Goal: Communication & Community: Answer question/provide support

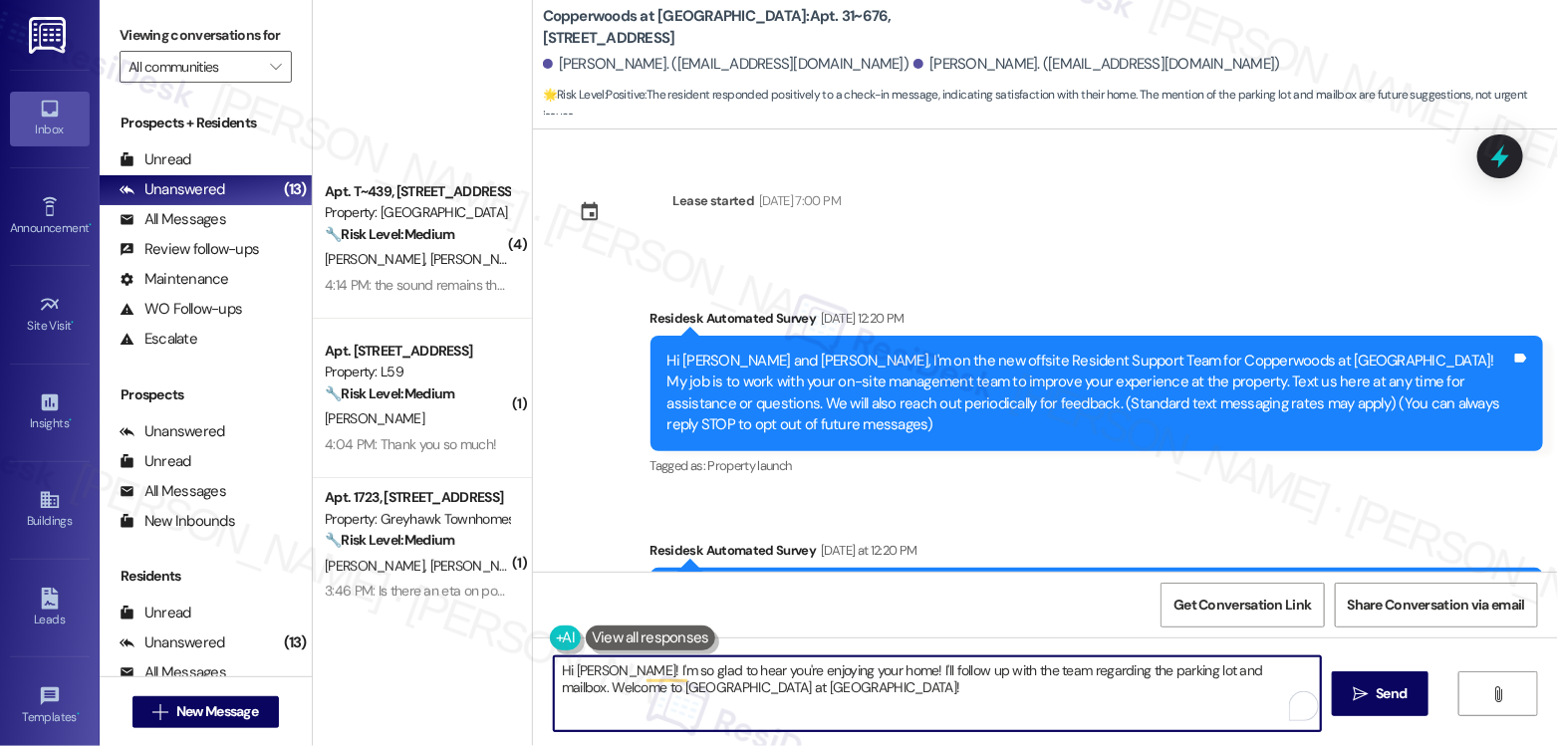
scroll to position [239, 0]
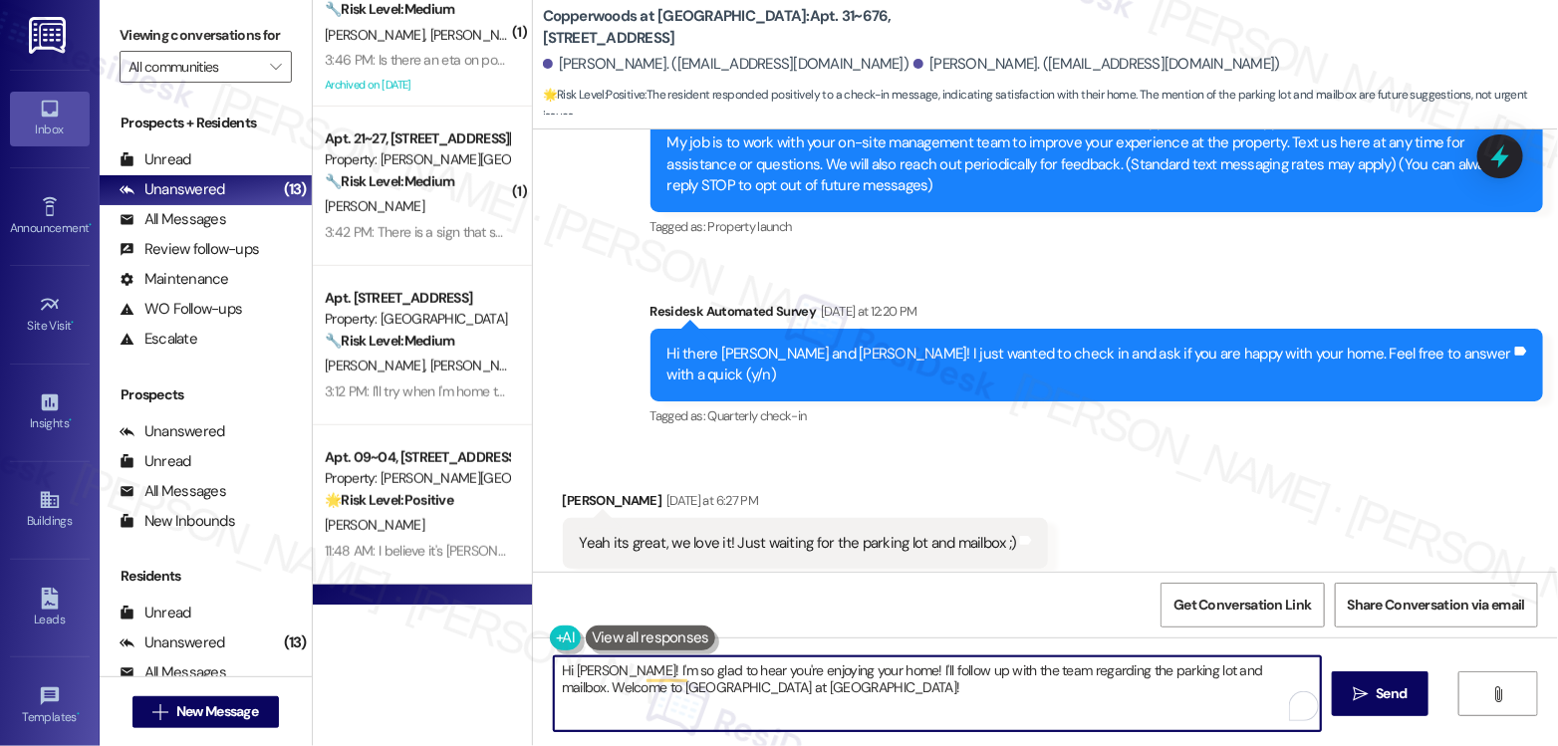
click at [892, 674] on textarea "Hi [PERSON_NAME]! I'm so glad to hear you're enjoying your home! I'll follow up…" at bounding box center [937, 693] width 767 height 75
click at [864, 610] on div "Get Conversation Link Share Conversation via email" at bounding box center [1045, 605] width 1025 height 66
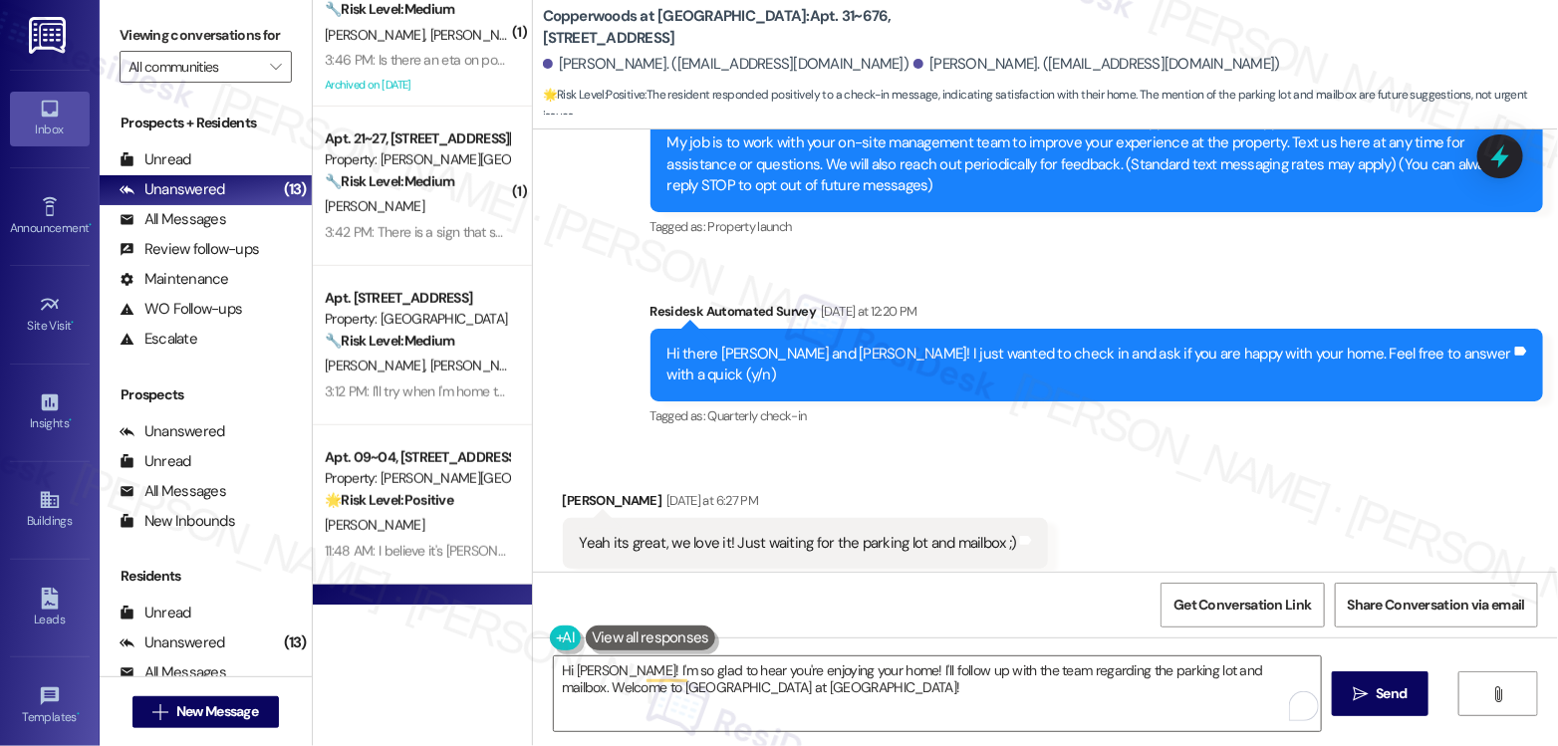
click at [691, 518] on div "Yeah its great, we love it! Just waiting for the parking lot and mailbox ;) Tag…" at bounding box center [806, 543] width 486 height 51
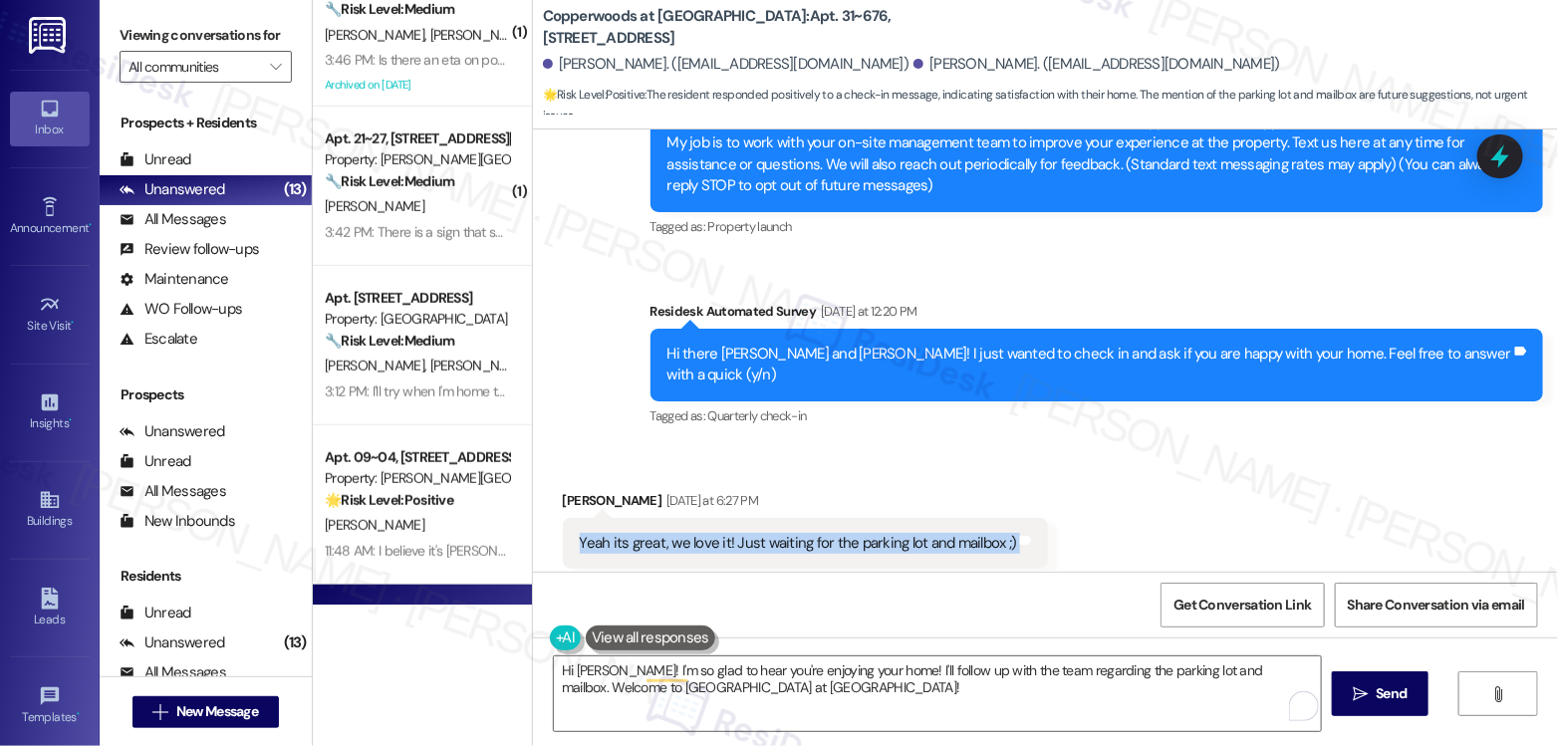
click at [691, 518] on div "Yeah its great, we love it! Just waiting for the parking lot and mailbox ;) Tag…" at bounding box center [806, 543] width 486 height 51
copy div "Yeah its great, we love it! Just waiting for the parking lot and mailbox ;) Tag…"
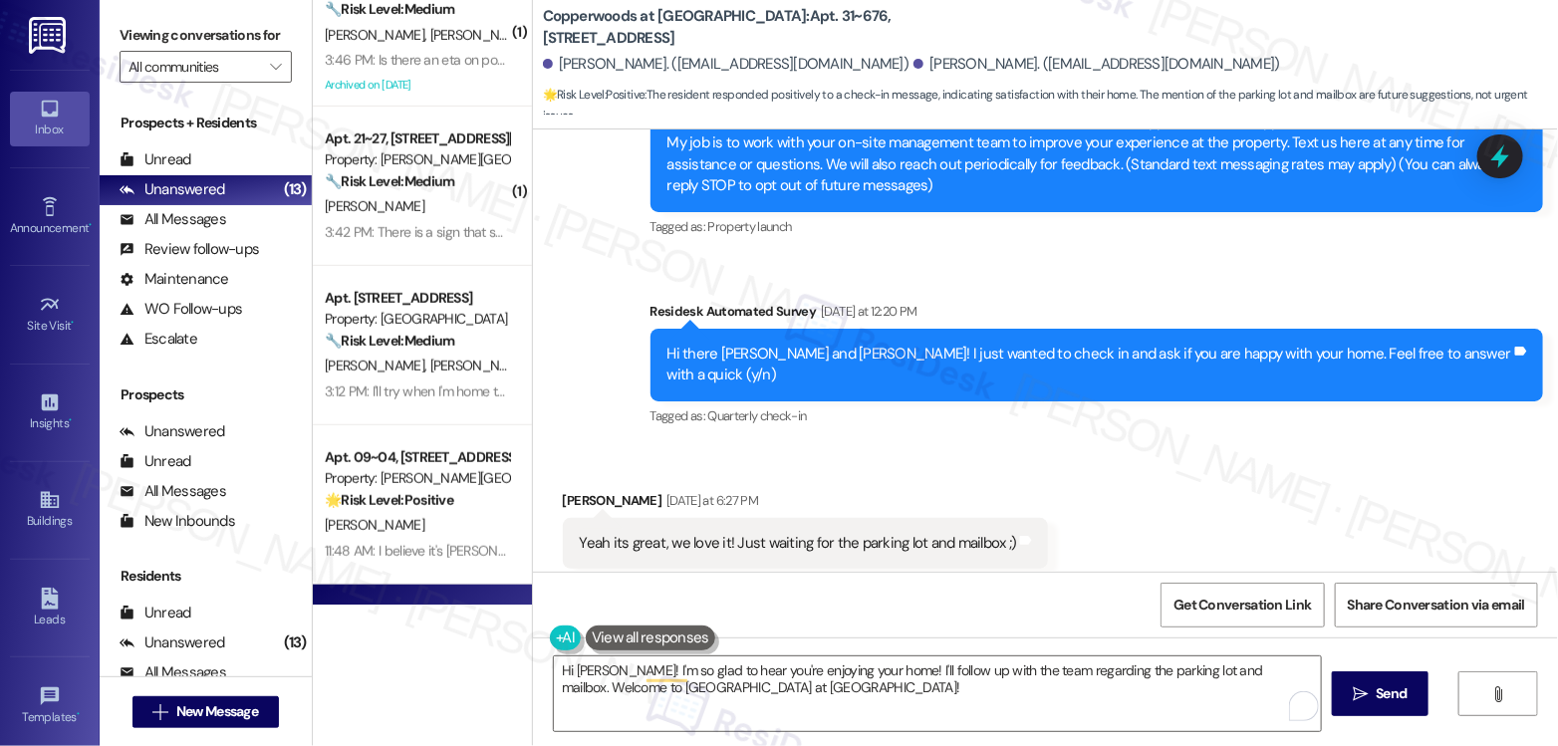
click at [381, 647] on div "( 4 ) Apt. T~439, 560 South 400 West Property: [GEOGRAPHIC_DATA] 🔧 Risk Level: …" at bounding box center [422, 373] width 219 height 746
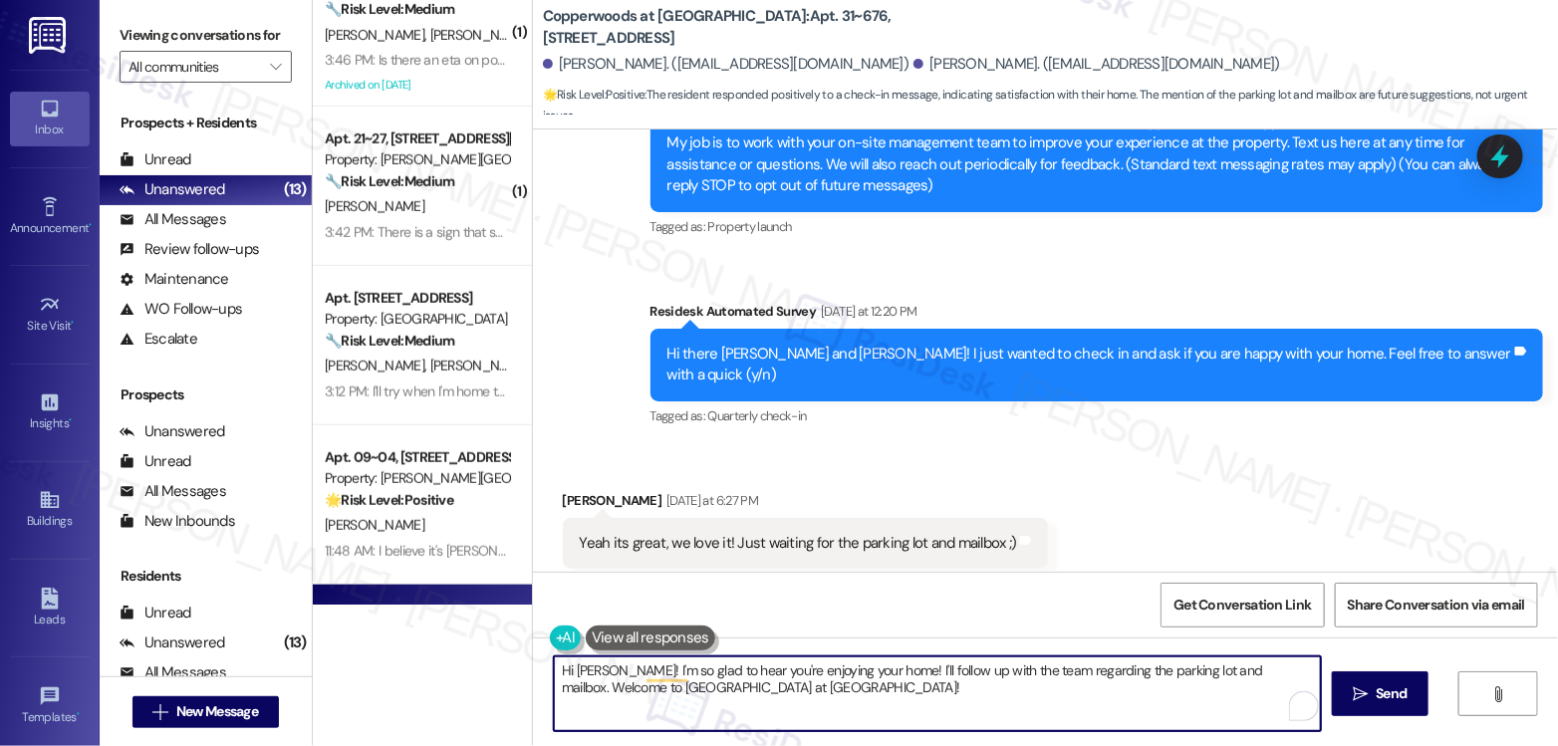
click at [796, 678] on textarea "Hi [PERSON_NAME]! I'm so glad to hear you're enjoying your home! I'll follow up…" at bounding box center [937, 693] width 767 height 75
drag, startPoint x: 836, startPoint y: 695, endPoint x: 879, endPoint y: 670, distance: 50.4
click at [879, 670] on textarea "Hi [PERSON_NAME]! I'm so glad to hear you're enjoying your home! I'll follow up…" at bounding box center [937, 693] width 767 height 75
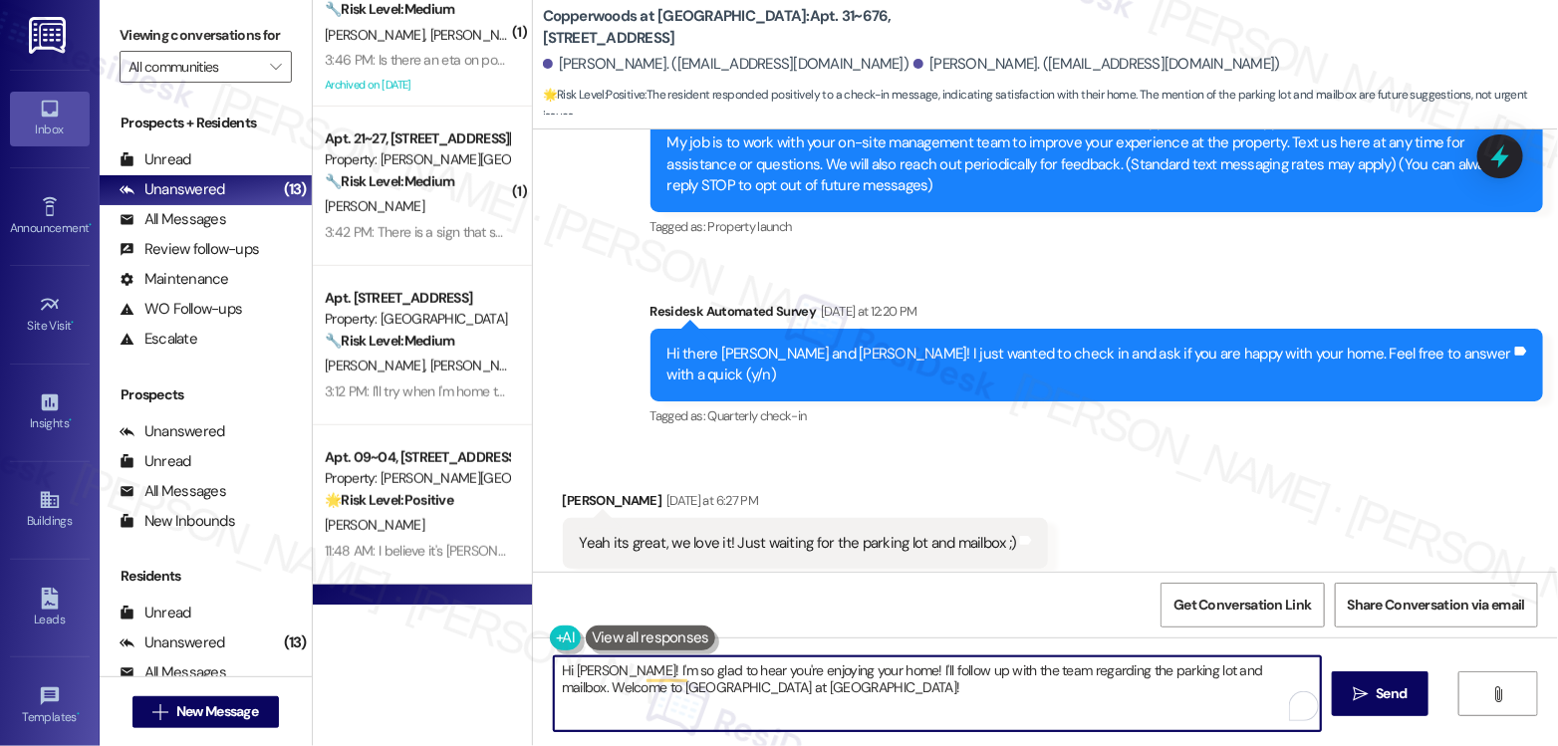
click at [879, 670] on textarea "Hi [PERSON_NAME]! I'm so glad to hear you're enjoying your home! I'll follow up…" at bounding box center [937, 693] width 767 height 75
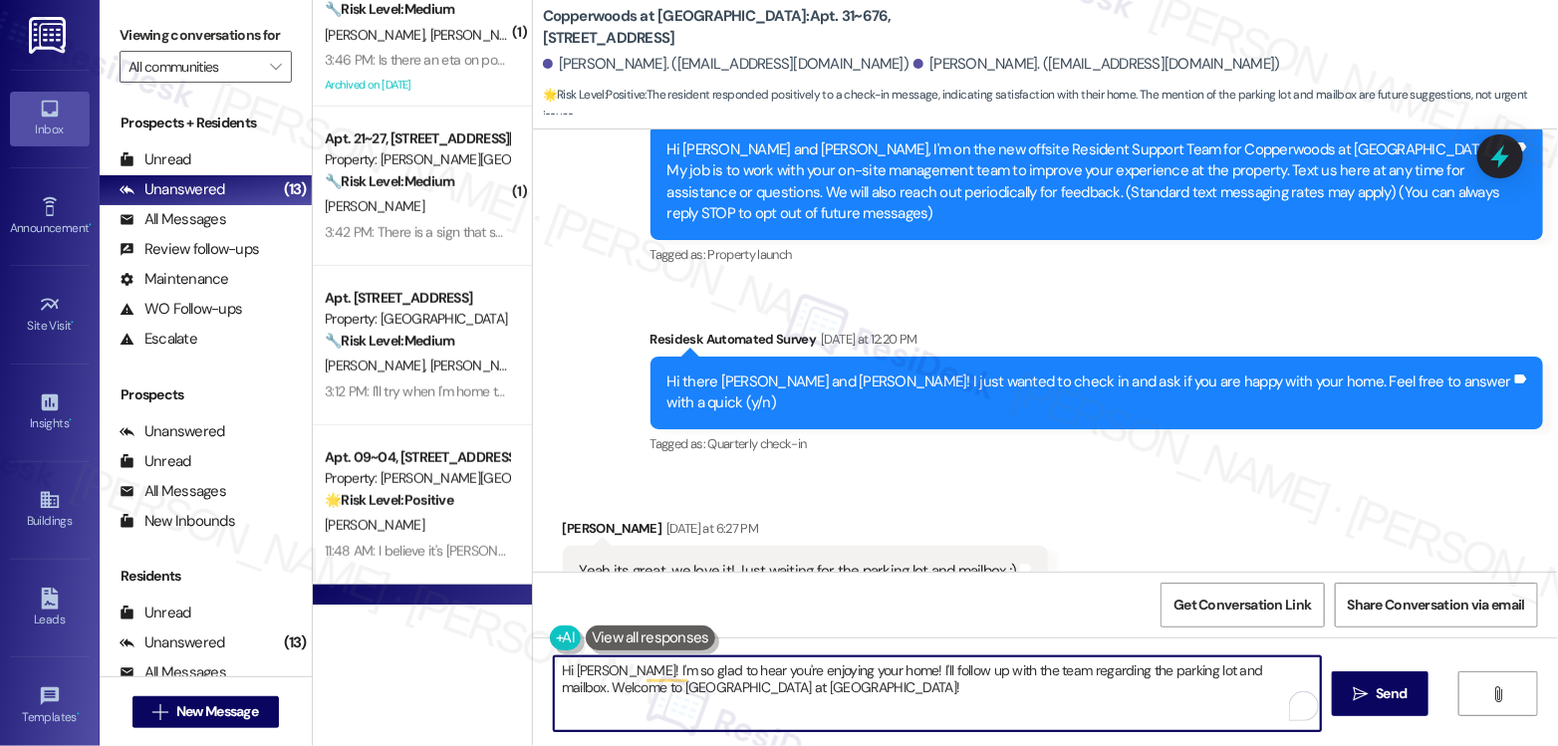
scroll to position [214, 0]
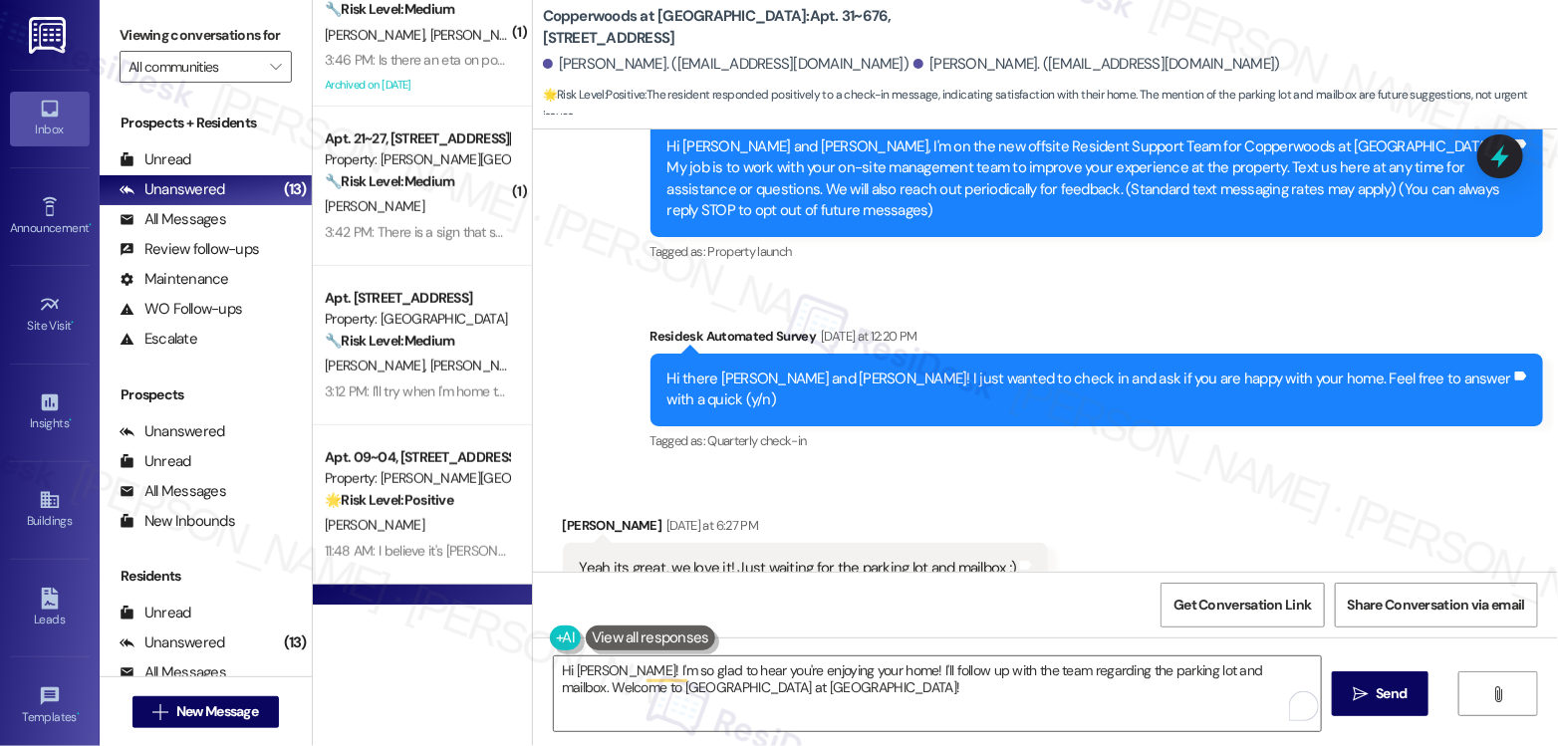
click at [938, 739] on div "Hi [PERSON_NAME]! I'm so glad to hear you're enjoying your home! I'll follow up…" at bounding box center [1045, 711] width 1025 height 149
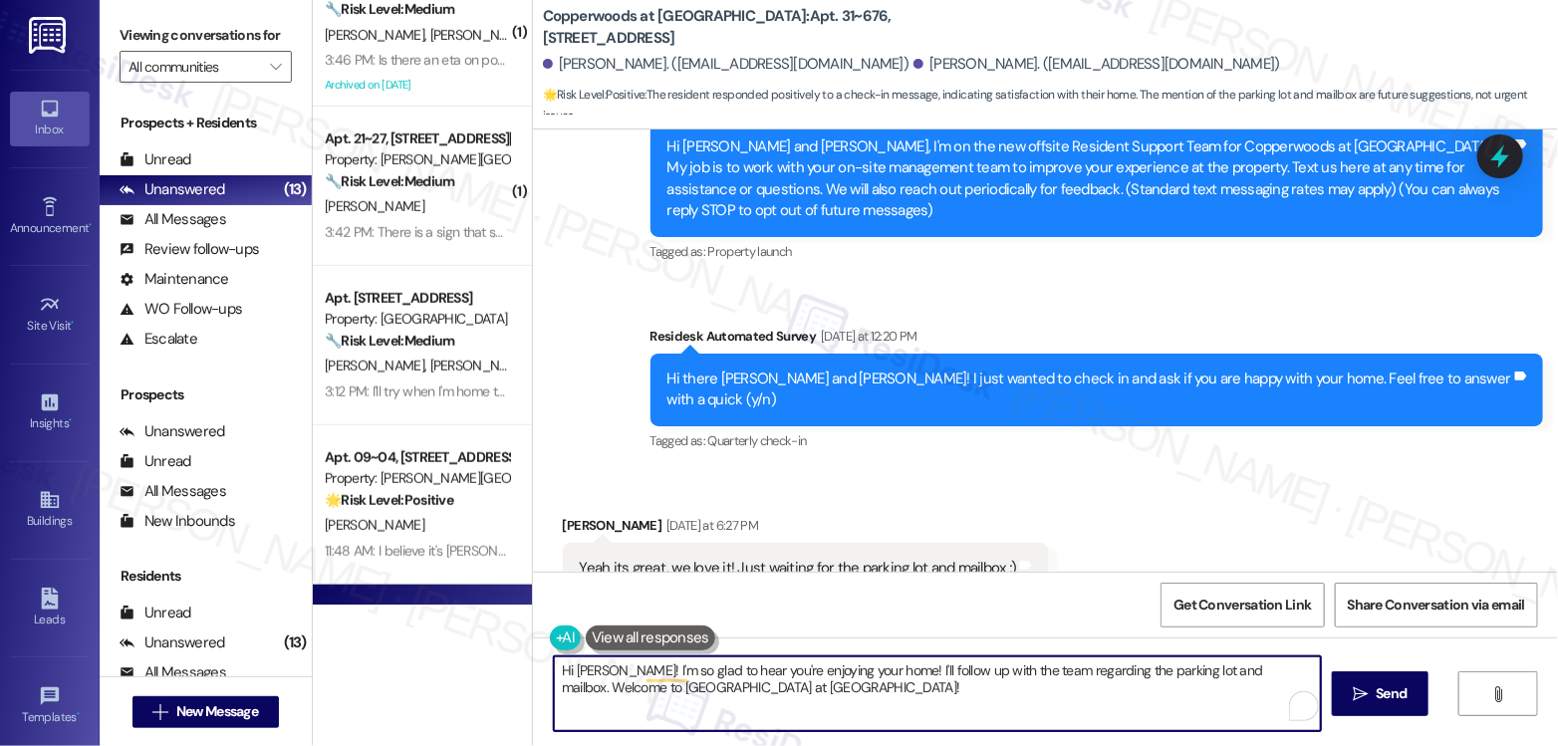
drag, startPoint x: 854, startPoint y: 684, endPoint x: 881, endPoint y: 667, distance: 31.8
click at [881, 667] on textarea "Hi [PERSON_NAME]! I'm so glad to hear you're enjoying your home! I'll follow up…" at bounding box center [937, 693] width 767 height 75
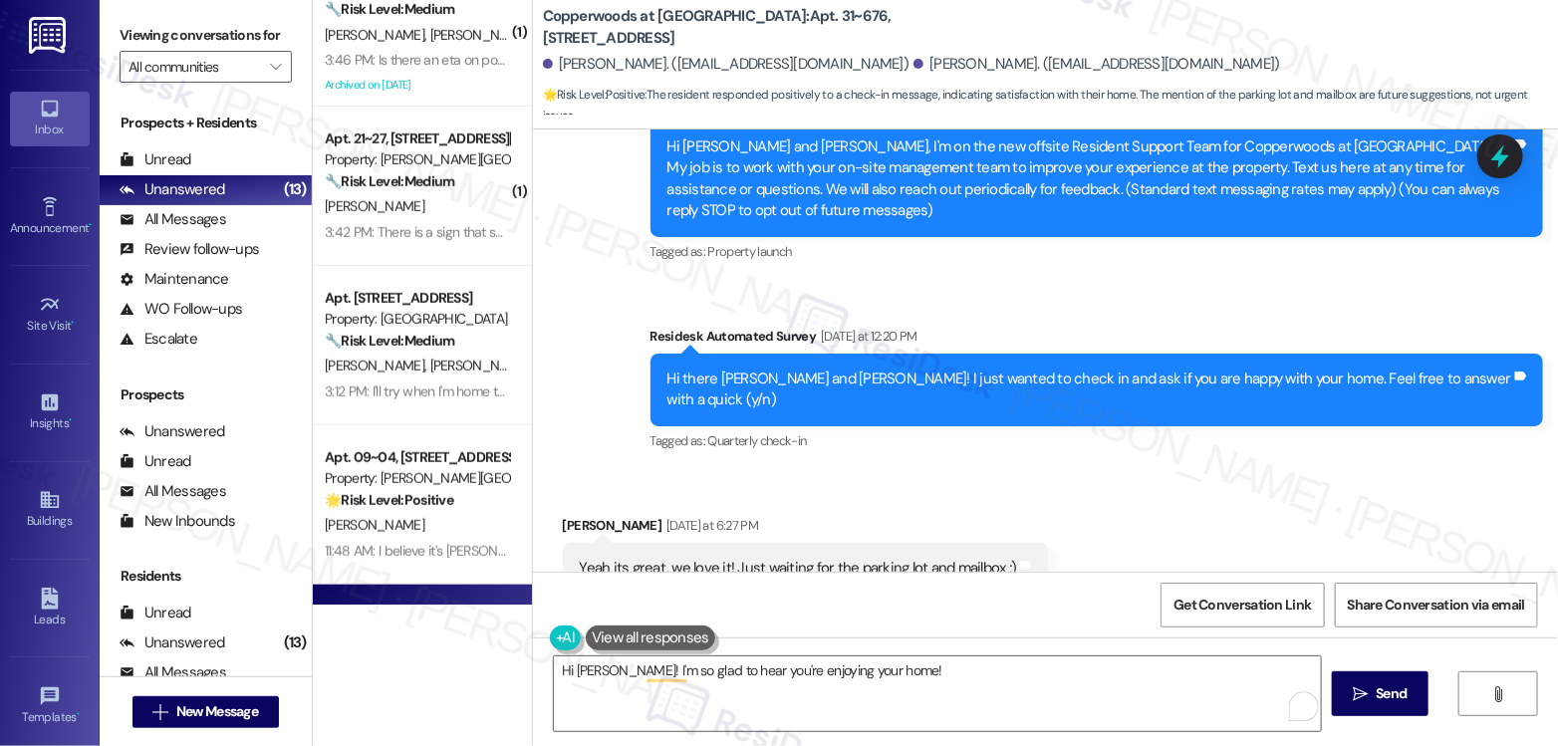
click at [679, 631] on button at bounding box center [650, 637] width 129 height 25
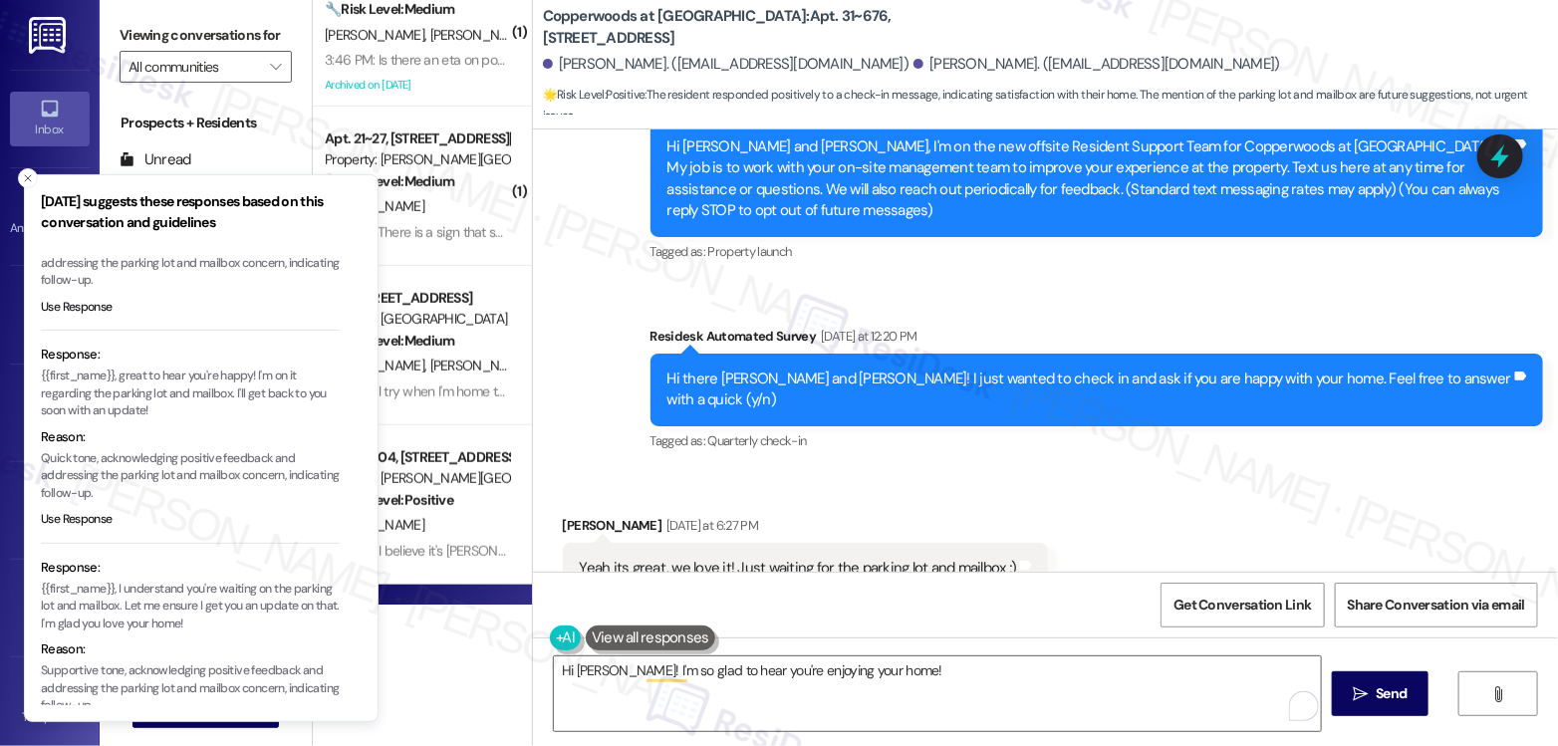
scroll to position [172, 0]
click at [898, 558] on div "Yeah its great, we love it! Just waiting for the parking lot and mailbox ;)" at bounding box center [798, 568] width 437 height 21
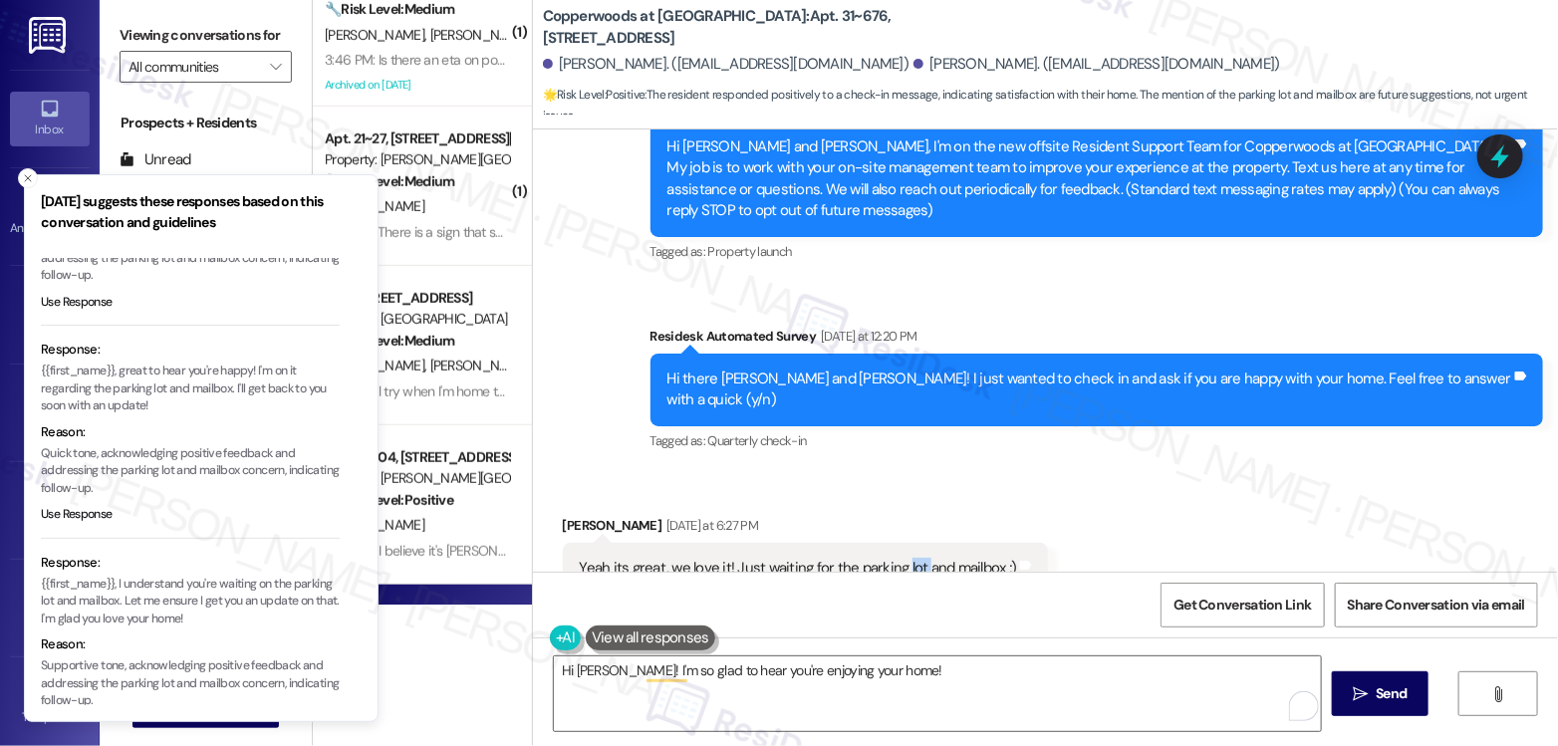
click at [898, 558] on div "Yeah its great, we love it! Just waiting for the parking lot and mailbox ;)" at bounding box center [798, 568] width 437 height 21
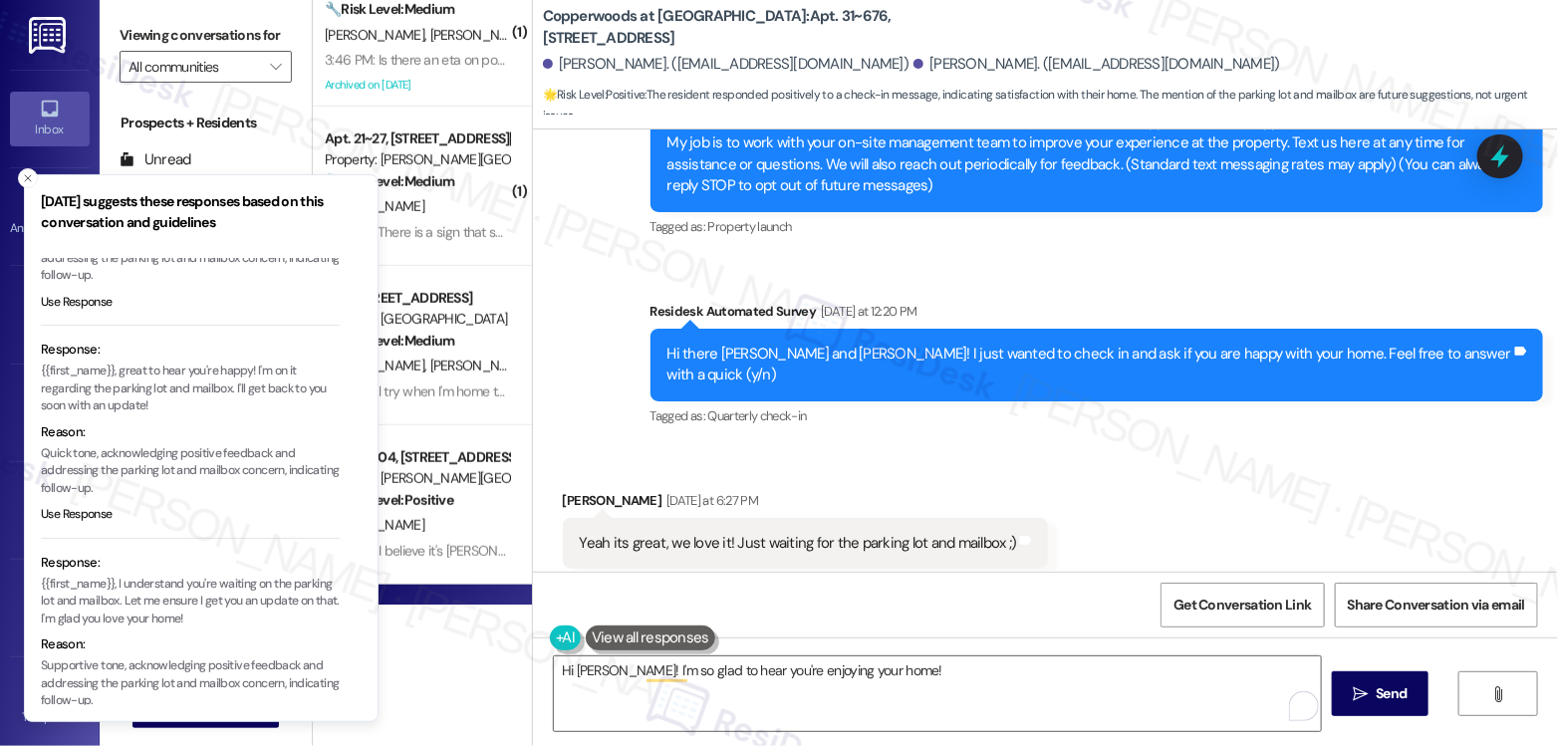
drag, startPoint x: 982, startPoint y: 625, endPoint x: 910, endPoint y: 500, distance: 144.5
click at [910, 500] on div "Lease started [DATE] 7:00 PM Survey, sent via SMS Residesk Automated Survey [DA…" at bounding box center [1045, 502] width 1025 height 746
click at [910, 533] on div "Yeah its great, we love it! Just waiting for the parking lot and mailbox ;)" at bounding box center [798, 543] width 437 height 21
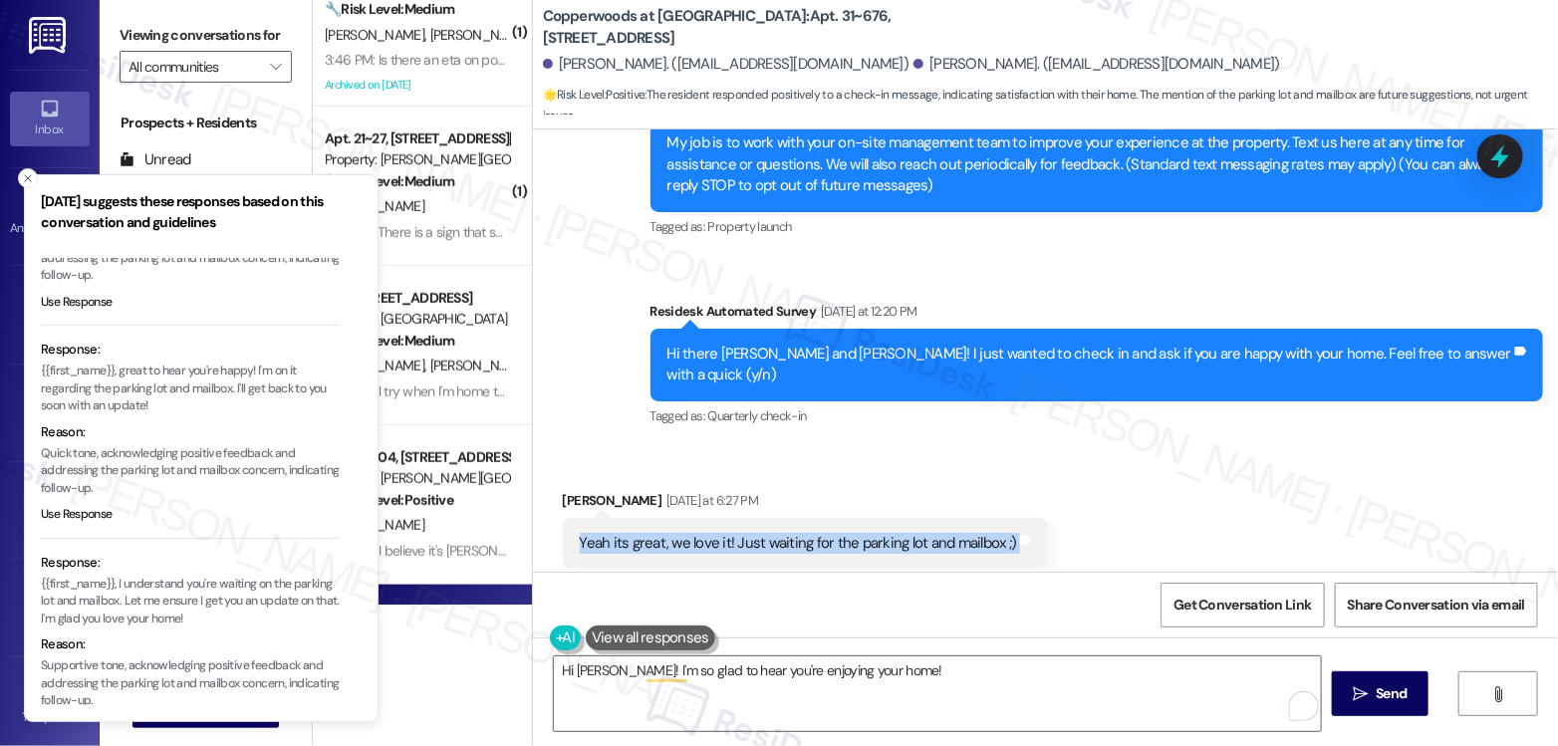
click at [910, 533] on div "Yeah its great, we love it! Just waiting for the parking lot and mailbox ;)" at bounding box center [798, 543] width 437 height 21
click at [22, 173] on icon "Close toast" at bounding box center [28, 178] width 12 height 12
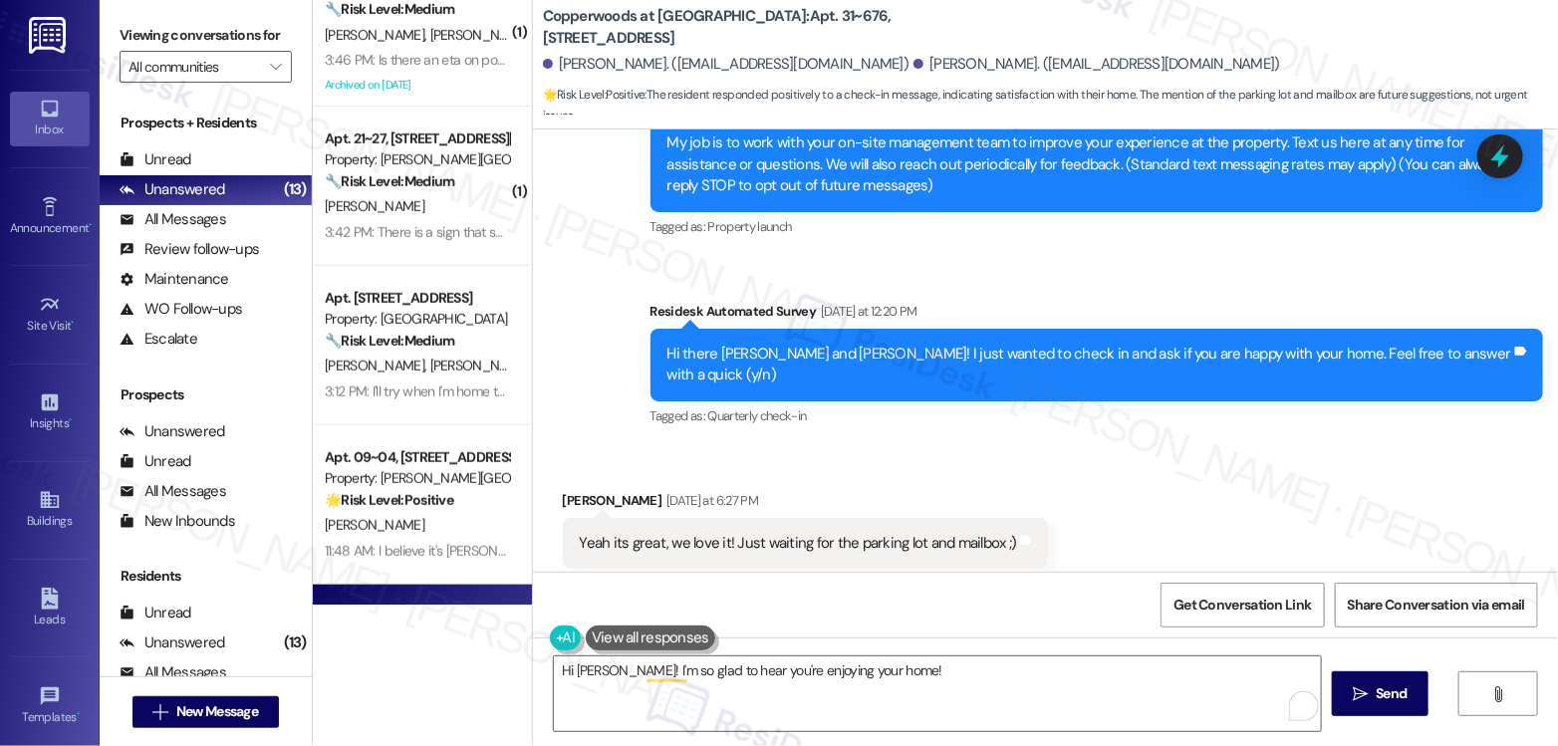
click at [246, 22] on label "Viewing conversations for" at bounding box center [206, 35] width 172 height 31
click at [810, 329] on div "Hi there [PERSON_NAME] and [PERSON_NAME]! I just wanted to check in and ask if …" at bounding box center [1096, 365] width 892 height 73
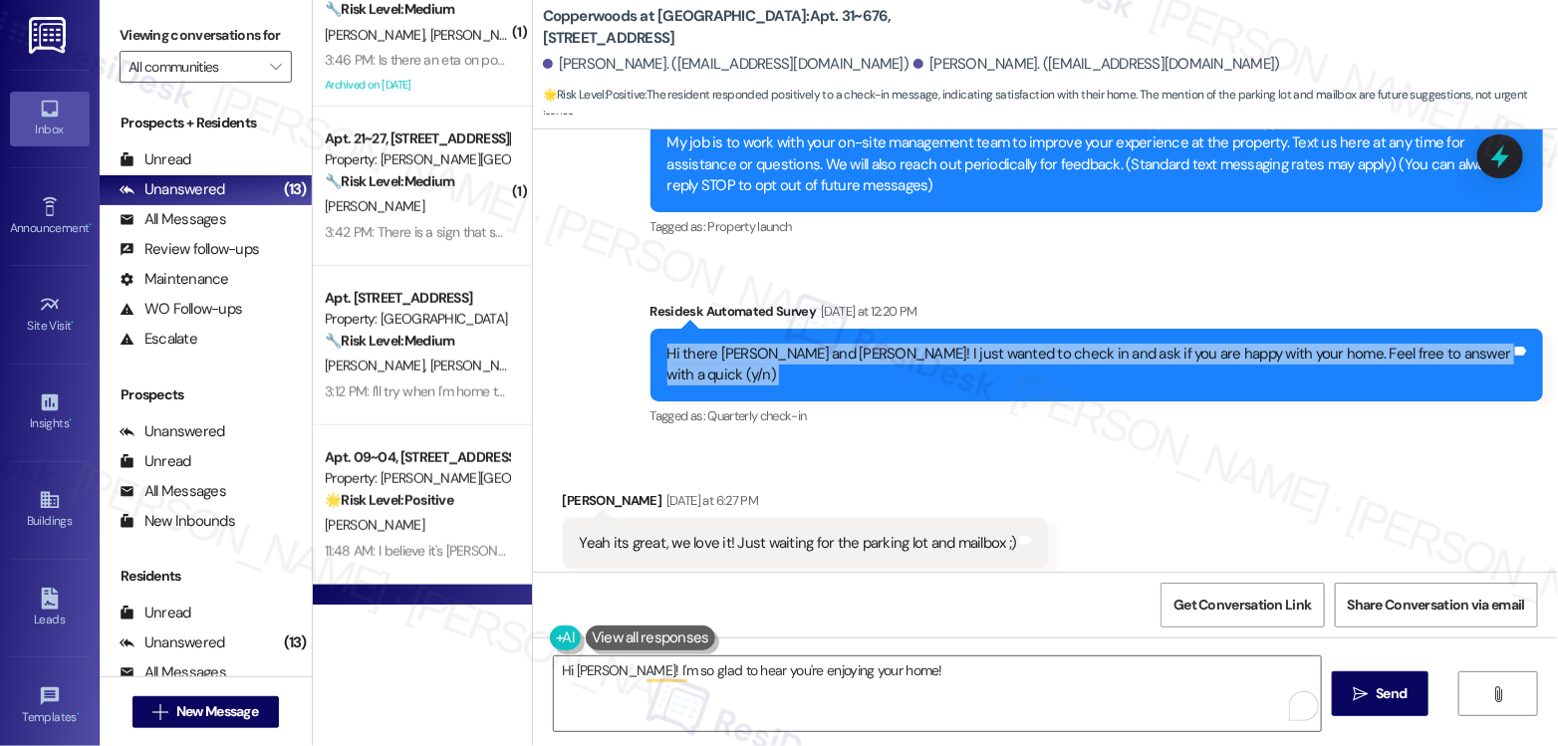
click at [810, 329] on div "Hi there [PERSON_NAME] and [PERSON_NAME]! I just wanted to check in and ask if …" at bounding box center [1096, 365] width 892 height 73
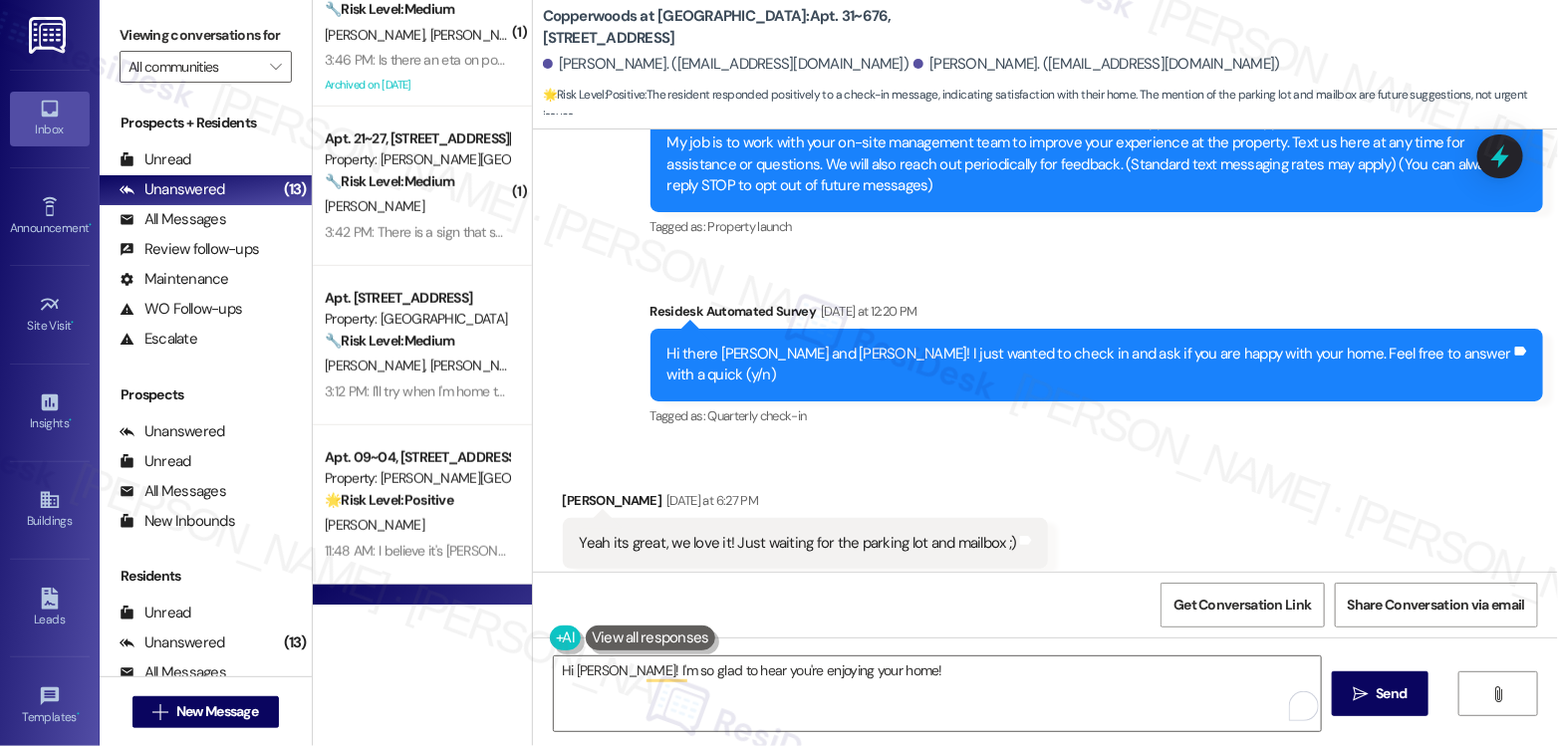
click at [858, 173] on div "Hi [PERSON_NAME] and [PERSON_NAME], I'm on the new offsite Resident Support Tea…" at bounding box center [1089, 155] width 844 height 86
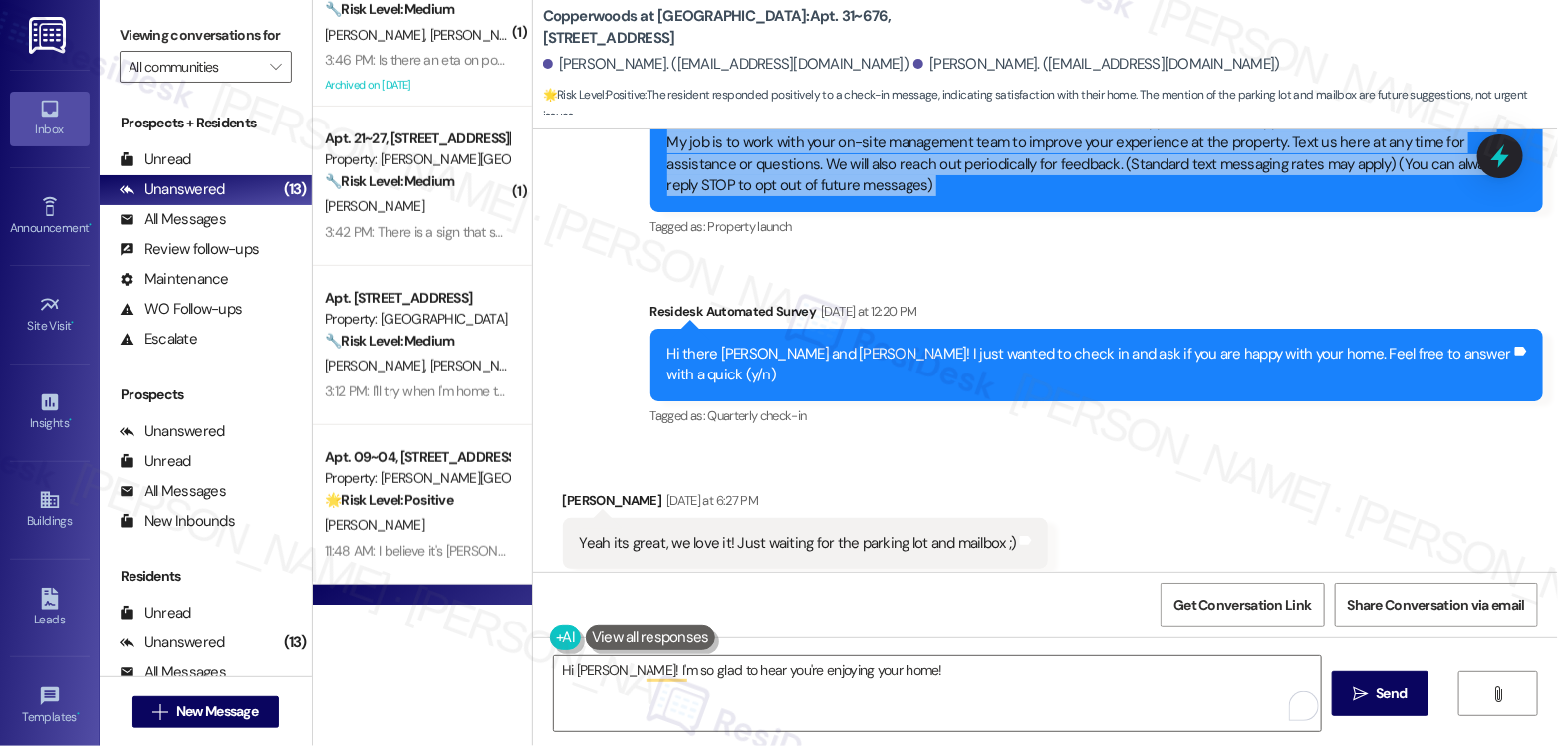
click at [858, 173] on div "Hi [PERSON_NAME] and [PERSON_NAME], I'm on the new offsite Resident Support Tea…" at bounding box center [1089, 155] width 844 height 86
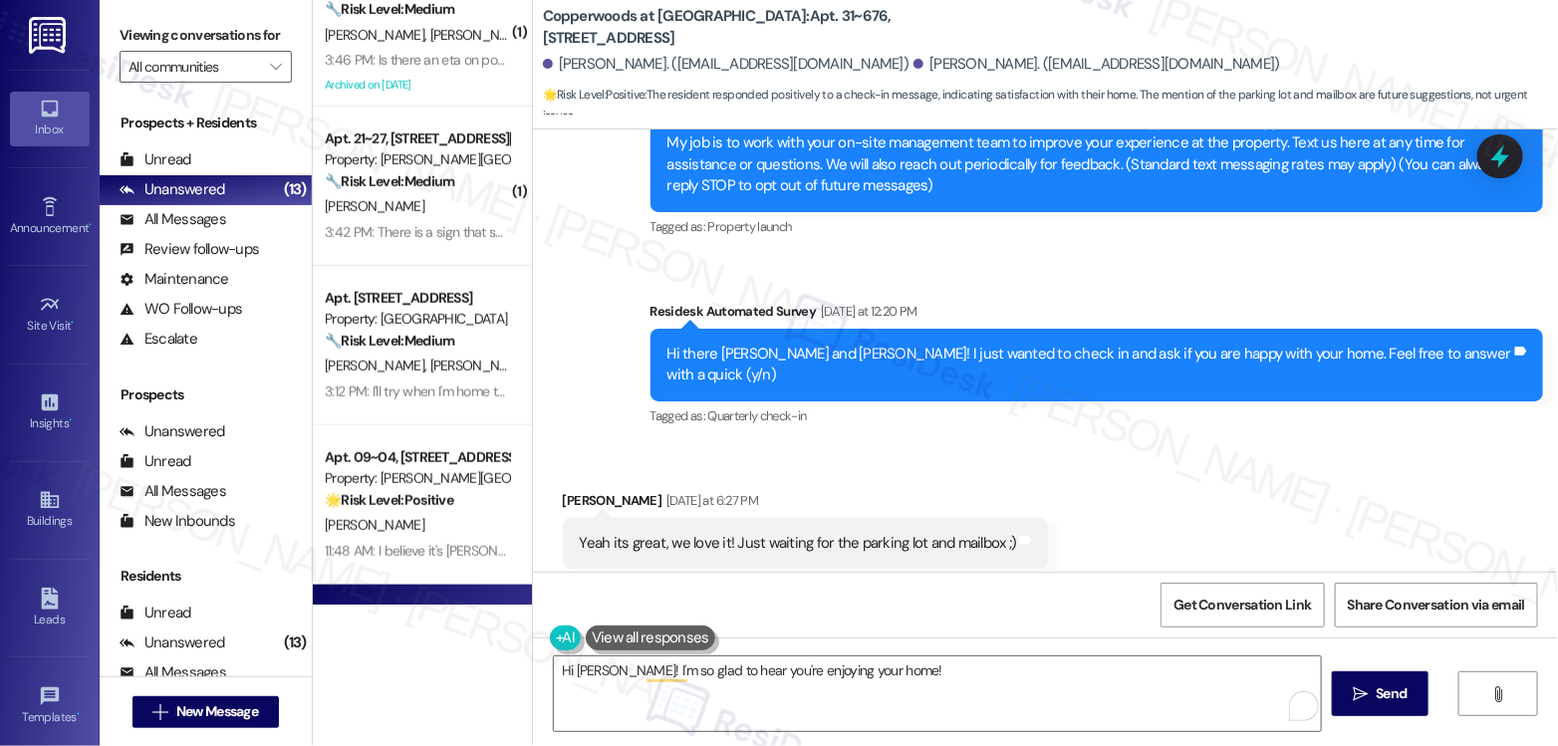
click at [283, 51] on div "Viewing conversations for All communities " at bounding box center [206, 51] width 212 height 103
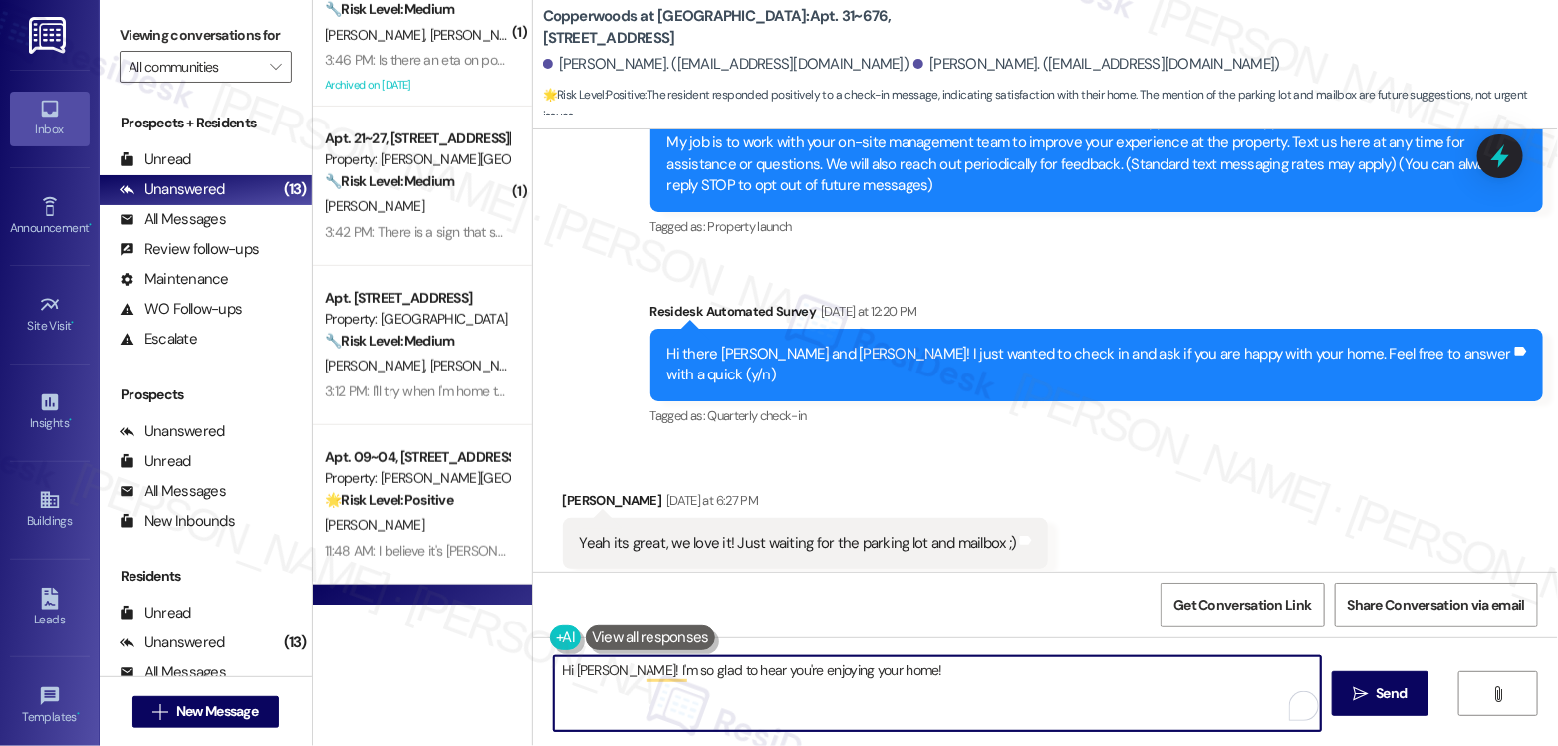
click at [798, 681] on textarea "Hi [PERSON_NAME]! I'm so glad to hear you're enjoying your home!" at bounding box center [937, 693] width 767 height 75
click at [924, 659] on textarea "Hi [PERSON_NAME]! I'm so glad to hear you're enjoying your home!" at bounding box center [937, 693] width 767 height 75
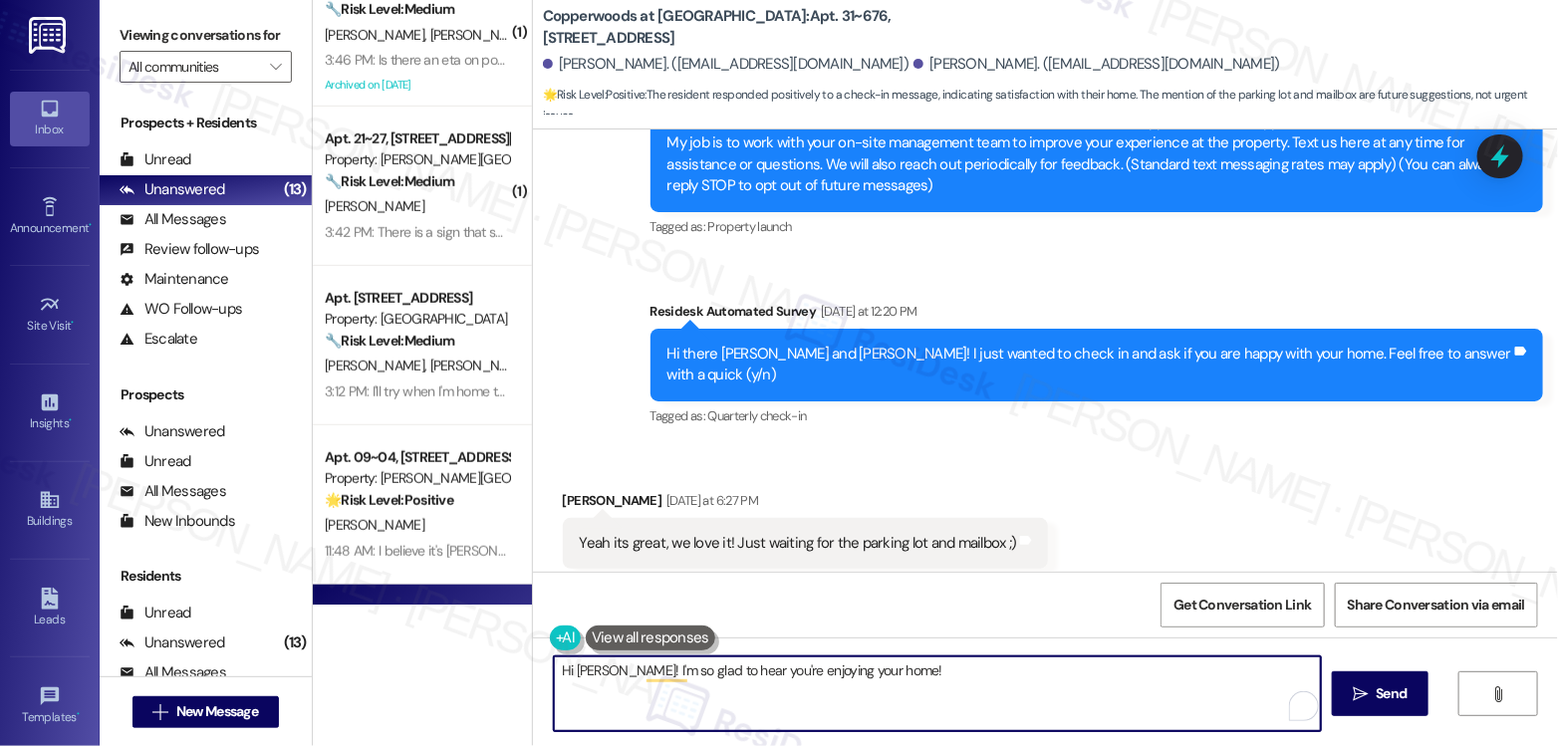
paste textarea "Hi {{first_name}}, I’m so glad to hear you’re loving it! 😊 Thanks for sharing t…"
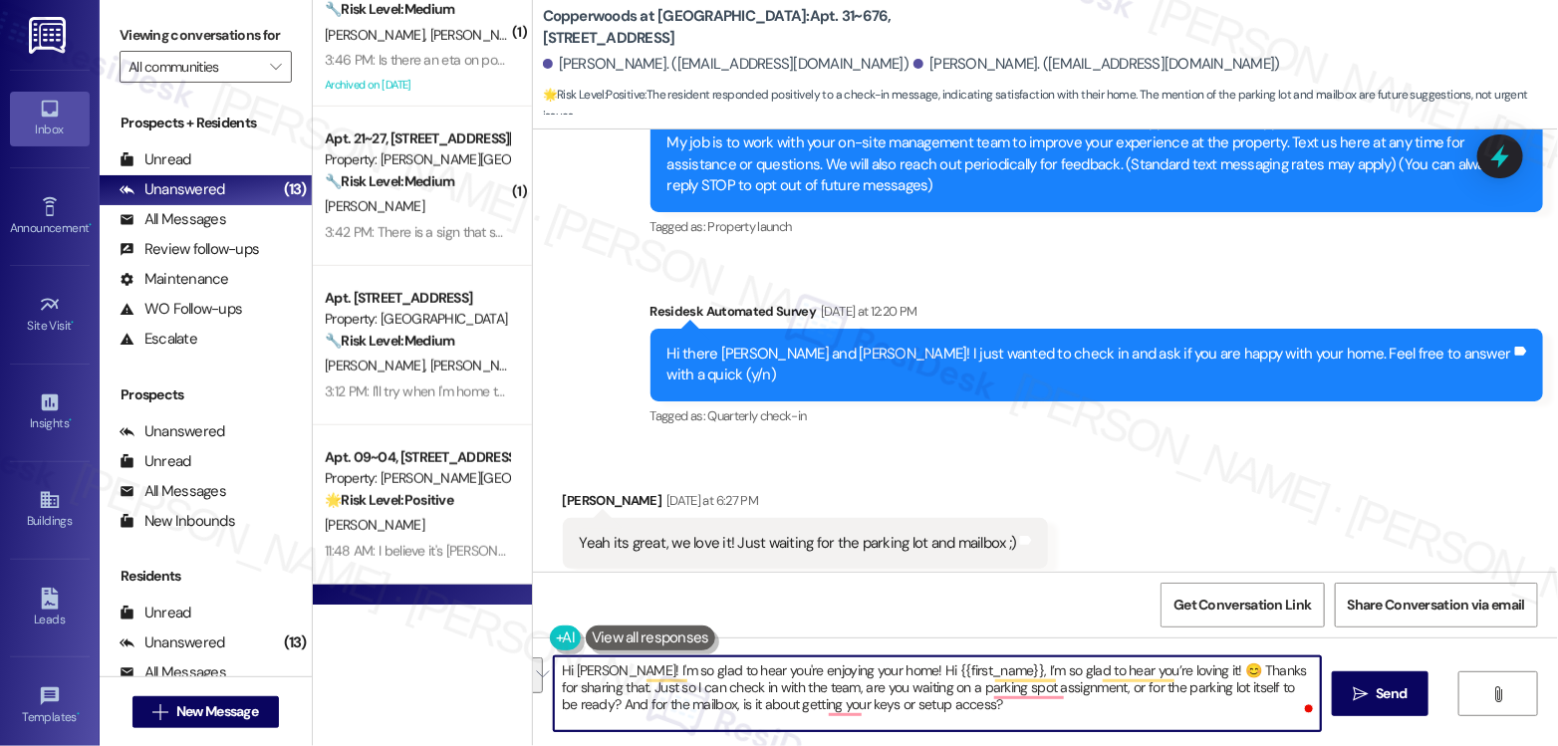
drag, startPoint x: 580, startPoint y: 691, endPoint x: 884, endPoint y: 645, distance: 308.2
click at [884, 645] on div "Hi [PERSON_NAME]! I'm so glad to hear you're enjoying your home! Hi {{first_nam…" at bounding box center [1045, 711] width 1025 height 149
click at [1028, 694] on textarea "Hi [PERSON_NAME]! I'm so glad to hear you're enjoying your home! Just so I can …" at bounding box center [937, 693] width 767 height 75
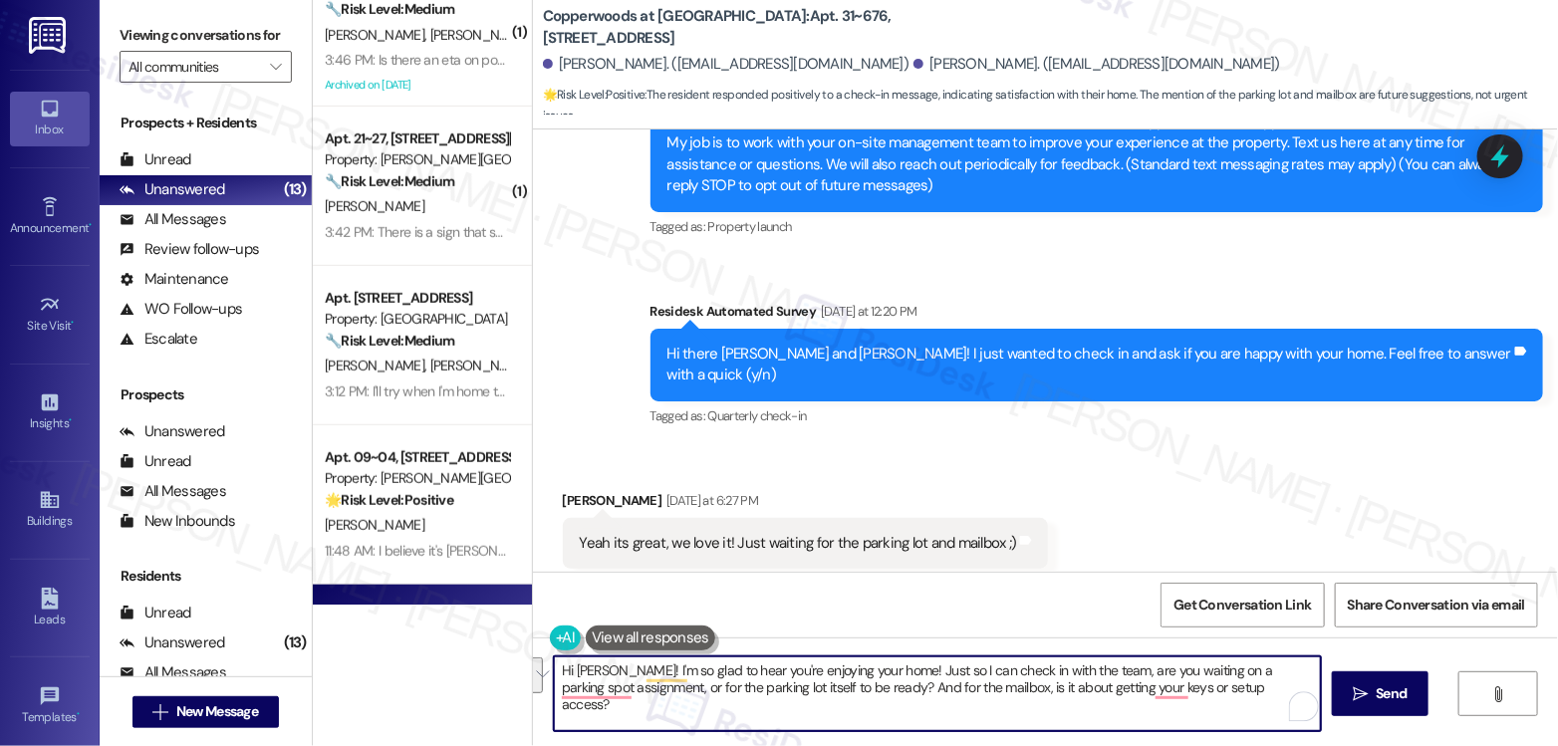
click at [1028, 694] on textarea "Hi [PERSON_NAME]! I'm so glad to hear you're enjoying your home! Just so I can …" at bounding box center [937, 693] width 767 height 75
click at [772, 685] on textarea "Hi [PERSON_NAME]! I'm so glad to hear you're enjoying your home! Just so I can …" at bounding box center [937, 693] width 767 height 75
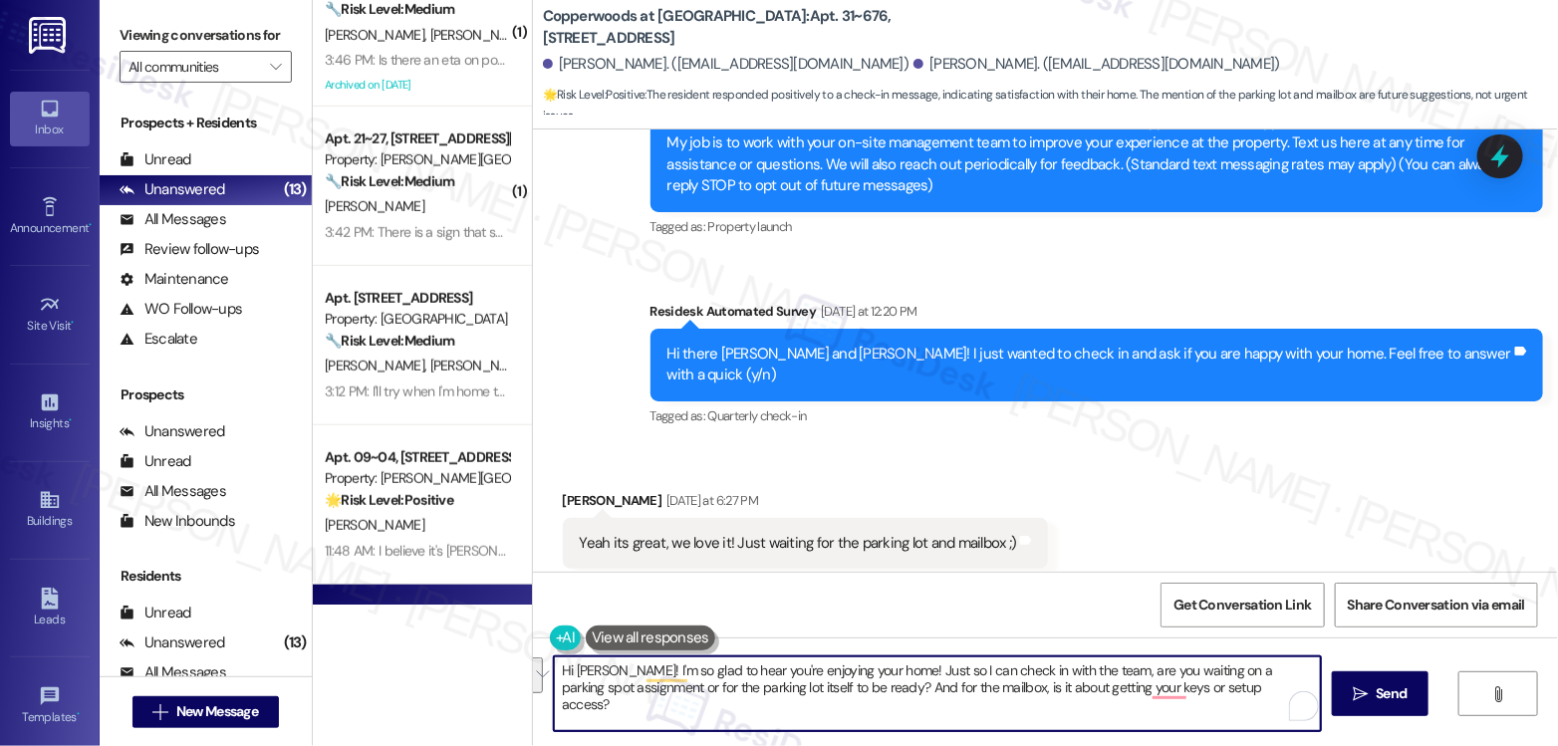
click at [1129, 700] on textarea "Hi [PERSON_NAME]! I'm so glad to hear you're enjoying your home! Just so I can …" at bounding box center [937, 693] width 767 height 75
click at [1208, 692] on textarea "Hi [PERSON_NAME]! I'm so glad to hear you're enjoying your home! Just so I can …" at bounding box center [937, 693] width 767 height 75
click at [644, 634] on button at bounding box center [650, 637] width 129 height 25
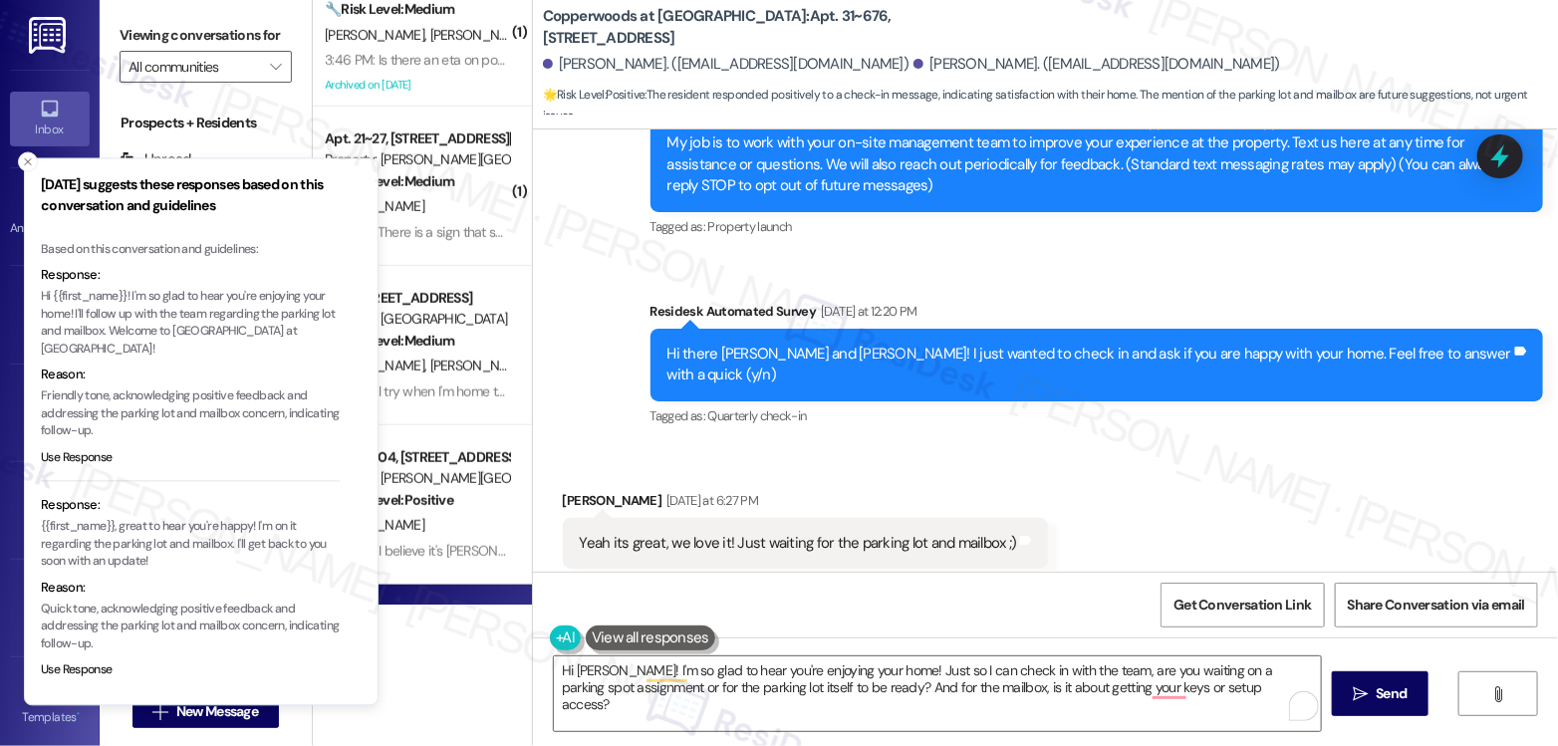
drag, startPoint x: 333, startPoint y: 398, endPoint x: 351, endPoint y: 221, distance: 178.2
click at [340, 388] on p "Friendly tone, acknowledging positive feedback and addressing the parking lot a…" at bounding box center [190, 414] width 299 height 53
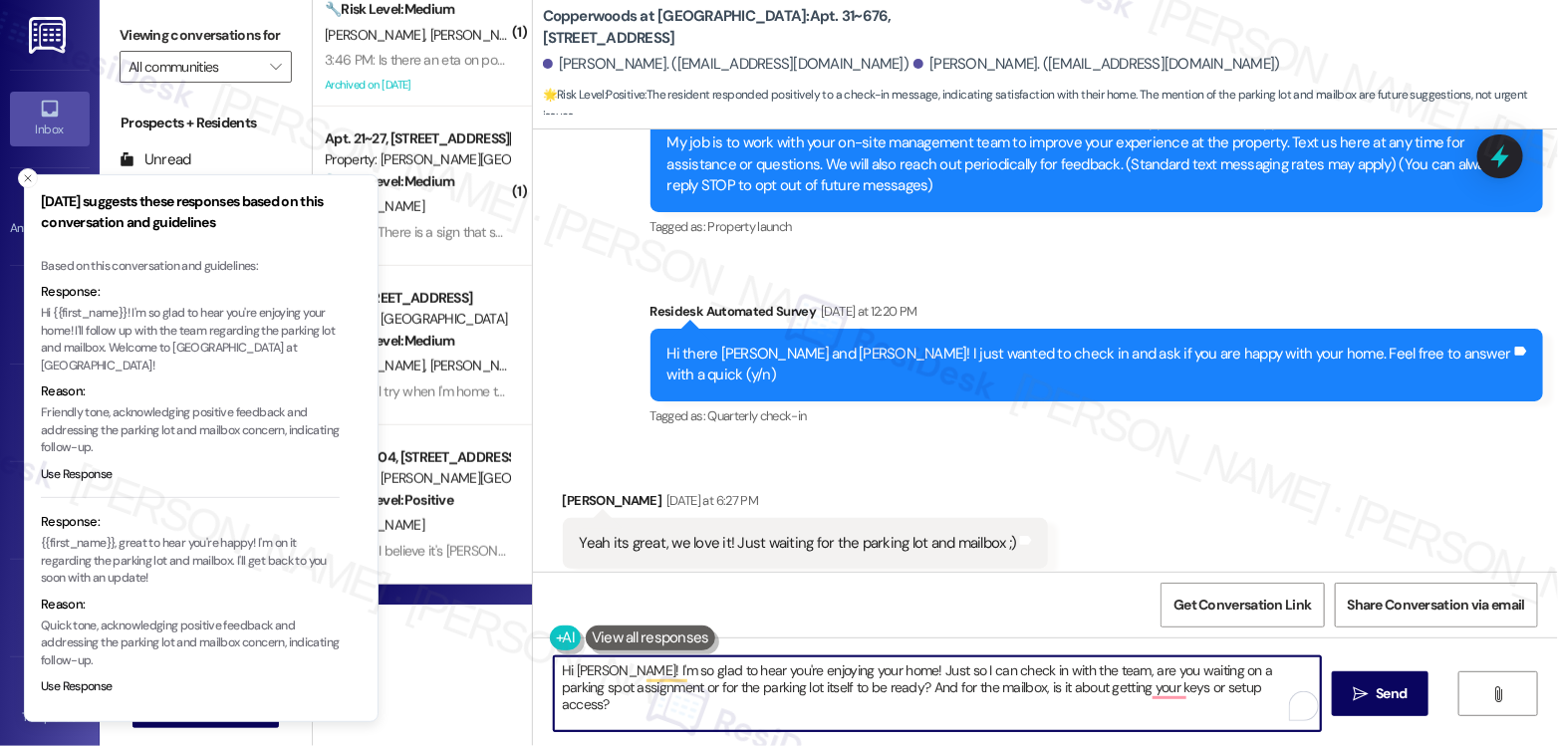
click at [861, 664] on textarea "Hi [PERSON_NAME]! I'm so glad to hear you're enjoying your home! Just so I can …" at bounding box center [937, 693] width 767 height 75
click at [1011, 660] on textarea "Hi [PERSON_NAME]! I'm so glad to hear you're enjoying your home! Just so I can …" at bounding box center [937, 693] width 767 height 75
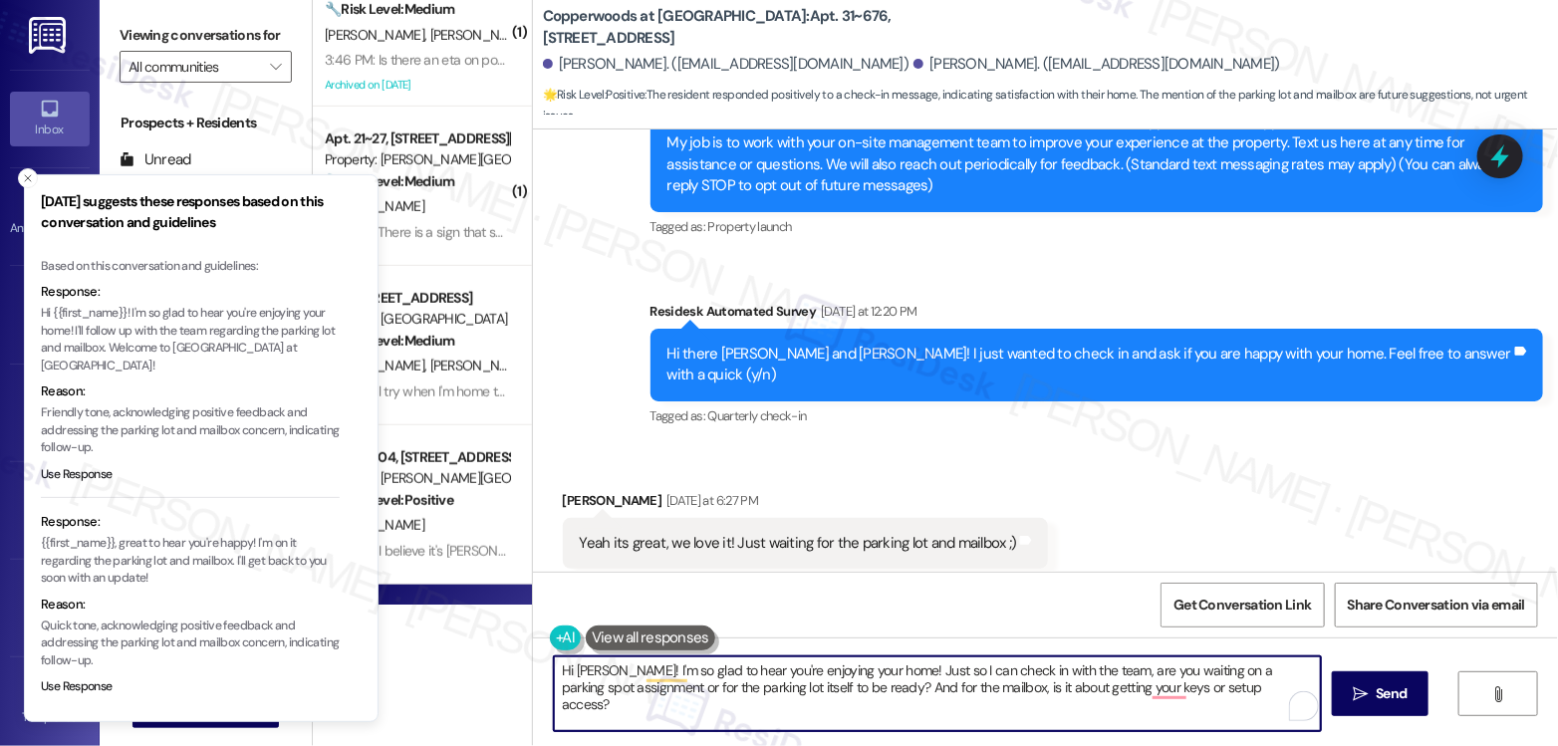
click at [1011, 660] on textarea "Hi [PERSON_NAME]! I'm so glad to hear you're enjoying your home! Just so I can …" at bounding box center [937, 693] width 767 height 75
click at [812, 686] on textarea "Hi [PERSON_NAME]! I'm so glad to hear you're enjoying your home! Just so I can …" at bounding box center [937, 693] width 767 height 75
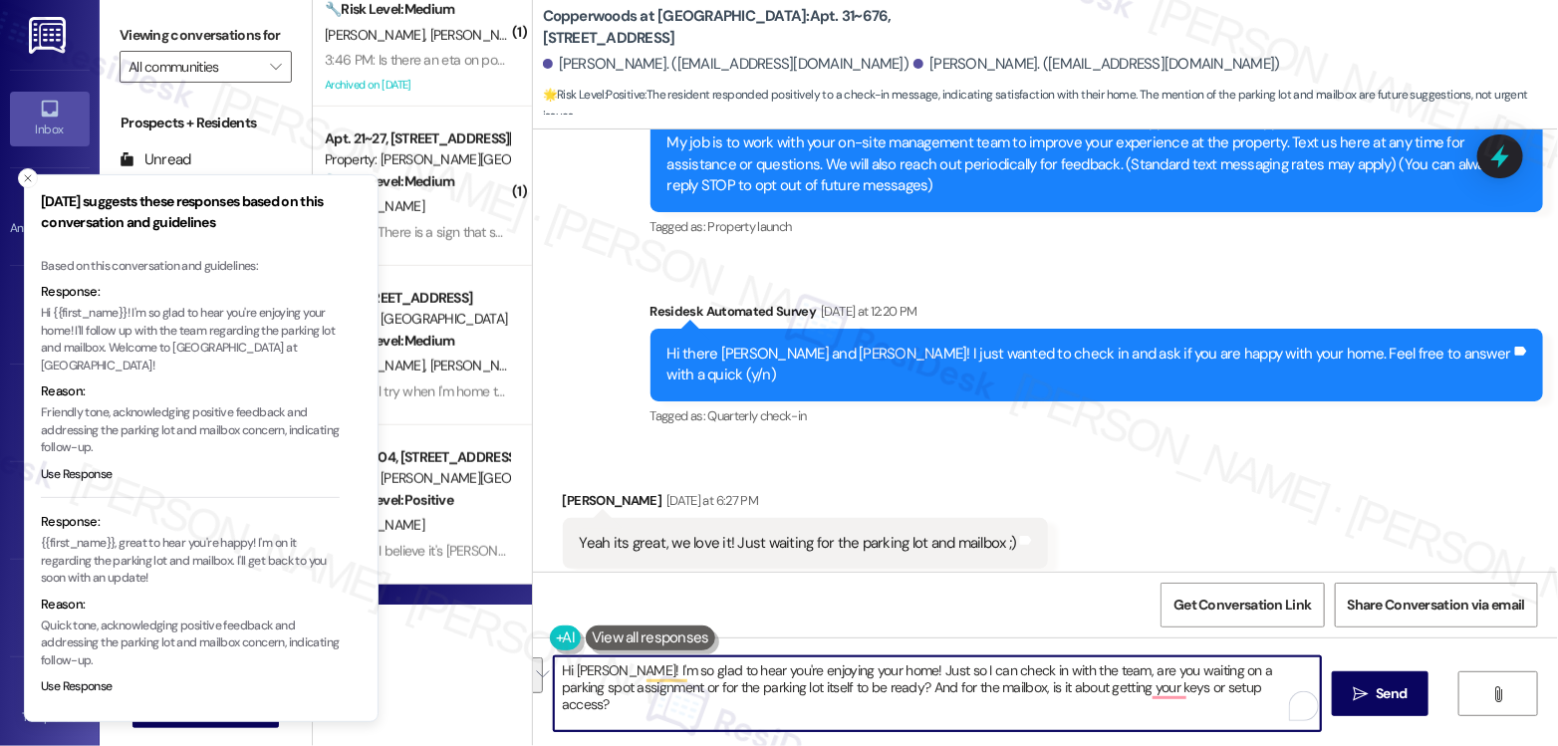
click at [812, 686] on textarea "Hi [PERSON_NAME]! I'm so glad to hear you're enjoying your home! Just so I can …" at bounding box center [937, 693] width 767 height 75
click at [23, 178] on icon "Close toast" at bounding box center [28, 178] width 12 height 12
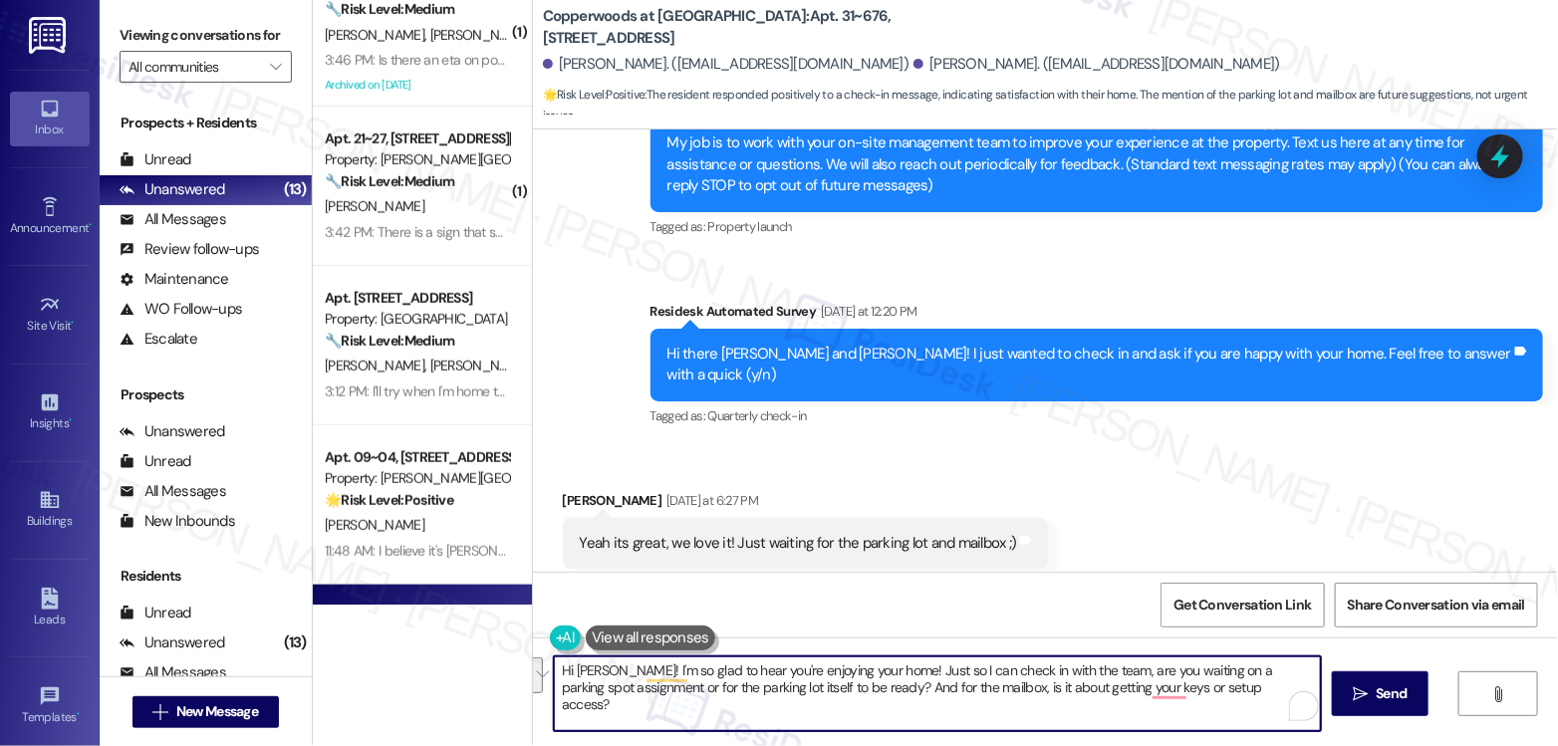
click at [1011, 695] on textarea "Hi [PERSON_NAME]! I'm so glad to hear you're enjoying your home! Just so I can …" at bounding box center [937, 693] width 767 height 75
drag, startPoint x: 1084, startPoint y: 669, endPoint x: 907, endPoint y: 661, distance: 176.5
click at [907, 661] on textarea "Hi [PERSON_NAME]! I'm so glad to hear you're enjoying your home! Just so I can …" at bounding box center [937, 693] width 767 height 75
click at [1105, 681] on textarea "Hi [PERSON_NAME]! I'm so glad to hear you're enjoying your home! Just to confir…" at bounding box center [937, 693] width 767 height 75
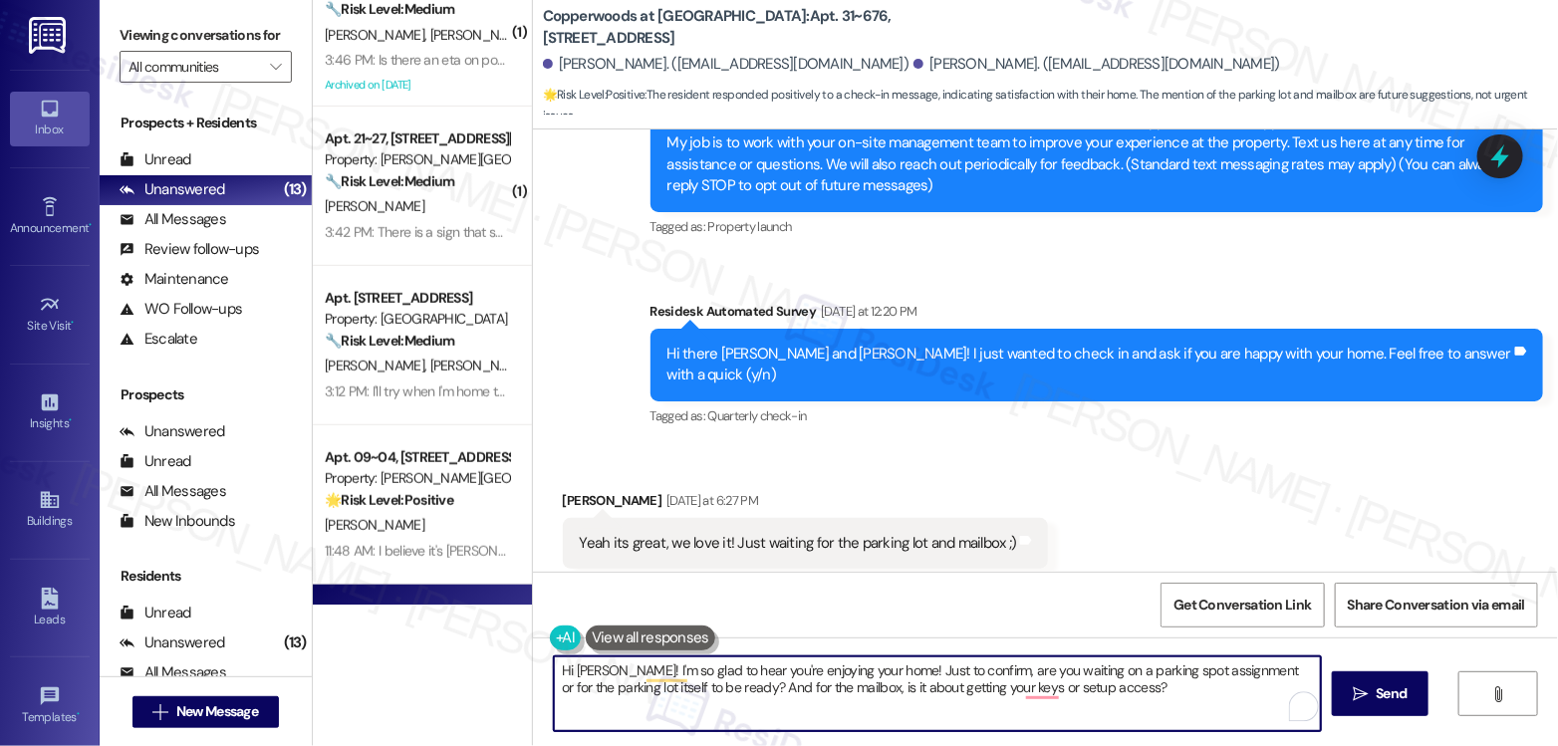
click at [1104, 681] on textarea "Hi [PERSON_NAME]! I'm so glad to hear you're enjoying your home! Just to confir…" at bounding box center [937, 693] width 767 height 75
click at [1060, 683] on textarea "Hi [PERSON_NAME]! I'm so glad to hear you're enjoying your home! Just to confir…" at bounding box center [937, 693] width 767 height 75
click at [1177, 685] on textarea "Hi [PERSON_NAME]! I'm so glad to hear you're enjoying your home! Just to confir…" at bounding box center [937, 693] width 767 height 75
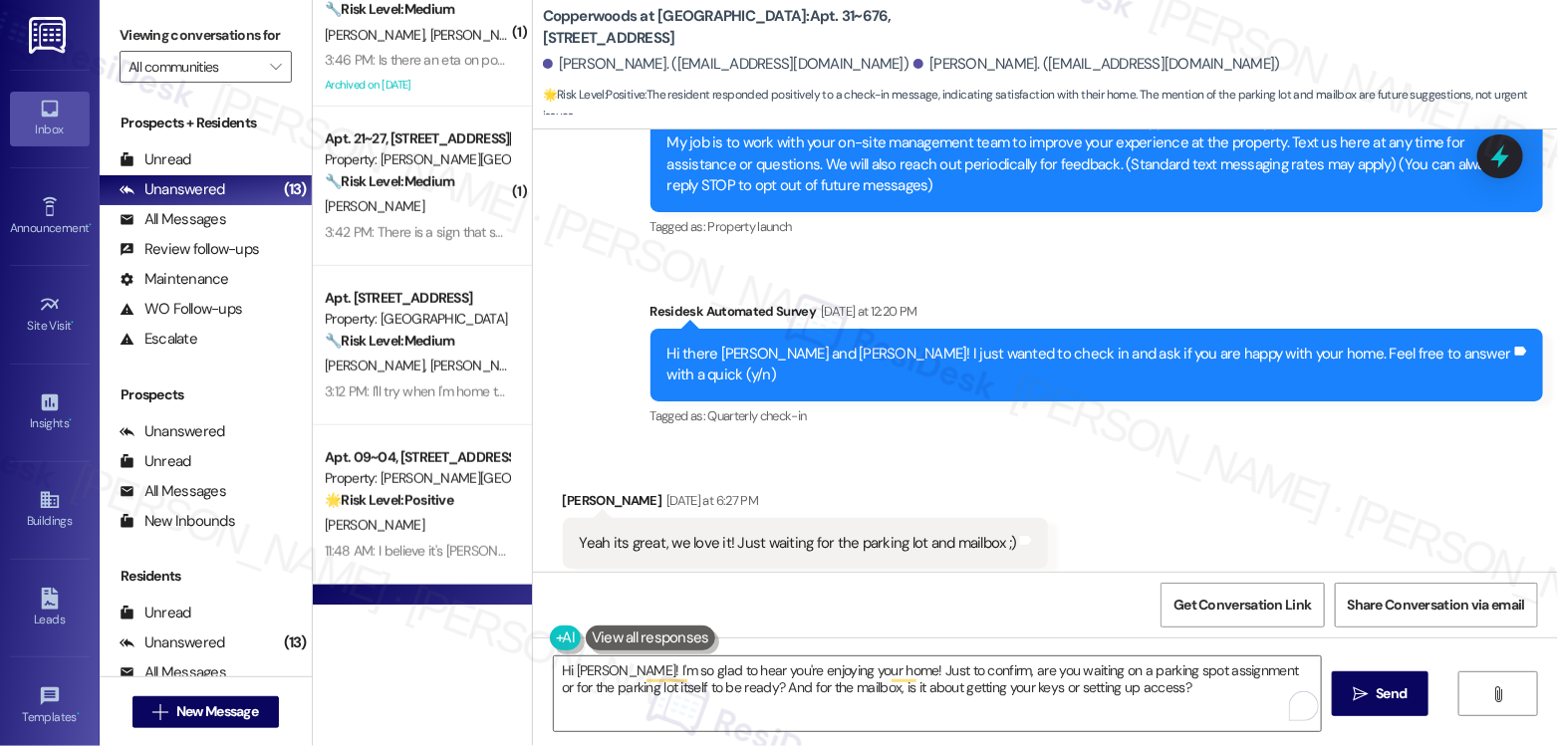
click at [229, 14] on div "Viewing conversations for All communities " at bounding box center [206, 51] width 212 height 103
click at [865, 667] on textarea "Hi [PERSON_NAME]! I'm so glad to hear you're enjoying your home! Just to confir…" at bounding box center [937, 693] width 767 height 75
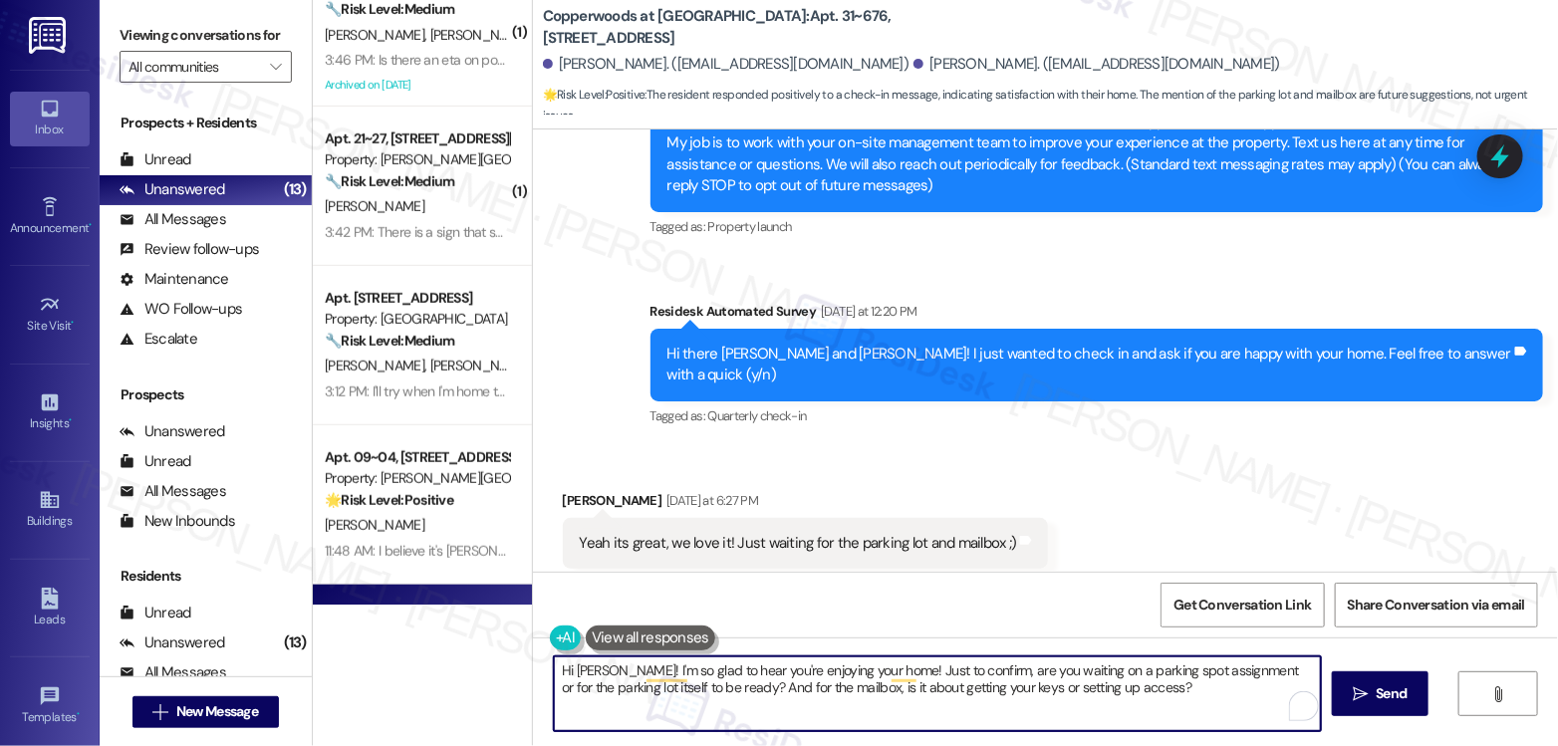
click at [865, 667] on textarea "Hi [PERSON_NAME]! I'm so glad to hear you're enjoying your home! Just to confir…" at bounding box center [937, 693] width 767 height 75
click at [1115, 688] on textarea "Hi [PERSON_NAME]! I'm so glad to hear you're enjoying your home! Just to confir…" at bounding box center [937, 693] width 767 height 75
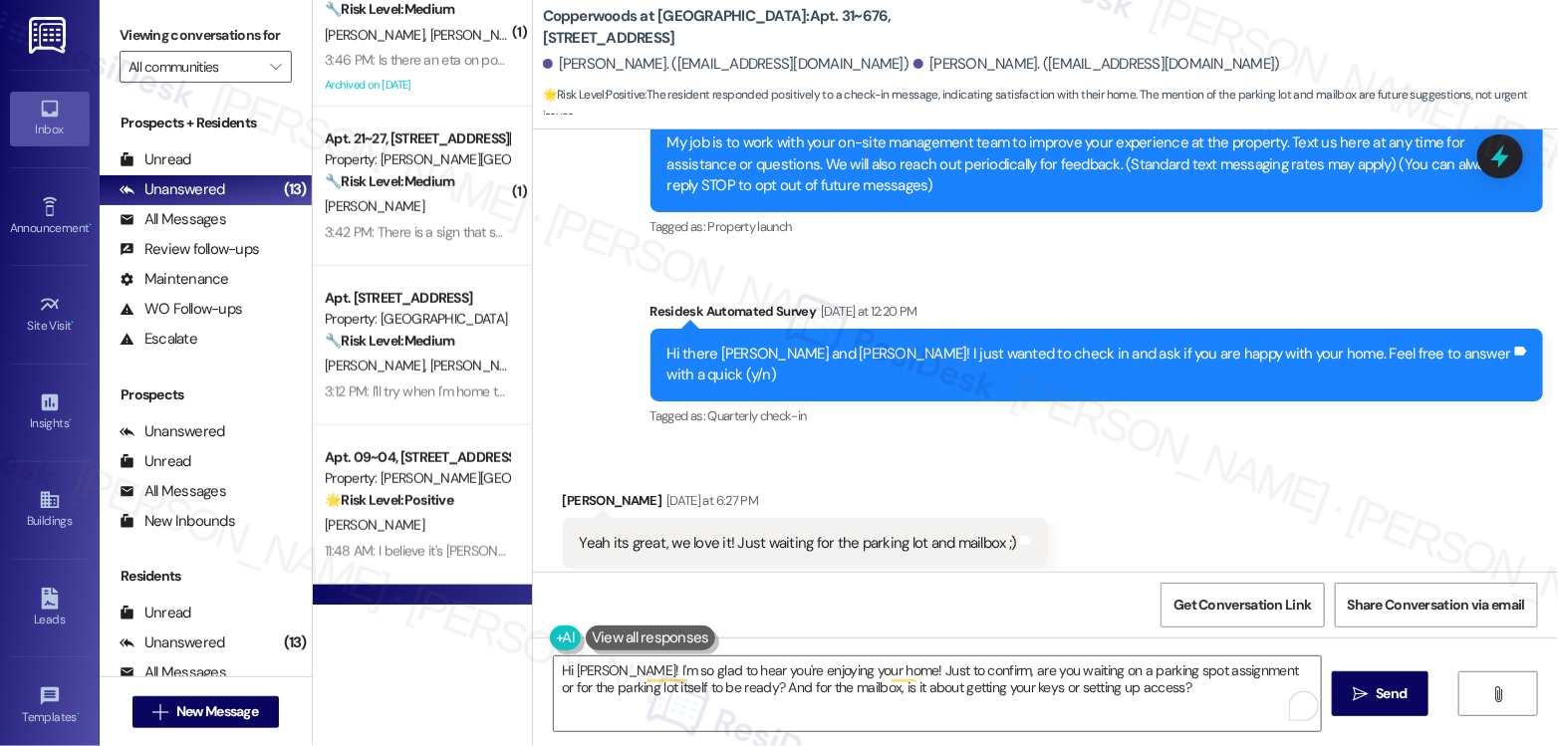
click at [191, 51] on label "Viewing conversations for" at bounding box center [206, 35] width 172 height 31
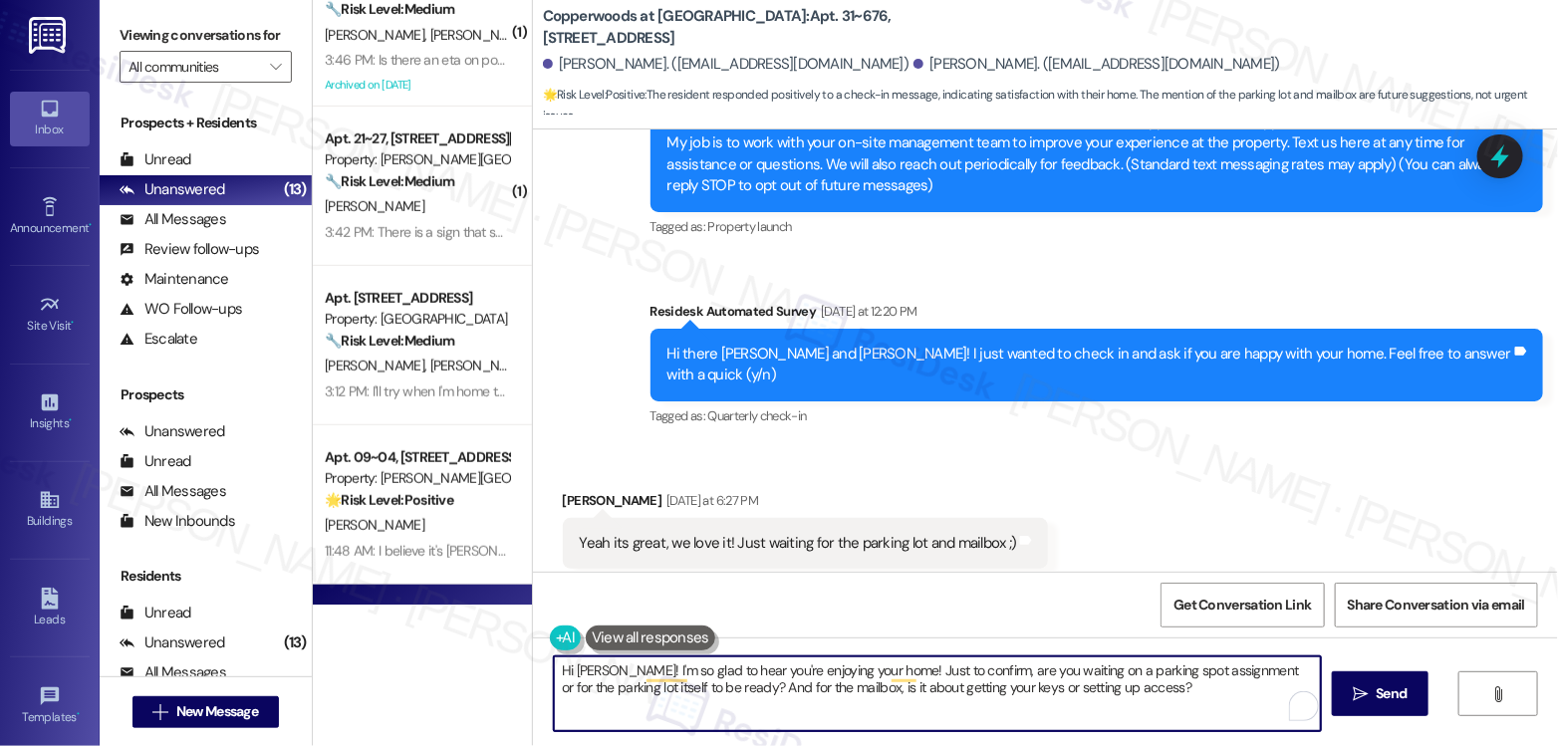
click at [937, 680] on textarea "Hi [PERSON_NAME]! I'm so glad to hear you're enjoying your home! Just to confir…" at bounding box center [937, 693] width 767 height 75
paste textarea "{{first_name}}! 😊 So glad you’re loving it so far. For the parking, are you wai…"
click at [567, 490] on div "[PERSON_NAME] [DATE] at 6:27 PM" at bounding box center [806, 504] width 486 height 28
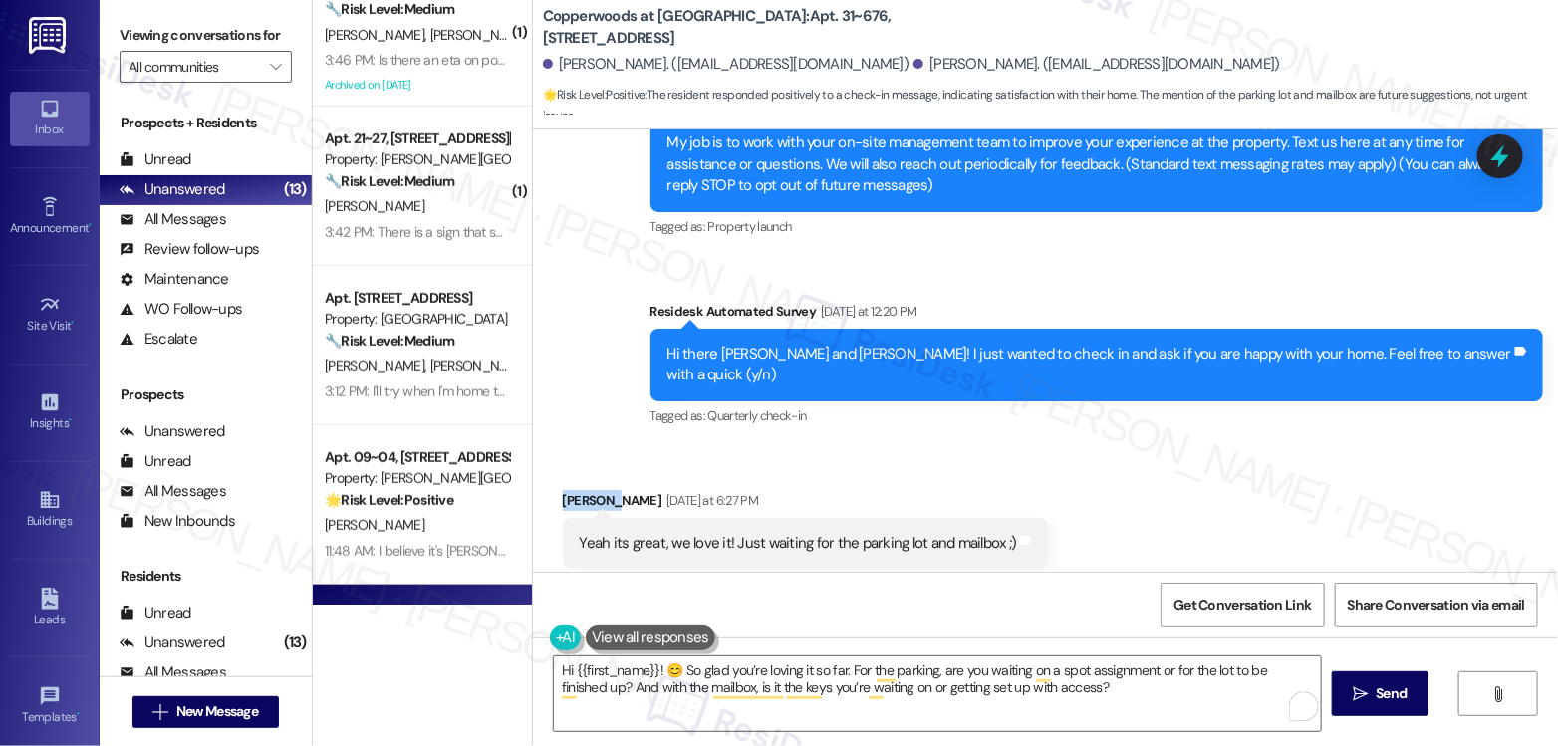
click at [567, 490] on div "[PERSON_NAME] [DATE] at 6:27 PM" at bounding box center [806, 504] width 486 height 28
copy div "[PERSON_NAME]"
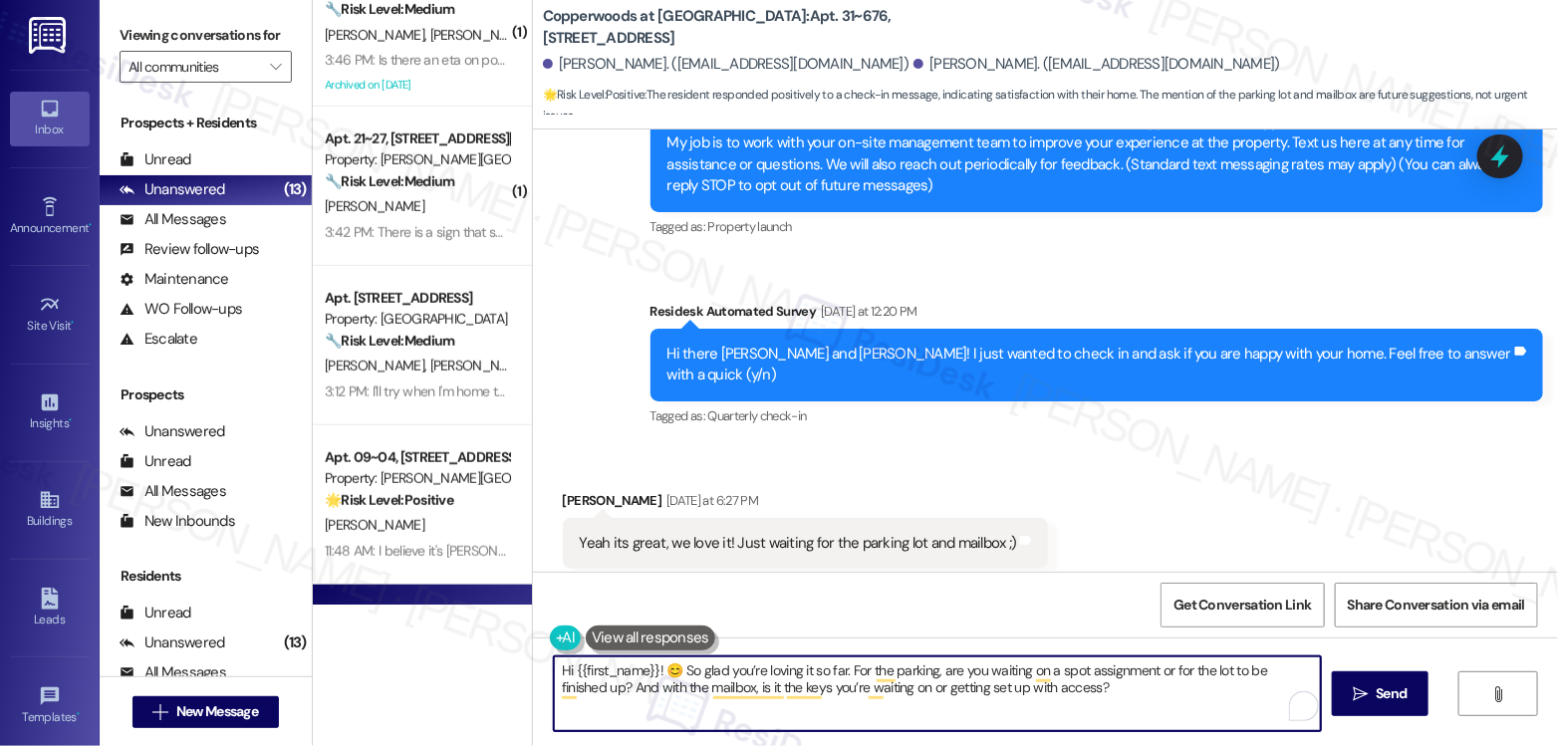
drag, startPoint x: 565, startPoint y: 665, endPoint x: 646, endPoint y: 656, distance: 82.2
click at [646, 656] on textarea "Hi {{first_name}}! 😊 So glad you’re loving it so far. For the parking, are you …" at bounding box center [937, 693] width 767 height 75
paste textarea "[PERSON_NAME]"
click at [981, 682] on textarea "Hi [PERSON_NAME]! So glad you’re loving it so far. For the parking, are you wai…" at bounding box center [937, 693] width 767 height 75
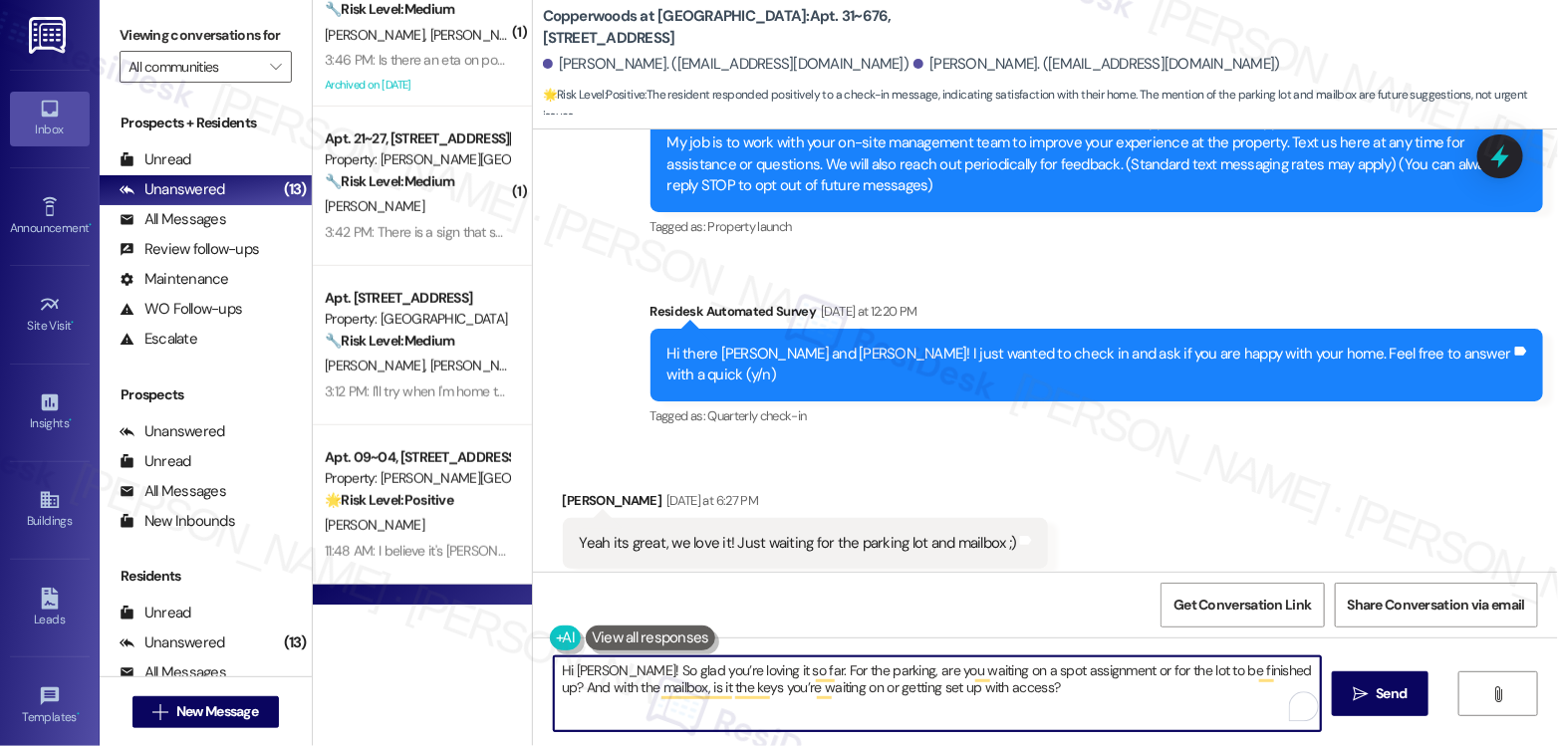
click at [981, 682] on textarea "Hi [PERSON_NAME]! So glad you’re loving it so far. For the parking, are you wai…" at bounding box center [937, 693] width 767 height 75
click at [1089, 697] on textarea "Hi [PERSON_NAME]! So glad you’re loving it so far. For the parking, are you wai…" at bounding box center [937, 693] width 767 height 75
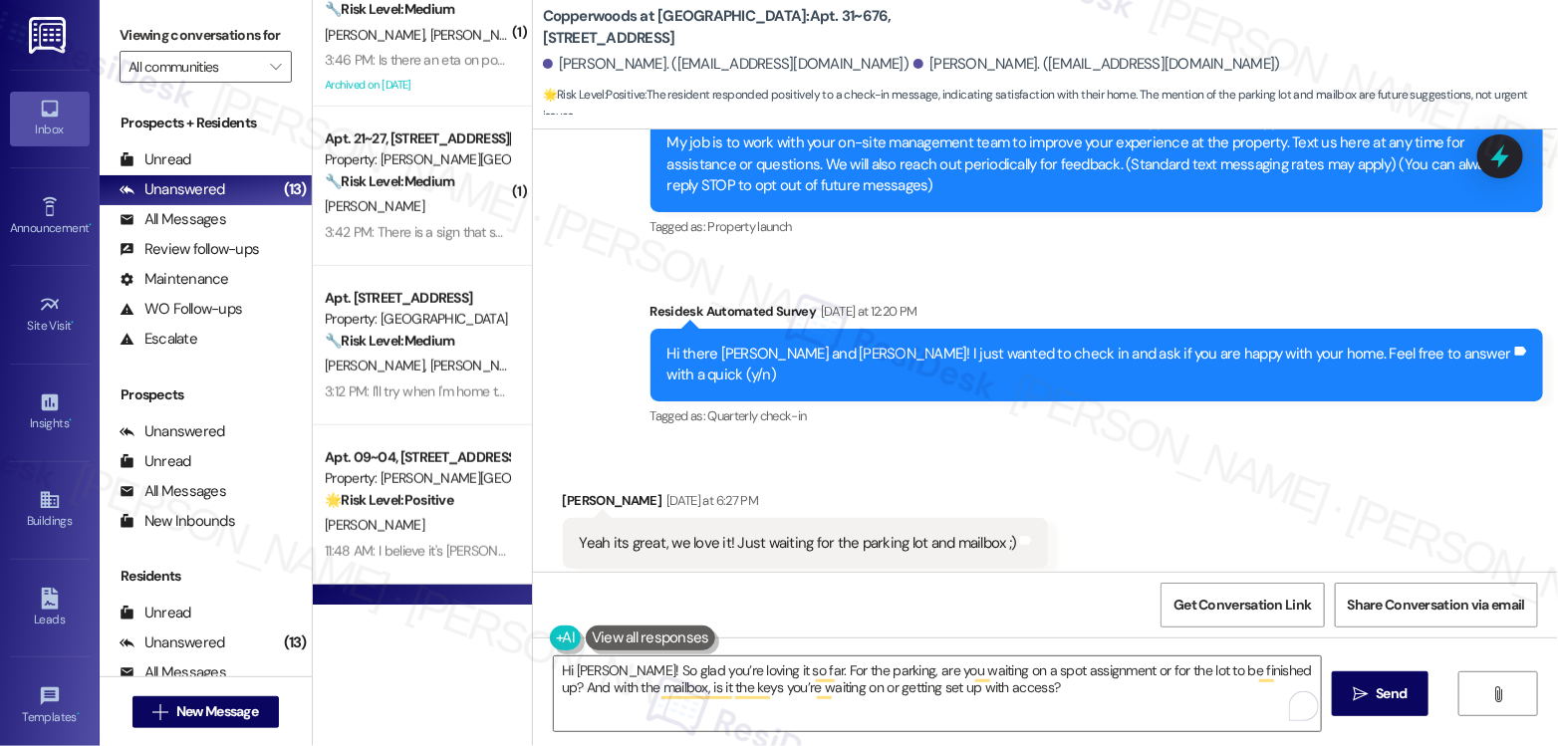
click at [638, 635] on button at bounding box center [650, 637] width 129 height 25
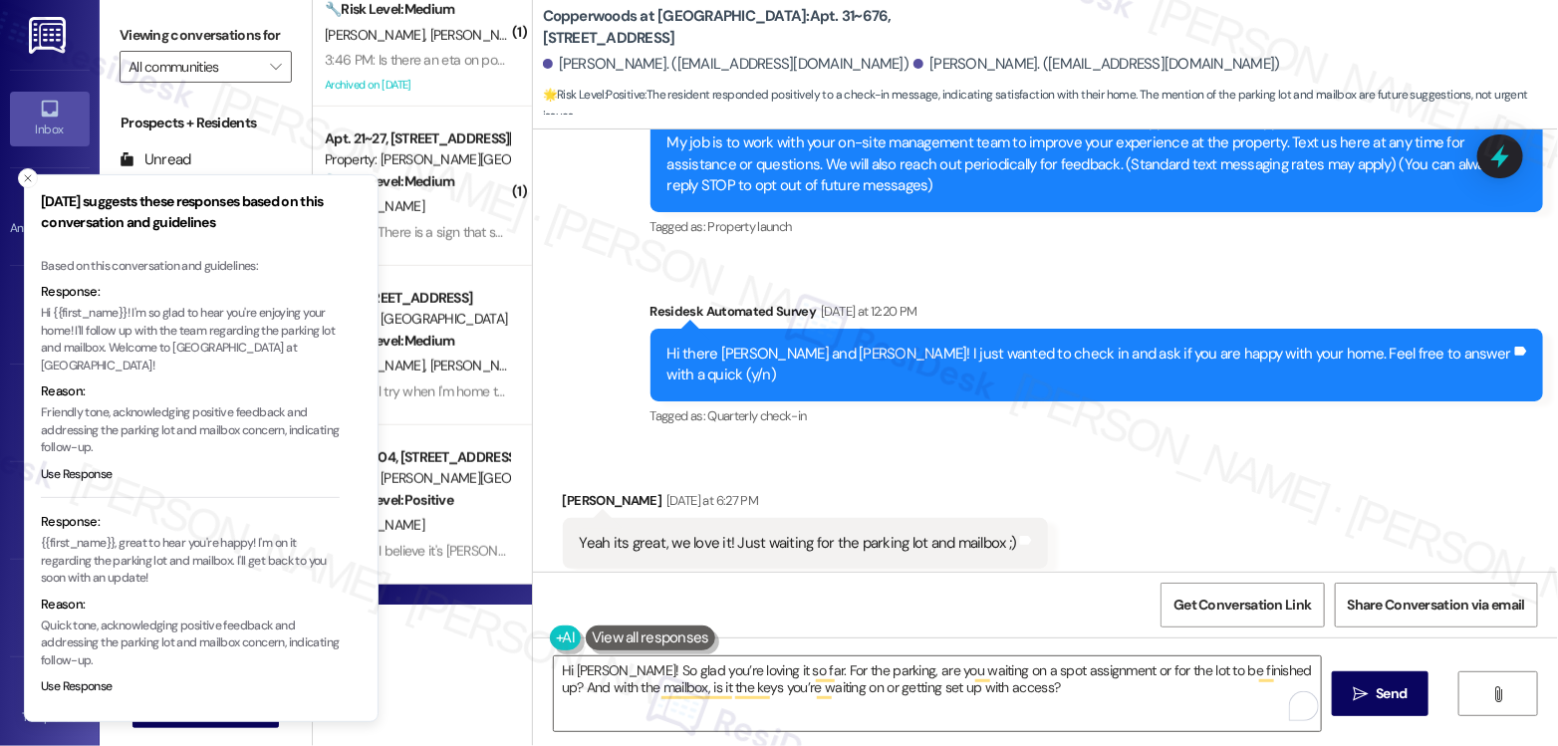
click at [407, 651] on div "( 4 ) Apt. T~439, 560 South 400 West Property: [GEOGRAPHIC_DATA] 🔧 Risk Level: …" at bounding box center [422, 373] width 219 height 746
click at [30, 173] on icon "Close toast" at bounding box center [28, 178] width 12 height 12
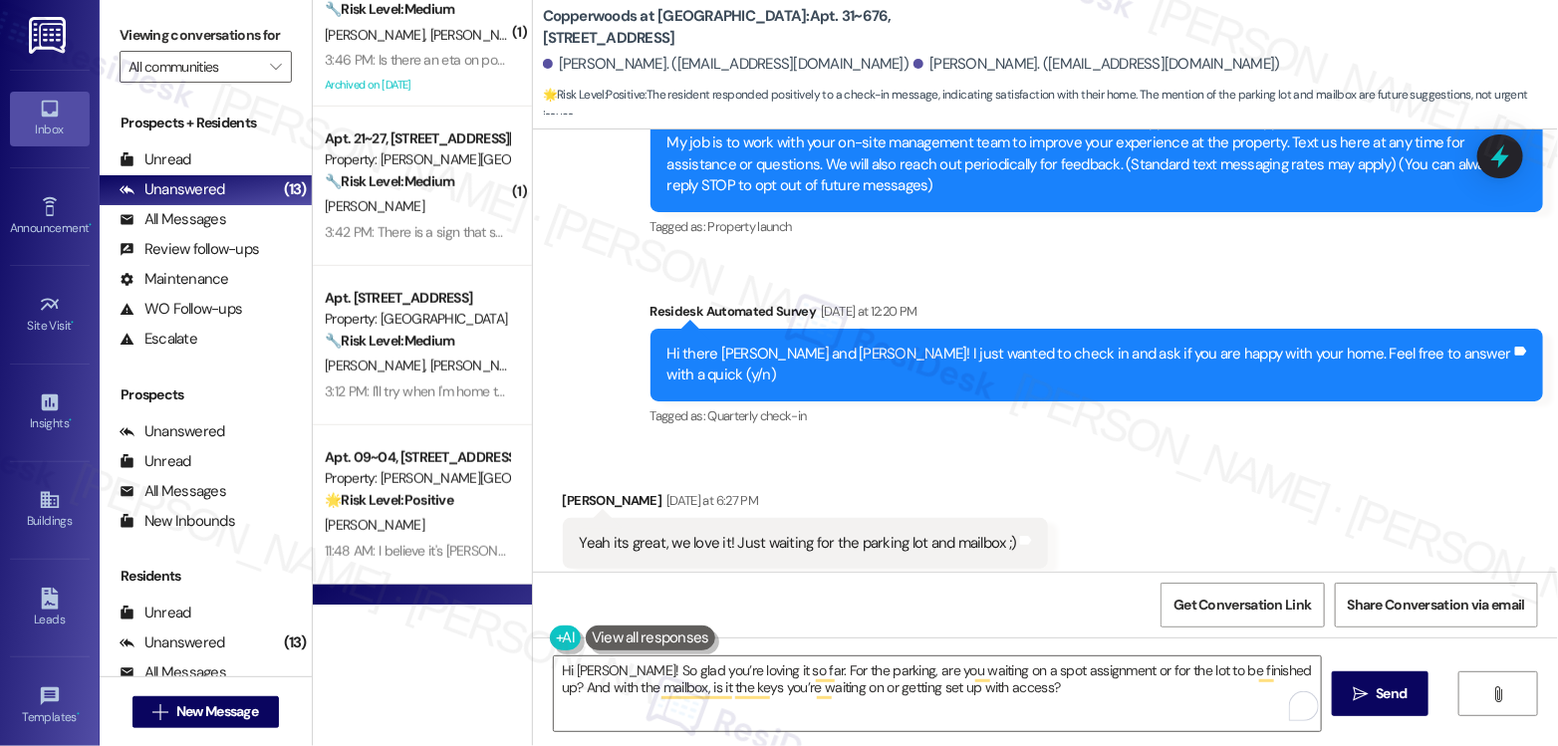
click at [254, 21] on label "Viewing conversations for" at bounding box center [206, 35] width 172 height 31
click at [1010, 683] on textarea "Hi [PERSON_NAME]! So glad you’re loving it so far. For the parking, are you wai…" at bounding box center [937, 693] width 767 height 75
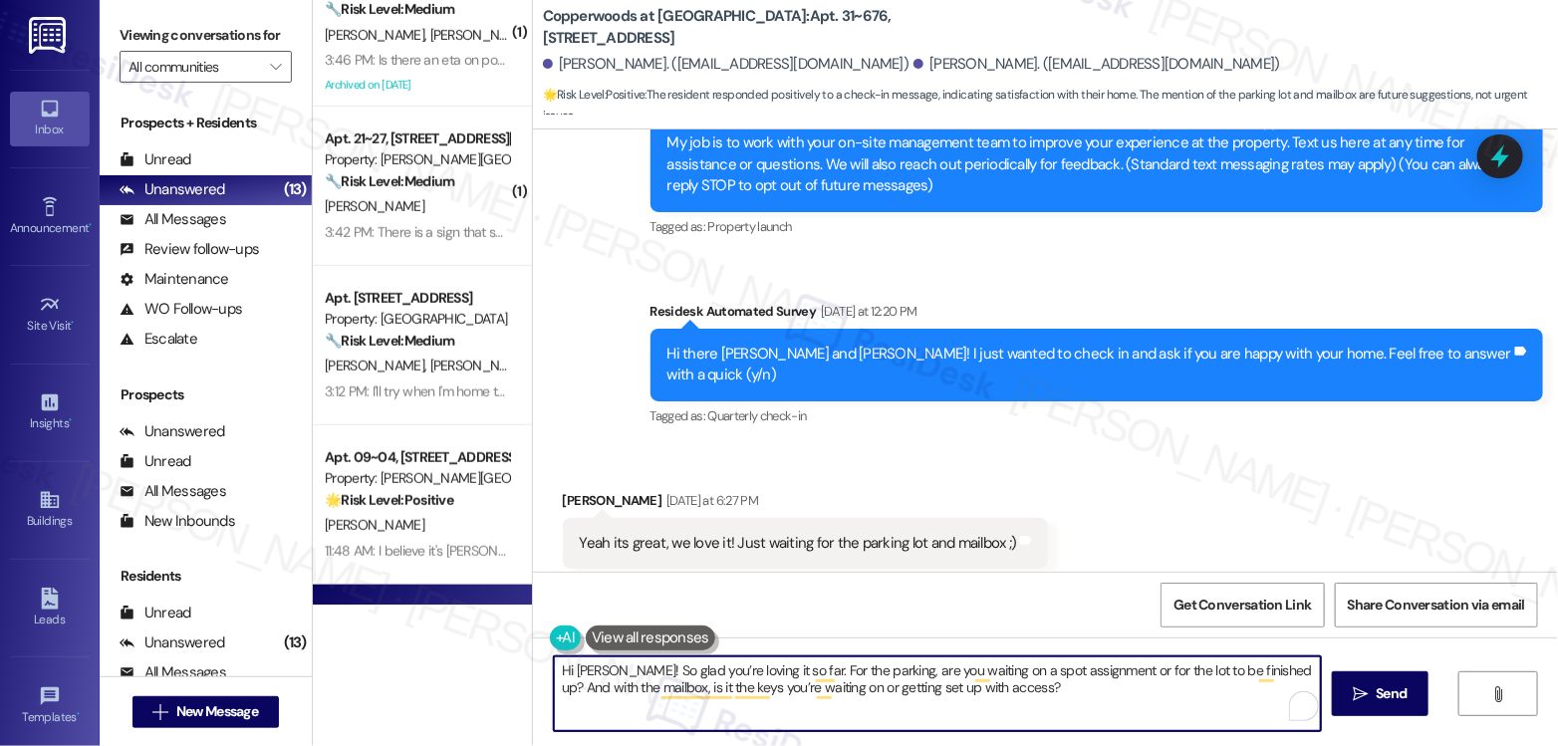
click at [1010, 683] on textarea "Hi [PERSON_NAME]! So glad you’re loving it so far. For the parking, are you wai…" at bounding box center [937, 693] width 767 height 75
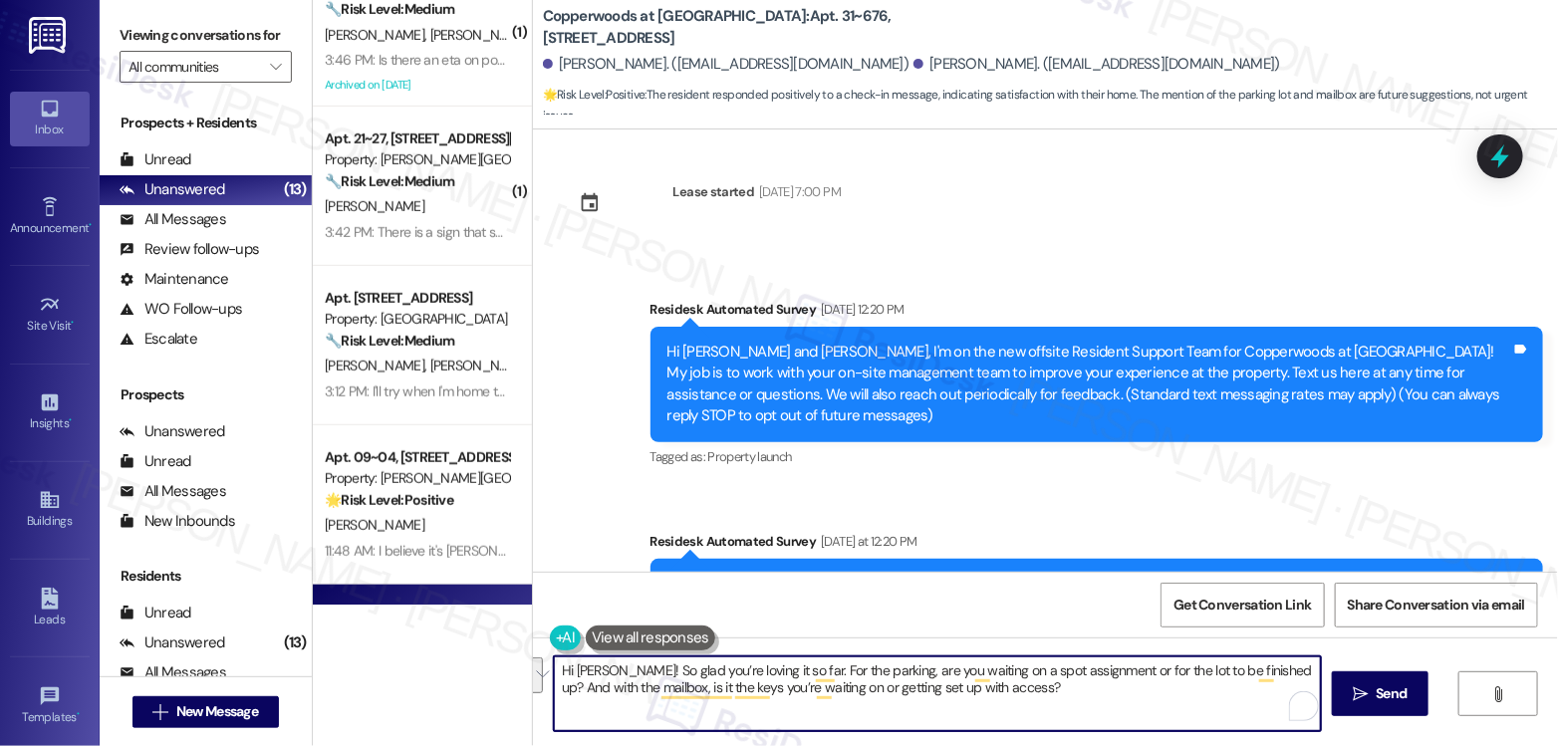
scroll to position [0, 0]
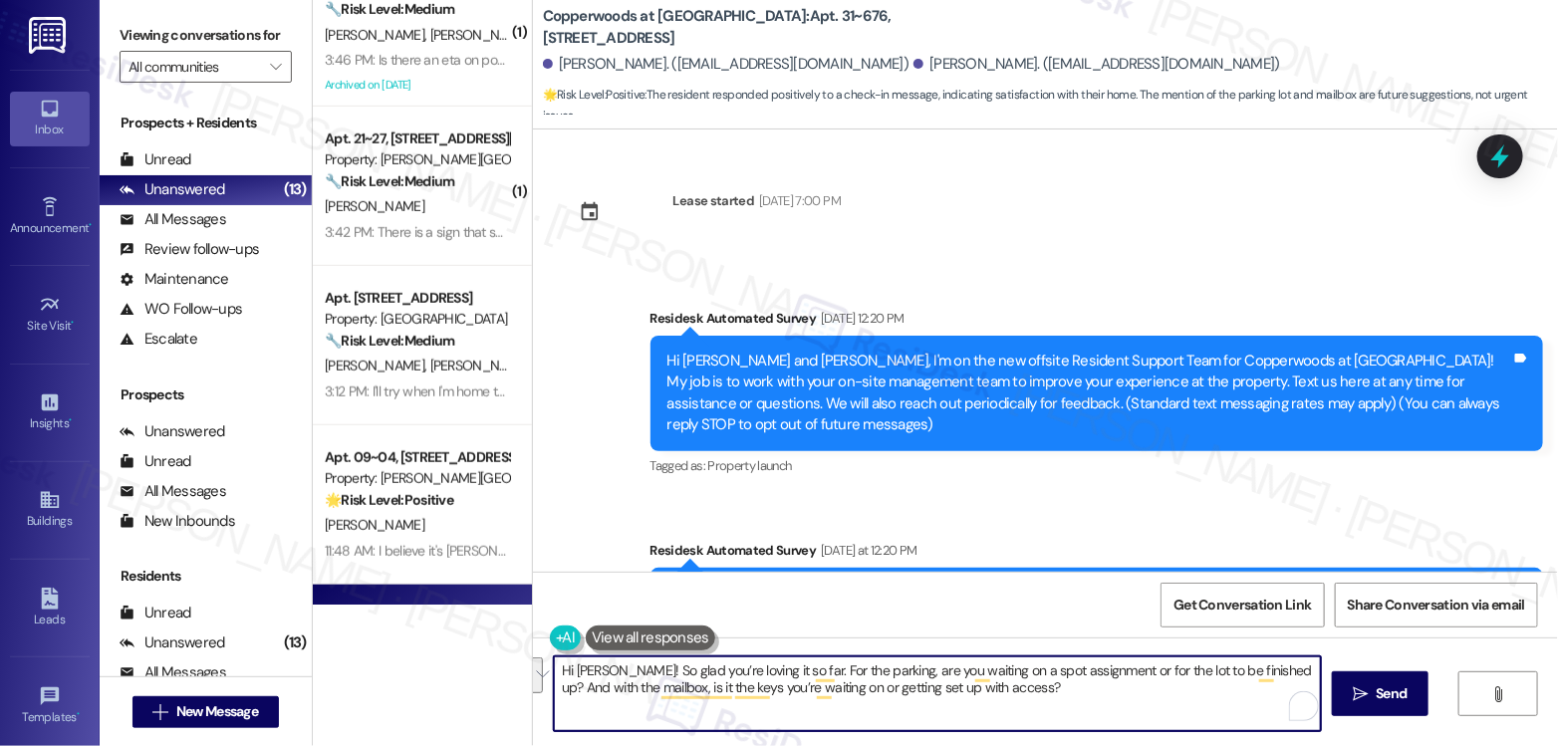
click at [1129, 387] on div "Hi [PERSON_NAME] and [PERSON_NAME], I'm on the new offsite Resident Support Tea…" at bounding box center [1089, 394] width 844 height 86
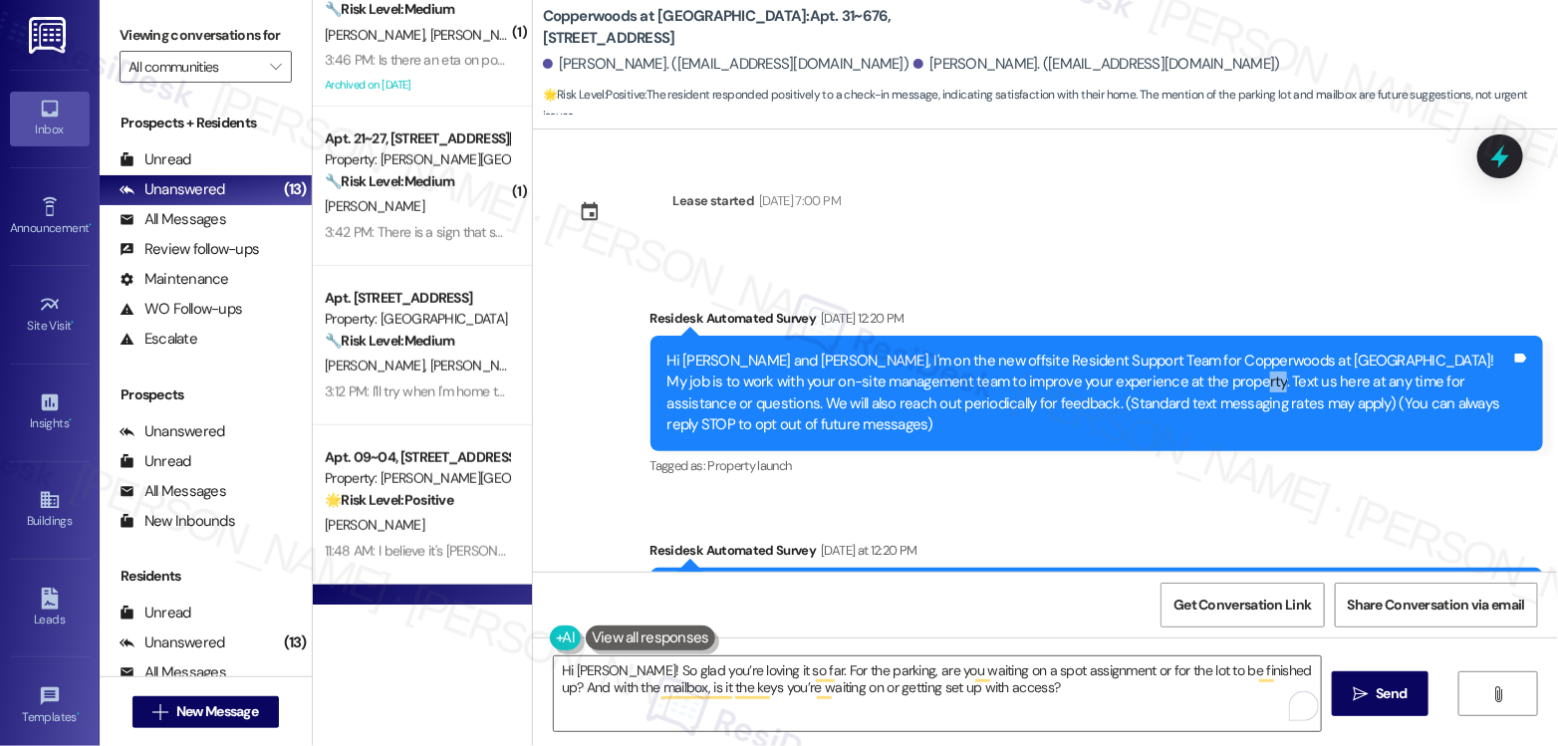
click at [1129, 387] on div "Hi [PERSON_NAME] and [PERSON_NAME], I'm on the new offsite Resident Support Tea…" at bounding box center [1089, 394] width 844 height 86
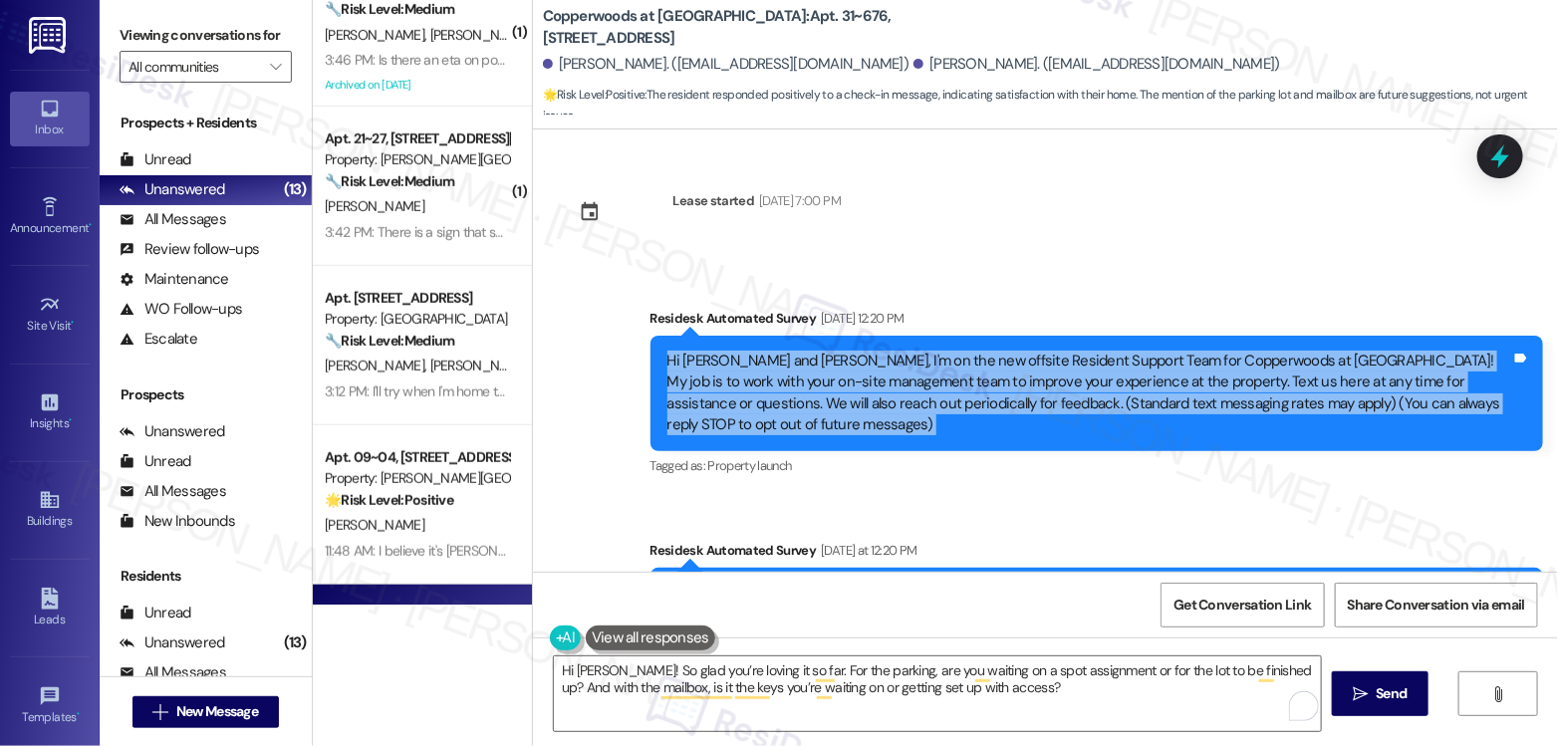
click at [1129, 387] on div "Hi [PERSON_NAME] and [PERSON_NAME], I'm on the new offsite Resident Support Tea…" at bounding box center [1089, 394] width 844 height 86
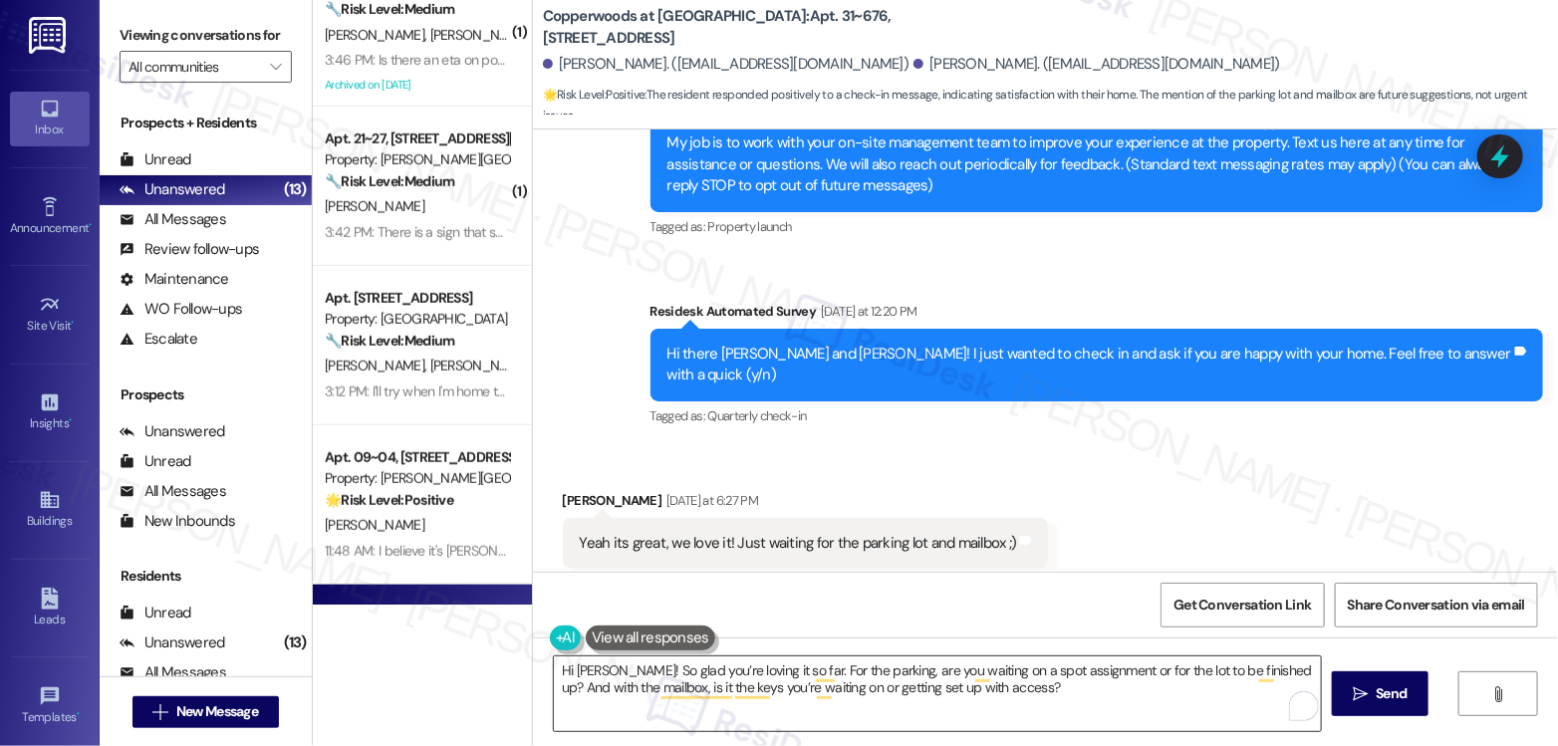
click at [1008, 691] on textarea "Hi [PERSON_NAME]! So glad you’re loving it so far. For the parking, are you wai…" at bounding box center [937, 693] width 767 height 75
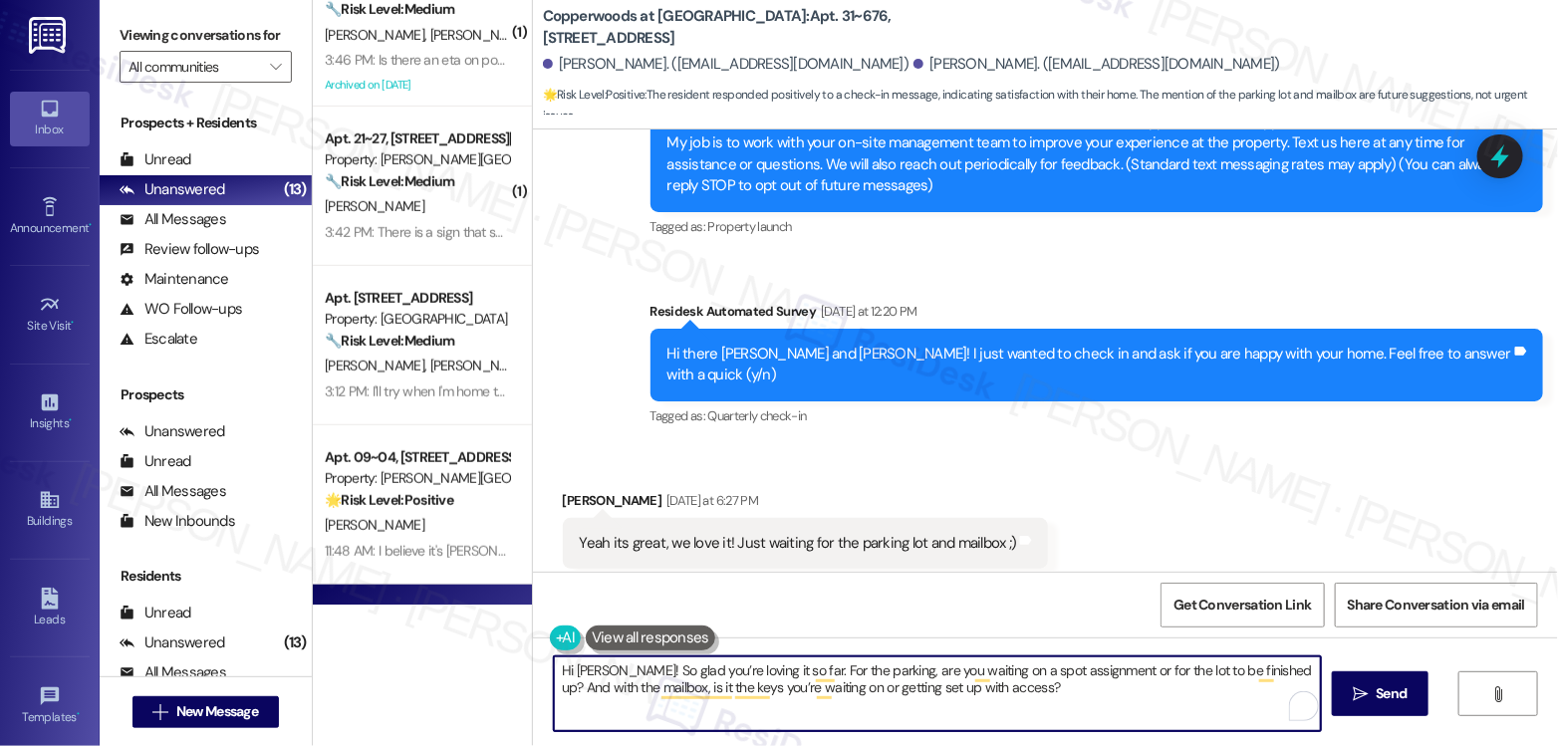
click at [1008, 691] on textarea "Hi [PERSON_NAME]! So glad you’re loving it so far. For the parking, are you wai…" at bounding box center [937, 693] width 767 height 75
click at [1081, 669] on textarea "Hi [PERSON_NAME]! So glad you’re loving it so far. For the parking, are you wai…" at bounding box center [937, 693] width 767 height 75
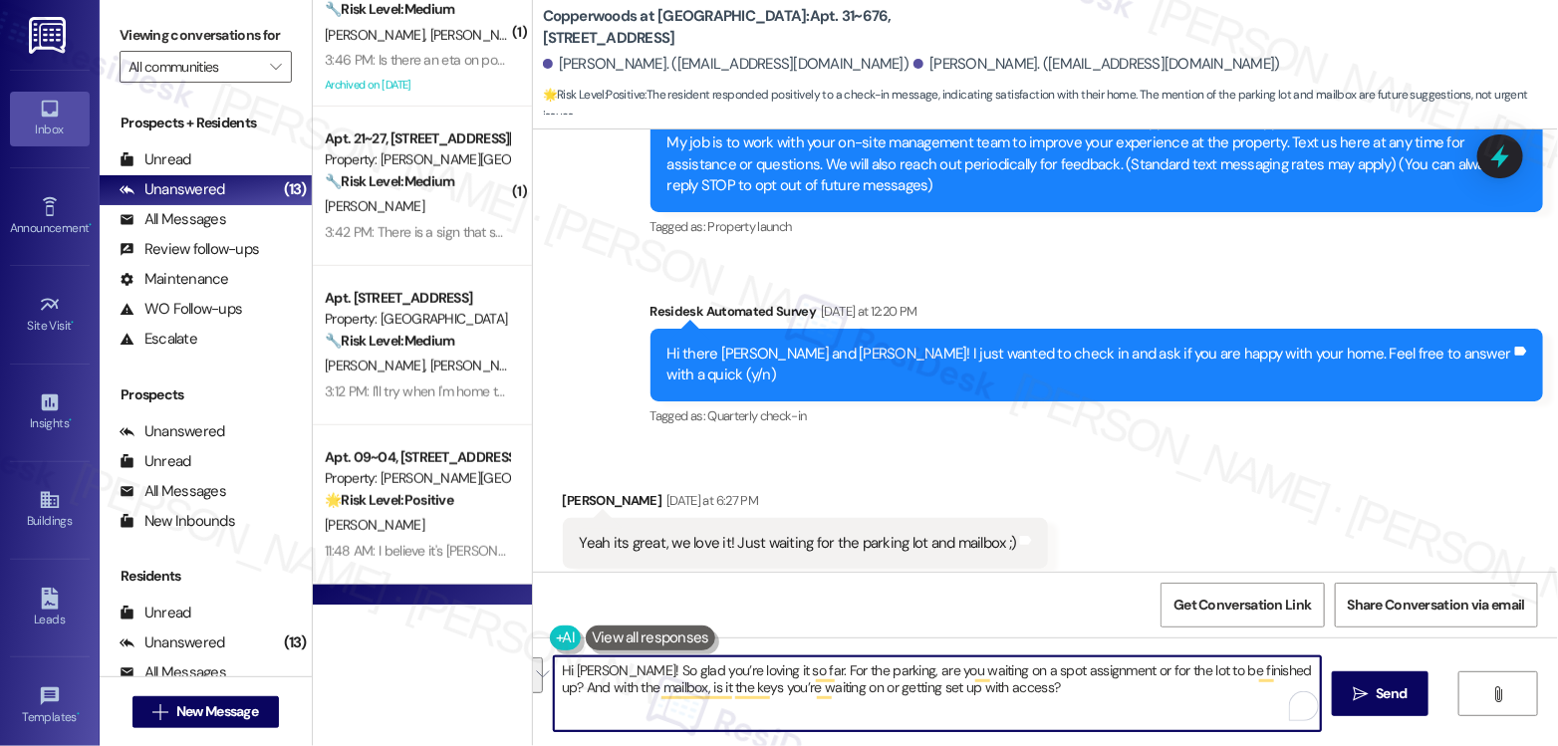
click at [1107, 686] on textarea "Hi [PERSON_NAME]! So glad you’re loving it so far. For the parking, are you wai…" at bounding box center [937, 693] width 767 height 75
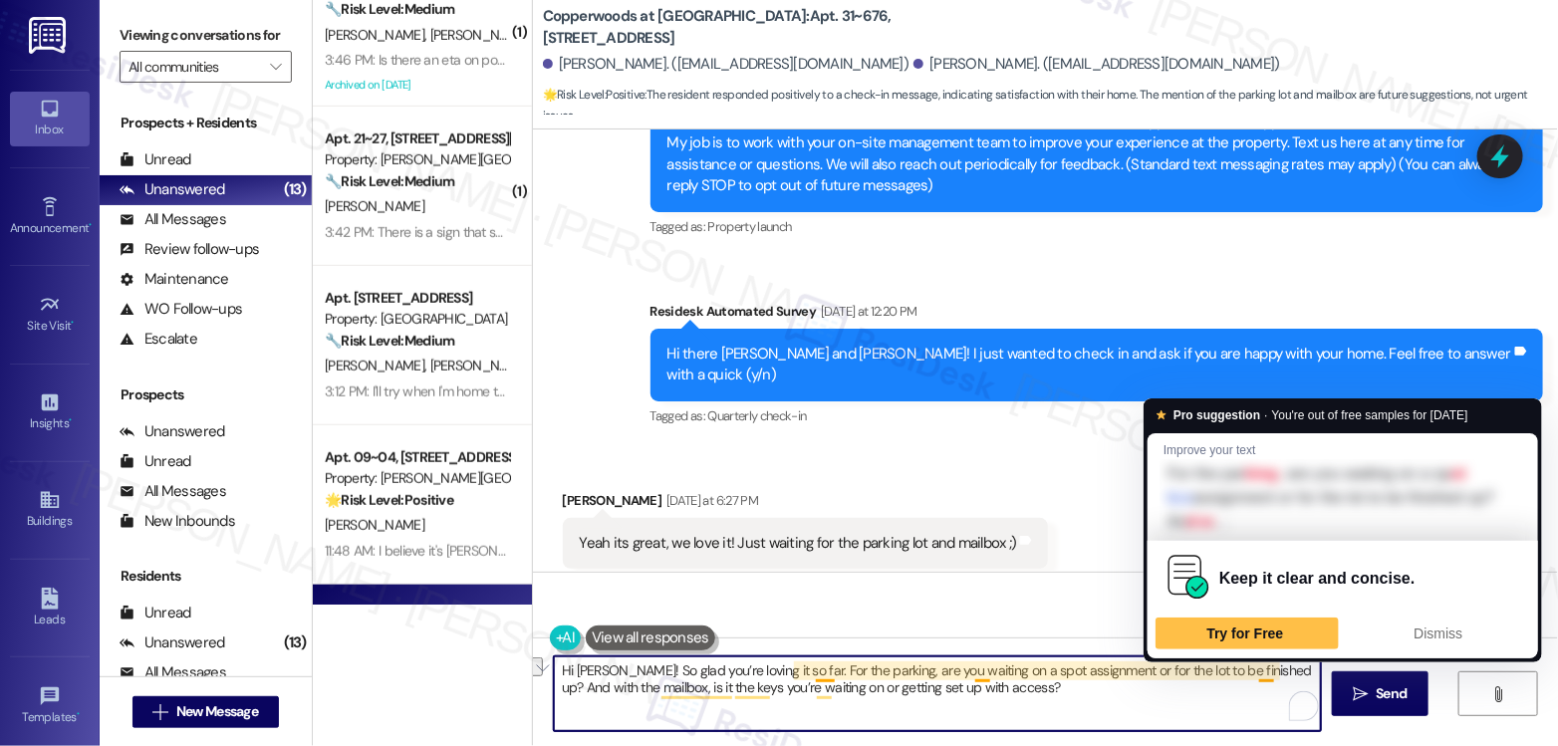
drag, startPoint x: 1088, startPoint y: 668, endPoint x: 1260, endPoint y: 674, distance: 172.4
click at [1260, 674] on textarea "Hi [PERSON_NAME]! So glad you’re loving it so far. For the parking, are you wai…" at bounding box center [937, 693] width 767 height 75
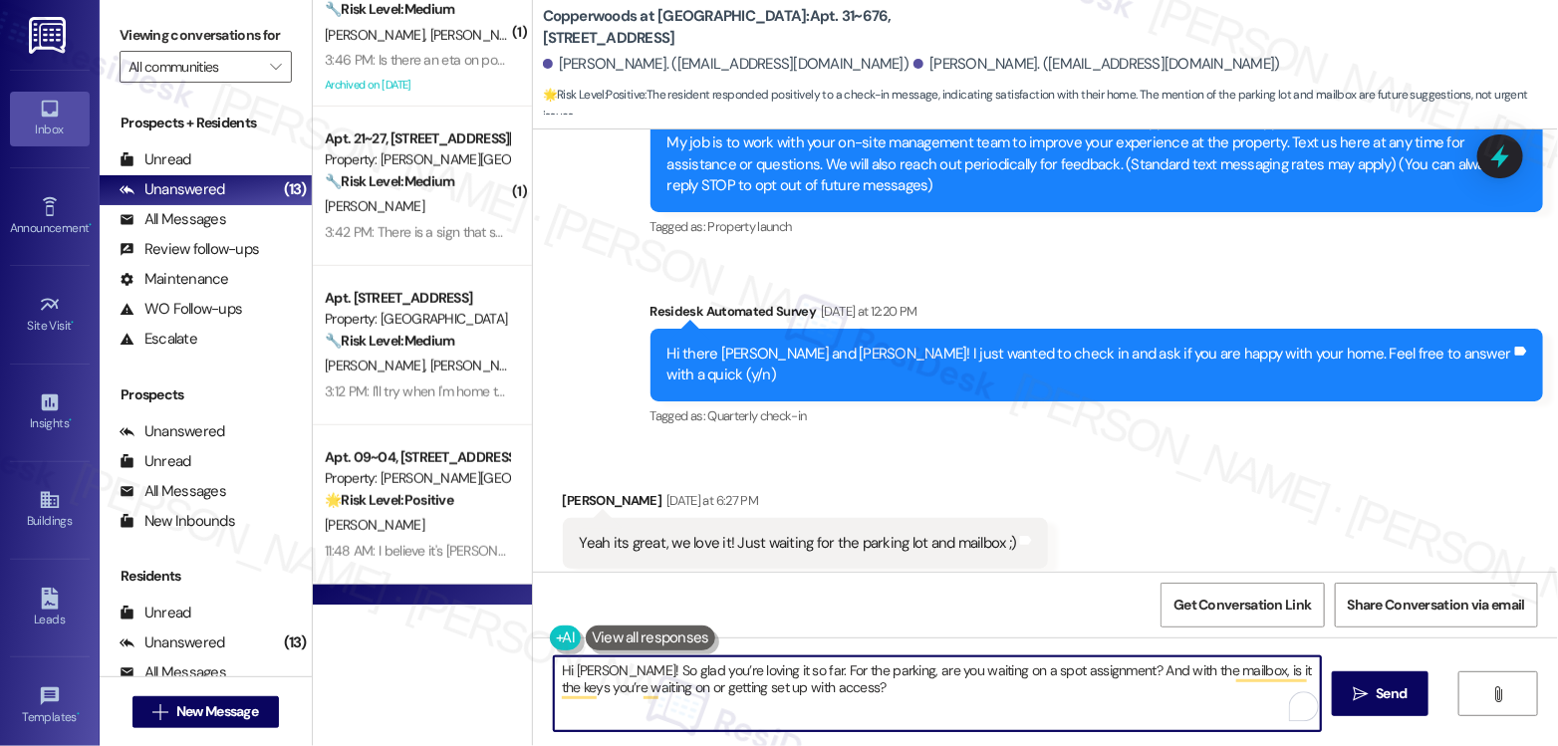
click at [819, 670] on textarea "Hi [PERSON_NAME]! So glad you’re loving it so far. For the parking, are you wai…" at bounding box center [937, 693] width 767 height 75
click at [906, 697] on textarea "Hi [PERSON_NAME]! So glad you’re loving it so far. For the parking, are you wai…" at bounding box center [937, 693] width 767 height 75
click at [907, 666] on textarea "Hi [PERSON_NAME]! So glad you’re loving it so far. For the parking, are you wai…" at bounding box center [937, 693] width 767 height 75
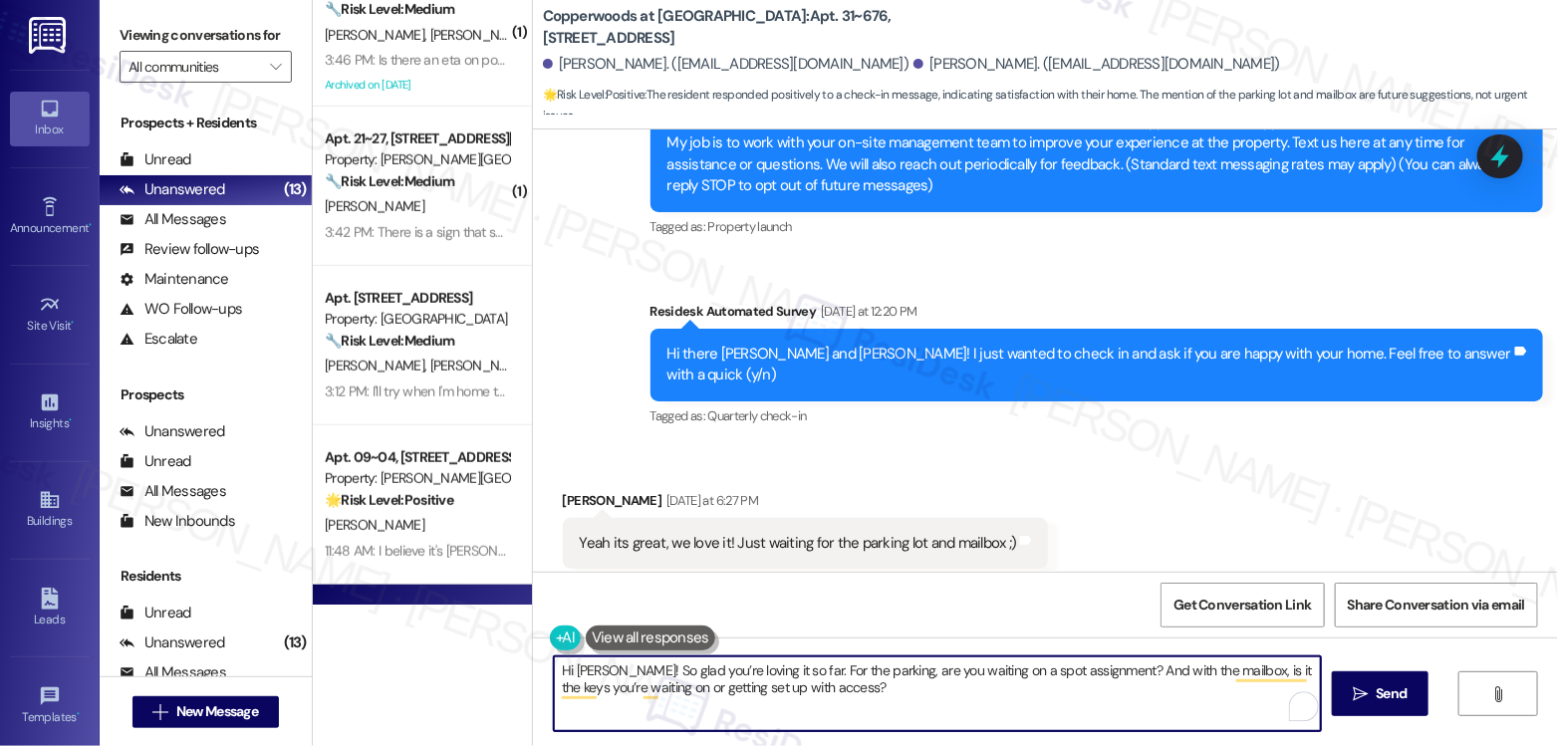
click at [907, 666] on textarea "Hi [PERSON_NAME]! So glad you’re loving it so far. For the parking, are you wai…" at bounding box center [937, 693] width 767 height 75
click at [822, 683] on textarea "Hi [PERSON_NAME]! So glad you’re loving it so far. For the parking, are you wai…" at bounding box center [937, 693] width 767 height 75
click at [777, 666] on textarea "Hi [PERSON_NAME]! So glad you’re loving it so far. For the parking, are you wai…" at bounding box center [937, 693] width 767 height 75
click at [777, 665] on textarea "Hi [PERSON_NAME]! So glad you’re loving it so far. For the parking, are you wai…" at bounding box center [937, 693] width 767 height 75
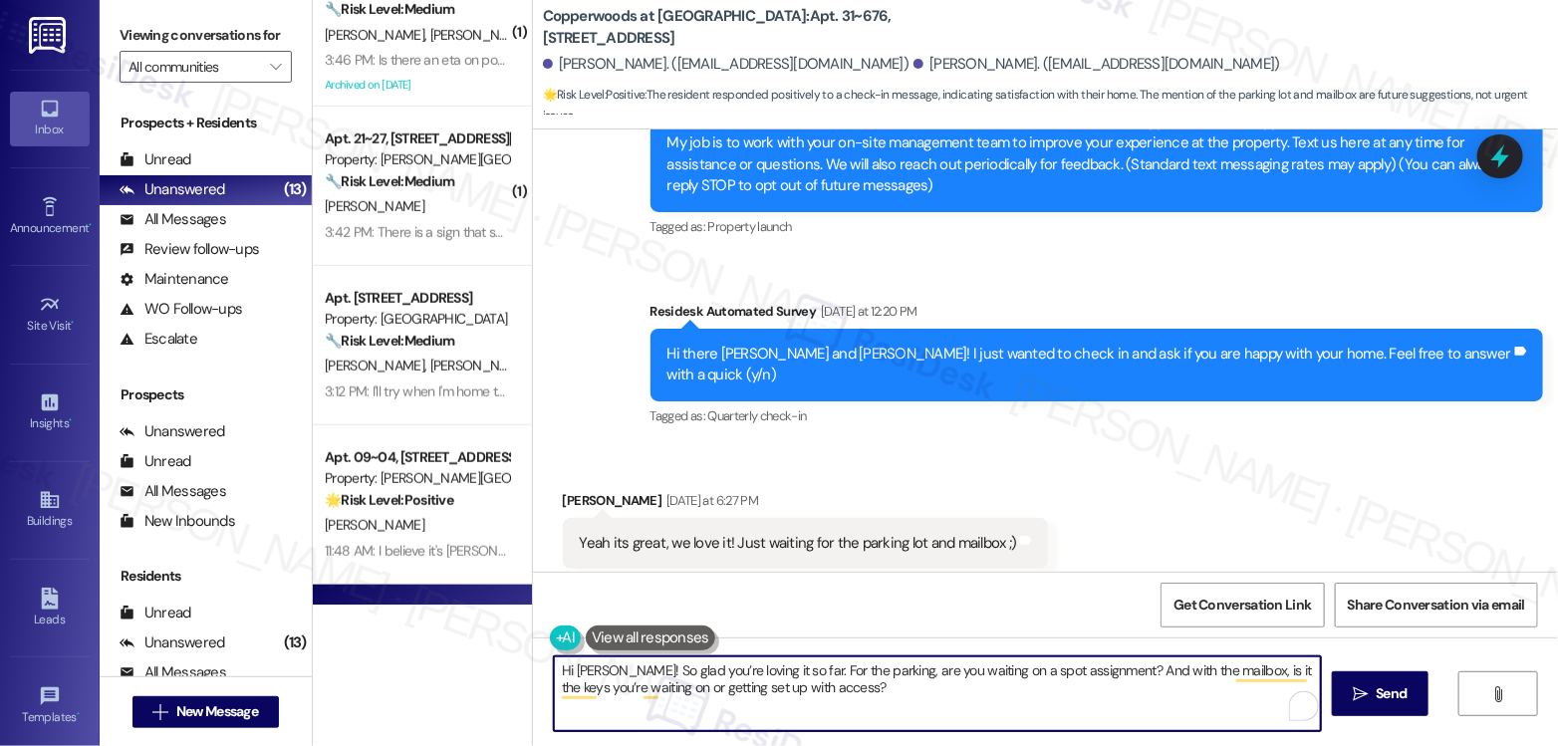
click at [777, 665] on textarea "Hi [PERSON_NAME]! So glad you’re loving it so far. For the parking, are you wai…" at bounding box center [937, 693] width 767 height 75
click at [918, 686] on textarea "Hi [PERSON_NAME]! So glad you’re loving it so far. For the parking, are you wai…" at bounding box center [937, 693] width 767 height 75
drag, startPoint x: 868, startPoint y: 669, endPoint x: 781, endPoint y: 674, distance: 87.8
click at [781, 674] on textarea "Hi [PERSON_NAME]! So glad you’re loving it so far. For the parking, are you wai…" at bounding box center [937, 693] width 767 height 75
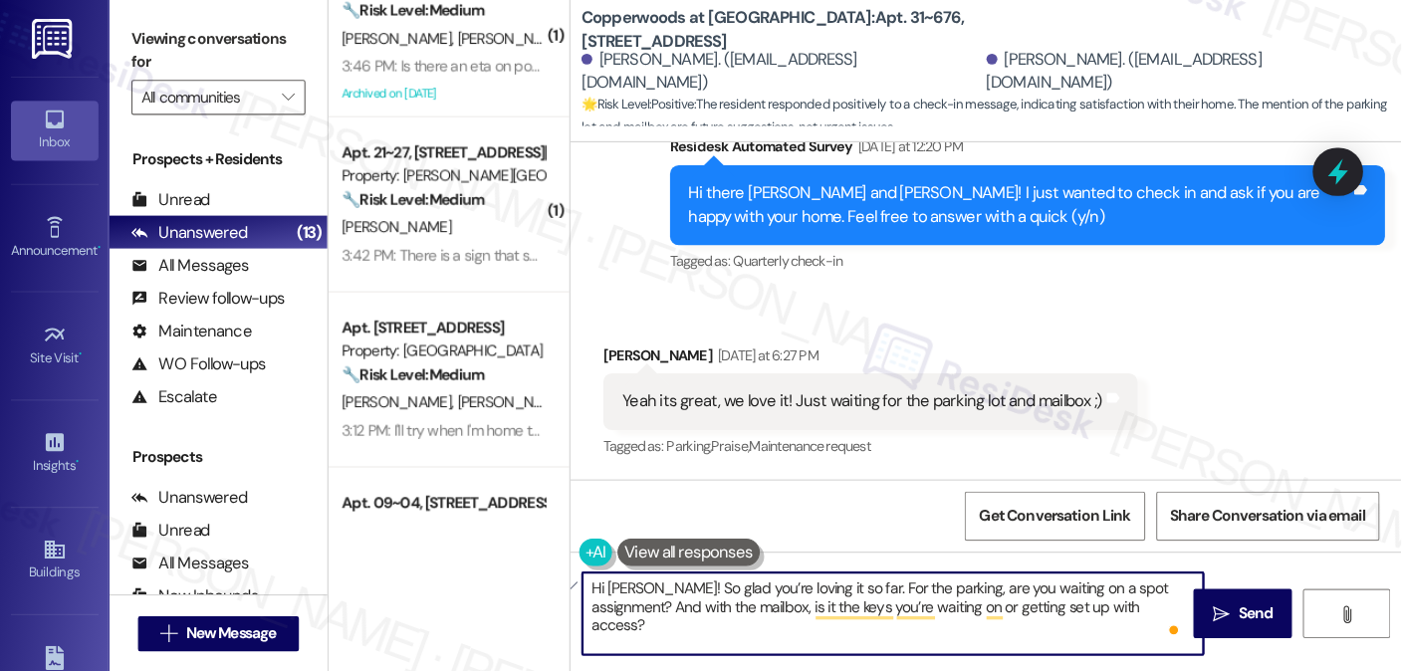
scroll to position [356, 0]
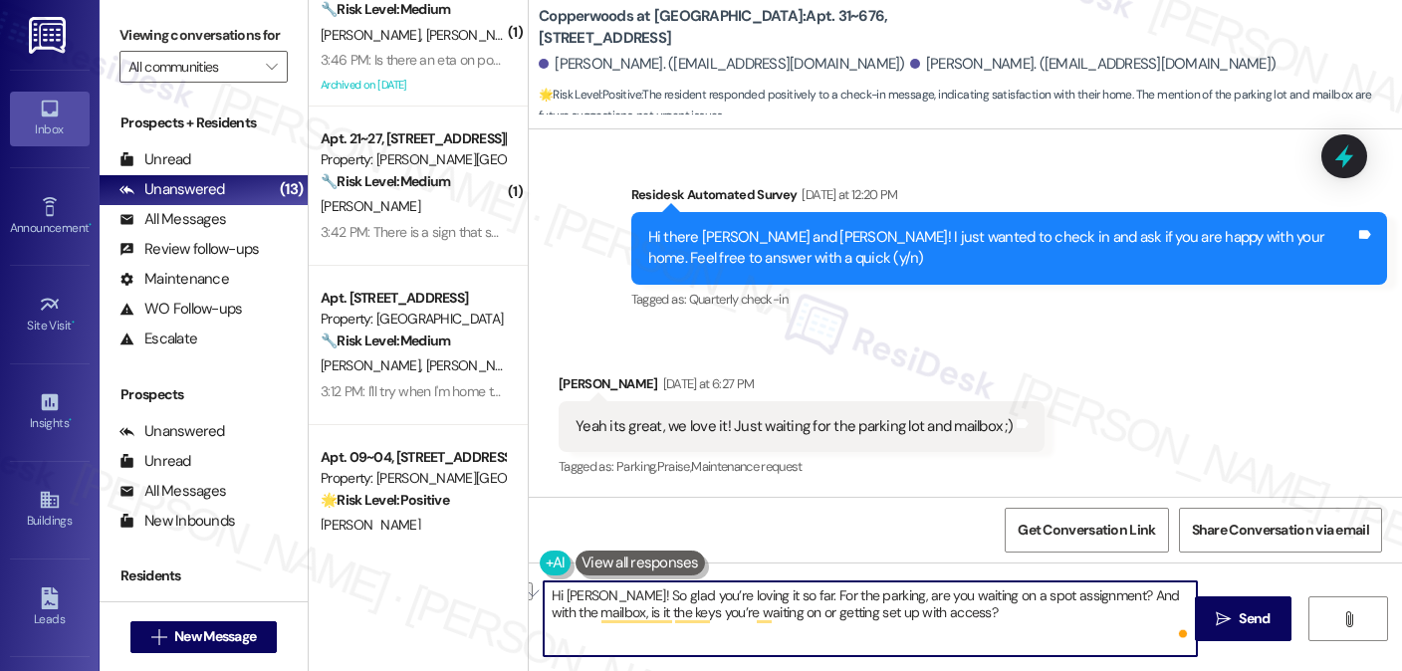
click at [723, 622] on textarea "Hi [PERSON_NAME]! So glad you’re loving it so far. For the parking, are you wai…" at bounding box center [870, 619] width 653 height 75
drag, startPoint x: 773, startPoint y: 595, endPoint x: 874, endPoint y: 584, distance: 102.2
click at [862, 597] on textarea "Hi [PERSON_NAME]! So glad you’re loving it so far. For the parking, are you wai…" at bounding box center [870, 619] width 653 height 75
click at [1013, 620] on textarea "Hi [PERSON_NAME]! So glad you’re loving it so far. Just to clarify, are you wai…" at bounding box center [870, 619] width 653 height 75
click at [1013, 617] on textarea "Hi Antonio! So glad you’re loving it so far. Just to clarify, are you waiting o…" at bounding box center [870, 619] width 653 height 75
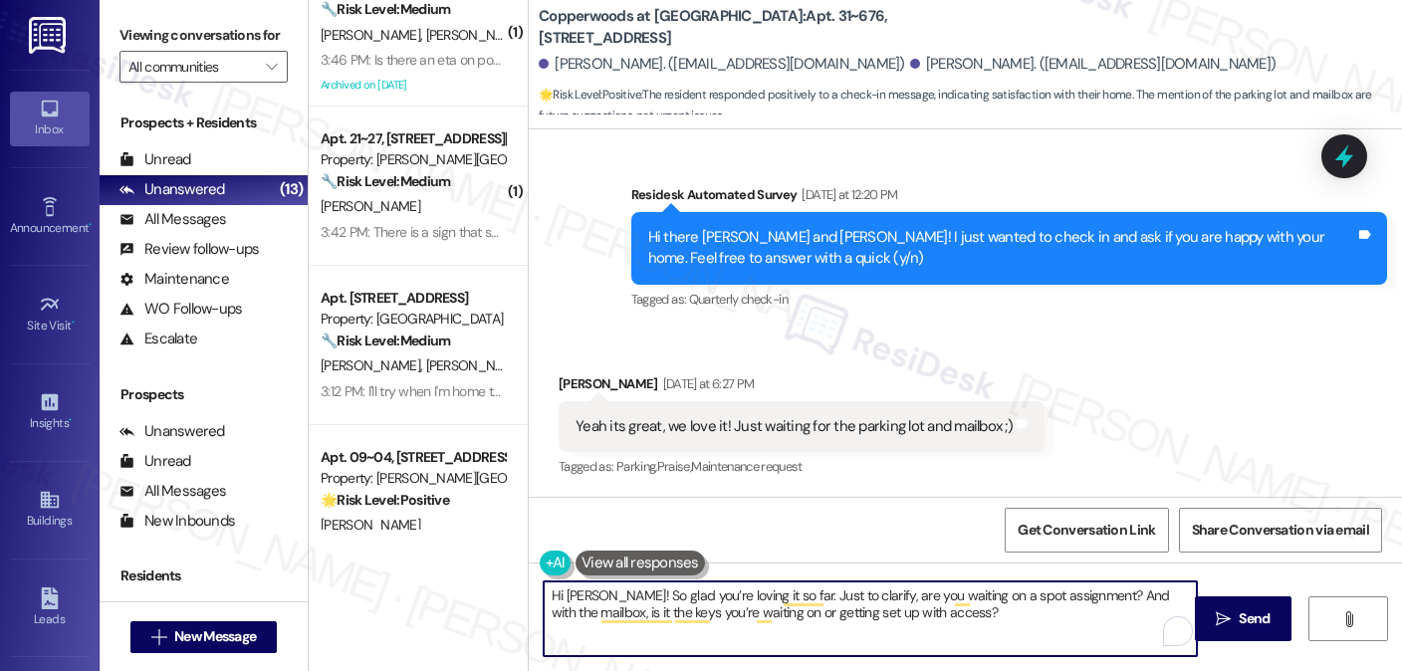
click at [1013, 617] on textarea "Hi Antonio! So glad you’re loving it so far. Just to clarify, are you waiting o…" at bounding box center [870, 619] width 653 height 75
click at [1012, 607] on textarea "Hi Antonio! So glad you’re loving it so far. Just to clarify, are you waiting o…" at bounding box center [870, 619] width 653 height 75
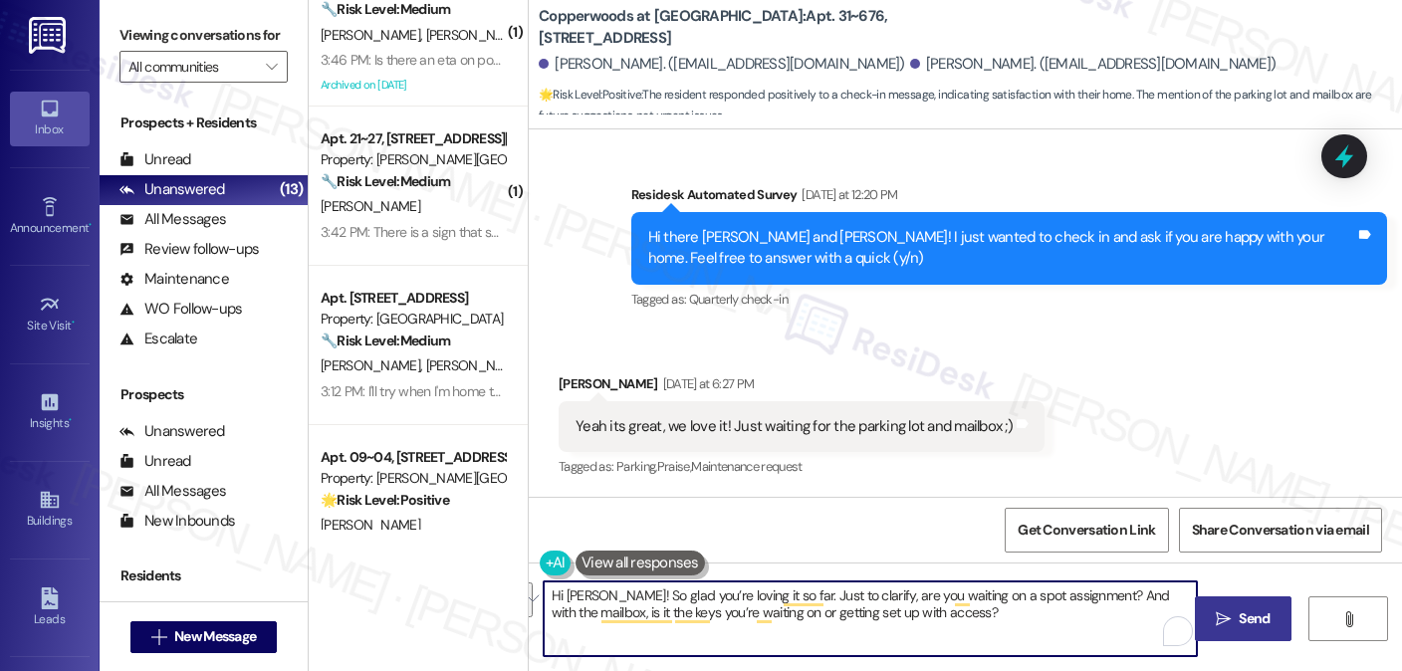
type textarea "Hi Antonio! So glad you’re loving it so far. Just to clarify, are you waiting o…"
click at [1224, 612] on icon "" at bounding box center [1223, 619] width 15 height 16
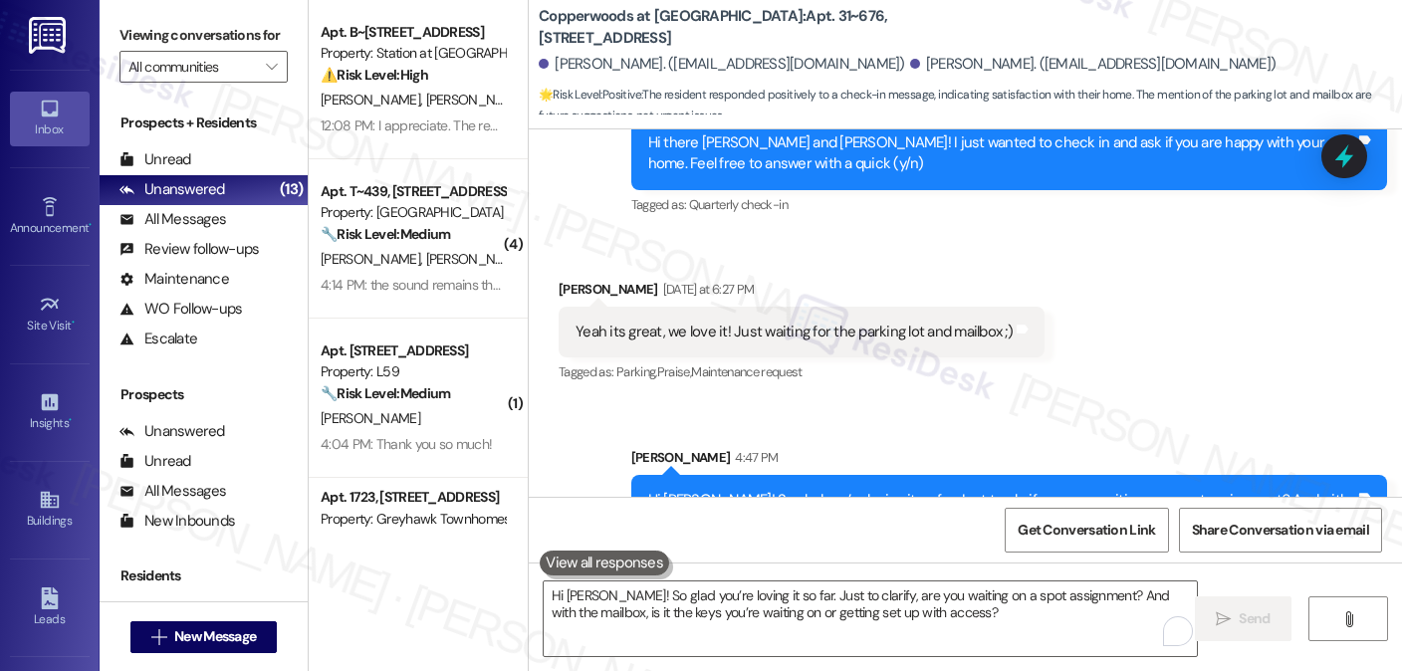
scroll to position [516, 0]
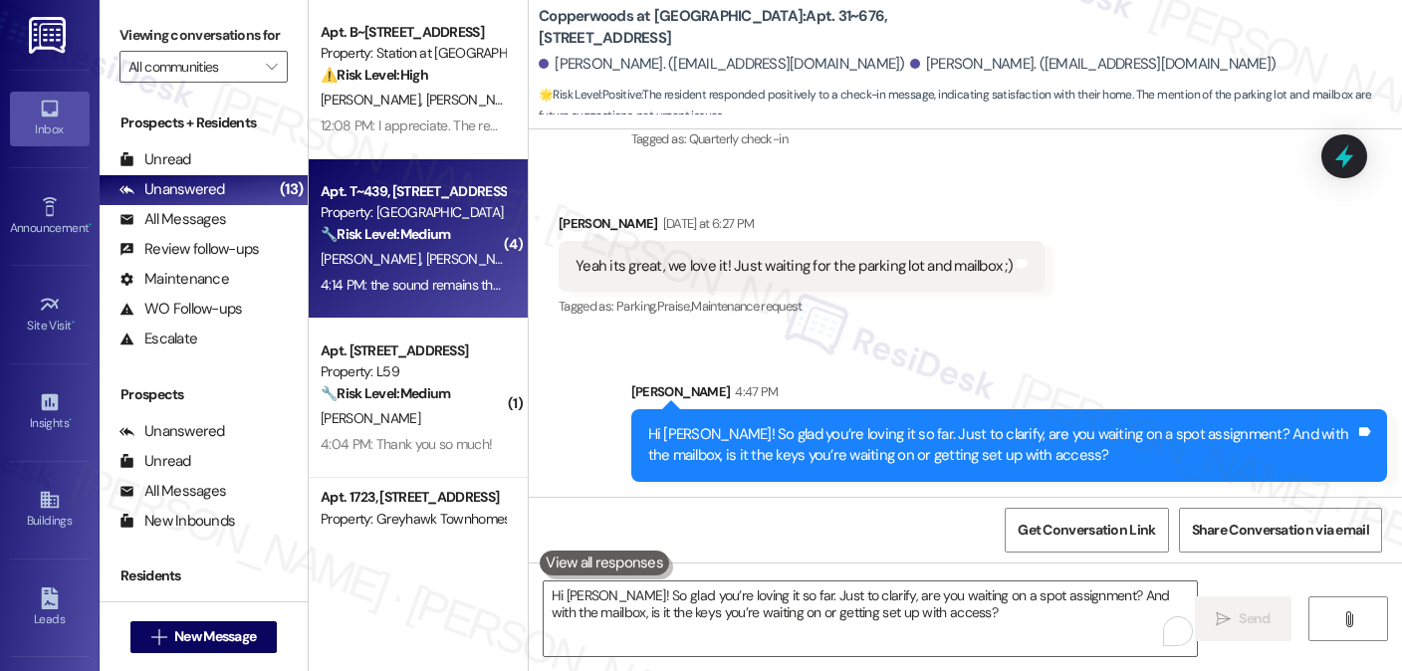
click at [481, 199] on div "Apt. T~439, 560 South 400 West" at bounding box center [413, 191] width 184 height 21
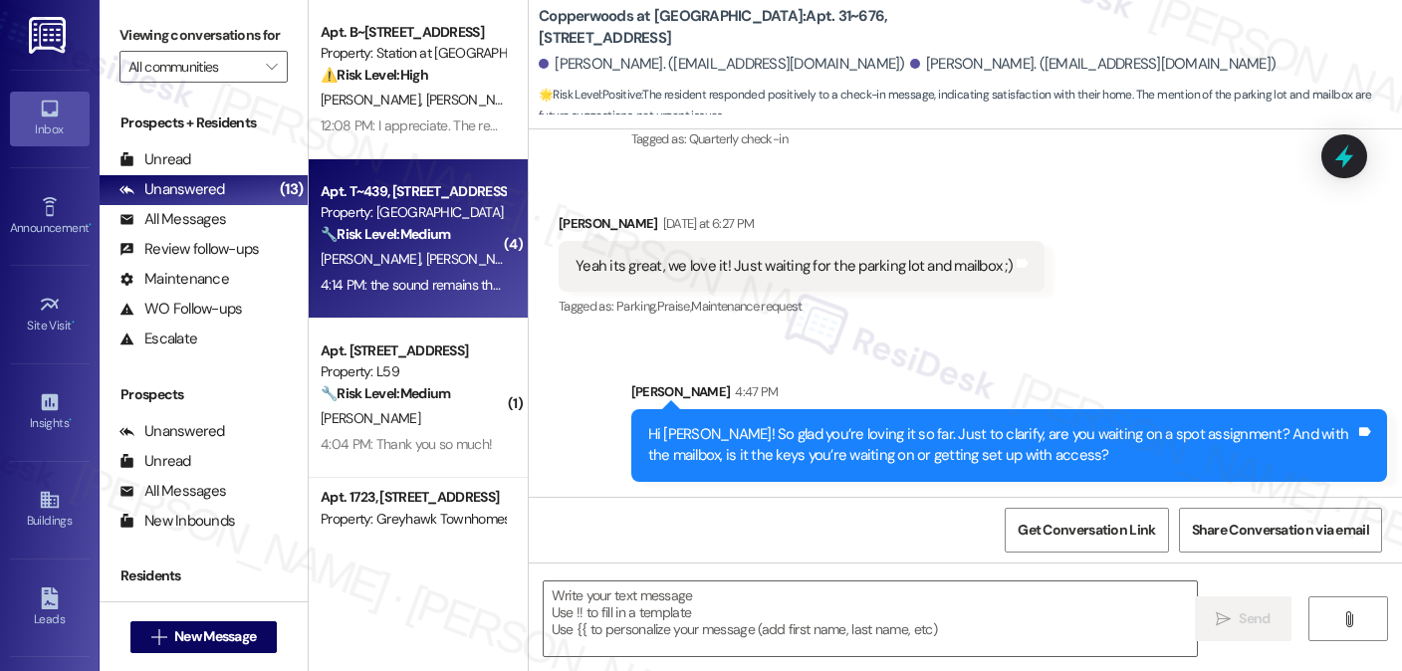
type textarea "Fetching suggested responses. Please feel free to read through the conversation…"
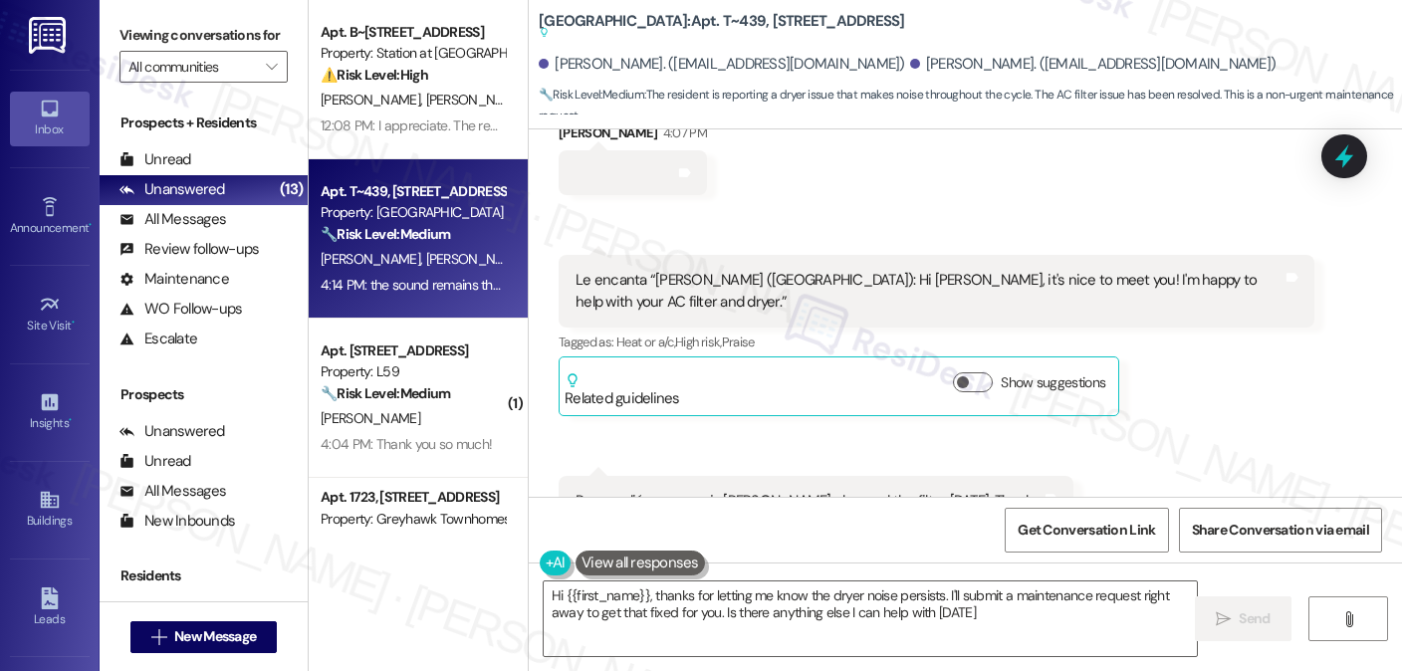
type textarea "Hi {{first_name}}, thanks for letting me know the dryer noise persists. I'll su…"
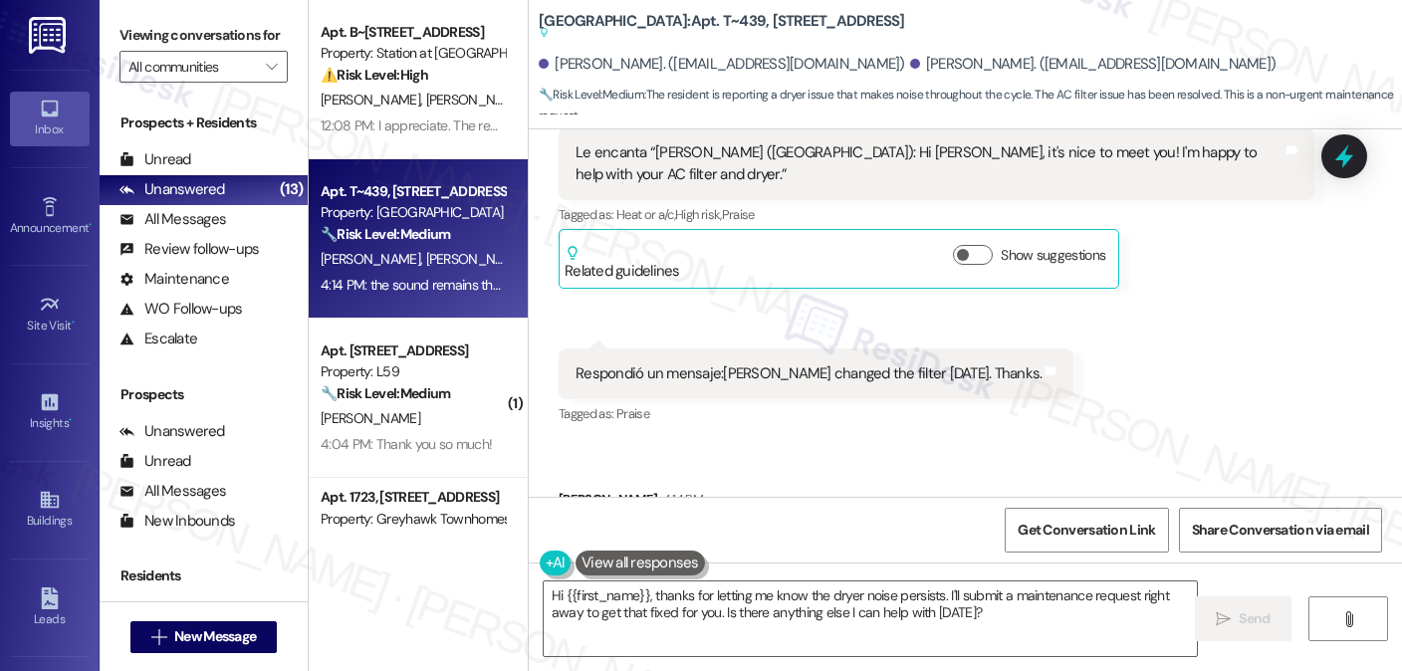
scroll to position [2836, 0]
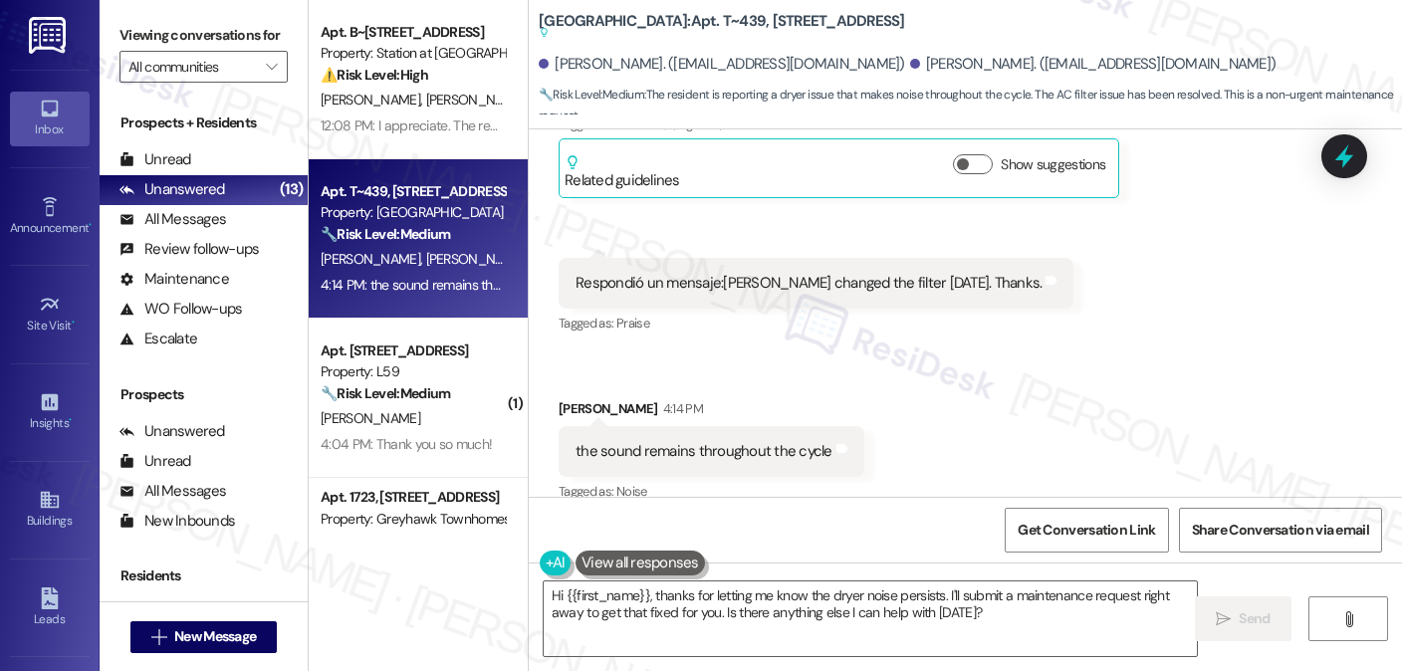
click at [700, 441] on div "the sound remains throughout the cycle" at bounding box center [704, 451] width 257 height 21
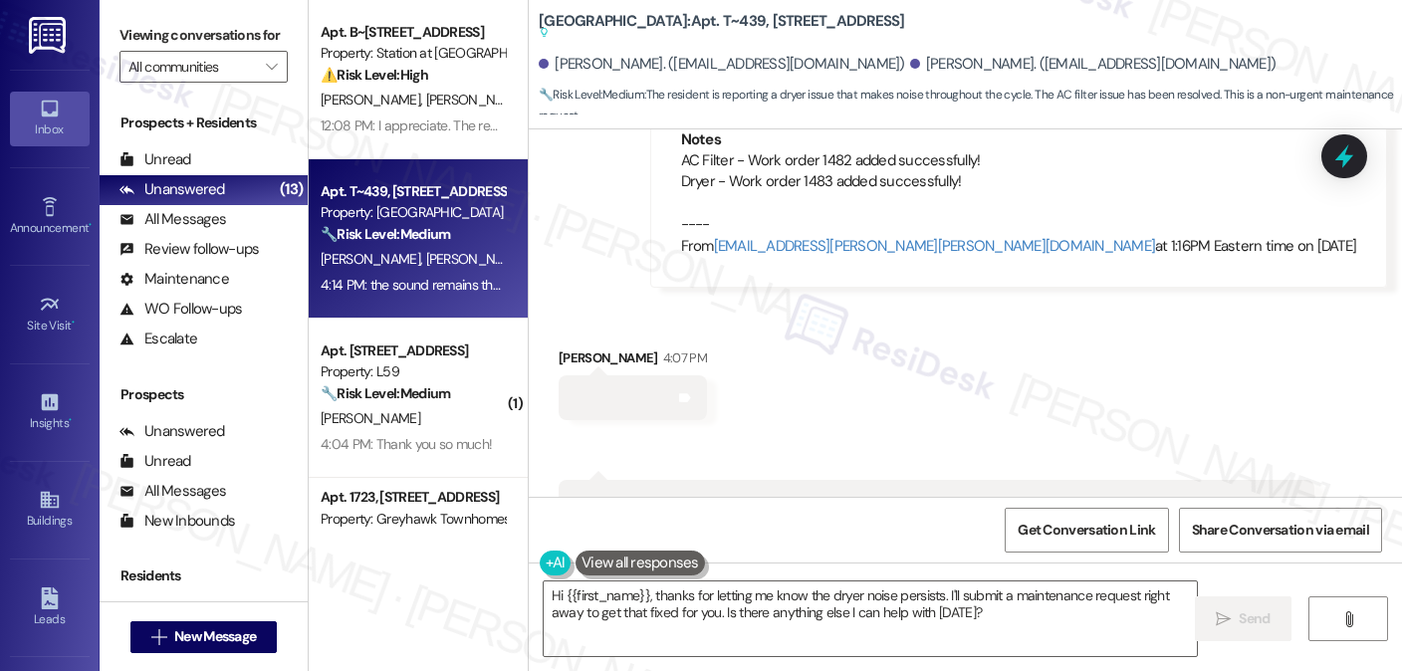
scroll to position [2239, 0]
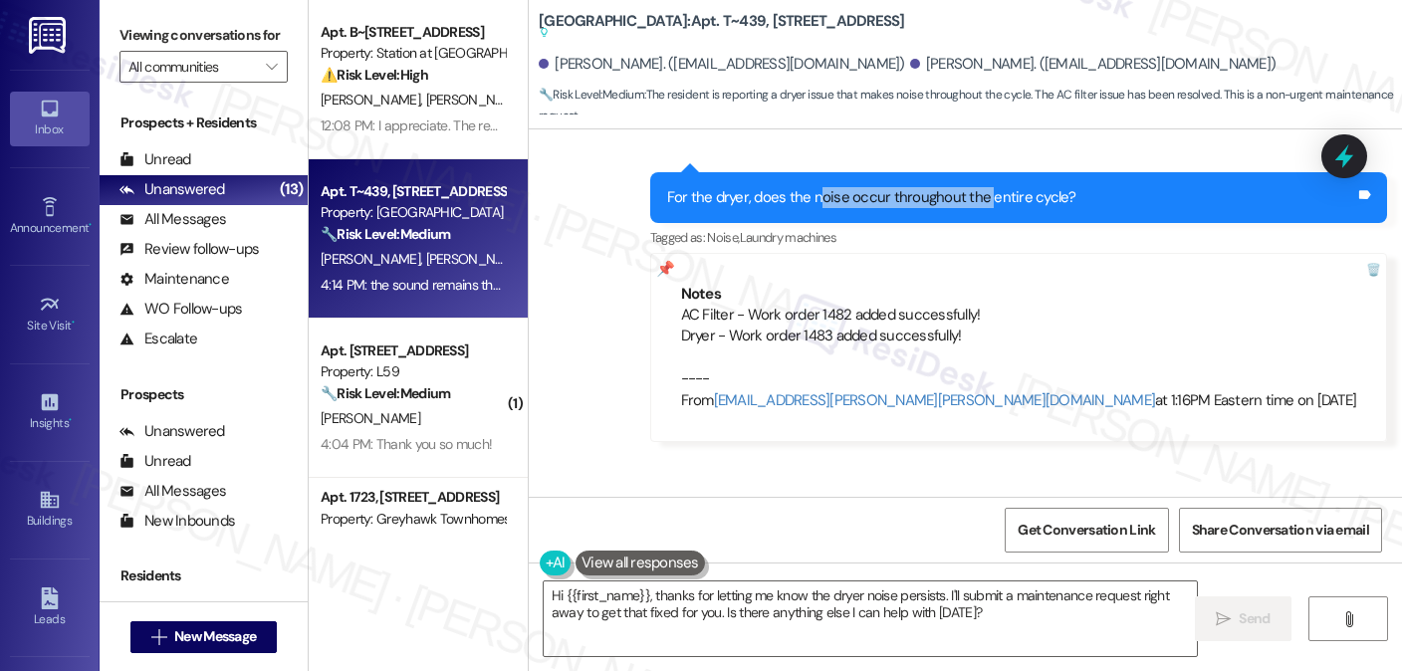
drag, startPoint x: 905, startPoint y: 162, endPoint x: 1080, endPoint y: 163, distance: 174.3
click at [1077, 187] on div "For the dryer, does the noise occur throughout the entire cycle?" at bounding box center [871, 197] width 409 height 21
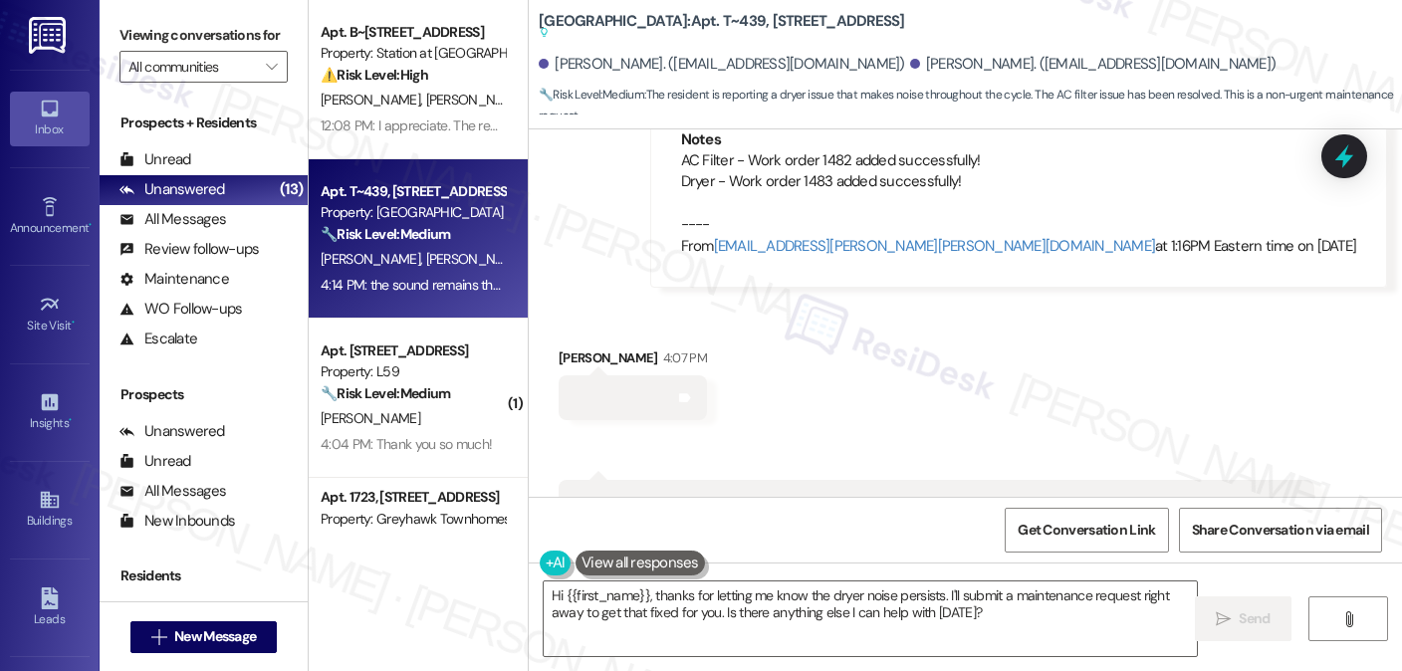
scroll to position [2040, 0]
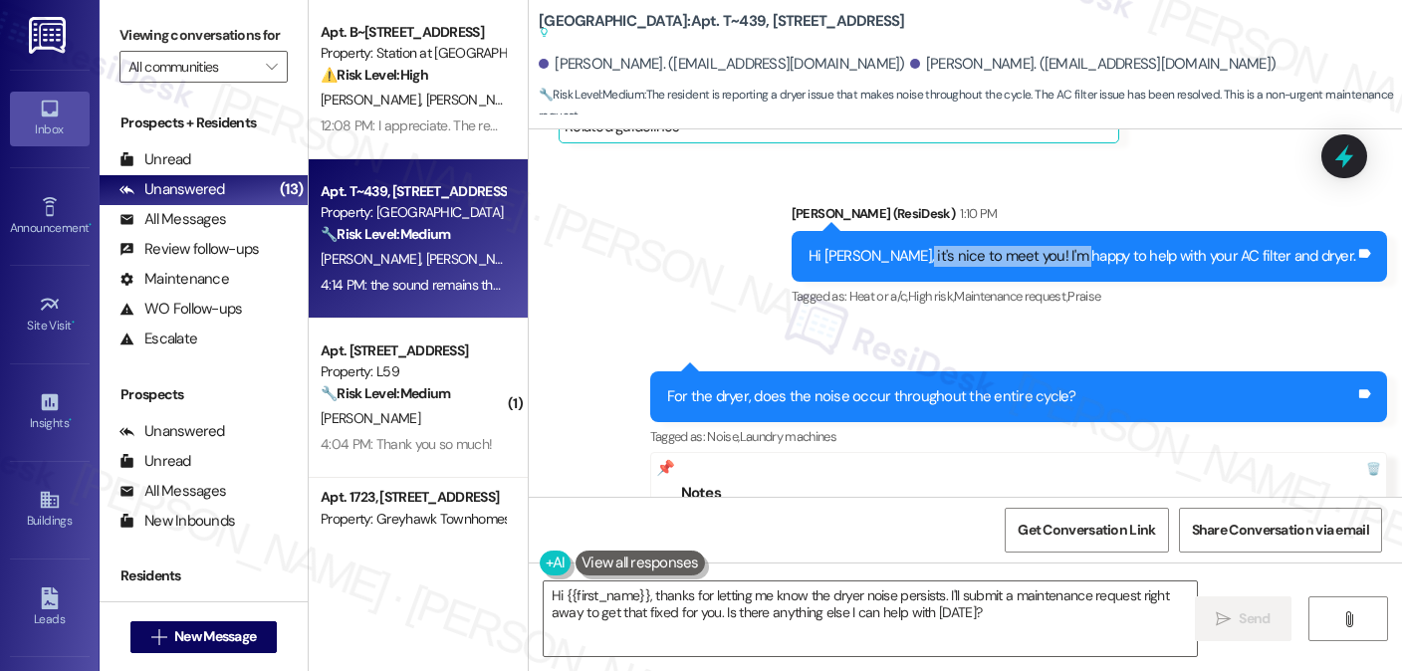
drag, startPoint x: 956, startPoint y: 235, endPoint x: 1218, endPoint y: 236, distance: 261.9
click at [1202, 246] on div "Hi Ninoska, it's nice to meet you! I'm happy to help with your AC filter and dr…" at bounding box center [1082, 256] width 547 height 21
click at [1218, 246] on div "Hi Ninoska, it's nice to meet you! I'm happy to help with your AC filter and dr…" at bounding box center [1082, 256] width 547 height 21
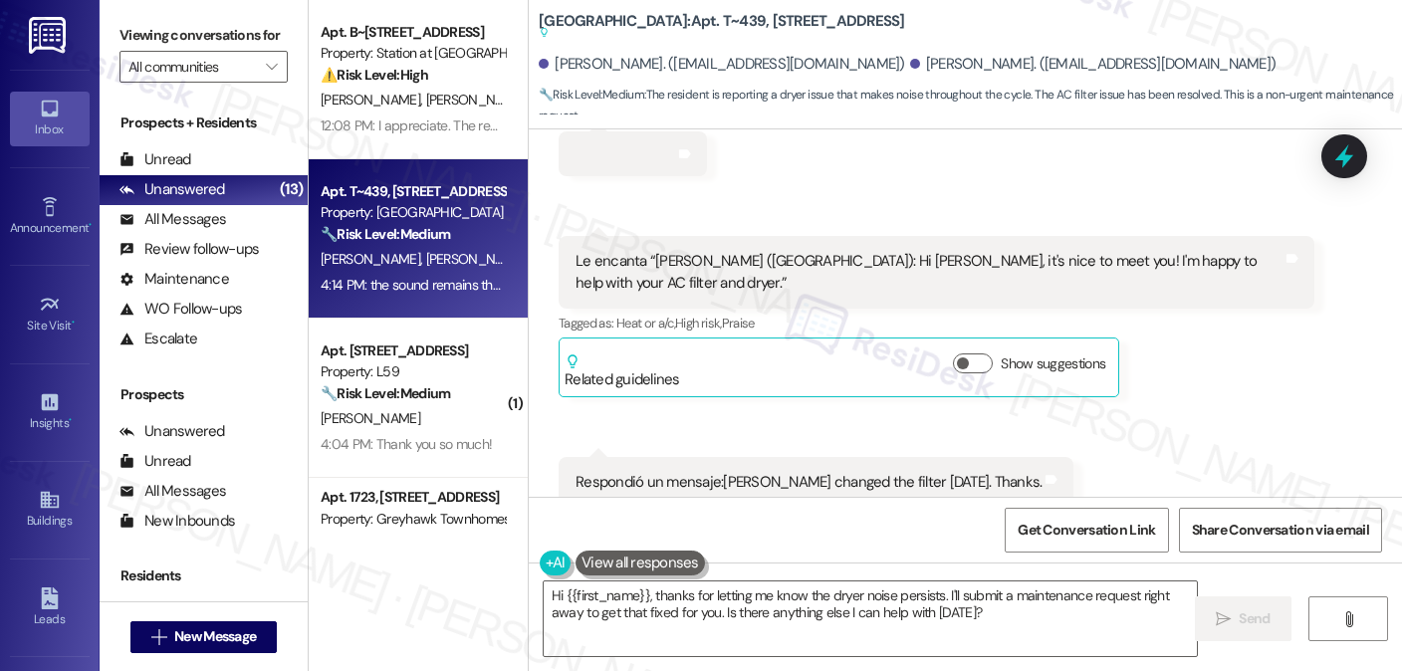
scroll to position [2836, 0]
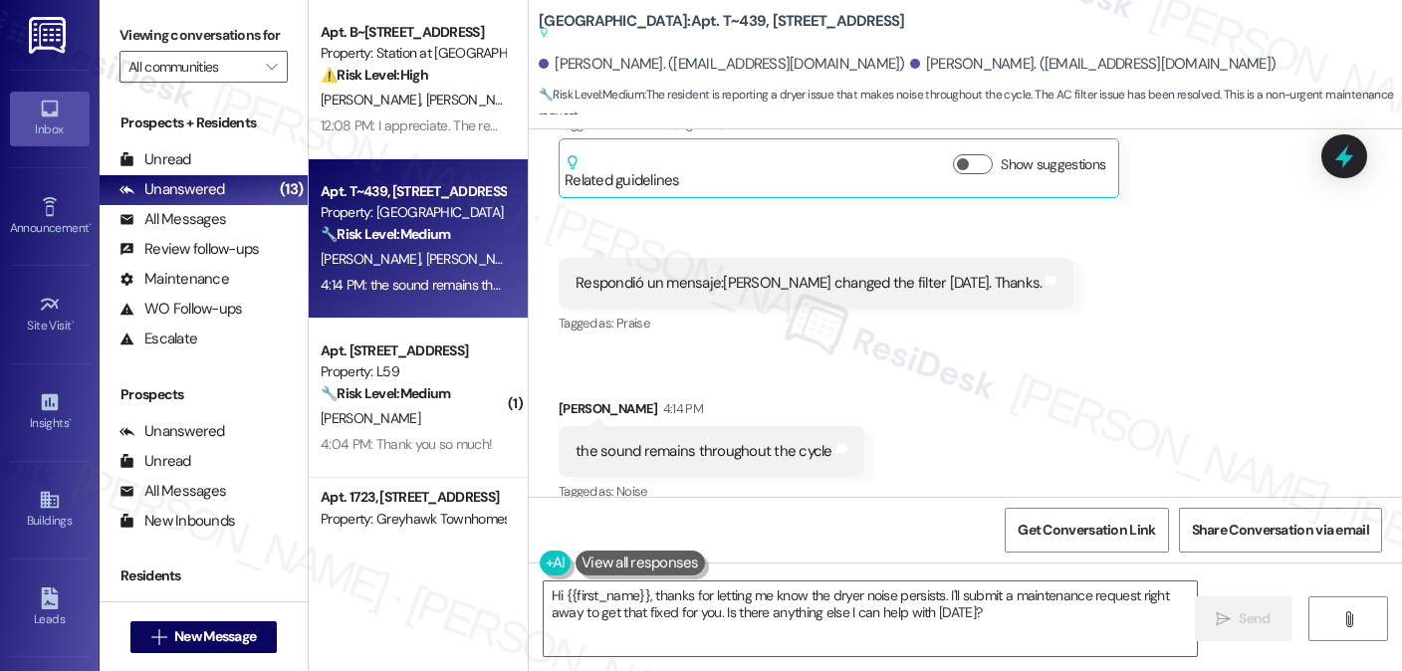
click at [706, 441] on div "the sound remains throughout the cycle" at bounding box center [704, 451] width 257 height 21
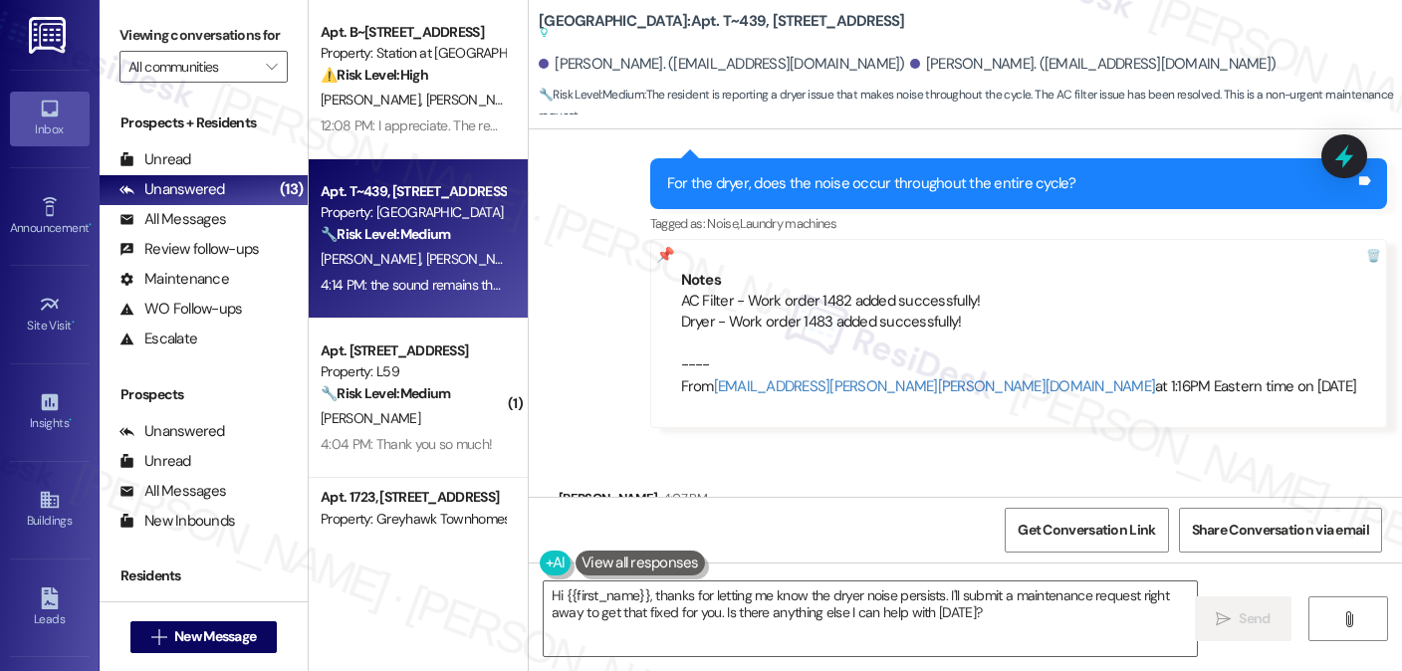
scroll to position [2239, 0]
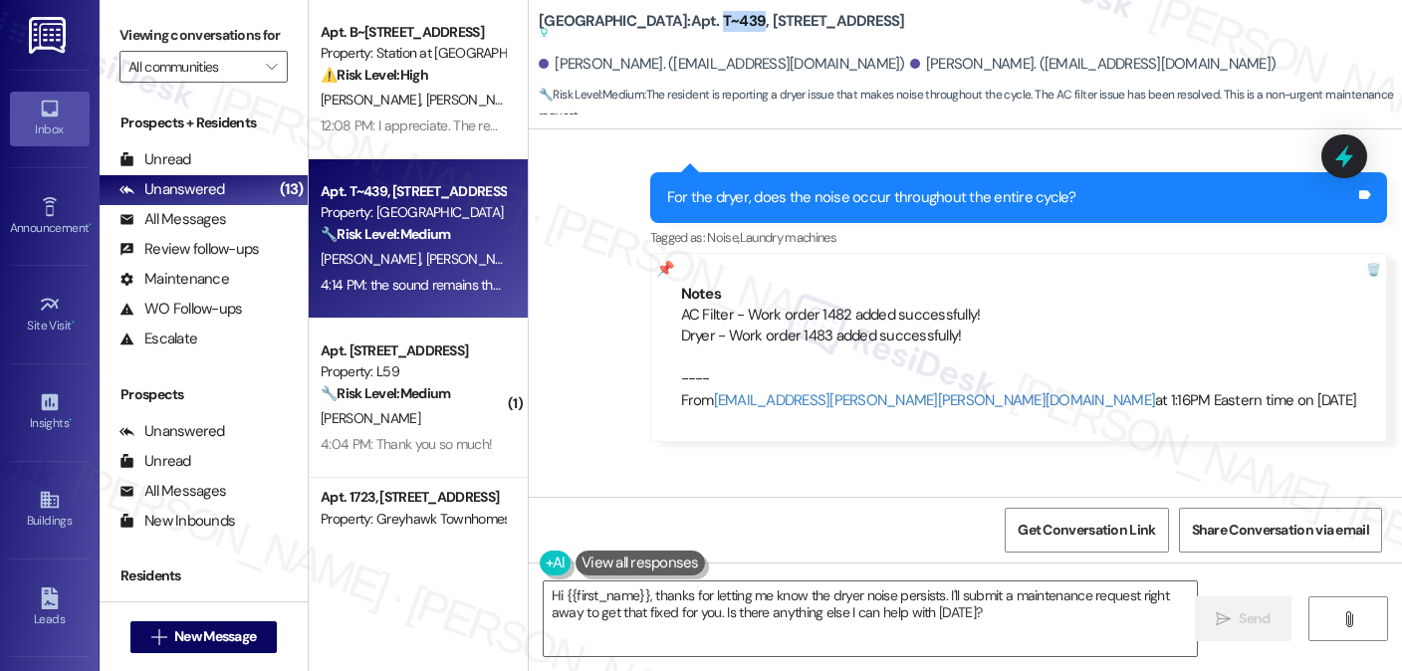
drag, startPoint x: 696, startPoint y: 19, endPoint x: 738, endPoint y: 19, distance: 41.8
click at [738, 19] on b "Central Park Station: Apt. T~439, 560 South 400 West Suggested actions and note…" at bounding box center [722, 27] width 366 height 33
copy b "T~439"
click at [236, 47] on label "Viewing conversations for" at bounding box center [204, 35] width 168 height 31
click at [343, 563] on div "Apt. B~201, 2229 North 100 West Property: Station at Park Meadows ⚠️ Risk Level…" at bounding box center [418, 335] width 219 height 671
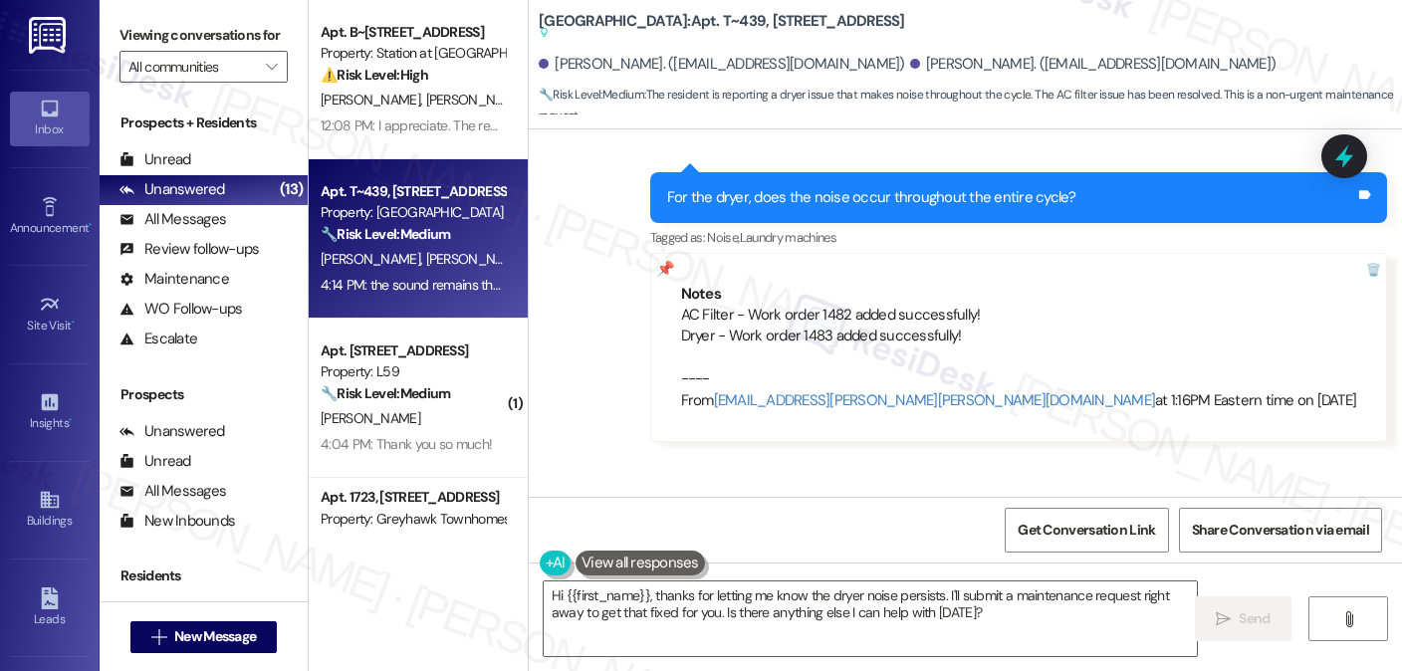
click at [366, 572] on div "Apt. B~201, 2229 North 100 West Property: Station at Park Meadows ⚠️ Risk Level…" at bounding box center [418, 335] width 219 height 671
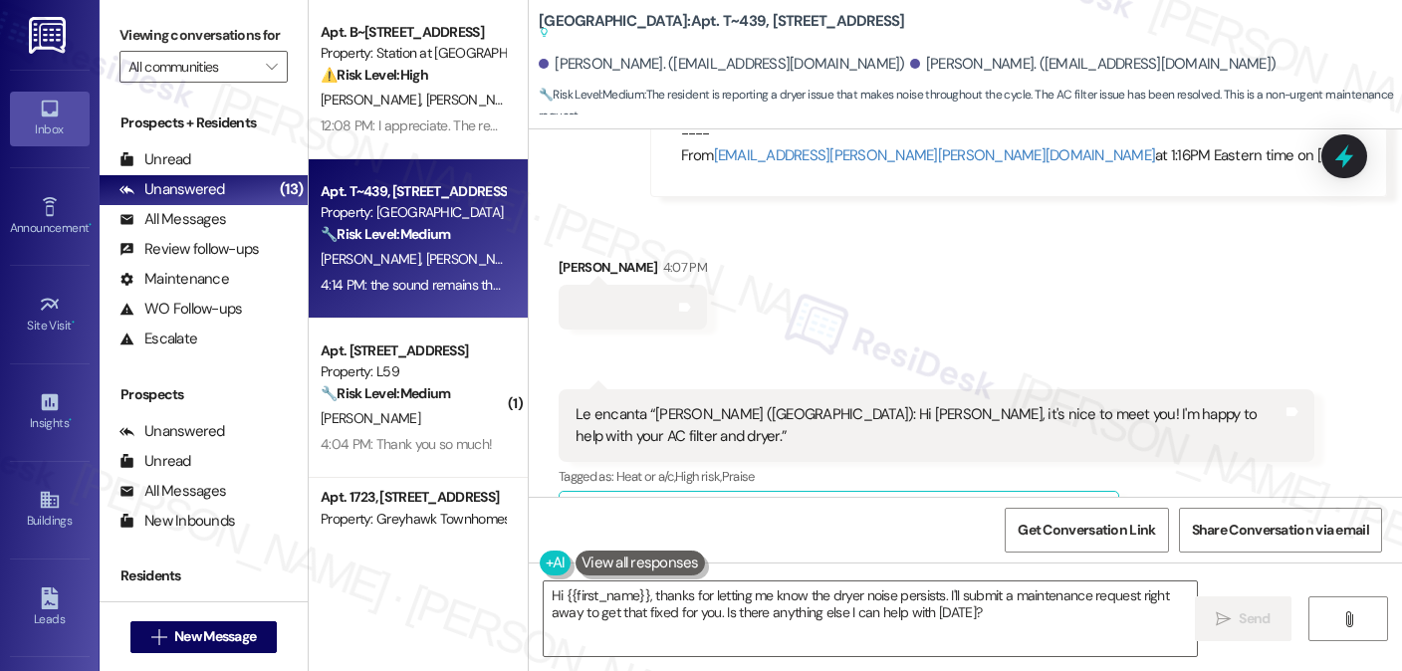
scroll to position [2836, 0]
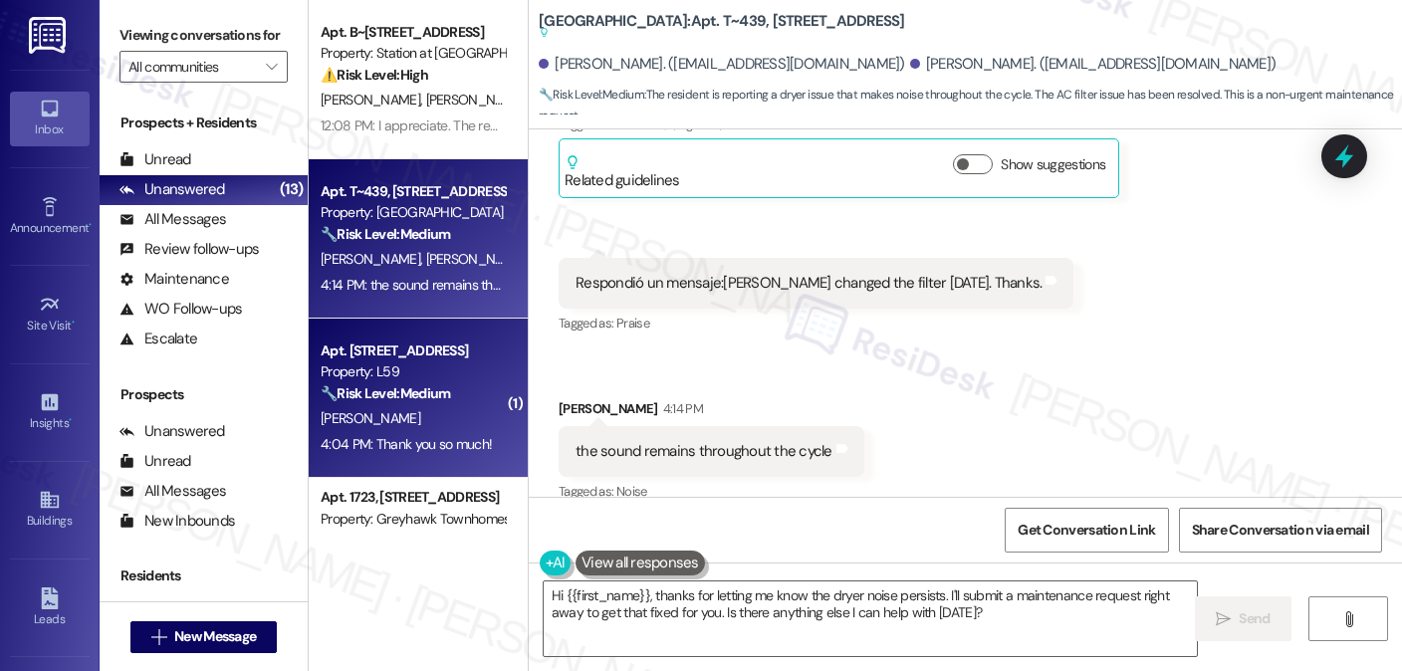
click at [370, 331] on div "Apt. 122, 156 Main St Property: L59 🔧 Risk Level: Medium The resident is follow…" at bounding box center [418, 398] width 219 height 159
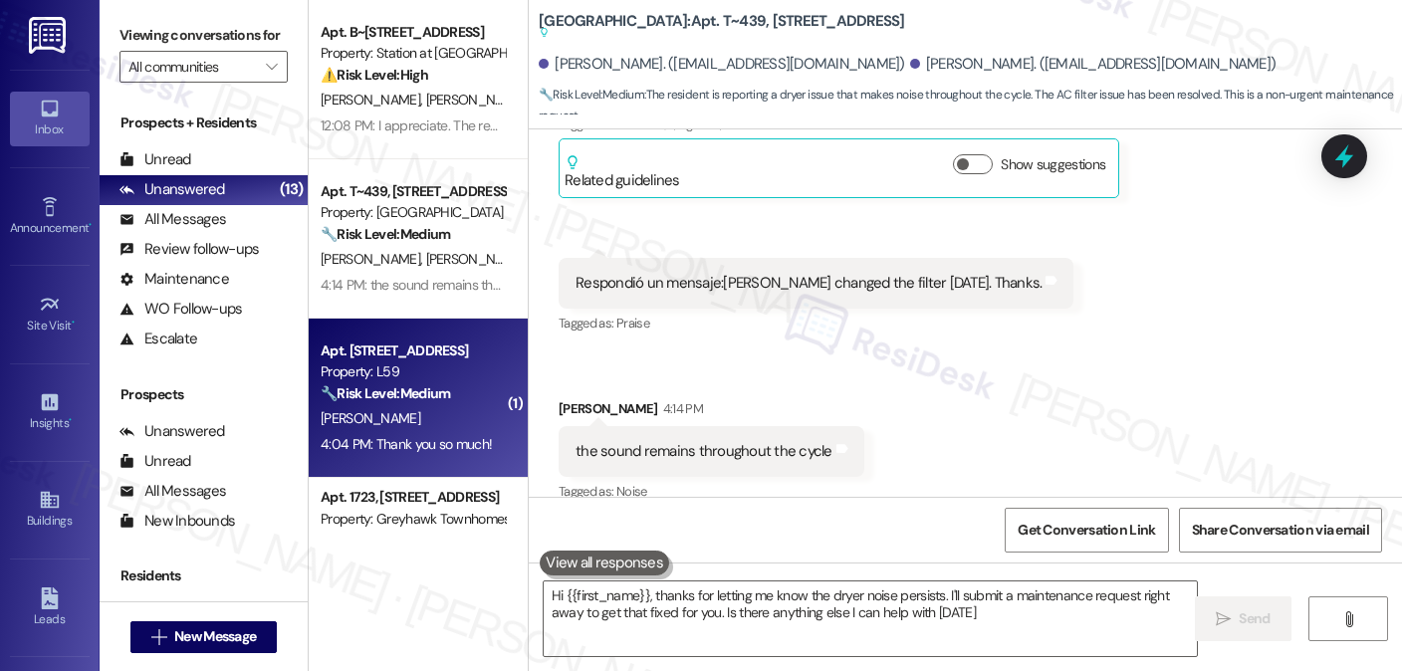
type textarea "Hi {{first_name}}, thanks for letting me know the dryer noise persists. I'll su…"
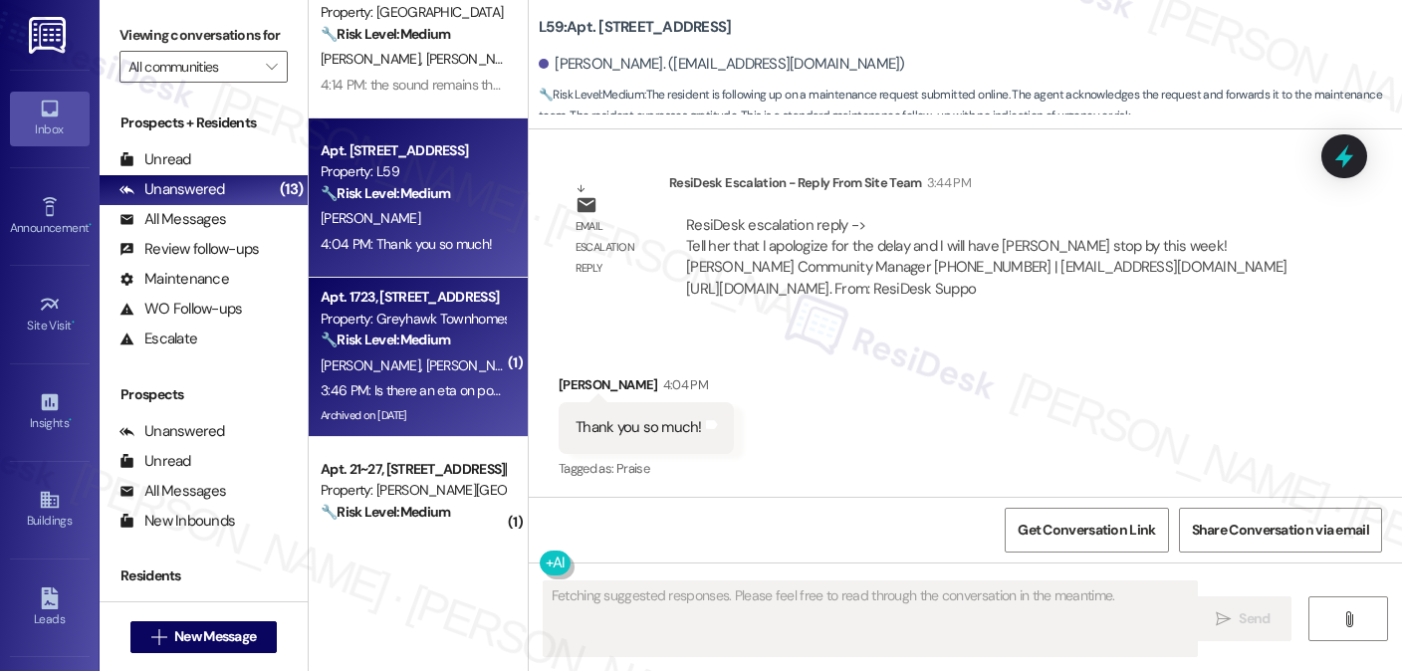
scroll to position [199, 0]
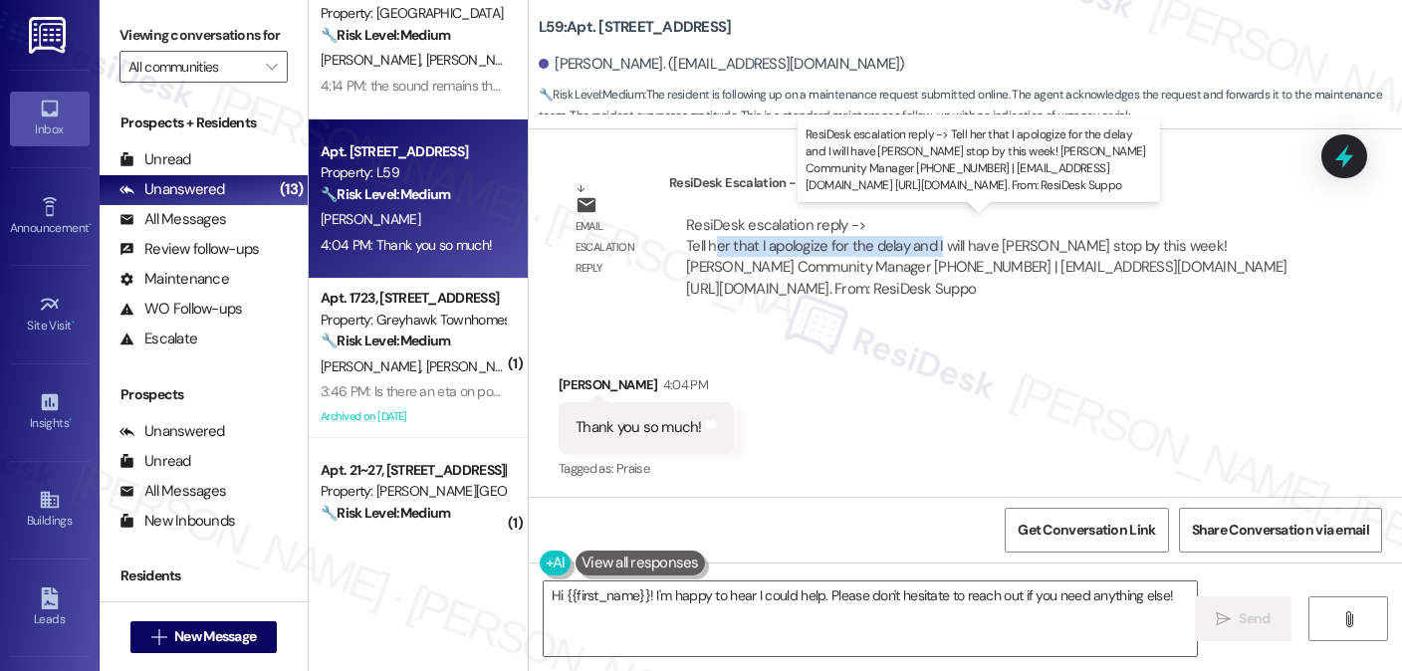
drag, startPoint x: 706, startPoint y: 246, endPoint x: 931, endPoint y: 245, distance: 225.1
click at [931, 245] on div "ResiDesk escalation reply -> Tell her that I apologize for the delay and I will…" at bounding box center [986, 257] width 601 height 84
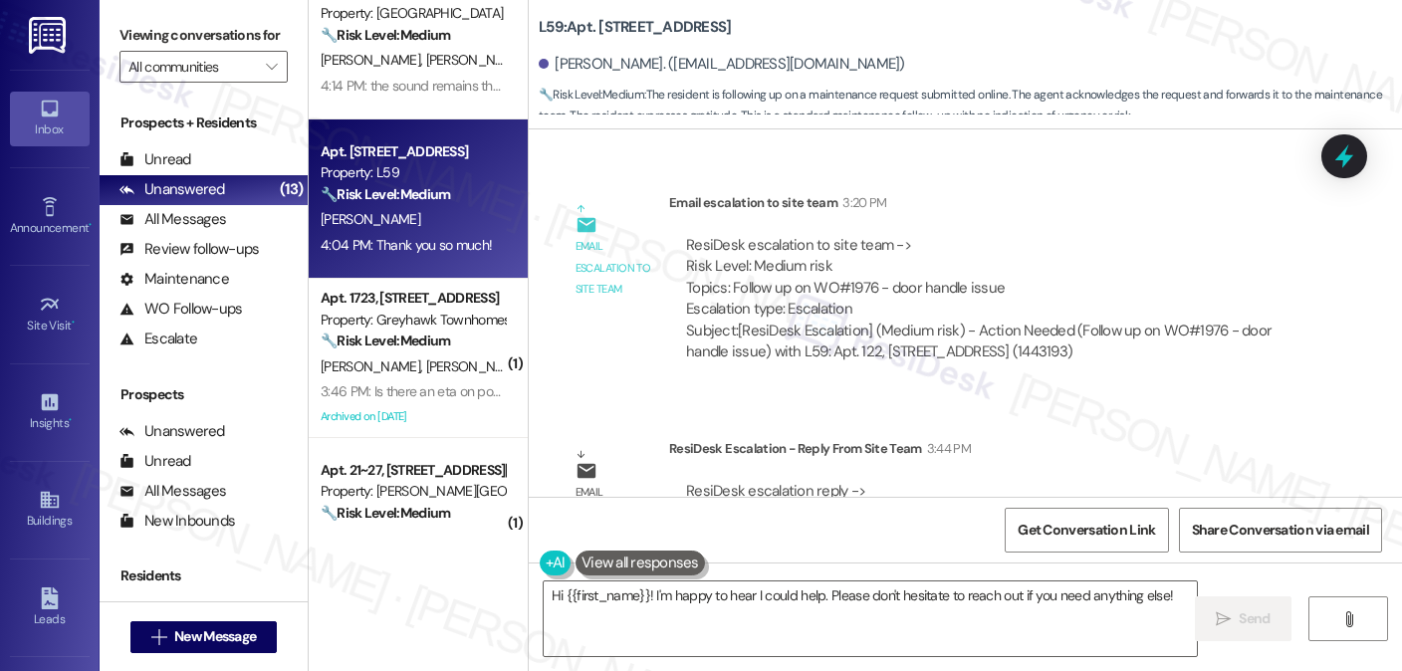
scroll to position [563, 0]
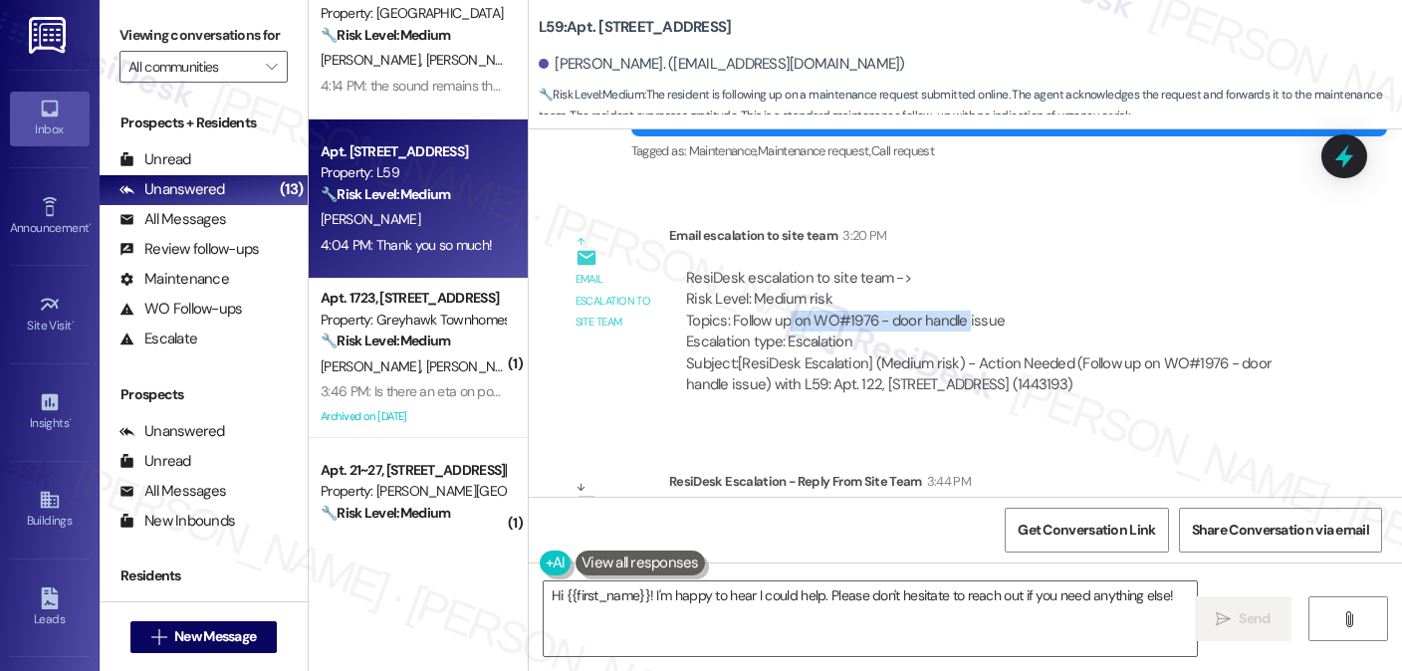
drag, startPoint x: 778, startPoint y: 310, endPoint x: 961, endPoint y: 309, distance: 183.3
click at [961, 309] on div "ResiDesk escalation to site team -> Risk Level: Medium risk Topics: Follow up o…" at bounding box center [991, 311] width 611 height 86
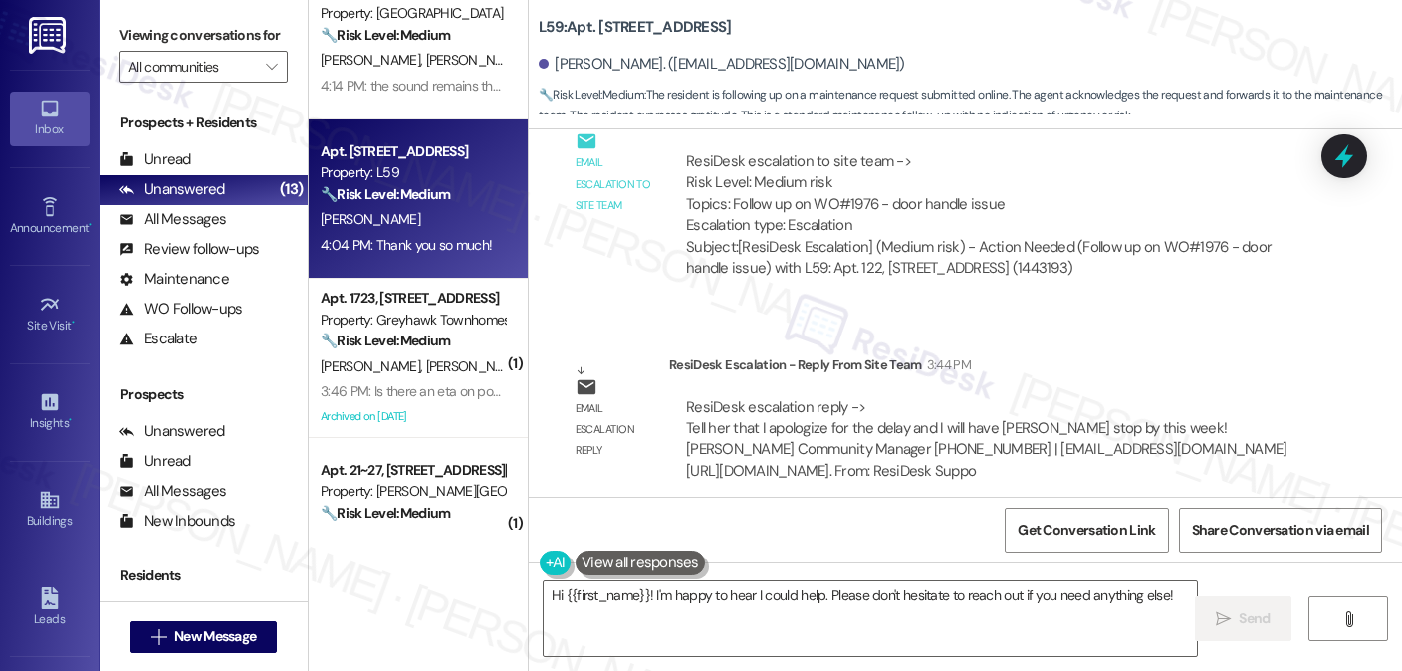
scroll to position [861, 0]
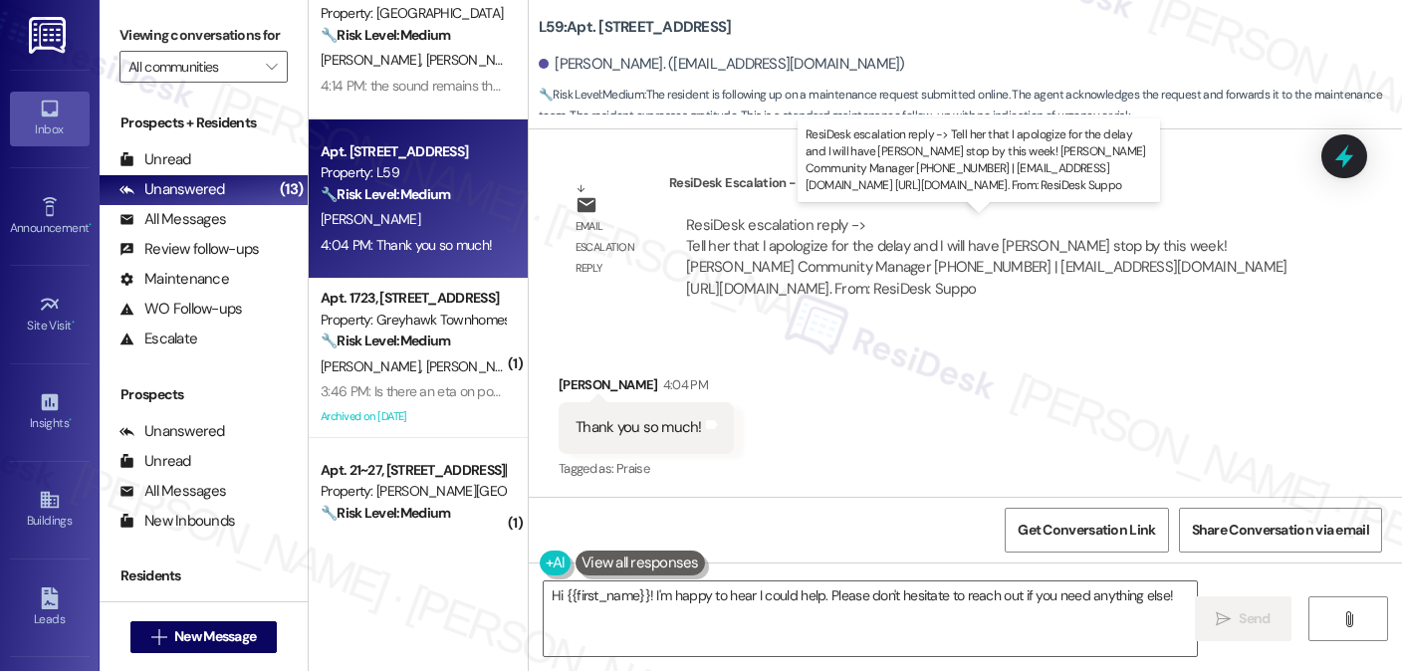
click at [695, 246] on div "ResiDesk escalation reply -> Tell her that I apologize for the delay and I will…" at bounding box center [986, 257] width 601 height 84
drag, startPoint x: 663, startPoint y: 250, endPoint x: 1127, endPoint y: 242, distance: 464.2
click at [1127, 242] on div "ResiDesk escalation reply -> Tell her that I apologize for the delay and I will…" at bounding box center [991, 258] width 645 height 116
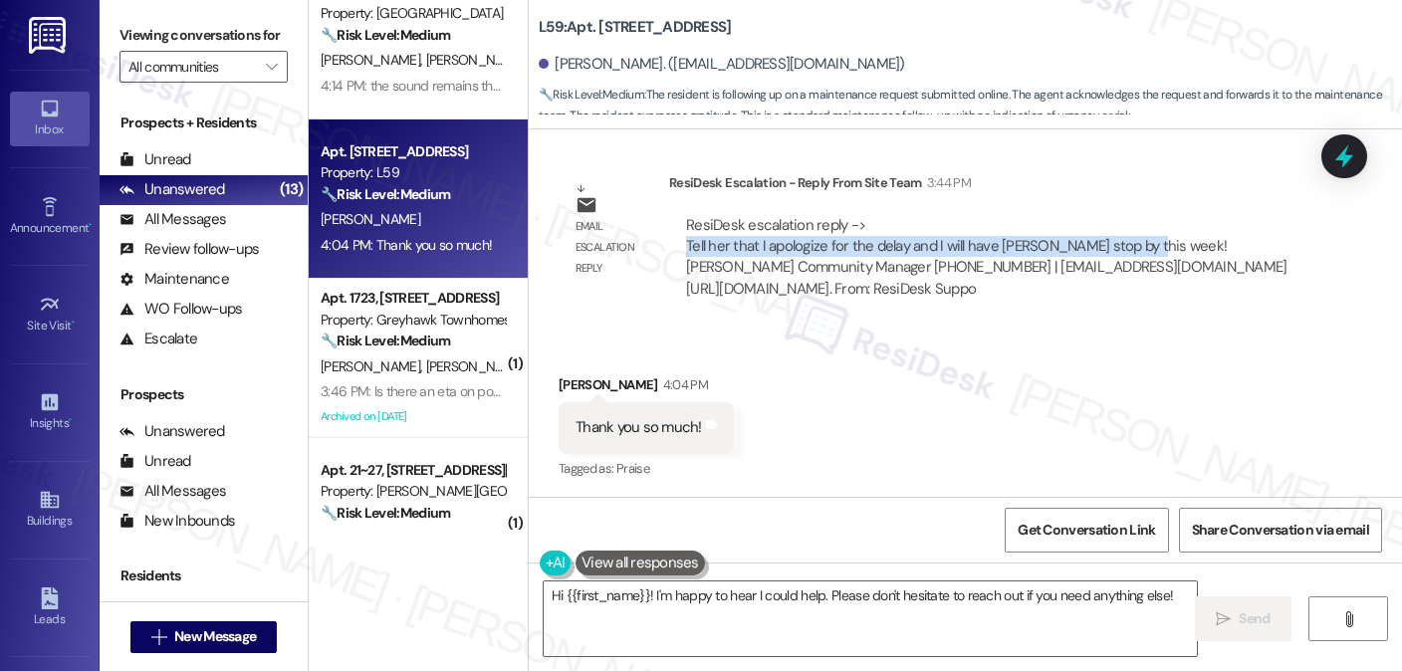
copy div "Tell her that I apologize for the delay and I will have Eryk stop by this week!"
click at [746, 601] on textarea "Hi {{first_name}}! I'm happy to hear I could help. Please don't hesitate to rea…" at bounding box center [870, 619] width 653 height 75
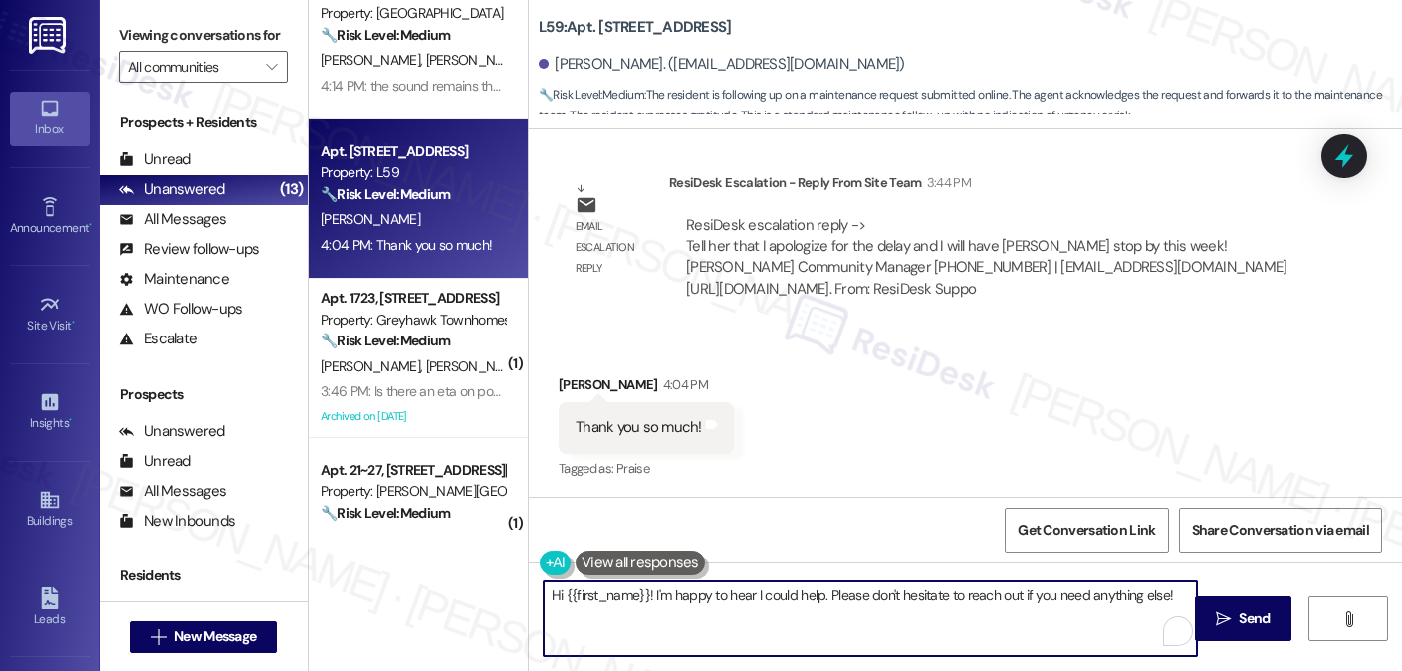
click at [746, 601] on textarea "Hi {{first_name}}! I'm happy to hear I could help. Please don't hesitate to rea…" at bounding box center [870, 619] width 653 height 75
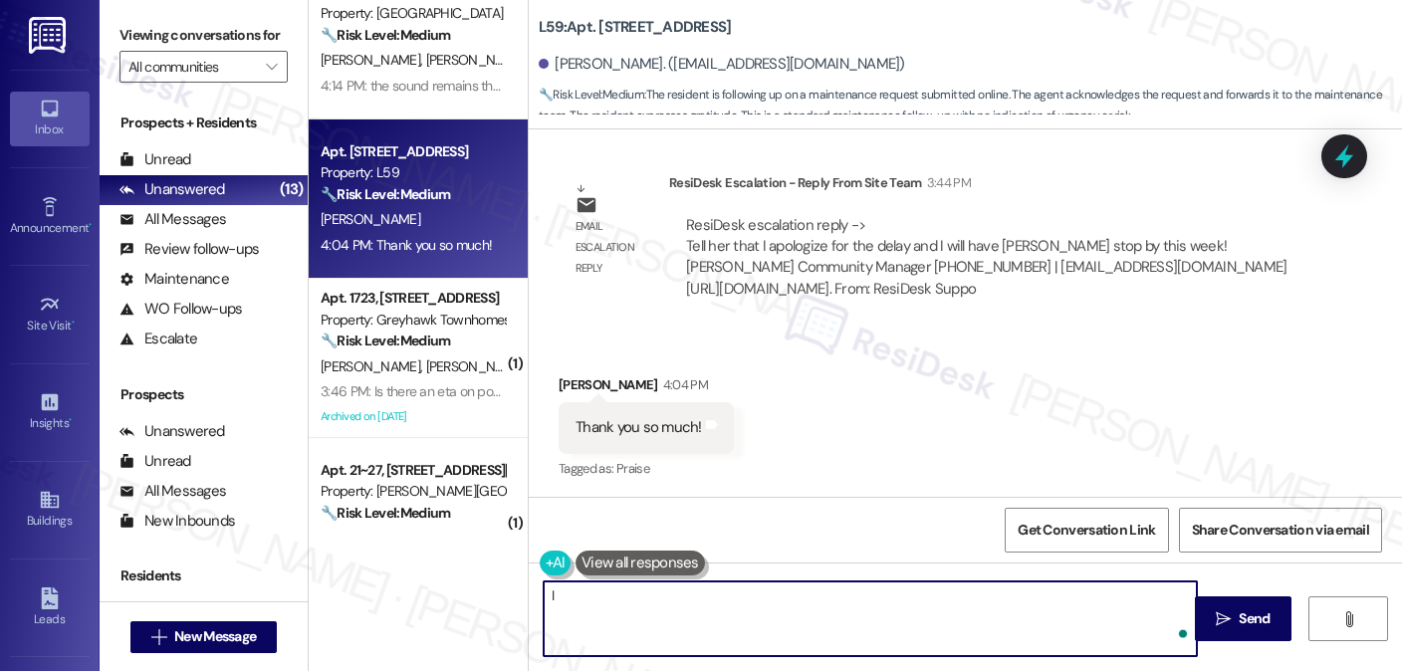
type textarea "I"
paste textarea "Tell her that I apologize for the delay and I will have Eryk stop by this week!"
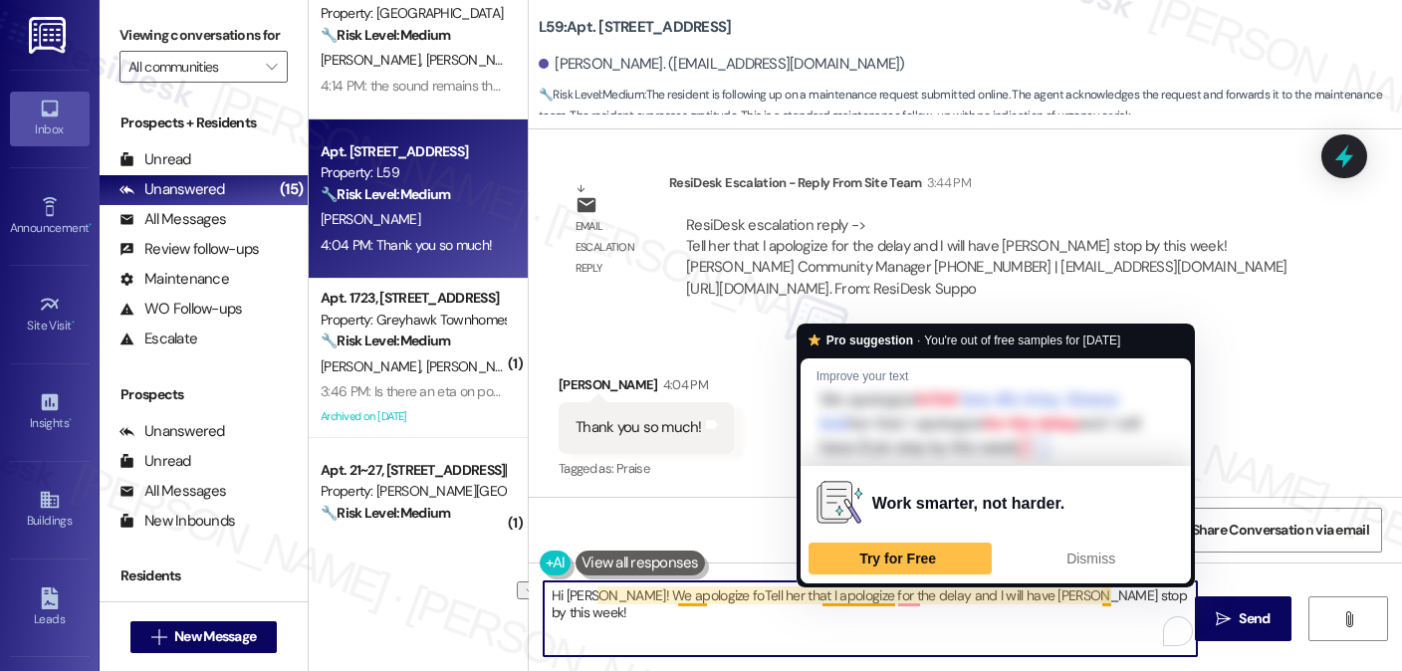
drag, startPoint x: 813, startPoint y: 593, endPoint x: 667, endPoint y: 606, distance: 146.0
click at [667, 606] on textarea "Hi Kylie! We apologize foTell her that I apologize for the delay and I will hav…" at bounding box center [870, 619] width 653 height 75
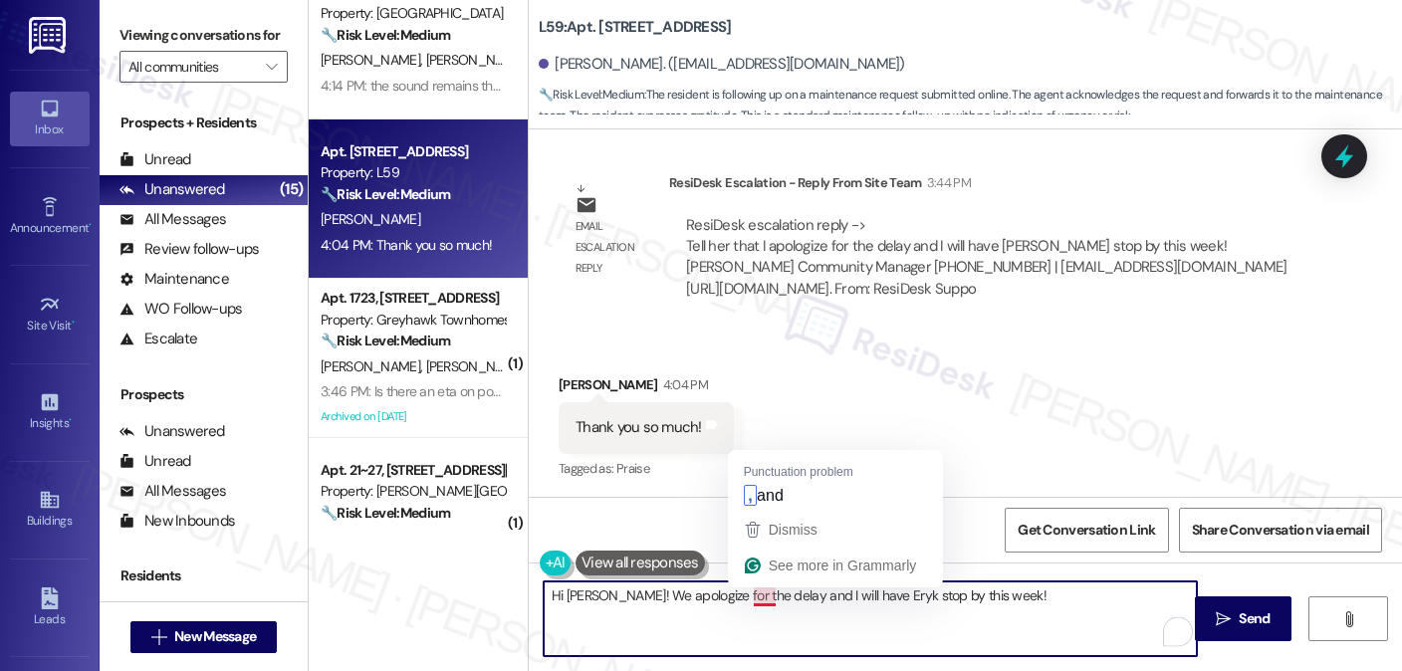
click at [757, 595] on textarea "Hi Kylie! We apologize for the delay and I will have Eryk stop by this week!" at bounding box center [870, 619] width 653 height 75
click at [809, 593] on textarea "Hi Kylie! We apologize for the delay. Our team I will have Eryk stop by this we…" at bounding box center [870, 619] width 653 height 75
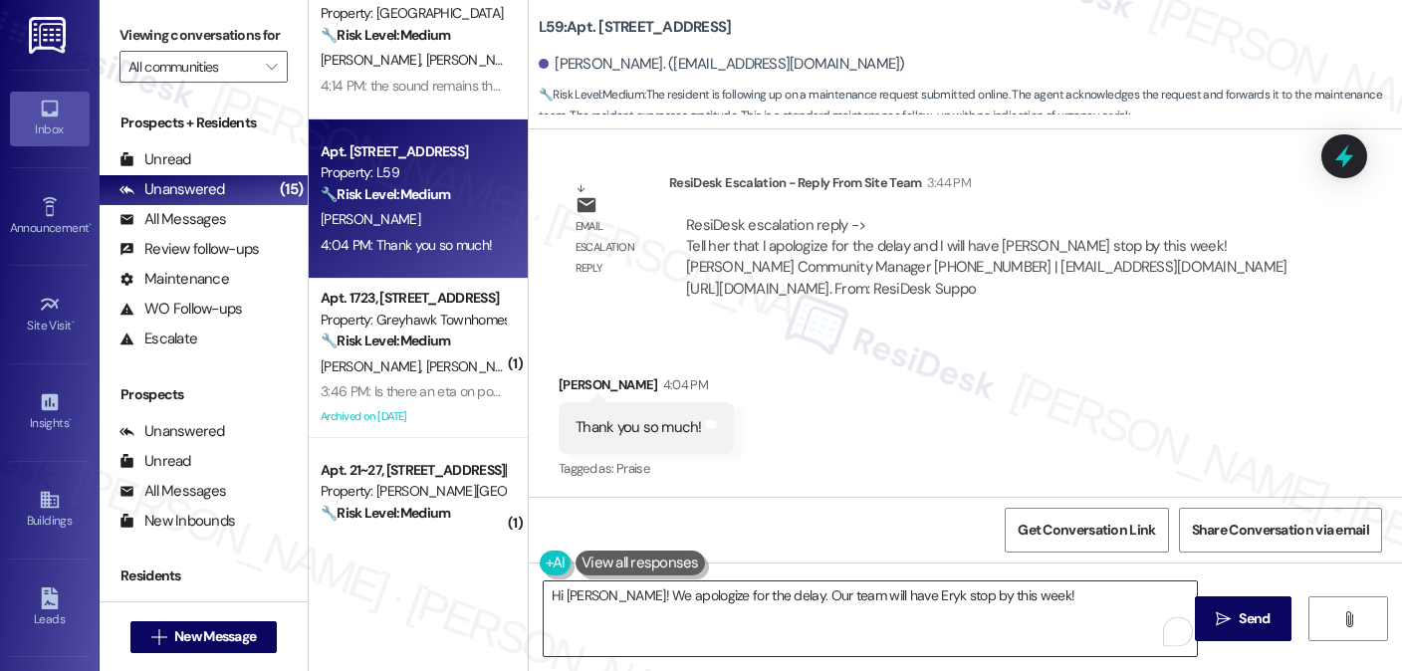
click at [1029, 581] on div "Hi Kylie! We apologize for the delay. Our team will have Eryk stop by this week!" at bounding box center [870, 619] width 655 height 77
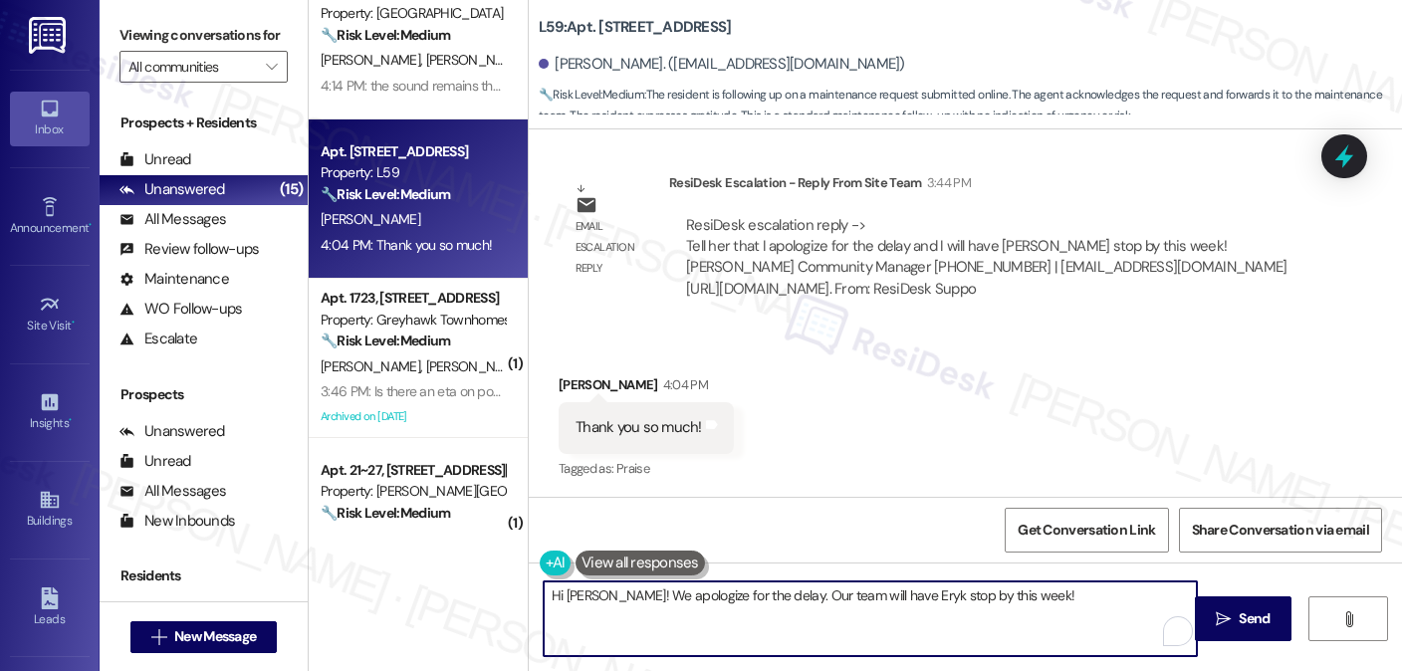
drag, startPoint x: 1015, startPoint y: 593, endPoint x: 1026, endPoint y: 566, distance: 29.0
click at [1015, 593] on textarea "Hi Kylie! We apologize for the delay. Our team will have Eryk stop by this week!" at bounding box center [870, 619] width 653 height 75
click at [866, 601] on textarea "Hi Kylie! We apologize for the delay. Our team will have Eryk stop by this week…" at bounding box center [870, 619] width 653 height 75
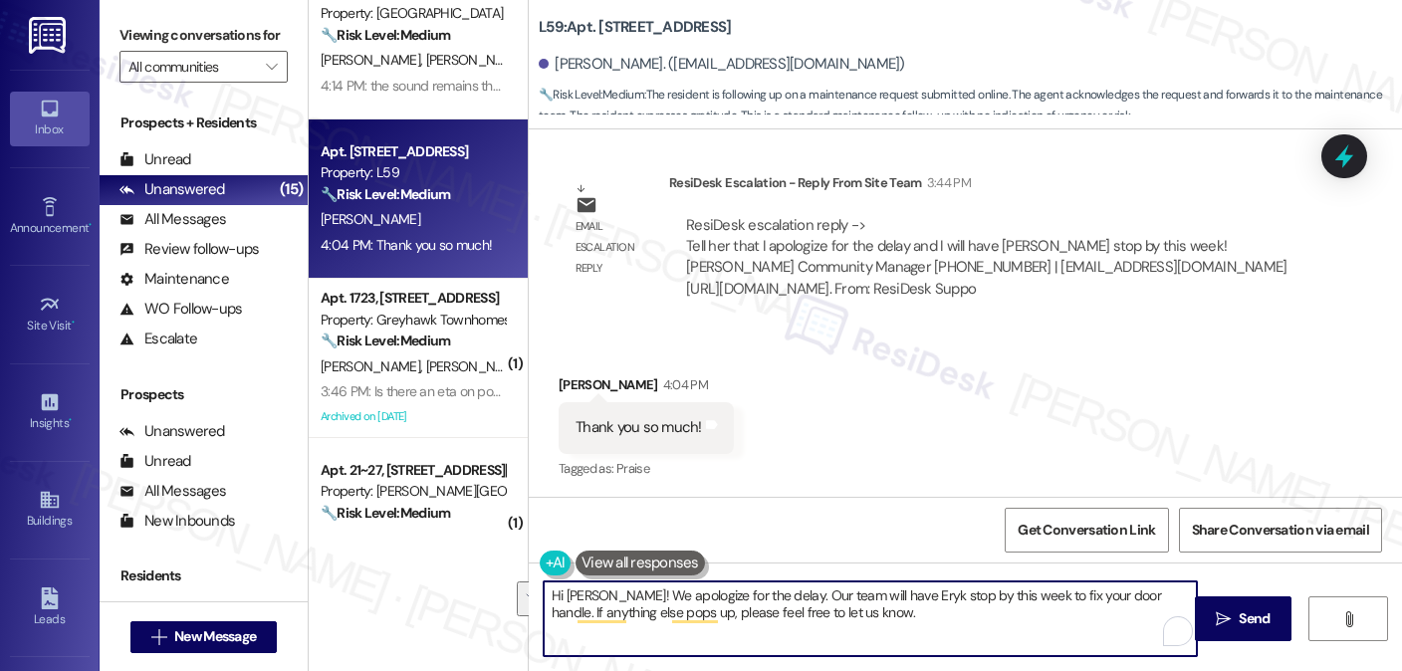
click at [916, 609] on textarea "Hi Kylie! We apologize for the delay. Our team will have Eryk stop by this week…" at bounding box center [870, 619] width 653 height 75
click at [881, 604] on textarea "Hi Kylie! We apologize for the delay. Our team will have Eryk stop by this week…" at bounding box center [870, 619] width 653 height 75
click at [905, 603] on textarea "Hi Kylie! We apologize for the delay. Our team will have Eryk stop by this week…" at bounding box center [870, 619] width 653 height 75
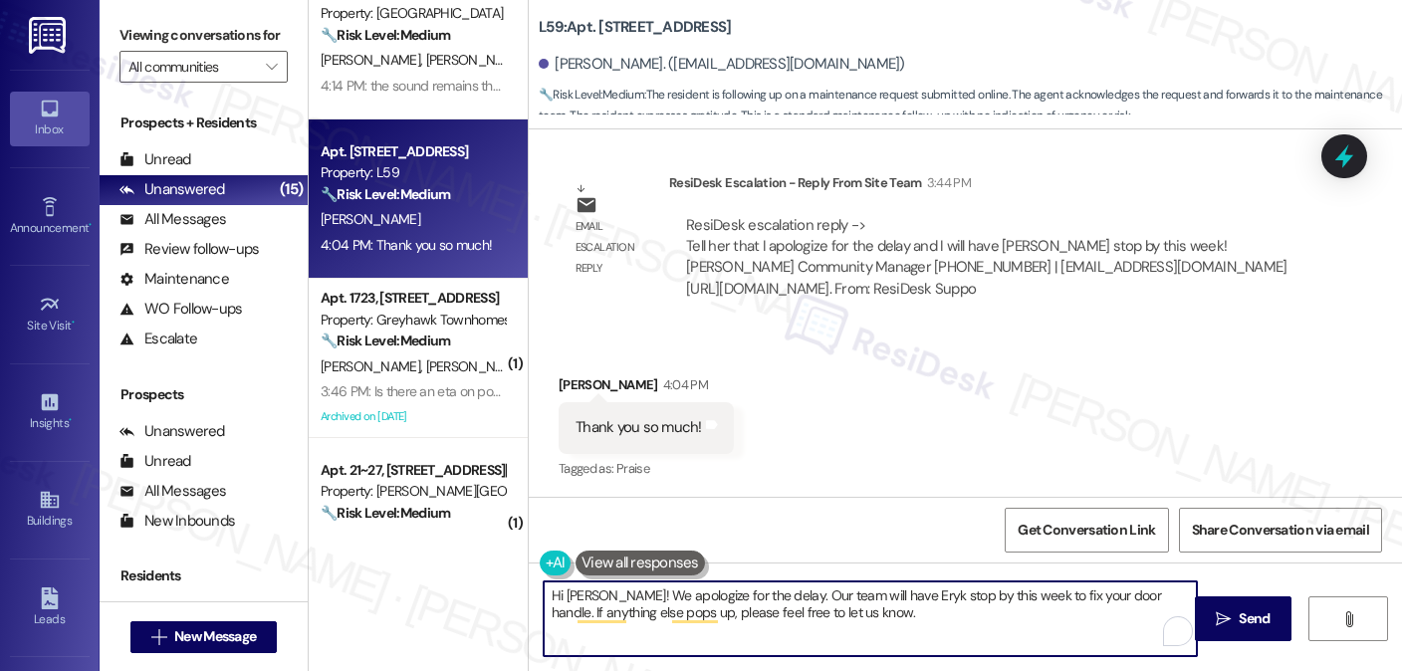
click at [905, 603] on textarea "Hi Kylie! We apologize for the delay. Our team will have Eryk stop by this week…" at bounding box center [870, 619] width 653 height 75
click at [859, 613] on textarea "Hi Kylie! We apologize for the delay. Our team will have Eryk stop by this week…" at bounding box center [870, 619] width 653 height 75
type textarea "Hi Kylie! We apologize for the delay. Our team will have Eryk stop by this week…"
click at [1196, 610] on button " Send" at bounding box center [1243, 619] width 97 height 45
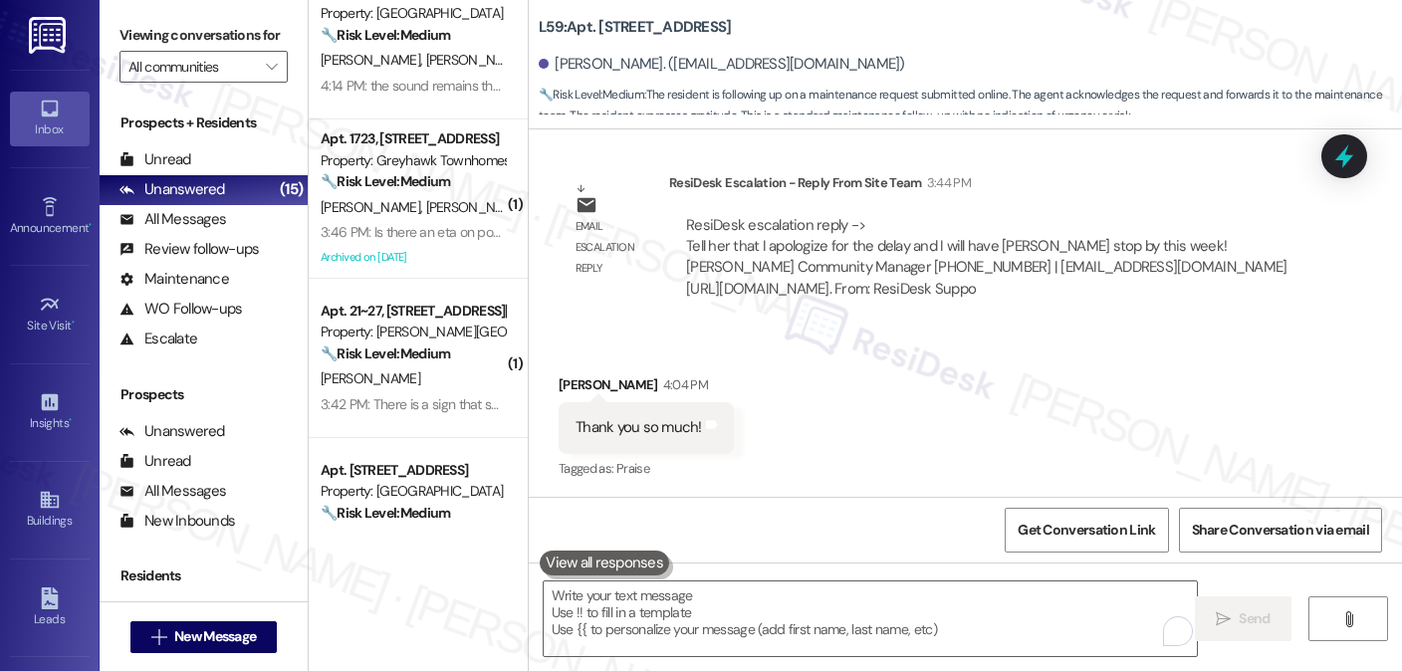
scroll to position [1023, 0]
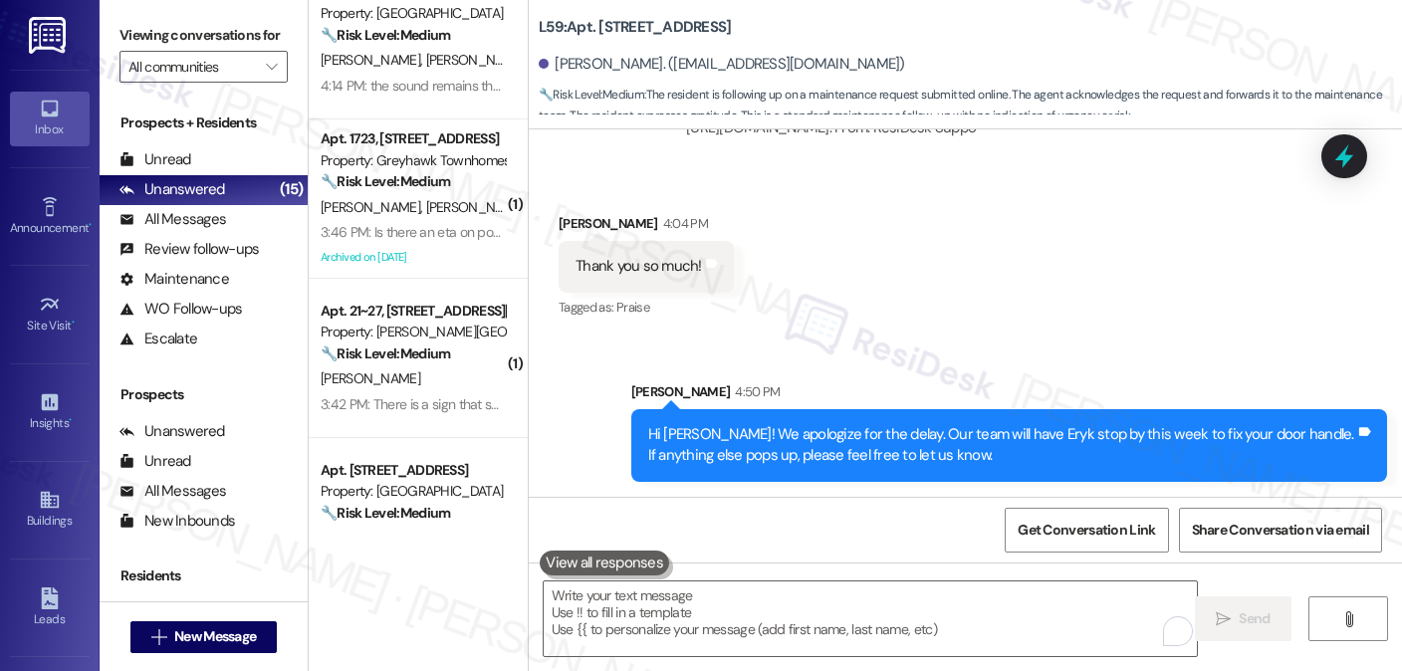
click at [1071, 420] on div "Hi Kylie! We apologize for the delay. Our team will have Eryk stop by this week…" at bounding box center [1009, 445] width 756 height 73
click at [354, 576] on div "Apt. B~201, 2229 North 100 West Property: Station at Park Meadows ⚠️ Risk Level…" at bounding box center [418, 335] width 219 height 671
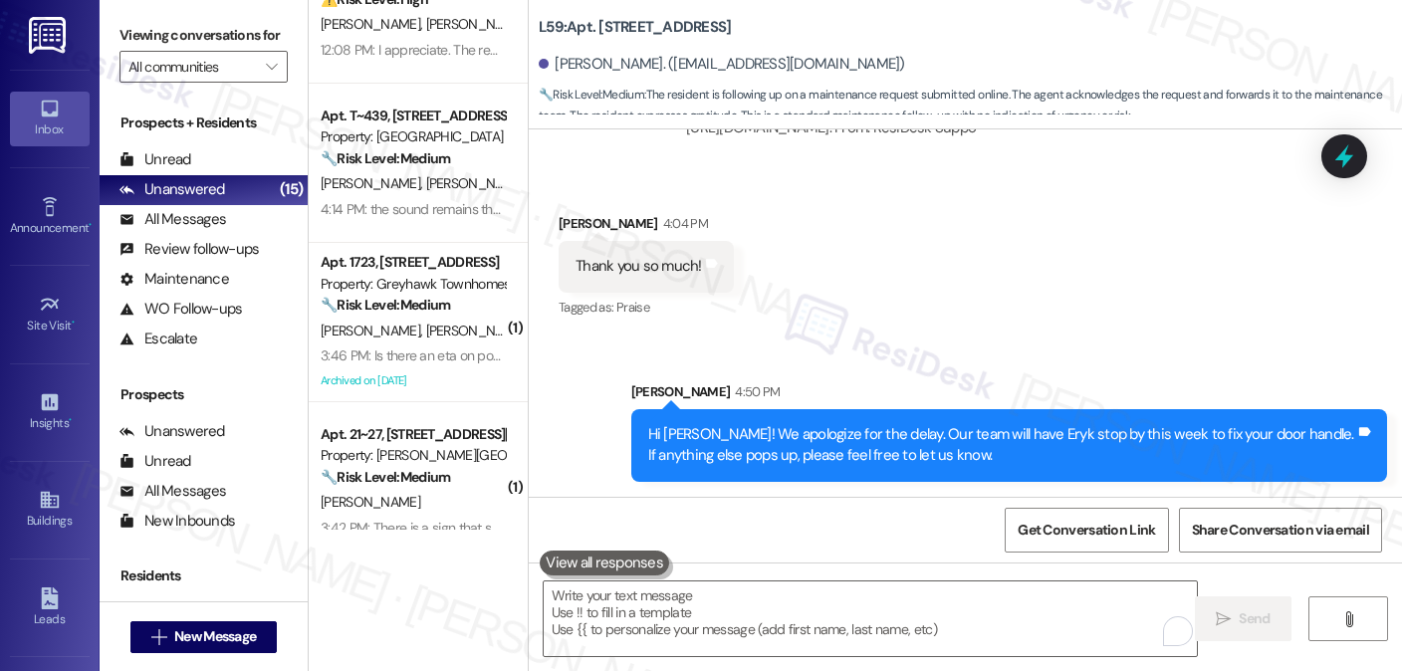
scroll to position [0, 0]
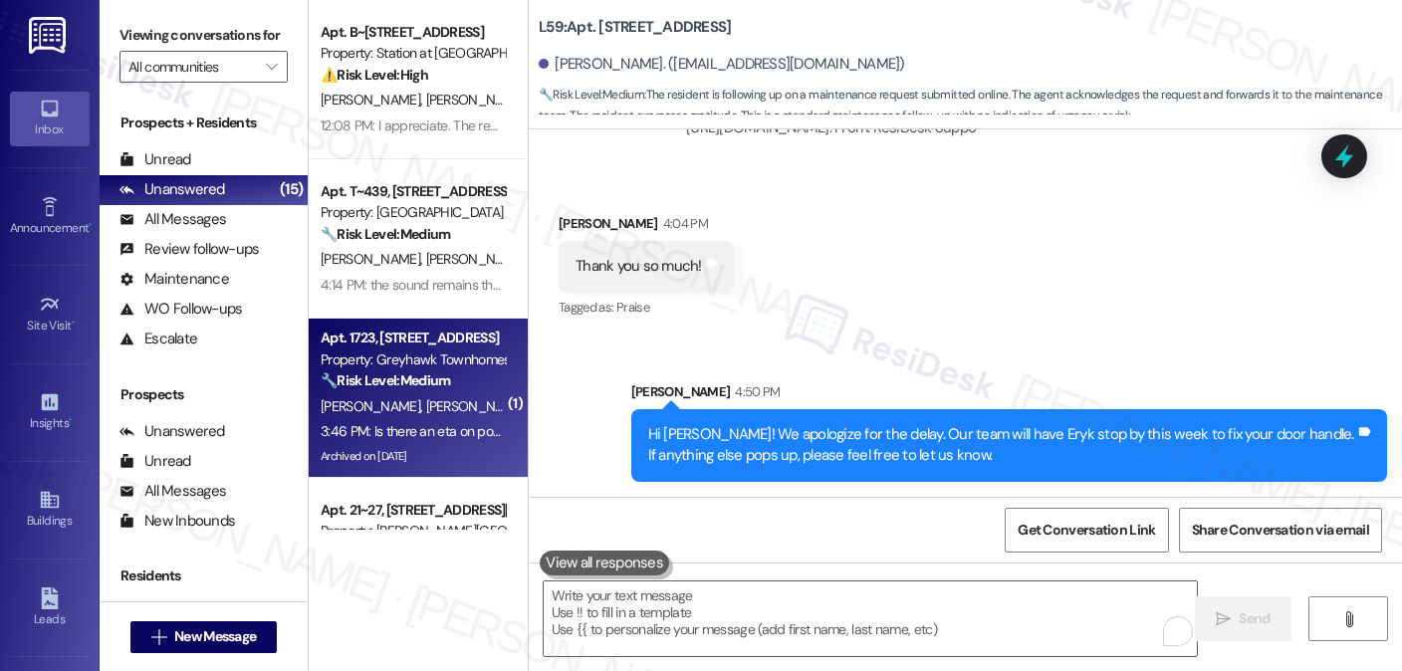
click at [474, 461] on div "Archived on [DATE]" at bounding box center [413, 456] width 188 height 25
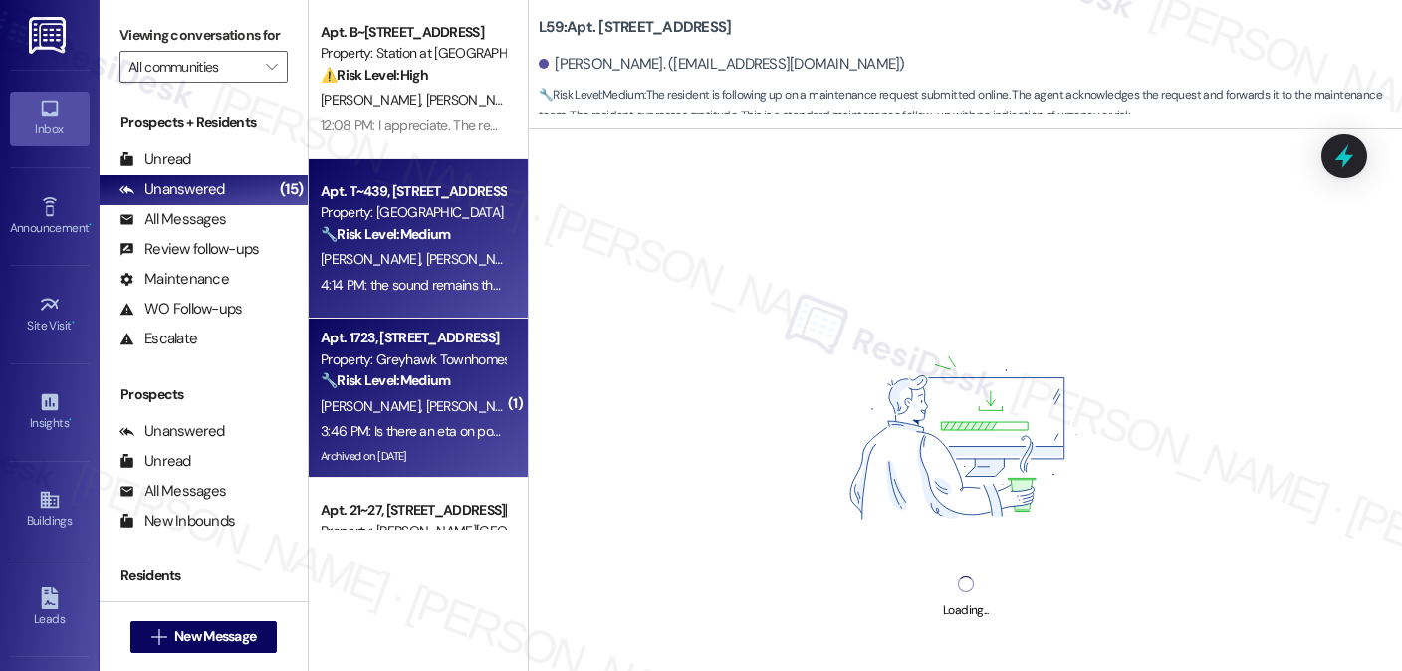
click at [481, 286] on div "4:14 PM: the sound remains throughout the cycle 4:14 PM: the sound remains thro…" at bounding box center [461, 285] width 280 height 18
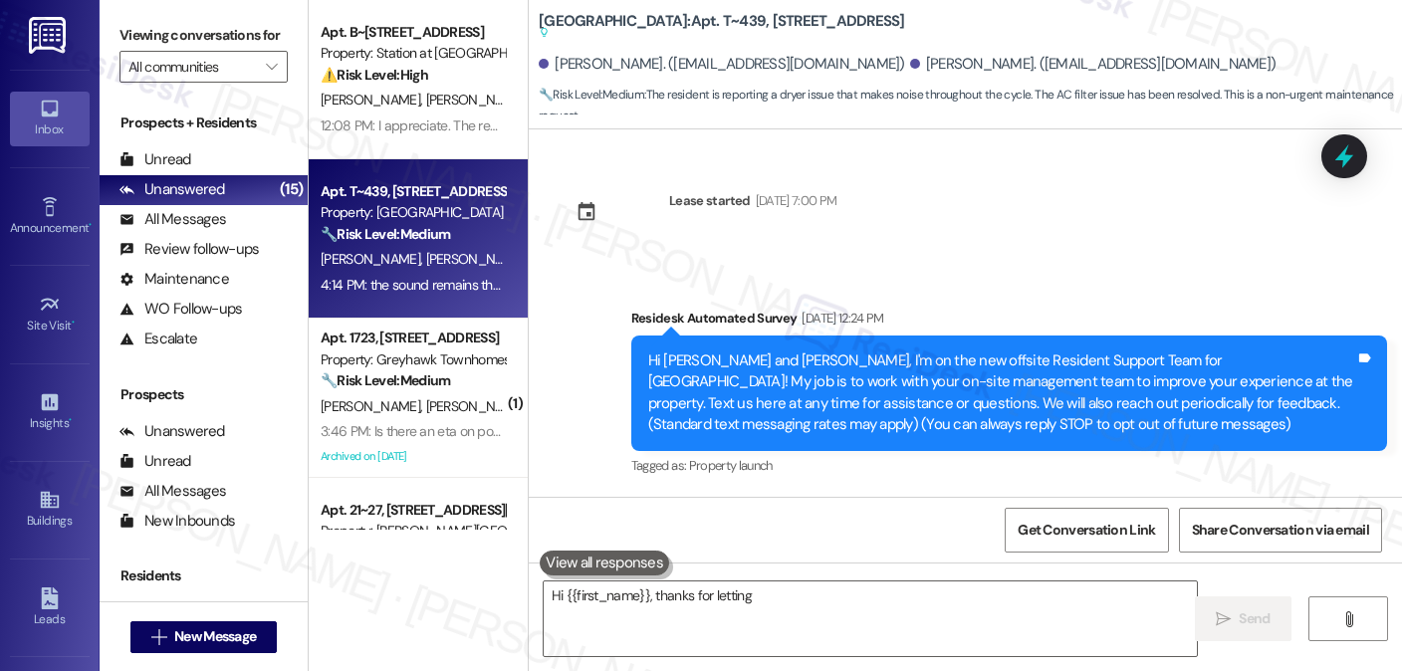
scroll to position [2836, 0]
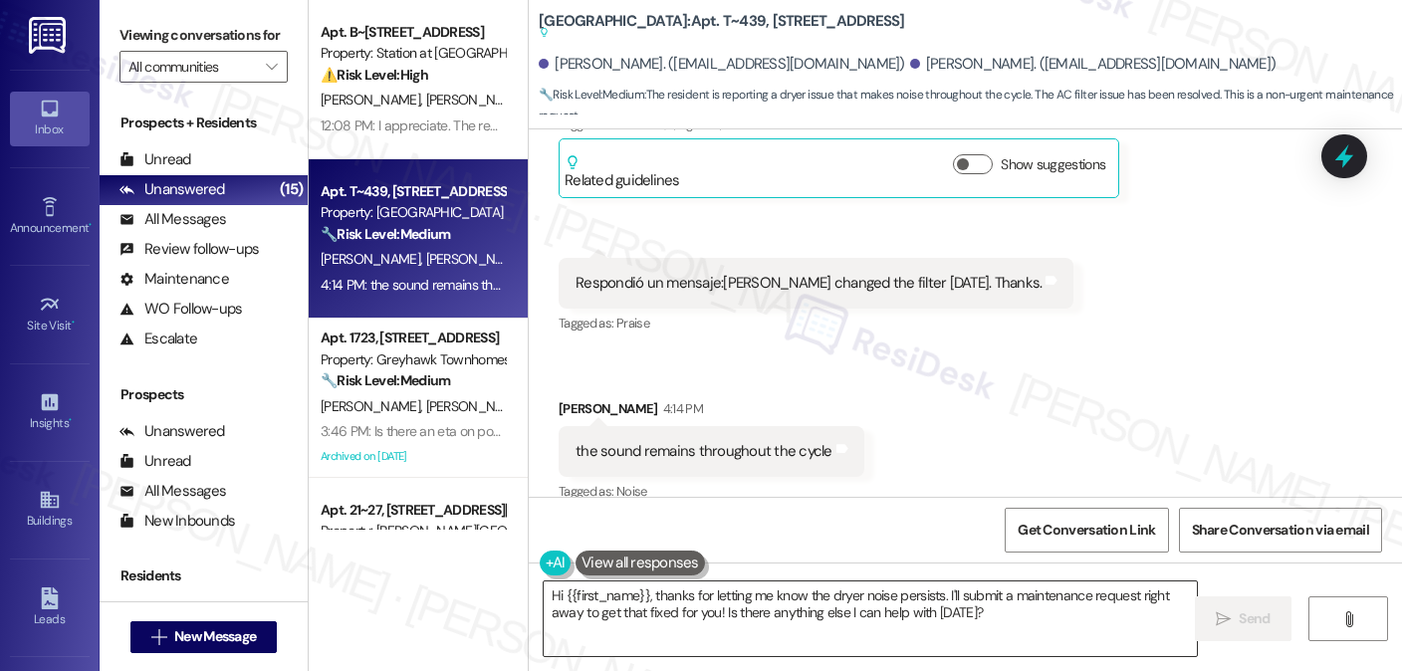
click at [711, 618] on textarea "Hi {{first_name}}, thanks for letting me know the dryer noise persists. I'll su…" at bounding box center [870, 619] width 653 height 75
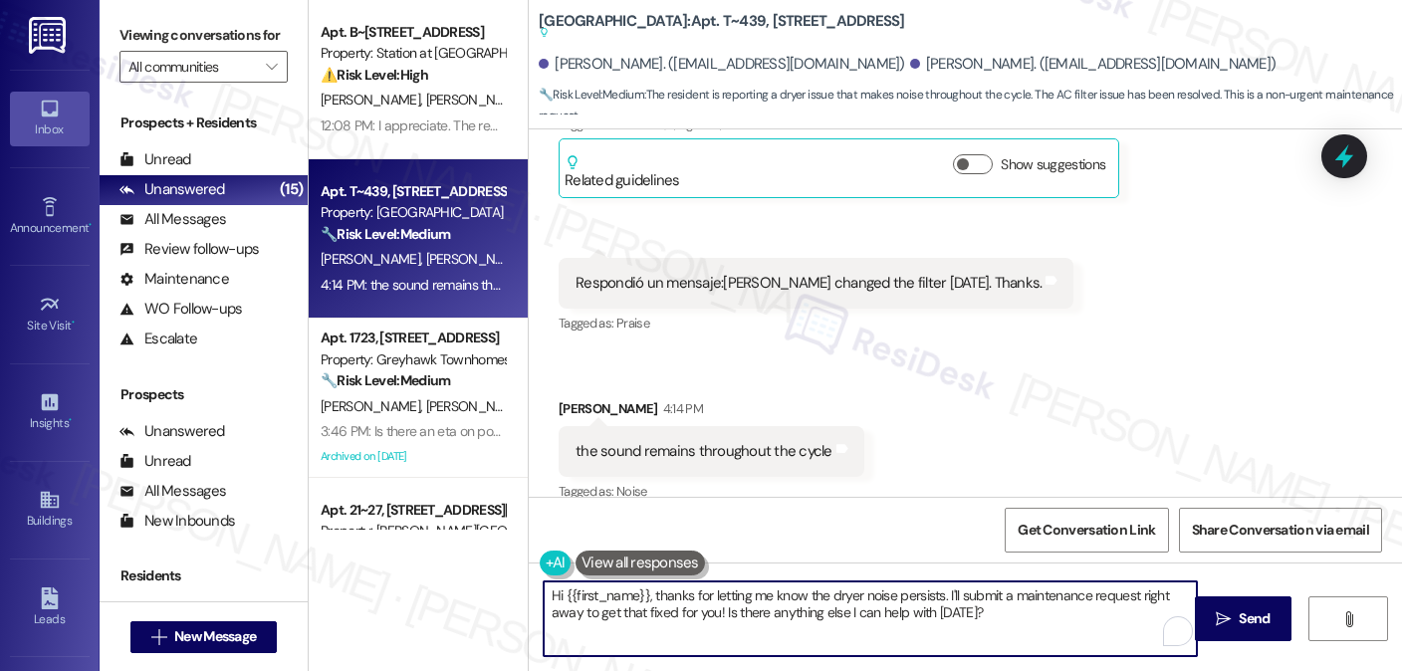
click at [711, 618] on textarea "Hi {{first_name}}, thanks for letting me know the dryer noise persists. I'll su…" at bounding box center [870, 619] width 653 height 75
click at [779, 596] on textarea "Hi {{first_name}}, thanks for letting me know the dryer noise persists. I'll su…" at bounding box center [870, 619] width 653 height 75
drag, startPoint x: 646, startPoint y: 596, endPoint x: 462, endPoint y: 553, distance: 189.2
click at [462, 553] on div "Apt. B~201, 2229 North 100 West Property: Station at Park Meadows ⚠️ Risk Level…" at bounding box center [856, 335] width 1094 height 671
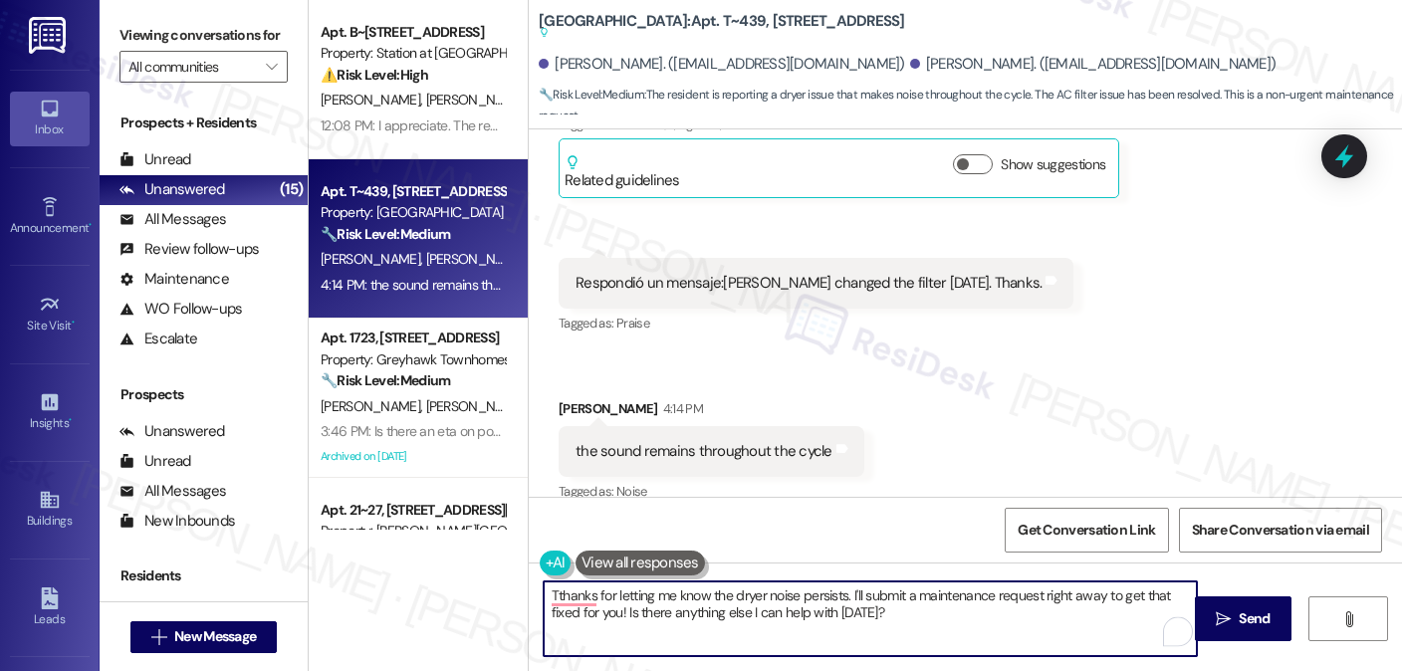
drag, startPoint x: 841, startPoint y: 597, endPoint x: 498, endPoint y: 568, distance: 343.8
click at [498, 568] on div "Apt. B~201, 2229 North 100 West Property: Station at Park Meadows ⚠️ Risk Level…" at bounding box center [856, 335] width 1094 height 671
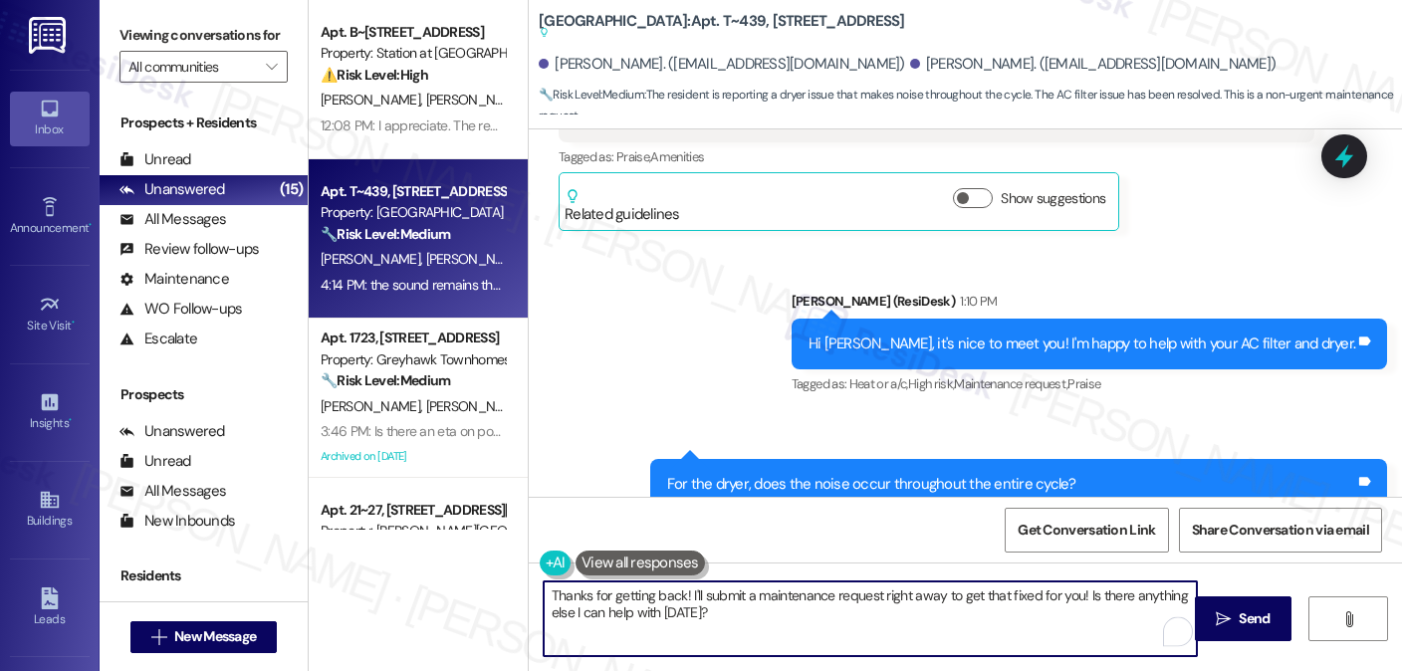
scroll to position [1940, 0]
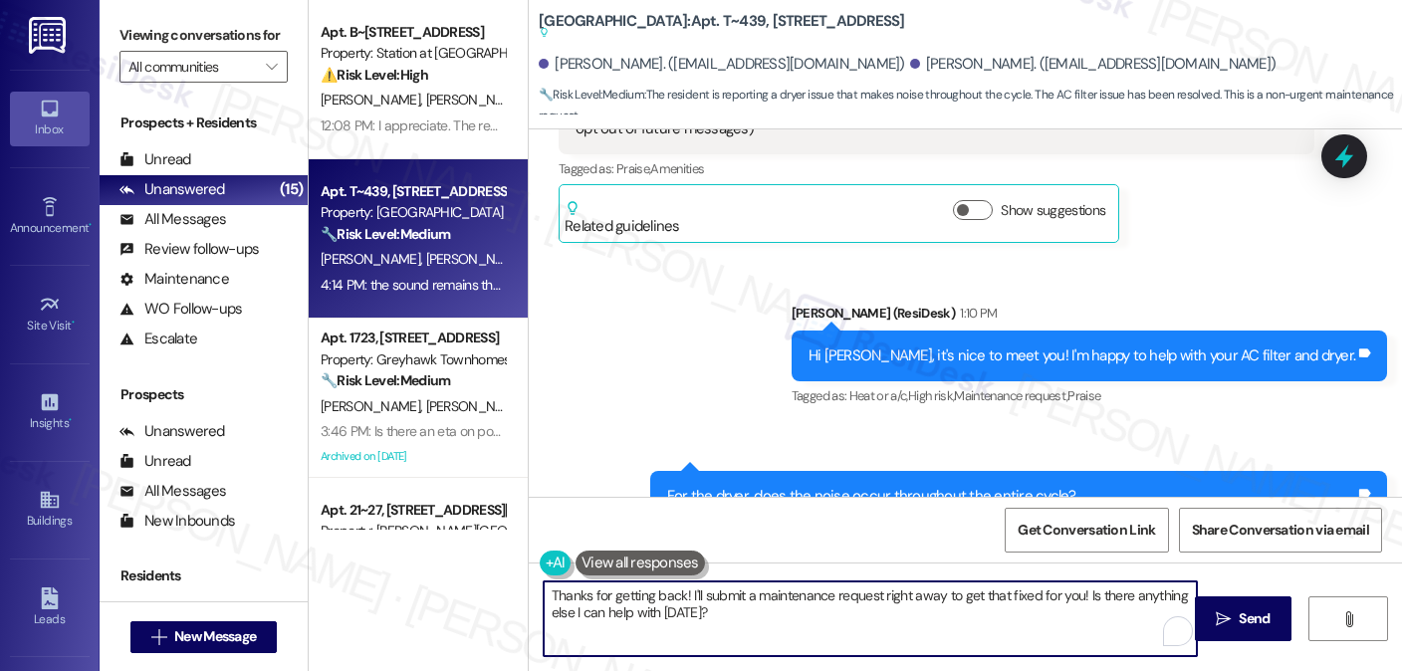
click at [878, 346] on div "Hi Ninoska, it's nice to meet you! I'm happy to help with your AC filter and dr…" at bounding box center [1082, 356] width 547 height 21
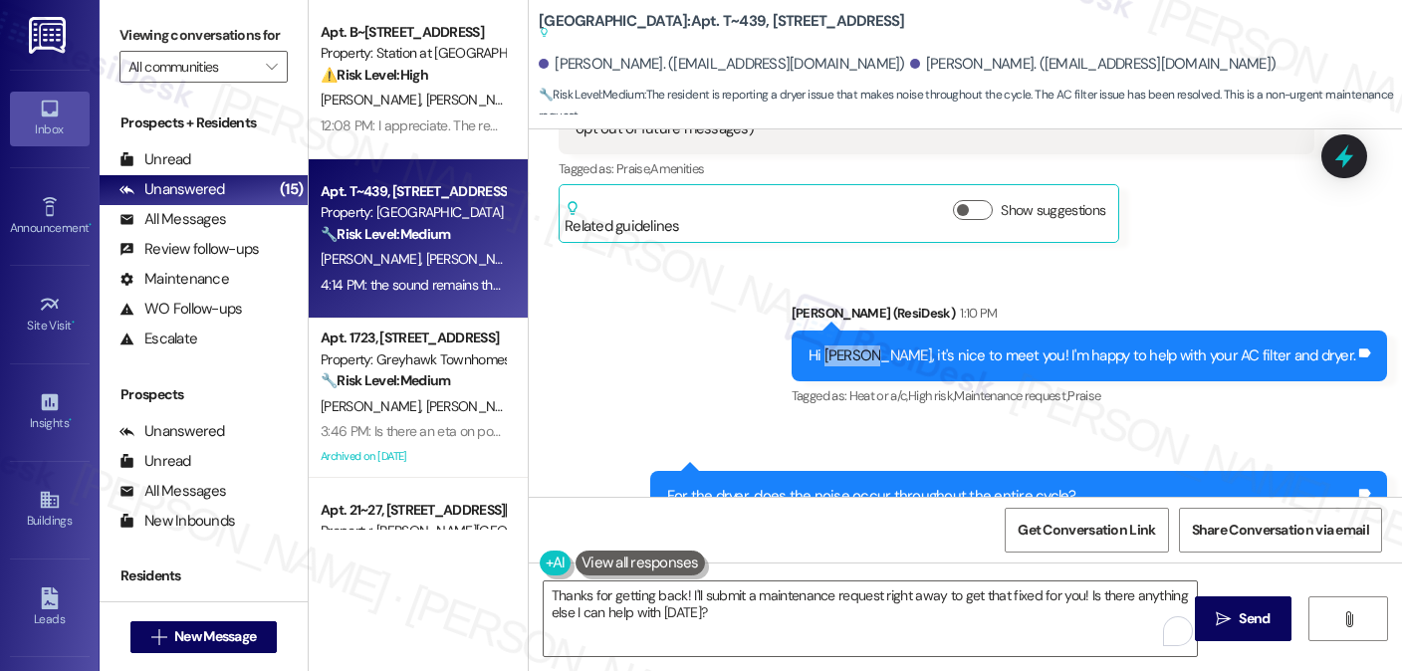
click at [878, 346] on div "Hi Ninoska, it's nice to meet you! I'm happy to help with your AC filter and dr…" at bounding box center [1082, 356] width 547 height 21
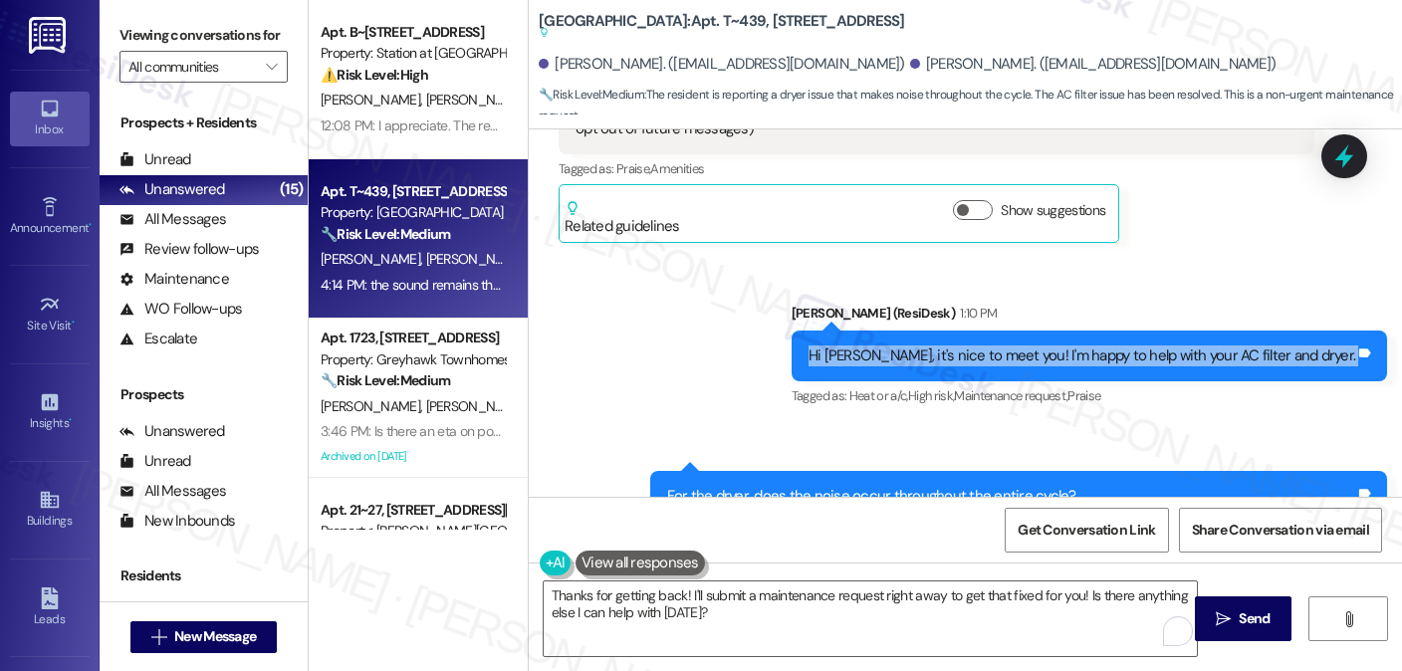
click at [878, 346] on div "Hi Ninoska, it's nice to meet you! I'm happy to help with your AC filter and dr…" at bounding box center [1082, 356] width 547 height 21
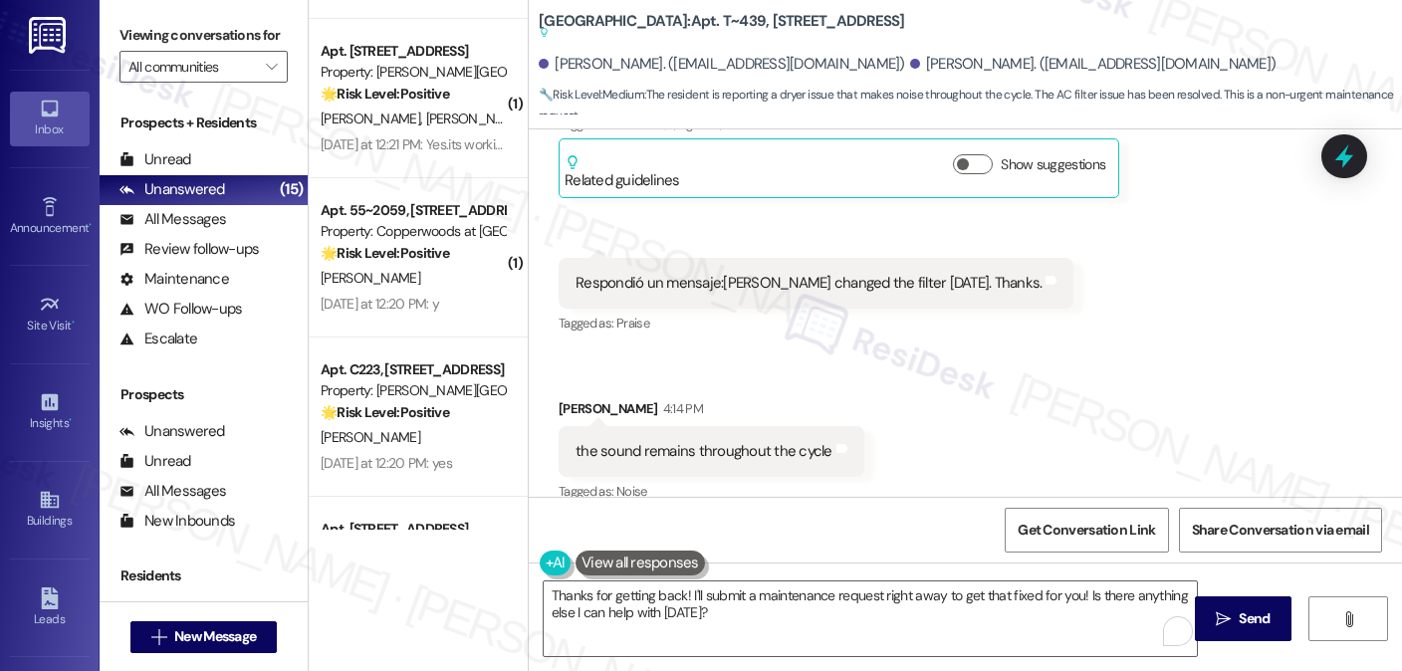
scroll to position [1362, 0]
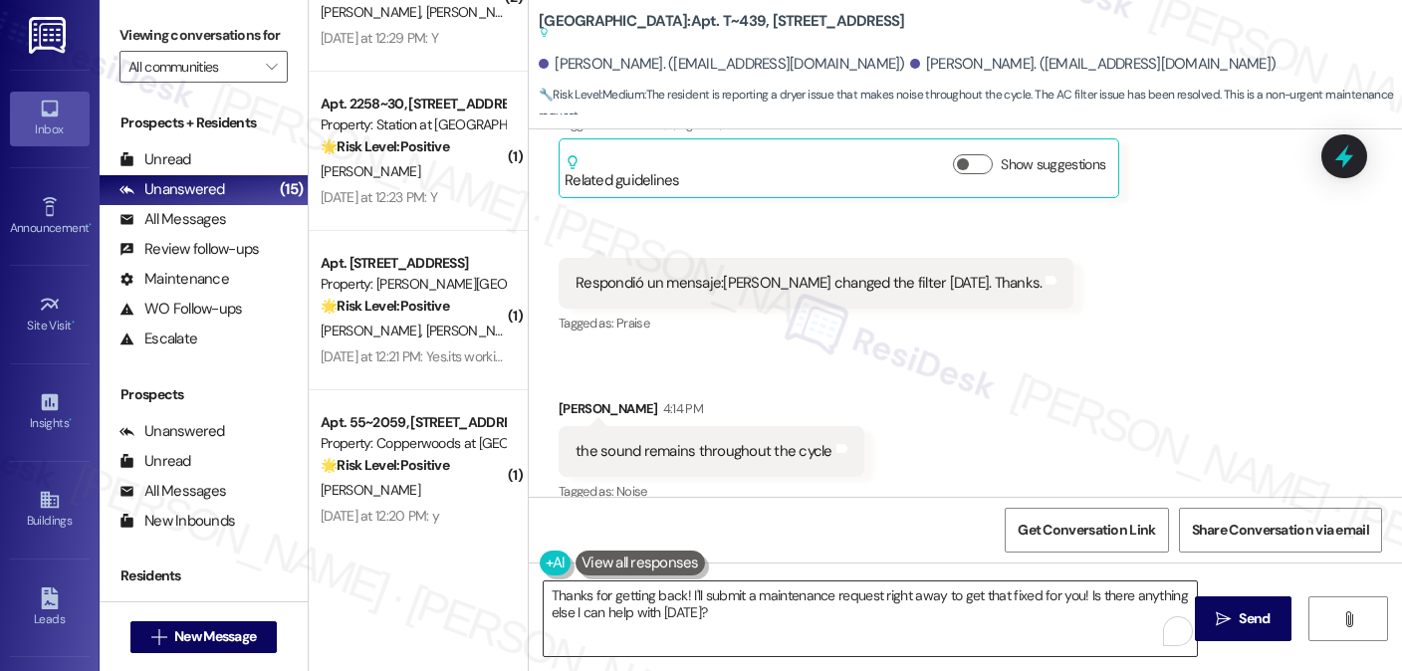
click at [726, 601] on textarea "Thanks for getting back! I'll submit a maintenance request right away to get th…" at bounding box center [870, 619] width 653 height 75
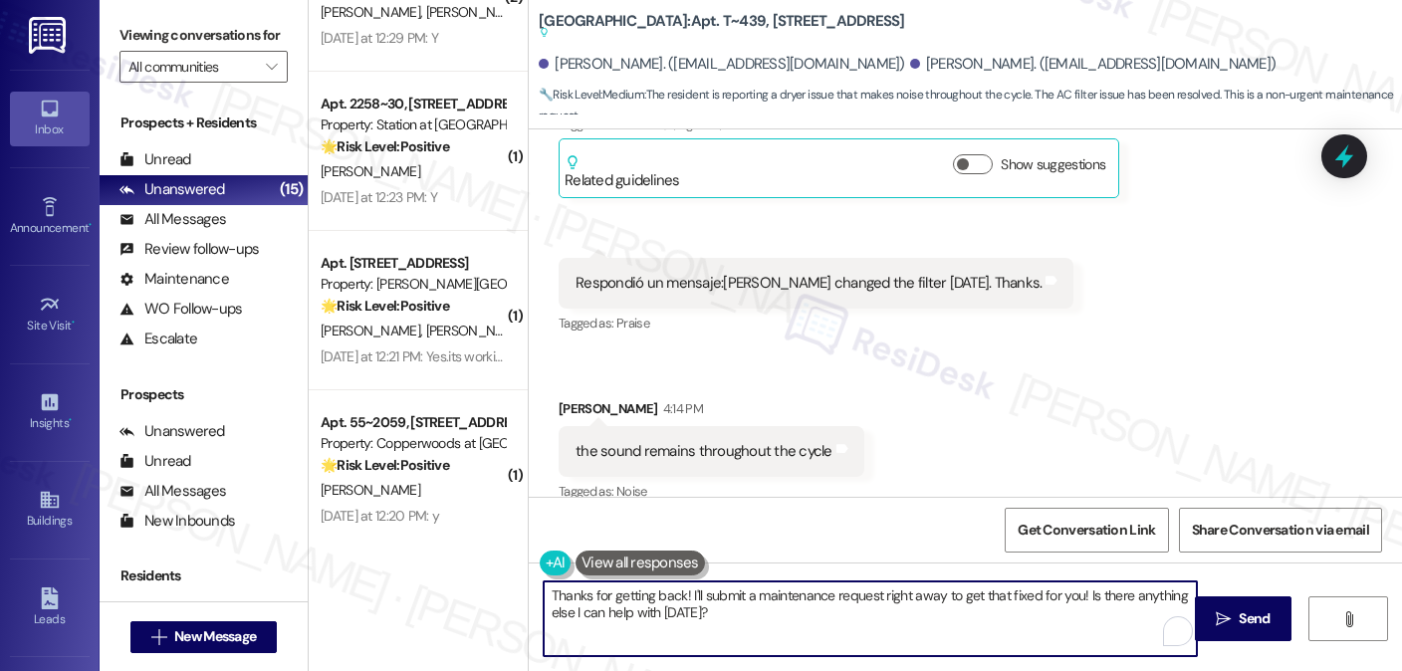
click at [726, 601] on textarea "Thanks for getting back! I'll submit a maintenance request right away to get th…" at bounding box center [870, 619] width 653 height 75
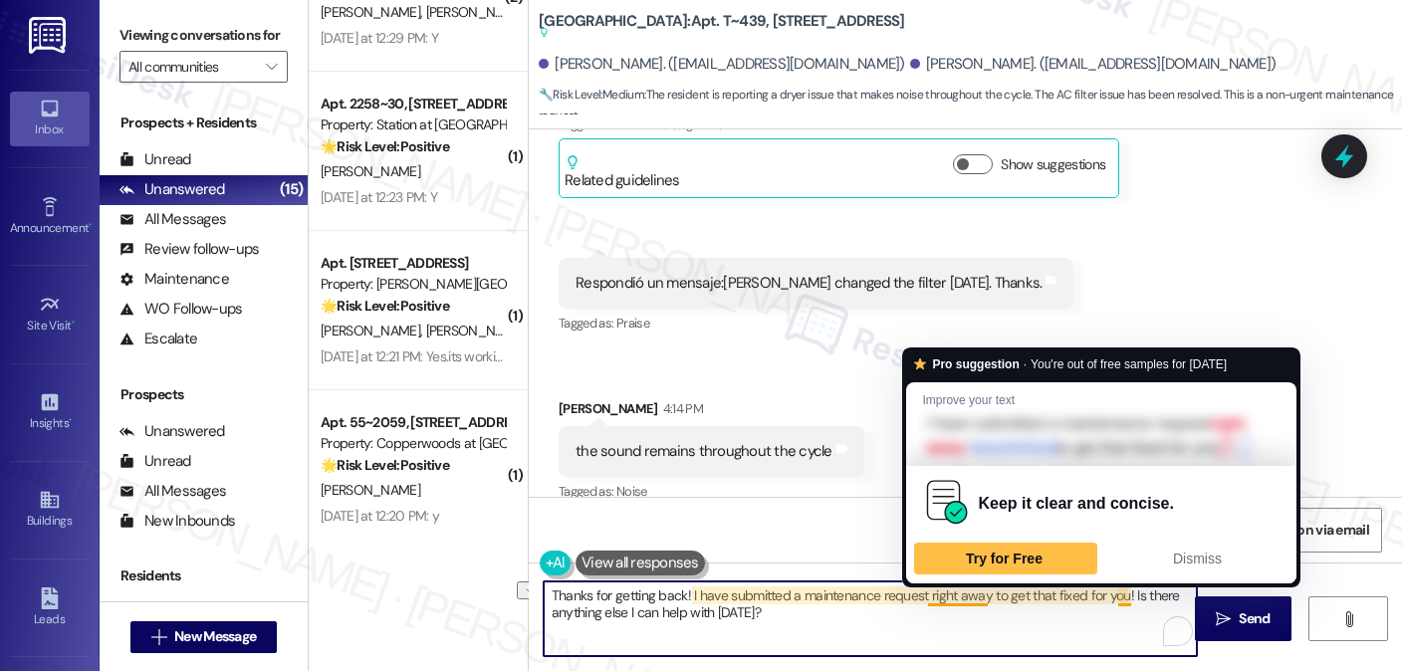
drag, startPoint x: 913, startPoint y: 600, endPoint x: 977, endPoint y: 596, distance: 63.9
click at [977, 596] on textarea "Thanks for getting back! I have submitted a maintenance request right away to g…" at bounding box center [870, 619] width 653 height 75
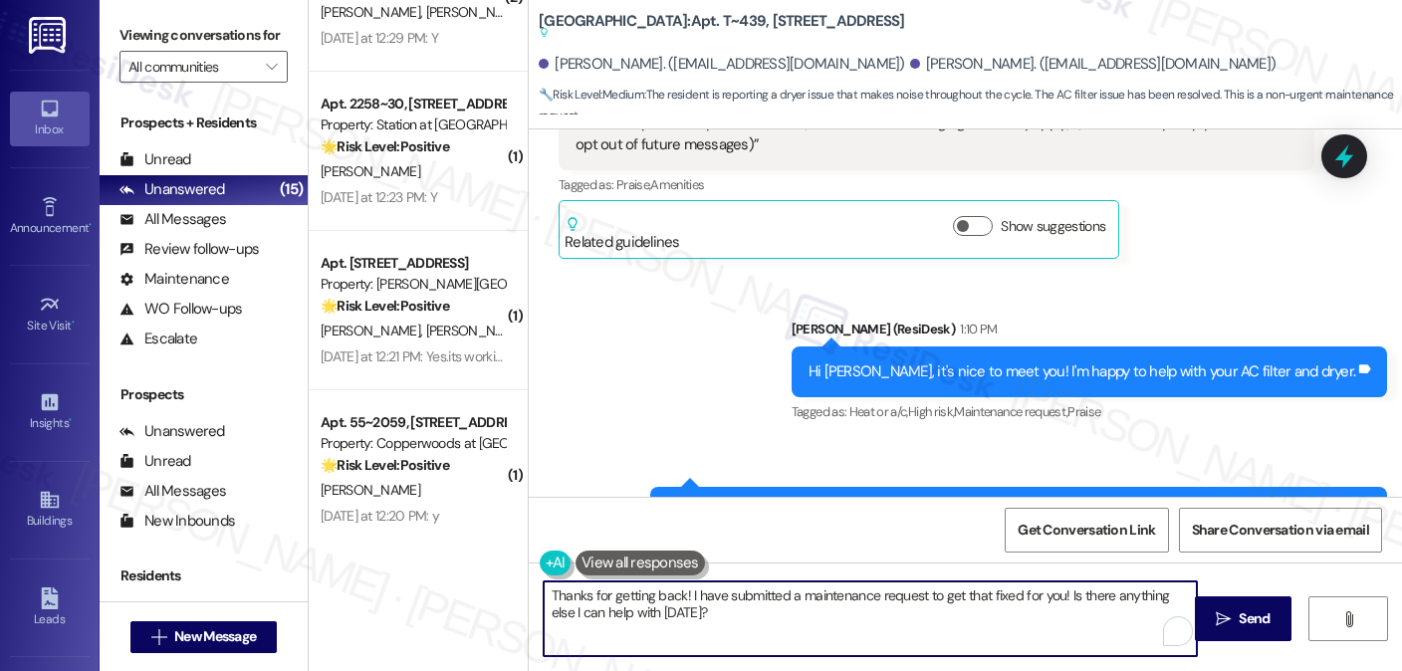
scroll to position [2139, 0]
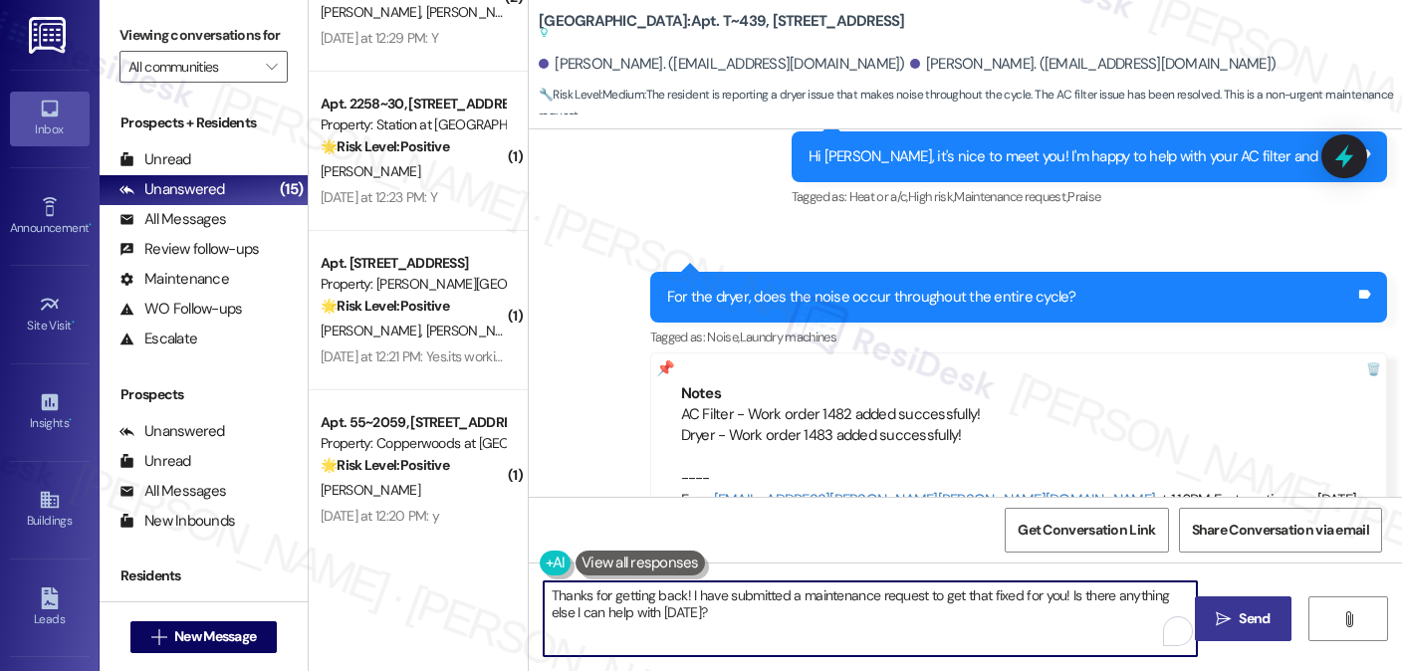
type textarea "Thanks for getting back! I have submitted a maintenance request to get that fix…"
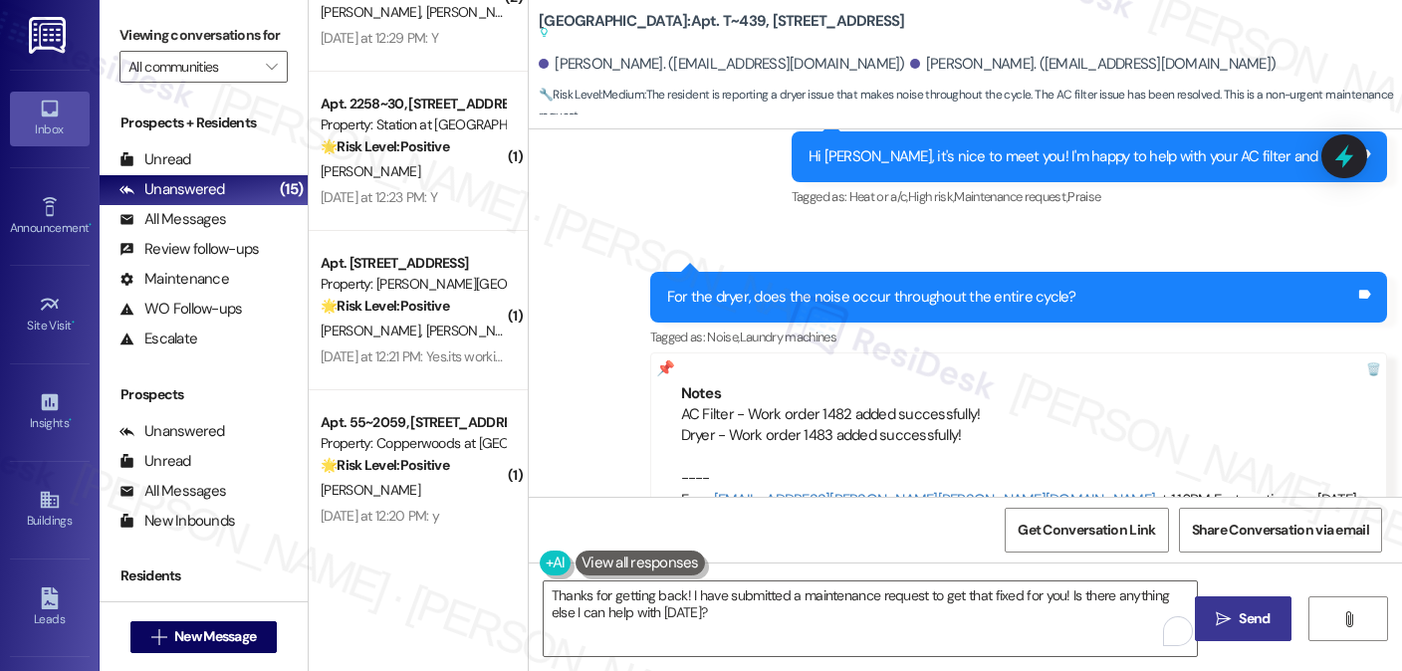
click at [1223, 606] on button " Send" at bounding box center [1243, 619] width 97 height 45
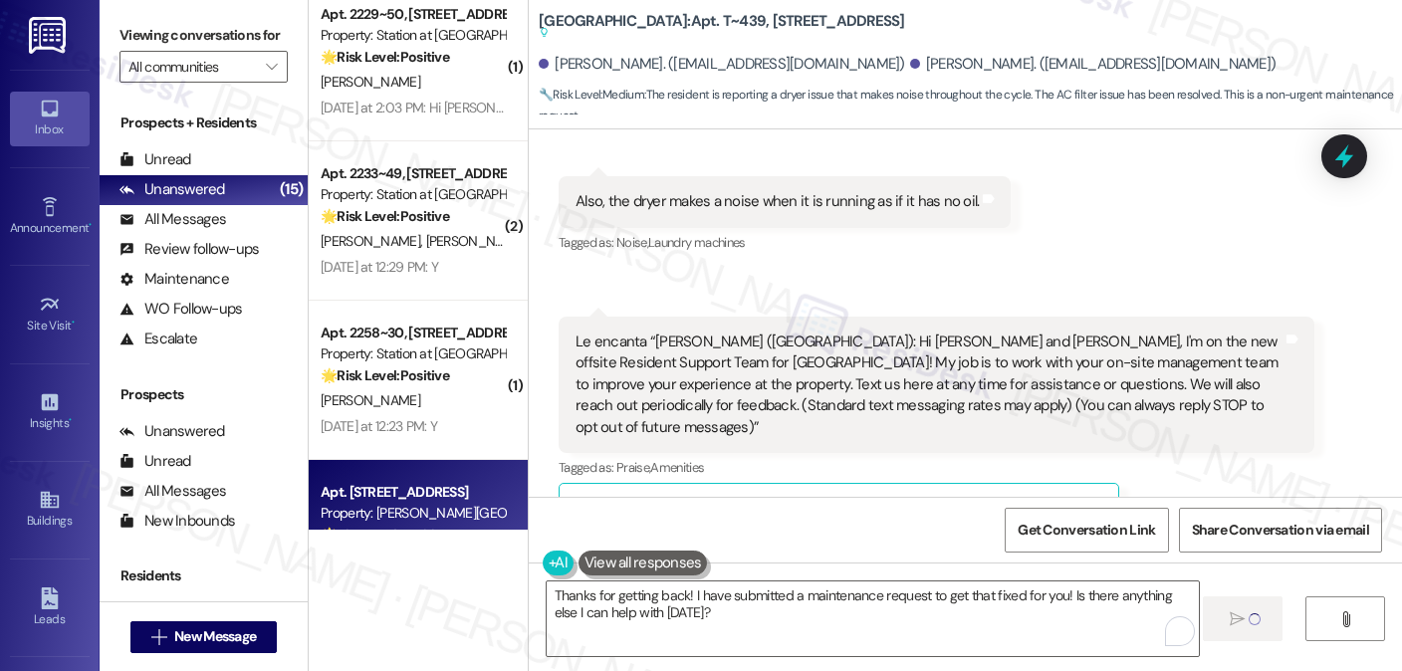
scroll to position [864, 0]
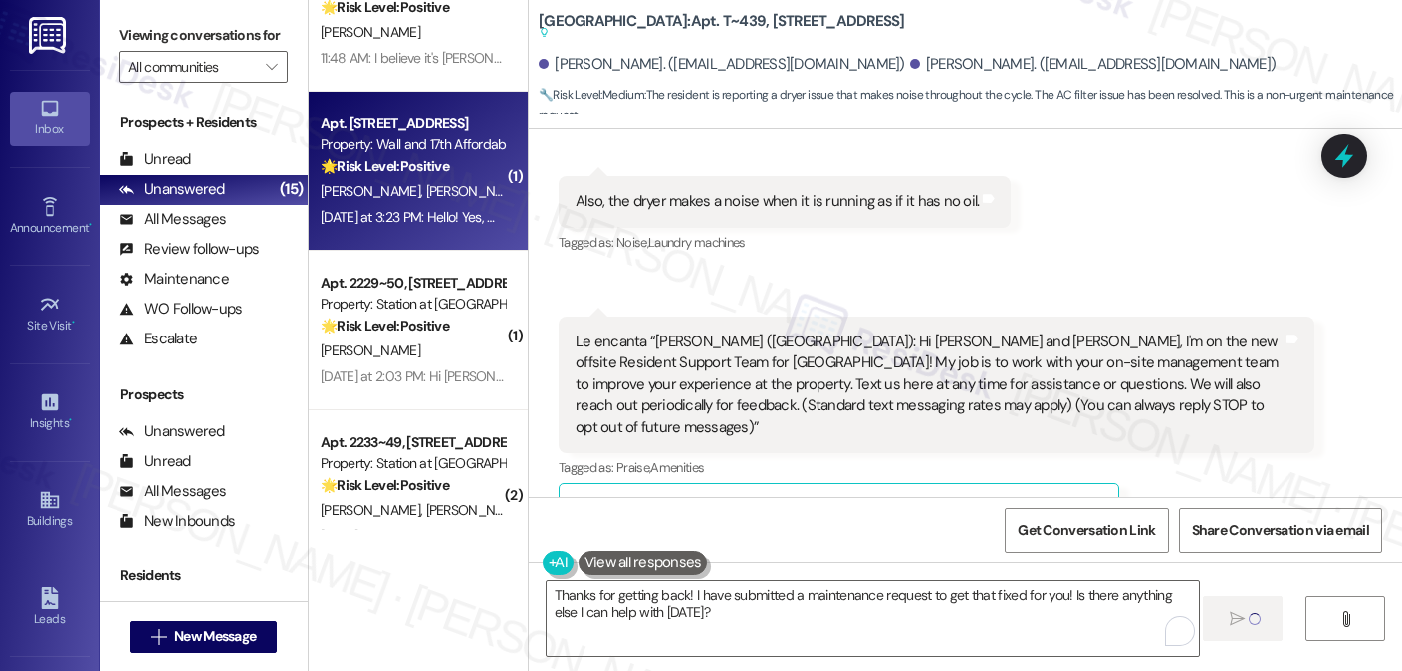
click at [422, 174] on strong "🌟 Risk Level: Positive" at bounding box center [385, 166] width 128 height 18
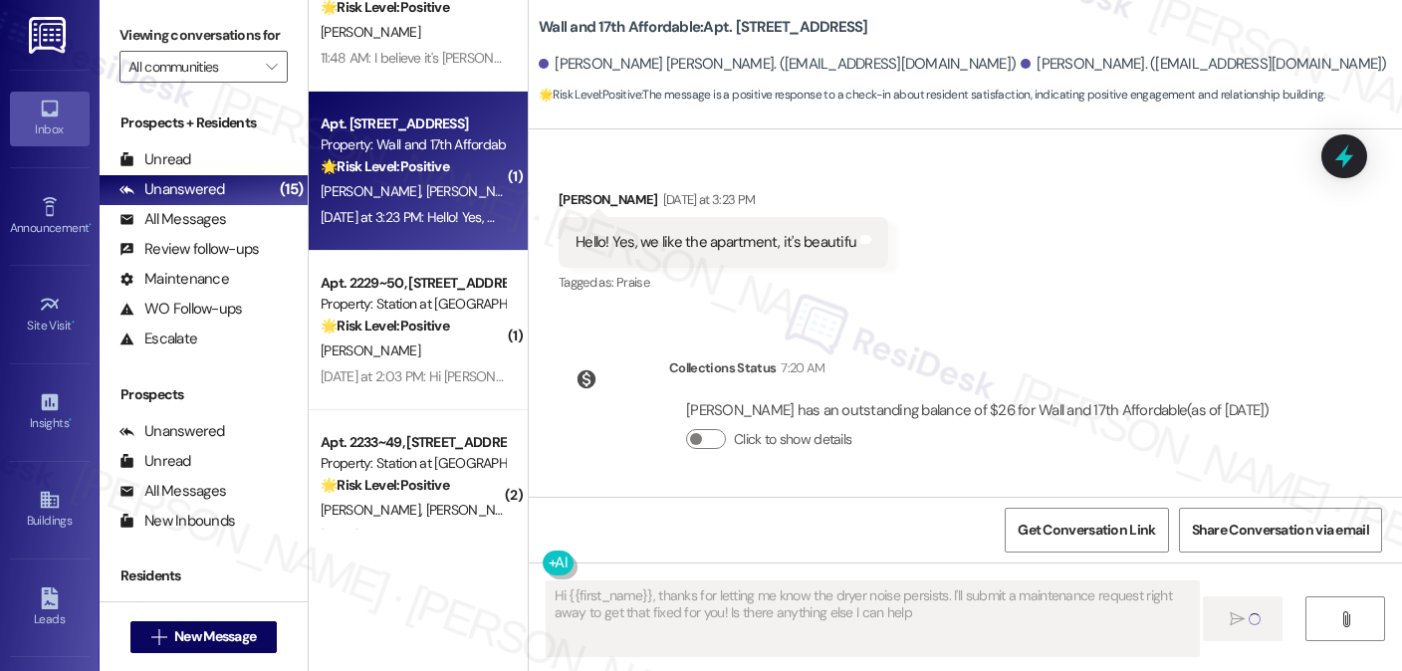
scroll to position [538, 0]
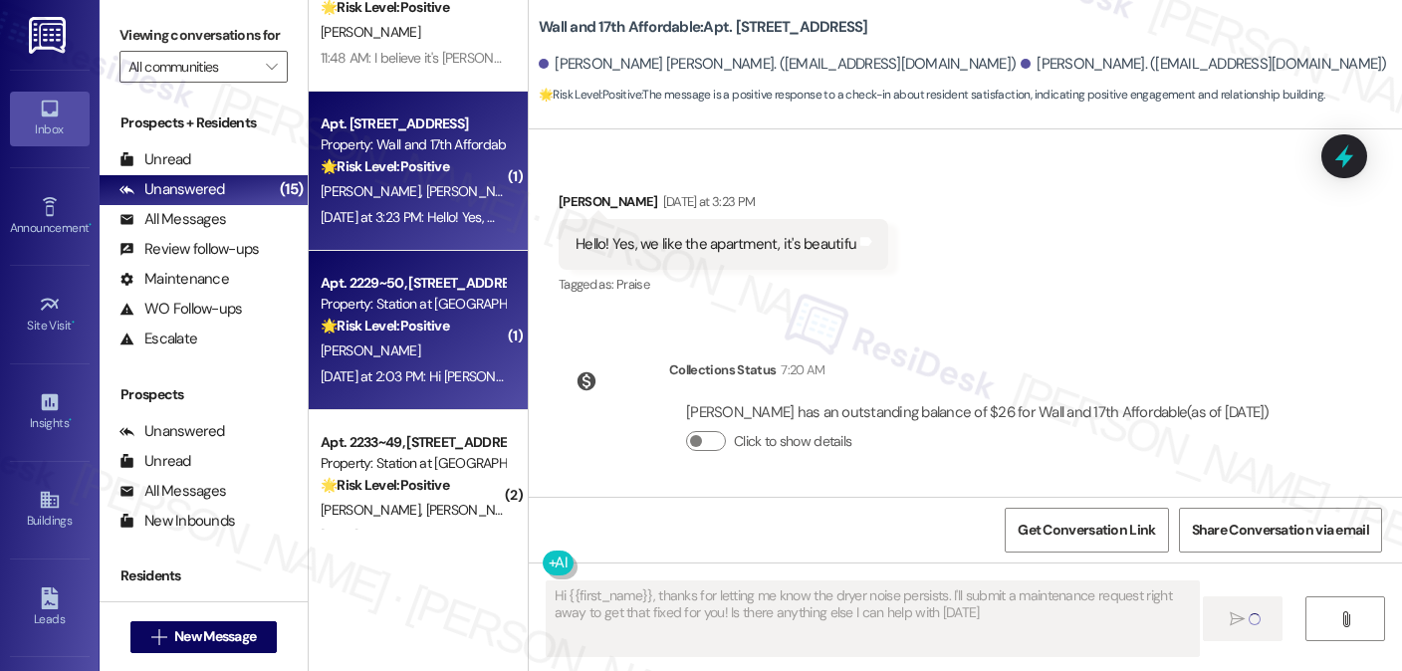
type textarea "Hi {{first_name}}, thanks for letting me know the dryer noise persists. I'll su…"
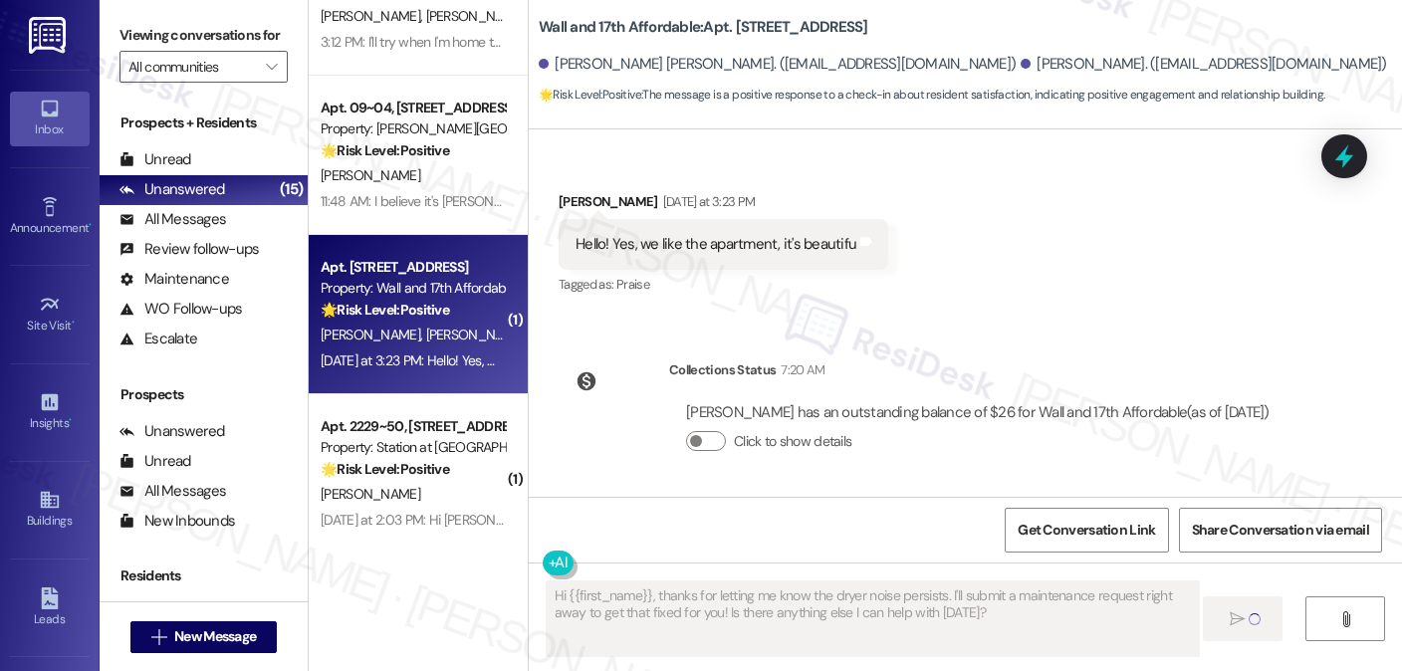
scroll to position [665, 0]
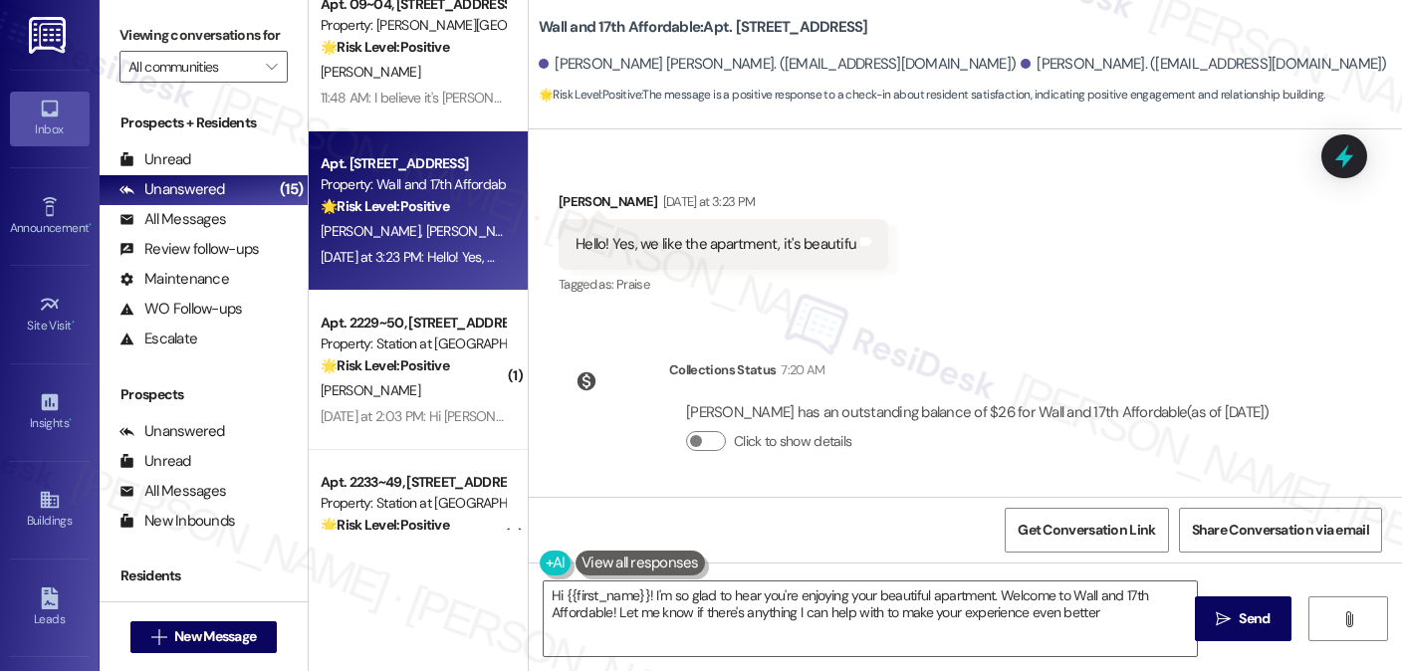
type textarea "Hi {{first_name}}! I'm so glad to hear you're enjoying your beautiful apartment…"
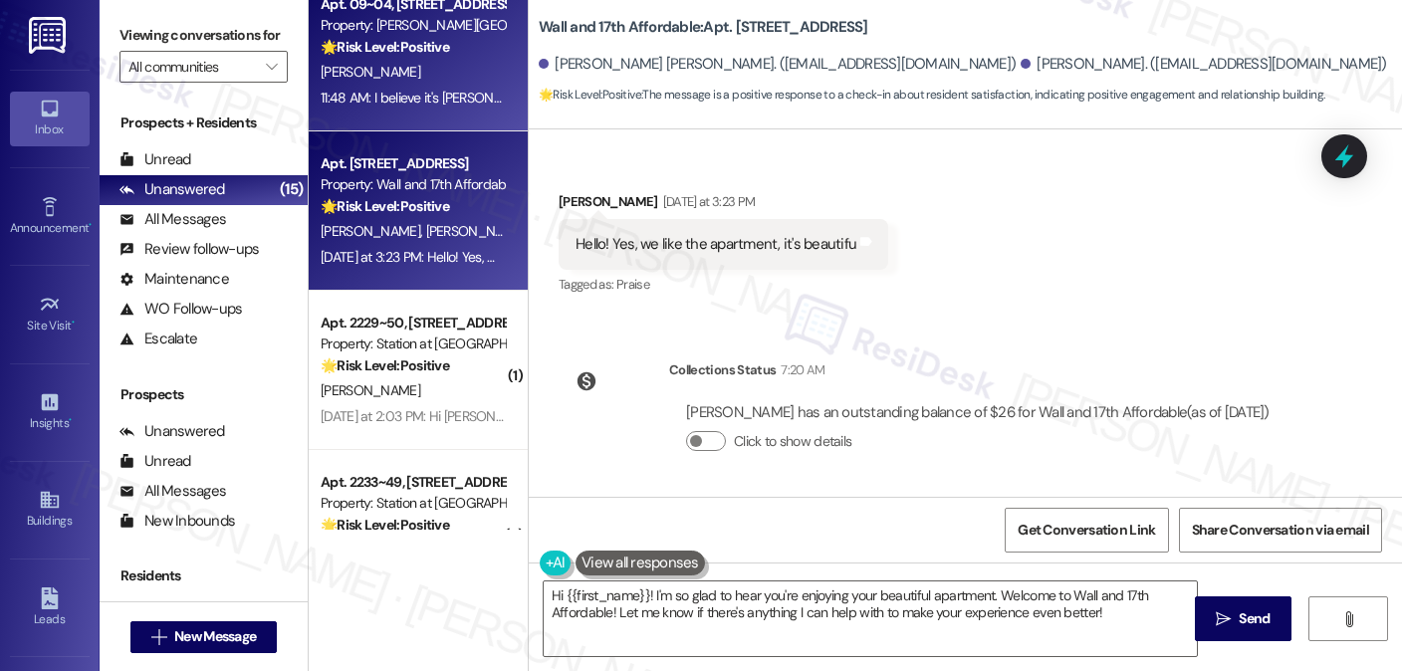
click at [401, 106] on div "11:48 AM: I believe it's tina b 11:48 AM: I believe it's tina b" at bounding box center [431, 98] width 220 height 18
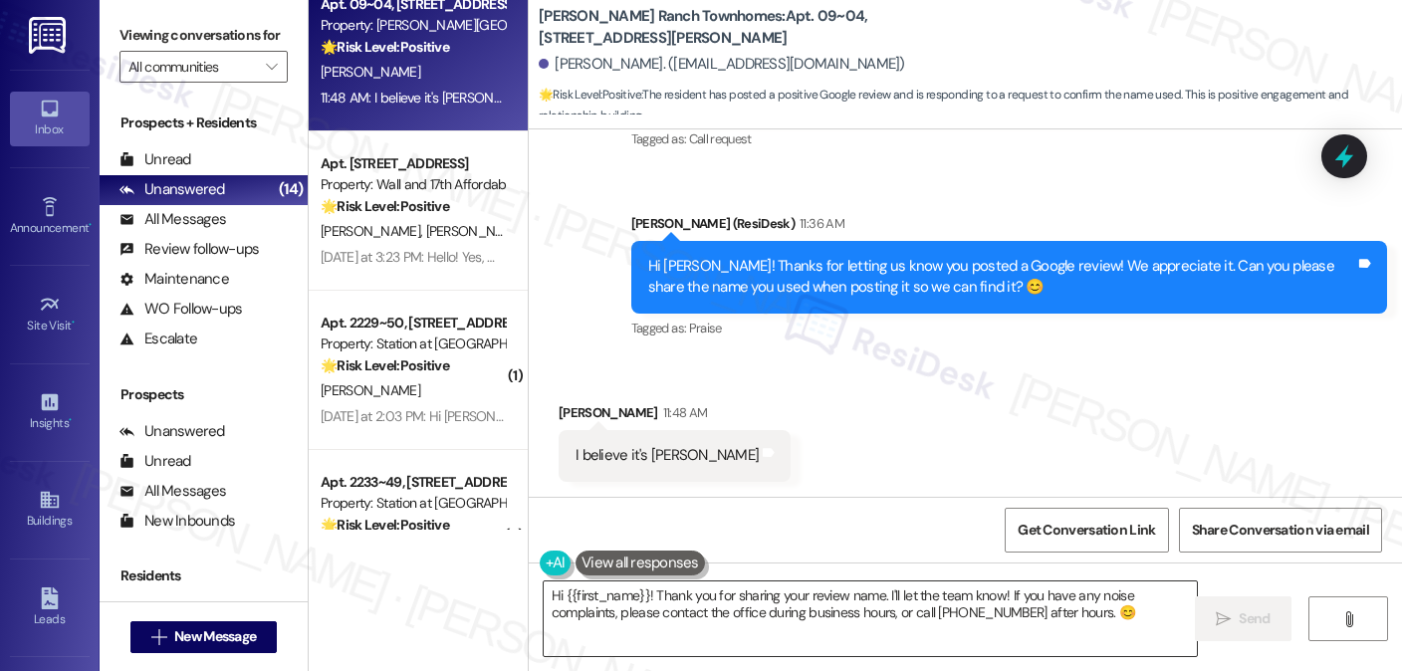
click at [688, 610] on textarea "Hi {{first_name}}! Thank you for sharing your review name. I'll let the team kn…" at bounding box center [870, 619] width 653 height 75
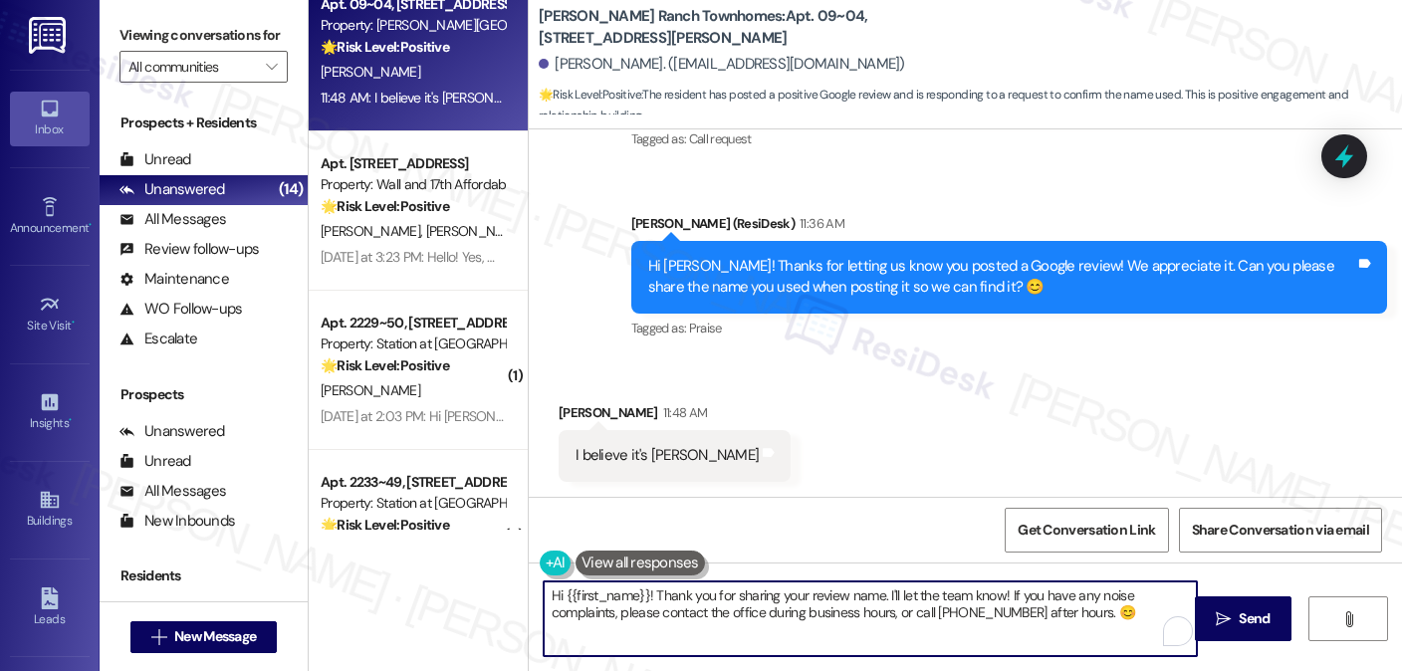
click at [688, 610] on textarea "Hi {{first_name}}! Thank you for sharing your review name. I'll let the team kn…" at bounding box center [870, 619] width 653 height 75
click at [692, 609] on textarea "Hi {{first_name}}! Thank you for sharing your review name. I'll let the team kn…" at bounding box center [870, 619] width 653 height 75
click at [693, 609] on textarea "Hi {{first_name}}! Thank you for sharing your review name. I'll let the team kn…" at bounding box center [870, 619] width 653 height 75
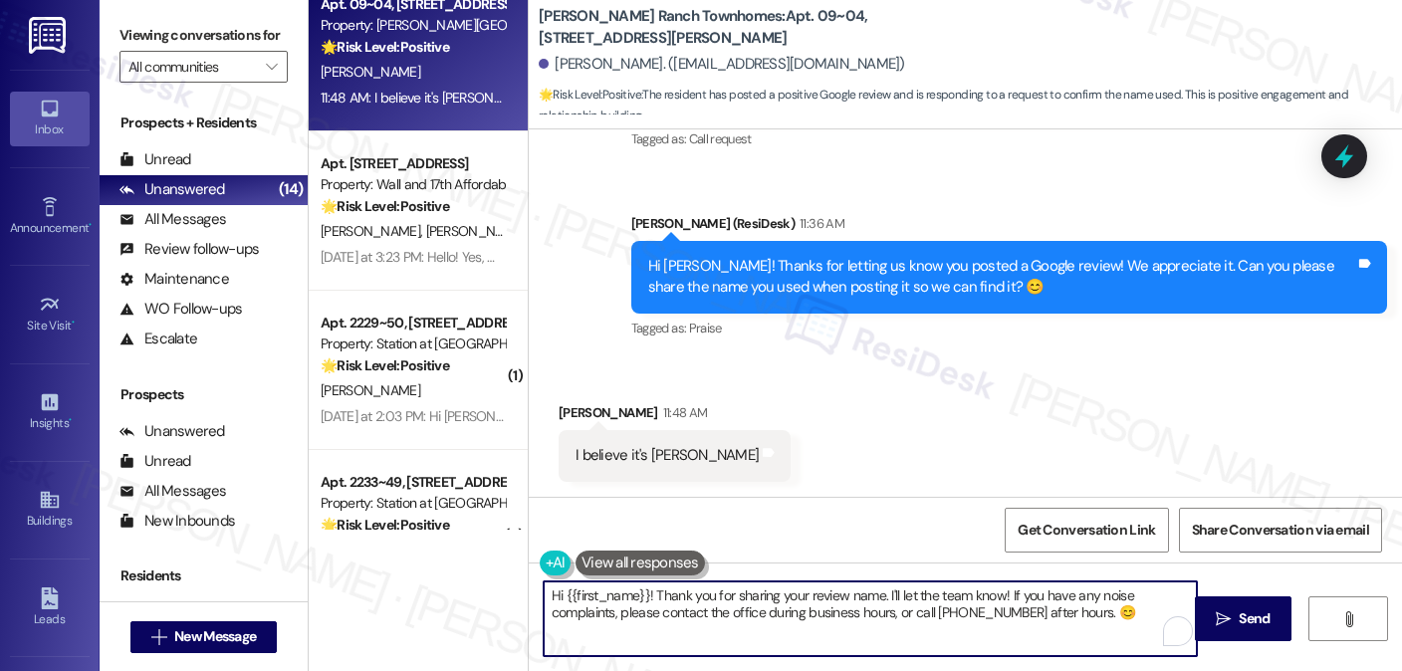
click at [693, 609] on textarea "Hi {{first_name}}! Thank you for sharing your review name. I'll let the team kn…" at bounding box center [870, 619] width 653 height 75
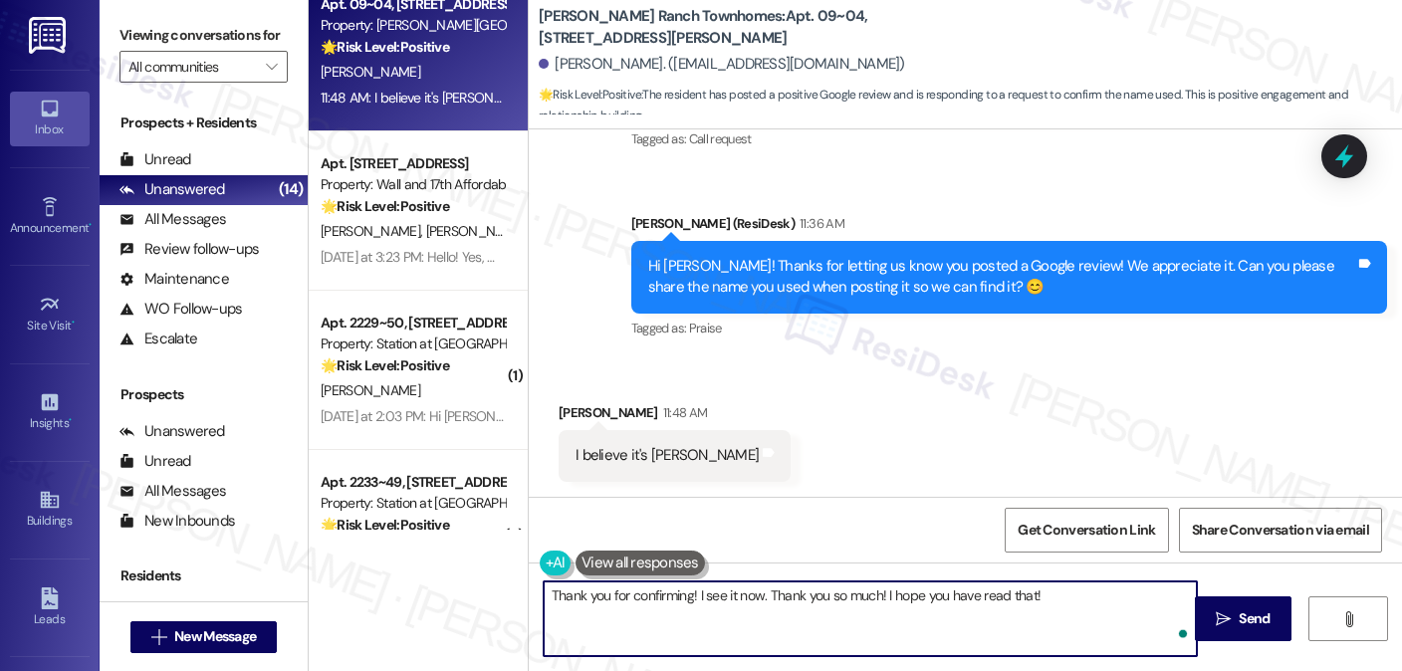
click at [1041, 612] on textarea "Thank you for confirming! I see it now. Thank you so much! I hope you have read…" at bounding box center [870, 619] width 653 height 75
drag, startPoint x: 1045, startPoint y: 598, endPoint x: 682, endPoint y: 586, distance: 362.7
click at [682, 586] on textarea "Thank you for confirming! I see it now. Thank you so much! I hope you have read…" at bounding box center [870, 619] width 653 height 75
click at [632, 548] on div "Get Conversation Link Share Conversation via email" at bounding box center [965, 530] width 873 height 66
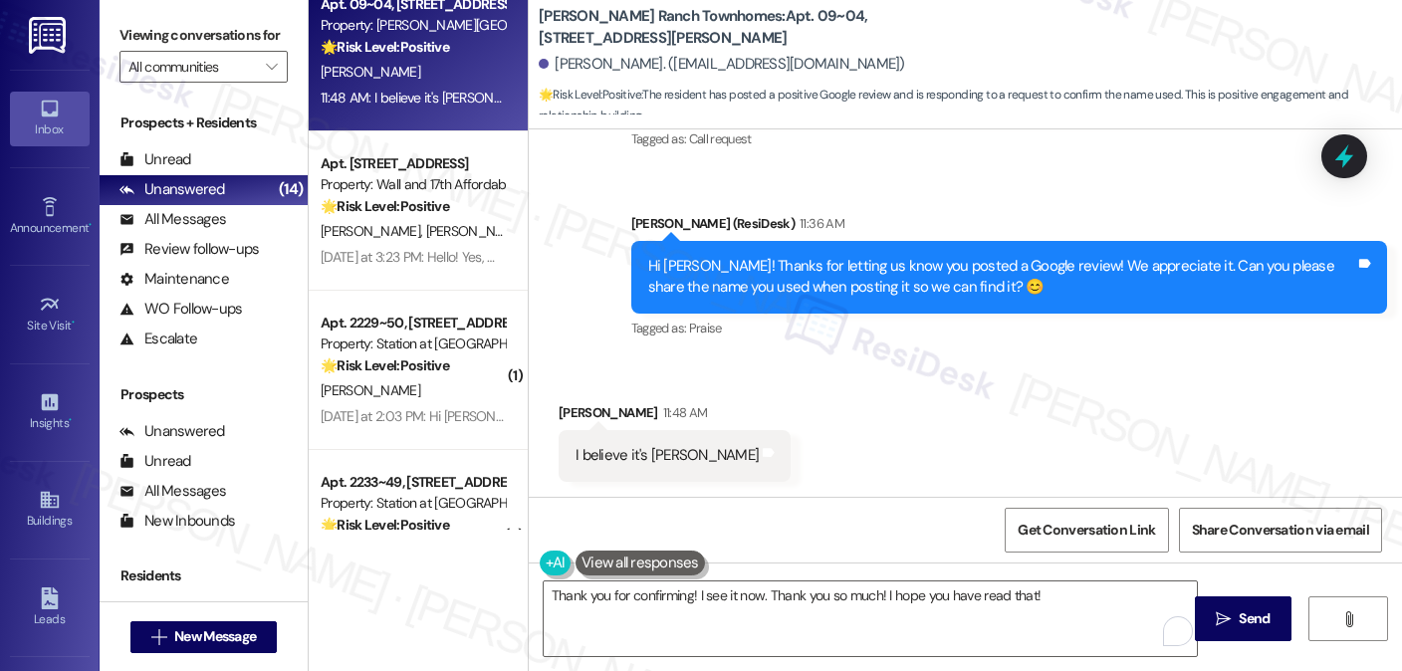
click at [632, 553] on button at bounding box center [640, 563] width 129 height 25
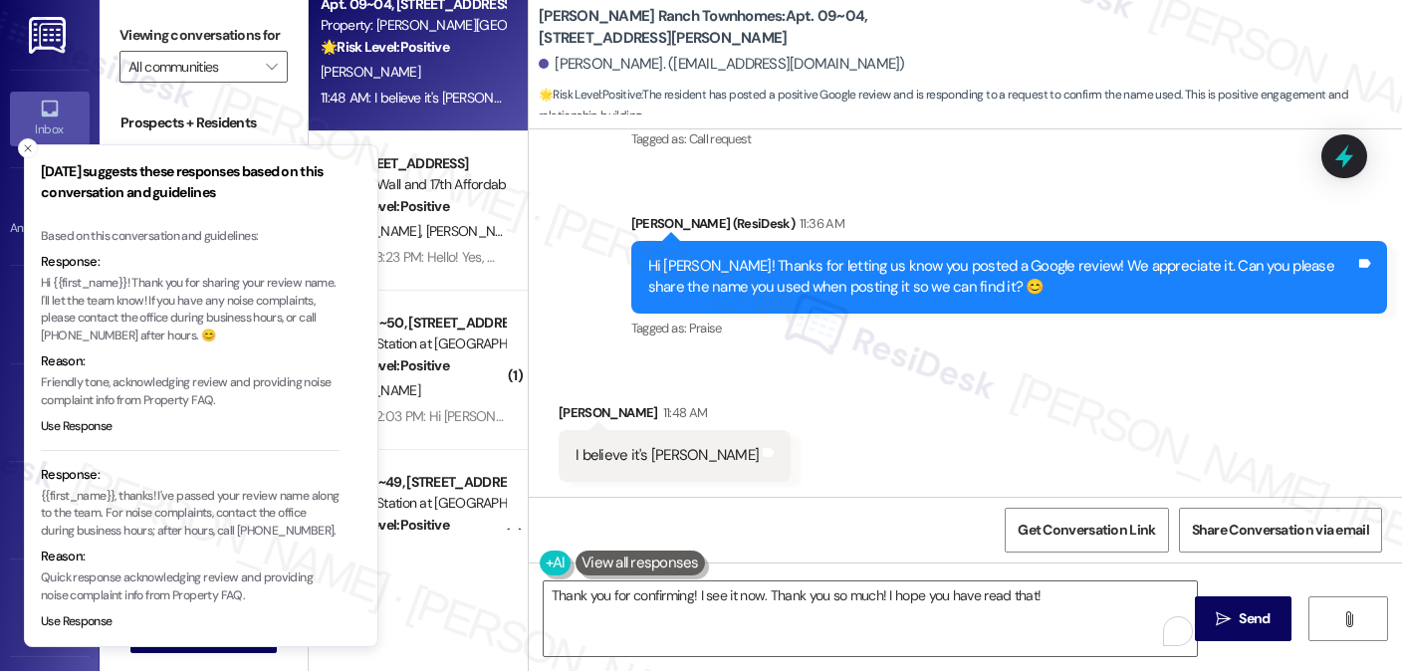
click at [197, 309] on p "Hi {{first_name}}! Thank you for sharing your review name. I'll let the team kn…" at bounding box center [190, 310] width 299 height 70
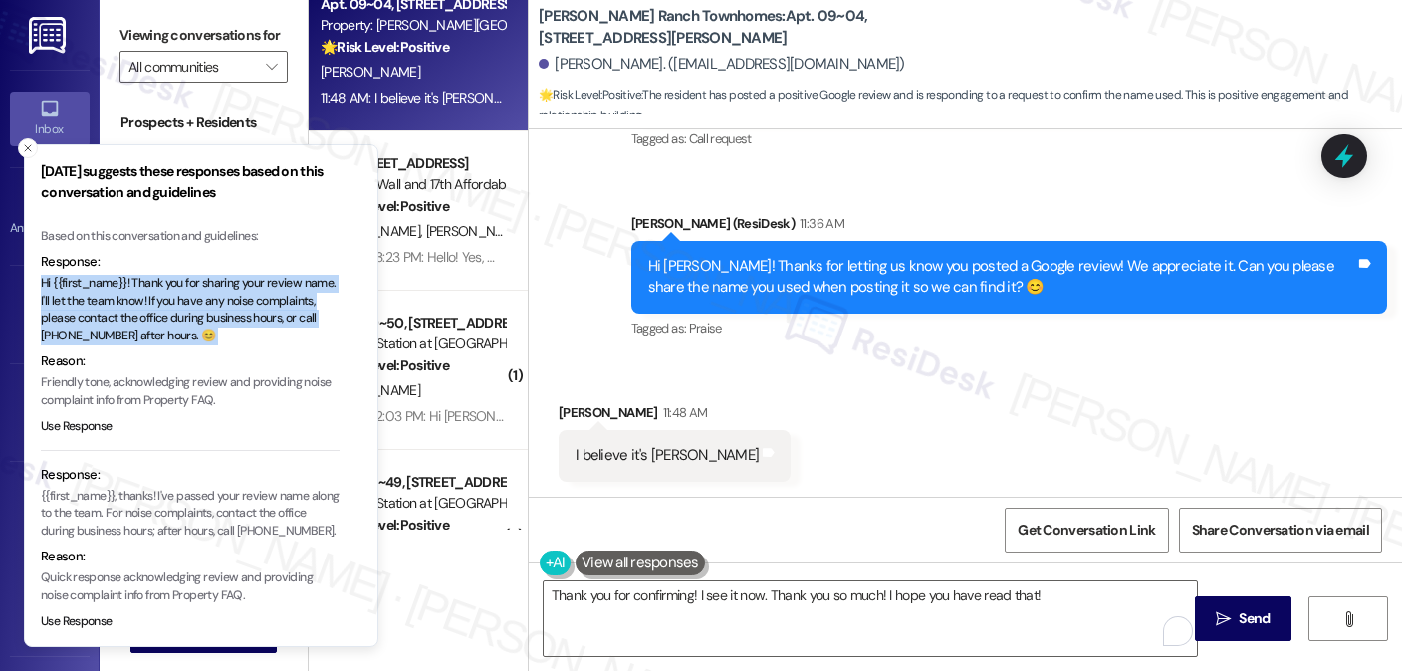
click at [197, 309] on p "Hi {{first_name}}! Thank you for sharing your review name. I'll let the team kn…" at bounding box center [190, 310] width 299 height 70
click at [257, 322] on p "Hi {{first_name}}! Thank you for sharing your review name. I'll let the team kn…" at bounding box center [190, 310] width 299 height 70
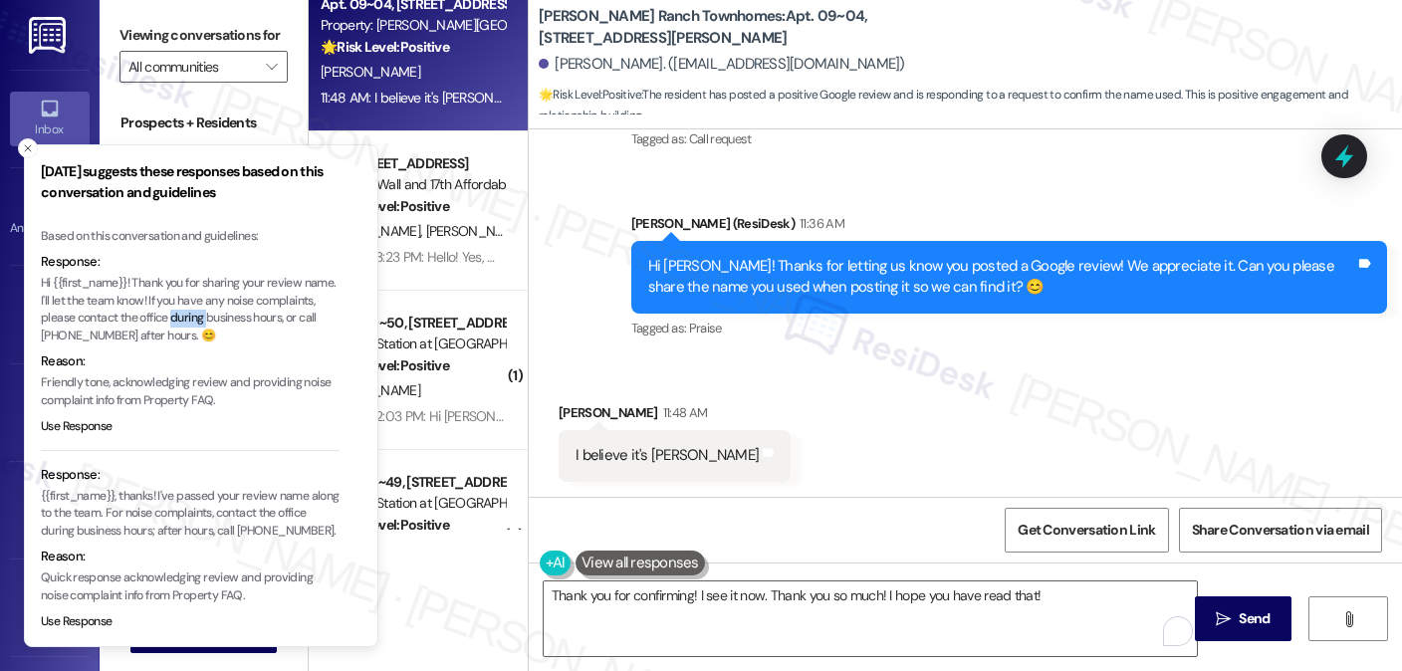
click at [257, 322] on p "Hi {{first_name}}! Thank you for sharing your review name. I'll let the team kn…" at bounding box center [190, 310] width 299 height 70
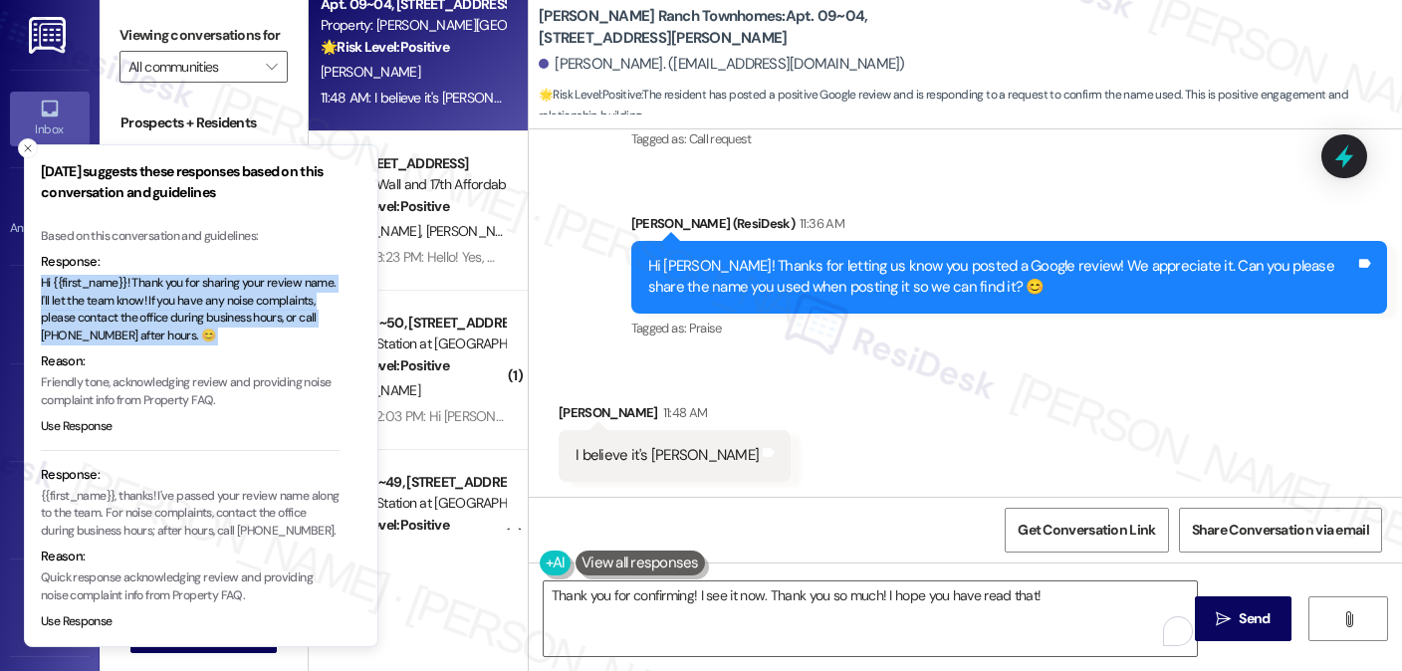
click at [257, 322] on p "Hi {{first_name}}! Thank you for sharing your review name. I'll let the team kn…" at bounding box center [190, 310] width 299 height 70
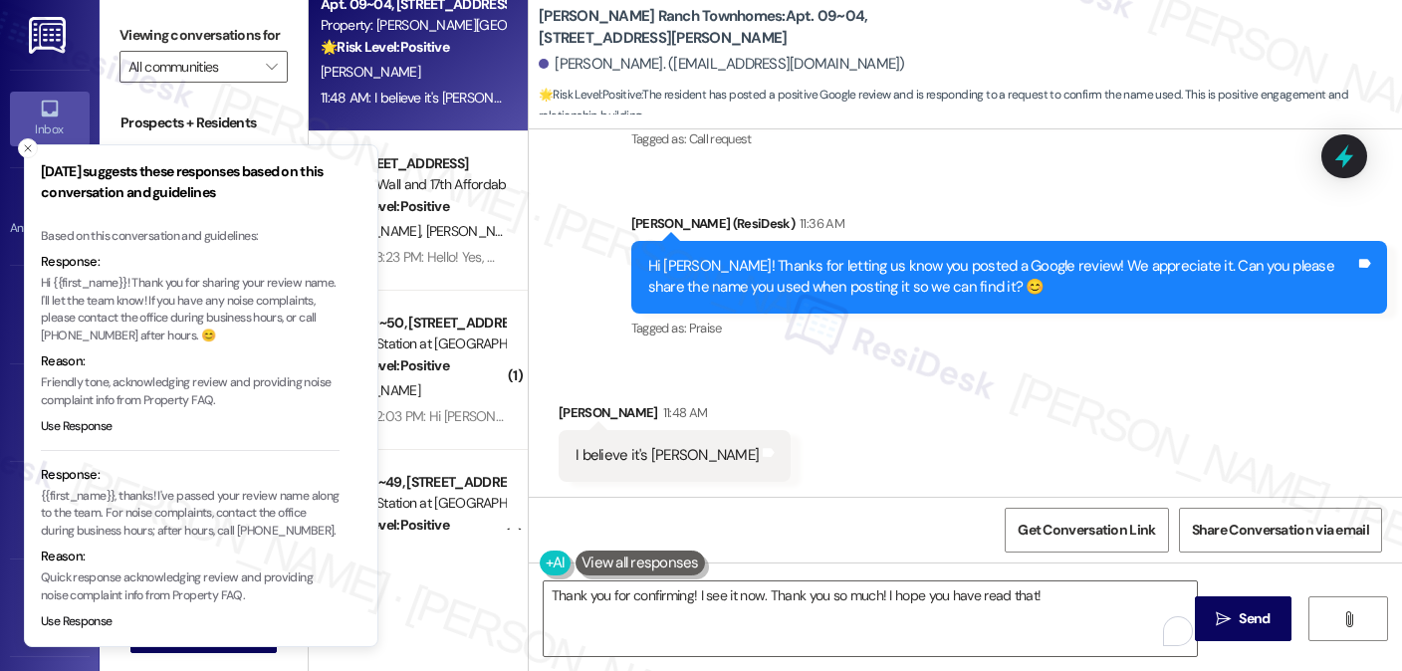
click at [239, 504] on p "{{first_name}}, thanks! I've passed your review name along to the team. For noi…" at bounding box center [190, 514] width 299 height 53
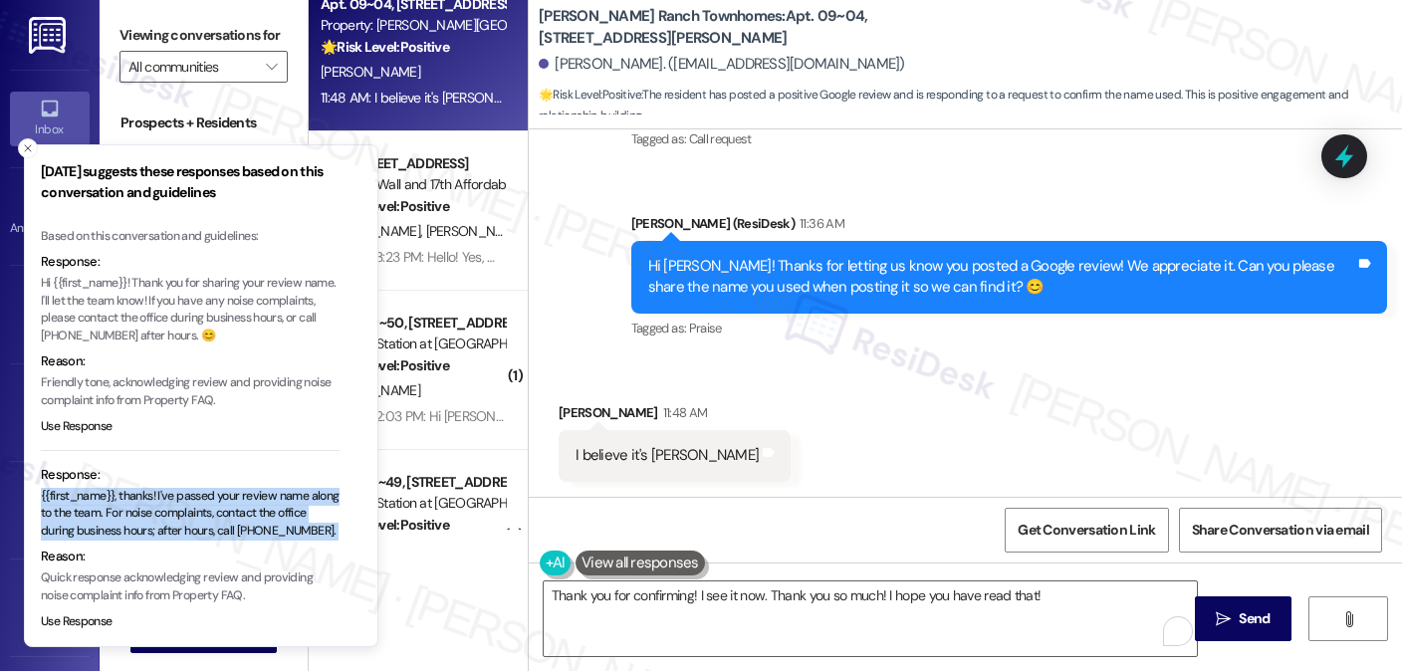
click at [239, 504] on p "{{first_name}}, thanks! I've passed your review name along to the team. For noi…" at bounding box center [190, 514] width 299 height 53
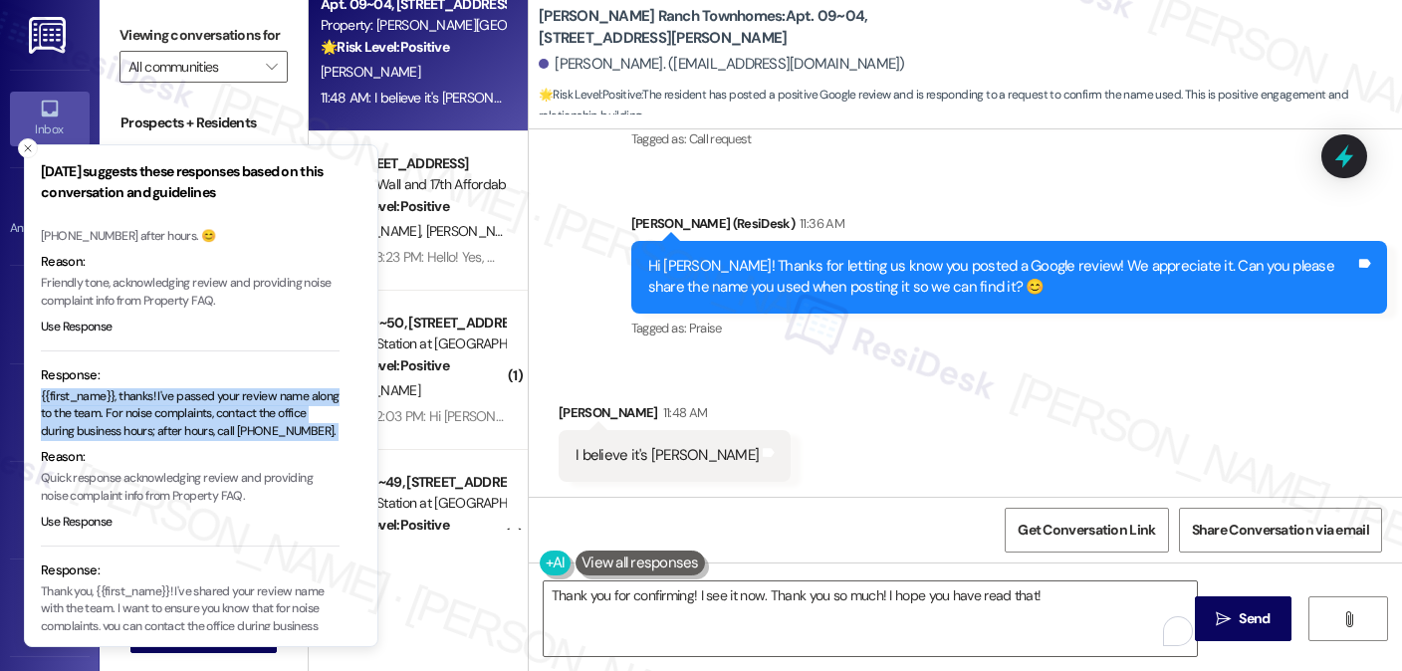
scroll to position [243, 0]
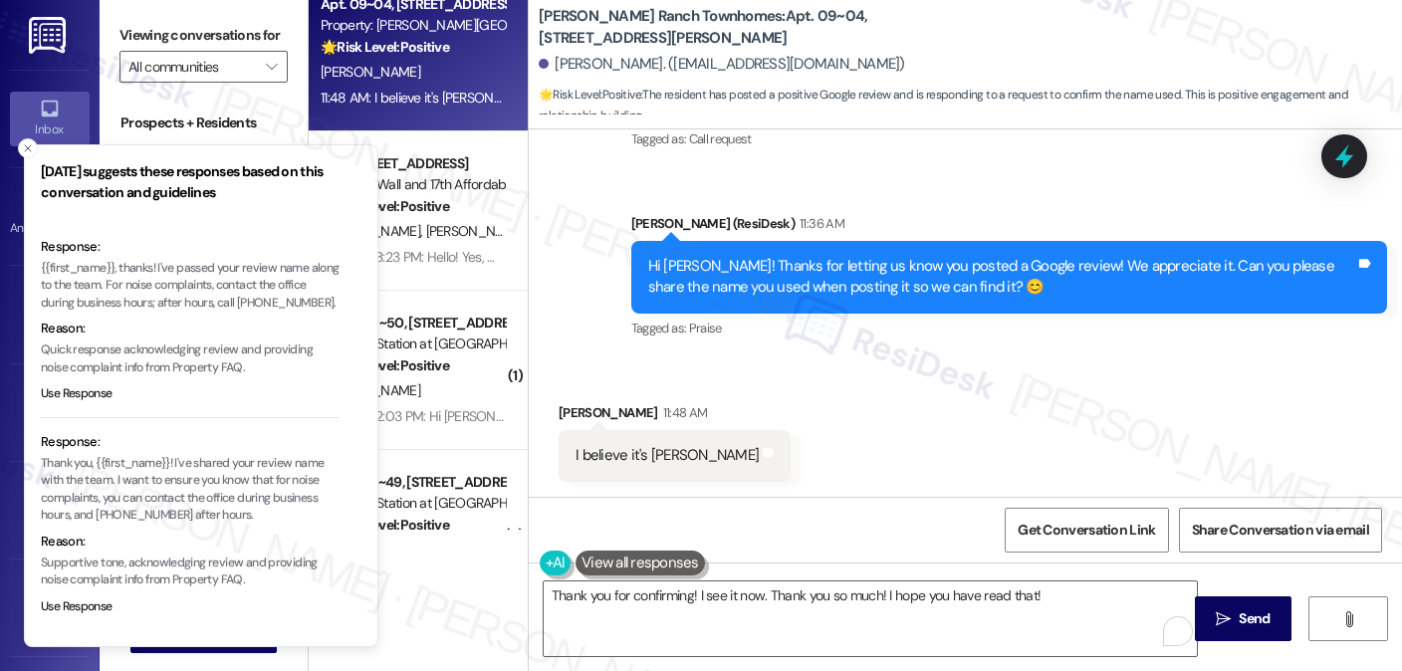
click at [215, 465] on p "Thank you, {{first_name}}! I've shared your review name with the team. I want t…" at bounding box center [190, 490] width 299 height 70
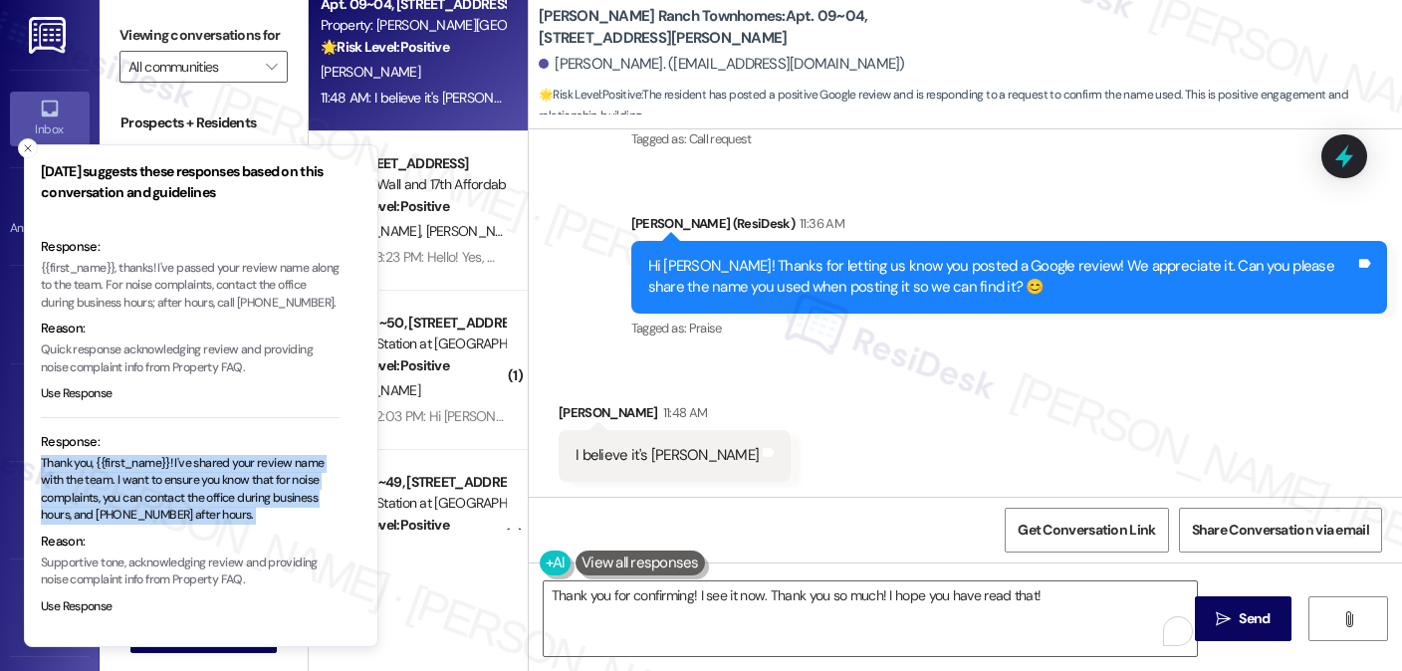
click at [215, 465] on p "Thank you, {{first_name}}! I've shared your review name with the team. I want t…" at bounding box center [190, 490] width 299 height 70
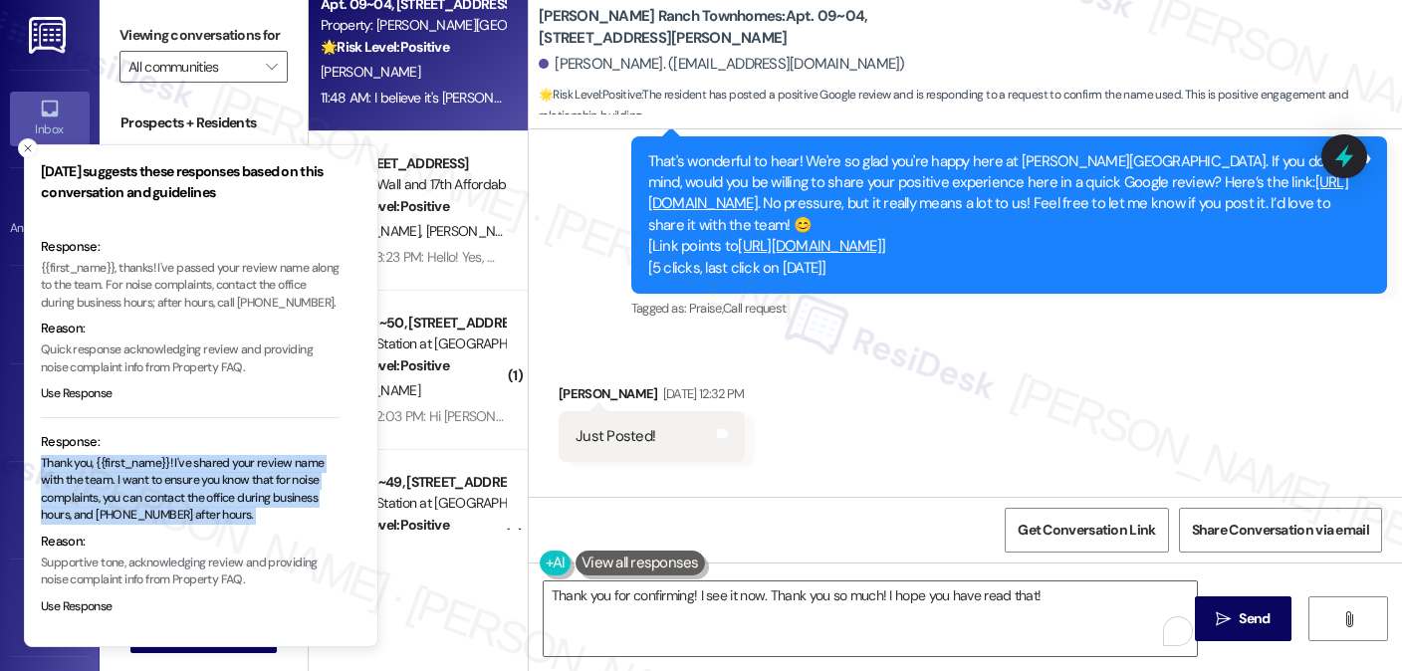
scroll to position [1725, 0]
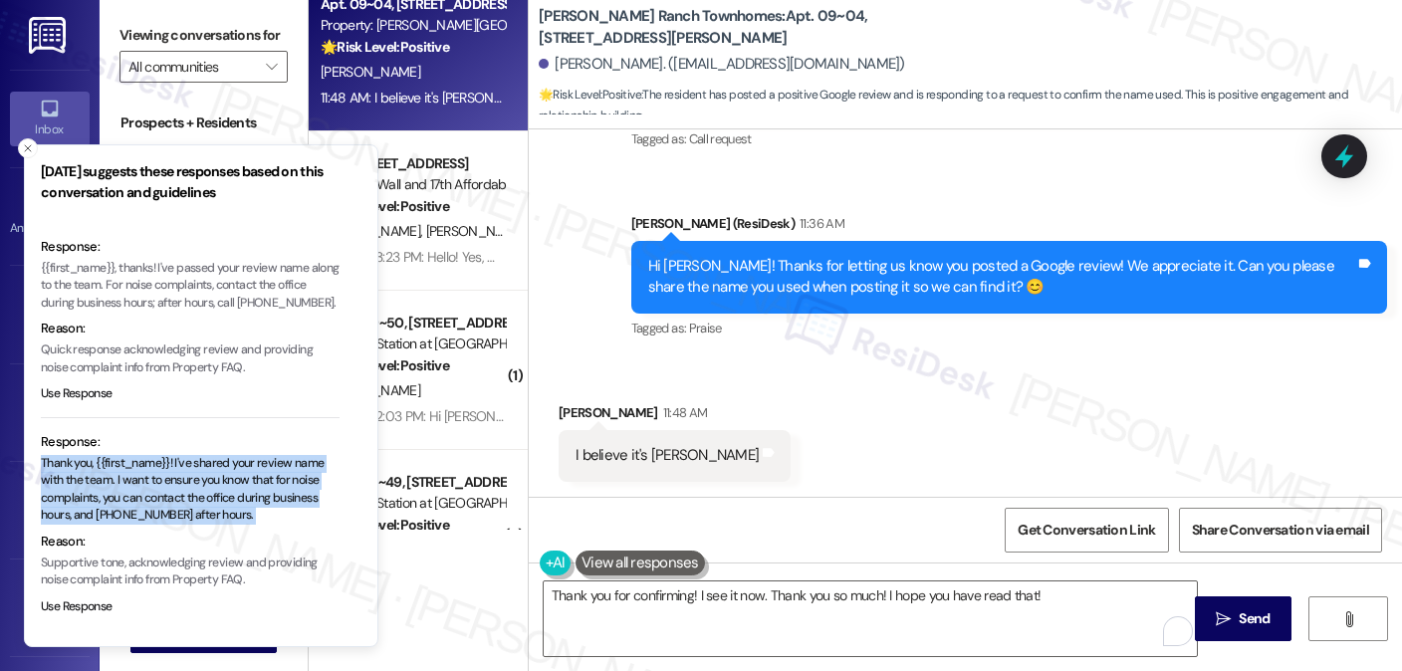
copy p "Thank you, {{first_name}}! I've shared your review name with the team. I want t…"
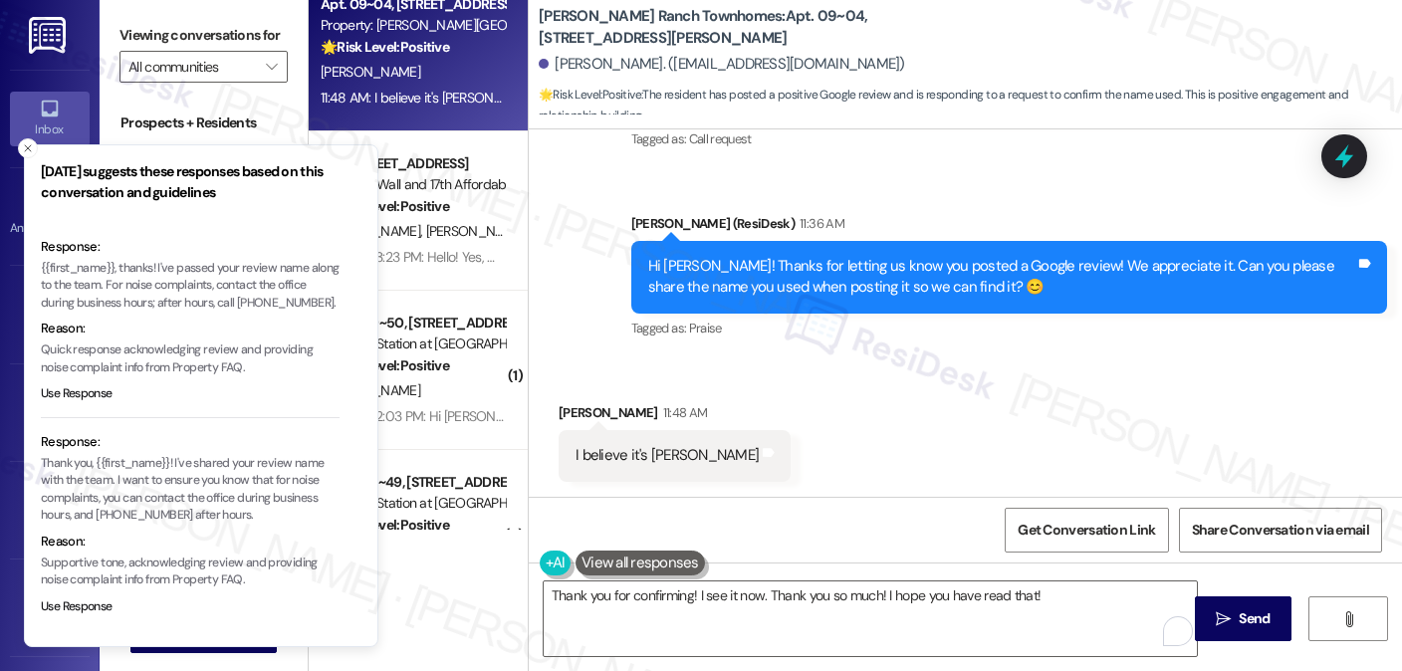
click at [828, 577] on div "Thank you for confirming! I see it now. Thank you so much! I hope you have read…" at bounding box center [965, 637] width 873 height 149
click at [863, 598] on textarea "Thank you for confirming! I see it now. Thank you so much! I hope you have read…" at bounding box center [870, 619] width 653 height 75
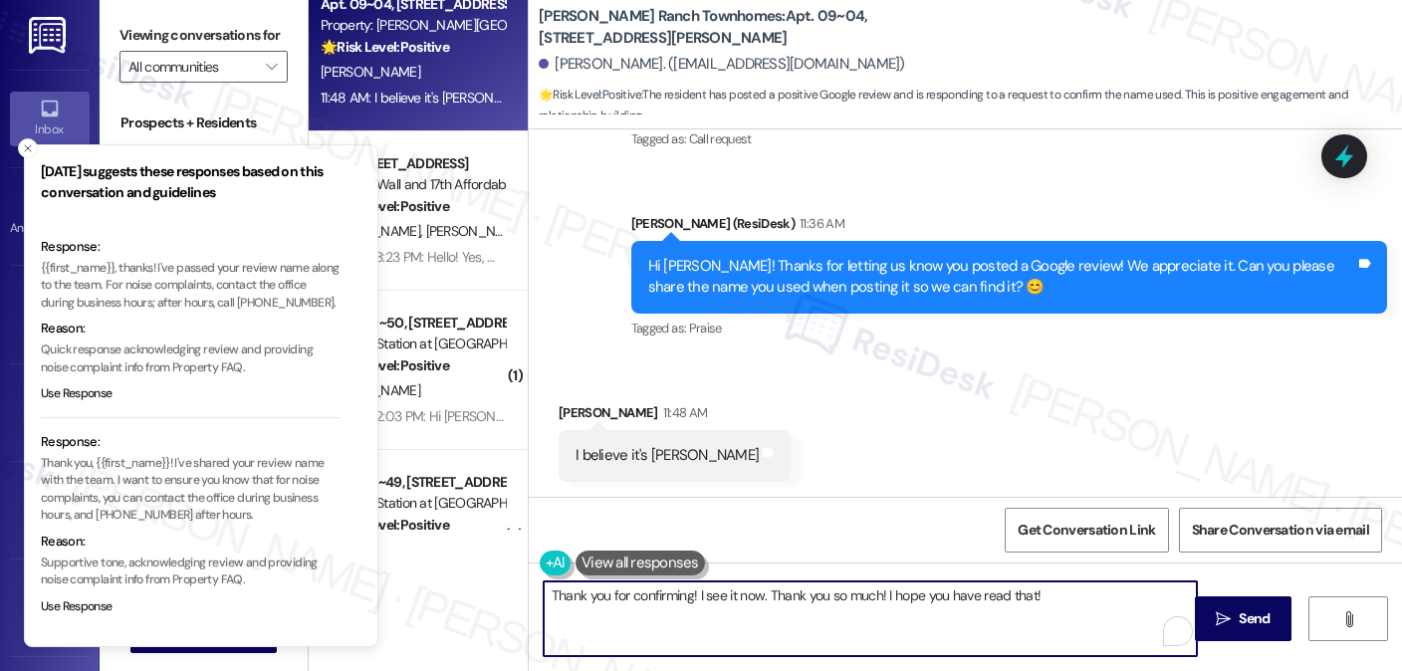
click at [863, 598] on textarea "Thank you for confirming! I see it now. Thank you so much! I hope you have read…" at bounding box center [870, 619] width 653 height 75
paste textarea ", {{first_name}}! I've shared your review name with the team. I want to ensure …"
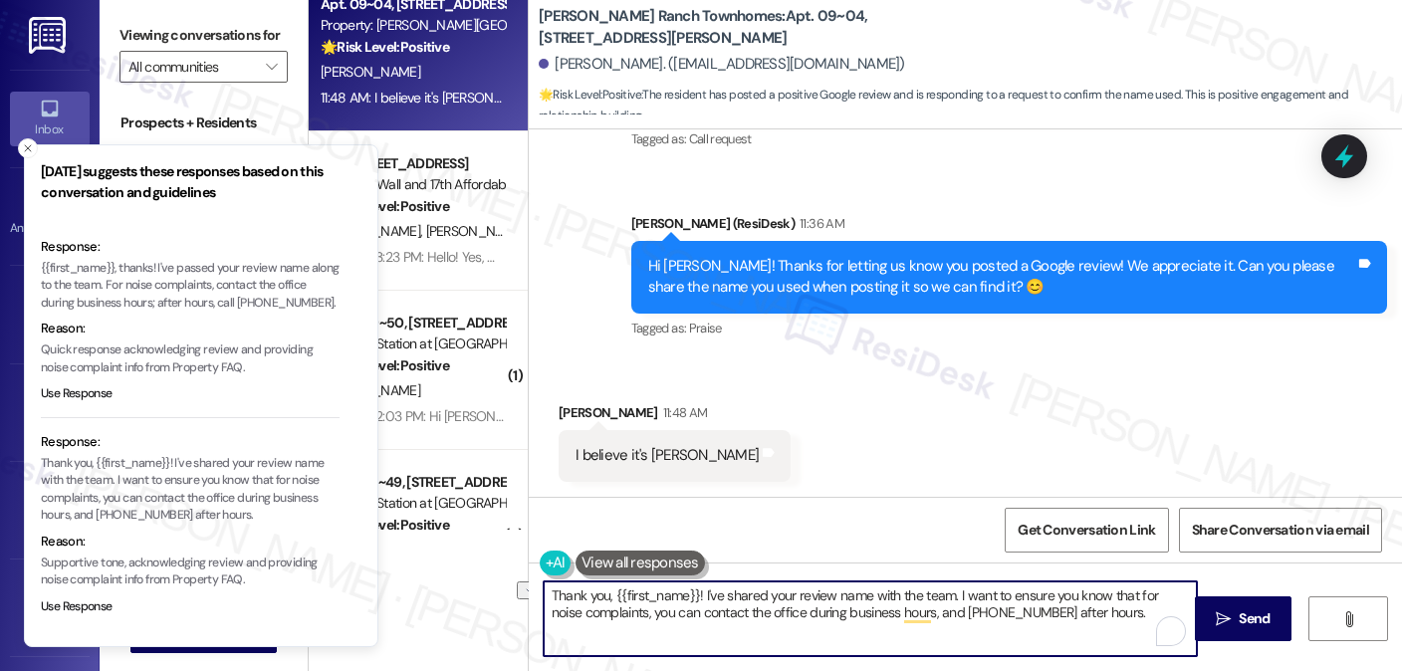
drag, startPoint x: 688, startPoint y: 595, endPoint x: 601, endPoint y: 589, distance: 87.8
click at [601, 589] on textarea "Thank you, {{first_name}}! I've shared your review name with the team. I want t…" at bounding box center [870, 619] width 653 height 75
click at [853, 599] on textarea "Thank you for confirming!! I've shared your review name with the team. I want t…" at bounding box center [870, 619] width 653 height 75
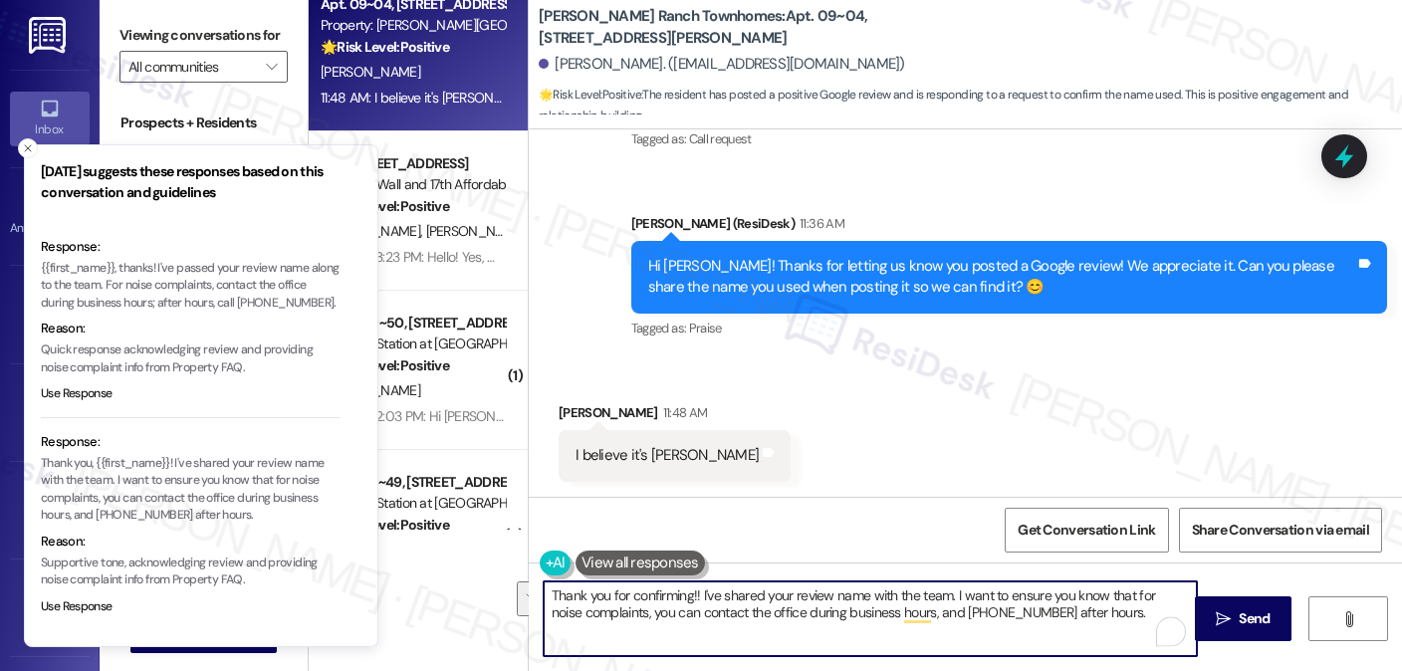
click at [1032, 586] on textarea "Thank you for confirming!! I've shared your review name with the team. I want t…" at bounding box center [870, 619] width 653 height 75
click at [1012, 612] on textarea "Thank you for confirming!! I've shared your review name with the team. I want t…" at bounding box center [870, 619] width 653 height 75
drag, startPoint x: 1143, startPoint y: 612, endPoint x: 951, endPoint y: 576, distance: 195.7
click at [951, 576] on div "Thank you for confirming!! I've shared your review name with the team. I want t…" at bounding box center [965, 637] width 873 height 149
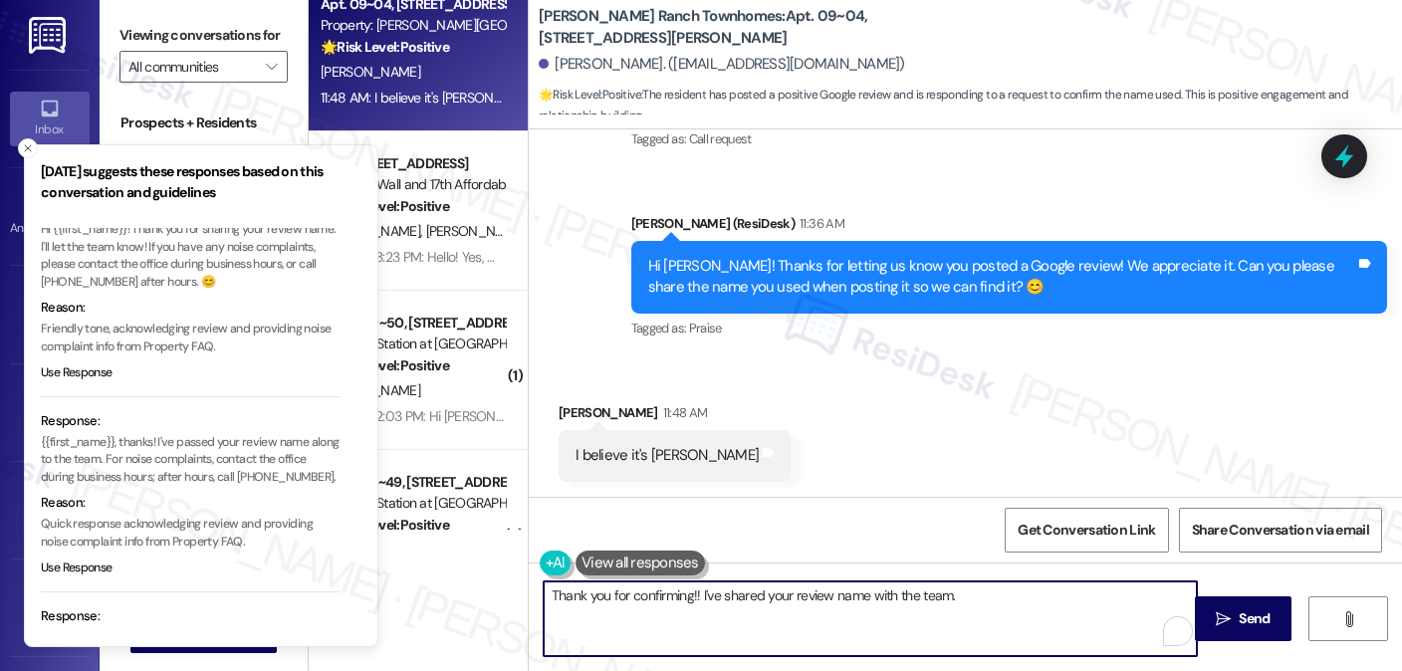
scroll to position [44, 0]
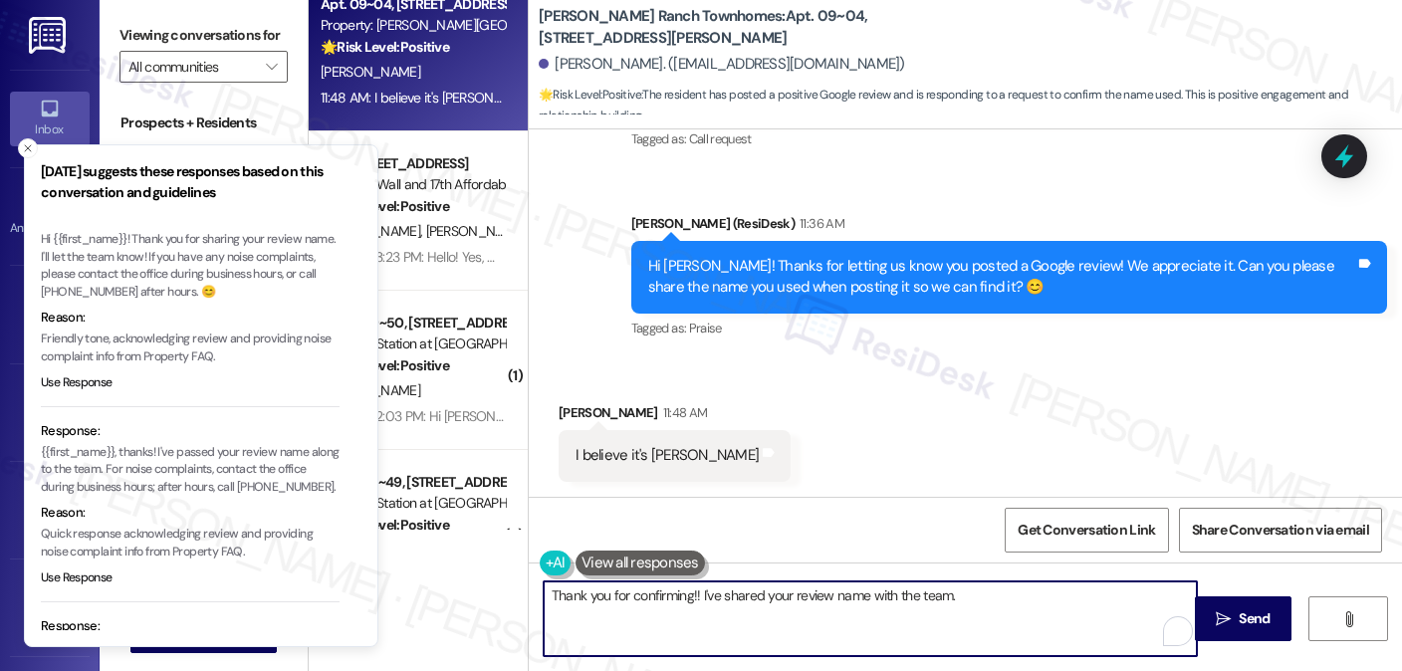
click at [974, 589] on textarea "Thank you for confirming!! I've shared your review name with the team." at bounding box center [870, 619] width 653 height 75
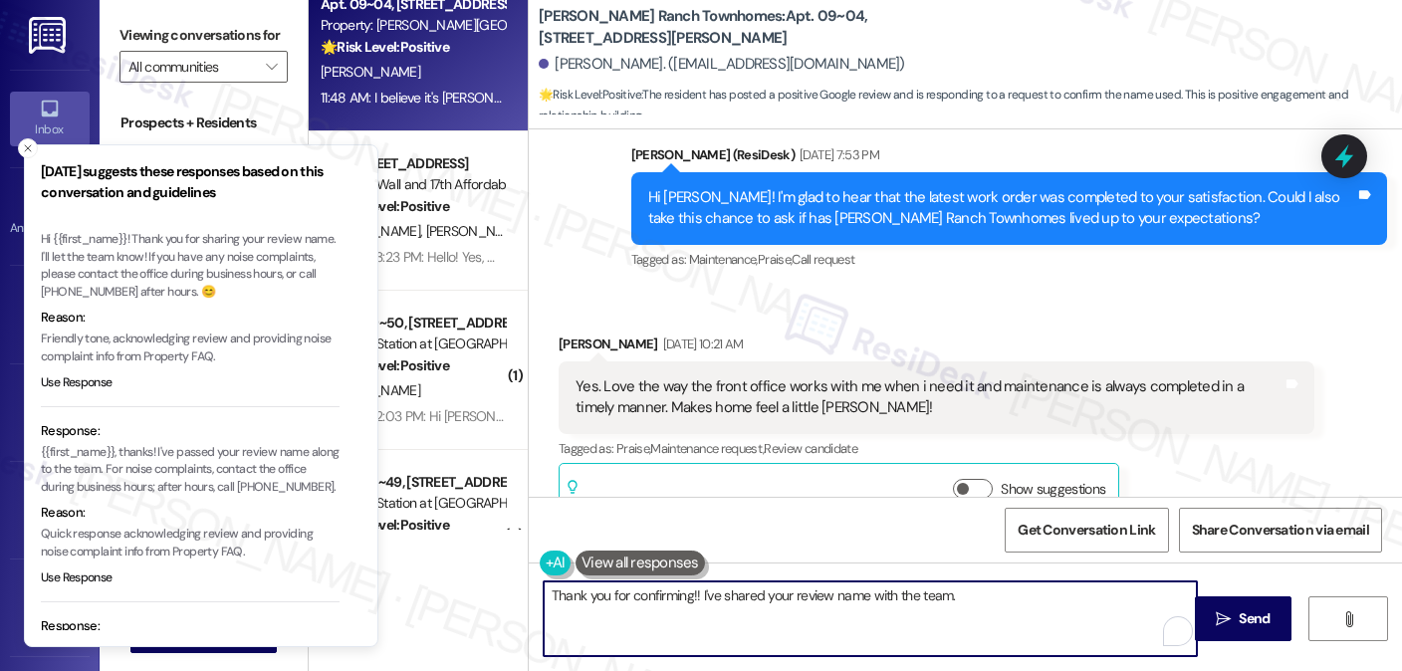
scroll to position [729, 0]
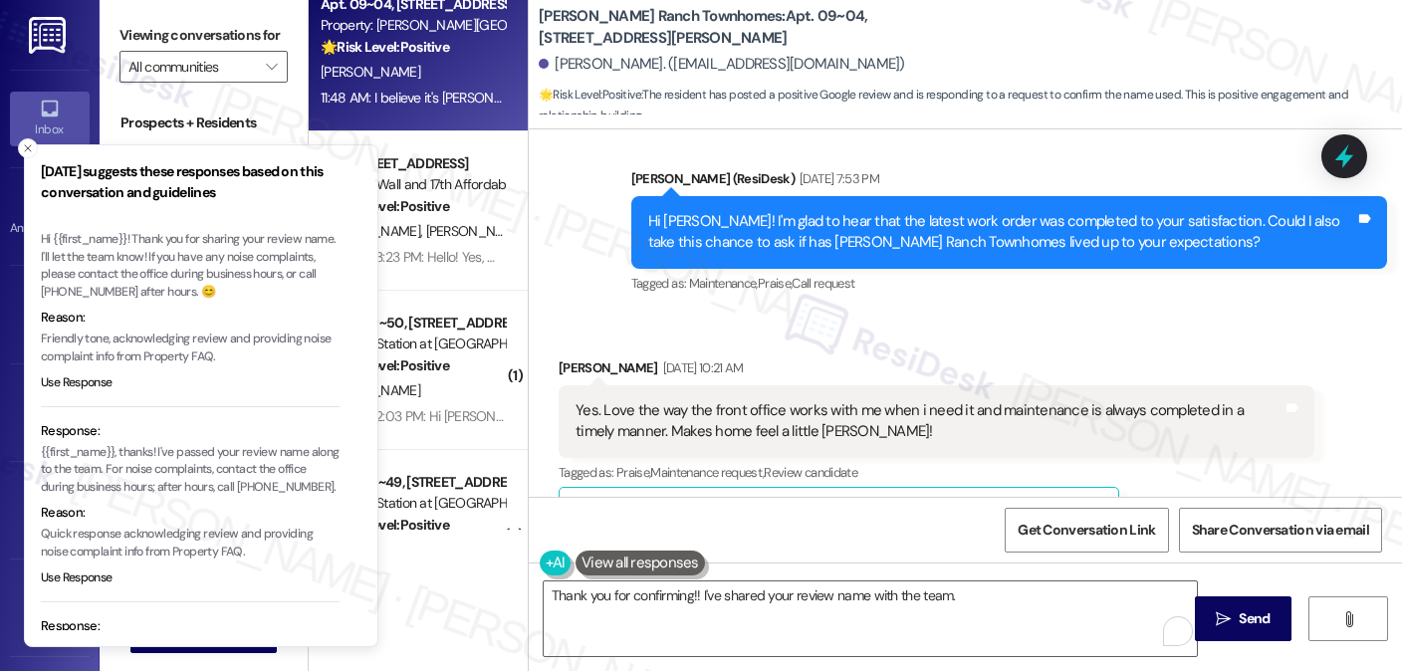
click at [960, 397] on div "Yes. Love the way the front office works with me when i need it and maintenance…" at bounding box center [937, 421] width 756 height 73
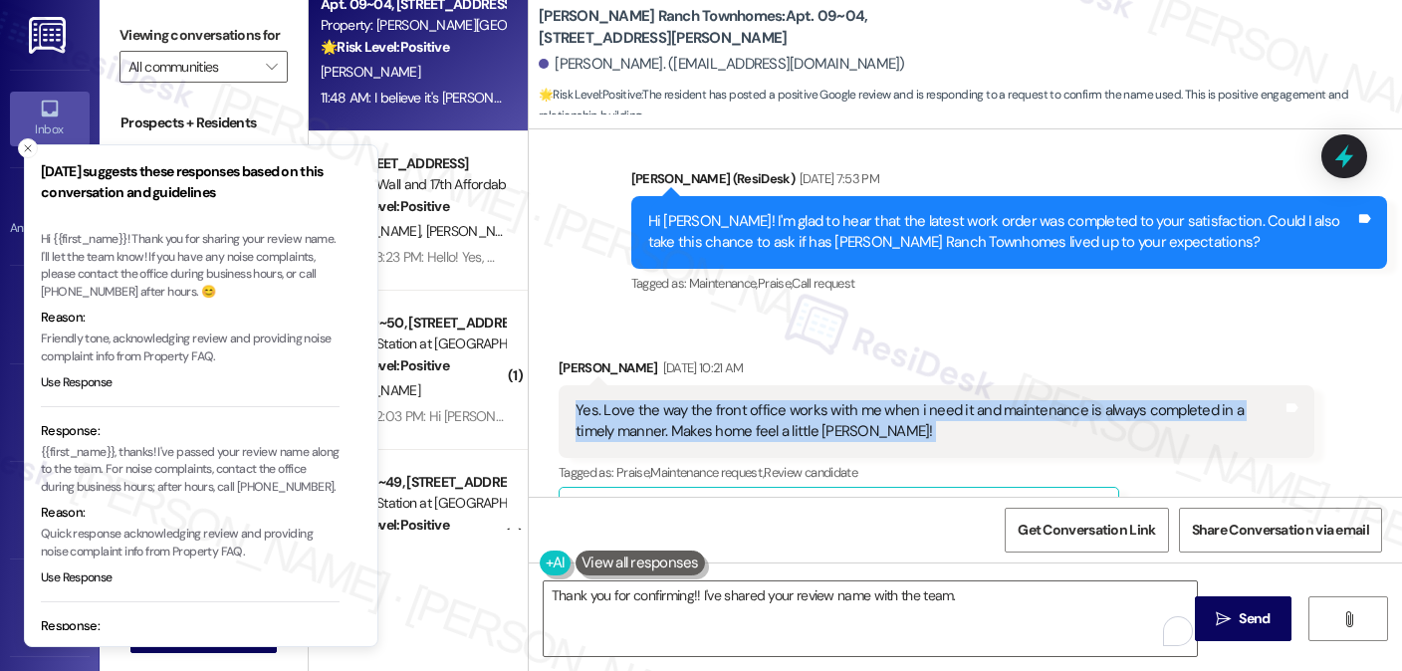
click at [960, 397] on div "Yes. Love the way the front office works with me when i need it and maintenance…" at bounding box center [937, 421] width 756 height 73
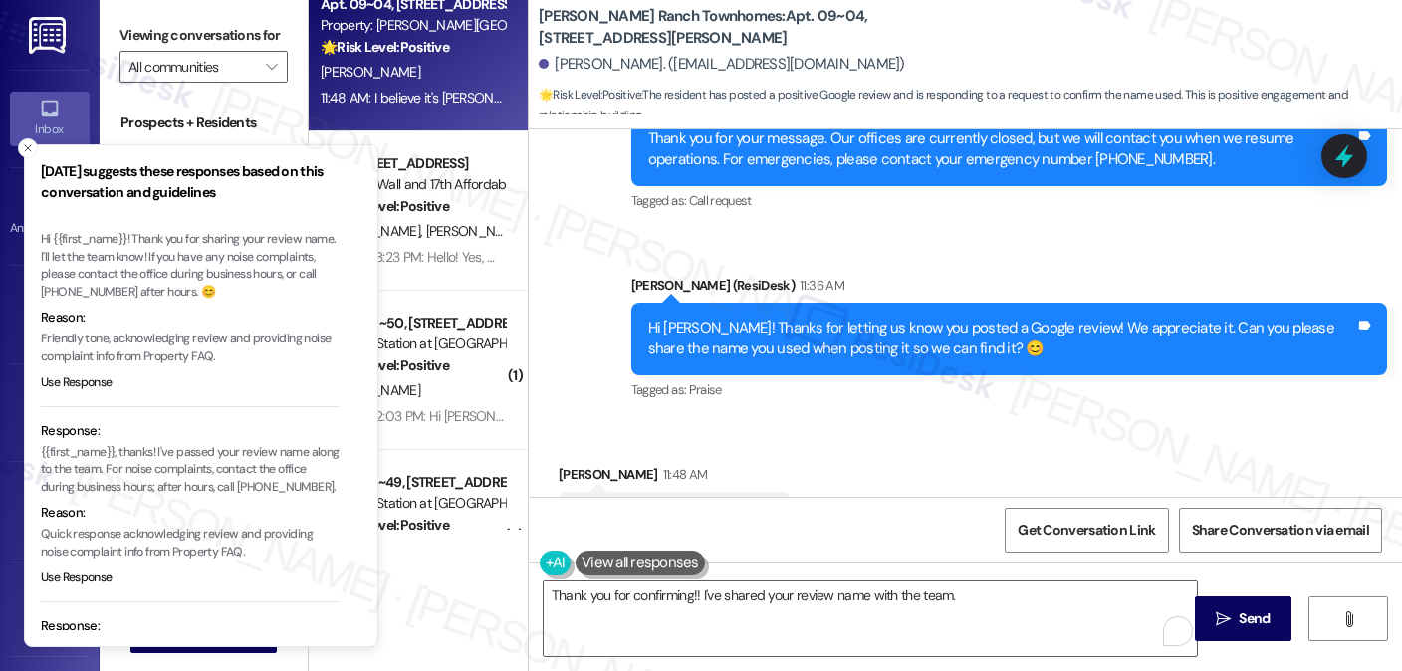
scroll to position [1725, 0]
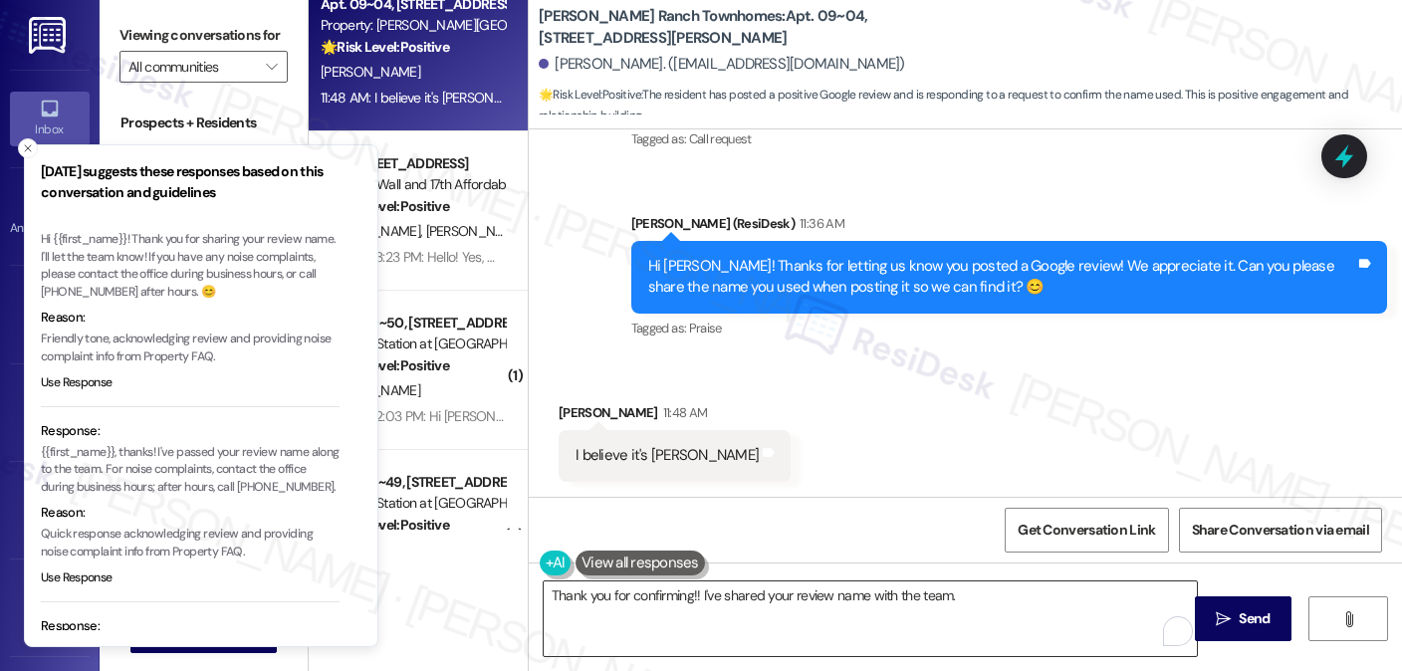
click at [1003, 603] on textarea "Thank you for confirming!! I've shared your review name with the team." at bounding box center [870, 619] width 653 height 75
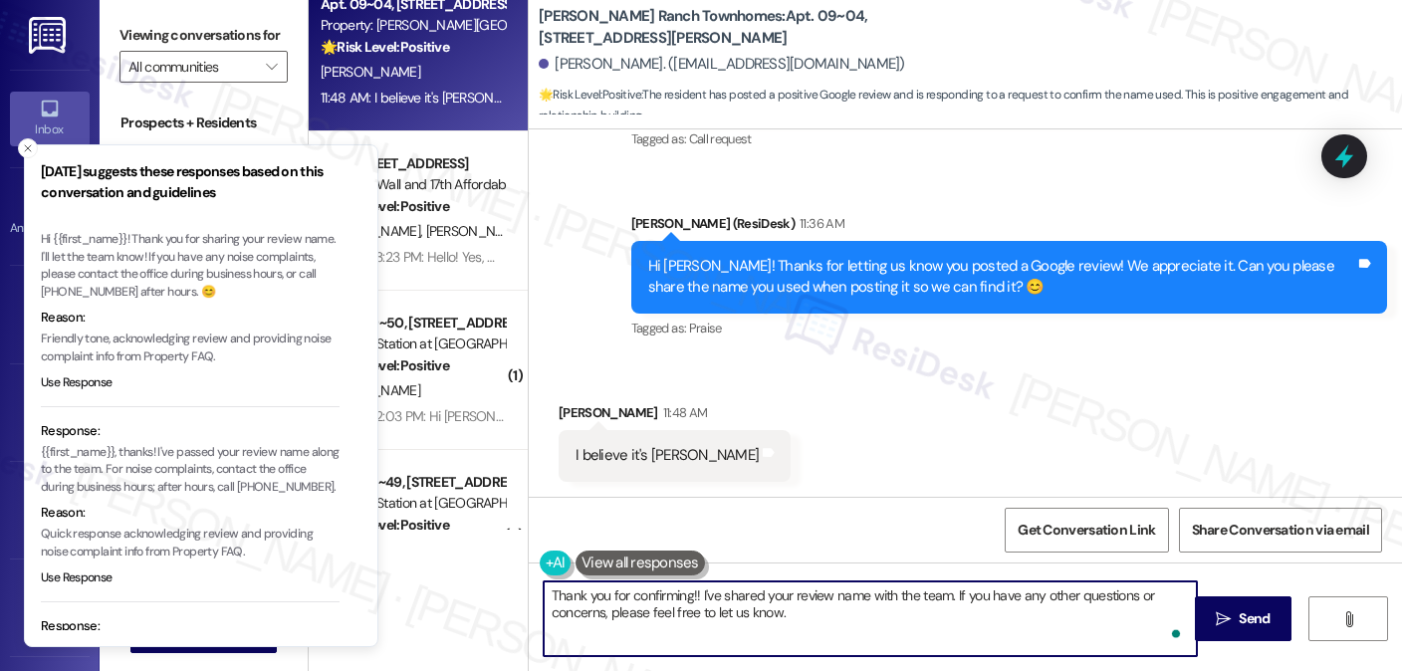
click at [808, 632] on textarea "Thank you for confirming!! I've shared your review name with the team. If you h…" at bounding box center [870, 619] width 653 height 75
click at [834, 607] on textarea "Thank you for confirming!! I've shared your review name with the team. If you h…" at bounding box center [870, 619] width 653 height 75
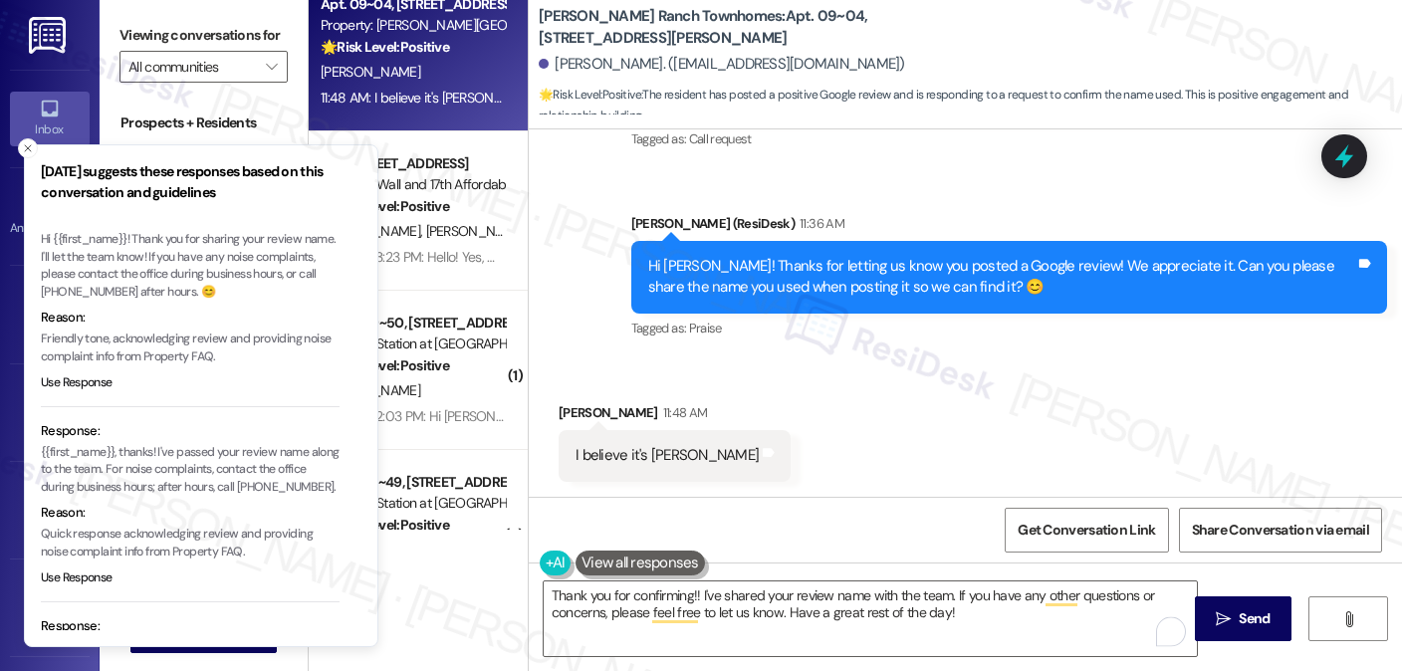
drag, startPoint x: 1040, startPoint y: 611, endPoint x: 1111, endPoint y: 119, distance: 498.2
click at [1111, 119] on div "Porter Ranch Townhomes: Apt. 09~04, 3931 East Cardon Lane Josetina Bedebone. (t…" at bounding box center [965, 64] width 873 height 129
click at [955, 623] on textarea "Thank you for confirming!! I've shared your review name with the team. If you h…" at bounding box center [870, 619] width 653 height 75
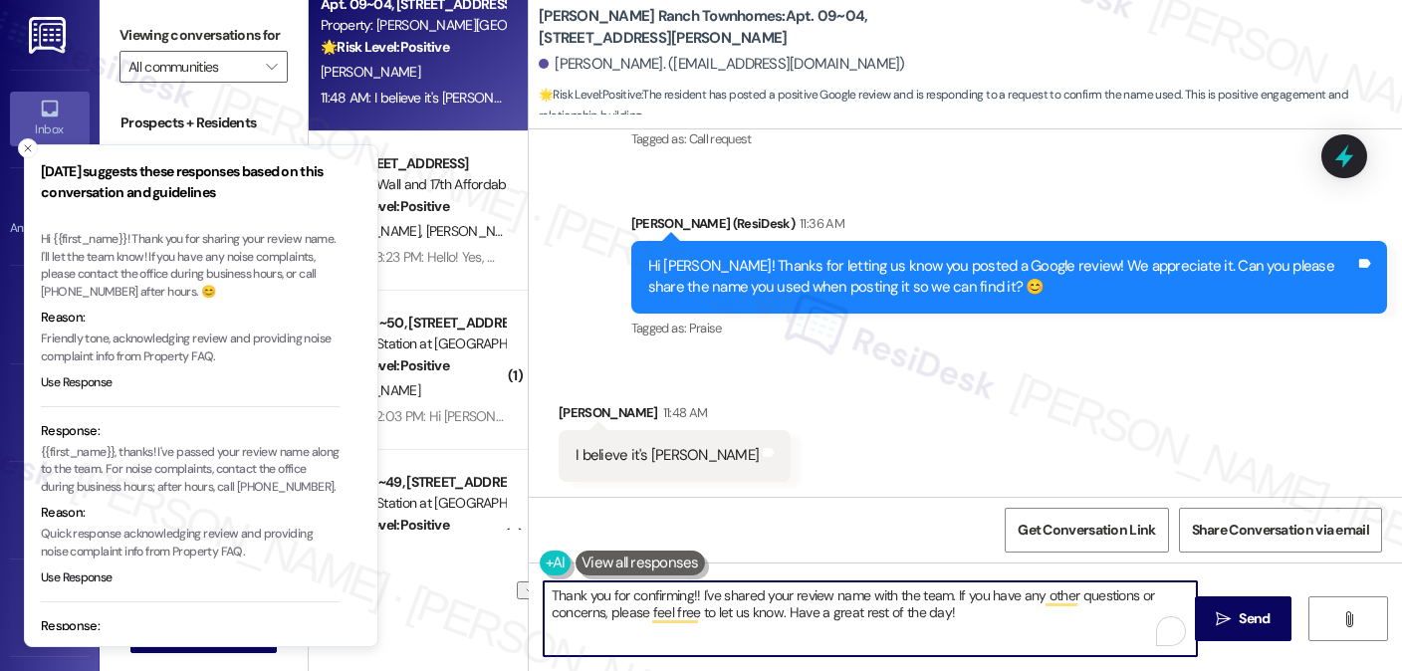
drag, startPoint x: 686, startPoint y: 590, endPoint x: 947, endPoint y: 601, distance: 261.2
click at [947, 601] on textarea "Thank you for confirming!! I've shared your review name with the team. If you h…" at bounding box center [870, 619] width 653 height 75
type textarea "Thank you for confirming! If you have any other questions or concerns, please f…"
click at [1233, 586] on div "Thank you for confirming! If you have any other questions or concerns, please f…" at bounding box center [965, 637] width 873 height 149
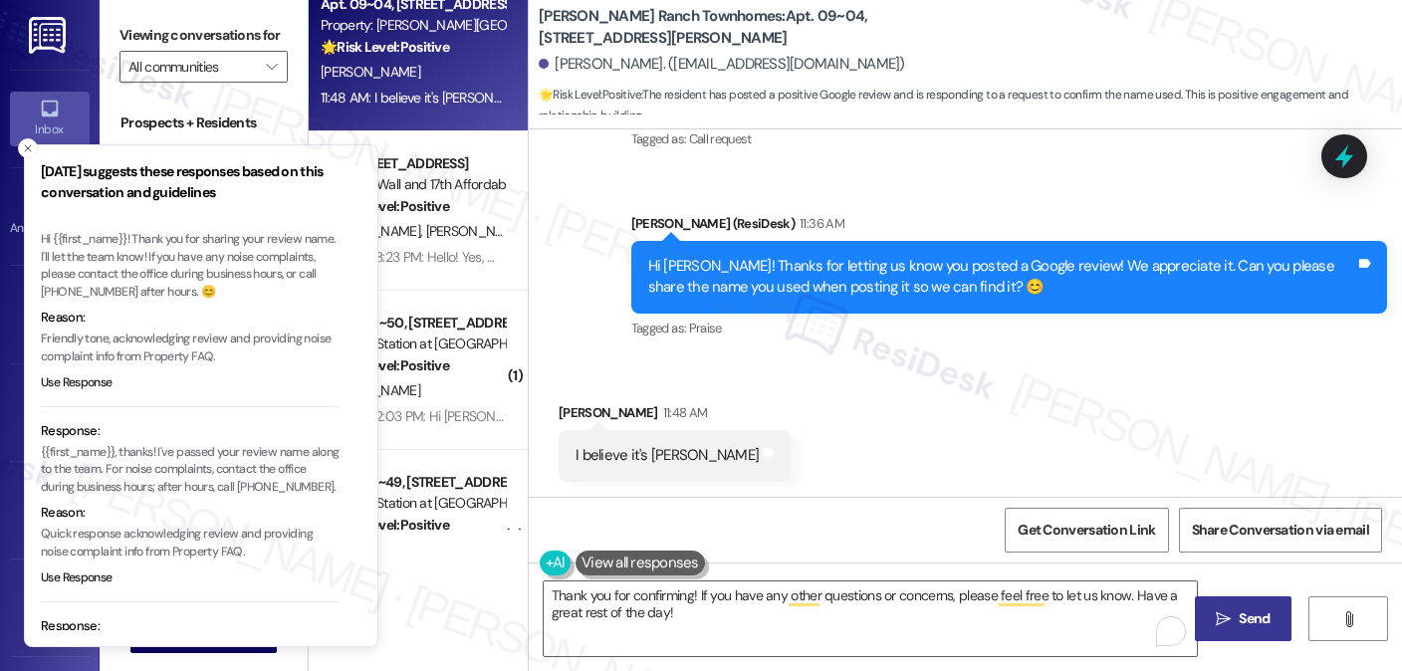
click at [1239, 602] on button " Send" at bounding box center [1243, 619] width 97 height 45
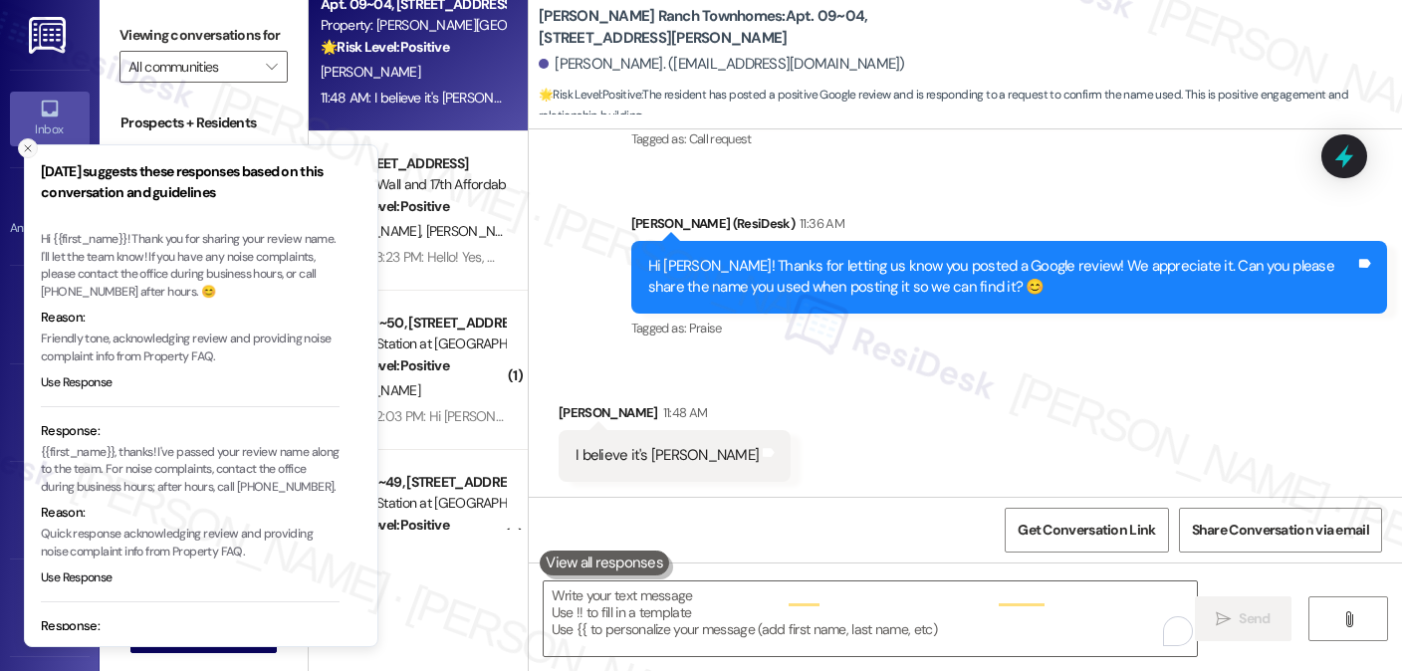
scroll to position [1724, 0]
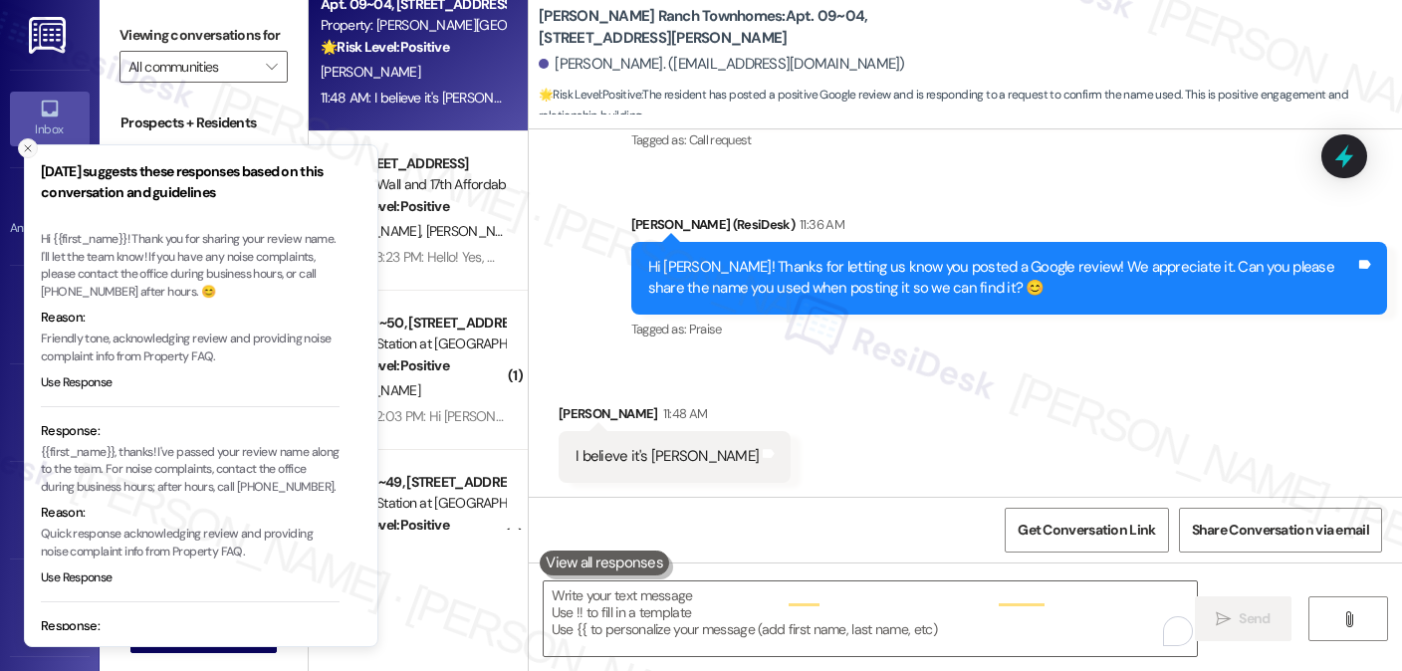
click at [24, 152] on icon "Close toast" at bounding box center [28, 148] width 12 height 12
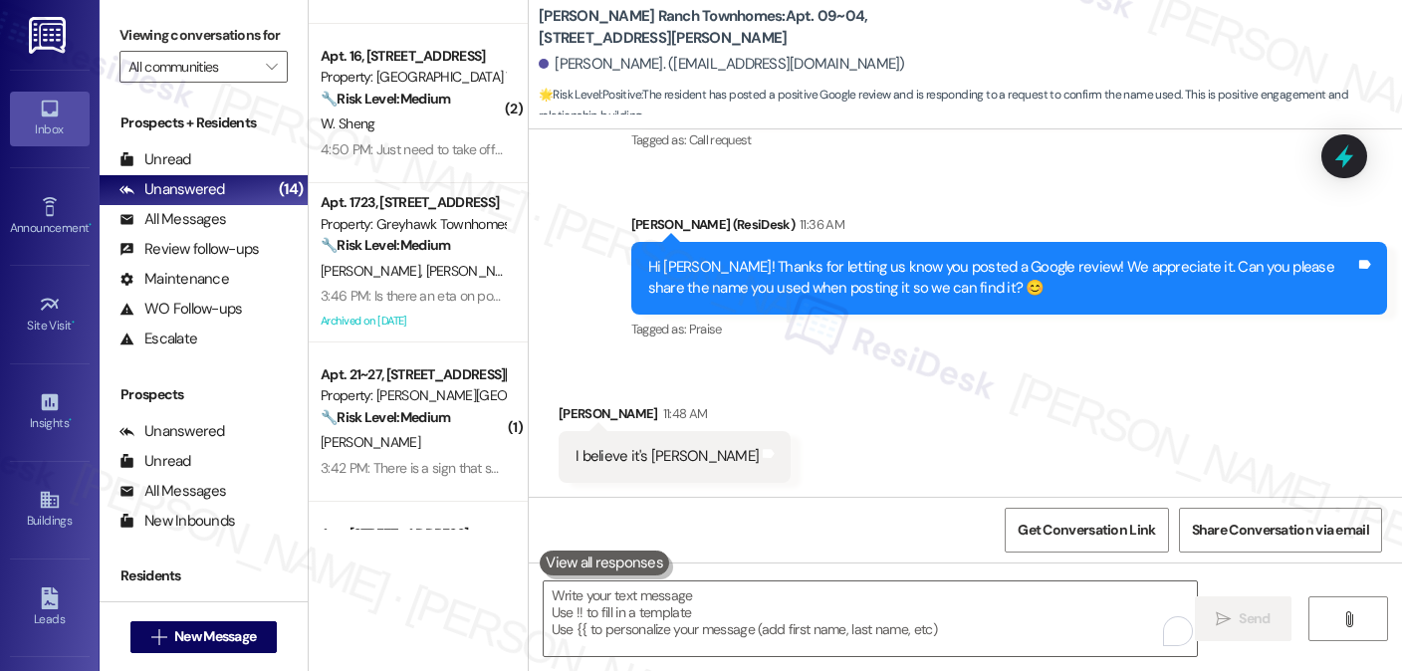
scroll to position [267, 0]
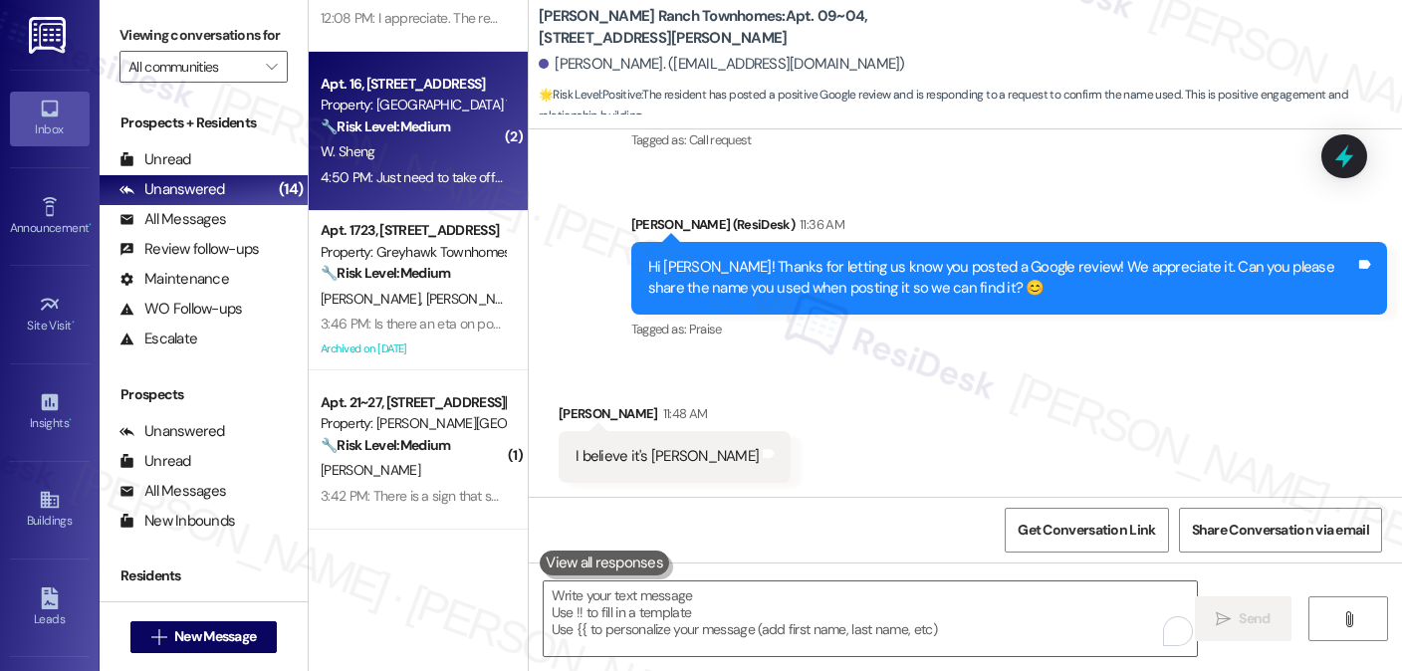
click at [385, 127] on strong "🔧 Risk Level: Medium" at bounding box center [385, 127] width 129 height 18
type textarea "Fetching suggested responses. Please feel free to read through the conversation…"
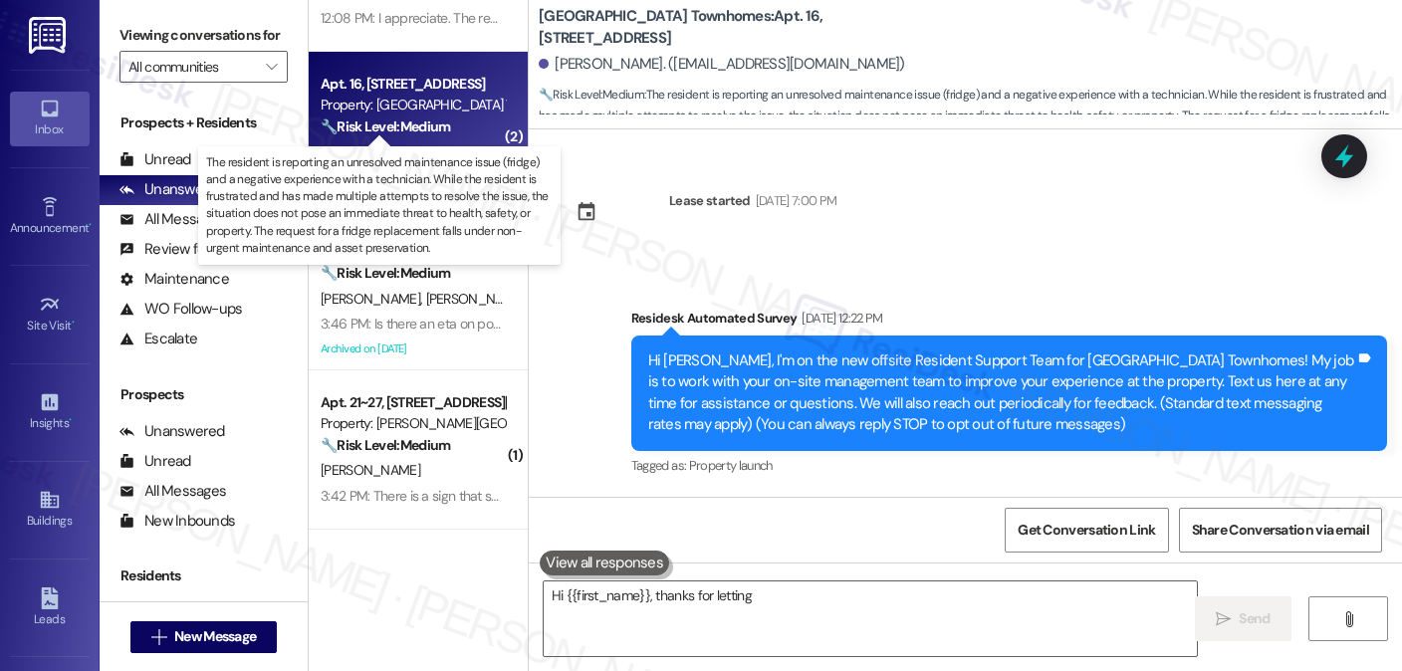
scroll to position [2605, 0]
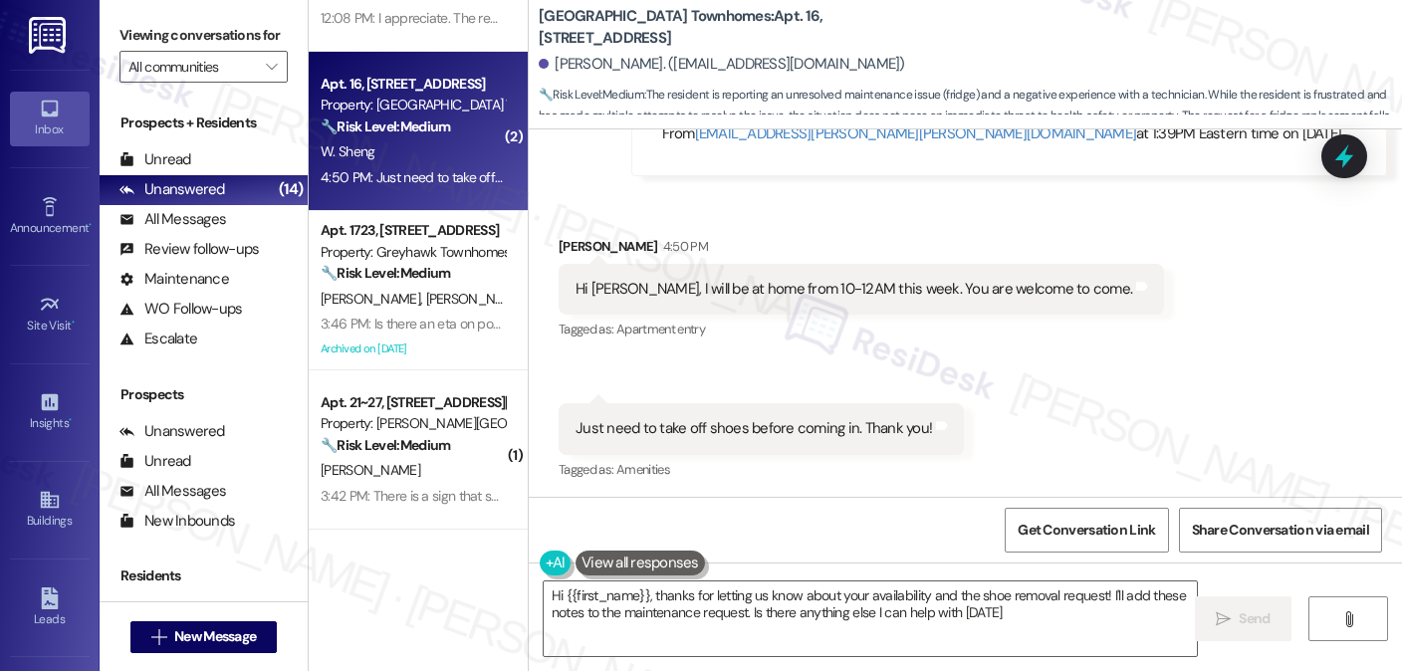
type textarea "Hi {{first_name}}, thanks for letting us know about your availability and the s…"
click at [704, 288] on div "Hi Sarah, I will be at home from 10-12AM this week. You are welcome to come." at bounding box center [854, 289] width 557 height 21
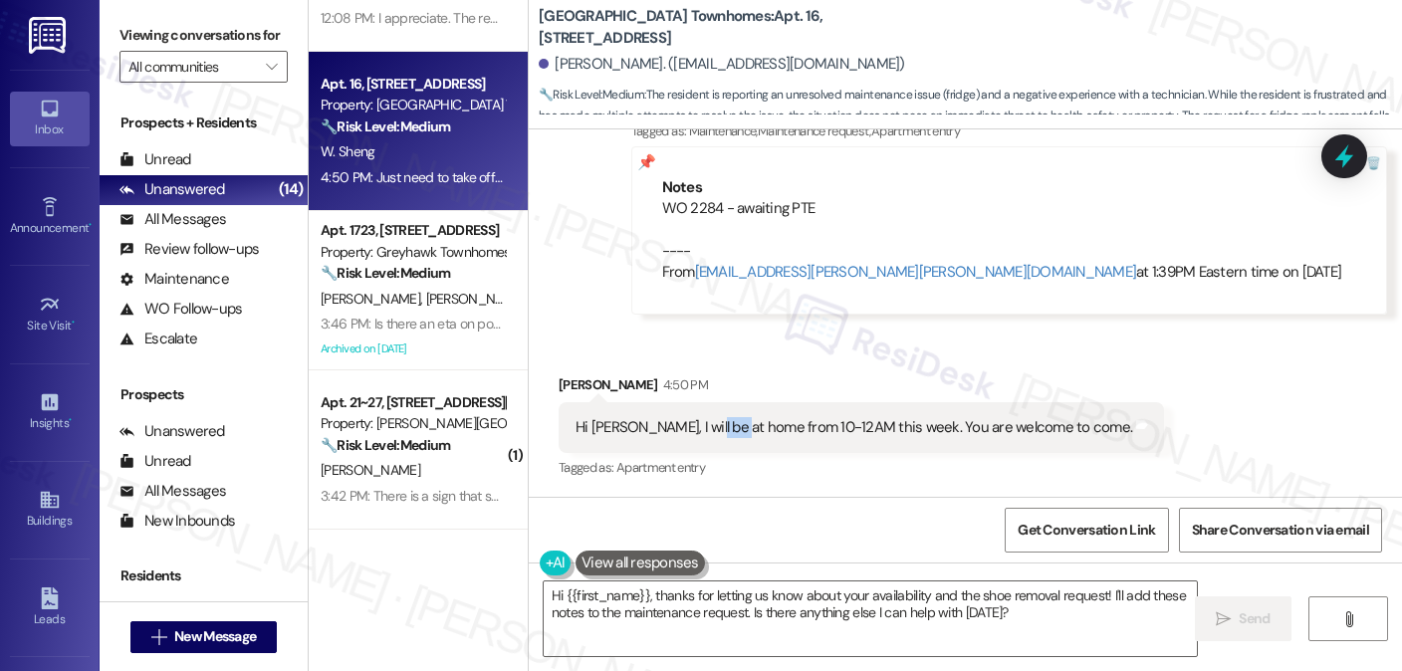
scroll to position [2307, 0]
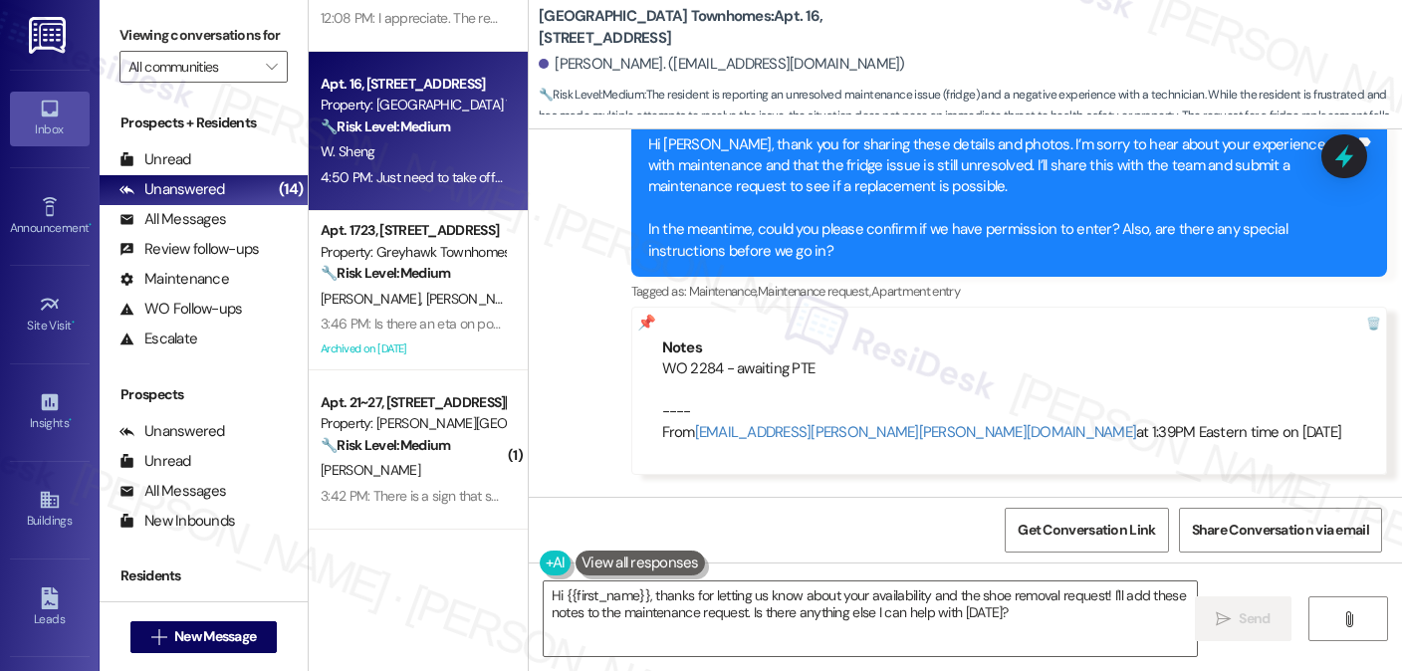
click at [718, 369] on div "WO 2284 - awaiting PTE ---- From automated-surveys-celle-katrina.lopez@celle.co…" at bounding box center [1009, 402] width 694 height 86
click at [717, 369] on div "WO 2284 - awaiting PTE ---- From automated-surveys-celle-katrina.lopez@celle.co…" at bounding box center [1009, 402] width 694 height 86
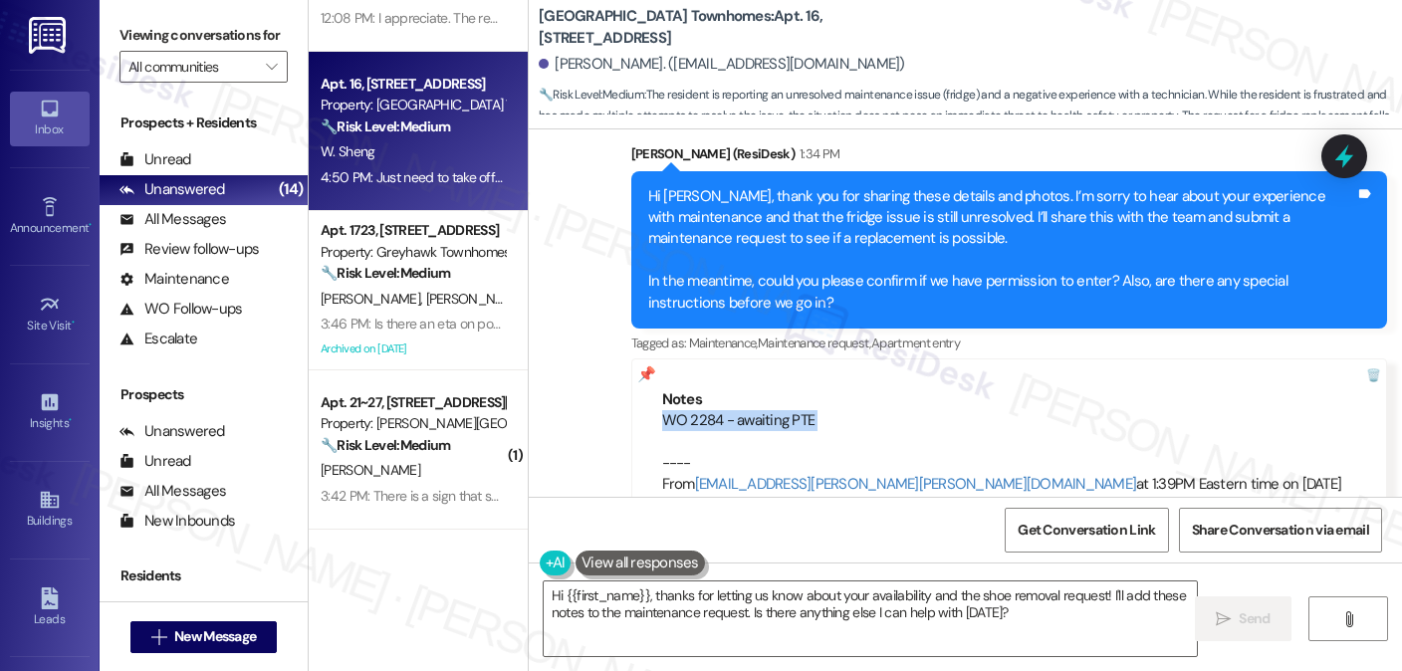
scroll to position [2207, 0]
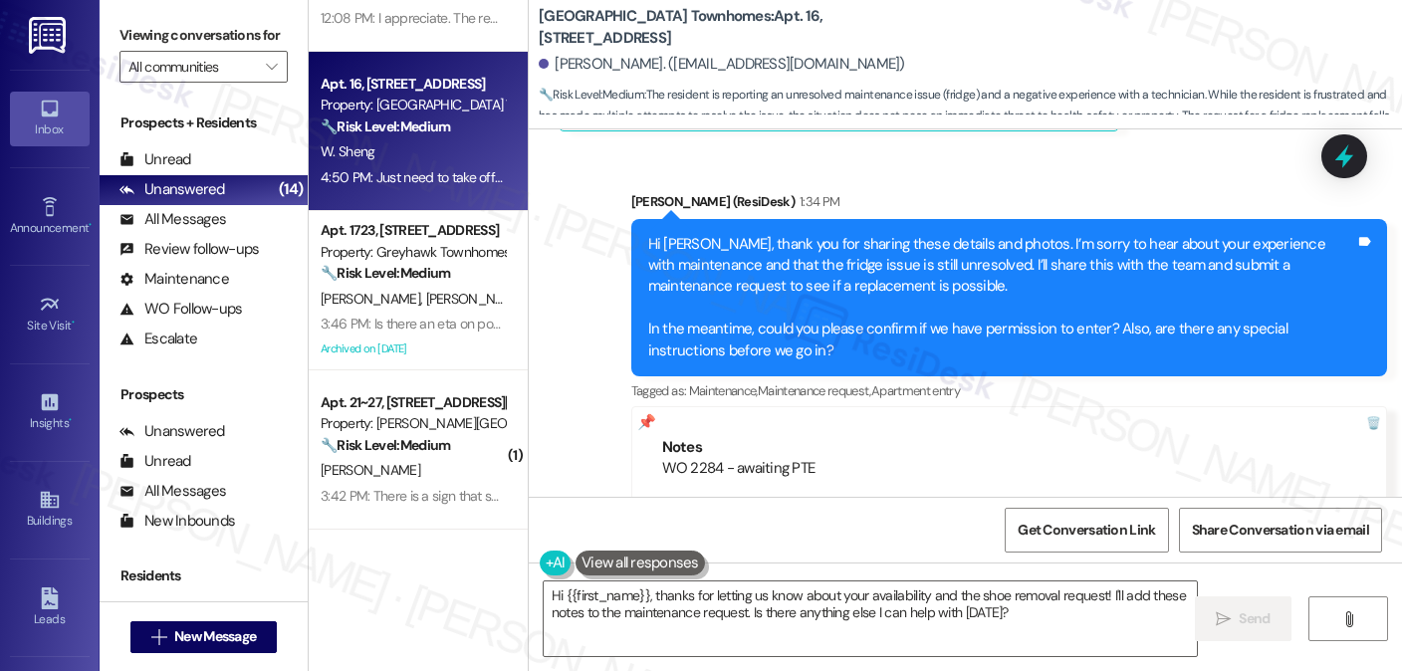
click at [763, 278] on div "Hi Wenyi, thank you for sharing these details and photos. I’m sorry to hear abo…" at bounding box center [1001, 298] width 707 height 128
click at [764, 278] on div "Hi Wenyi, thank you for sharing these details and photos. I’m sorry to hear abo…" at bounding box center [1001, 298] width 707 height 128
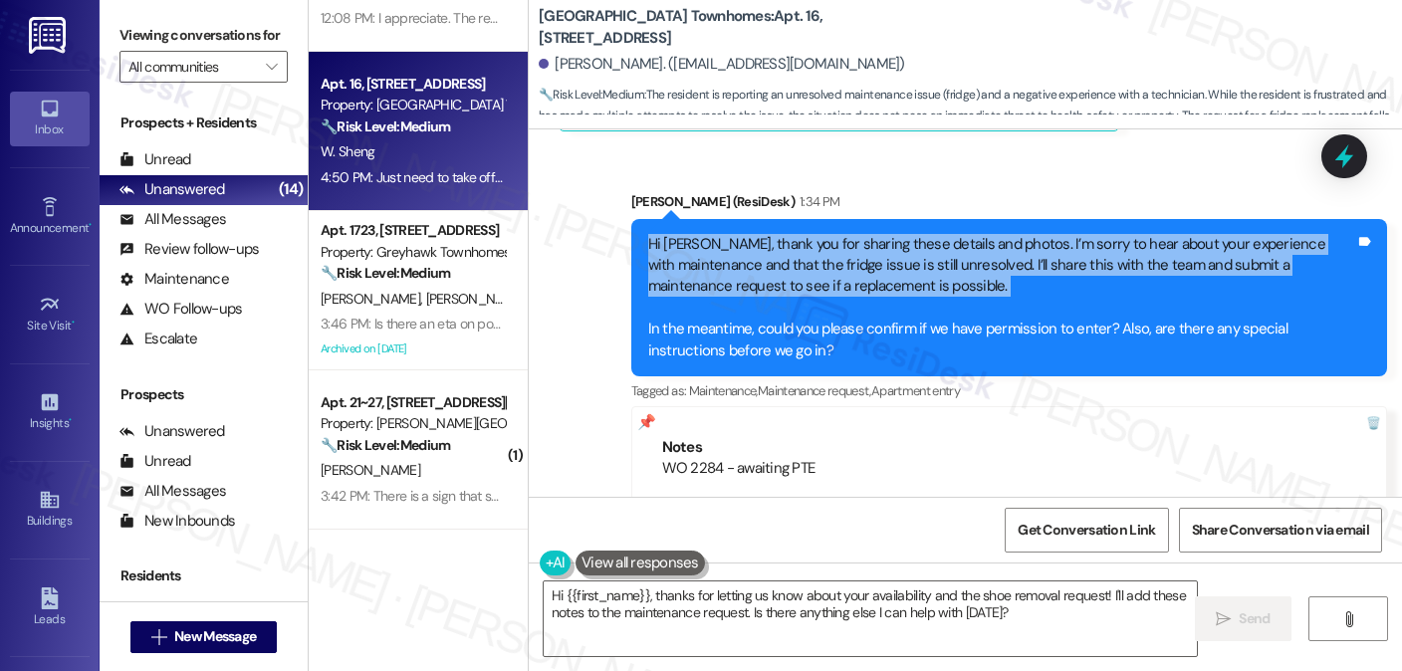
click at [765, 281] on div "Hi Wenyi, thank you for sharing these details and photos. I’m sorry to hear abo…" at bounding box center [1001, 298] width 707 height 128
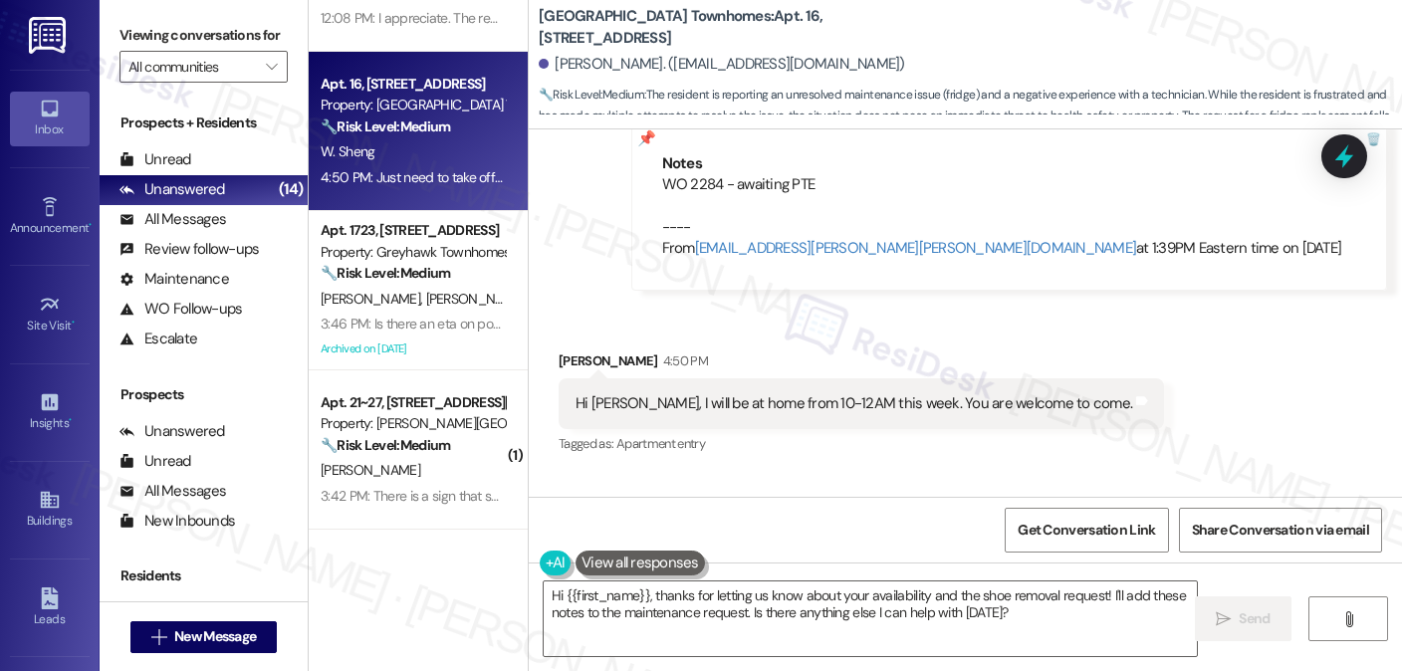
scroll to position [2605, 0]
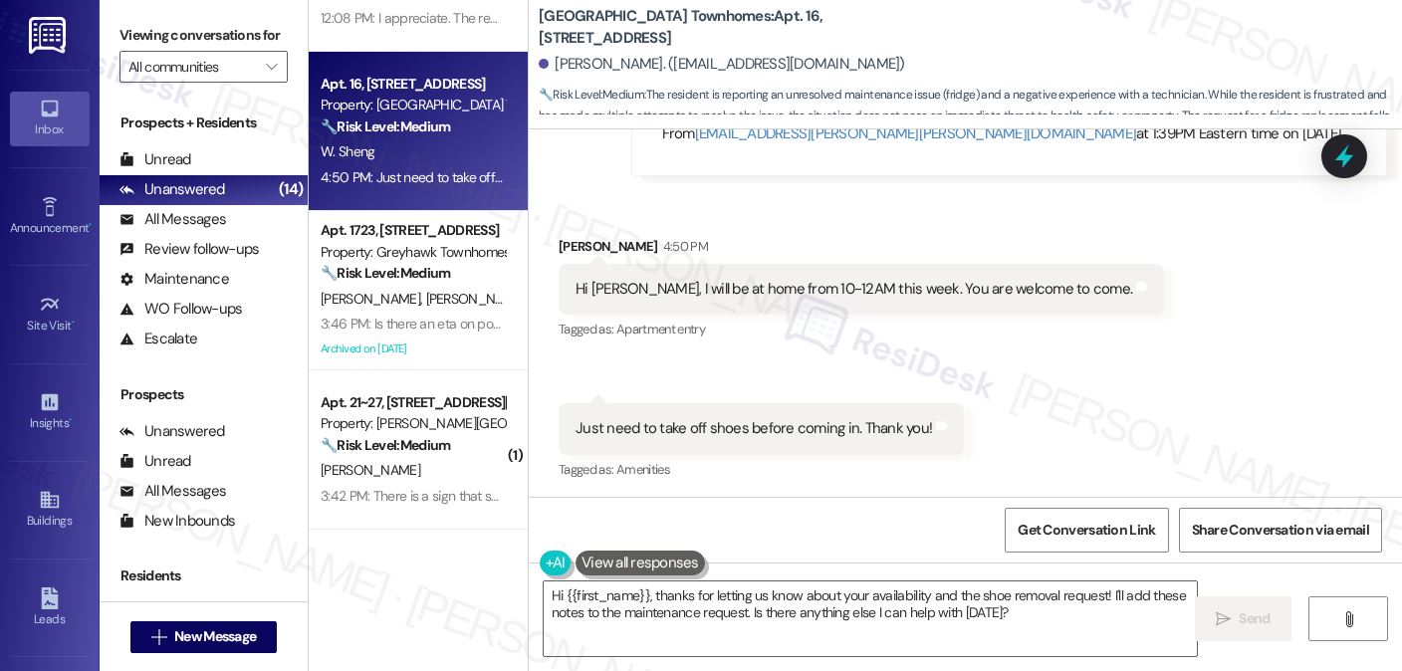
click at [753, 283] on div "Hi Sarah, I will be at home from 10-12AM this week. You are welcome to come." at bounding box center [854, 289] width 557 height 21
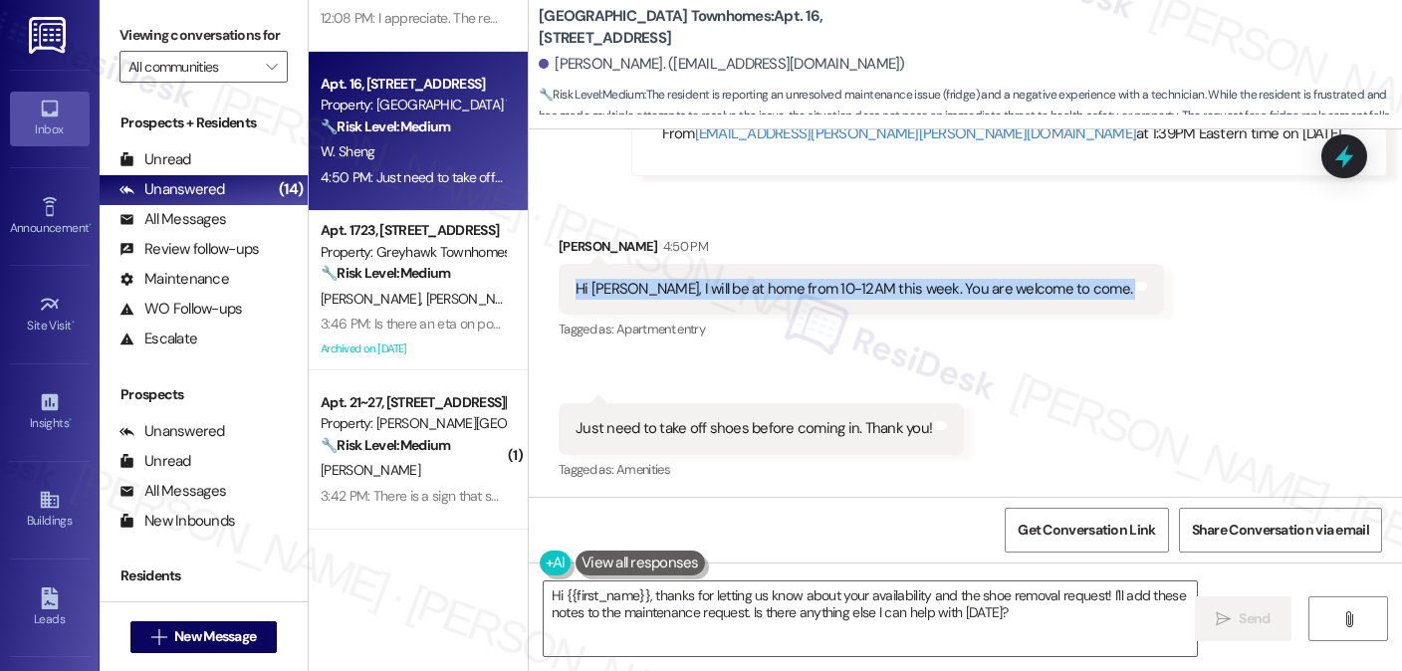
click at [753, 283] on div "Hi Sarah, I will be at home from 10-12AM this week. You are welcome to come." at bounding box center [854, 289] width 557 height 21
click at [986, 289] on div "Hi Sarah, I will be at home from 10-12AM this week. You are welcome to come." at bounding box center [854, 289] width 557 height 21
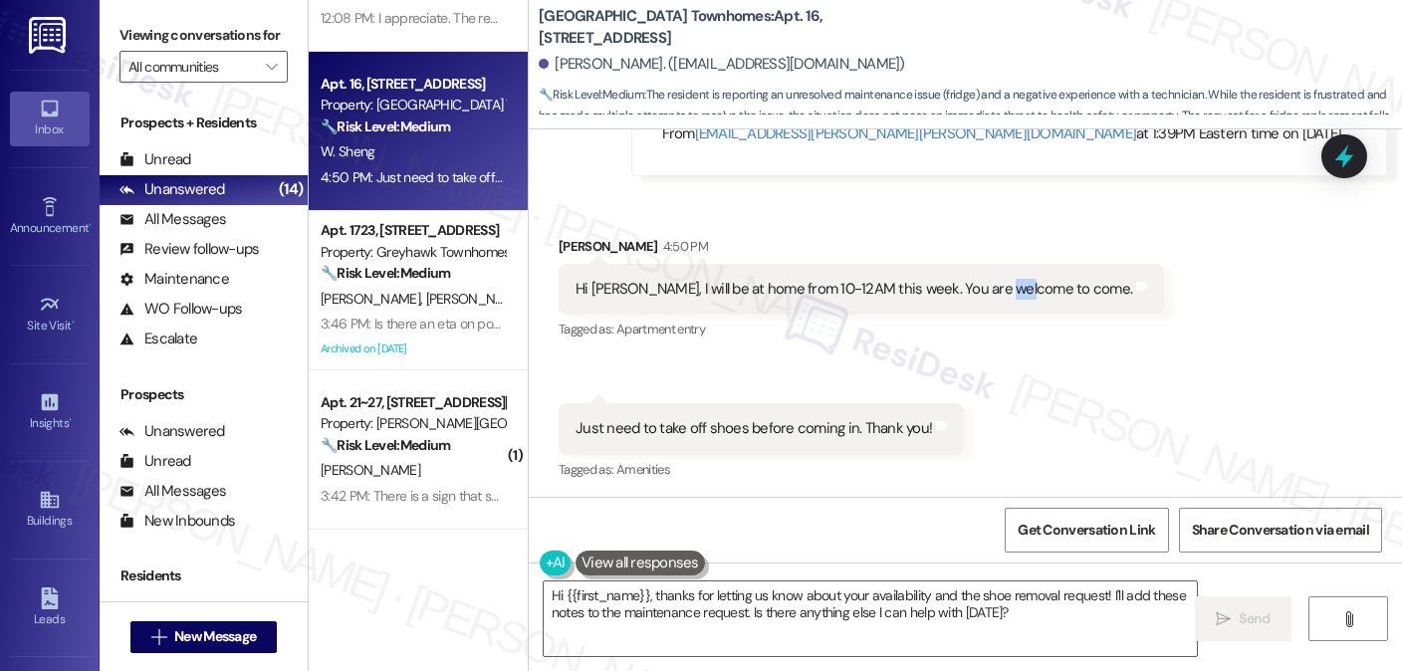
click at [986, 289] on div "Hi Sarah, I will be at home from 10-12AM this week. You are welcome to come." at bounding box center [854, 289] width 557 height 21
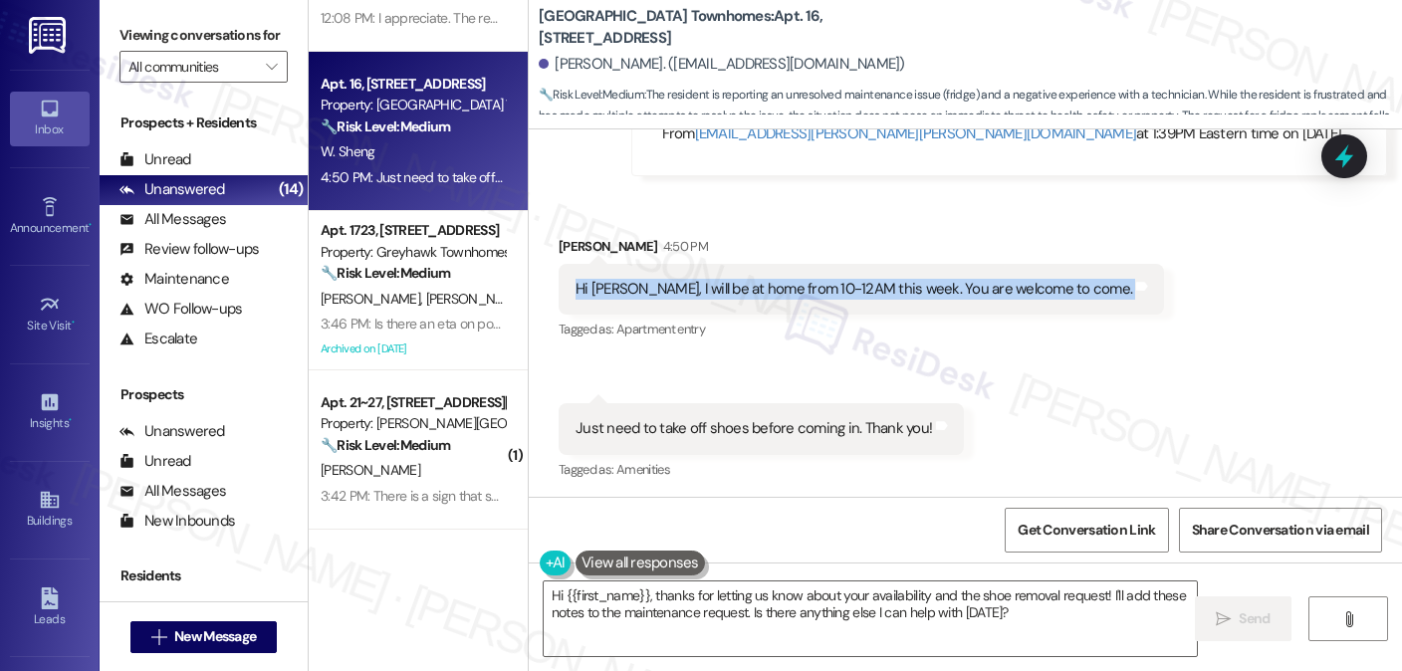
click at [986, 289] on div "Hi Sarah, I will be at home from 10-12AM this week. You are welcome to come." at bounding box center [854, 289] width 557 height 21
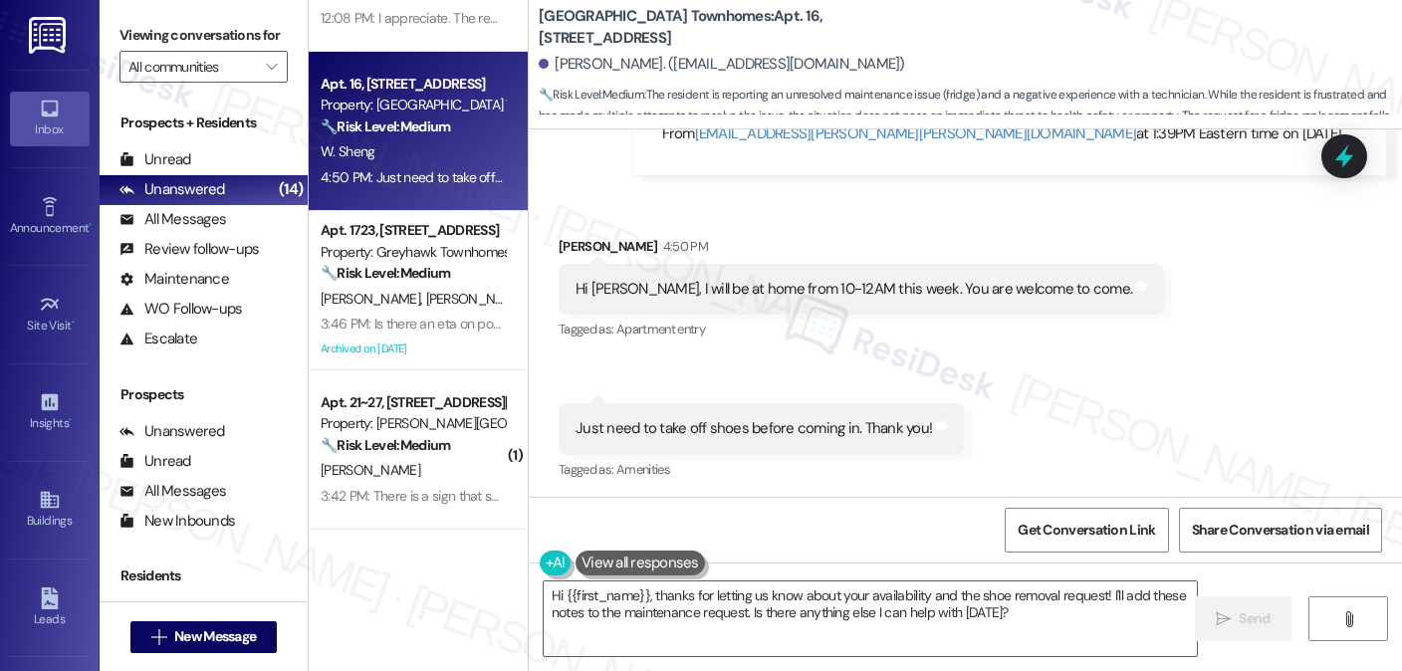
click at [816, 435] on div "Just need to take off shoes before coming in. Thank you!" at bounding box center [754, 428] width 357 height 21
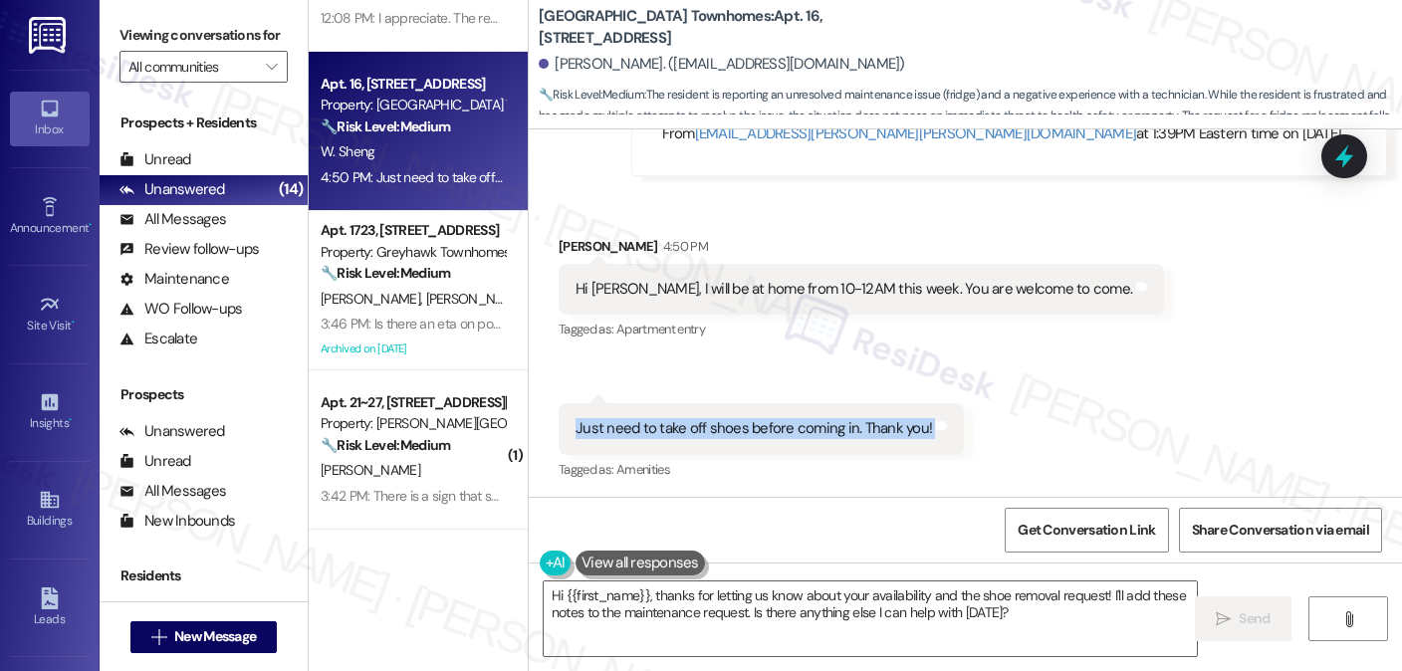
click at [816, 435] on div "Just need to take off shoes before coming in. Thank you!" at bounding box center [754, 428] width 357 height 21
click at [634, 435] on div "Just need to take off shoes before coming in. Thank you!" at bounding box center [754, 428] width 357 height 21
drag, startPoint x: 591, startPoint y: 429, endPoint x: 847, endPoint y: 411, distance: 256.6
click at [847, 411] on div "Just need to take off shoes before coming in. Thank you! Tags and notes" at bounding box center [761, 428] width 405 height 51
copy div "need to take off shoes before coming in."
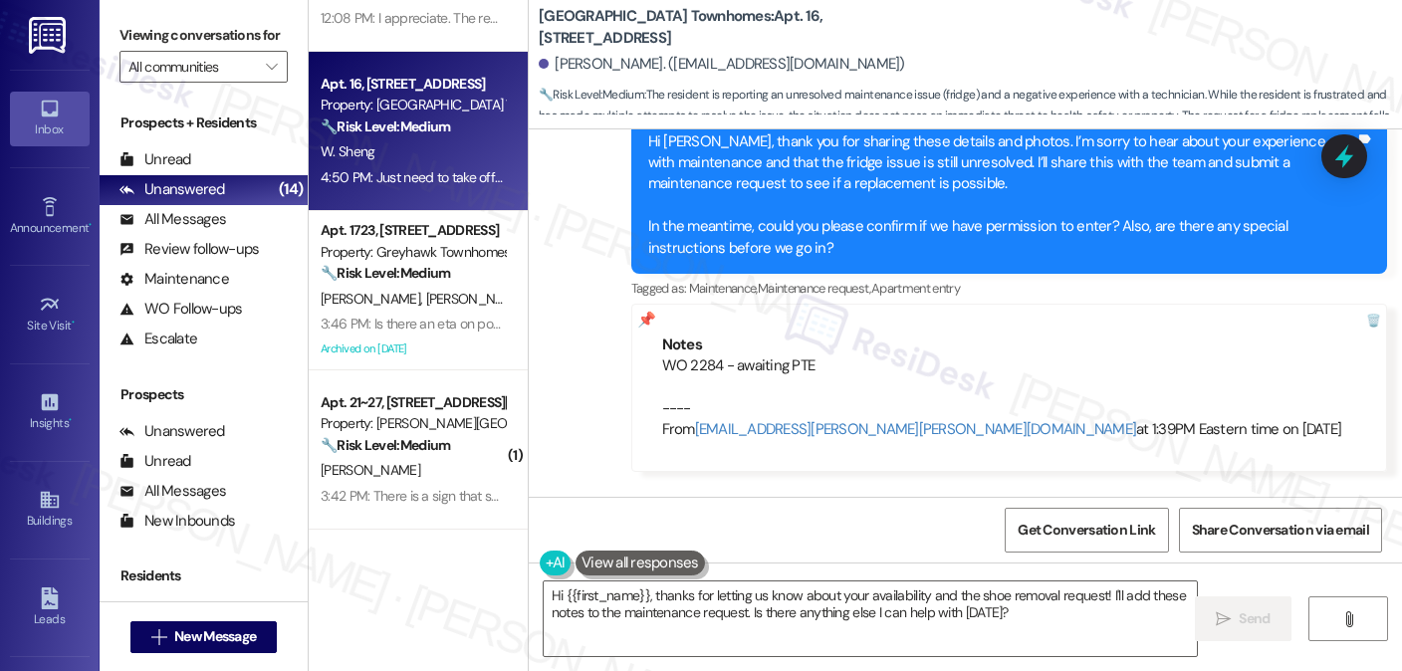
scroll to position [2107, 0]
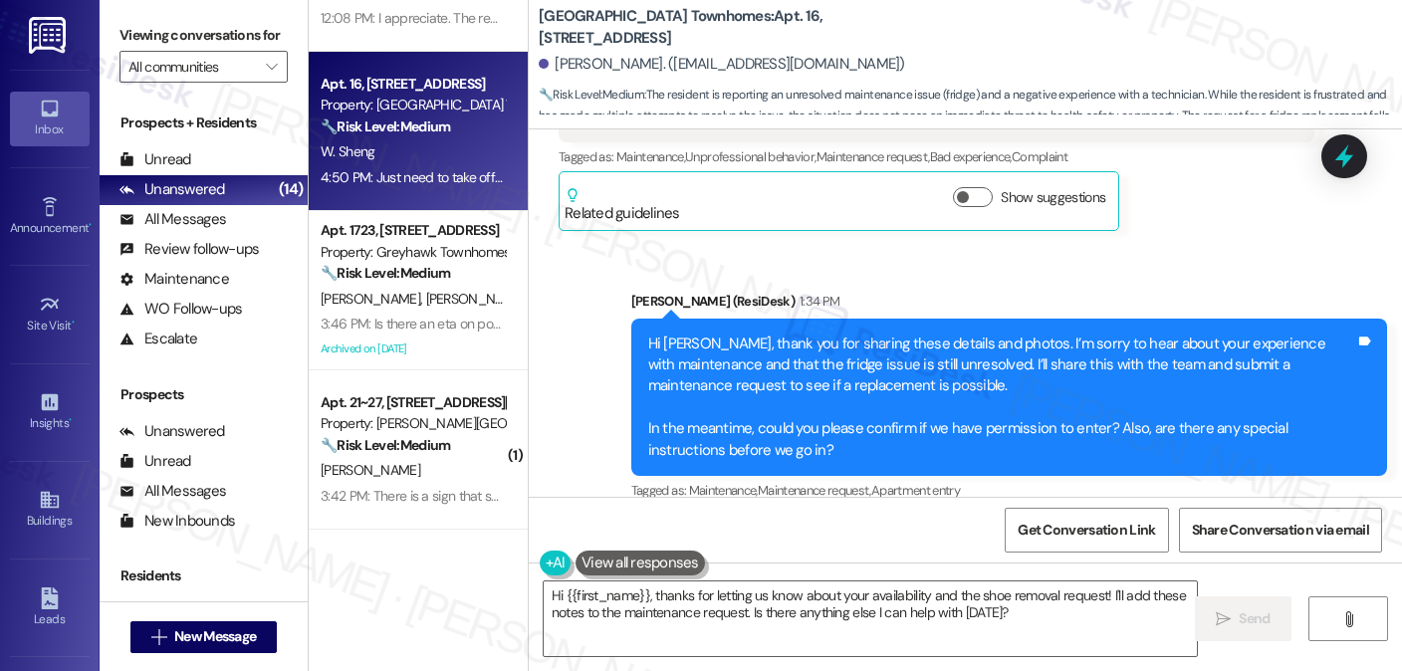
click at [203, 38] on label "Viewing conversations for" at bounding box center [204, 35] width 168 height 31
click at [769, 19] on b "Smithfield Station Townhomes: Apt. 16, 555 South 100 East" at bounding box center [738, 27] width 398 height 43
drag, startPoint x: 221, startPoint y: 10, endPoint x: 242, endPoint y: 23, distance: 24.6
click at [228, 15] on div "Viewing conversations for All communities " at bounding box center [204, 51] width 208 height 103
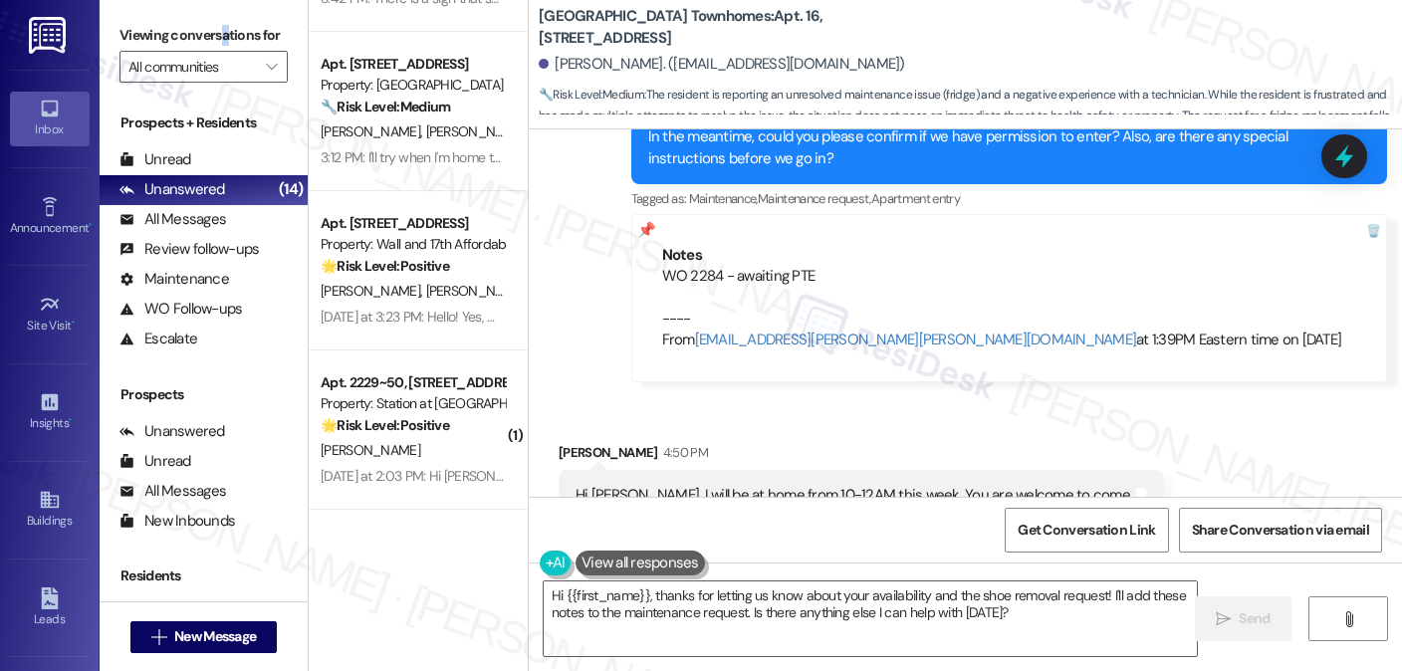
scroll to position [2605, 0]
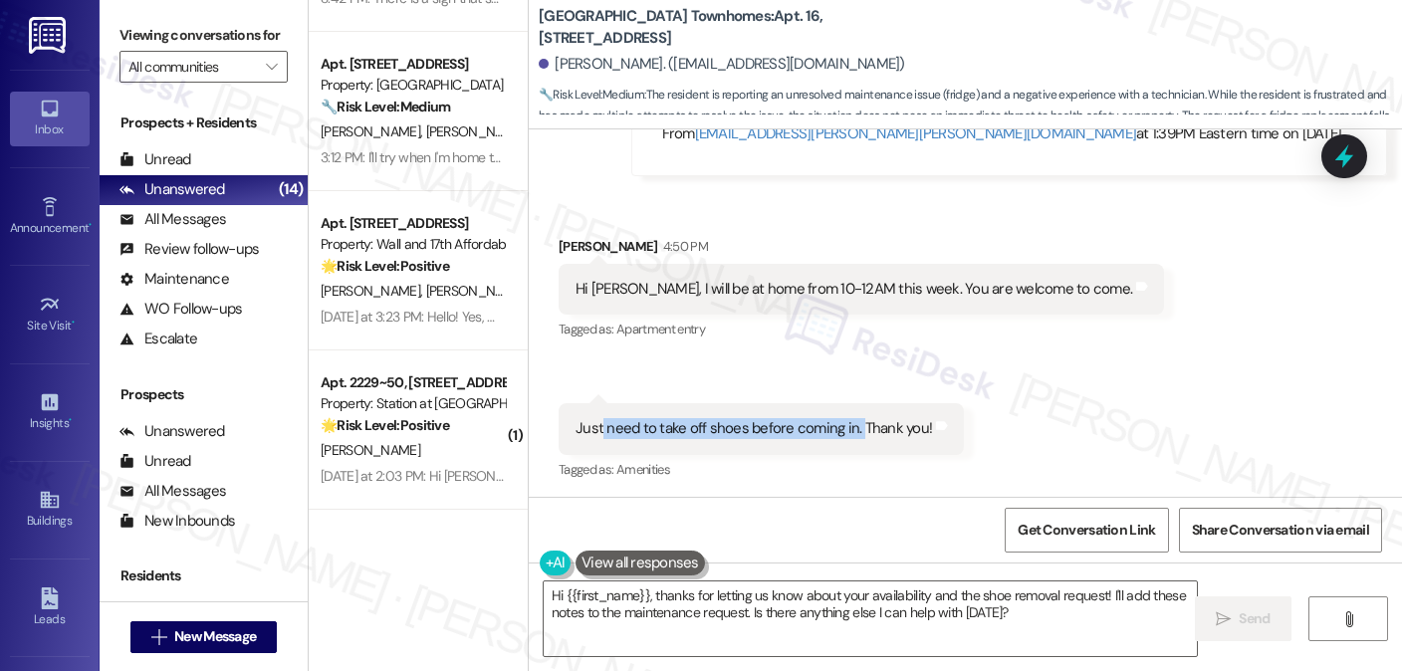
drag, startPoint x: 592, startPoint y: 425, endPoint x: 845, endPoint y: 419, distance: 253.0
click at [845, 419] on div "Just need to take off shoes before coming in. Thank you!" at bounding box center [754, 428] width 357 height 21
copy div "need to take off shoes before coming in."
click at [285, 8] on div "Viewing conversations for All communities " at bounding box center [204, 51] width 208 height 103
drag, startPoint x: 594, startPoint y: 425, endPoint x: 904, endPoint y: 434, distance: 310.9
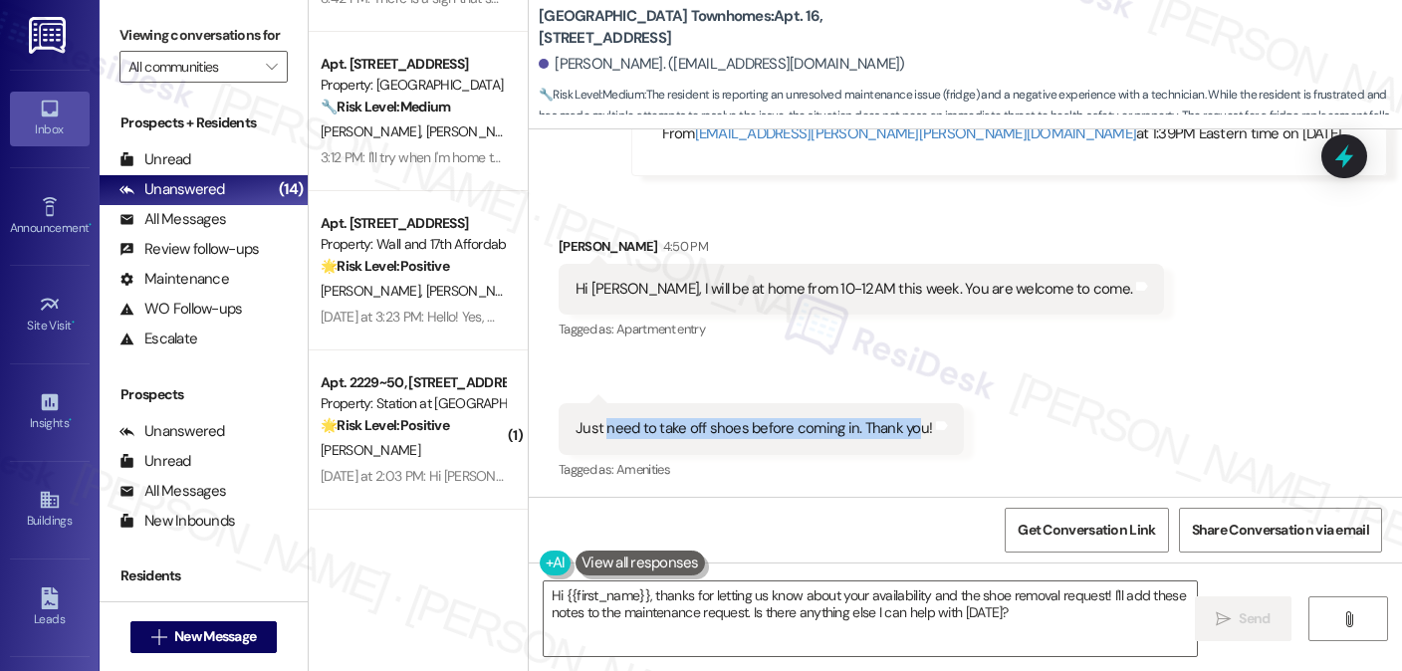
click at [904, 434] on div "Just need to take off shoes before coming in. Thank you!" at bounding box center [754, 428] width 357 height 21
copy div "need to take off shoes before coming in. Thank yo"
click at [239, 43] on label "Viewing conversations for" at bounding box center [204, 35] width 168 height 31
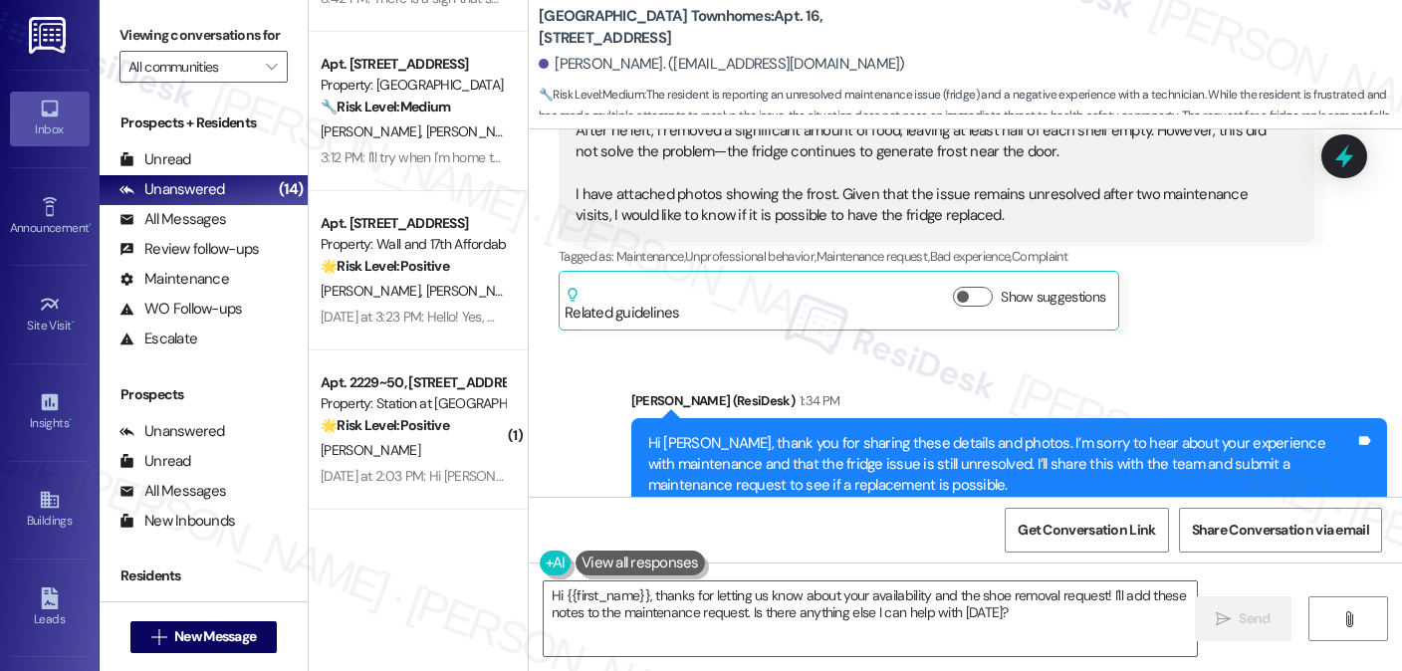
scroll to position [2307, 0]
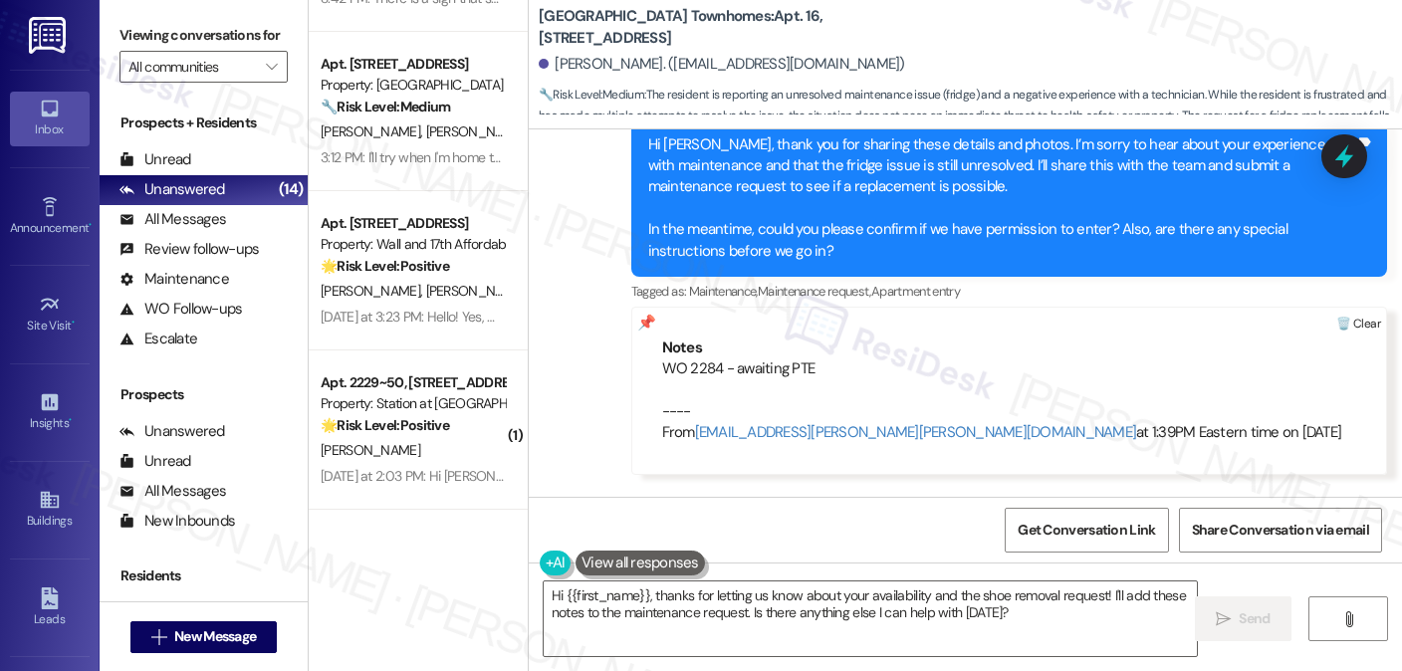
click at [1364, 326] on div at bounding box center [1359, 324] width 56 height 33
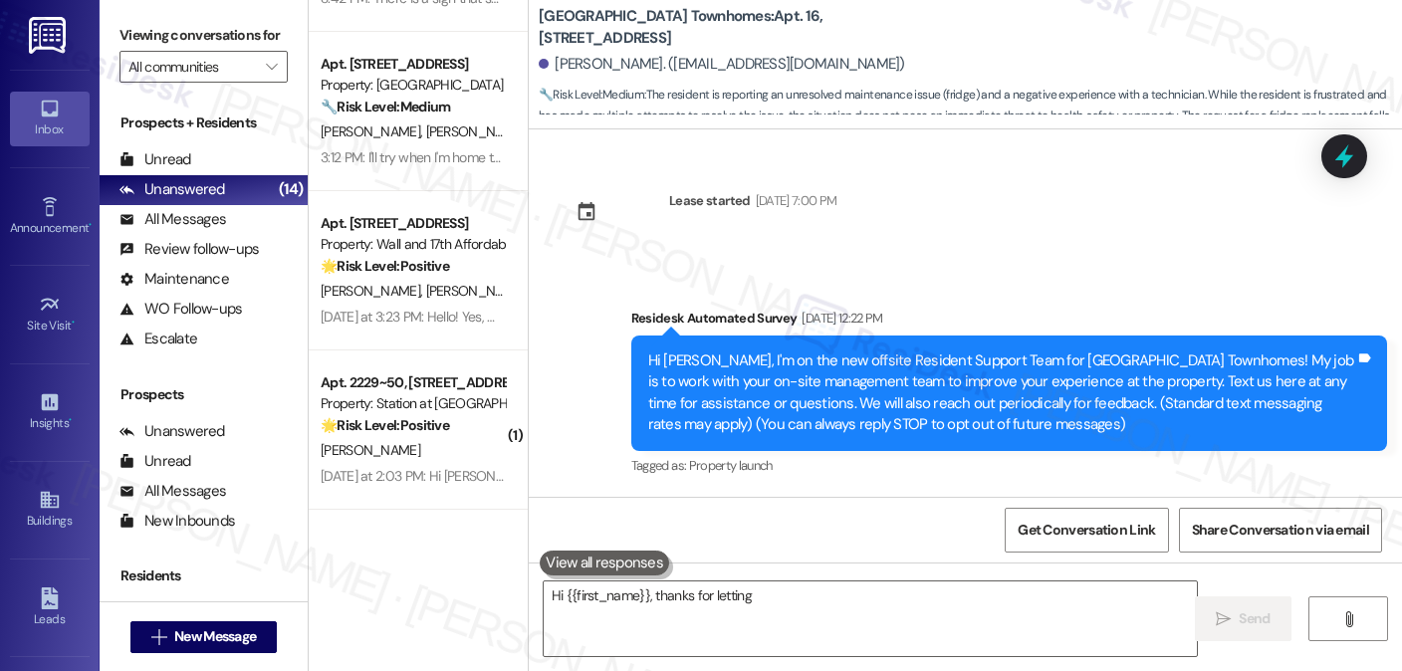
scroll to position [2437, 0]
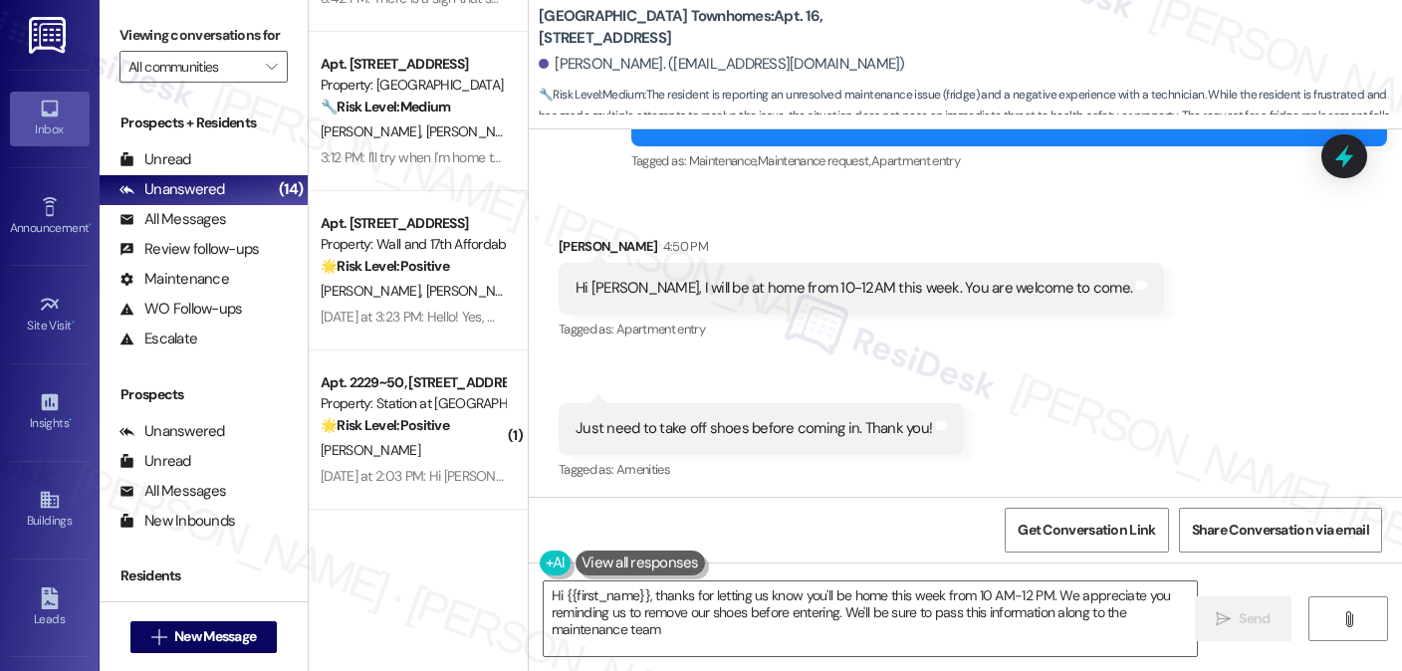
type textarea "Hi {{first_name}}, thanks for letting us know you'll be home this week from 10 …"
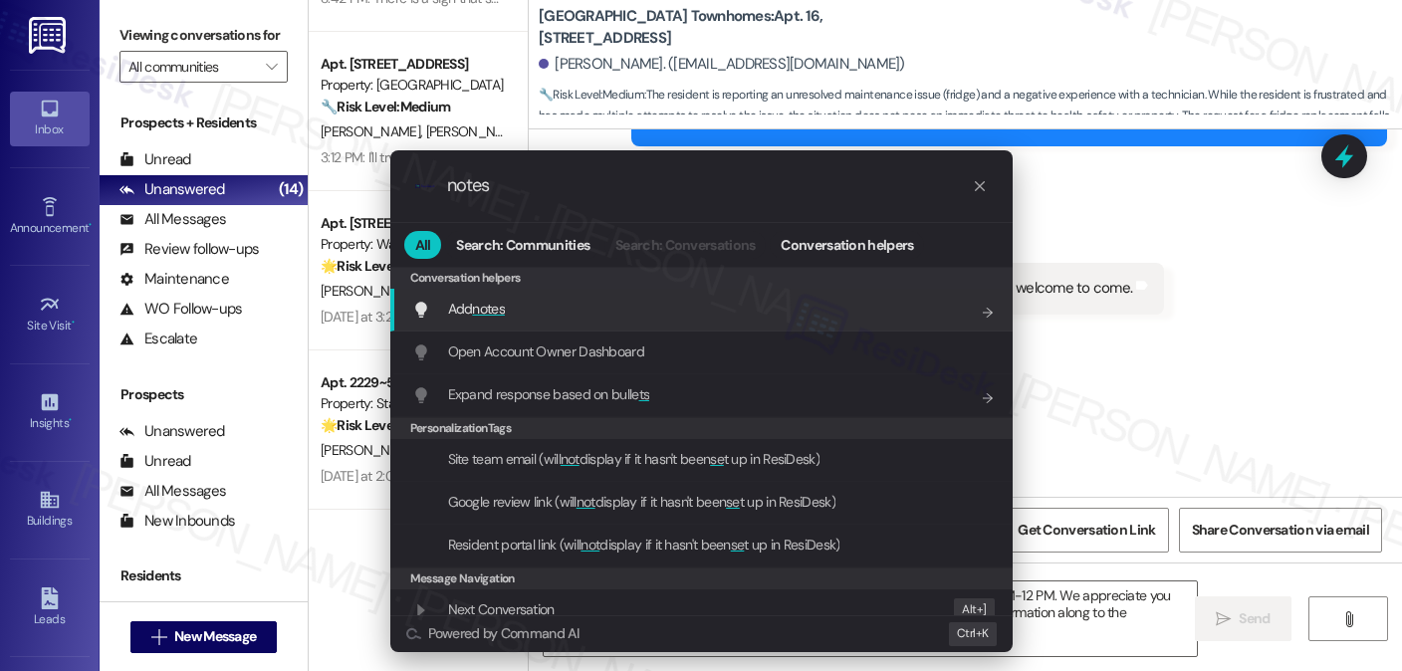
type input "notes"
click at [850, 318] on div "Add notes Add shortcut" at bounding box center [703, 309] width 583 height 22
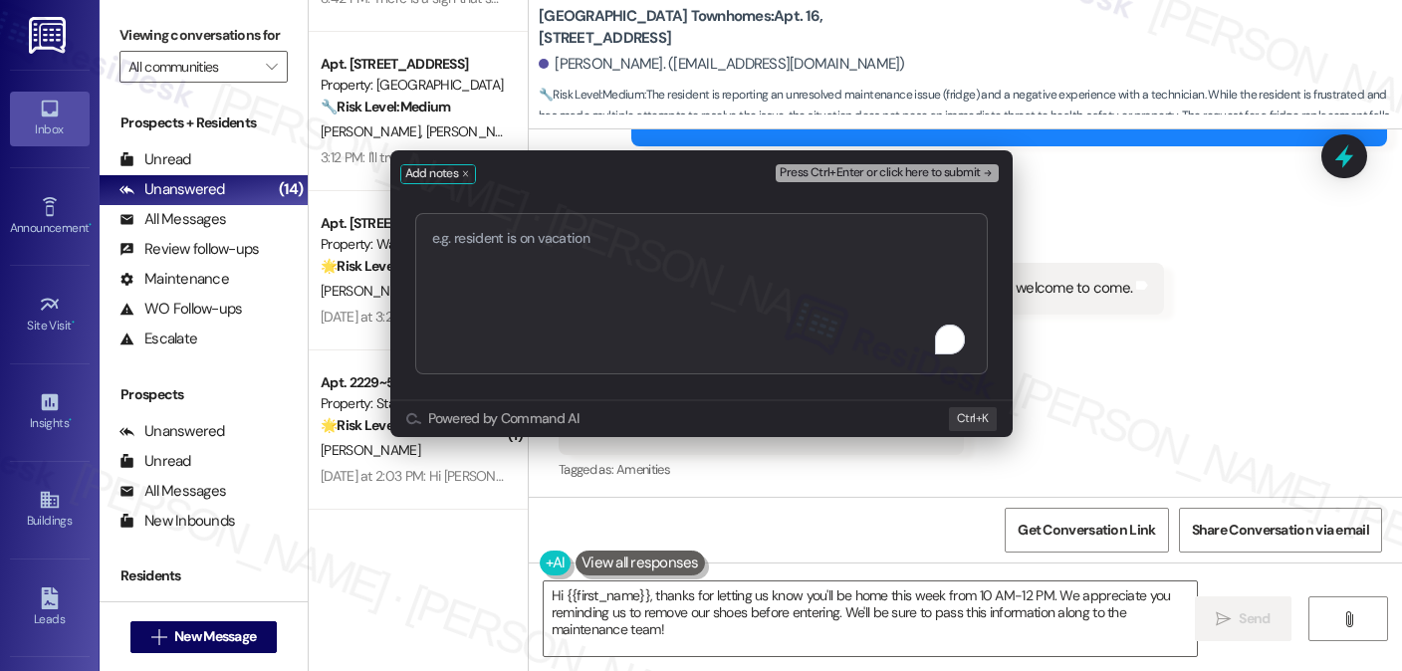
click at [798, 295] on textarea "To enrich screen reader interactions, please activate Accessibility in Grammarl…" at bounding box center [701, 293] width 573 height 161
type textarea "O"
type textarea "WO"
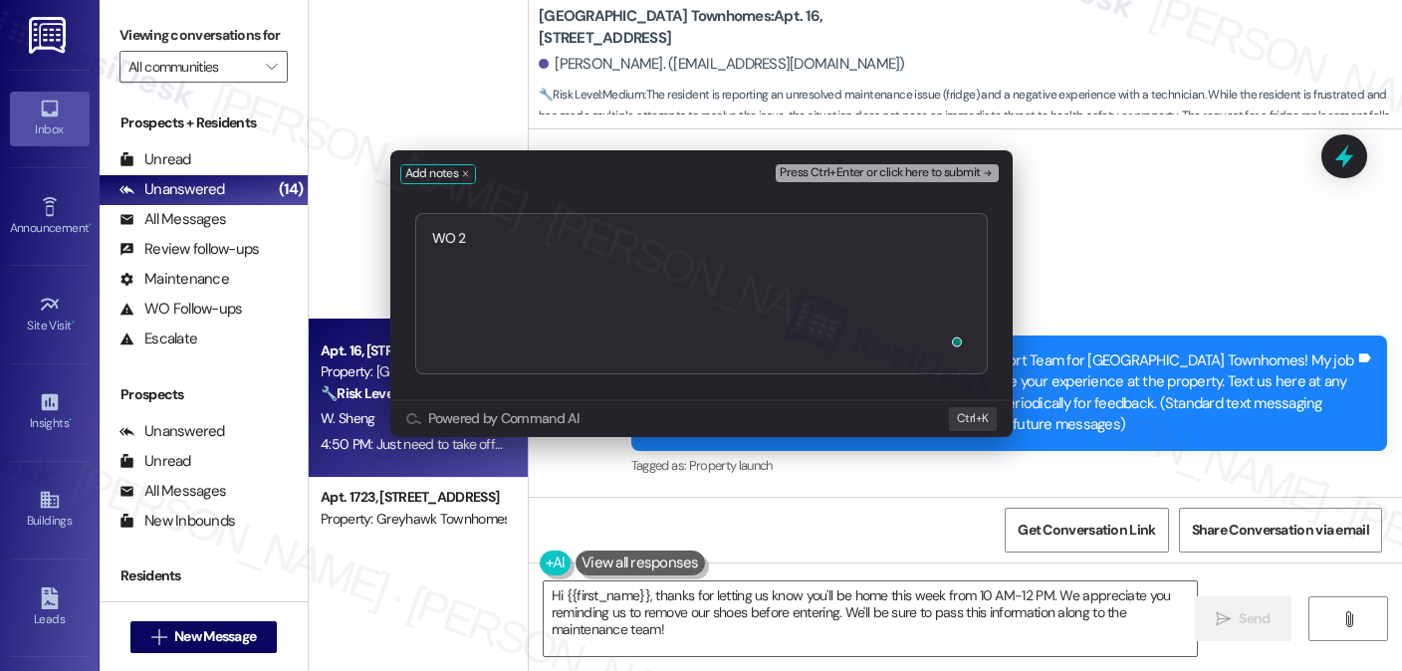
scroll to position [2437, 0]
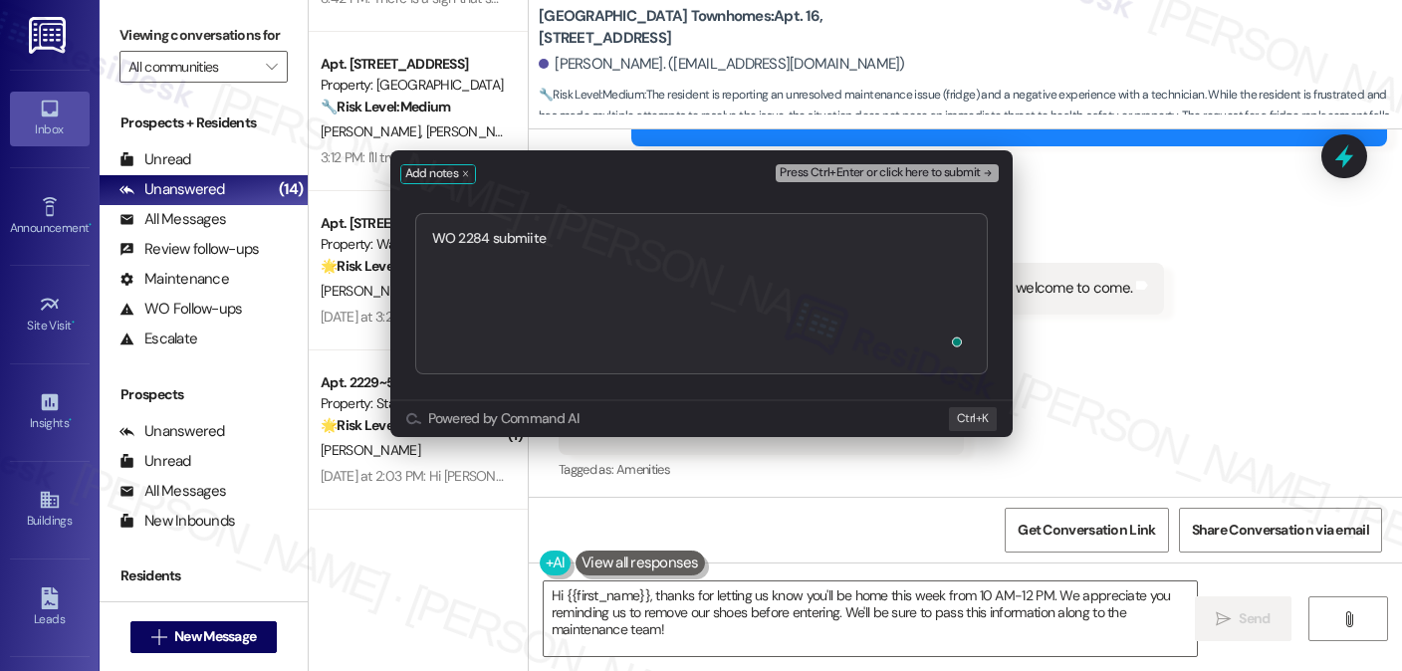
type textarea "WO 2284 submiited"
click at [514, 247] on textarea "WO 2284 submiited" at bounding box center [701, 293] width 573 height 161
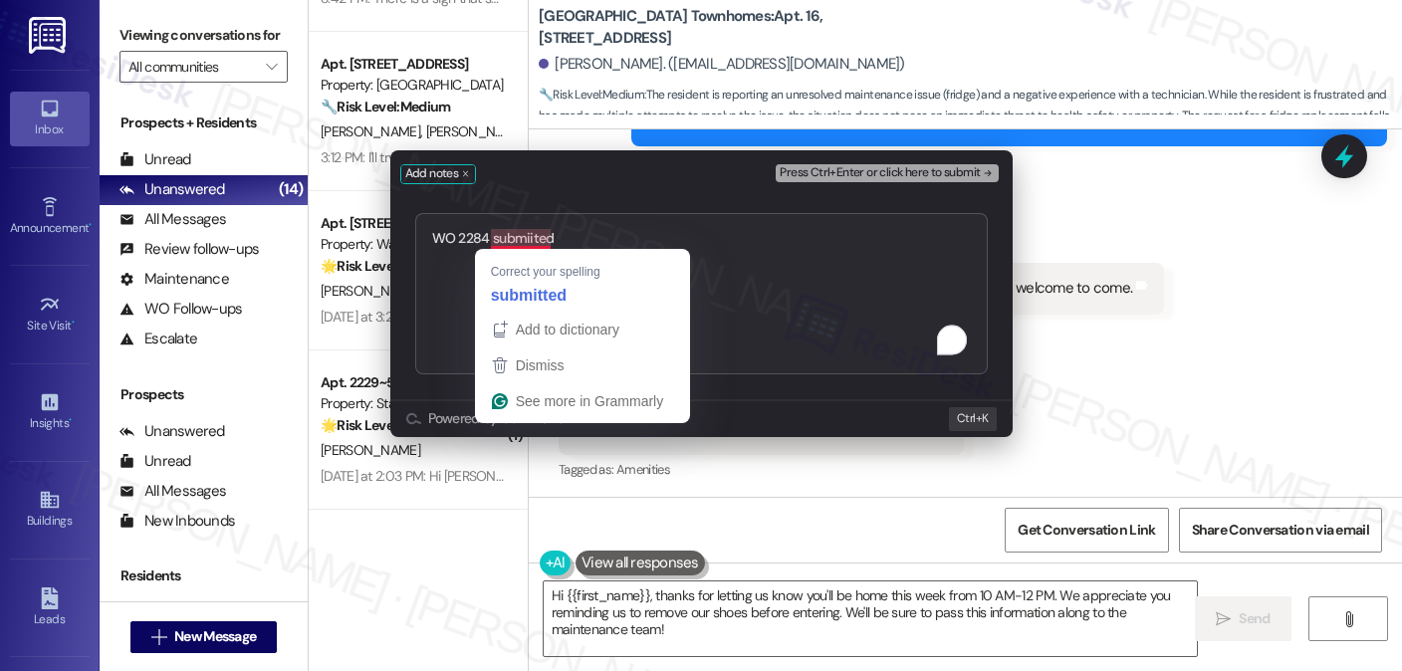
drag, startPoint x: 520, startPoint y: 237, endPoint x: 472, endPoint y: 295, distance: 75.0
click at [472, 295] on textarea "WO 2284 submiited" at bounding box center [701, 293] width 573 height 161
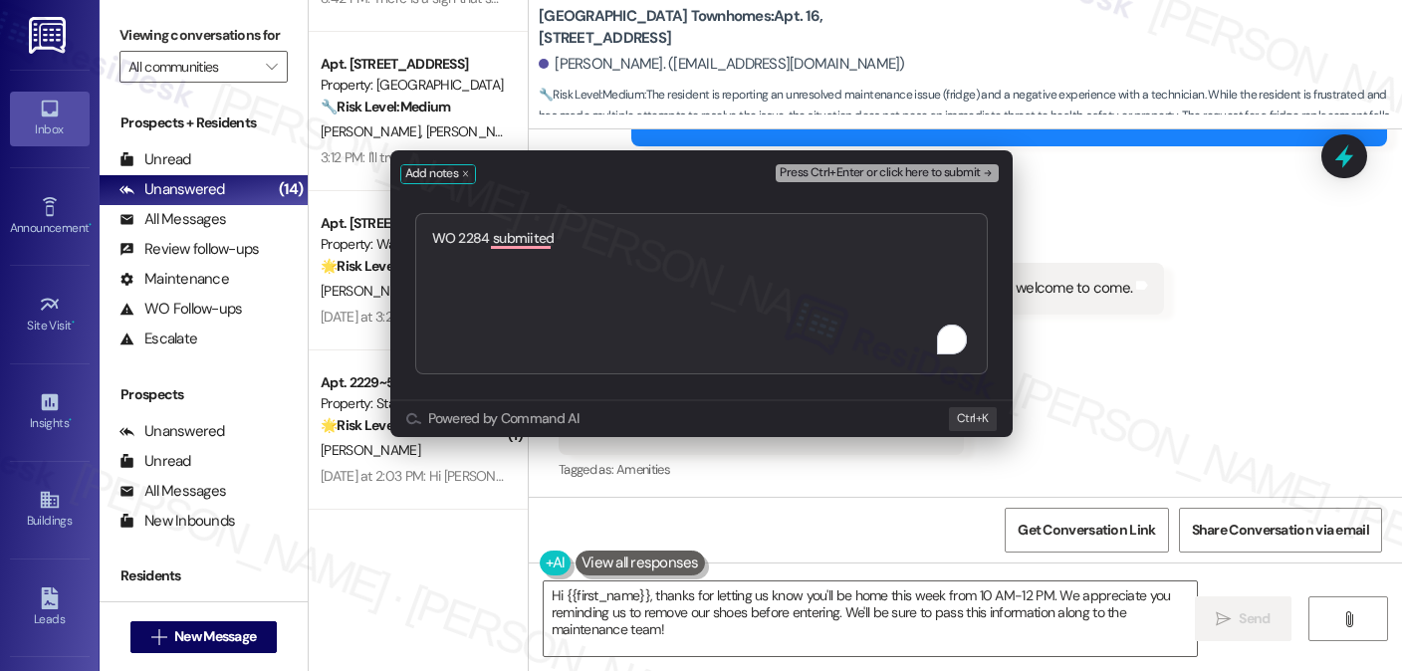
drag, startPoint x: 512, startPoint y: 216, endPoint x: 510, endPoint y: 234, distance: 18.0
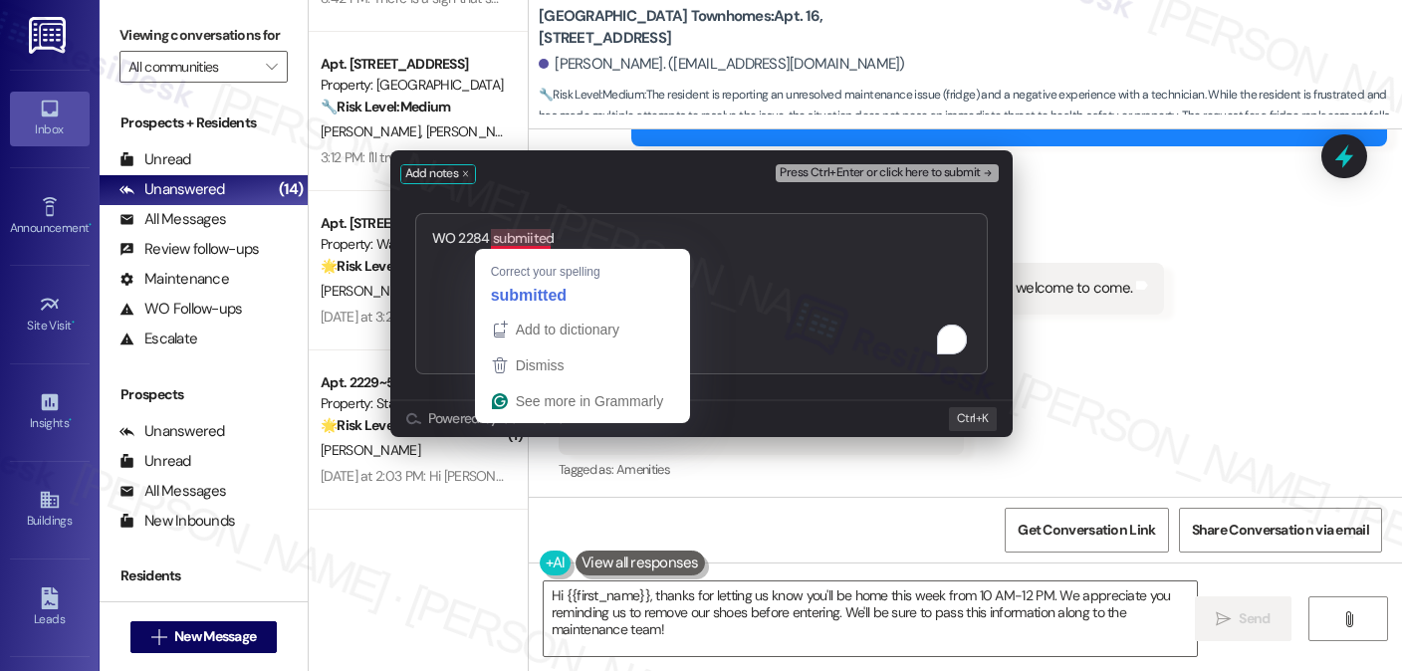
drag, startPoint x: 510, startPoint y: 234, endPoint x: 446, endPoint y: 313, distance: 101.3
click at [446, 314] on textarea "WO 2284 submiited" at bounding box center [701, 293] width 573 height 161
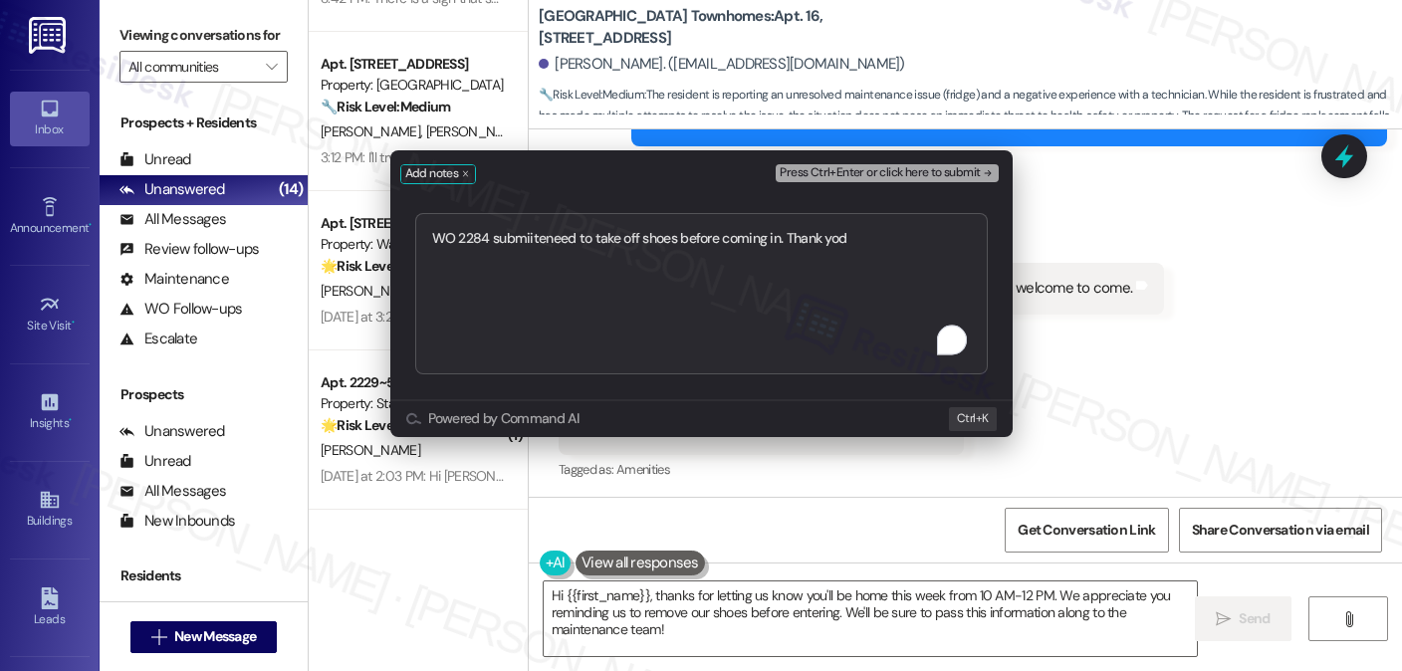
click at [583, 281] on textarea "WO 2284 submiiteneed to take off shoes before coming in. Thank yod" at bounding box center [701, 293] width 573 height 161
drag, startPoint x: 866, startPoint y: 280, endPoint x: 743, endPoint y: 296, distance: 124.5
click at [743, 296] on textarea "WO 2284 submiiteneed to take off shoes before coming in. Thank yod" at bounding box center [701, 293] width 573 height 161
click at [764, 293] on textarea "WO 2284 submiiteneed to take off shoes before coming in. Thank yod" at bounding box center [701, 293] width 573 height 161
click at [908, 244] on textarea "WO 2284 submiiteneed to take off shoes before coming in. Thank yod" at bounding box center [701, 293] width 573 height 161
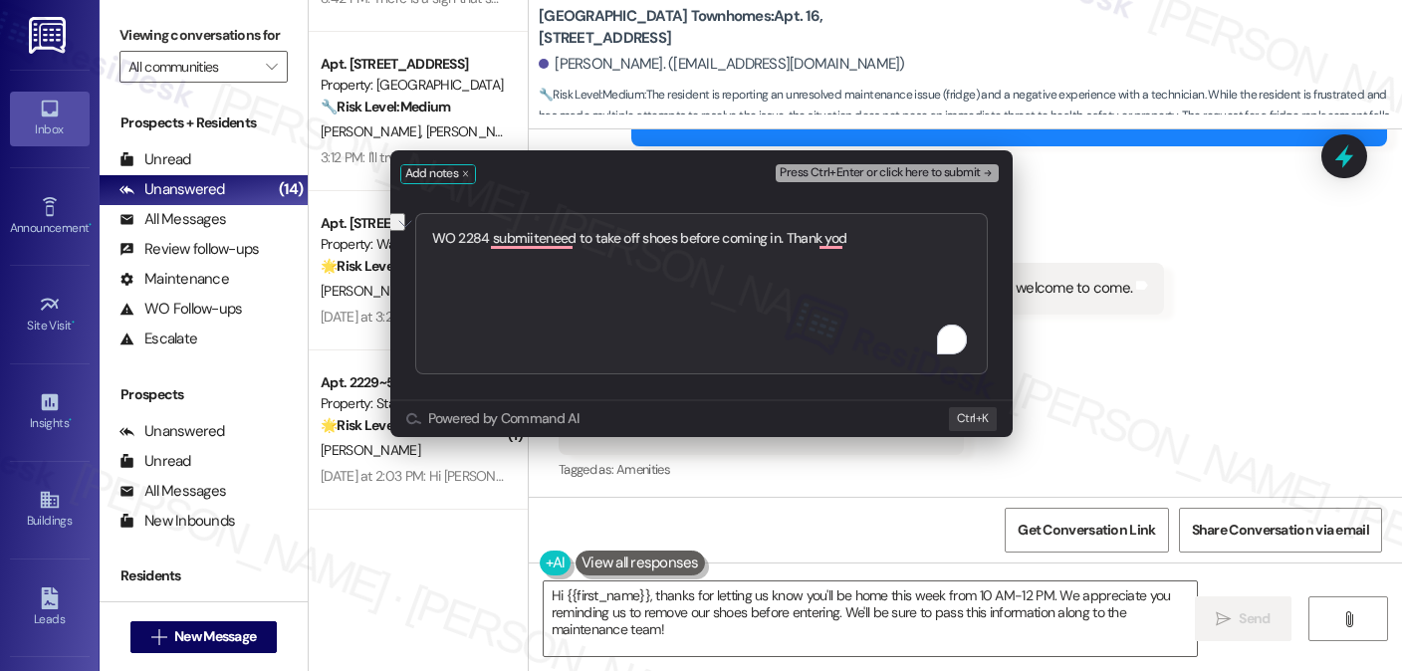
drag, startPoint x: 850, startPoint y: 244, endPoint x: 789, endPoint y: 235, distance: 61.4
click at [789, 235] on textarea "WO 2284 submiiteneed to take off shoes before coming in. Thank yod" at bounding box center [701, 293] width 573 height 161
type textarea "WO 2284 submitted"
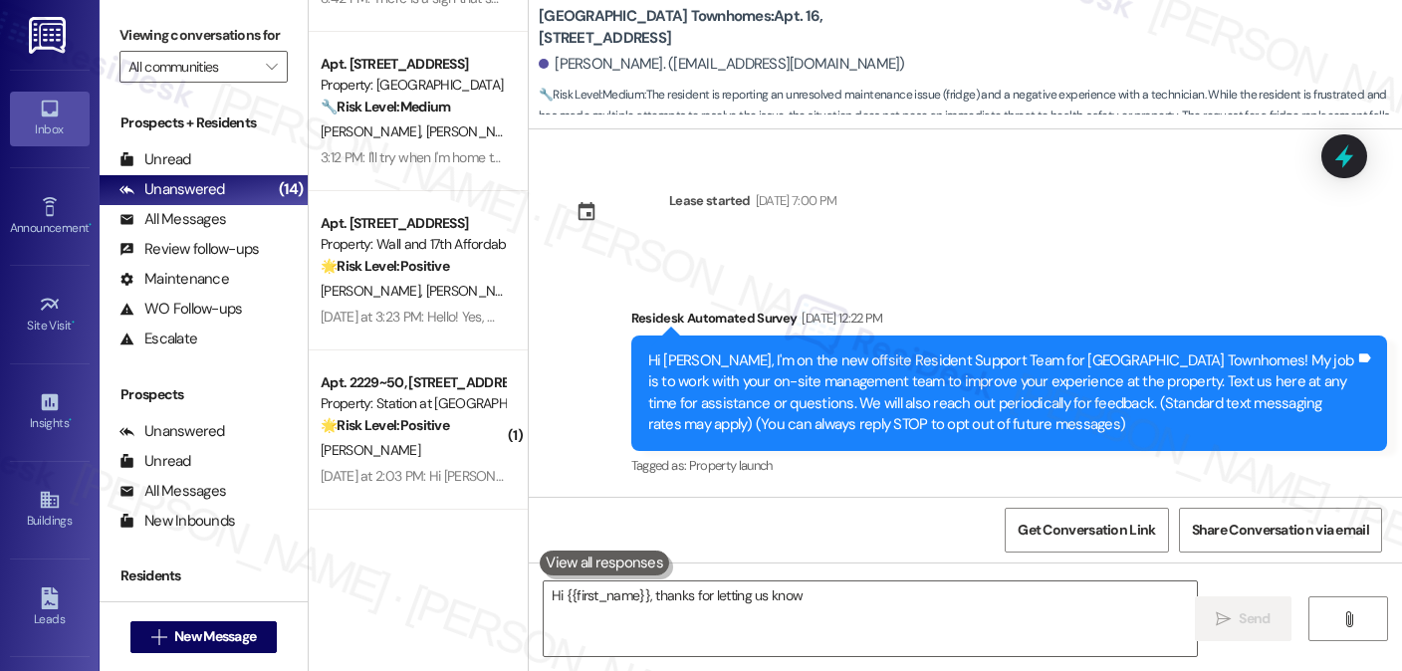
scroll to position [2605, 0]
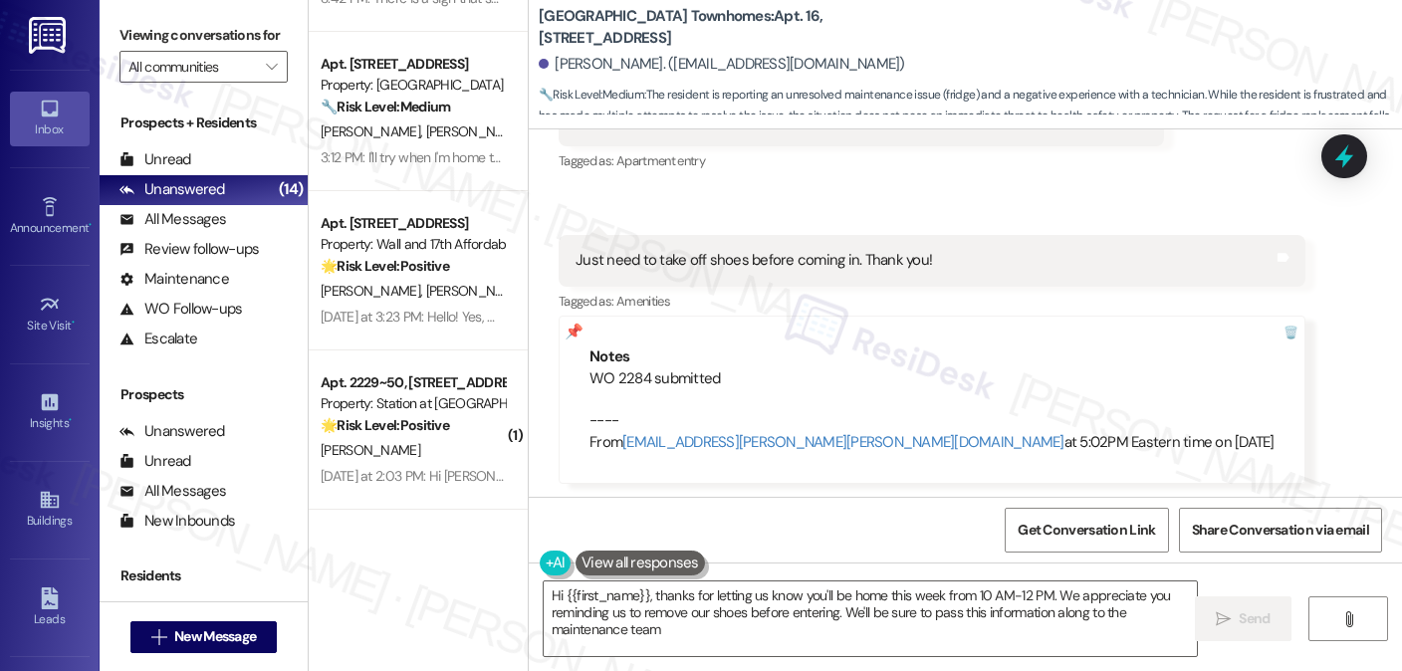
type textarea "Hi {{first_name}}, thanks for letting us know you'll be home this week from 10 …"
click at [231, 83] on input "All communities" at bounding box center [191, 67] width 127 height 32
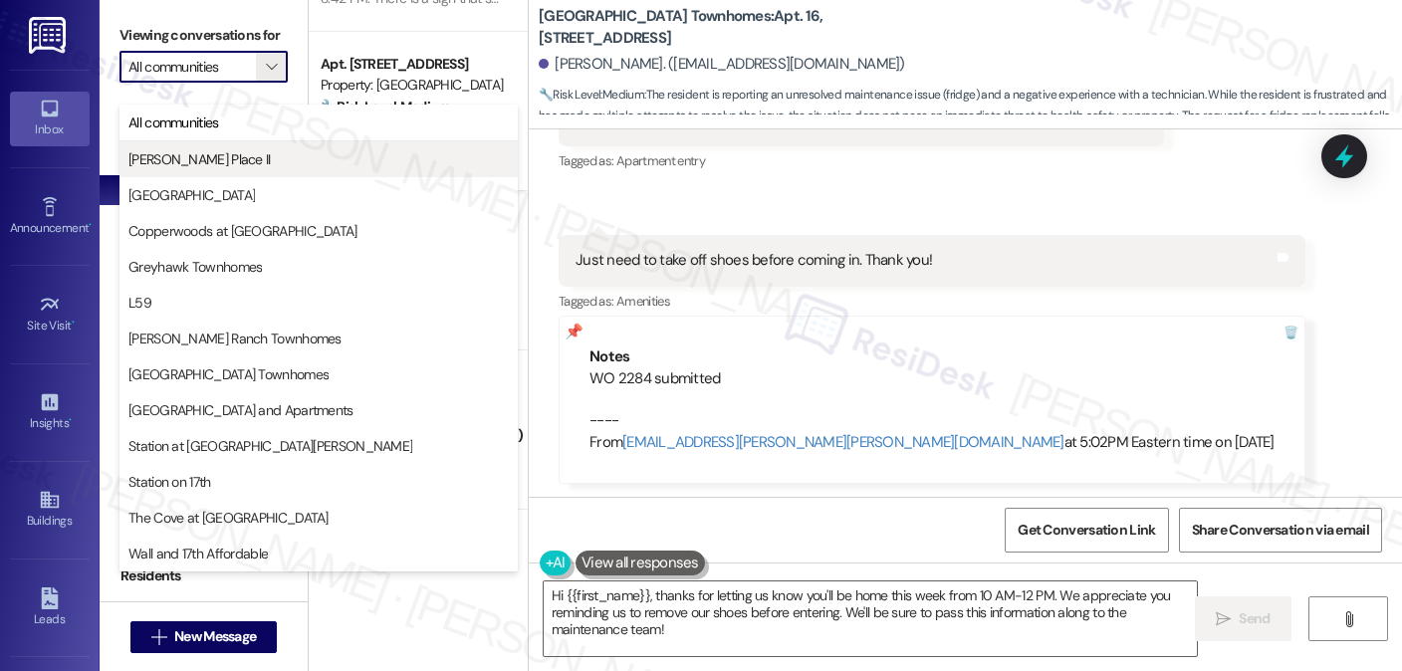
click at [494, 146] on button "Brigham Place II" at bounding box center [319, 159] width 398 height 36
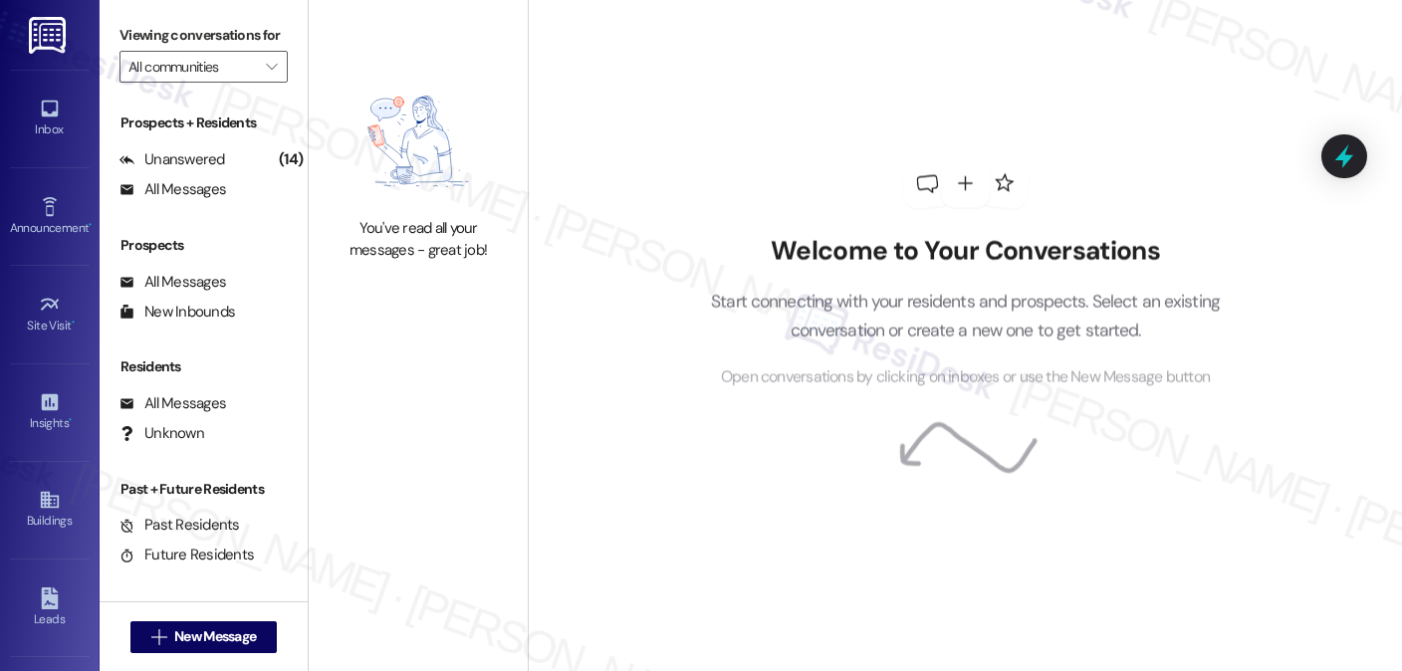
type input "Brigham Place II"
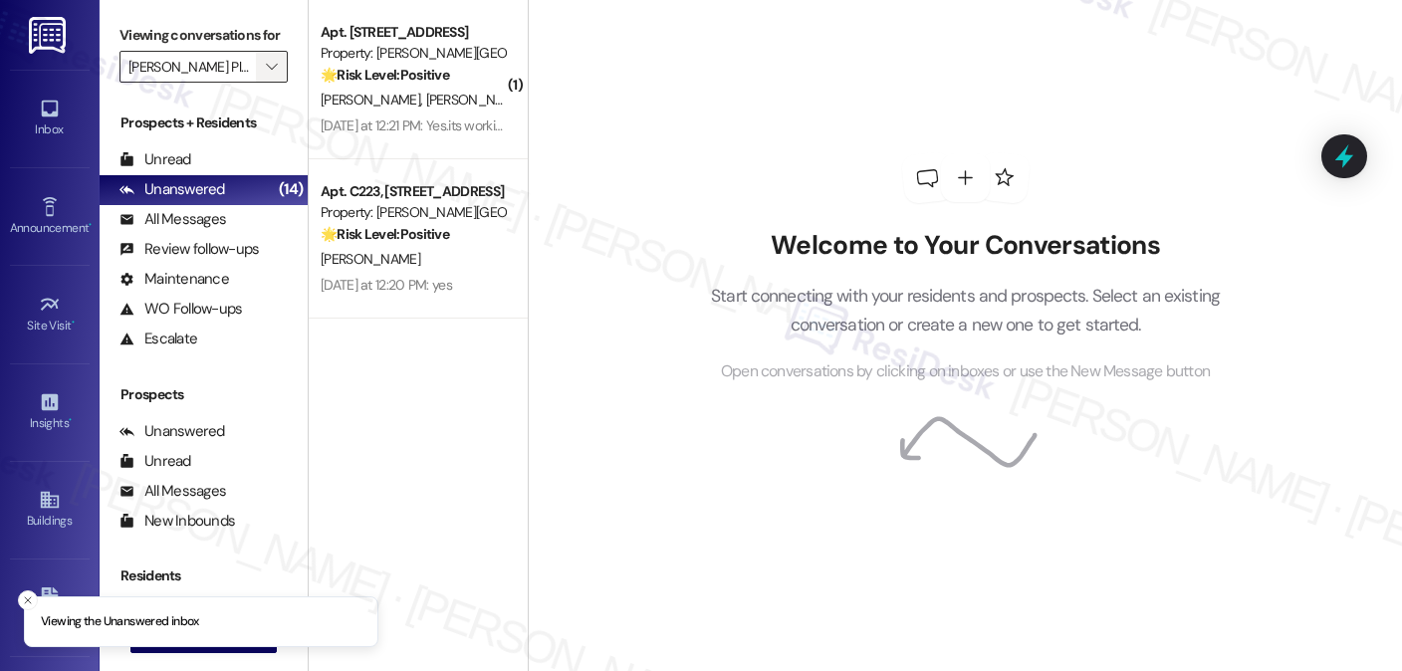
click at [270, 83] on span "" at bounding box center [271, 67] width 19 height 32
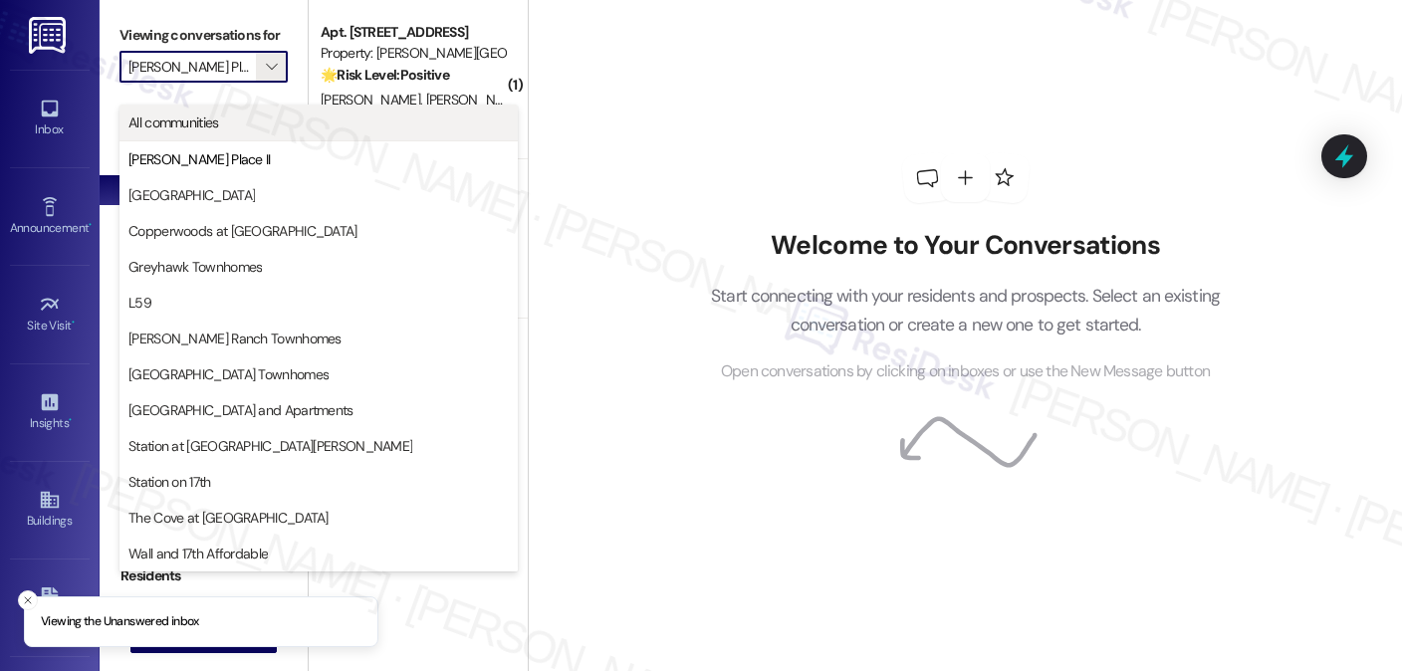
click at [241, 122] on span "All communities" at bounding box center [318, 123] width 380 height 20
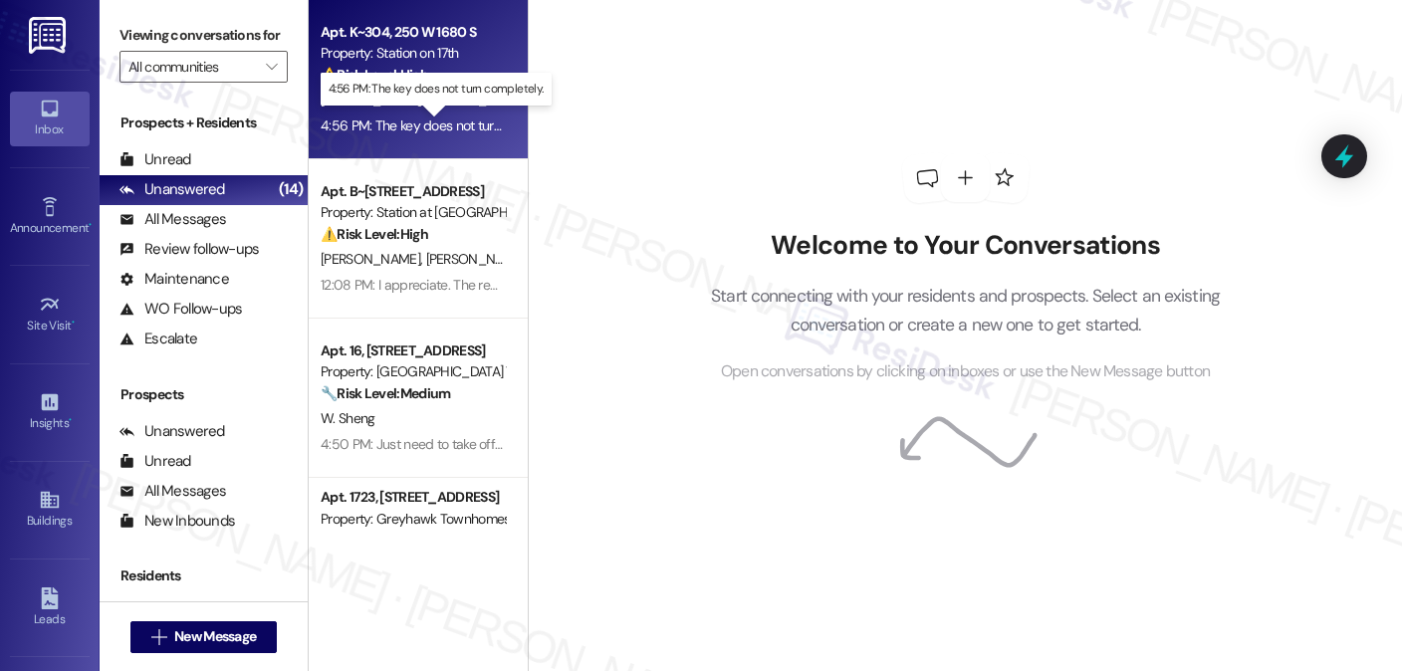
click at [468, 121] on div "4:56 PM: The key does not turn completely. 4:56 PM: The key does not turn compl…" at bounding box center [446, 126] width 250 height 18
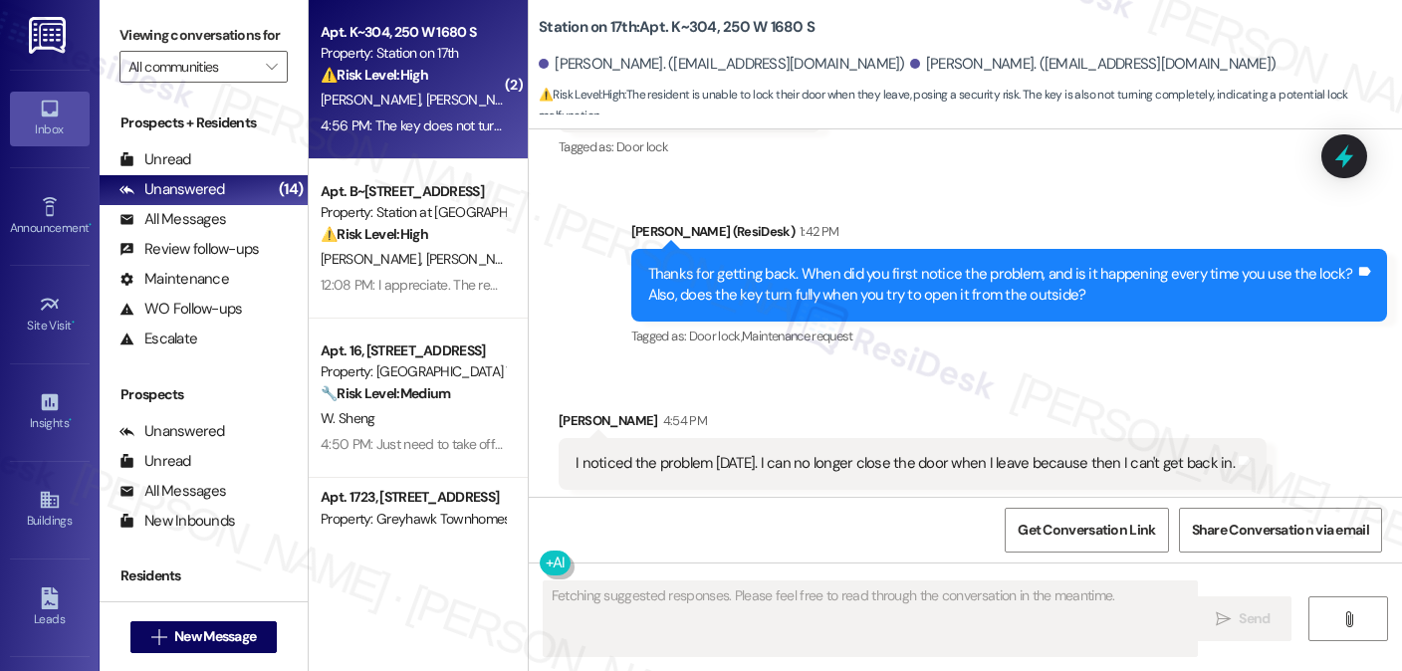
scroll to position [4738, 0]
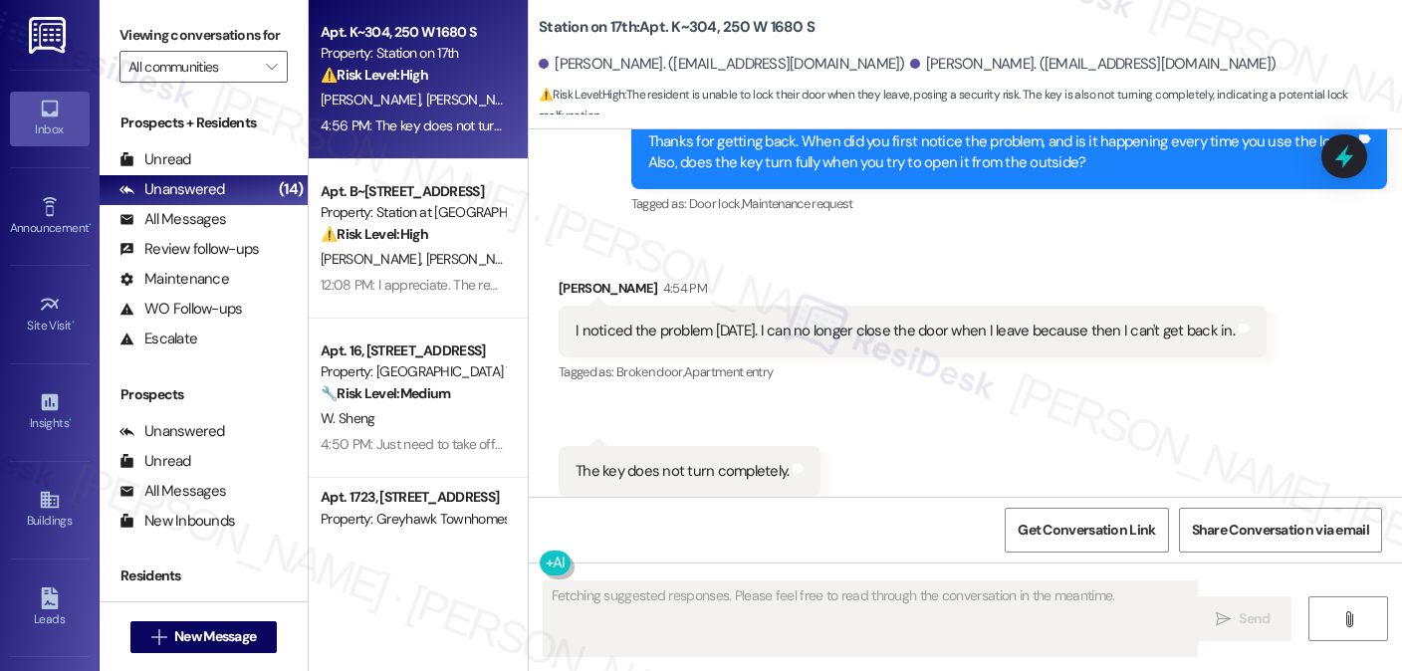
click at [657, 446] on div "The key does not turn completely. Tags and notes" at bounding box center [690, 471] width 262 height 51
click at [680, 321] on div "I noticed the problem yesterday. I can no longer close the door when I leave be…" at bounding box center [905, 331] width 659 height 21
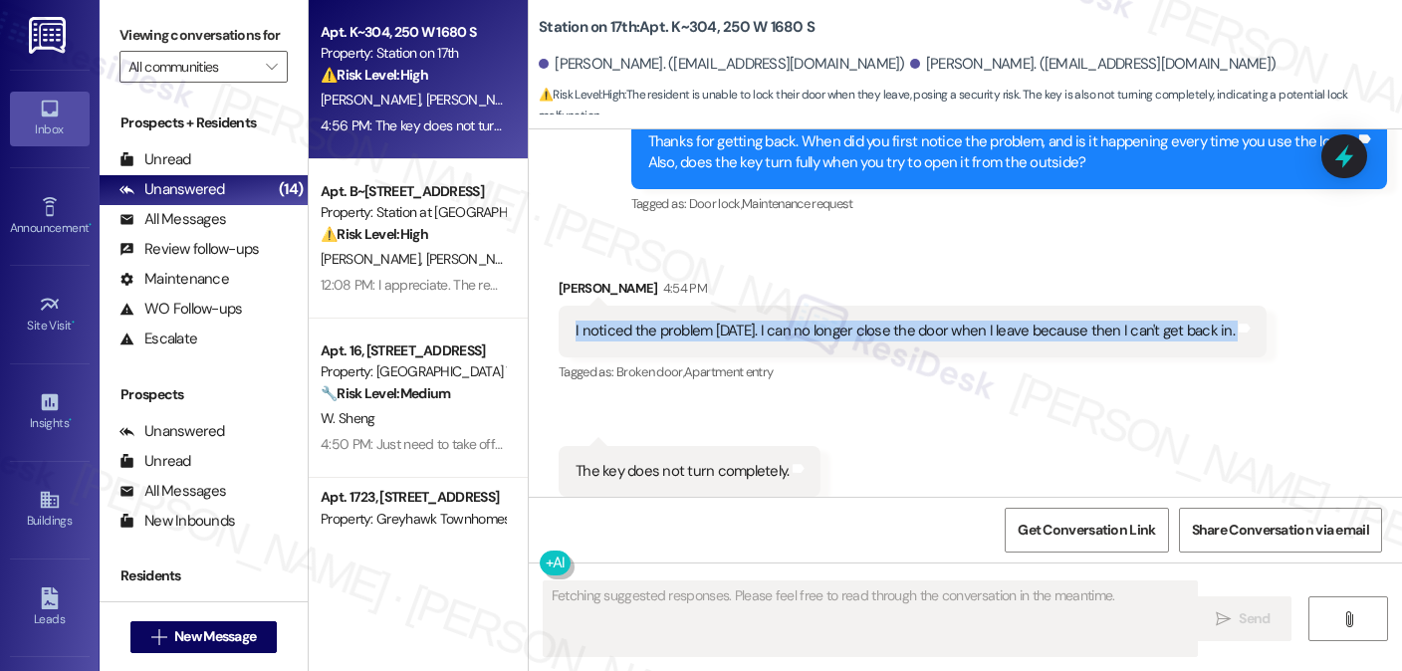
click at [680, 321] on div "I noticed the problem yesterday. I can no longer close the door when I leave be…" at bounding box center [905, 331] width 659 height 21
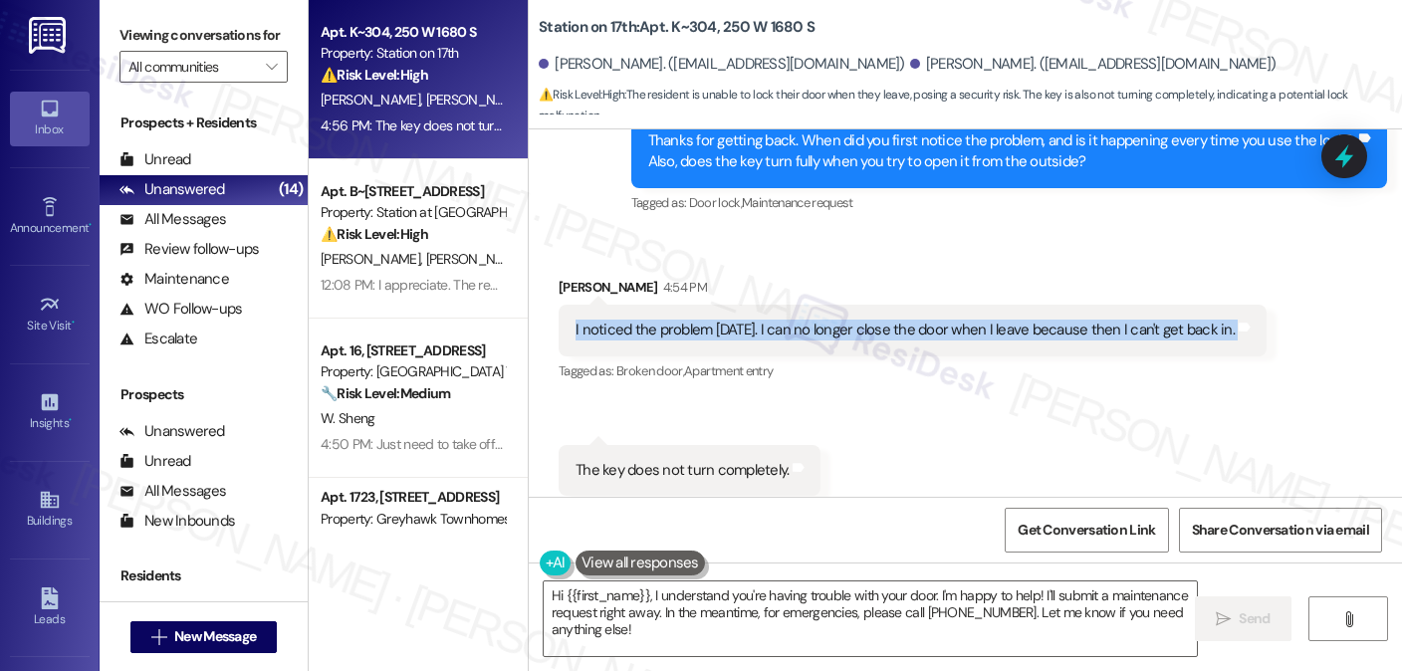
scroll to position [4340, 0]
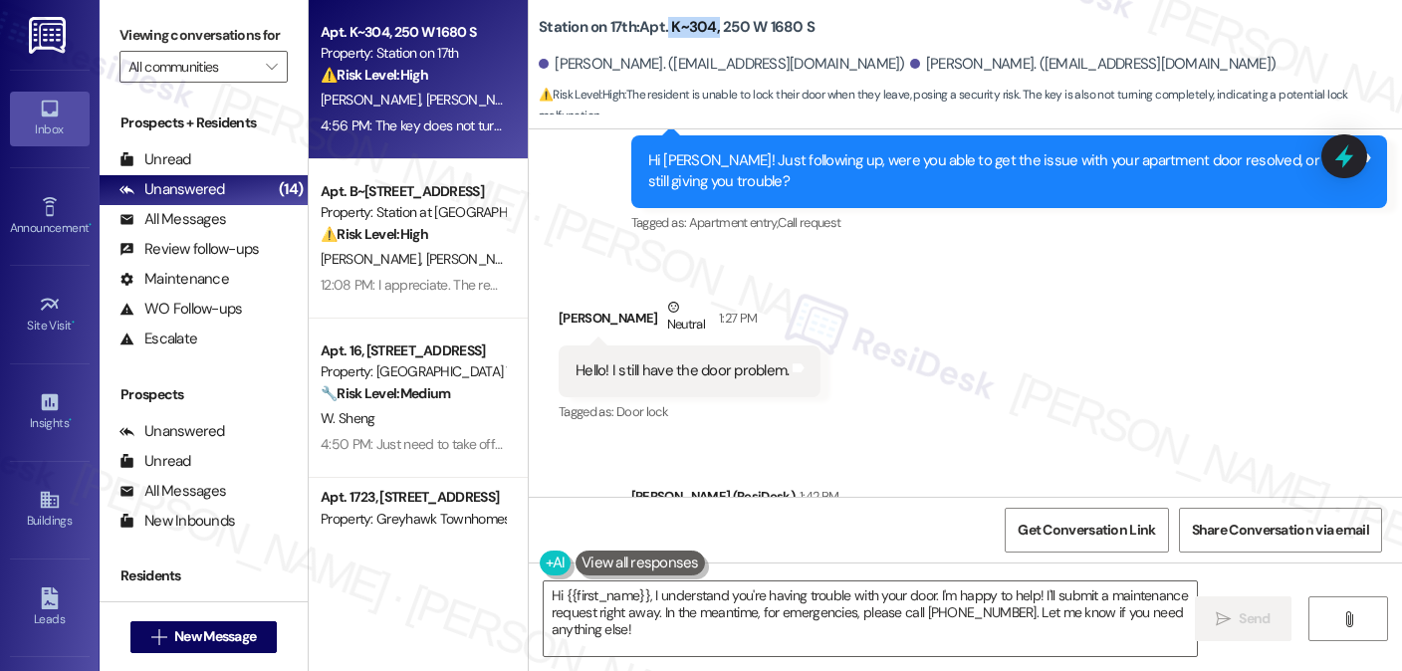
drag, startPoint x: 658, startPoint y: 29, endPoint x: 708, endPoint y: 31, distance: 49.8
click at [708, 31] on b "Station on 17th: Apt. K~304, 250 W 1680 S" at bounding box center [677, 27] width 276 height 21
copy b "K~304,"
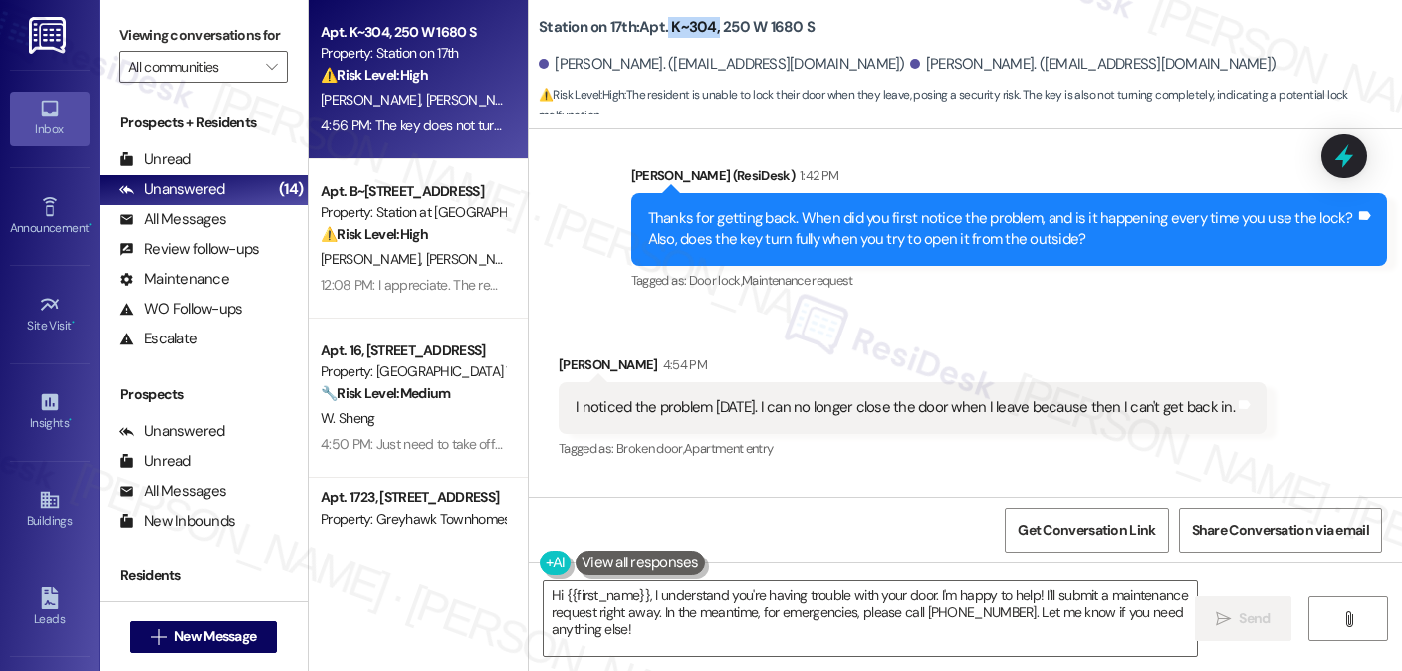
scroll to position [4739, 0]
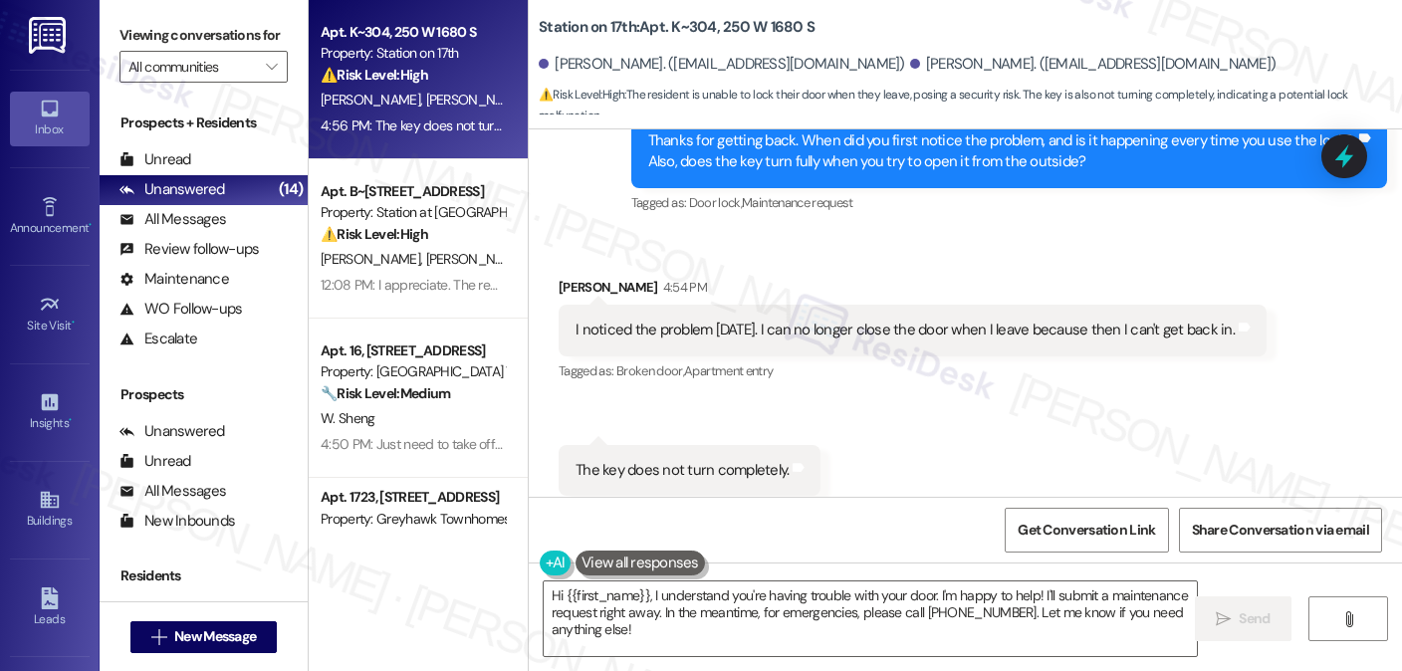
click at [274, 47] on label "Viewing conversations for" at bounding box center [204, 35] width 168 height 31
click at [733, 277] on div "Johel Santiago 4:54 PM" at bounding box center [913, 291] width 708 height 28
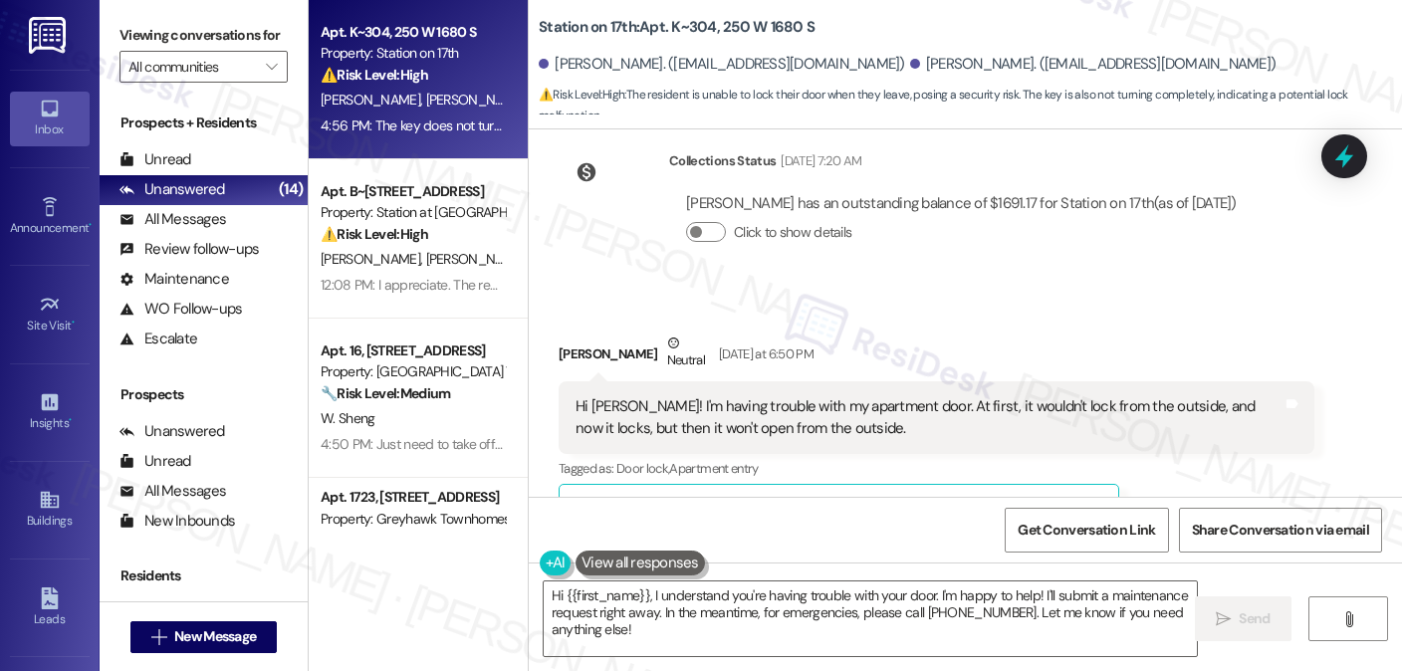
scroll to position [3942, 0]
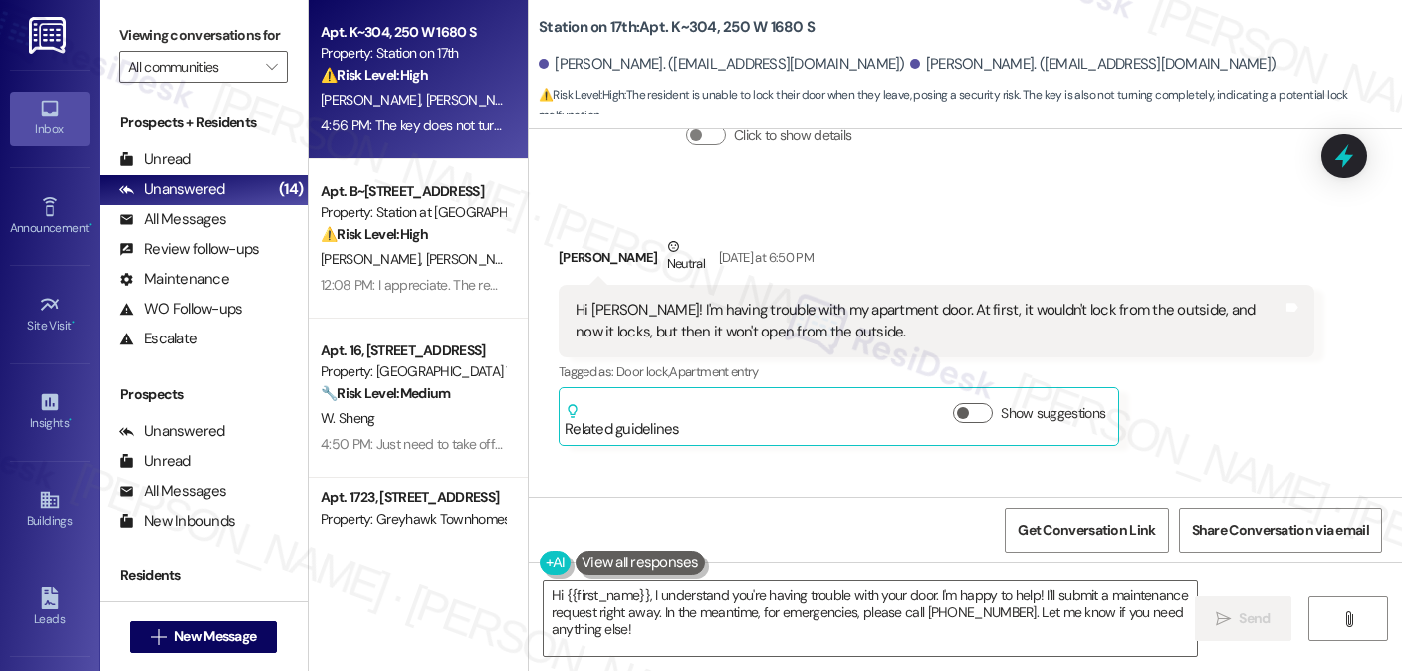
click at [233, 51] on label "Viewing conversations for" at bounding box center [204, 35] width 168 height 31
click at [960, 303] on div "Hi Sarah! I'm having trouble with my apartment door. At first, it wouldn't lock…" at bounding box center [937, 321] width 756 height 73
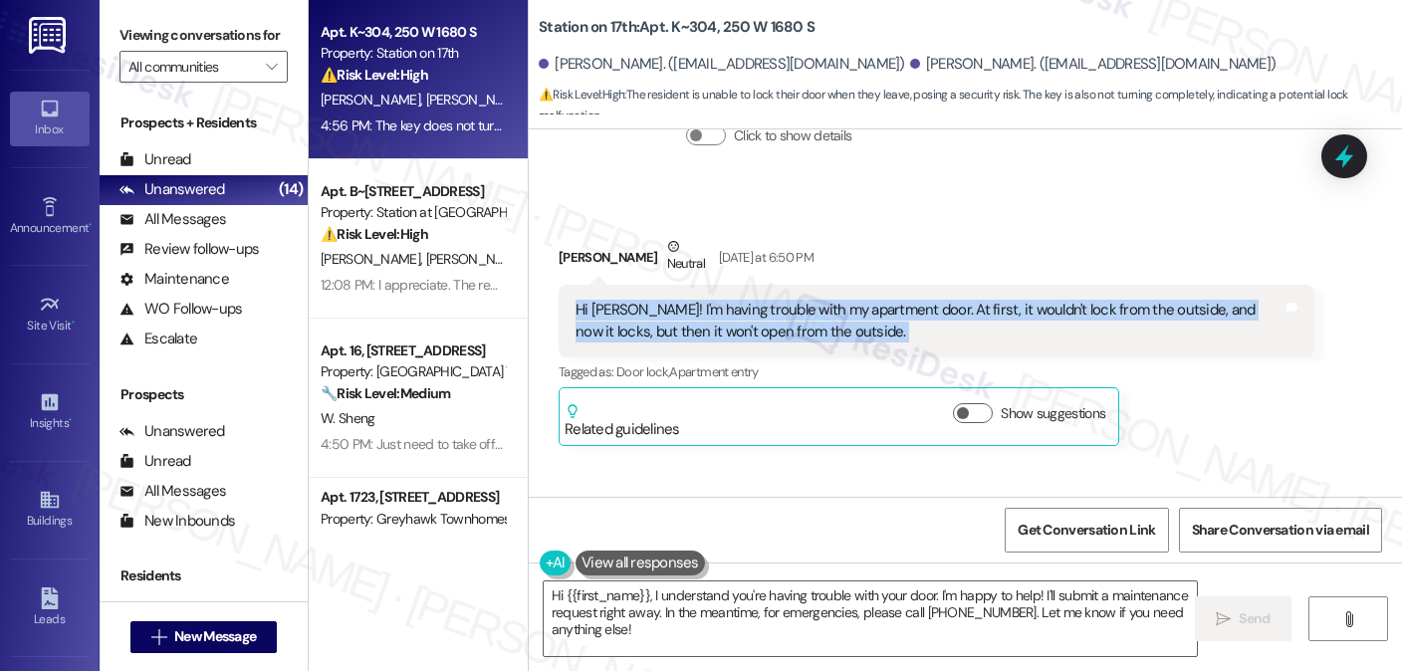
click at [960, 303] on div "Hi Sarah! I'm having trouble with my apartment door. At first, it wouldn't lock…" at bounding box center [937, 321] width 756 height 73
click at [946, 300] on div "Hi Sarah! I'm having trouble with my apartment door. At first, it wouldn't lock…" at bounding box center [929, 321] width 707 height 43
drag, startPoint x: 979, startPoint y: 282, endPoint x: 789, endPoint y: 267, distance: 190.8
click at [789, 300] on div "Hi Sarah! I'm having trouble with my apartment door. At first, it wouldn't lock…" at bounding box center [929, 321] width 707 height 43
copy div "apartment door. At first, it wouldn't lock from the outside, and now it locks, …"
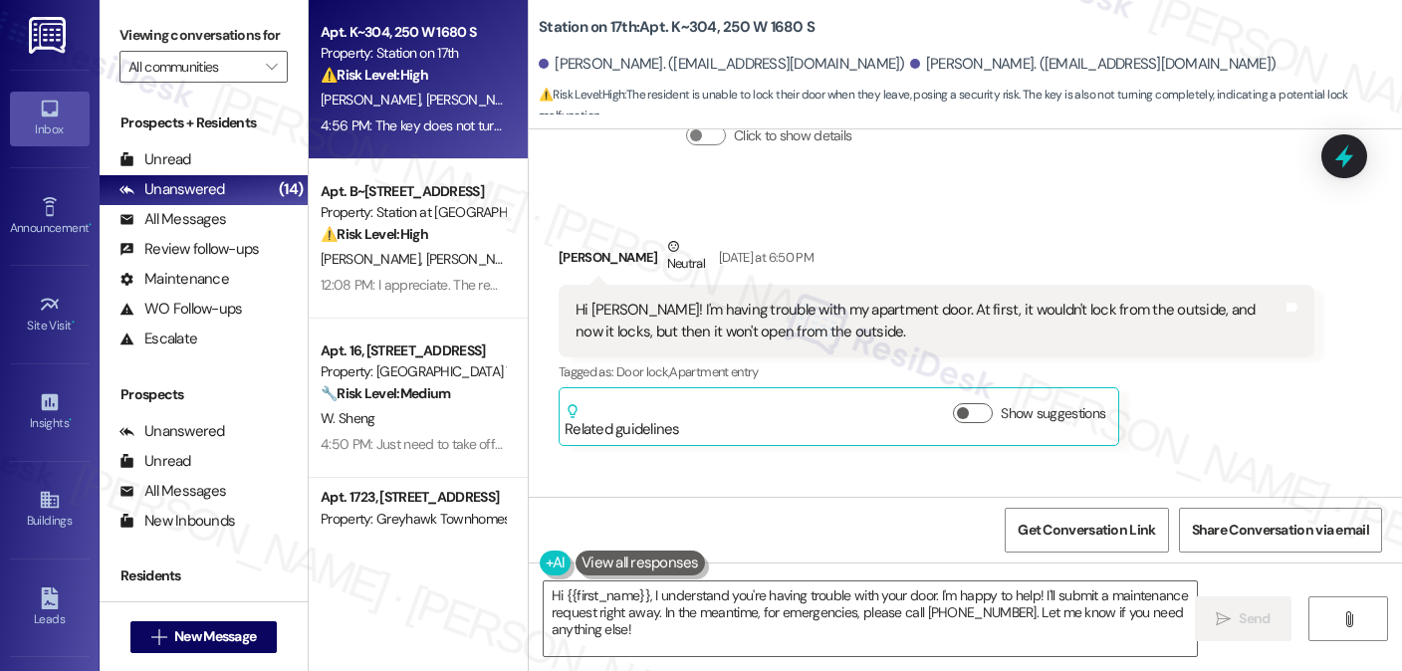
click at [251, 51] on label "Viewing conversations for" at bounding box center [204, 35] width 168 height 31
click at [721, 300] on div "Hi Sarah! I'm having trouble with my apartment door. At first, it wouldn't lock…" at bounding box center [929, 321] width 707 height 43
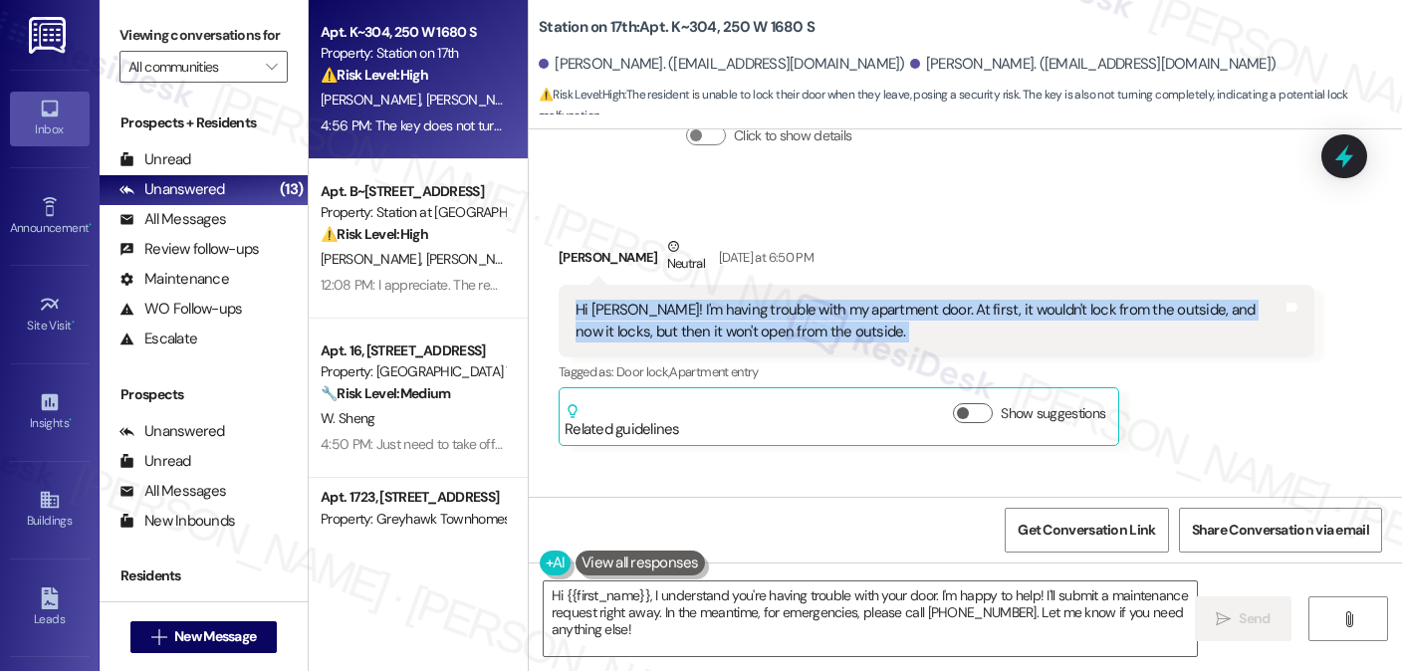
click at [721, 300] on div "Hi Sarah! I'm having trouble with my apartment door. At first, it wouldn't lock…" at bounding box center [929, 321] width 707 height 43
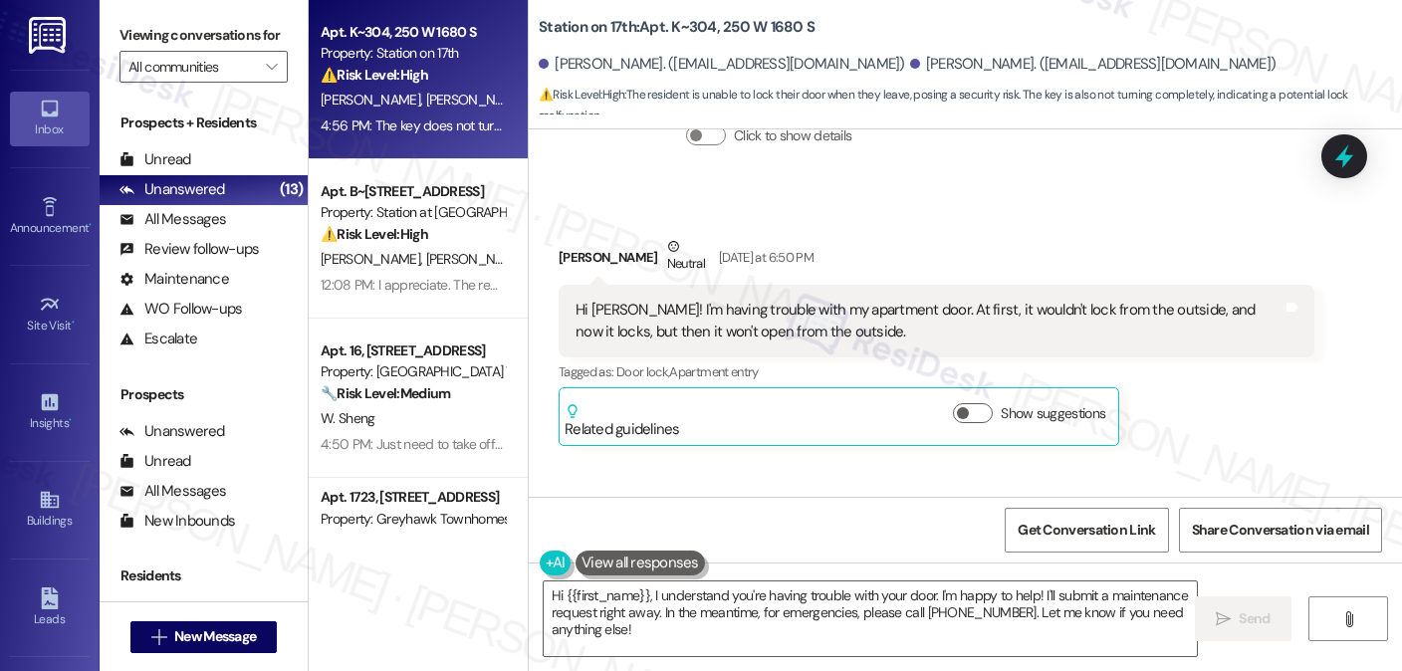
click at [992, 236] on div "Johel Santiago Neutral Yesterday at 6:50 PM" at bounding box center [937, 260] width 756 height 49
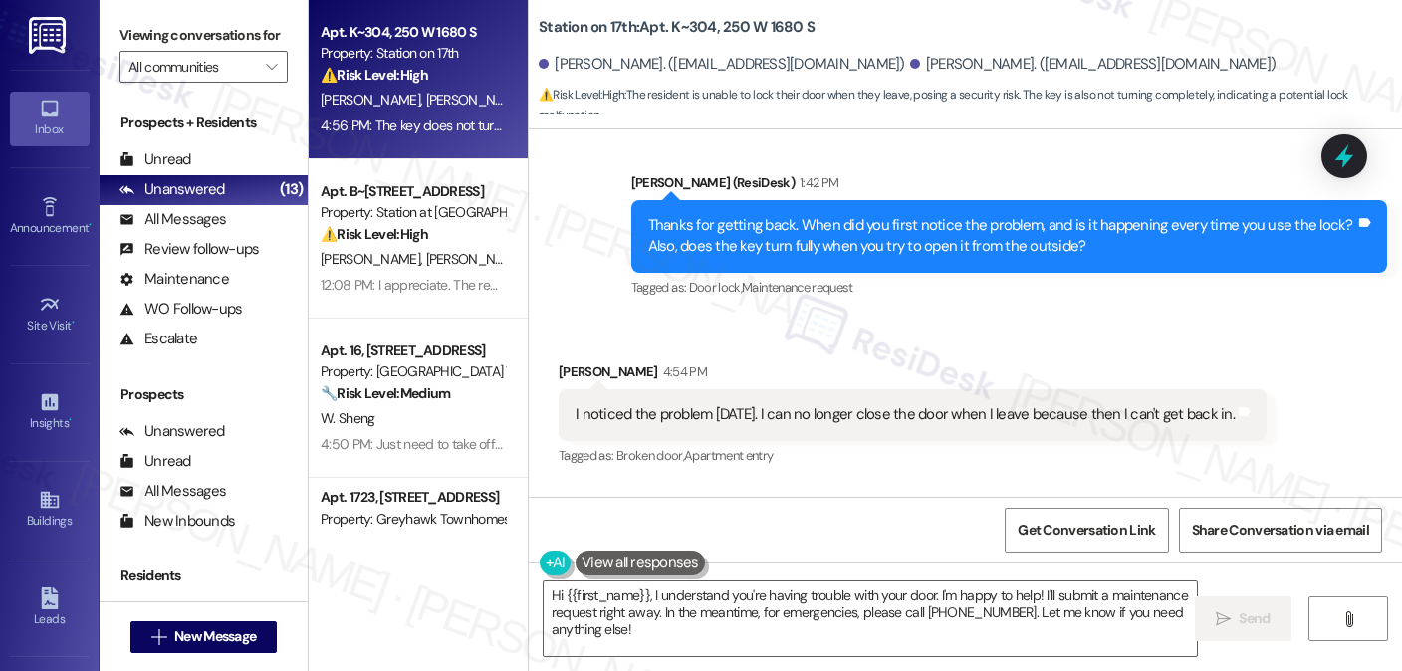
scroll to position [4739, 0]
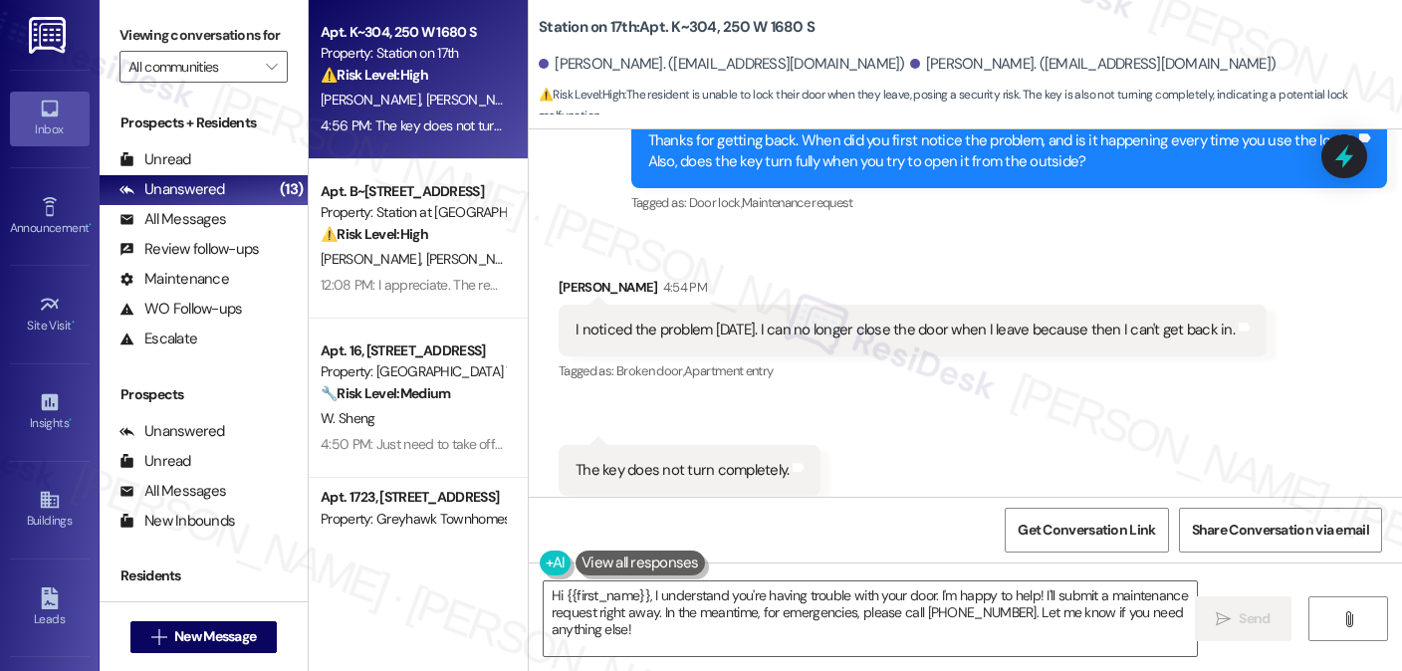
drag, startPoint x: 572, startPoint y: 288, endPoint x: 1222, endPoint y: 292, distance: 650.3
click at [1222, 320] on div "I noticed the problem yesterday. I can no longer close the door when I leave be…" at bounding box center [905, 330] width 659 height 21
copy div "noticed the problem yesterday. I can no longer close the door when I leave beca…"
click at [1227, 305] on div "I noticed the problem yesterday. I can no longer close the door when I leave be…" at bounding box center [913, 330] width 708 height 51
drag, startPoint x: 574, startPoint y: 286, endPoint x: 1227, endPoint y: 305, distance: 653.6
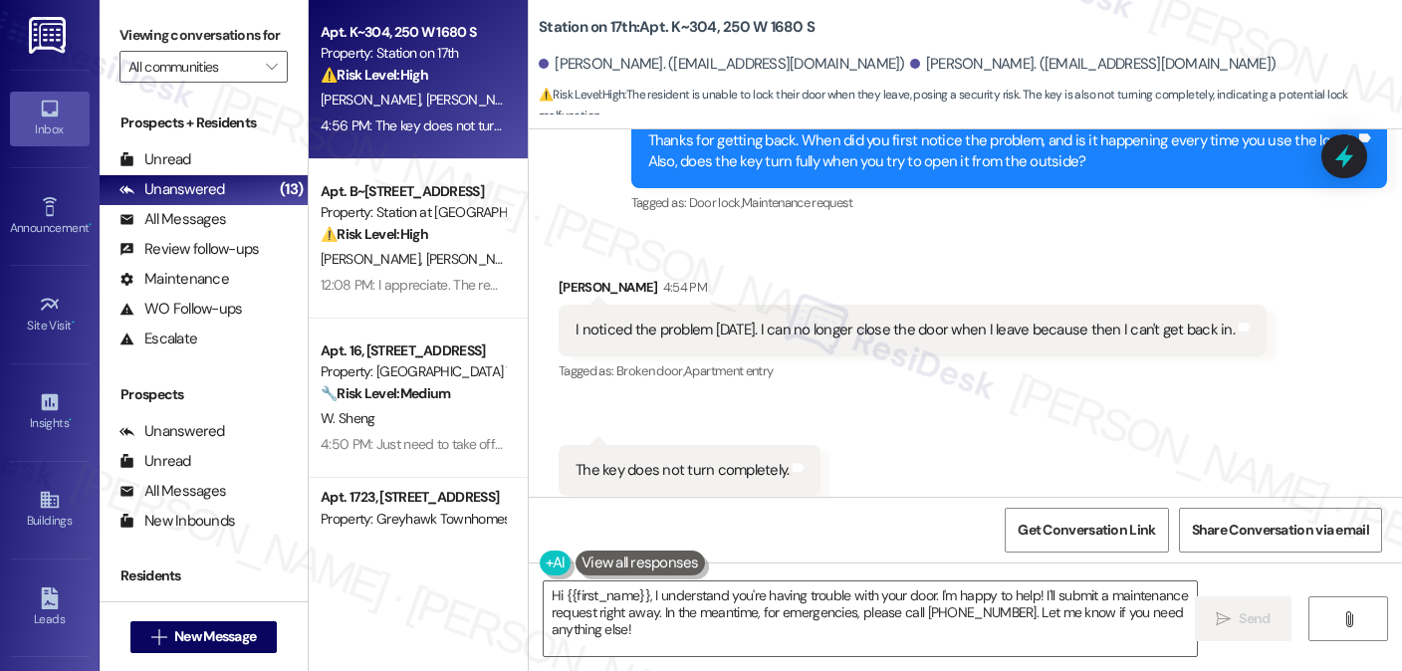
click at [1227, 305] on div "I noticed the problem yesterday. I can no longer close the door when I leave be…" at bounding box center [913, 330] width 708 height 51
copy div "noticed the problem yesterday. I can no longer close the door when I leave beca…"
click at [242, 27] on label "Viewing conversations for" at bounding box center [204, 35] width 168 height 31
click at [666, 460] on div "The key does not turn completely." at bounding box center [682, 470] width 213 height 21
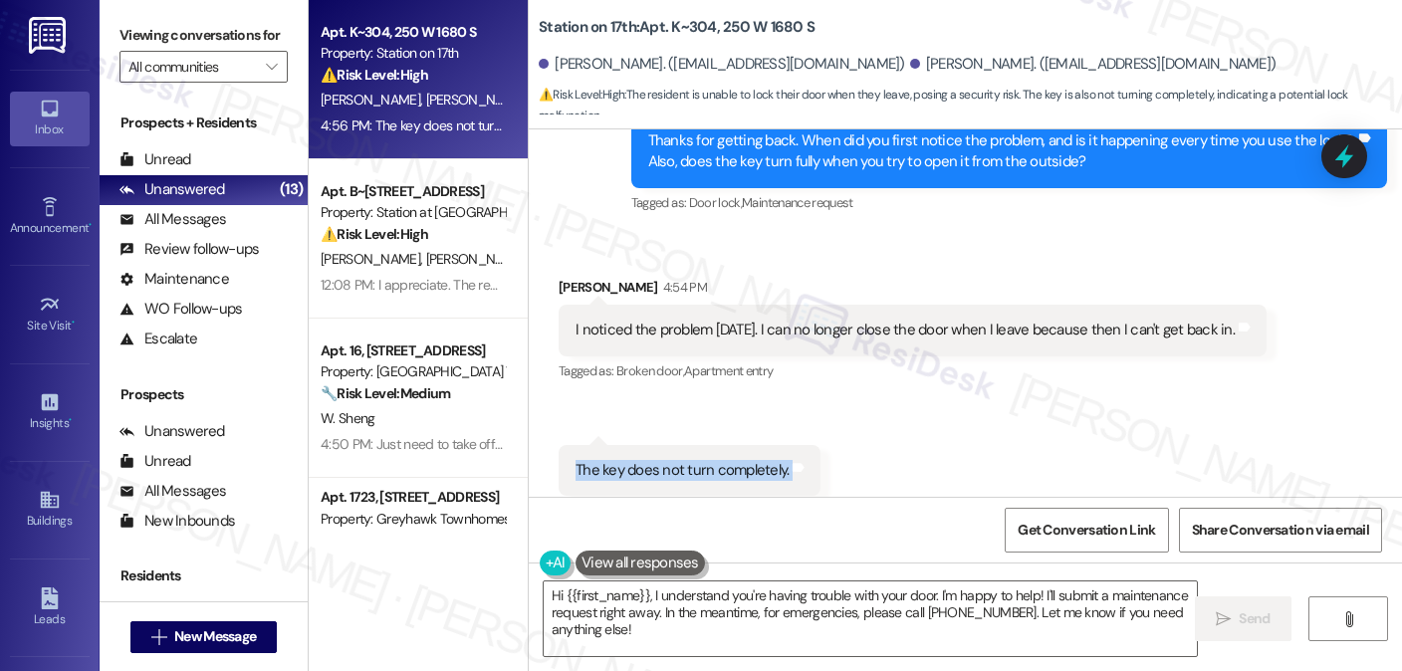
click at [666, 460] on div "The key does not turn completely." at bounding box center [682, 470] width 213 height 21
copy div "The key does not turn completely. Tags and notes"
drag, startPoint x: 252, startPoint y: 42, endPoint x: 290, endPoint y: 42, distance: 37.8
click at [252, 42] on label "Viewing conversations for" at bounding box center [204, 35] width 168 height 31
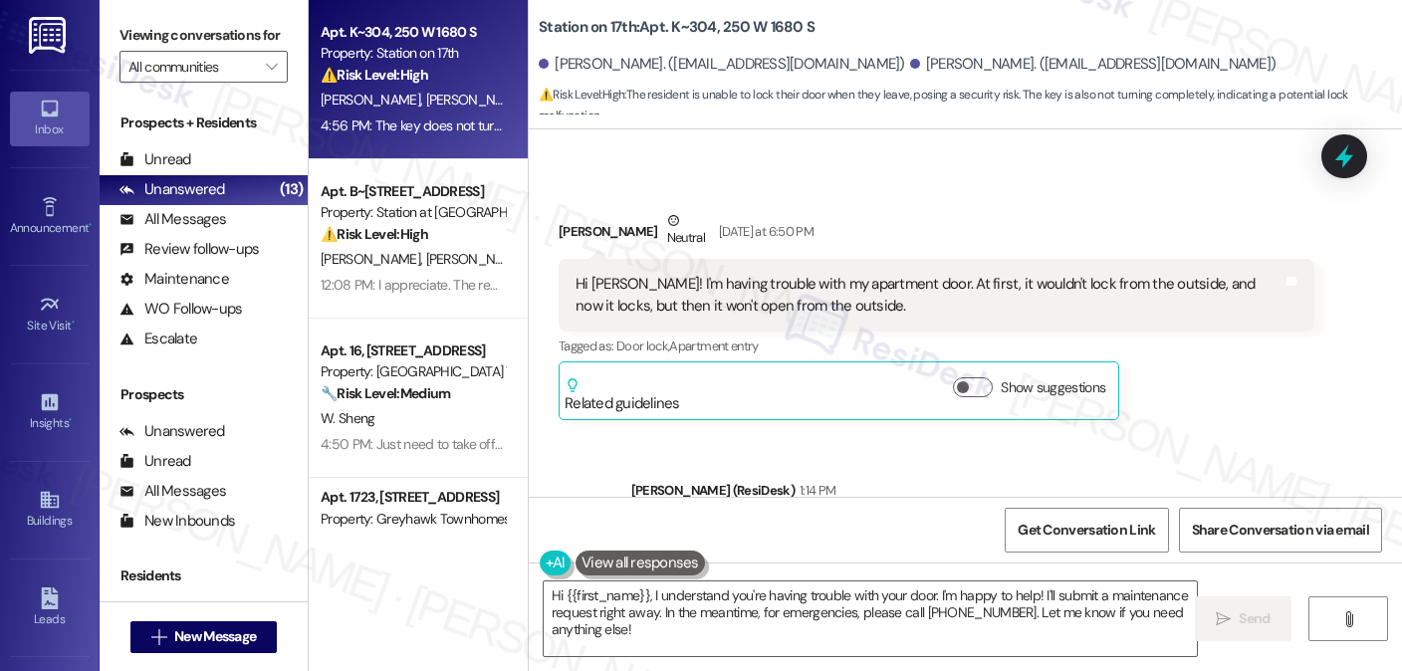
scroll to position [3842, 0]
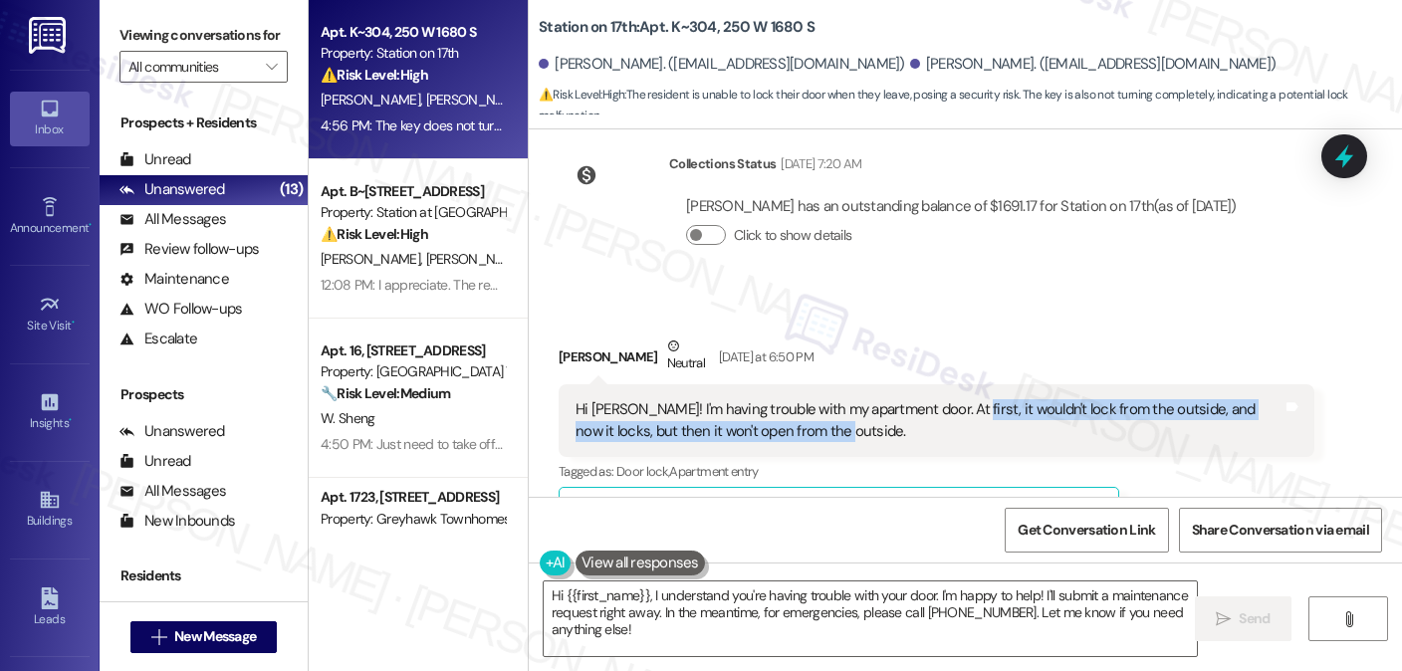
drag, startPoint x: 850, startPoint y: 385, endPoint x: 940, endPoint y: 364, distance: 93.2
click at [940, 399] on div "Hi Sarah! I'm having trouble with my apartment door. At first, it wouldn't lock…" at bounding box center [929, 420] width 707 height 43
copy div "t wouldn't lock from the outside, and now it locks, but then it won't open from…"
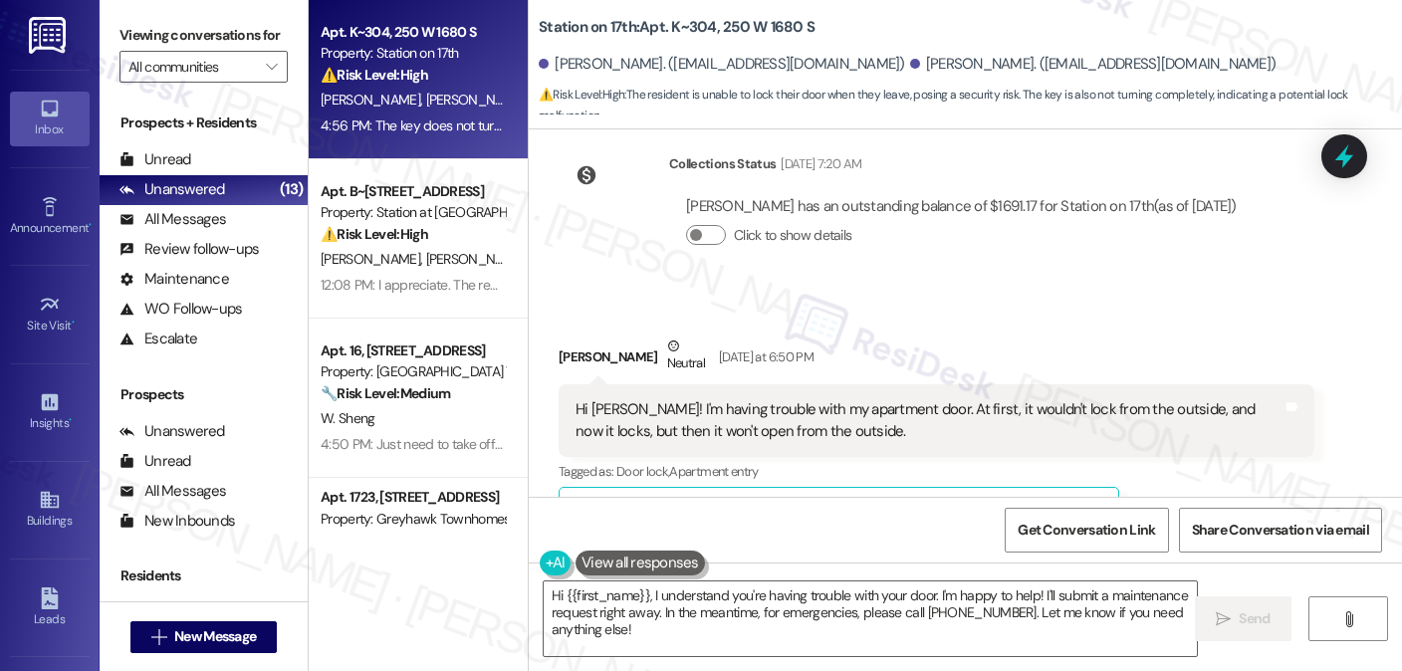
click at [276, 27] on label "Viewing conversations for" at bounding box center [204, 35] width 168 height 31
click at [211, 31] on label "Viewing conversations for" at bounding box center [204, 35] width 168 height 31
click at [816, 399] on div "Hi Sarah! I'm having trouble with my apartment door. At first, it wouldn't lock…" at bounding box center [929, 420] width 707 height 43
click at [814, 399] on div "Hi Sarah! I'm having trouble with my apartment door. At first, it wouldn't lock…" at bounding box center [929, 420] width 707 height 43
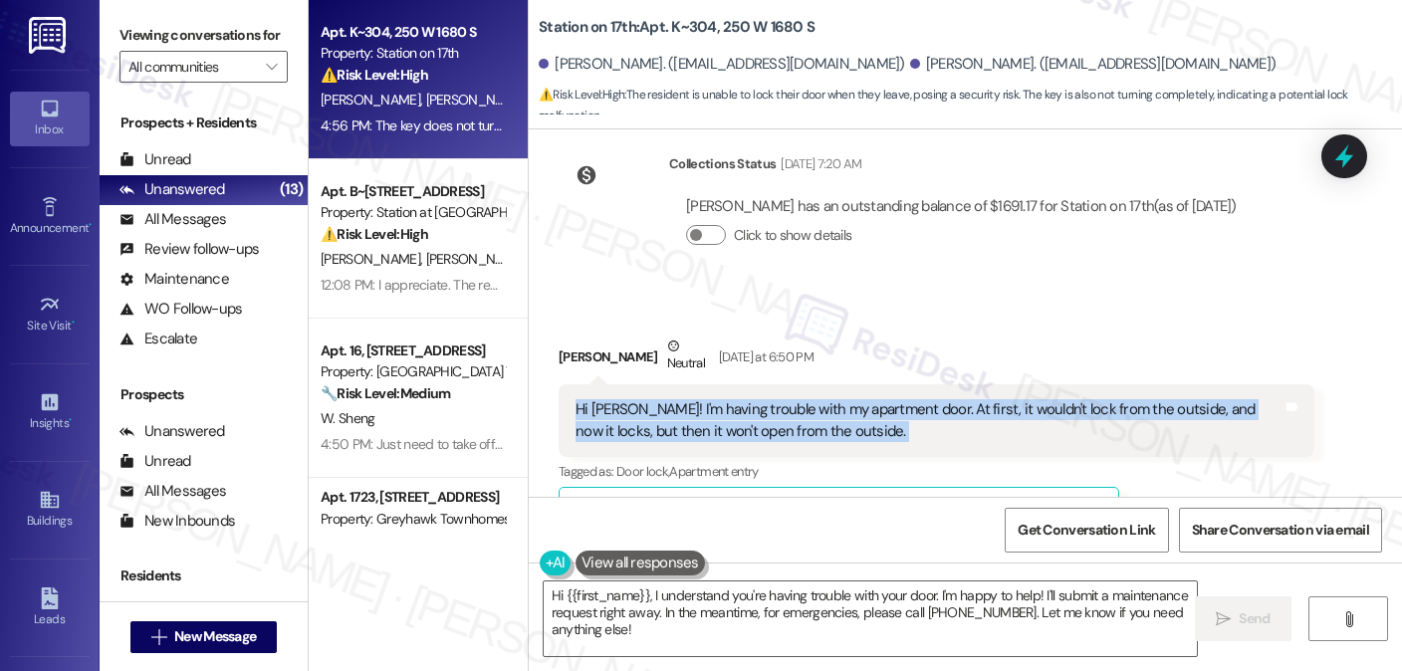
click at [814, 399] on div "Hi Sarah! I'm having trouble with my apartment door. At first, it wouldn't lock…" at bounding box center [929, 420] width 707 height 43
click at [785, 399] on div "Hi Sarah! I'm having trouble with my apartment door. At first, it wouldn't lock…" at bounding box center [929, 420] width 707 height 43
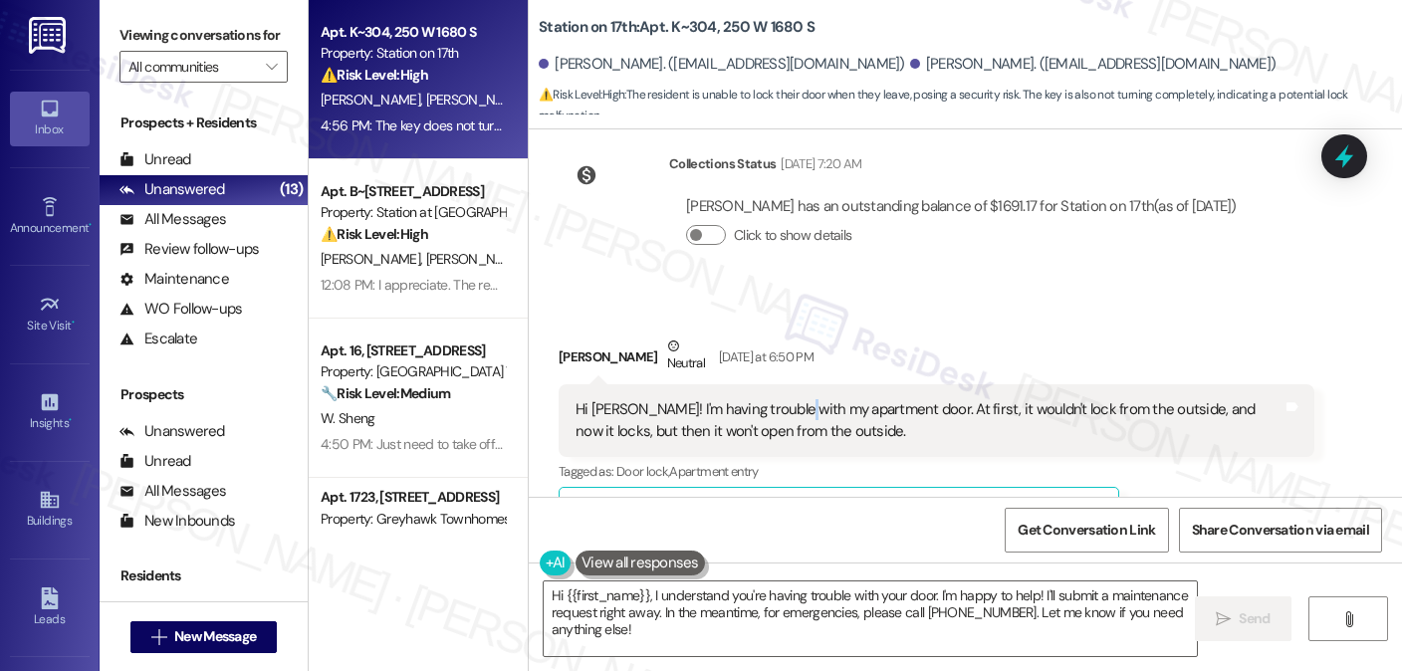
click at [783, 399] on div "Hi Sarah! I'm having trouble with my apartment door. At first, it wouldn't lock…" at bounding box center [929, 420] width 707 height 43
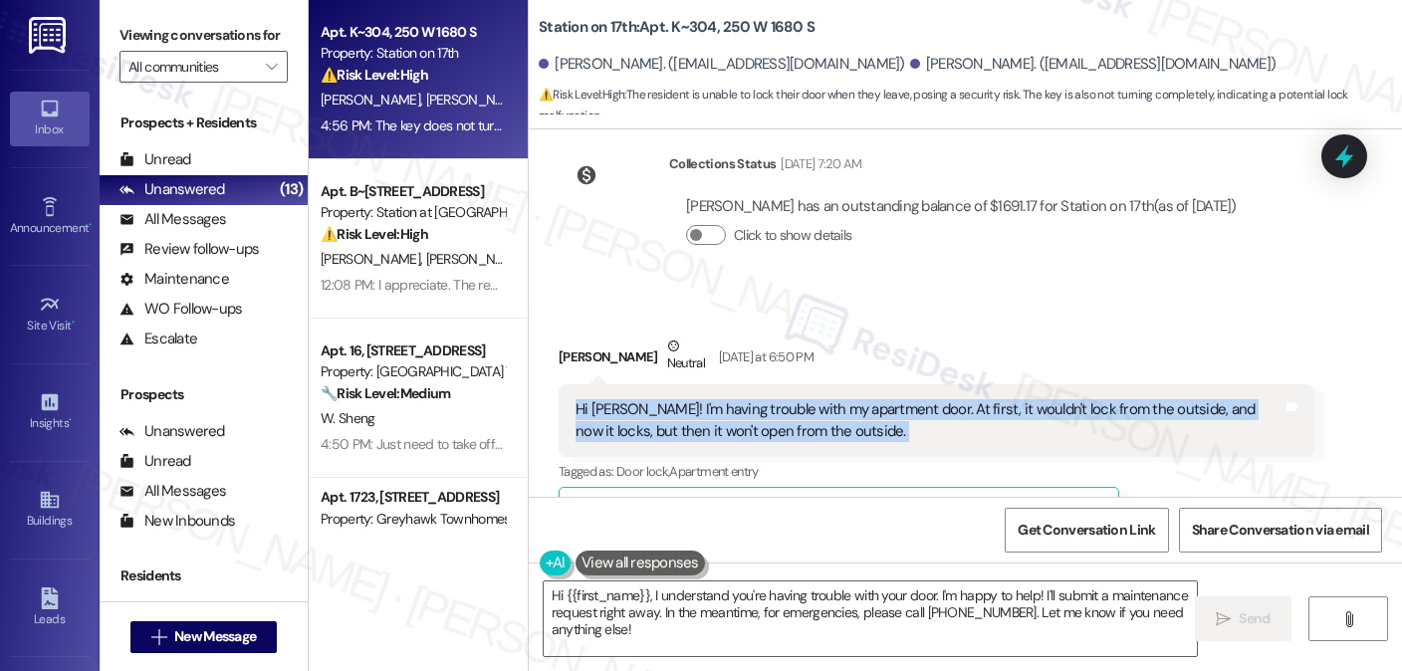
click at [783, 399] on div "Hi Sarah! I'm having trouble with my apartment door. At first, it wouldn't lock…" at bounding box center [929, 420] width 707 height 43
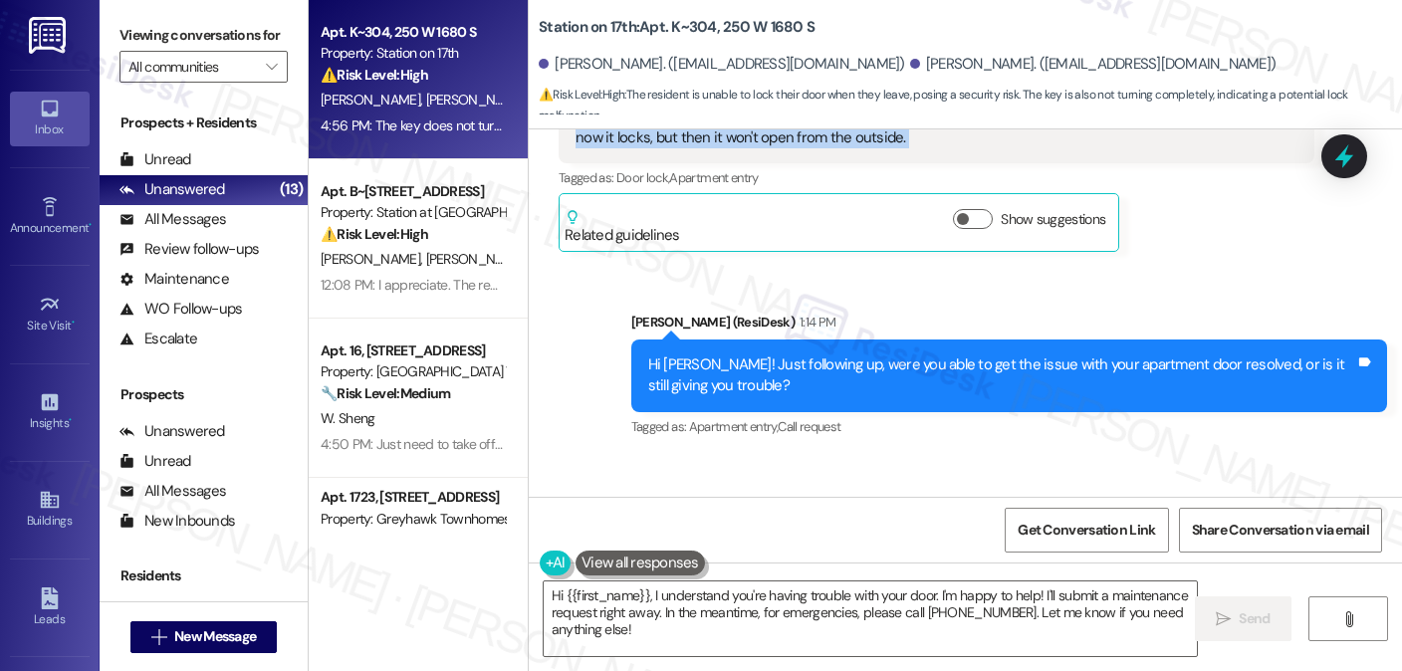
scroll to position [4440, 0]
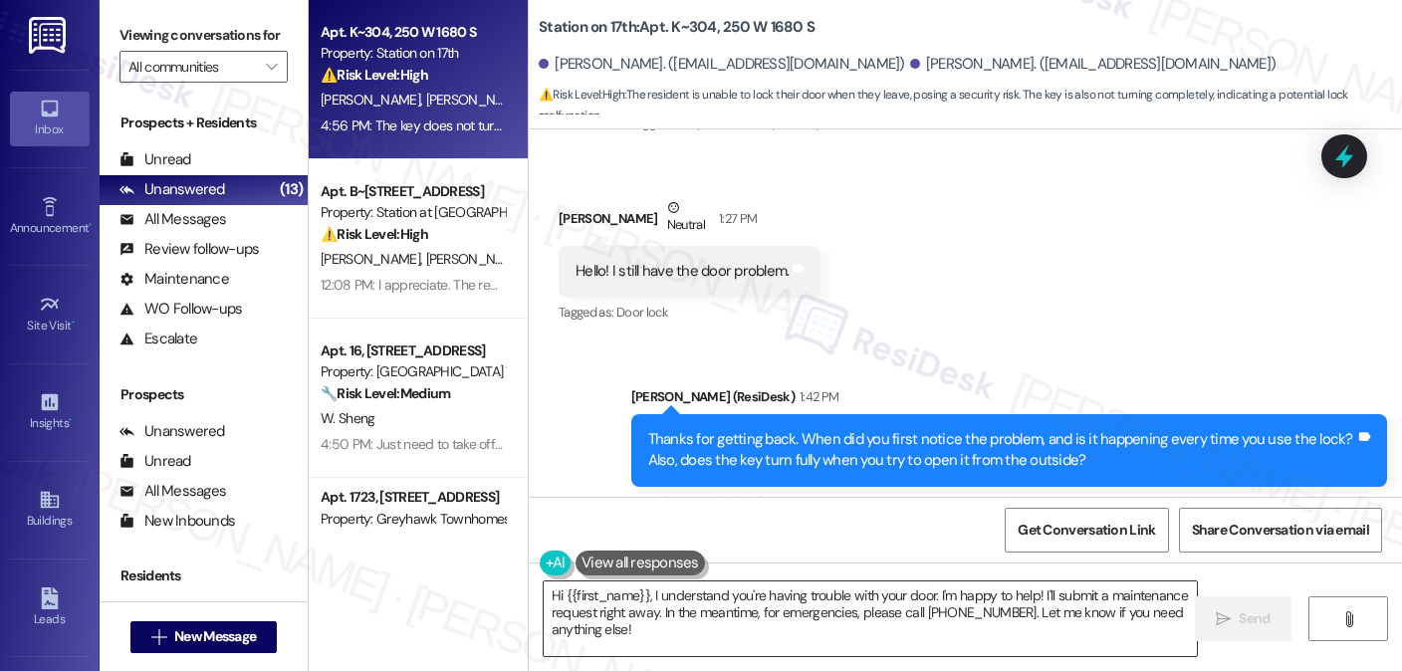
click at [701, 612] on textarea "Hi {{first_name}}, I understand you're having trouble with your door. I'm happy…" at bounding box center [870, 619] width 653 height 75
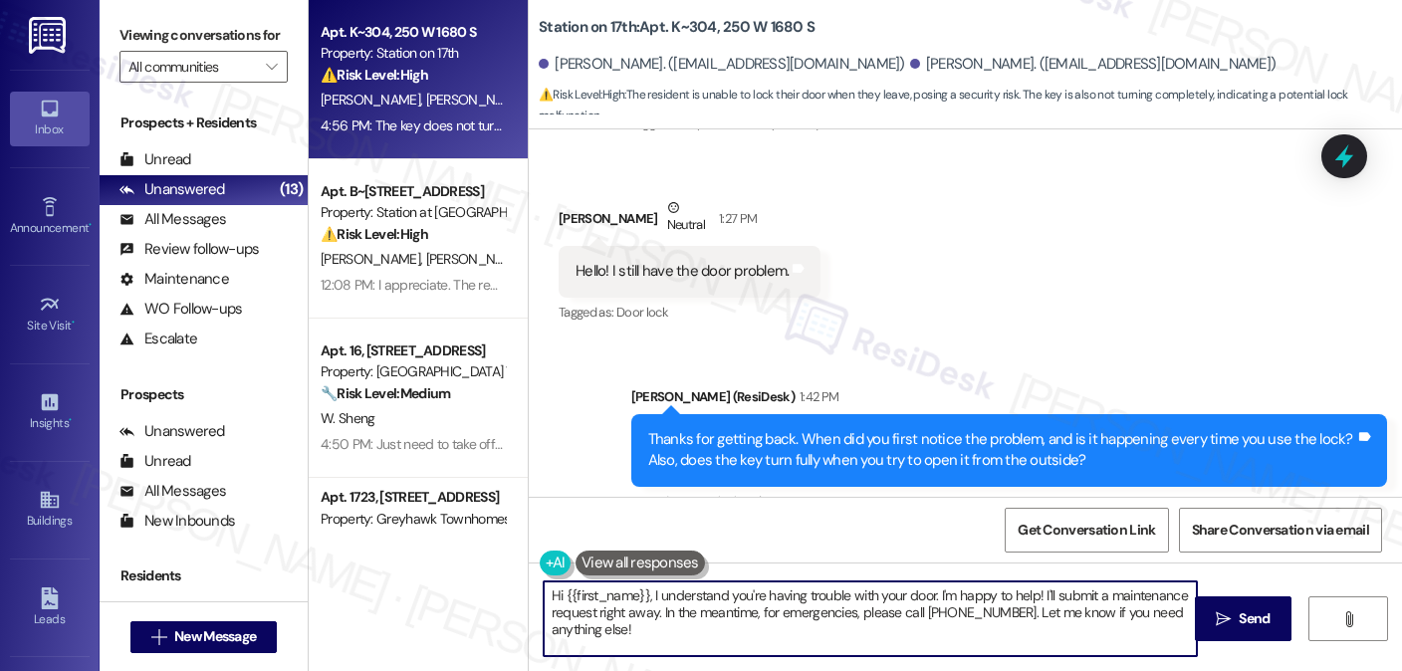
click at [701, 612] on textarea "Hi {{first_name}}, I understand you're having trouble with your door. I'm happy…" at bounding box center [870, 619] width 653 height 75
click at [831, 612] on textarea "Hi {{first_name}}, I understand you're having trouble with your door. I'm happy…" at bounding box center [870, 619] width 653 height 75
drag, startPoint x: 1028, startPoint y: 593, endPoint x: 410, endPoint y: 594, distance: 617.5
click at [410, 594] on div "Apt. K~304, 250 W 1680 S Property: Station on 17th ⚠️ Risk Level: High The resi…" at bounding box center [856, 335] width 1094 height 671
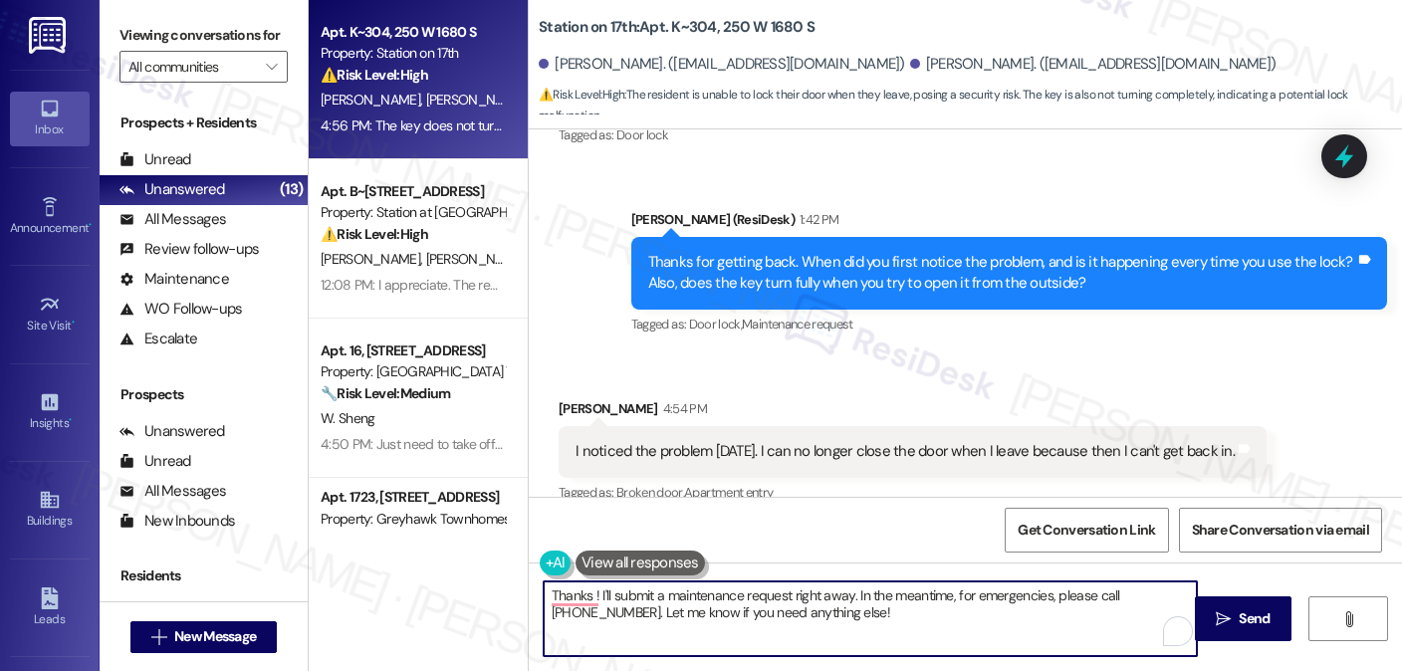
scroll to position [4539, 0]
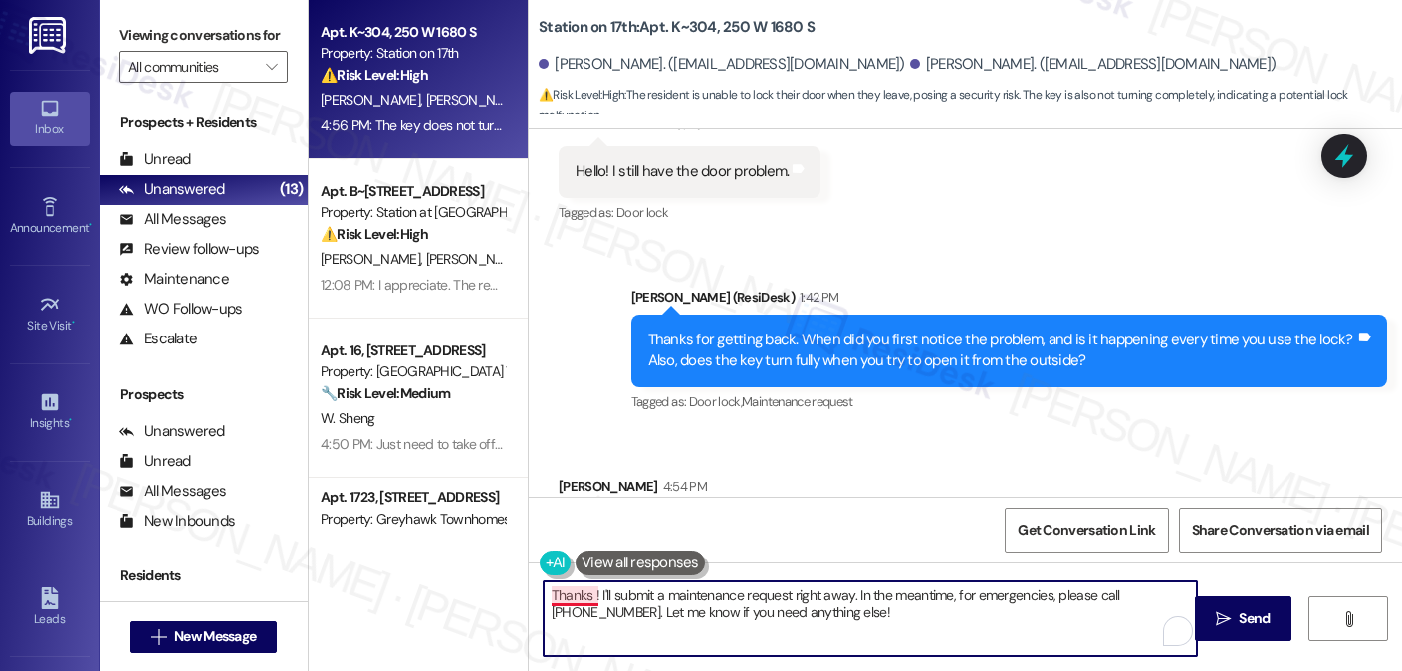
drag, startPoint x: 589, startPoint y: 593, endPoint x: 524, endPoint y: 593, distance: 64.7
click at [533, 593] on div "Thanks ! I'll submit a maintenance request right away. In the meantime, for eme…" at bounding box center [860, 619] width 655 height 77
click at [582, 599] on textarea "Thanks ! I'll submit a maintenance request right away. In the meantime, for eme…" at bounding box center [870, 619] width 653 height 75
drag, startPoint x: 809, startPoint y: 620, endPoint x: 521, endPoint y: 619, distance: 287.8
click at [529, 619] on div "! I'll submit a maintenance request right away. In the meantime, for emergencie…" at bounding box center [965, 637] width 873 height 149
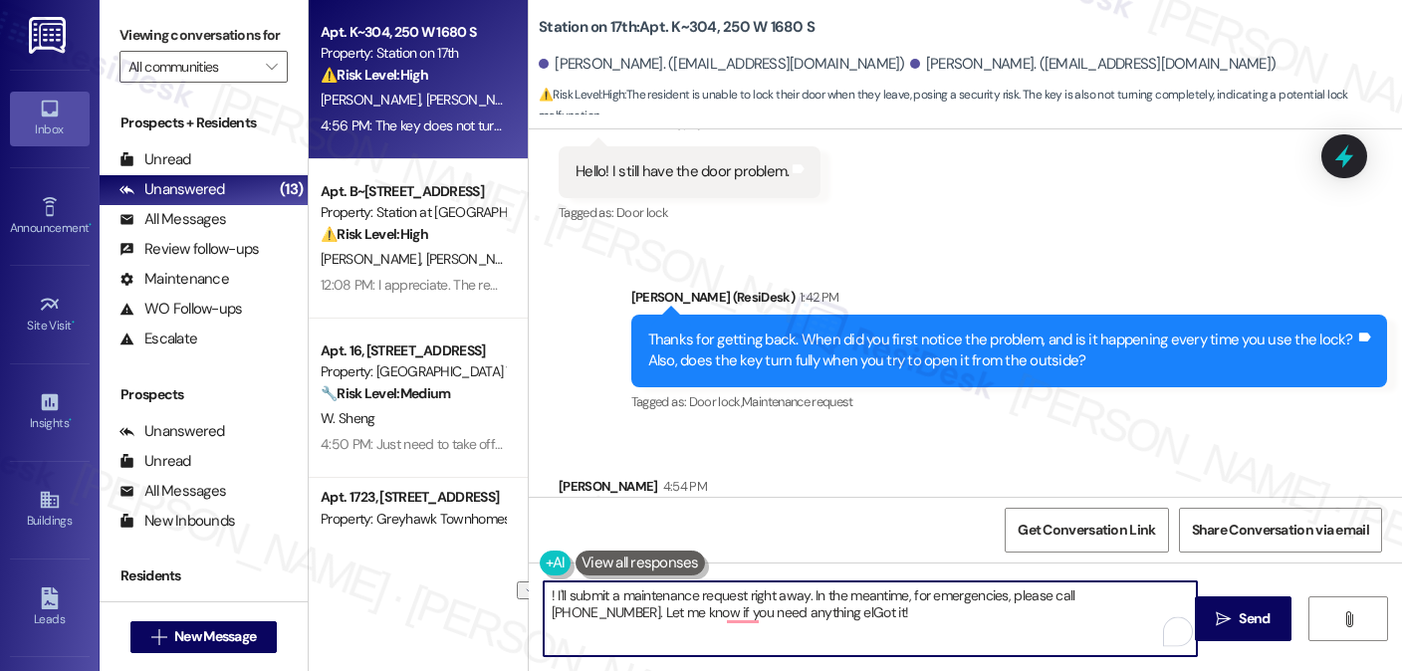
click at [649, 616] on textarea "! I'll submit a maintenance request right away. In the meantime, for emergencie…" at bounding box center [870, 619] width 653 height 75
click at [604, 616] on textarea "! I'll submit a maintenance request right away. In the meantime, for emergencie…" at bounding box center [870, 619] width 653 height 75
click at [544, 582] on textarea "! I'll submit a maintenance request right away. In the meantime, for emergencie…" at bounding box center [870, 619] width 653 height 75
click at [583, 599] on textarea "Got it! I'll submit a maintenance request right away. In the meantime, for emer…" at bounding box center [870, 619] width 653 height 75
click at [747, 600] on textarea "Got it! I'll submit a maintenance request right away. In the meantime, for emer…" at bounding box center [870, 619] width 653 height 75
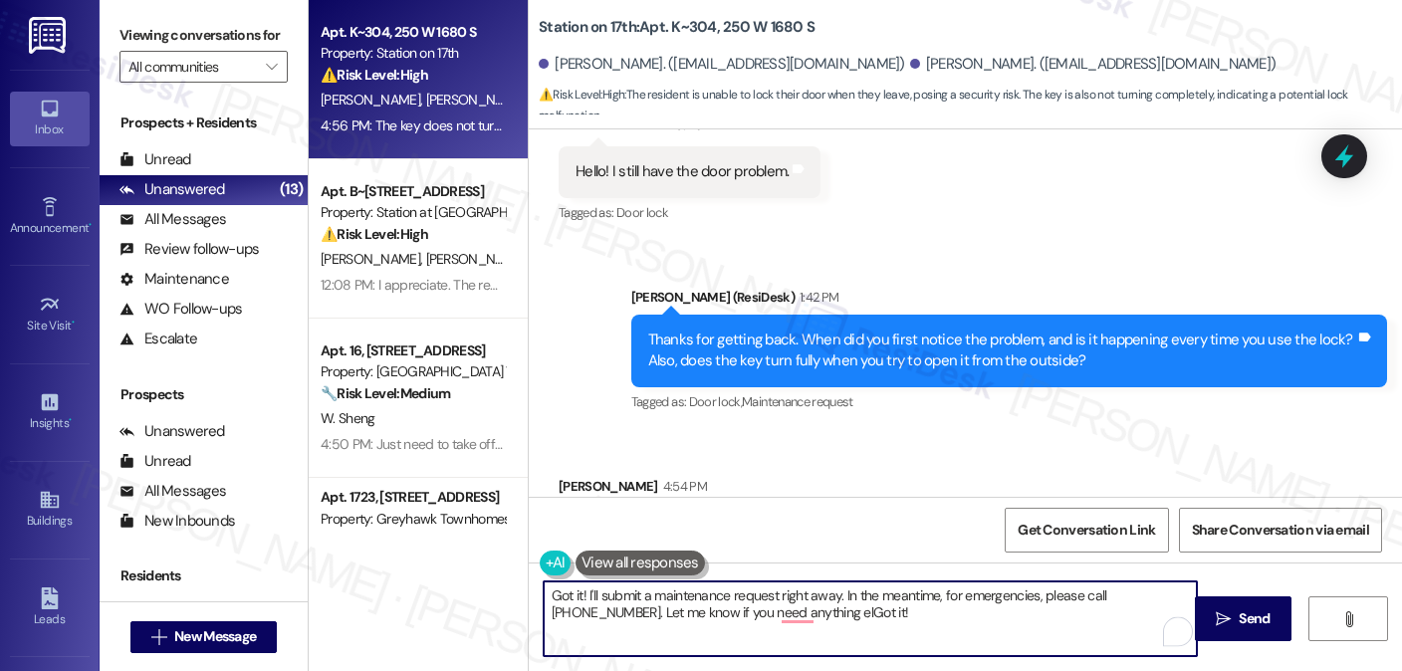
click at [747, 600] on textarea "Got it! I'll submit a maintenance request right away. In the meantime, for emer…" at bounding box center [870, 619] width 653 height 75
click at [933, 612] on textarea "Got it! I'll submit a maintenance request right away. In the meantime, for emer…" at bounding box center [870, 619] width 653 height 75
drag, startPoint x: 835, startPoint y: 593, endPoint x: 892, endPoint y: 624, distance: 66.0
click at [888, 624] on textarea "Got it! I'll submit a maintenance request right away. In the meantime, for emer…" at bounding box center [870, 619] width 653 height 75
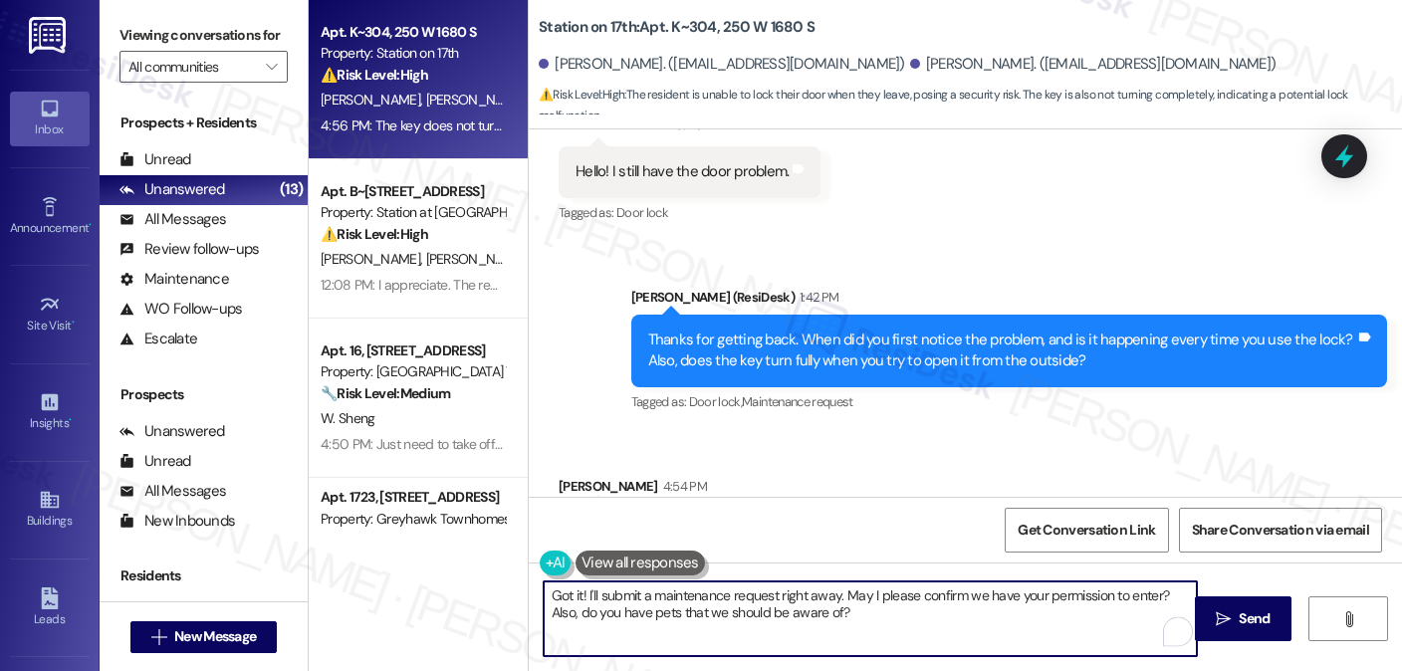
click at [809, 590] on textarea "Got it! I'll submit a maintenance request right away. May I please confirm we h…" at bounding box center [870, 619] width 653 height 75
click at [889, 614] on textarea "Got it! I'll submit a maintenance request right away. May I please confirm we h…" at bounding box center [870, 619] width 653 height 75
click at [886, 605] on textarea "Got it! I'll submit a maintenance request right away. May I please confirm we h…" at bounding box center [870, 619] width 653 height 75
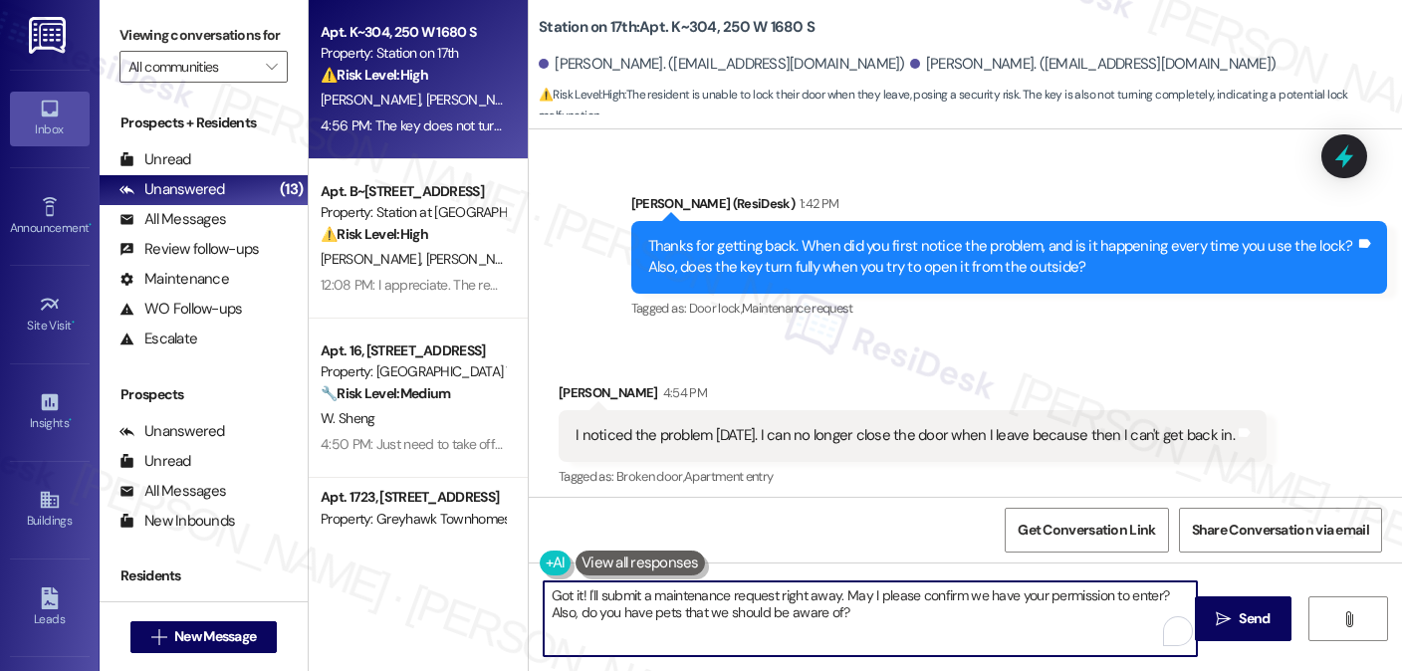
scroll to position [4739, 0]
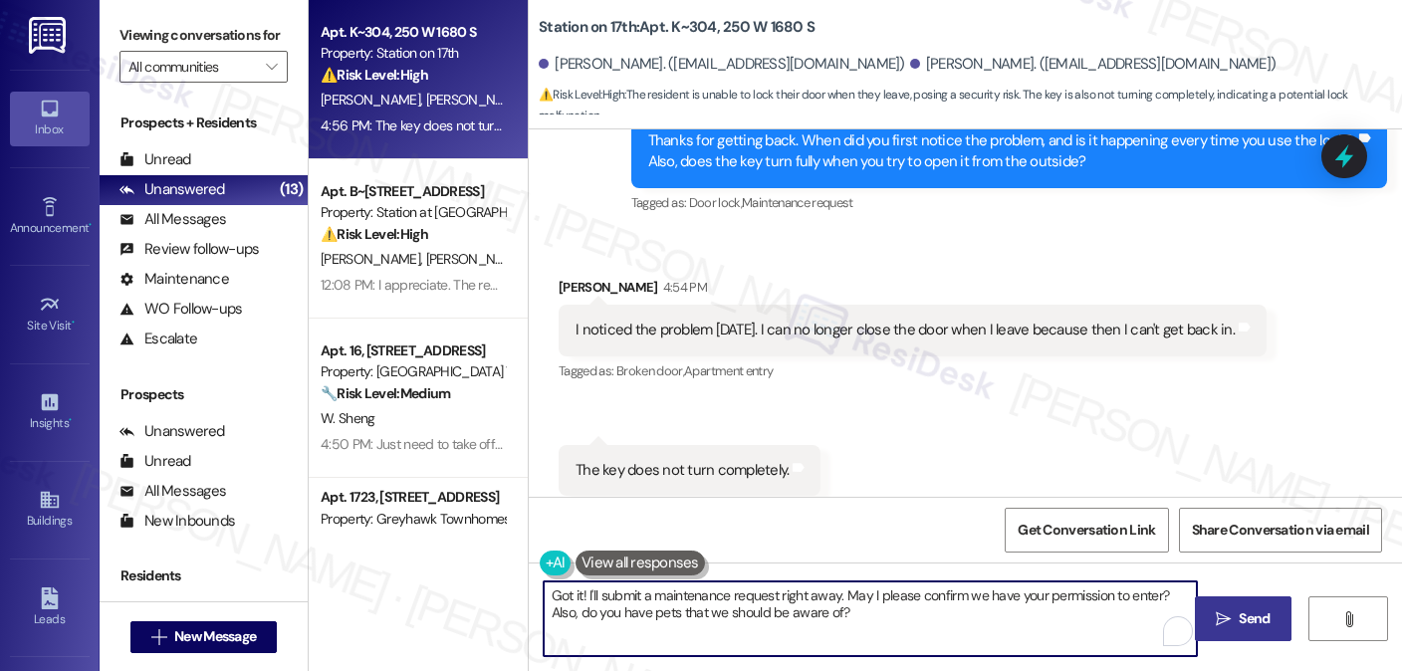
type textarea "Got it! I'll submit a maintenance request right away. May I please confirm we h…"
click at [1199, 608] on button " Send" at bounding box center [1243, 619] width 97 height 45
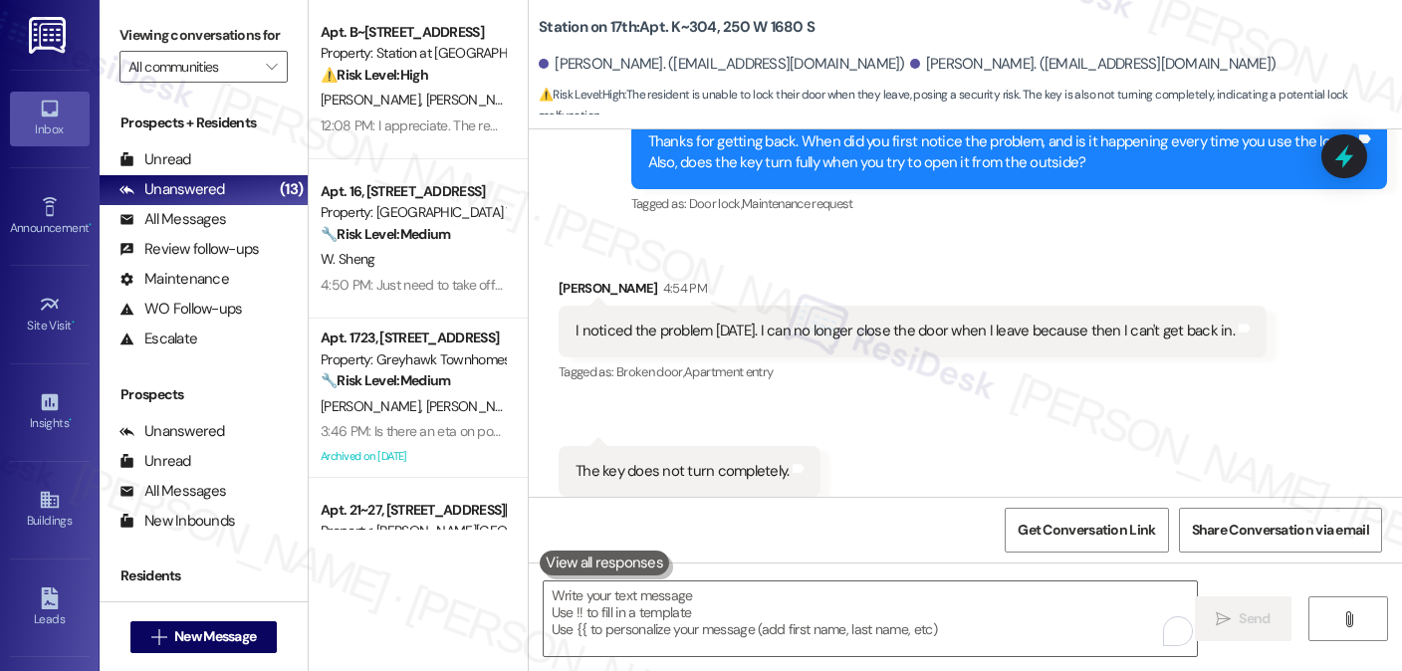
scroll to position [4899, 0]
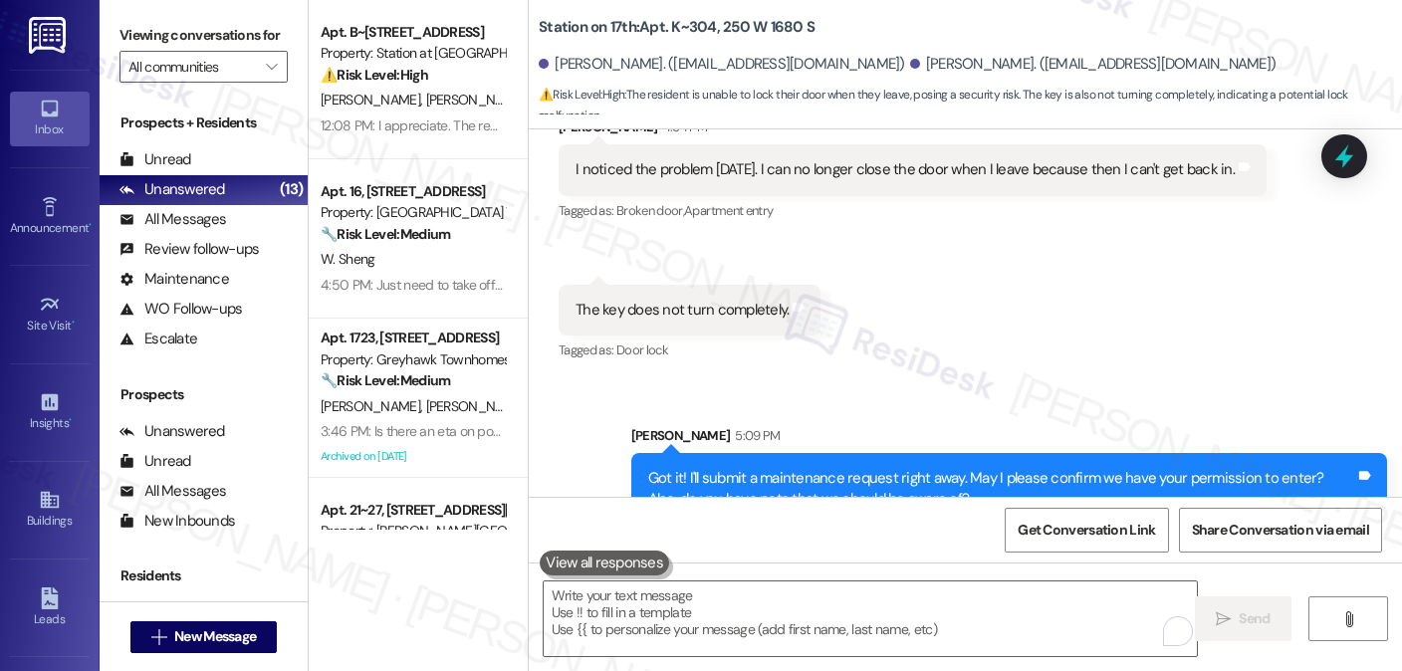
click at [967, 380] on div "Sent via SMS Sarah 5:09 PM Got it! I'll submit a maintenance request right away…" at bounding box center [965, 460] width 873 height 160
click at [271, 39] on label "Viewing conversations for" at bounding box center [204, 35] width 168 height 31
click at [179, 11] on div "Viewing conversations for All communities " at bounding box center [204, 51] width 208 height 103
click at [876, 290] on div "Received via SMS Johel Santiago 4:54 PM I noticed the problem yesterday. I can …" at bounding box center [965, 226] width 873 height 309
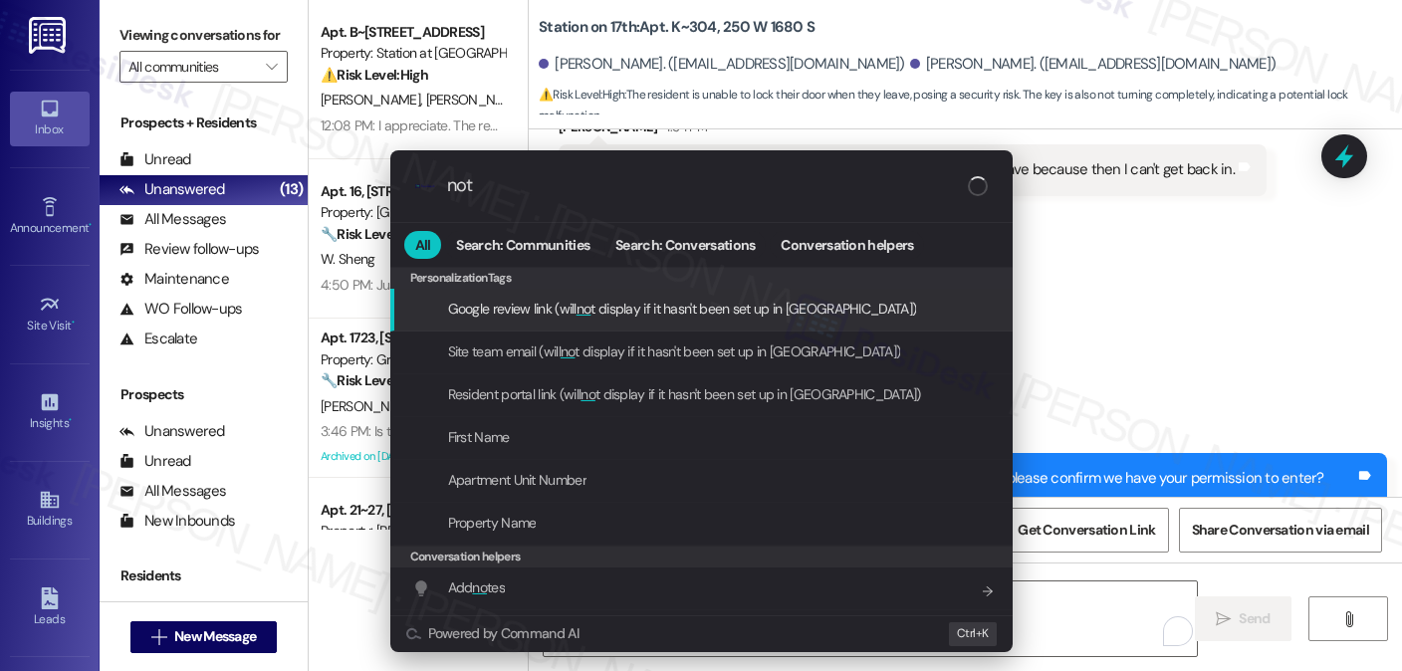
type input "note"
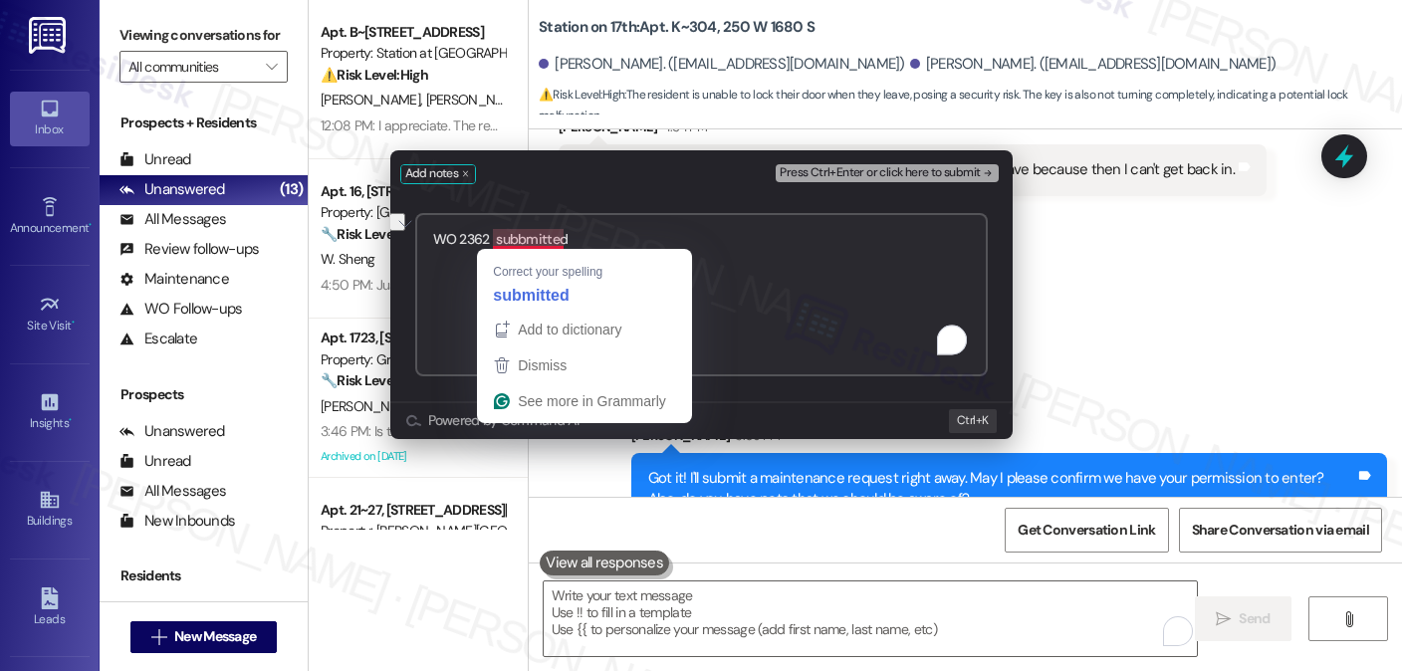
type textarea "WO 2362 submitted"
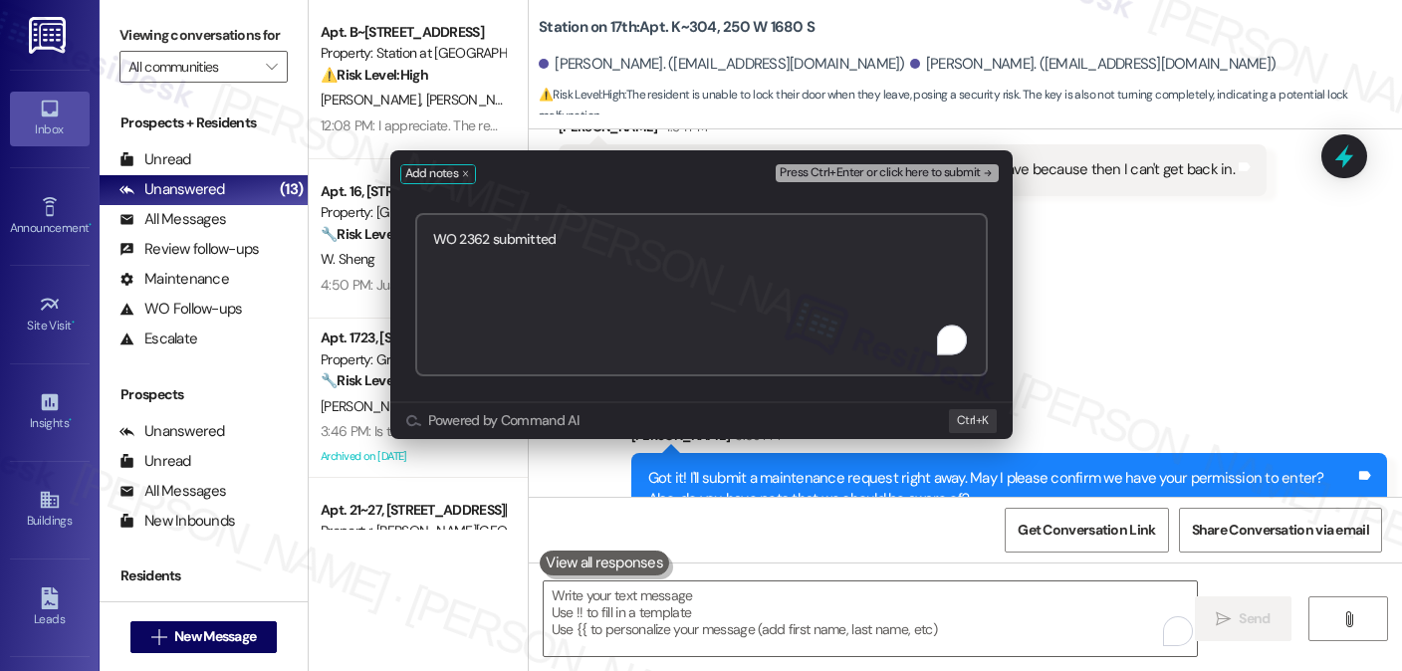
drag, startPoint x: 858, startPoint y: 286, endPoint x: 860, endPoint y: 254, distance: 31.9
click at [858, 286] on textarea "WO 2362 submitted" at bounding box center [701, 294] width 573 height 163
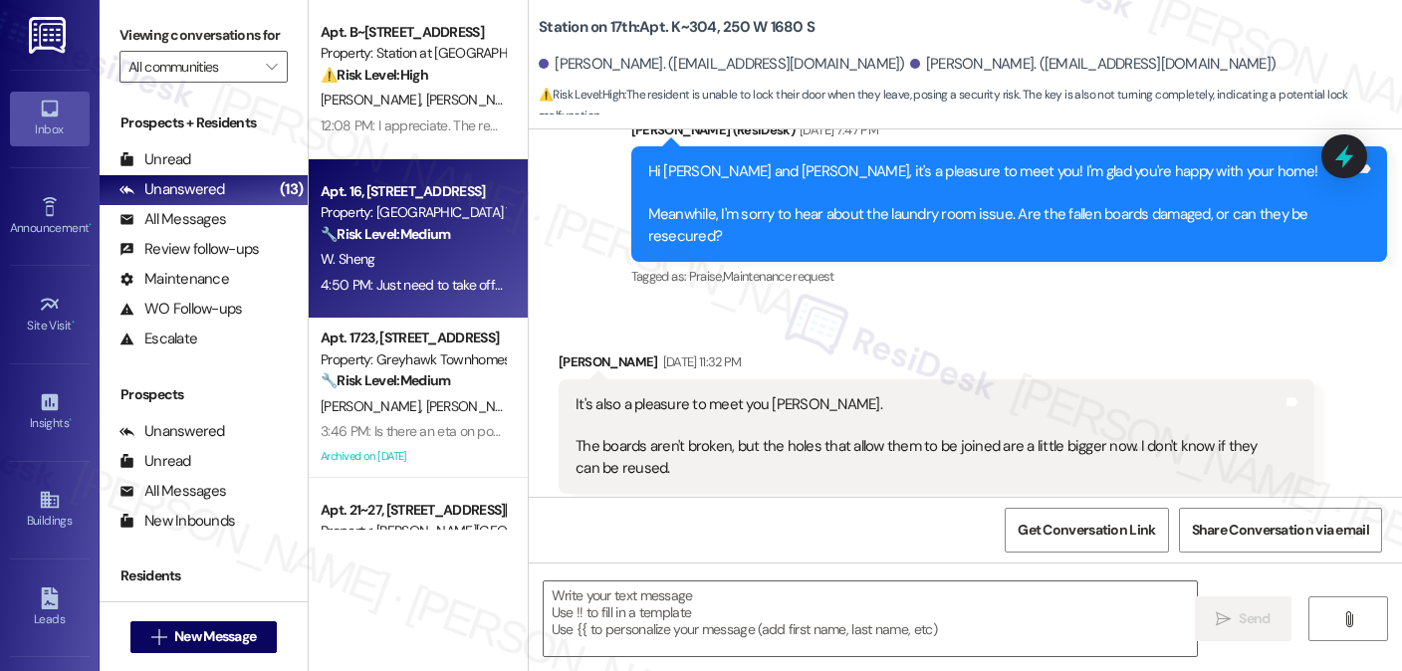
type textarea "Fetching suggested responses. Please feel free to read through the conversation…"
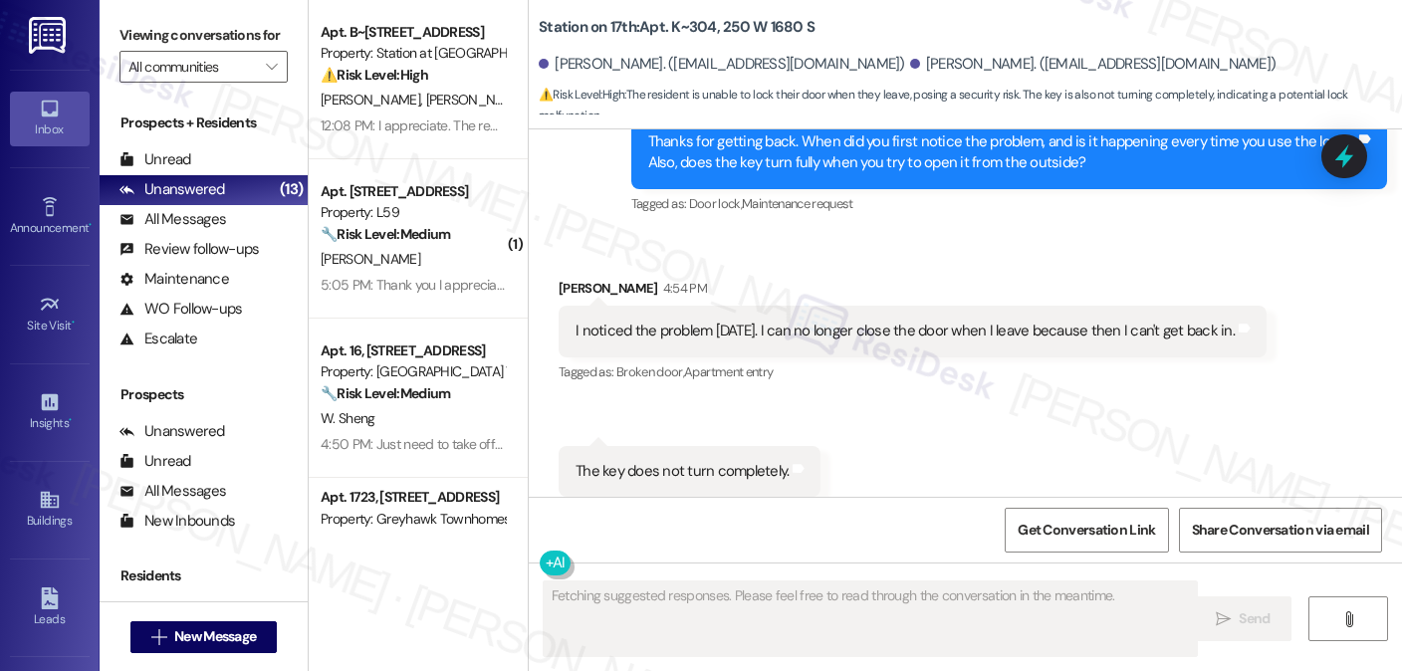
click at [366, 226] on strong "🔧 Risk Level: Medium" at bounding box center [385, 234] width 129 height 18
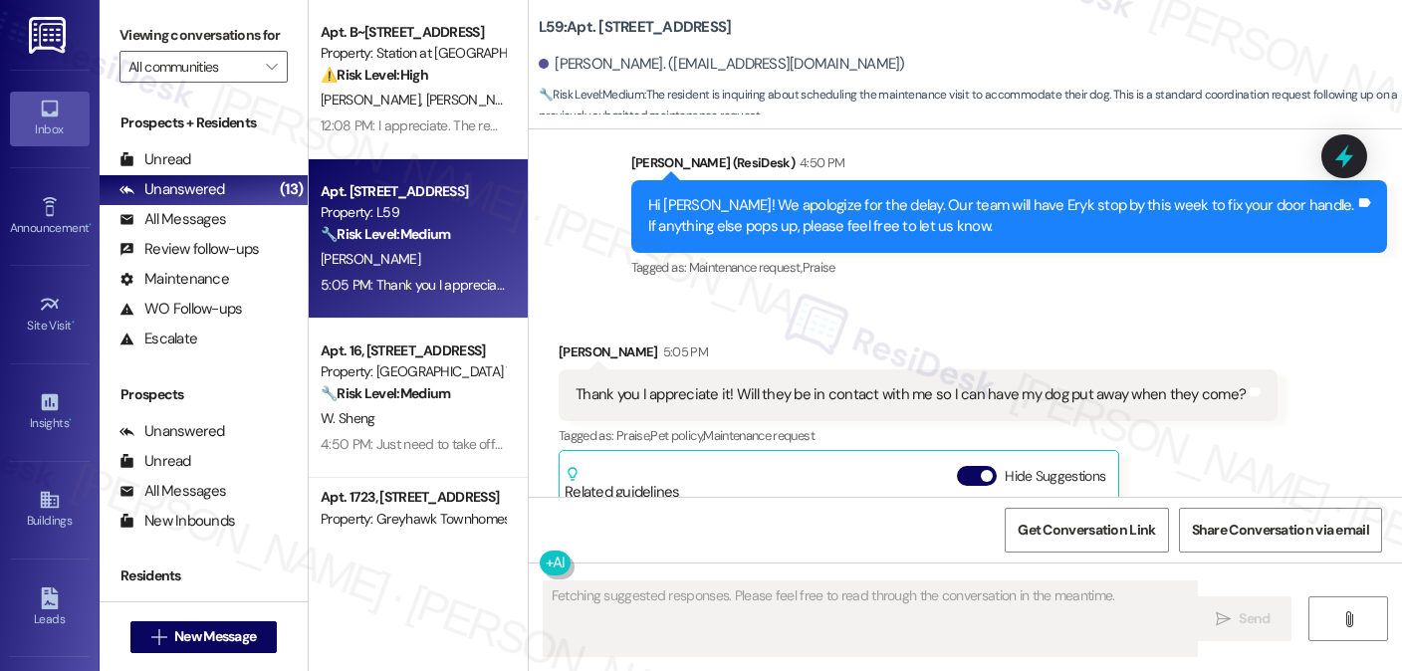
scroll to position [1248, 0]
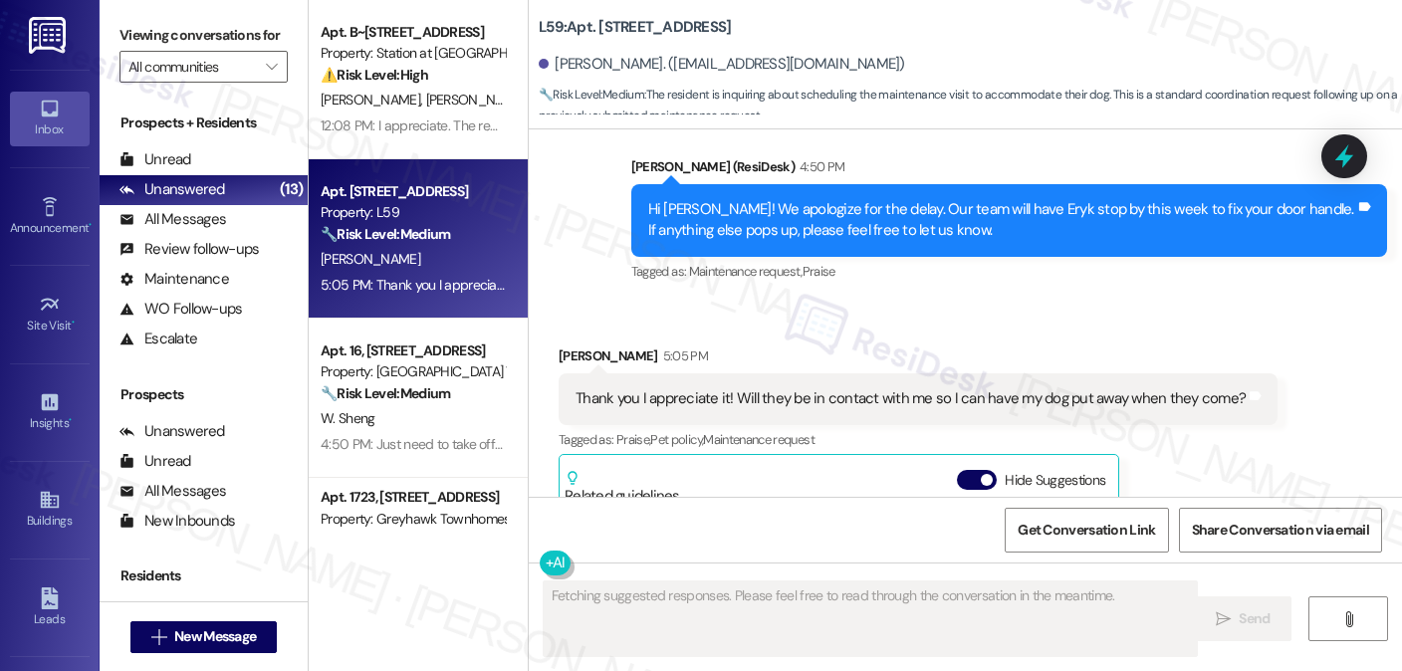
click at [988, 383] on div "Thank you I appreciate it! Will they be in contact with me so I can have my dog…" at bounding box center [918, 398] width 719 height 51
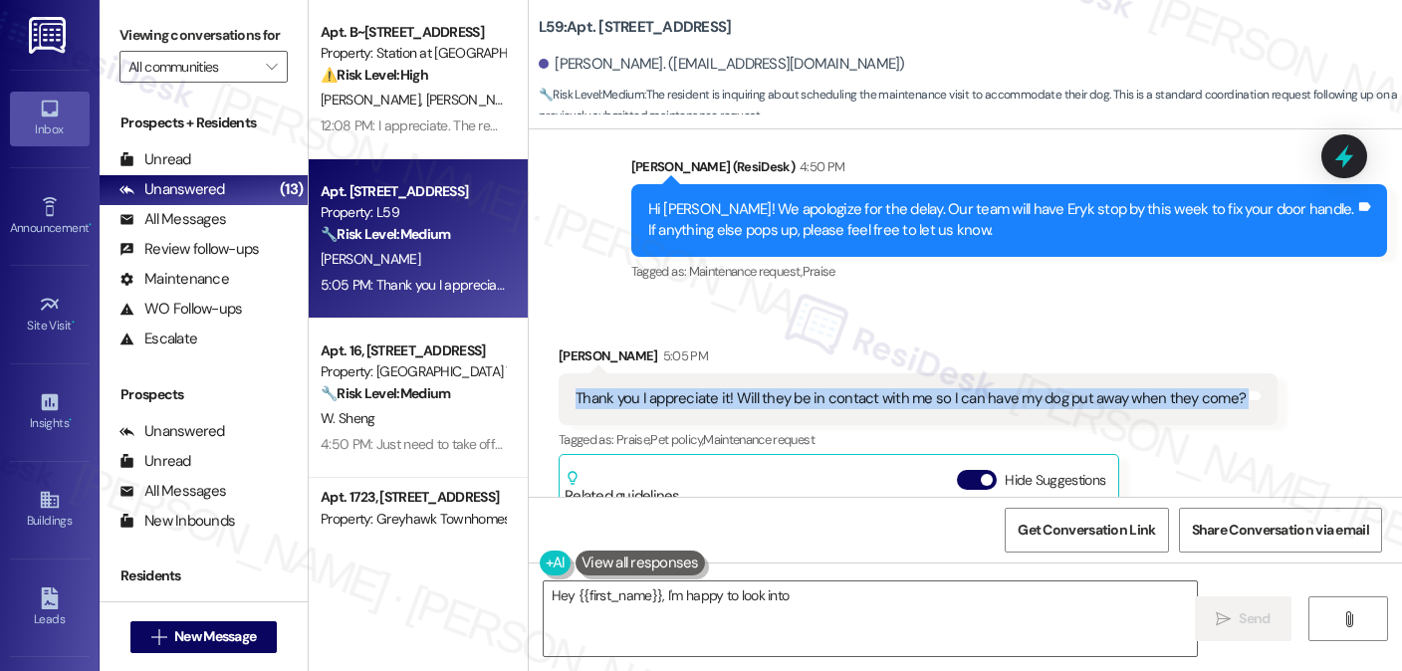
click at [988, 383] on div "Thank you I appreciate it! Will they be in contact with me so I can have my dog…" at bounding box center [918, 398] width 719 height 51
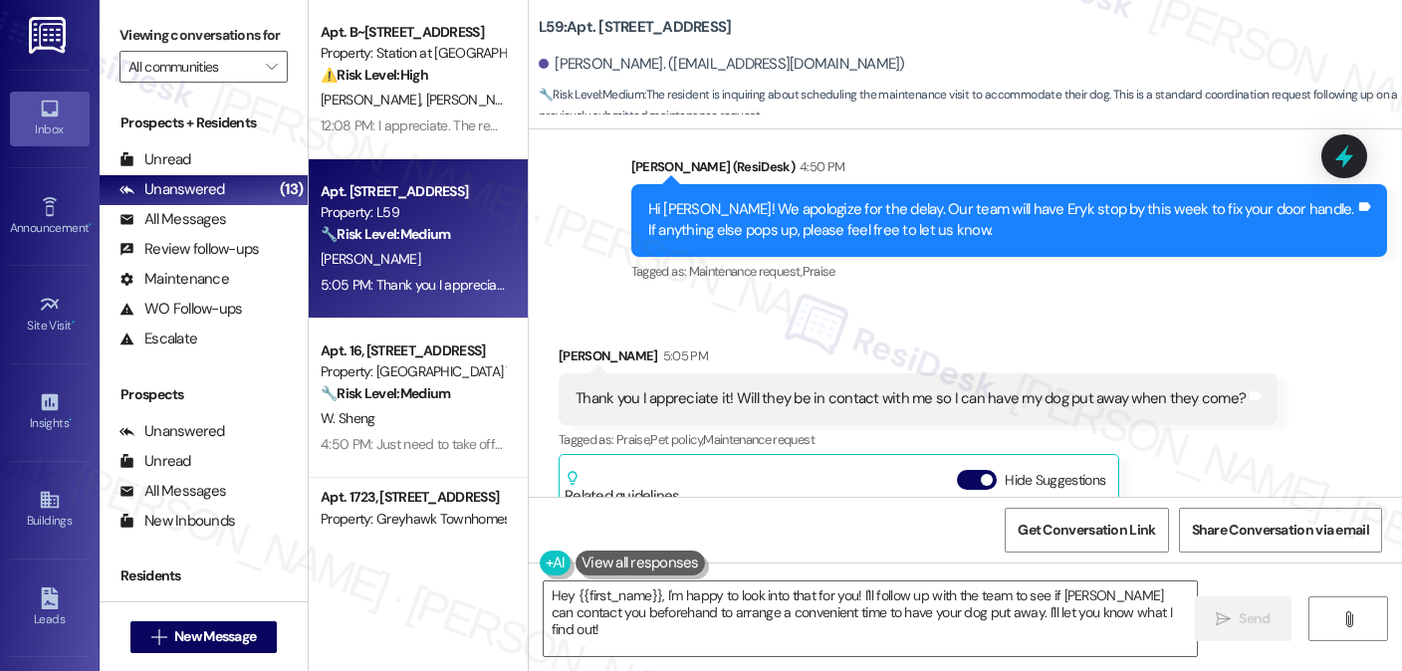
click at [932, 221] on div "Hi [PERSON_NAME]! We apologize for the delay. Our team will have Eryk stop by t…" at bounding box center [1001, 220] width 707 height 43
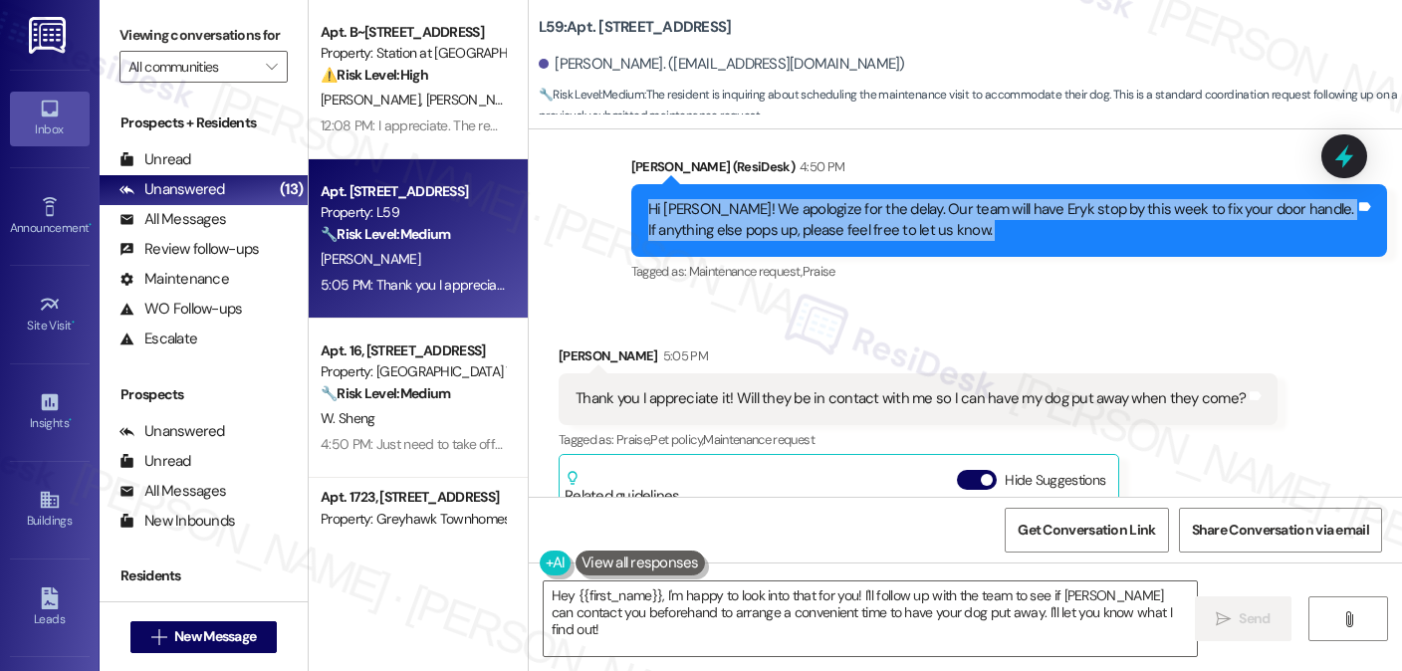
click at [932, 221] on div "Hi [PERSON_NAME]! We apologize for the delay. Our team will have Eryk stop by t…" at bounding box center [1001, 220] width 707 height 43
click at [957, 204] on div "Hi [PERSON_NAME]! We apologize for the delay. Our team will have Eryk stop by t…" at bounding box center [1001, 220] width 707 height 43
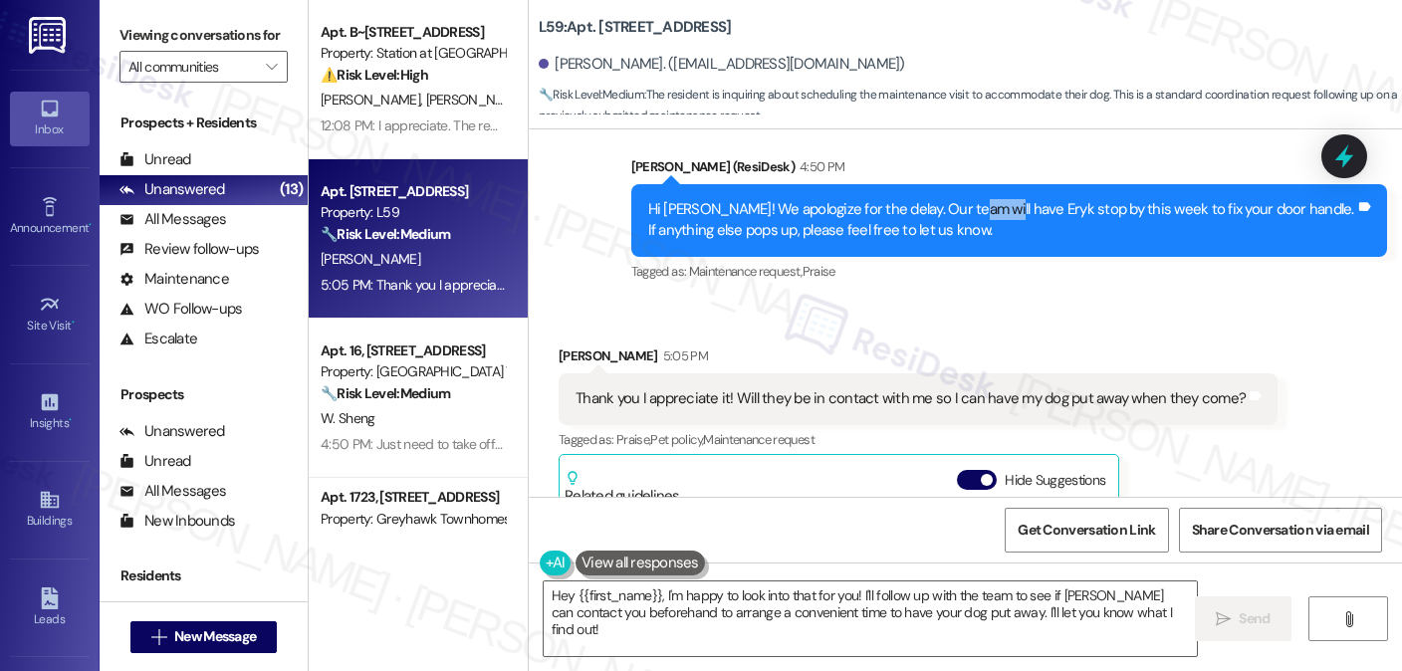
click at [957, 204] on div "Hi [PERSON_NAME]! We apologize for the delay. Our team will have Eryk stop by t…" at bounding box center [1001, 220] width 707 height 43
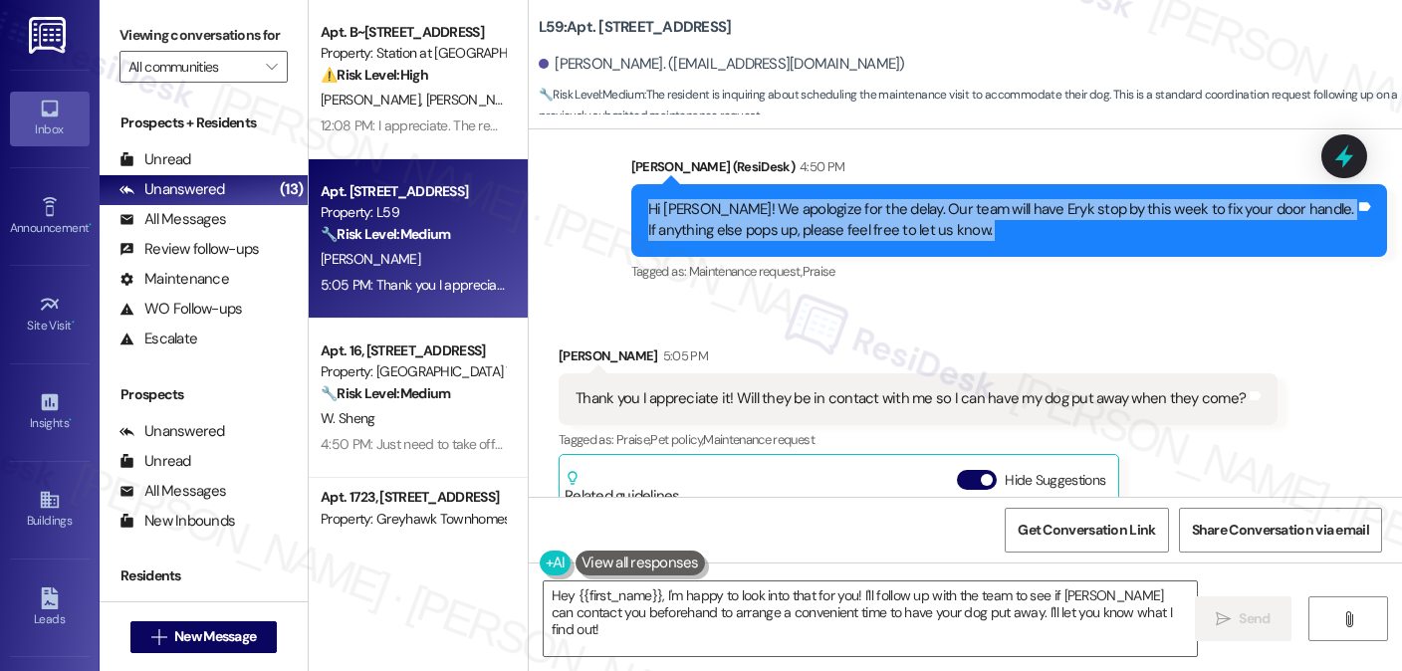
click at [957, 204] on div "Hi [PERSON_NAME]! We apologize for the delay. Our team will have Eryk stop by t…" at bounding box center [1001, 220] width 707 height 43
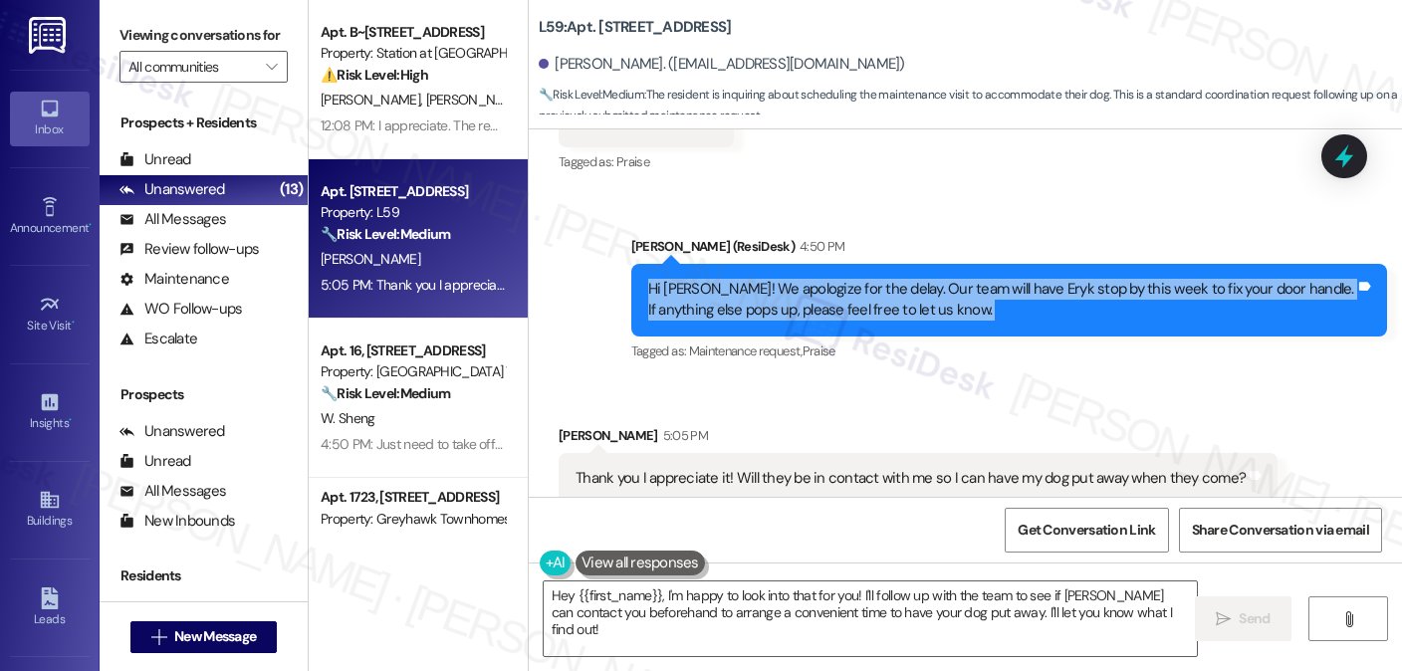
scroll to position [1447, 0]
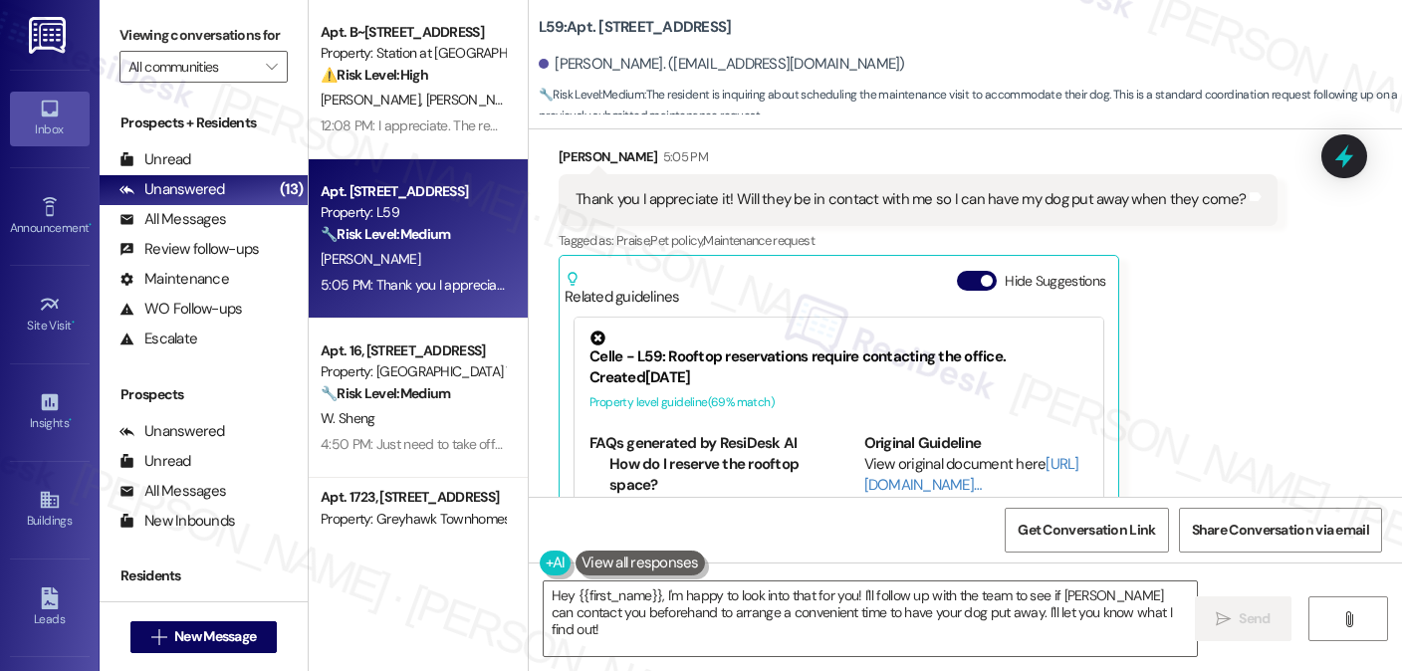
click at [827, 166] on div "Kylie Swainston 5:05 PM" at bounding box center [918, 160] width 719 height 28
click at [845, 191] on div "Thank you I appreciate it! Will they be in contact with me so I can have my dog…" at bounding box center [911, 199] width 670 height 21
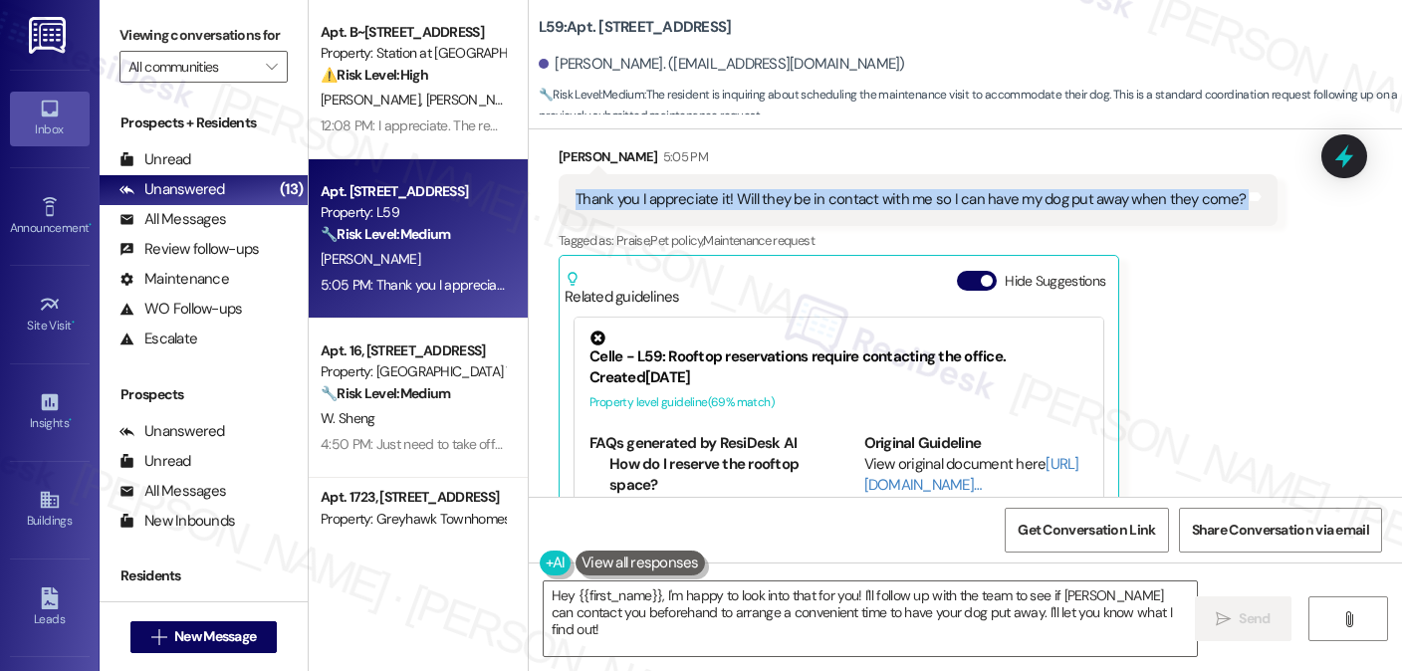
click at [845, 191] on div "Thank you I appreciate it! Will they be in contact with me so I can have my dog…" at bounding box center [911, 199] width 670 height 21
click at [960, 288] on button "Hide Suggestions" at bounding box center [977, 281] width 40 height 20
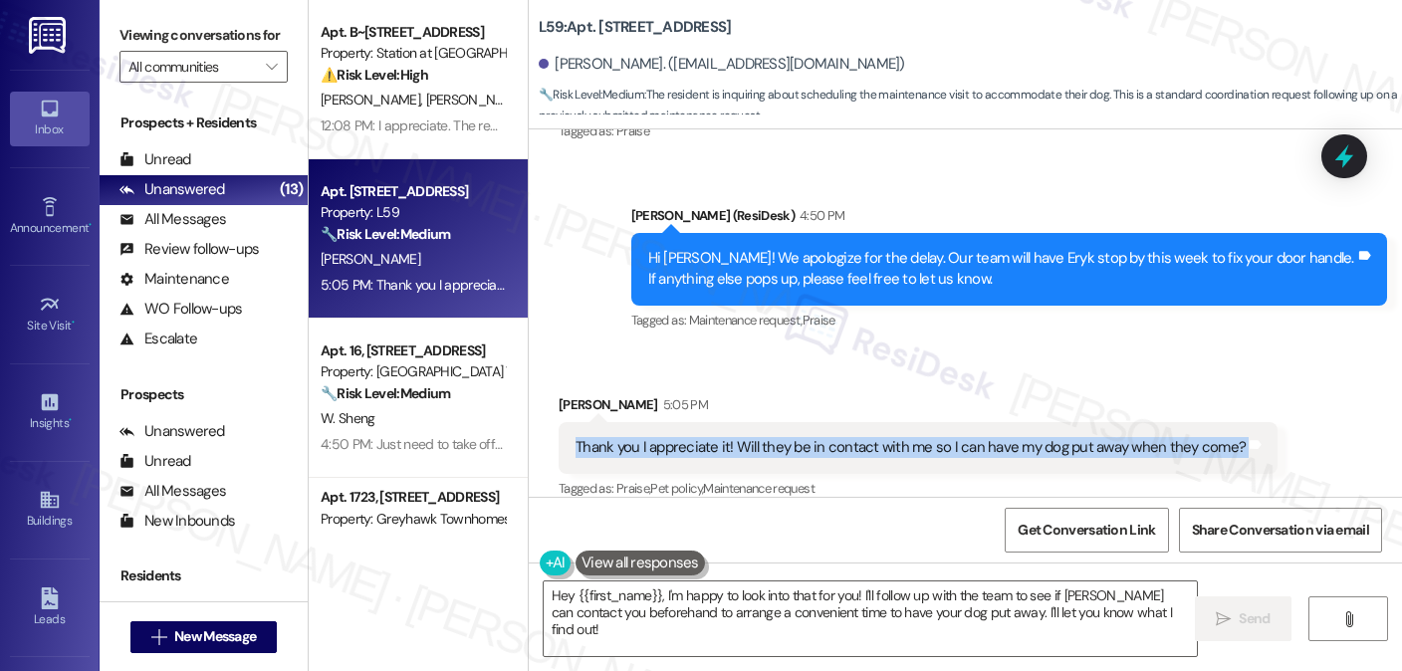
scroll to position [1279, 0]
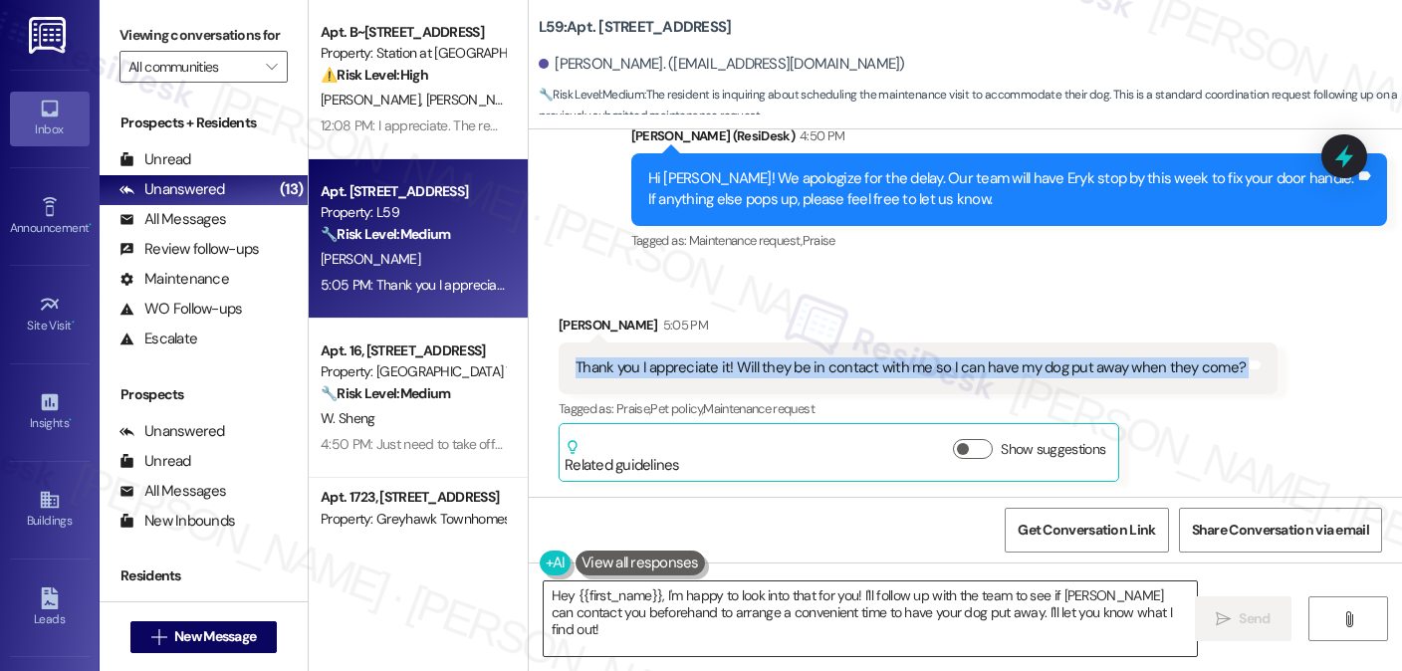
click at [708, 598] on textarea "Hey {{first_name}}, I'm happy to look into that for you! I'll follow up with th…" at bounding box center [870, 619] width 653 height 75
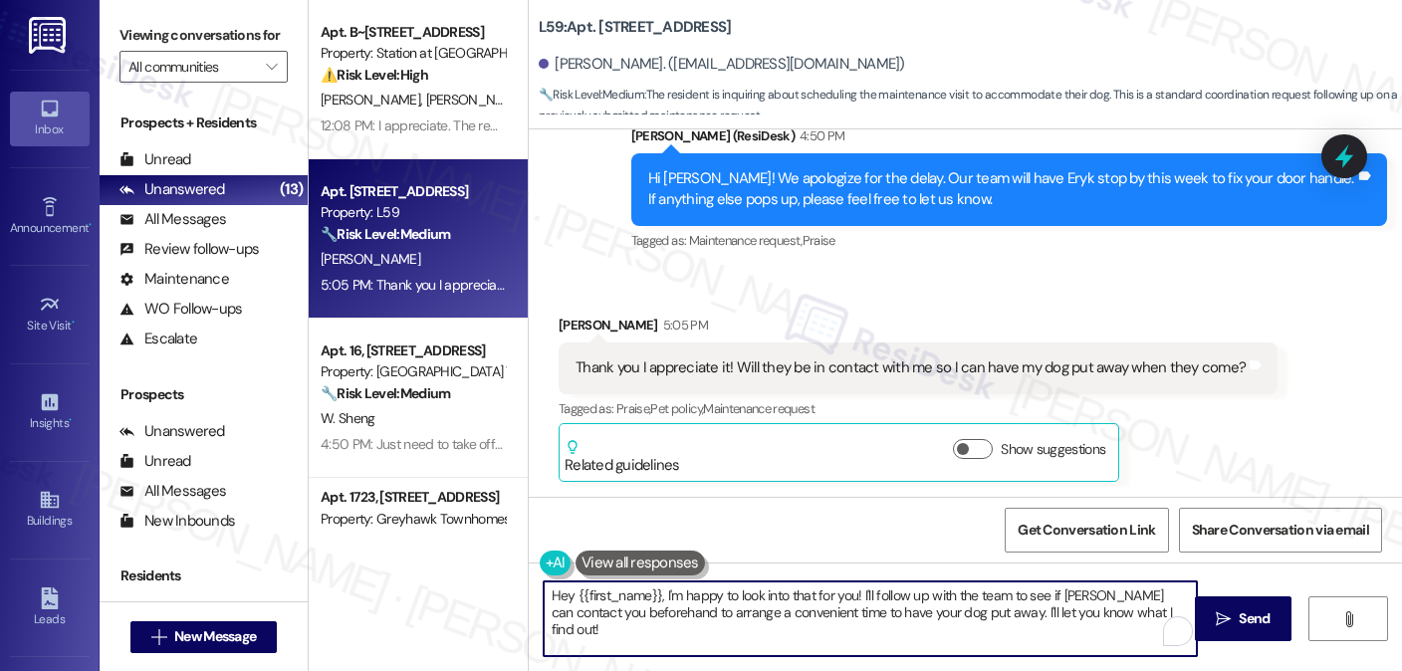
click at [707, 598] on textarea "Hey {{first_name}}, I'm happy to look into that for you! I'll follow up with th…" at bounding box center [870, 619] width 653 height 75
click at [705, 598] on textarea "Hey {{first_name}}, I'm happy to look into that for you! I'll follow up with th…" at bounding box center [870, 619] width 653 height 75
click at [703, 577] on div "Hey {{first_name}}, I'm happy to look into that for you! I'll follow up with th…" at bounding box center [965, 637] width 873 height 149
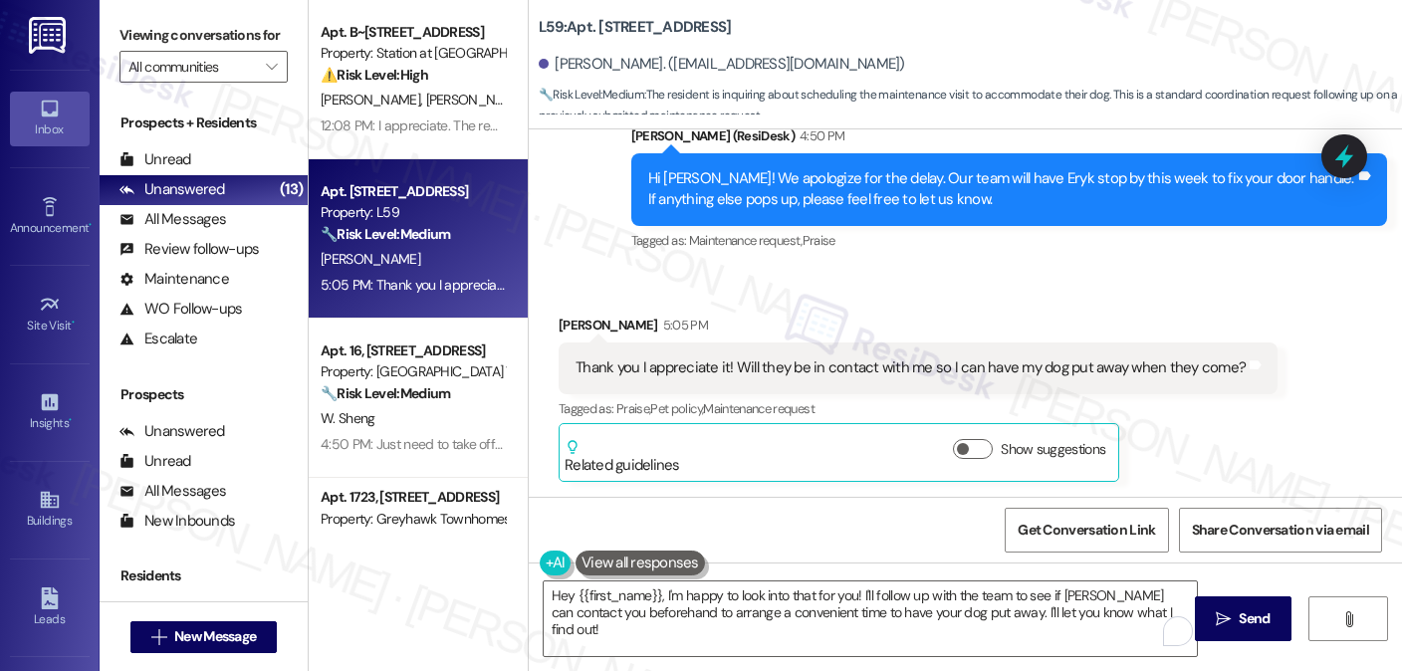
click at [703, 577] on div "Hey {{first_name}}, I'm happy to look into that for you! I'll follow up with th…" at bounding box center [965, 637] width 873 height 149
click at [702, 577] on div "Hey {{first_name}}, I'm happy to look into that for you! I'll follow up with th…" at bounding box center [965, 637] width 873 height 149
click at [735, 586] on textarea "Hey {{first_name}}, I'm happy to look into that for you! I'll follow up with th…" at bounding box center [870, 619] width 653 height 75
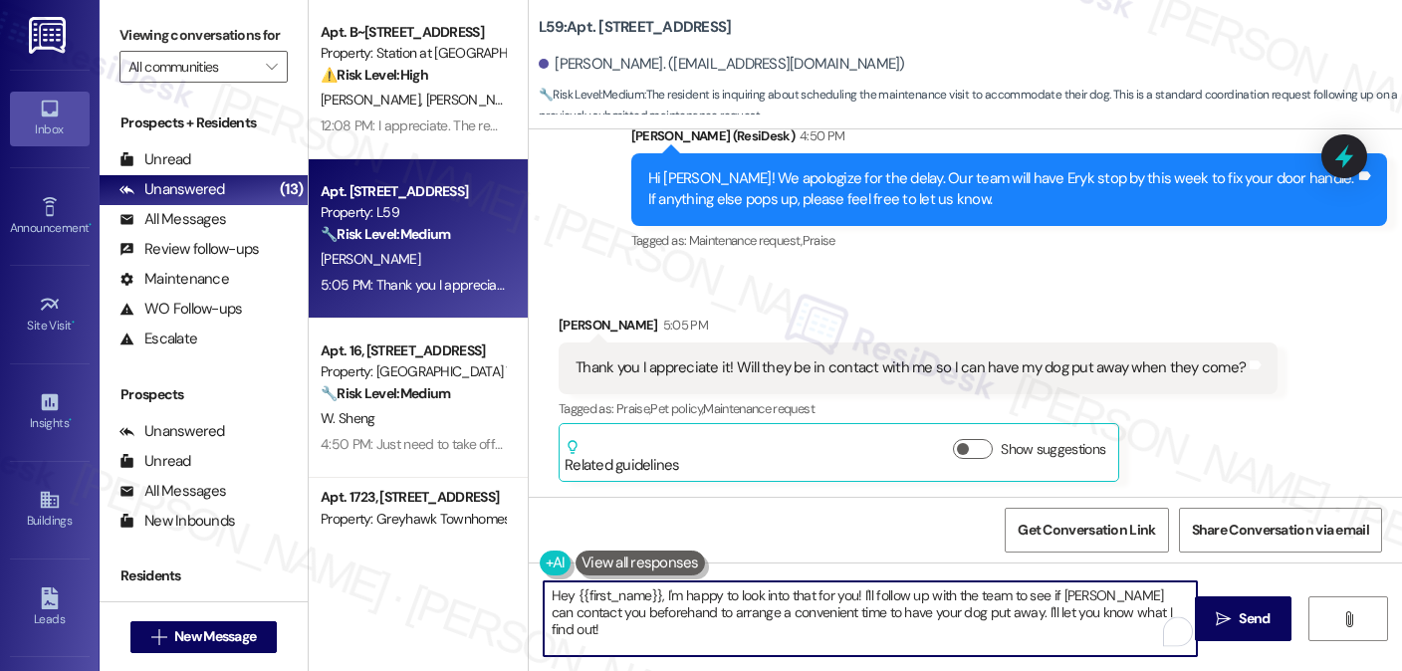
click at [735, 586] on textarea "Hey {{first_name}}, I'm happy to look into that for you! I'll follow up with th…" at bounding box center [870, 619] width 653 height 75
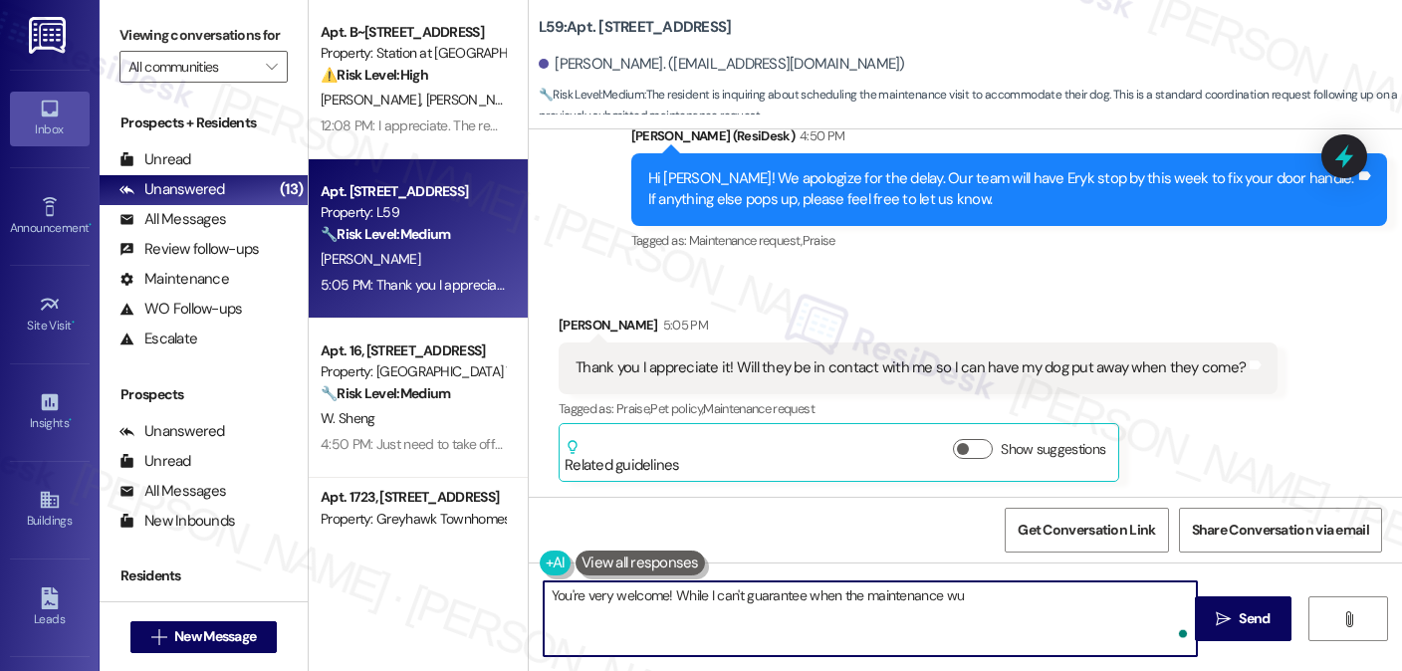
click at [965, 600] on textarea "You're very welcome! While I can't guarantee when the maintenance wu" at bounding box center [870, 619] width 653 height 75
click at [949, 601] on textarea "You're very welcome! While I can't guarantee when the maintenance wu" at bounding box center [870, 619] width 653 height 75
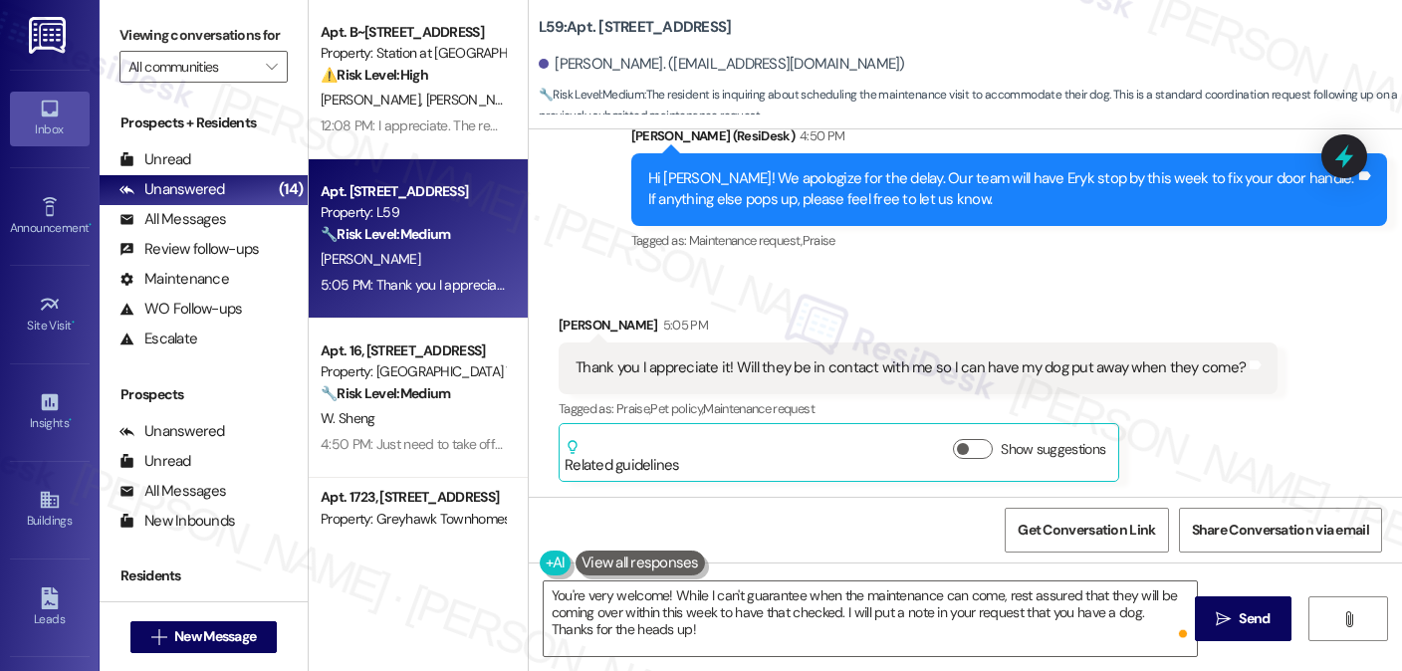
click at [602, 27] on b "L59: Apt. 122, 156 Main St" at bounding box center [635, 27] width 192 height 21
copy b "122"
click at [269, 31] on label "Viewing conversations for" at bounding box center [204, 35] width 168 height 31
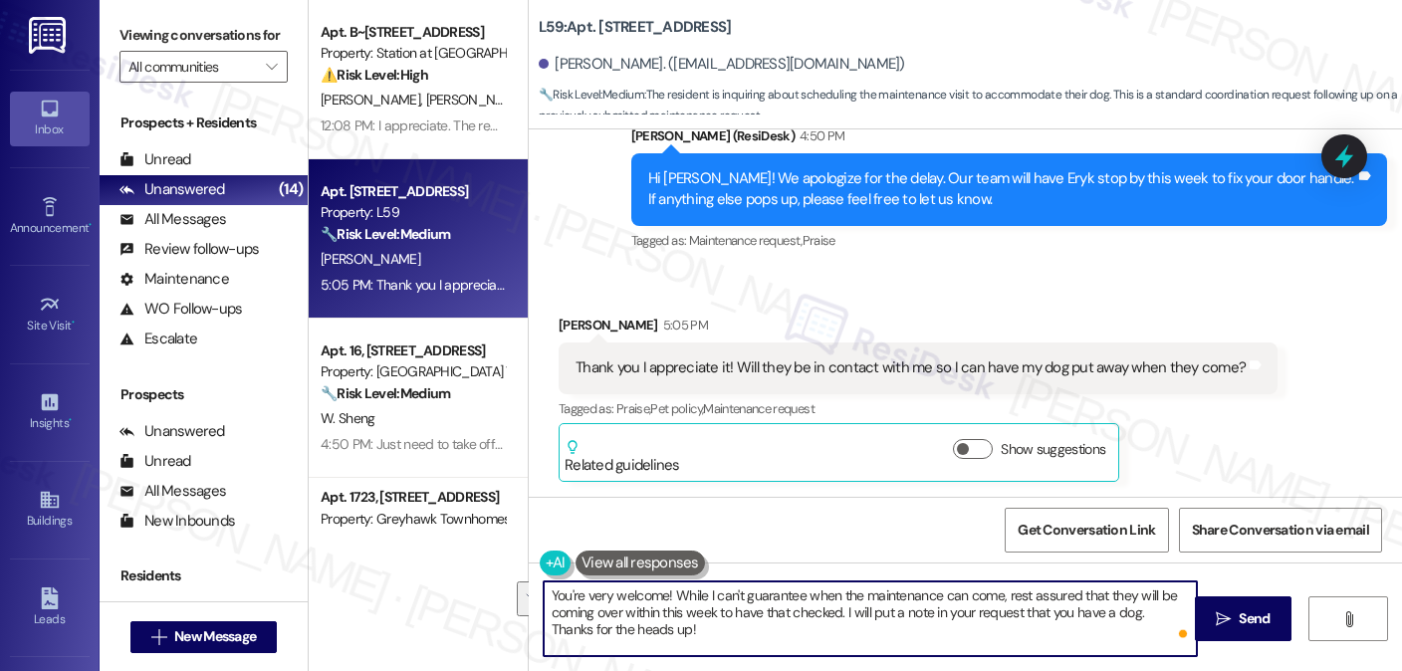
drag, startPoint x: 709, startPoint y: 620, endPoint x: 837, endPoint y: 611, distance: 127.8
click at [837, 611] on textarea "You're very welcome! While I can't guarantee when the maintenance can come, res…" at bounding box center [870, 619] width 653 height 75
drag, startPoint x: 876, startPoint y: 611, endPoint x: 992, endPoint y: 605, distance: 115.7
click at [992, 605] on textarea "You're very welcome! While I can't guarantee when the maintenance can come, res…" at bounding box center [870, 619] width 653 height 75
click at [934, 618] on textarea "You're very welcome! While I can't guarantee when the maintenance can come, res…" at bounding box center [870, 619] width 653 height 75
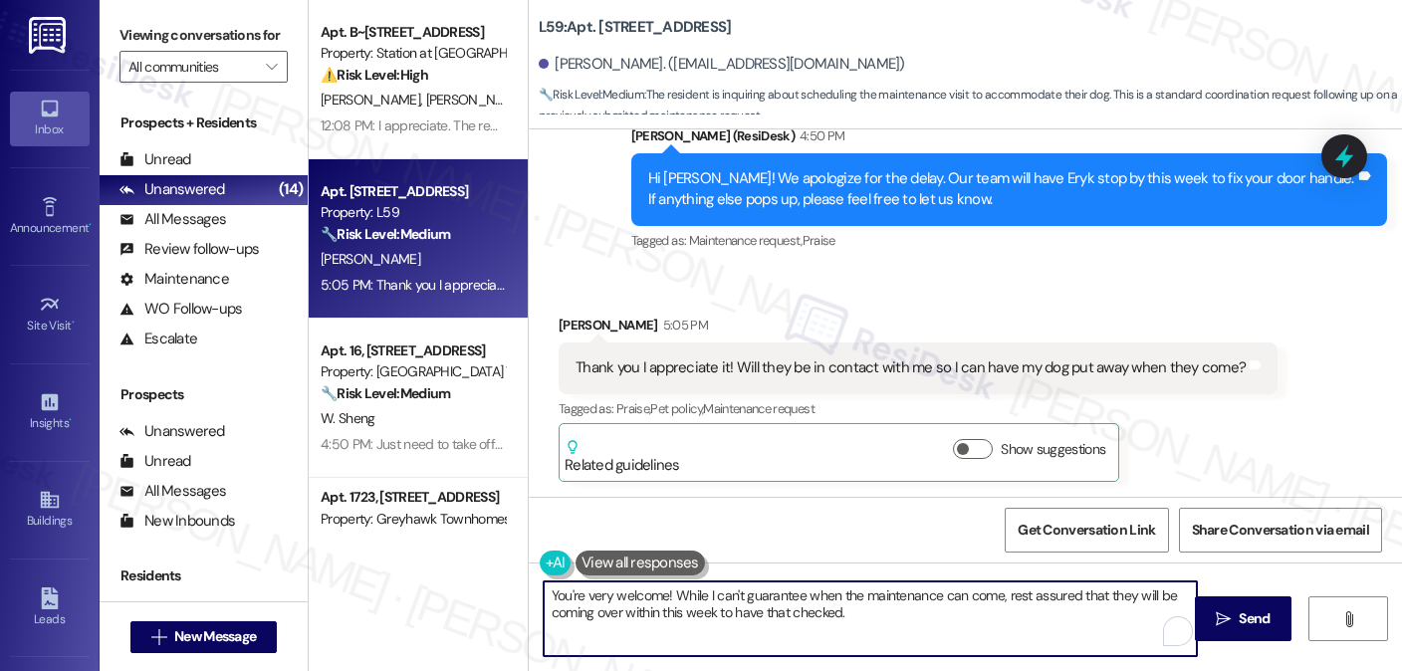
click at [934, 597] on textarea "You're very welcome! While I can't guarantee when the maintenance can come, res…" at bounding box center [870, 619] width 653 height 75
click at [927, 609] on textarea "You're very welcome! While I can't guarantee when the maintenance can come, res…" at bounding box center [870, 619] width 653 height 75
click at [941, 597] on textarea "You're very welcome! While I can't guarantee when the maintenance can come, res…" at bounding box center [870, 619] width 653 height 75
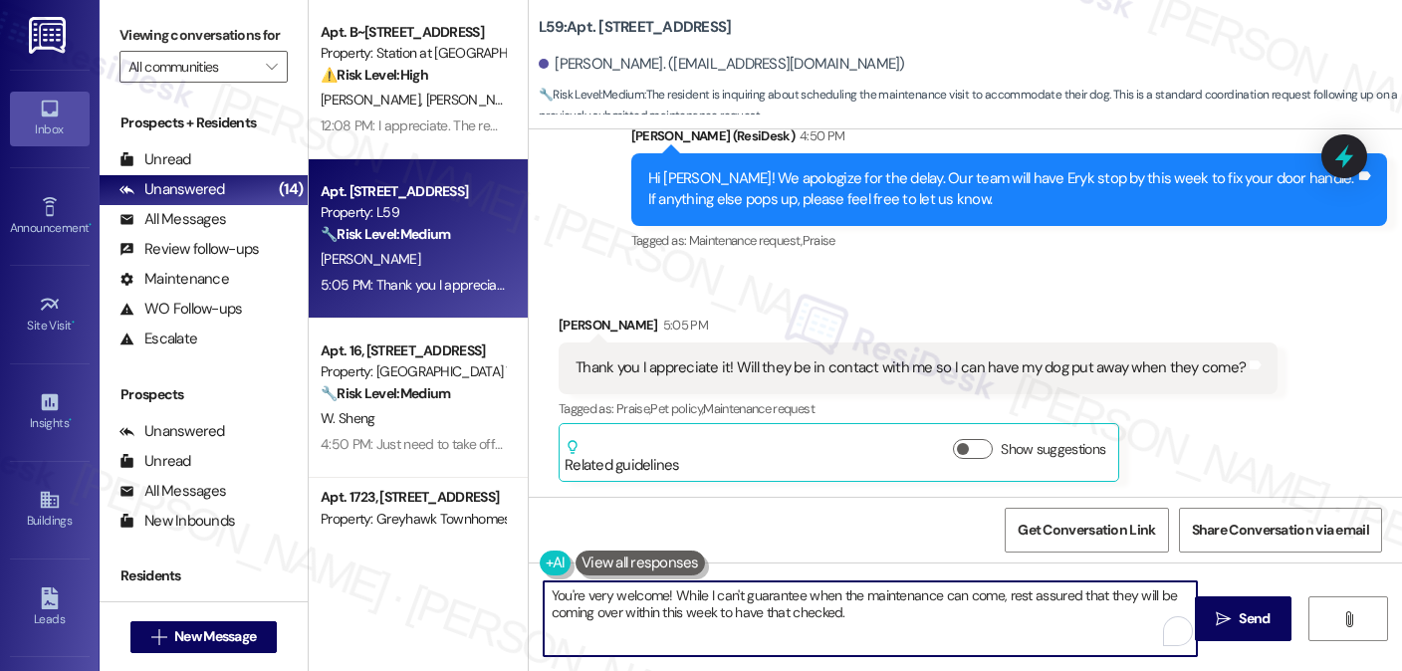
click at [922, 616] on textarea "You're very welcome! While I can't guarantee when the maintenance can come, res…" at bounding box center [870, 619] width 653 height 75
drag, startPoint x: 922, startPoint y: 616, endPoint x: 856, endPoint y: 617, distance: 65.7
click at [856, 617] on textarea "You're very welcome! While I can't guarantee when the maintenance can come, res…" at bounding box center [870, 619] width 653 height 75
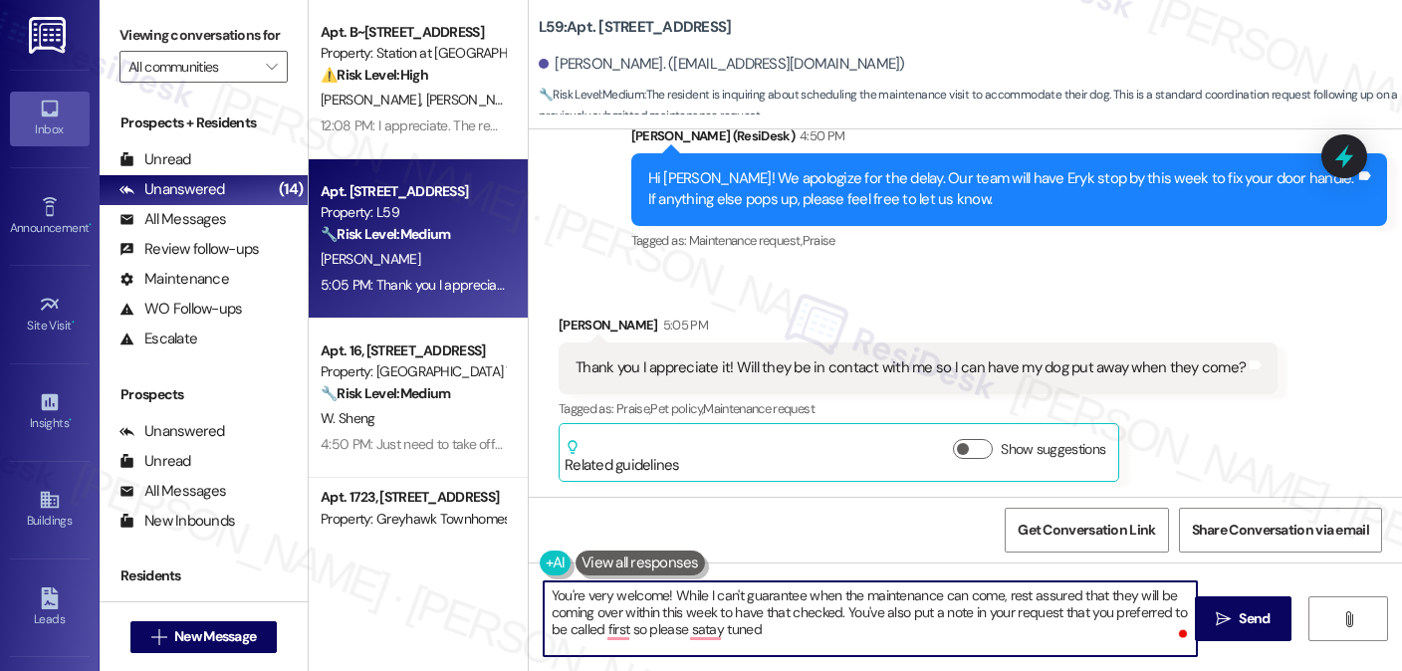
type textarea "You're very welcome! While I can't guarantee when the maintenance can come, res…"
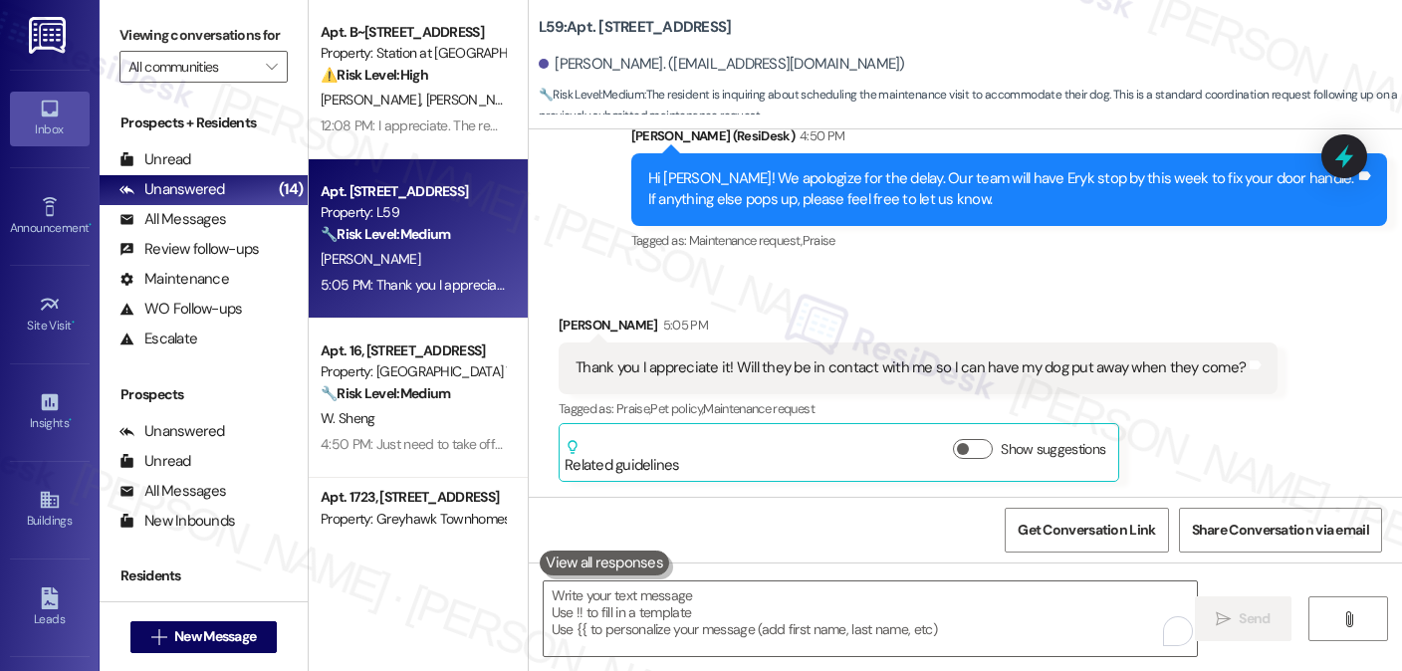
click at [223, 20] on label "Viewing conversations for" at bounding box center [204, 35] width 168 height 31
click at [656, 603] on textarea "To enrich screen reader interactions, please activate Accessibility in Grammarl…" at bounding box center [870, 619] width 653 height 75
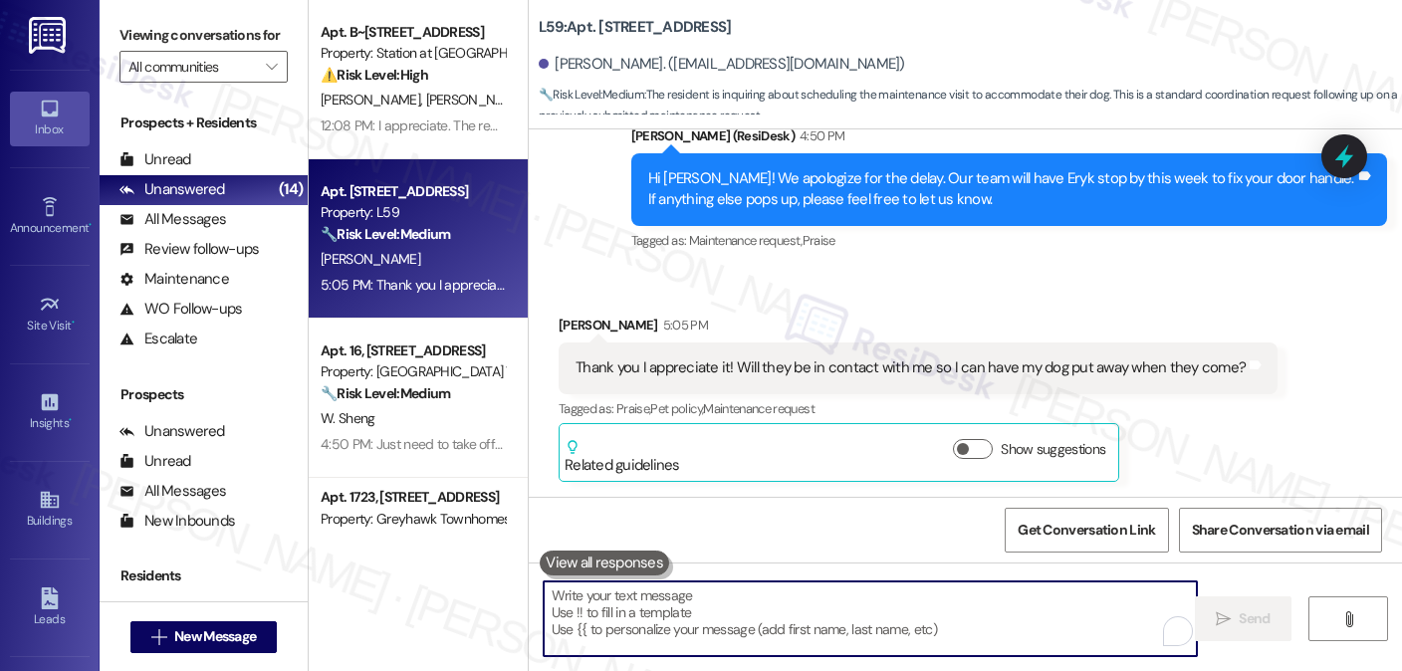
paste textarea "You're very welcome! While I can’t guarantee the exact time, maintenance is sch…"
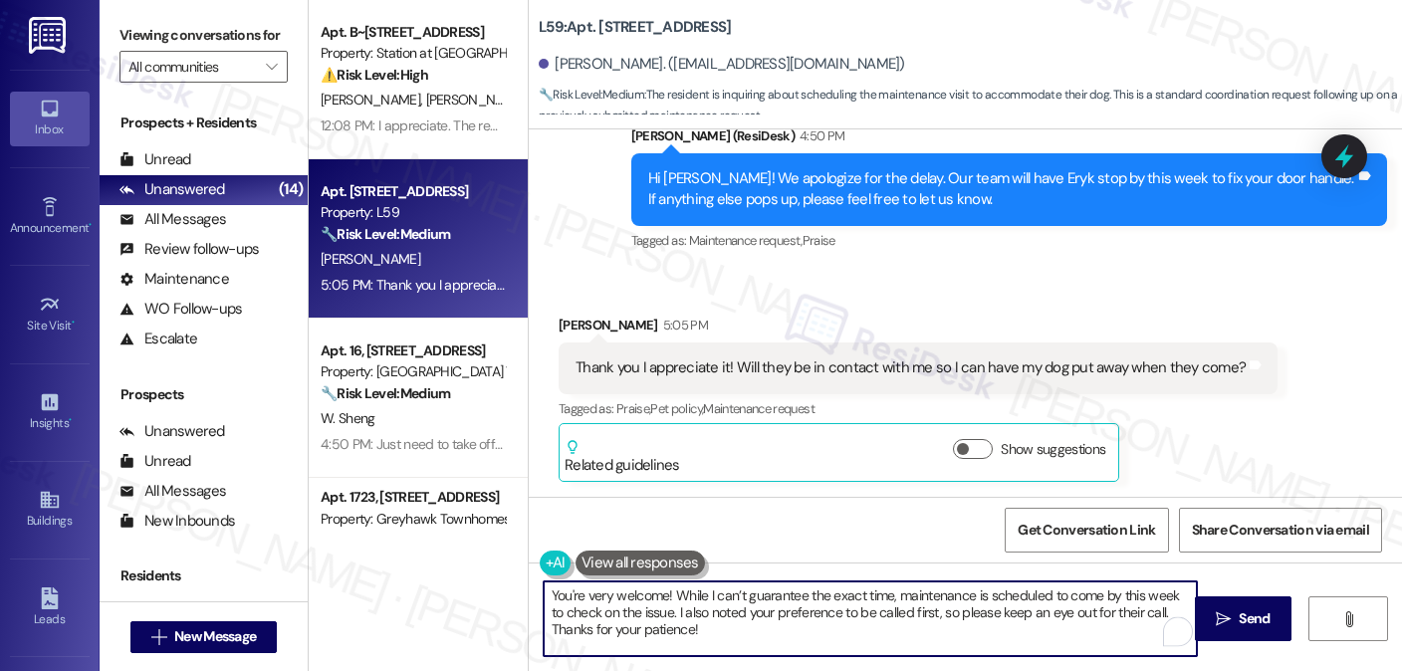
click at [693, 597] on textarea "You're very welcome! While I can’t guarantee the exact time, maintenance is sch…" at bounding box center [870, 619] width 653 height 75
click at [710, 607] on textarea "You're very welcome! While I can’t guarantee the exact time, maintenance is sch…" at bounding box center [870, 619] width 653 height 75
click at [695, 605] on textarea "You're very welcome! While I can’t guarantee the exact time, maintenance is sch…" at bounding box center [870, 619] width 653 height 75
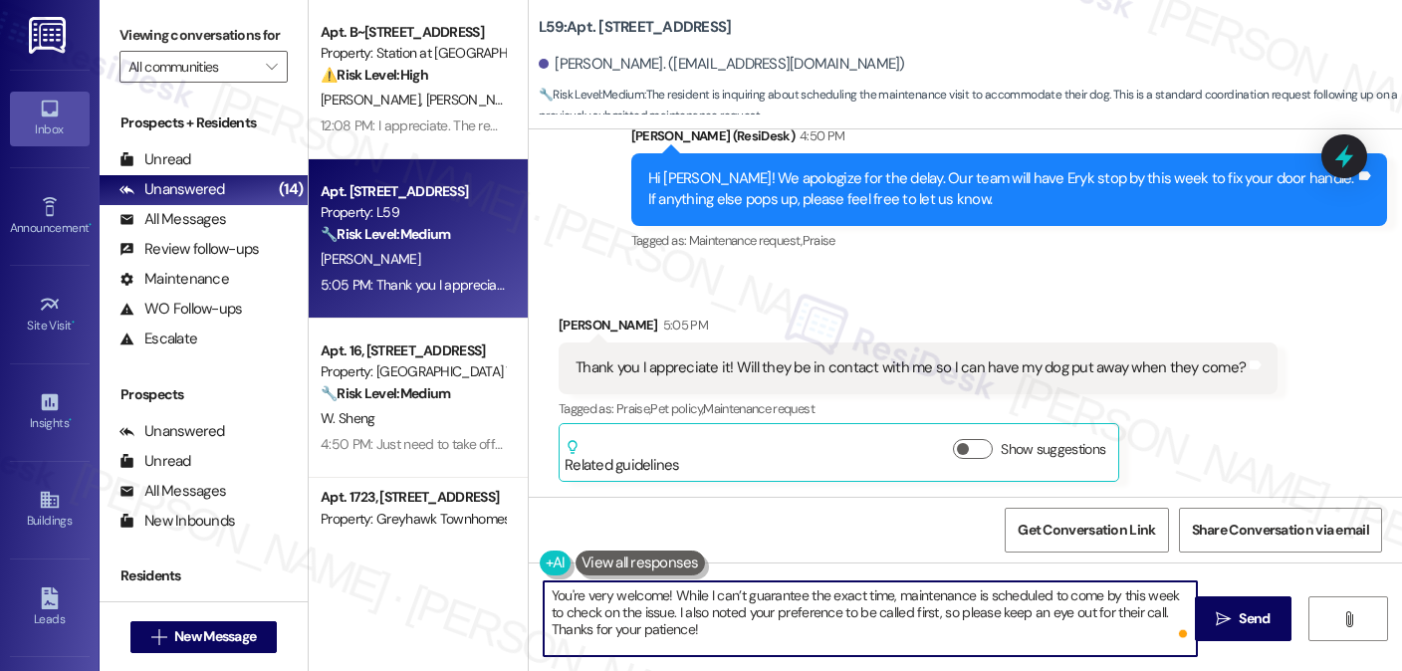
click at [695, 605] on textarea "You're very welcome! While I can’t guarantee the exact time, maintenance is sch…" at bounding box center [870, 619] width 653 height 75
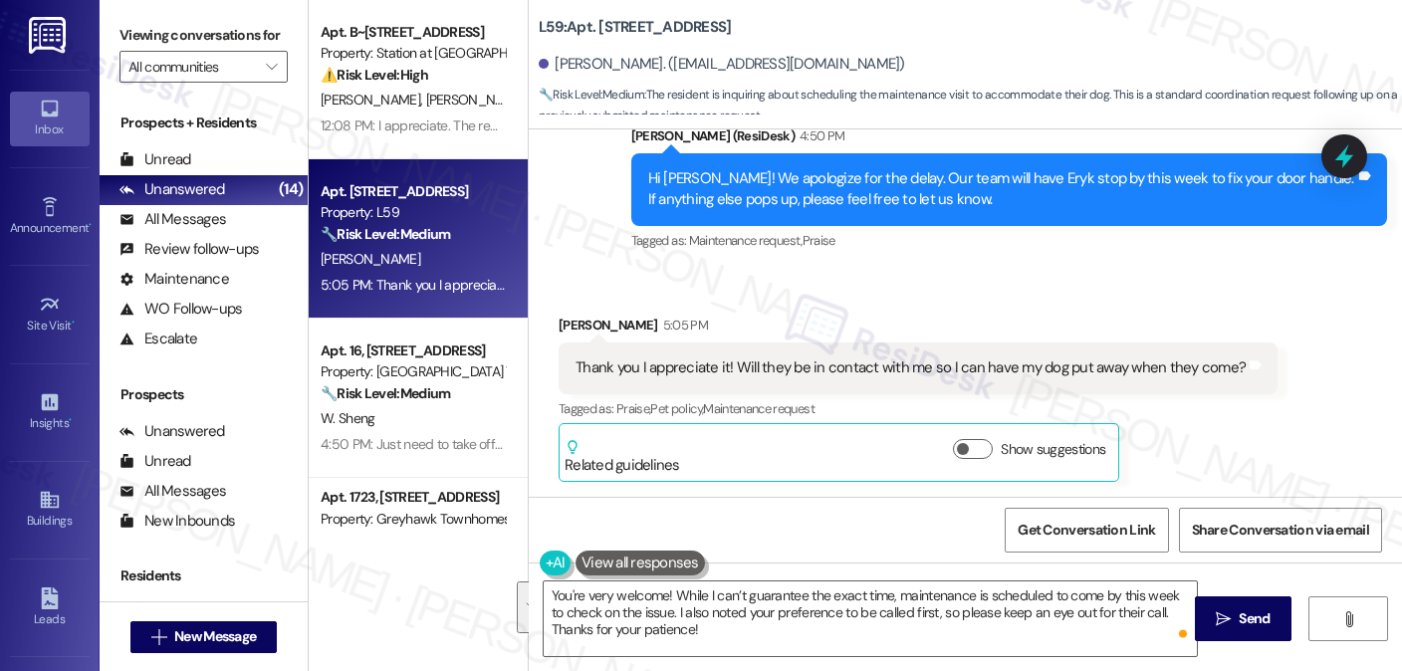
click at [276, 42] on label "Viewing conversations for" at bounding box center [204, 35] width 168 height 31
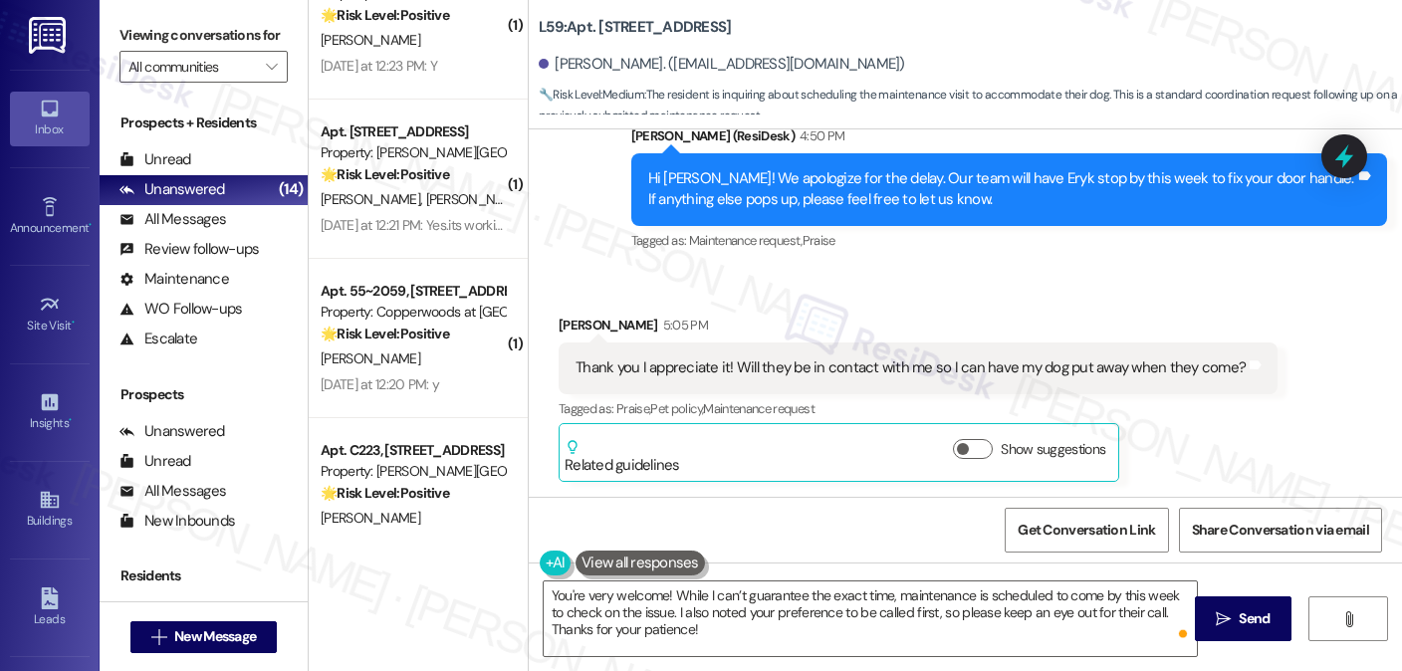
scroll to position [1701, 0]
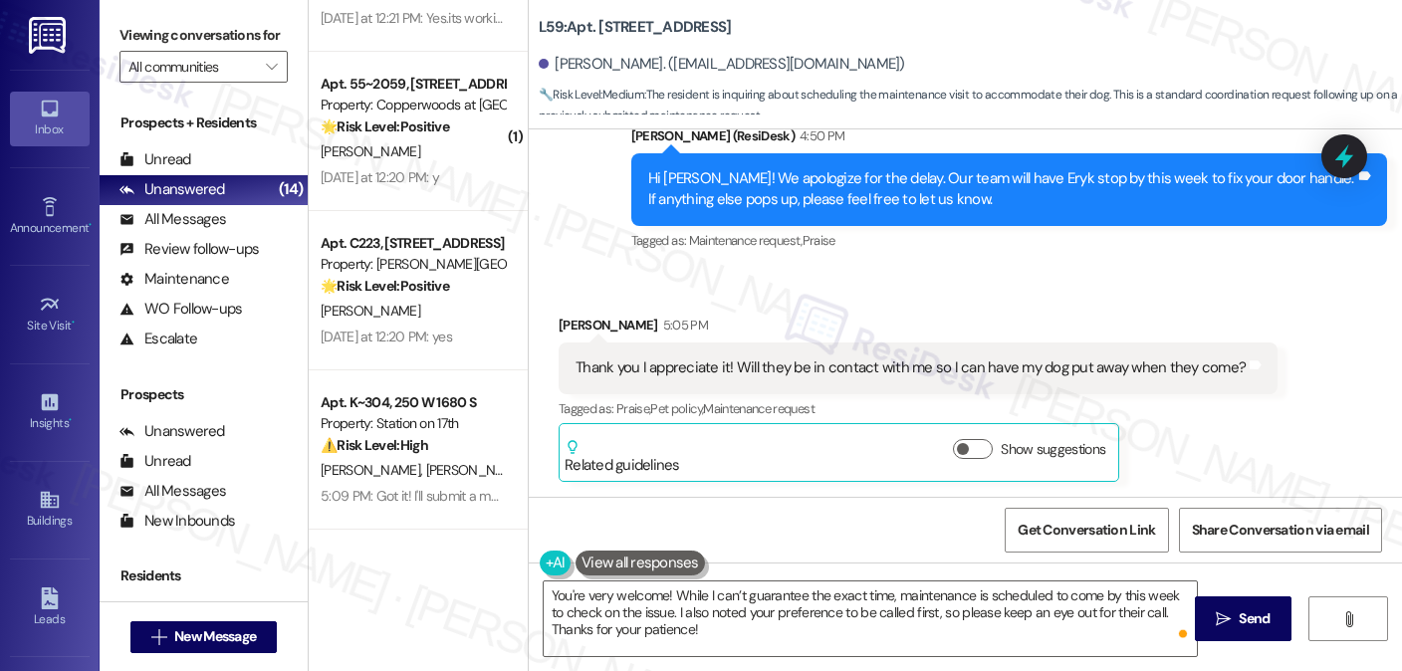
click at [248, 39] on label "Viewing conversations for" at bounding box center [204, 35] width 168 height 31
click at [223, 13] on div "Viewing conversations for All communities " at bounding box center [204, 51] width 208 height 103
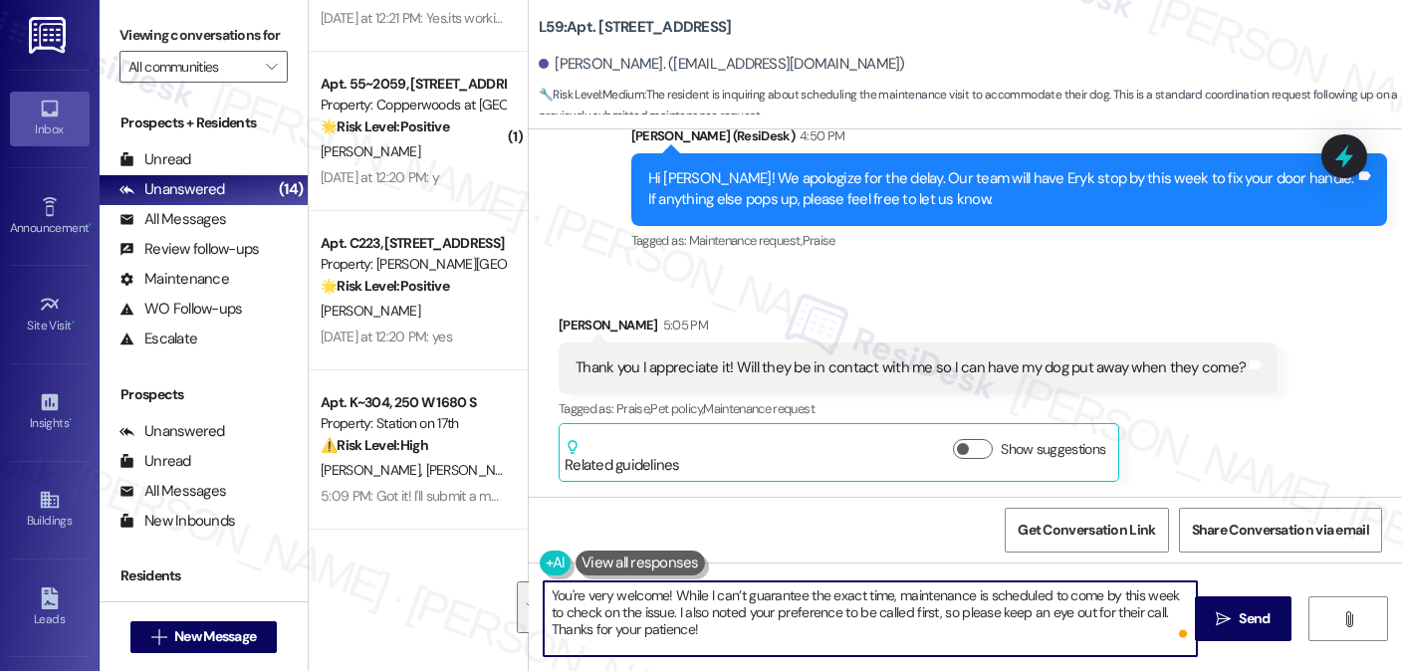
drag, startPoint x: 736, startPoint y: 631, endPoint x: 666, endPoint y: 593, distance: 79.8
click at [667, 594] on textarea "You're very welcome! While I can’t guarantee the exact time, maintenance is sch…" at bounding box center [870, 619] width 653 height 75
paste textarea "No problem at all! I can’t give an exact time, but maintenance will be stopping…"
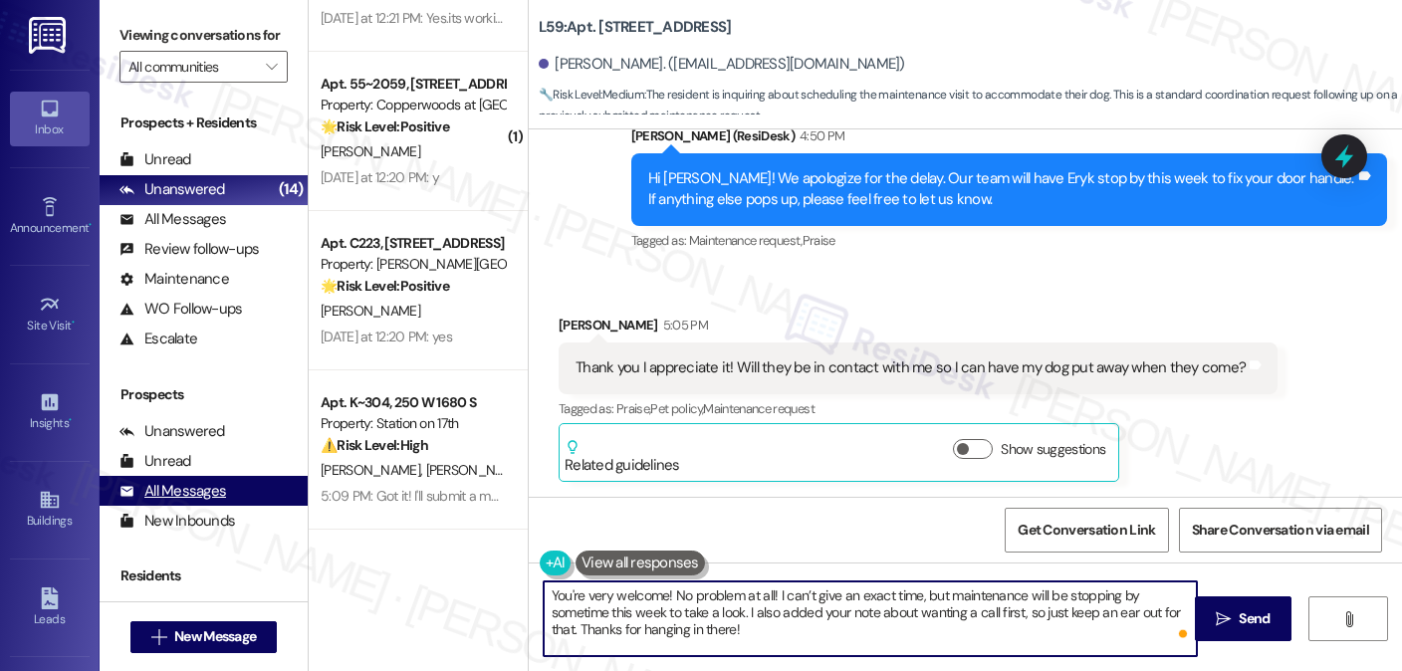
drag, startPoint x: 666, startPoint y: 594, endPoint x: 245, endPoint y: 525, distance: 426.8
click at [245, 526] on div "Viewing conversations for All communities  Prospects + Residents Unread (0) Un…" at bounding box center [751, 335] width 1303 height 671
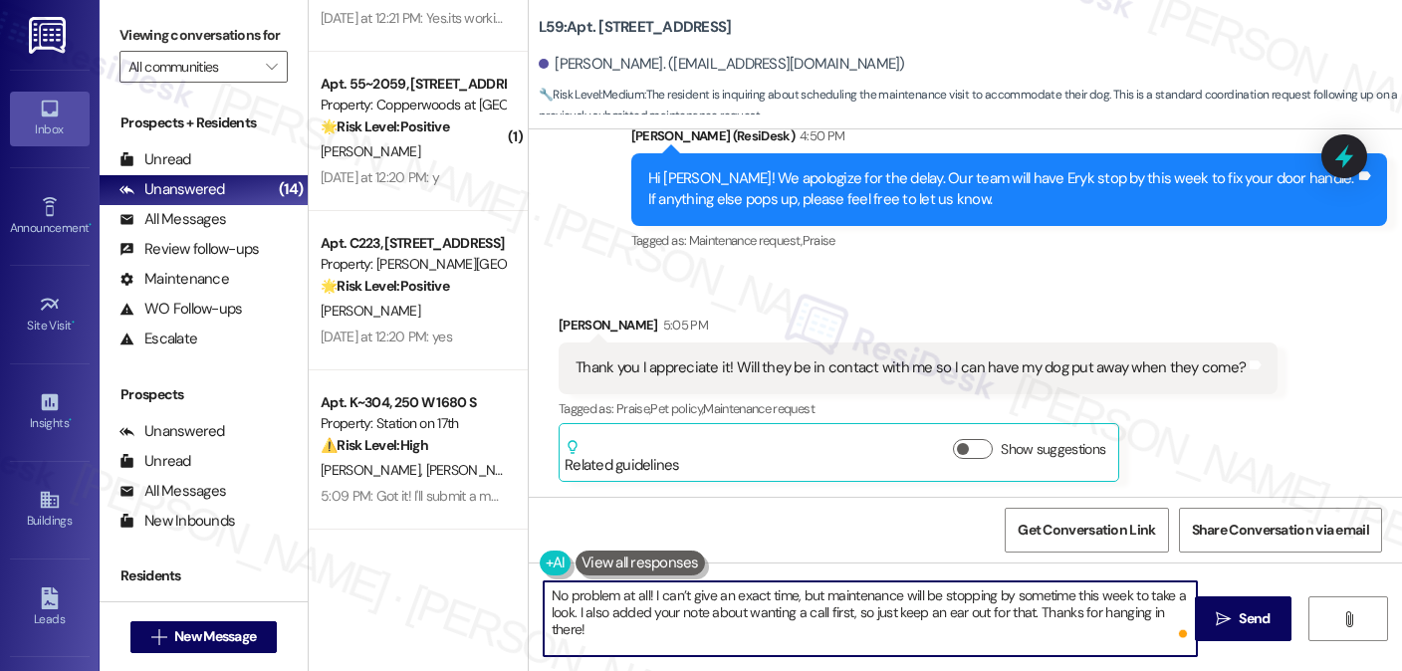
click at [573, 611] on textarea "No problem at all! I can’t give an exact time, but maintenance will be stopping…" at bounding box center [870, 619] width 653 height 75
type textarea "No problem at all! I can’t give an exact time, but maintenance will be stopping…"
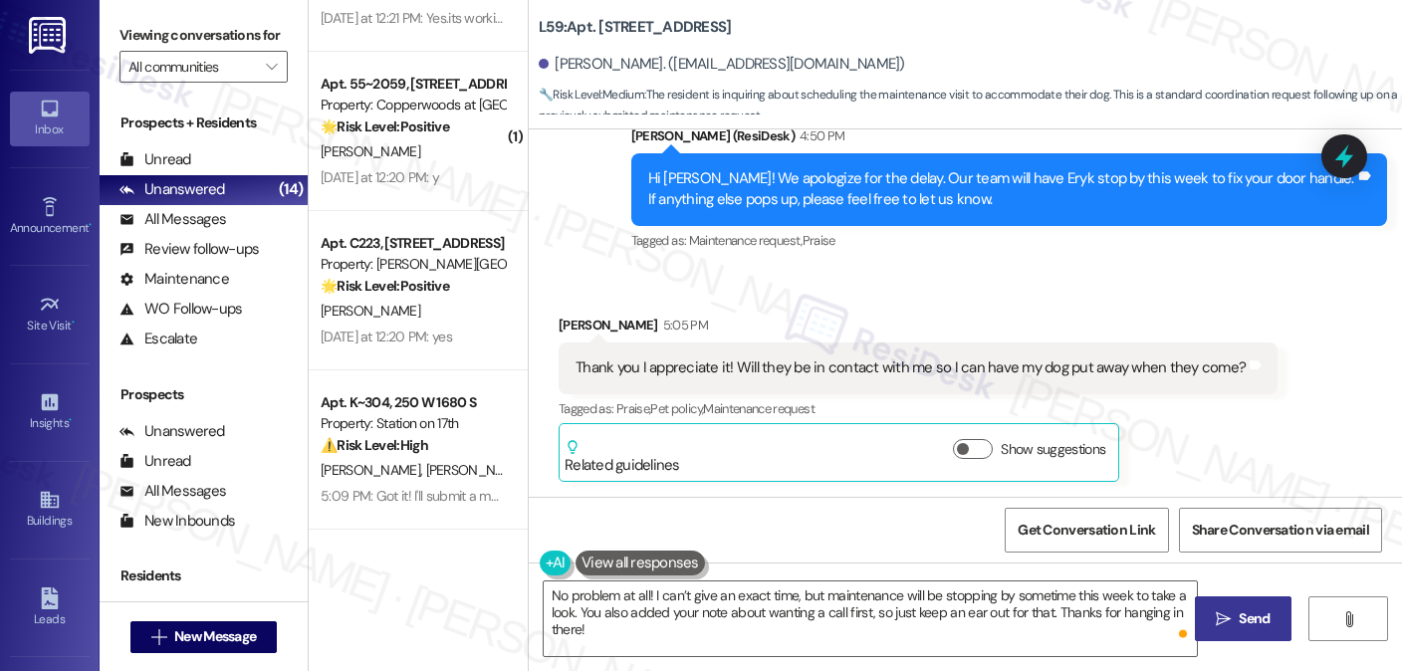
click at [1235, 599] on button " Send" at bounding box center [1243, 619] width 97 height 45
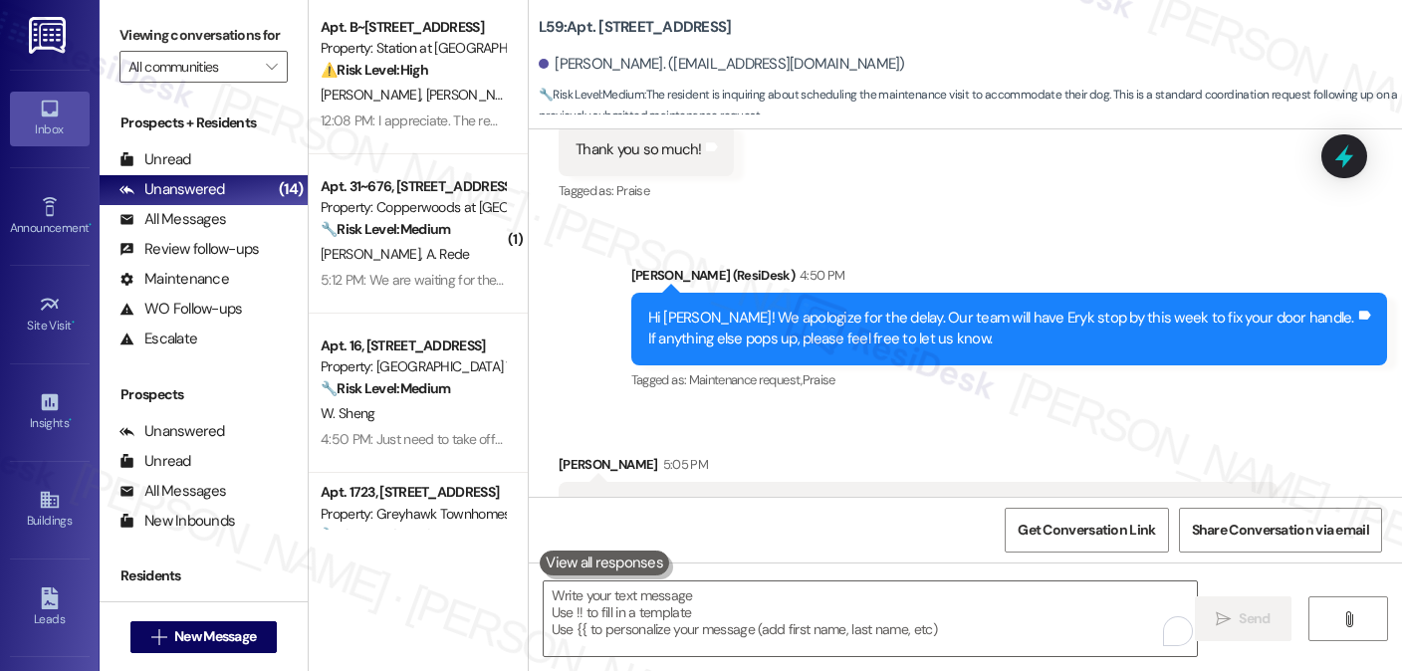
scroll to position [0, 0]
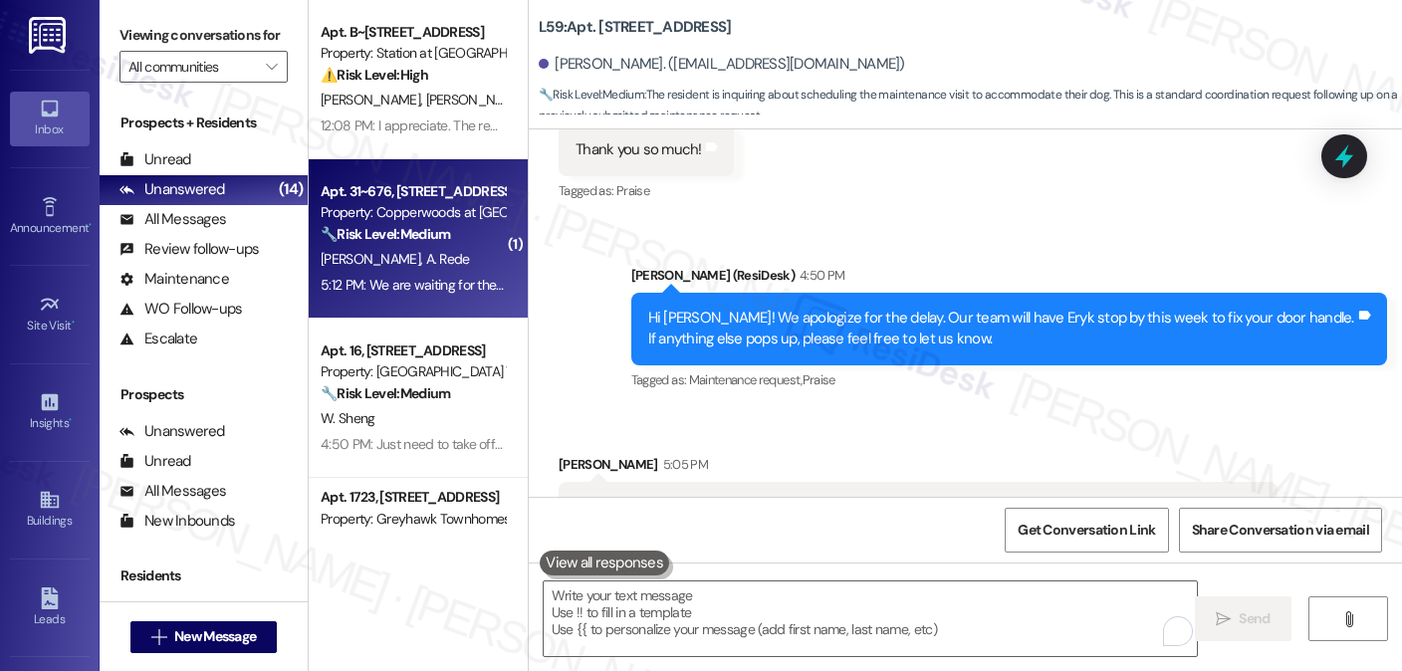
click at [408, 248] on div "S. Harrison A. Rede" at bounding box center [413, 259] width 188 height 25
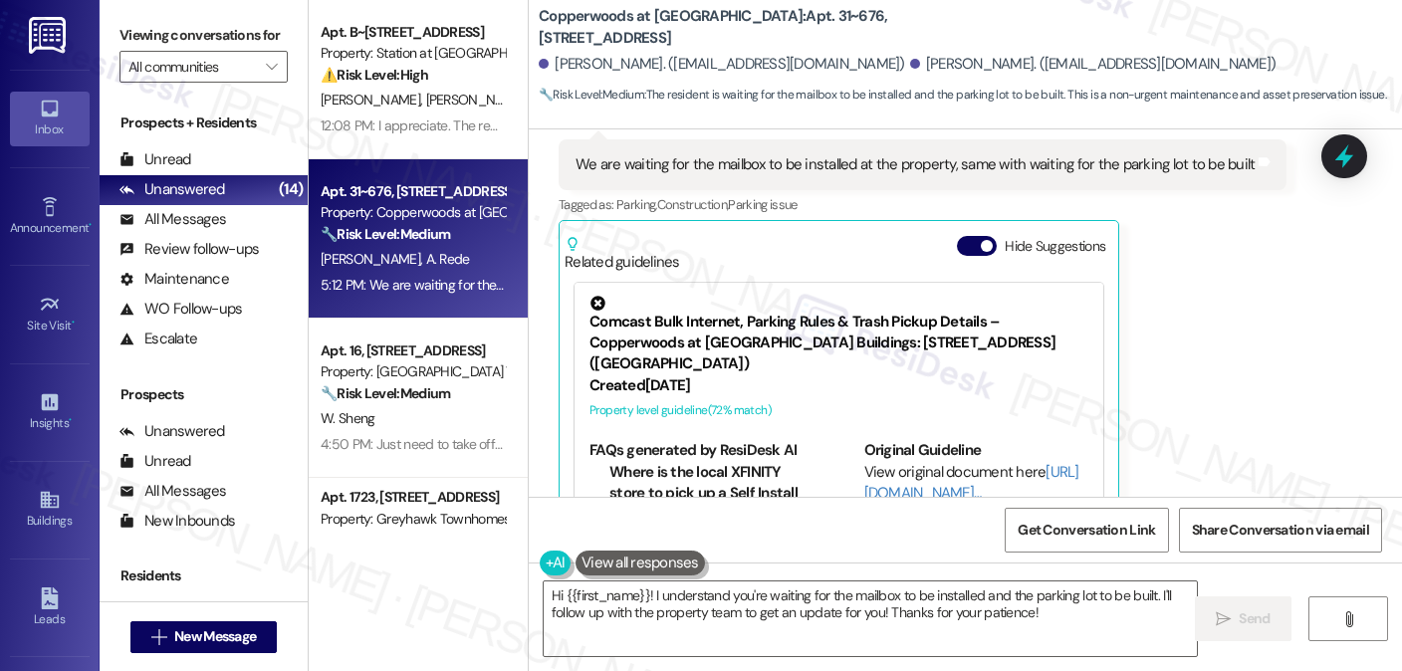
scroll to position [841, 0]
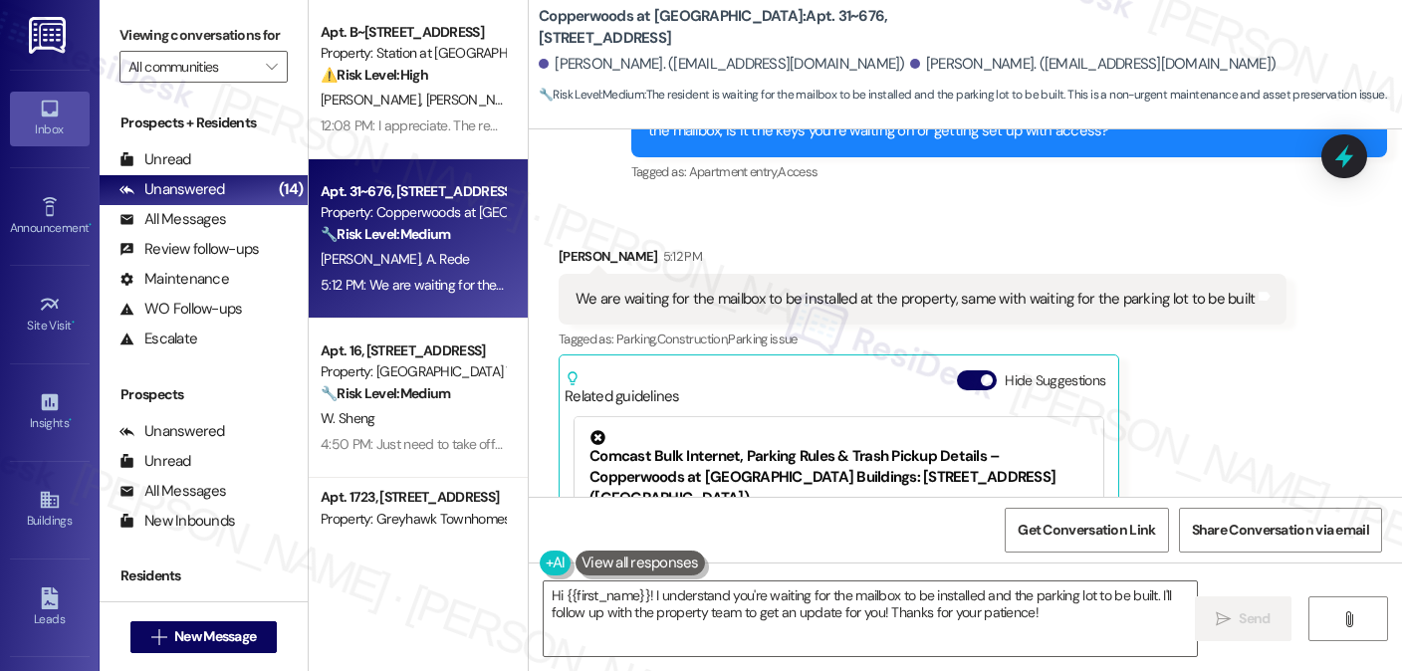
click at [749, 292] on div "We are waiting for the mailbox to be installed at the property, same with waiti…" at bounding box center [915, 299] width 679 height 21
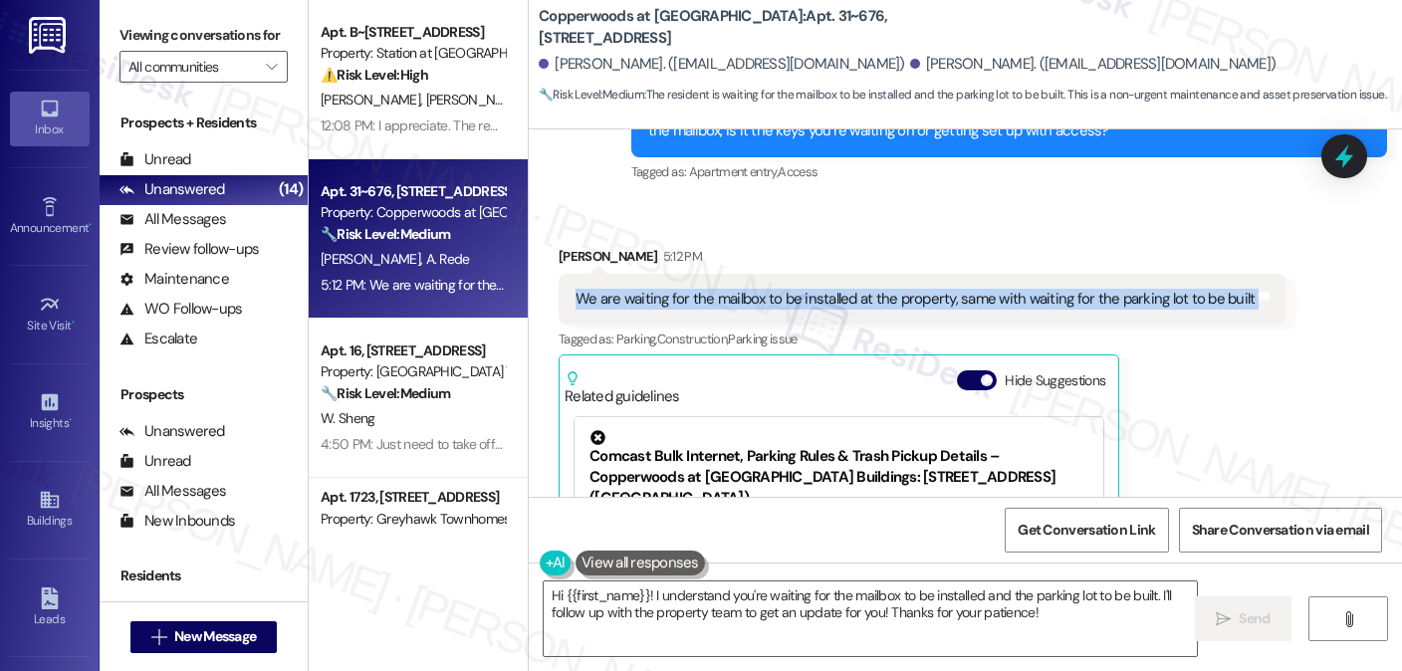
click at [749, 292] on div "We are waiting for the mailbox to be installed at the property, same with waiti…" at bounding box center [915, 299] width 679 height 21
click at [702, 301] on div "We are waiting for the mailbox to be installed at the property, same with waiti…" at bounding box center [915, 299] width 679 height 21
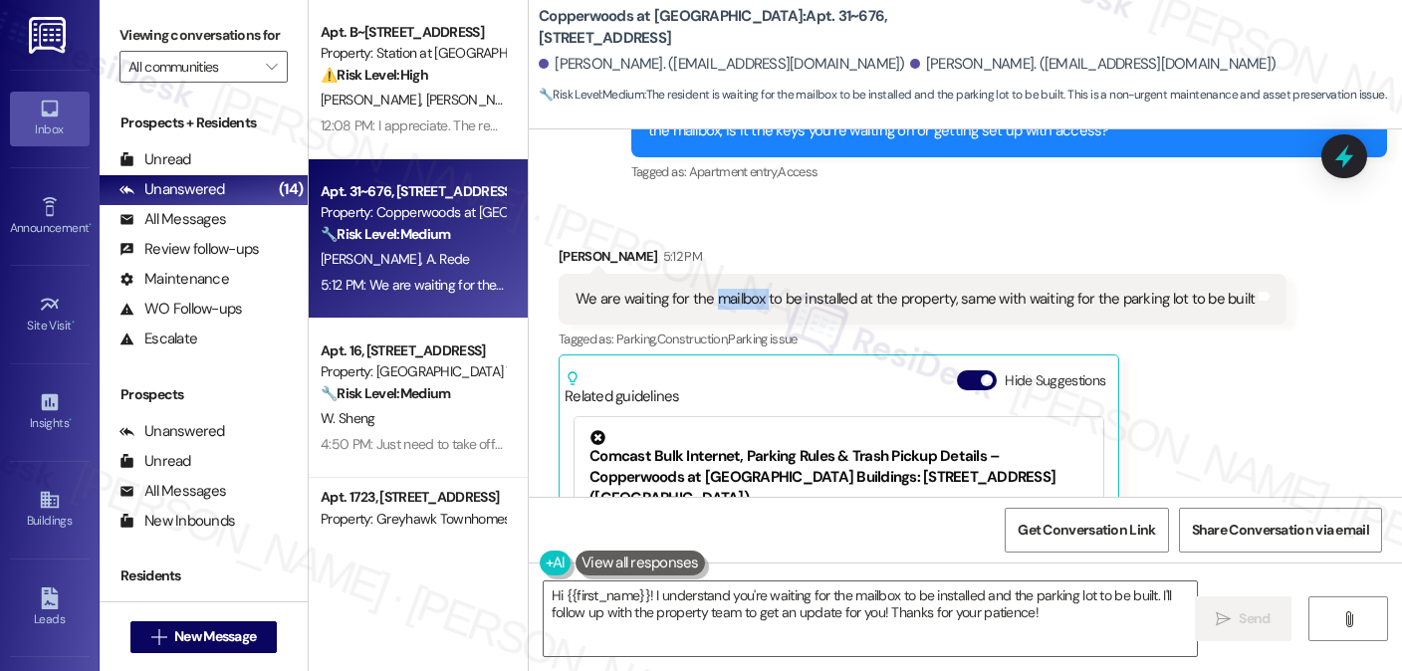
click at [702, 301] on div "We are waiting for the mailbox to be installed at the property, same with waiti…" at bounding box center [915, 299] width 679 height 21
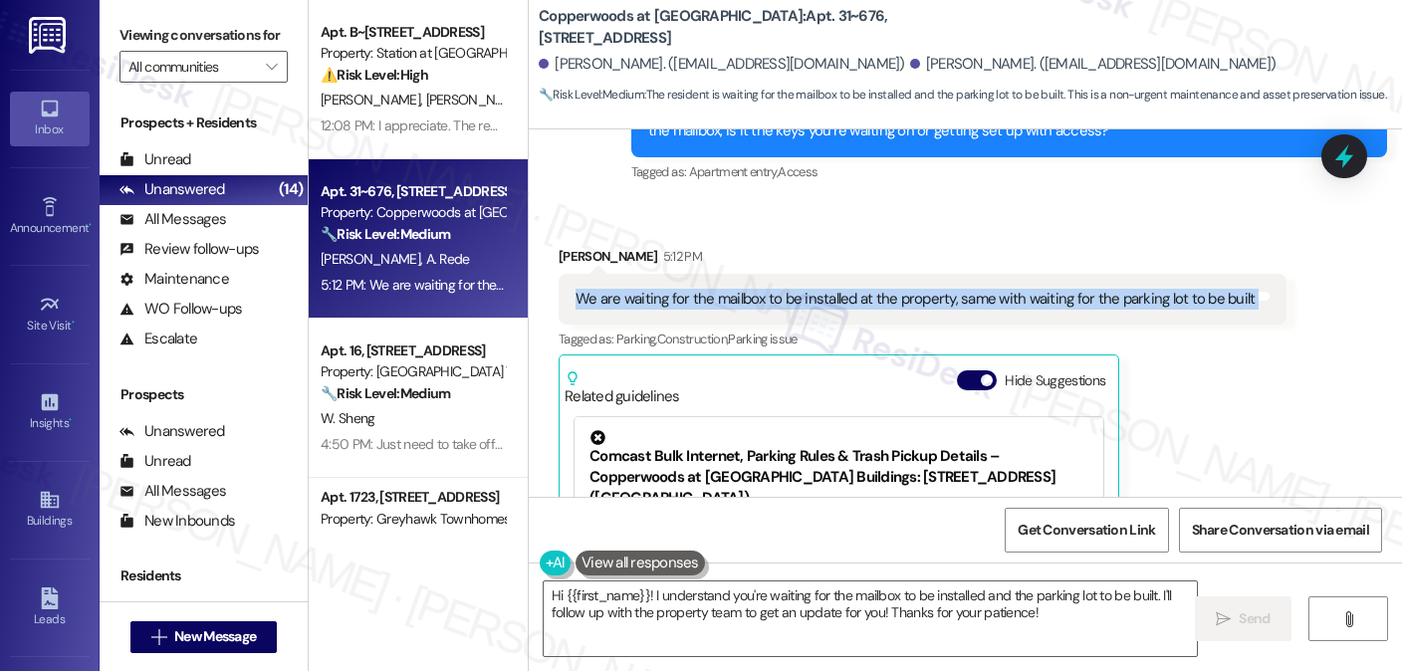
click at [702, 301] on div "We are waiting for the mailbox to be installed at the property, same with waiti…" at bounding box center [915, 299] width 679 height 21
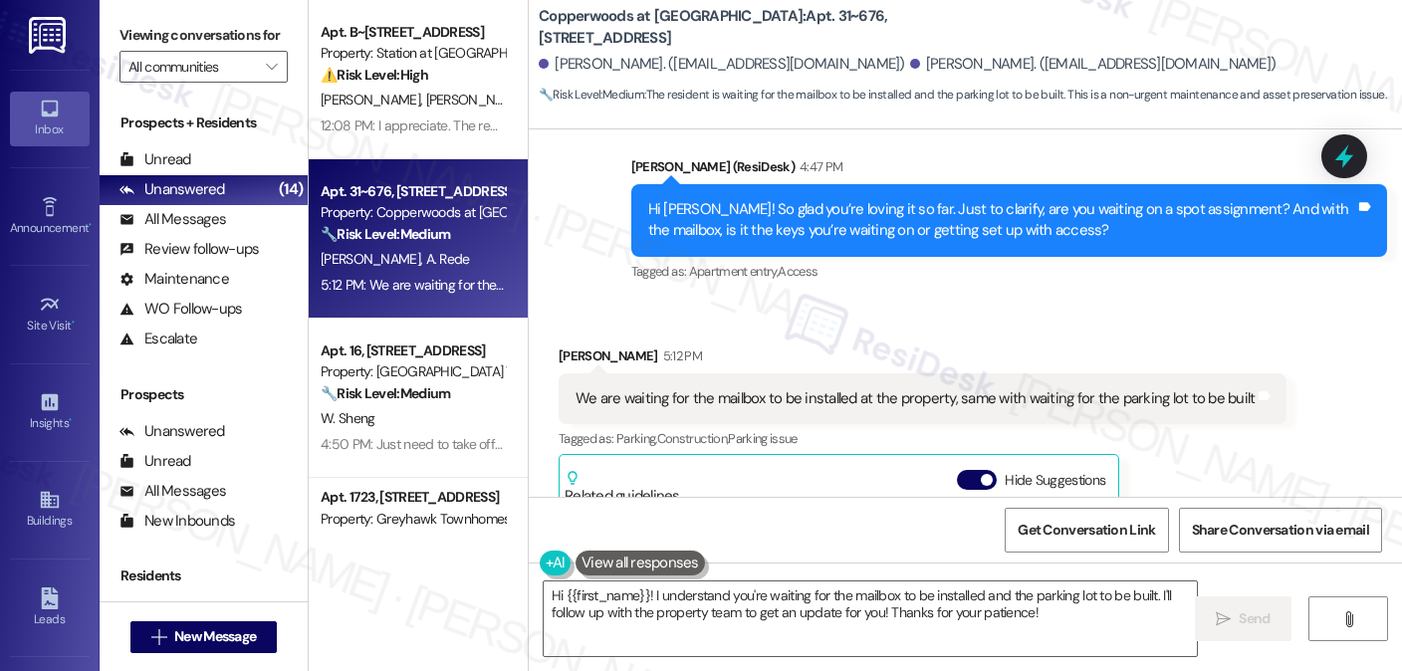
click at [889, 218] on div "Hi [PERSON_NAME]! So glad you’re loving it so far. Just to clarify, are you wai…" at bounding box center [1001, 220] width 707 height 43
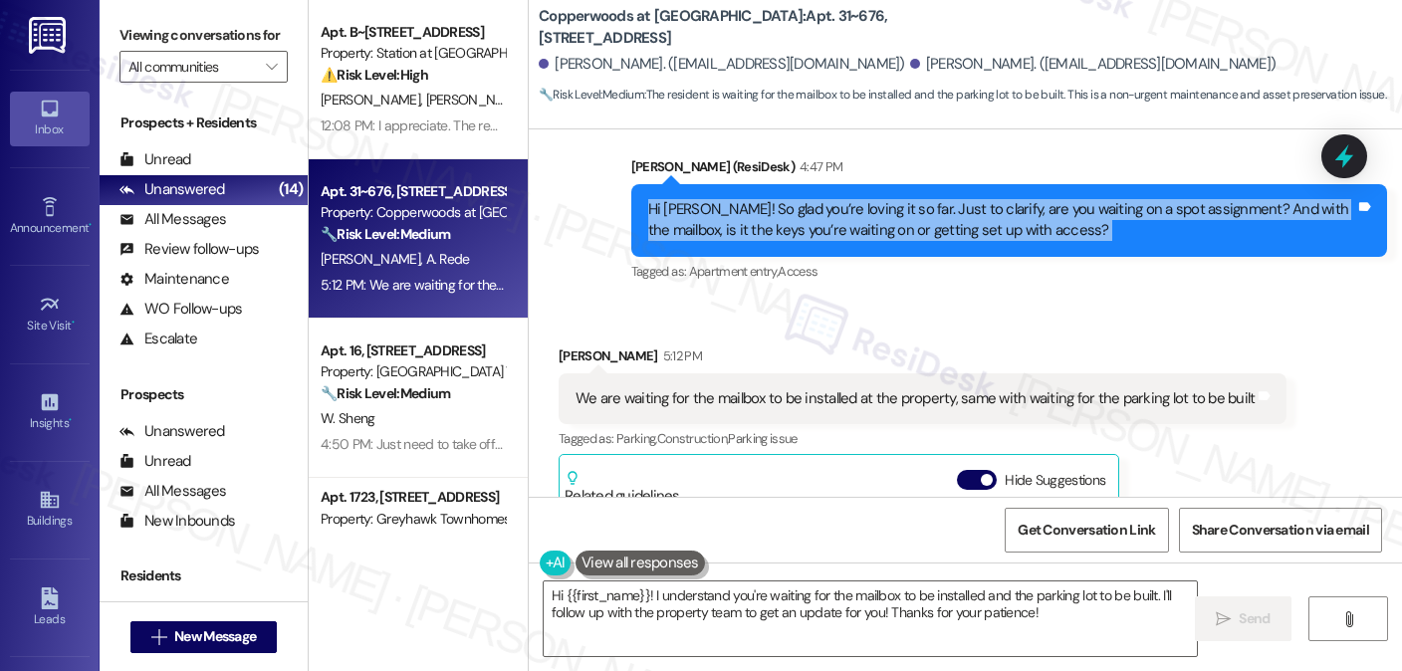
click at [889, 218] on div "Hi [PERSON_NAME]! So glad you’re loving it so far. Just to clarify, are you wai…" at bounding box center [1001, 220] width 707 height 43
click at [737, 606] on textarea "Hi {{first_name}}! I understand you're waiting for the mailbox to be installed …" at bounding box center [870, 619] width 653 height 75
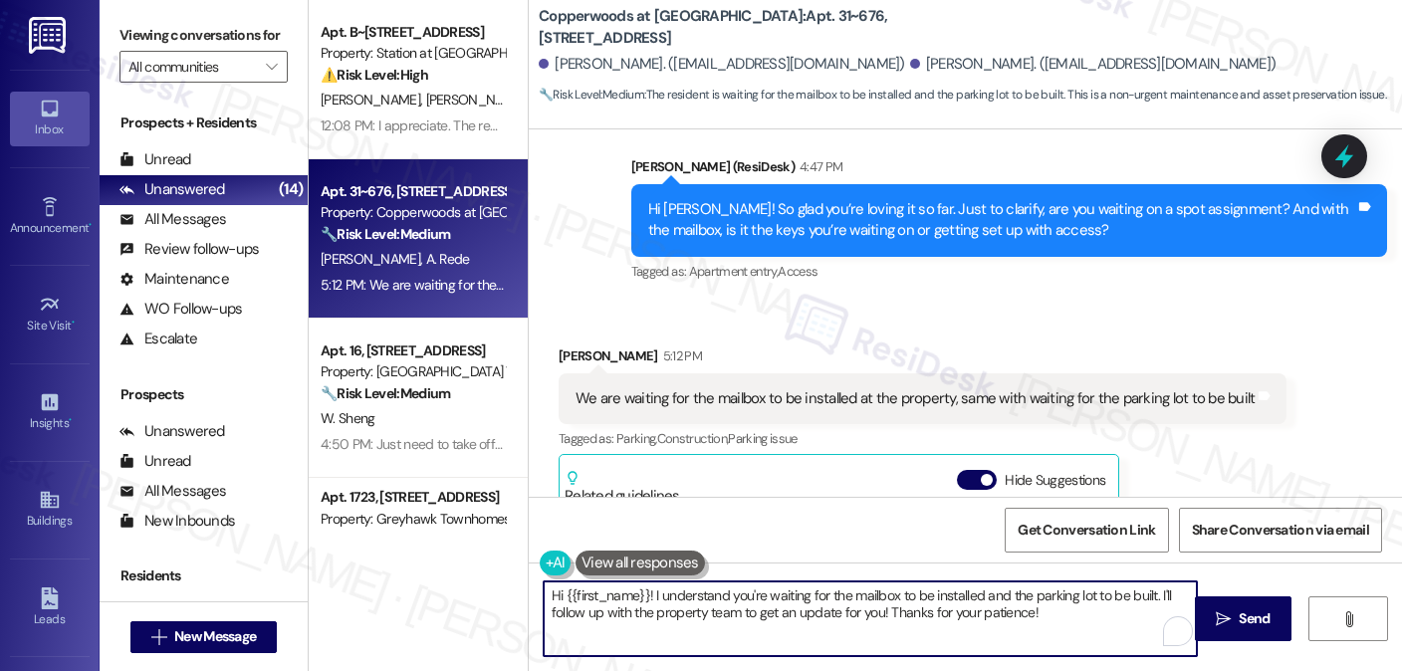
click at [737, 606] on textarea "Hi {{first_name}}! I understand you're waiting for the mailbox to be installed …" at bounding box center [870, 619] width 653 height 75
click at [691, 615] on textarea "Hi {{first_name}}! I understand you're waiting for the mailbox to be installed …" at bounding box center [870, 619] width 653 height 75
drag, startPoint x: 1145, startPoint y: 593, endPoint x: 522, endPoint y: 577, distance: 623.6
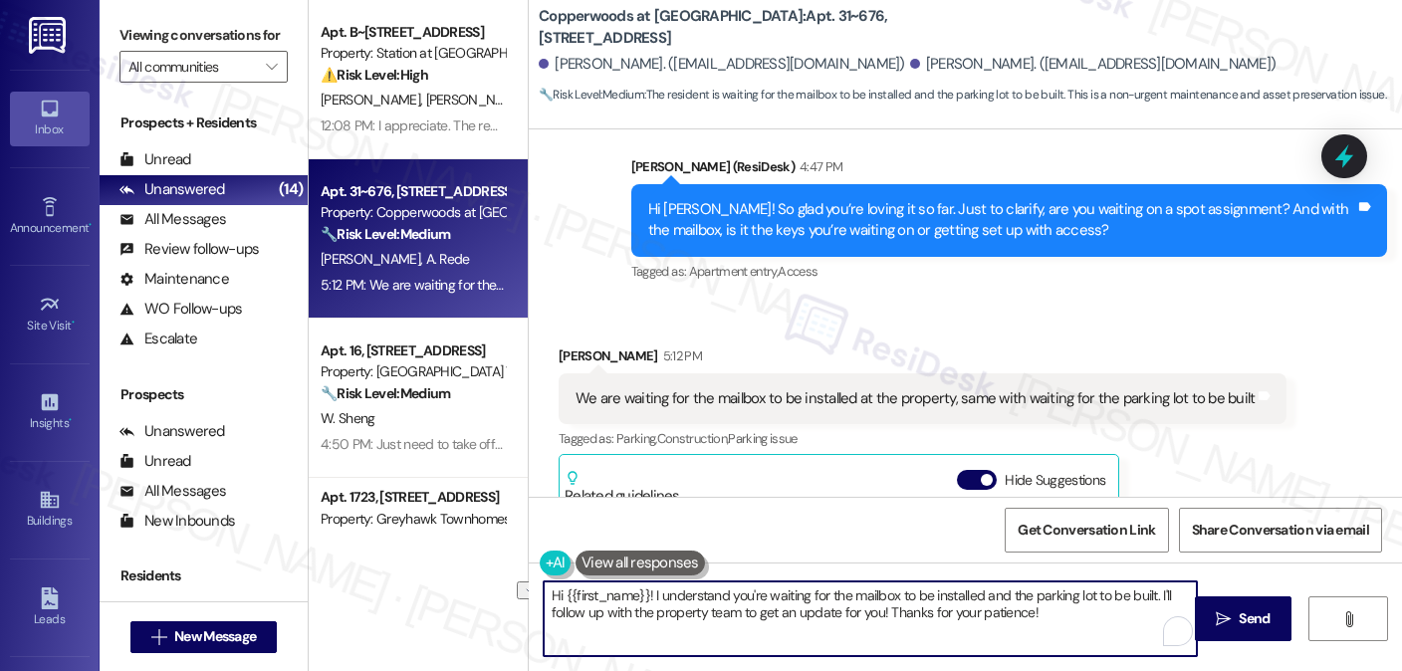
click at [529, 577] on div "Hi {{first_name}}! I understand you're waiting for the mailbox to be installed …" at bounding box center [965, 637] width 873 height 149
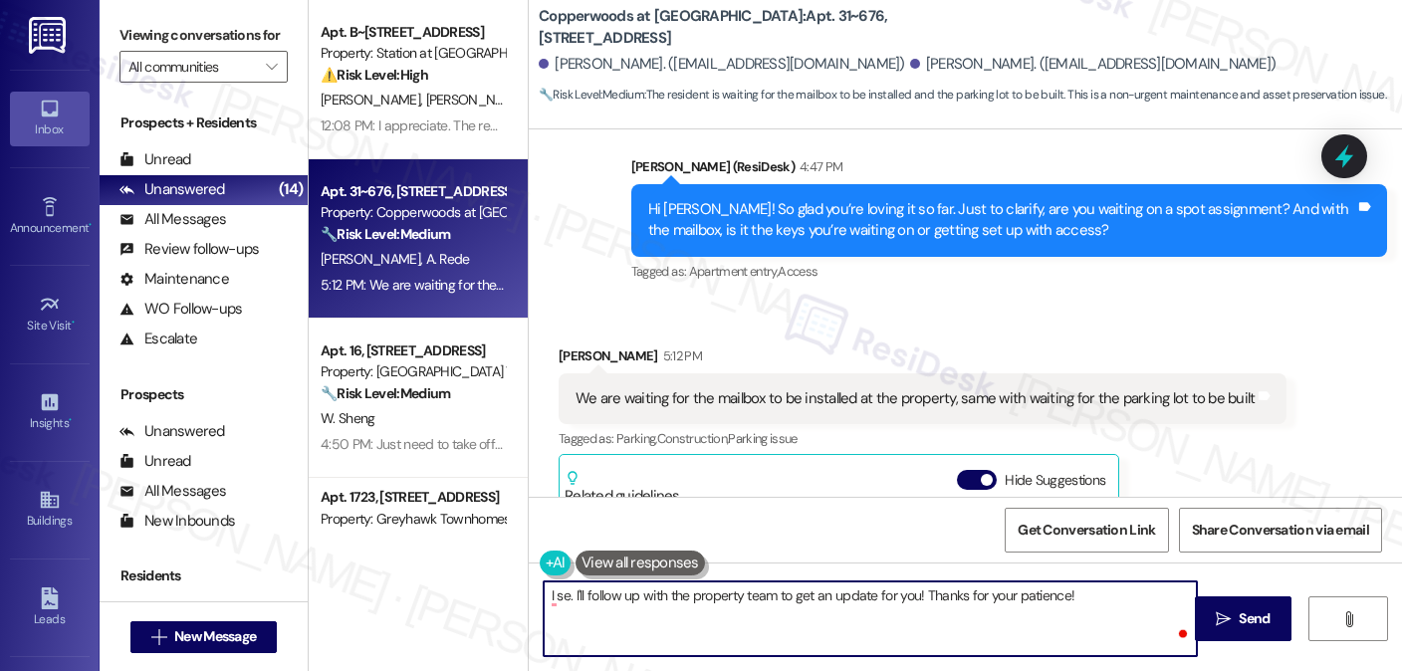
type textarea "I see. I'll follow up with the property team to get an update for you! Thanks f…"
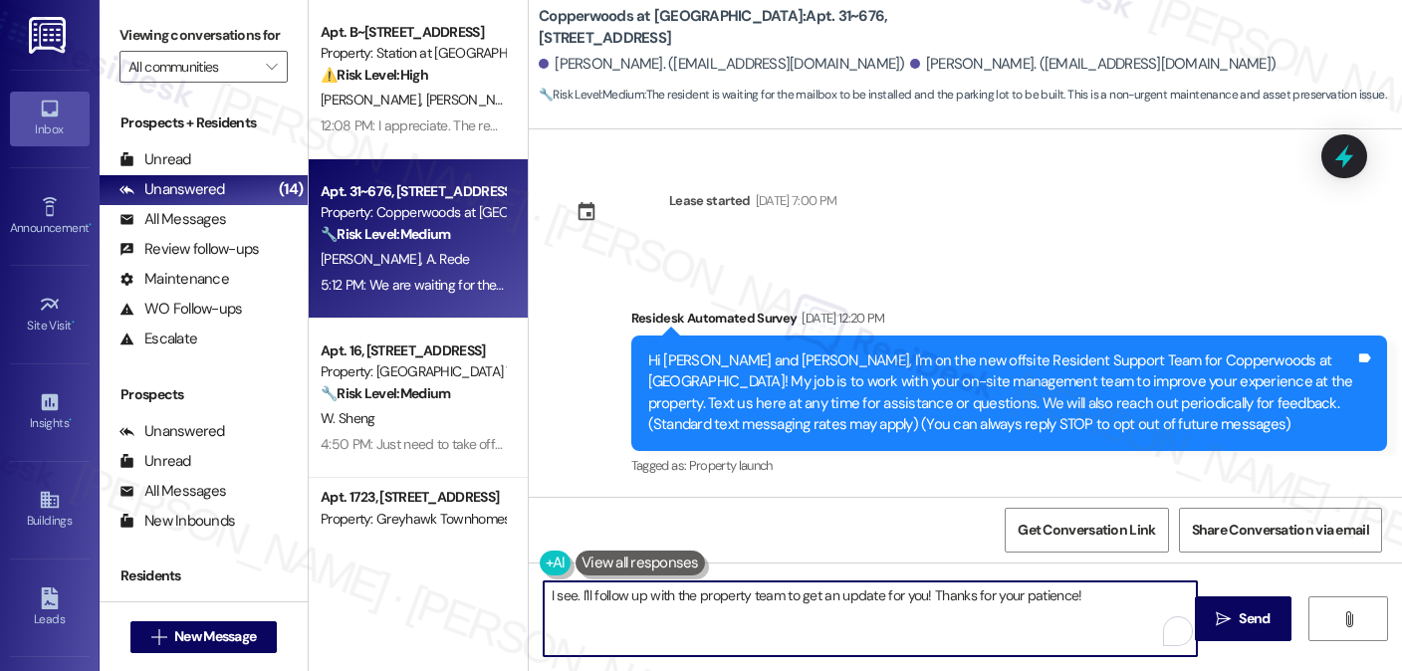
scroll to position [741, 0]
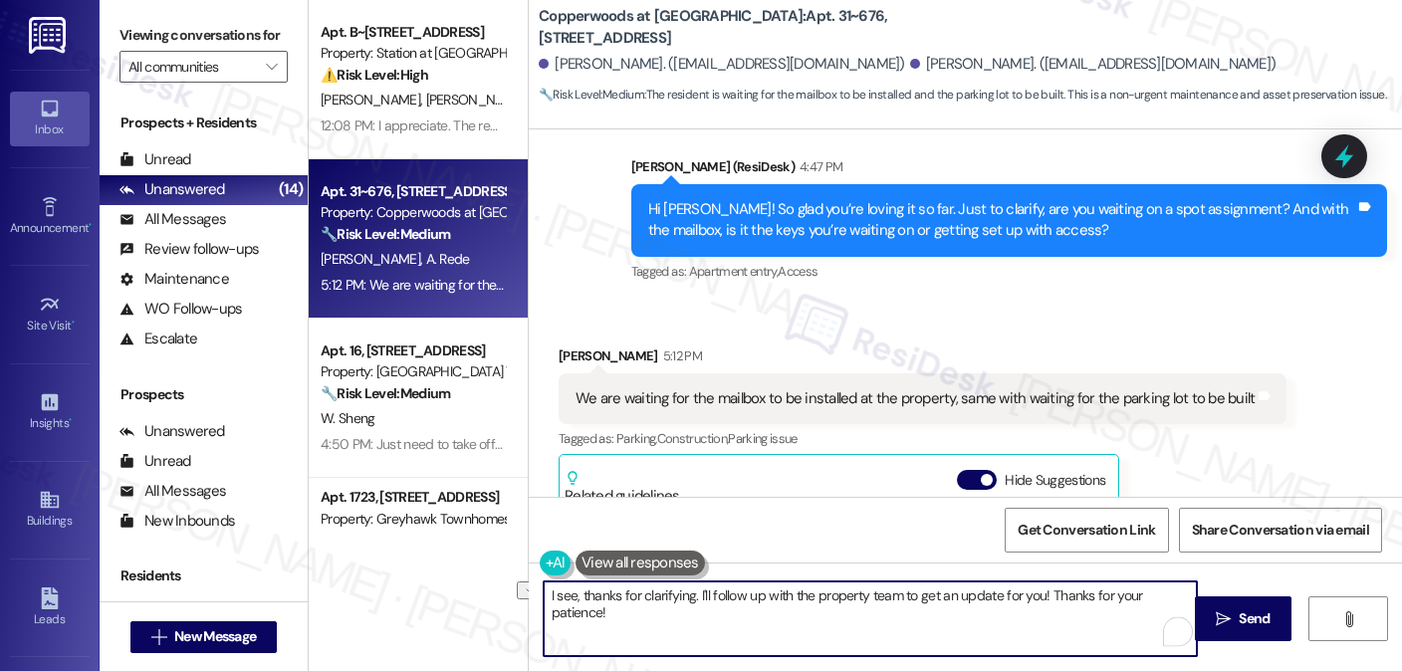
drag, startPoint x: 1187, startPoint y: 597, endPoint x: 723, endPoint y: 577, distance: 464.5
click at [692, 595] on textarea "I see, thanks for clarifying. I'll follow up with the property team to get an u…" at bounding box center [870, 619] width 653 height 75
click at [814, 595] on textarea "I see, thanks for clarifying. If you need anything or you have questions, pleas…" at bounding box center [870, 619] width 653 height 75
click at [809, 597] on textarea "I see, thanks for clarifying. If you need anything or you have questions, pleas…" at bounding box center [870, 619] width 653 height 75
click at [880, 591] on textarea "I see, thanks for clarifying. If you need anything or you have questions, pleas…" at bounding box center [870, 619] width 653 height 75
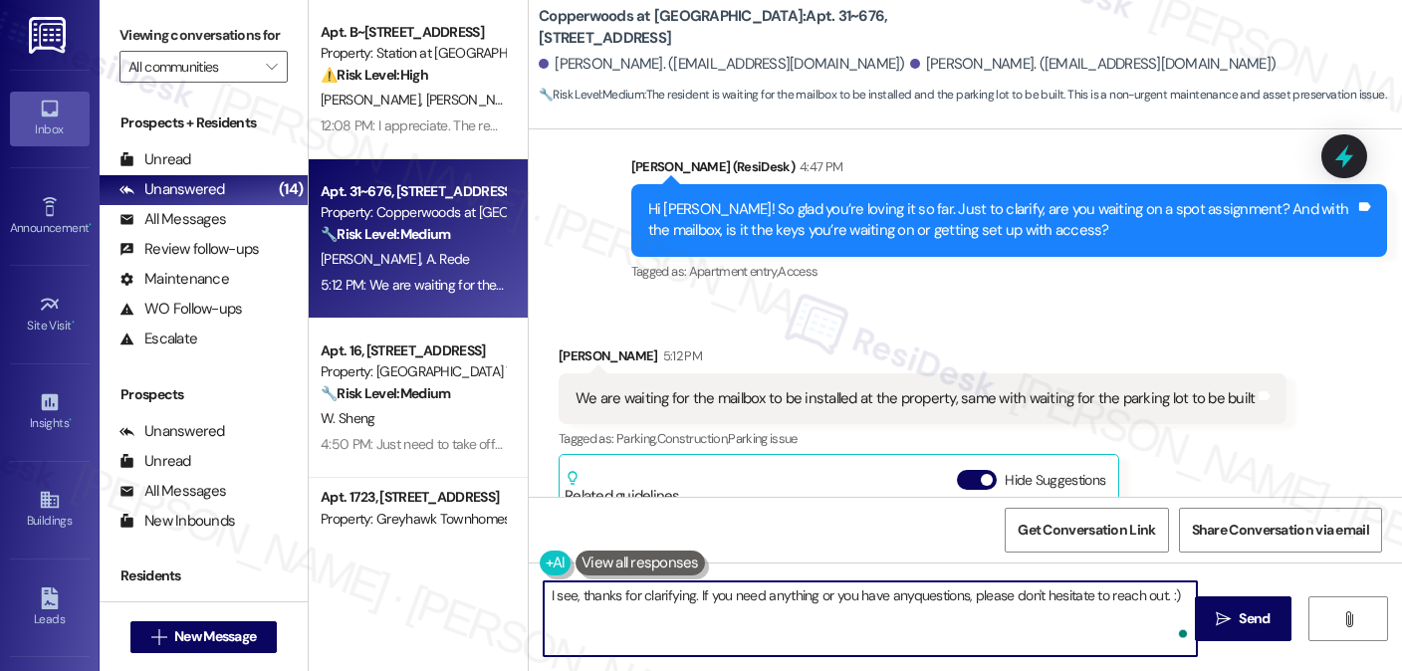
type textarea "I see, thanks for clarifying. If you need anything or you have any questions, p…"
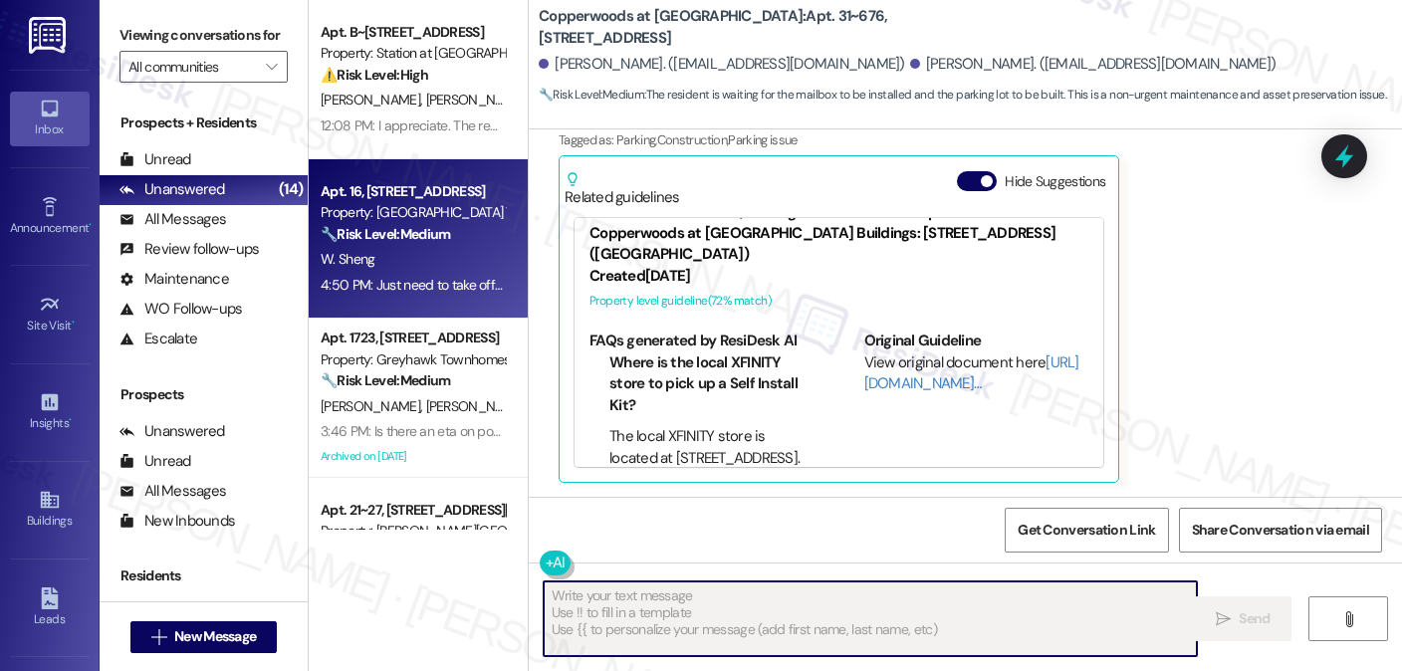
scroll to position [65, 0]
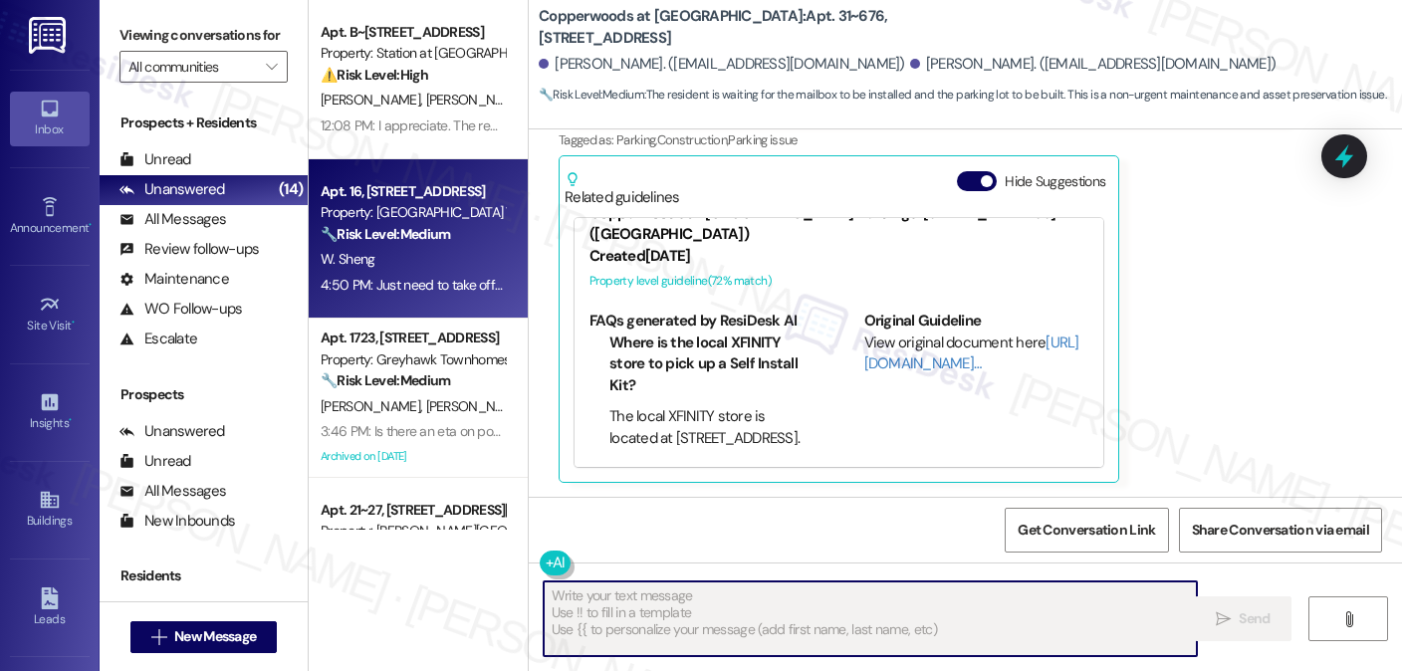
click at [408, 291] on div "4:50 PM: Just need to take off shoes before coming in. Thank you! 4:50 PM: Just…" at bounding box center [511, 285] width 381 height 18
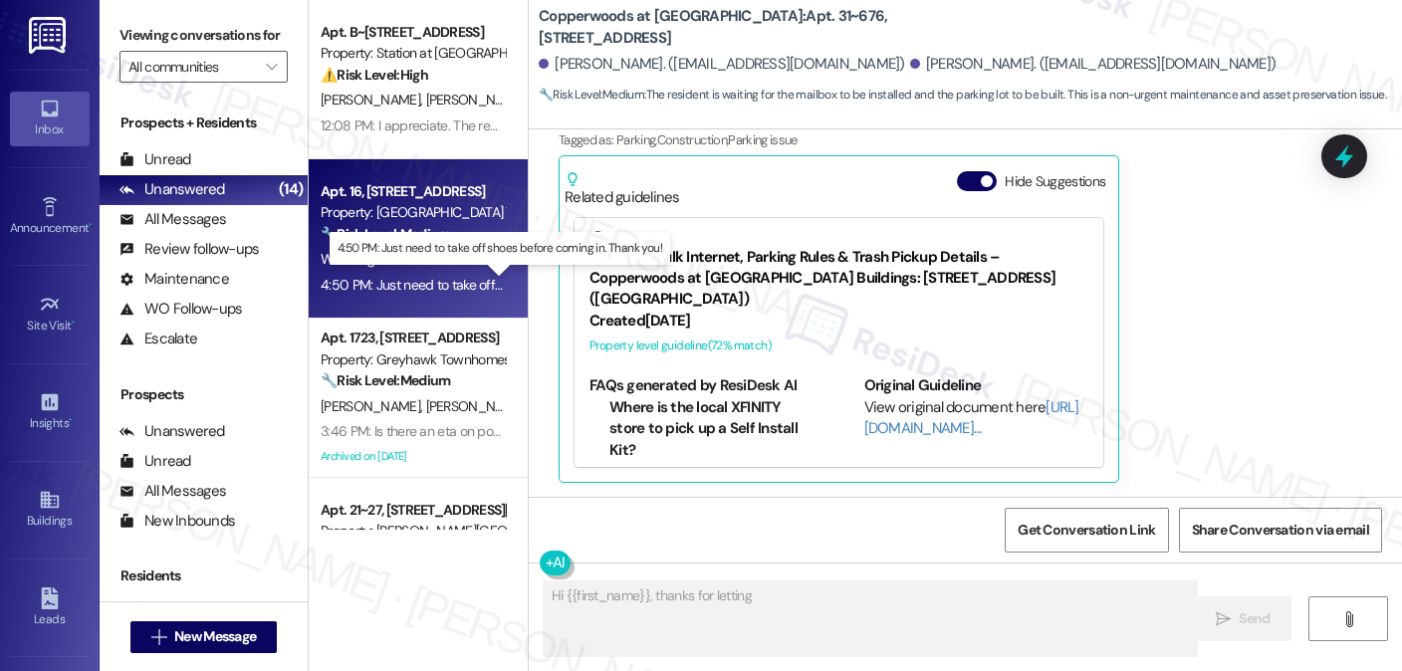
scroll to position [2605, 0]
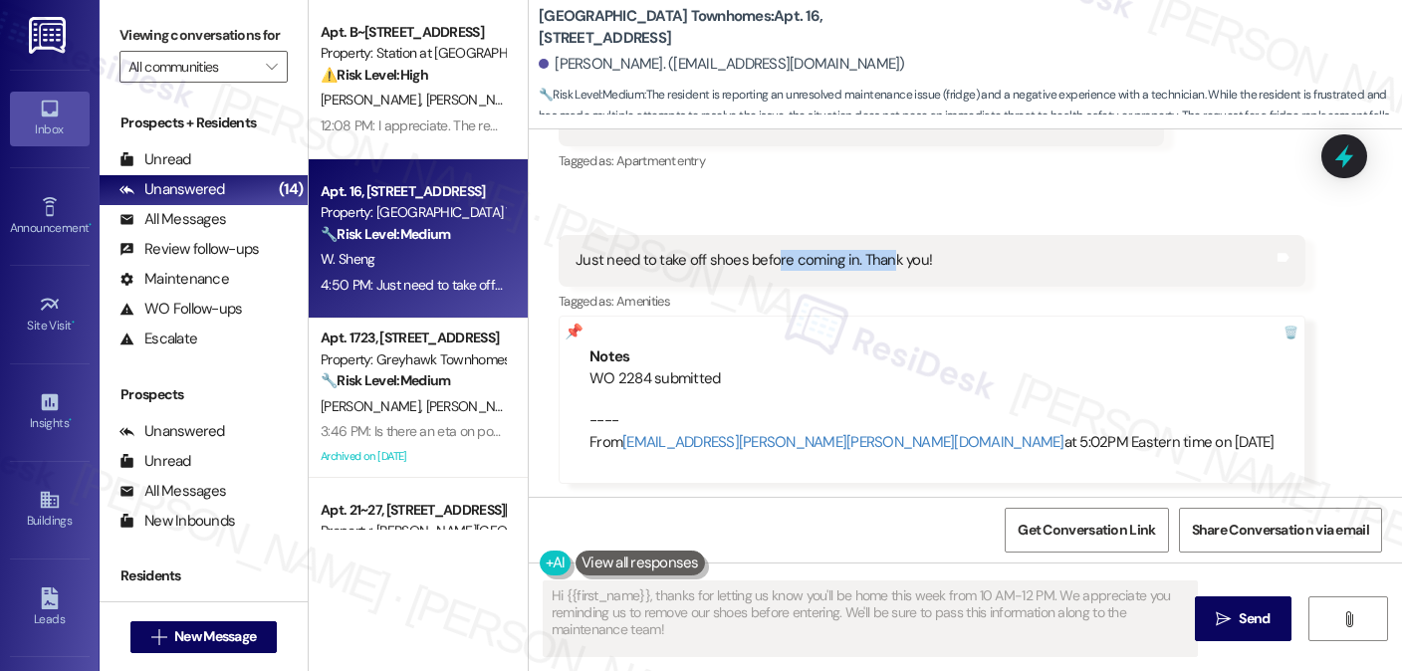
drag, startPoint x: 765, startPoint y: 254, endPoint x: 879, endPoint y: 242, distance: 115.2
click at [879, 242] on div "Just need to take off shoes before coming in. Thank you! Tags and notes" at bounding box center [932, 260] width 747 height 51
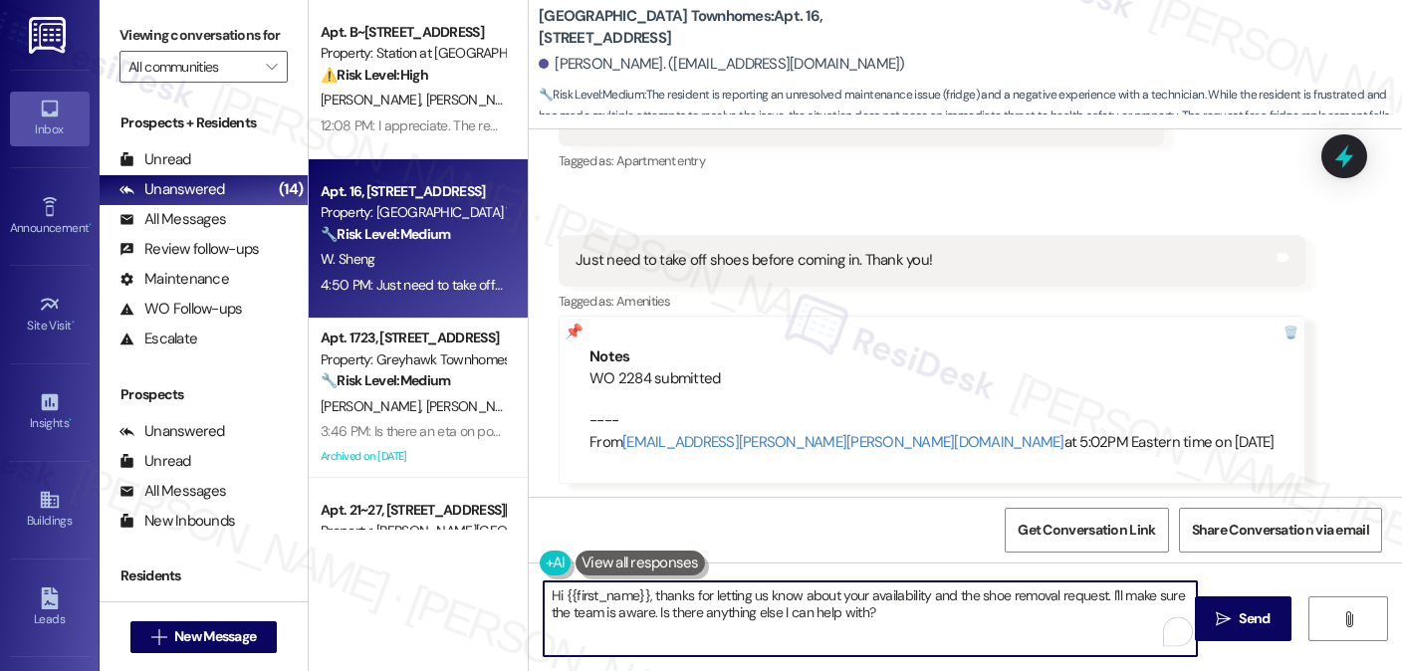
click at [783, 616] on textarea "Hi {{first_name}}, thanks for letting us know about your availability and the s…" at bounding box center [870, 619] width 653 height 75
click at [784, 616] on textarea "Hi {{first_name}}, thanks for letting us know about your availability and the s…" at bounding box center [870, 619] width 653 height 75
click at [920, 613] on textarea "Hi {{first_name}}, thanks for letting us know about your availability and the s…" at bounding box center [870, 619] width 653 height 75
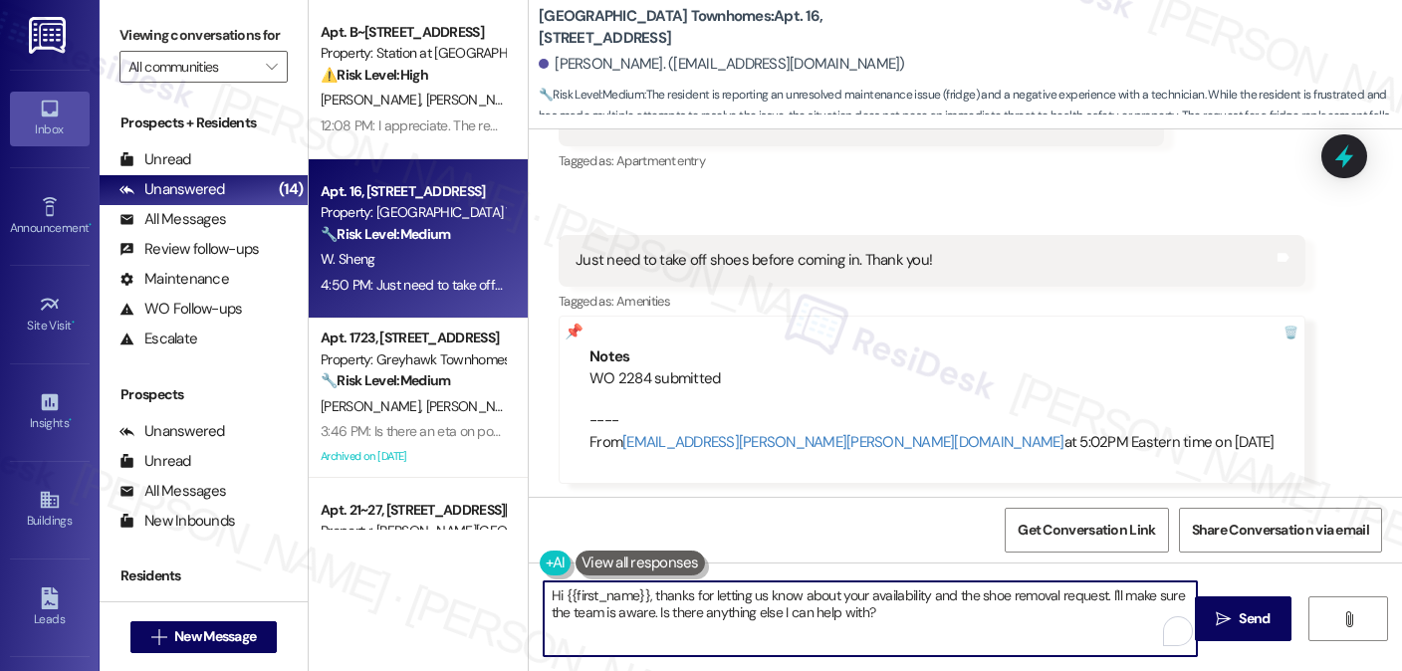
drag, startPoint x: 921, startPoint y: 624, endPoint x: 674, endPoint y: 580, distance: 251.0
click at [692, 611] on textarea "Hi {{first_name}}, thanks for letting us know about your availability and the s…" at bounding box center [870, 619] width 653 height 75
drag, startPoint x: 650, startPoint y: 594, endPoint x: 448, endPoint y: 592, distance: 202.2
click at [448, 592] on div "Apt. B~201, 2229 North 100 West Property: Station at Park Meadows ⚠️ Risk Level…" at bounding box center [856, 335] width 1094 height 671
type textarea "Got it! Thanks for letting us know about your availability and the shoe removal…"
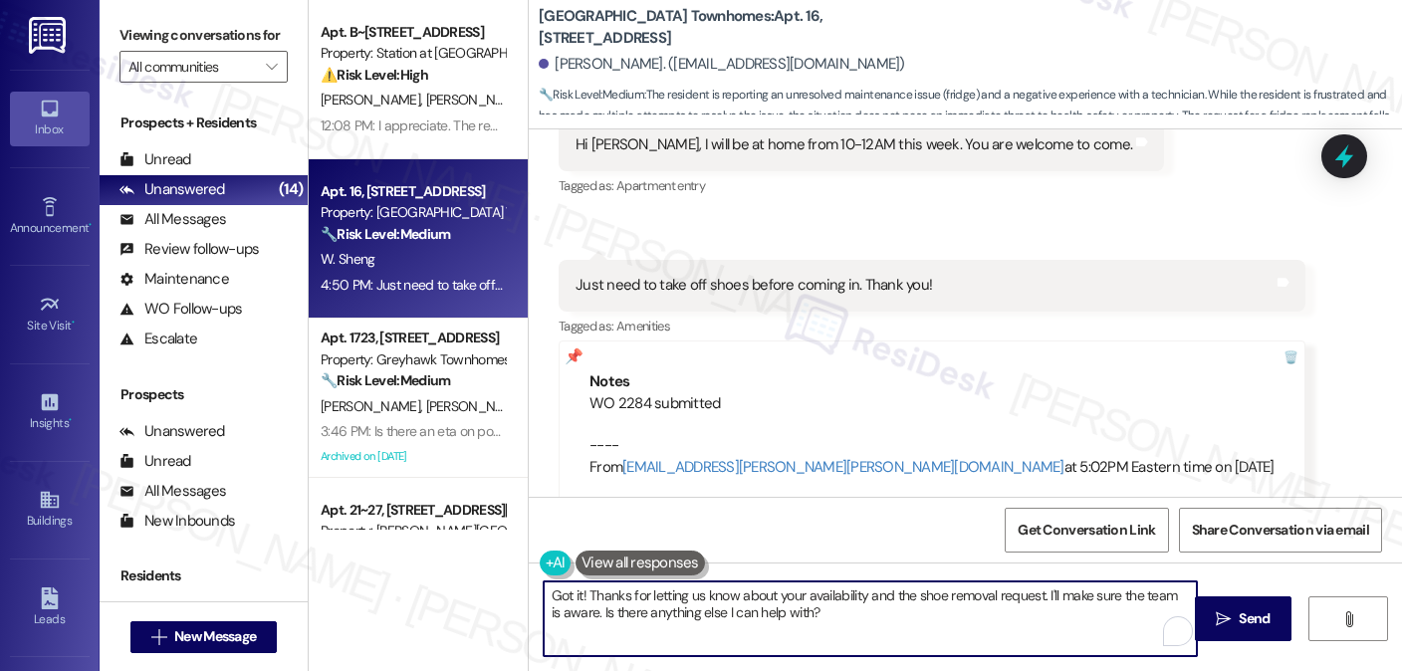
scroll to position [2506, 0]
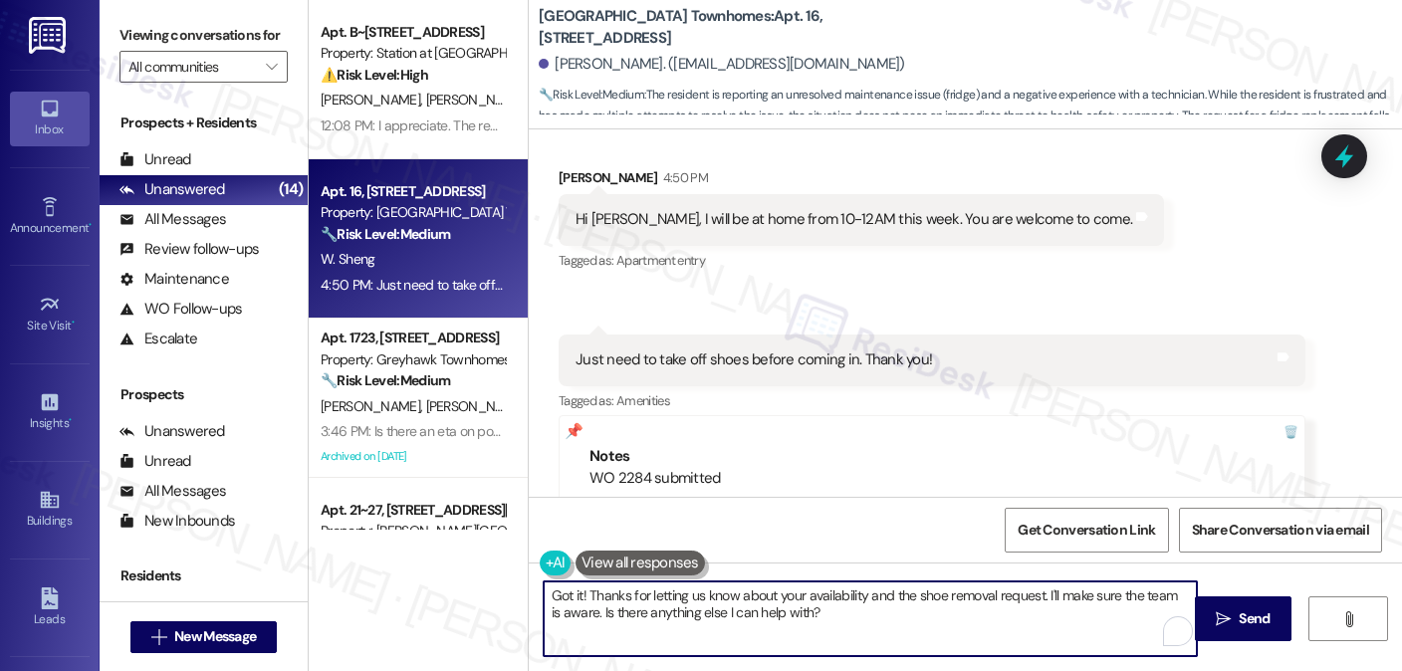
drag, startPoint x: 841, startPoint y: 616, endPoint x: 649, endPoint y: 624, distance: 191.4
click at [649, 624] on textarea "Got it! Thanks for letting us know about your availability and the shoe removal…" at bounding box center [870, 619] width 653 height 75
click at [893, 623] on textarea "Got it! Thanks for letting us know about your availability and the shoe removal…" at bounding box center [870, 619] width 653 height 75
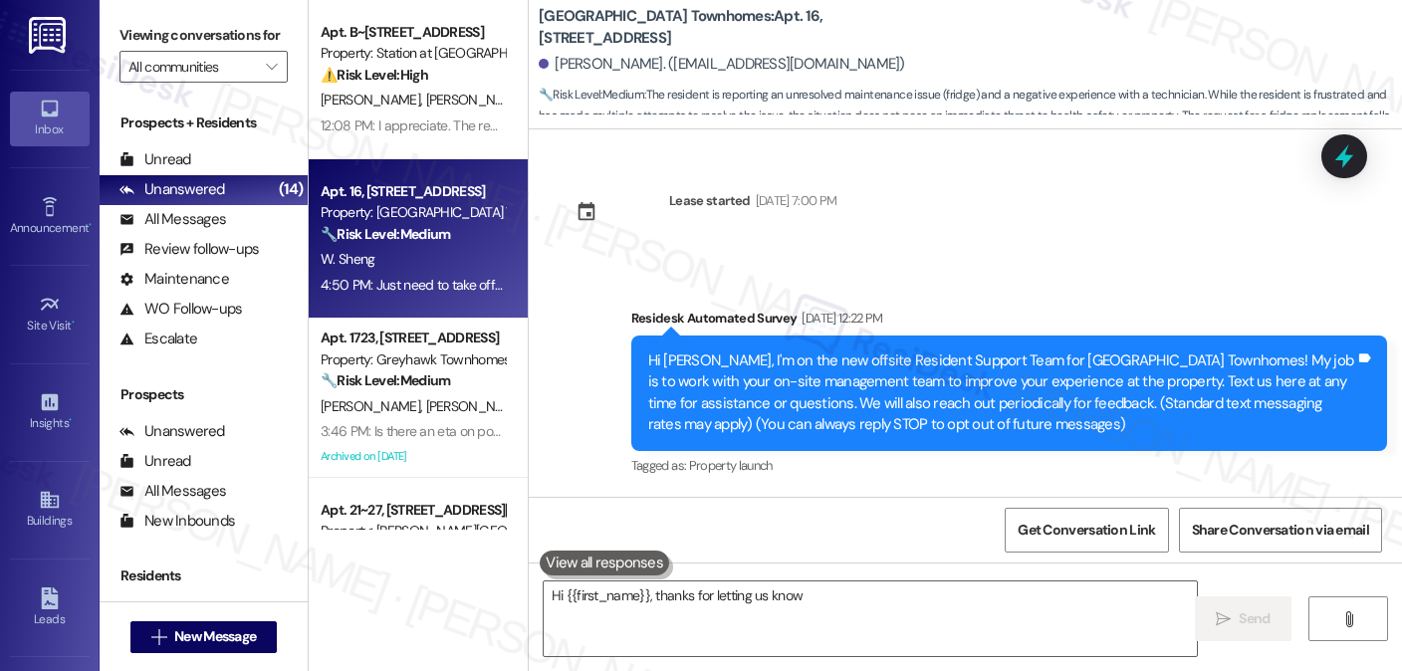
scroll to position [2605, 0]
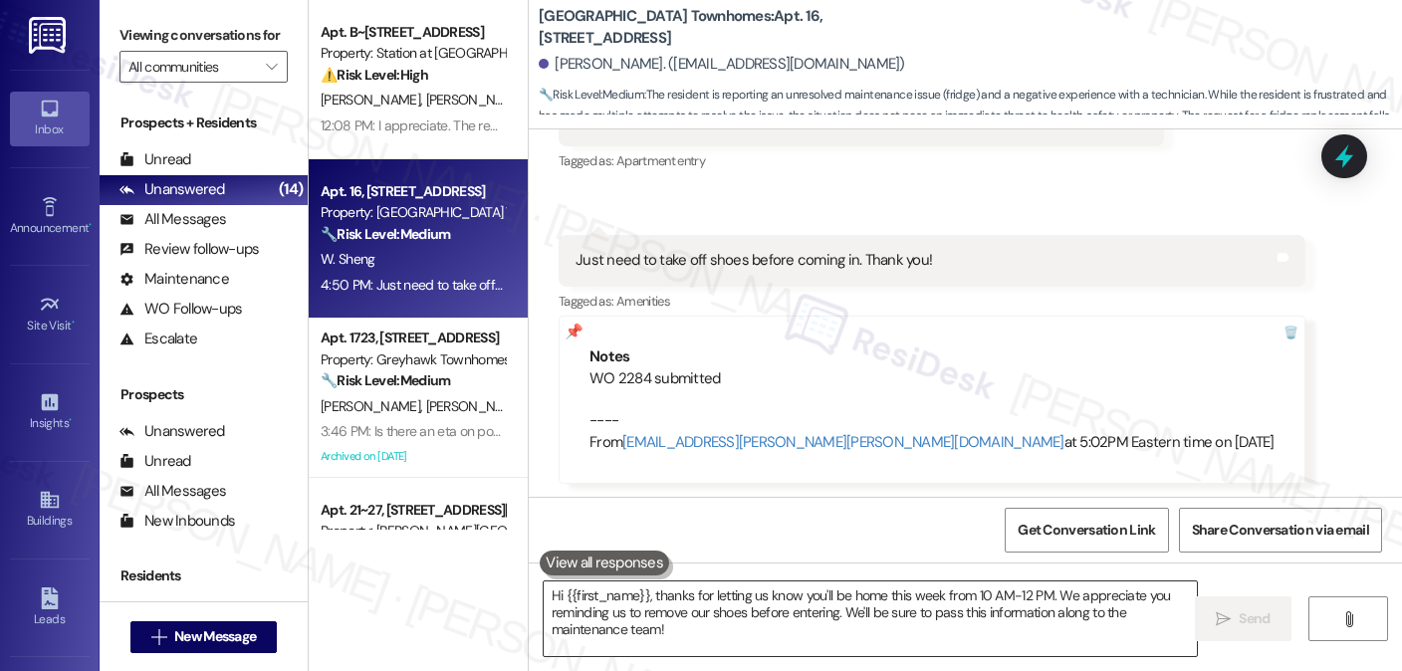
click at [781, 595] on textarea "Hi {{first_name}}, thanks for letting us know you'll be home this week from 10 …" at bounding box center [870, 619] width 653 height 75
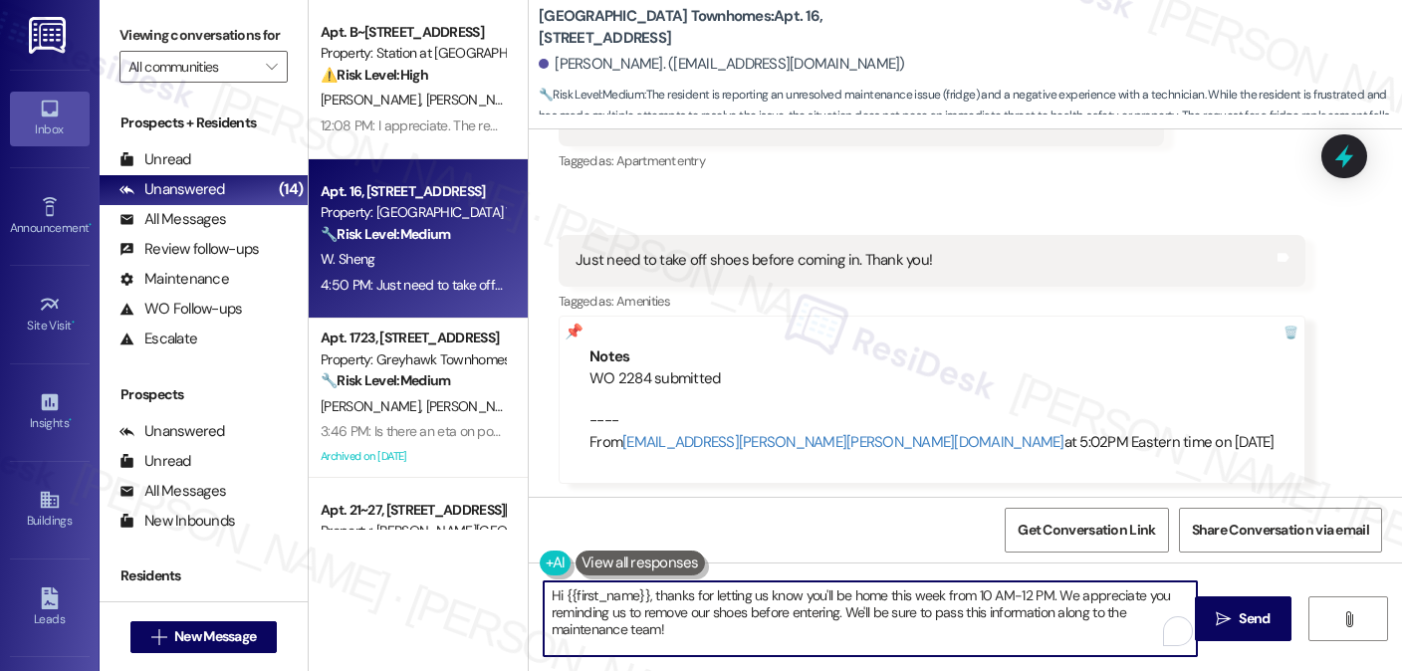
click at [781, 595] on textarea "Hi {{first_name}}, thanks for letting us know you'll be home this week from 10 …" at bounding box center [870, 619] width 653 height 75
click at [786, 611] on textarea "Hi {{first_name}}, thanks for letting us know you'll be home this week from 10 …" at bounding box center [870, 619] width 653 height 75
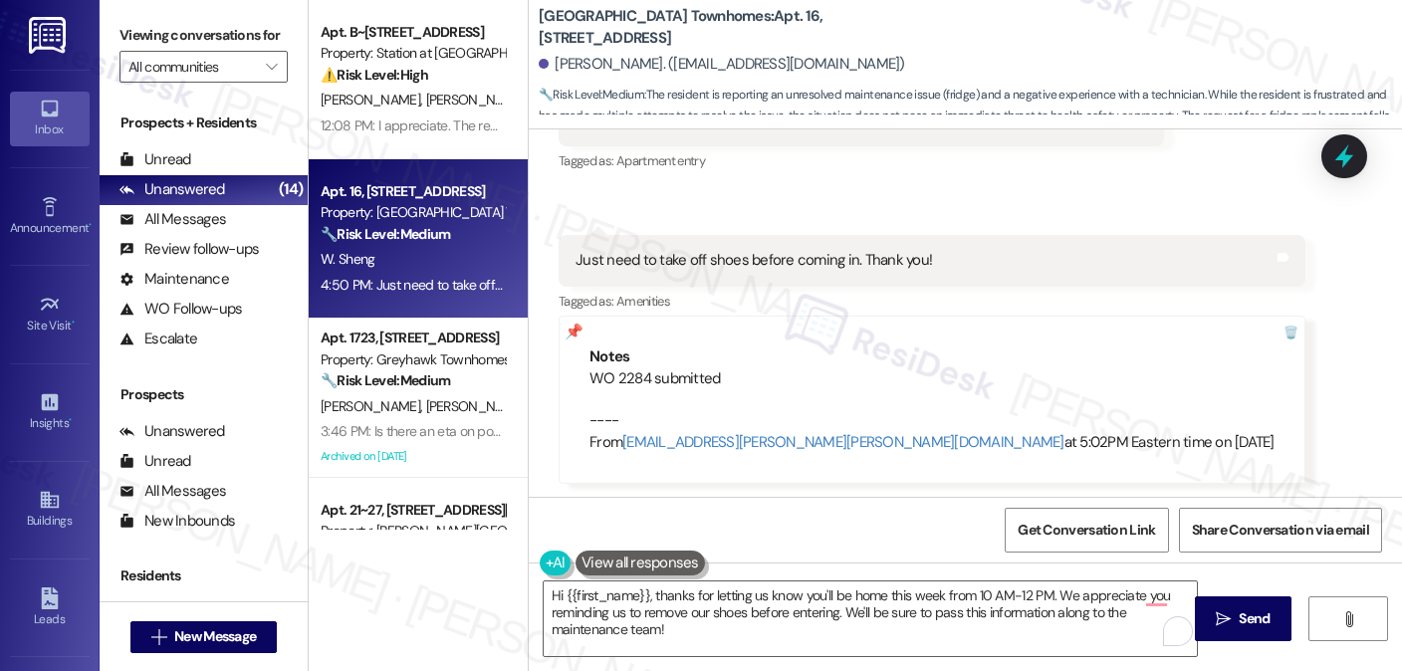
click at [625, 557] on button at bounding box center [640, 563] width 129 height 25
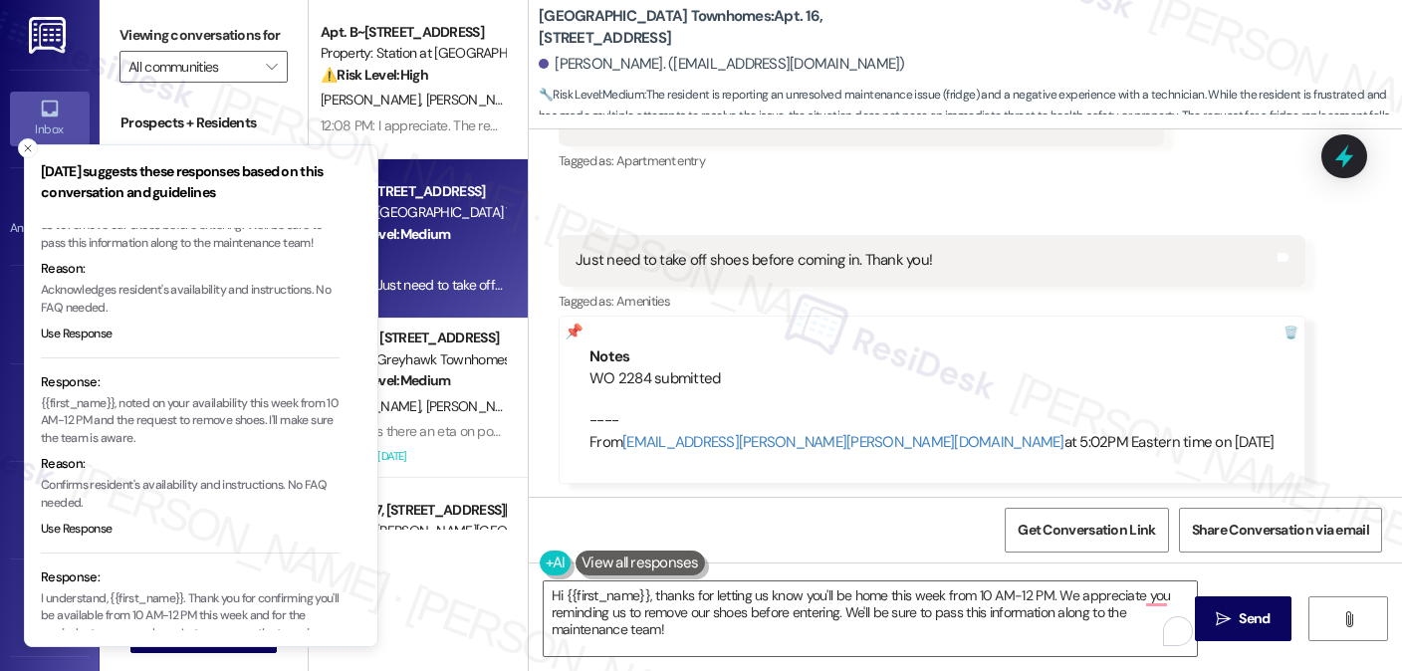
scroll to position [199, 0]
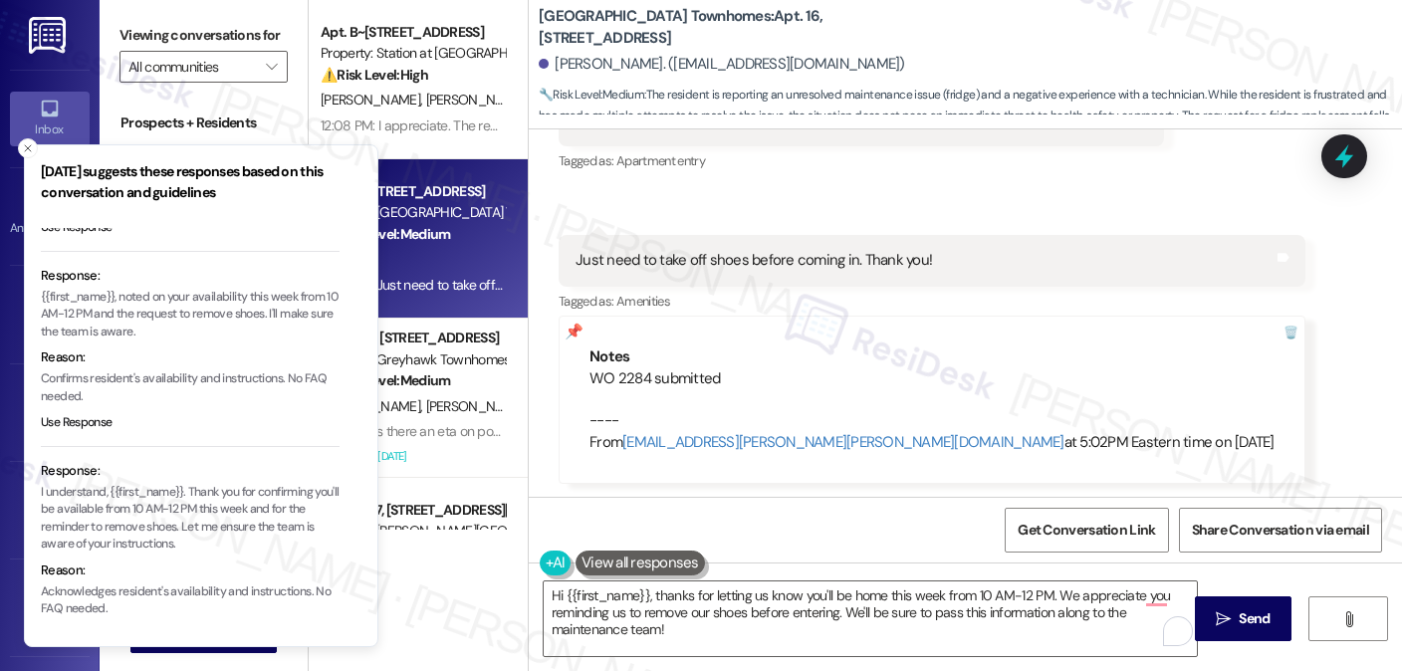
click at [177, 554] on p "I understand, {{first_name}}. Thank you for confirming you'll be available from…" at bounding box center [190, 519] width 299 height 70
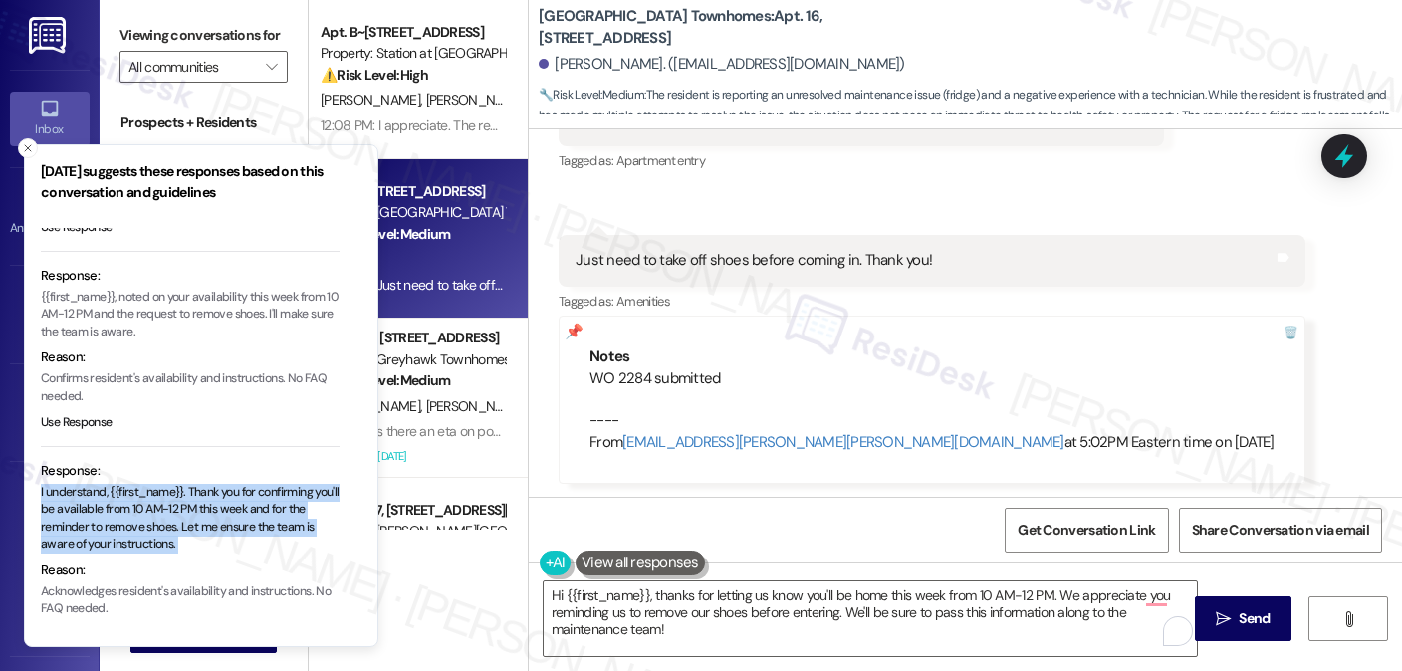
click at [177, 554] on p "I understand, {{first_name}}. Thank you for confirming you'll be available from…" at bounding box center [190, 519] width 299 height 70
click at [219, 543] on p "I understand, {{first_name}}. Thank you for confirming you'll be available from…" at bounding box center [190, 519] width 299 height 70
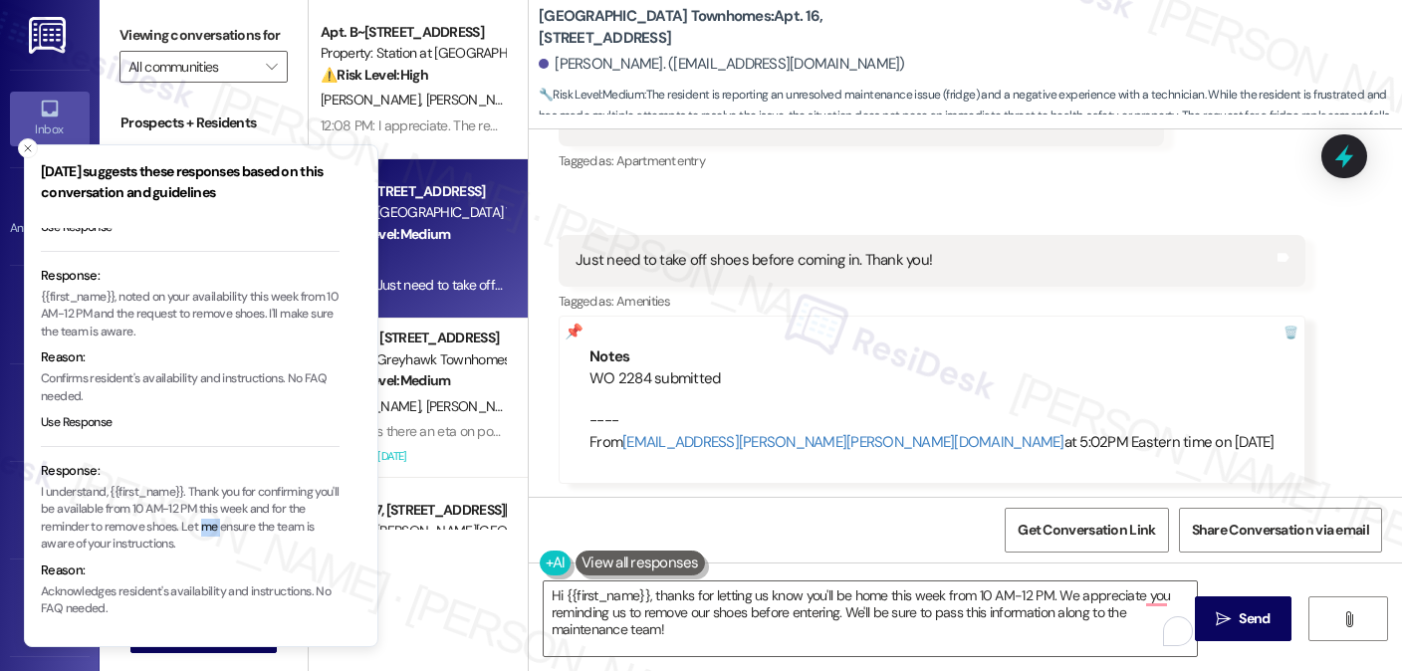
click at [219, 543] on p "I understand, {{first_name}}. Thank you for confirming you'll be available from…" at bounding box center [190, 519] width 299 height 70
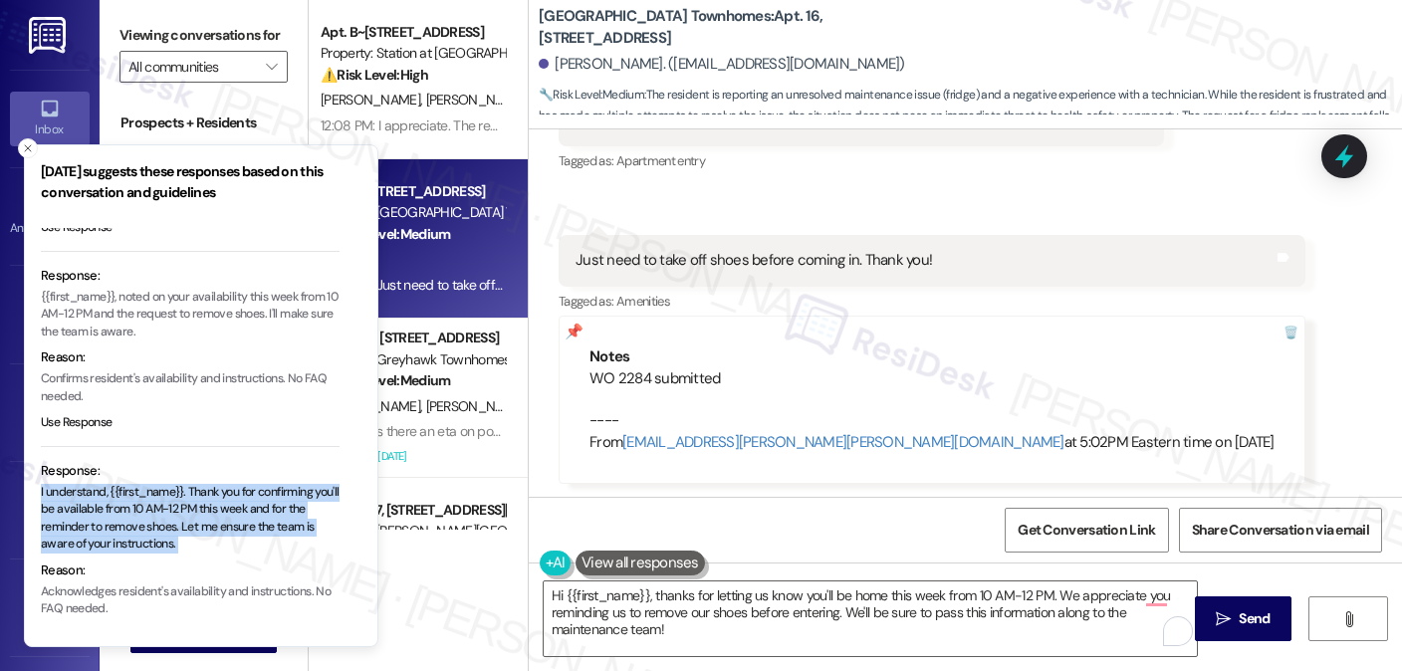
click at [219, 543] on p "I understand, {{first_name}}. Thank you for confirming you'll be available from…" at bounding box center [190, 519] width 299 height 70
click at [228, 554] on p "I understand, {{first_name}}. Thank you for confirming you'll be available from…" at bounding box center [190, 519] width 299 height 70
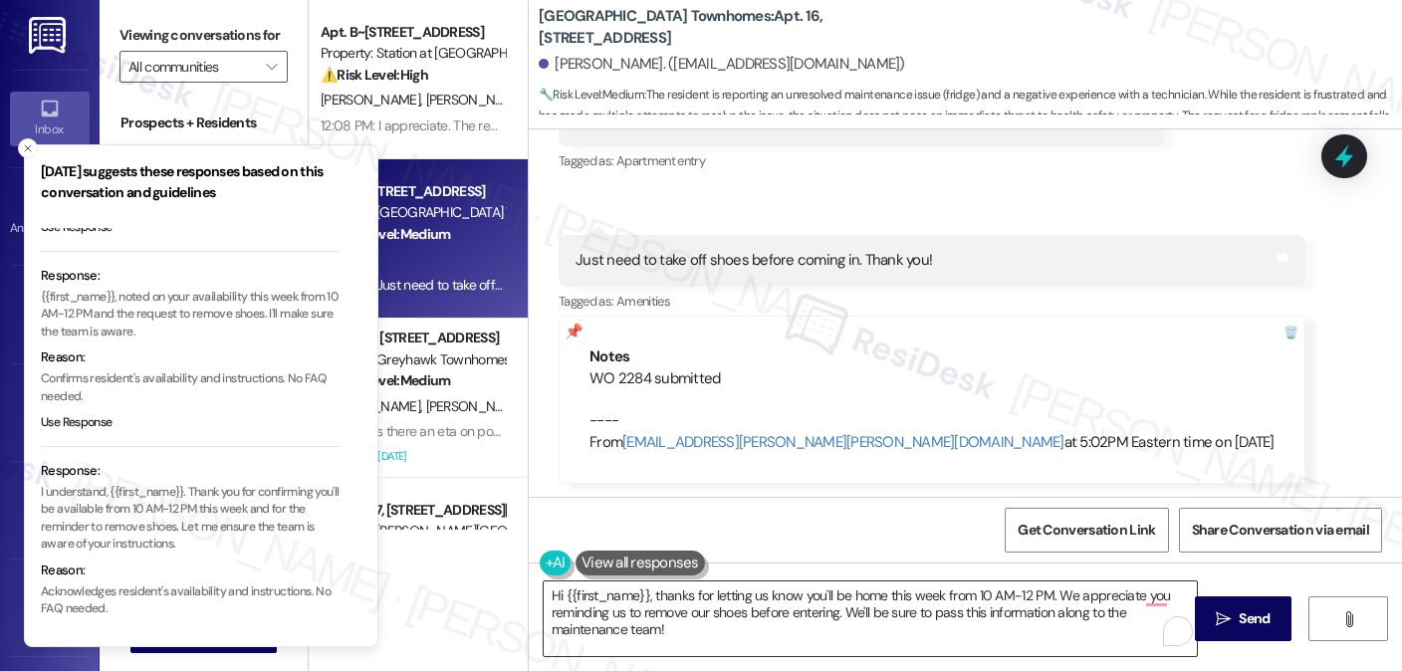
click at [747, 620] on textarea "Hi {{first_name}}, thanks for letting us know you'll be home this week from 10 …" at bounding box center [870, 619] width 653 height 75
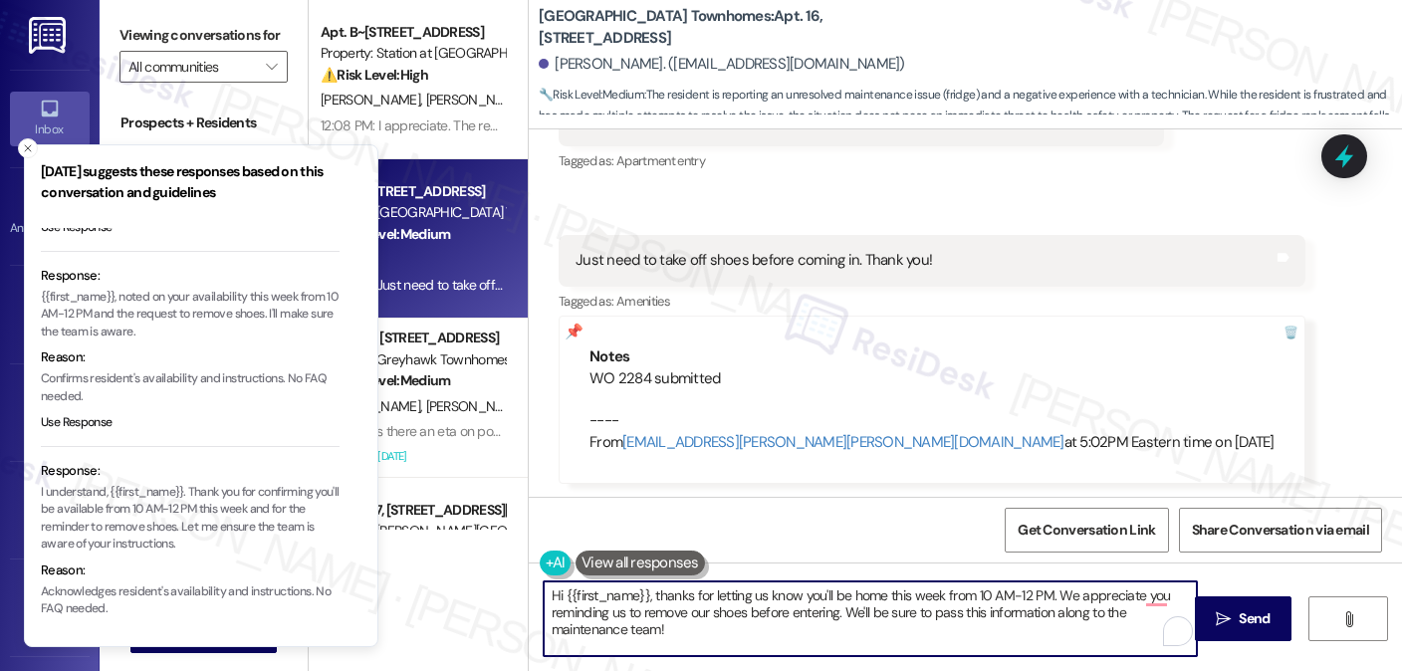
click at [746, 619] on textarea "Hi {{first_name}}, thanks for letting us know you'll be home this week from 10 …" at bounding box center [870, 619] width 653 height 75
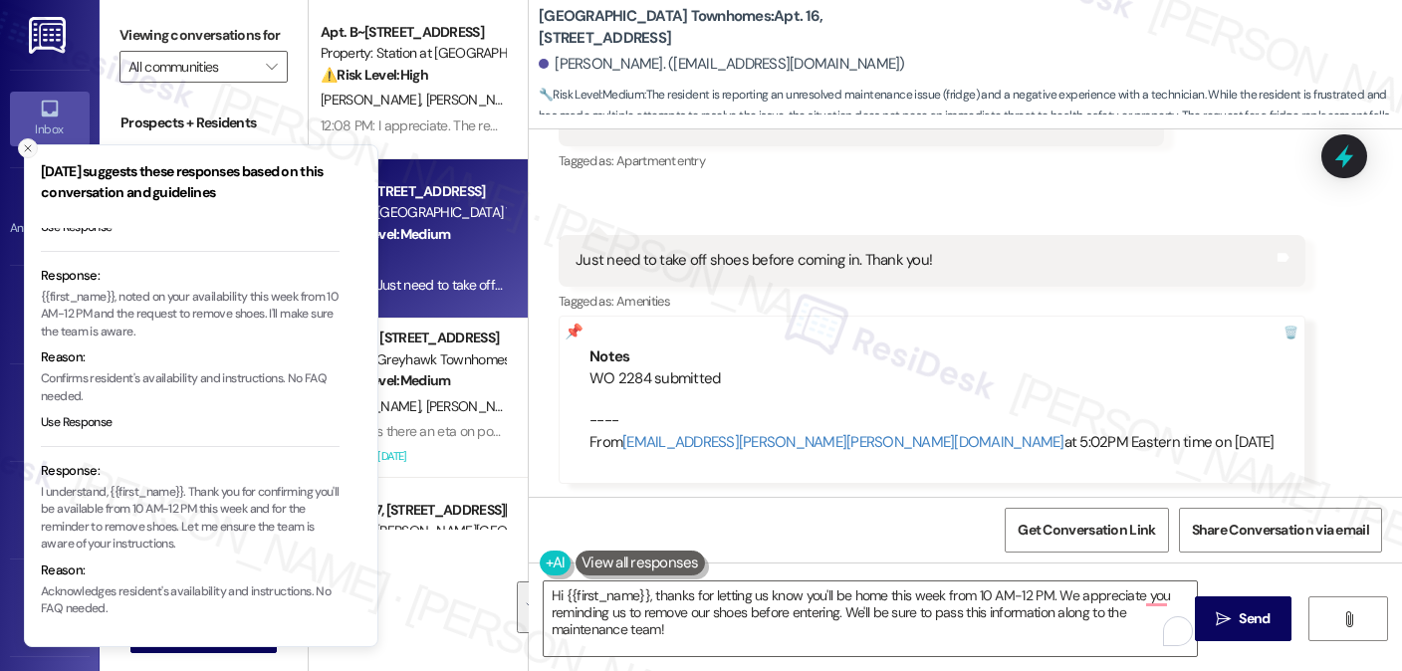
click at [30, 153] on icon "Close toast" at bounding box center [28, 148] width 12 height 12
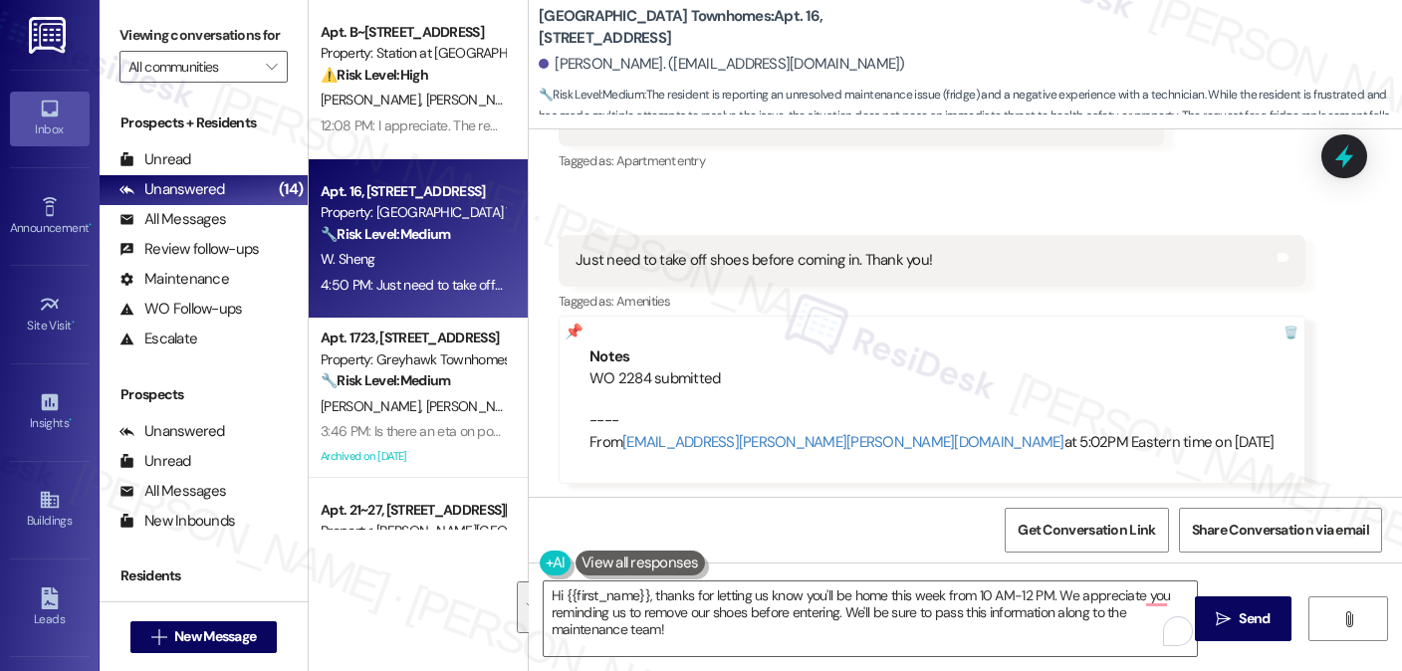
click at [255, 45] on label "Viewing conversations for" at bounding box center [204, 35] width 168 height 31
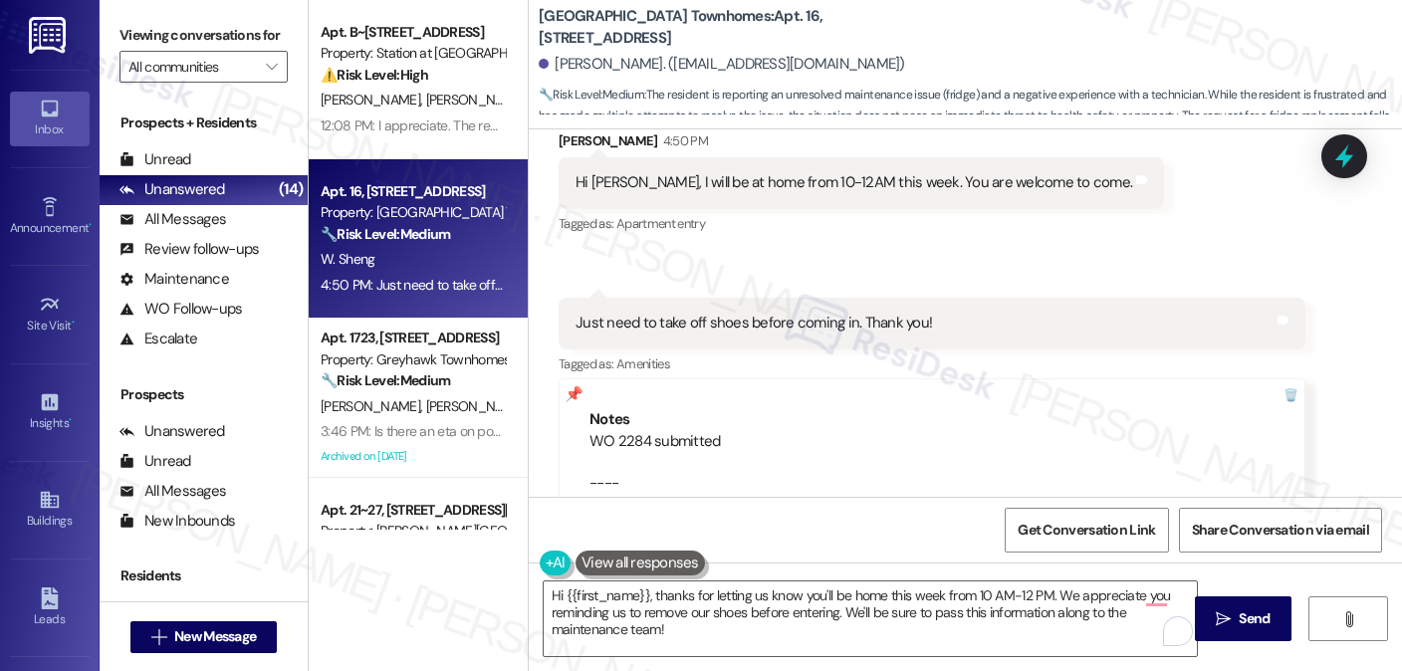
scroll to position [2605, 0]
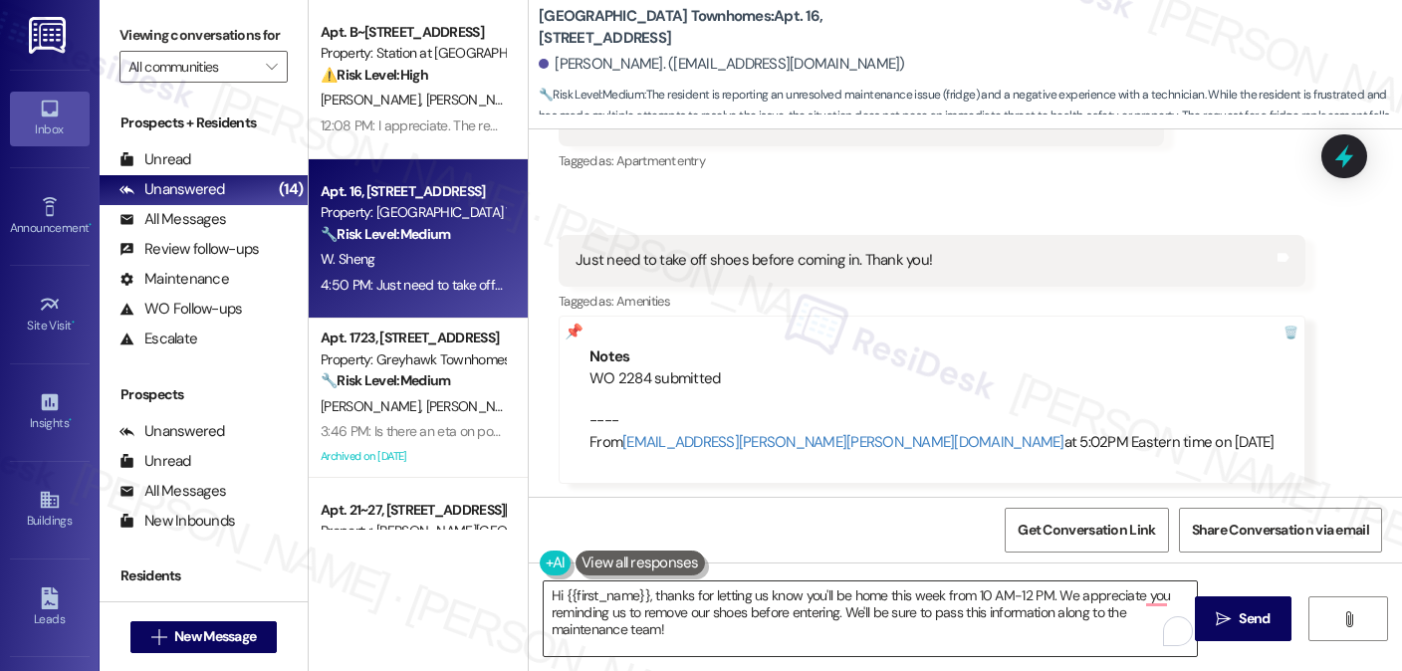
click at [725, 612] on textarea "Hi {{first_name}}, thanks for letting us know you'll be home this week from 10 …" at bounding box center [870, 619] width 653 height 75
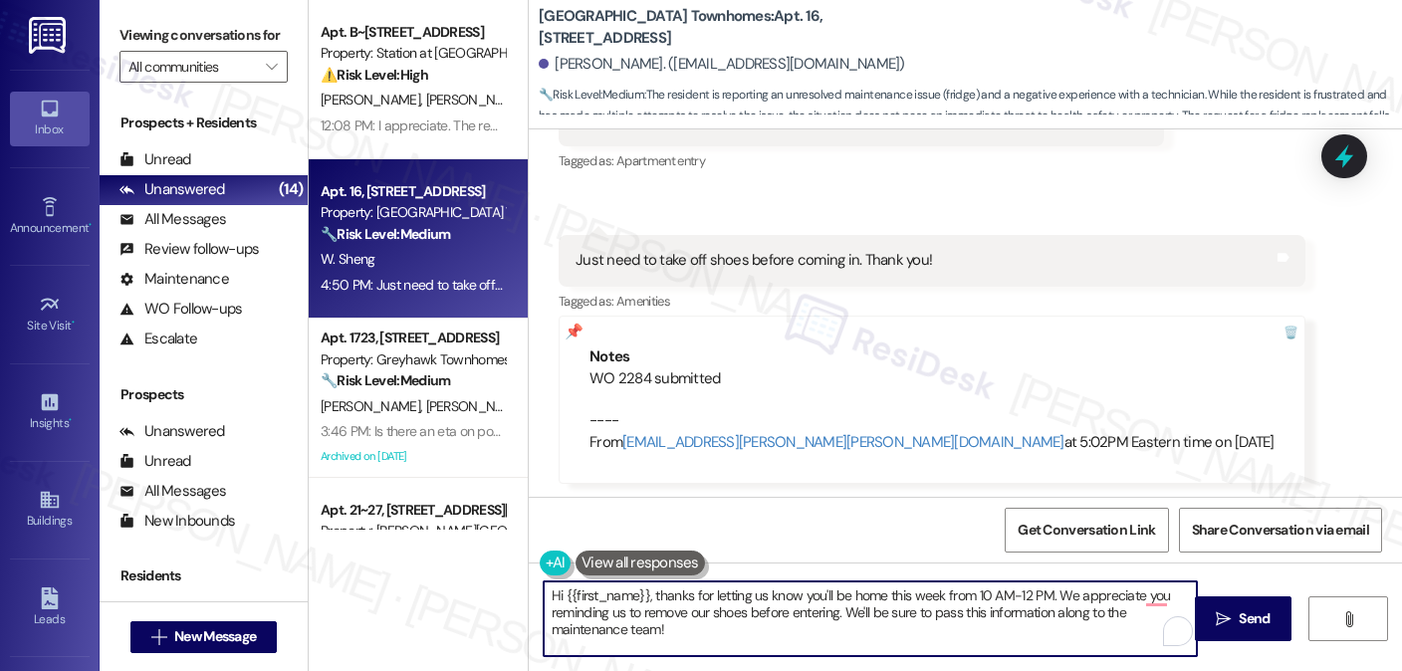
click at [741, 603] on textarea "Hi {{first_name}}, thanks for letting us know you'll be home this week from 10 …" at bounding box center [870, 619] width 653 height 75
click at [784, 607] on textarea "Hi {{first_name}}, thanks for letting us know you'll be home this week from 10 …" at bounding box center [870, 619] width 653 height 75
drag, startPoint x: 1045, startPoint y: 593, endPoint x: 457, endPoint y: 577, distance: 587.8
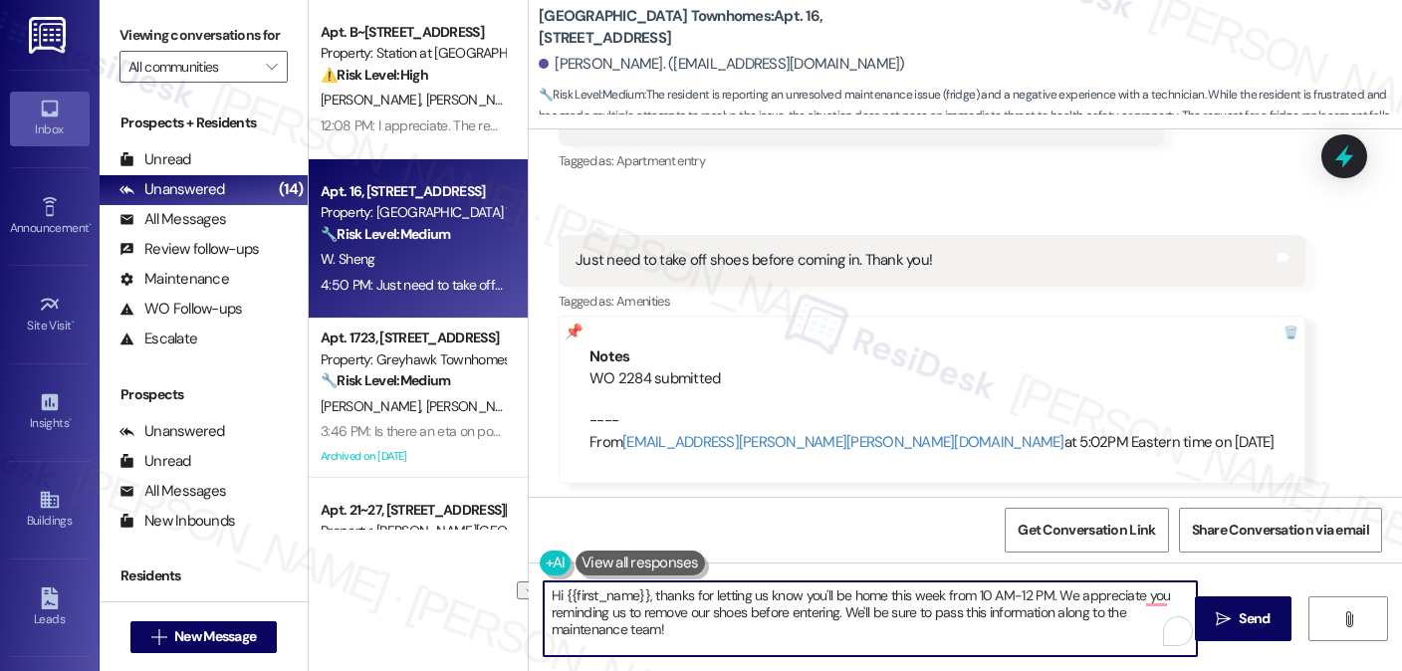
click at [457, 577] on div "Apt. B~201, 2229 North 100 West Property: Station at Park Meadows ⚠️ Risk Level…" at bounding box center [856, 335] width 1094 height 671
click at [944, 616] on textarea "Got it! We appreciate you reminding us to remove our shoes before entering. We'…" at bounding box center [870, 619] width 653 height 75
type textarea "Got it! We appreciate your reminding us to remove our shoes before entering. We…"
click at [788, 601] on textarea "Got it! We appreciate your reminding us to remove our shoes before entering. We…" at bounding box center [870, 619] width 653 height 75
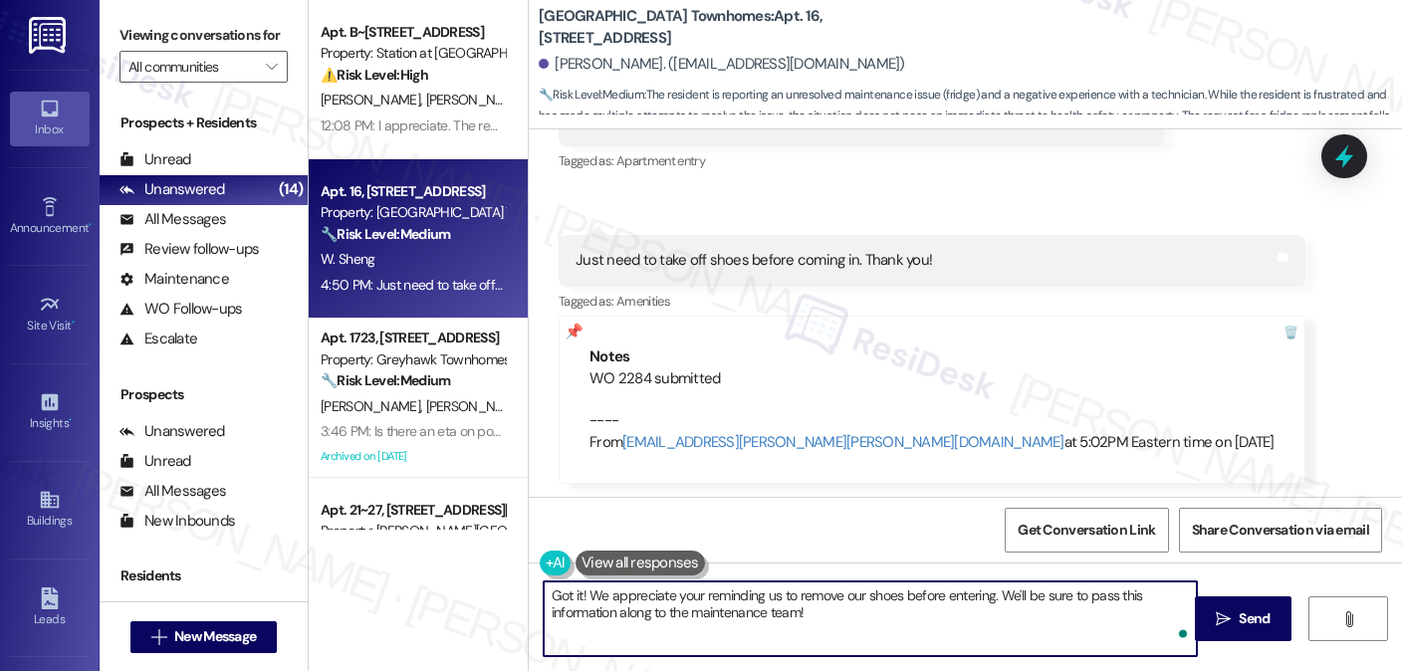
click at [788, 601] on textarea "Got it! We appreciate your reminding us to remove our shoes before entering. We…" at bounding box center [870, 619] width 653 height 75
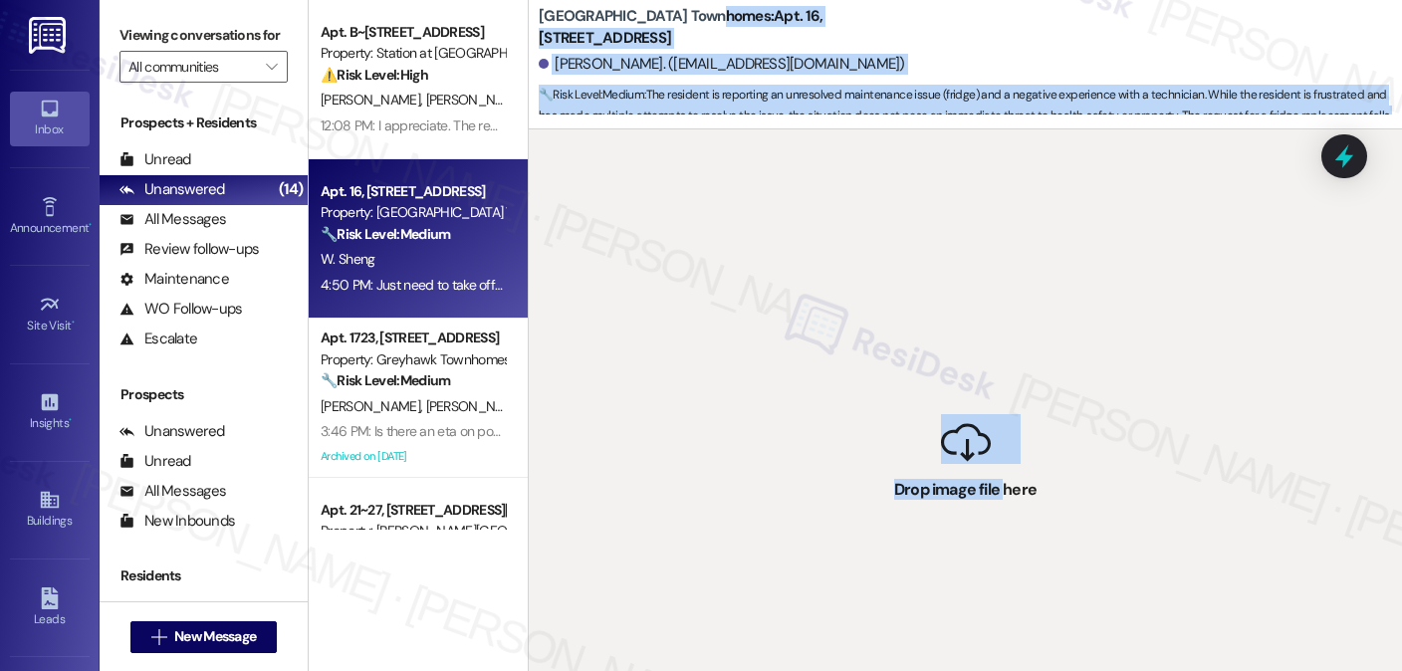
drag, startPoint x: 1000, startPoint y: 497, endPoint x: 673, endPoint y: 23, distance: 575.7
click at [673, 23] on div "Smithfield Station Townhomes: Apt. 16, 555 South 100 East Wenyi Sheng. (wenyish…" at bounding box center [965, 335] width 874 height 671
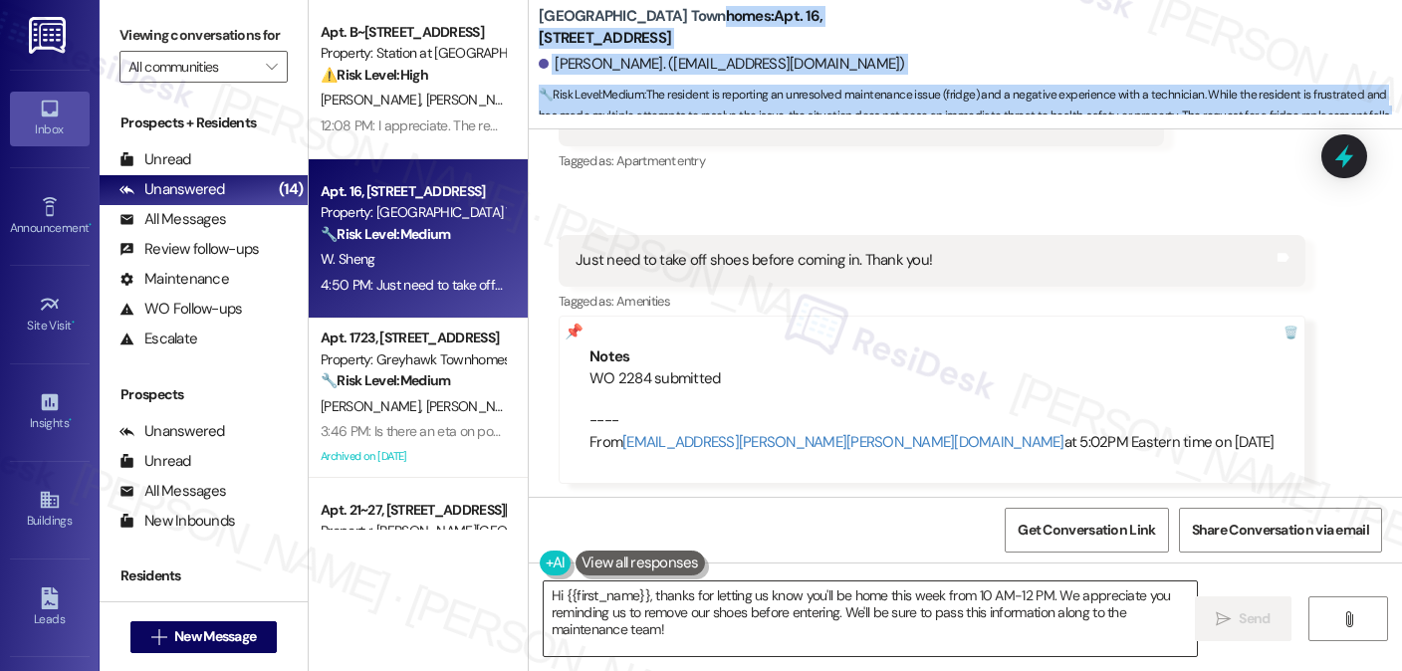
click at [735, 609] on textarea "Hi {{first_name}}, thanks for letting us know you'll be home this week from 10 …" at bounding box center [870, 619] width 653 height 75
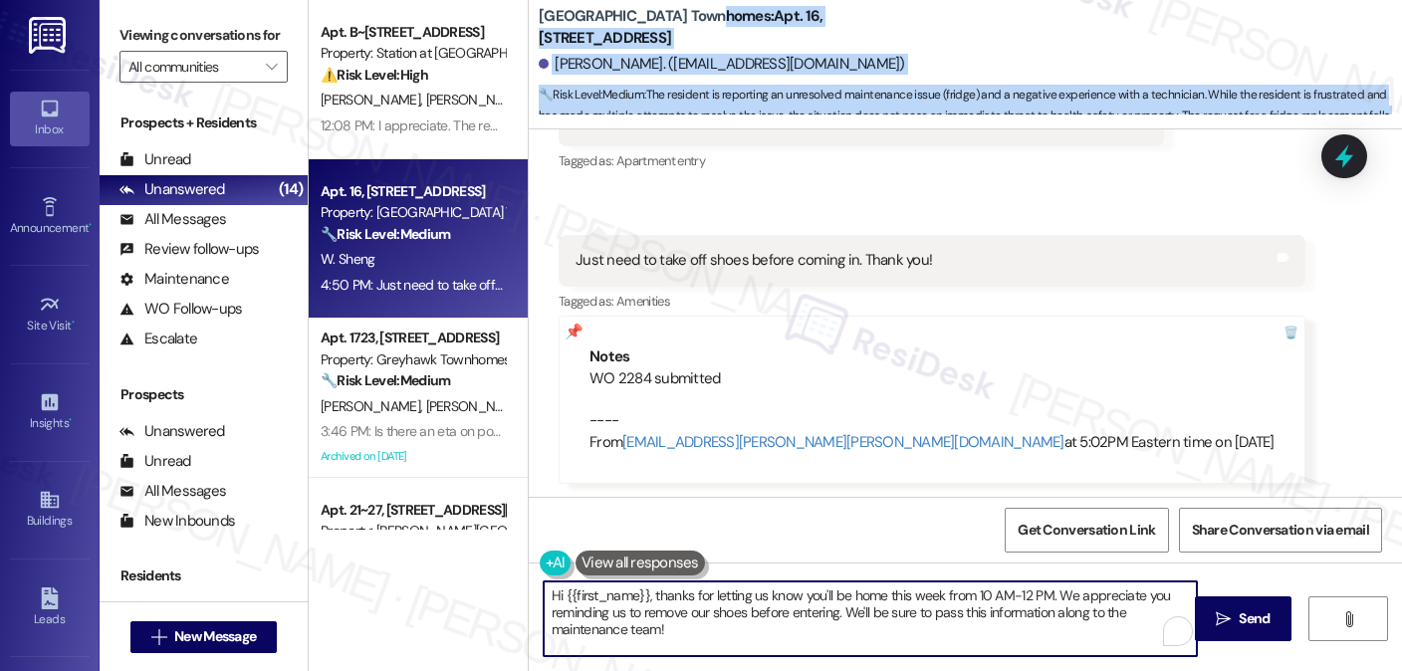
click at [735, 610] on textarea "Hi {{first_name}}, thanks for letting us know you'll be home this week from 10 …" at bounding box center [870, 619] width 653 height 75
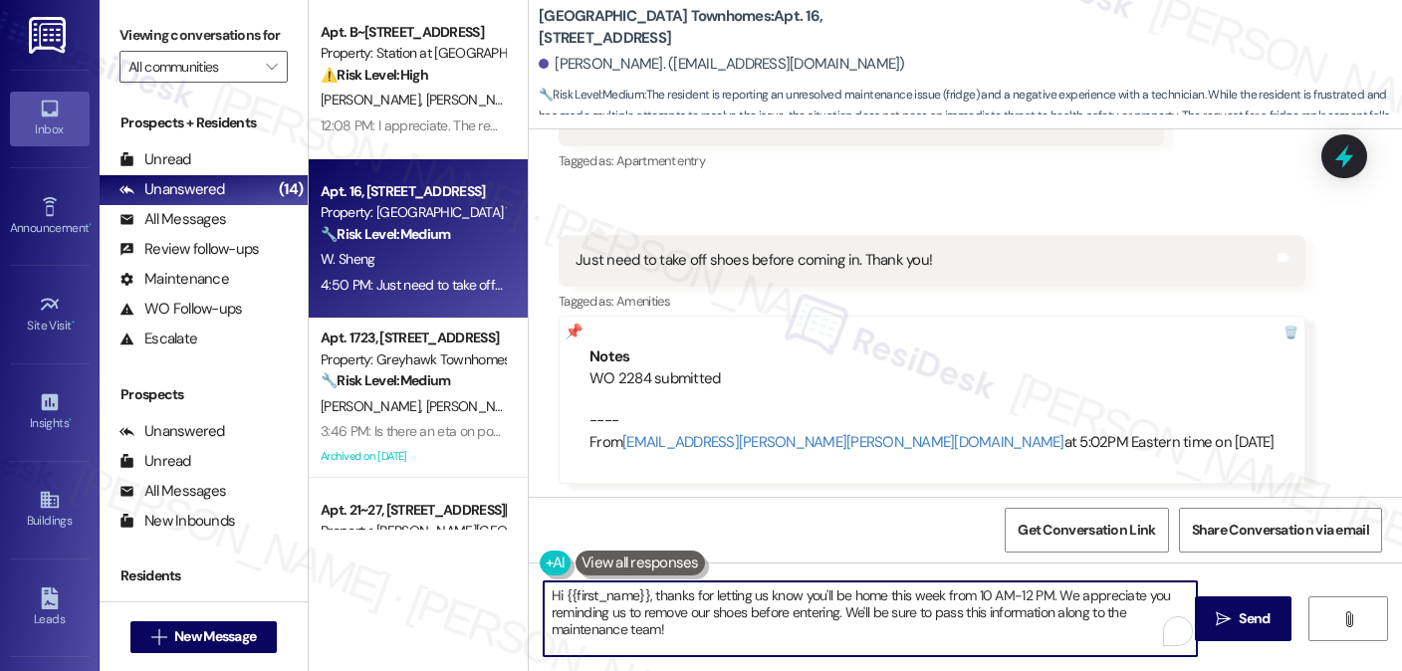
click at [735, 610] on textarea "Hi {{first_name}}, thanks for letting us know you'll be home this week from 10 …" at bounding box center [870, 619] width 653 height 75
click at [839, 611] on textarea "Hi {{first_name}}, thanks for letting us know you'll be home this week from 10 …" at bounding box center [870, 619] width 653 height 75
drag, startPoint x: 1039, startPoint y: 595, endPoint x: 518, endPoint y: 591, distance: 520.9
click at [529, 591] on div "Hi {{first_name}}, thanks for letting us know you'll be home this week from 10 …" at bounding box center [965, 637] width 873 height 149
click at [866, 606] on textarea "Got it! We appreciate you reminding us to remove our shoes before entering. We'…" at bounding box center [870, 619] width 653 height 75
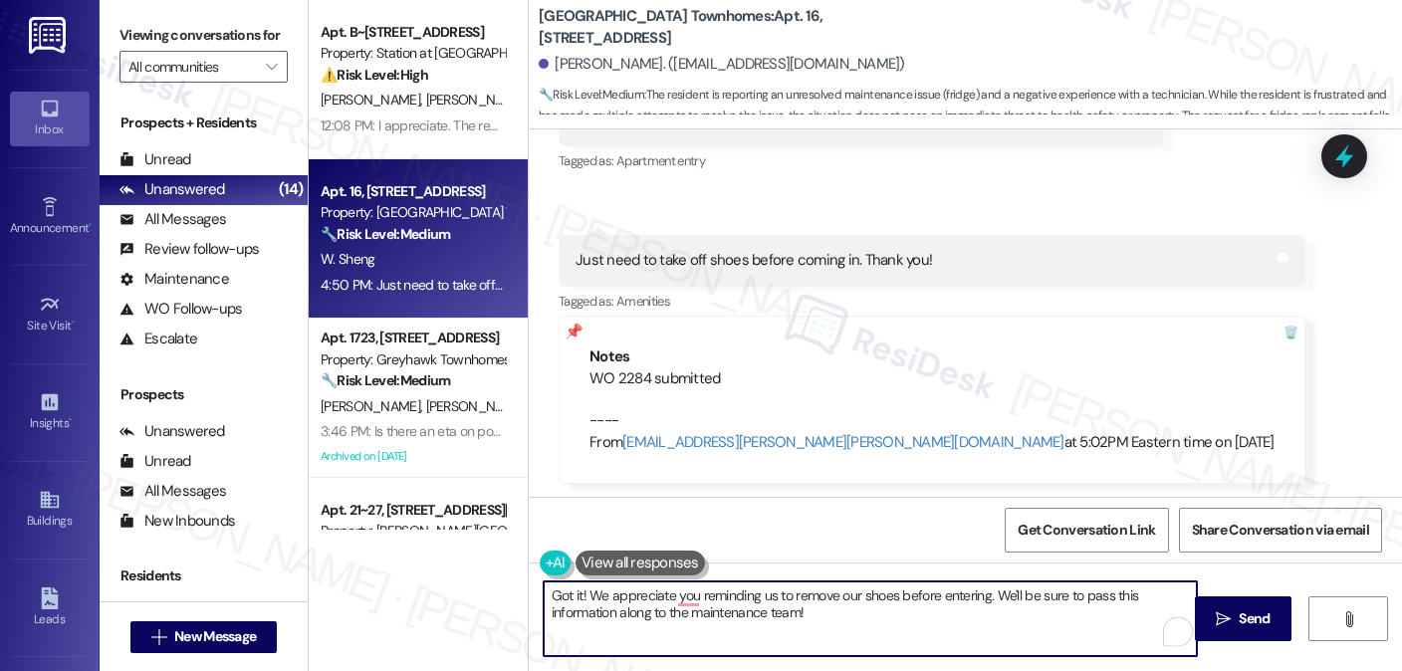
click at [866, 606] on textarea "Got it! We appreciate you reminding us to remove our shoes before entering. We'…" at bounding box center [870, 619] width 653 height 75
click at [795, 611] on textarea "Got it! We appreciate you reminding us to remove our shoes before entering. We'…" at bounding box center [870, 619] width 653 height 75
type textarea "Got it! We appreciate you reminding us to remove our shoes before entering. We'…"
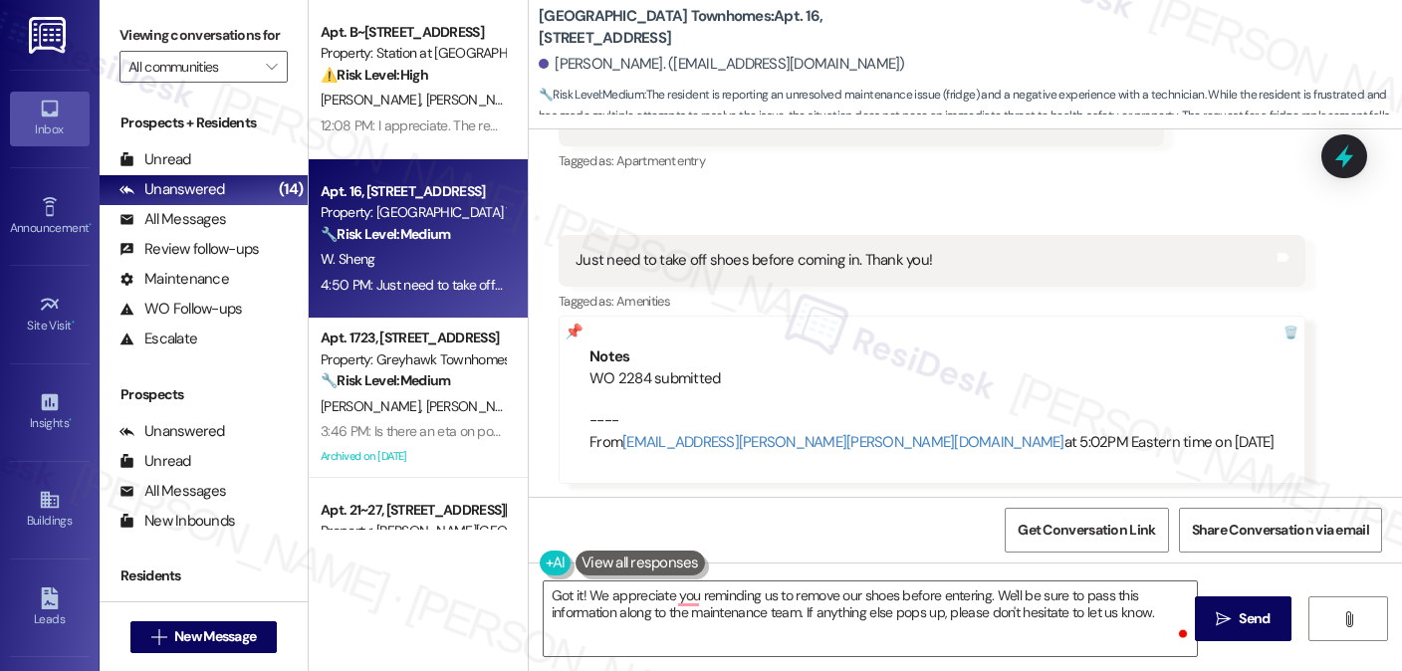
click at [166, 15] on div "Viewing conversations for All communities " at bounding box center [204, 51] width 208 height 103
drag, startPoint x: 1148, startPoint y: 604, endPoint x: 1159, endPoint y: 603, distance: 11.0
click at [1148, 604] on textarea "Got it! We appreciate you reminding us to remove our shoes before entering. We'…" at bounding box center [870, 619] width 653 height 75
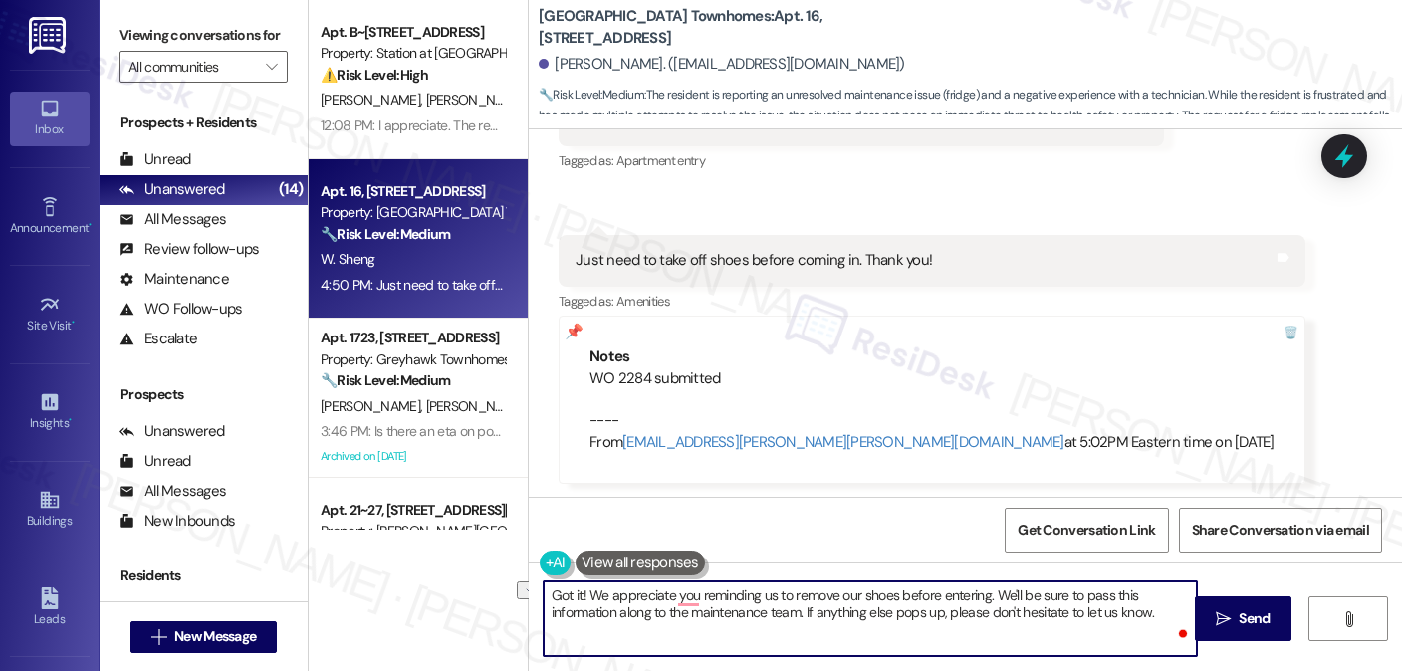
drag, startPoint x: 797, startPoint y: 611, endPoint x: 1183, endPoint y: 614, distance: 386.4
click at [1175, 617] on textarea "Got it! We appreciate you reminding us to remove our shoes before entering. We'…" at bounding box center [870, 619] width 653 height 75
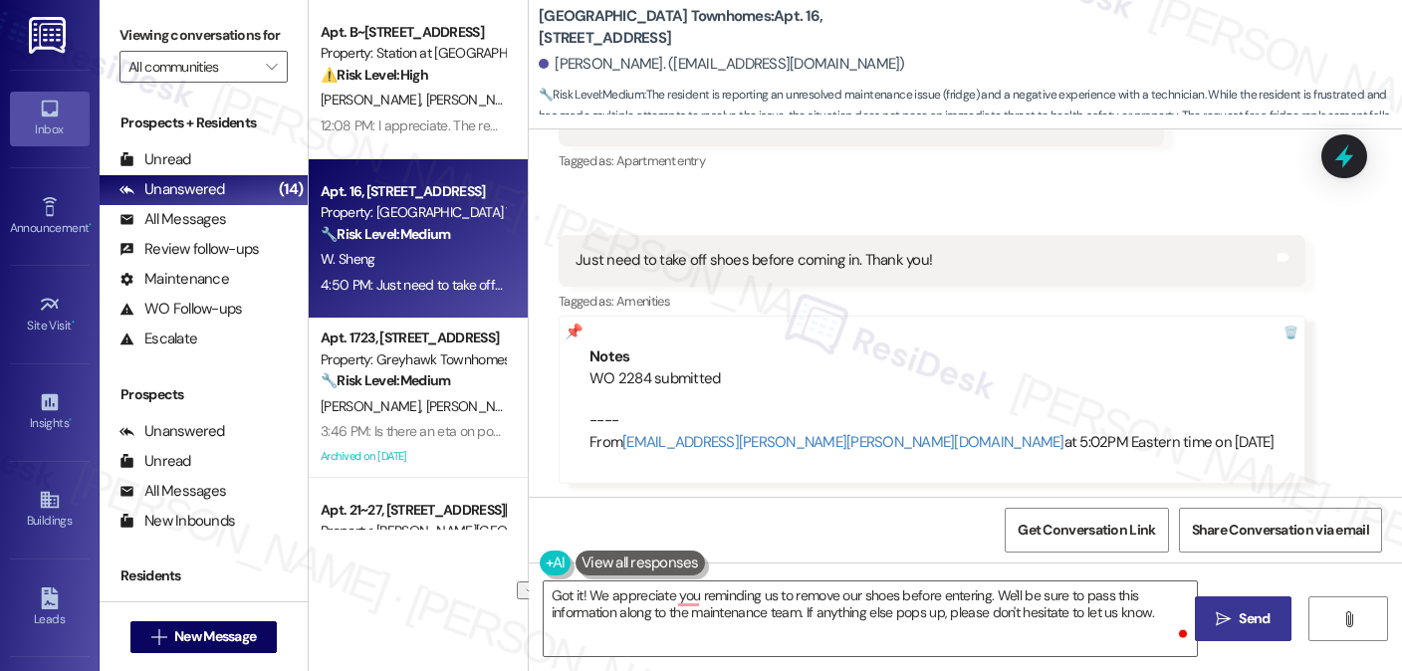
click at [1217, 605] on button " Send" at bounding box center [1243, 619] width 97 height 45
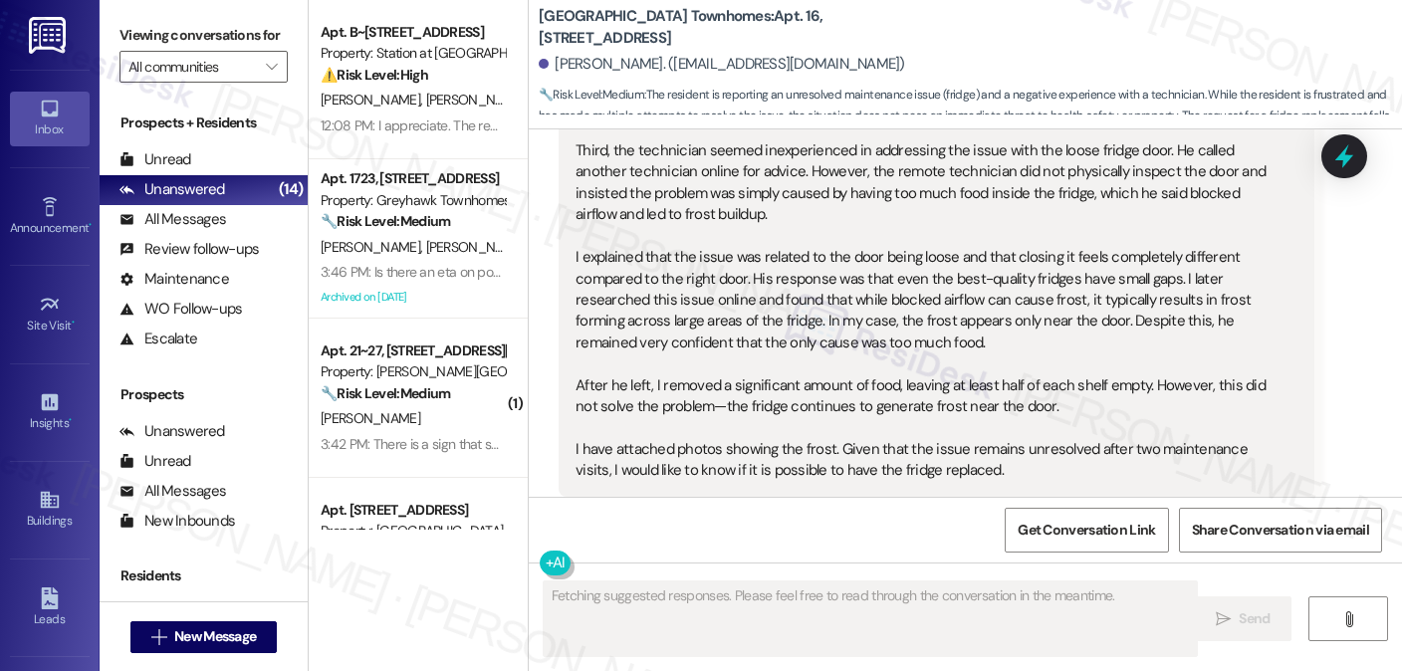
scroll to position [1709, 0]
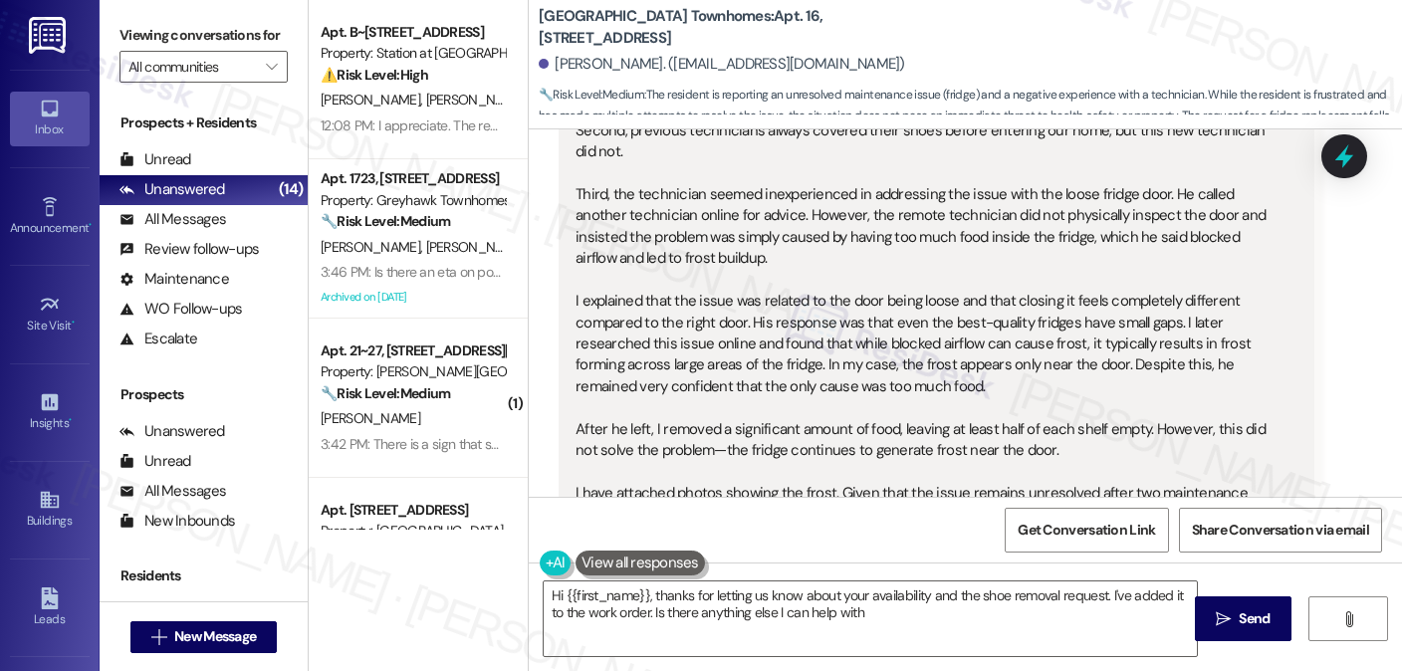
type textarea "Hi {{first_name}}, thanks for letting us know about your availability and the s…"
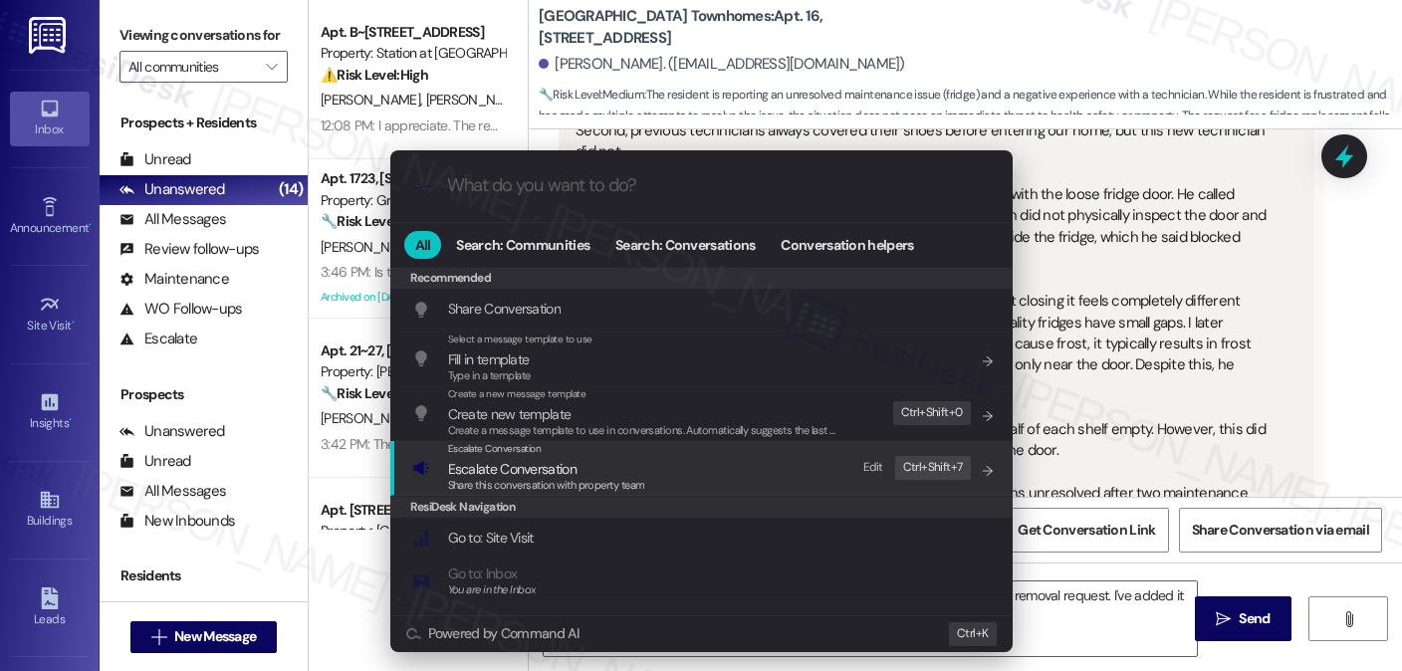
click at [474, 480] on span "Share this conversation with property team" at bounding box center [546, 485] width 197 height 14
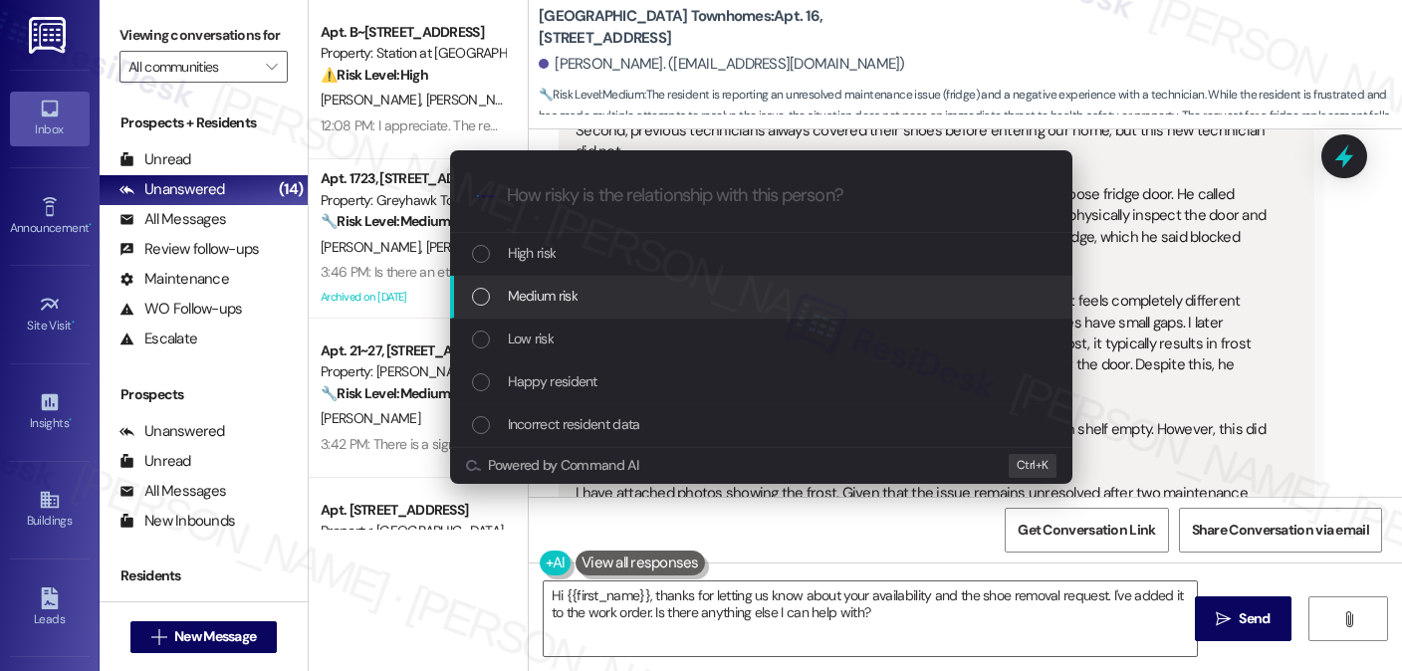
click at [578, 306] on span "Medium risk" at bounding box center [543, 296] width 70 height 22
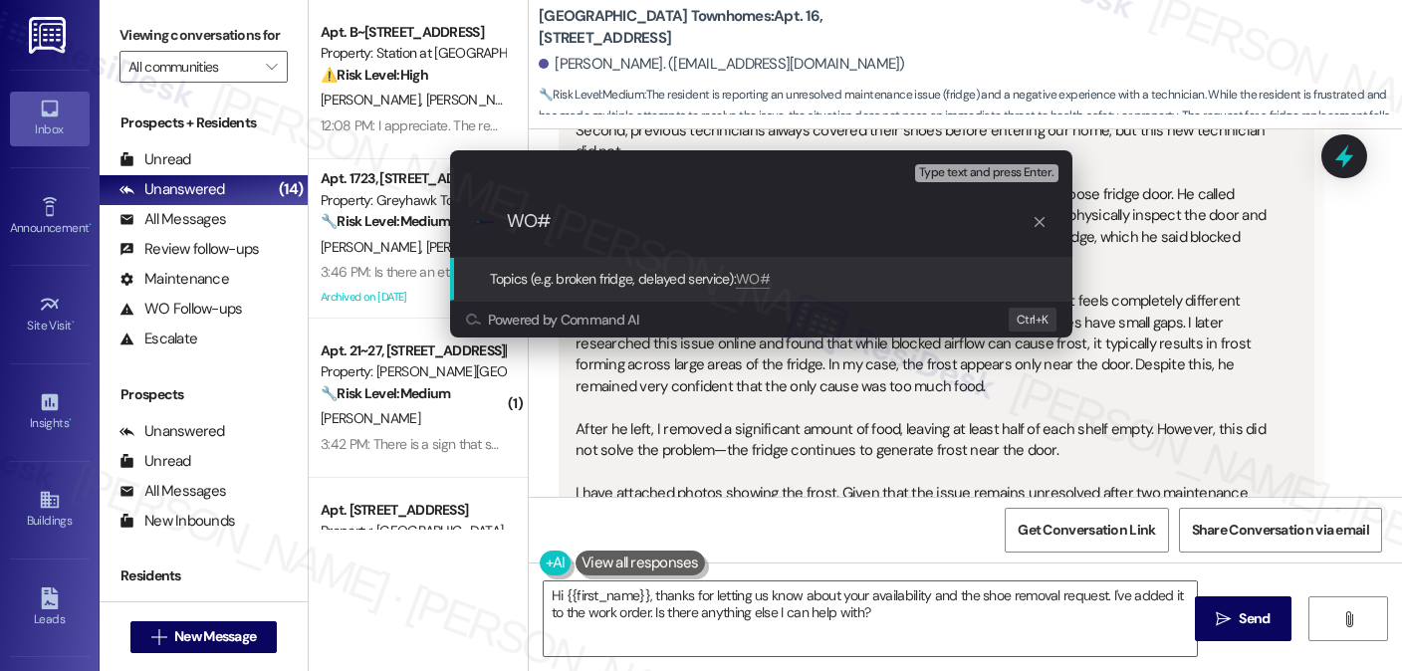
paste input "2284"
type input "WO#2284 filed by Residesk - Door handle"
click at [1313, 282] on div "Escalate Conversation Medium risk Topics (e.g. broken fridge, delayed service) …" at bounding box center [701, 335] width 1402 height 671
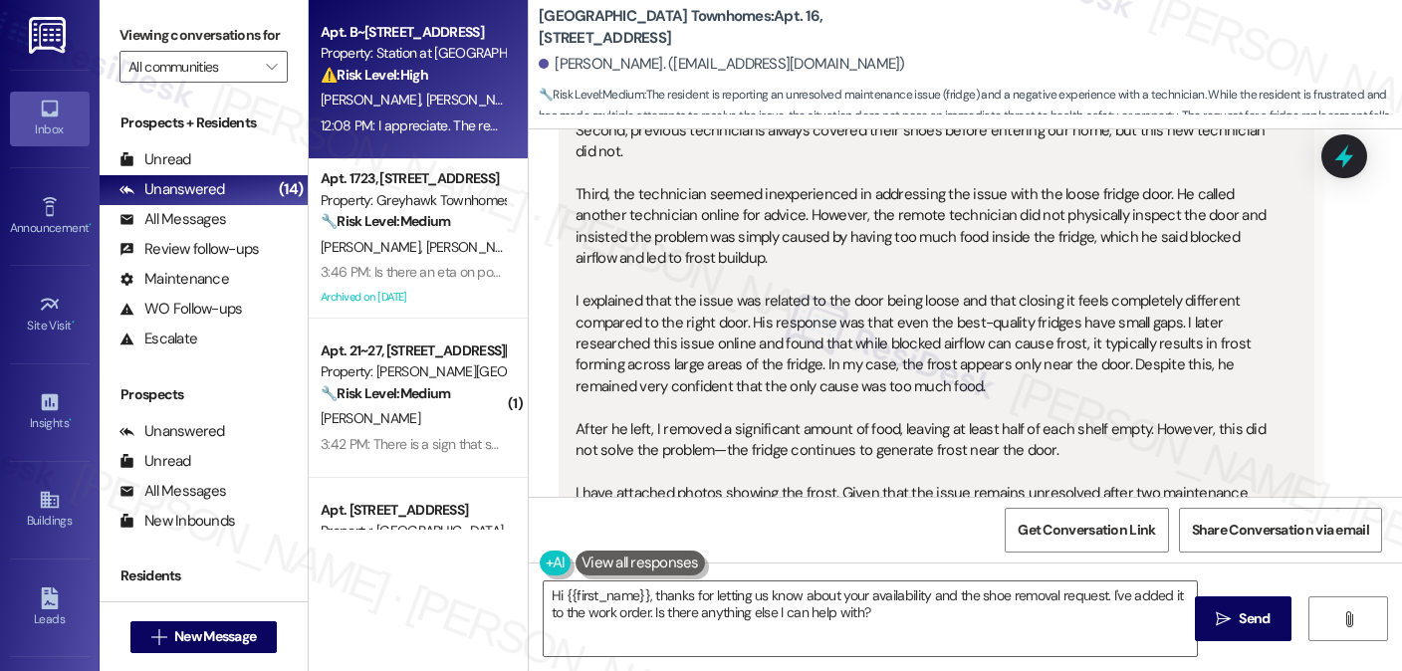
drag, startPoint x: 255, startPoint y: 38, endPoint x: 427, endPoint y: 62, distance: 173.9
click at [255, 38] on label "Viewing conversations for" at bounding box center [204, 35] width 168 height 31
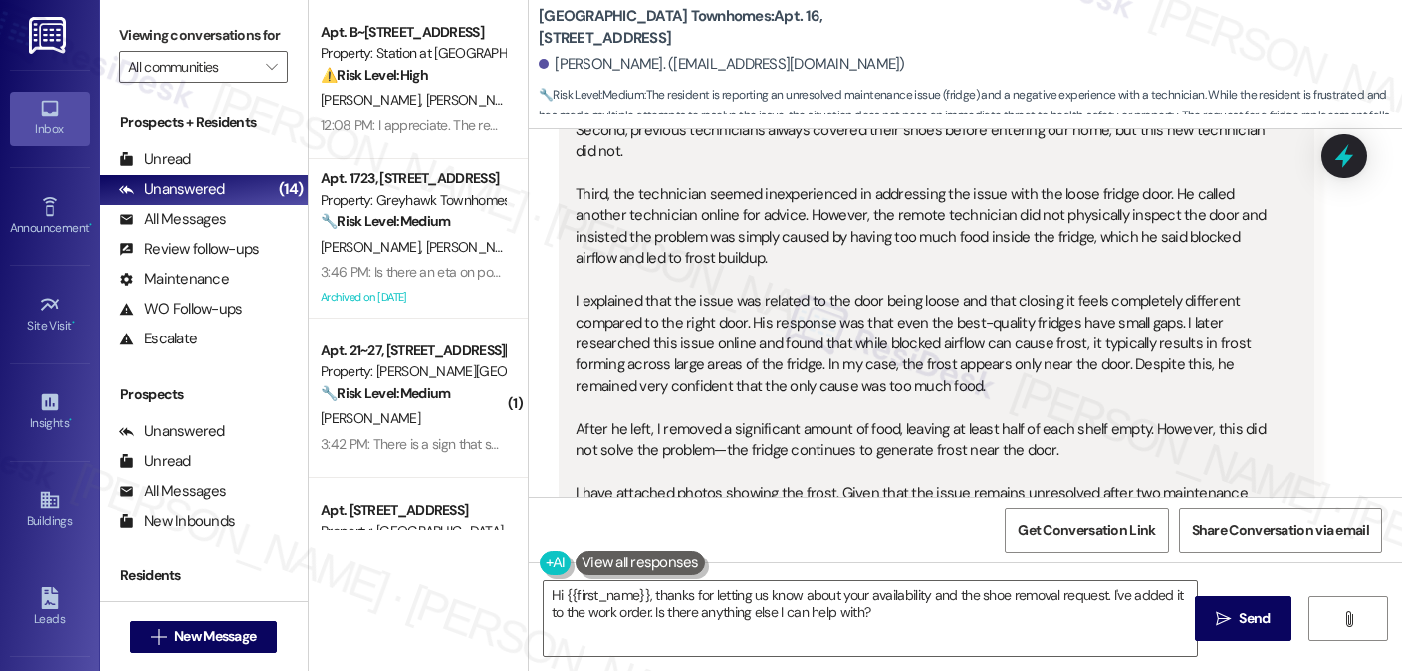
click at [777, 37] on b "[GEOGRAPHIC_DATA] Townhomes: Apt. 16, [STREET_ADDRESS]" at bounding box center [738, 27] width 398 height 43
click at [226, 30] on label "Viewing conversations for" at bounding box center [204, 35] width 168 height 31
click at [230, 34] on label "Viewing conversations for" at bounding box center [204, 35] width 168 height 31
click at [850, 256] on div "This was an unprofessional maintenance experience. First, I scheduled the appoi…" at bounding box center [929, 270] width 707 height 512
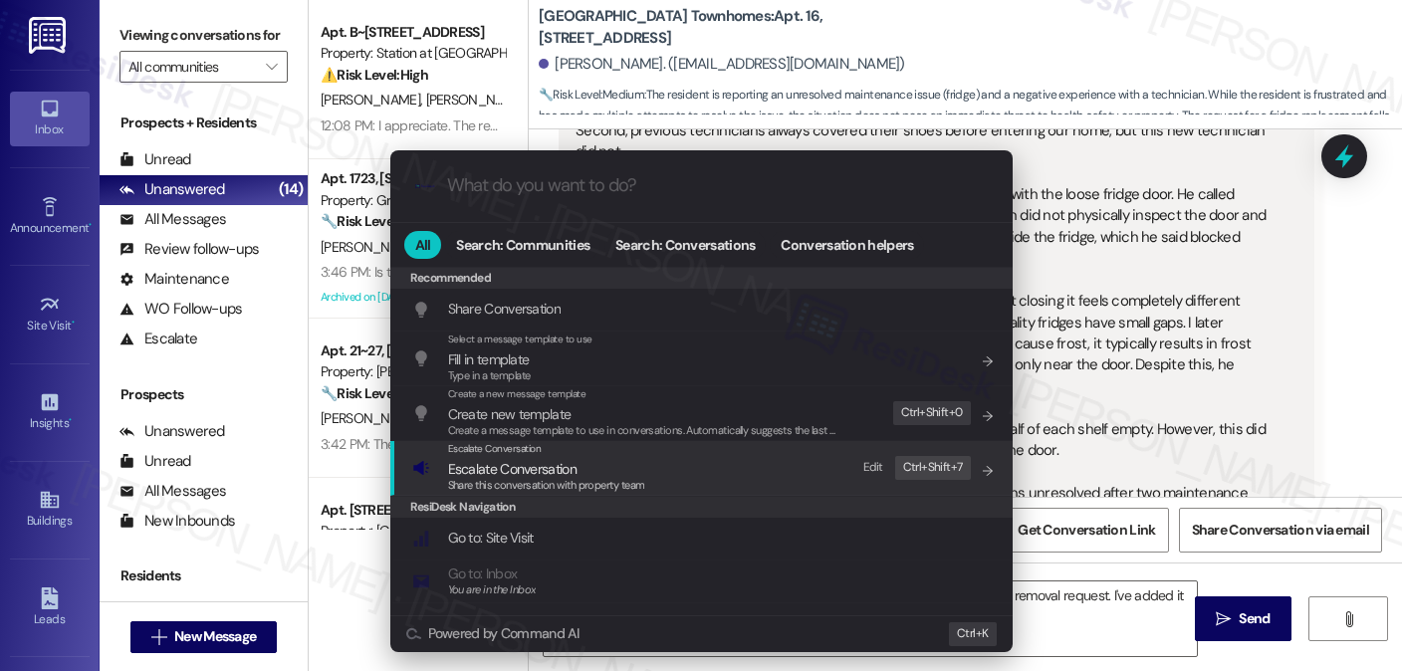
click at [575, 496] on div "ResiDesk Navigation" at bounding box center [701, 507] width 622 height 22
click at [596, 473] on span "Escalate Conversation" at bounding box center [546, 469] width 197 height 22
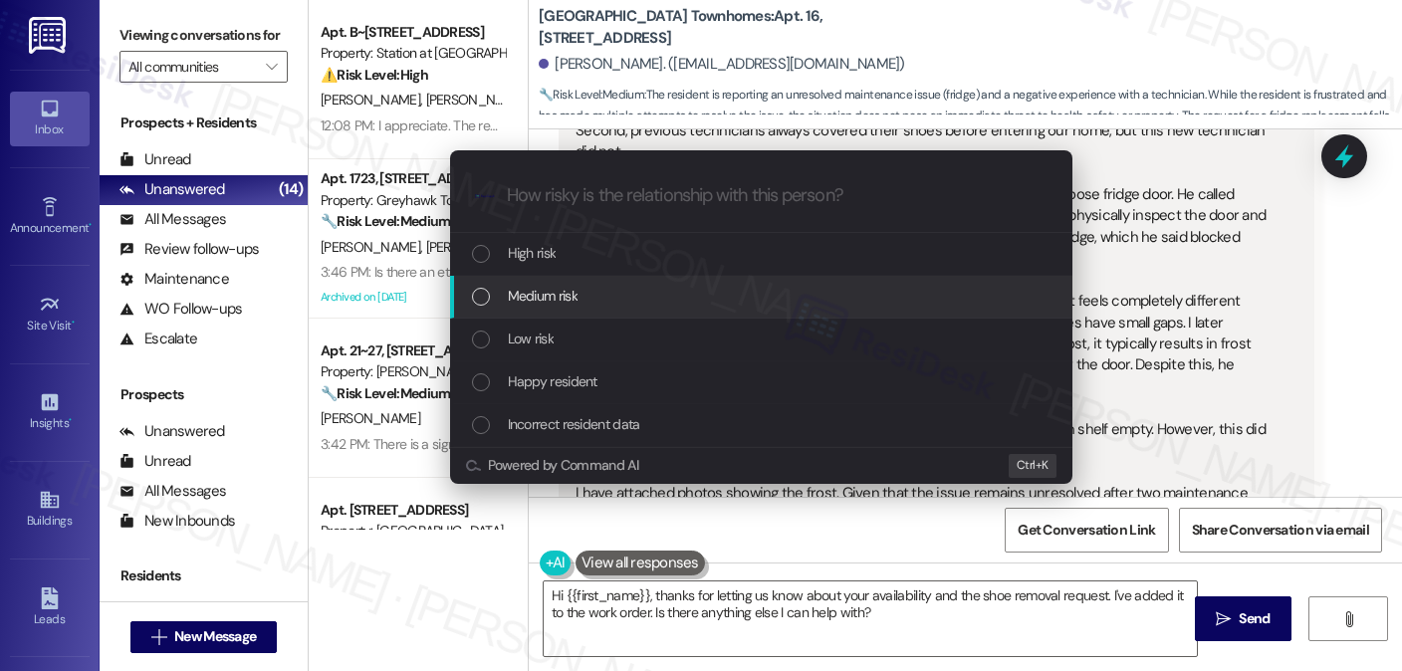
click at [570, 301] on span "Medium risk" at bounding box center [543, 296] width 70 height 22
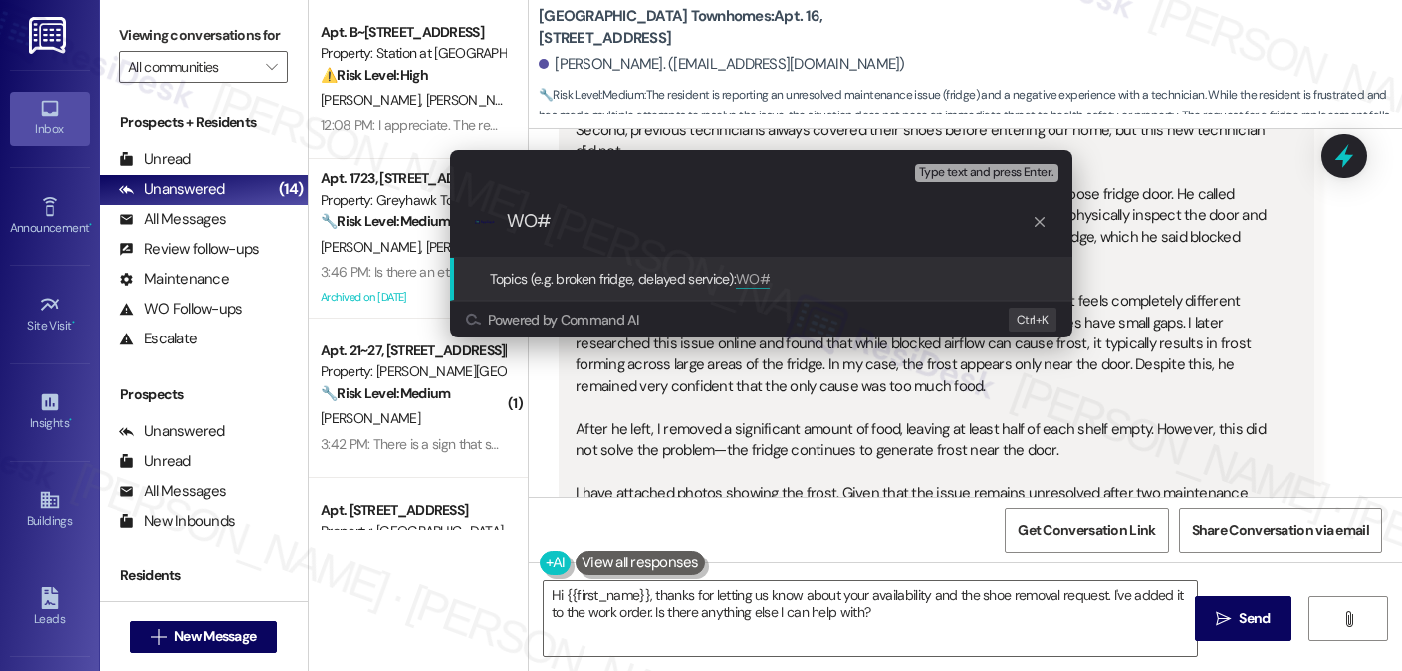
paste input "2284"
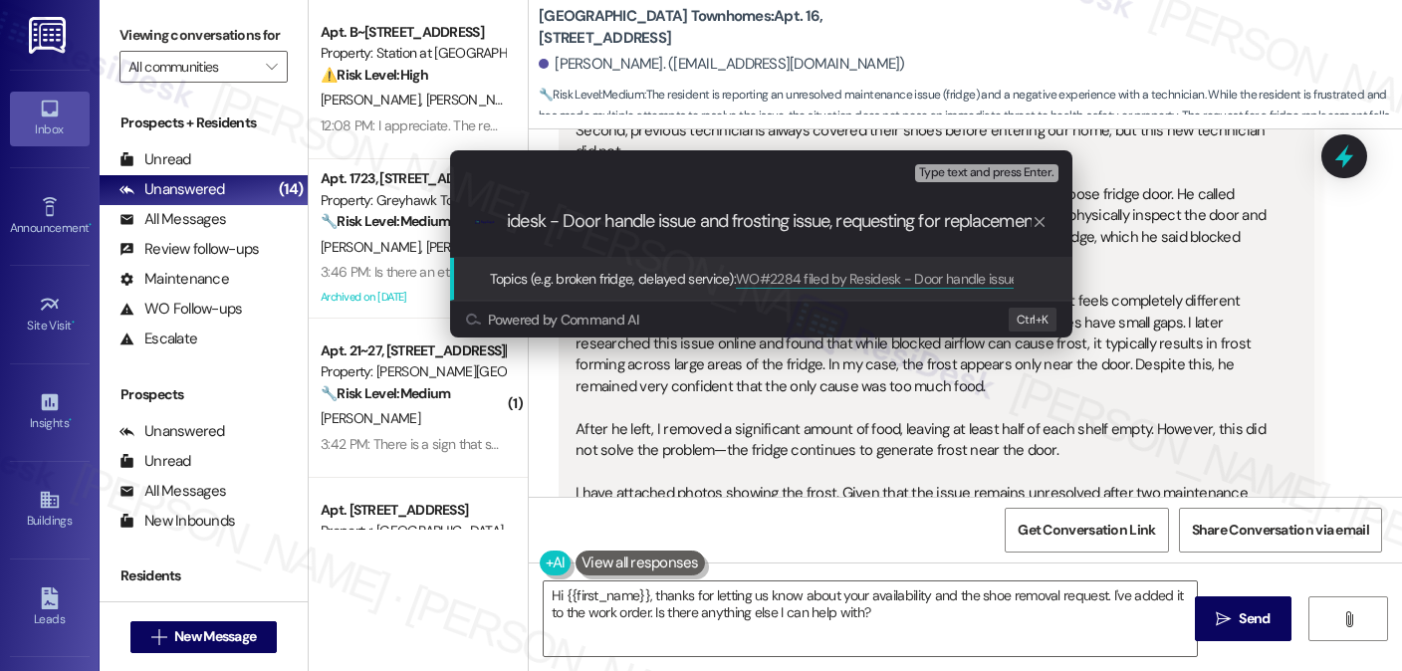
scroll to position [0, 184]
type input "WO#2284 filed by Residesk - Door handle issue and frosting issue, requesting fo…"
click at [1141, 306] on div "Escalate Conversation Medium risk Topics (e.g. broken fridge, delayed service) …" at bounding box center [701, 335] width 1402 height 671
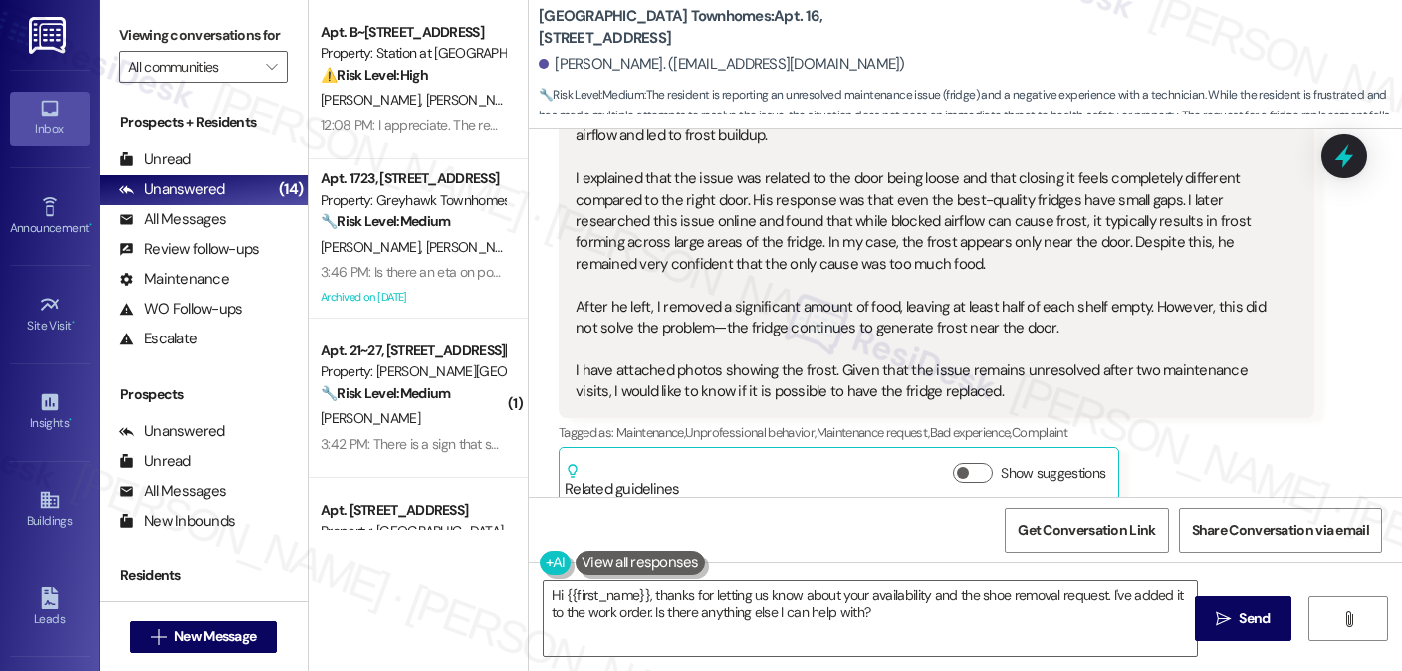
scroll to position [1709, 0]
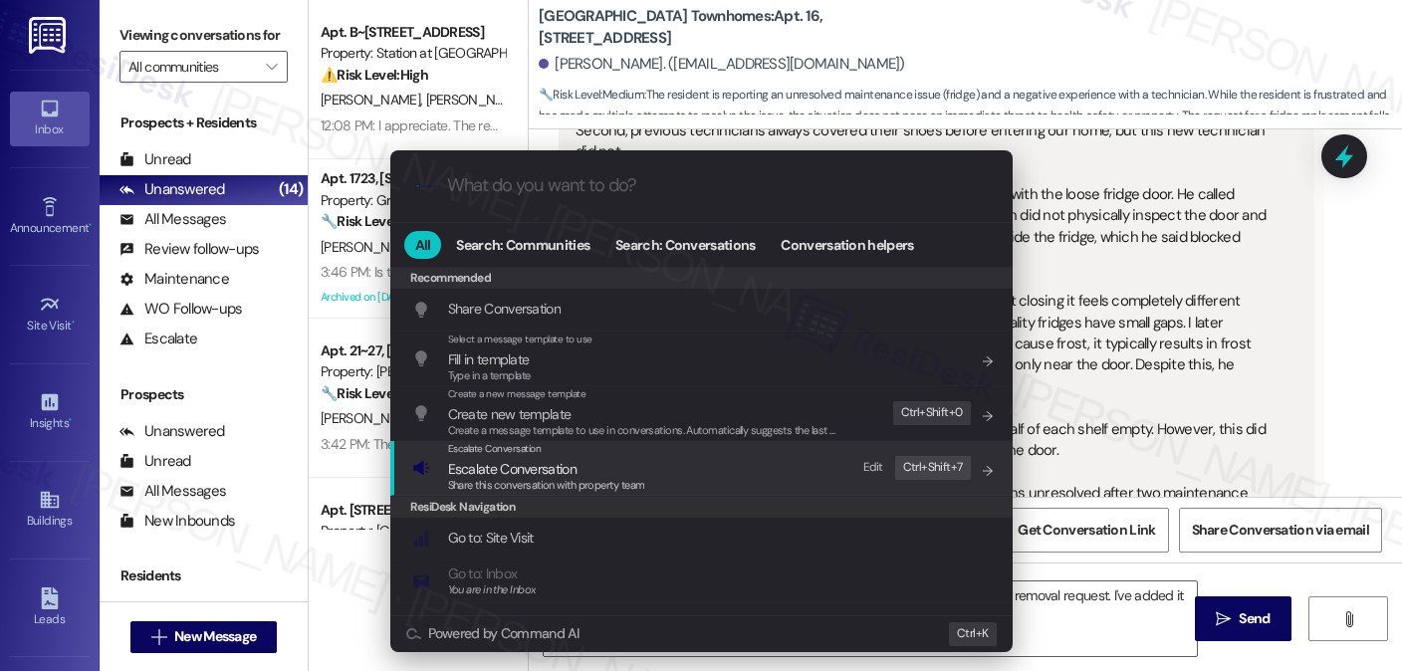
click at [615, 483] on span "Share this conversation with property team" at bounding box center [546, 485] width 197 height 14
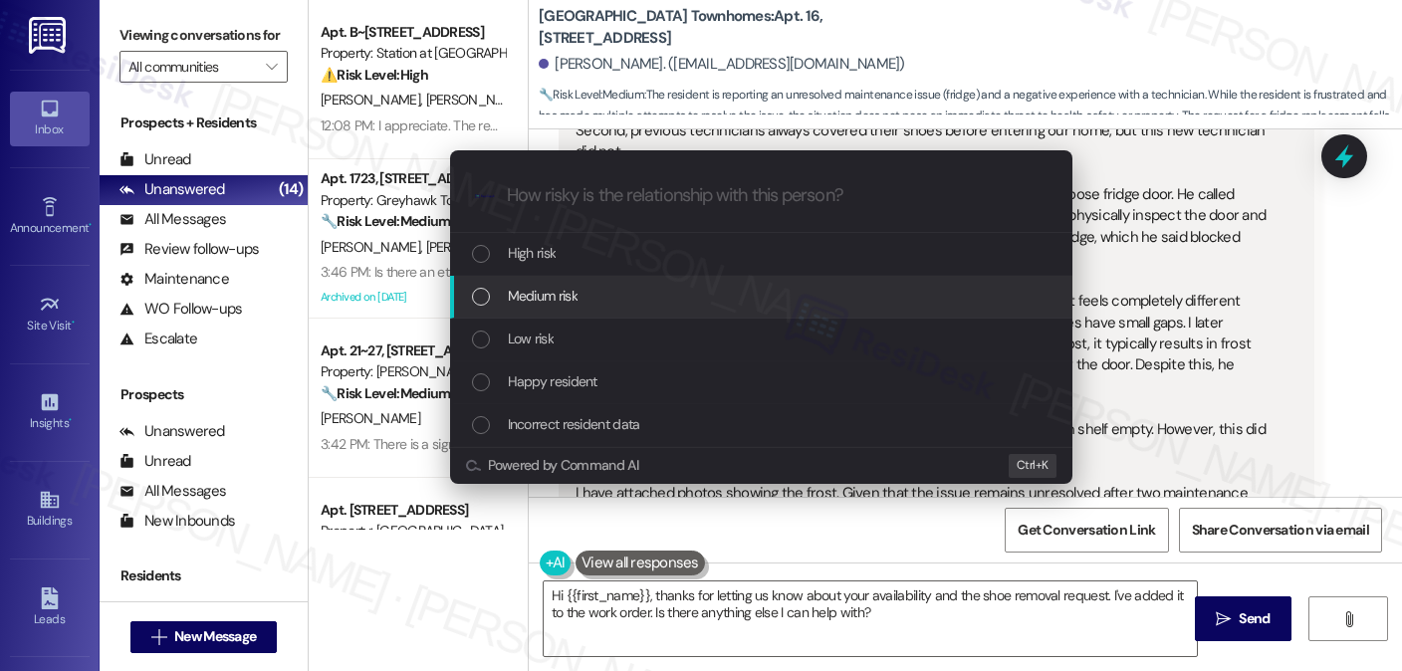
click at [559, 300] on span "Medium risk" at bounding box center [543, 296] width 70 height 22
paste input "WO#2284 filed by Residesk - Door handle issue and frosting issue, requesting fo…"
type input "WO#2284 filed by Residesk - Door handle issue and frosting issue, requesting fo…"
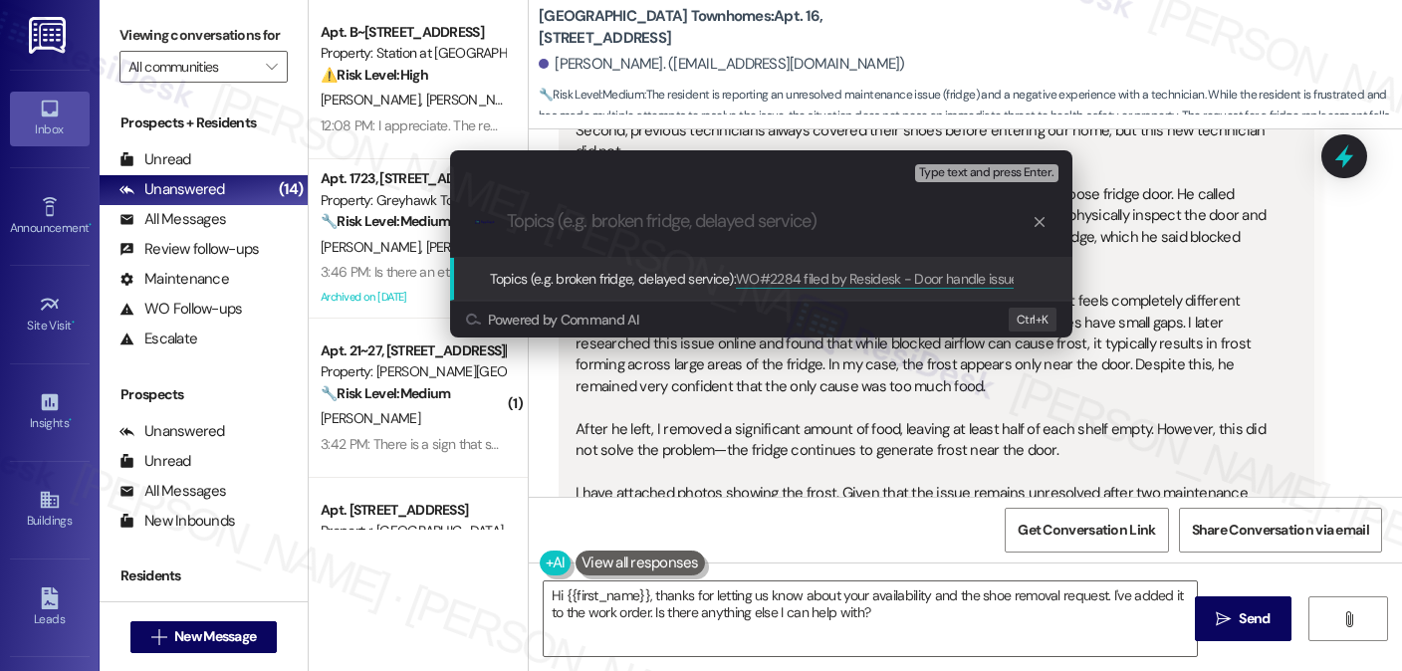
scroll to position [0, 0]
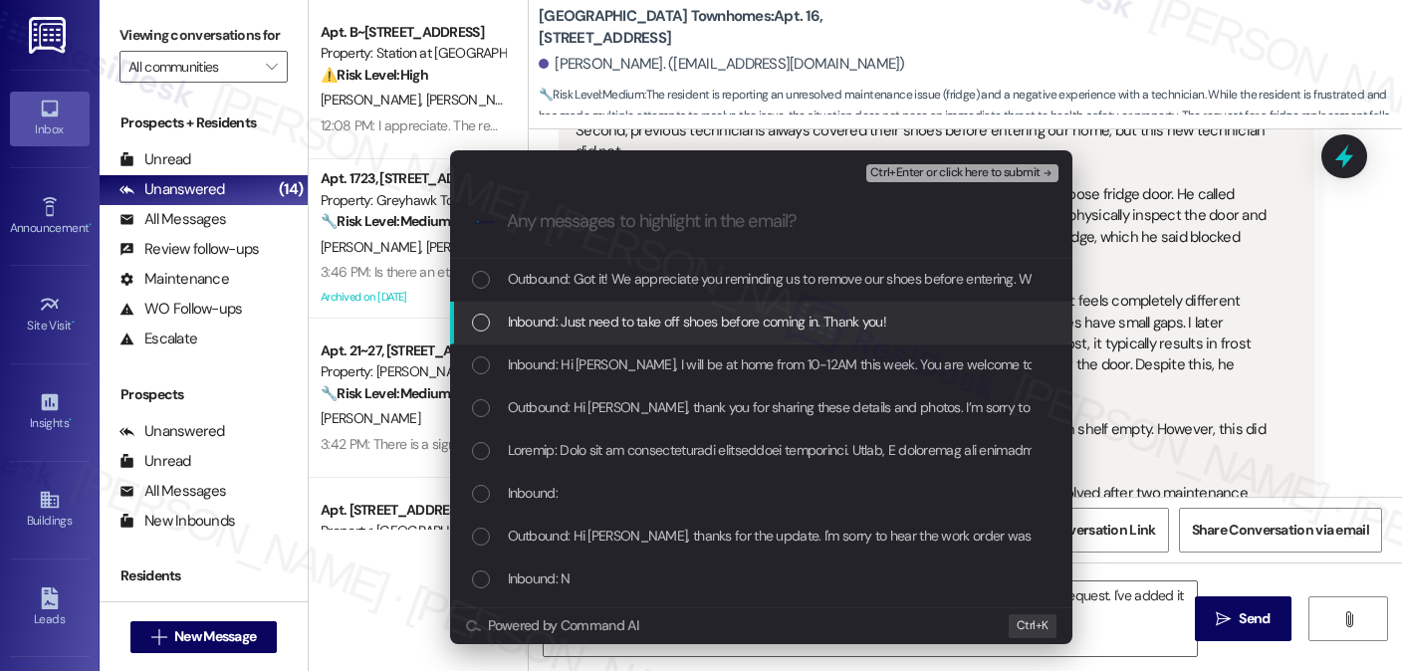
click at [643, 339] on div "Inbound: Just need to take off shoes before coming in. Thank you!" at bounding box center [761, 323] width 622 height 43
click at [653, 321] on span "Inbound: Just need to take off shoes before coming in. Thank you!" at bounding box center [697, 322] width 379 height 22
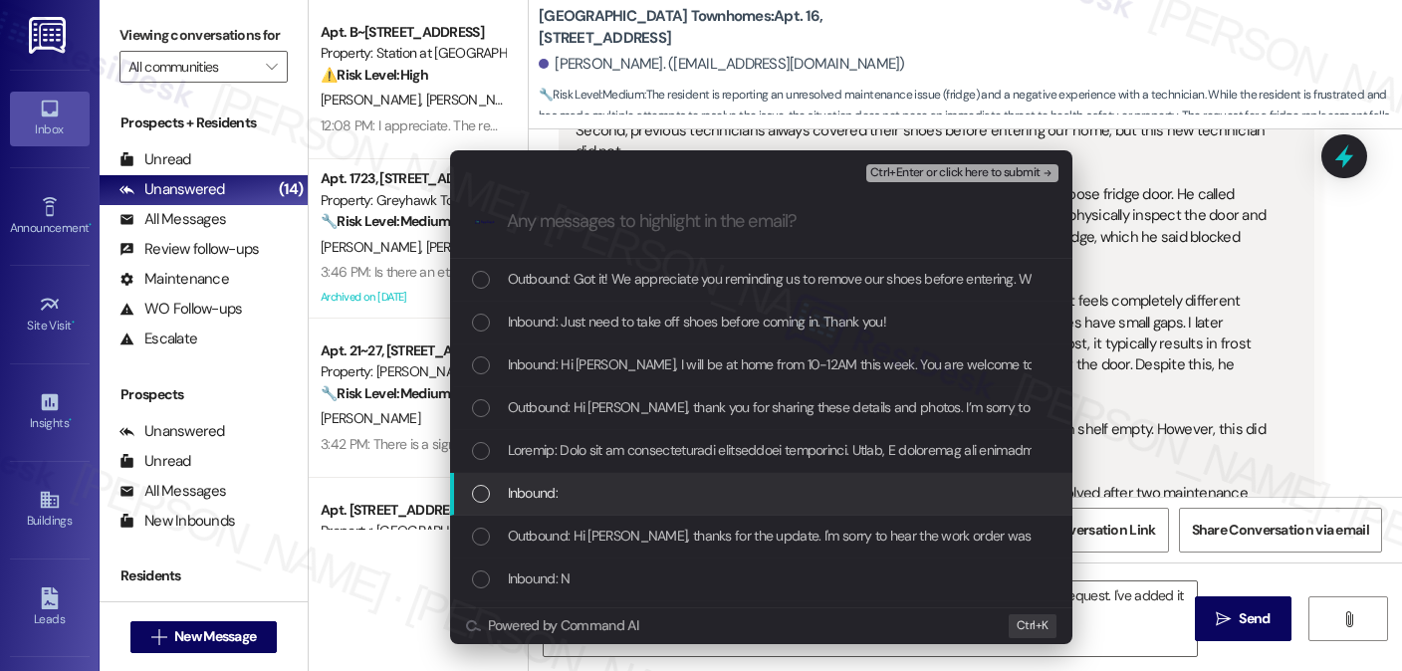
click at [641, 482] on div "Inbound:" at bounding box center [763, 493] width 583 height 22
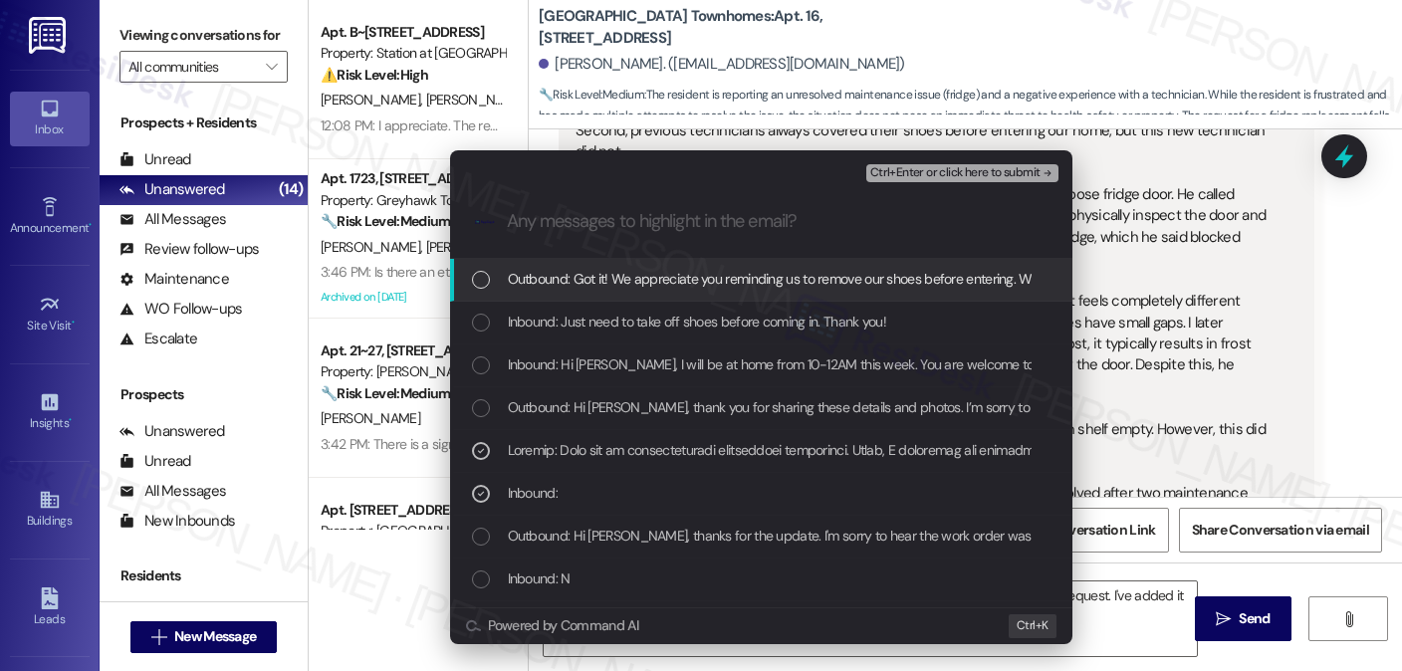
click at [913, 166] on span "Ctrl+Enter or click here to submit" at bounding box center [955, 173] width 170 height 14
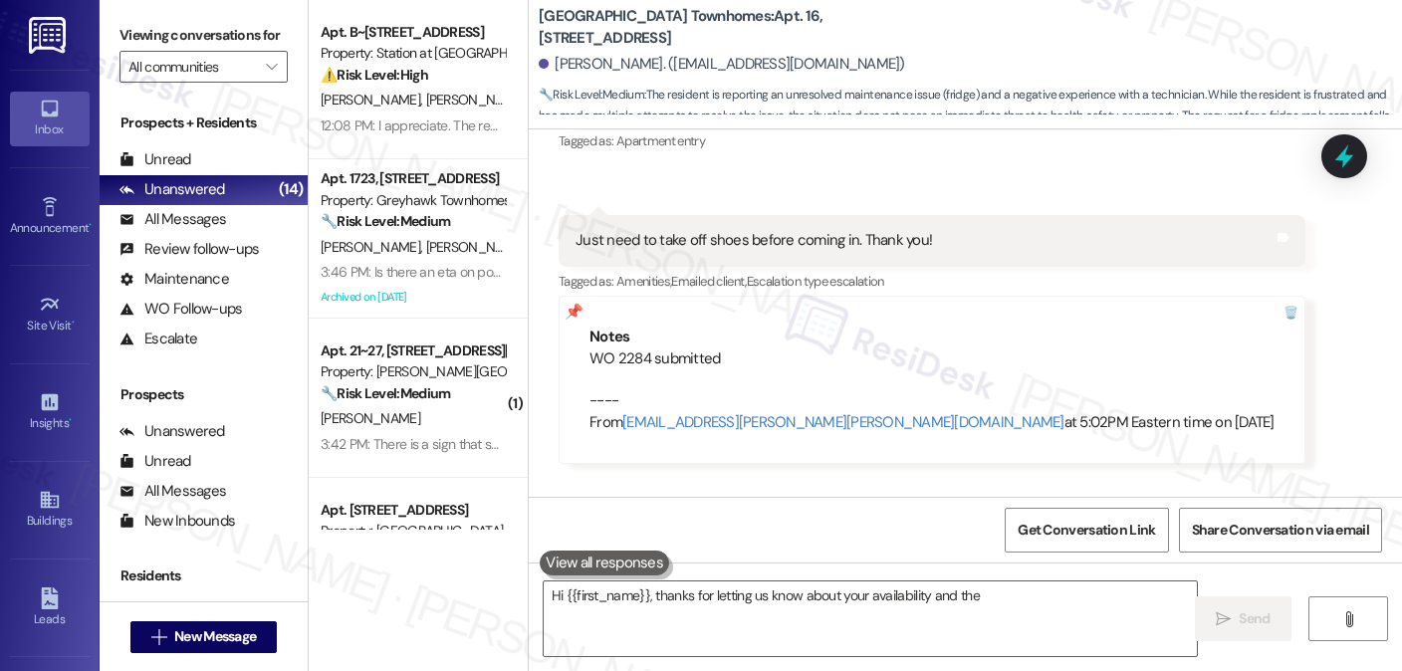
scroll to position [2605, 0]
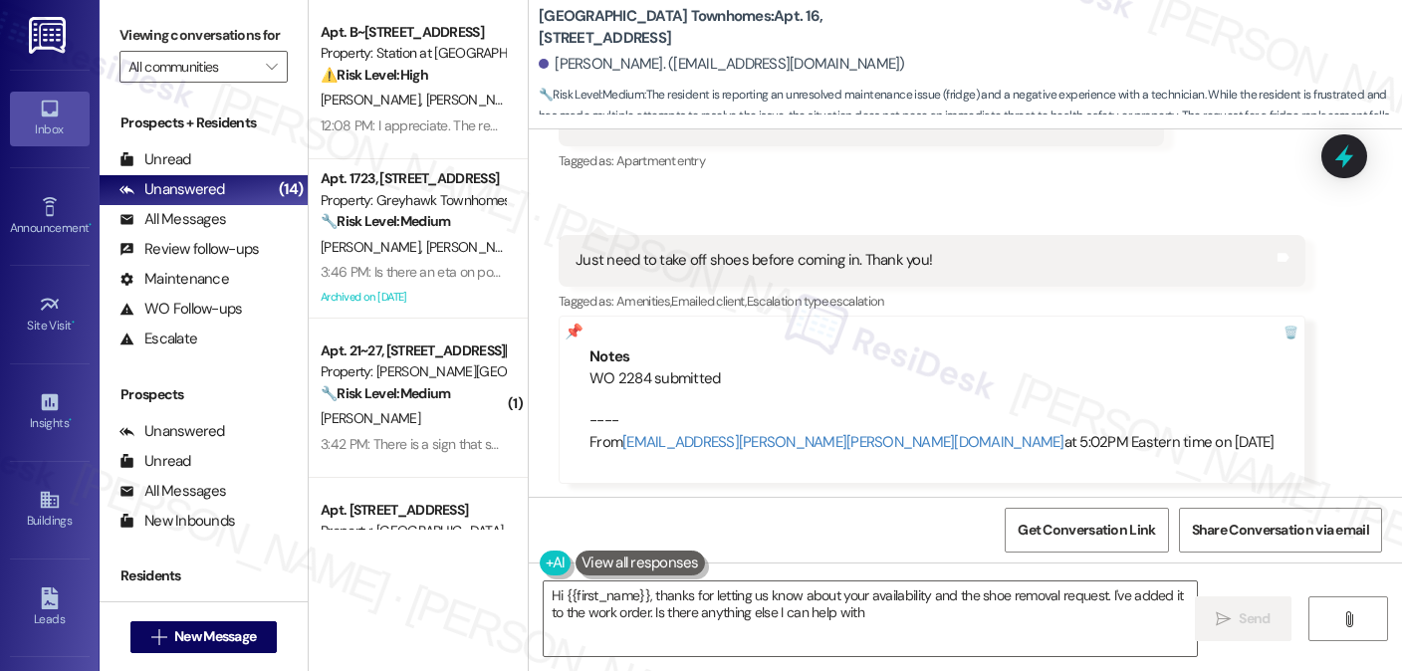
type textarea "Hi {{first_name}}, thanks for letting us know about your availability and the s…"
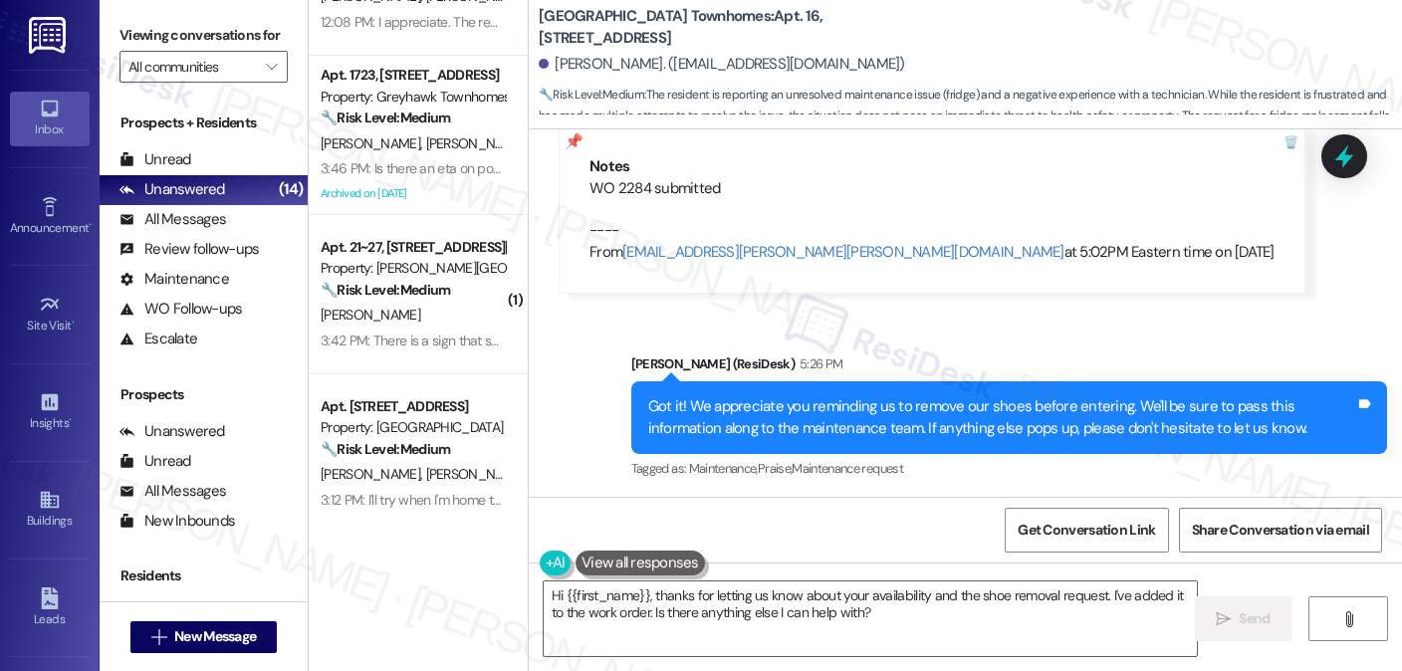
scroll to position [0, 0]
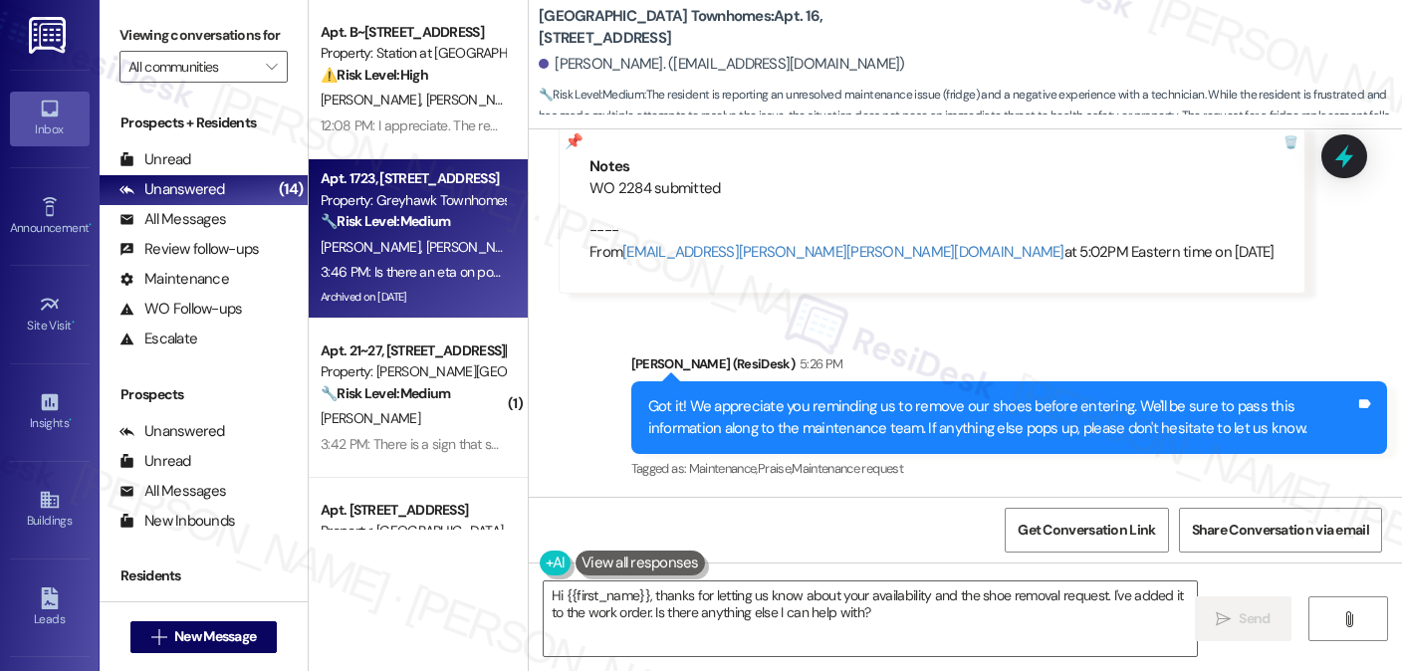
click at [406, 222] on strong "🔧 Risk Level: Medium" at bounding box center [385, 221] width 129 height 18
type textarea "Hi {{first_name}}, thanks for letting us know about your availability and the s…"
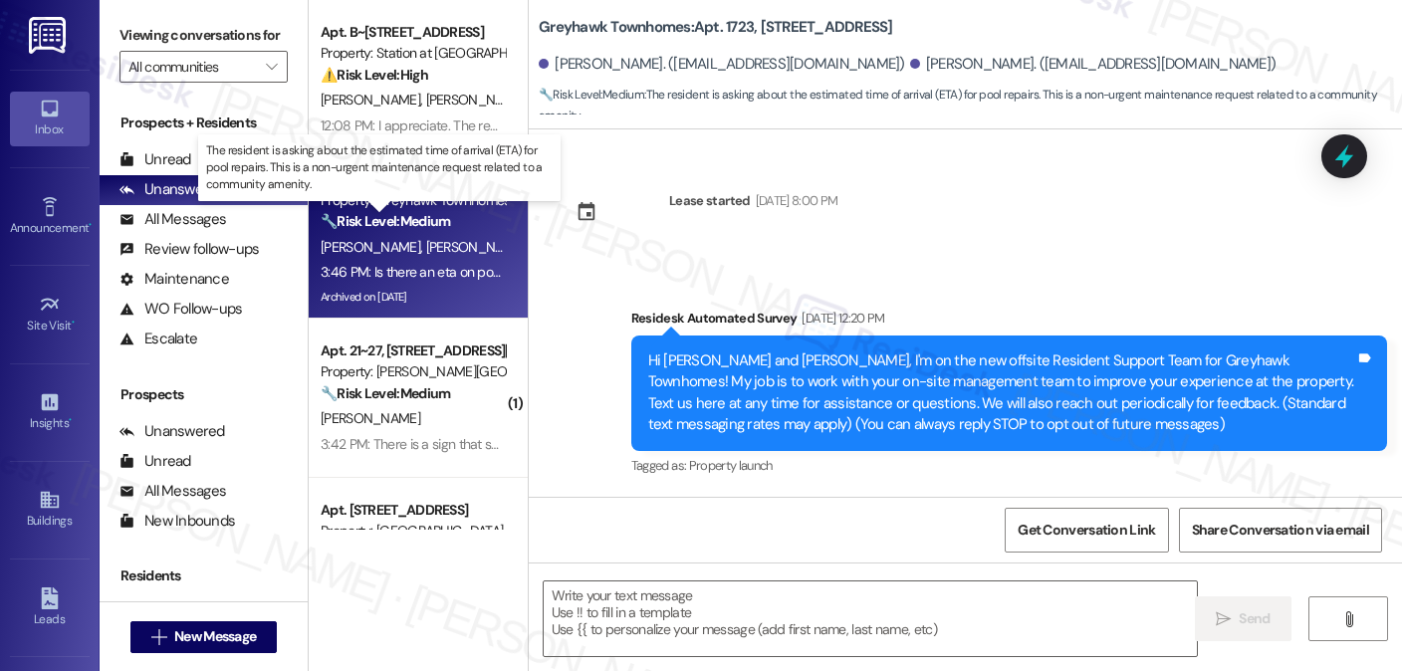
scroll to position [6379, 0]
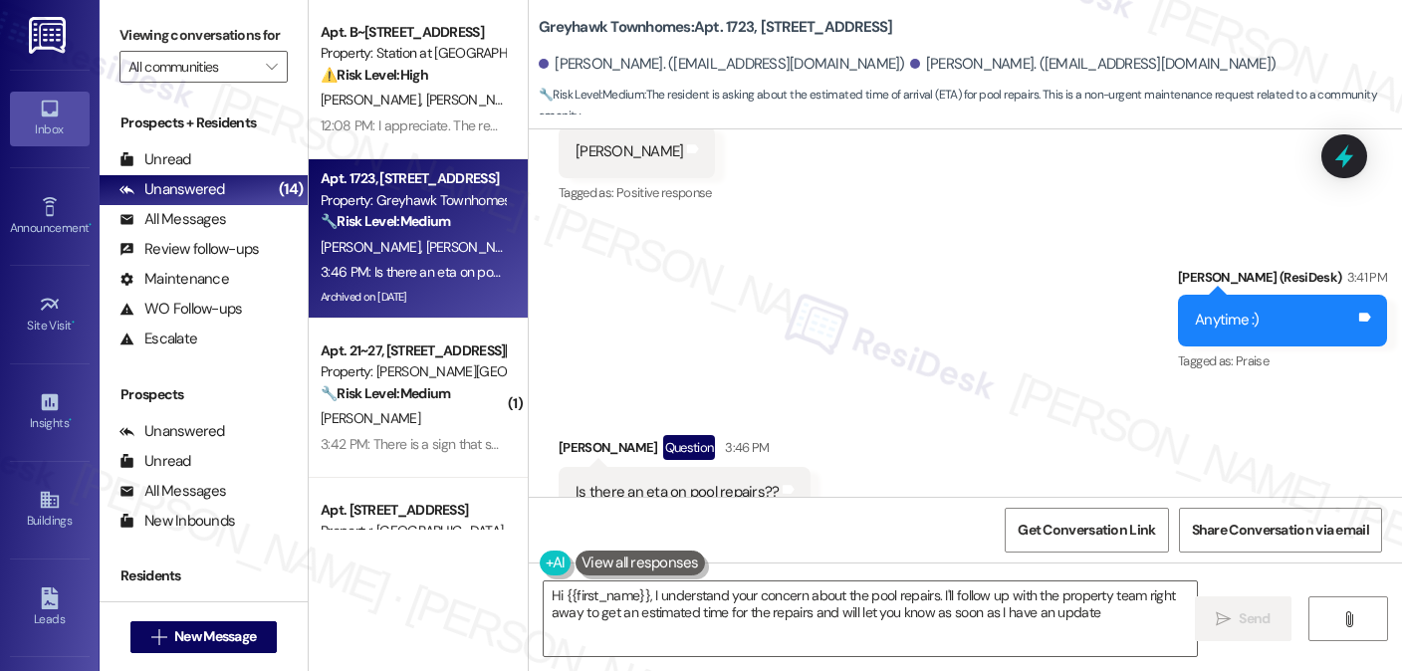
type textarea "Hi {{first_name}}, I understand your concern about the pool repairs. I'll follo…"
drag, startPoint x: 677, startPoint y: 426, endPoint x: 752, endPoint y: 429, distance: 74.8
click at [752, 482] on div "Is there an eta on pool repairs??" at bounding box center [677, 492] width 203 height 21
click at [751, 482] on div "Is there an eta on pool repairs??" at bounding box center [677, 492] width 203 height 21
drag, startPoint x: 749, startPoint y: 428, endPoint x: 685, endPoint y: 426, distance: 63.8
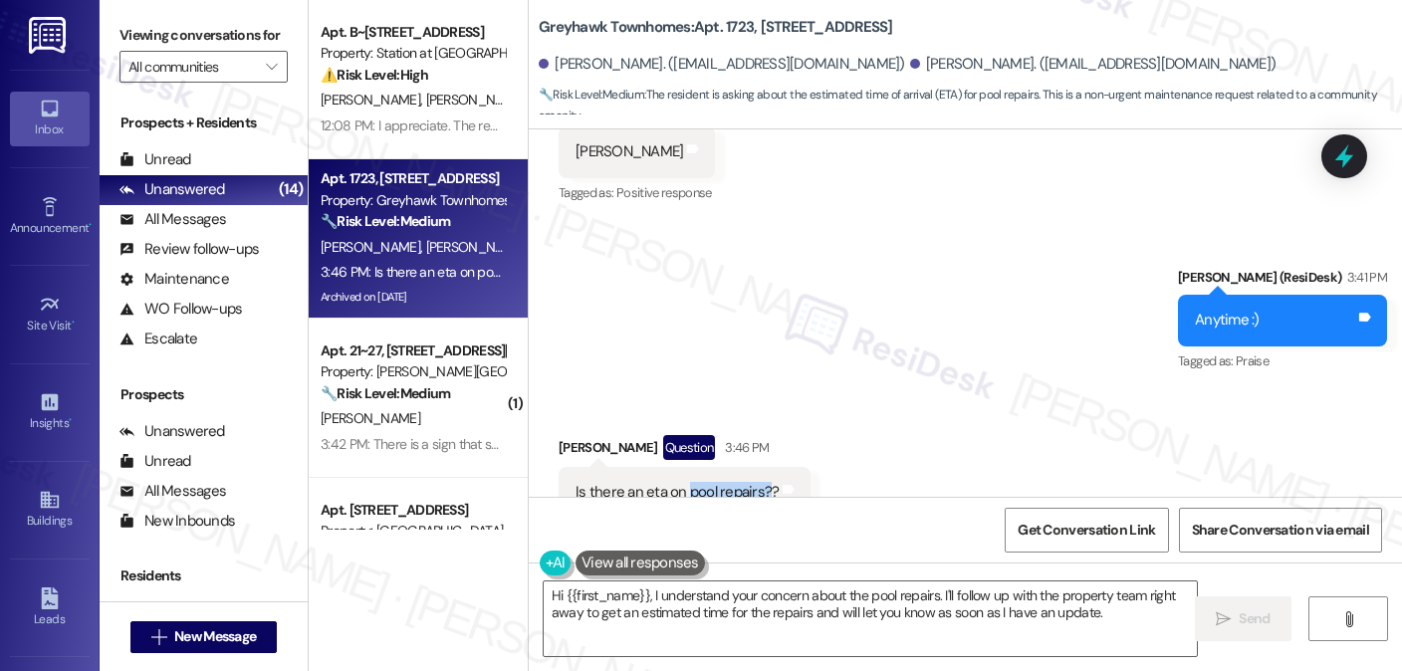
click at [685, 482] on div "Is there an eta on pool repairs??" at bounding box center [677, 492] width 203 height 21
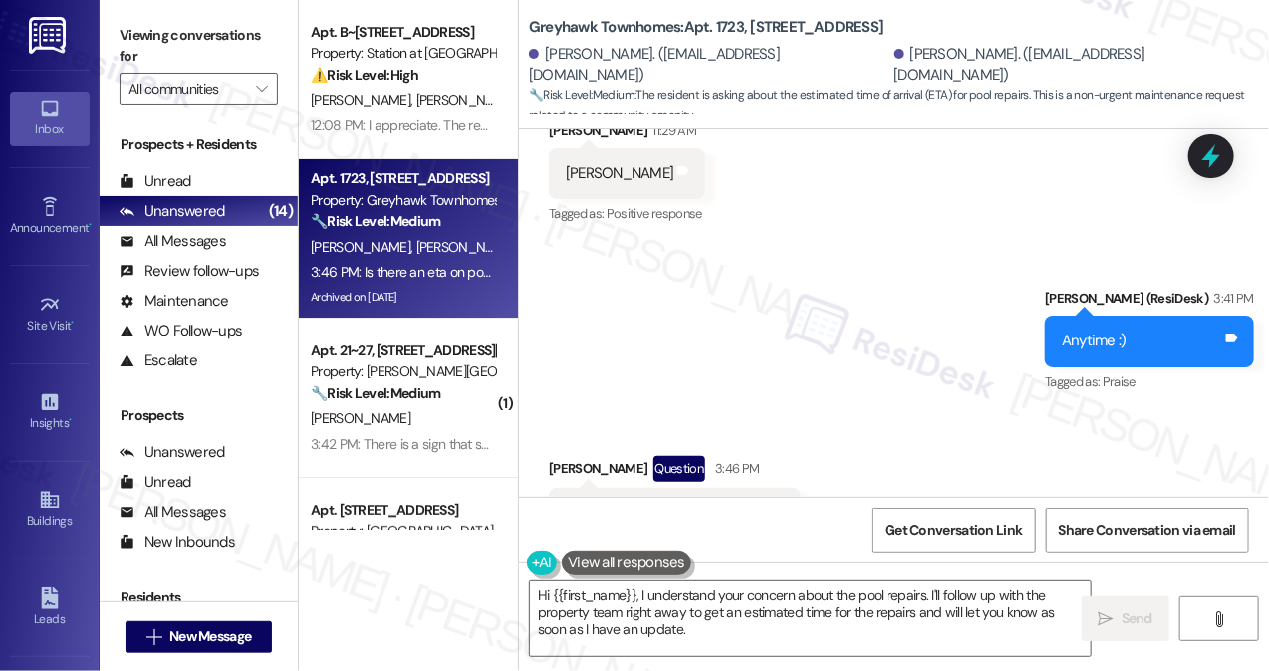
scroll to position [6571, 0]
click at [256, 18] on div "Viewing conversations for All communities " at bounding box center [199, 62] width 198 height 124
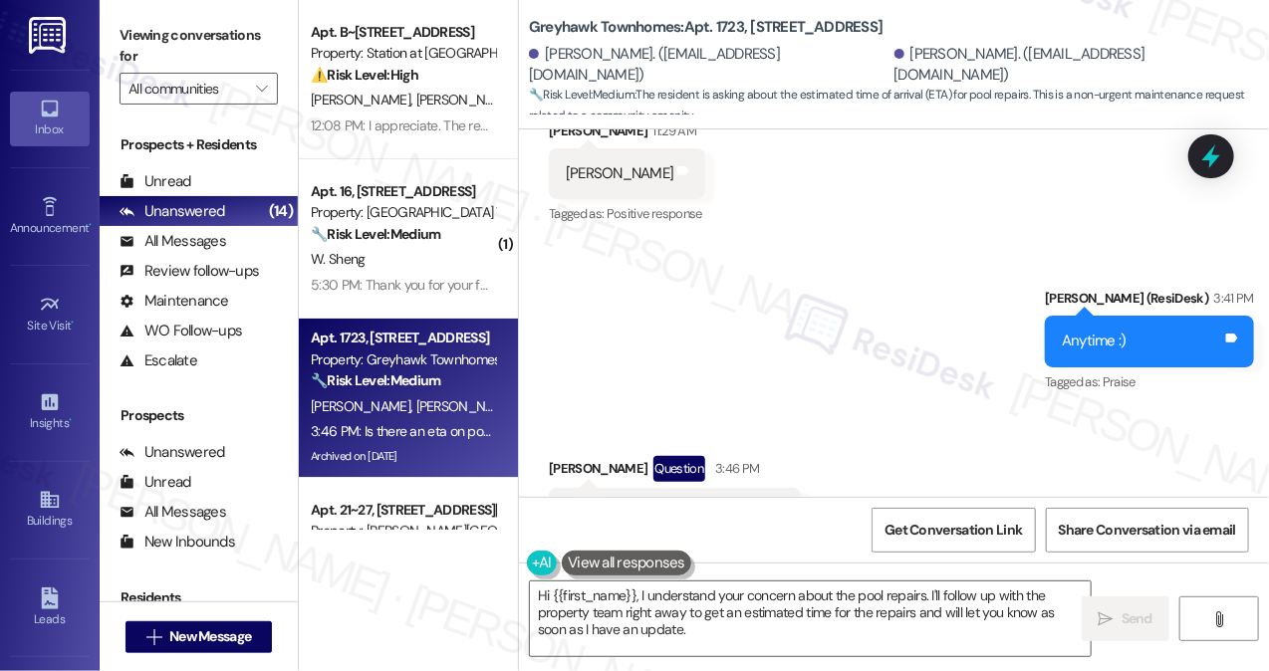
click at [247, 41] on label "Viewing conversations for" at bounding box center [199, 46] width 158 height 53
click at [276, 49] on label "Viewing conversations for" at bounding box center [199, 46] width 158 height 53
click at [266, 20] on label "Viewing conversations for" at bounding box center [199, 46] width 158 height 53
click at [181, 54] on label "Viewing conversations for" at bounding box center [199, 46] width 158 height 53
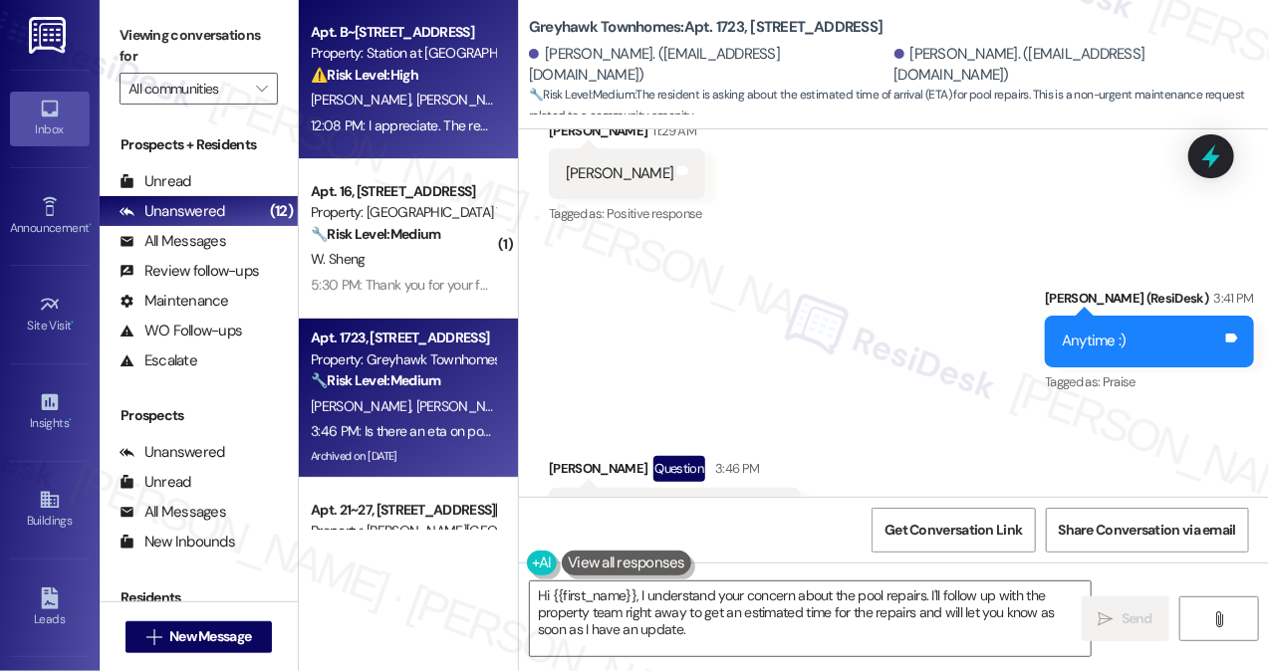
drag, startPoint x: 221, startPoint y: 25, endPoint x: 385, endPoint y: 19, distance: 164.4
click at [221, 25] on label "Viewing conversations for" at bounding box center [199, 46] width 158 height 53
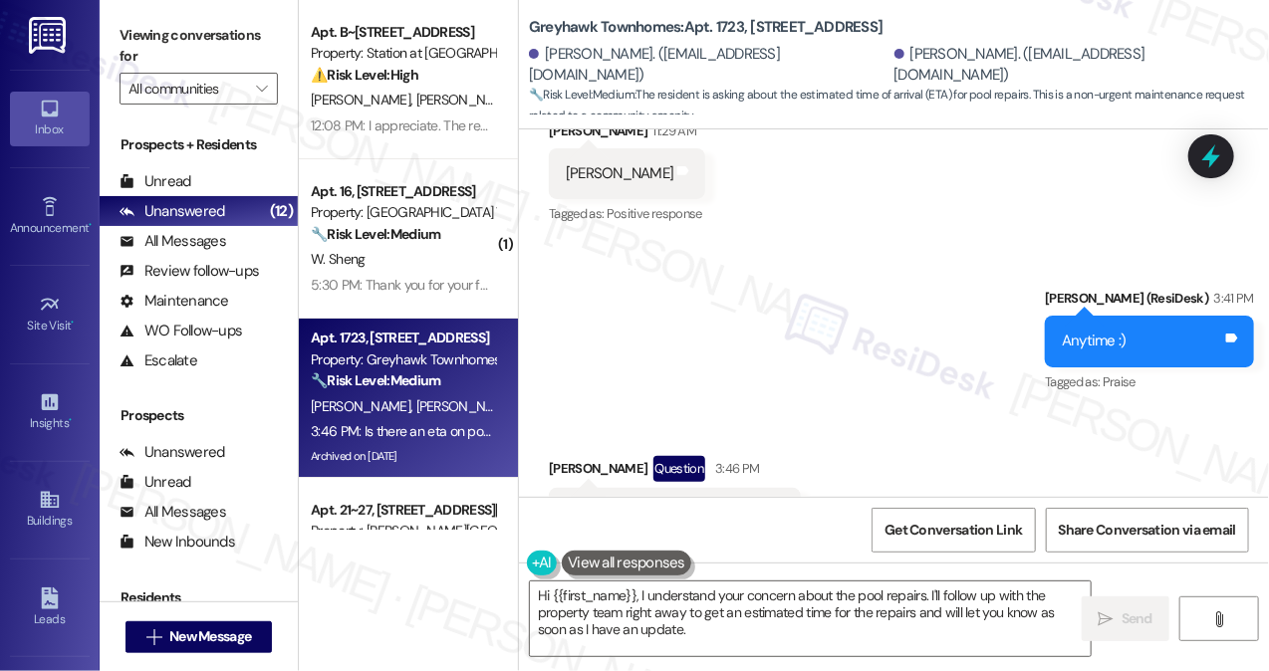
click at [535, 32] on b "Greyhawk Townhomes: Apt. 1723, 3310 North 1750 East" at bounding box center [706, 27] width 355 height 21
copy b "Greyhawk"
click at [255, 22] on label "Viewing conversations for" at bounding box center [199, 46] width 158 height 53
click at [260, 51] on label "Viewing conversations for" at bounding box center [199, 46] width 158 height 53
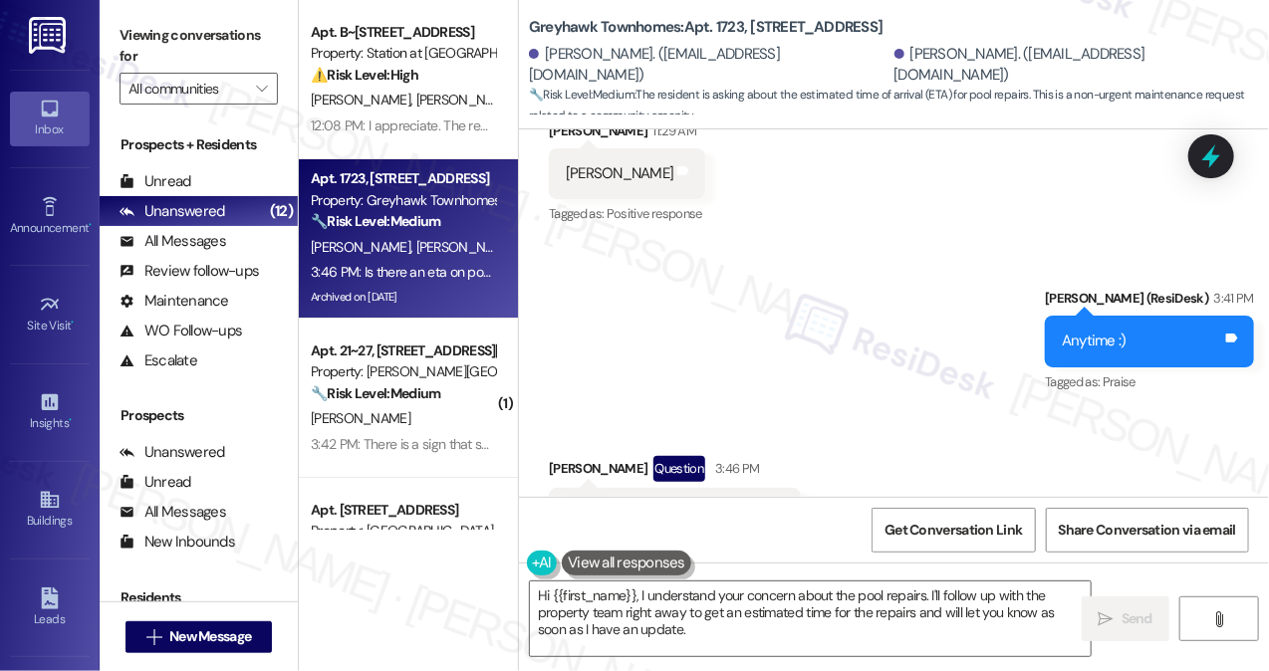
click at [644, 488] on div "Is there an eta on pool repairs?? Tags and notes" at bounding box center [675, 513] width 252 height 51
click at [696, 503] on div "Is there an eta on pool repairs??" at bounding box center [667, 513] width 203 height 21
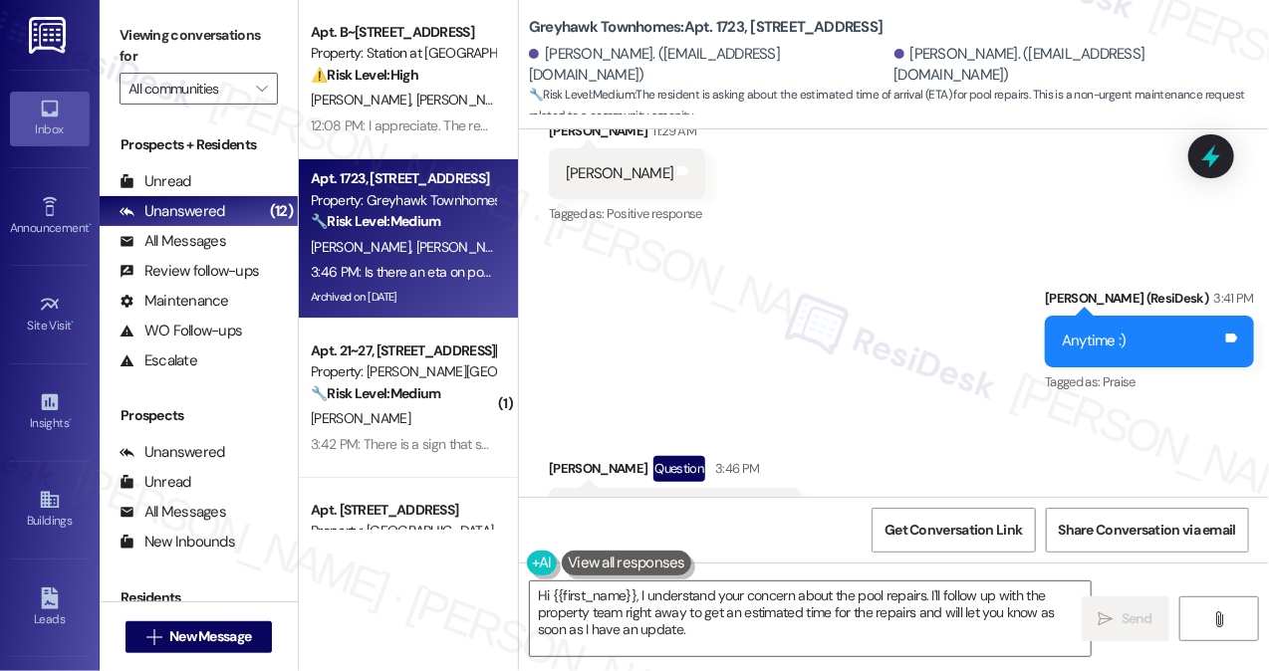
click at [696, 503] on div "Is there an eta on pool repairs??" at bounding box center [667, 513] width 203 height 21
click at [775, 506] on icon at bounding box center [779, 510] width 12 height 9
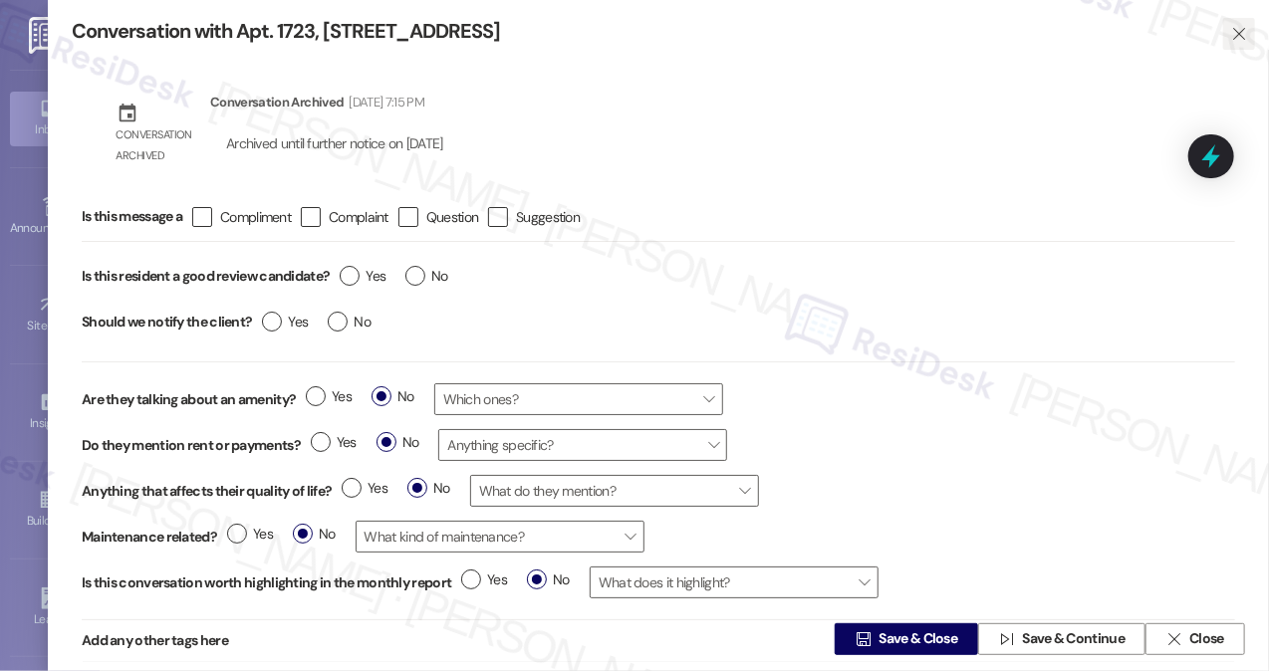
click at [1248, 31] on button "" at bounding box center [1239, 34] width 32 height 32
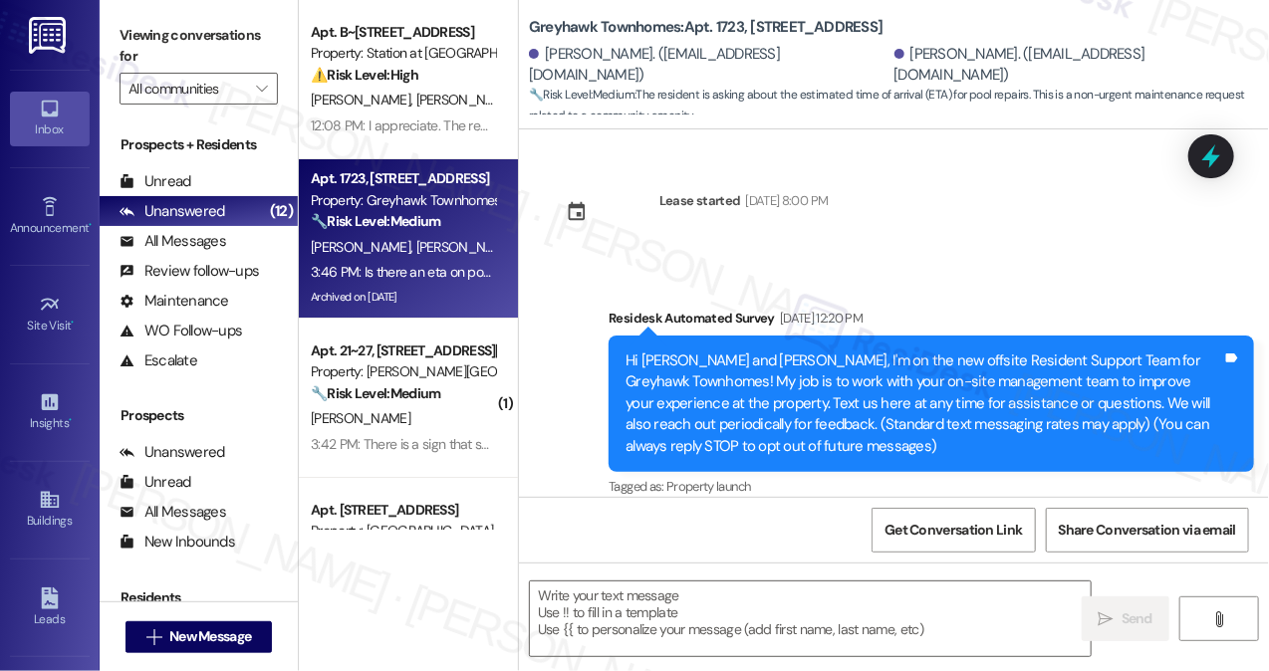
scroll to position [6570, 0]
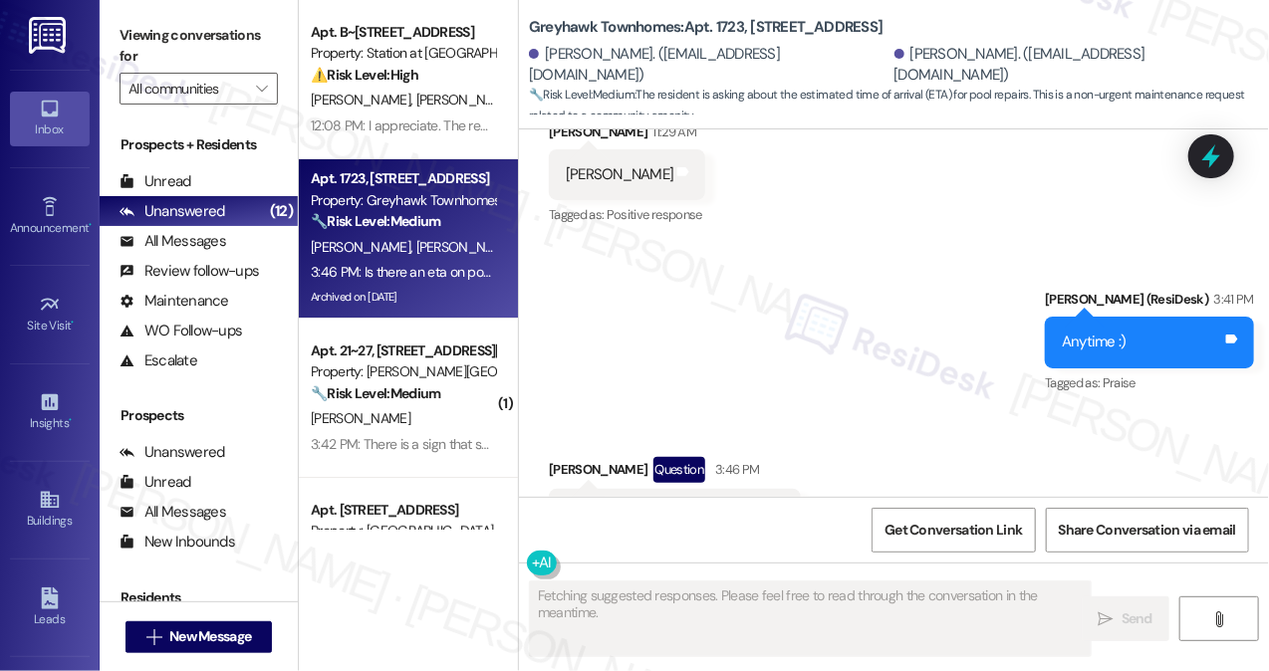
click at [685, 489] on div "Is there an eta on pool repairs?? Tags and notes" at bounding box center [675, 514] width 252 height 51
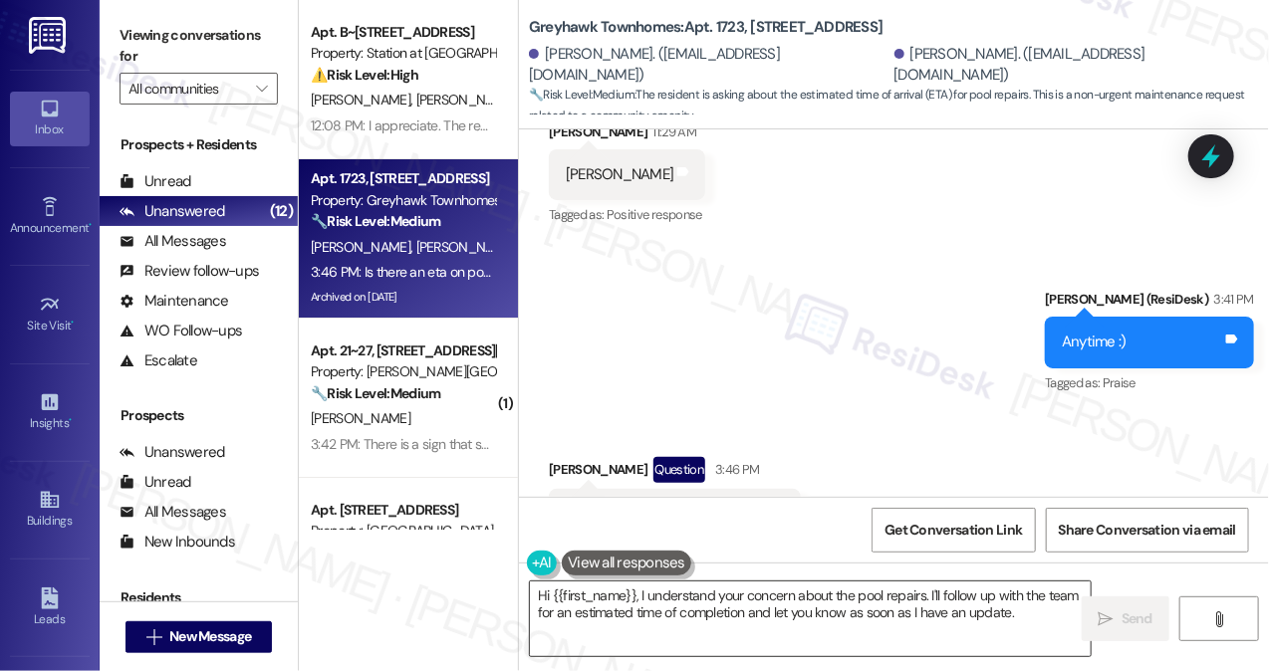
click at [773, 605] on textarea "Hi {{first_name}}, I understand your concern about the pool repairs. I'll follo…" at bounding box center [810, 619] width 561 height 75
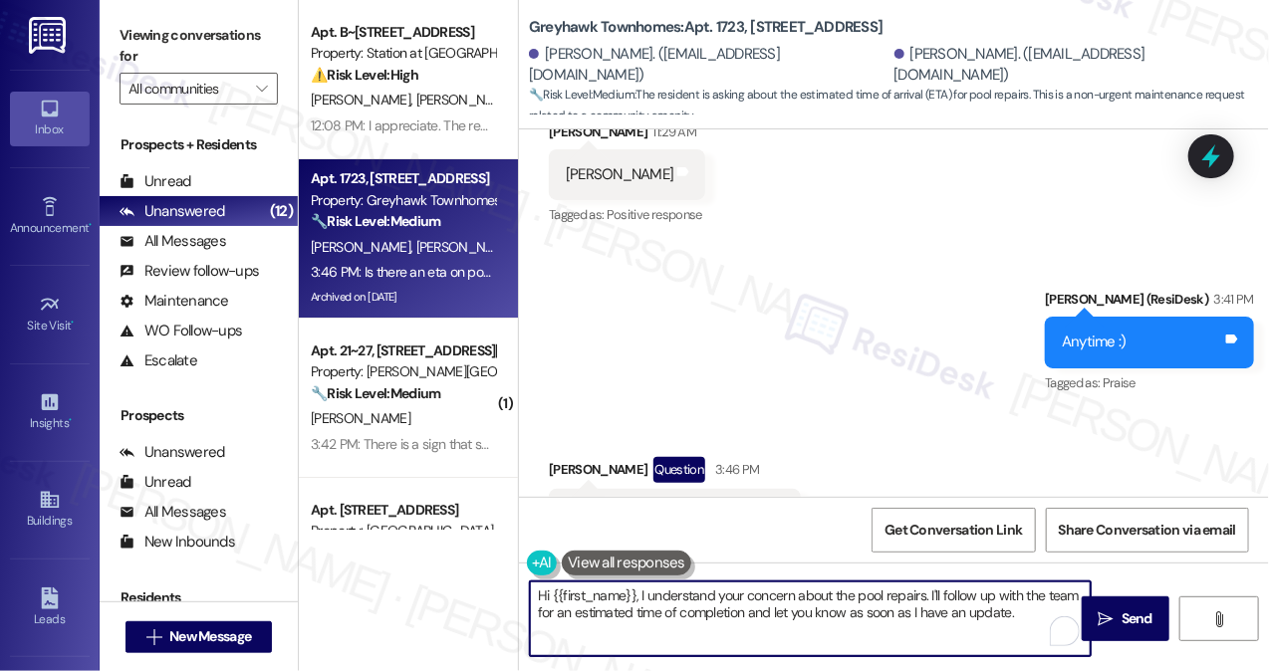
click at [773, 605] on textarea "Hi {{first_name}}, I understand your concern about the pool repairs. I'll follo…" at bounding box center [810, 619] width 561 height 75
click at [681, 604] on textarea "Hi {{first_name}}, I understand your concern about the pool repairs. I'll follo…" at bounding box center [810, 619] width 561 height 75
drag, startPoint x: 930, startPoint y: 596, endPoint x: 517, endPoint y: 591, distance: 413.3
click at [517, 591] on div "Apt. B~201, 2229 North 100 West Property: Station at Park Meadows ⚠️ Risk Level…" at bounding box center [784, 335] width 970 height 671
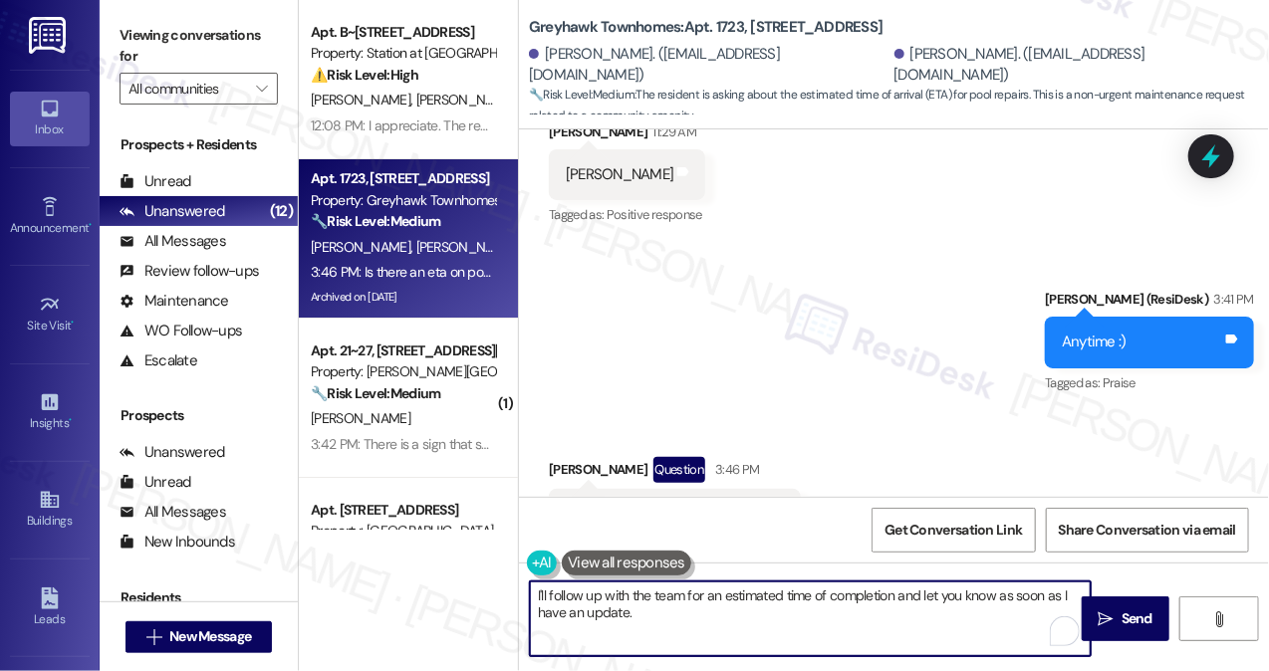
click at [897, 595] on textarea "I'll follow up with the team for an estimated time of completion and let you kn…" at bounding box center [810, 619] width 561 height 75
click at [650, 504] on div "Is there an eta on pool repairs??" at bounding box center [667, 514] width 203 height 21
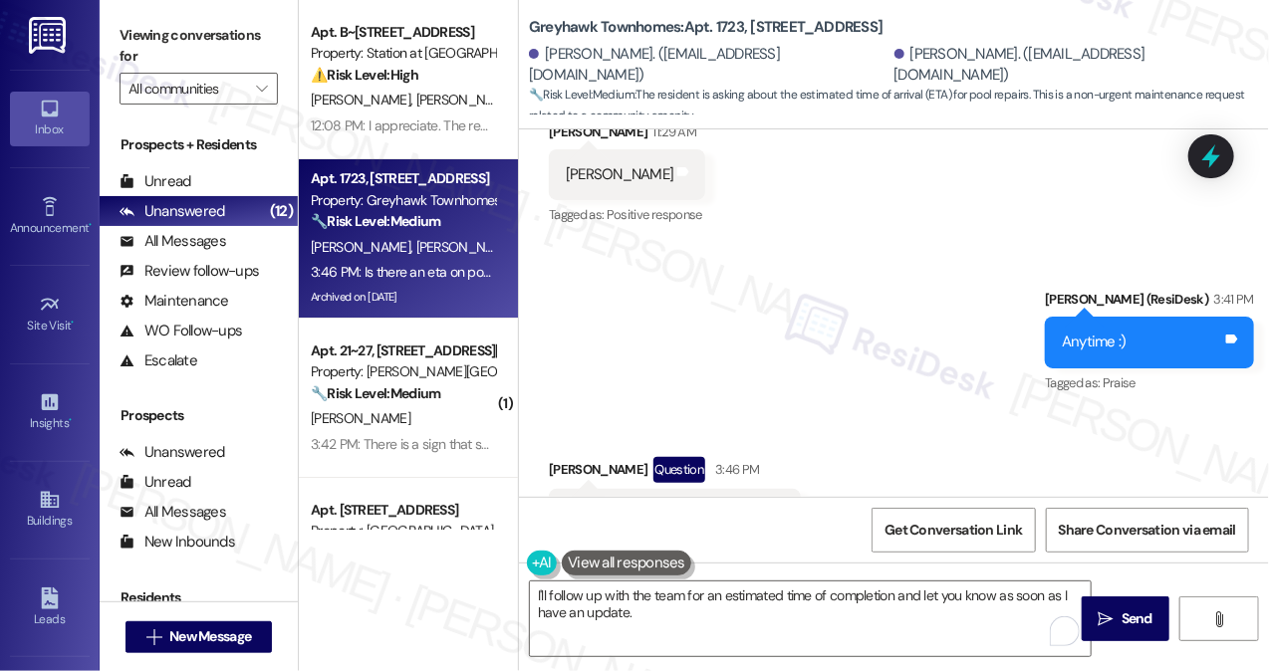
click at [650, 504] on div "Is there an eta on pool repairs??" at bounding box center [667, 514] width 203 height 21
copy div "Is there an eta on pool repairs?? Tags and notes"
click at [197, 38] on label "Viewing conversations for" at bounding box center [199, 46] width 158 height 53
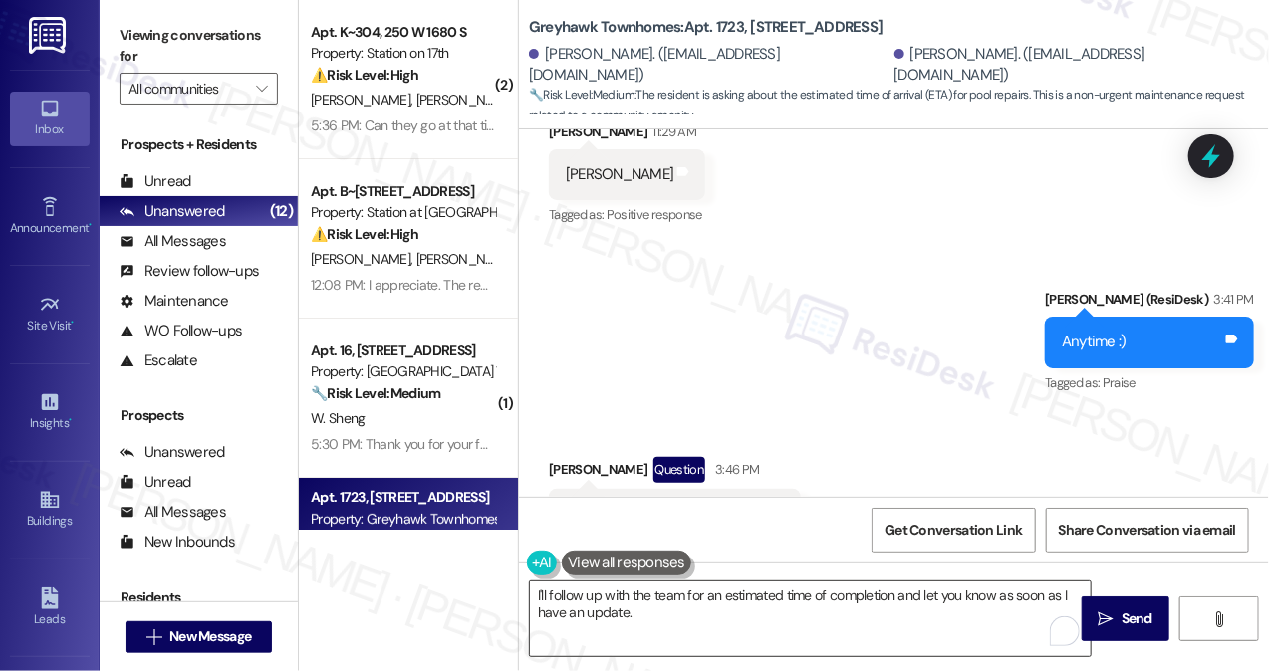
click at [709, 601] on textarea "I'll follow up with the team for an estimated time of completion and let you kn…" at bounding box center [810, 619] width 561 height 75
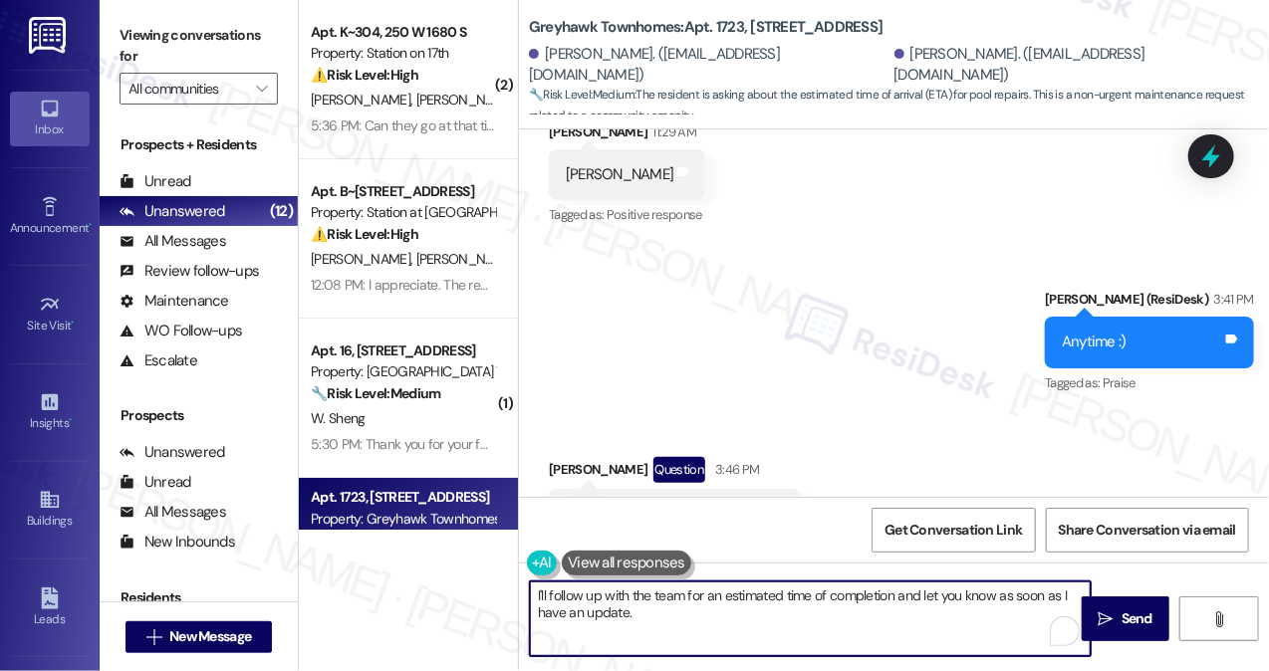
click at [709, 601] on textarea "I'll follow up with the team for an estimated time of completion and let you kn…" at bounding box center [810, 619] width 561 height 75
click at [706, 612] on textarea "I'll follow up with the team for an estimated time of completion and let you kn…" at bounding box center [810, 619] width 561 height 75
drag, startPoint x: 795, startPoint y: 616, endPoint x: 469, endPoint y: 596, distance: 326.3
click at [469, 597] on div "( 2 ) Apt. K~304, 250 W 1680 S Property: Station on 17th ⚠️ Risk Level: High Th…" at bounding box center [784, 335] width 970 height 671
paste textarea "’ll check in with the site team and get back to you as soon as I have more inf"
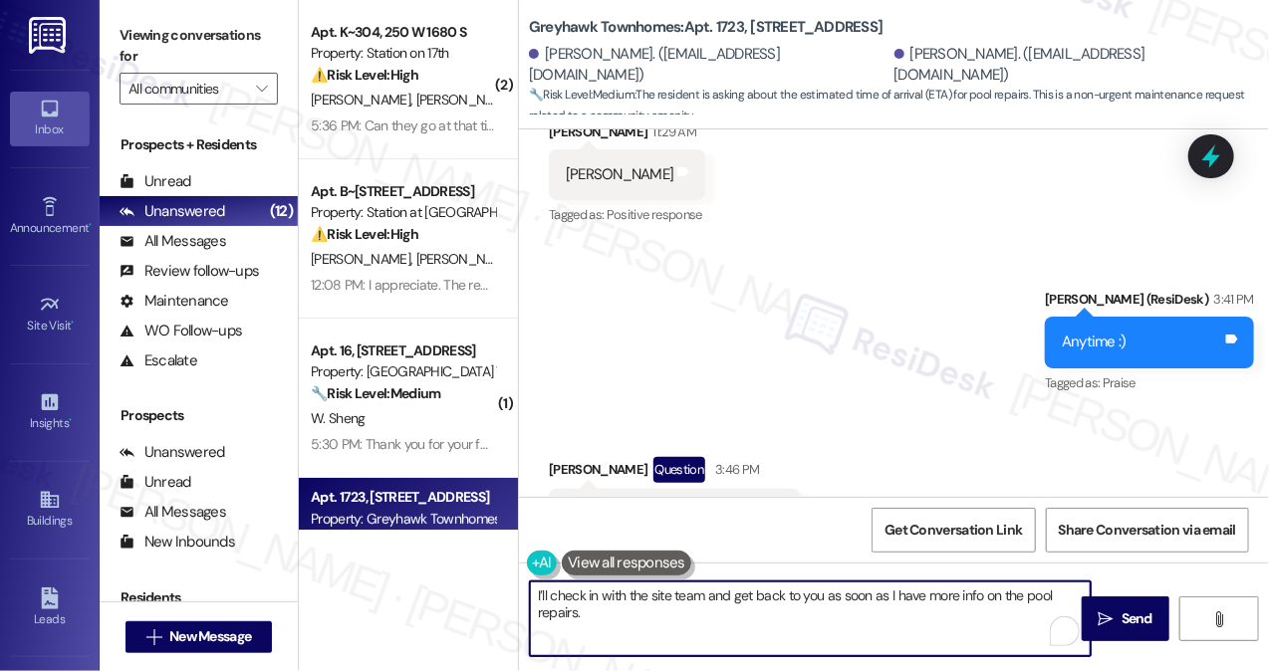
type textarea "I’ll check in with the site team and get back to you as soon as I have more inf…"
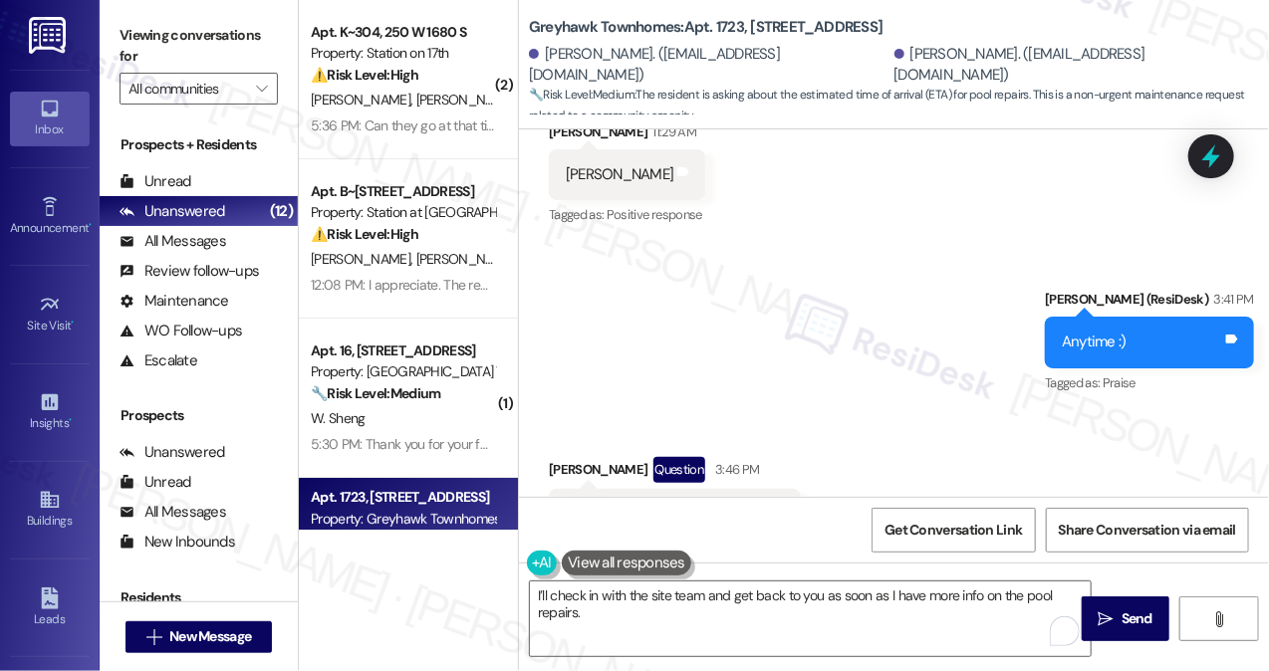
click at [661, 504] on div "Is there an eta on pool repairs??" at bounding box center [667, 514] width 203 height 21
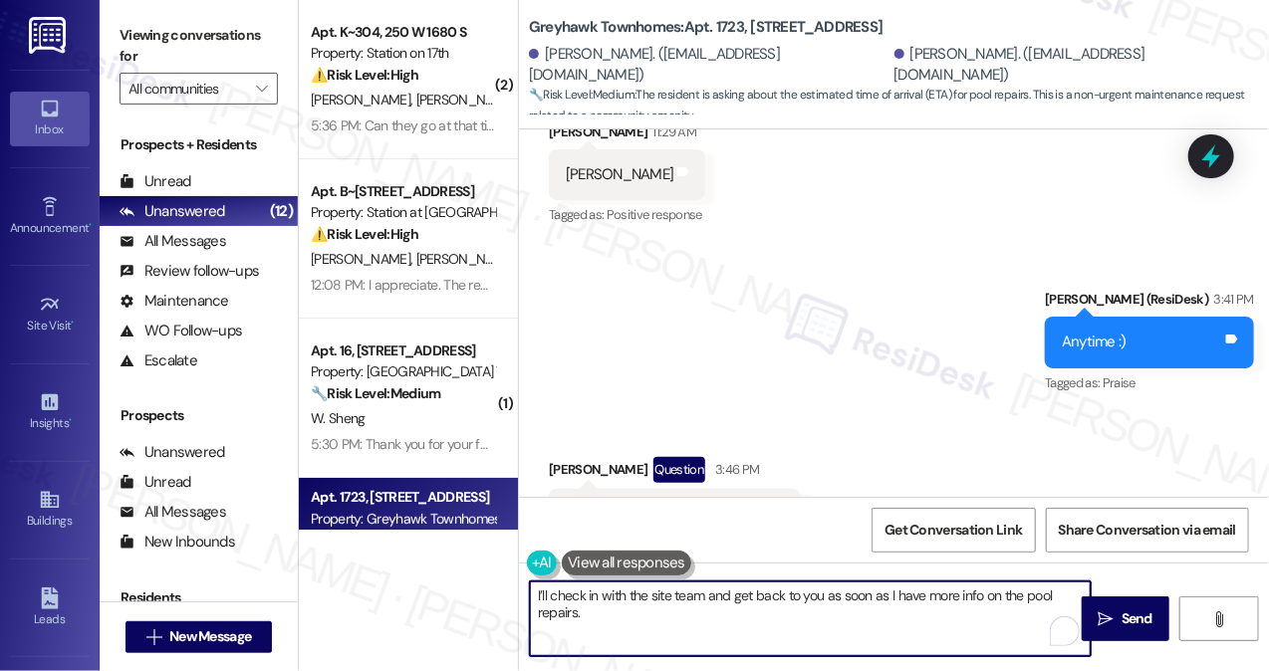
click at [721, 610] on textarea "I’ll check in with the site team and get back to you as soon as I have more inf…" at bounding box center [810, 619] width 561 height 75
click at [942, 608] on textarea "I’ll check in with the site team and get back to you as soon as I have more inf…" at bounding box center [810, 619] width 561 height 75
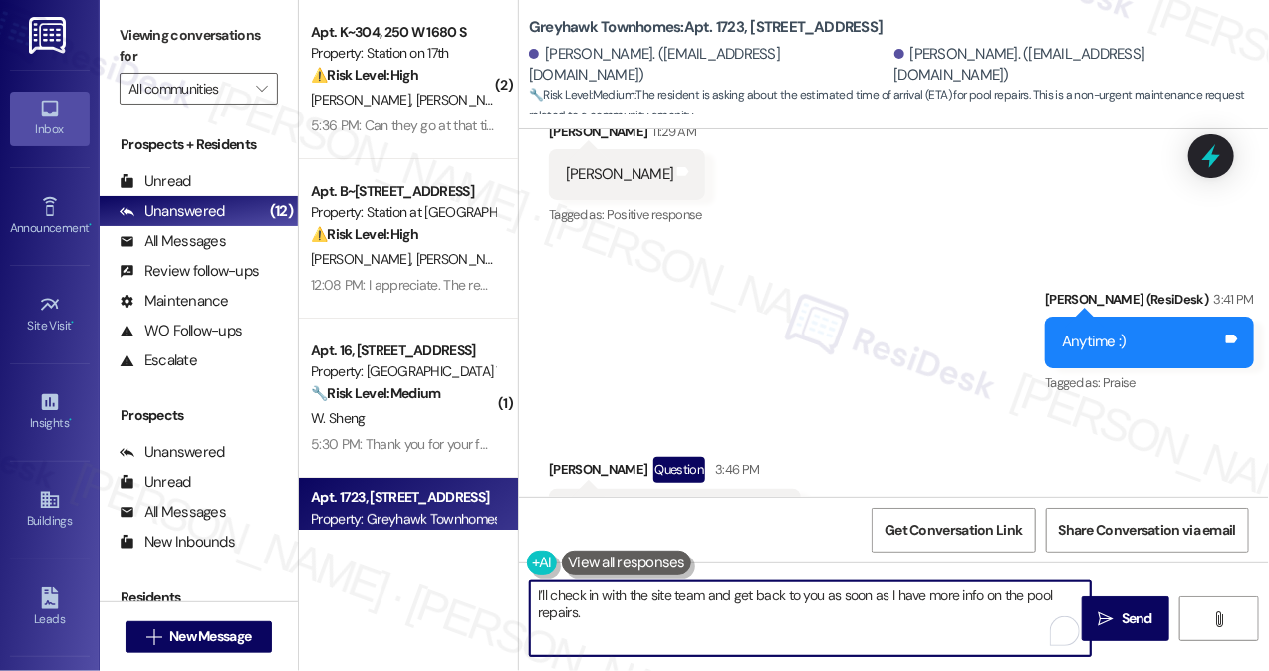
click at [761, 633] on textarea "I’ll check in with the site team and get back to you as soon as I have more inf…" at bounding box center [810, 619] width 561 height 75
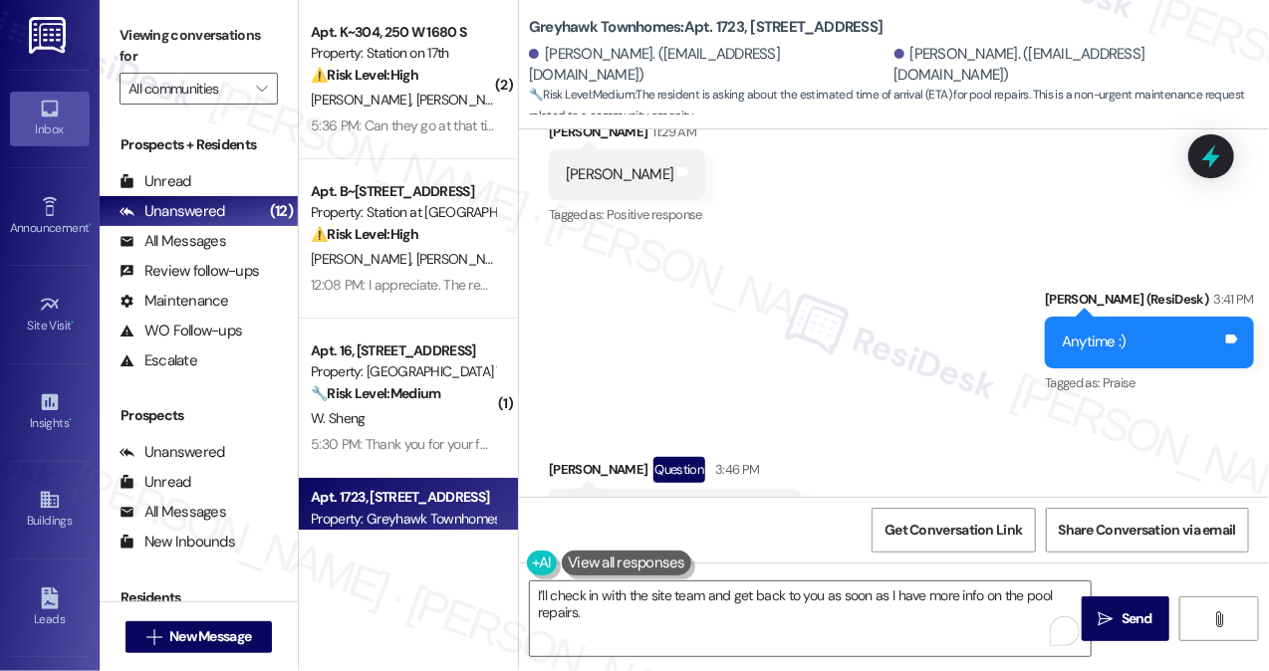
click at [270, 34] on label "Viewing conversations for" at bounding box center [199, 46] width 158 height 53
click at [703, 612] on textarea "I’ll check in with the site team and get back to you as soon as I have more inf…" at bounding box center [810, 619] width 561 height 75
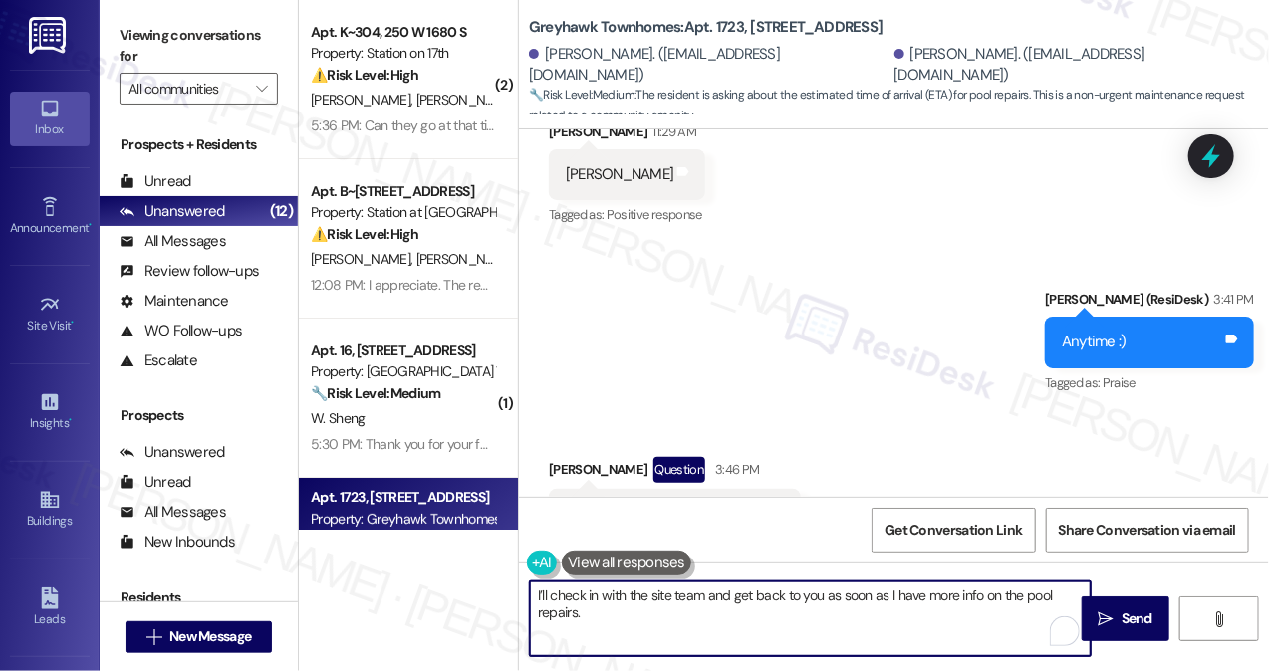
click at [702, 610] on textarea "I’ll check in with the site team and get back to you as soon as I have more inf…" at bounding box center [810, 619] width 561 height 75
click at [749, 606] on textarea "I’ll check in with the site team and get back to you as soon as I have more inf…" at bounding box center [810, 619] width 561 height 75
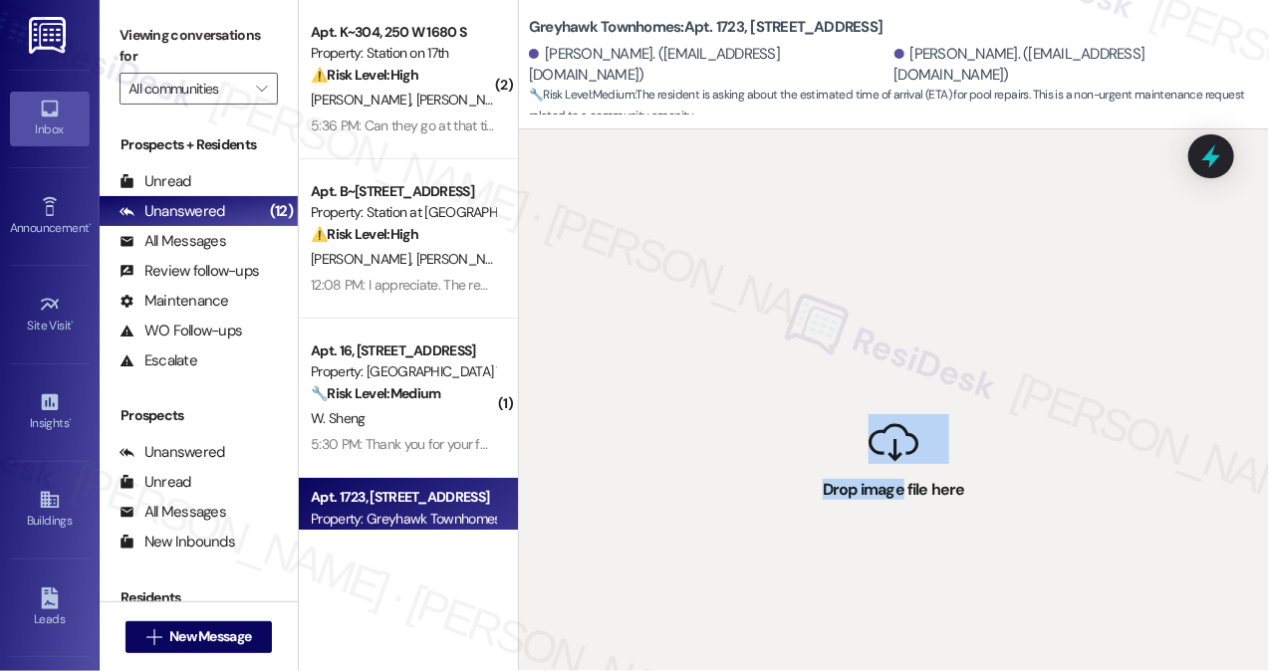
drag, startPoint x: 902, startPoint y: 485, endPoint x: 774, endPoint y: 116, distance: 391.2
click at [768, 115] on div "Greyhawk Townhomes: Apt. 1723, 3310 North 1750 East Tina Mikesell. (christinam@…" at bounding box center [893, 335] width 751 height 671
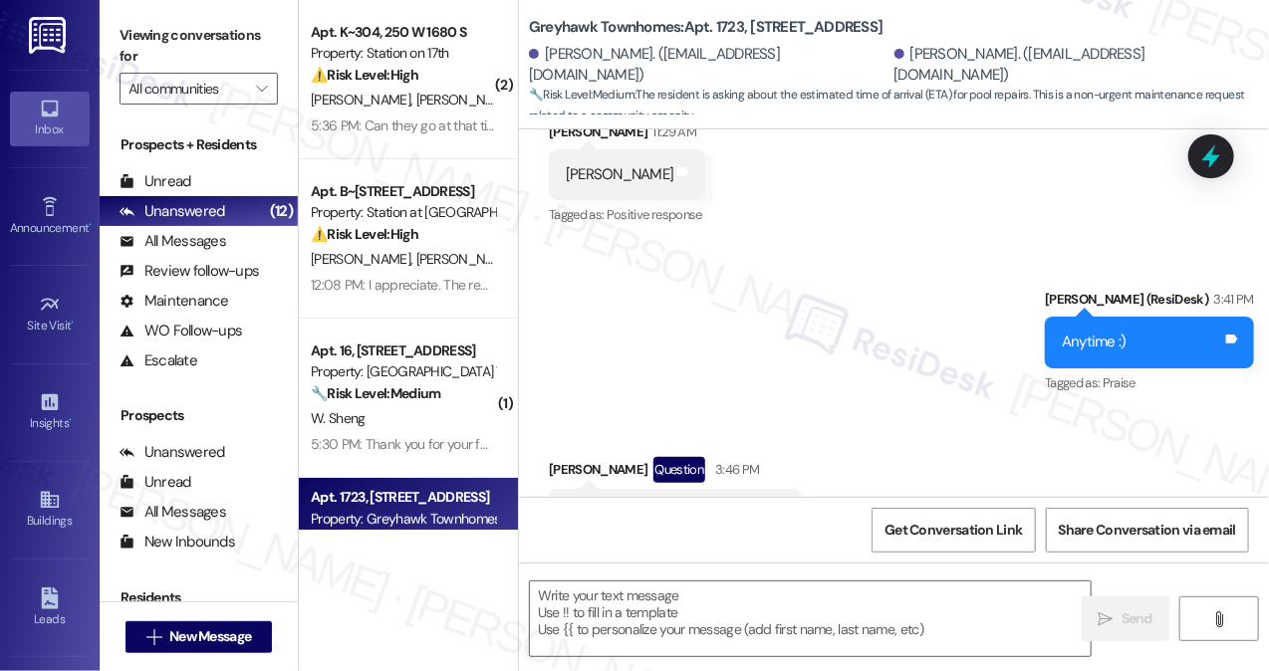
click at [712, 565] on div " Send " at bounding box center [894, 637] width 750 height 149
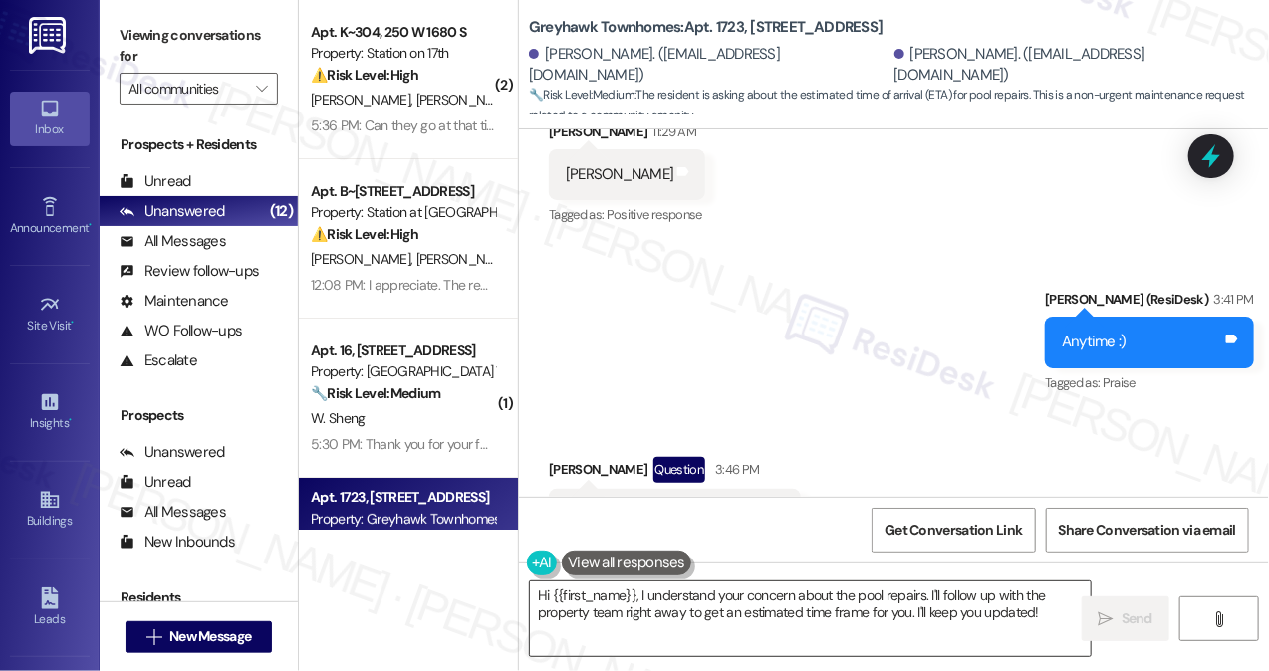
click at [713, 597] on textarea "Hi {{first_name}}, I understand your concern about the pool repairs. I'll follo…" at bounding box center [810, 619] width 561 height 75
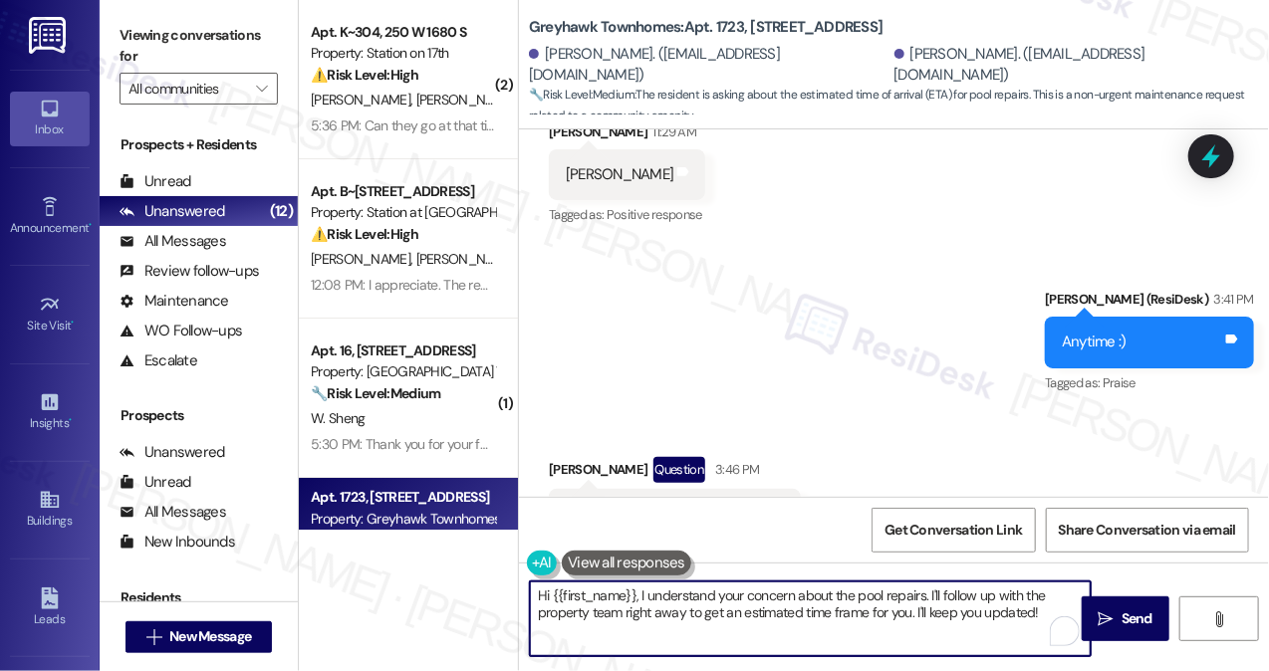
click at [713, 597] on textarea "Hi {{first_name}}, I understand your concern about the pool repairs. I'll follo…" at bounding box center [810, 619] width 561 height 75
click at [766, 599] on textarea "Hi {{first_name}}, I understand your concern about the pool repairs. I'll follo…" at bounding box center [810, 619] width 561 height 75
drag, startPoint x: 641, startPoint y: 593, endPoint x: 398, endPoint y: 569, distance: 244.2
click at [374, 571] on div "( 2 ) Apt. K~304, 250 W 1680 S Property: Station on 17th ⚠️ Risk Level: High Th…" at bounding box center [784, 335] width 970 height 671
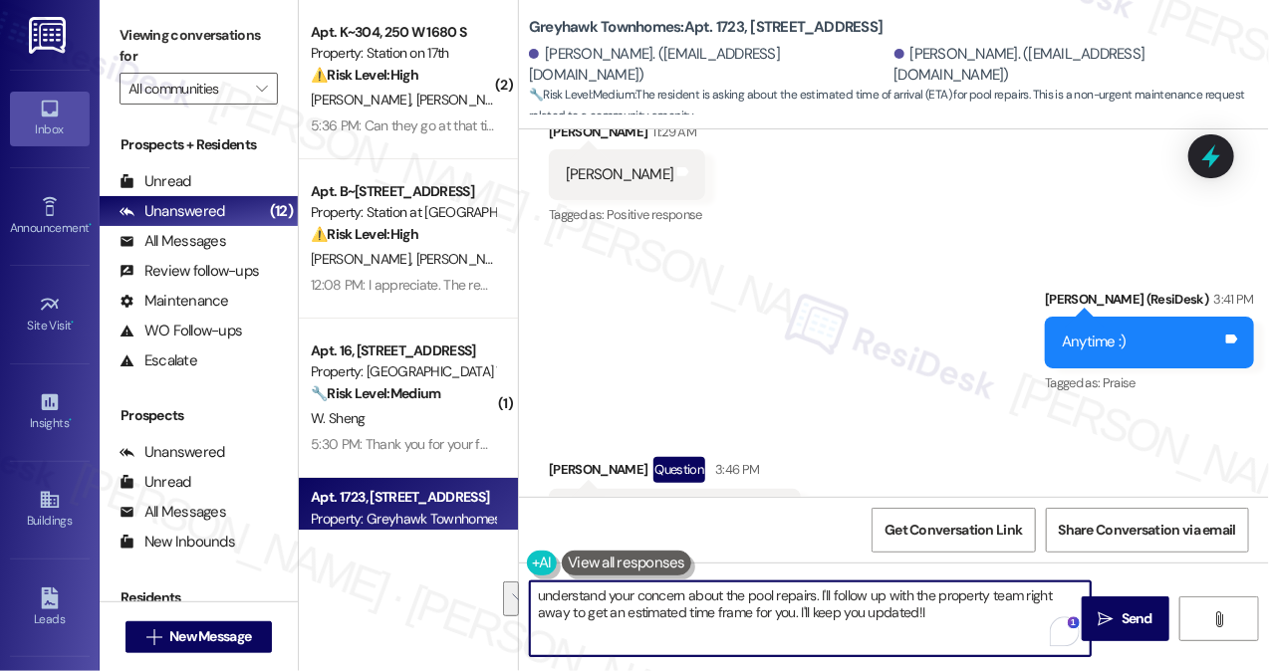
paste textarea "I’ll check in with the site team and get back to you as soon as I have more inf"
click at [716, 600] on textarea "I’ll check in with the site team and get back to you as soon as I have more inf" at bounding box center [810, 619] width 561 height 75
click at [941, 588] on textarea "I’ll check in with the site team and get back to you as soon as I have more inf" at bounding box center [810, 619] width 561 height 75
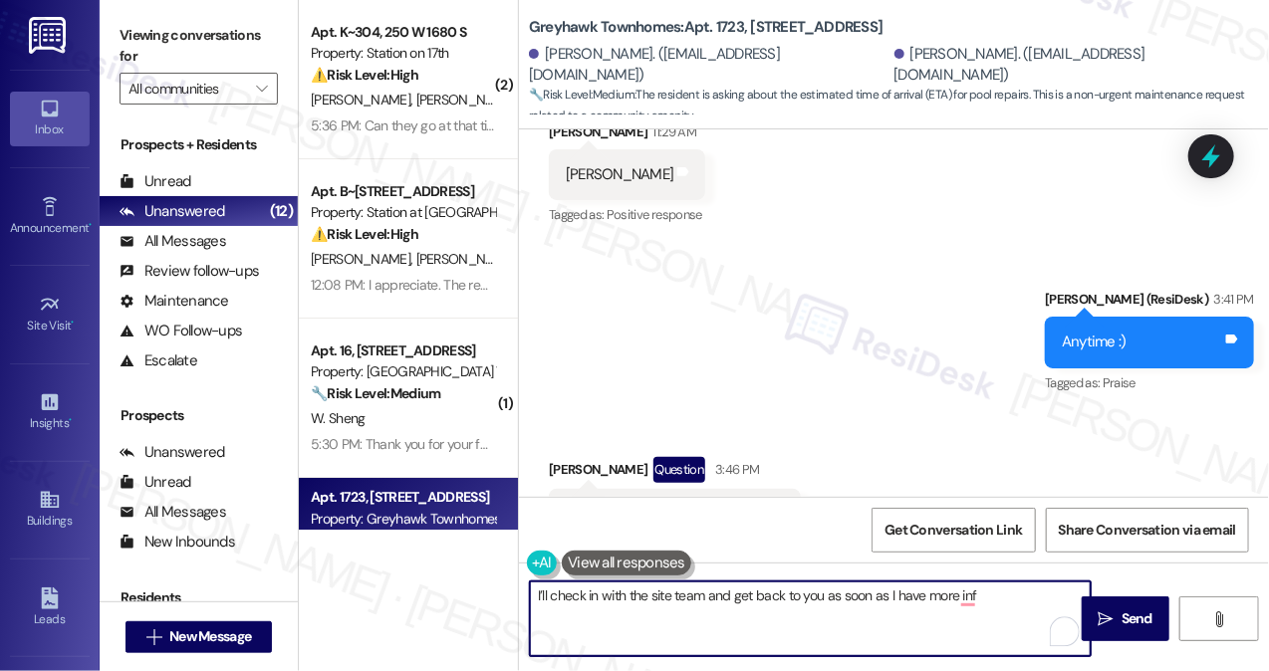
click at [1002, 593] on textarea "I’ll check in with the site team and get back to you as soon as I have more inf" at bounding box center [810, 619] width 561 height 75
type textarea "I’ll check in with the site team and get back to you as soon as I have more inf…"
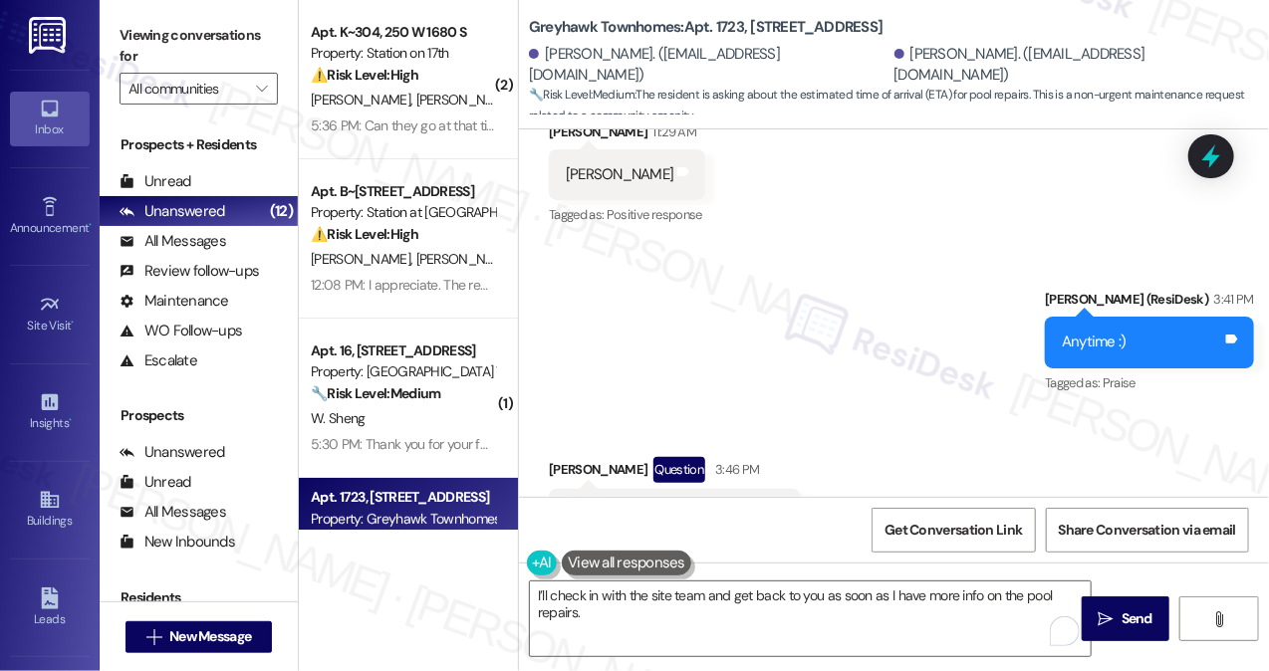
click at [680, 555] on button at bounding box center [626, 563] width 129 height 25
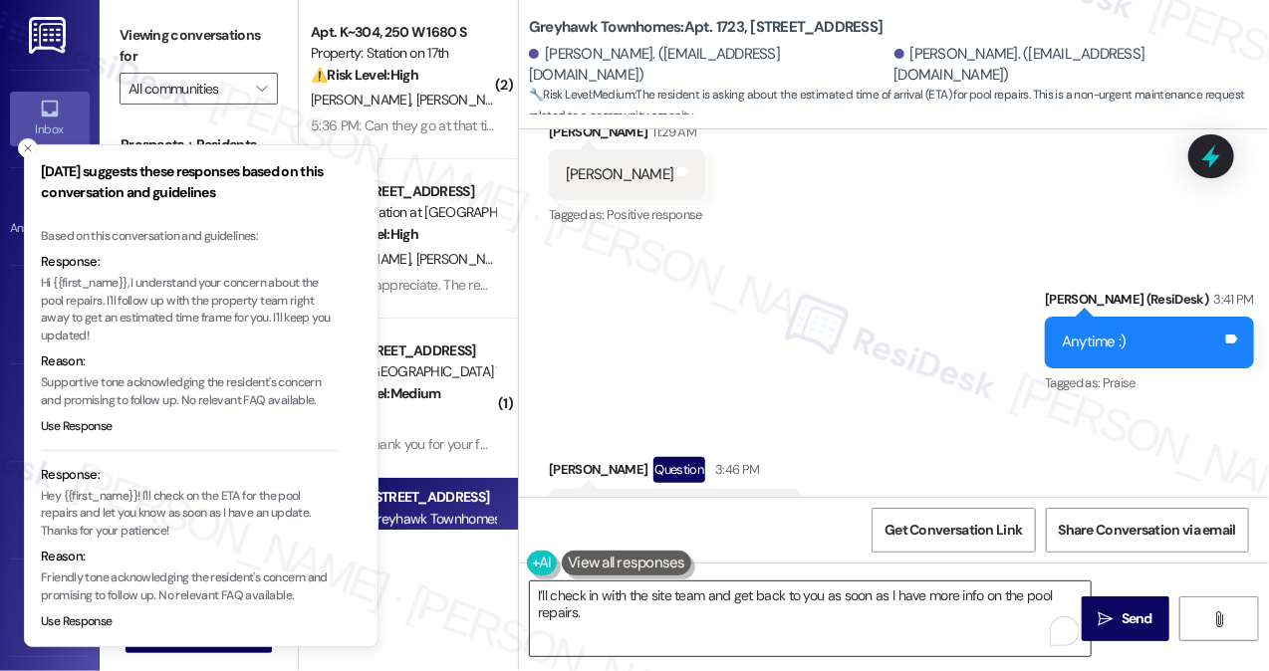
click at [684, 621] on textarea "I’ll check in with the site team and get back to you as soon as I have more inf…" at bounding box center [810, 619] width 561 height 75
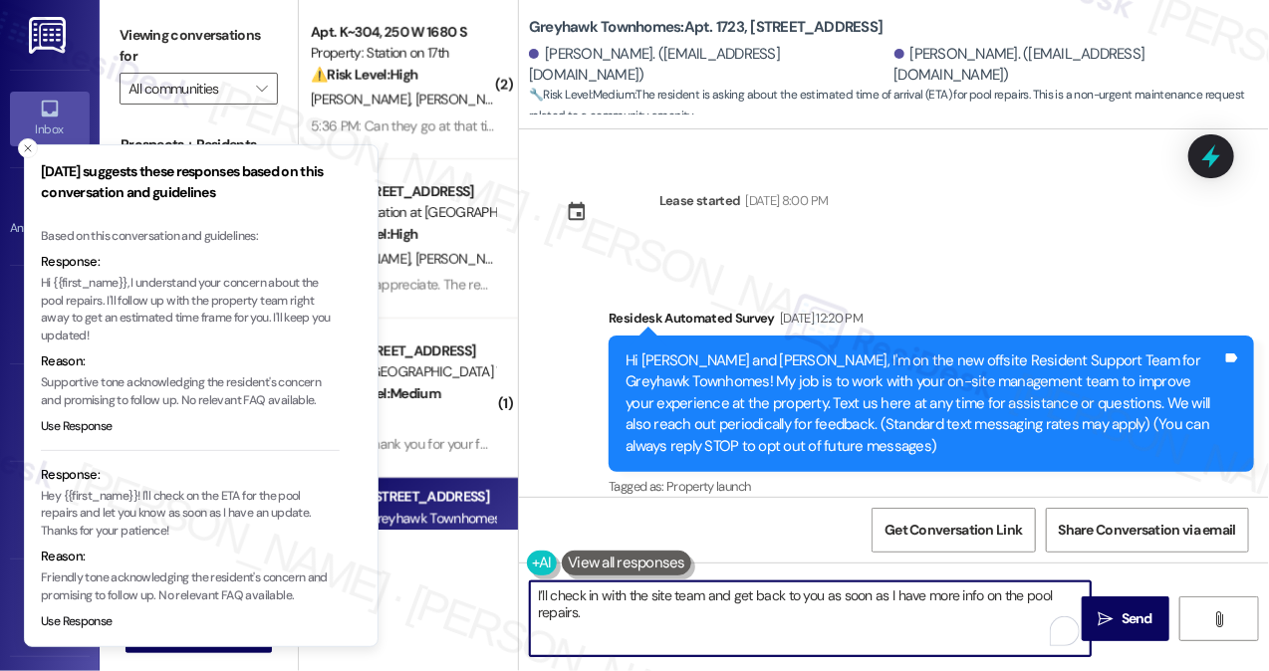
scroll to position [6570, 0]
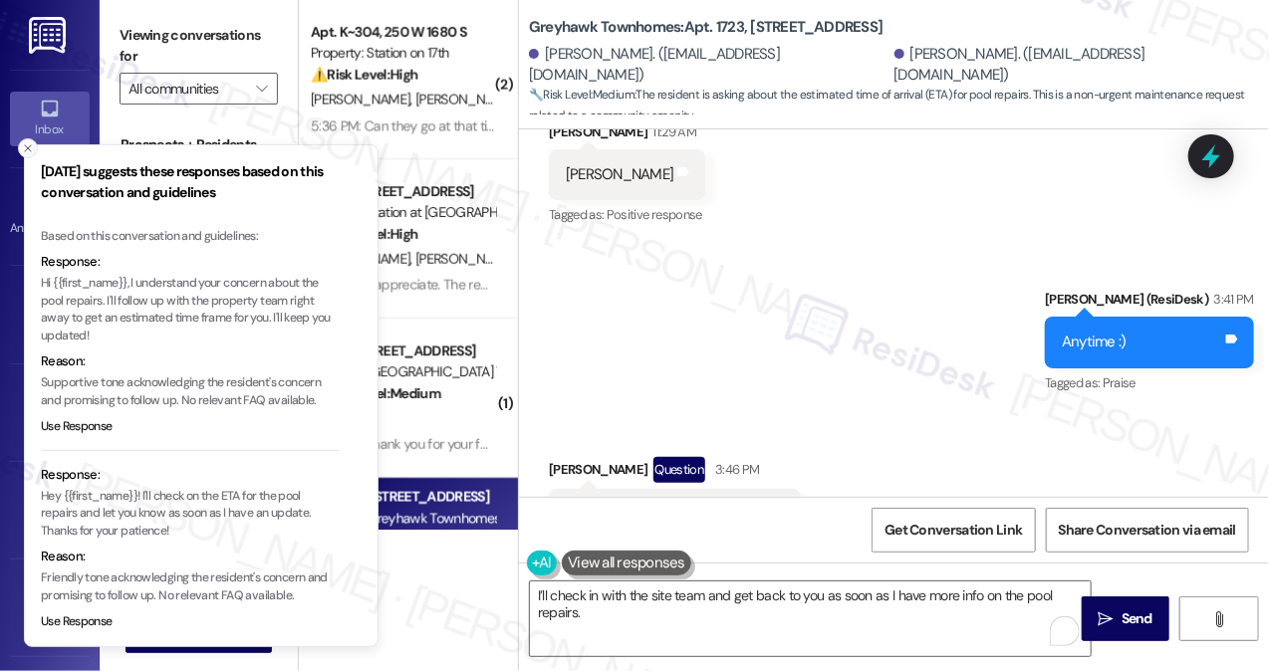
click at [27, 150] on icon "Close toast" at bounding box center [28, 148] width 12 height 12
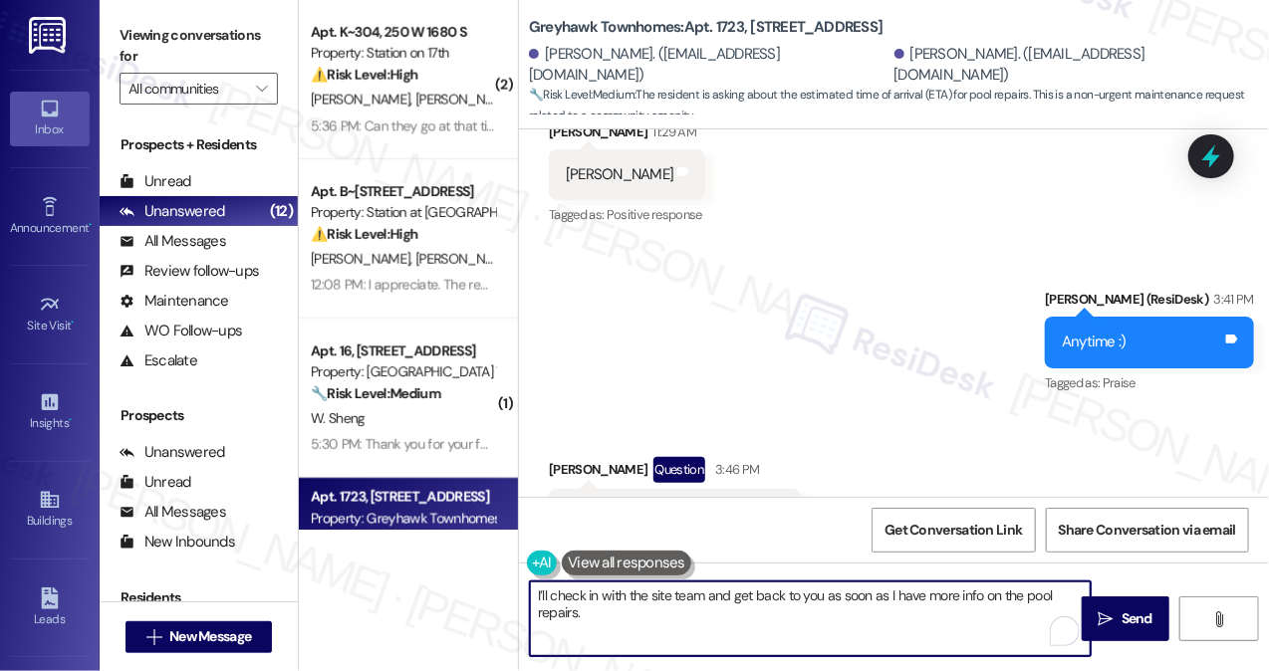
click at [779, 604] on textarea "I’ll check in with the site team and get back to you as soon as I have more inf…" at bounding box center [810, 619] width 561 height 75
click at [1096, 616] on span " Send" at bounding box center [1126, 619] width 63 height 21
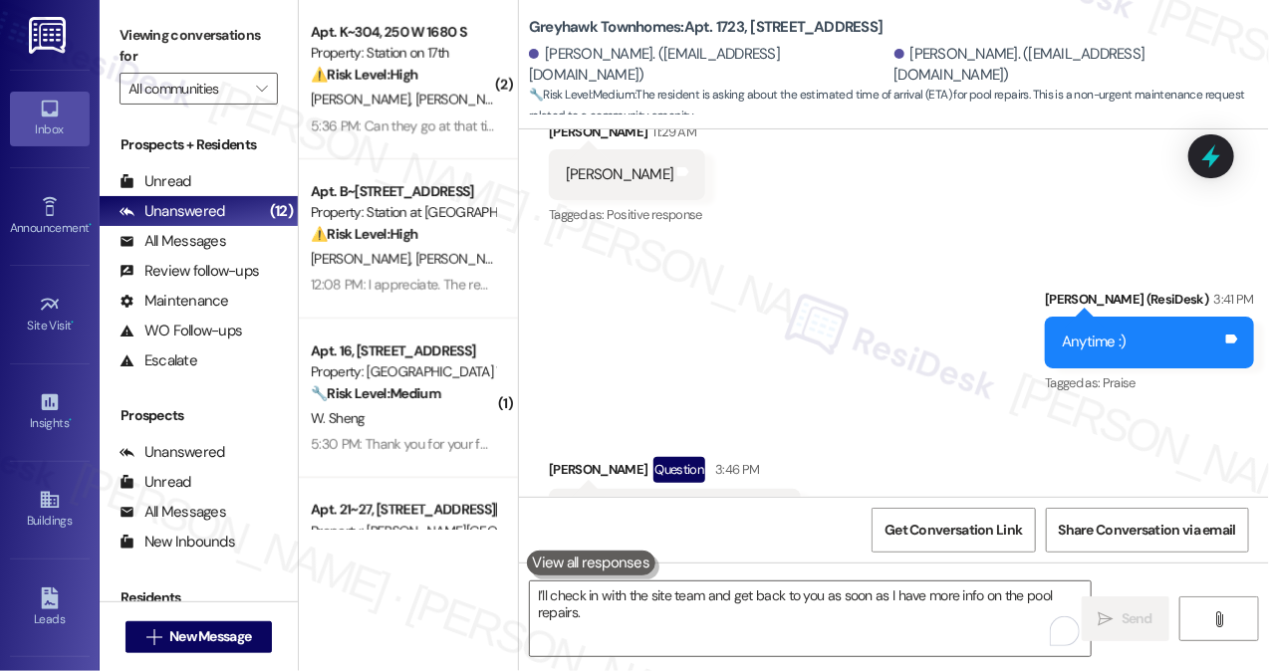
scroll to position [6731, 0]
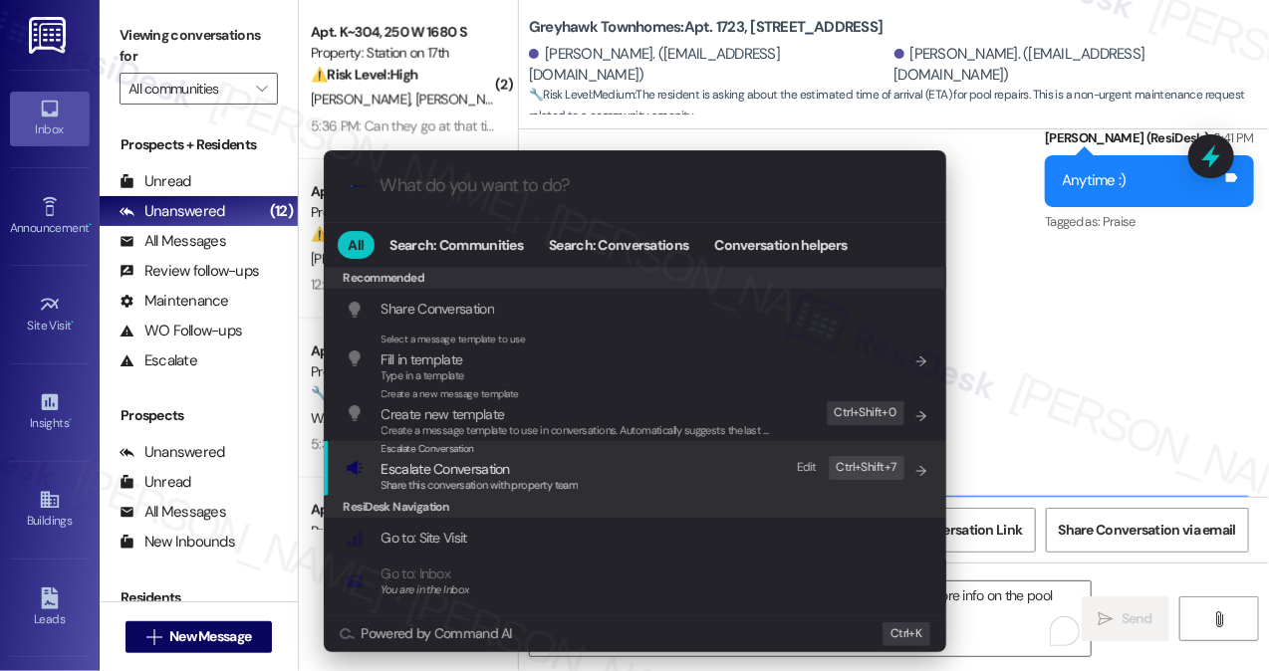
click at [564, 451] on div "Escalate Conversation" at bounding box center [479, 449] width 197 height 16
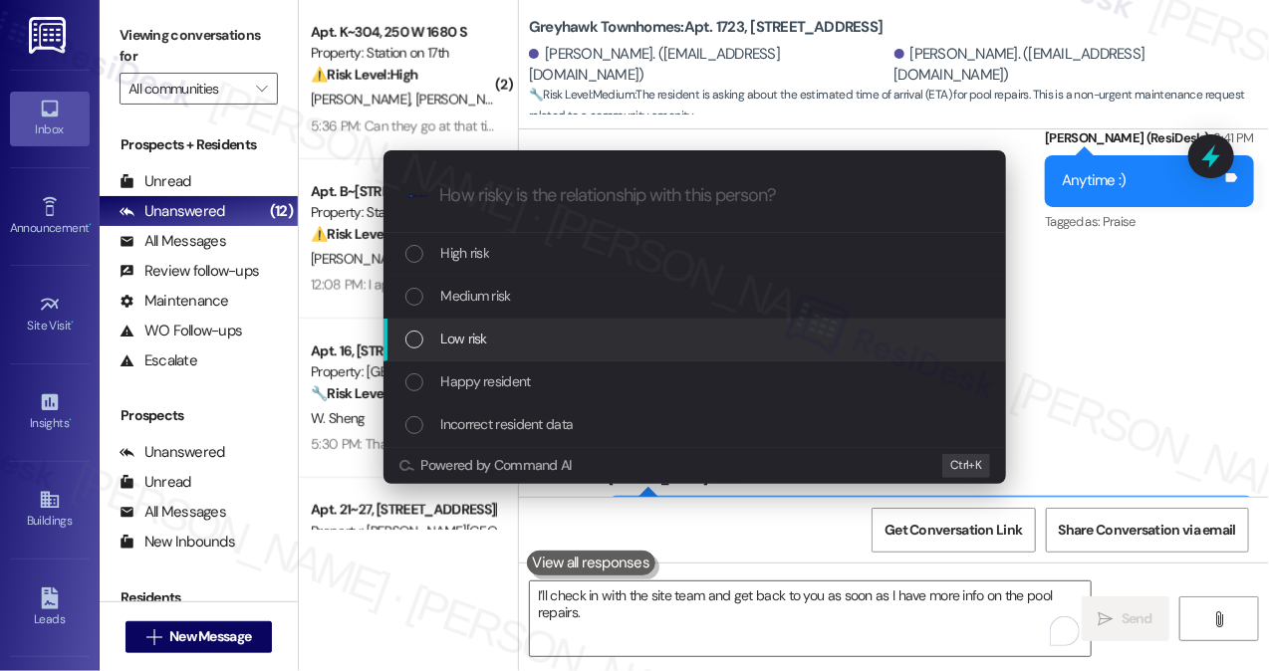
click at [472, 330] on span "Low risk" at bounding box center [464, 339] width 46 height 22
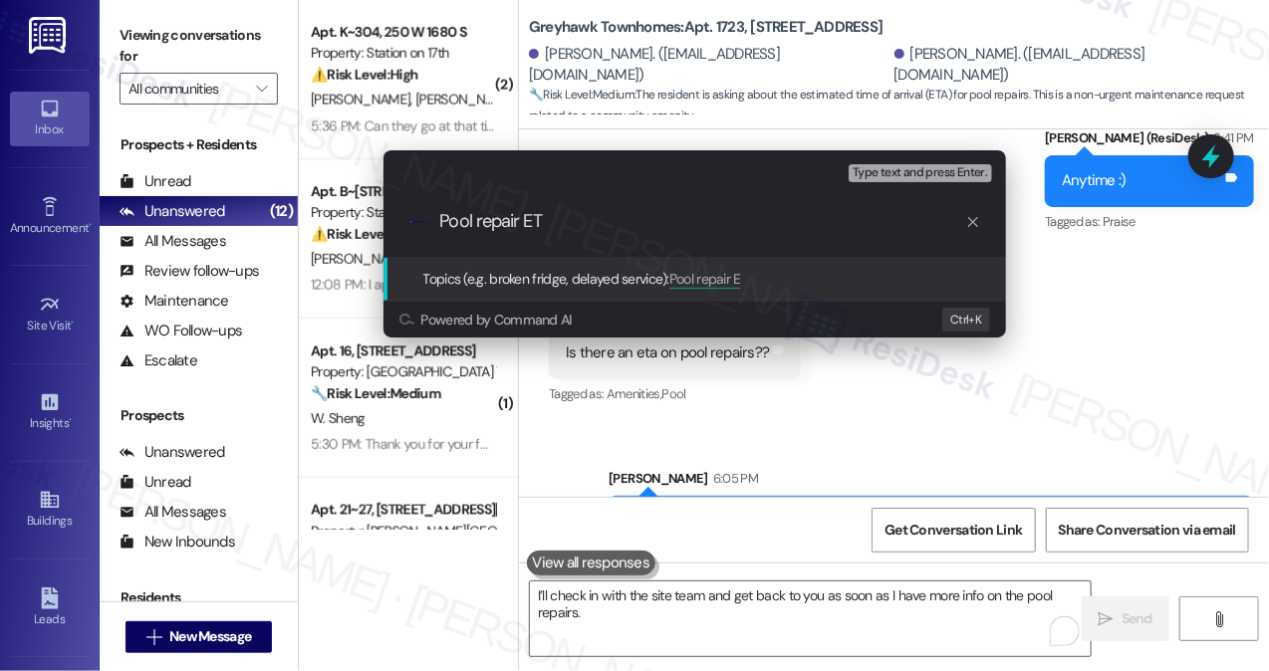
type input "Pool repair ETA"
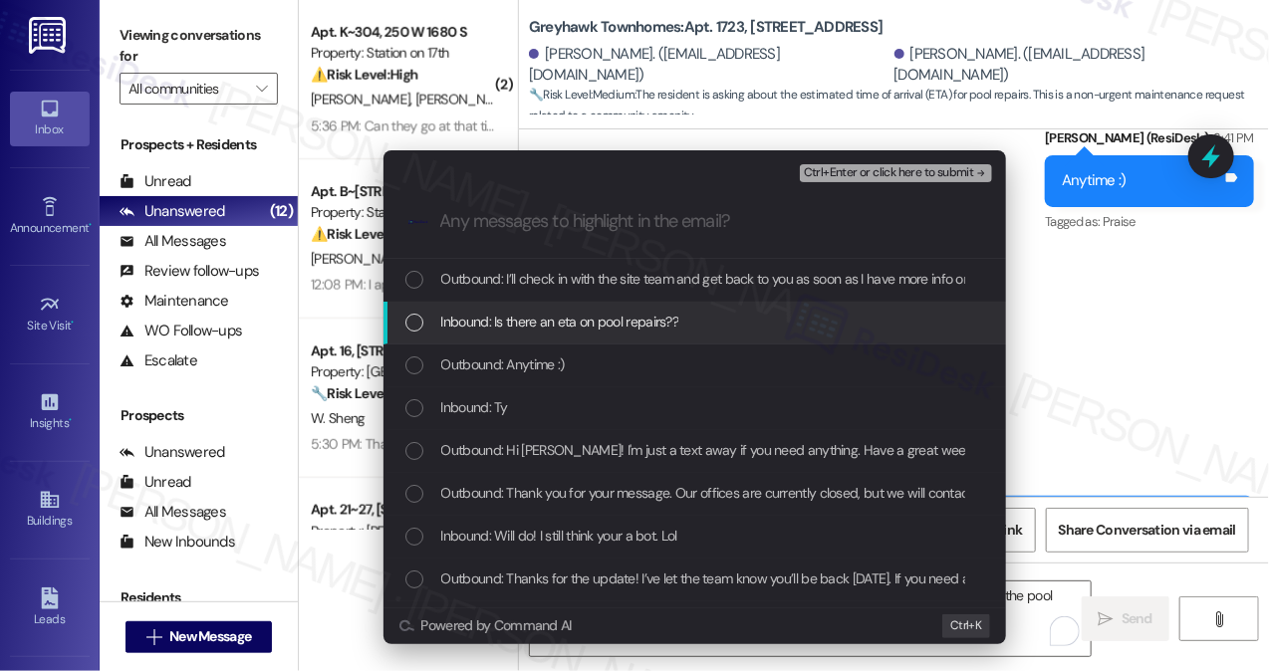
click at [594, 330] on span "Inbound: Is there an eta on pool repairs??" at bounding box center [560, 322] width 238 height 22
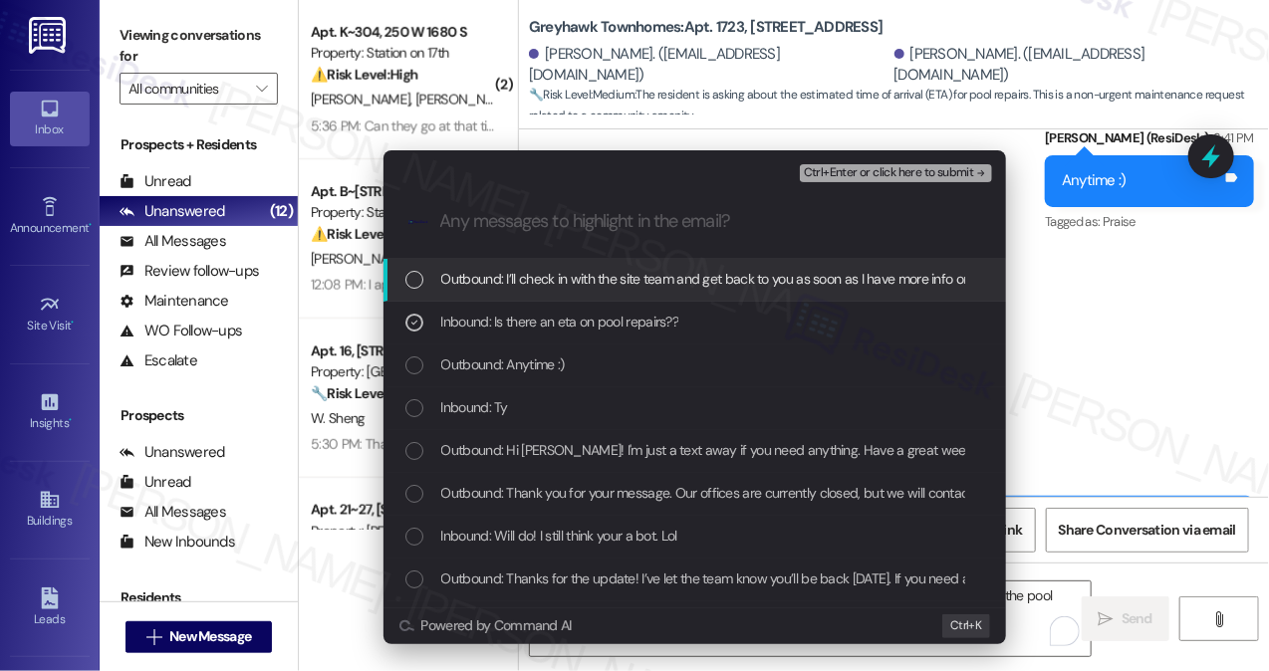
click at [898, 166] on span "Ctrl+Enter or click here to submit" at bounding box center [889, 173] width 170 height 14
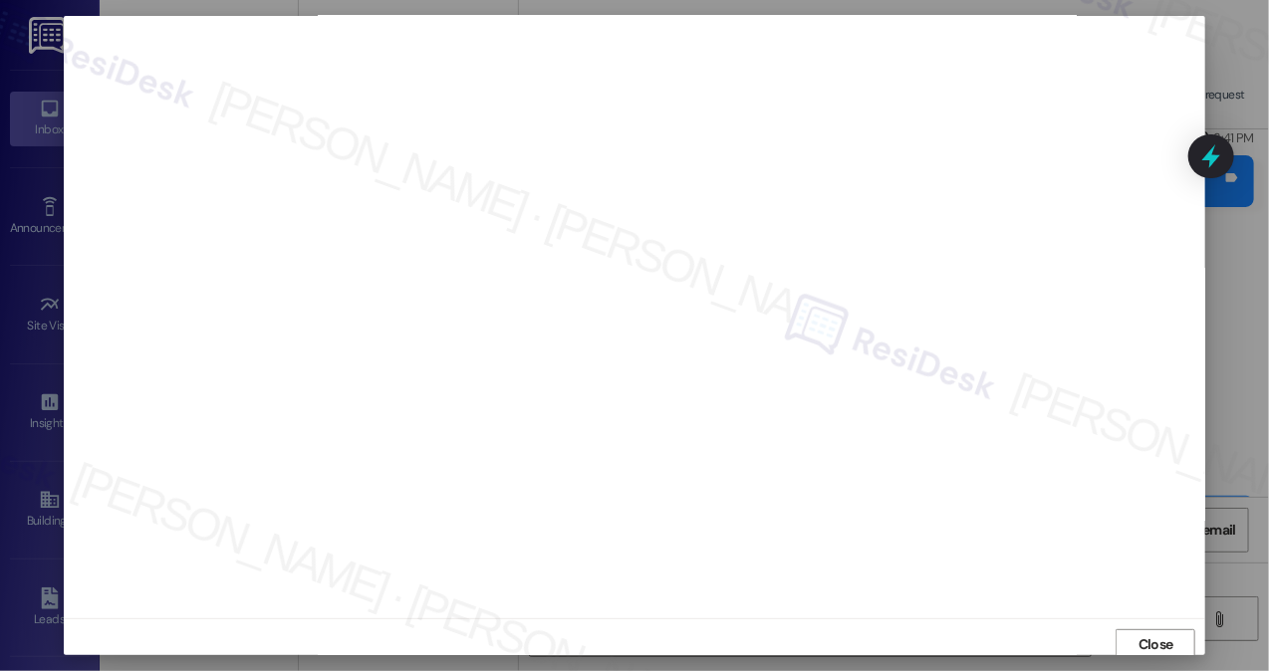
scroll to position [0, 0]
click at [1171, 643] on span "Close" at bounding box center [1155, 646] width 43 height 21
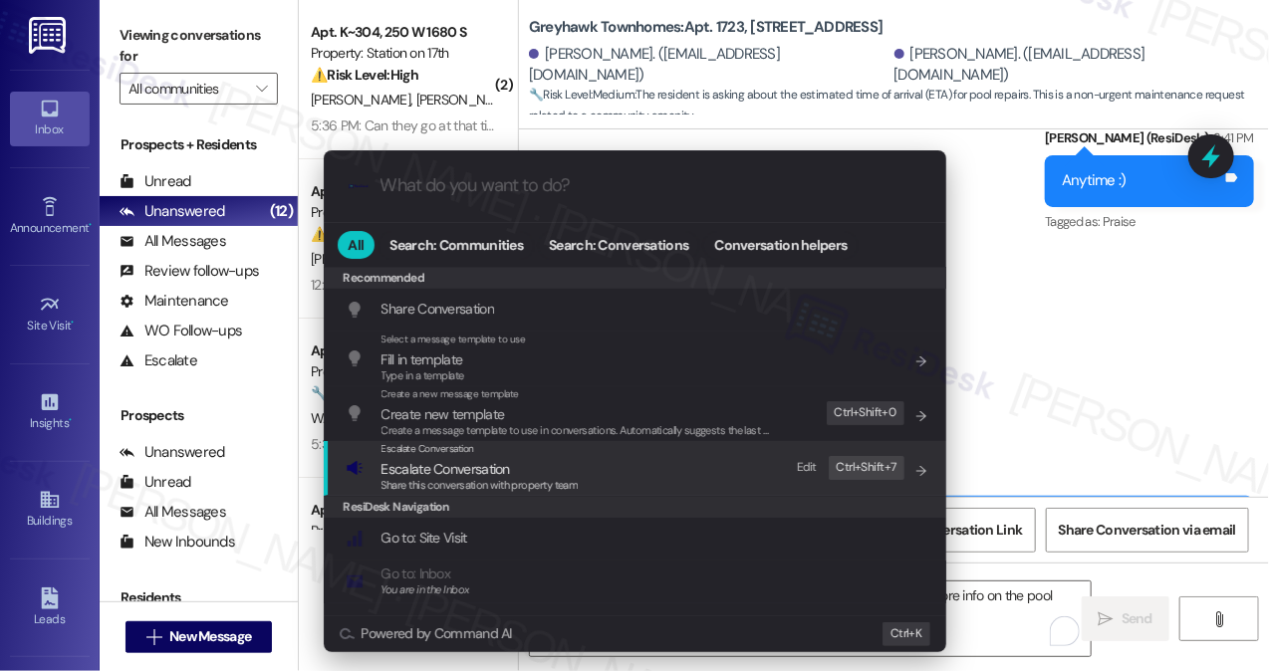
click at [823, 472] on div "Edit Ctrl+ Shift+ 7" at bounding box center [845, 467] width 120 height 33
click at [495, 474] on span "Escalate Conversation" at bounding box center [445, 469] width 128 height 18
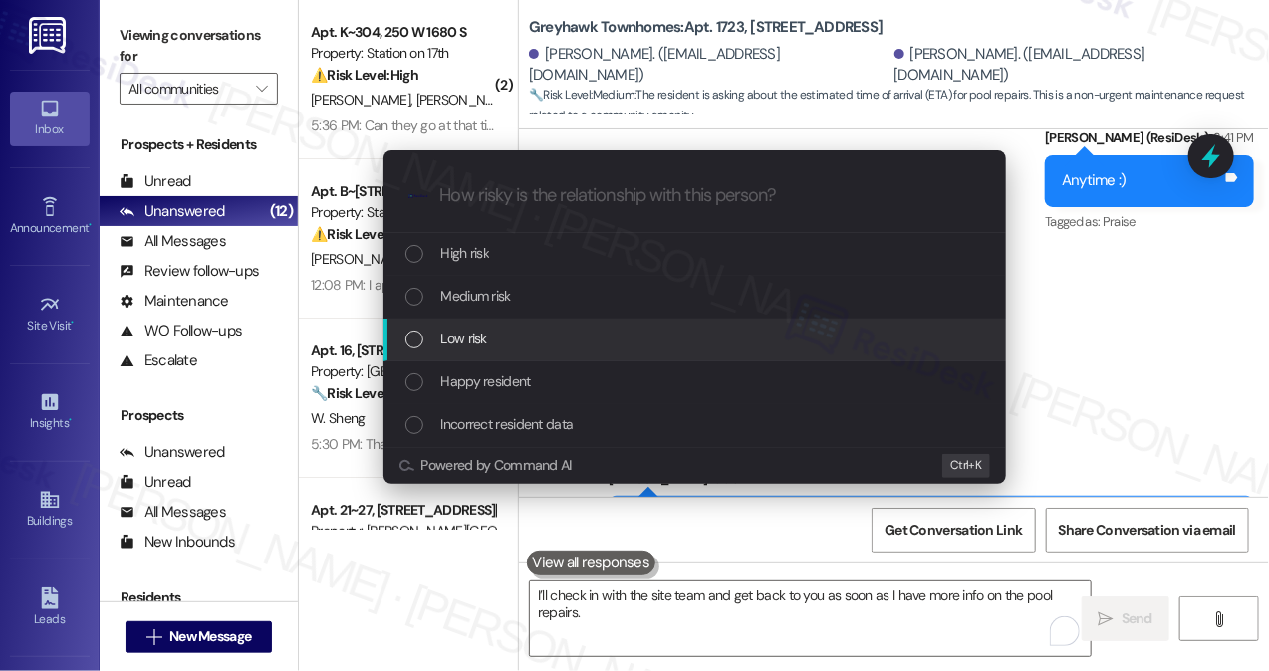
click at [475, 339] on span "Low risk" at bounding box center [464, 339] width 46 height 22
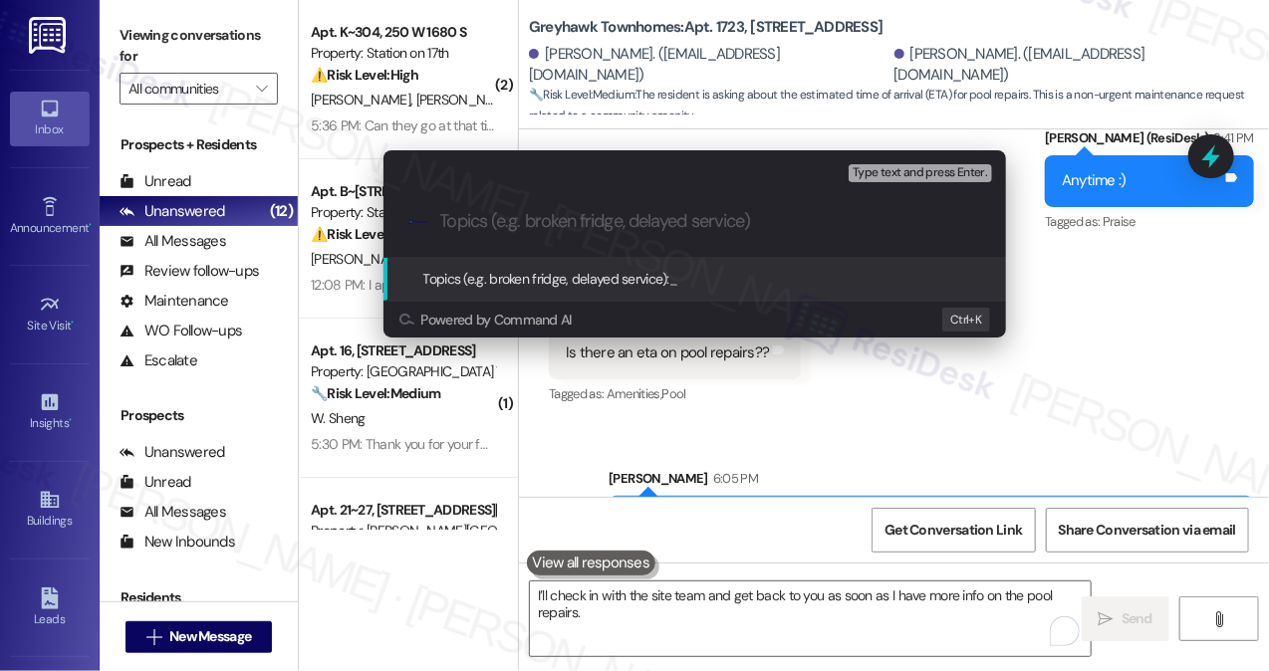
paste input "Pool repair ETA"
type input "Pool repair ETA"
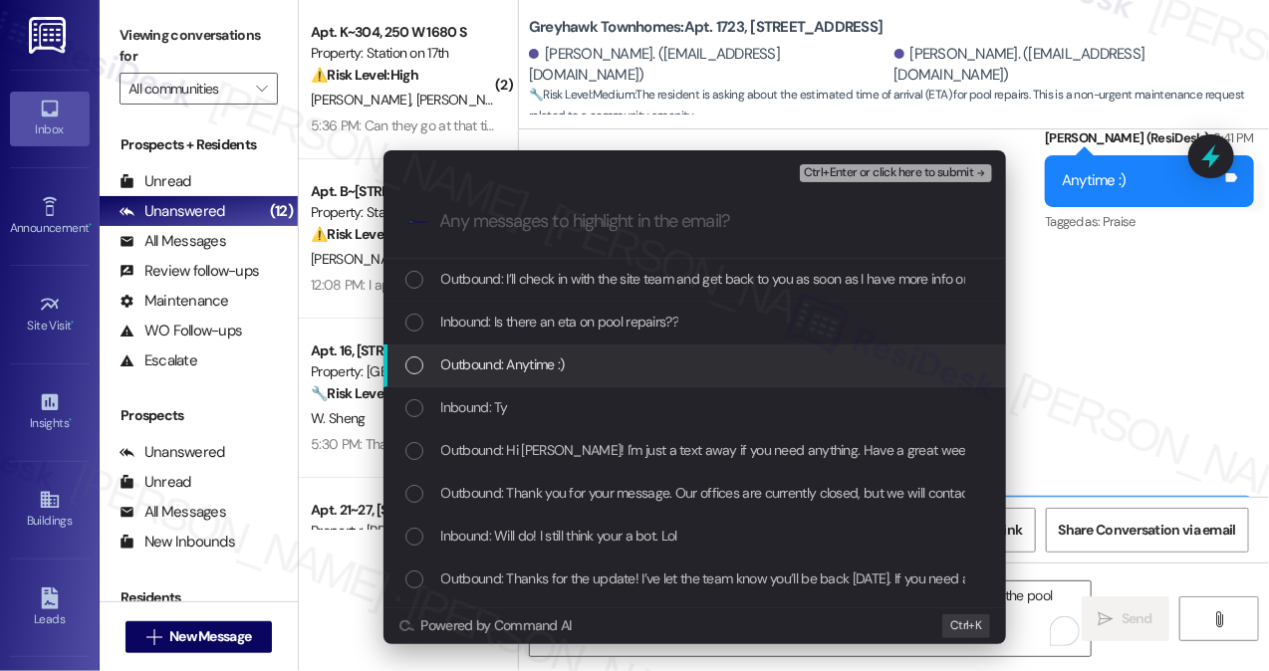
click at [566, 337] on div "Inbound: Is there an eta on pool repairs??" at bounding box center [694, 323] width 622 height 43
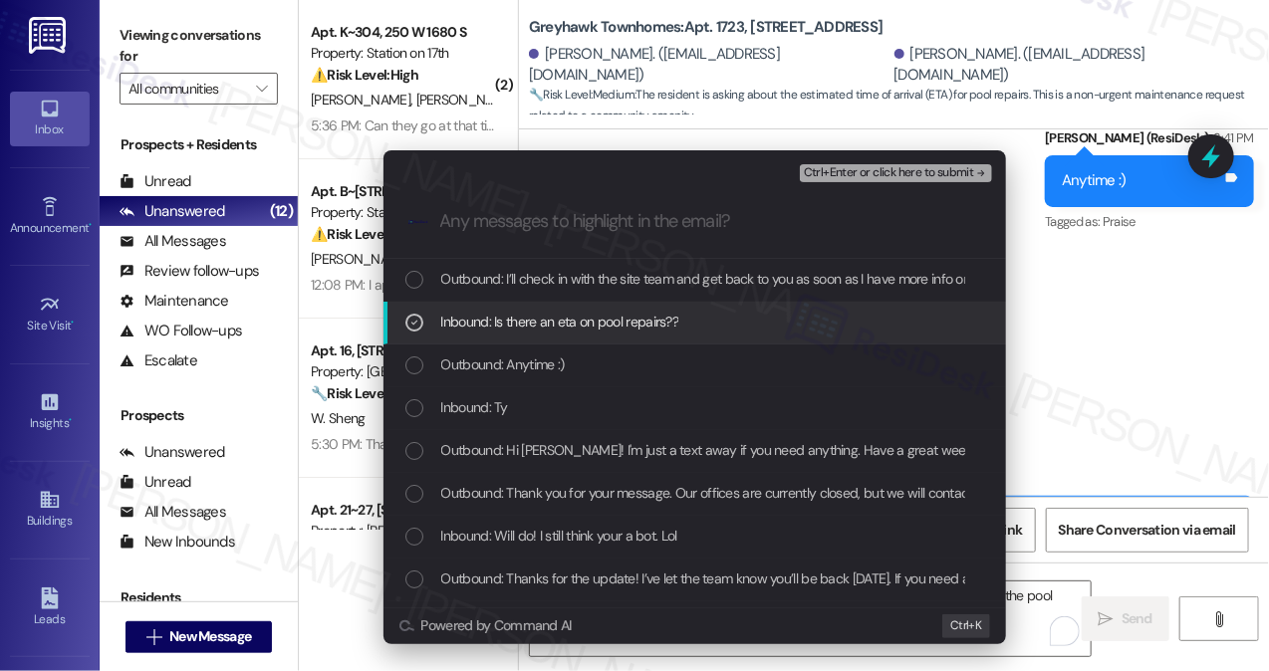
click at [882, 164] on div "Ctrl+Enter or click here to submit" at bounding box center [898, 173] width 196 height 18
click at [880, 168] on span "Ctrl+Enter or click here to submit" at bounding box center [889, 173] width 170 height 14
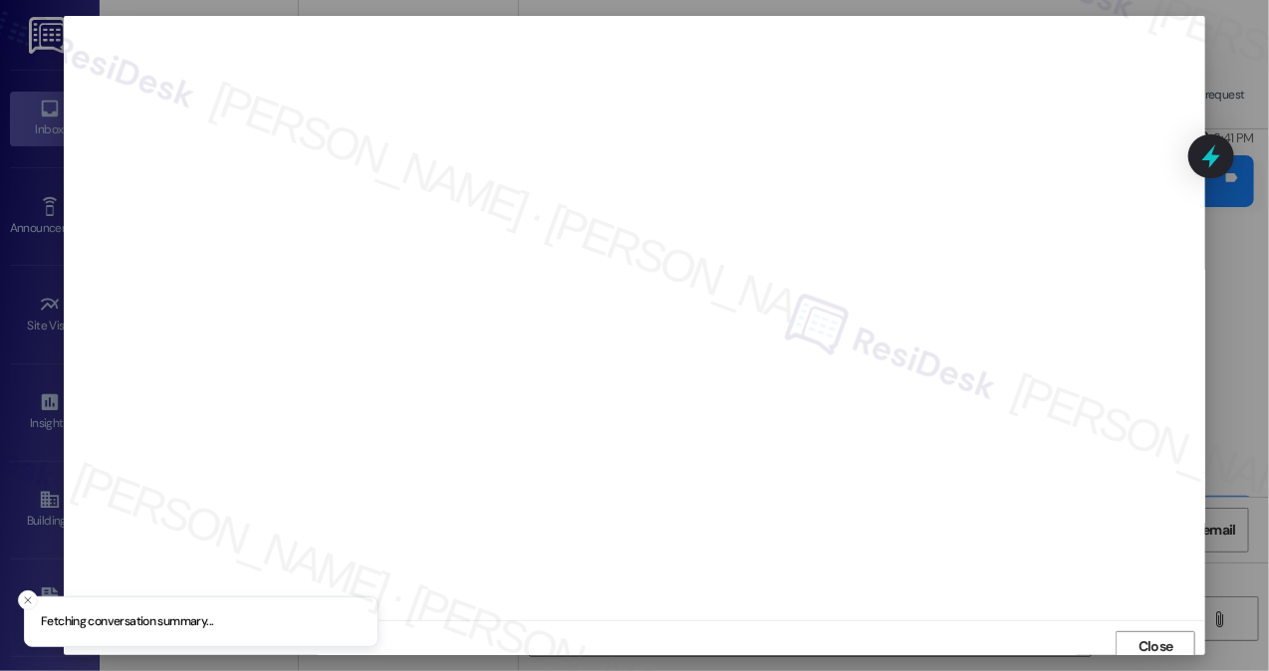
scroll to position [7, 0]
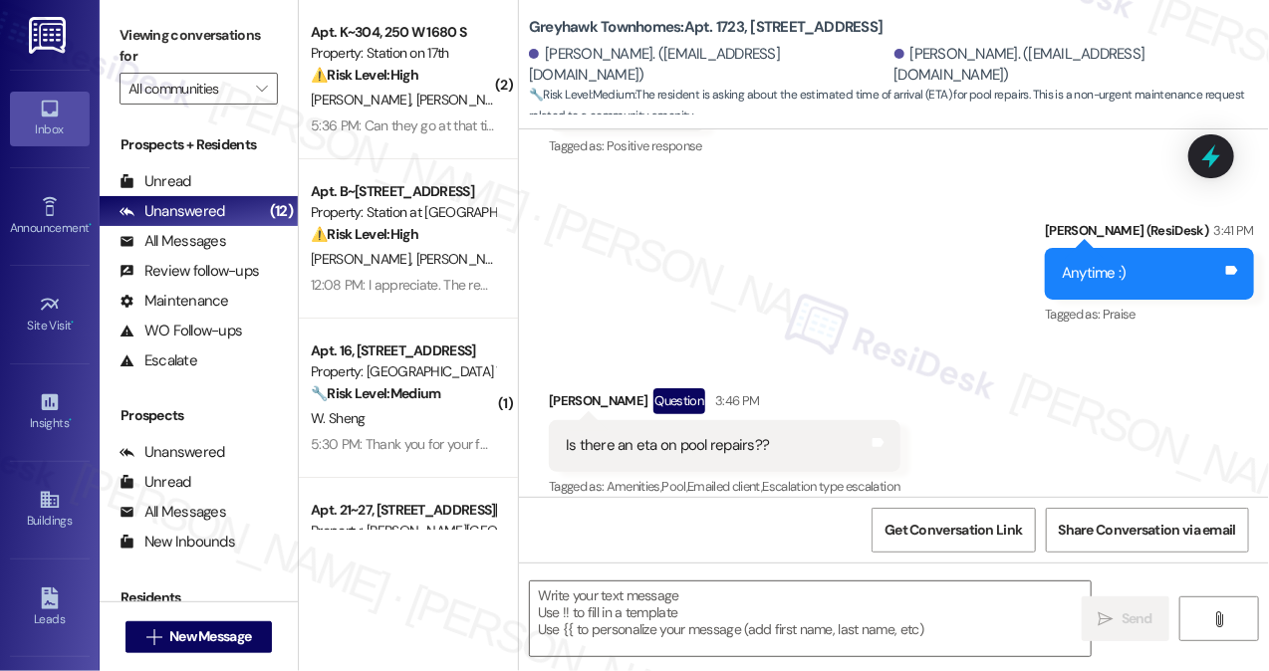
type textarea "Fetching suggested responses. Please feel free to read through the conversation…"
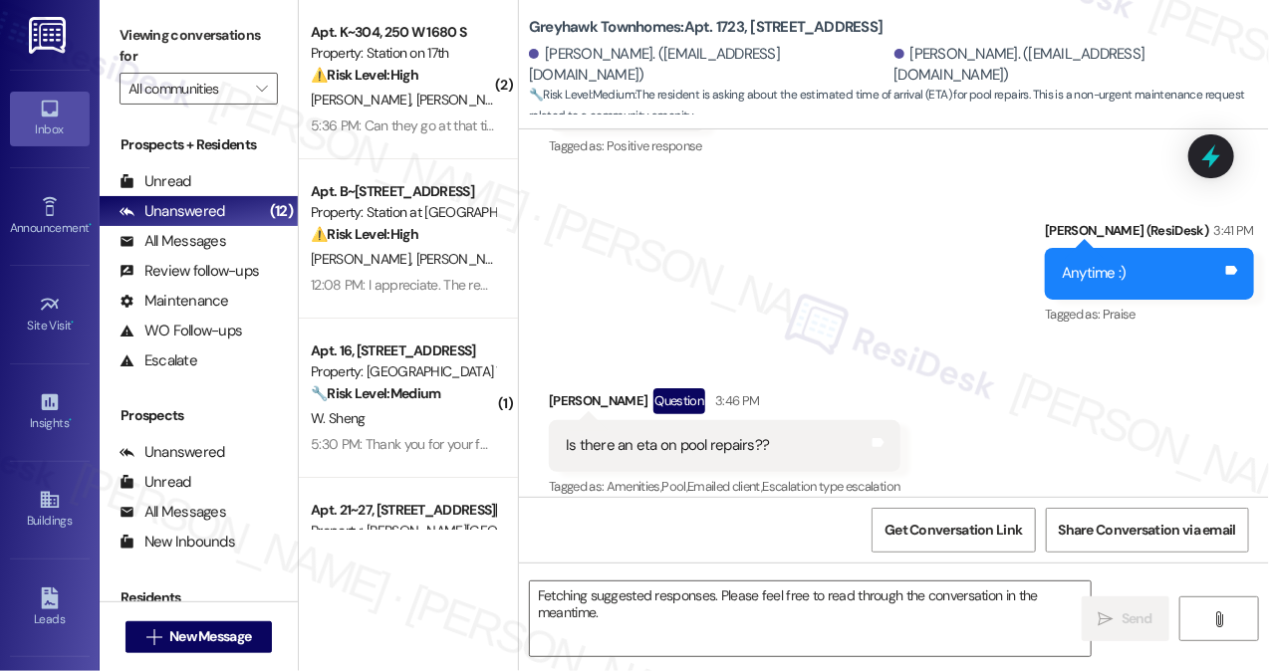
scroll to position [6570, 0]
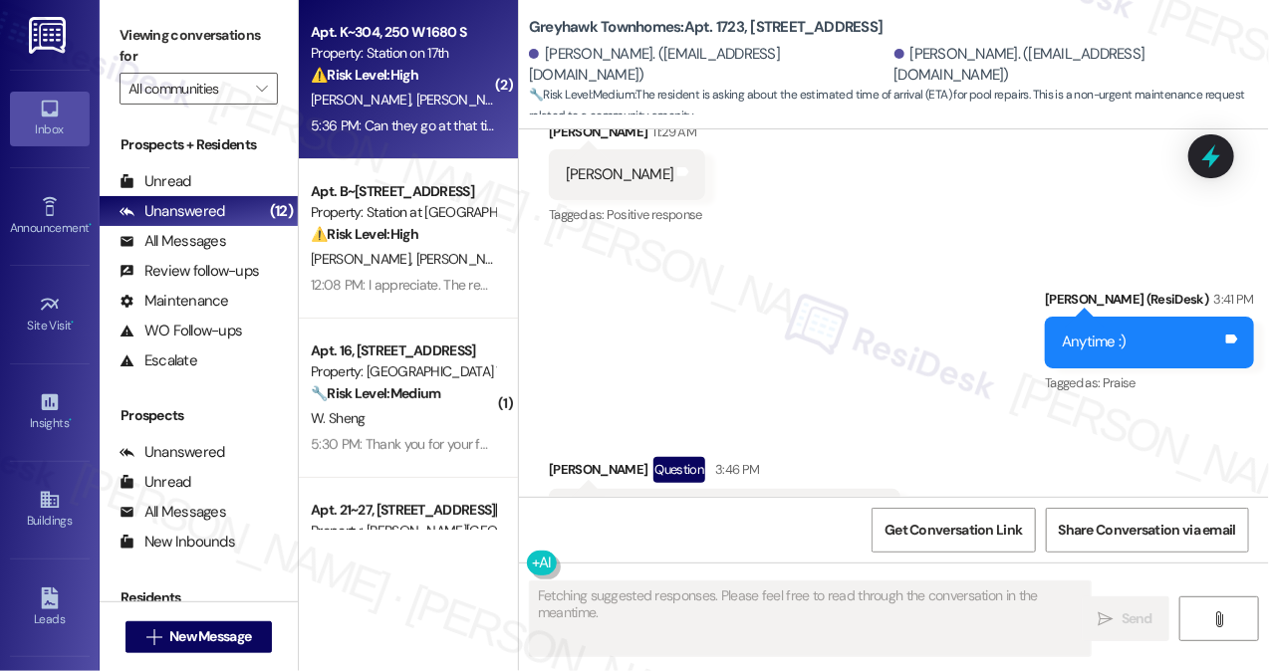
click at [446, 122] on div "5:36 PM: Can they go at that time? 5:36 PM: Can they go at that time?" at bounding box center [411, 126] width 200 height 18
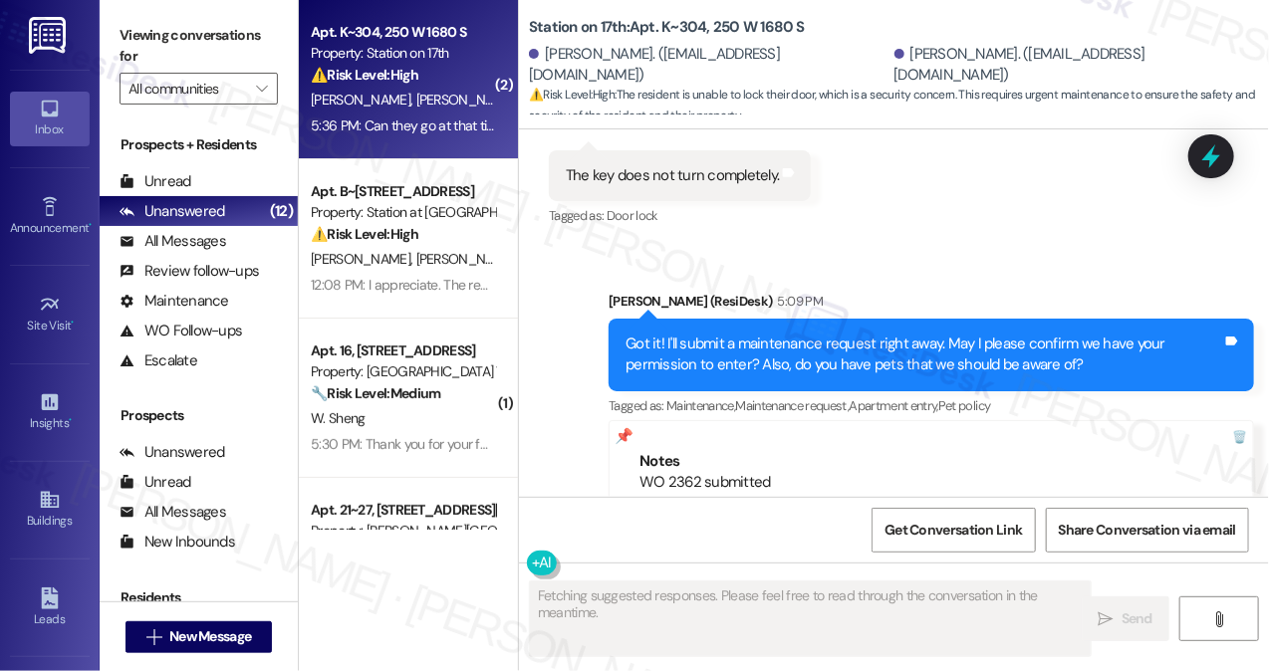
scroll to position [5596, 0]
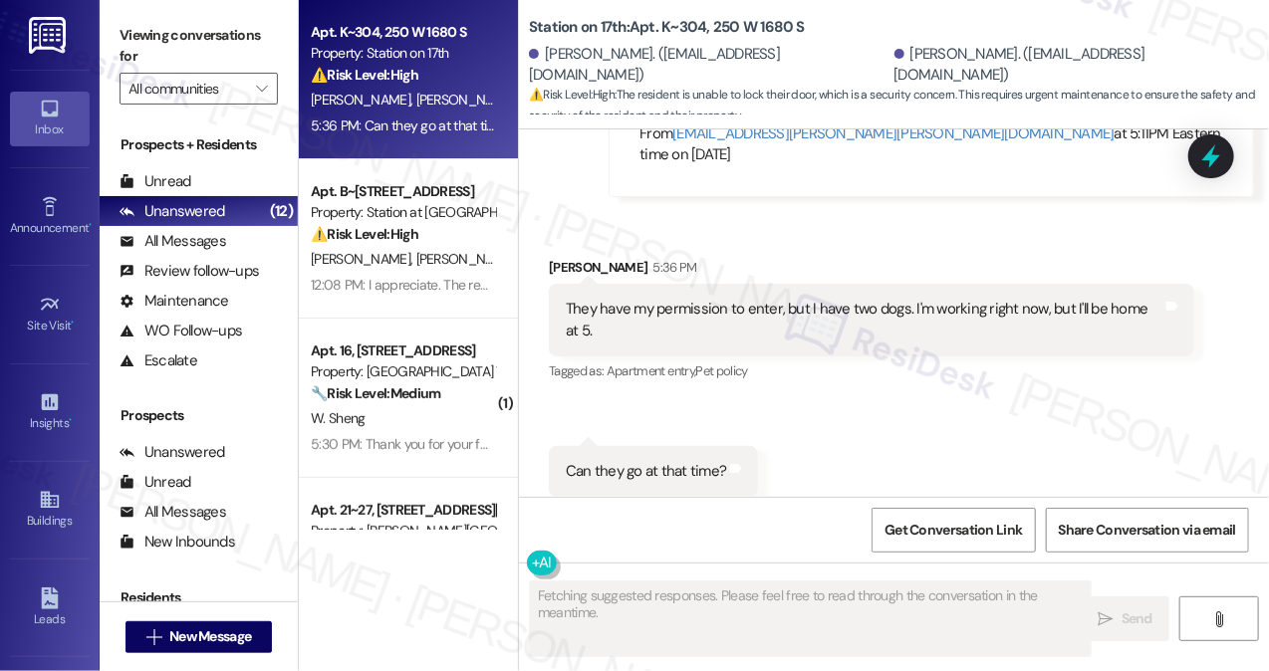
click at [679, 299] on div "They have my permission to enter, but I have two dogs. I'm working right now, b…" at bounding box center [864, 320] width 597 height 43
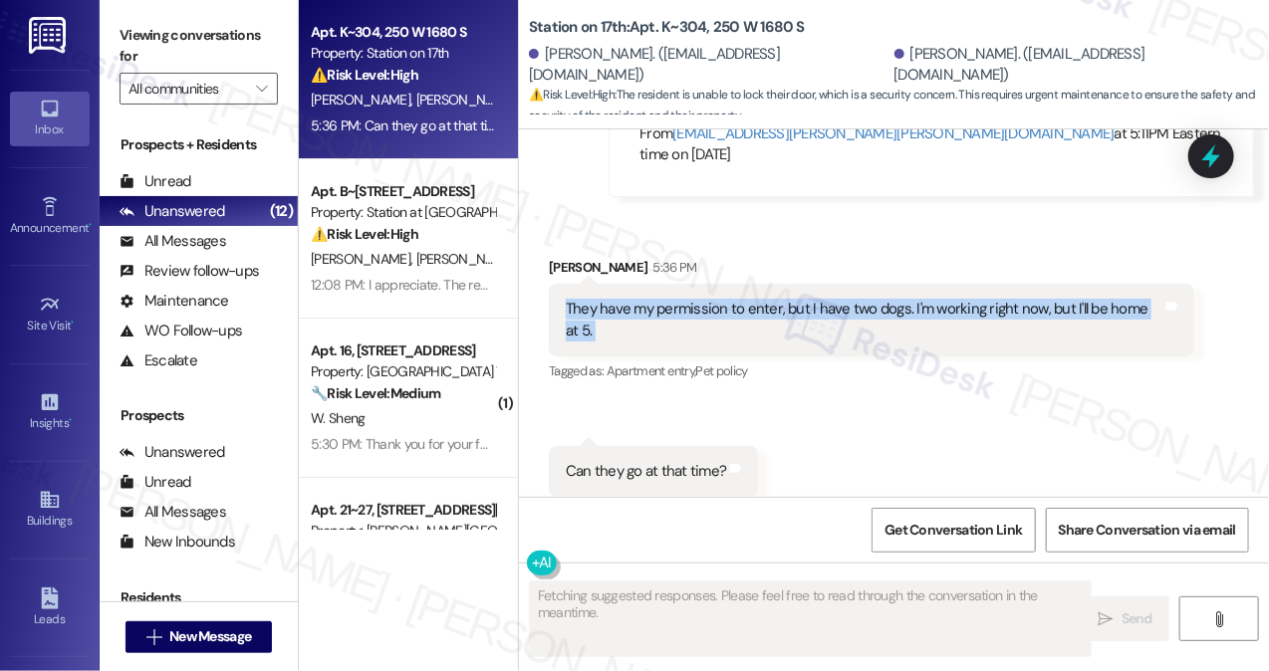
click at [679, 299] on div "They have my permission to enter, but I have two dogs. I'm working right now, b…" at bounding box center [864, 320] width 597 height 43
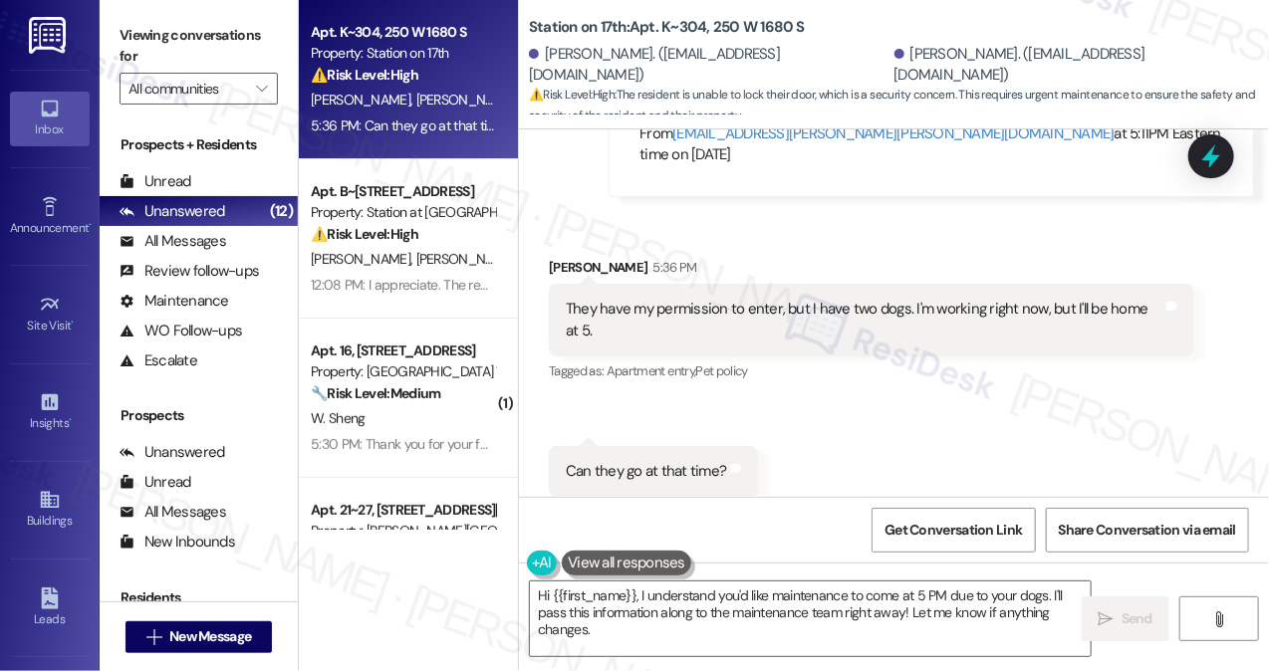
click at [675, 461] on div "Can they go at that time?" at bounding box center [646, 471] width 160 height 21
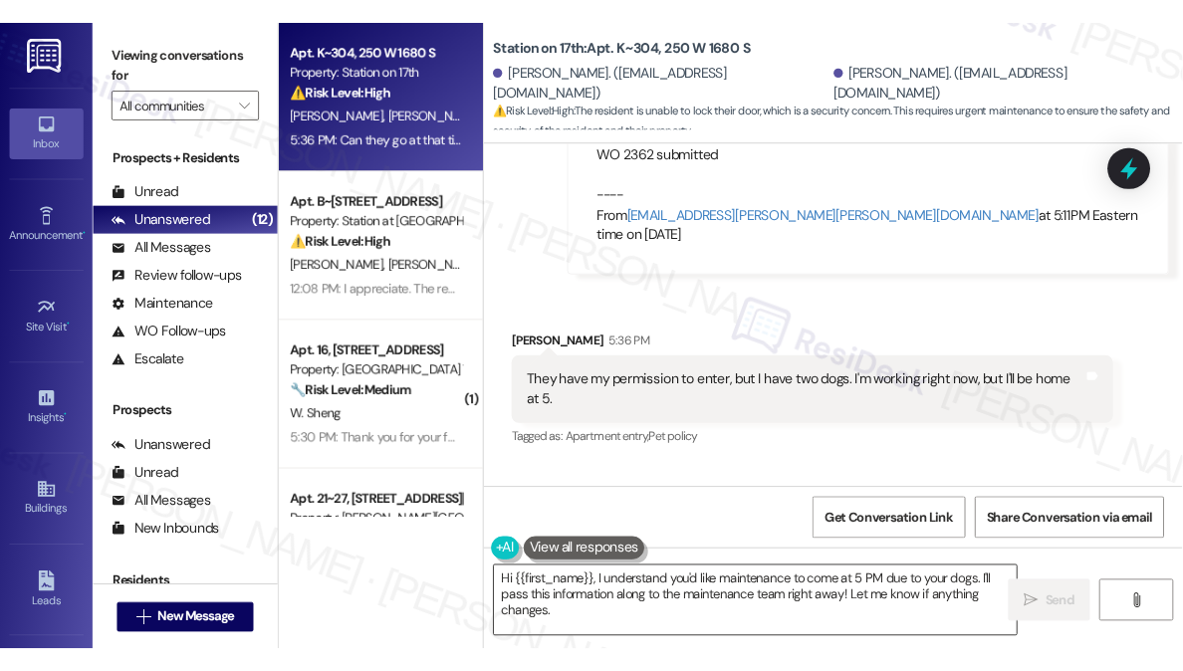
scroll to position [5597, 0]
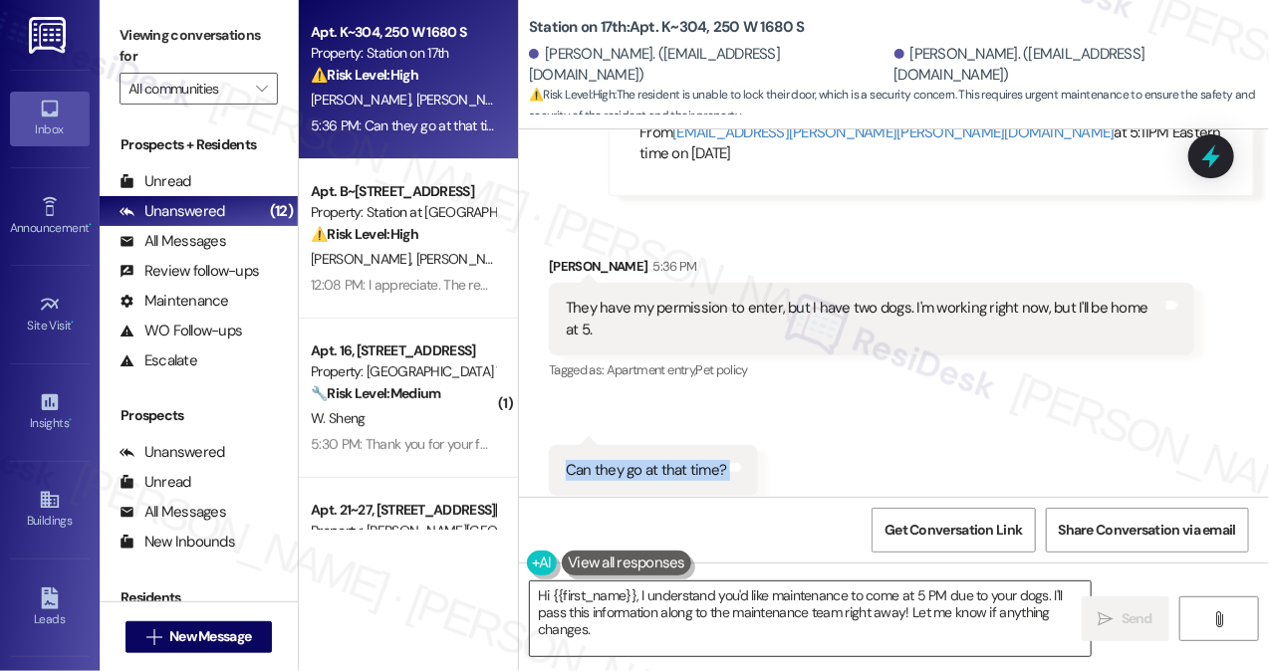
click at [683, 604] on textarea "Hi {{first_name}}, I understand you'd like maintenance to come at 5 PM due to y…" at bounding box center [810, 619] width 561 height 75
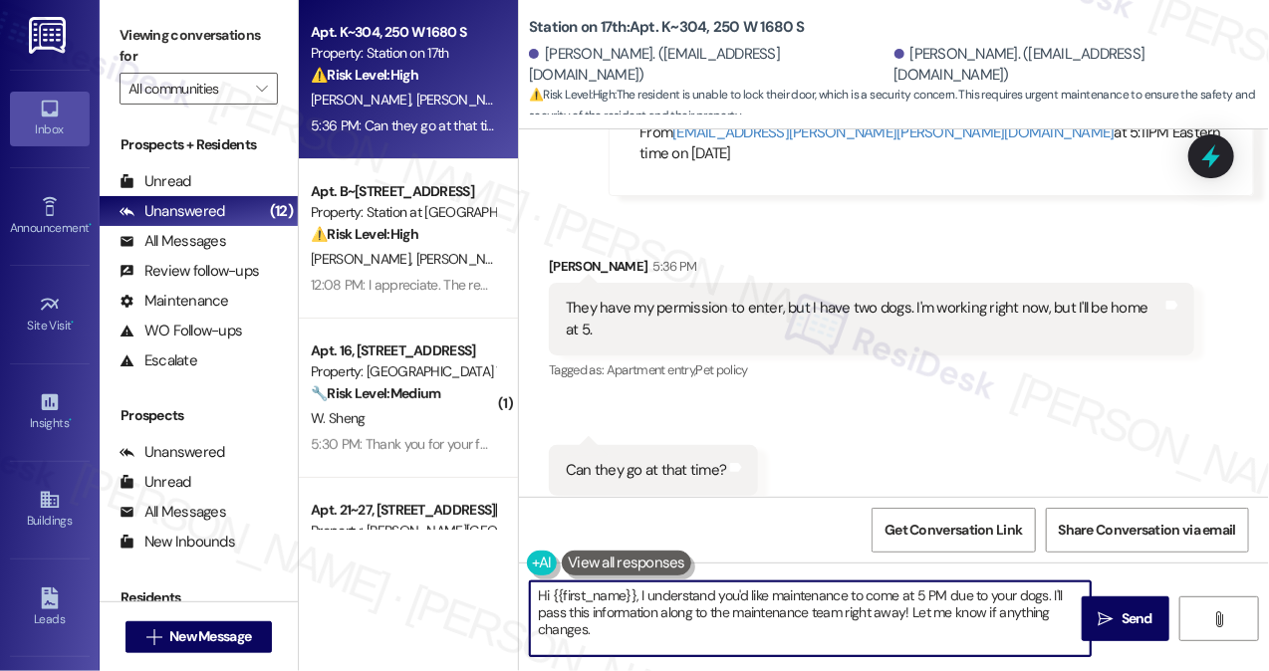
click at [683, 604] on textarea "Hi {{first_name}}, I understand you'd like maintenance to come at 5 PM due to y…" at bounding box center [810, 619] width 561 height 75
click at [943, 611] on textarea "Hi {{first_name}}, I understand you'd like maintenance to come at 5 PM due to y…" at bounding box center [810, 619] width 561 height 75
click at [717, 615] on textarea "Hi {{first_name}}, I understand you'd like maintenance to come at 5 PM due to y…" at bounding box center [810, 619] width 561 height 75
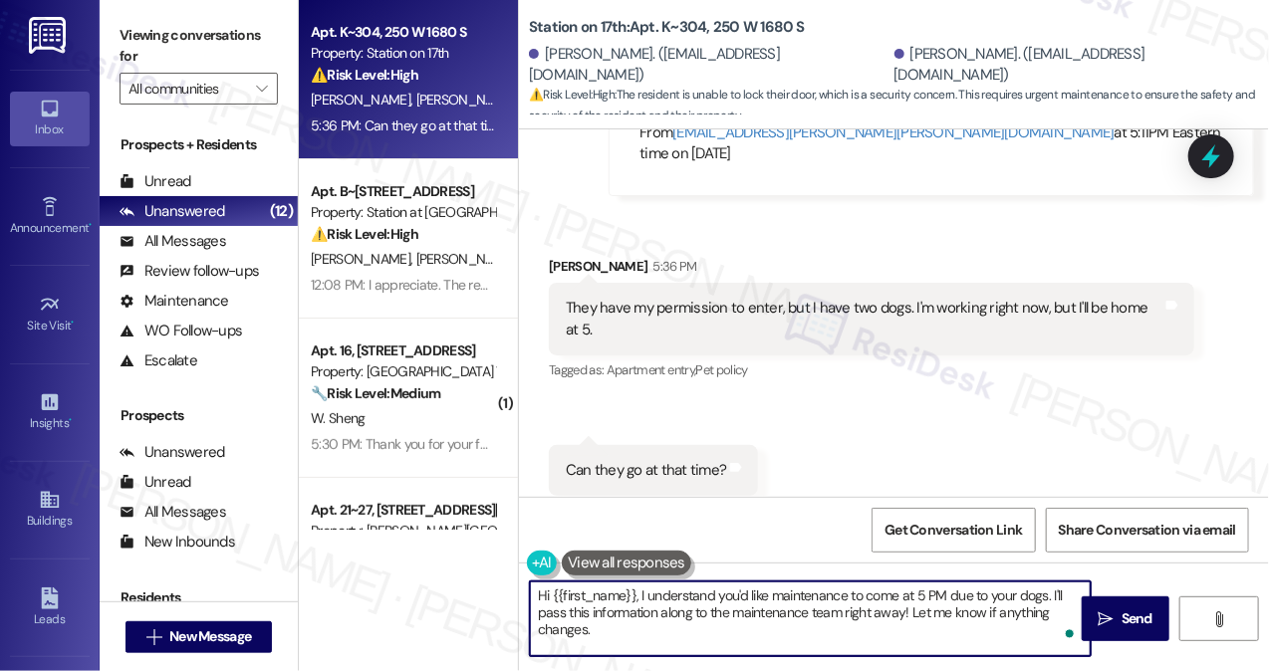
click at [717, 615] on textarea "Hi {{first_name}}, I understand you'd like maintenance to come at 5 PM due to y…" at bounding box center [810, 619] width 561 height 75
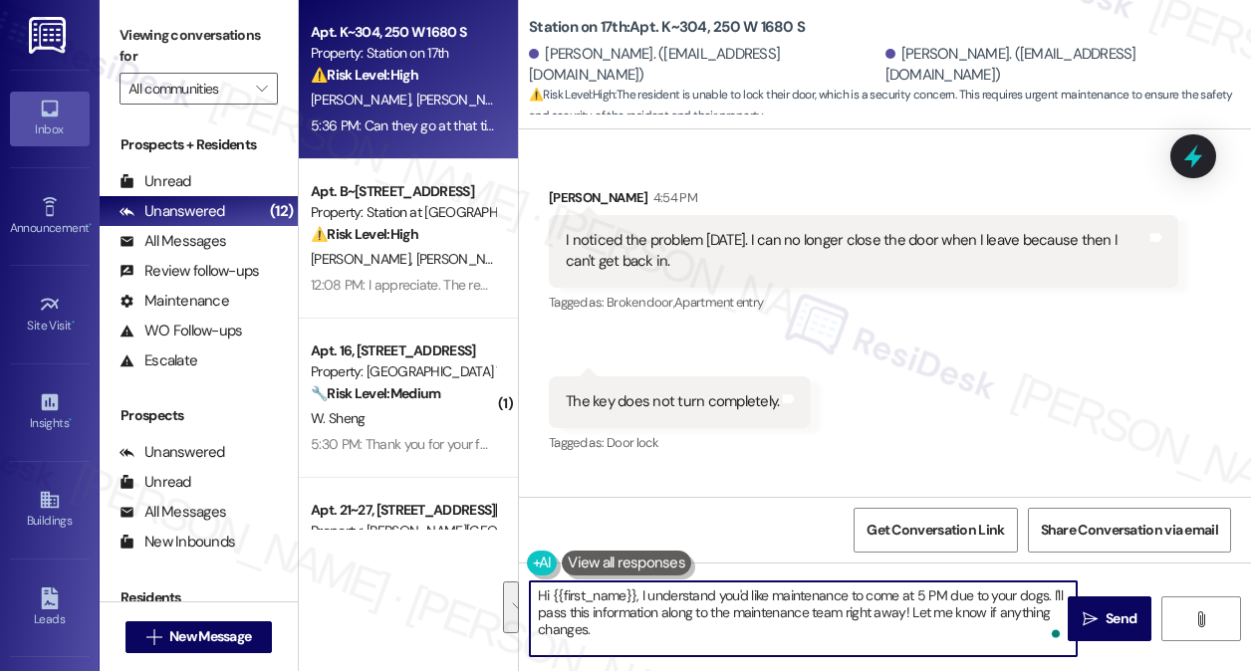
scroll to position [5618, 0]
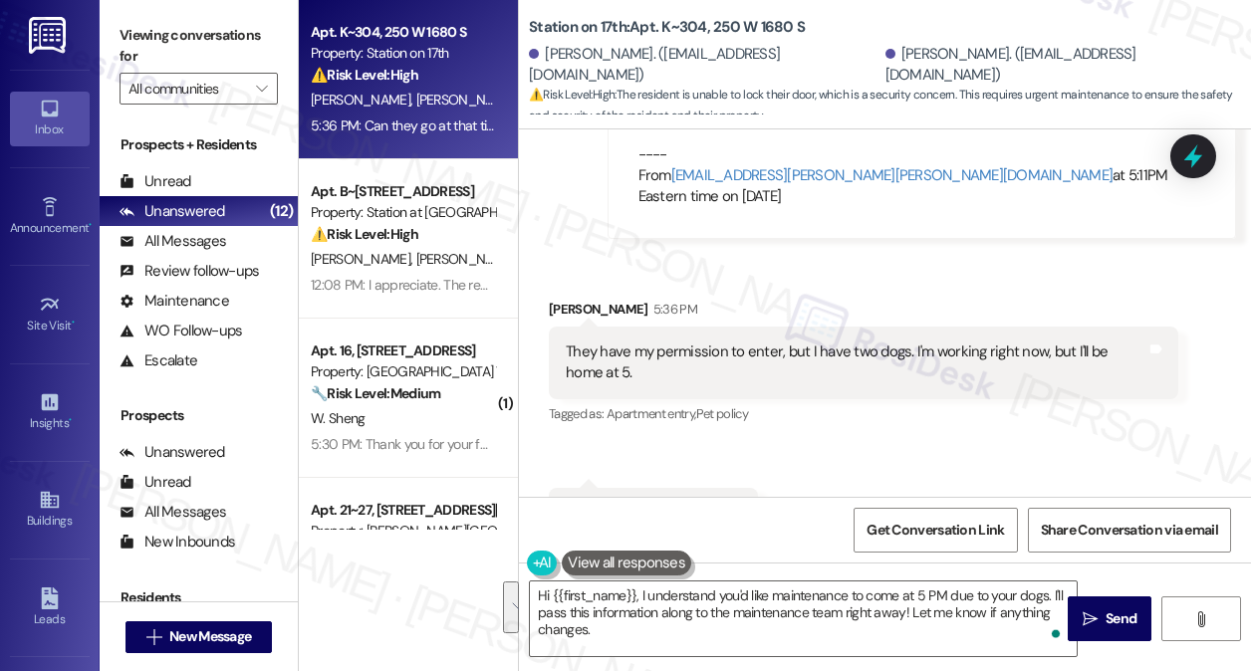
drag, startPoint x: 356, startPoint y: 585, endPoint x: 407, endPoint y: 585, distance: 51.8
click at [356, 585] on div "Apt. K~304, 250 W 1680 S Property: Station on 17th ⚠️ Risk Level: High The resi…" at bounding box center [408, 335] width 219 height 671
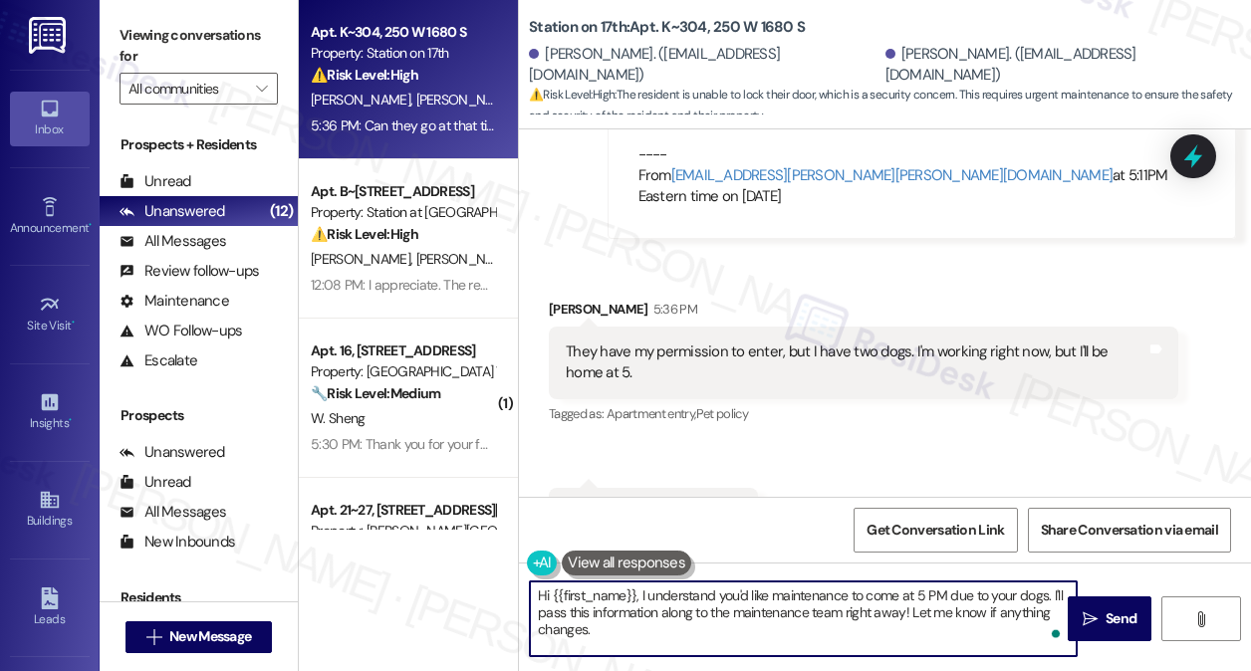
click at [682, 598] on textarea "Hi {{first_name}}, I understand you'd like maintenance to come at 5 PM due to y…" at bounding box center [803, 619] width 547 height 75
click at [767, 609] on textarea "Hi {{first_name}}, I understand you'd like maintenance to come at 5 PM due to y…" at bounding box center [803, 619] width 547 height 75
drag, startPoint x: 640, startPoint y: 597, endPoint x: 439, endPoint y: 583, distance: 201.7
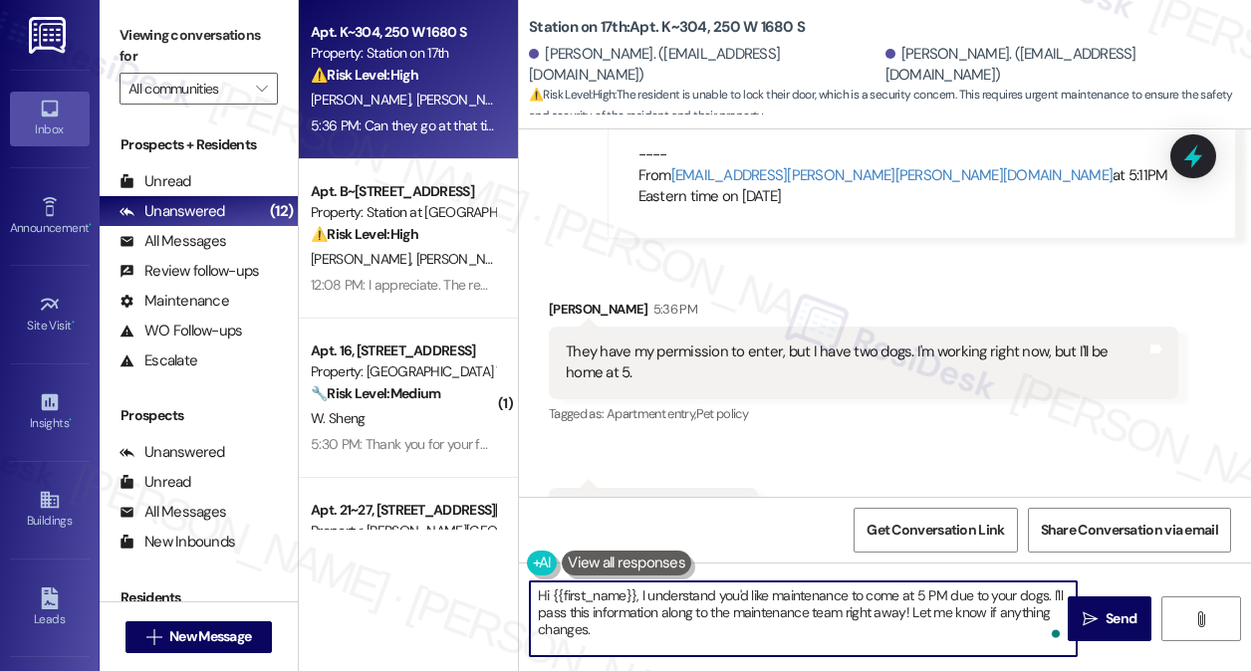
click at [439, 583] on div "Apt. K~304, 250 W 1680 S Property: Station on 17th ⚠️ Risk Level: High The resi…" at bounding box center [775, 335] width 952 height 671
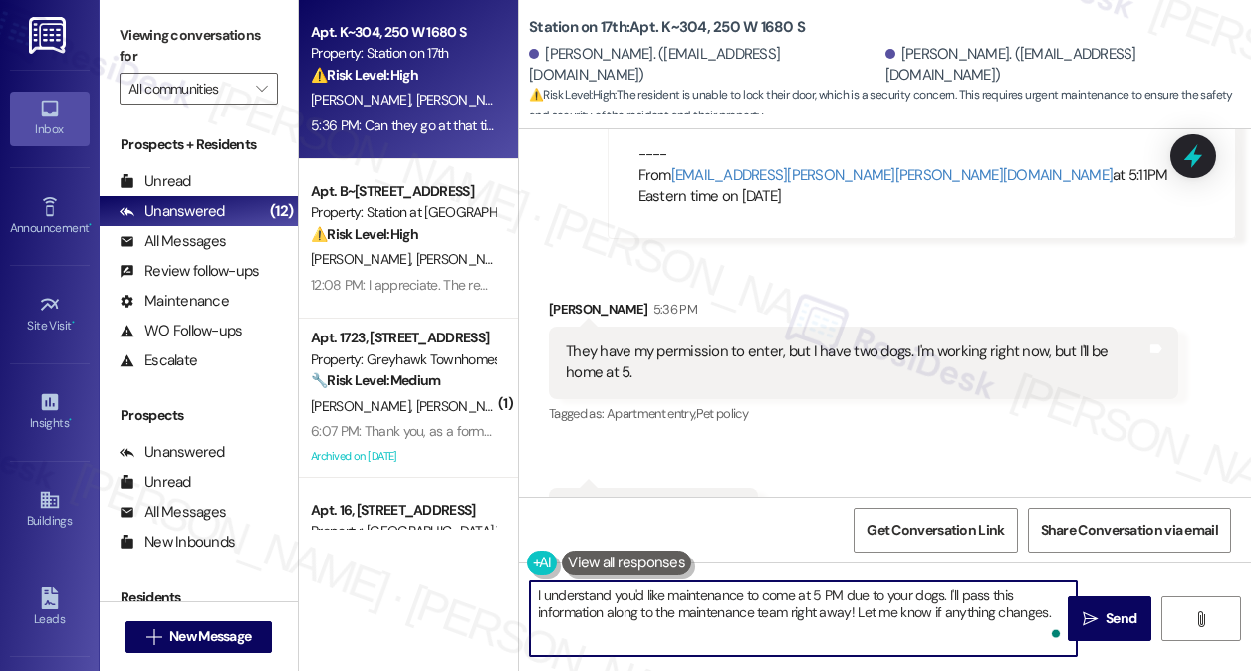
drag, startPoint x: 946, startPoint y: 593, endPoint x: 986, endPoint y: 597, distance: 40.0
click at [986, 597] on textarea "I understand you'd like maintenance to come at 5 PM due to your dogs. I'll pass…" at bounding box center [803, 619] width 547 height 75
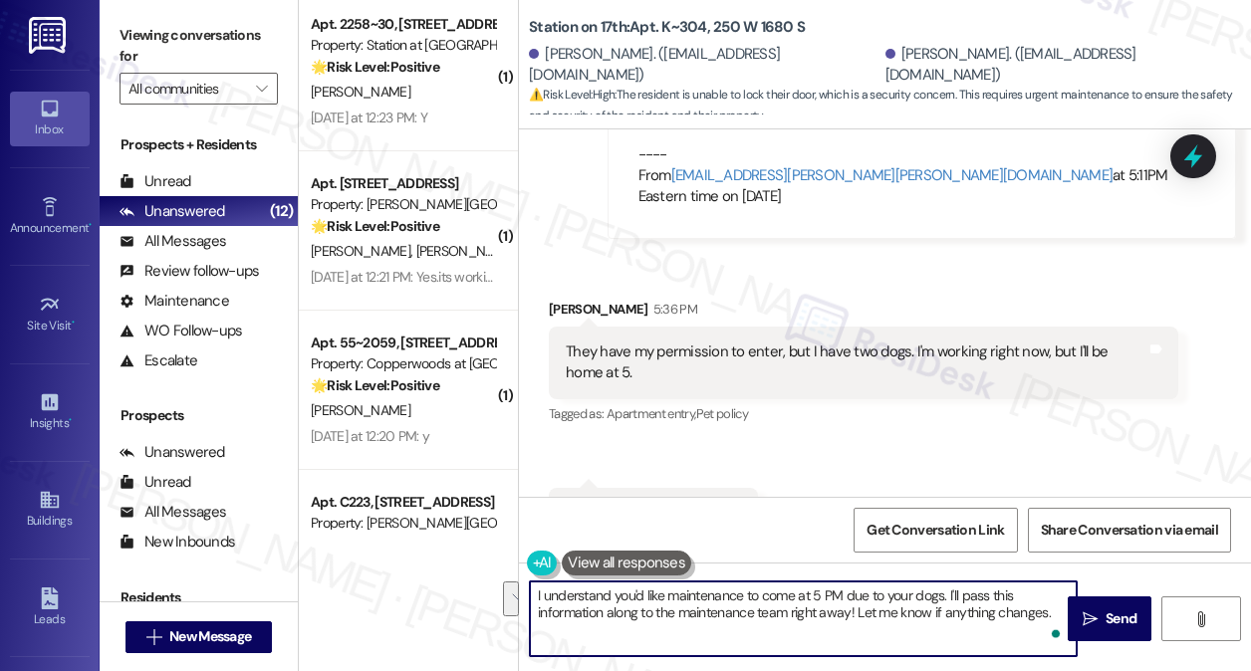
scroll to position [1542, 0]
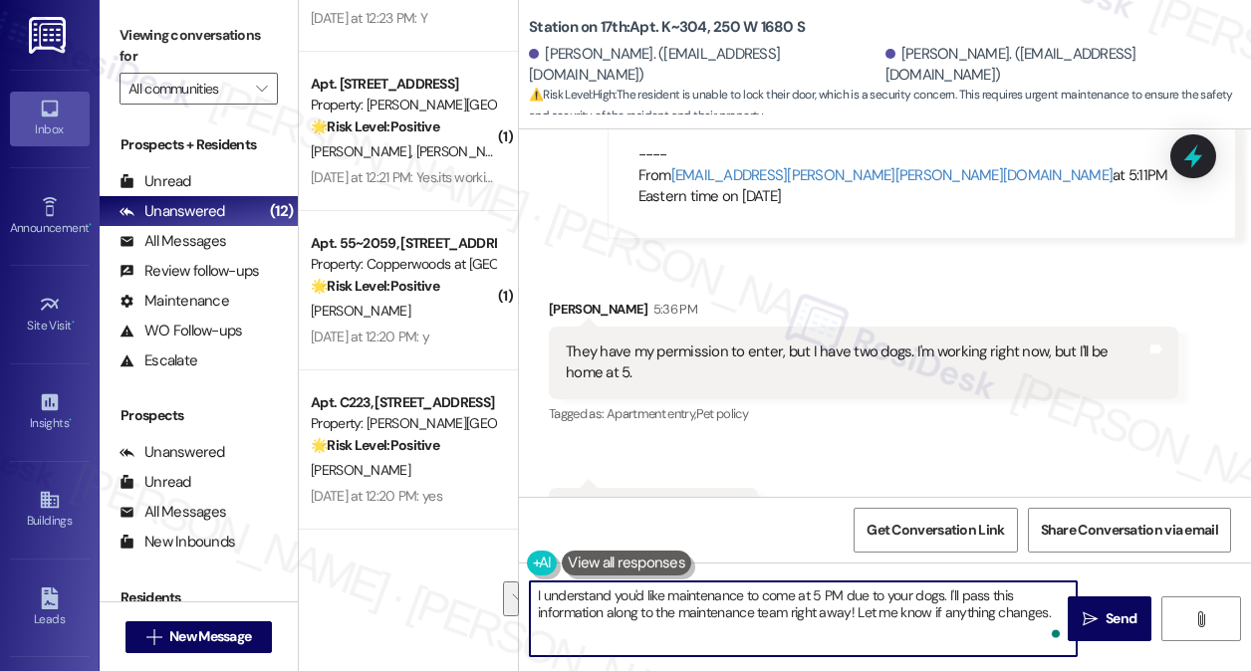
click at [1000, 605] on textarea "I understand you'd like maintenance to come at 5 PM due to your dogs. I'll pass…" at bounding box center [803, 619] width 547 height 75
drag, startPoint x: 1055, startPoint y: 613, endPoint x: 952, endPoint y: 594, distance: 104.5
click at [952, 594] on textarea "I understand you'd like maintenance to come at 5 PM due to your dogs. I'll pass…" at bounding box center [803, 619] width 547 height 75
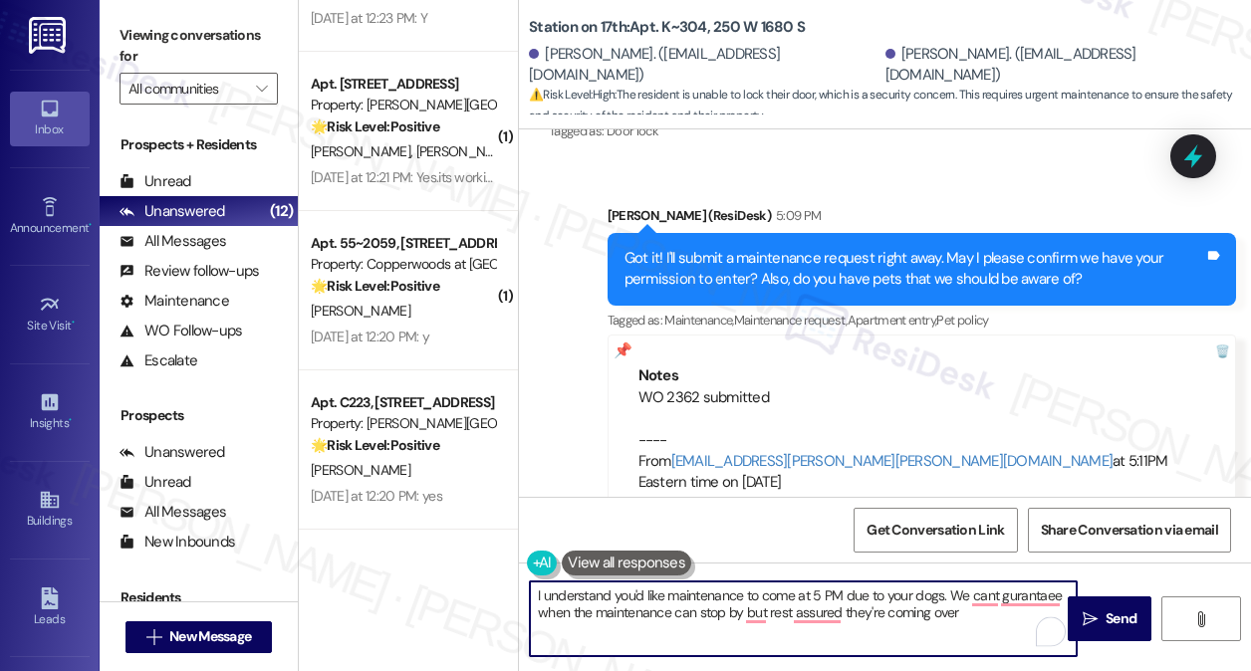
scroll to position [5618, 0]
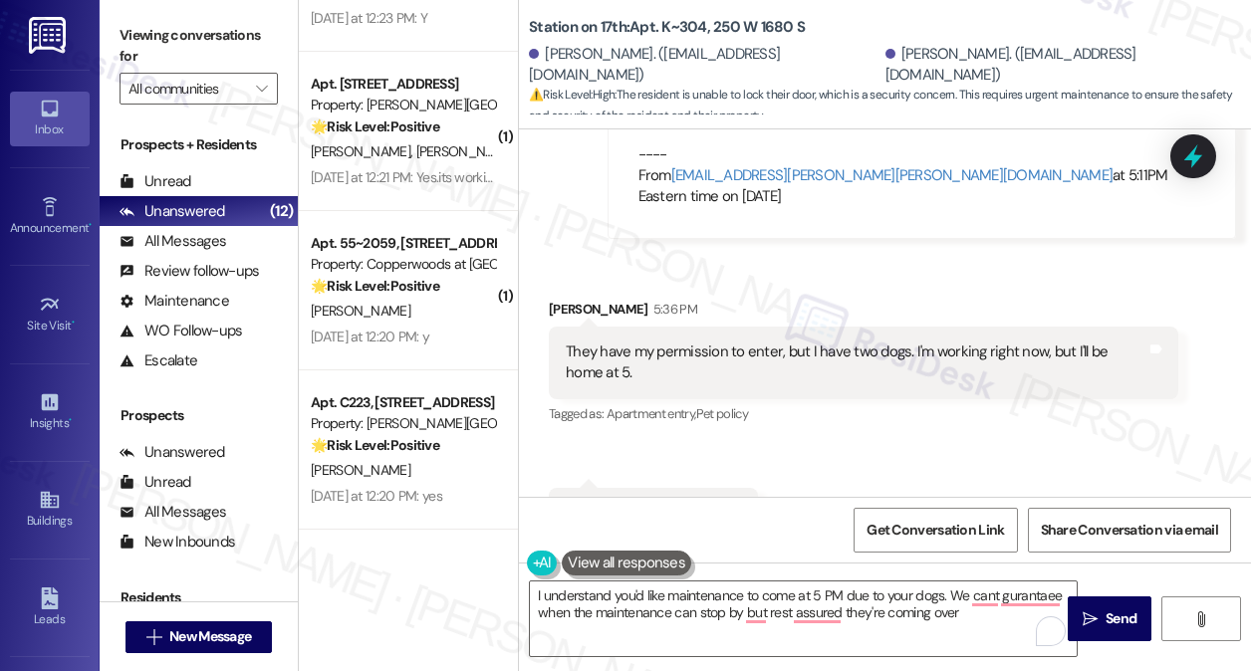
click at [821, 342] on div "They have my permission to enter, but I have two dogs. I'm working right now, b…" at bounding box center [856, 363] width 581 height 43
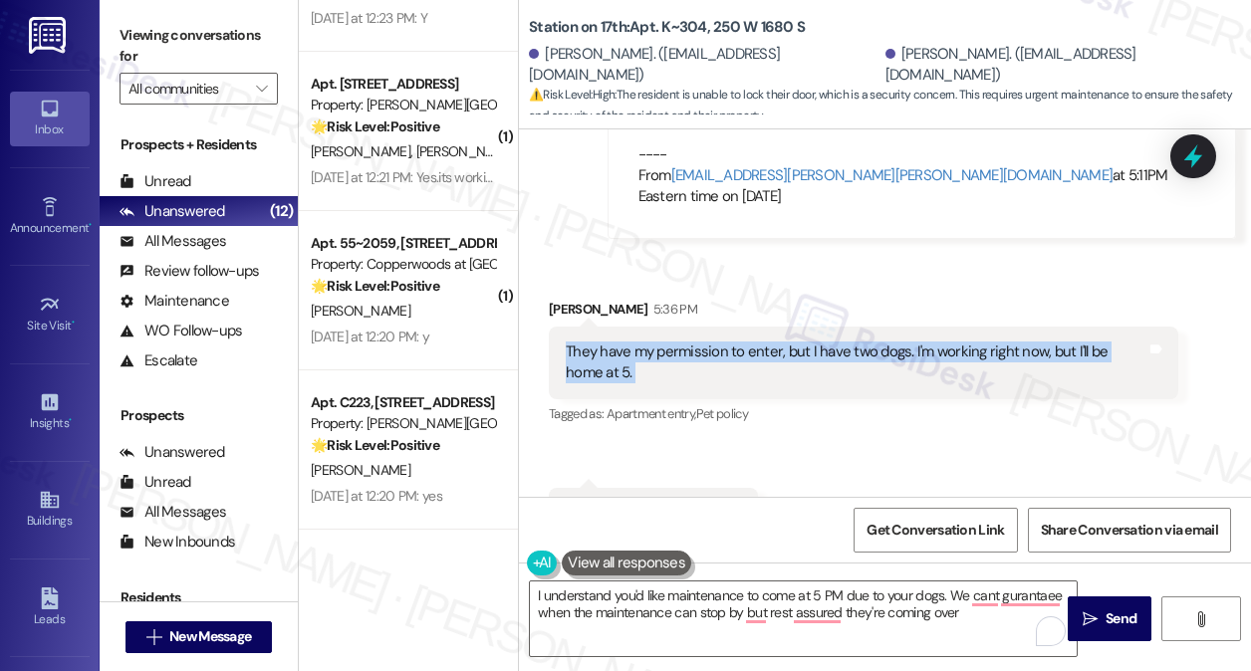
click at [821, 342] on div "They have my permission to enter, but I have two dogs. I'm working right now, b…" at bounding box center [856, 363] width 581 height 43
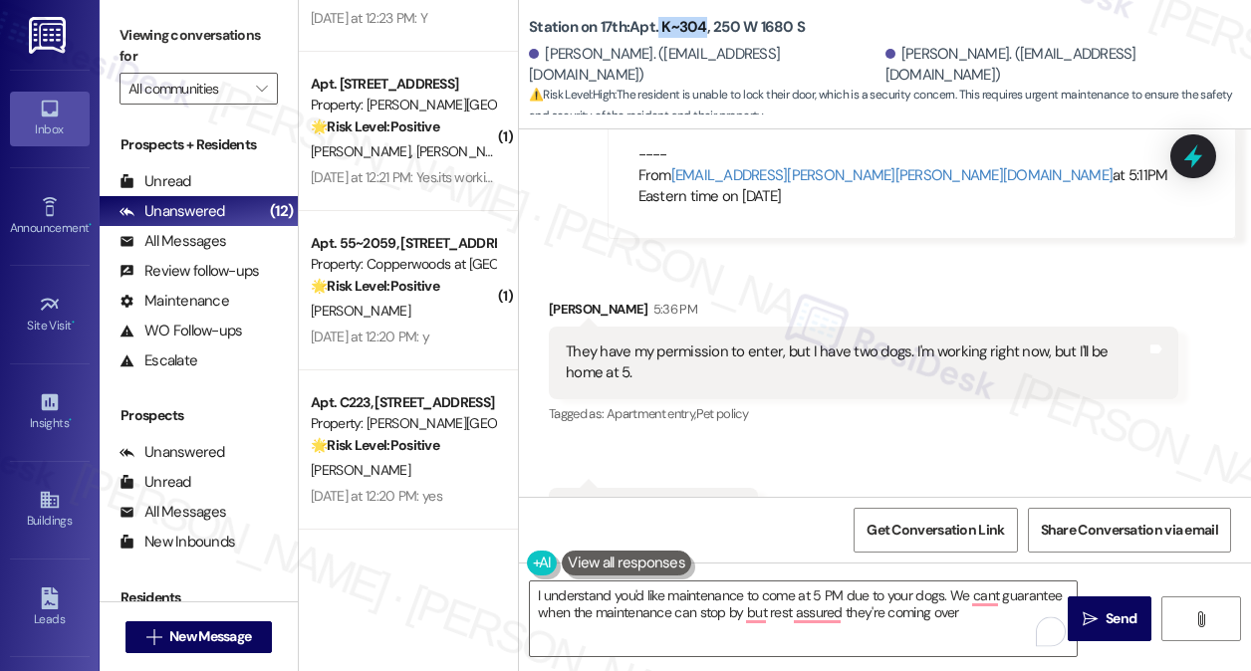
drag, startPoint x: 658, startPoint y: 27, endPoint x: 703, endPoint y: 25, distance: 44.9
click at [703, 25] on b "Station on 17th: Apt. K~304, 250 W 1680 S" at bounding box center [667, 27] width 276 height 21
copy b "K~304"
click at [282, 24] on div "Viewing conversations for All communities " at bounding box center [199, 62] width 198 height 124
click at [359, 569] on div "( 1 ) Apt. 2229~50, 2229 North 100 West Property: Station at Park Meadows 🌟 Ris…" at bounding box center [408, 335] width 219 height 671
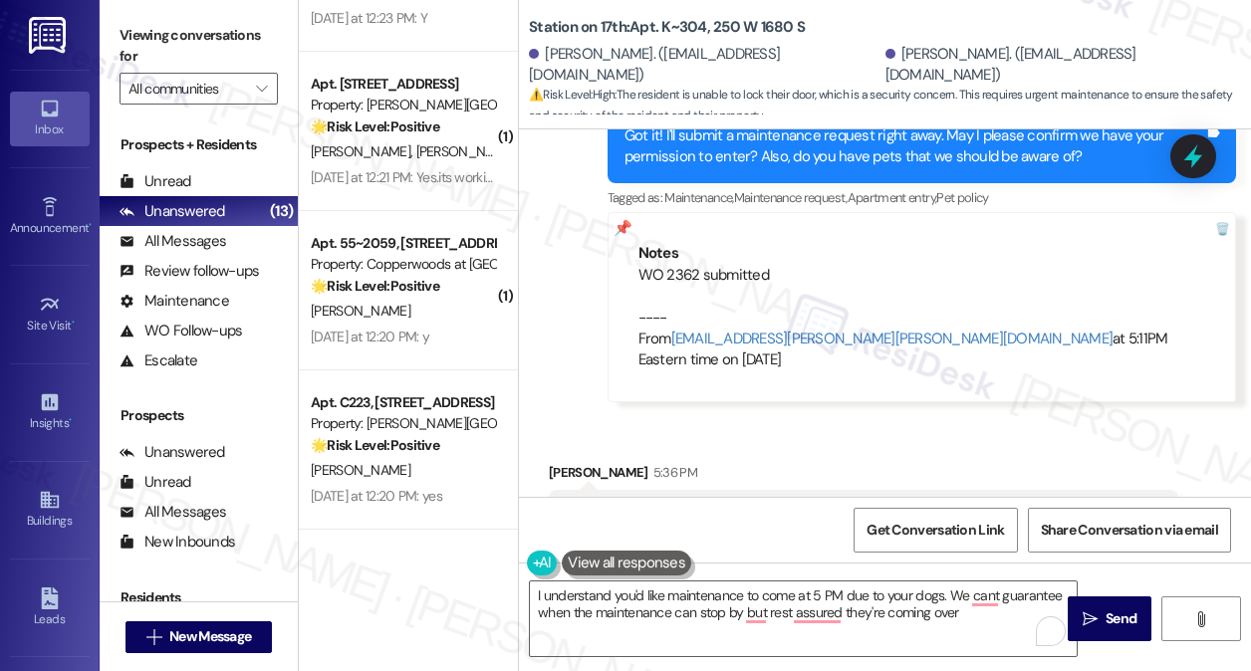
scroll to position [5419, 0]
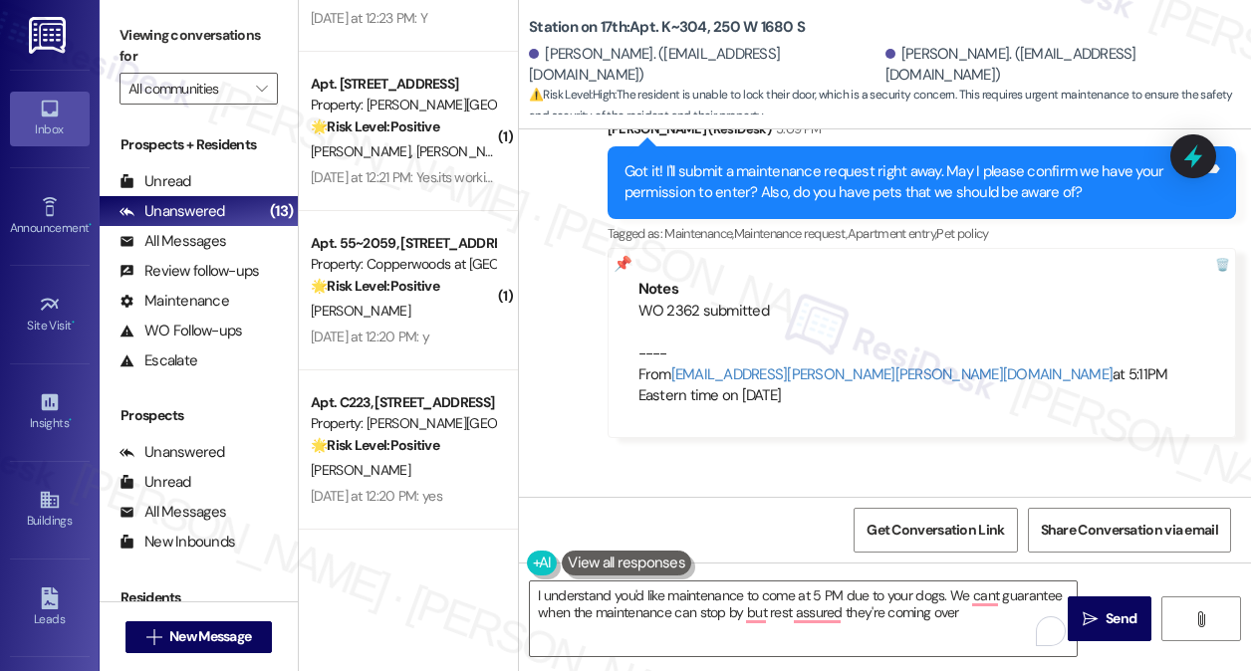
click at [331, 574] on div "( 1 ) Apt. 2229~50, 2229 North 100 West Property: Station at Park Meadows 🌟 Ris…" at bounding box center [408, 335] width 219 height 671
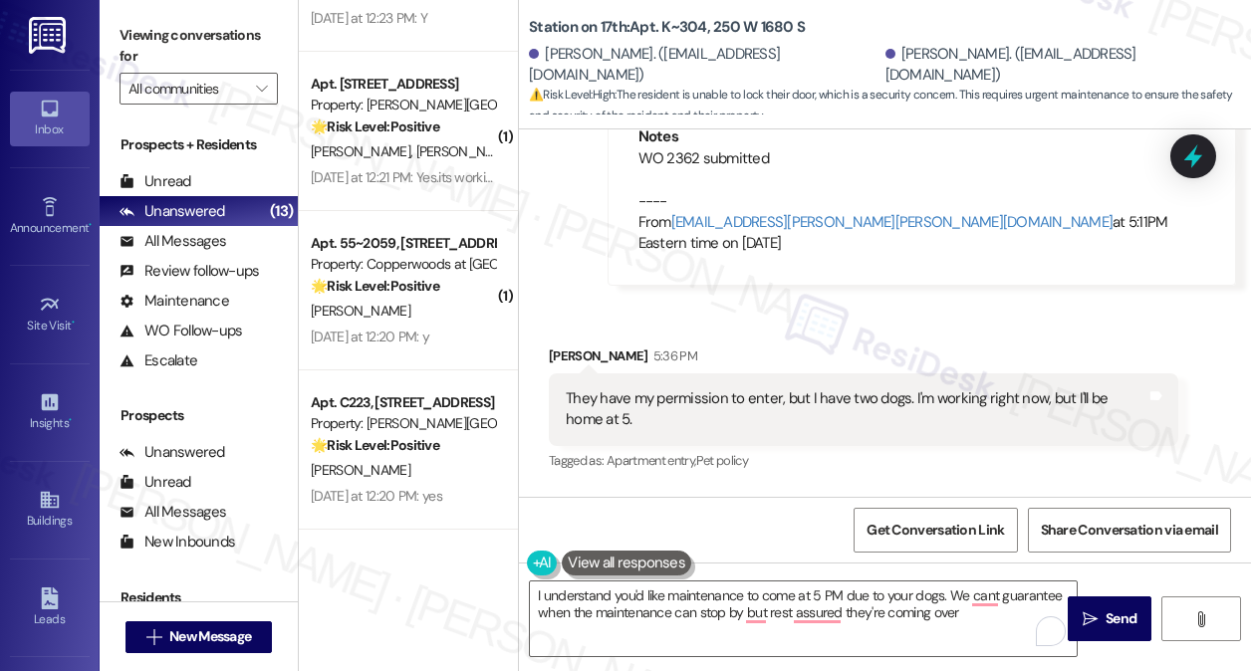
scroll to position [5618, 0]
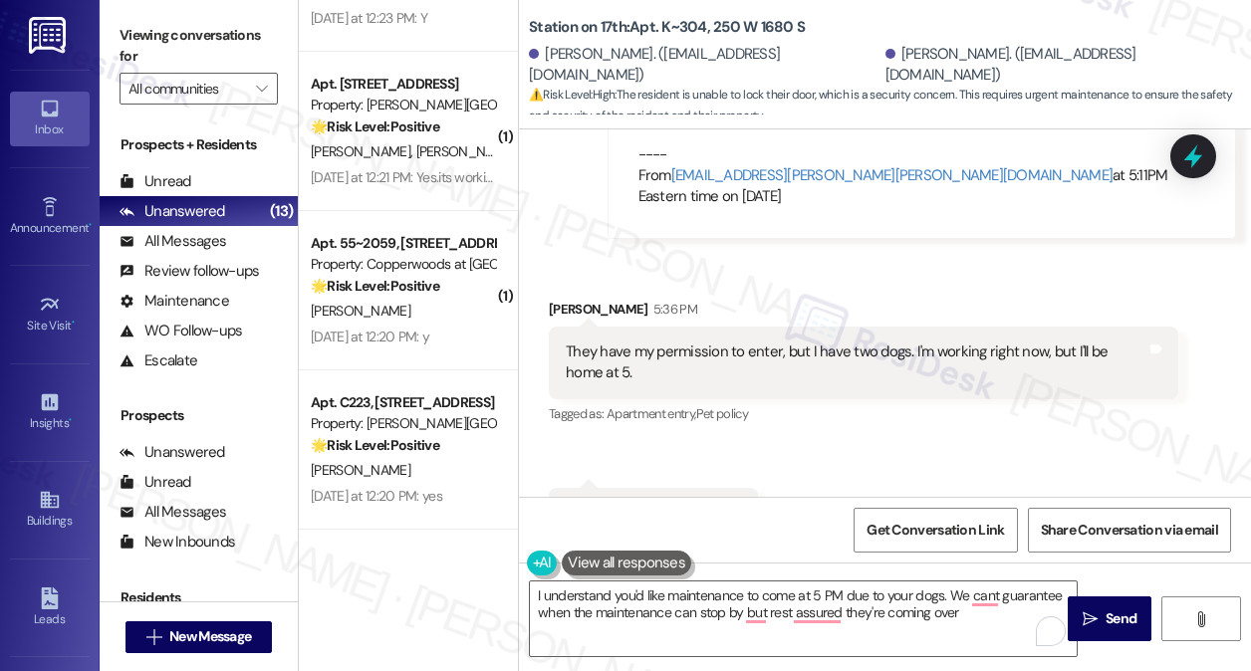
click at [319, 557] on div "( 1 ) Apt. 2229~50, 2229 North 100 West Property: Station at Park Meadows 🌟 Ris…" at bounding box center [408, 335] width 219 height 671
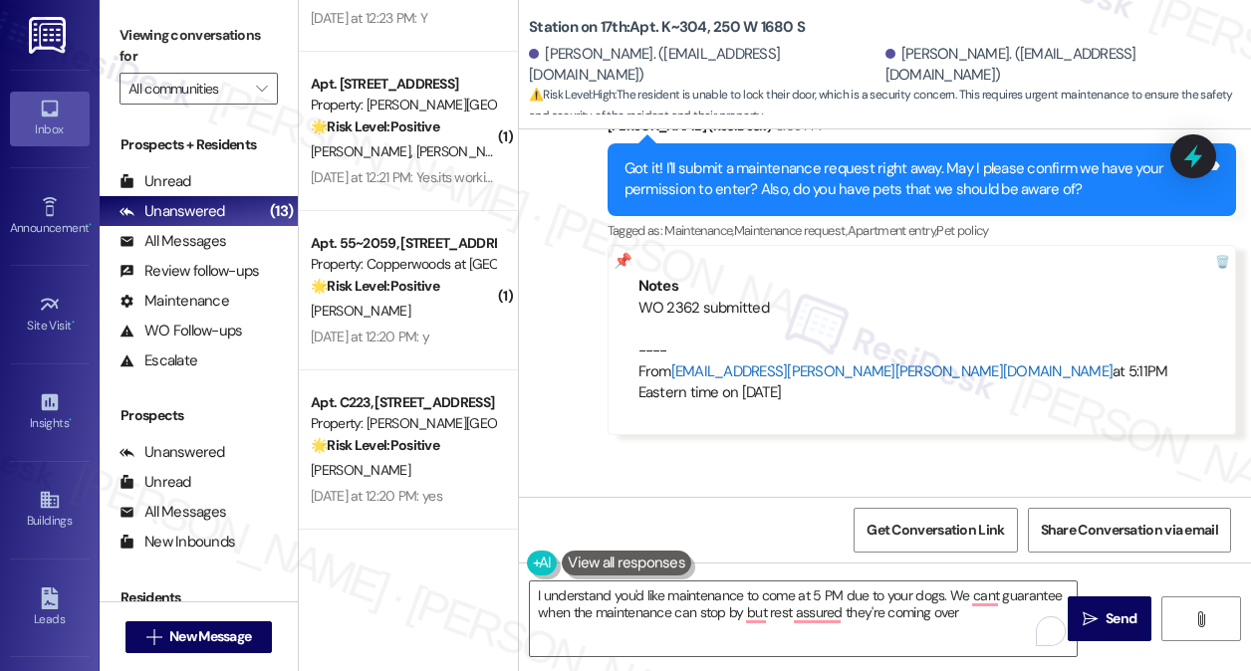
scroll to position [5419, 0]
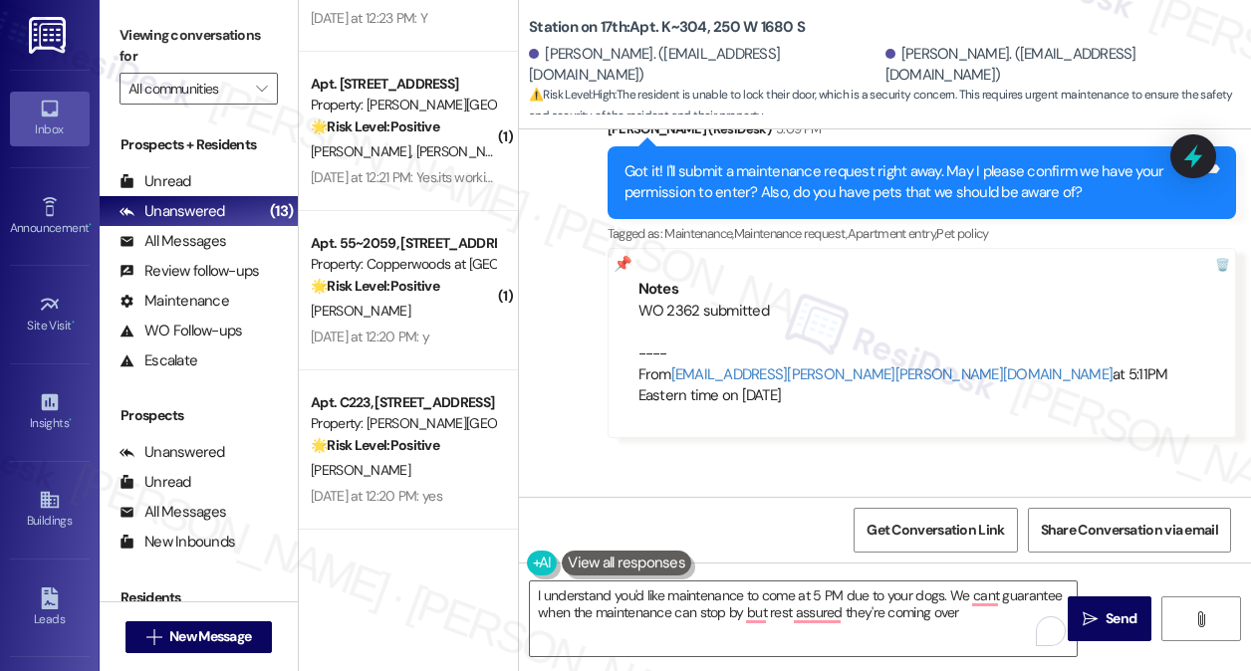
click at [375, 594] on div "( 1 ) Apt. 2229~50, 2229 North 100 West Property: Station at Park Meadows 🌟 Ris…" at bounding box center [408, 335] width 219 height 671
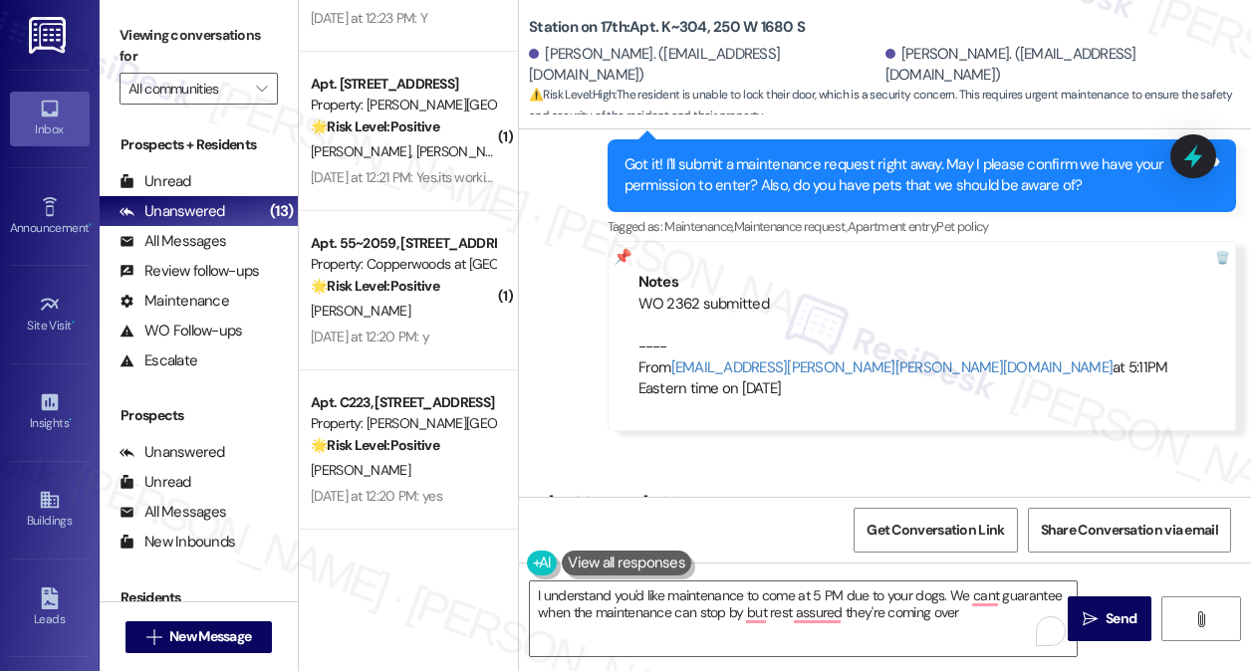
scroll to position [5618, 0]
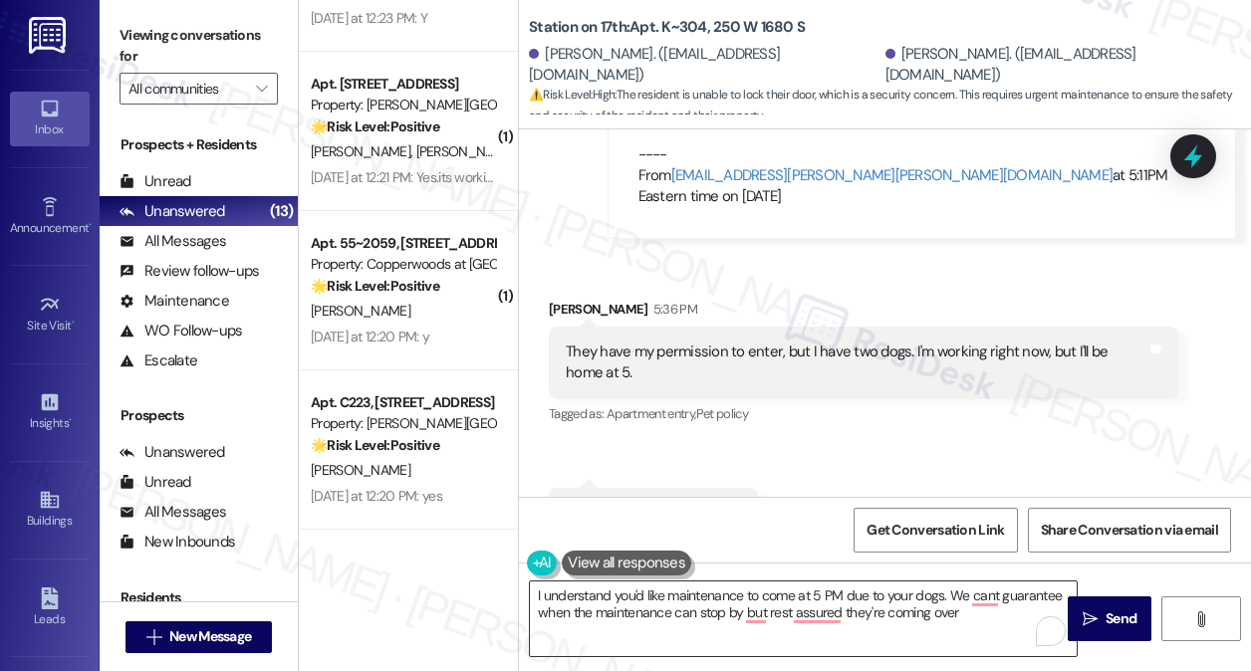
click at [684, 589] on textarea "I understand you'd like maintenance to come at 5 PM due to your dogs. We cant g…" at bounding box center [803, 619] width 547 height 75
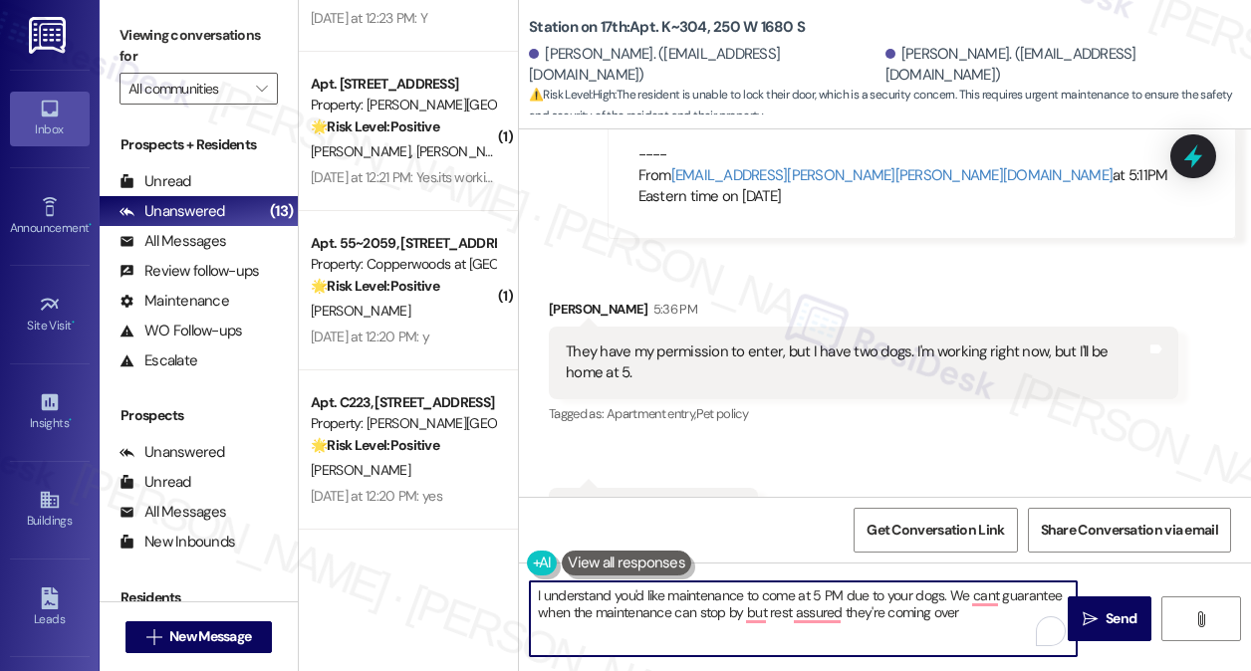
click at [684, 589] on textarea "I understand you'd like maintenance to come at 5 PM due to your dogs. We cant g…" at bounding box center [803, 619] width 547 height 75
click at [886, 588] on textarea "I understand you'd like maintenance to come at 5 PM due to your dogs. We cant g…" at bounding box center [803, 619] width 547 height 75
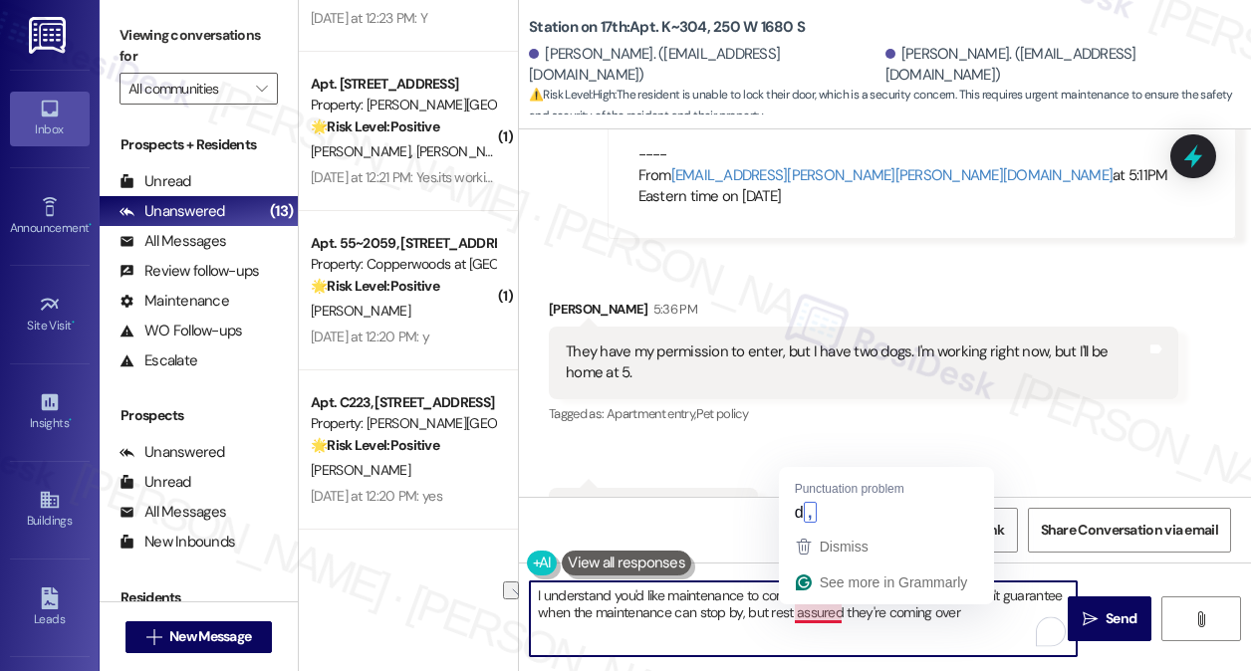
drag, startPoint x: 1006, startPoint y: 619, endPoint x: 854, endPoint y: 598, distance: 153.0
click at [843, 617] on textarea "I understand you'd like maintenance to come at 5 PM due to your dogs. We can't …" at bounding box center [803, 619] width 547 height 75
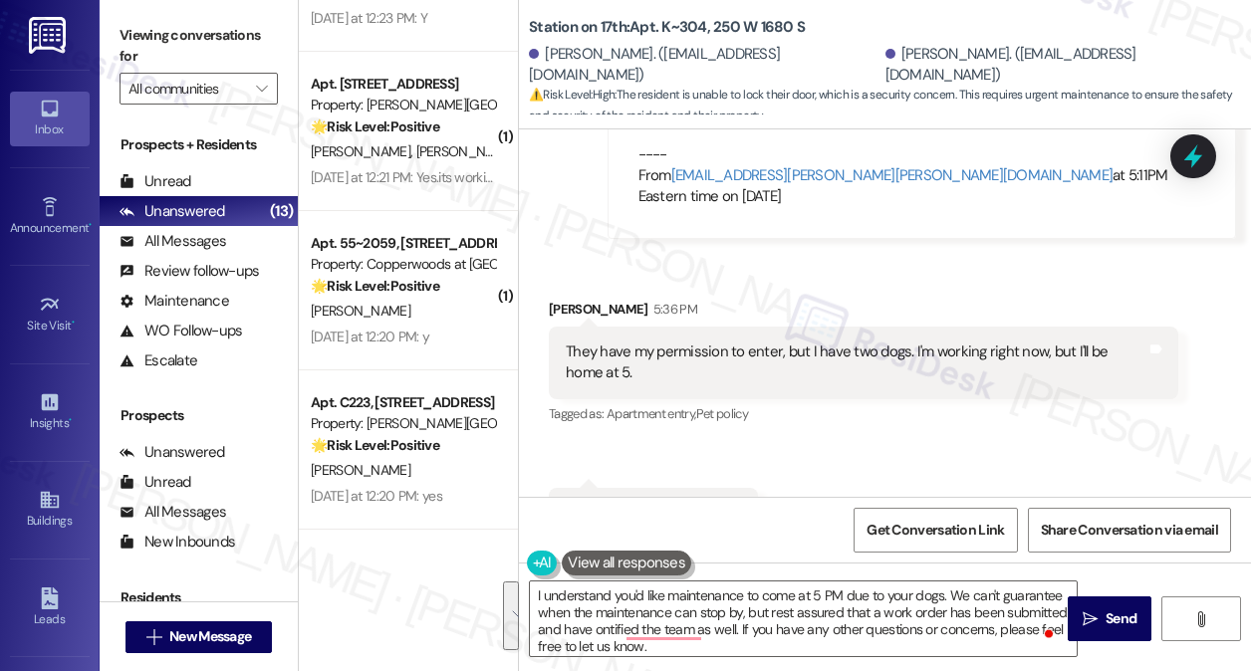
click at [210, 38] on label "Viewing conversations for" at bounding box center [199, 46] width 158 height 53
click at [372, 550] on div "( 1 ) Apt. 2229~50, 2229 North 100 West Property: Station at Park Meadows 🌟 Ris…" at bounding box center [408, 335] width 219 height 671
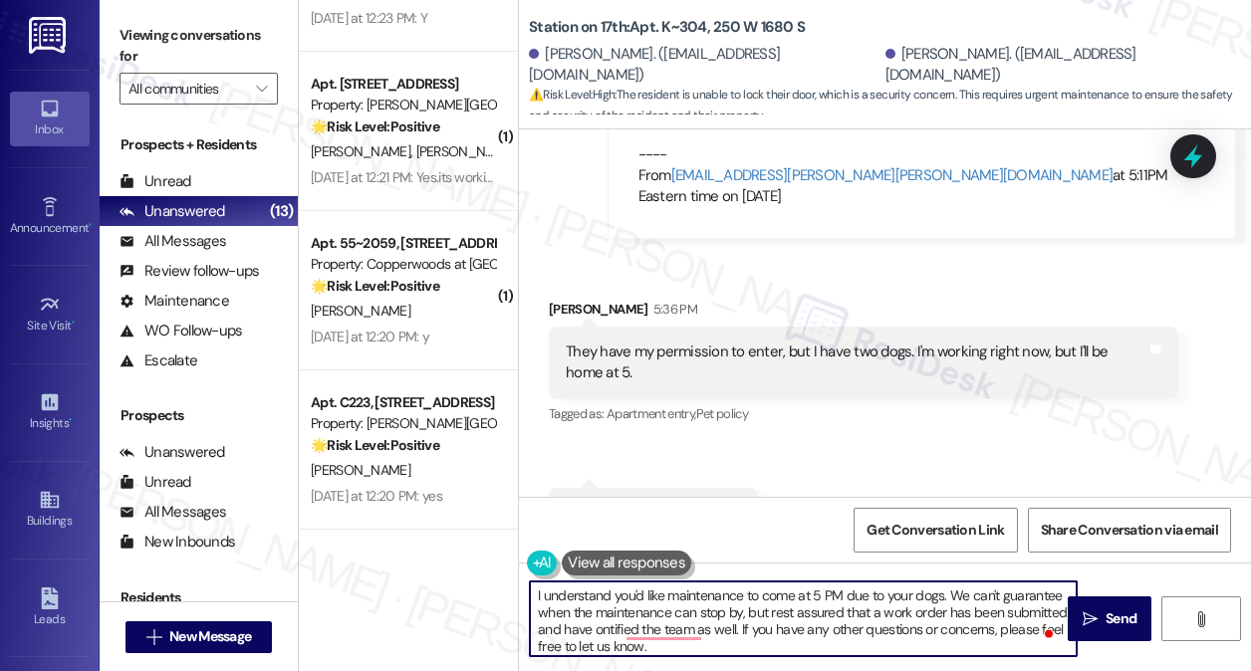
click at [681, 599] on textarea "I understand you'd like maintenance to come at 5 PM due to your dogs. We can't …" at bounding box center [803, 619] width 547 height 75
paste textarea "understand wanting maintenance to come by after 5 PM because of your pups. Whil…"
click at [538, 596] on textarea "understand wanting maintenance to come by after 5 PM because of your pups. Whil…" at bounding box center [803, 619] width 547 height 75
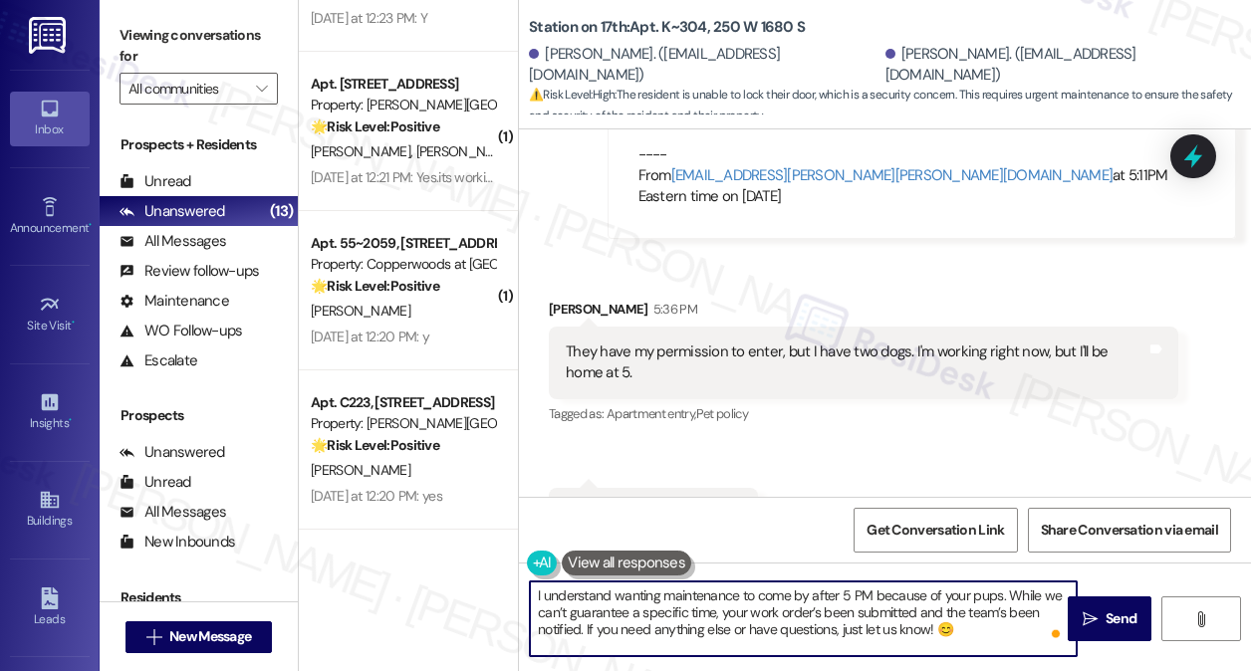
click at [979, 601] on textarea "I understand wanting maintenance to come by after 5 PM because of your pups. Wh…" at bounding box center [803, 619] width 547 height 75
click at [905, 621] on textarea "I understand wanting maintenance to come by after 5 PM because of your dogs. Wh…" at bounding box center [803, 619] width 547 height 75
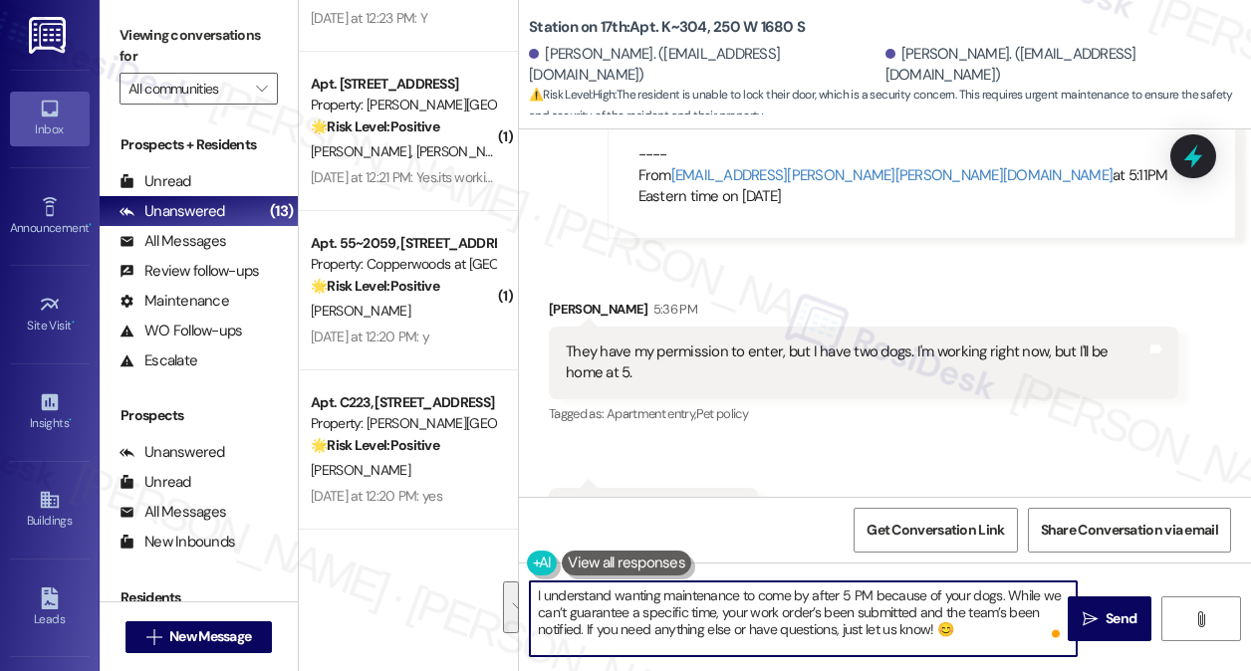
click at [880, 620] on textarea "I understand wanting maintenance to come by after 5 PM because of your dogs. Wh…" at bounding box center [803, 619] width 547 height 75
click at [1003, 633] on textarea "I understand wanting maintenance to come by after 5 PM because of your dogs. Wh…" at bounding box center [803, 619] width 547 height 75
click at [981, 630] on textarea "I understand wanting maintenance to come by after 5 PM because of your dogs. Wh…" at bounding box center [803, 619] width 547 height 75
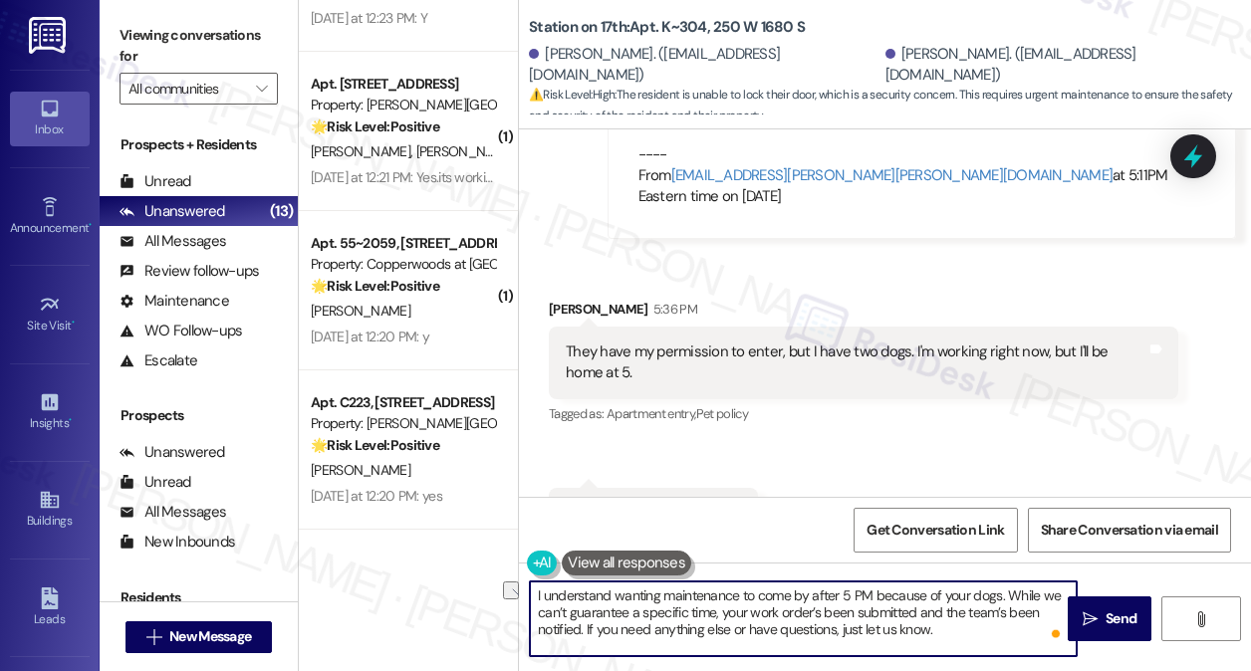
drag, startPoint x: 847, startPoint y: 639, endPoint x: 584, endPoint y: 634, distance: 263.0
click at [584, 634] on textarea "I understand wanting maintenance to come by after 5 PM because of your dogs. Wh…" at bounding box center [803, 619] width 547 height 75
click at [850, 600] on textarea "I understand wanting maintenance to come by after 5 PM because of your dogs. Wh…" at bounding box center [803, 619] width 547 height 75
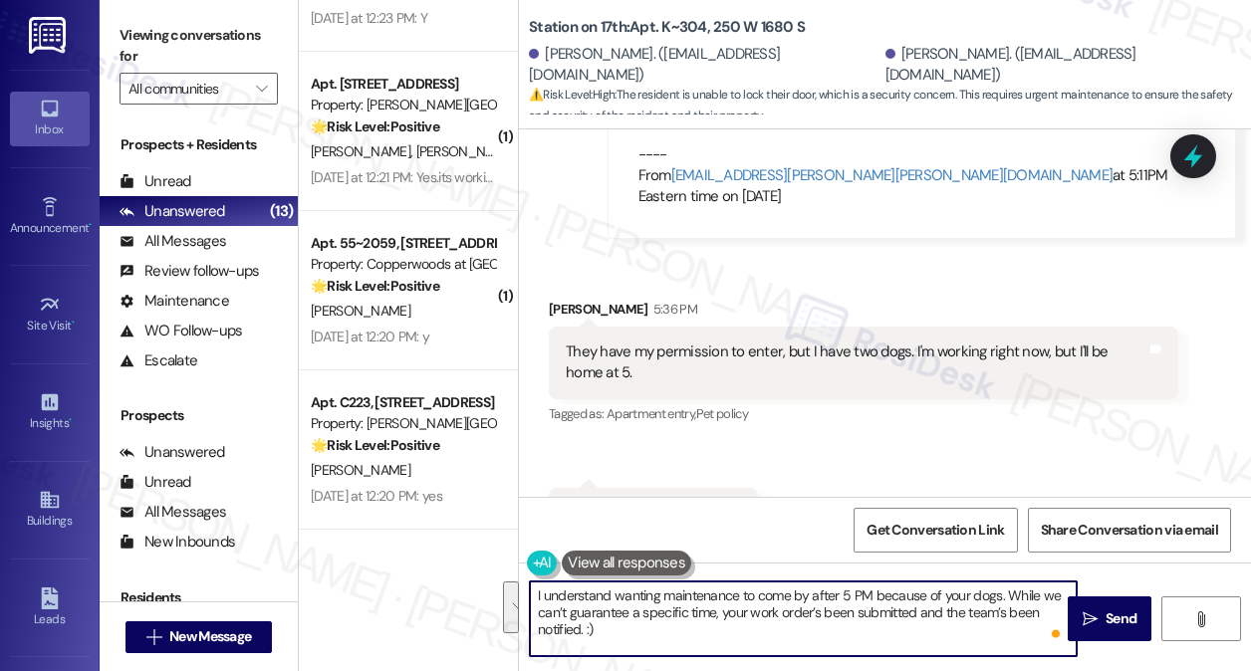
click at [819, 628] on textarea "I understand wanting maintenance to come by after 5 PM because of your dogs. Wh…" at bounding box center [803, 619] width 547 height 75
click at [811, 615] on textarea "I understand wanting maintenance to come by after 5 PM because of your dogs. Wh…" at bounding box center [803, 619] width 547 height 75
click at [842, 629] on textarea "I understand wanting maintenance to come by after 5 PM because of your dogs. Wh…" at bounding box center [803, 619] width 547 height 75
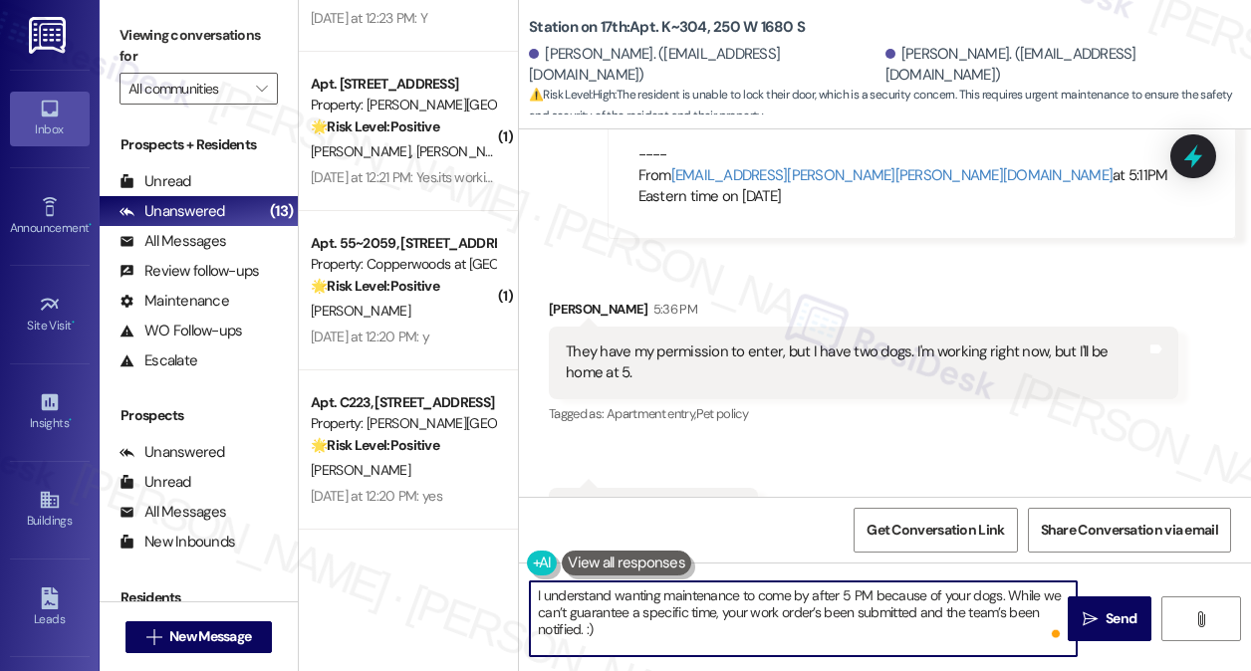
click at [911, 610] on textarea "I understand wanting maintenance to come by after 5 PM because of your dogs. Wh…" at bounding box center [803, 619] width 547 height 75
click at [984, 629] on textarea "I understand wanting maintenance to come by after 5 PM because of your dogs. Wh…" at bounding box center [803, 619] width 547 height 75
type textarea "I understand wanting maintenance to come by after 5 PM because of your dogs. Wh…"
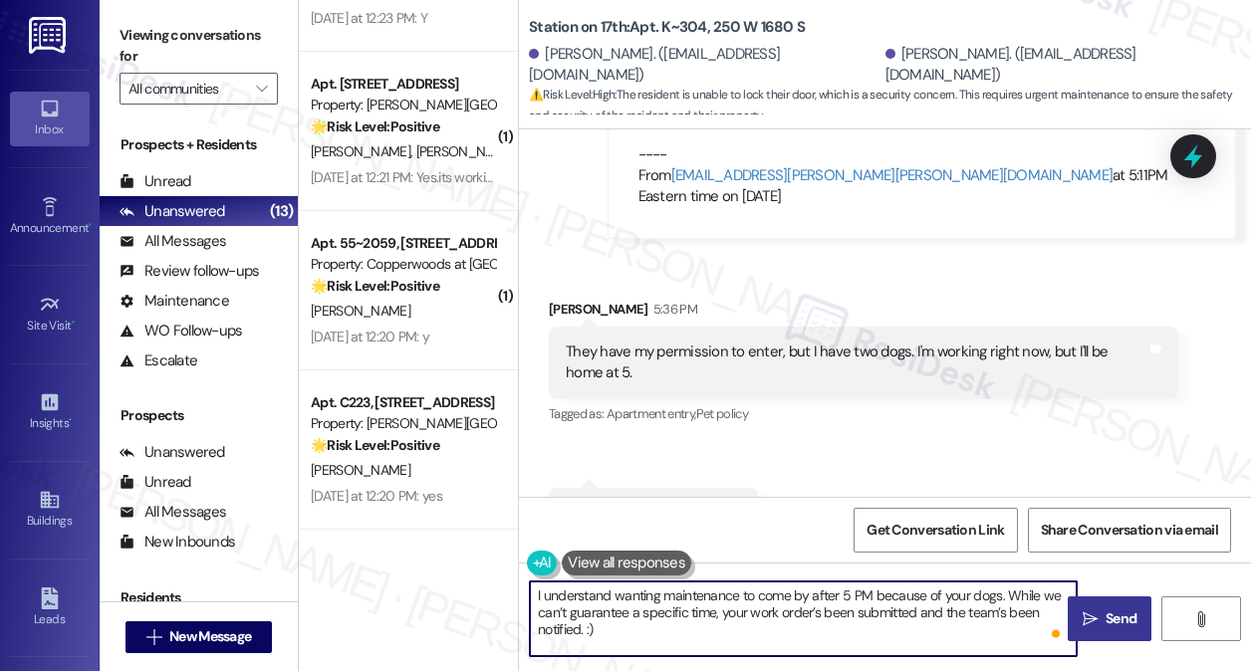
click at [1088, 623] on icon "" at bounding box center [1090, 619] width 15 height 16
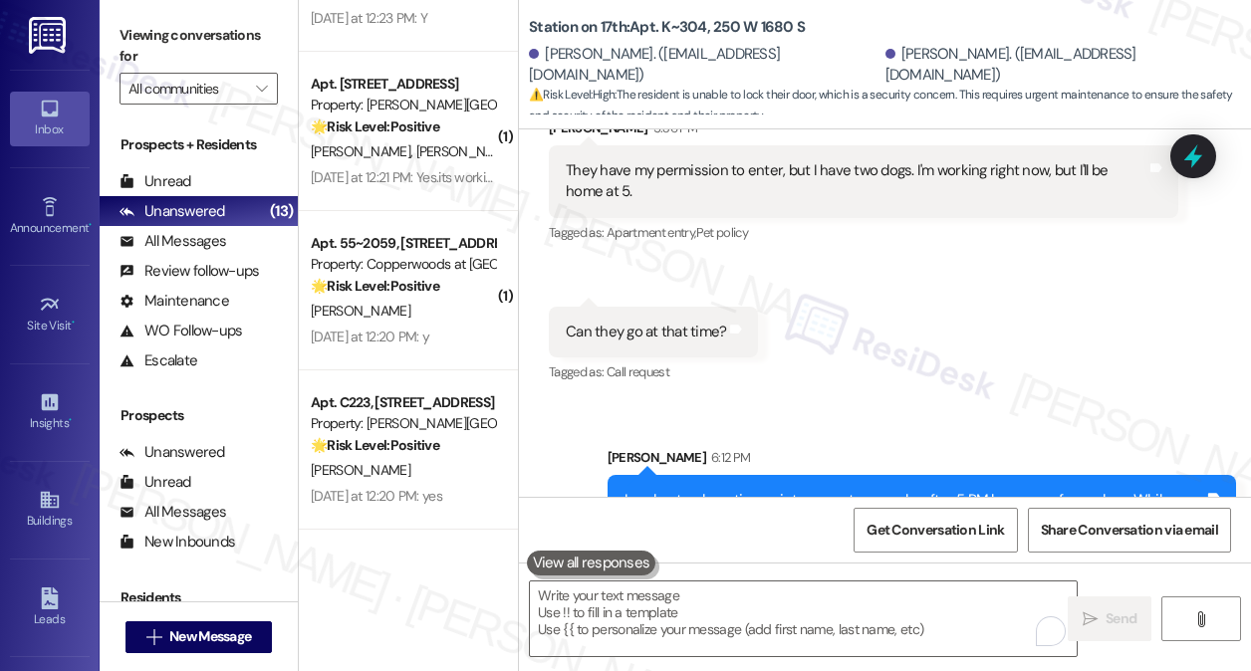
scroll to position [5501, 0]
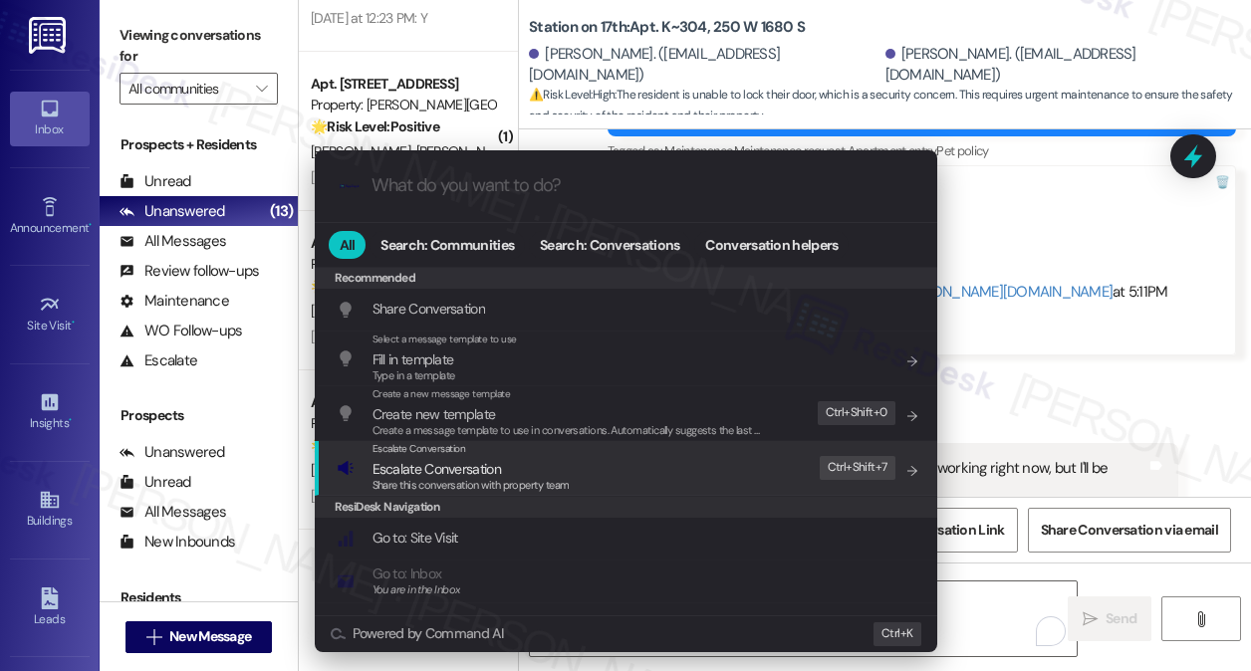
click at [597, 483] on div "Escalate Conversation Escalate Conversation Share this conversation with proper…" at bounding box center [628, 468] width 583 height 54
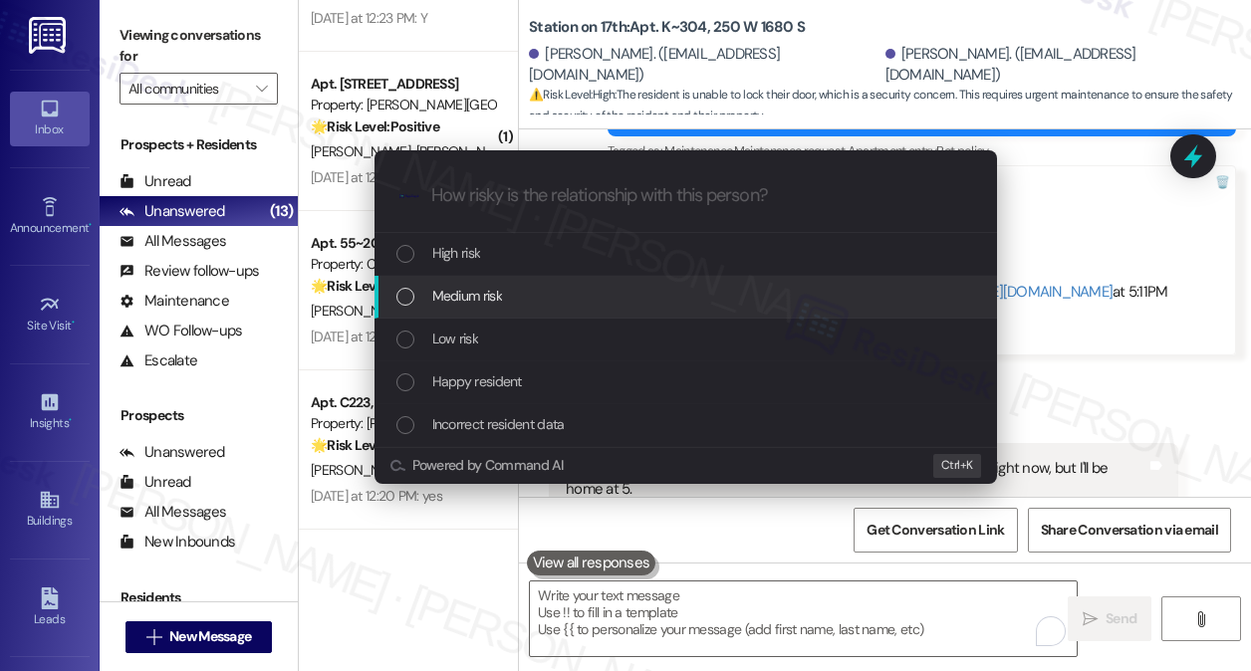
click at [576, 298] on div "Medium risk" at bounding box center [687, 296] width 583 height 22
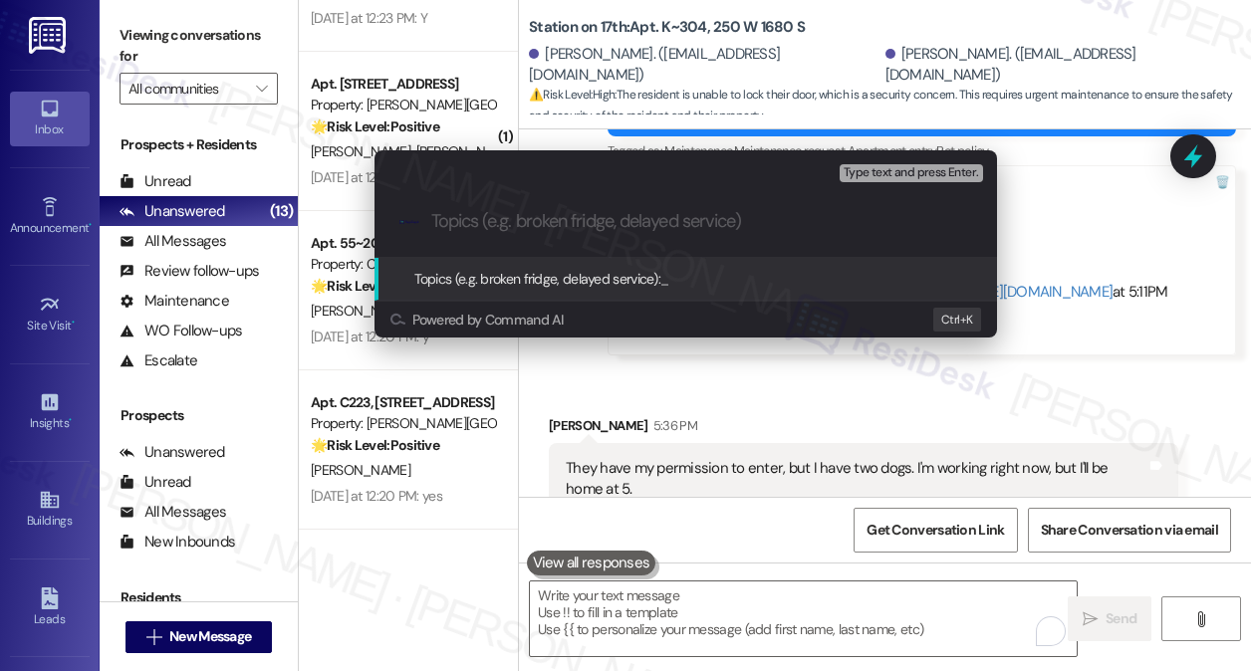
type input "O"
paste input "2362"
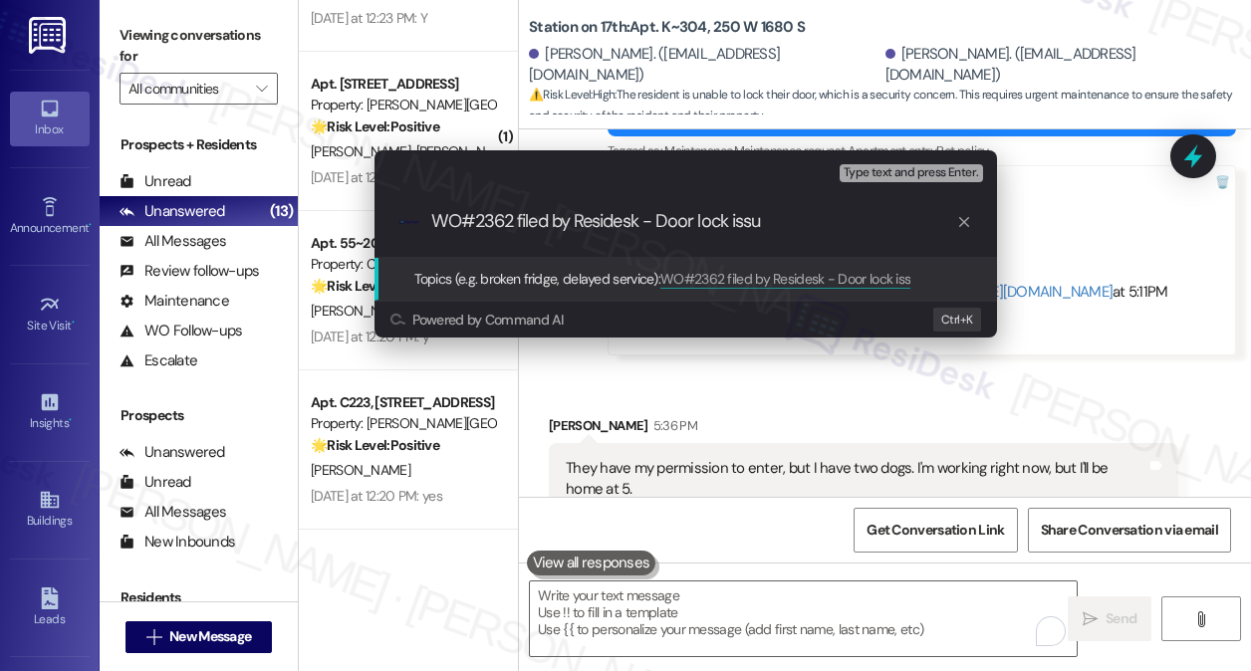
type input "WO#2362 filed by Residesk - Door lock issue"
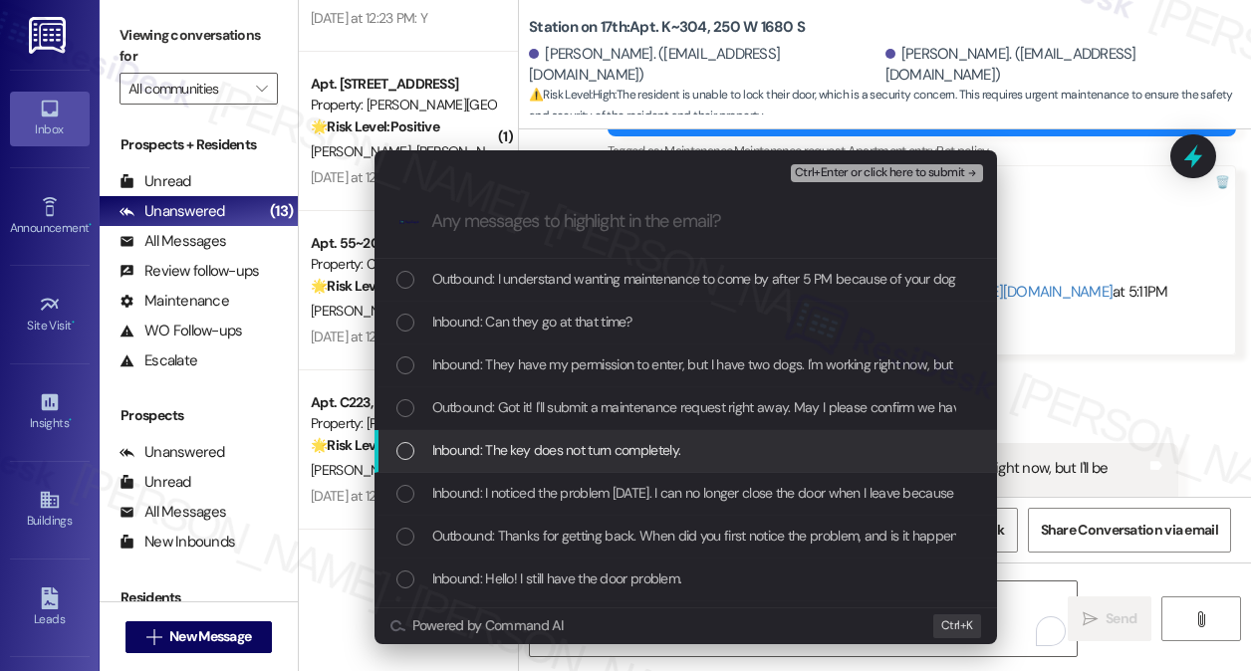
click at [605, 456] on span "Inbound: The key does not turn completely." at bounding box center [556, 450] width 249 height 22
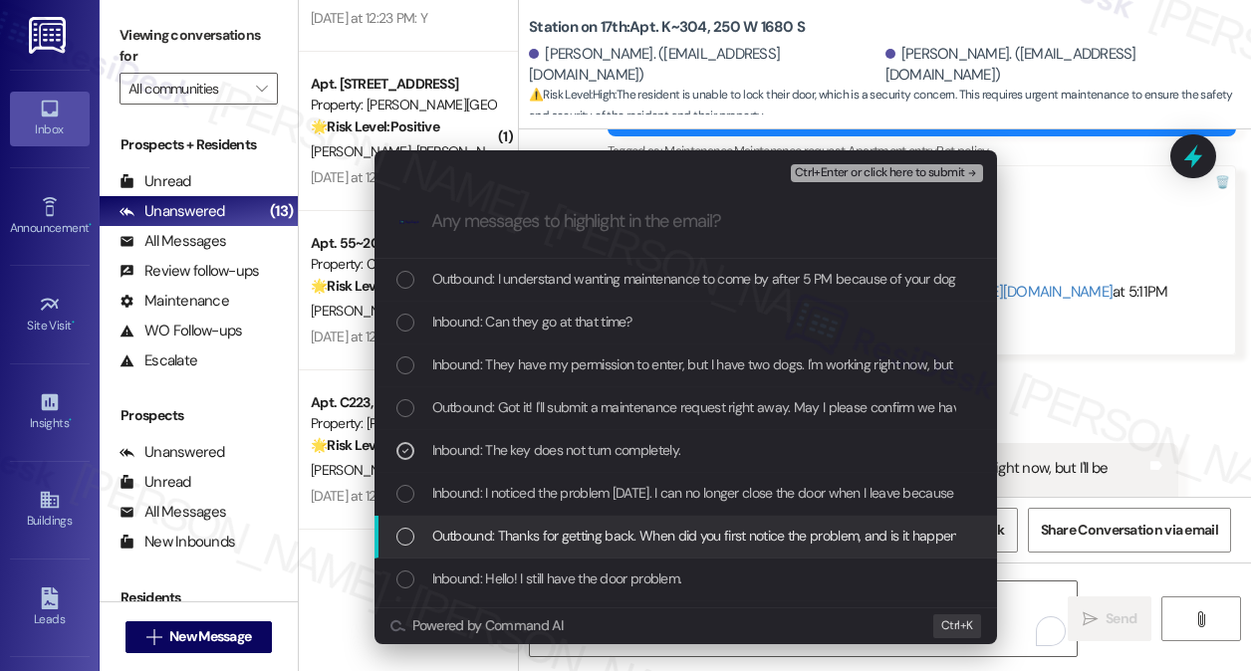
click at [598, 516] on div "Outbound: Thanks for getting back. When did you first notice the problem, and i…" at bounding box center [685, 537] width 622 height 43
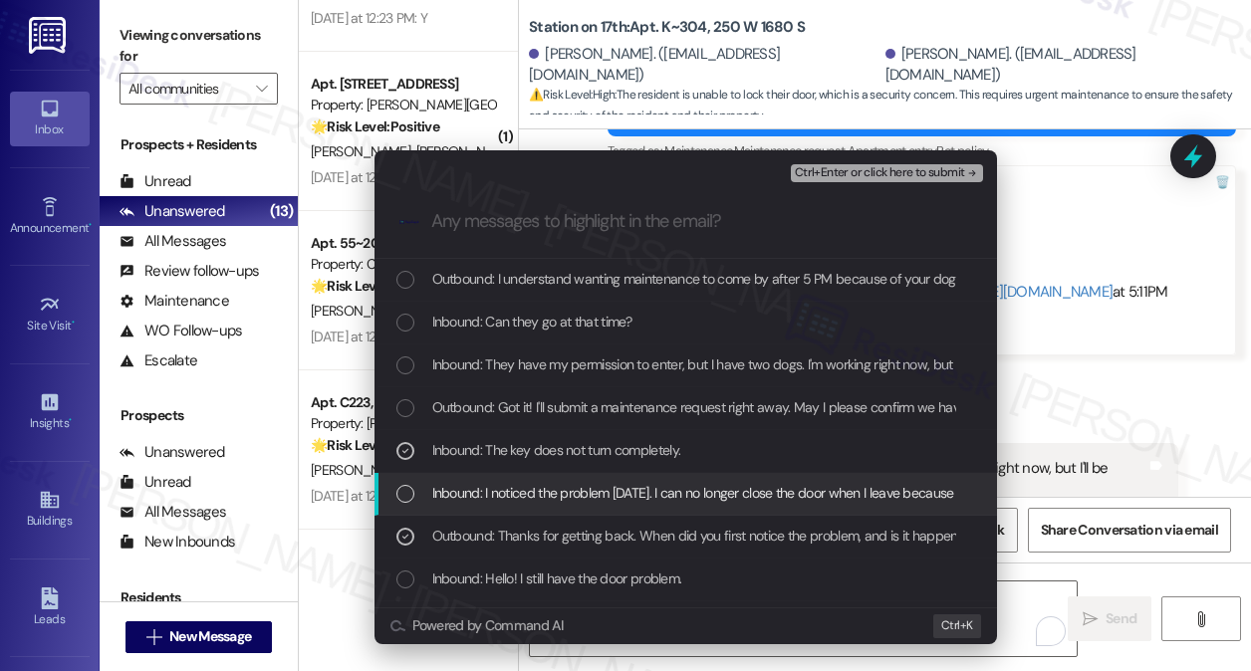
click at [610, 504] on span "Inbound: I noticed the problem yesterday. I can no longer close the door when I…" at bounding box center [760, 493] width 656 height 22
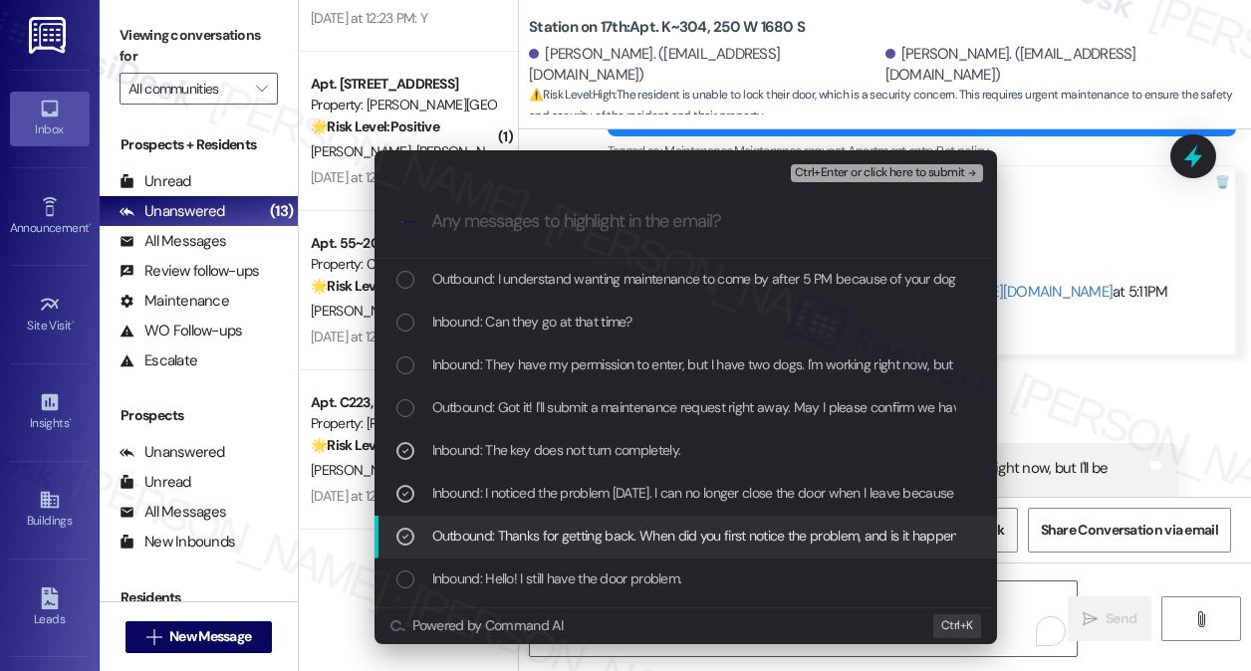
click at [595, 531] on span "Outbound: Thanks for getting back. When did you first notice the problem, and i…" at bounding box center [987, 536] width 1111 height 22
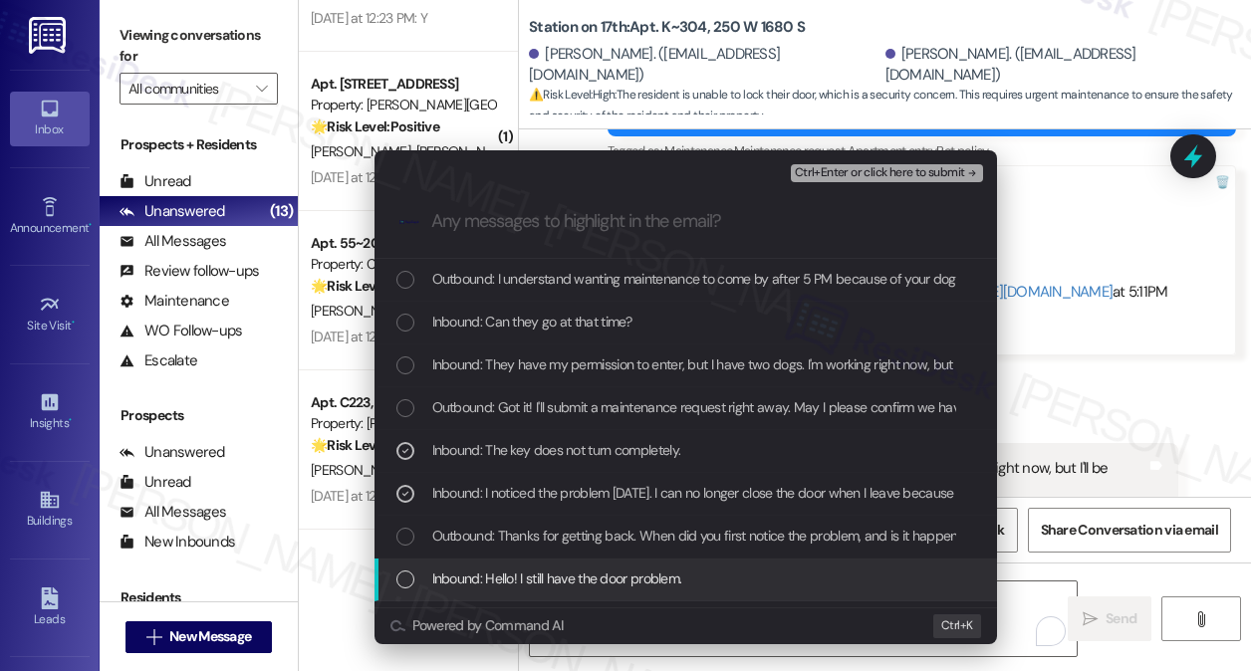
click at [597, 572] on span "Inbound: Hello! I still have the door problem." at bounding box center [557, 579] width 250 height 22
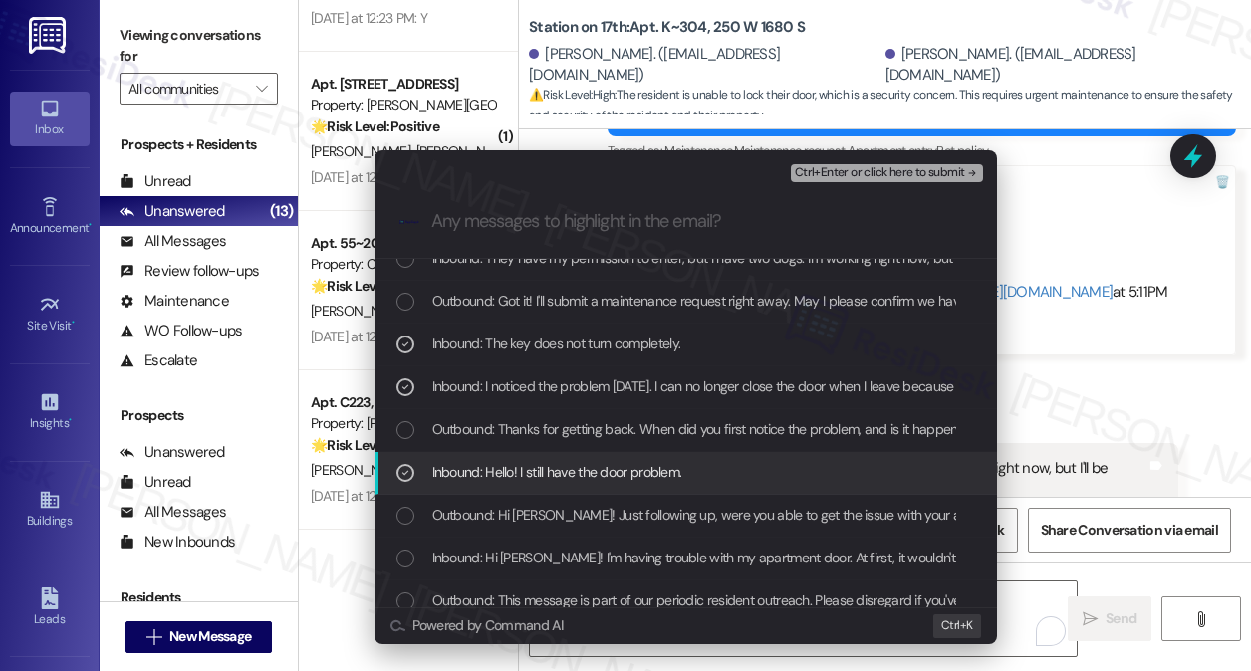
scroll to position [199, 0]
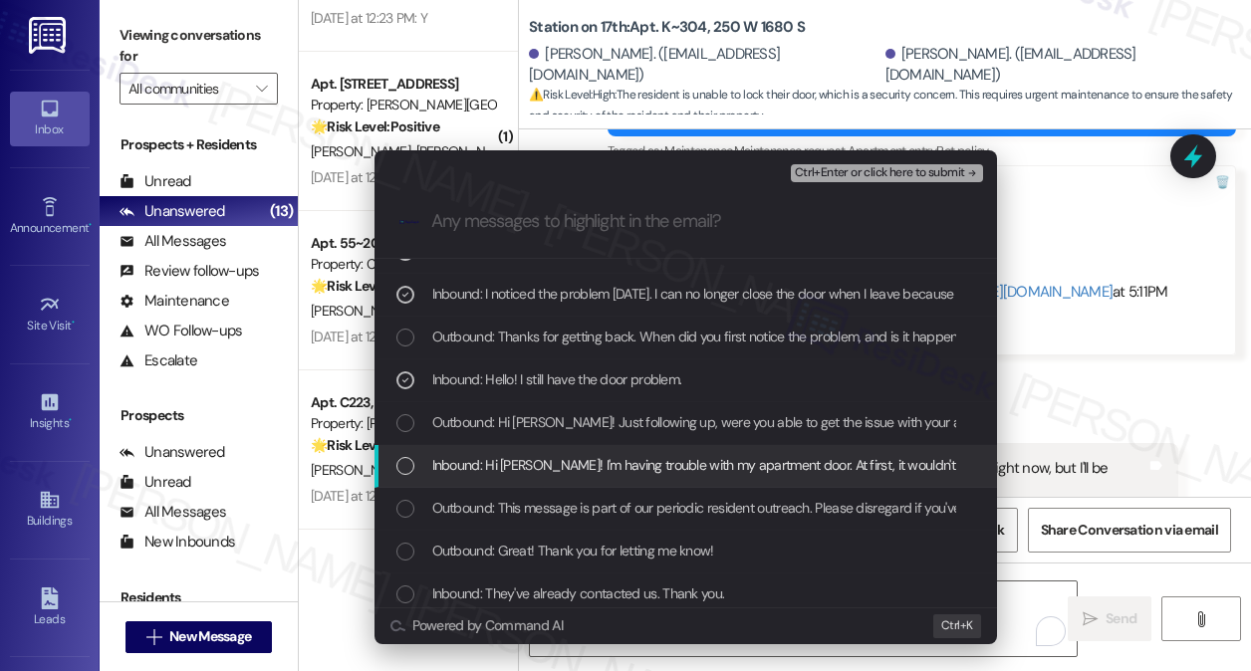
click at [709, 466] on span "Inbound: Hi Sarah! I'm having trouble with my apartment door. At first, it woul…" at bounding box center [921, 465] width 979 height 22
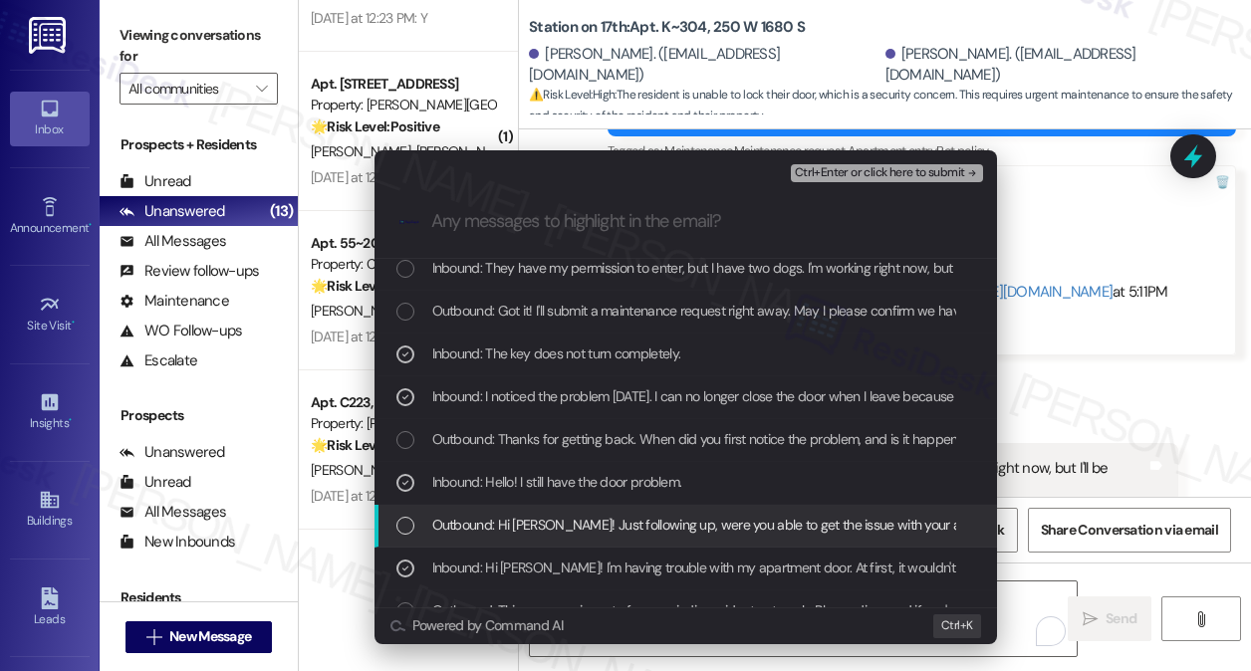
scroll to position [0, 0]
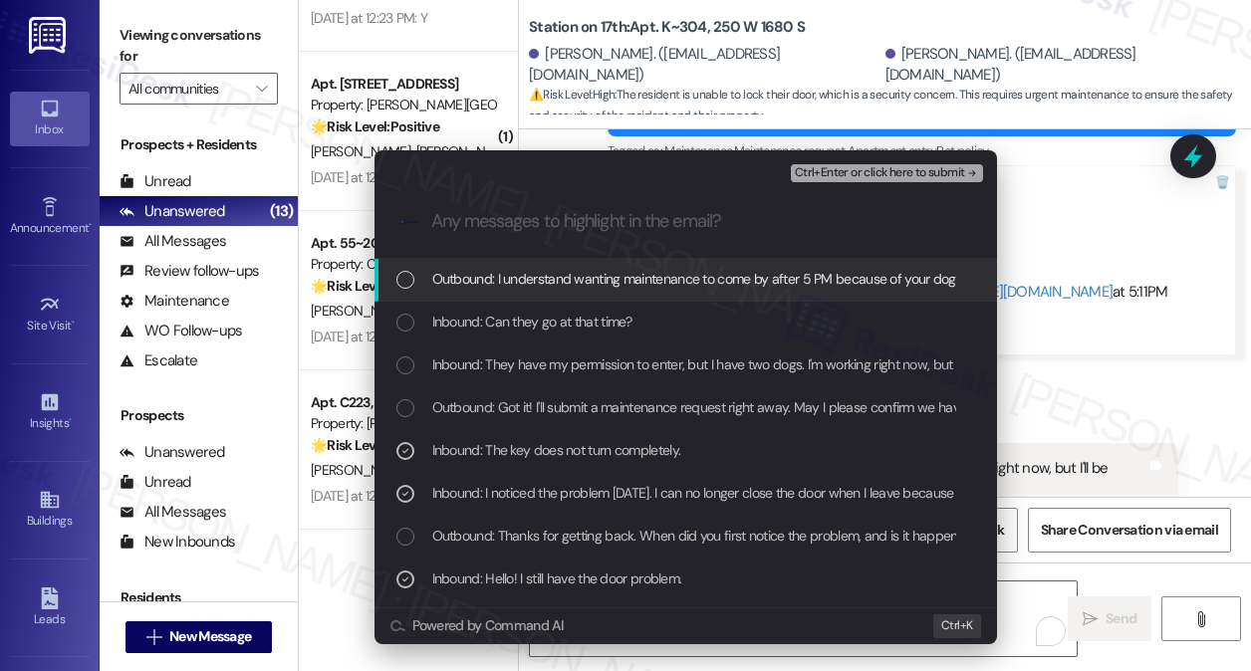
click at [875, 173] on span "Ctrl+Enter or click here to submit" at bounding box center [880, 173] width 170 height 14
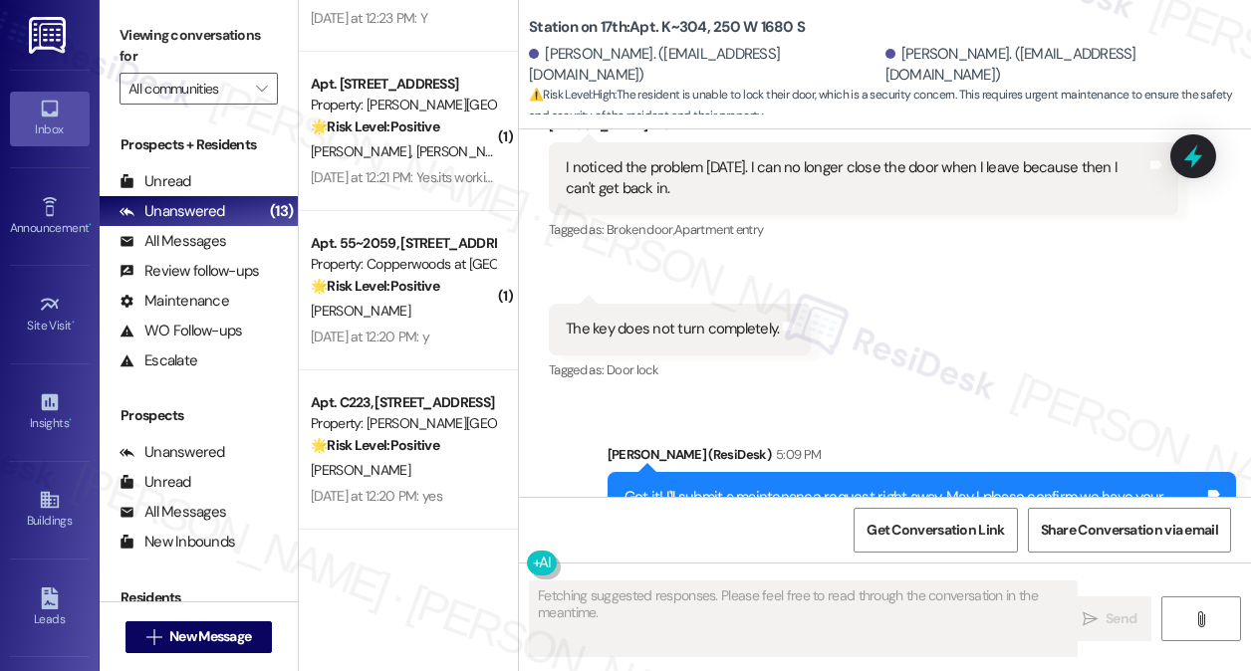
scroll to position [5617, 0]
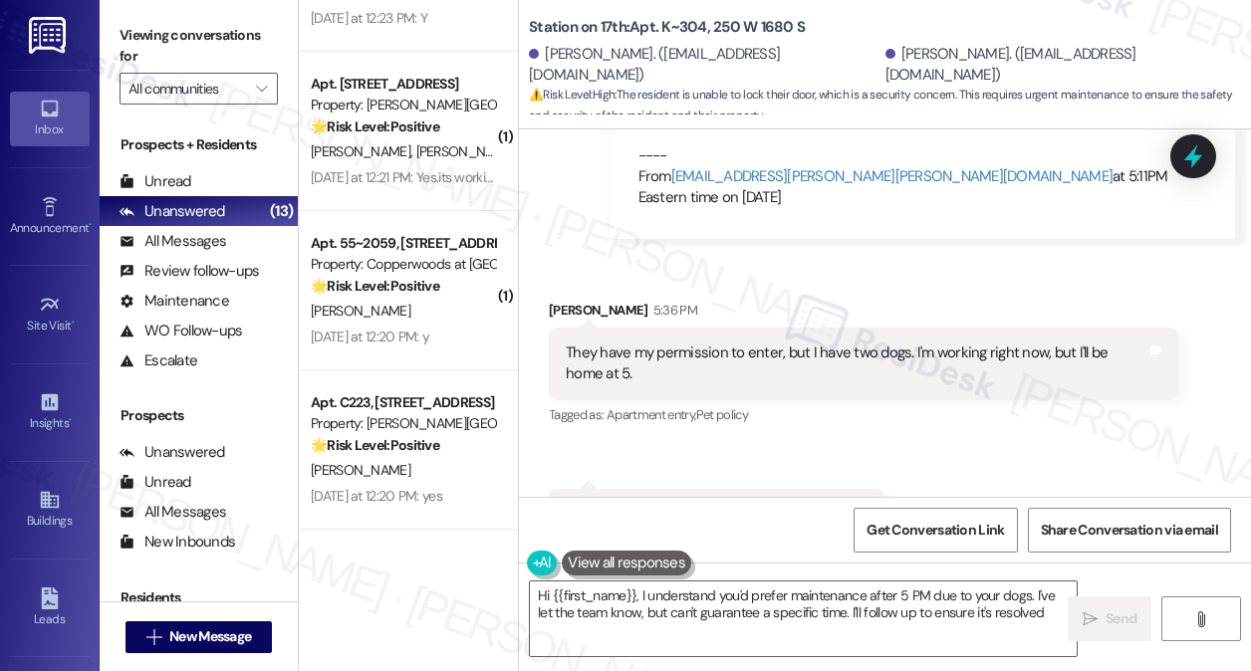
type textarea "Hi {{first_name}}, I understand you'd prefer maintenance after 5 PM due to your…"
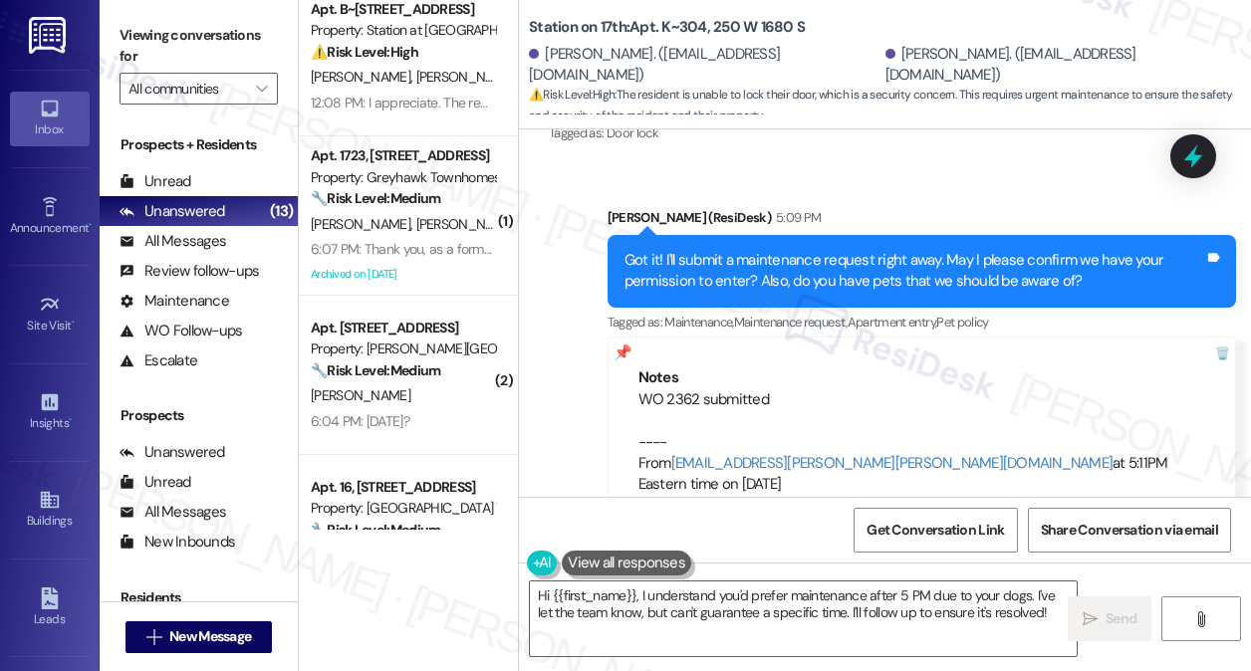
scroll to position [0, 0]
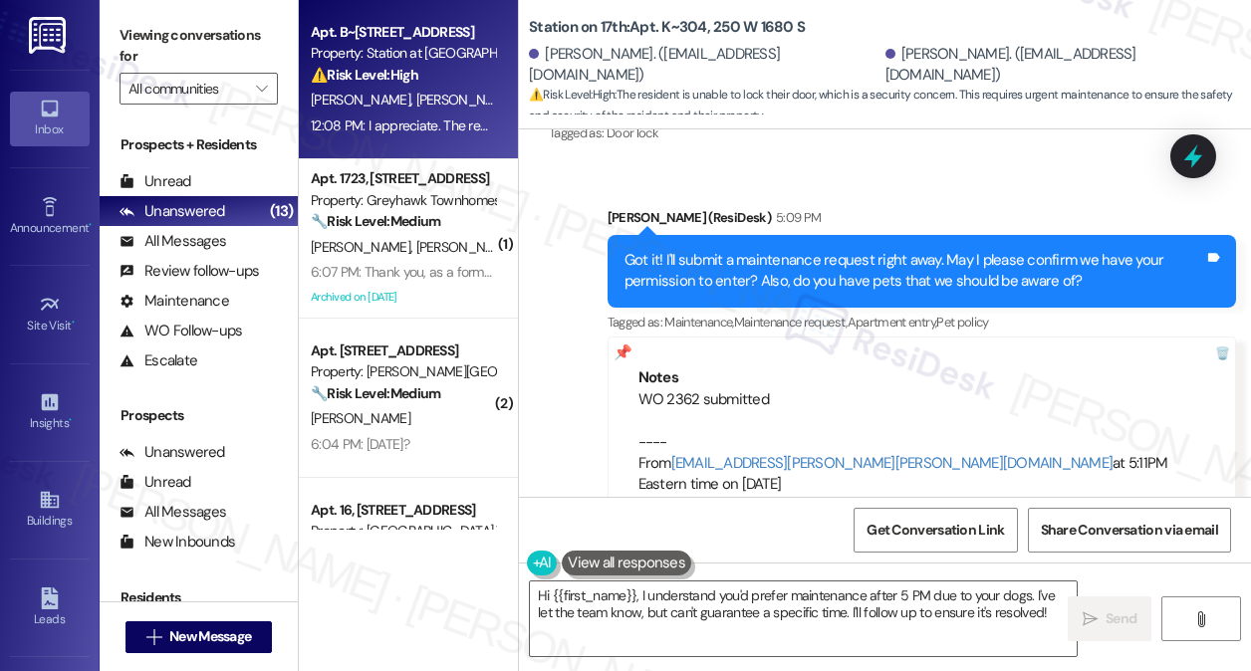
click at [416, 102] on span "[PERSON_NAME]" at bounding box center [466, 100] width 100 height 18
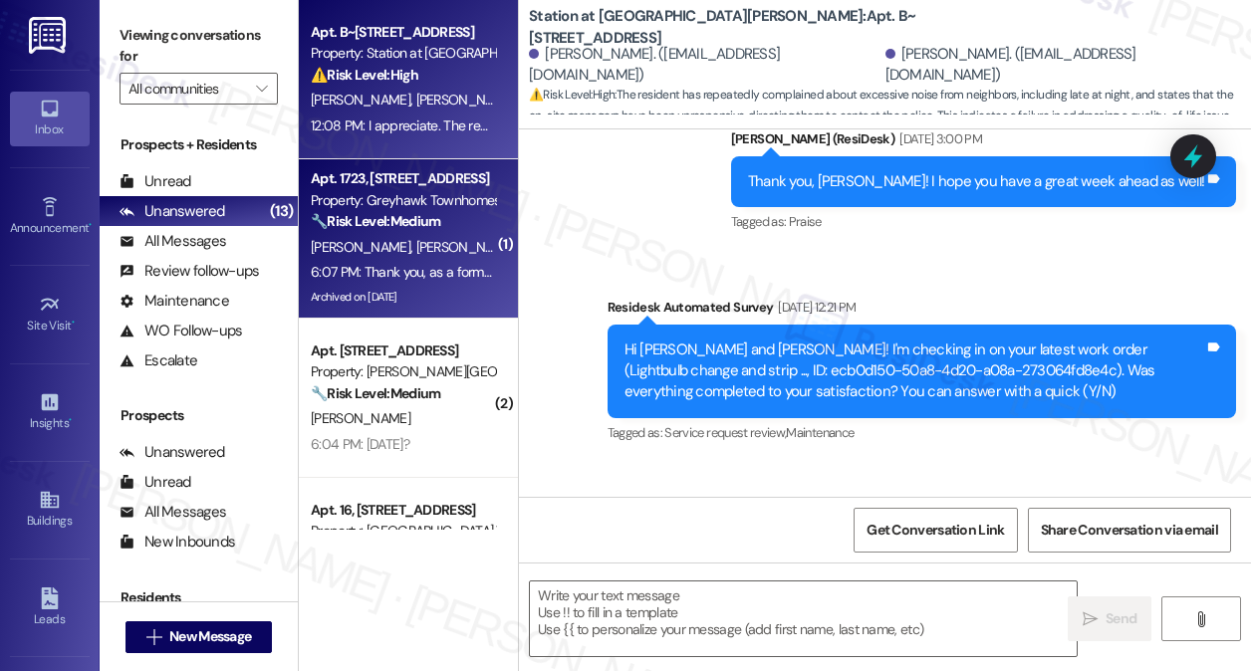
type textarea "Fetching suggested responses. Please feel free to read through the conversation…"
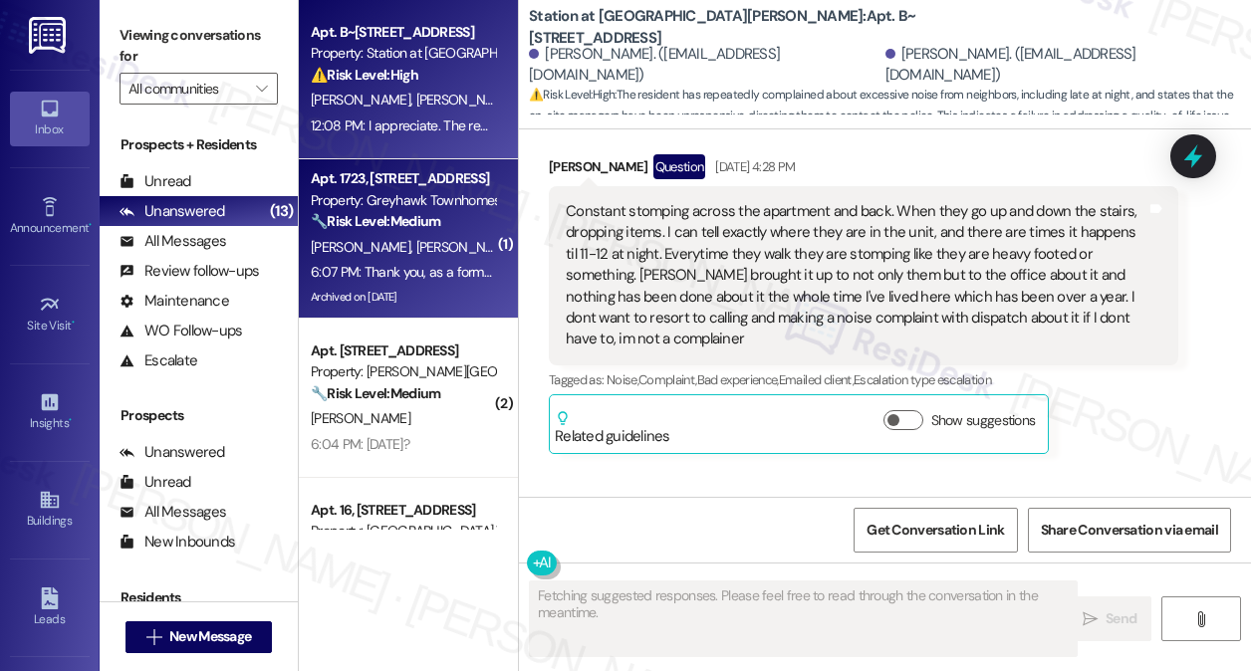
click at [431, 252] on div "K. Mikesell T. Mikesell" at bounding box center [403, 247] width 188 height 25
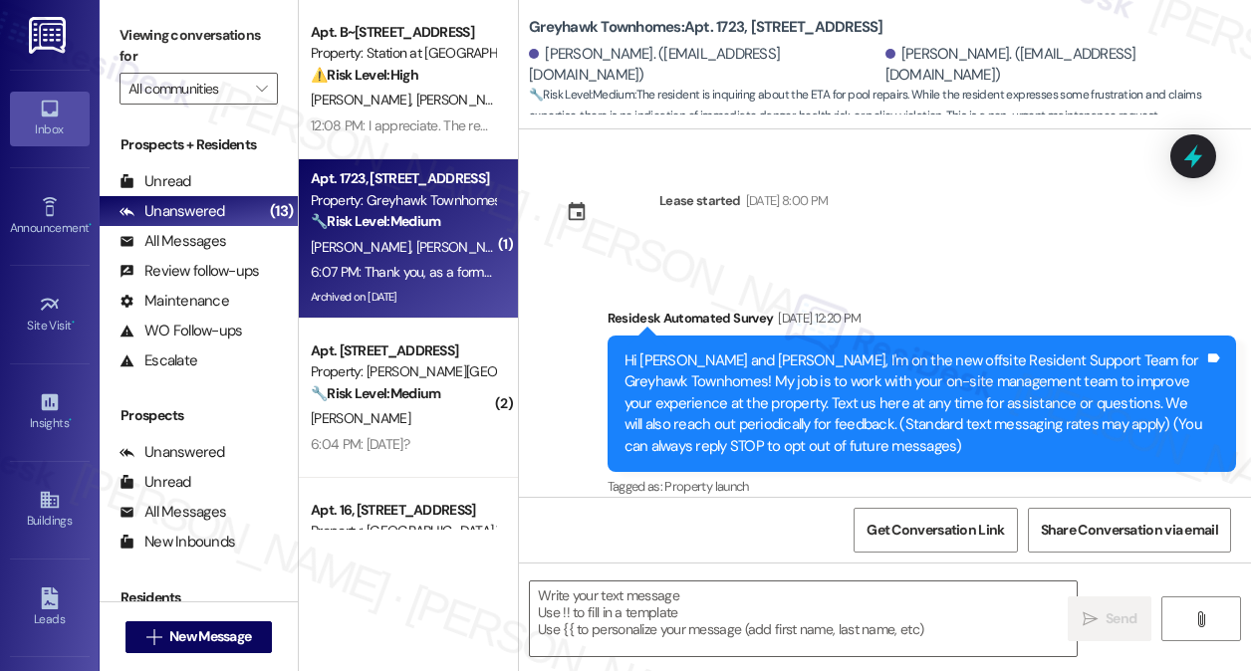
scroll to position [7216, 0]
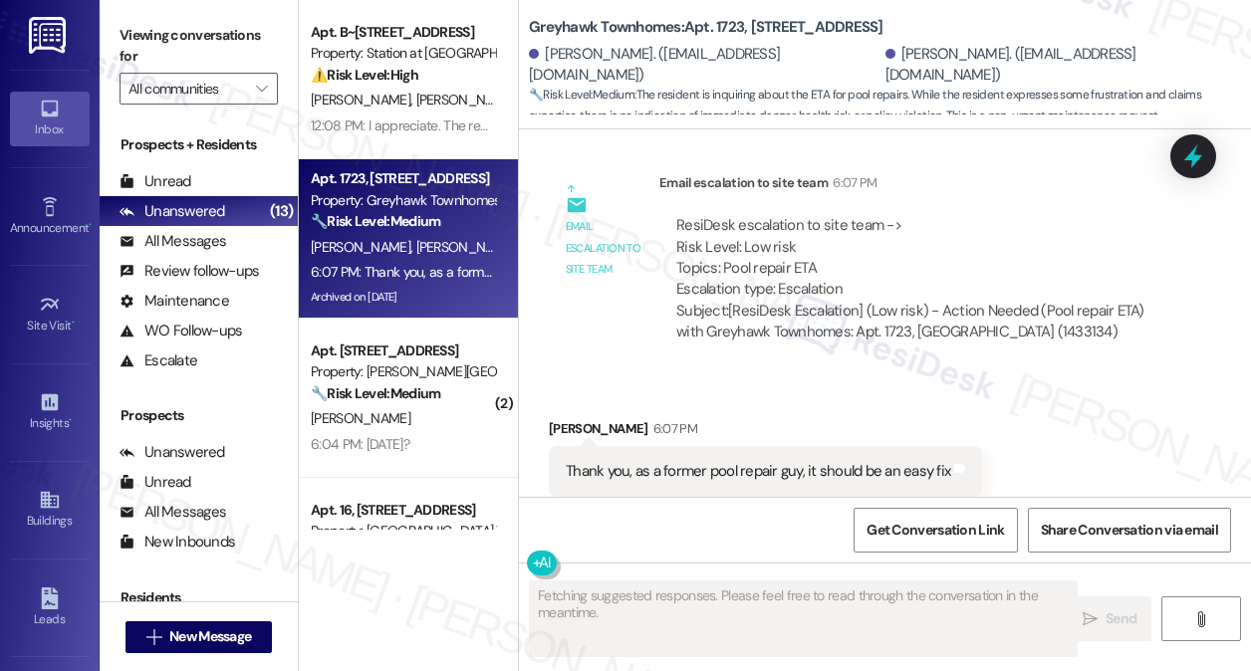
click at [728, 461] on div "Thank you, as a former pool repair guy, it should be an easy fix" at bounding box center [758, 471] width 384 height 21
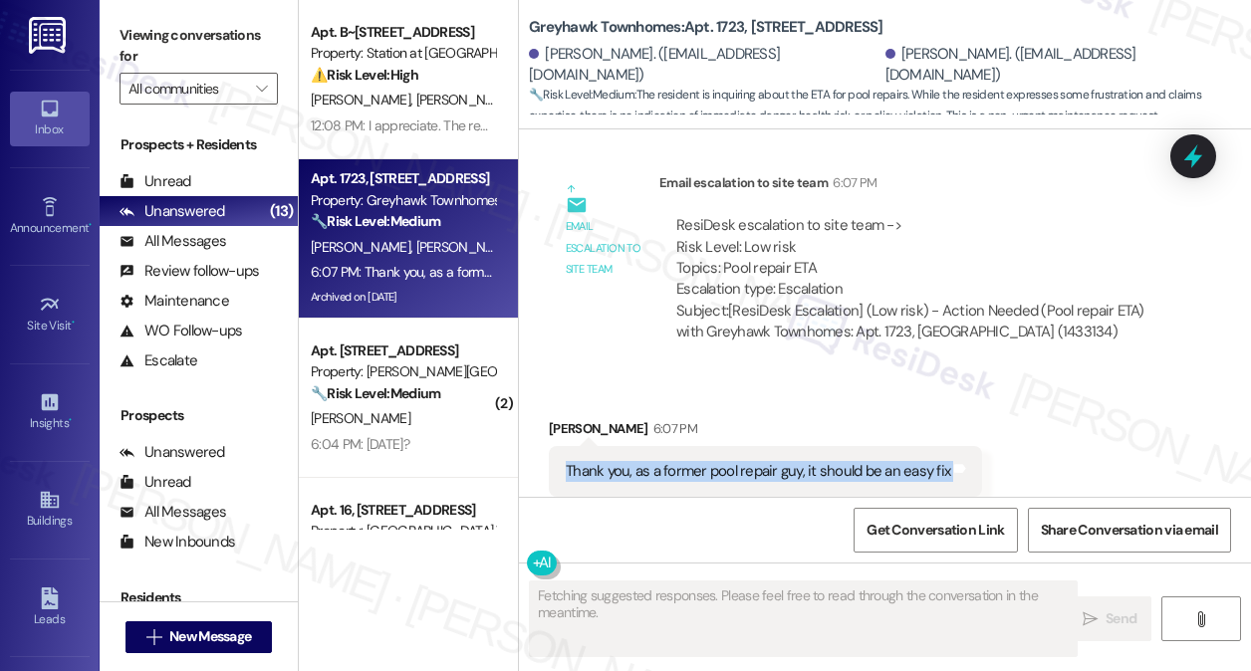
click at [728, 461] on div "Thank you, as a former pool repair guy, it should be an easy fix" at bounding box center [758, 471] width 384 height 21
click at [696, 461] on div "Thank you, as a former pool repair guy, it should be an easy fix" at bounding box center [758, 471] width 384 height 21
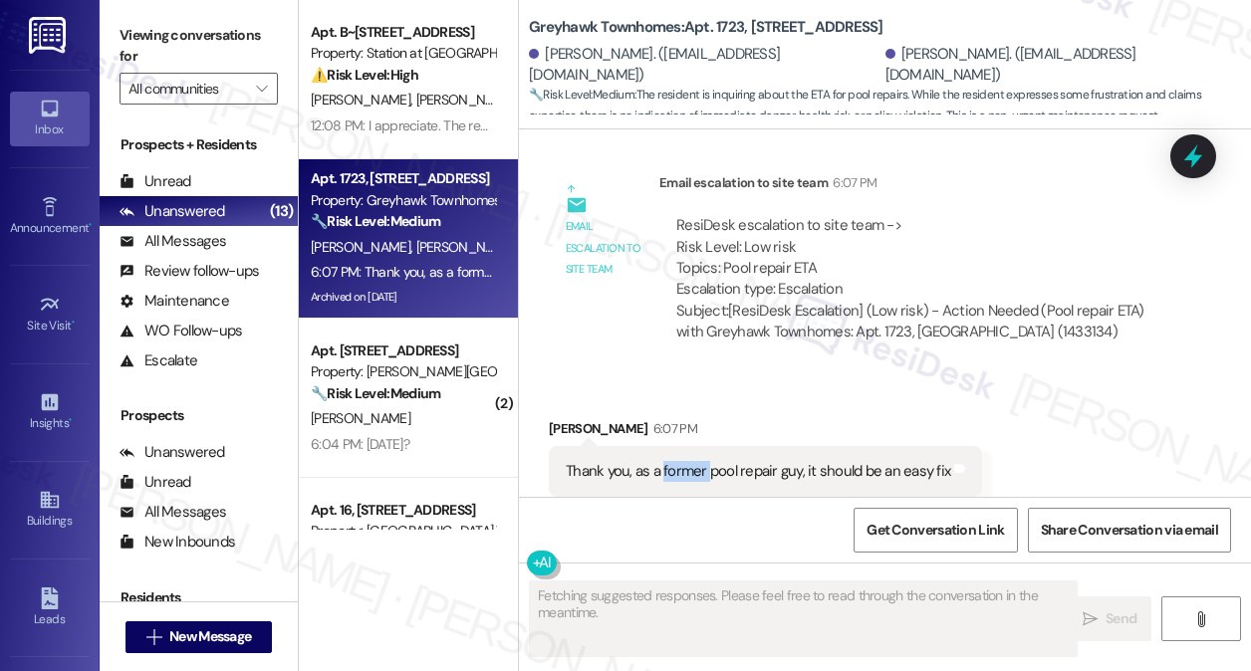
click at [696, 461] on div "Thank you, as a former pool repair guy, it should be an easy fix" at bounding box center [758, 471] width 384 height 21
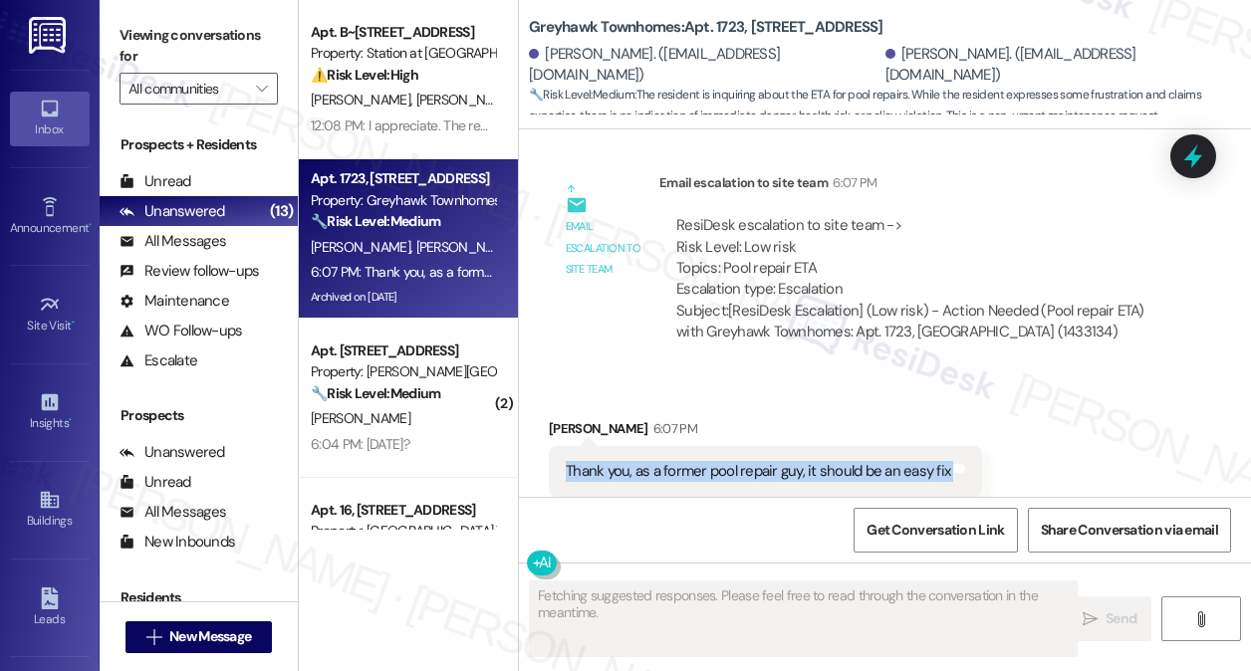
click at [696, 461] on div "Thank you, as a former pool repair guy, it should be an easy fix" at bounding box center [758, 471] width 384 height 21
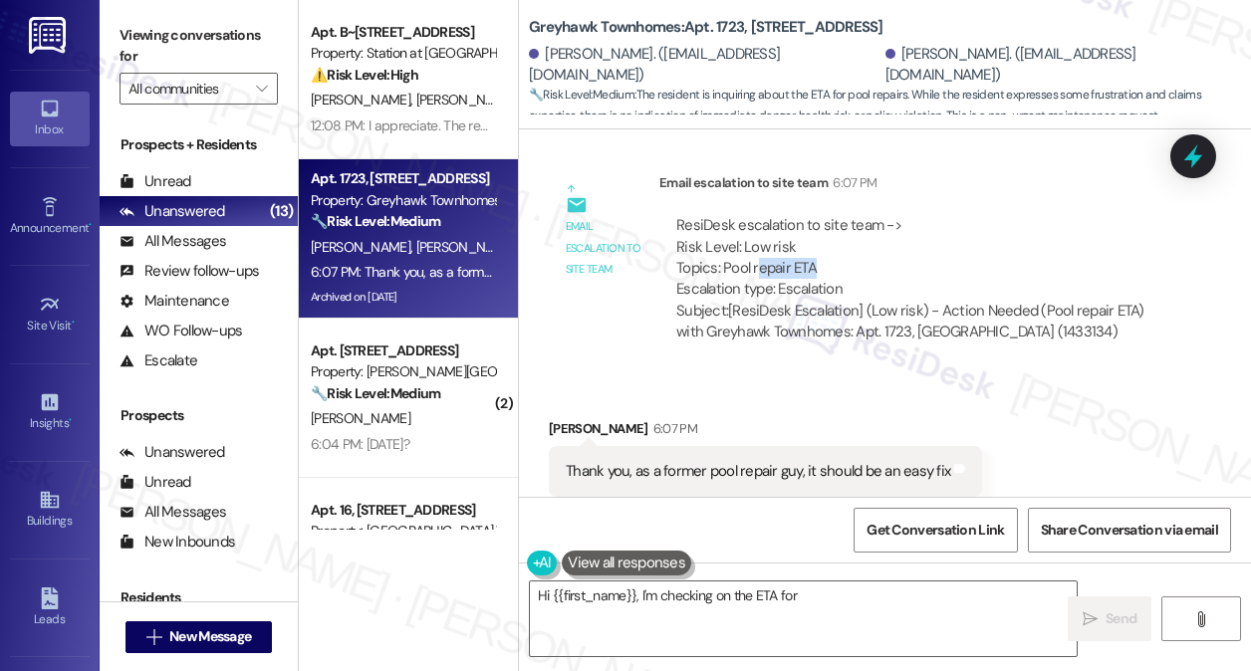
drag, startPoint x: 754, startPoint y: 234, endPoint x: 855, endPoint y: 231, distance: 101.6
click at [855, 231] on div "ResiDesk escalation to site team -> Risk Level: Low risk Topics: Pool repair ET…" at bounding box center [918, 258] width 485 height 86
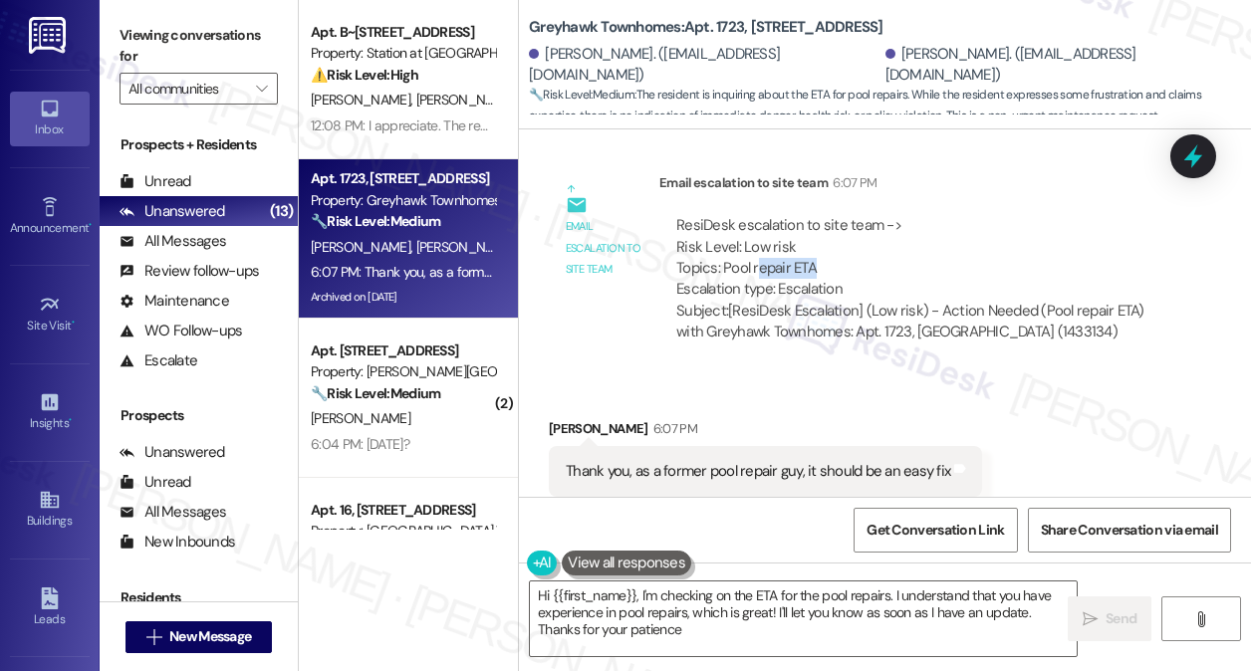
type textarea "Hi {{first_name}}, I'm checking on the ETA for the pool repairs. I understand t…"
click at [678, 461] on div "Thank you, as a former pool repair guy, it should be an easy fix" at bounding box center [758, 471] width 384 height 21
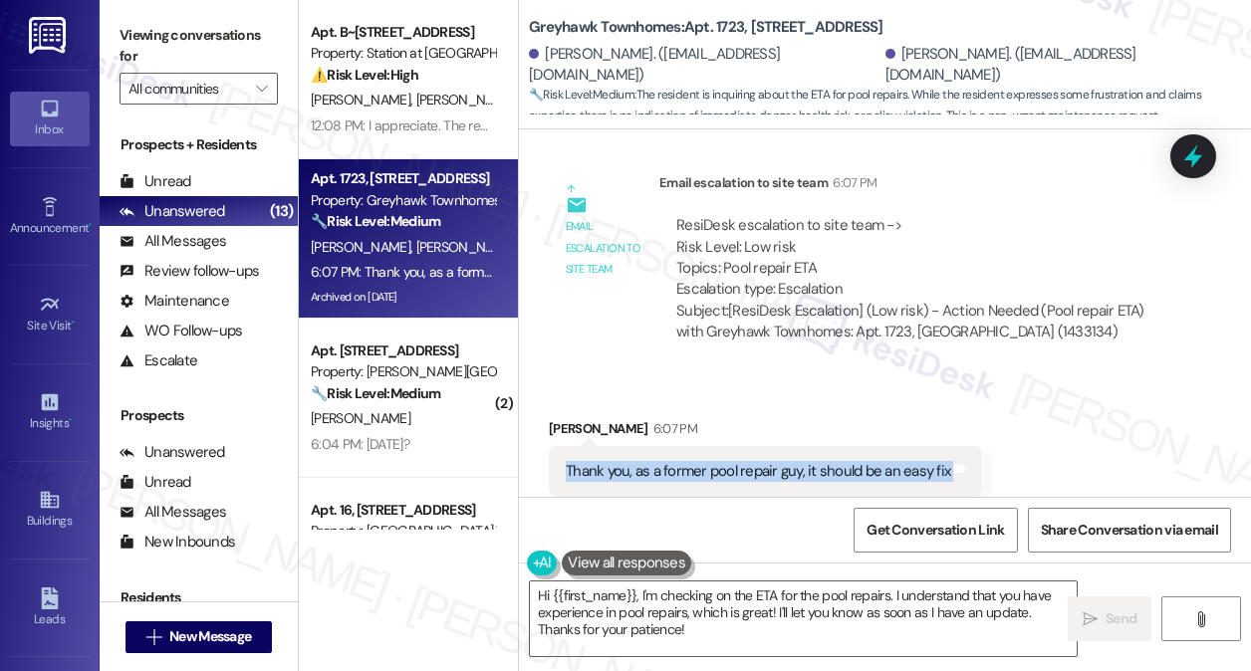
click at [678, 461] on div "Thank you, as a former pool repair guy, it should be an easy fix" at bounding box center [758, 471] width 384 height 21
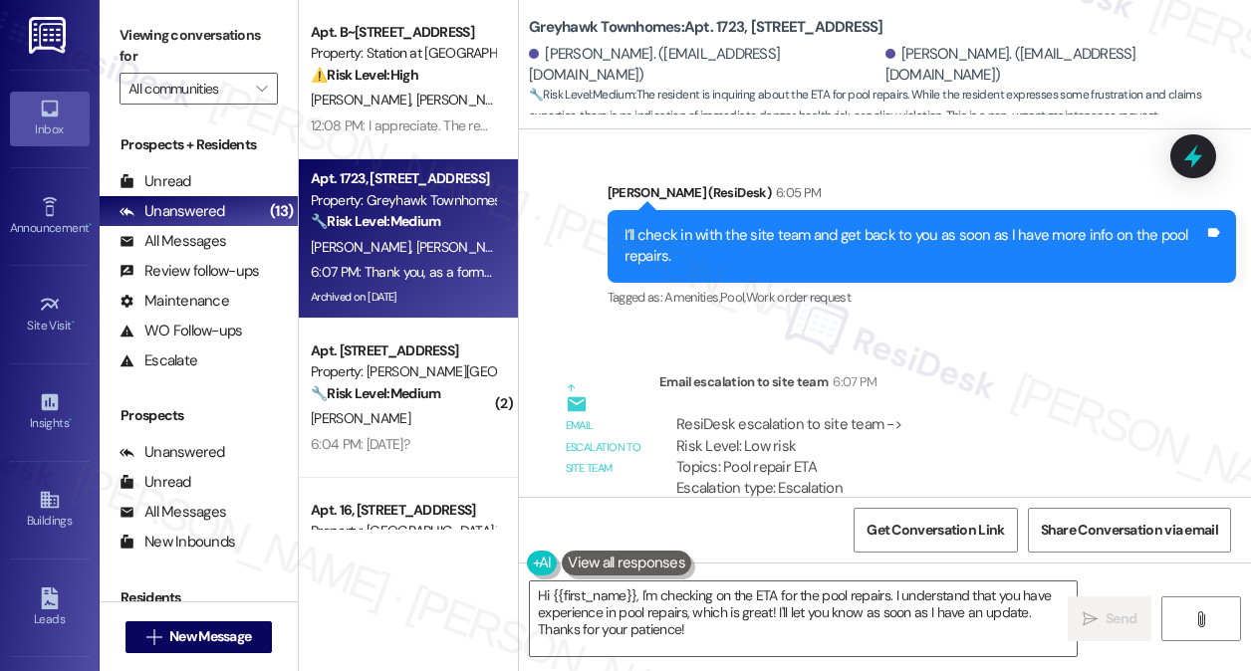
scroll to position [100, 0]
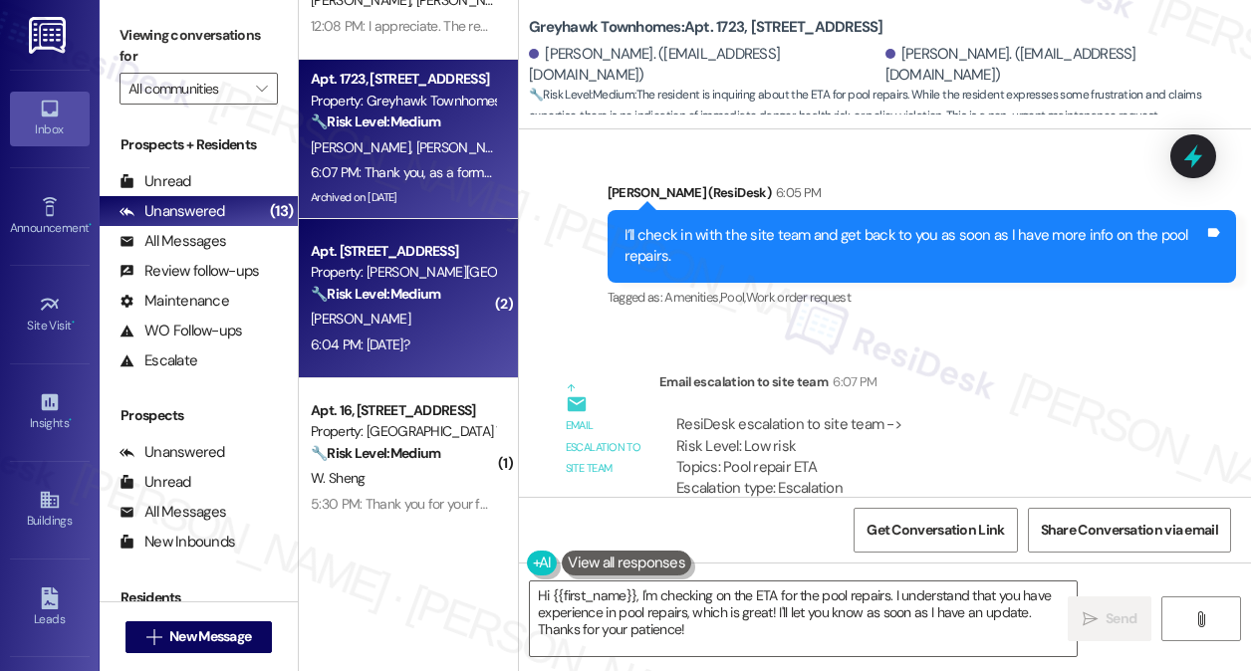
click at [411, 322] on div "[PERSON_NAME]" at bounding box center [403, 319] width 188 height 25
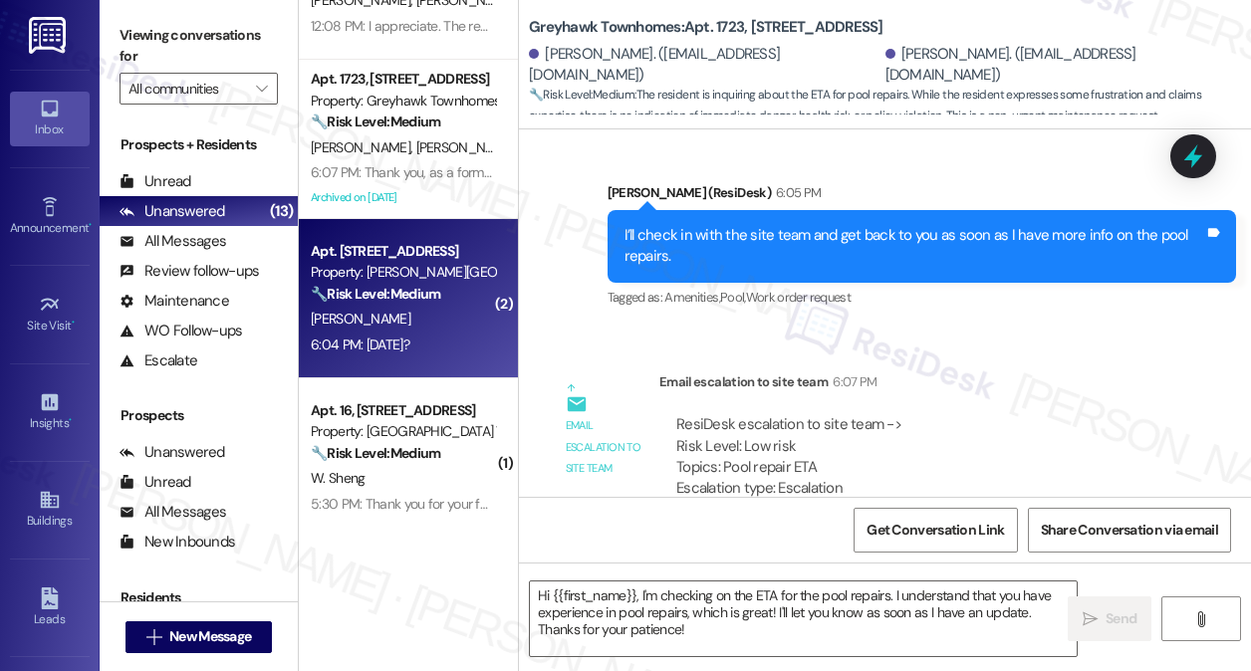
type textarea "Fetching suggested responses. Please feel free to read through the conversation…"
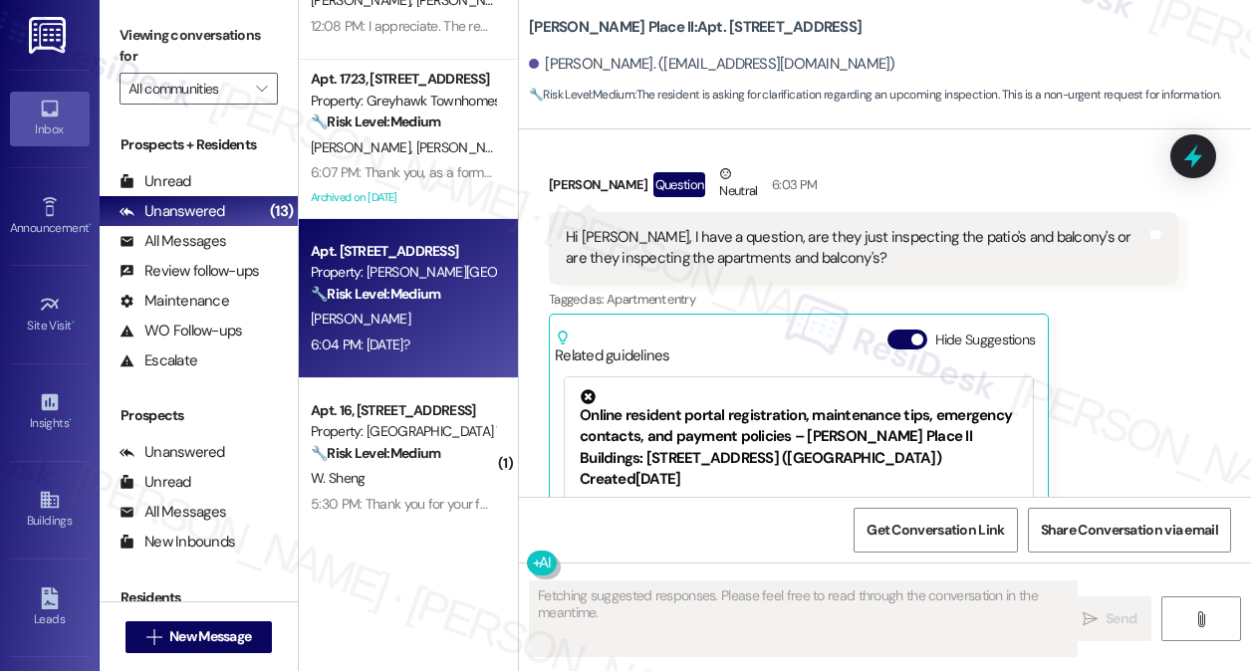
scroll to position [2314, 0]
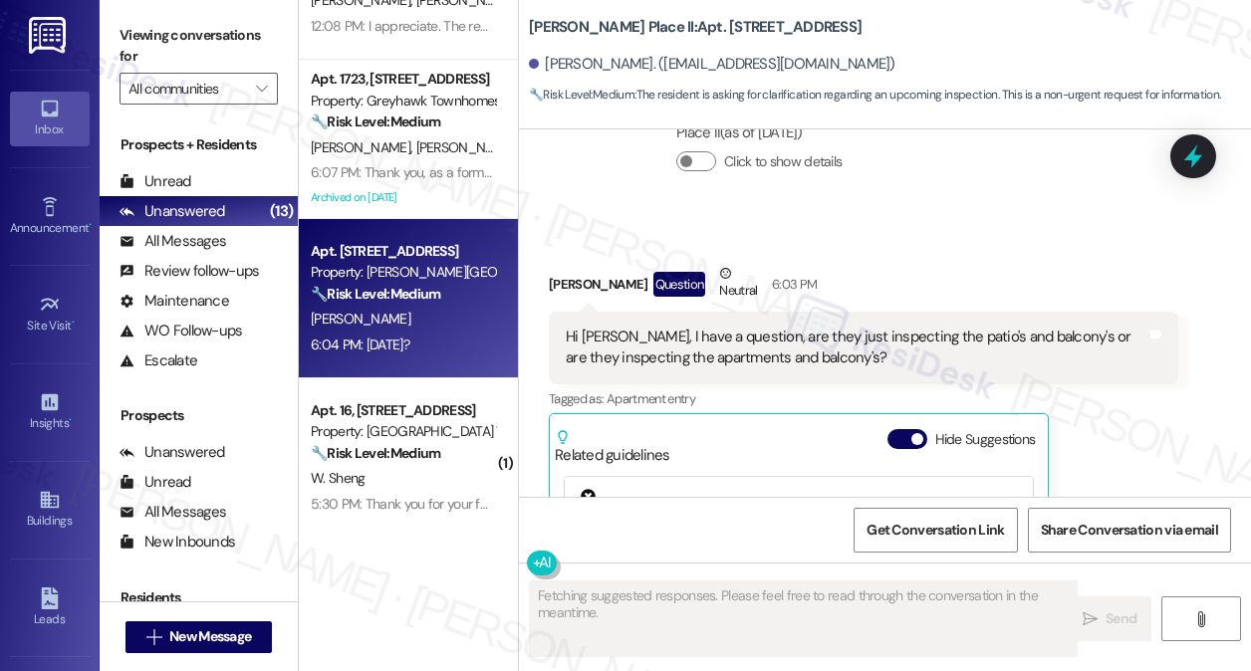
click at [728, 352] on div "Hi [PERSON_NAME], I have a question, are they just inspecting the patio's and b…" at bounding box center [856, 348] width 581 height 43
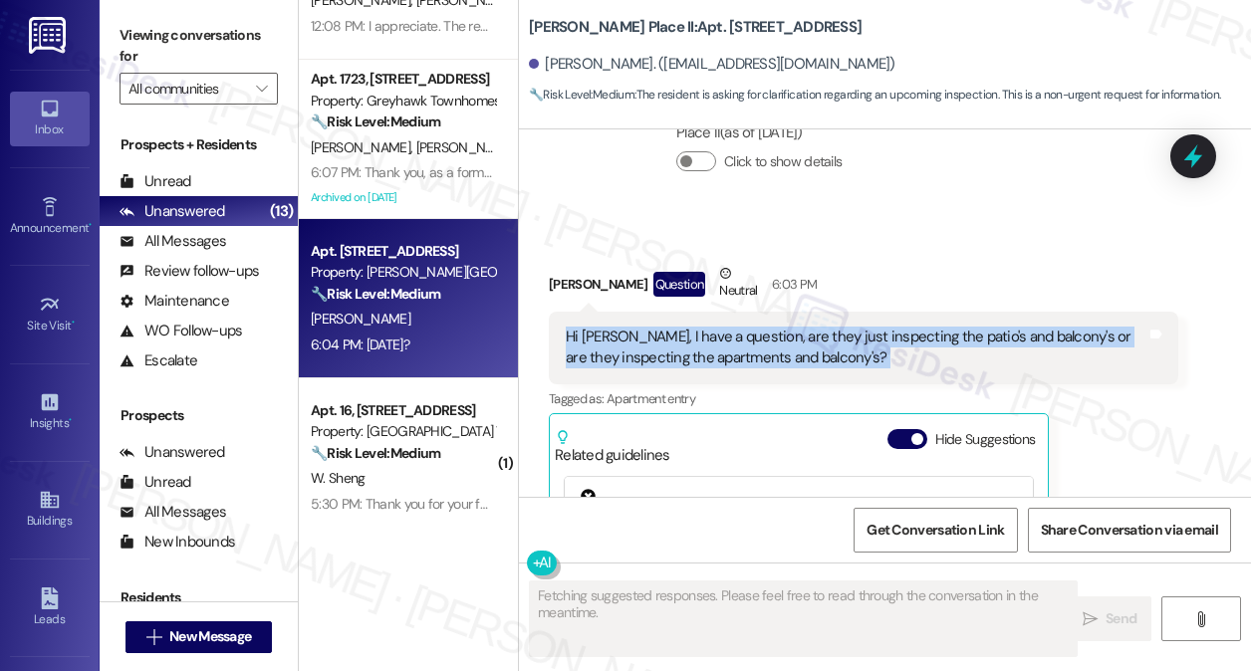
click at [728, 352] on div "Hi [PERSON_NAME], I have a question, are they just inspecting the patio's and b…" at bounding box center [856, 348] width 581 height 43
click at [829, 351] on div "Hi [PERSON_NAME], I have a question, are they just inspecting the patio's and b…" at bounding box center [856, 348] width 581 height 43
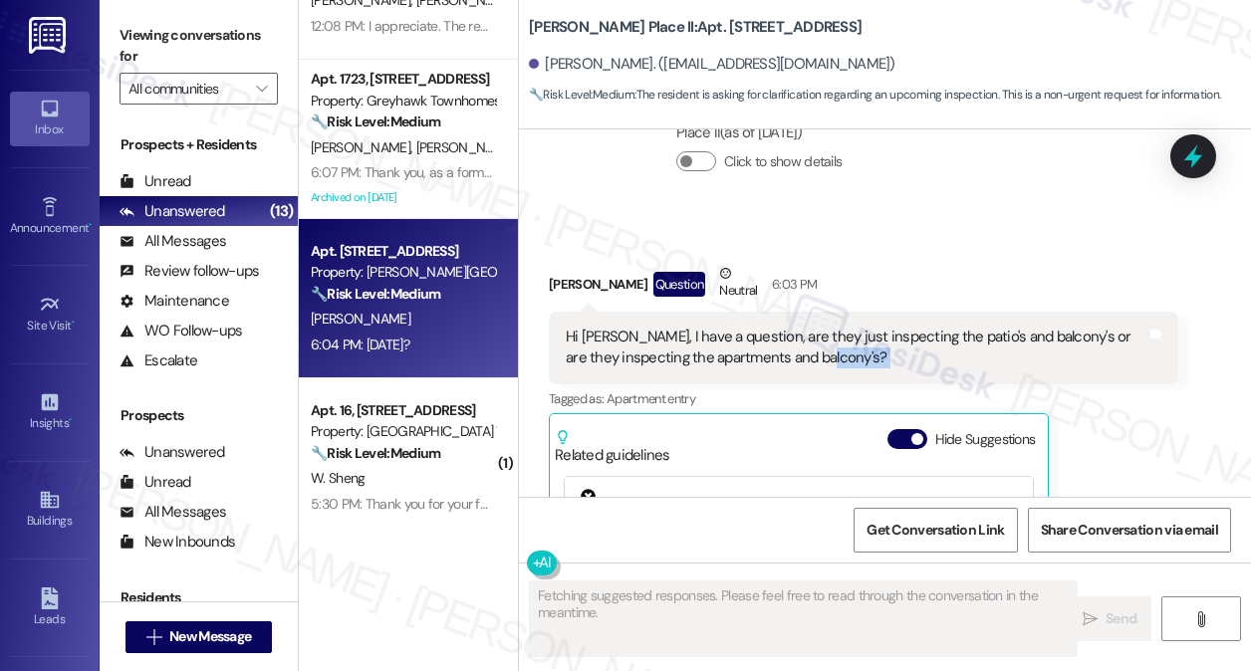
click at [829, 351] on div "Hi [PERSON_NAME], I have a question, are they just inspecting the patio's and b…" at bounding box center [856, 348] width 581 height 43
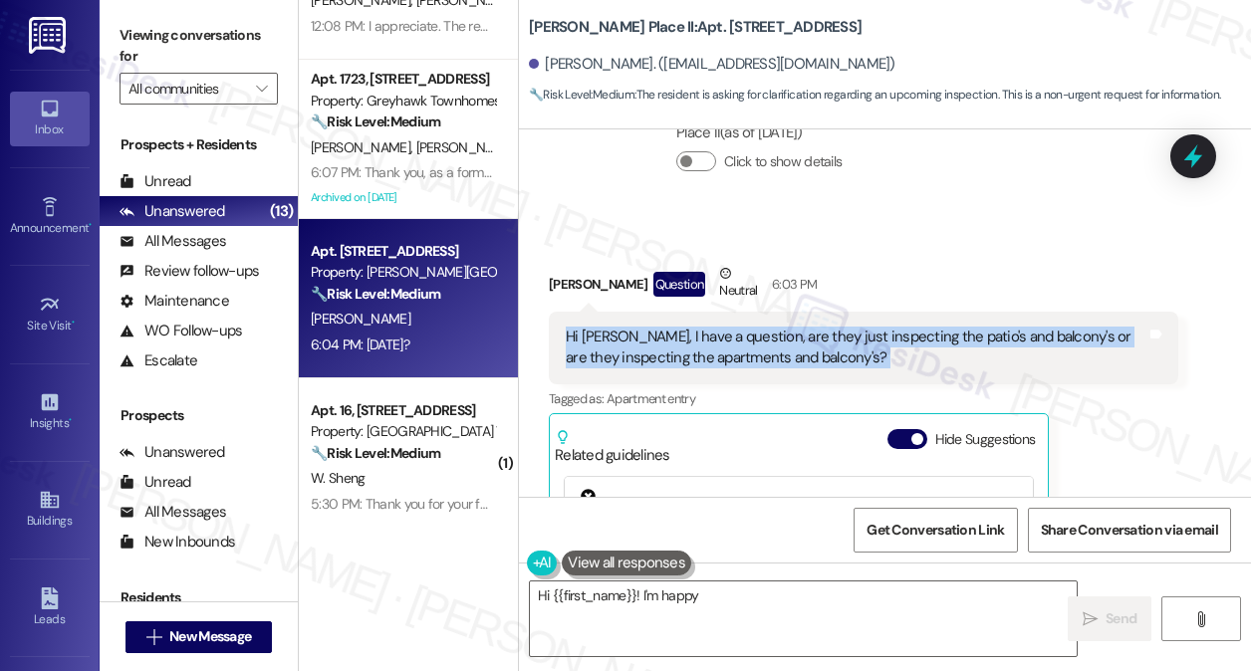
click at [829, 351] on div "Hi [PERSON_NAME], I have a question, are they just inspecting the patio's and b…" at bounding box center [856, 348] width 581 height 43
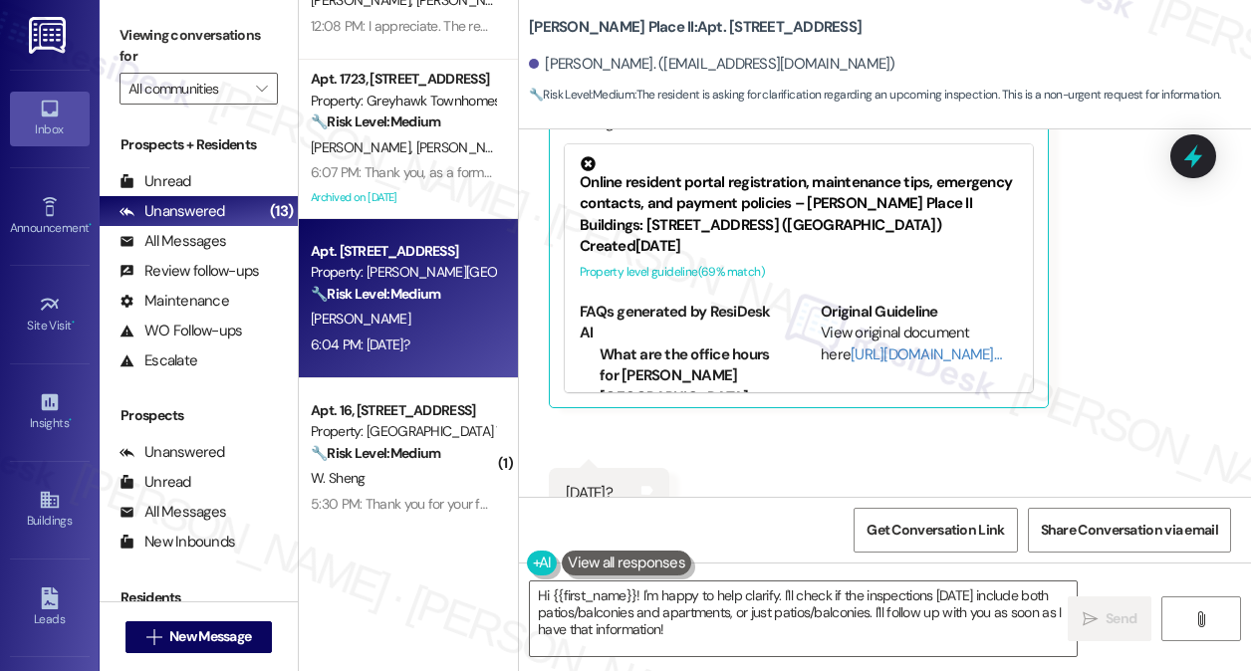
scroll to position [2613, 0]
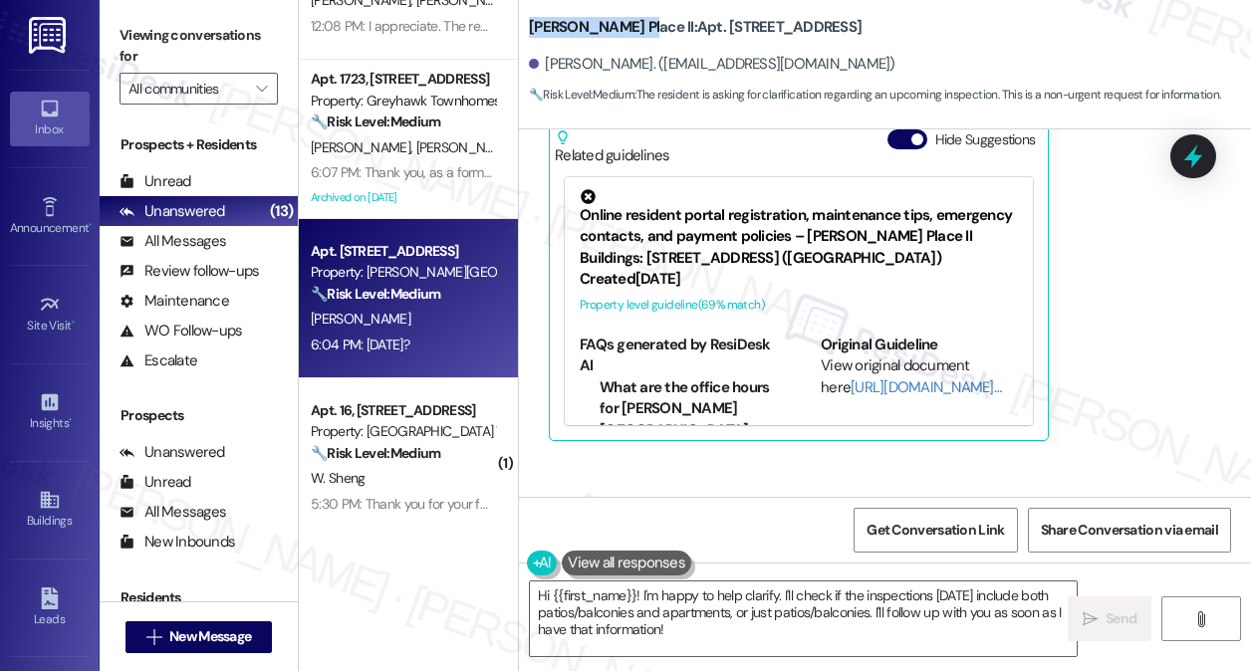
drag, startPoint x: 530, startPoint y: 30, endPoint x: 632, endPoint y: 28, distance: 102.6
click at [632, 28] on b "Brigham Place II: Apt. B215, 160 I East 800 South" at bounding box center [695, 27] width 333 height 21
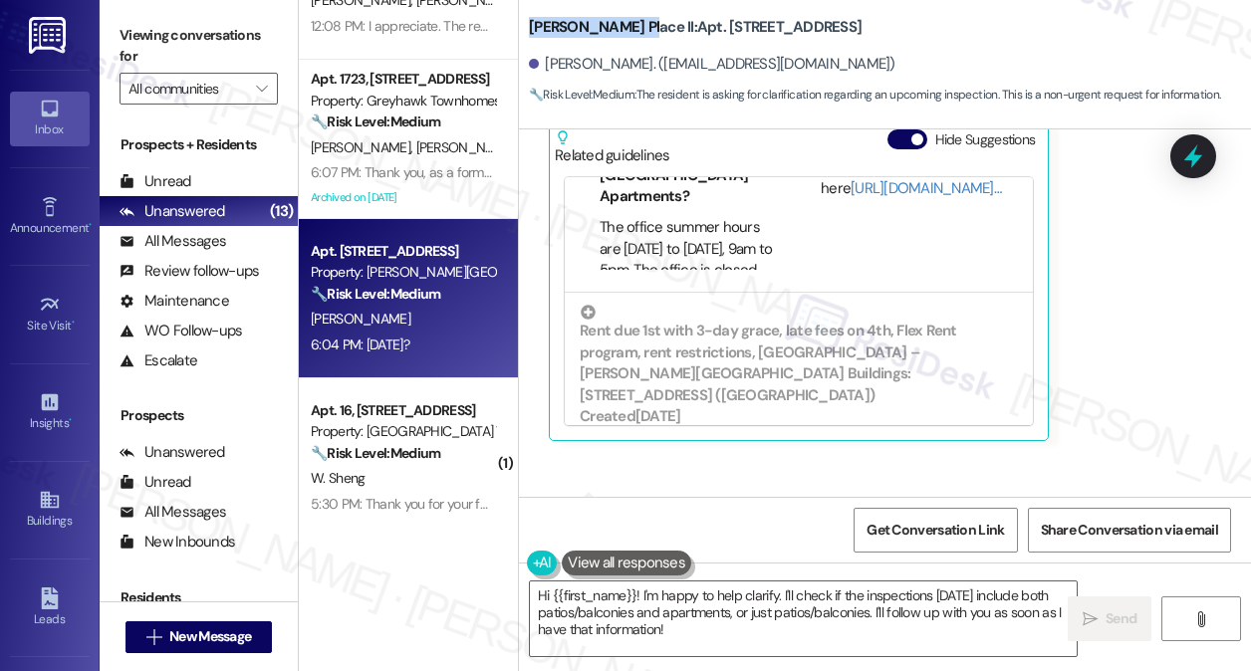
scroll to position [100, 0]
click at [854, 198] on link "[URL][DOMAIN_NAME]…" at bounding box center [926, 188] width 150 height 20
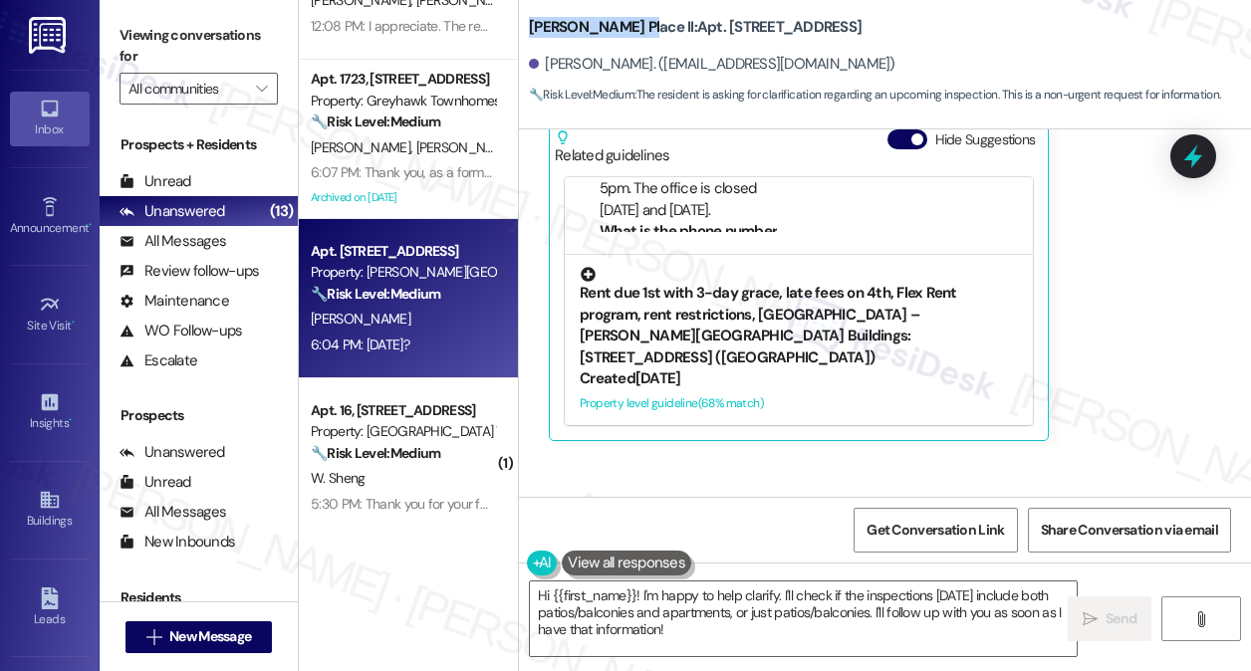
scroll to position [2713, 0]
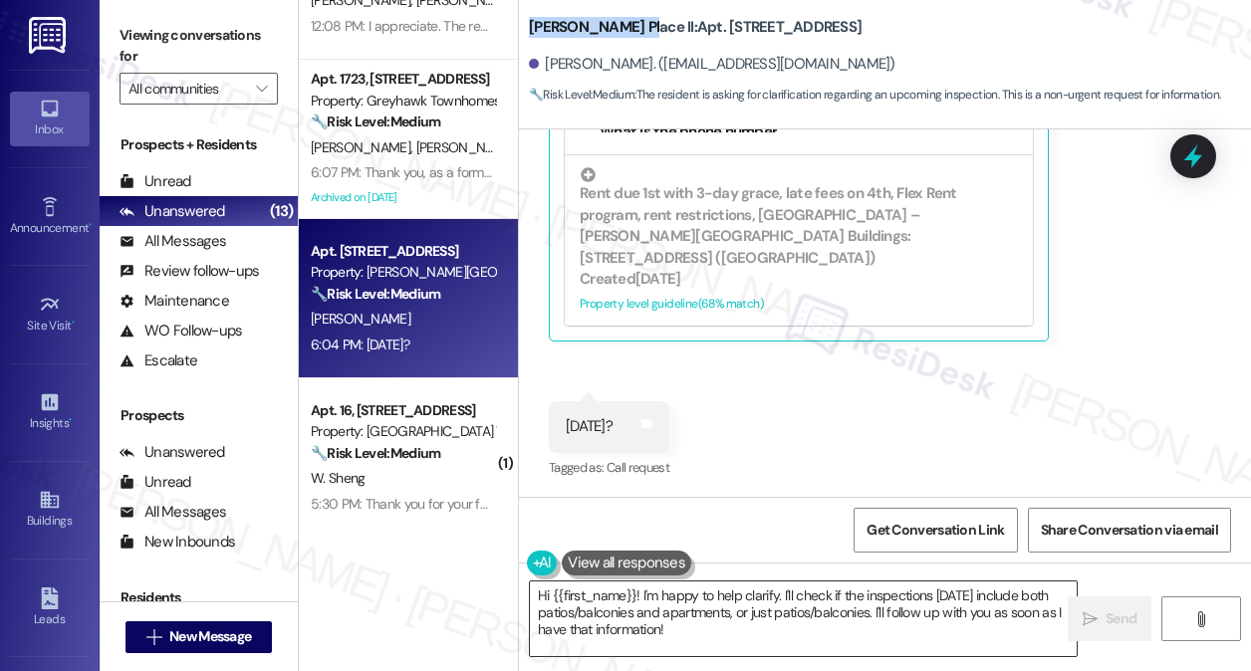
click at [681, 603] on textarea "Hi {{first_name}}! I'm happy to help clarify. I'll check if the inspections on …" at bounding box center [803, 619] width 547 height 75
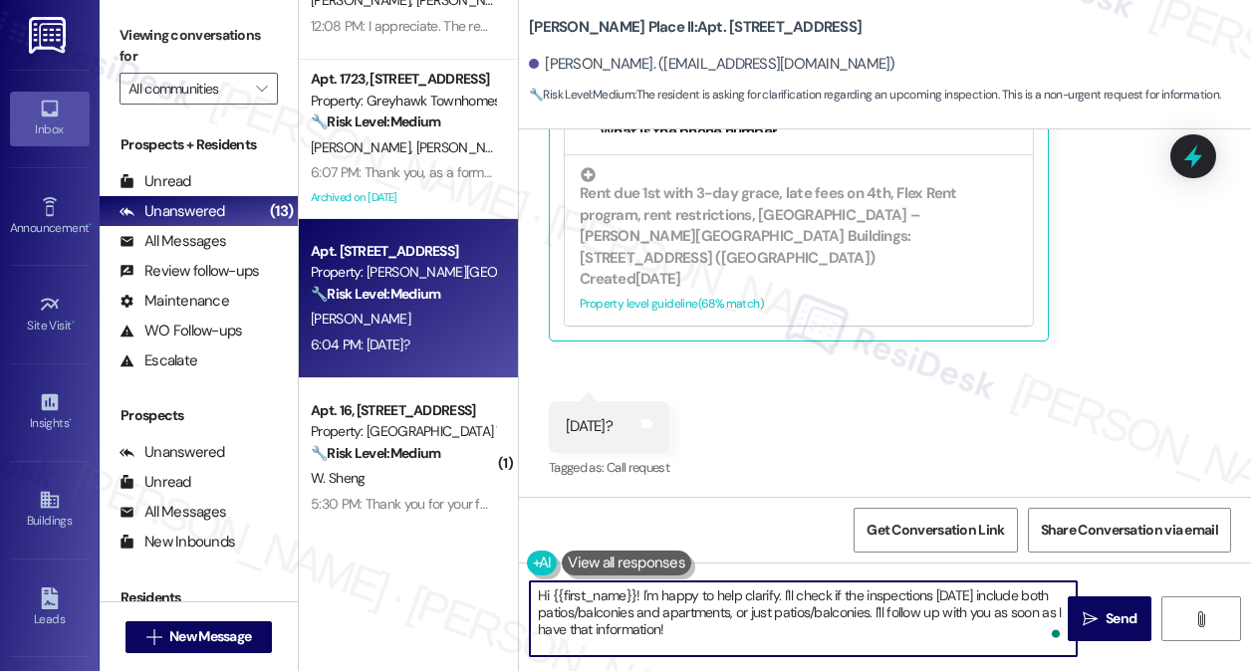
click at [805, 628] on textarea "Hi {{first_name}}! I'm happy to help clarify. I'll check if the inspections on …" at bounding box center [803, 619] width 547 height 75
click at [737, 585] on textarea "Hi {{first_name}}! I'm happy to help clarify. I'll check if the inspections on …" at bounding box center [803, 619] width 547 height 75
click at [790, 623] on textarea "Hi {{first_name}}! I'm happy to help clarify. I'll check if the inspections on …" at bounding box center [803, 619] width 547 height 75
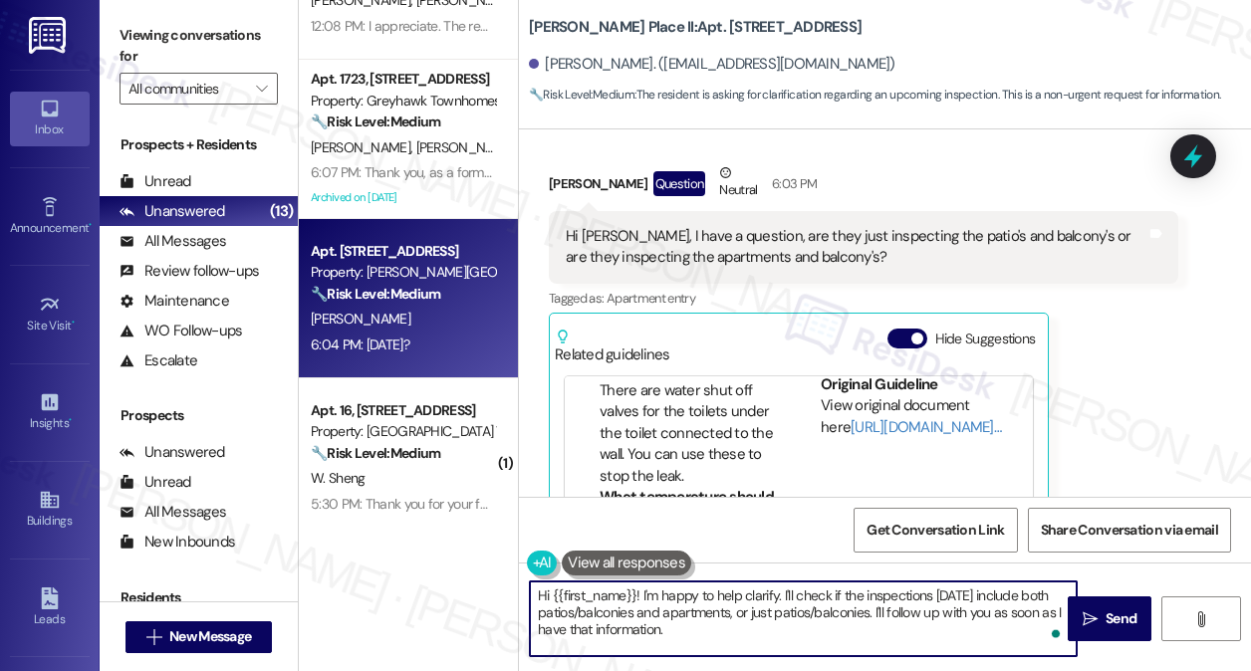
scroll to position [896, 0]
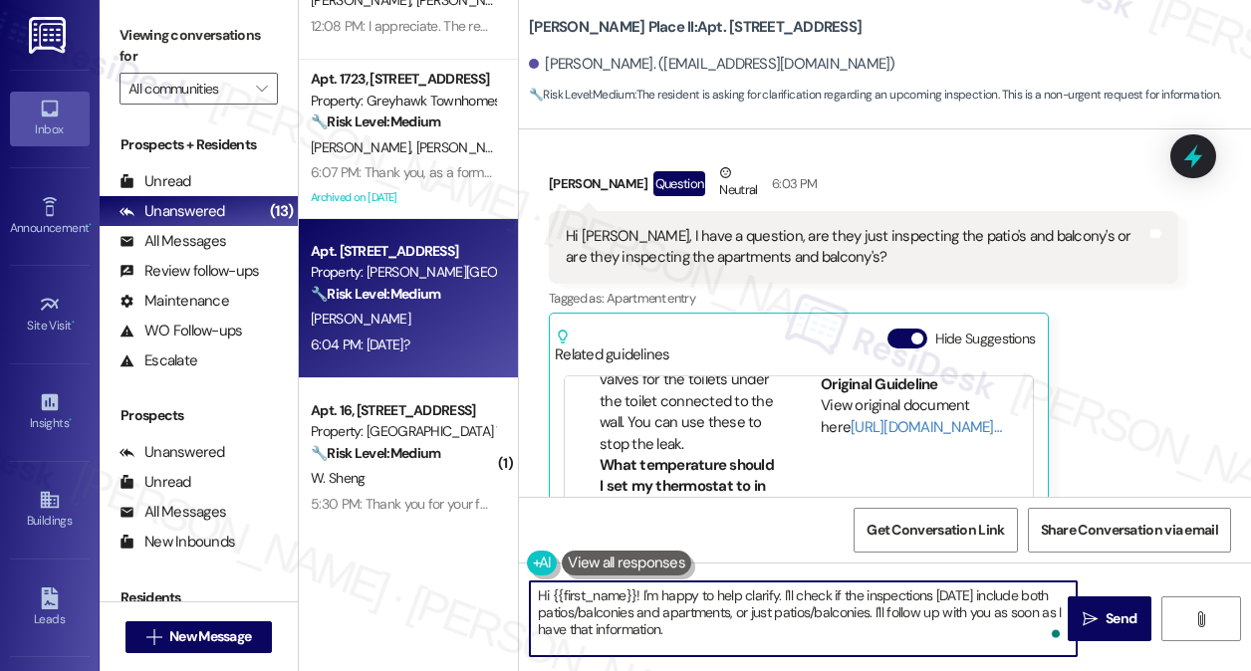
type textarea "Hi {{first_name}}! I'm happy to help clarify. I'll check if the inspections on …"
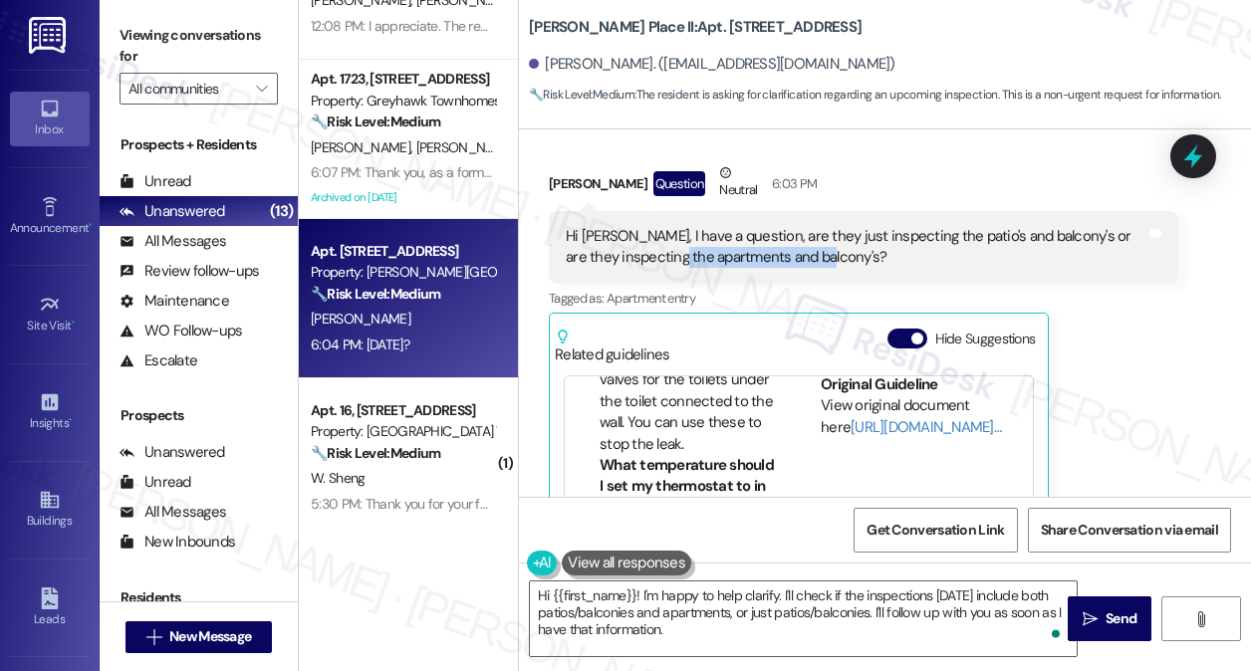
drag, startPoint x: 679, startPoint y: 248, endPoint x: 838, endPoint y: 248, distance: 158.4
click at [838, 248] on div "Hi Sarah, I have a question, are they just inspecting the patio's and balcony's…" at bounding box center [856, 247] width 581 height 43
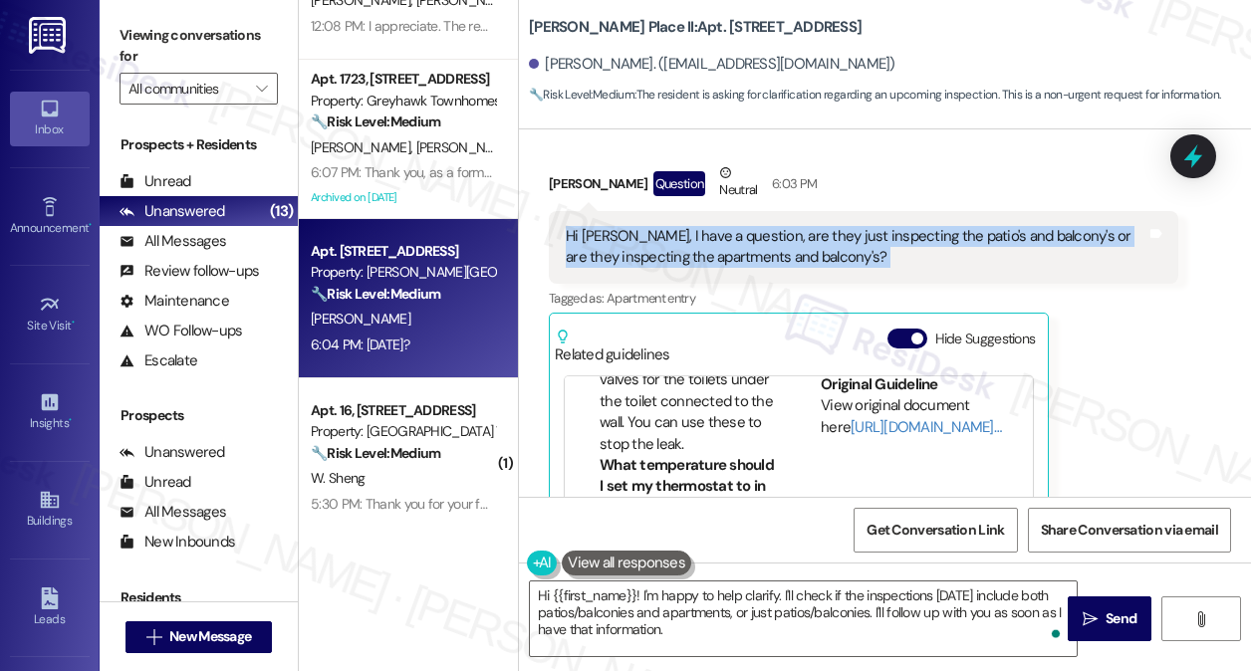
click at [838, 248] on div "Hi Sarah, I have a question, are they just inspecting the patio's and balcony's…" at bounding box center [856, 247] width 581 height 43
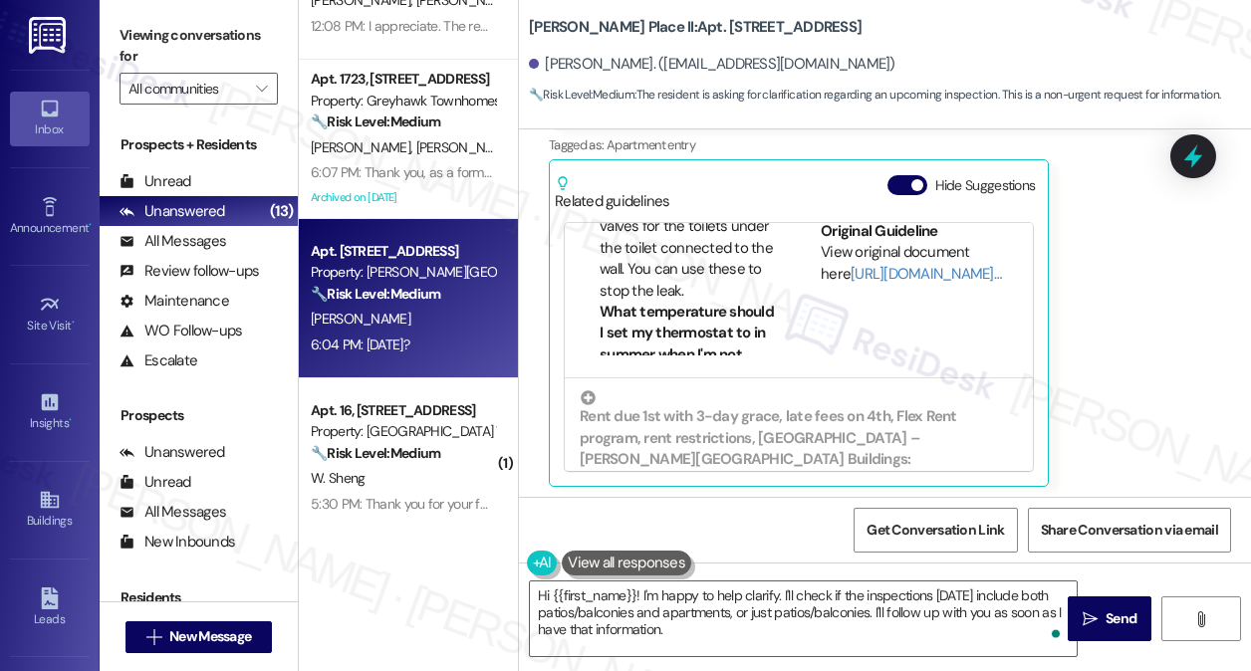
scroll to position [2713, 0]
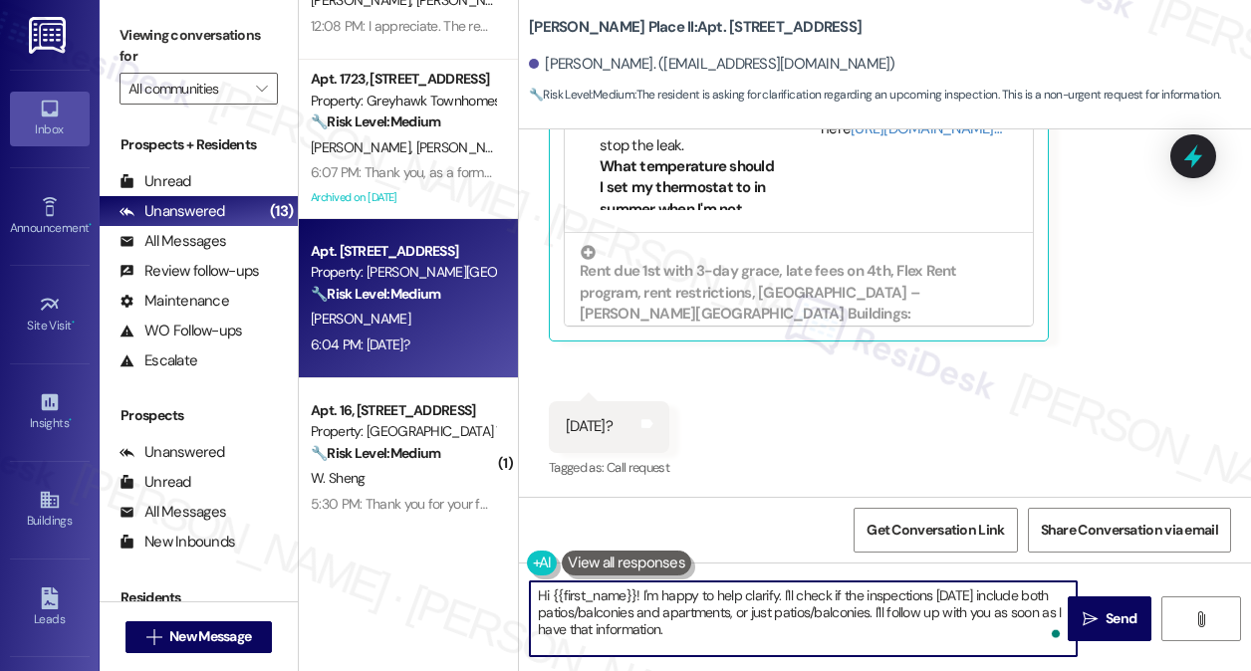
click at [880, 616] on textarea "Hi {{first_name}}! I'm happy to help clarify. I'll check if the inspections on …" at bounding box center [803, 619] width 547 height 75
click at [1098, 620] on span " Send" at bounding box center [1110, 619] width 63 height 21
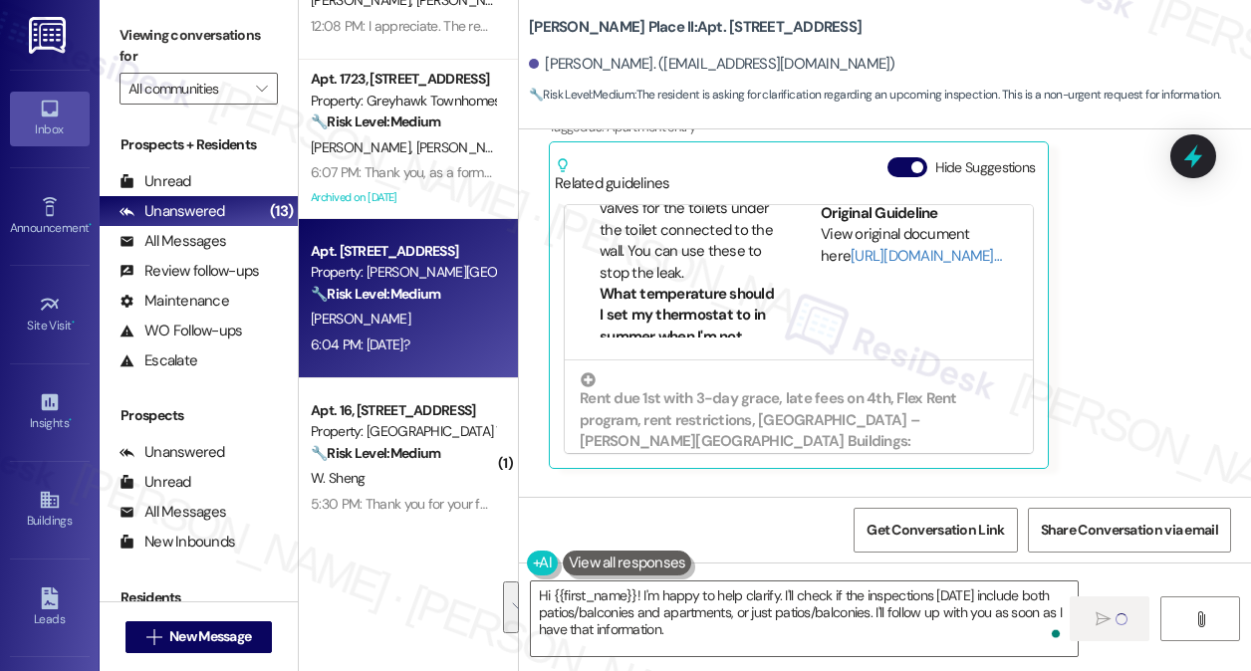
scroll to position [2315, 0]
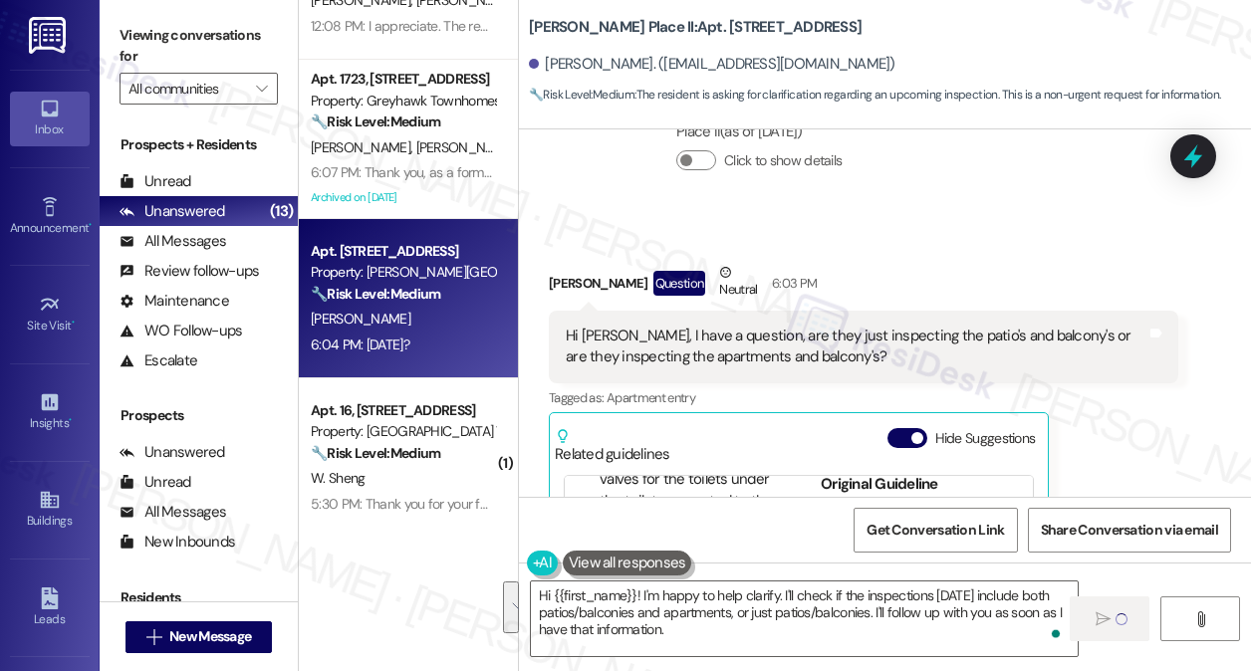
click at [605, 338] on div "Hi Sarah, I have a question, are they just inspecting the patio's and balcony's…" at bounding box center [856, 347] width 581 height 43
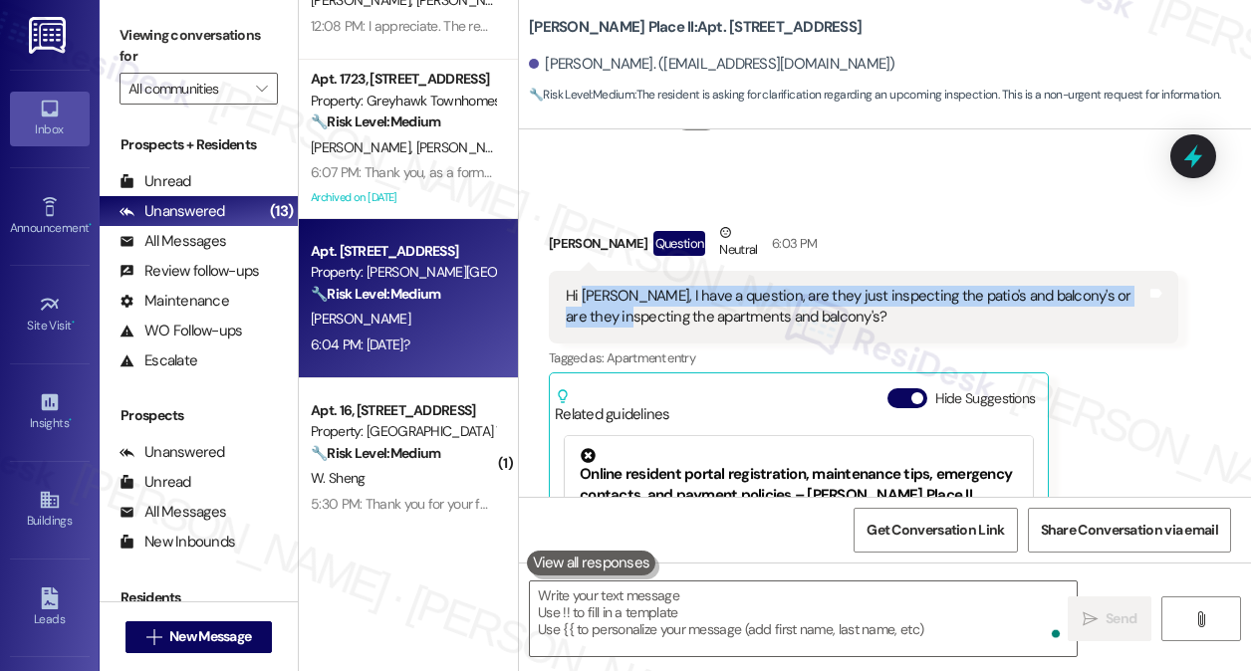
drag, startPoint x: 605, startPoint y: 338, endPoint x: 594, endPoint y: 340, distance: 11.1
click at [603, 340] on div "Hi Sarah, I have a question, are they just inspecting the patio's and balcony's…" at bounding box center [863, 307] width 629 height 73
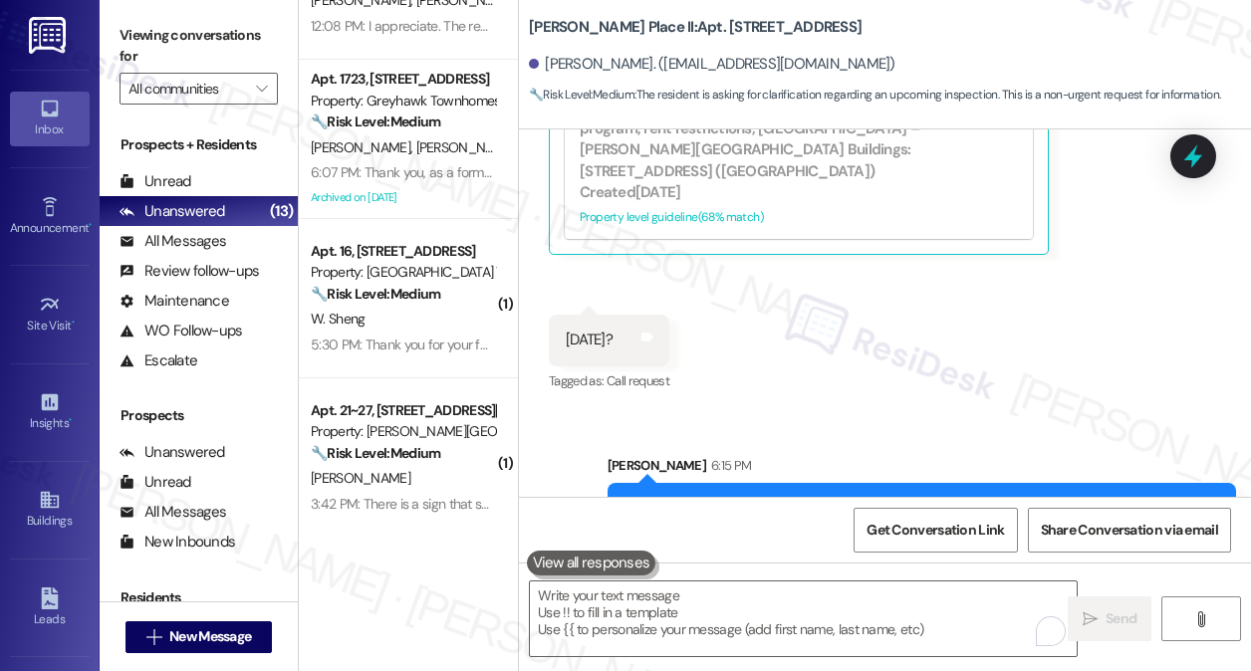
scroll to position [2893, 0]
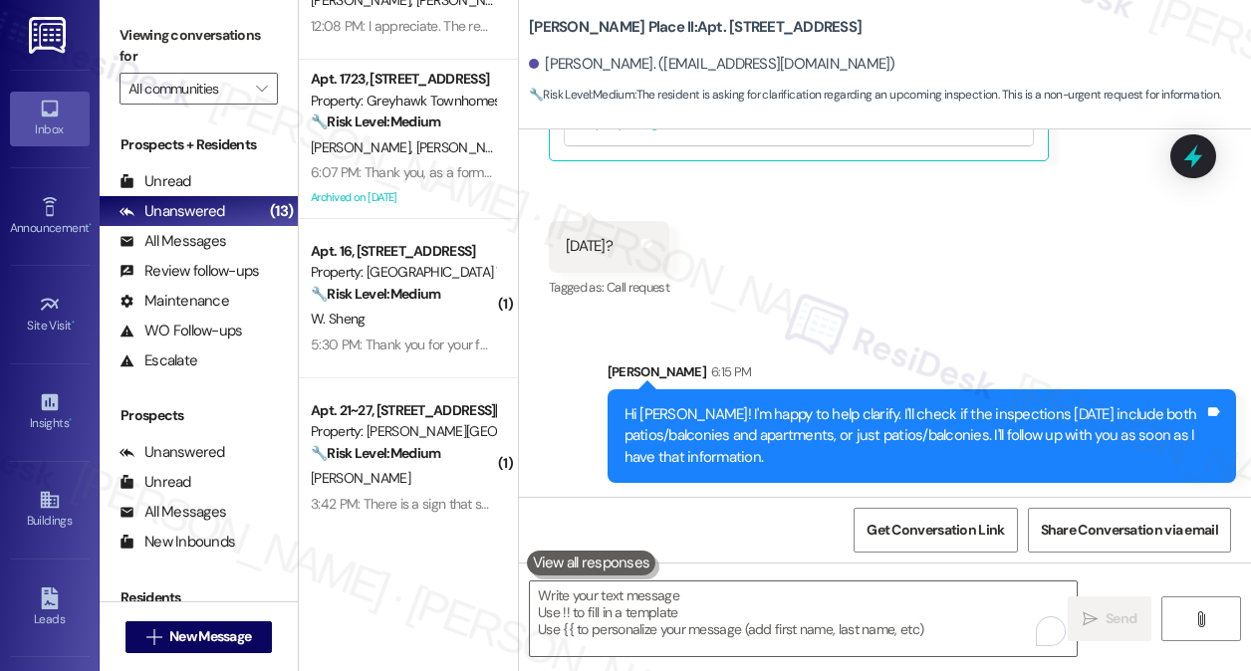
click at [954, 390] on div "Hi Sarah! I'm happy to help clarify. I'll check if the inspections on Thursday …" at bounding box center [922, 436] width 629 height 94
click at [953, 392] on div "Hi Sarah! I'm happy to help clarify. I'll check if the inspections on Thursday …" at bounding box center [922, 436] width 629 height 94
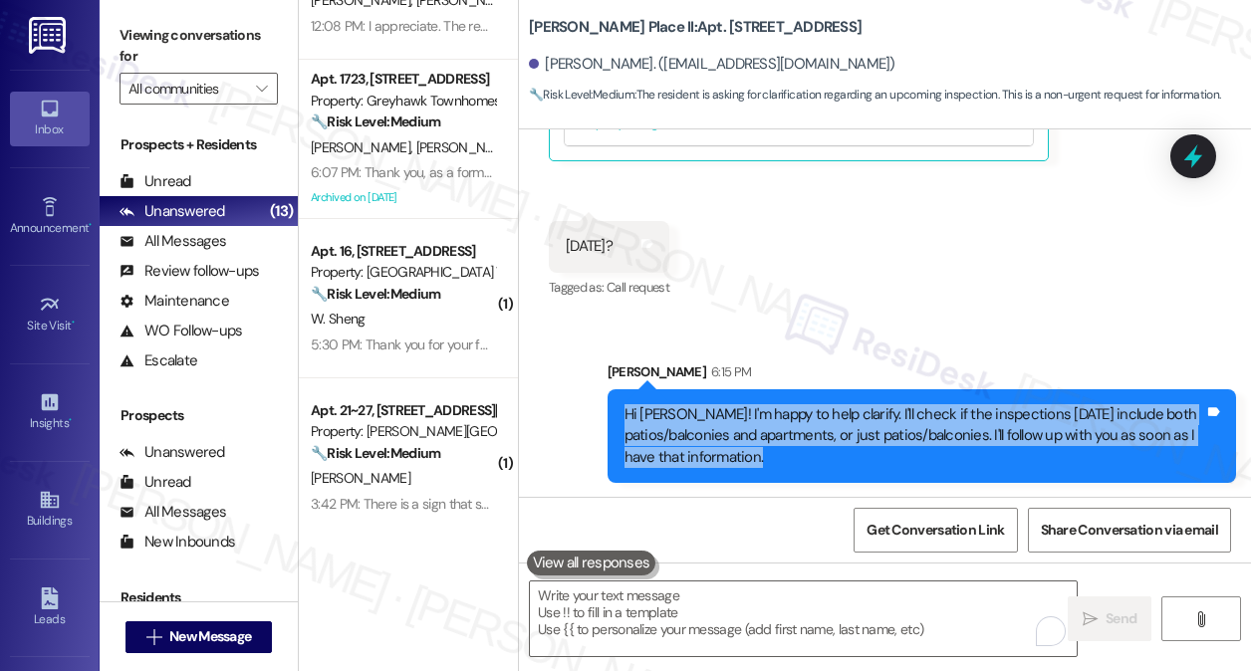
click at [952, 392] on div "Hi Sarah! I'm happy to help clarify. I'll check if the inspections on Thursday …" at bounding box center [922, 436] width 629 height 94
copy div "Hi Sarah! I'm happy to help clarify. I'll check if the inspections on Thursday …"
click at [239, 14] on div "Viewing conversations for All communities " at bounding box center [199, 62] width 198 height 124
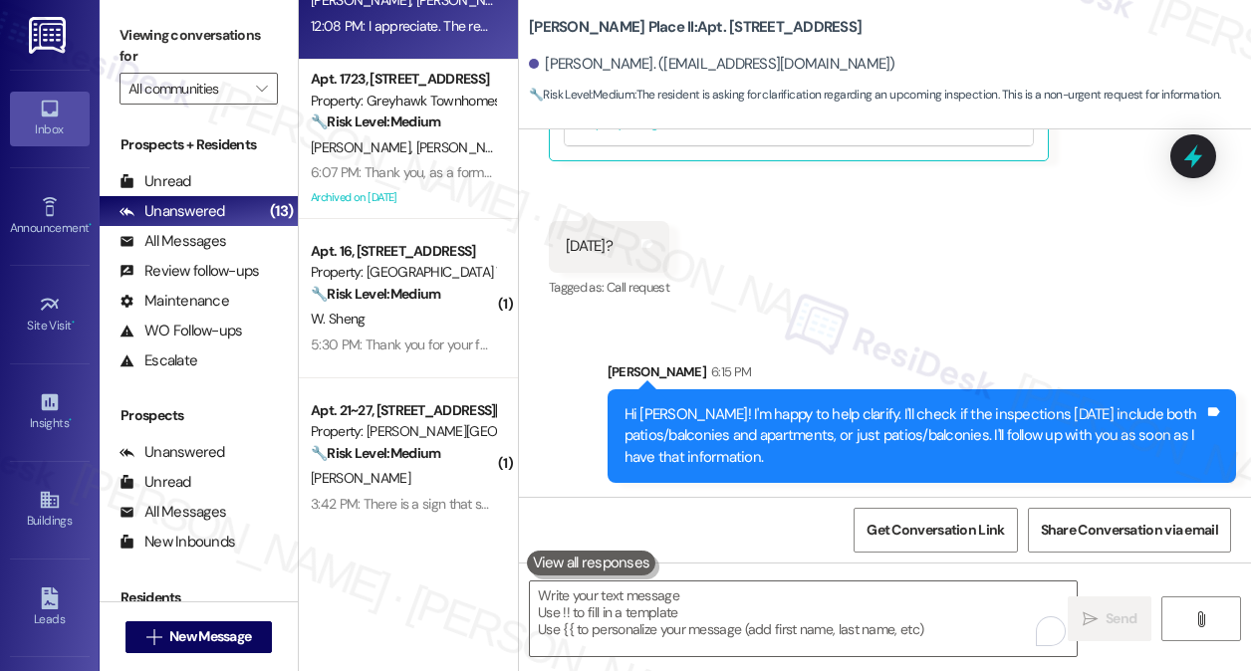
drag, startPoint x: 289, startPoint y: 27, endPoint x: 327, endPoint y: 39, distance: 39.7
click at [289, 27] on div "Viewing conversations for All communities " at bounding box center [199, 62] width 198 height 124
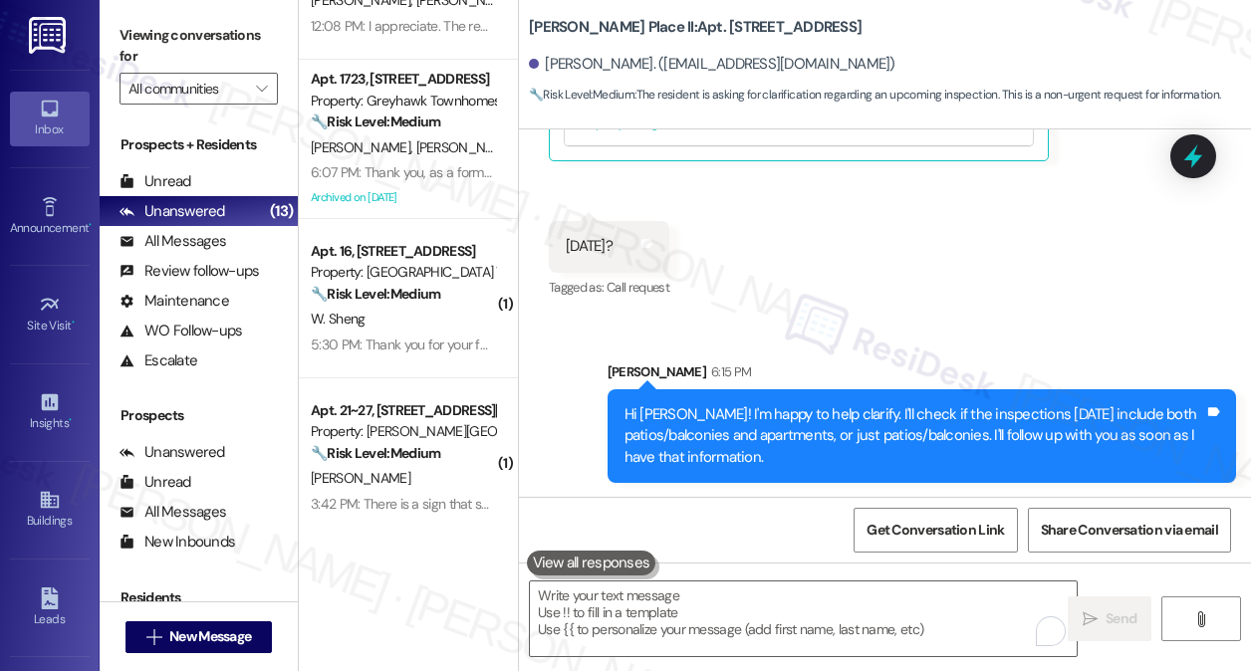
click at [1004, 366] on div "Sarah 6:15 PM" at bounding box center [922, 376] width 629 height 28
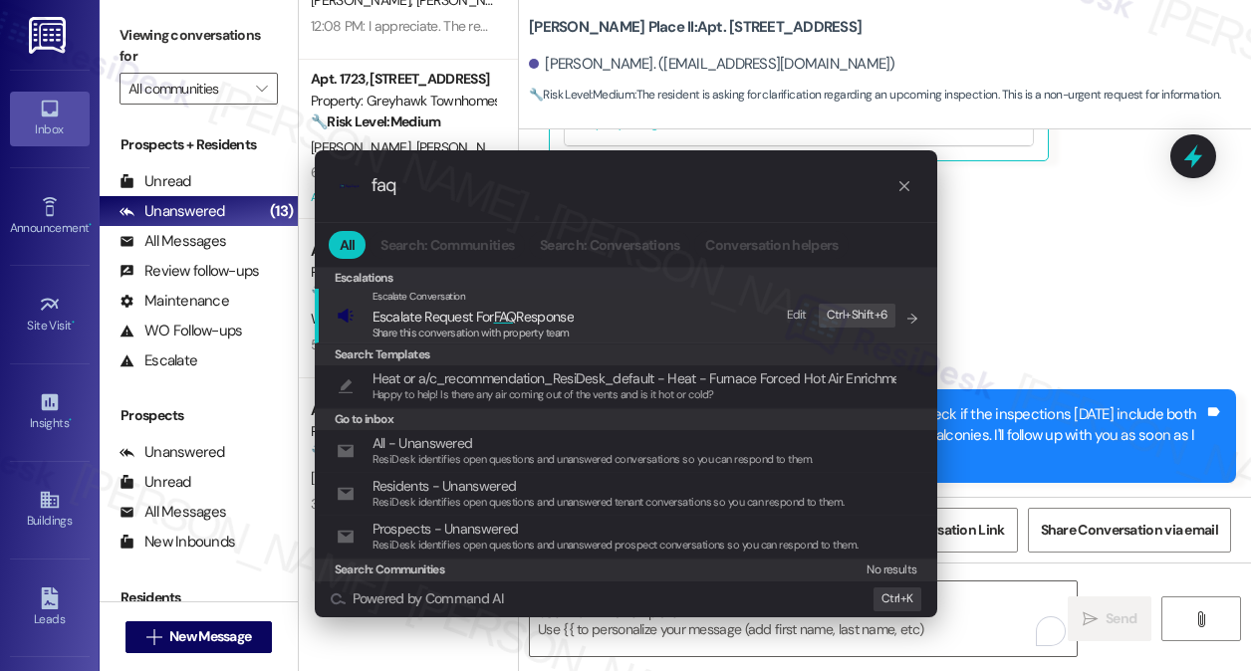
type input "faq"
click at [540, 326] on span "Share this conversation with property team" at bounding box center [470, 333] width 197 height 14
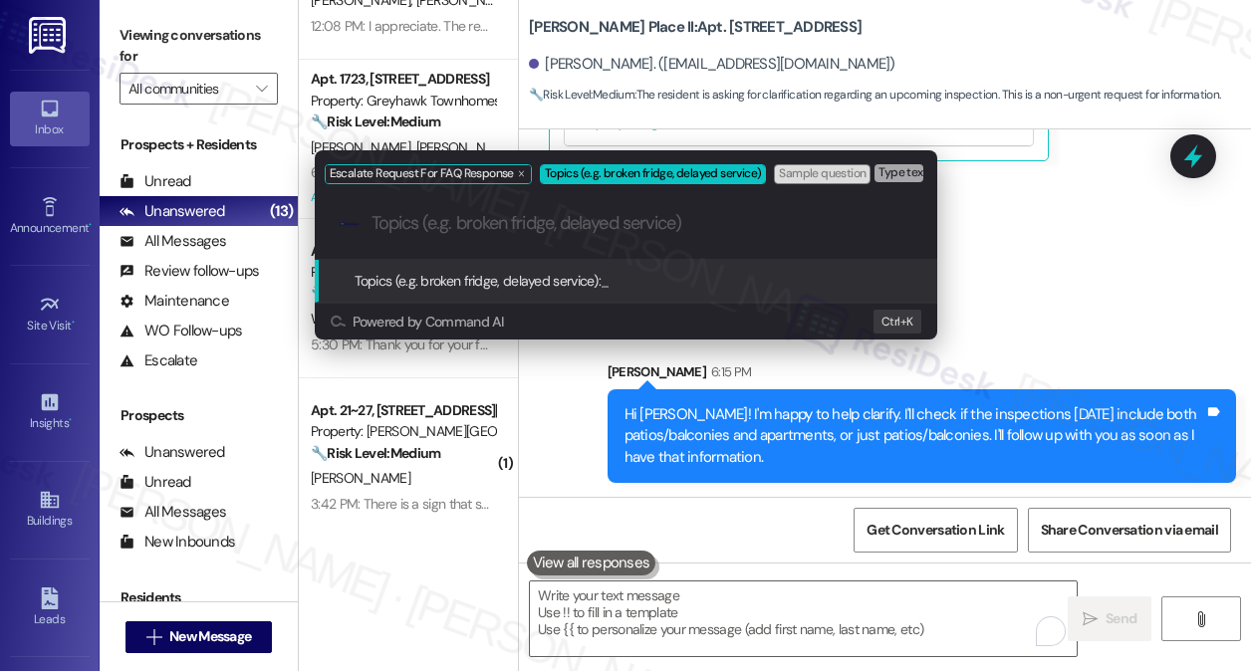
paste input "Clarification on Thursday’s Inspections – Patios/Balconies vs. Apartments"
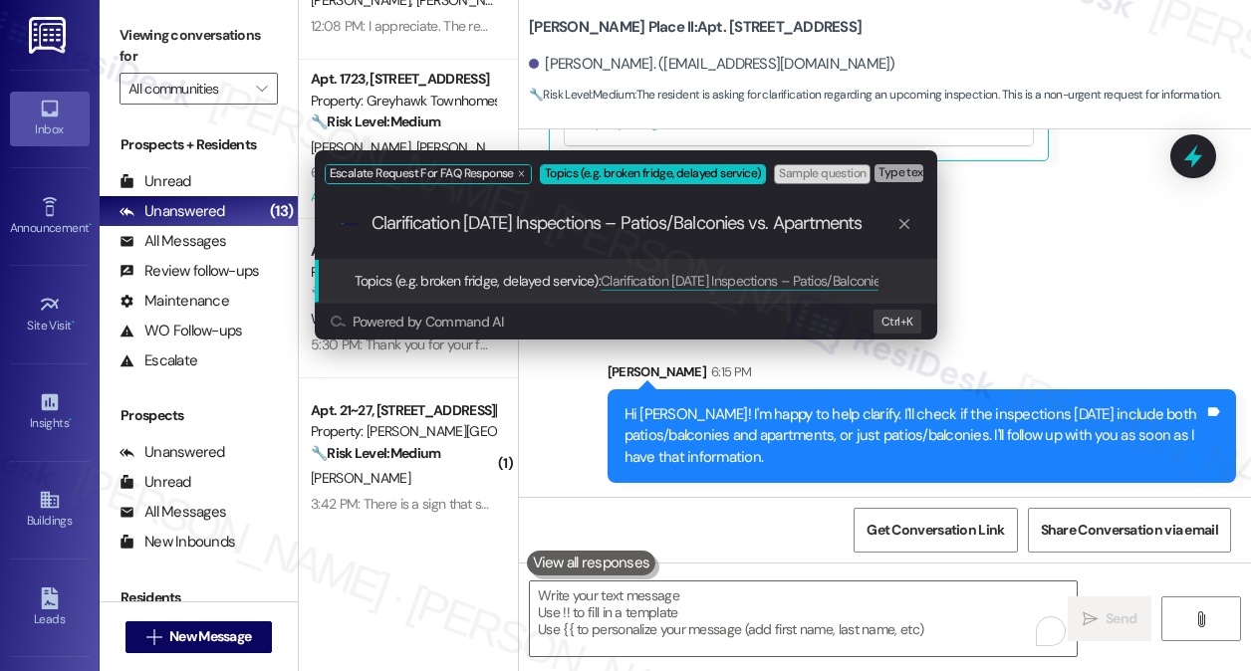
click at [639, 221] on input "Clarification on Thursday’s Inspections – Patios/Balconies vs. Apartments" at bounding box center [633, 223] width 525 height 21
type input "Clarification on Thursday’s Inspections – Patios/Balconies vs. Apartments"
click at [1052, 267] on div "Escalate Request For FAQ Response Topics (e.g. broken fridge, delayed service) …" at bounding box center [625, 335] width 1251 height 671
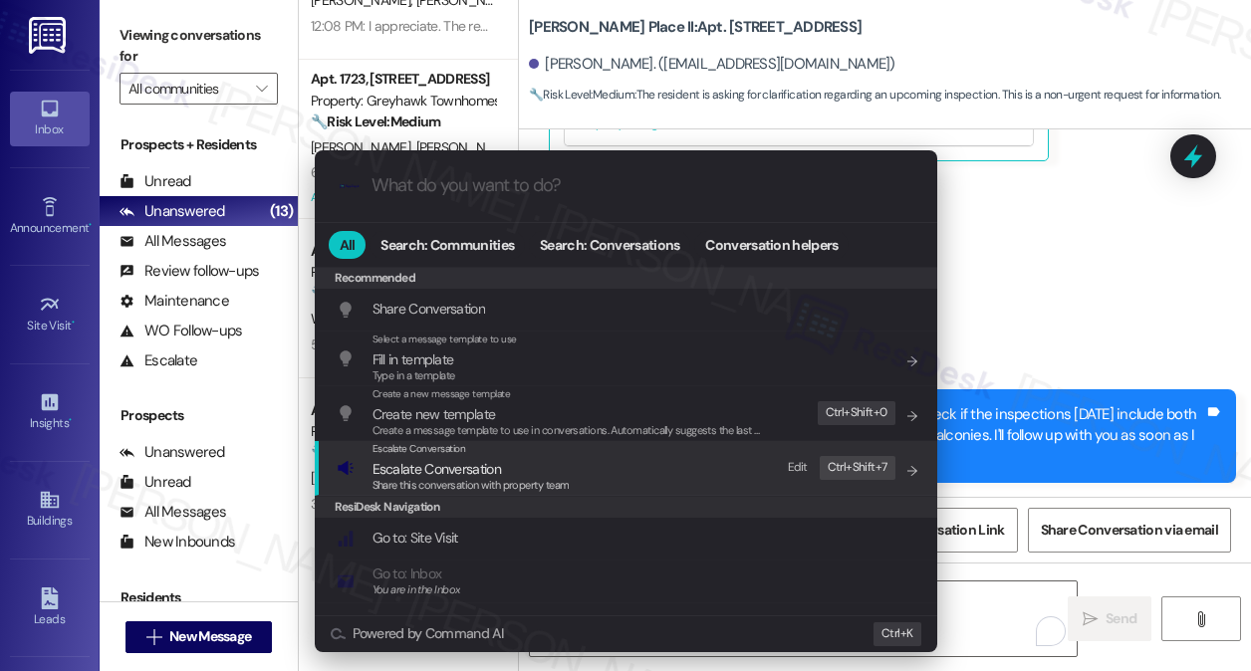
click at [534, 458] on span "Escalate Conversation" at bounding box center [470, 469] width 197 height 22
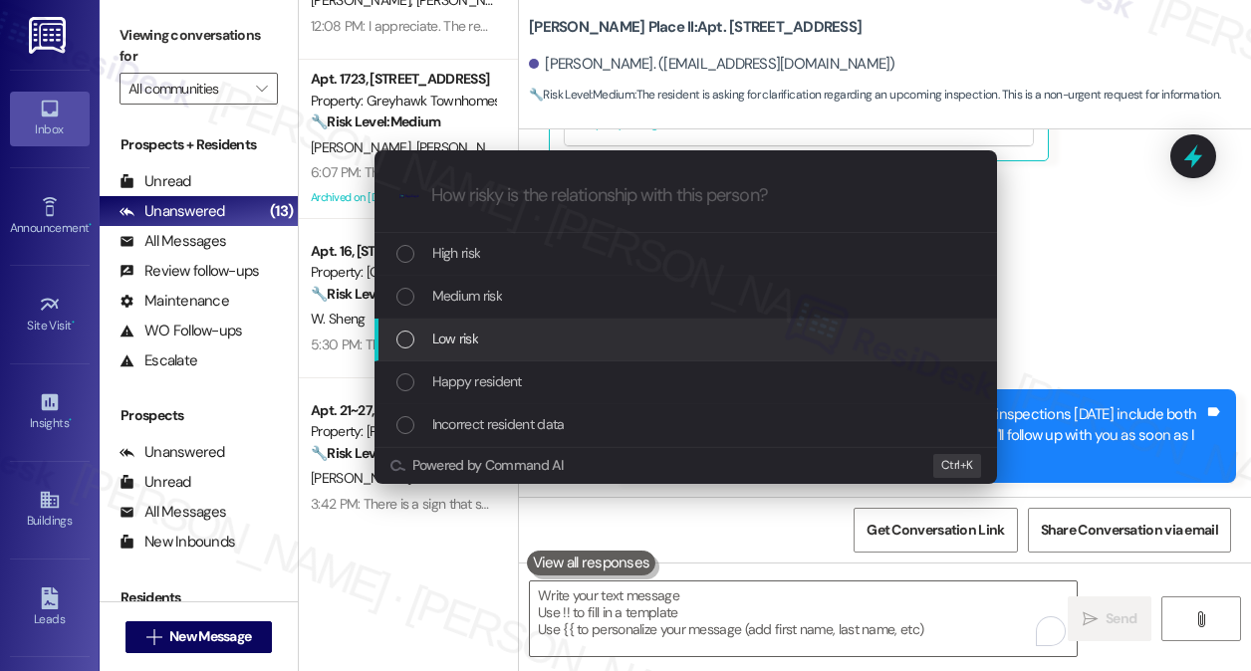
click at [538, 349] on div "Low risk" at bounding box center [687, 339] width 583 height 22
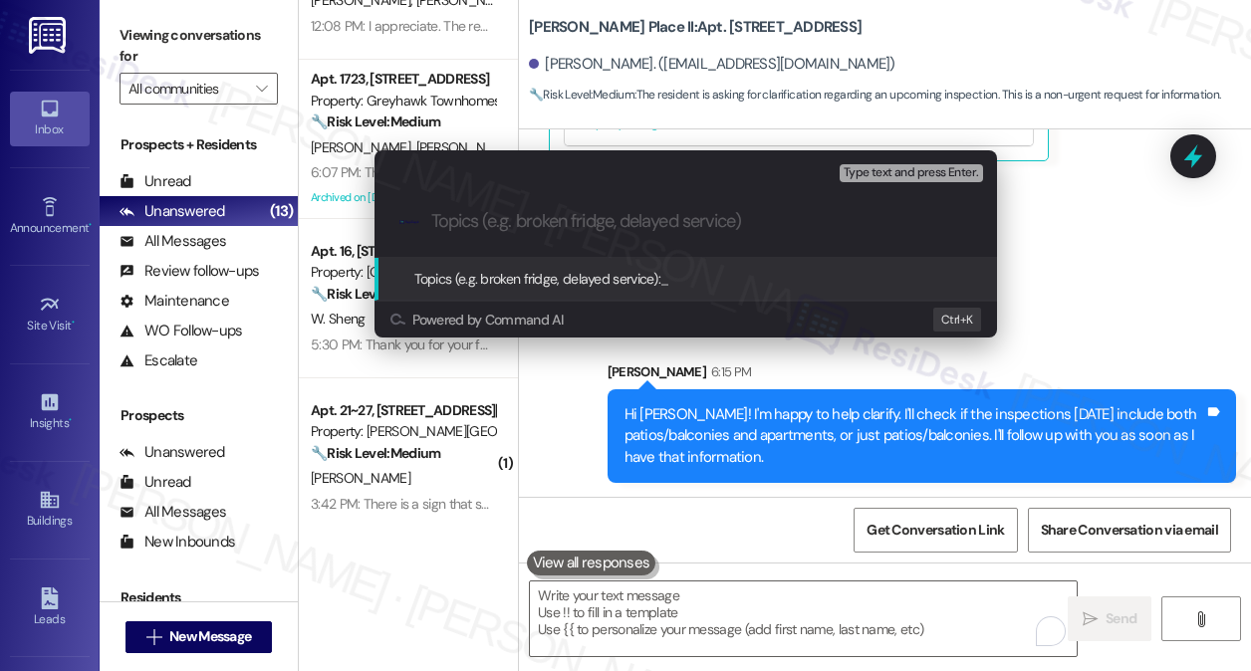
paste input "Clarification on Thursday’s Inspections – Patios/Balconies vs. Apartments"
type input "Clarification on Thursday’s Inspections – Patios/Balconies vs. Apartments"
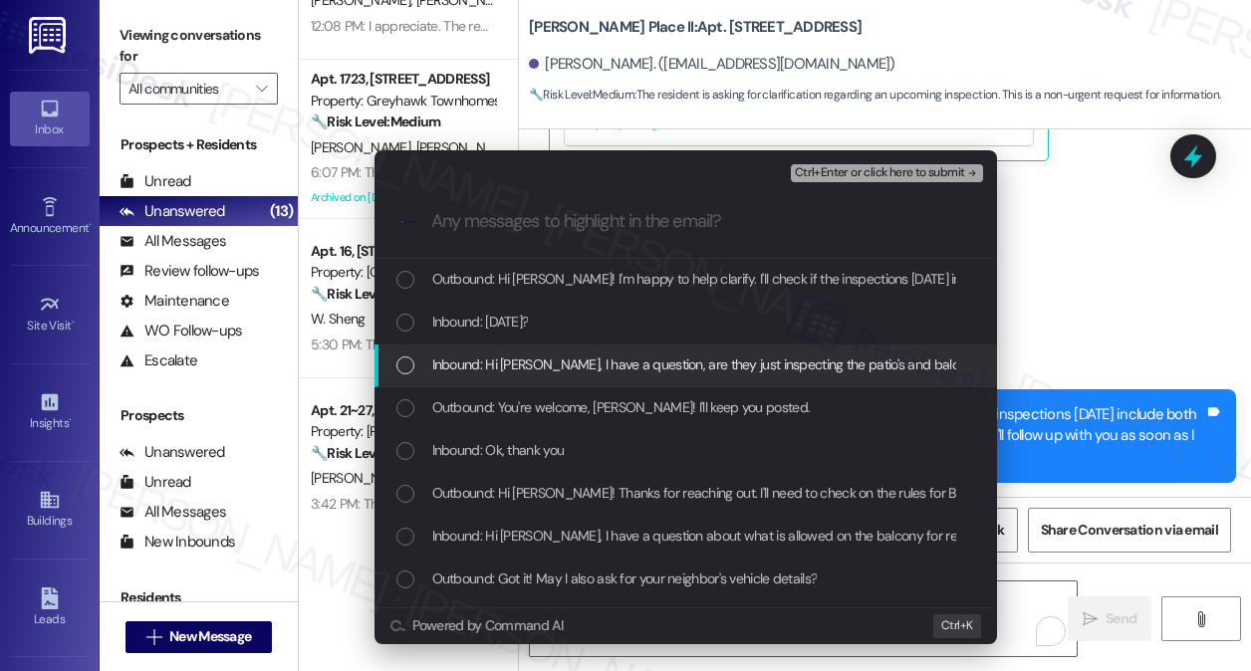
click at [604, 372] on span "Inbound: Hi Sarah, I have a question, are they just inspecting the patio's and …" at bounding box center [866, 365] width 869 height 22
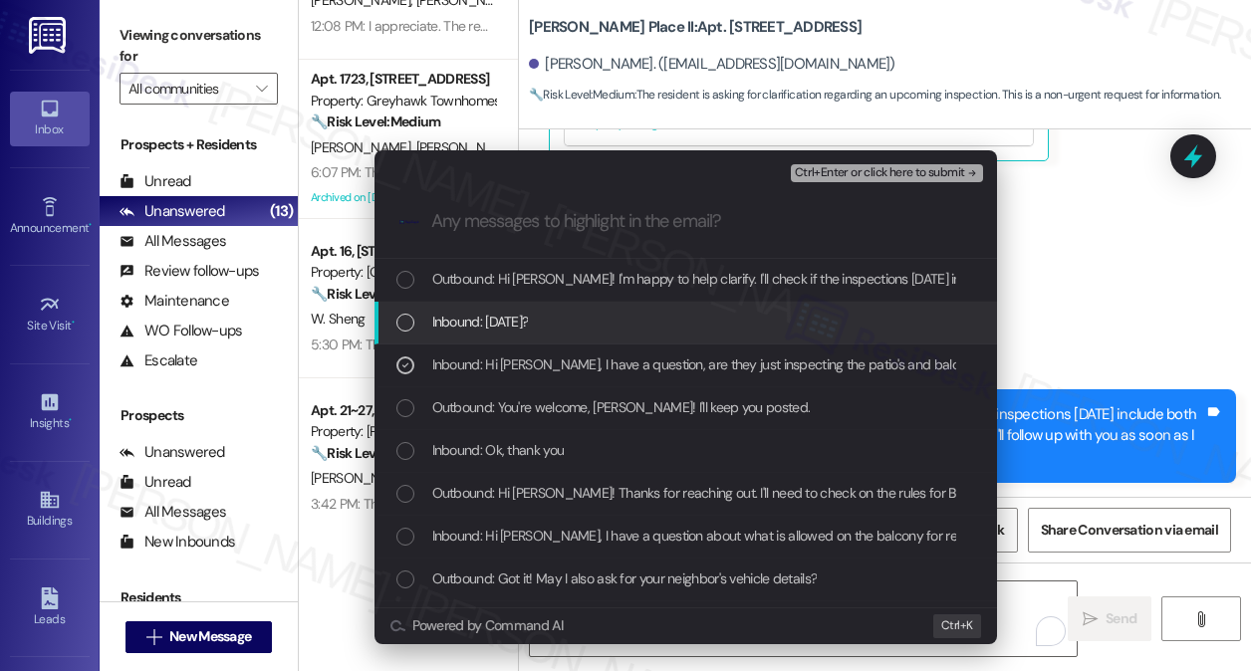
click at [626, 320] on div "Inbound: On Thursday?" at bounding box center [687, 322] width 583 height 22
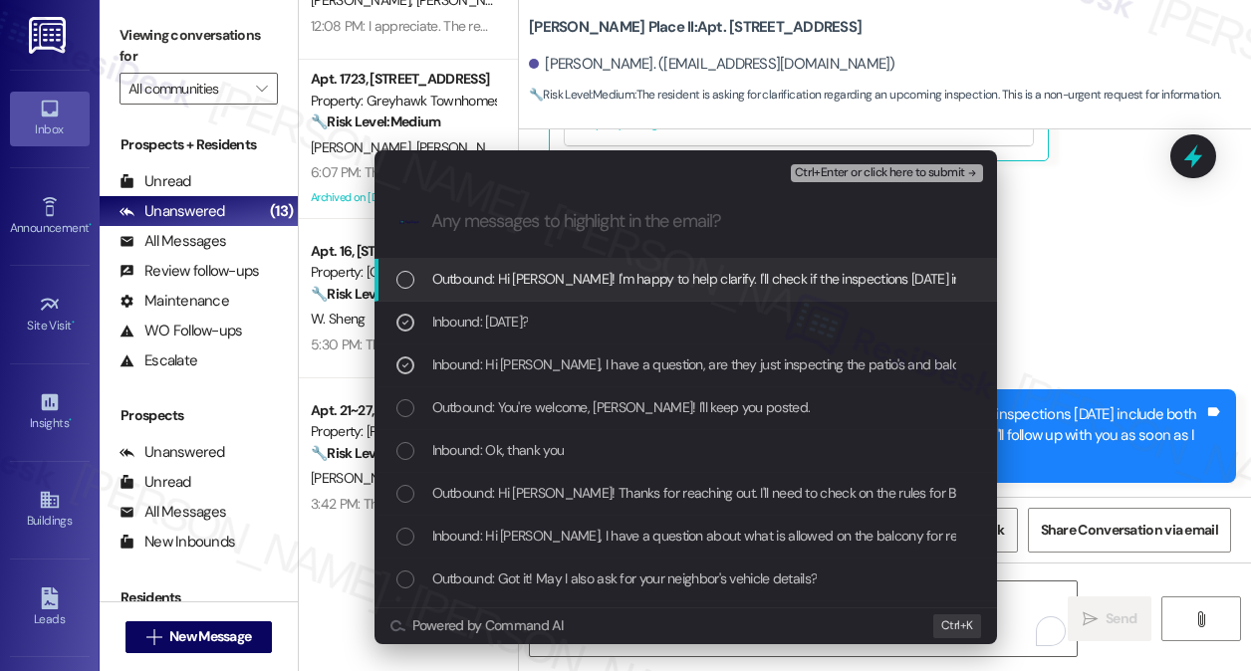
click at [872, 176] on span "Ctrl+Enter or click here to submit" at bounding box center [880, 173] width 170 height 14
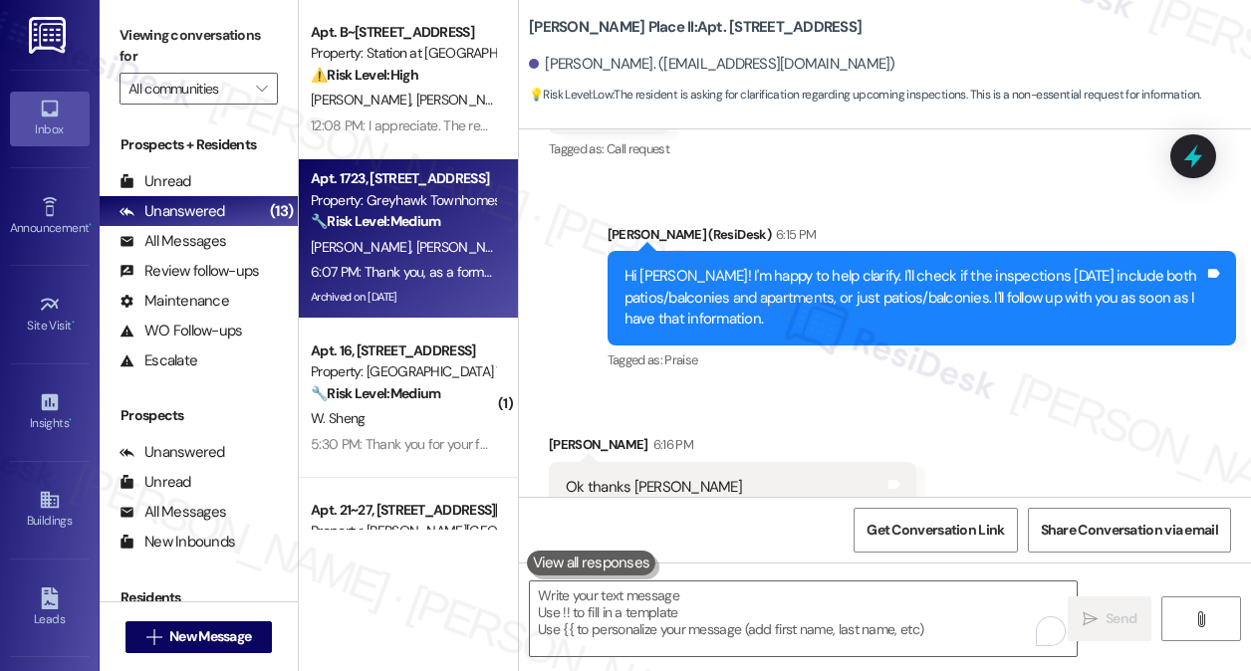
click at [432, 246] on div "[PERSON_NAME] [PERSON_NAME]" at bounding box center [403, 247] width 188 height 25
type textarea "Fetching suggested responses. Please feel free to read through the conversation…"
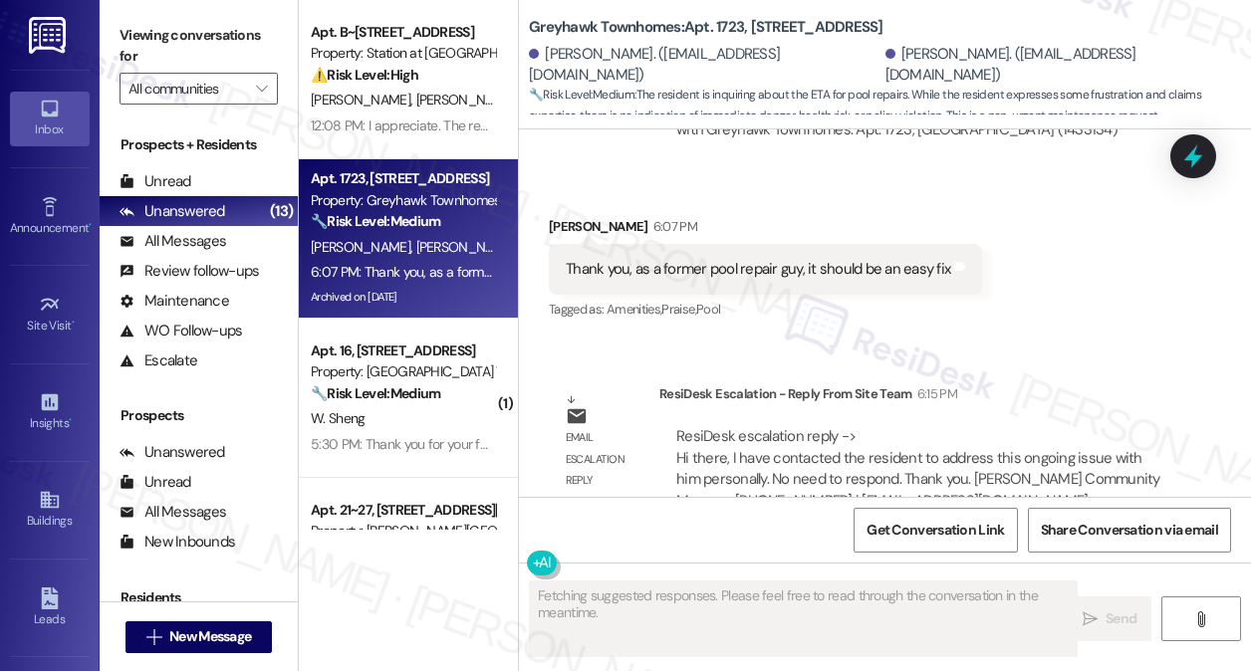
scroll to position [7420, 0]
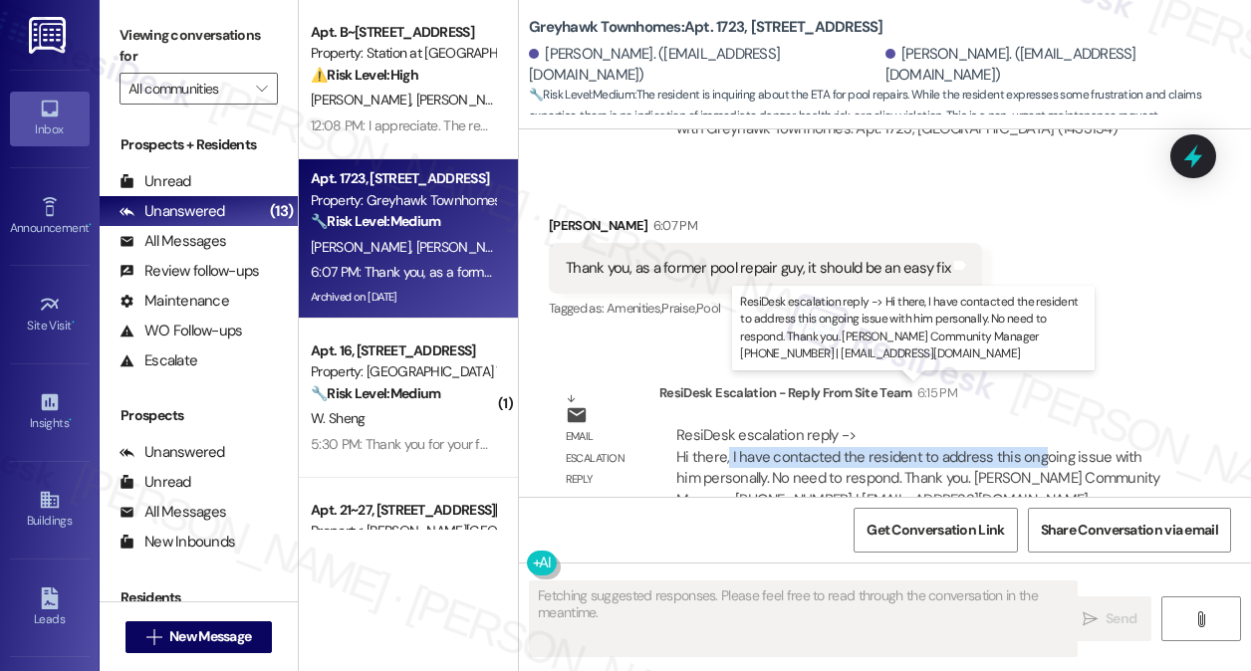
drag, startPoint x: 734, startPoint y: 411, endPoint x: 1048, endPoint y: 421, distance: 313.9
click at [1048, 425] on div "ResiDesk escalation reply -> Hi there, I have contacted the resident to address…" at bounding box center [918, 467] width 484 height 84
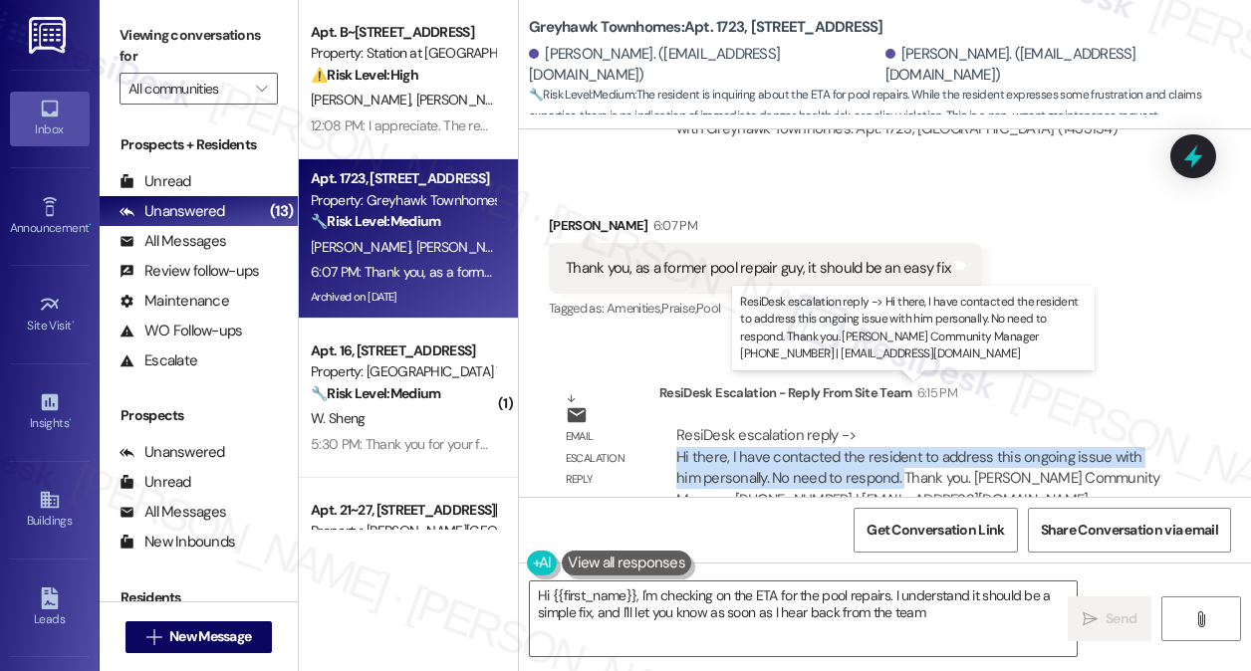
type textarea "Hi {{first_name}}, I'm checking on the ETA for the pool repairs. I understand i…"
drag, startPoint x: 676, startPoint y: 412, endPoint x: 873, endPoint y: 432, distance: 198.2
click at [873, 432] on div "ResiDesk escalation reply -> Hi there, I have contacted the resident to address…" at bounding box center [918, 467] width 484 height 84
click at [874, 432] on div "ResiDesk escalation reply -> Hi there, I have contacted the resident to address…" at bounding box center [918, 467] width 484 height 84
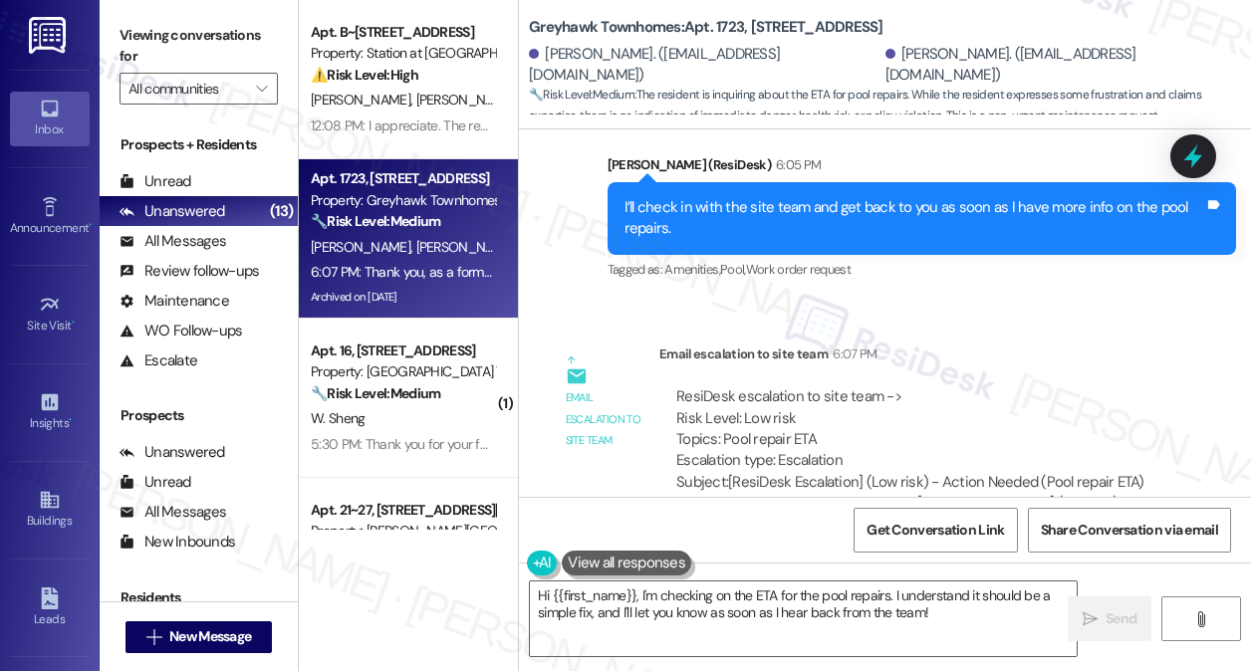
scroll to position [7220, 0]
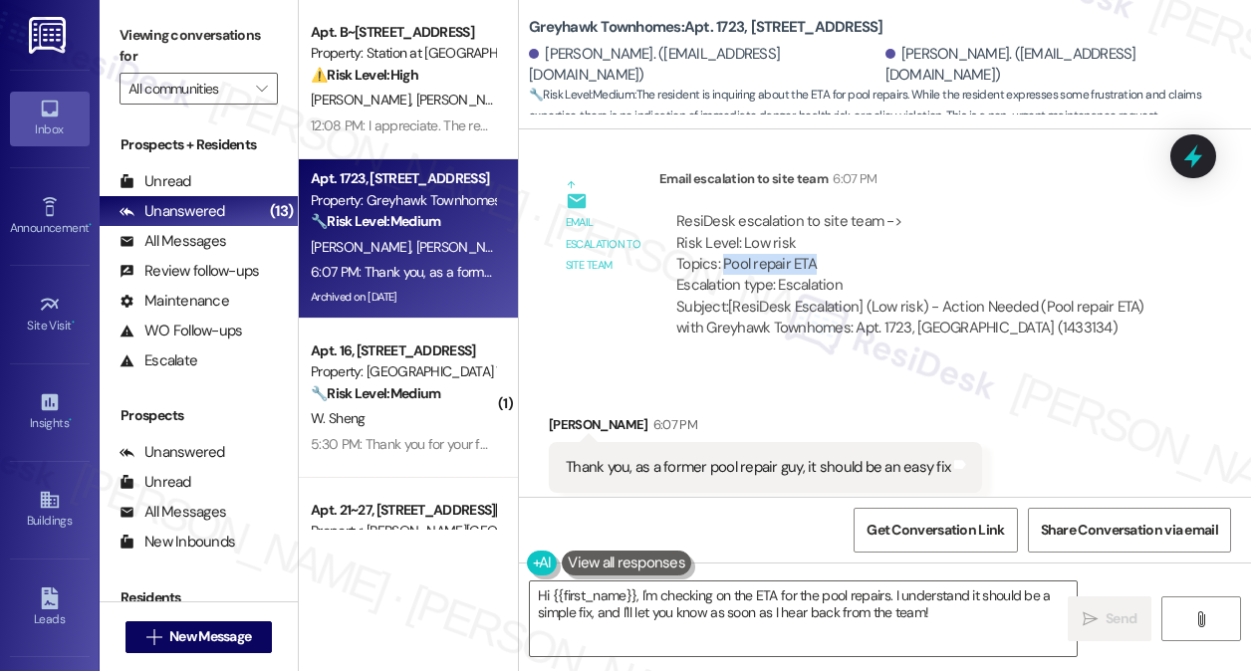
drag, startPoint x: 722, startPoint y: 222, endPoint x: 909, endPoint y: 231, distance: 187.4
click at [909, 231] on div "ResiDesk escalation to site team -> Risk Level: Low risk Topics: Pool repair ET…" at bounding box center [918, 254] width 485 height 86
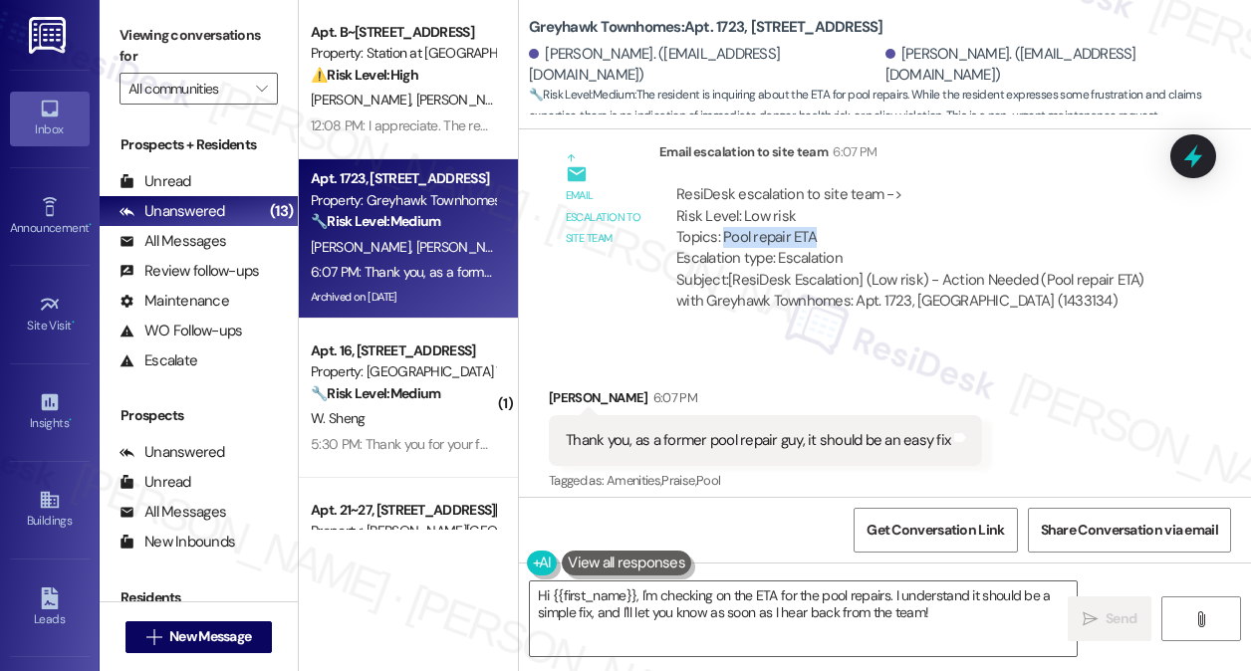
scroll to position [7420, 0]
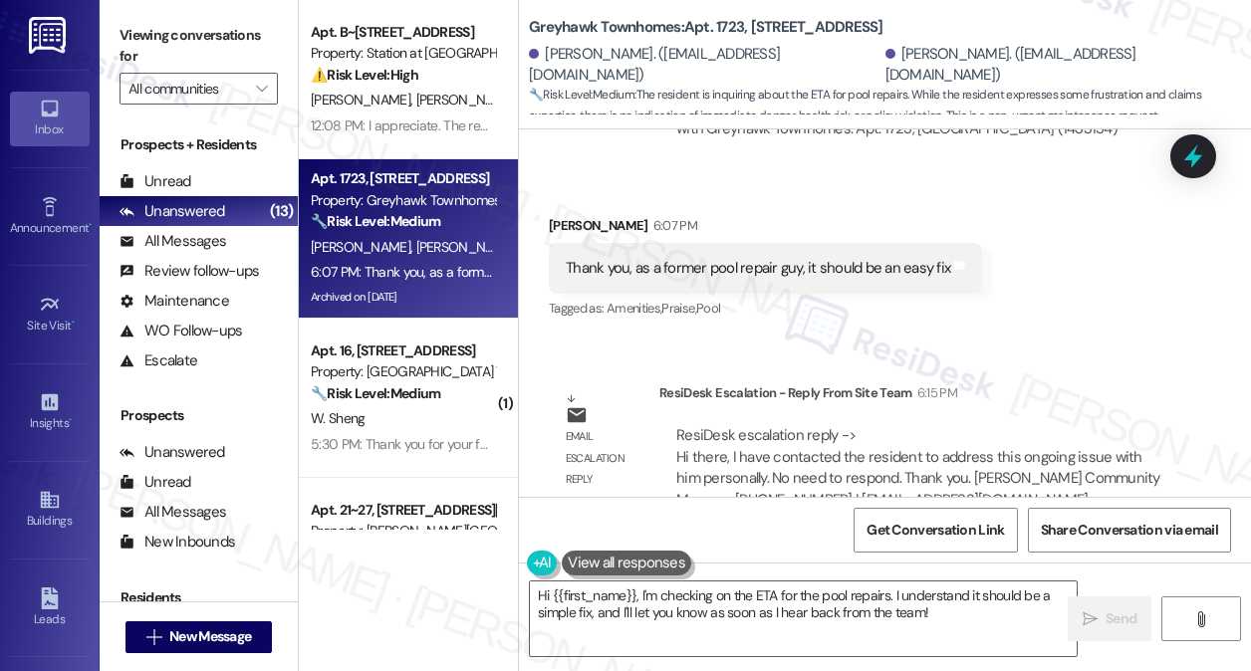
click at [122, 20] on label "Viewing conversations for" at bounding box center [199, 46] width 158 height 53
click at [680, 243] on div "Thank you, as a former pool repair guy, it should be an easy fix Tags and notes" at bounding box center [765, 268] width 433 height 51
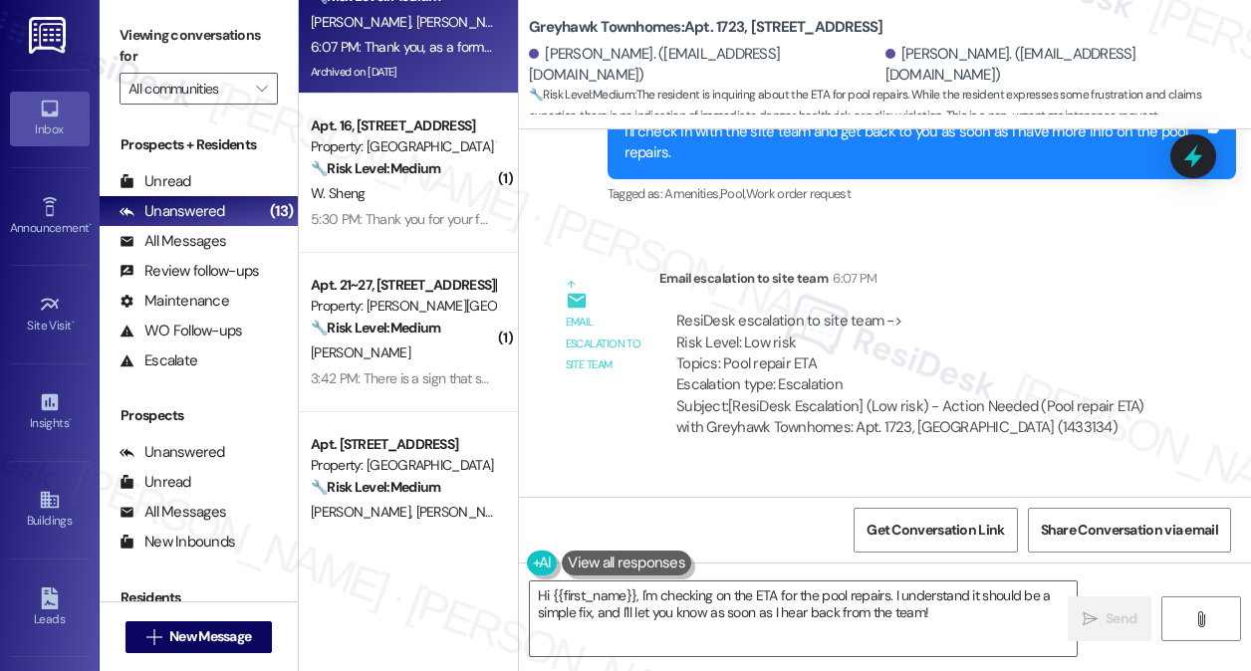
scroll to position [100, 0]
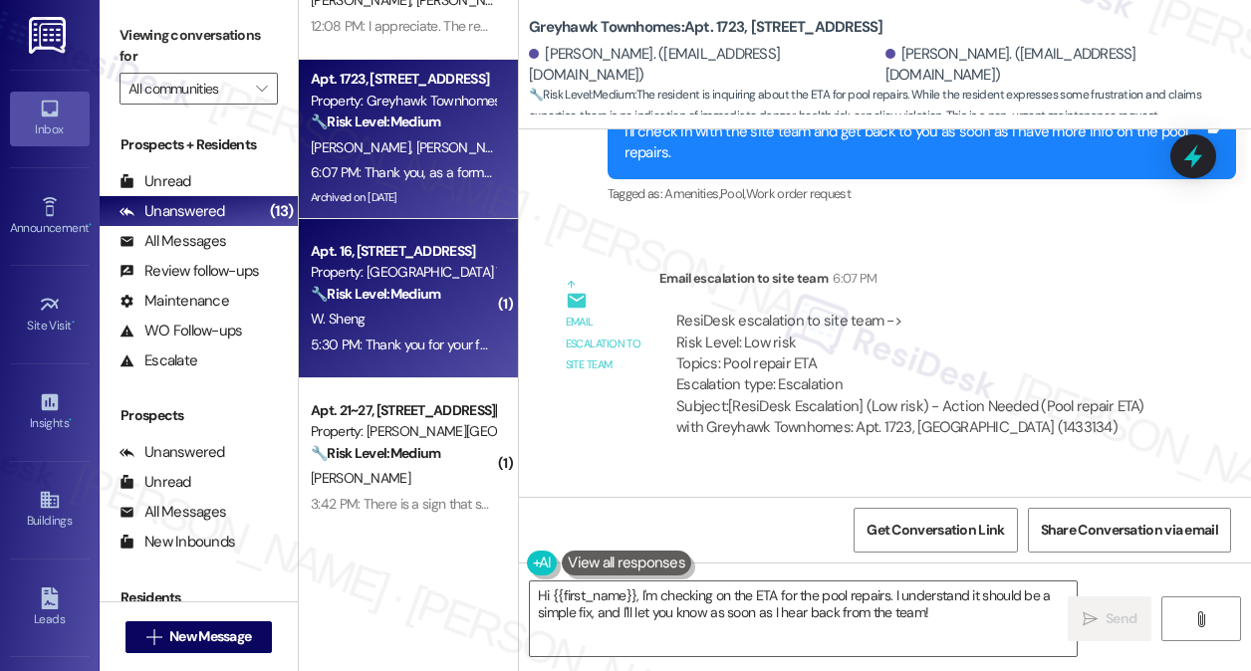
click at [430, 294] on strong "🔧 Risk Level: Medium" at bounding box center [375, 294] width 129 height 18
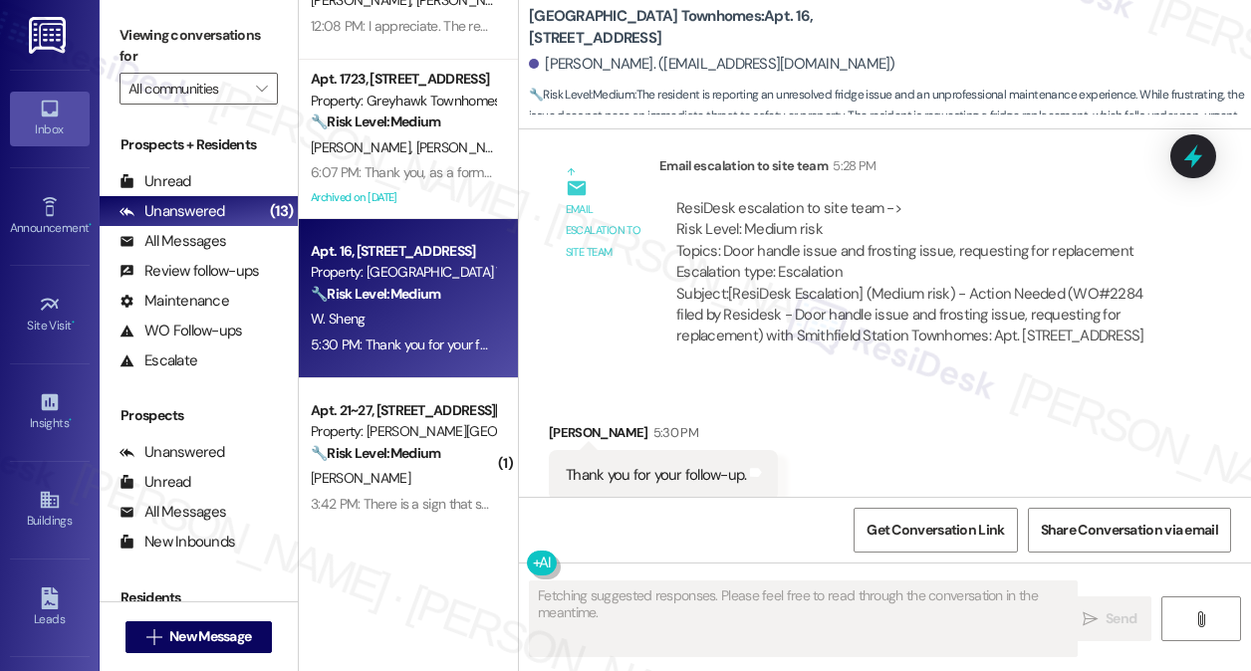
scroll to position [3279, 0]
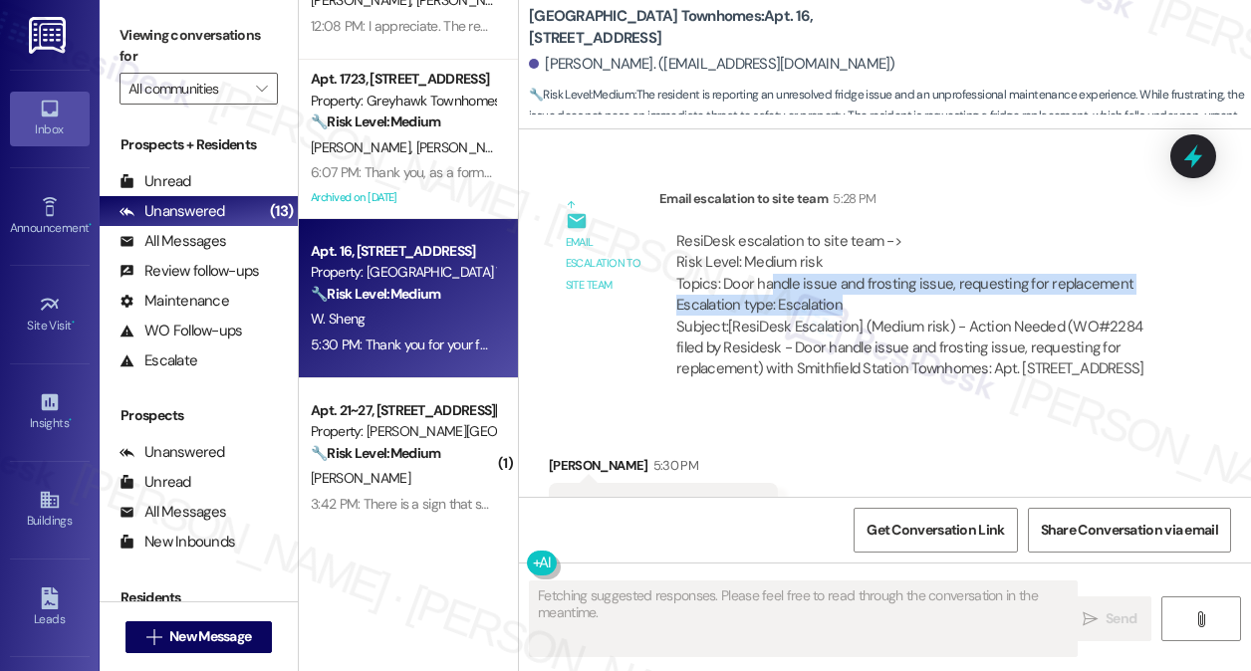
drag, startPoint x: 772, startPoint y: 286, endPoint x: 890, endPoint y: 299, distance: 119.2
click at [890, 299] on div "ResiDesk escalation to site team -> Risk Level: Medium risk Topics: Door handle…" at bounding box center [918, 274] width 485 height 86
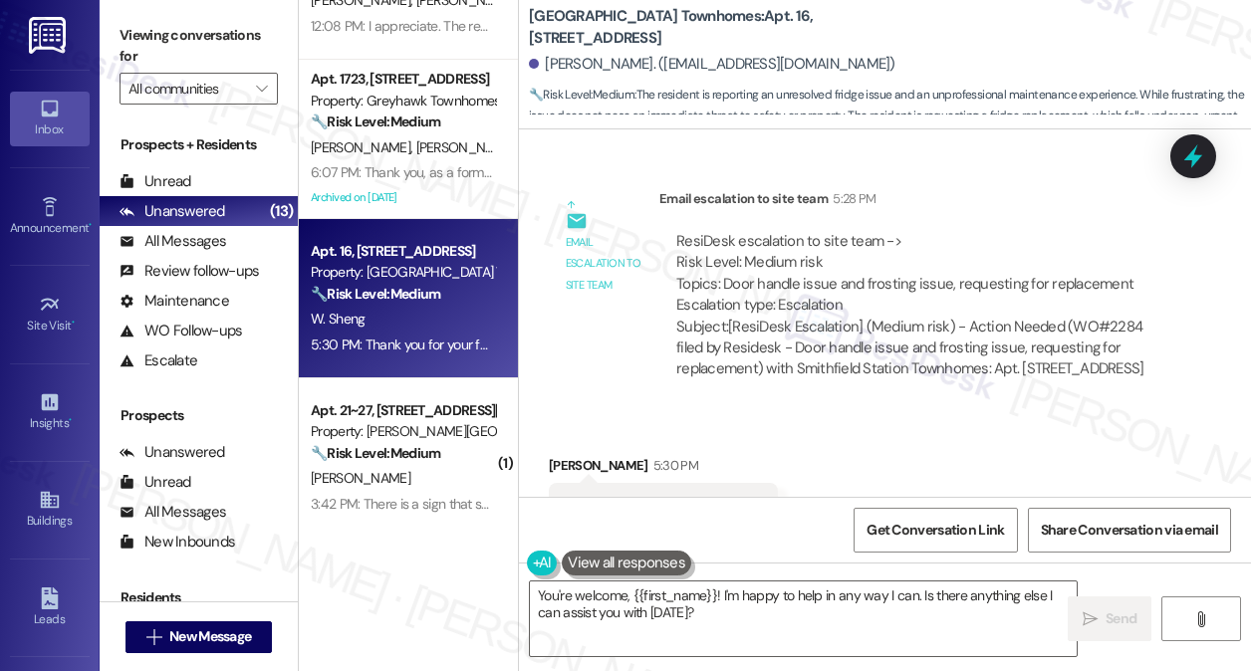
click at [932, 278] on div "ResiDesk escalation to site team -> Risk Level: Medium risk Topics: Door handle…" at bounding box center [918, 274] width 485 height 86
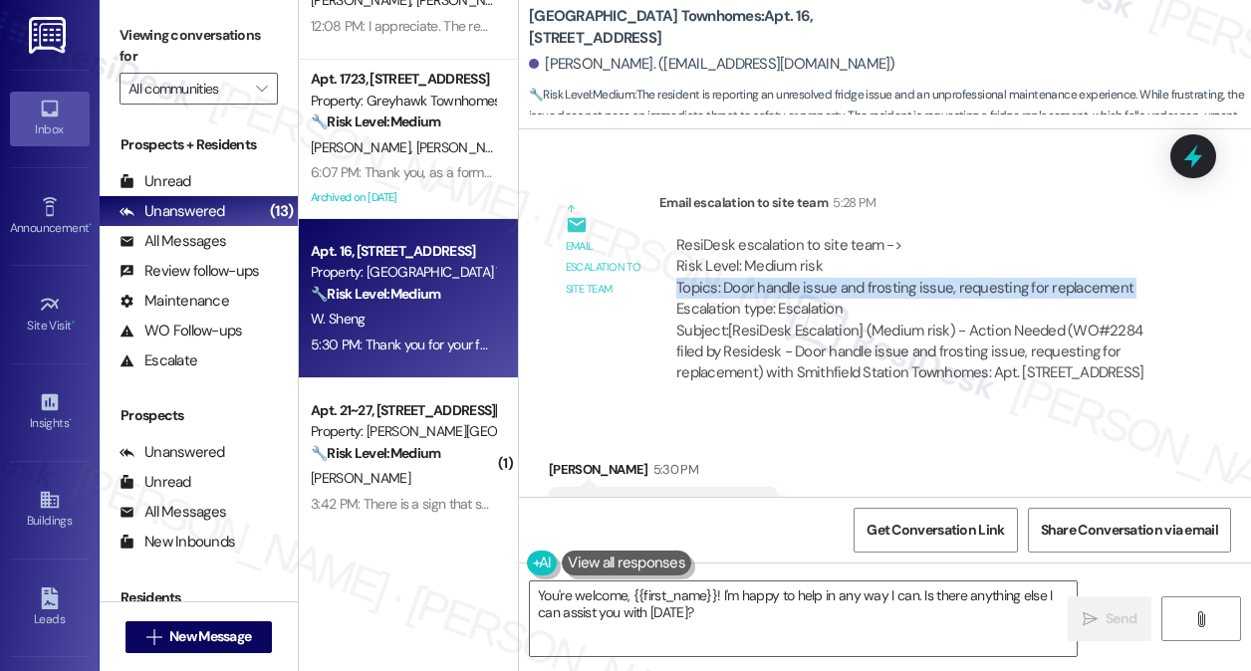
scroll to position [3181, 0]
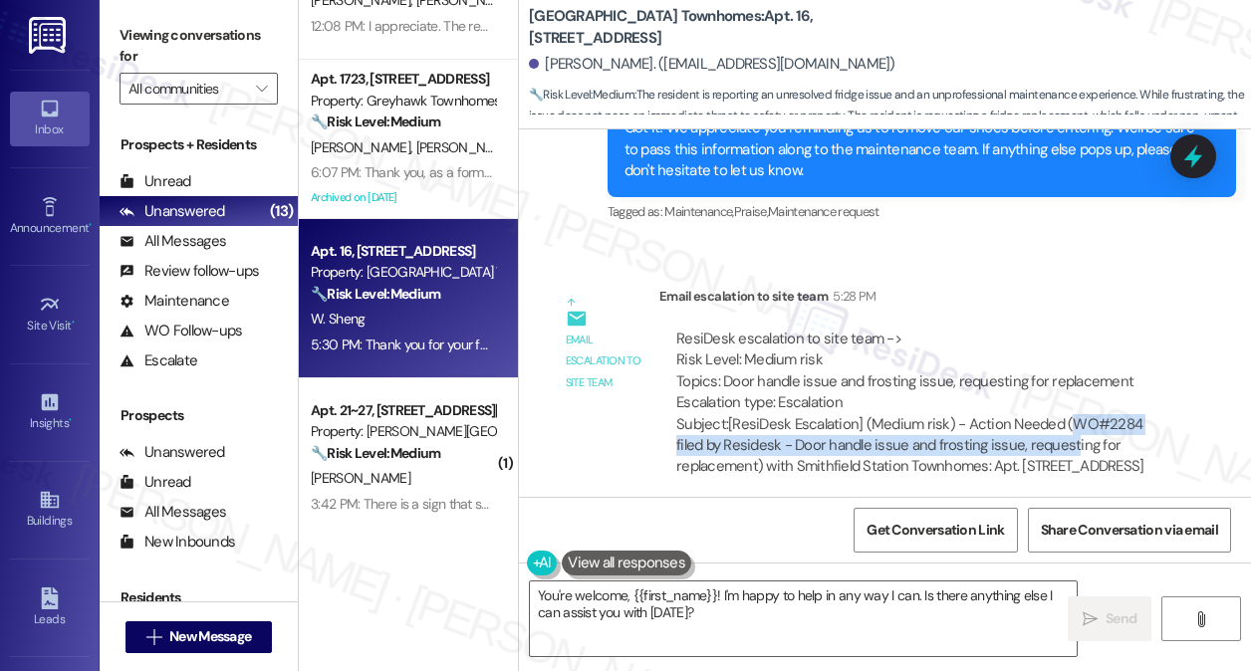
drag, startPoint x: 1063, startPoint y: 429, endPoint x: 1069, endPoint y: 443, distance: 15.2
click at [1069, 443] on div "Subject: [ResiDesk Escalation] (Medium risk) - Action Needed (WO#2284 filed by …" at bounding box center [918, 446] width 485 height 64
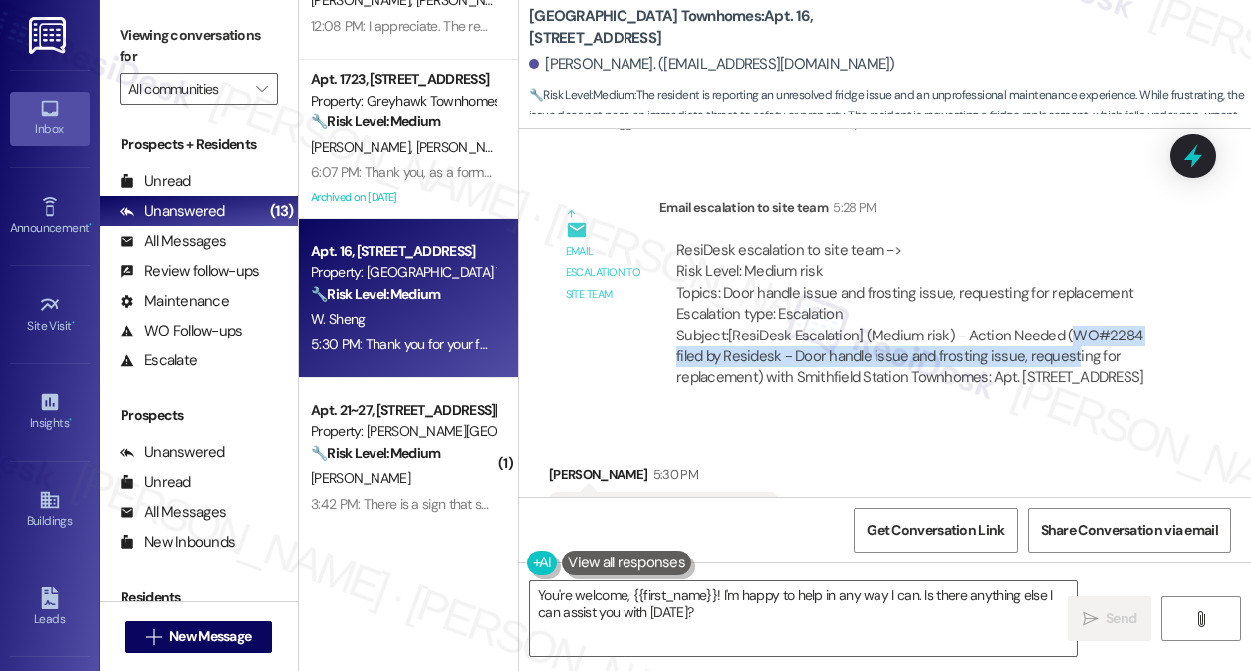
scroll to position [3379, 0]
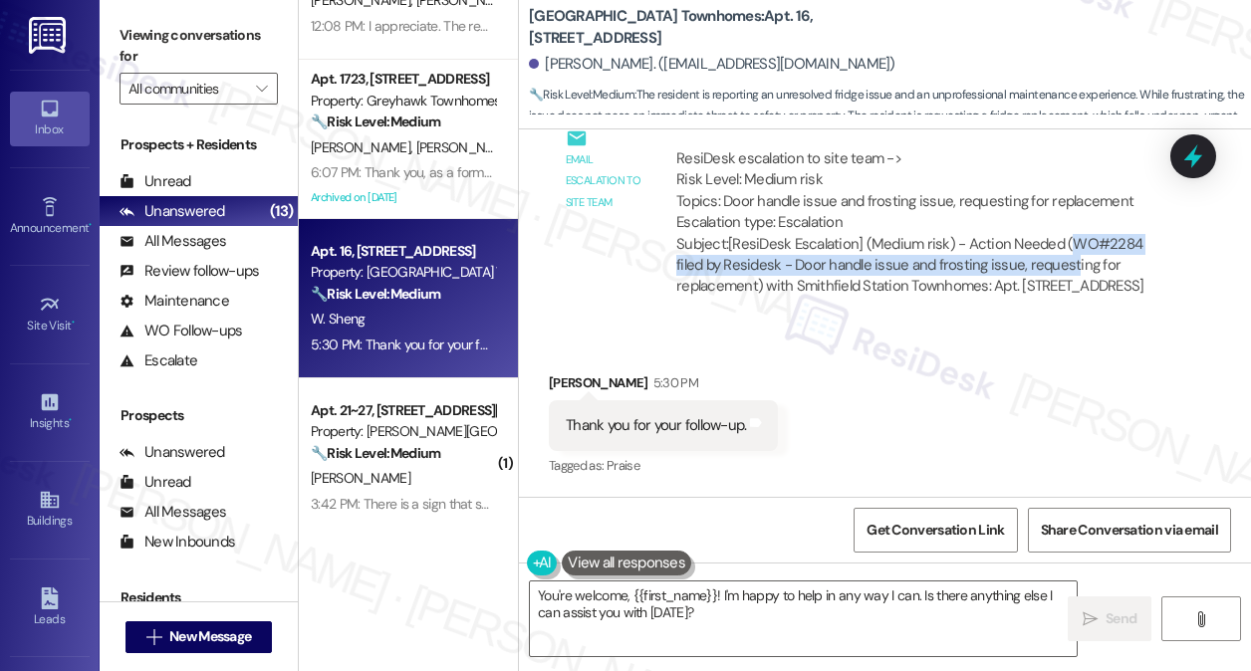
click at [841, 243] on div "Subject: [ResiDesk Escalation] (Medium risk) - Action Needed (WO#2284 filed by …" at bounding box center [918, 266] width 485 height 64
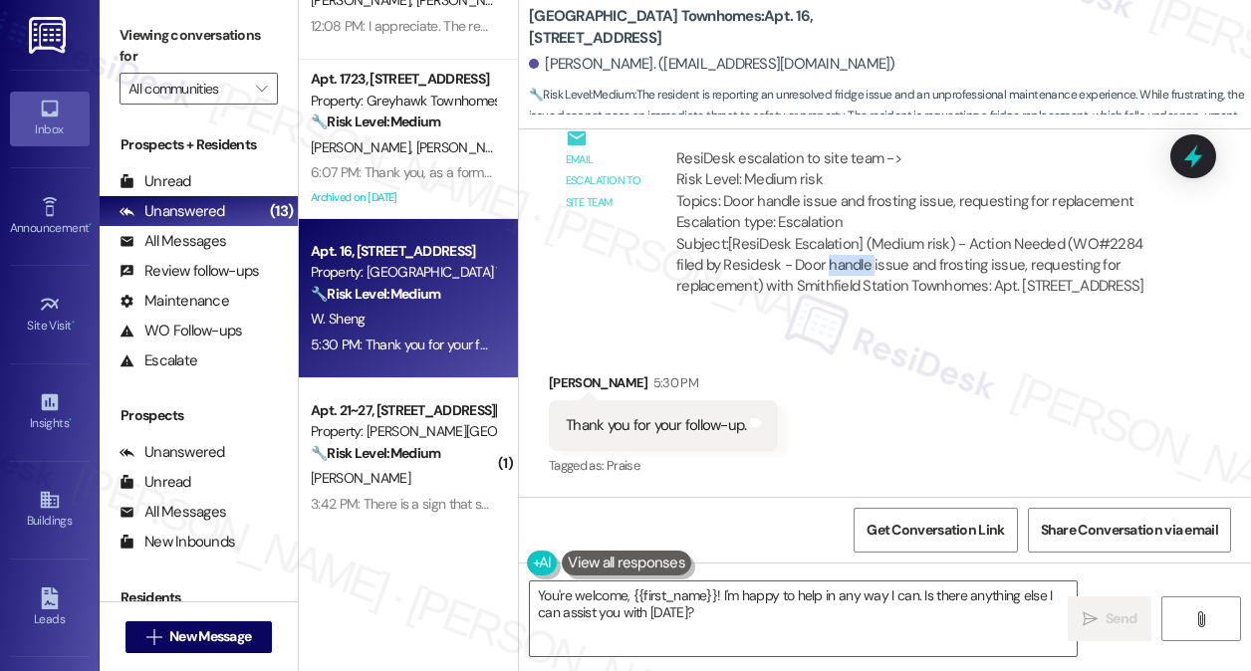
click at [841, 243] on div "Subject: [ResiDesk Escalation] (Medium risk) - Action Needed (WO#2284 filed by …" at bounding box center [918, 266] width 485 height 64
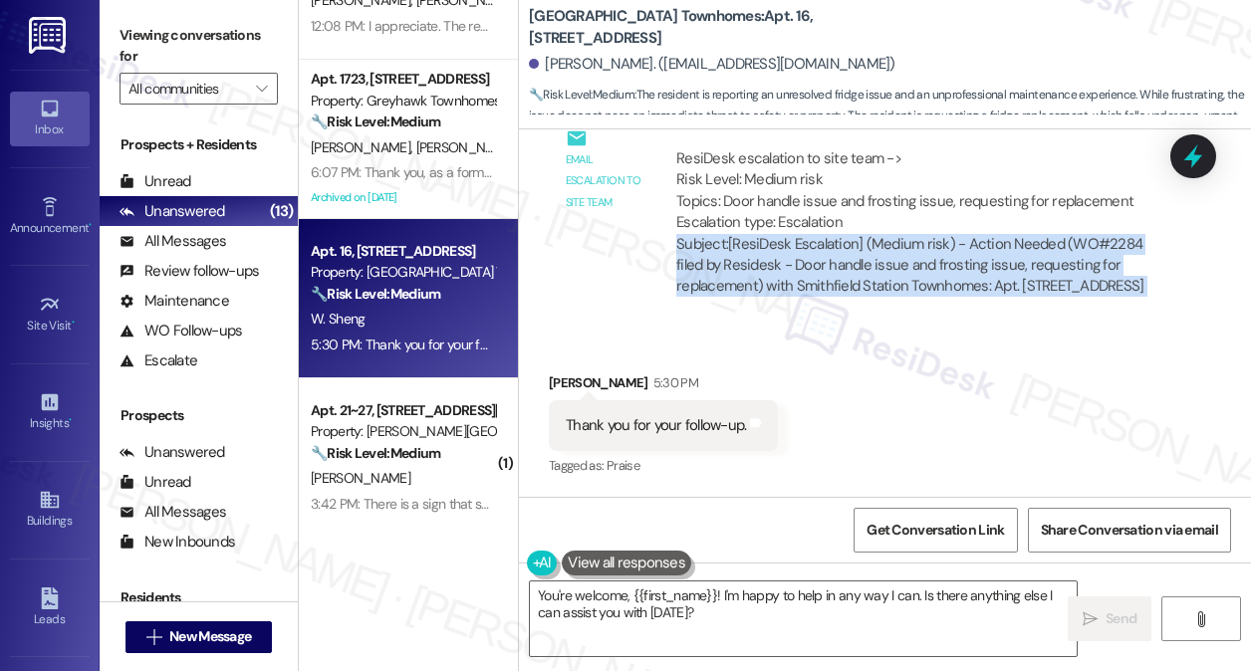
drag, startPoint x: 841, startPoint y: 243, endPoint x: 852, endPoint y: 249, distance: 12.5
click at [845, 245] on div "Subject: [ResiDesk Escalation] (Medium risk) - Action Needed (WO#2284 filed by …" at bounding box center [918, 266] width 485 height 64
click at [687, 626] on textarea "You're welcome, {{first_name}}! I'm happy to help in any way I can. Is there an…" at bounding box center [803, 619] width 547 height 75
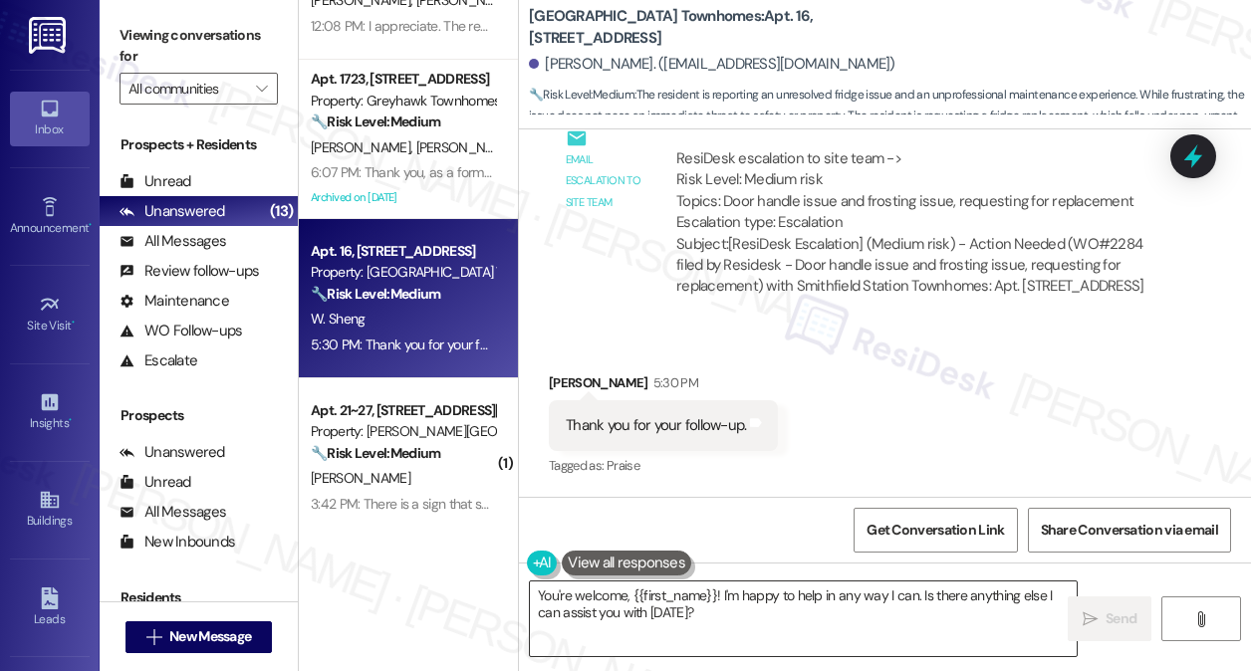
click at [687, 626] on textarea "You're welcome, {{first_name}}! I'm happy to help in any way I can. Is there an…" at bounding box center [803, 619] width 547 height 75
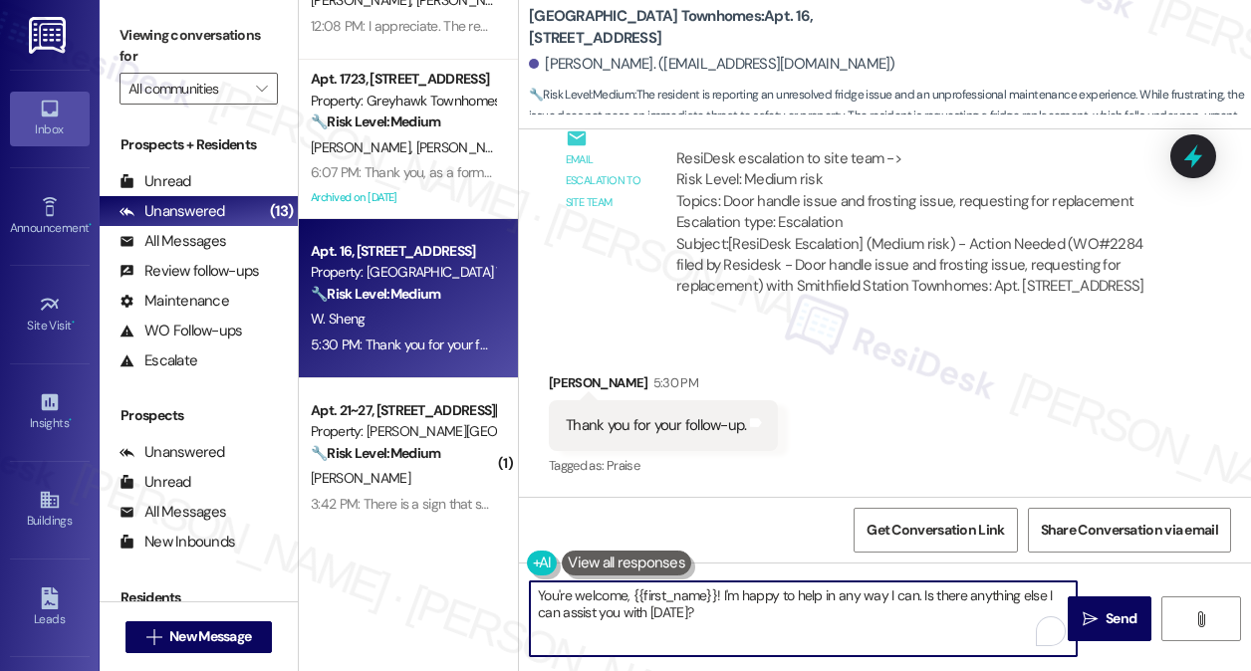
click at [687, 626] on textarea "You're welcome, {{first_name}}! I'm happy to help in any way I can. Is there an…" at bounding box center [803, 619] width 547 height 75
click at [701, 610] on textarea "You're welcome, {{first_name}}! I'm happy to help in any way I can. Is there an…" at bounding box center [803, 619] width 547 height 75
click at [572, 593] on textarea "You're welcome, {{first_name}}! I'm happy to help in any way I can. Is there an…" at bounding box center [803, 619] width 547 height 75
drag, startPoint x: 745, startPoint y: 622, endPoint x: 654, endPoint y: 593, distance: 95.4
click at [654, 593] on textarea "You're very welcome, {{first_name}}! I'm happy to help in any way I can. Is the…" at bounding box center [803, 619] width 547 height 75
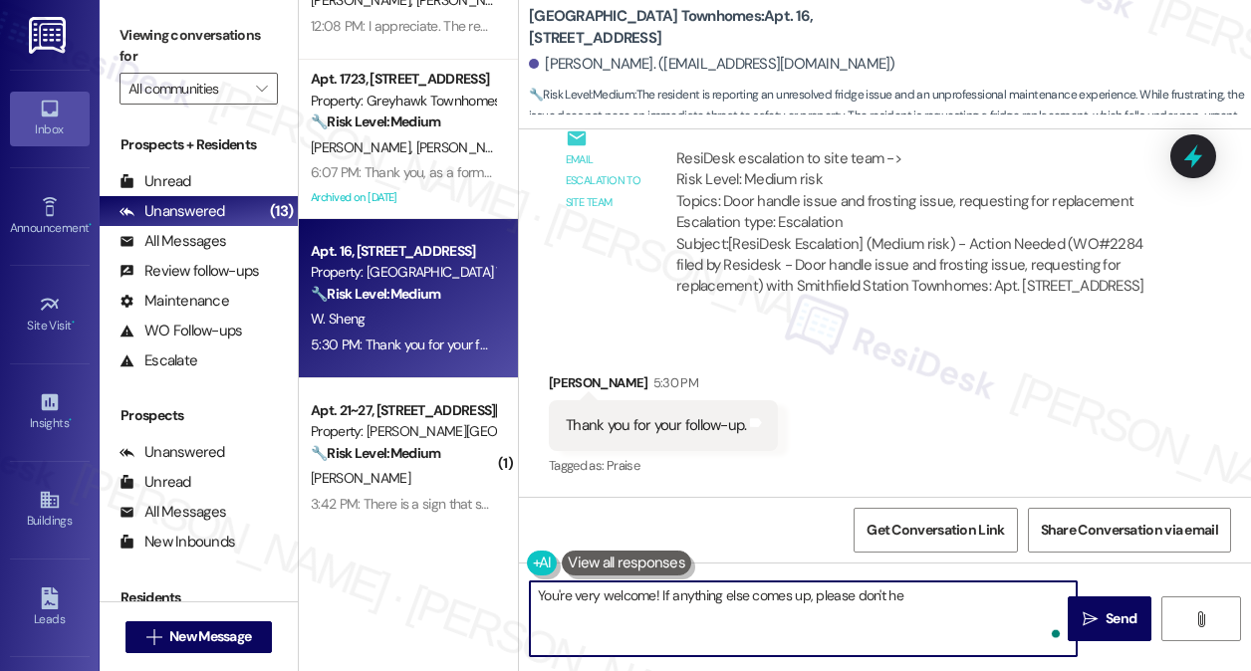
type textarea "You're very welcome! If anything else comes up, please don't hes"
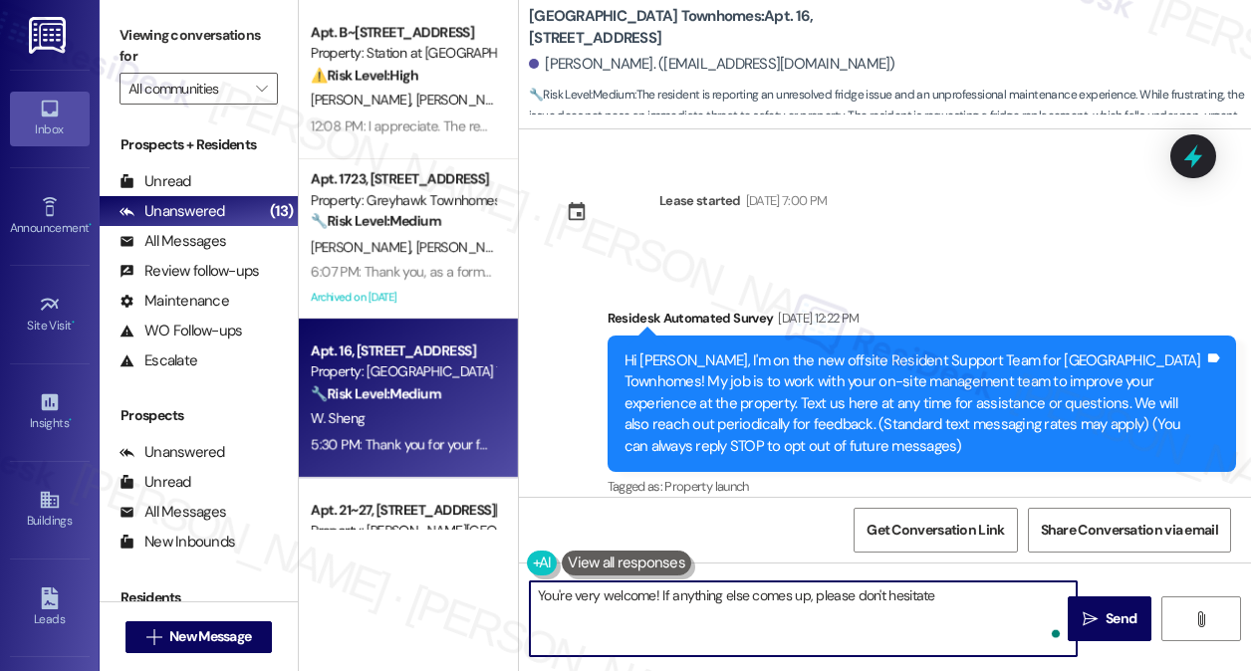
scroll to position [3379, 0]
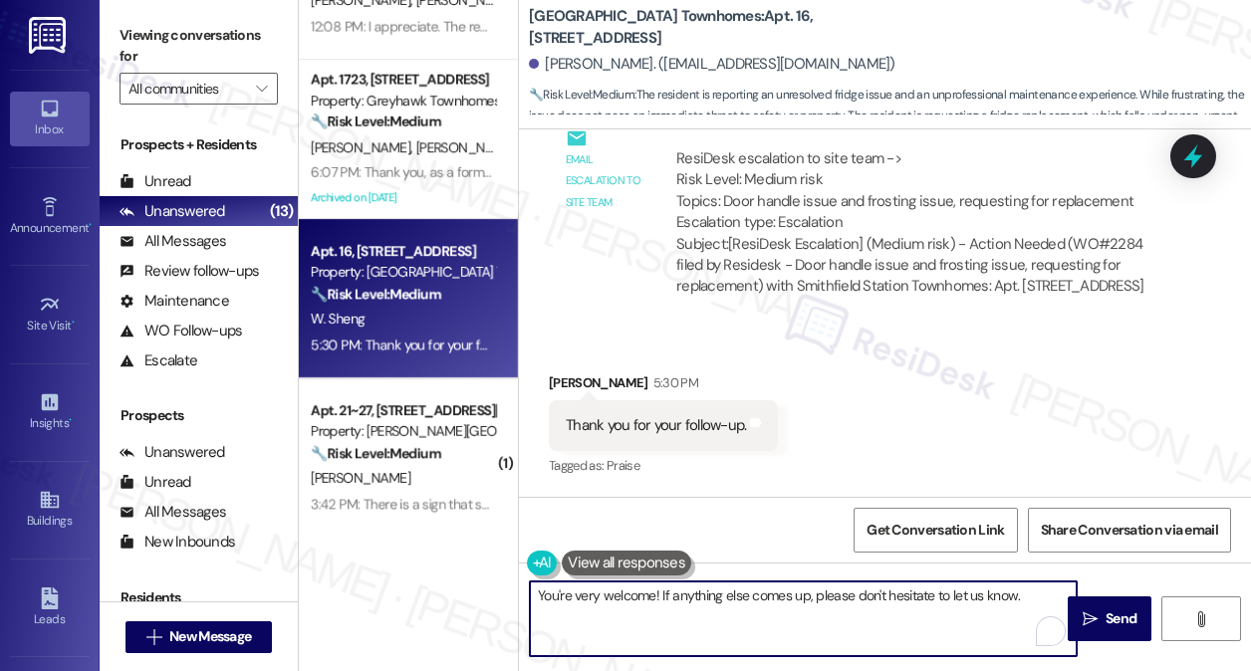
click at [573, 379] on div "[PERSON_NAME] 5:30 PM" at bounding box center [663, 386] width 229 height 28
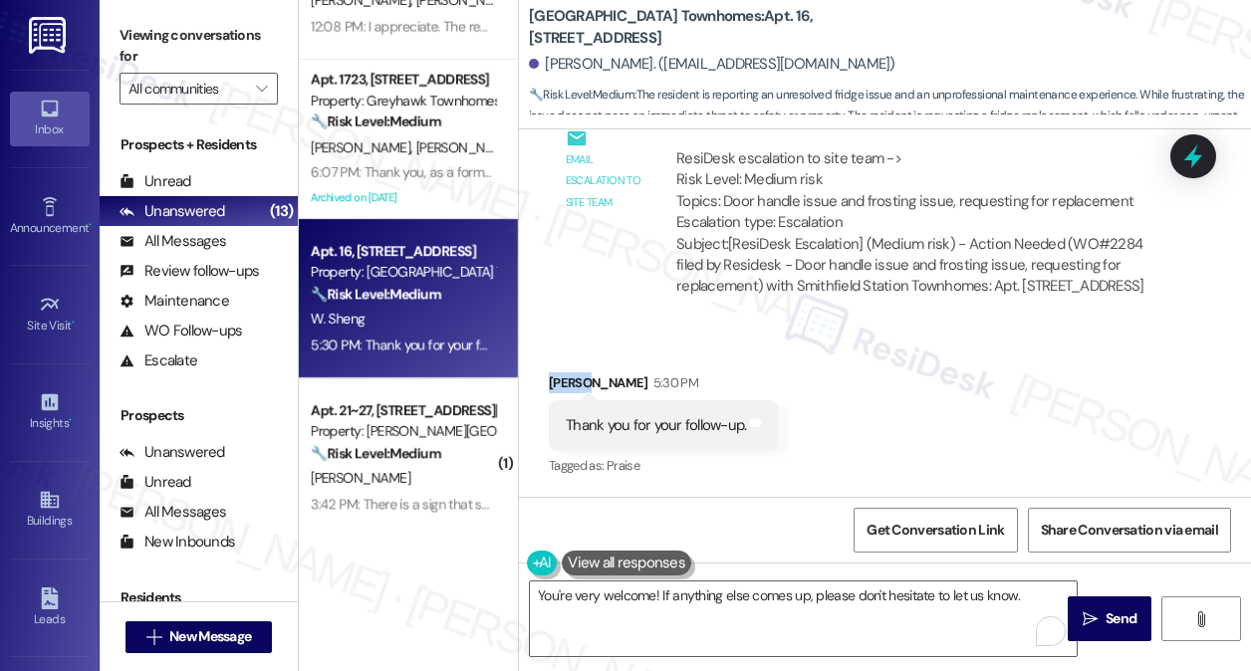
click at [573, 379] on div "[PERSON_NAME] 5:30 PM" at bounding box center [663, 386] width 229 height 28
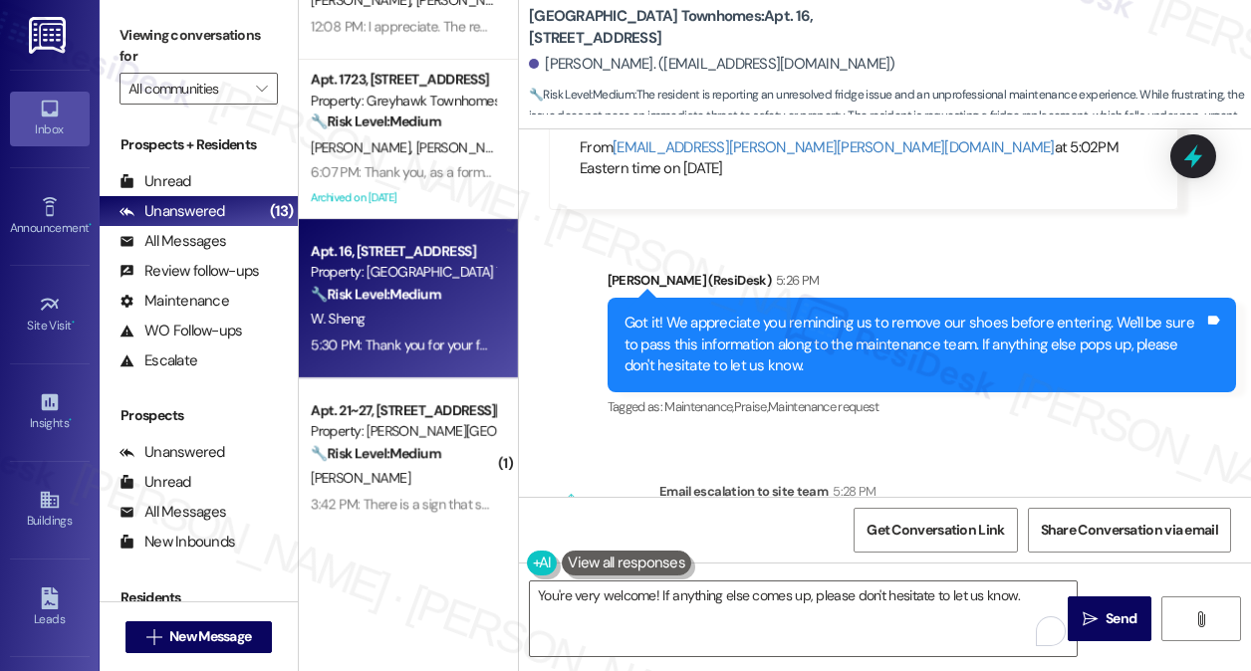
scroll to position [2981, 0]
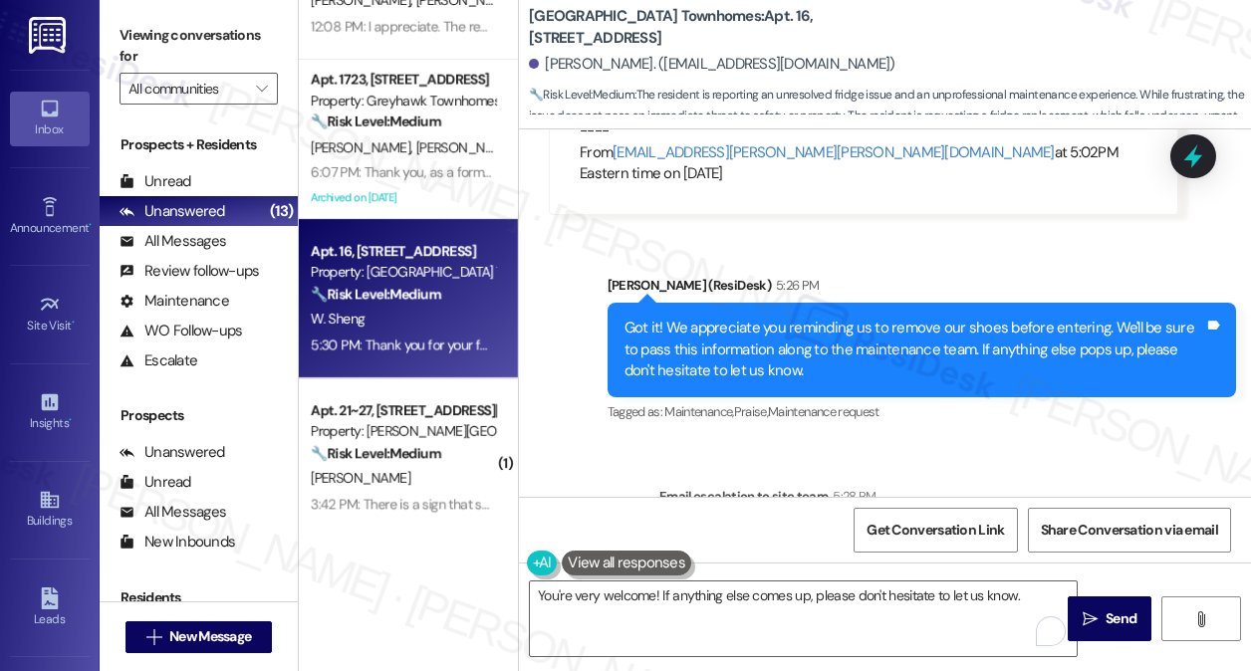
click at [775, 350] on div "Got it! We appreciate you reminding us to remove our shoes before entering. We'…" at bounding box center [914, 350] width 581 height 64
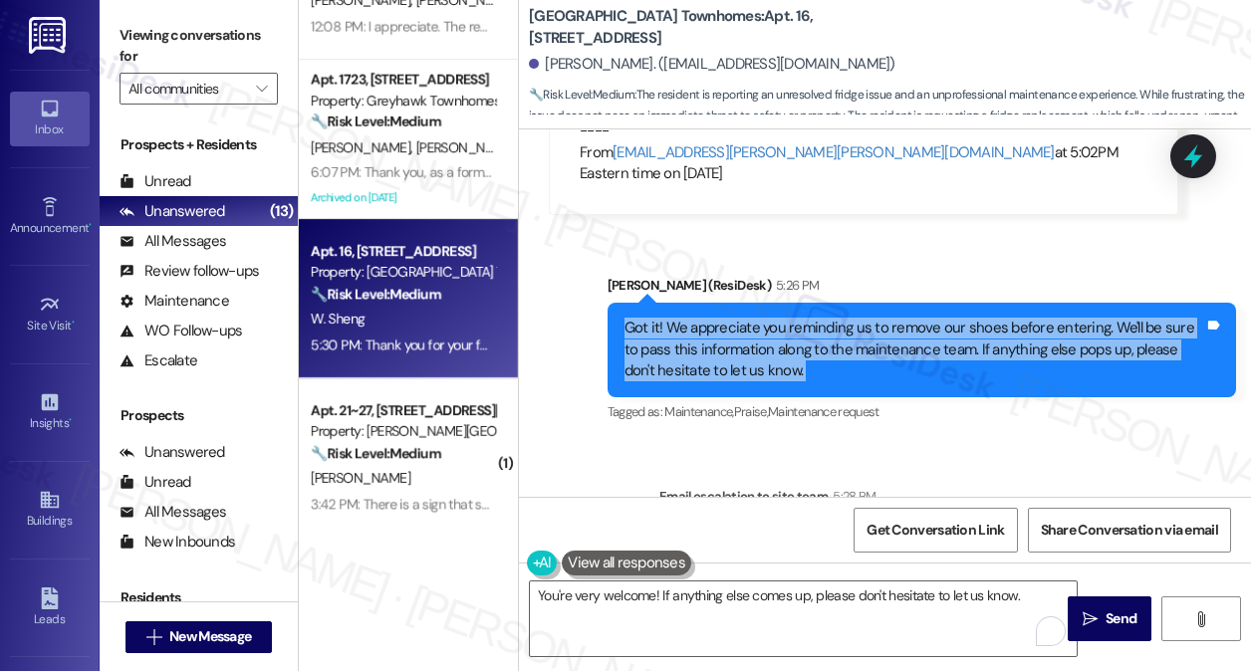
click at [775, 350] on div "Got it! We appreciate you reminding us to remove our shoes before entering. We'…" at bounding box center [914, 350] width 581 height 64
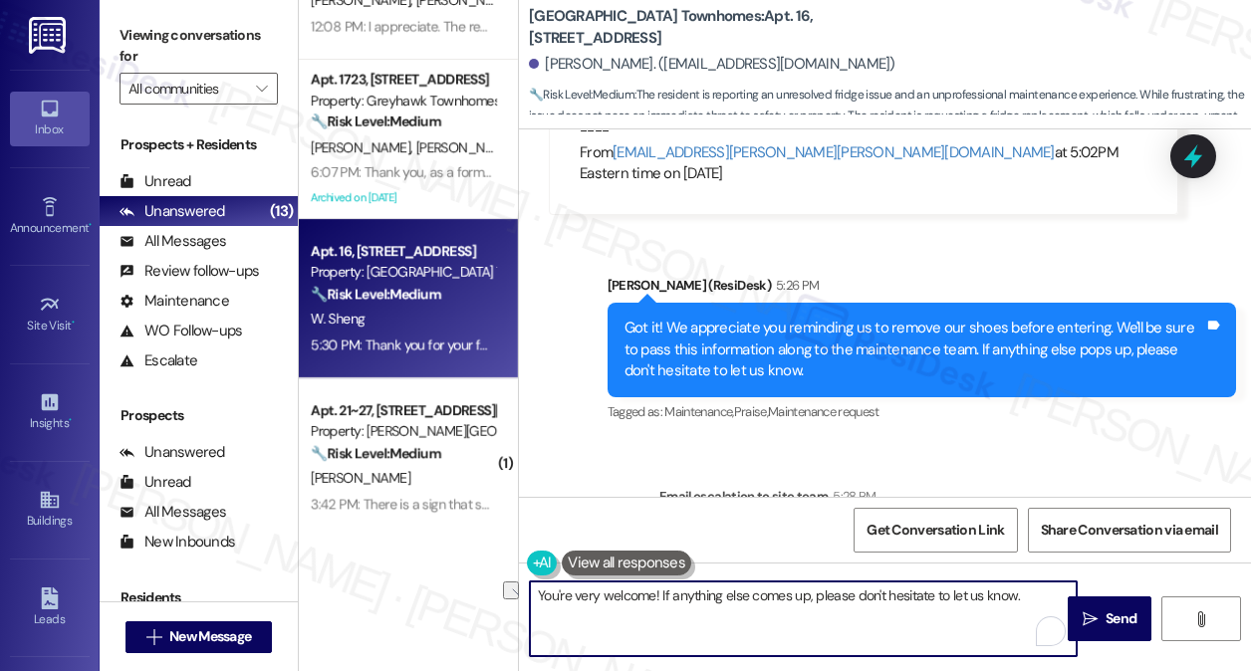
drag, startPoint x: 1030, startPoint y: 598, endPoint x: 665, endPoint y: 594, distance: 364.5
click at [665, 594] on textarea "You're very welcome! If anything else comes up, please don't hesitate to let us…" at bounding box center [803, 619] width 547 height 75
click at [886, 601] on textarea "You're very welcome, and I hope this will be resolved soon. I'll be sure to kee…" at bounding box center [803, 619] width 547 height 75
click at [844, 610] on textarea "You're very welcome, and I hope this will be resolved soon. I'll be sure to kee…" at bounding box center [803, 619] width 547 height 75
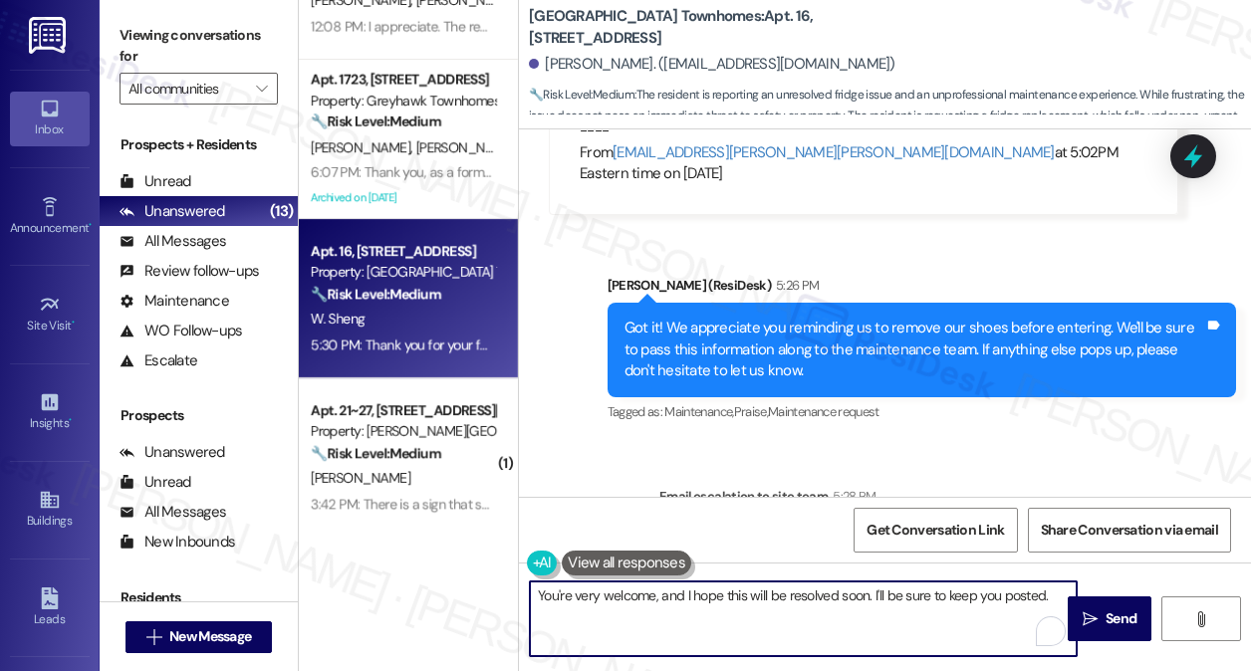
click at [665, 598] on textarea "You're very welcome, and I hope this will be resolved soon. I'll be sure to kee…" at bounding box center [803, 619] width 547 height 75
drag, startPoint x: 665, startPoint y: 598, endPoint x: 684, endPoint y: 599, distance: 18.9
click at [665, 598] on textarea "You're very welcome, and I hope this will be resolved soon. I'll be sure to kee…" at bounding box center [803, 619] width 547 height 75
click at [777, 599] on textarea "You're very welcome, and I hope this will be resolved soon. I'll be sure to kee…" at bounding box center [803, 619] width 547 height 75
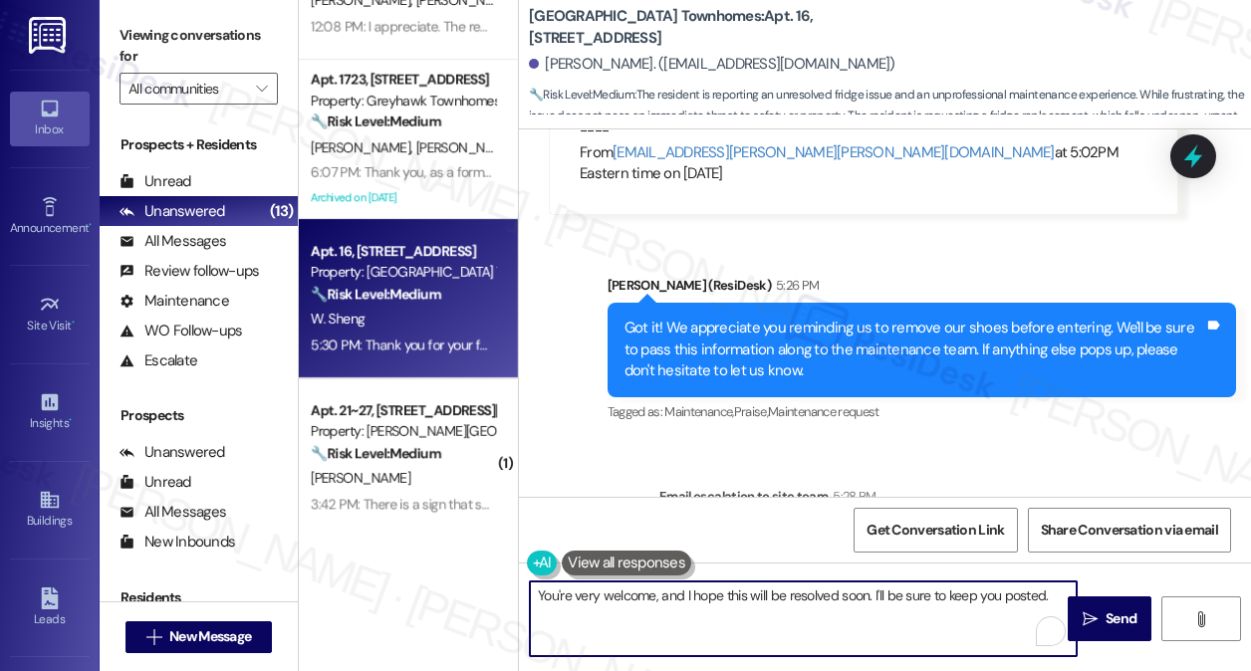
click at [777, 599] on textarea "You're very welcome, and I hope this will be resolved soon. I'll be sure to kee…" at bounding box center [803, 619] width 547 height 75
click at [978, 604] on textarea "You're very welcome, and I hope this will be resolved soon. I'll be sure to kee…" at bounding box center [803, 619] width 547 height 75
click at [1061, 591] on textarea "You're very welcome, and I hope this will be resolved soon. I'll be sure to kee…" at bounding box center [803, 619] width 547 height 75
drag, startPoint x: 871, startPoint y: 597, endPoint x: 654, endPoint y: 598, distance: 217.1
click at [654, 598] on textarea "You're very welcome, and I hope this will be resolved soon. I'll be sure to kee…" at bounding box center [803, 619] width 547 height 75
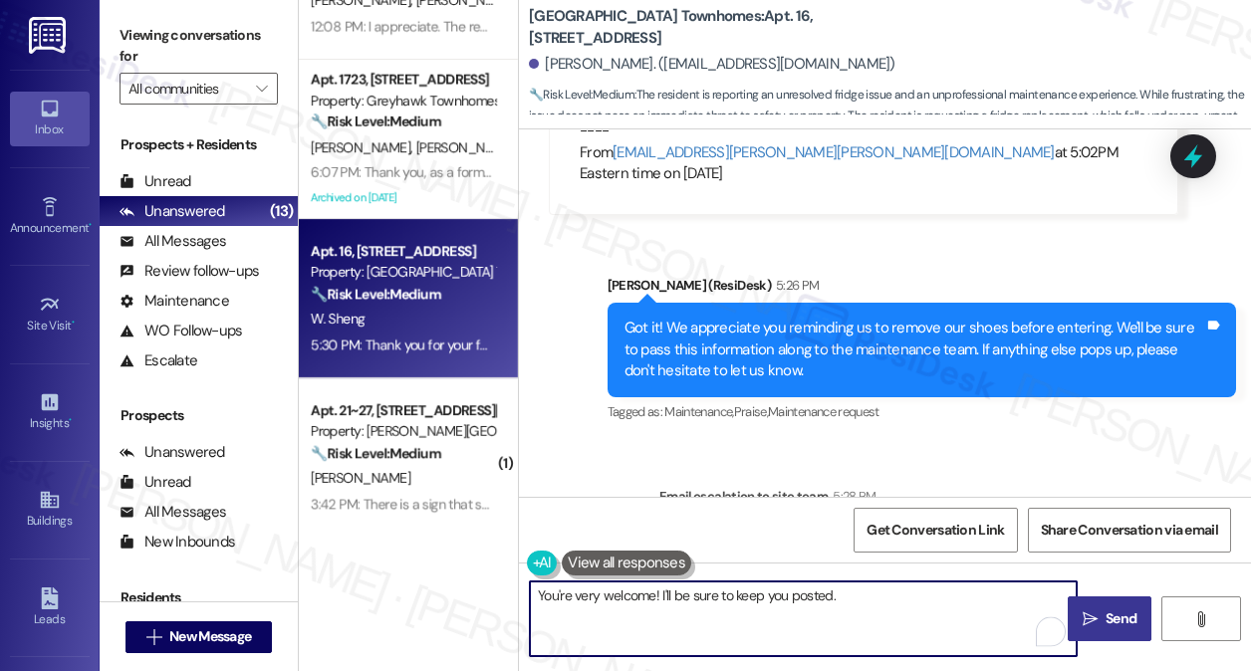
type textarea "You're very welcome! I'll be sure to keep you posted."
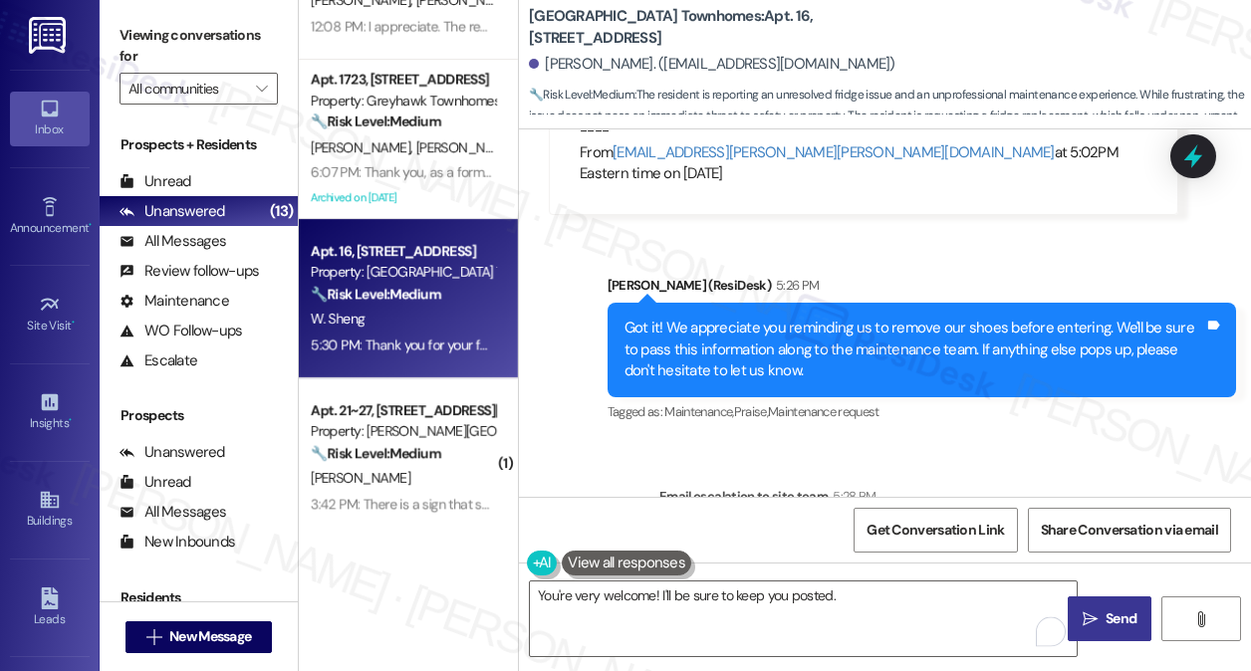
click at [1093, 605] on button " Send" at bounding box center [1110, 619] width 84 height 45
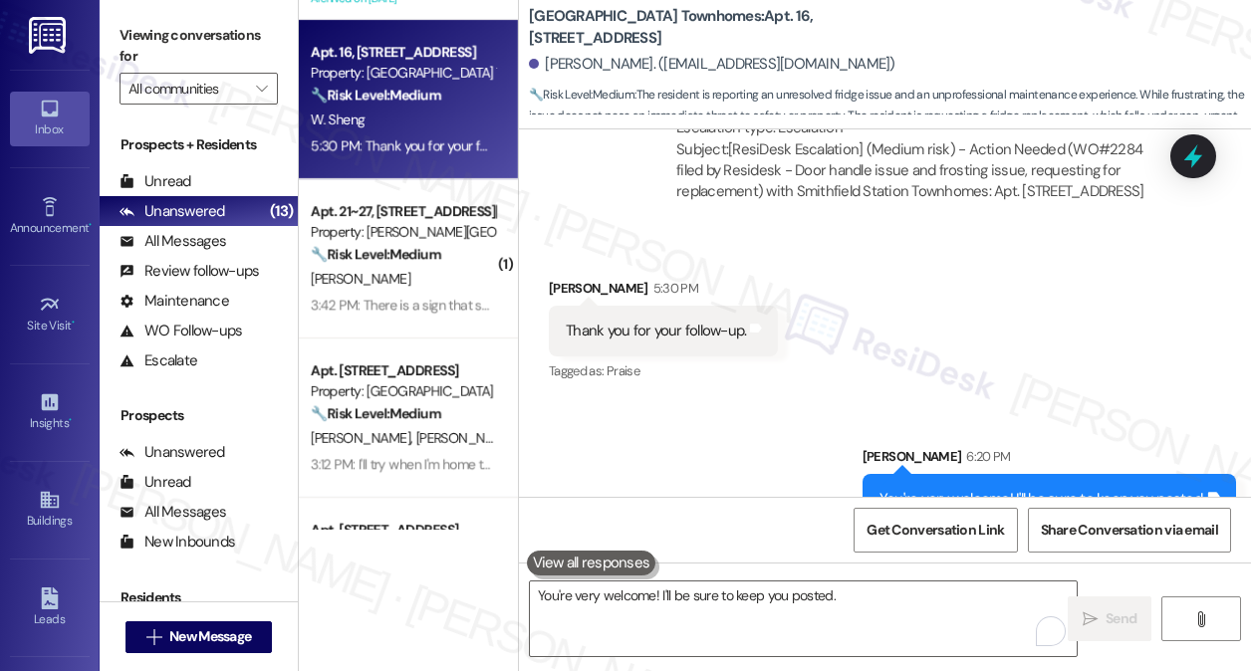
scroll to position [3519, 0]
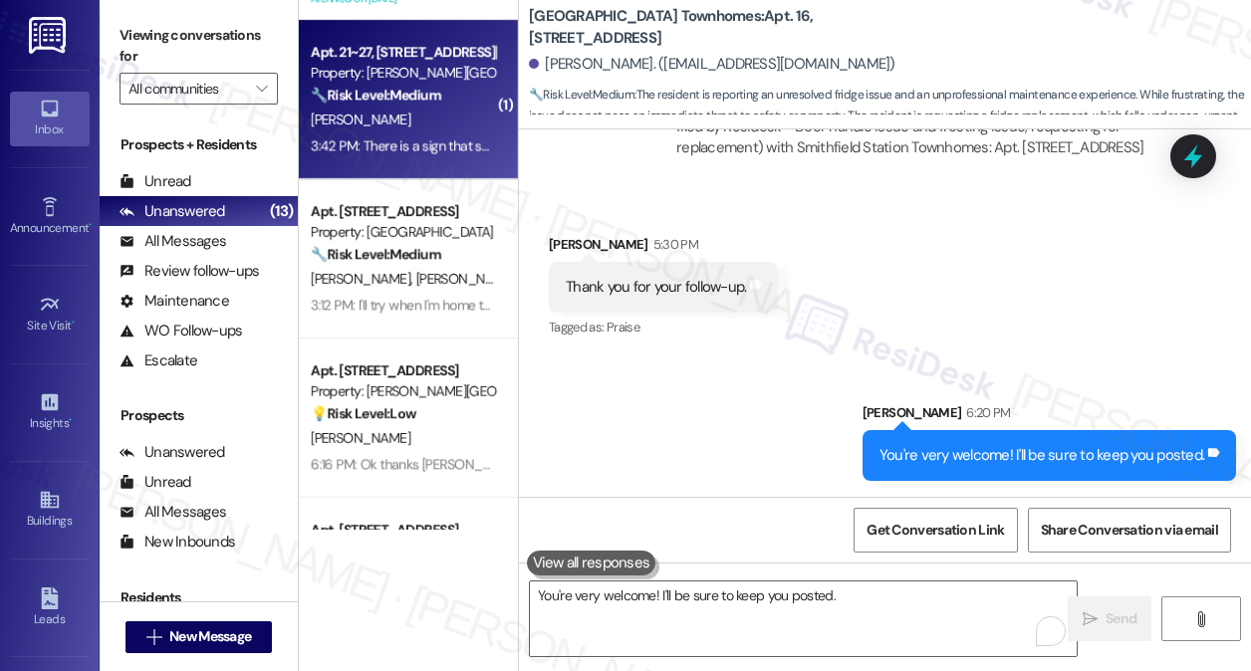
click at [444, 122] on div "[PERSON_NAME]" at bounding box center [403, 120] width 188 height 25
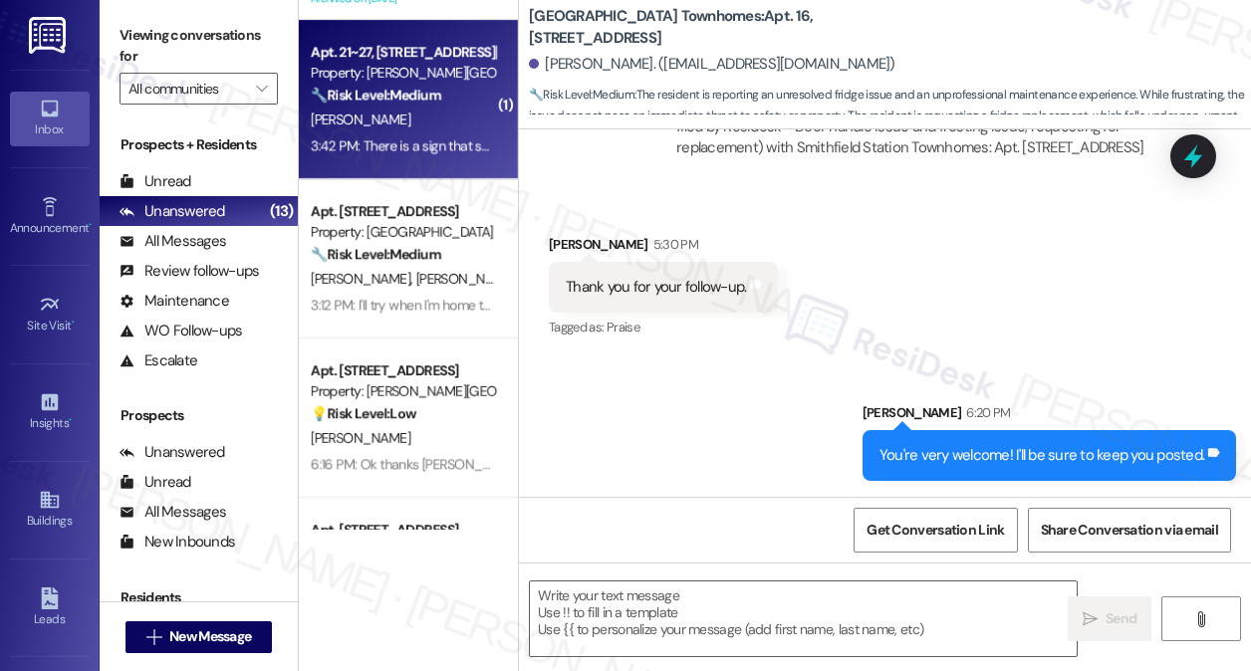
type textarea "Fetching suggested responses. Please feel free to read through the conversation…"
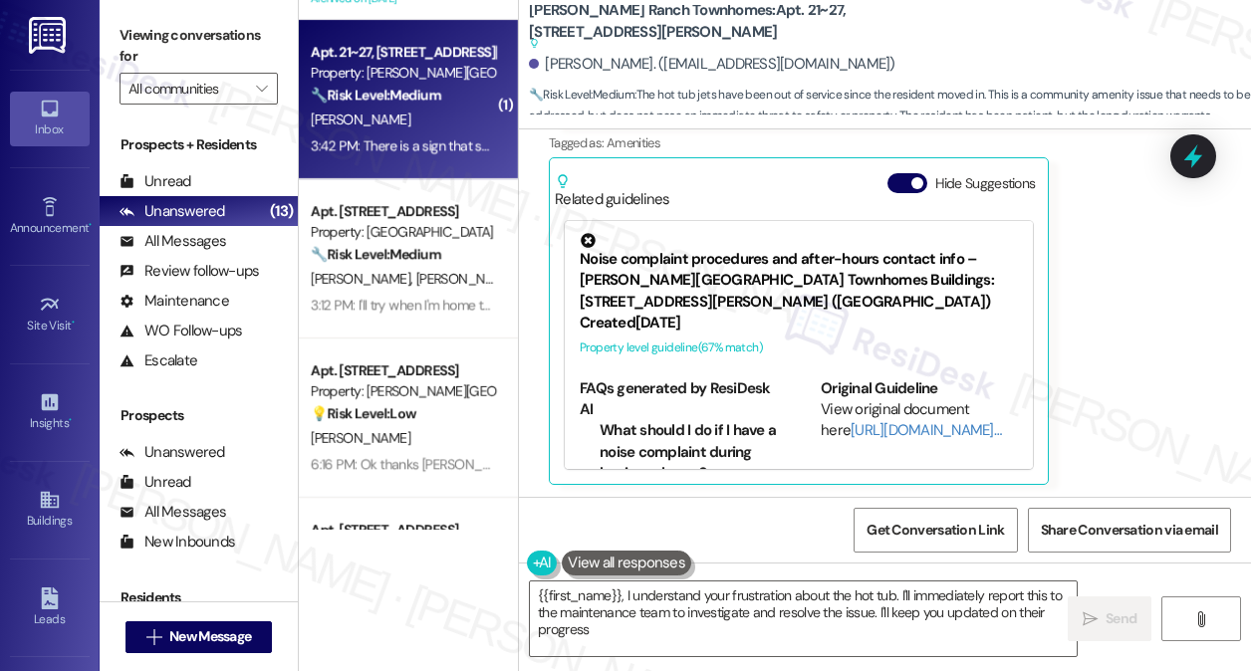
type textarea "{{first_name}}, I understand your frustration about the hot tub. I'll immediate…"
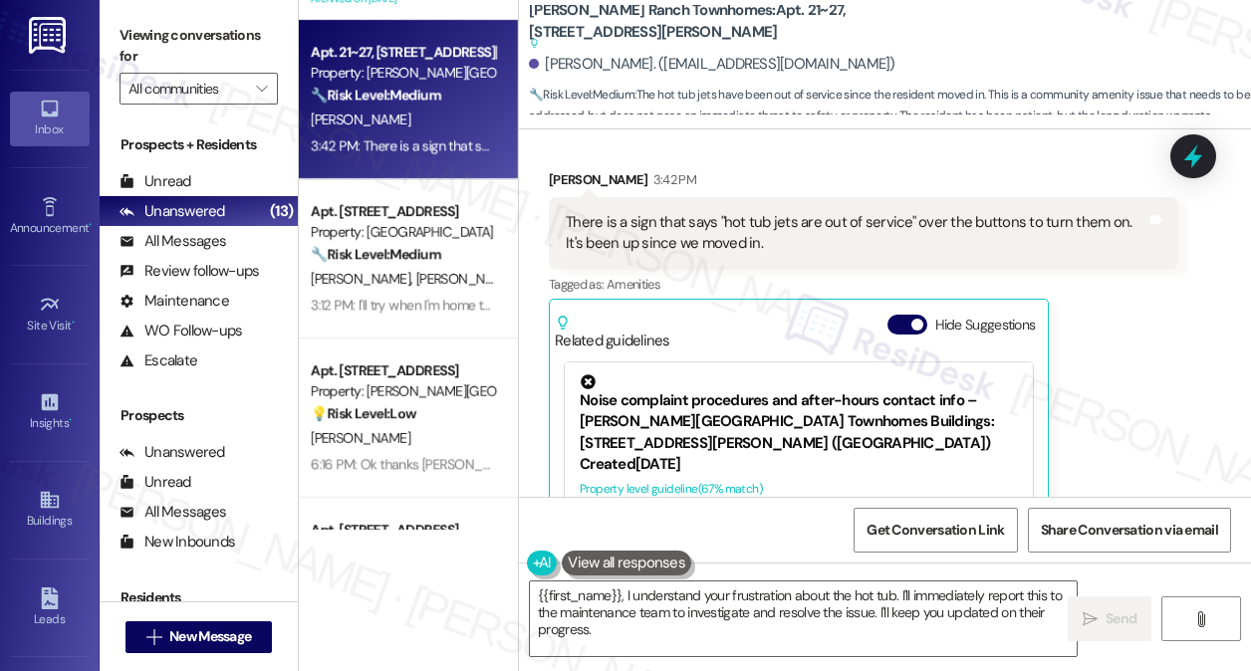
scroll to position [1358, 0]
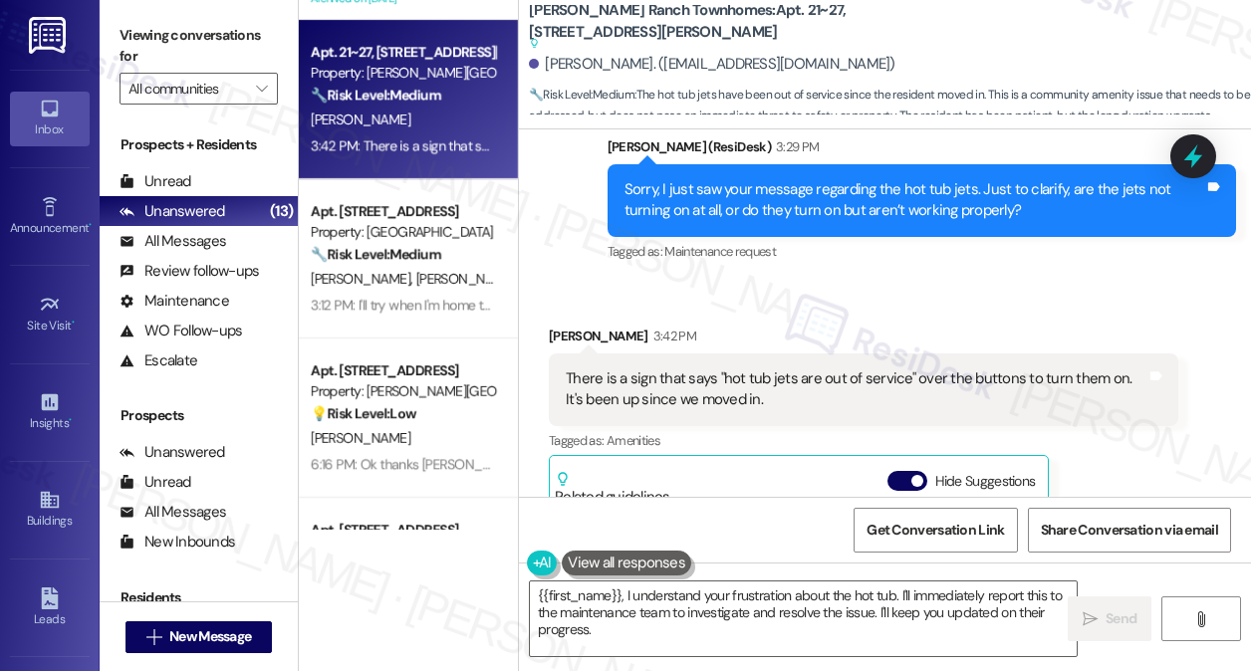
click at [693, 374] on div "There is a sign that says "hot tub jets are out of service" over the buttons to…" at bounding box center [856, 389] width 581 height 43
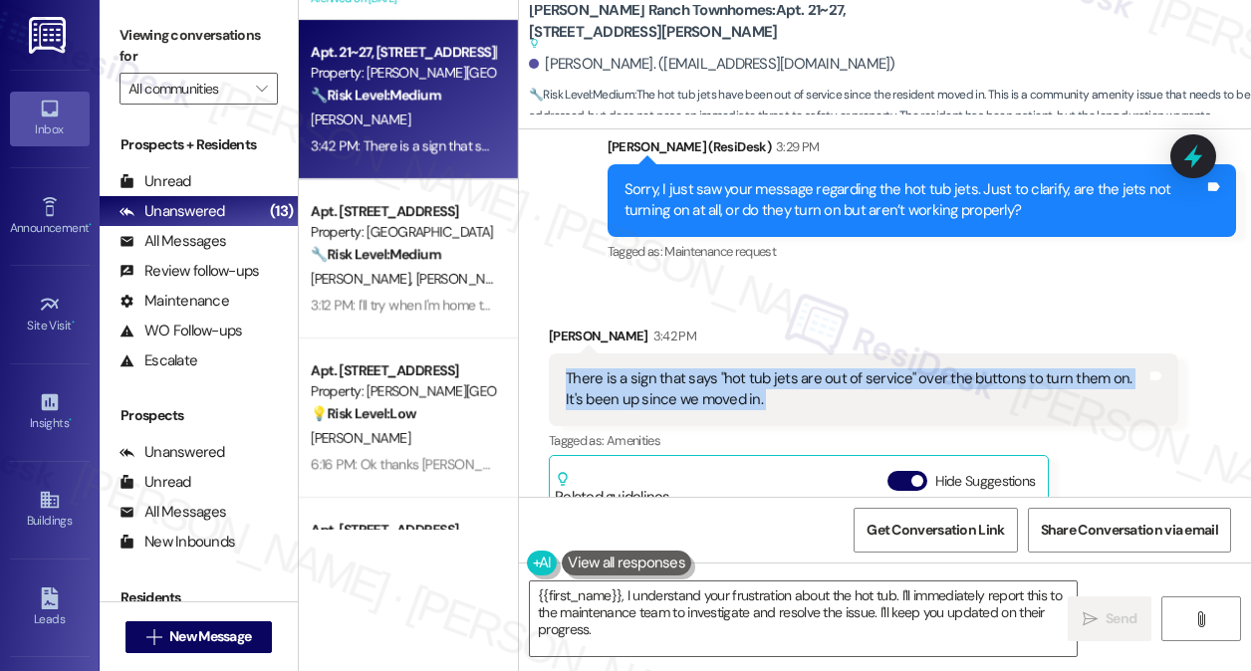
click at [693, 374] on div "There is a sign that says "hot tub jets are out of service" over the buttons to…" at bounding box center [856, 389] width 581 height 43
click at [879, 386] on div "There is a sign that says "hot tub jets are out of service" over the buttons to…" at bounding box center [856, 389] width 581 height 43
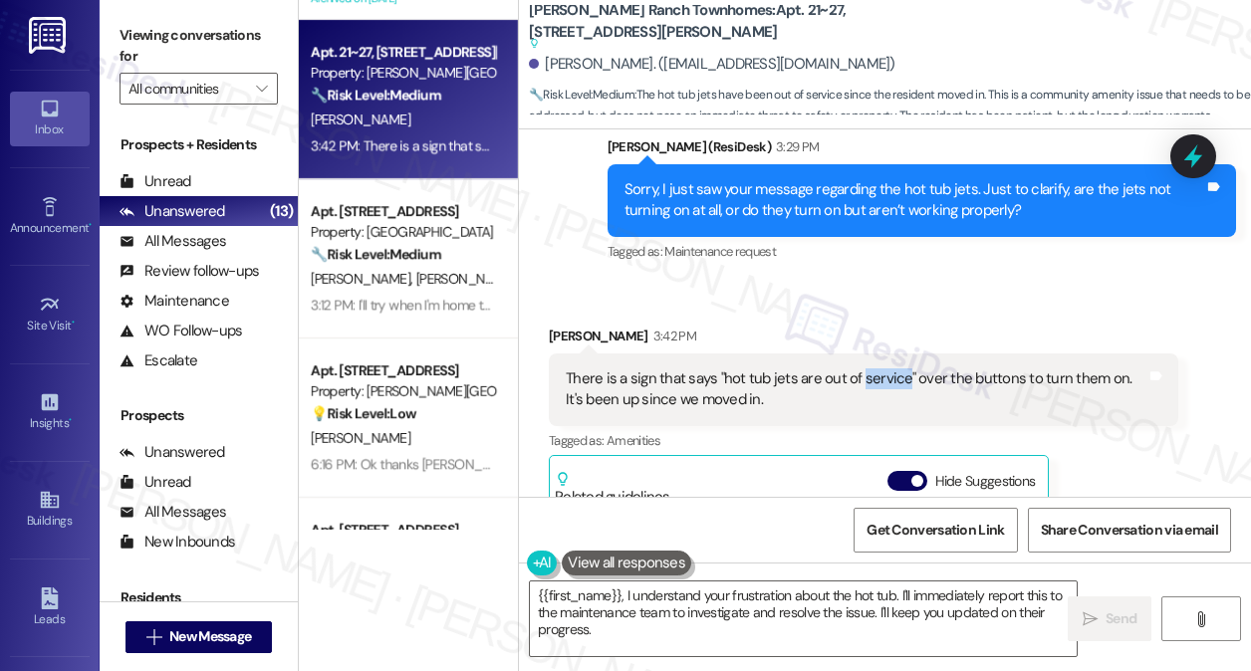
click at [879, 386] on div "There is a sign that says "hot tub jets are out of service" over the buttons to…" at bounding box center [856, 389] width 581 height 43
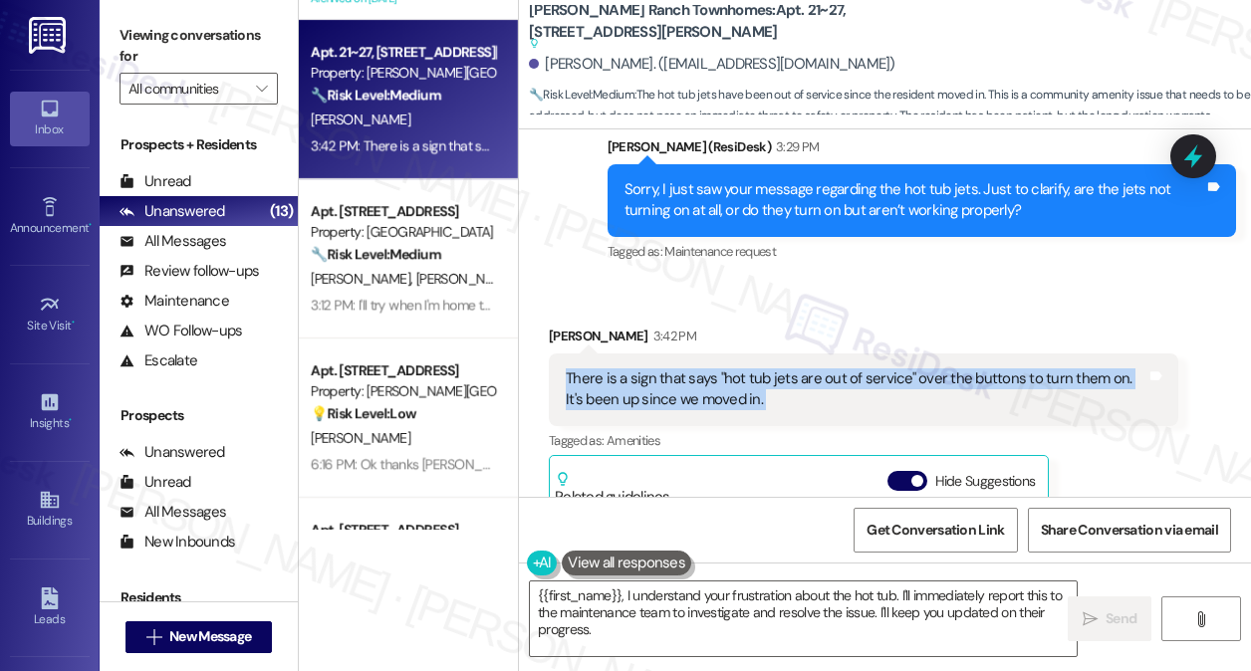
click at [879, 386] on div "There is a sign that says "hot tub jets are out of service" over the buttons to…" at bounding box center [856, 389] width 581 height 43
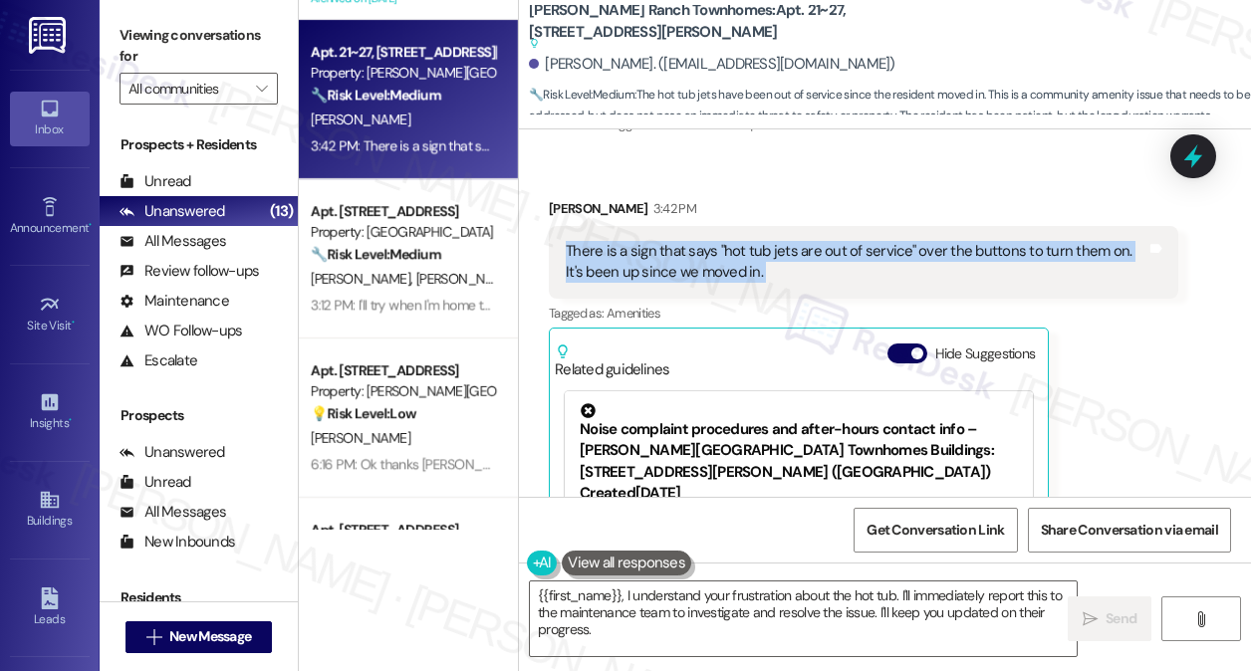
scroll to position [1359, 0]
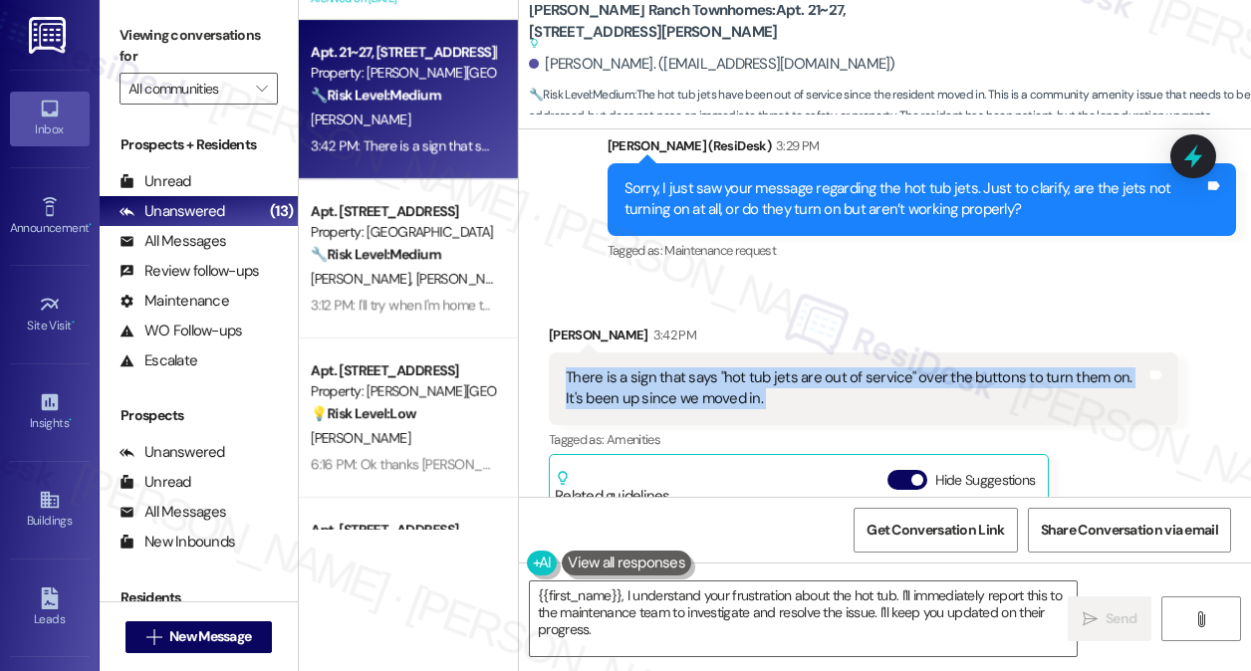
click at [704, 371] on div "There is a sign that says "hot tub jets are out of service" over the buttons to…" at bounding box center [856, 388] width 581 height 43
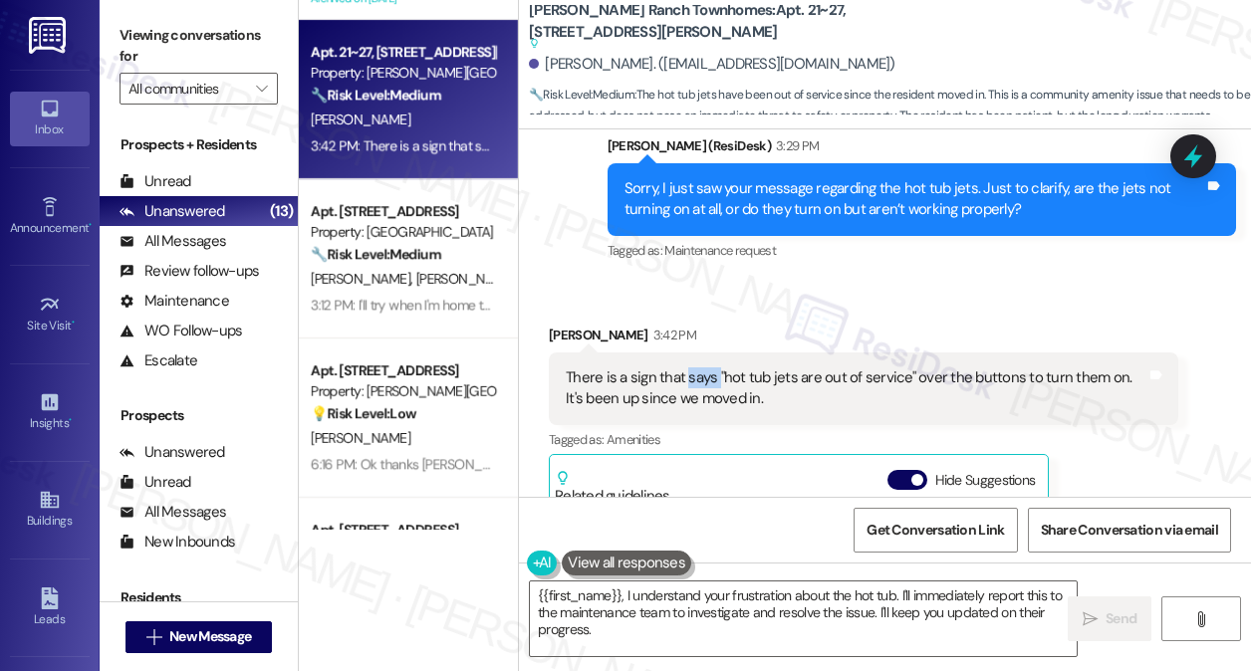
click at [704, 371] on div "There is a sign that says "hot tub jets are out of service" over the buttons to…" at bounding box center [856, 388] width 581 height 43
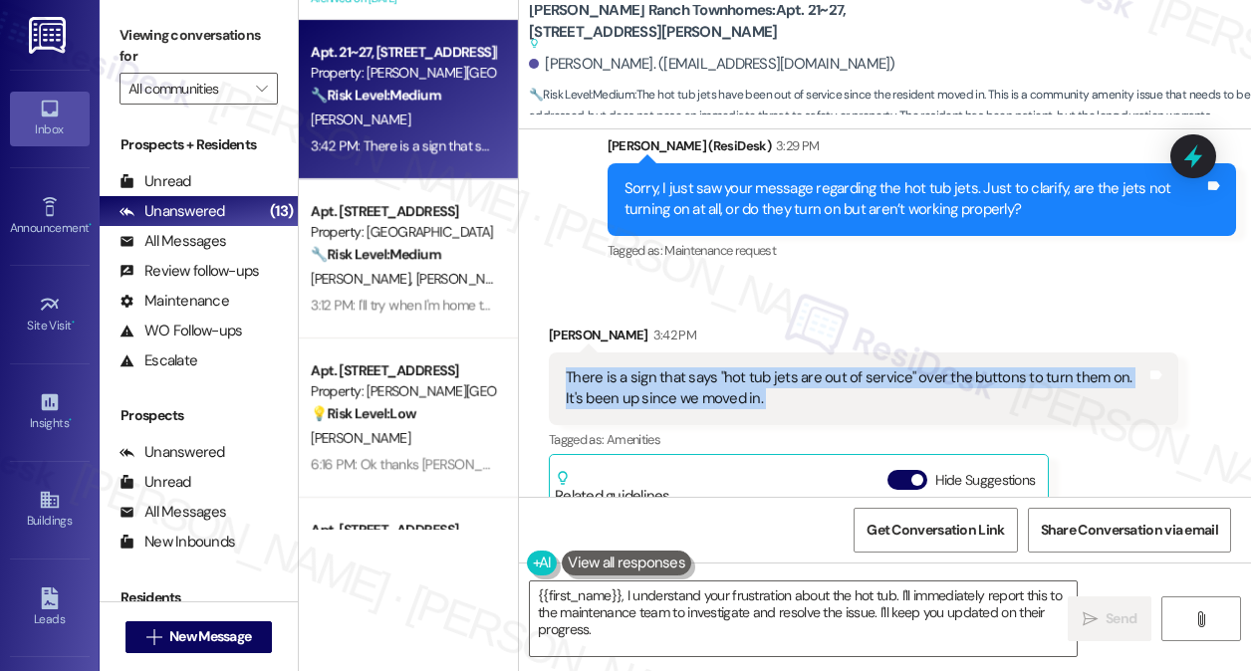
click at [704, 371] on div "There is a sign that says "hot tub jets are out of service" over the buttons to…" at bounding box center [856, 388] width 581 height 43
click at [787, 373] on div "There is a sign that says "hot tub jets are out of service" over the buttons to…" at bounding box center [856, 388] width 581 height 43
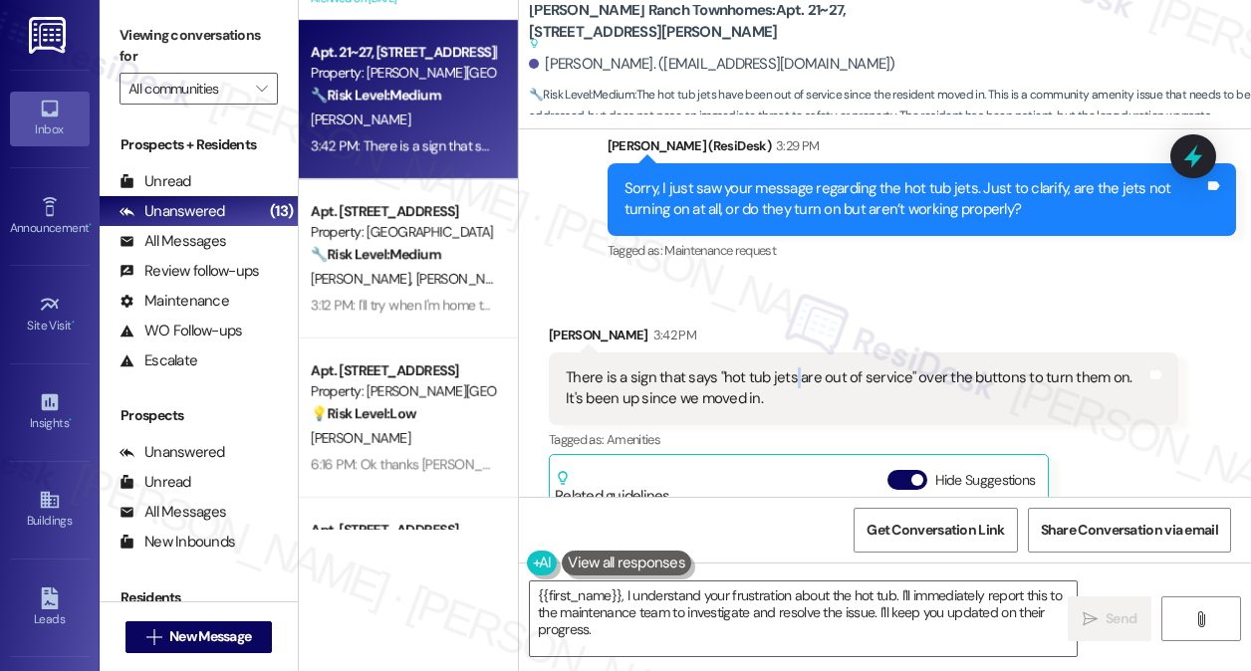
click at [787, 373] on div "There is a sign that says "hot tub jets are out of service" over the buttons to…" at bounding box center [856, 388] width 581 height 43
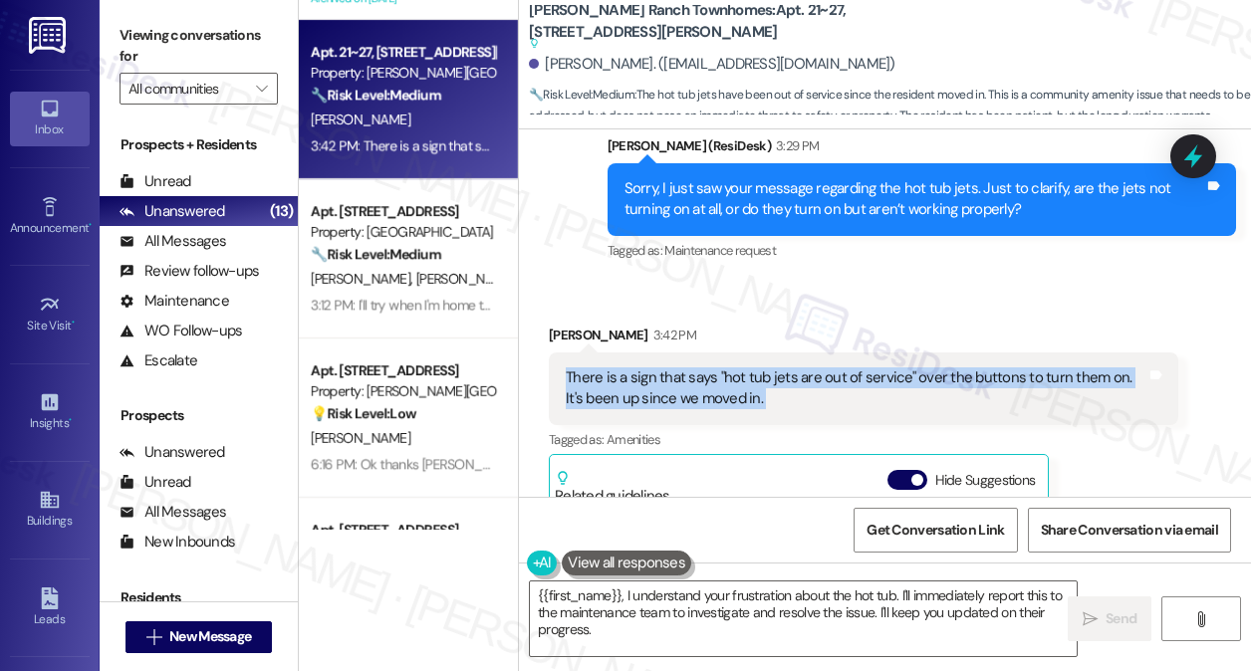
click at [787, 373] on div "There is a sign that says "hot tub jets are out of service" over the buttons to…" at bounding box center [856, 388] width 581 height 43
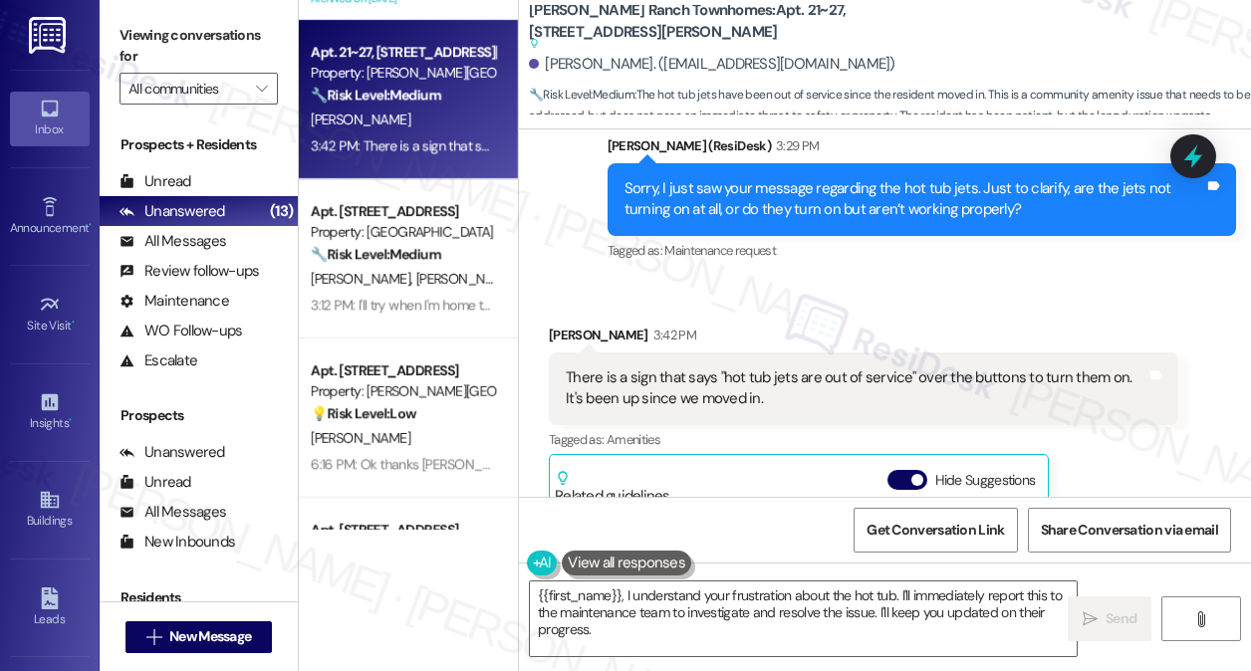
click at [967, 178] on div "Sorry, I just saw your message regarding the hot tub jets. Just to clarify, are…" at bounding box center [914, 199] width 581 height 43
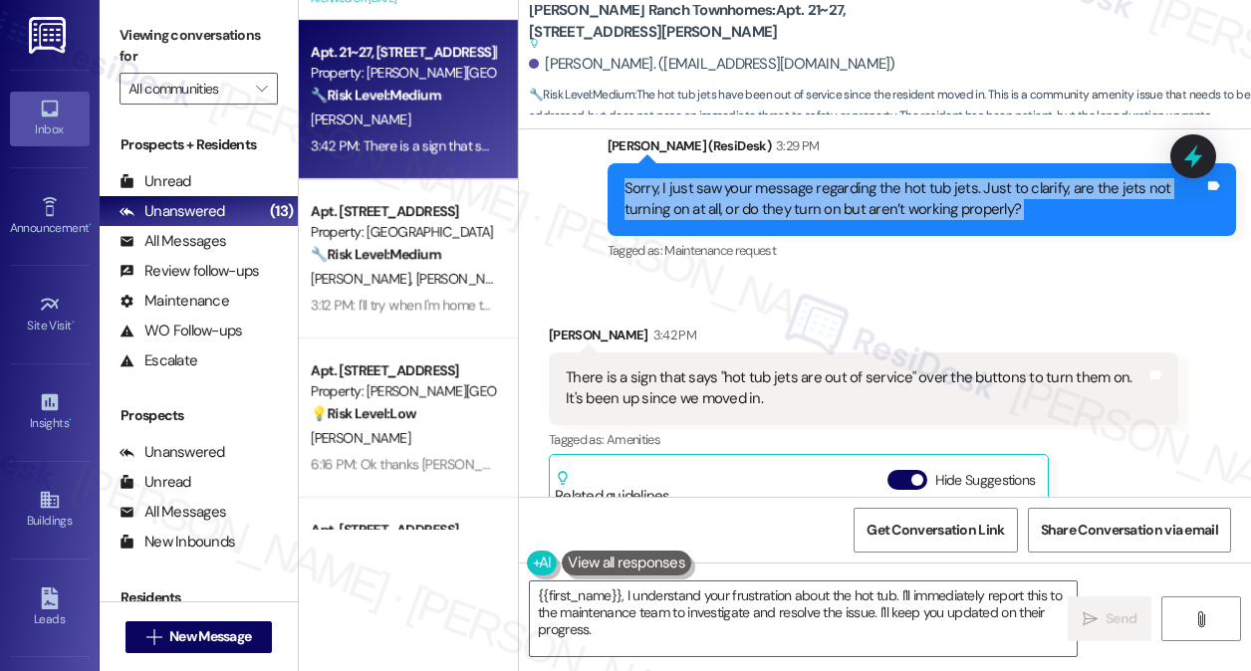
click at [967, 178] on div "Sorry, I just saw your message regarding the hot tub jets. Just to clarify, are…" at bounding box center [914, 199] width 581 height 43
click at [750, 178] on div "Sorry, I just saw your message regarding the hot tub jets. Just to clarify, are…" at bounding box center [914, 199] width 581 height 43
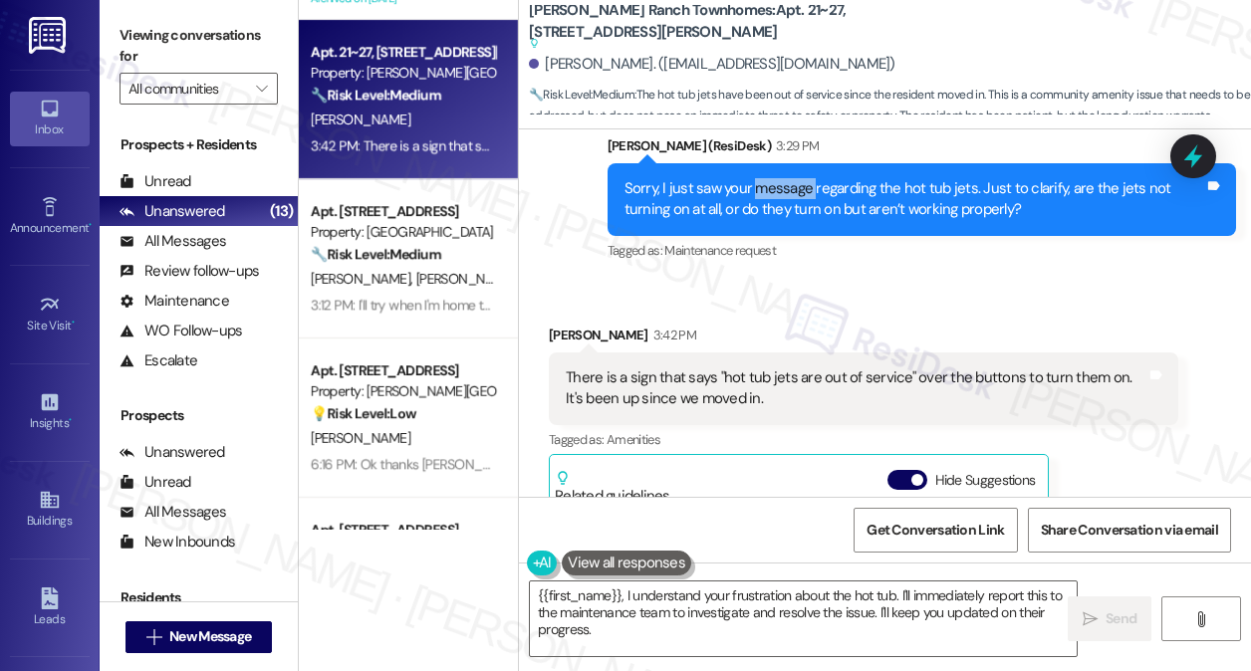
click at [750, 178] on div "Sorry, I just saw your message regarding the hot tub jets. Just to clarify, are…" at bounding box center [914, 199] width 581 height 43
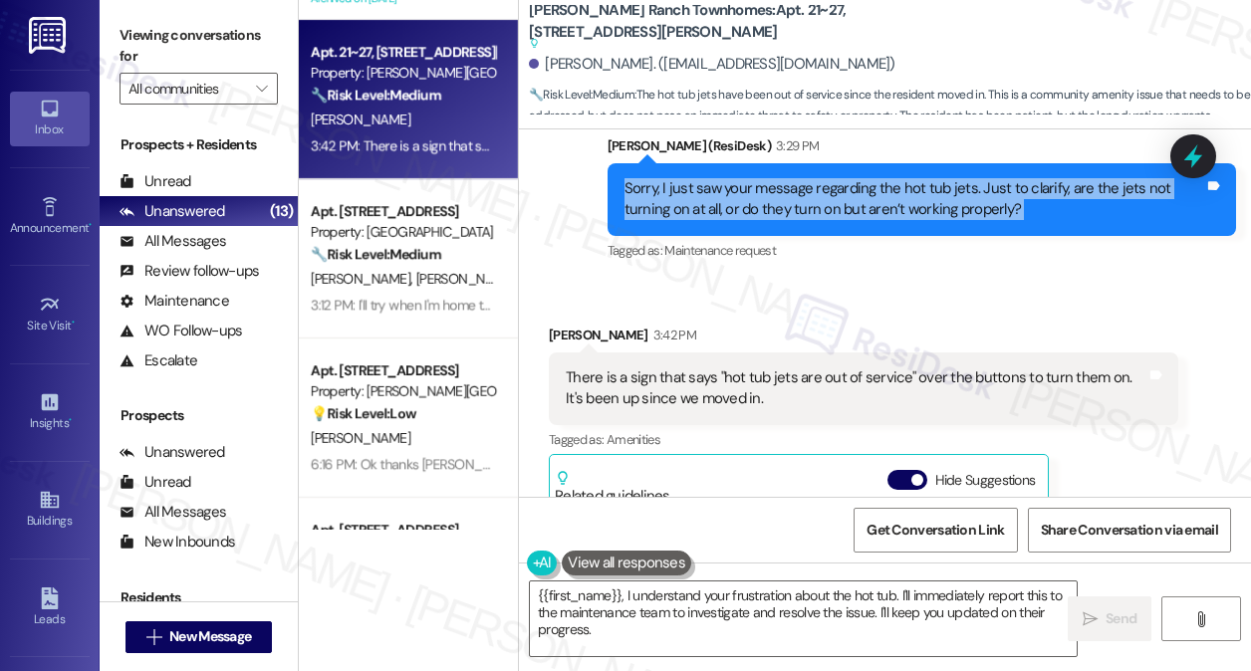
click at [750, 178] on div "Sorry, I just saw your message regarding the hot tub jets. Just to clarify, are…" at bounding box center [914, 199] width 581 height 43
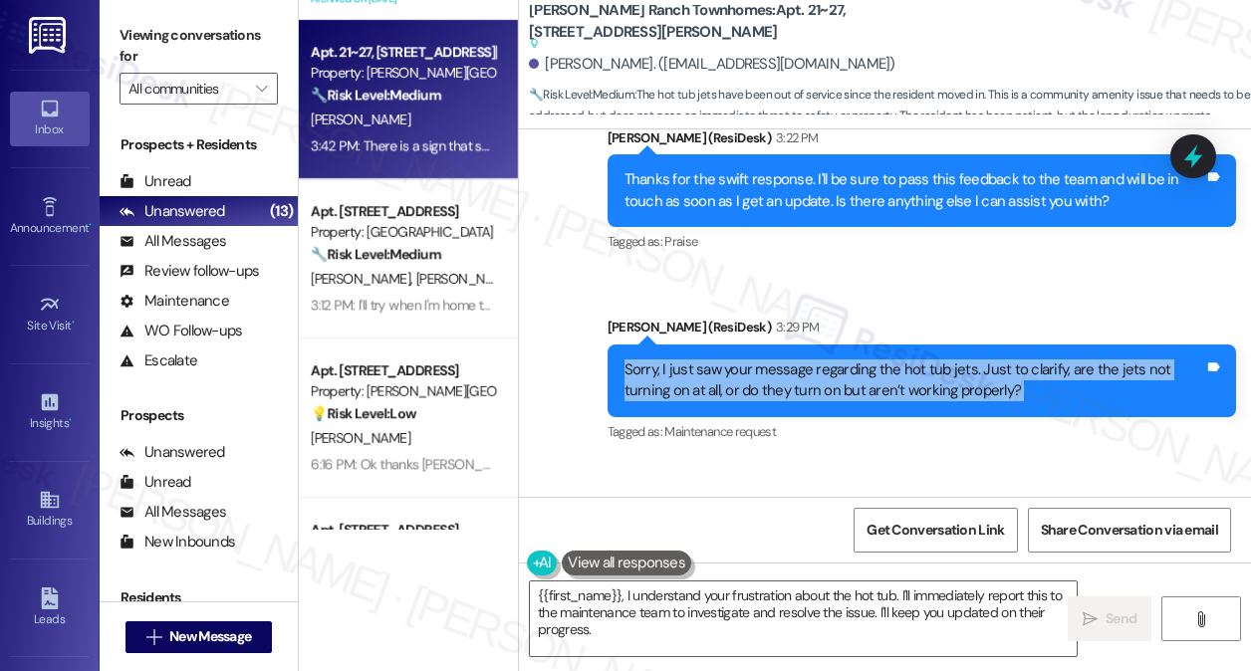
scroll to position [1061, 0]
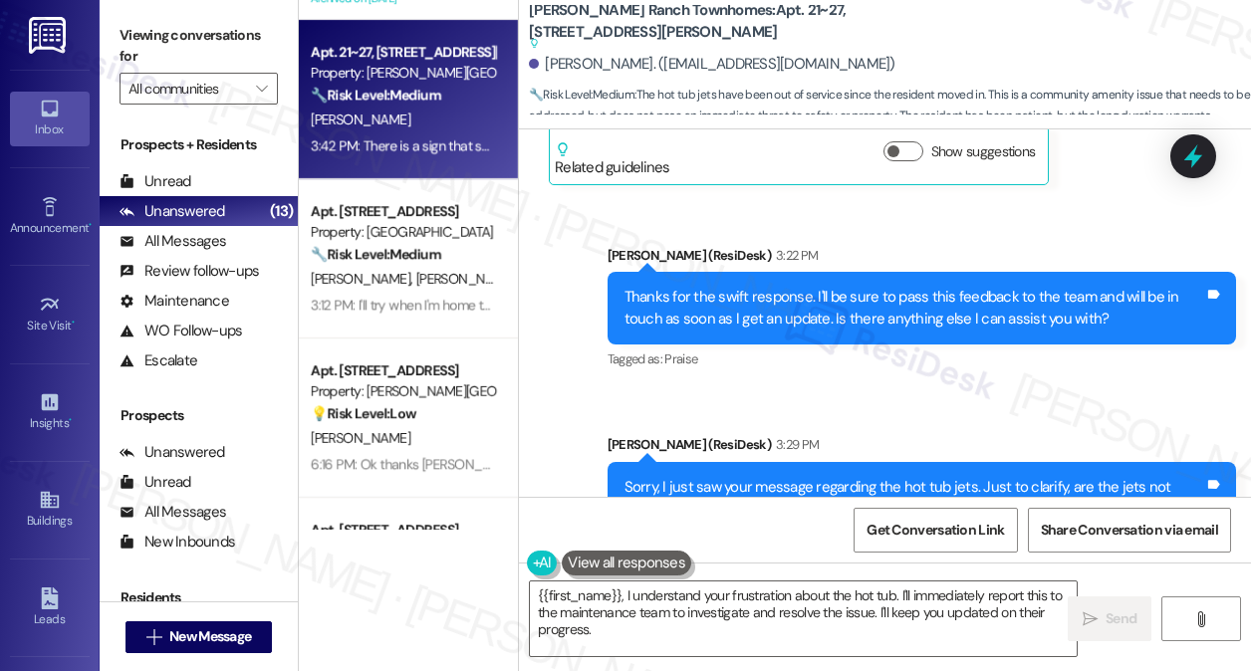
click at [804, 294] on div "Thanks for the swift response. I'll be sure to pass this feedback to the team a…" at bounding box center [914, 308] width 581 height 43
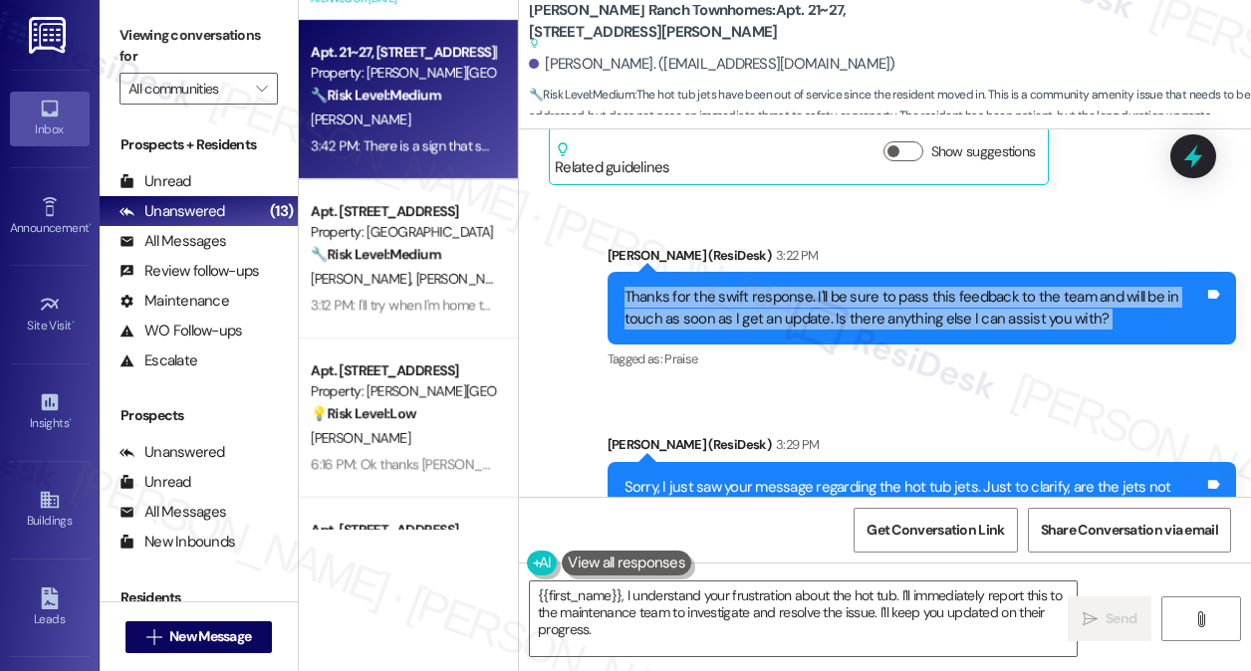
click at [804, 294] on div "Thanks for the swift response. I'll be sure to pass this feedback to the team a…" at bounding box center [914, 308] width 581 height 43
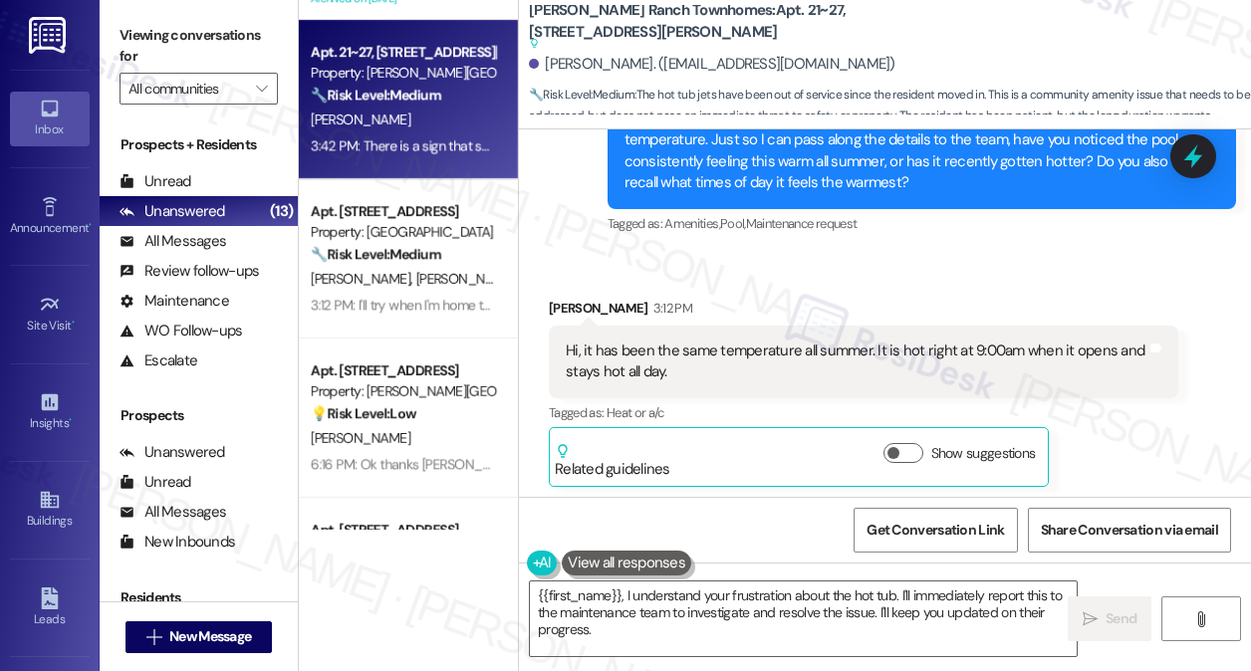
scroll to position [861, 0]
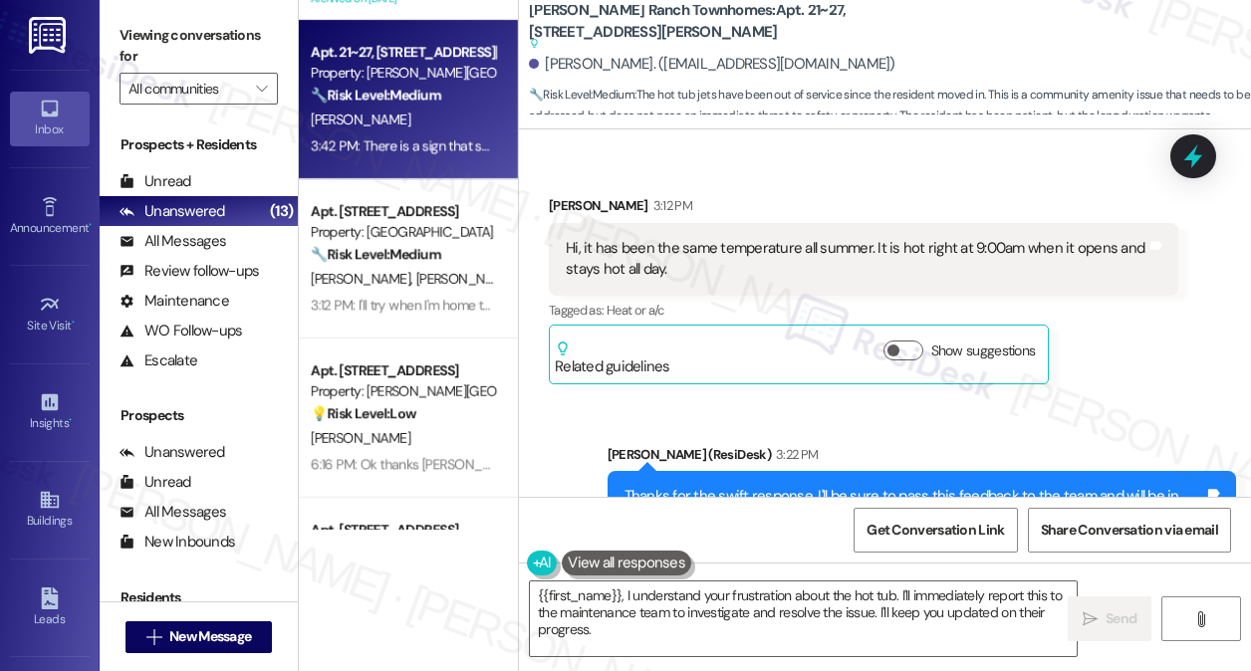
click at [803, 234] on div "Hi, it has been the same temperature all summer. It is hot right at 9:00am when…" at bounding box center [863, 259] width 629 height 73
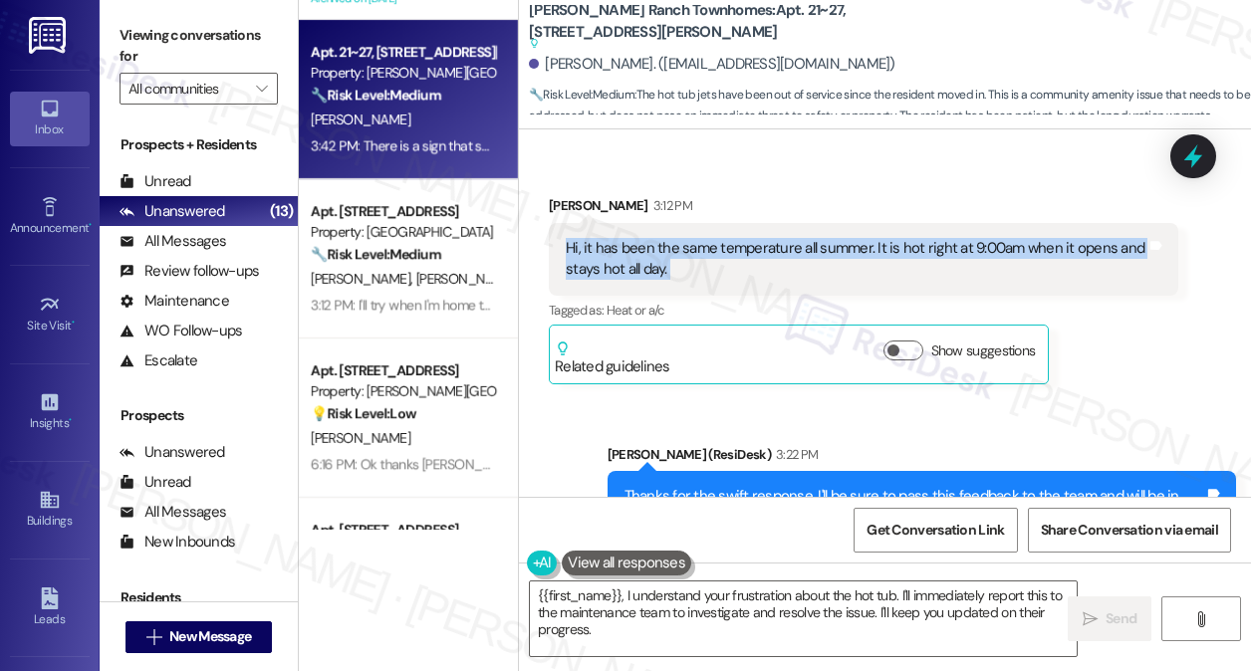
click at [803, 234] on div "Hi, it has been the same temperature all summer. It is hot right at 9:00am when…" at bounding box center [863, 259] width 629 height 73
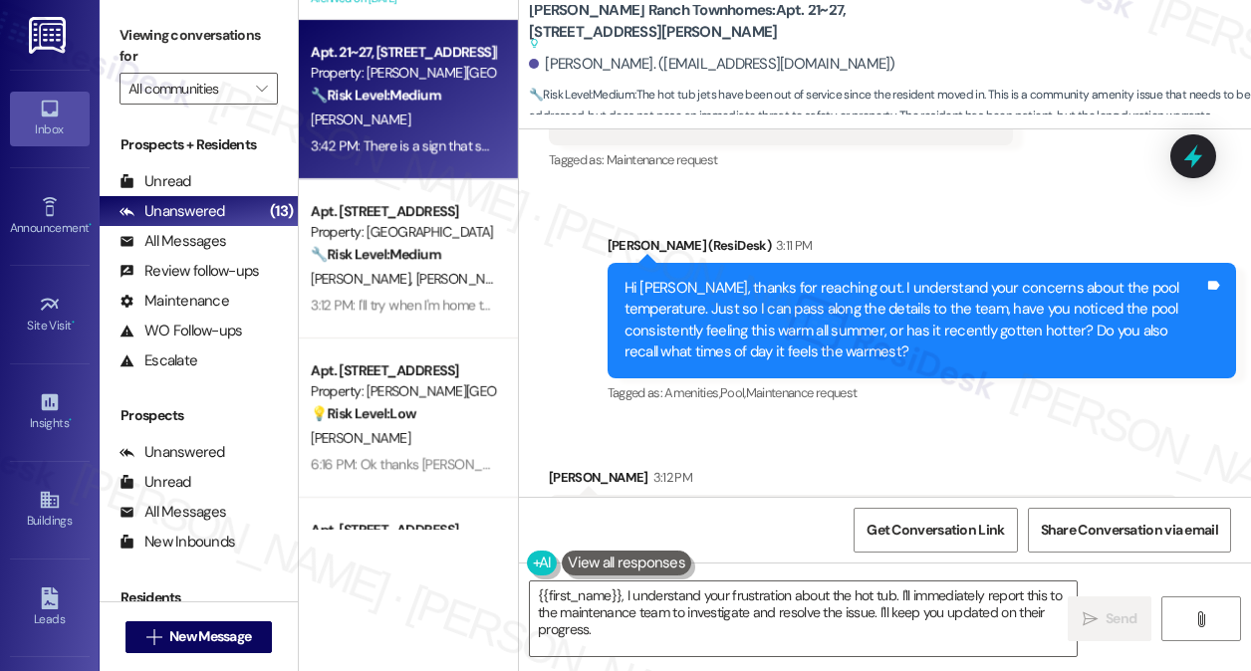
scroll to position [463, 0]
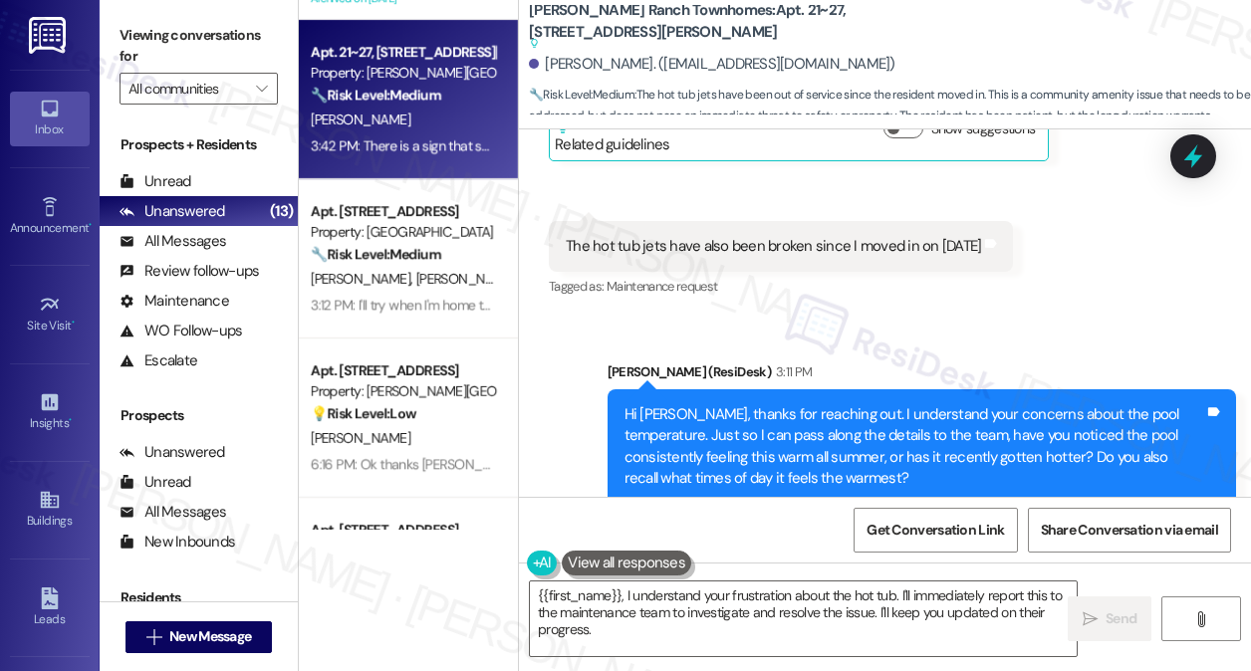
click at [808, 411] on div "Hi [PERSON_NAME], thanks for reaching out. I understand your concerns about the…" at bounding box center [914, 447] width 581 height 86
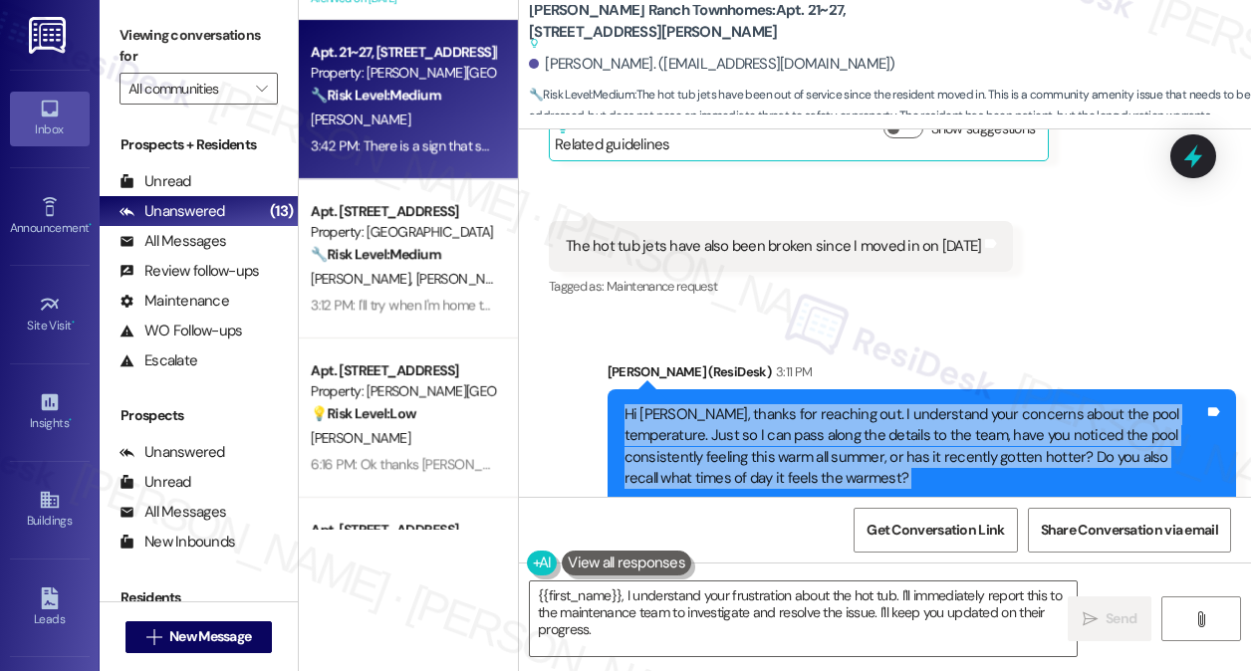
click at [808, 411] on div "Hi [PERSON_NAME], thanks for reaching out. I understand your concerns about the…" at bounding box center [914, 447] width 581 height 86
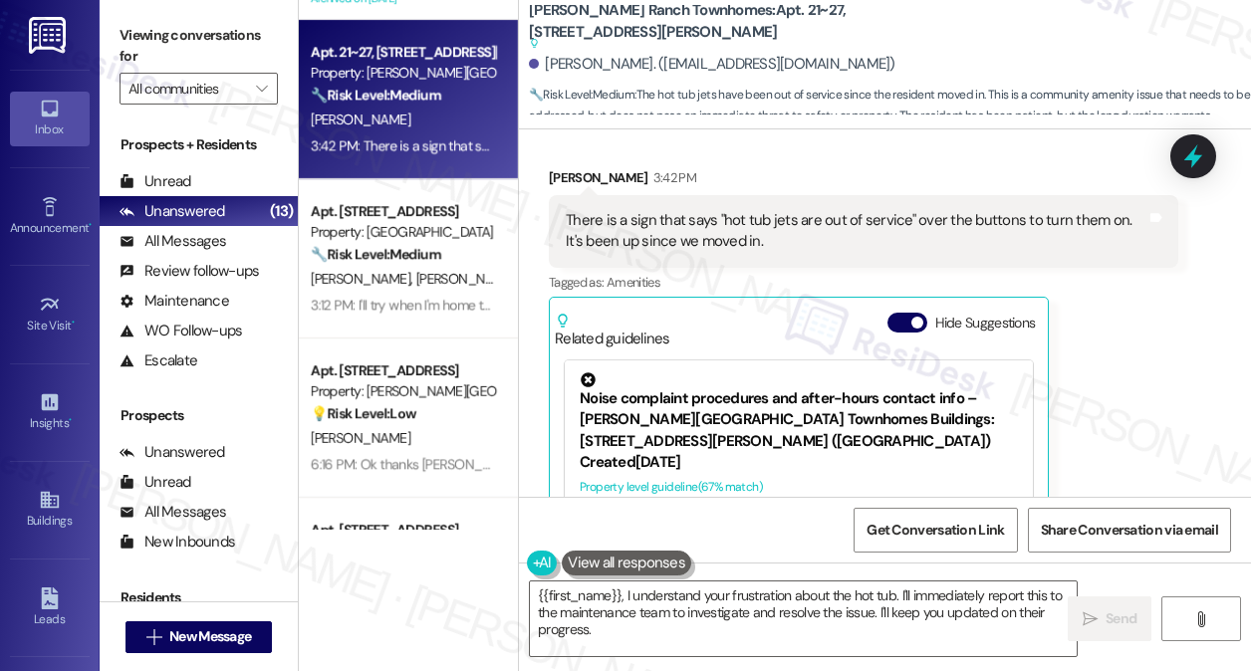
scroll to position [1360, 0]
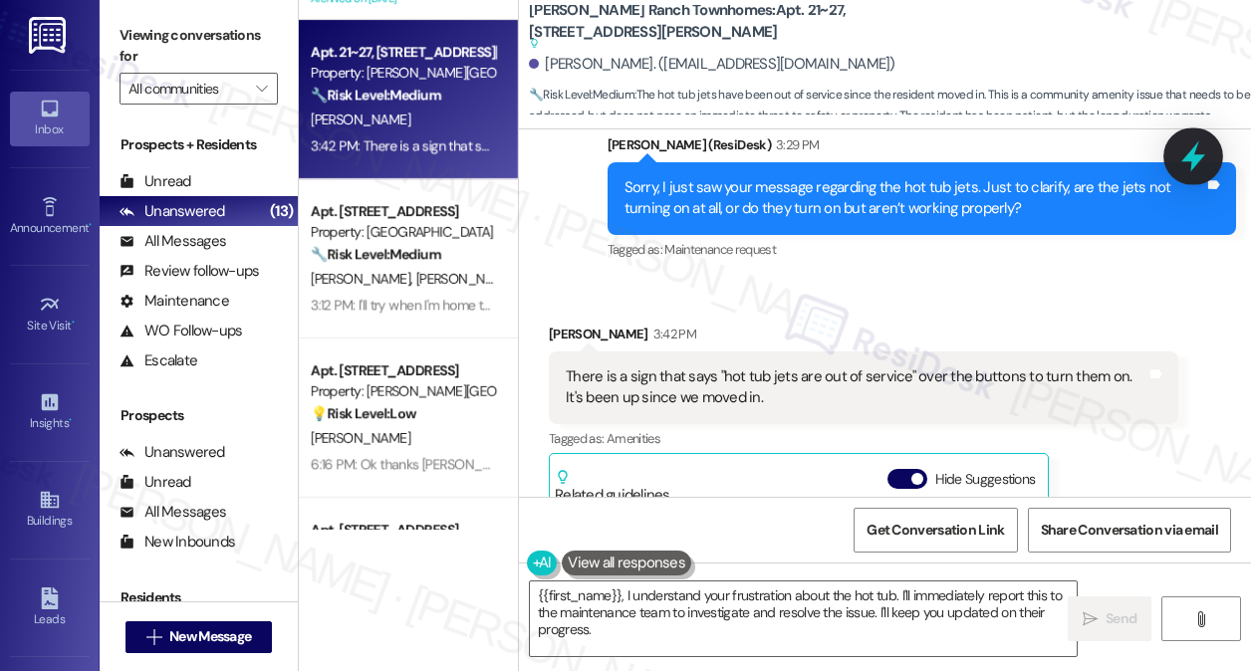
click at [1199, 146] on icon at bounding box center [1193, 156] width 34 height 34
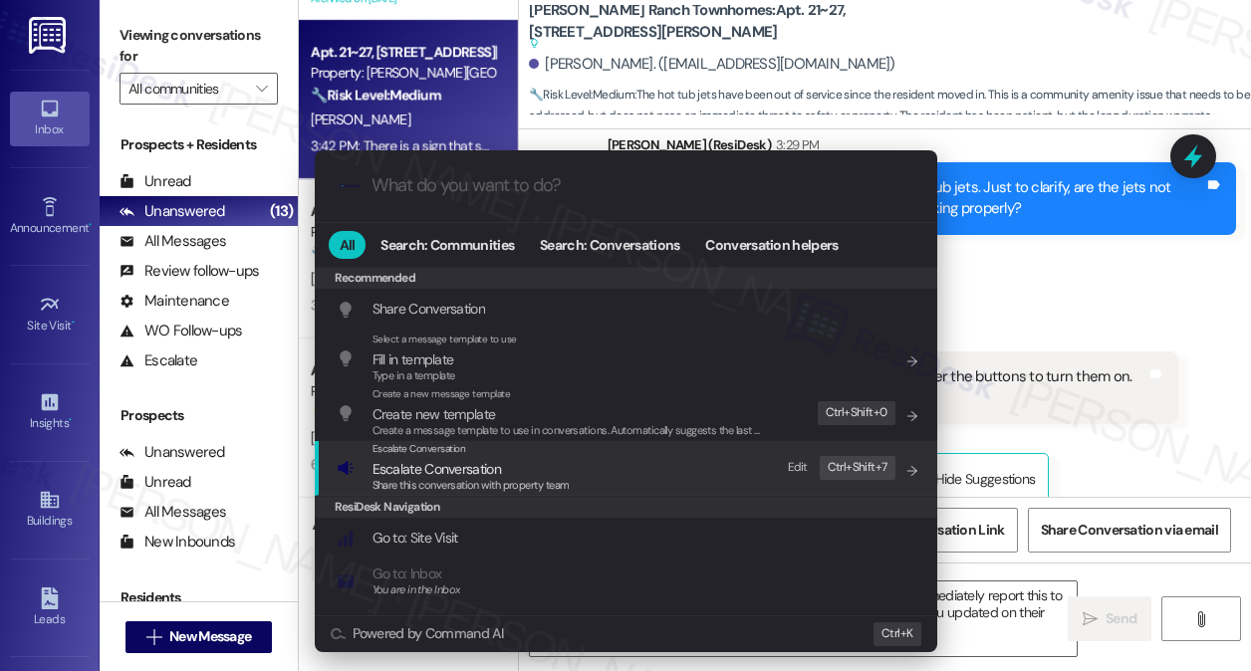
click at [537, 469] on span "Escalate Conversation" at bounding box center [470, 469] width 197 height 22
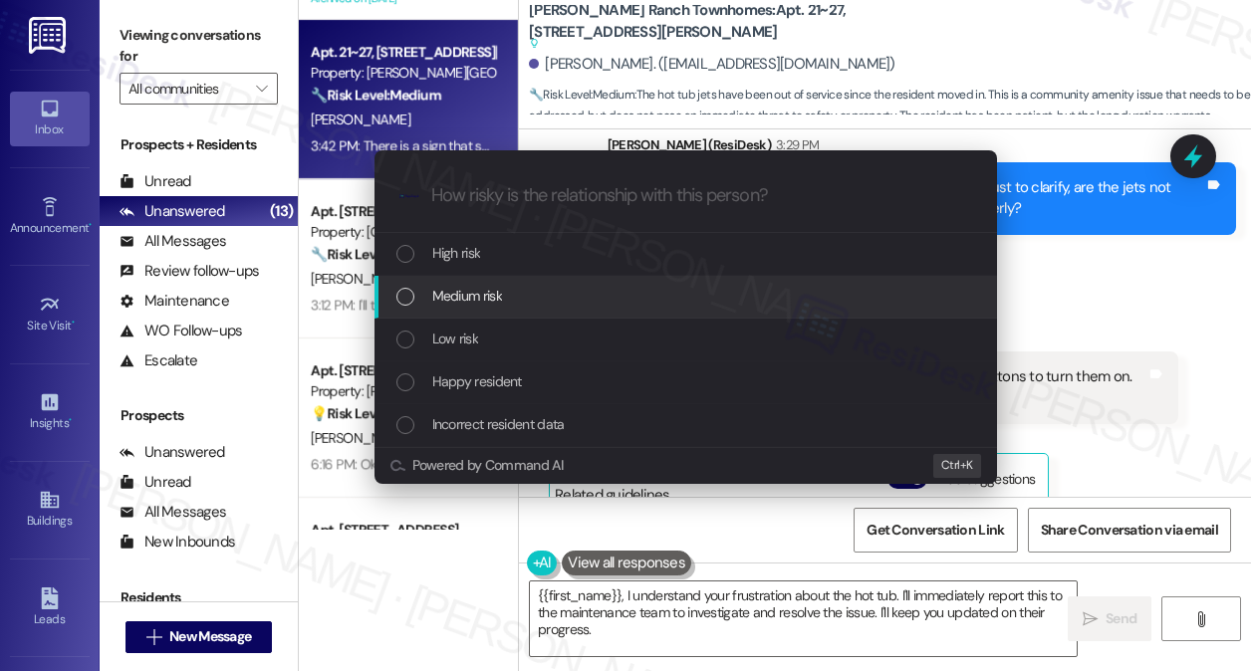
click at [515, 303] on div "Medium risk" at bounding box center [687, 296] width 583 height 22
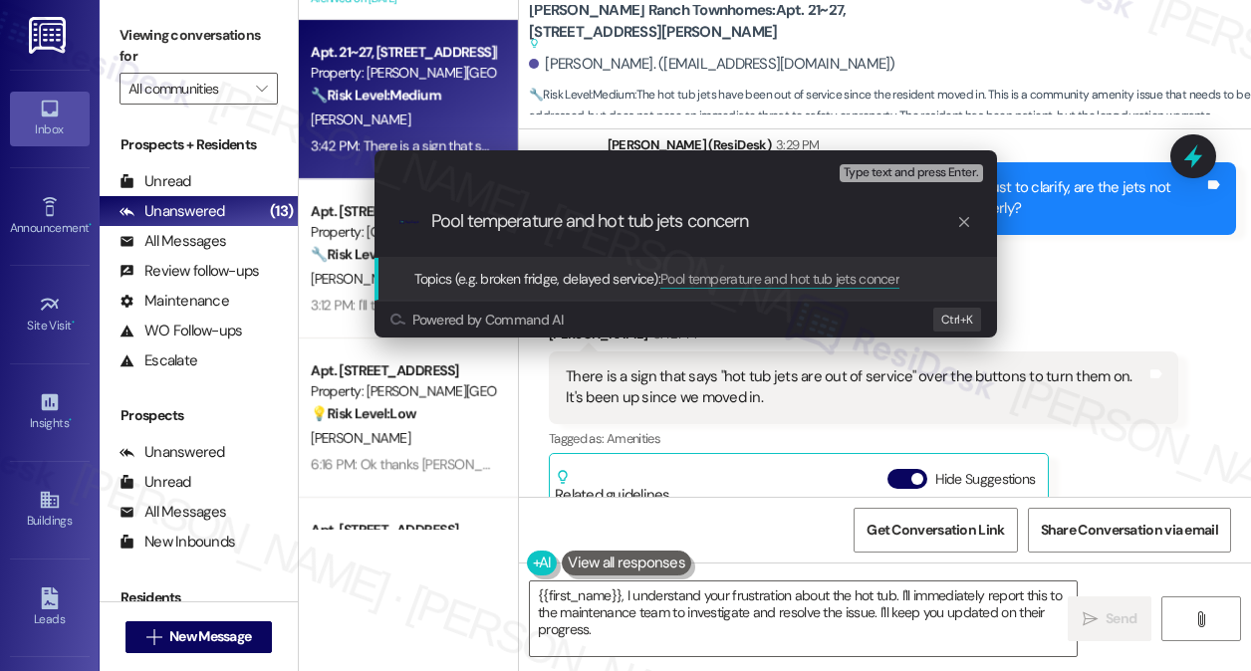
type input "Pool temperature and hot tub jets concerns"
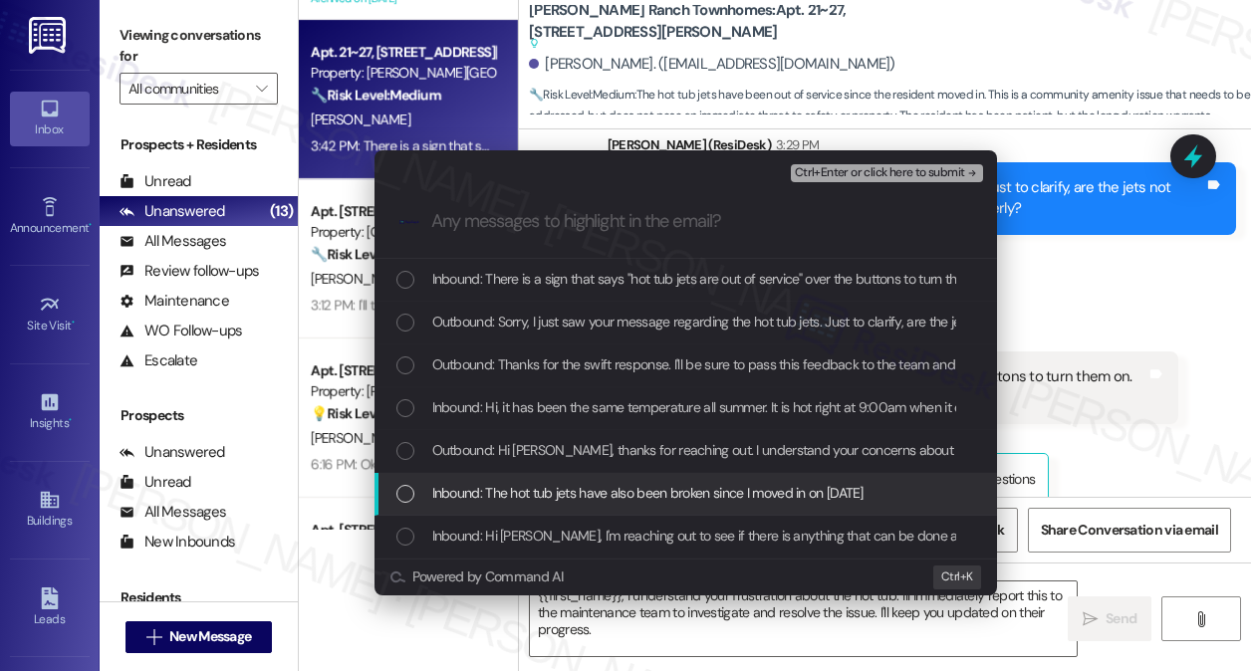
click at [570, 489] on span "Inbound: The hot tub jets have also been broken since I moved in on [DATE]" at bounding box center [647, 493] width 431 height 22
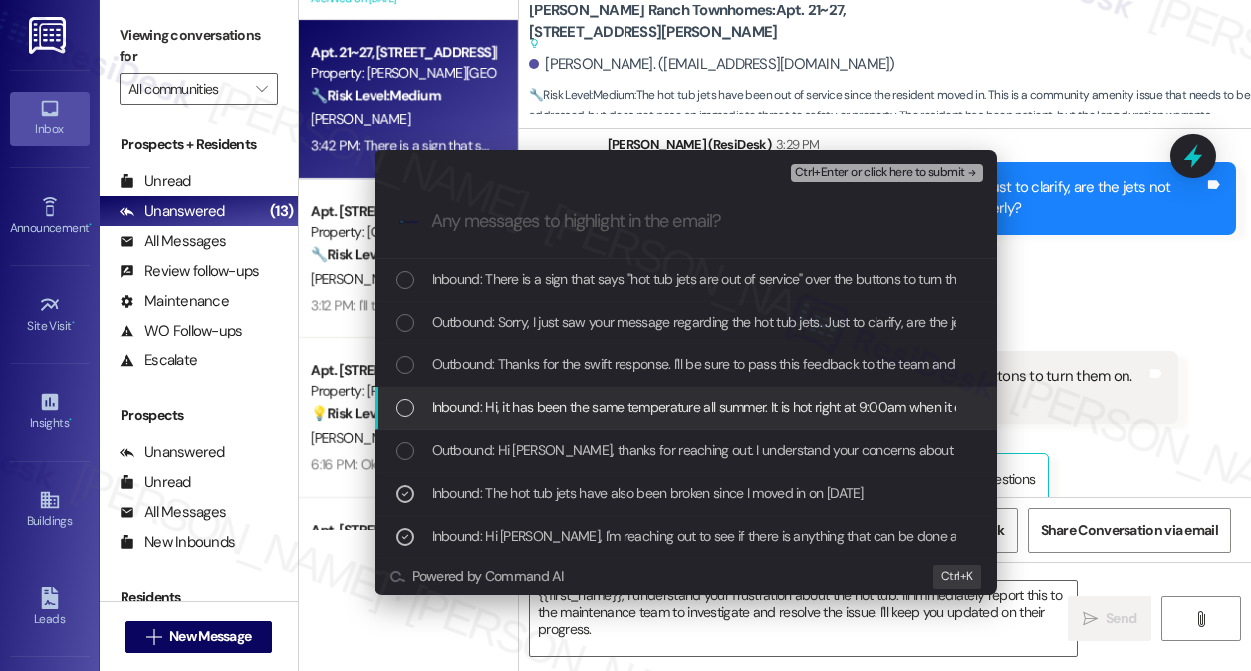
click at [534, 417] on span "Inbound: Hi, it has been the same temperature all summer. It is hot right at 9:…" at bounding box center [774, 407] width 684 height 22
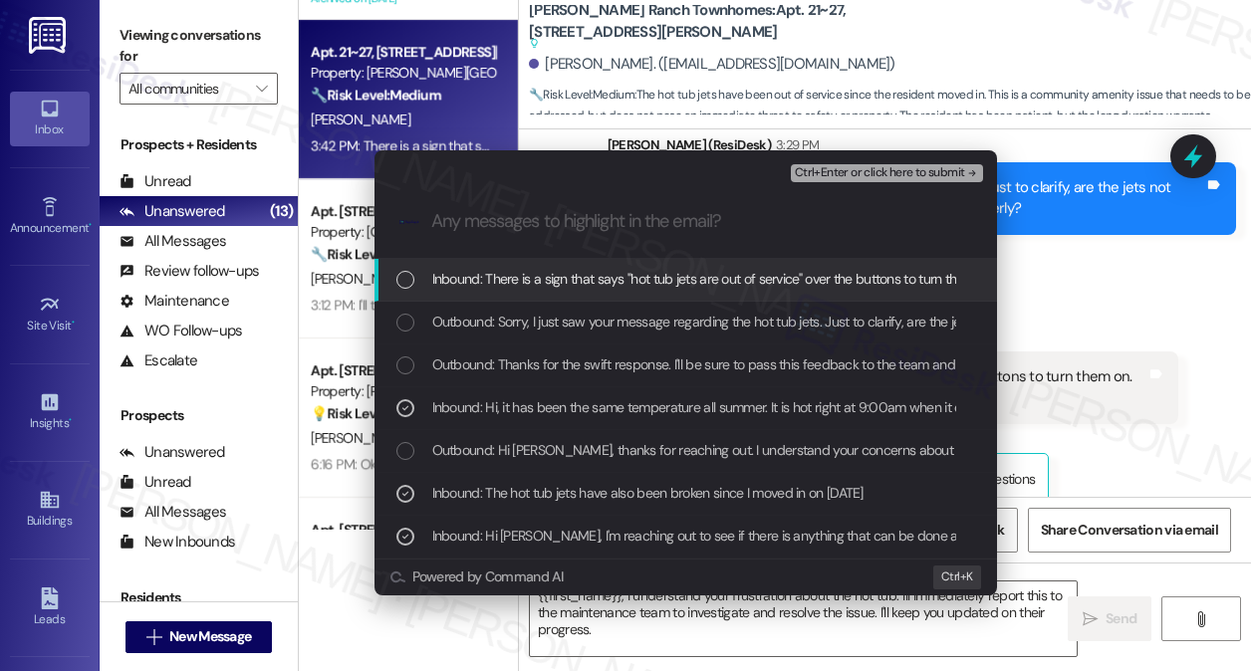
click at [518, 266] on div "Inbound: There is a sign that says "hot tub jets are out of service" over the b…" at bounding box center [685, 280] width 622 height 43
click at [824, 177] on span "Ctrl+Enter or click here to submit" at bounding box center [880, 173] width 170 height 14
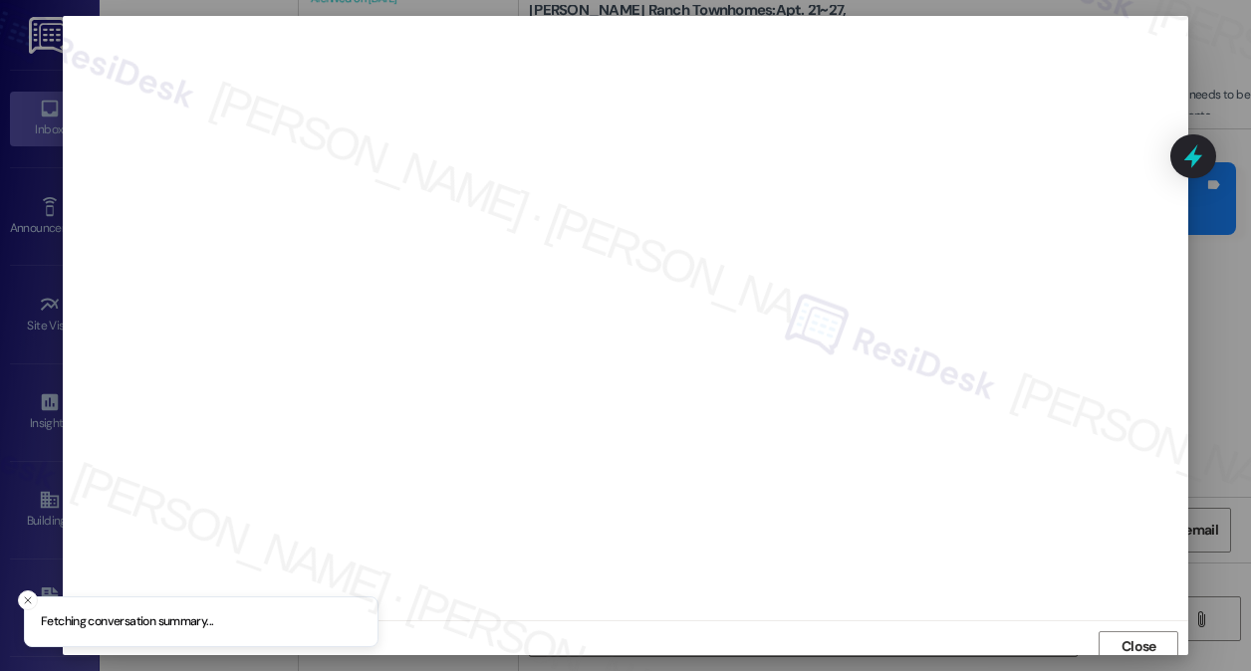
scroll to position [7, 0]
click at [1129, 625] on span "Close" at bounding box center [1138, 640] width 43 height 30
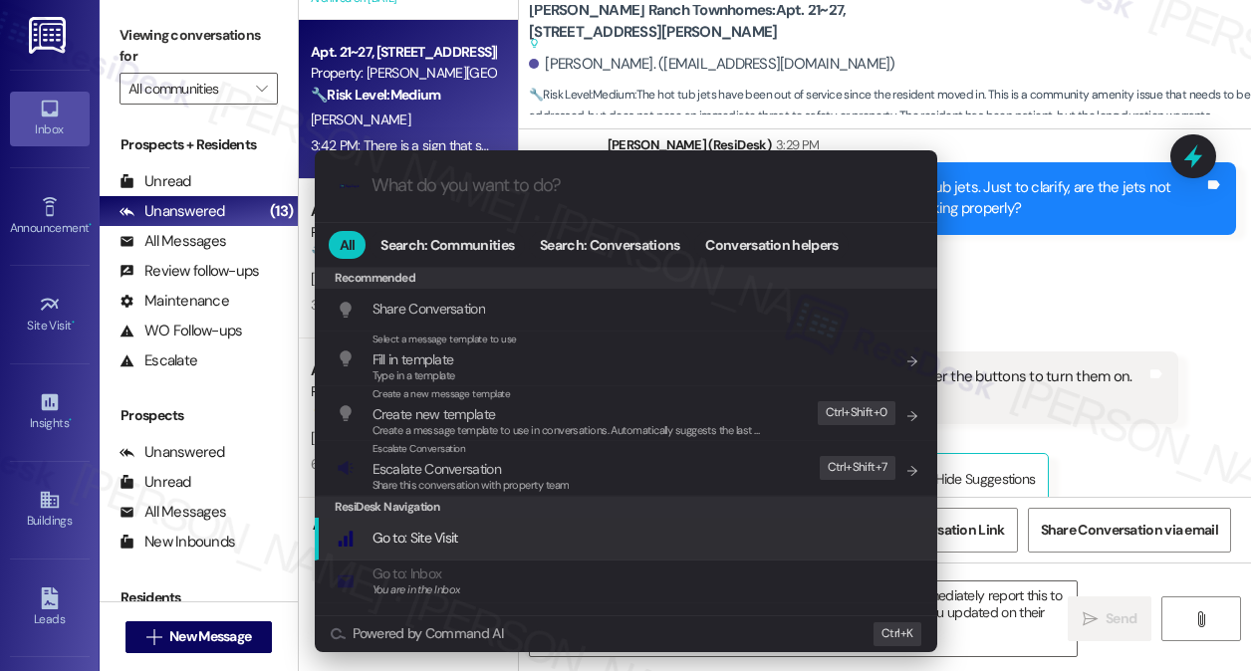
click at [629, 472] on div "Escalate Conversation Escalate Conversation Share this conversation with proper…" at bounding box center [628, 468] width 583 height 54
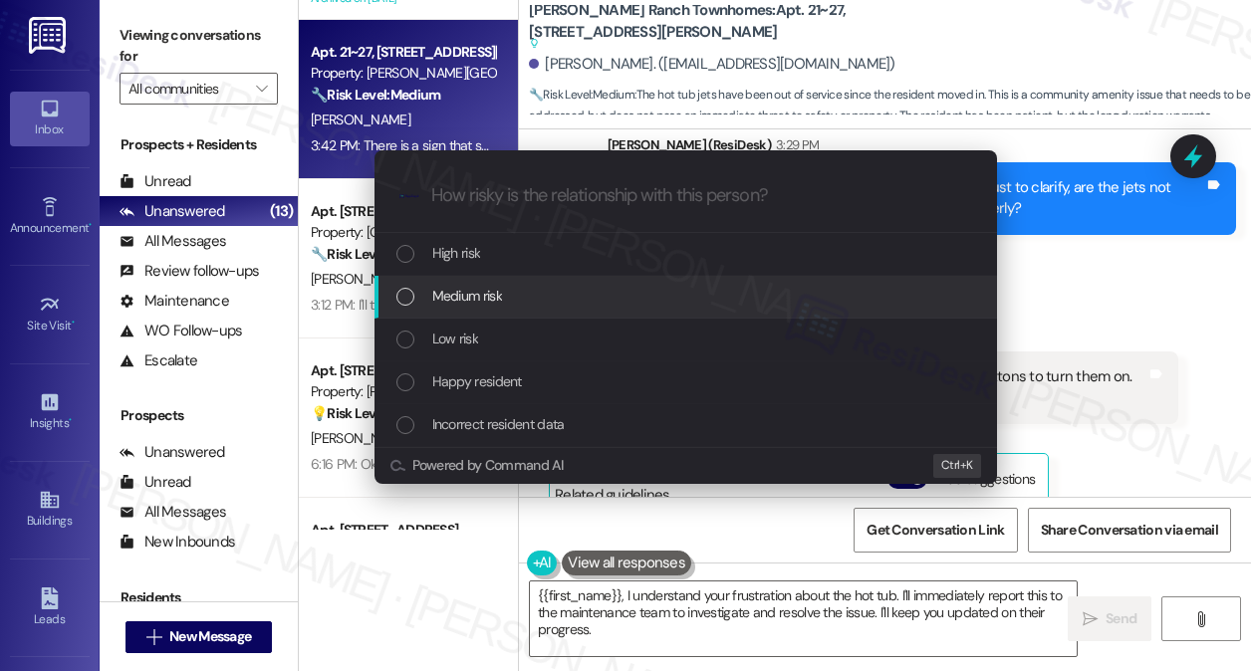
click at [494, 302] on span "Medium risk" at bounding box center [467, 296] width 70 height 22
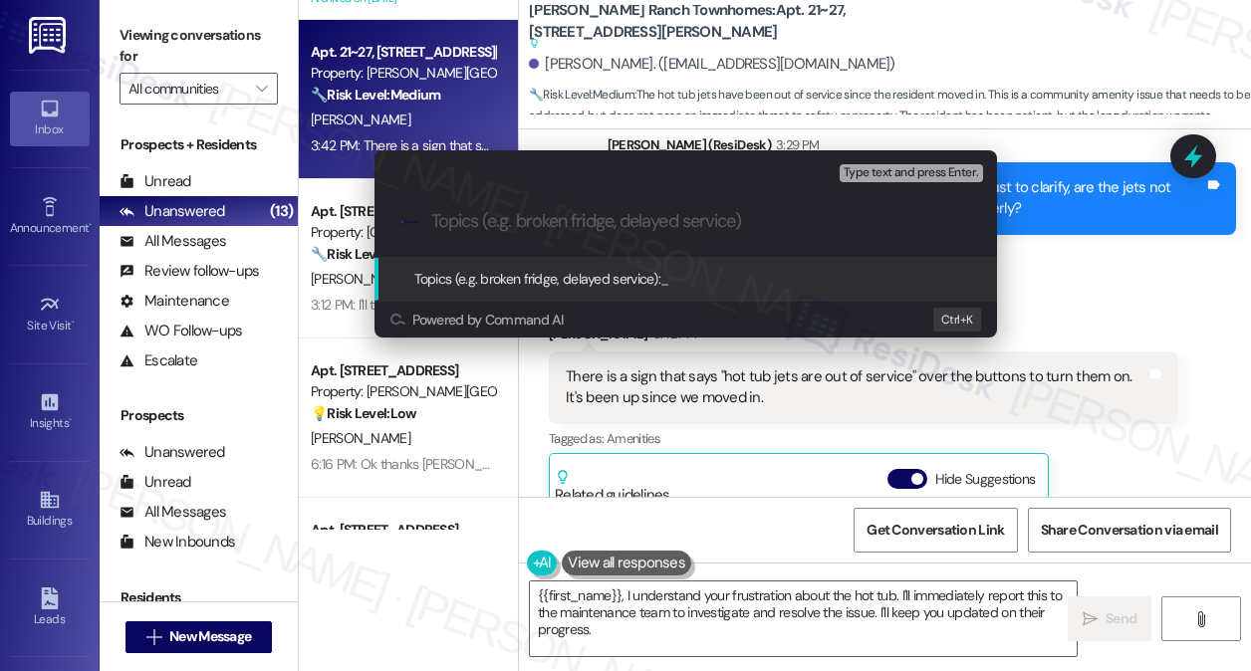
paste input "Pool temperature and hot tub jets concerns"
type input "Pool temperature and hot tub jets concerns"
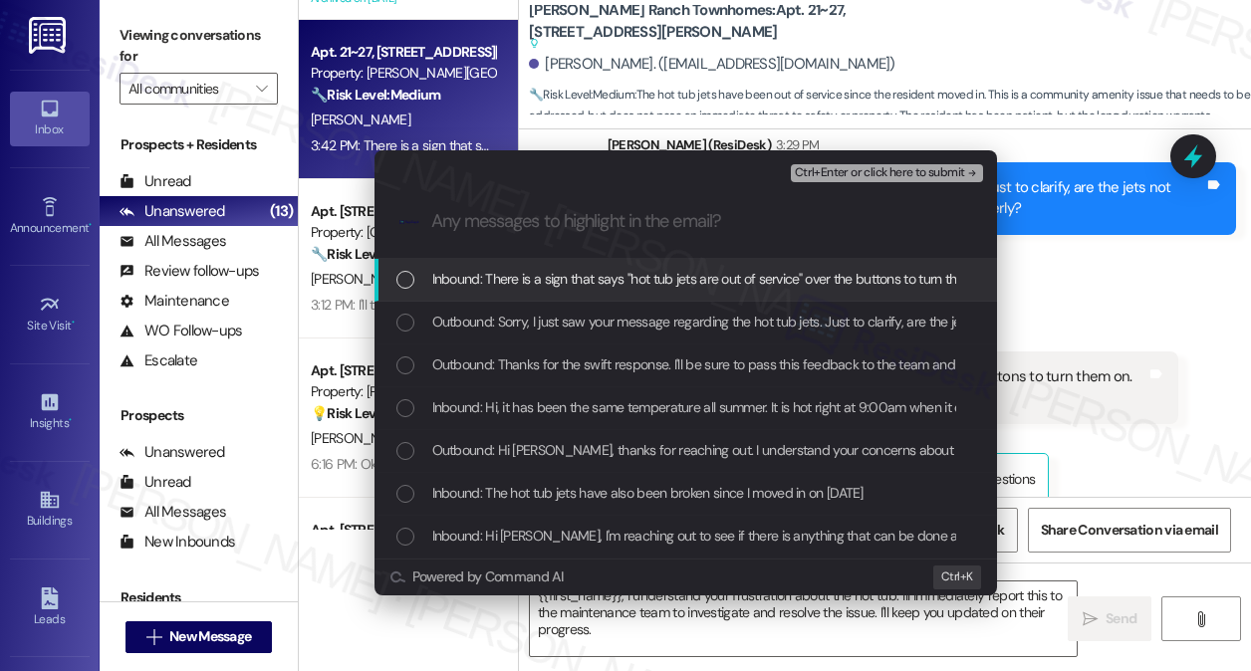
click at [649, 284] on span "Inbound: There is a sign that says "hot tub jets are out of service" over the b…" at bounding box center [805, 279] width 746 height 22
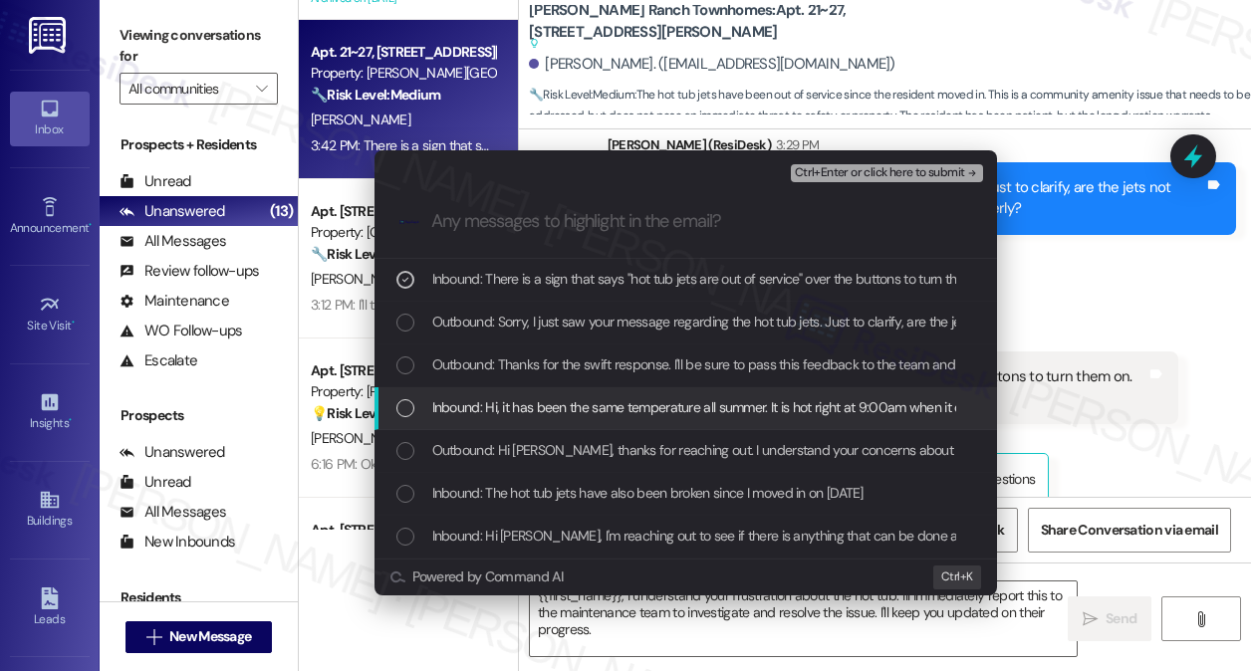
click at [572, 396] on span "Inbound: Hi, it has been the same temperature all summer. It is hot right at 9:…" at bounding box center [774, 407] width 684 height 22
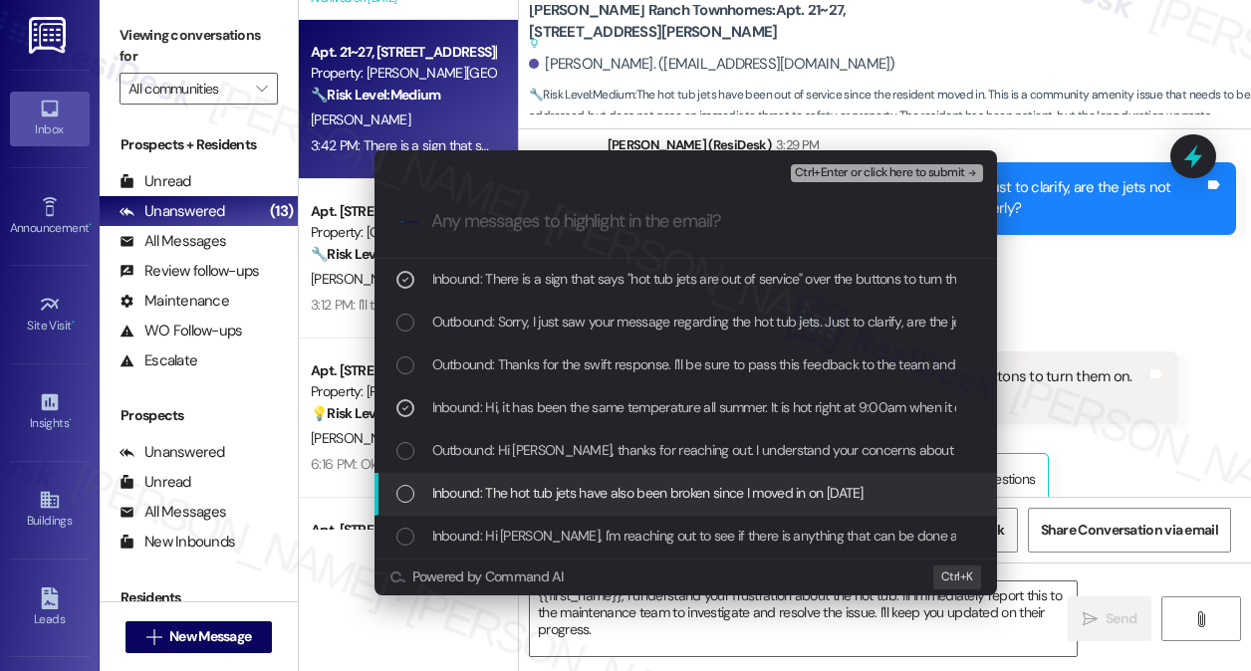
click at [534, 494] on span "Inbound: The hot tub jets have also been broken since I moved in on [DATE]" at bounding box center [647, 493] width 431 height 22
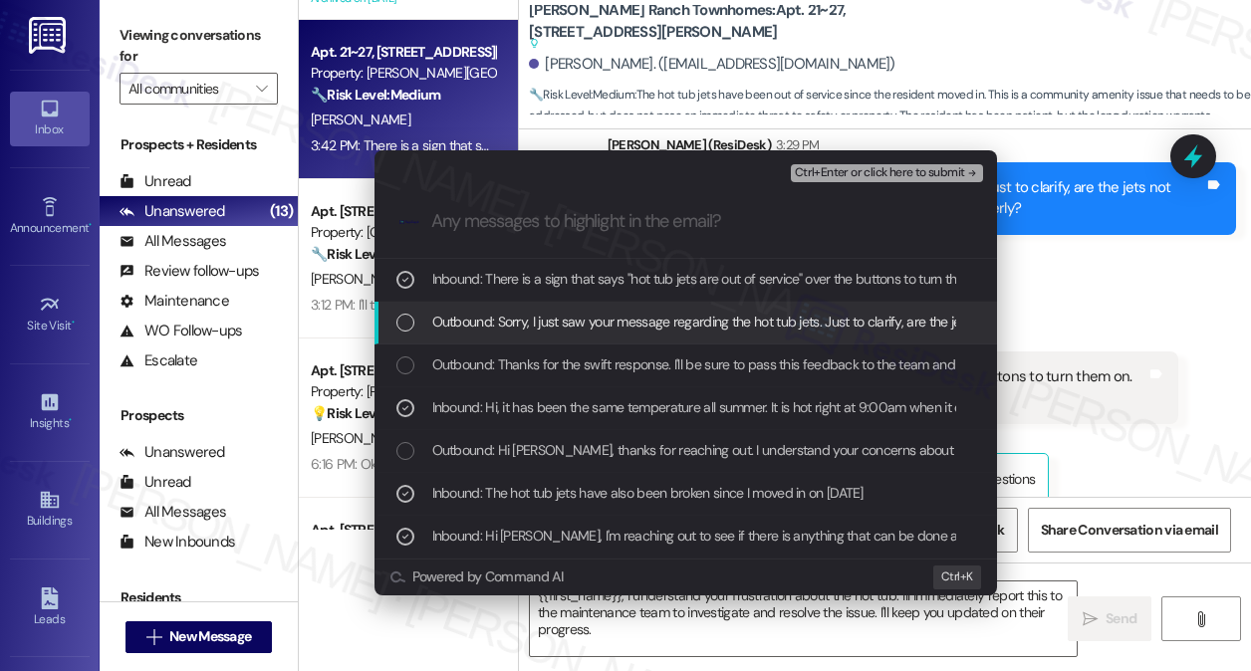
click at [888, 183] on div "Ctrl+Enter or click here to submit" at bounding box center [889, 173] width 196 height 26
click at [892, 170] on span "Ctrl+Enter or click here to submit" at bounding box center [880, 173] width 170 height 14
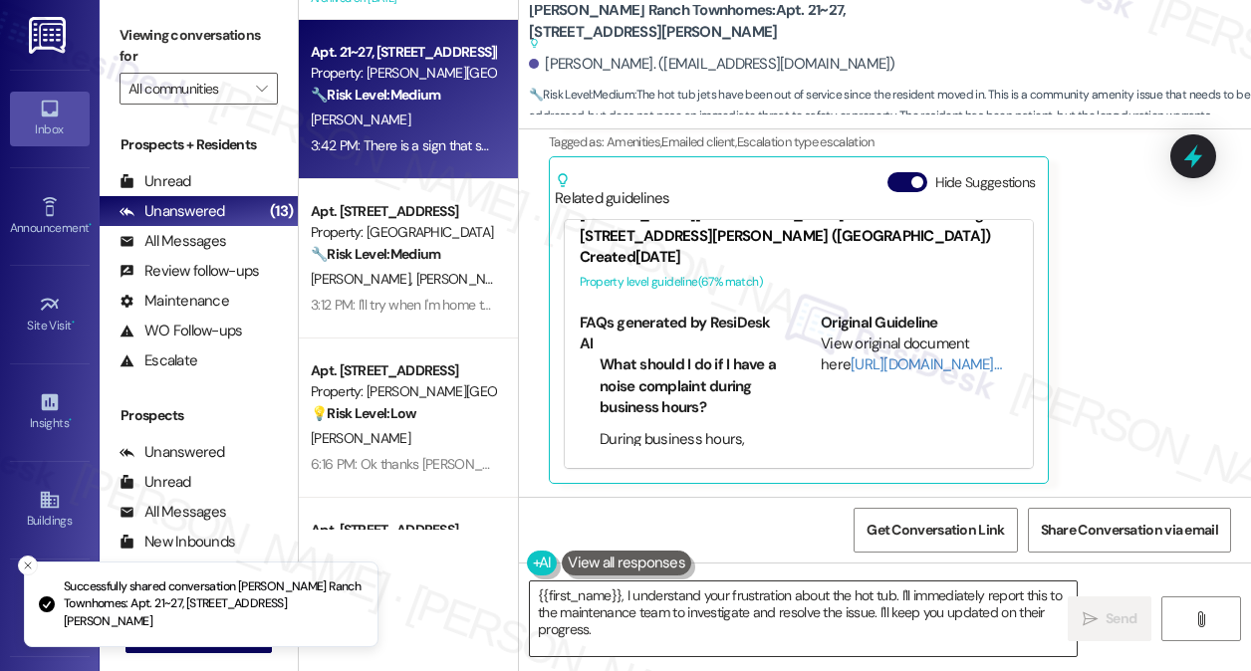
scroll to position [1658, 0]
click at [737, 643] on textarea "{{first_name}}, I understand your frustration about the hot tub. I'll immediate…" at bounding box center [803, 619] width 547 height 75
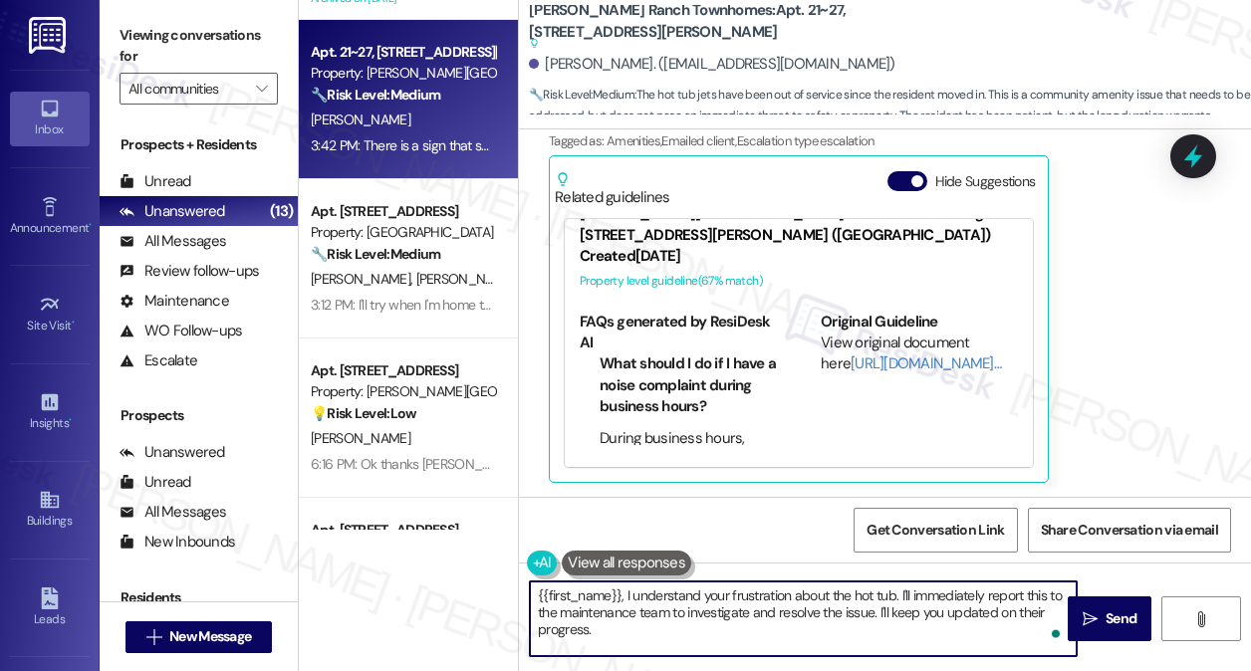
click at [976, 601] on textarea "{{first_name}}, I understand your frustration about the hot tub. I'll immediate…" at bounding box center [803, 619] width 547 height 75
click at [800, 622] on textarea "{{first_name}}, I understand your frustration about the hot tub. I'll immediate…" at bounding box center [803, 619] width 547 height 75
drag, startPoint x: 875, startPoint y: 614, endPoint x: 547, endPoint y: 572, distance: 331.4
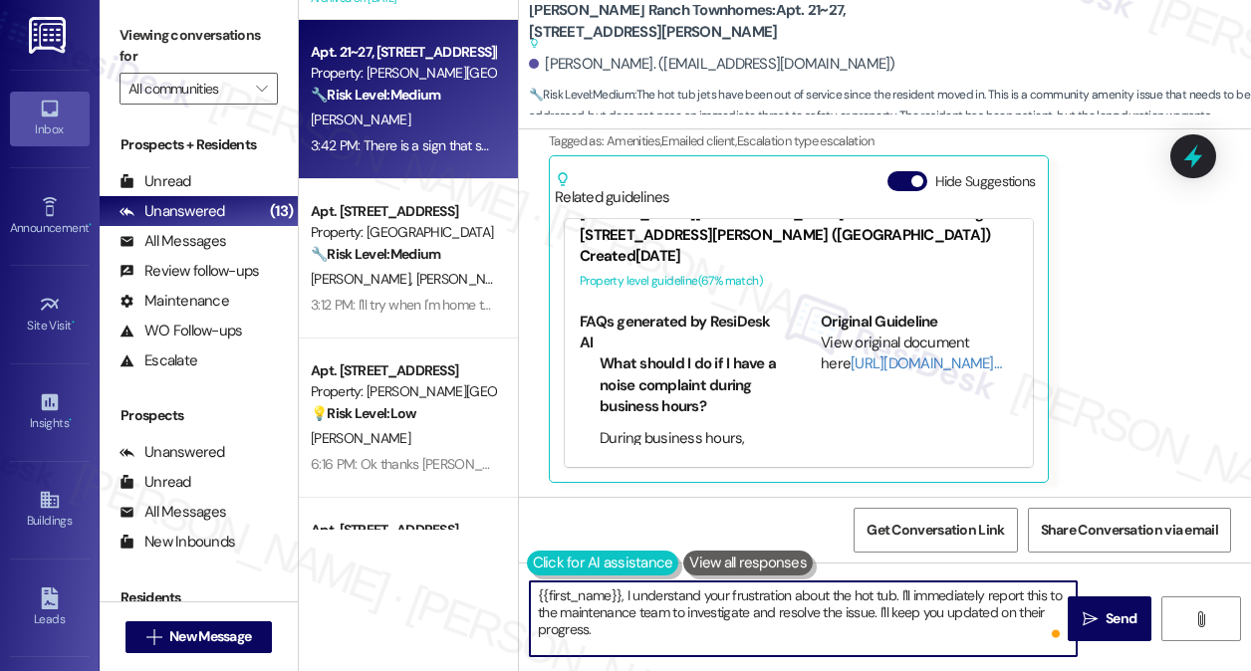
click at [503, 577] on div "Apt. B~201, [STREET_ADDRESS] Property: Station at [GEOGRAPHIC_DATA][PERSON_NAME…" at bounding box center [775, 335] width 952 height 671
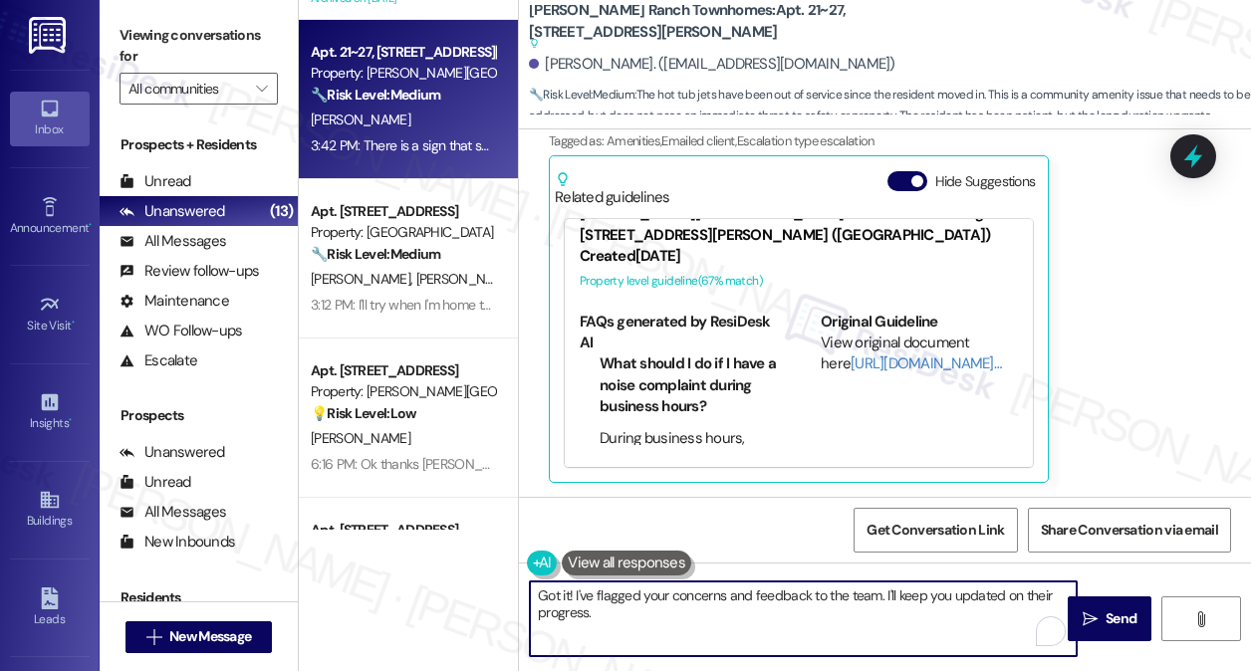
drag, startPoint x: 1023, startPoint y: 594, endPoint x: 1035, endPoint y: 606, distance: 16.9
click at [1035, 606] on textarea "Got it! I've flagged your concerns and feedback to the team. I'll keep you upda…" at bounding box center [803, 619] width 547 height 75
click at [690, 589] on textarea "Got it! I've flagged your concerns and feedback to the team. I'll keep you upda…" at bounding box center [803, 619] width 547 height 75
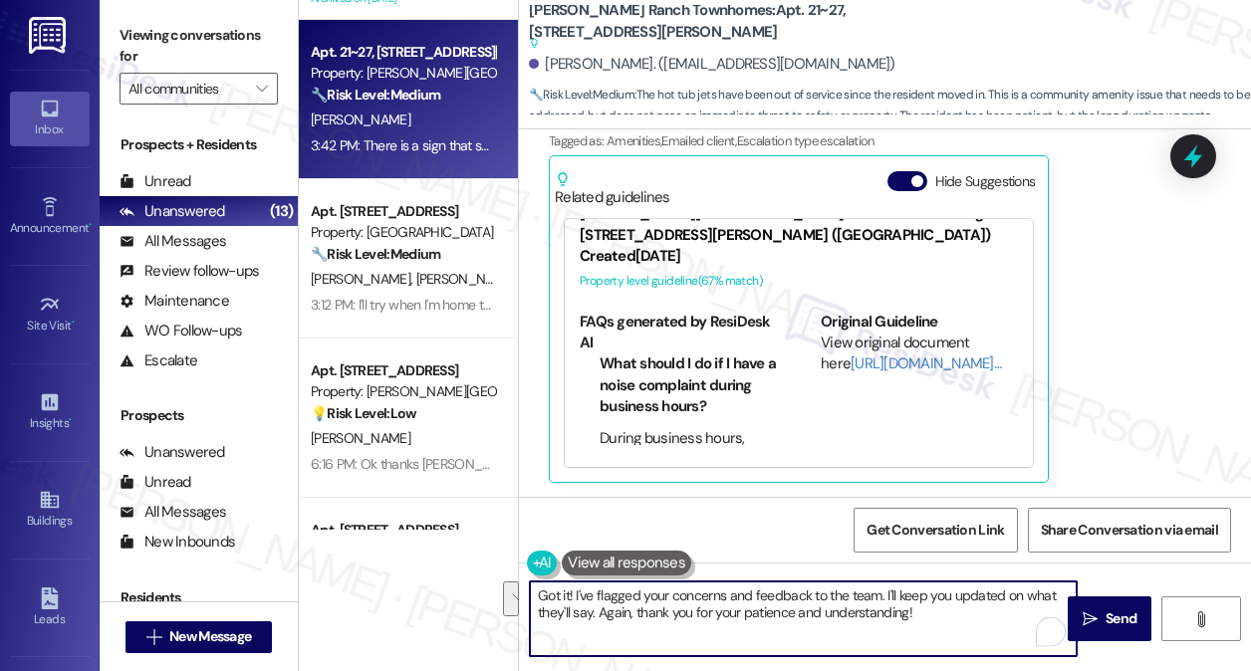
click at [839, 593] on textarea "Got it! I've flagged your concerns and feedback to the team. I'll keep you upda…" at bounding box center [803, 619] width 547 height 75
click at [773, 616] on textarea "Got it! I've flagged your concerns and feedback to the team. I'll keep you upda…" at bounding box center [803, 619] width 547 height 75
click at [616, 590] on textarea "Got it! I've flagged your concerns and feedback to the team. I'll keep you upda…" at bounding box center [803, 619] width 547 height 75
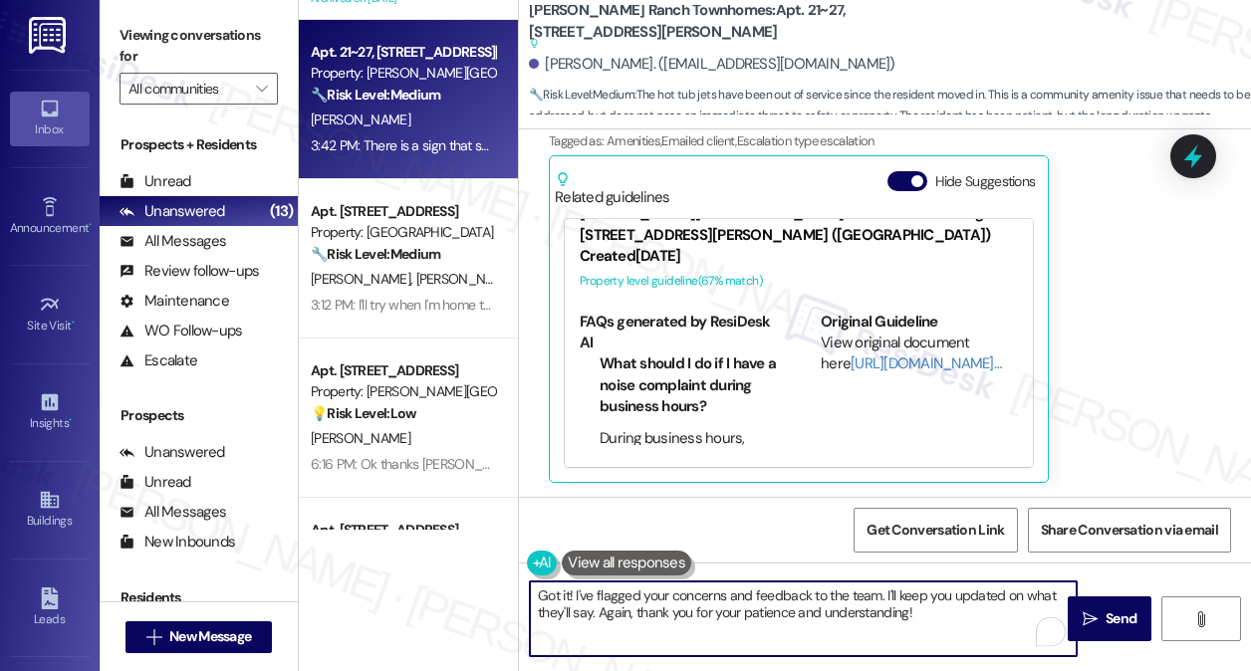
click at [616, 590] on textarea "Got it! I've flagged your concerns and feedback to the team. I'll keep you upda…" at bounding box center [803, 619] width 547 height 75
click at [936, 596] on textarea "Got it! I've passed along your concerns and feedback to the team. I'll keep you…" at bounding box center [803, 619] width 547 height 75
click at [936, 610] on textarea "Got it! I've passed along your concerns and feedback to the team. I'll keep you…" at bounding box center [803, 619] width 547 height 75
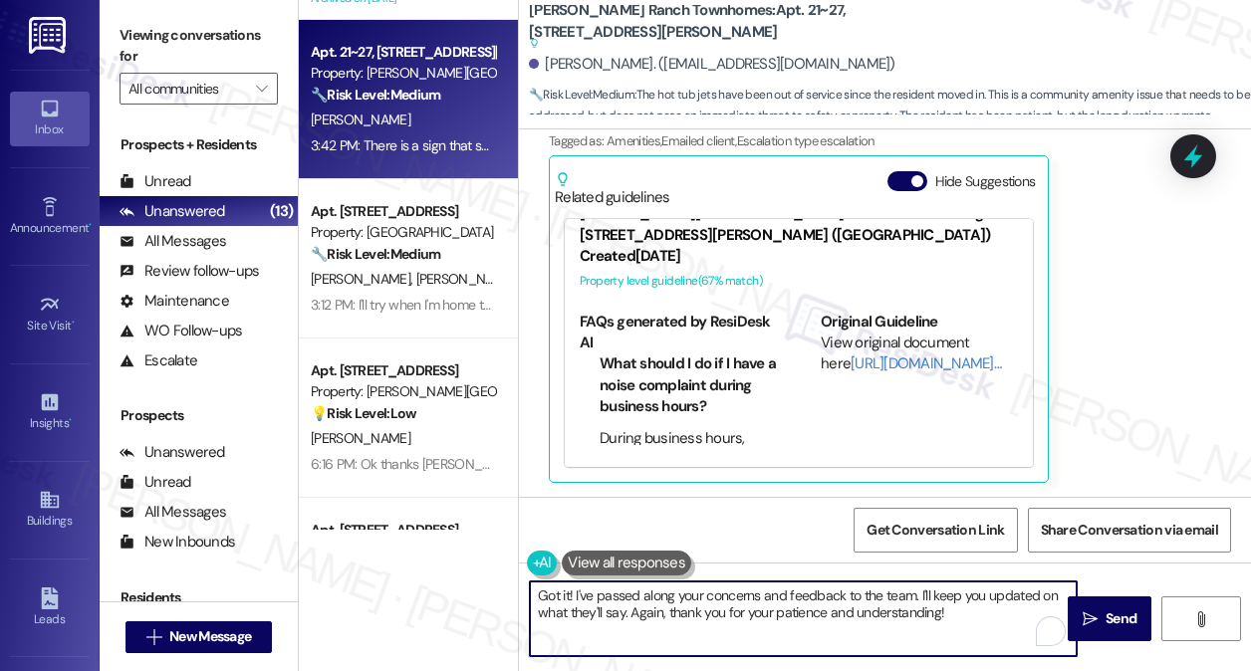
click at [979, 598] on textarea "Got it! I've passed along your concerns and feedback to the team. I'll keep you…" at bounding box center [803, 619] width 547 height 75
click at [741, 598] on textarea "Got it! I've passed along your concerns and feedback to the team. I'll keep you…" at bounding box center [803, 619] width 547 height 75
click at [740, 598] on textarea "Got it! I've passed along your concerns and feedback to the team. I'll keep you…" at bounding box center [803, 619] width 547 height 75
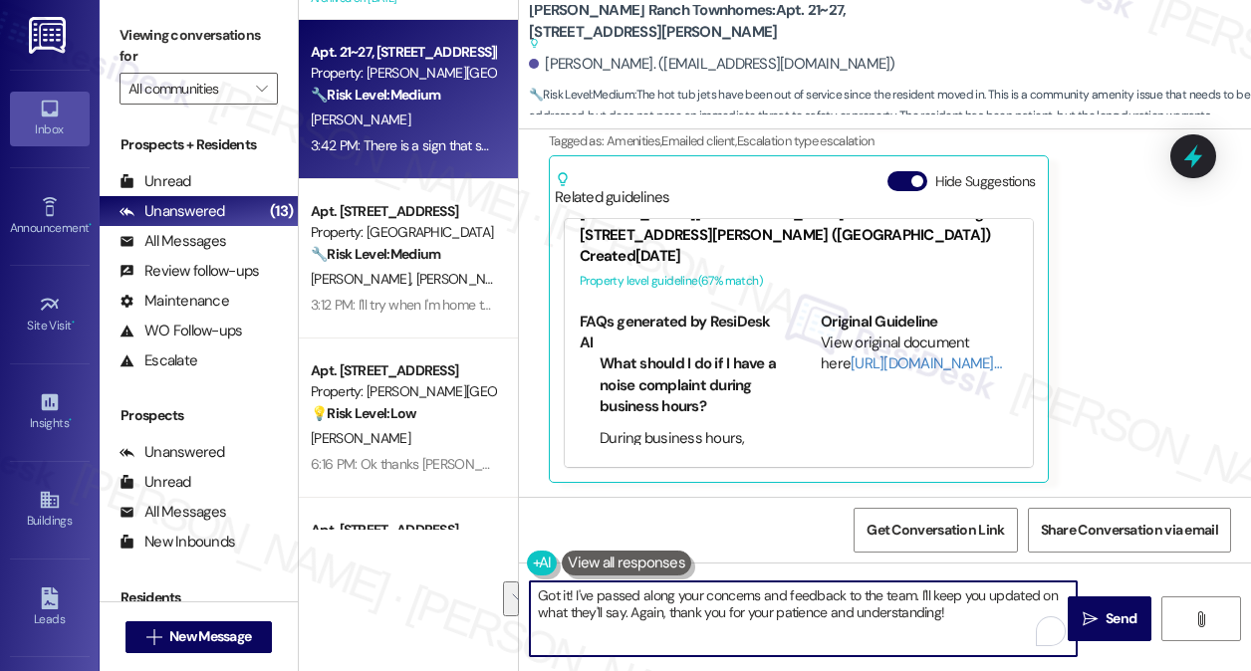
click at [740, 598] on textarea "Got it! I've passed along your concerns and feedback to the team. I'll keep you…" at bounding box center [803, 619] width 547 height 75
click at [978, 605] on textarea "Got it! I've passed along your concerns and feedback to the team. I'll keep you…" at bounding box center [803, 619] width 547 height 75
drag, startPoint x: 962, startPoint y: 613, endPoint x: 631, endPoint y: 617, distance: 330.7
click at [631, 617] on textarea "Got it! I've passed along your concerns and feedback to the team. I'll keep you…" at bounding box center [803, 619] width 547 height 75
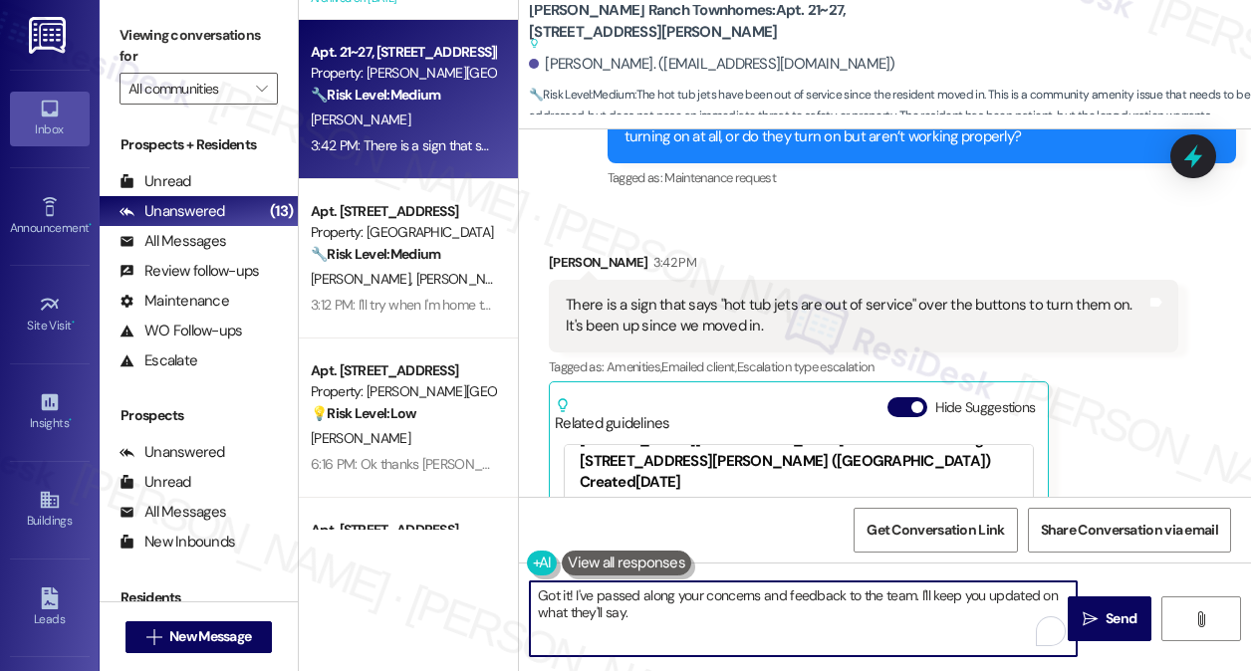
scroll to position [1559, 0]
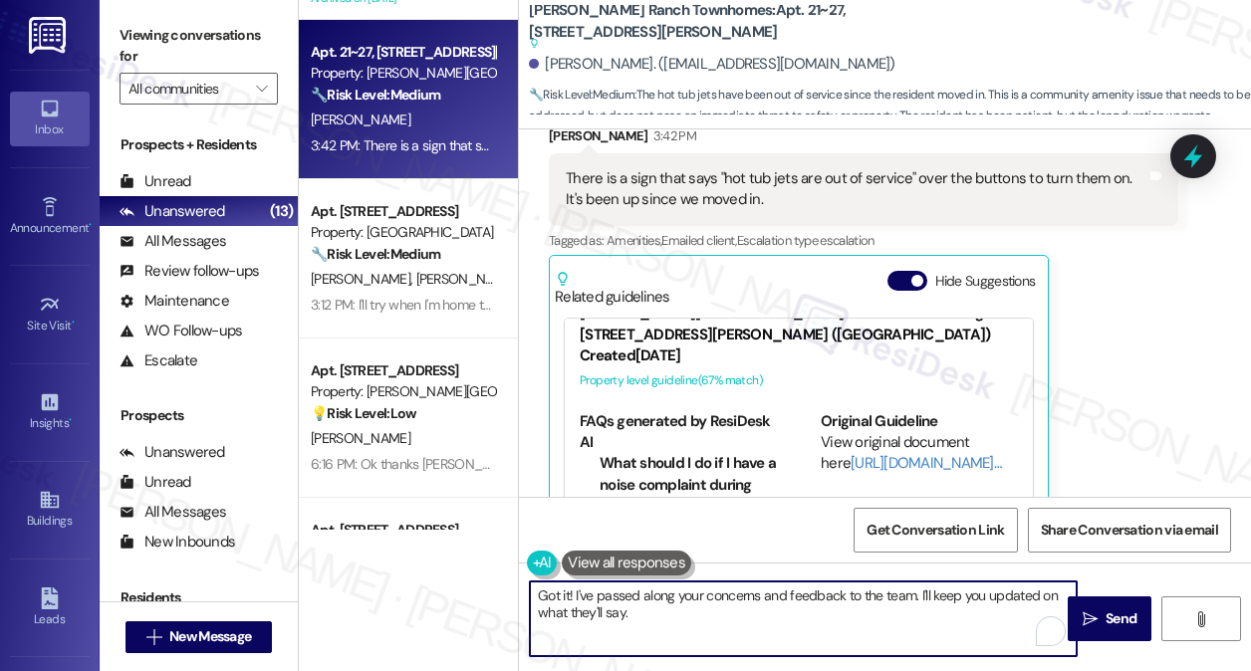
click at [839, 182] on div "There is a sign that says "hot tub jets are out of service" over the buttons to…" at bounding box center [856, 189] width 581 height 43
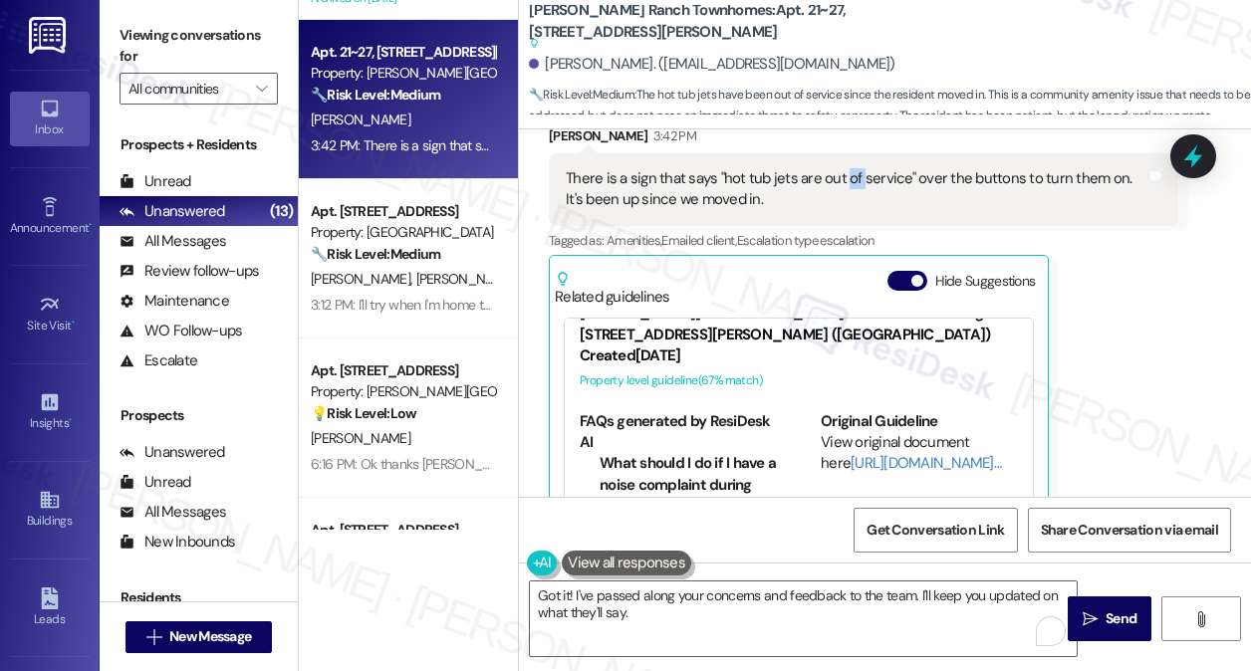
click at [839, 182] on div "There is a sign that says "hot tub jets are out of service" over the buttons to…" at bounding box center [856, 189] width 581 height 43
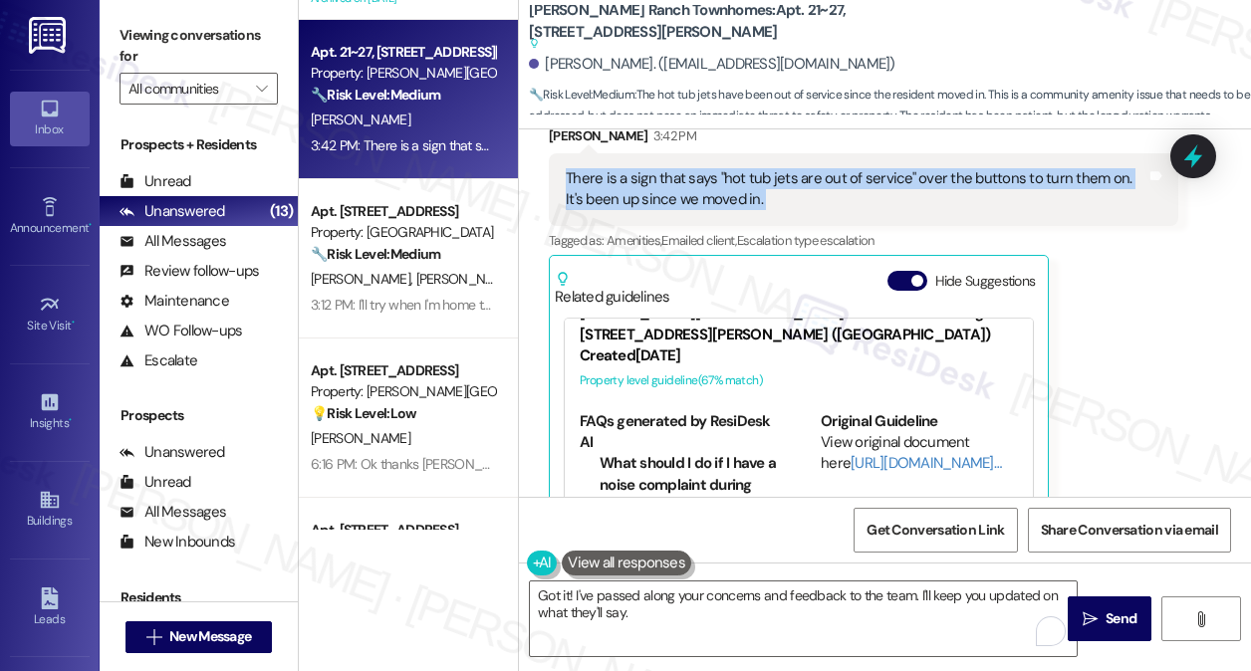
click at [839, 182] on div "There is a sign that says "hot tub jets are out of service" over the buttons to…" at bounding box center [856, 189] width 581 height 43
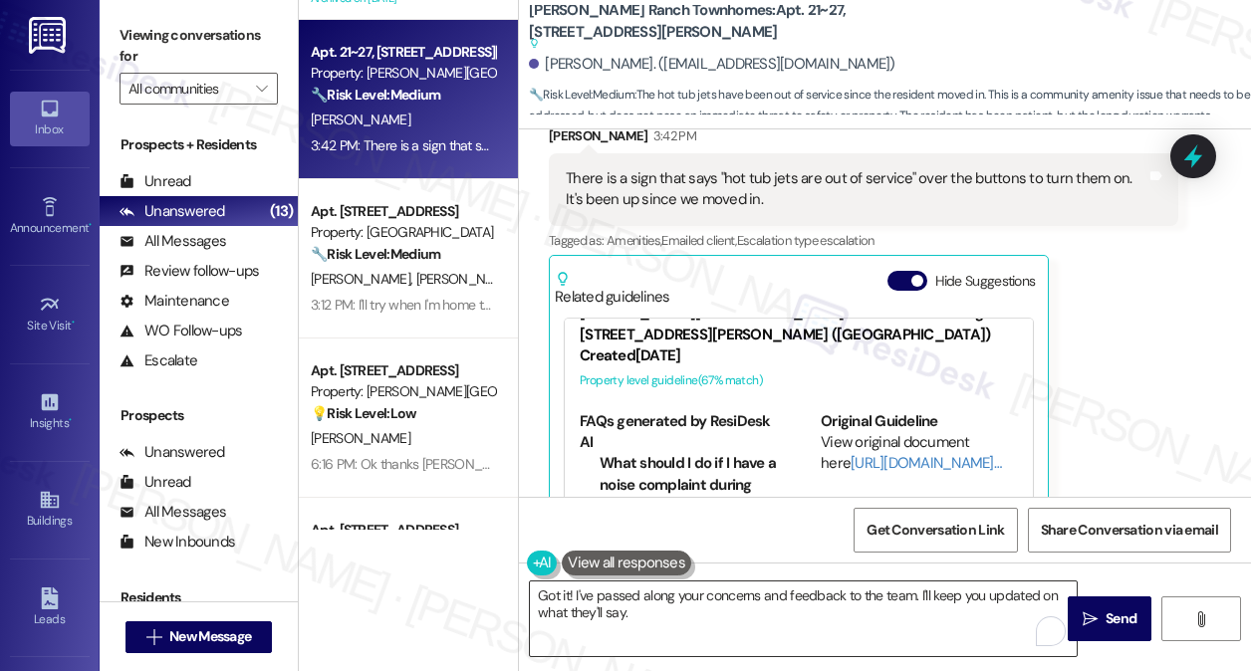
click at [676, 601] on textarea "Got it! I've passed along your concerns and feedback to the team. I'll keep you…" at bounding box center [803, 619] width 547 height 75
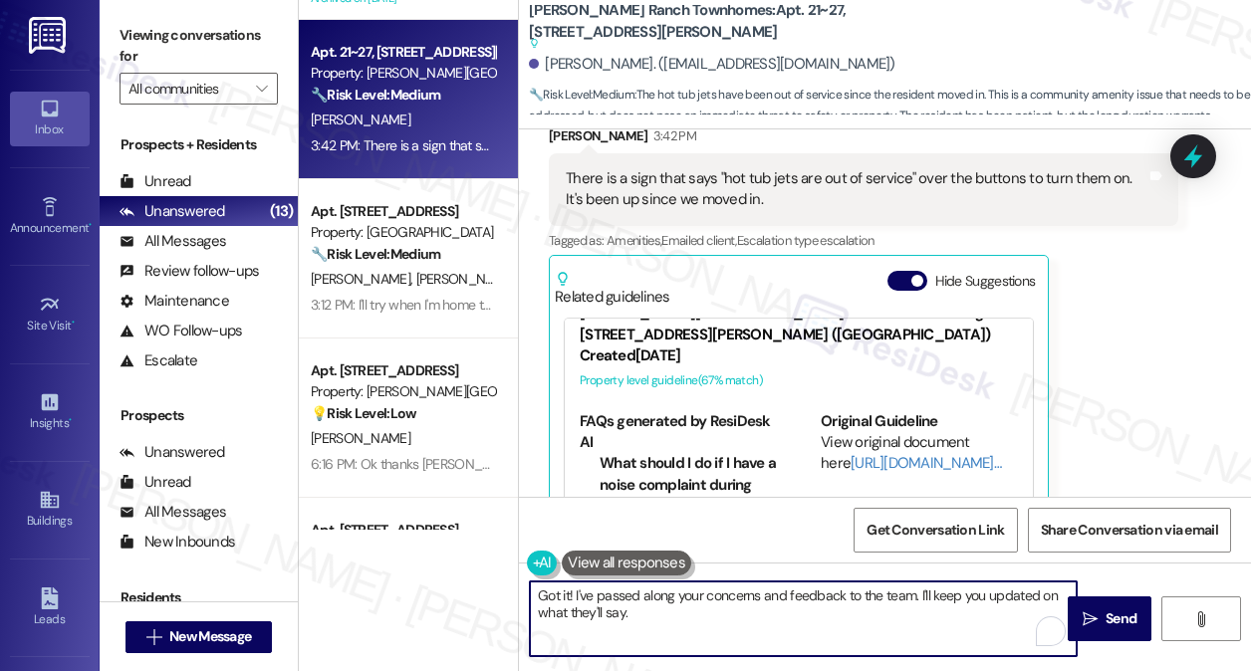
click at [676, 601] on textarea "Got it! I've passed along your concerns and feedback to the team. I'll keep you…" at bounding box center [803, 619] width 547 height 75
click at [773, 615] on textarea "Got it! I've passed along your concerns and feedback to the team. I'll keep you…" at bounding box center [803, 619] width 547 height 75
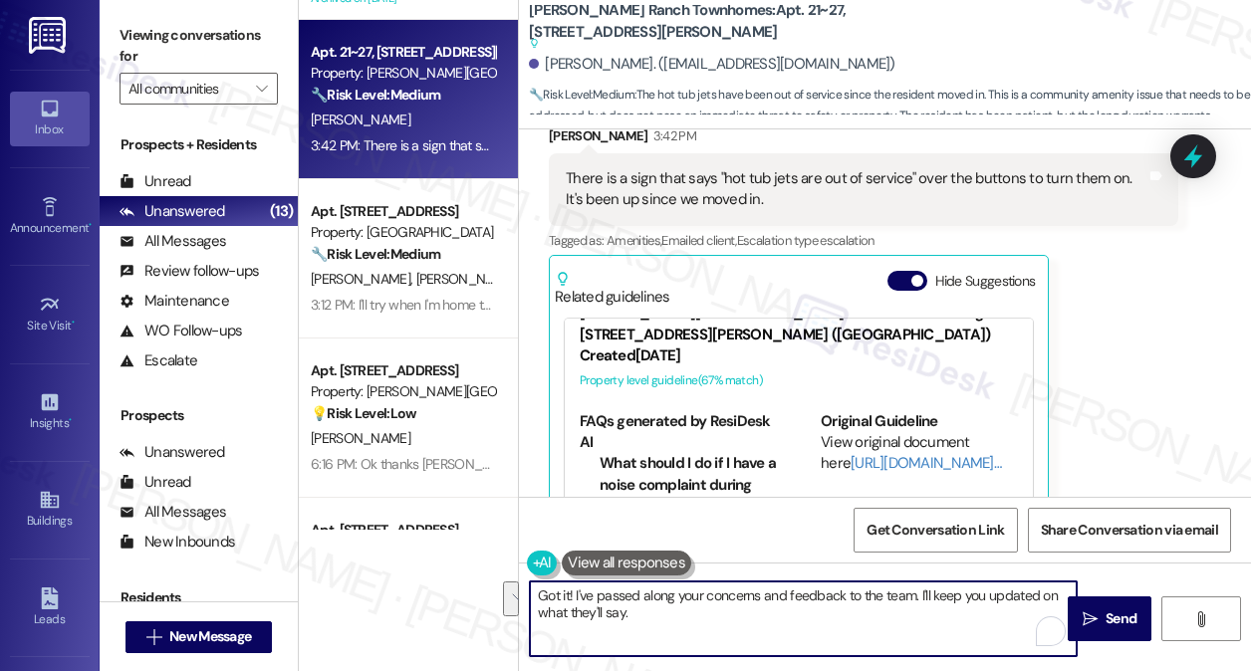
click at [728, 626] on textarea "Got it! I've passed along your concerns and feedback to the team. I'll keep you…" at bounding box center [803, 619] width 547 height 75
click at [728, 627] on textarea "Got it! I've passed along your concerns and feedback to the team. I'll keep you…" at bounding box center [803, 619] width 547 height 75
click at [753, 615] on textarea "Got it! I've passed along your concerns and feedback to the team. I'll keep you…" at bounding box center [803, 619] width 547 height 75
drag, startPoint x: 676, startPoint y: 626, endPoint x: 931, endPoint y: 598, distance: 256.6
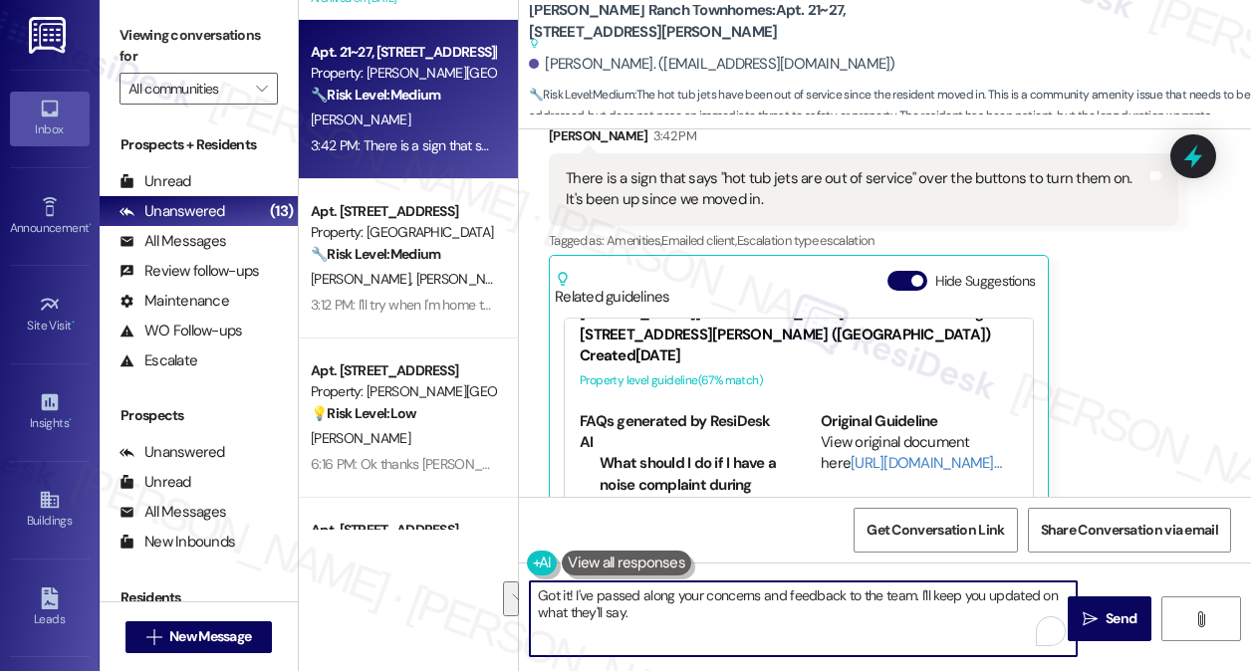
click at [931, 598] on textarea "Got it! I've passed along your concerns and feedback to the team. I'll keep you…" at bounding box center [803, 619] width 547 height 75
type textarea "Got it! I've passed along your concerns and feedback to the team. I'll get back…"
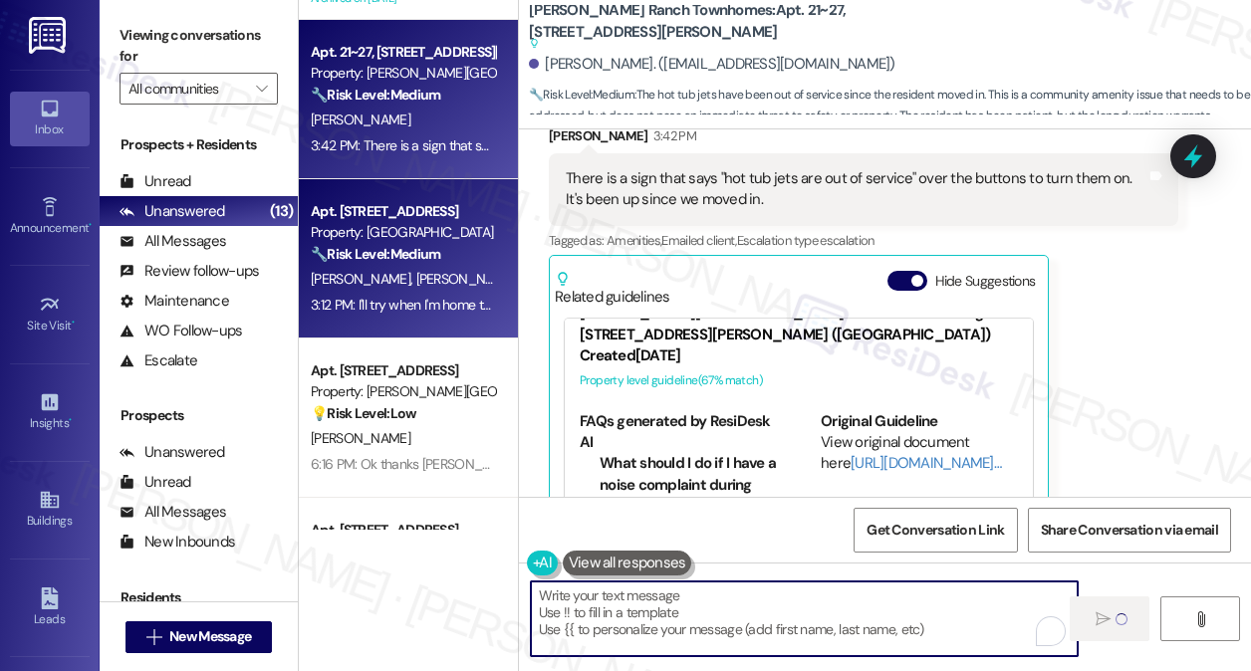
type textarea "Fetching suggested responses. Please feel free to read through the conversation…"
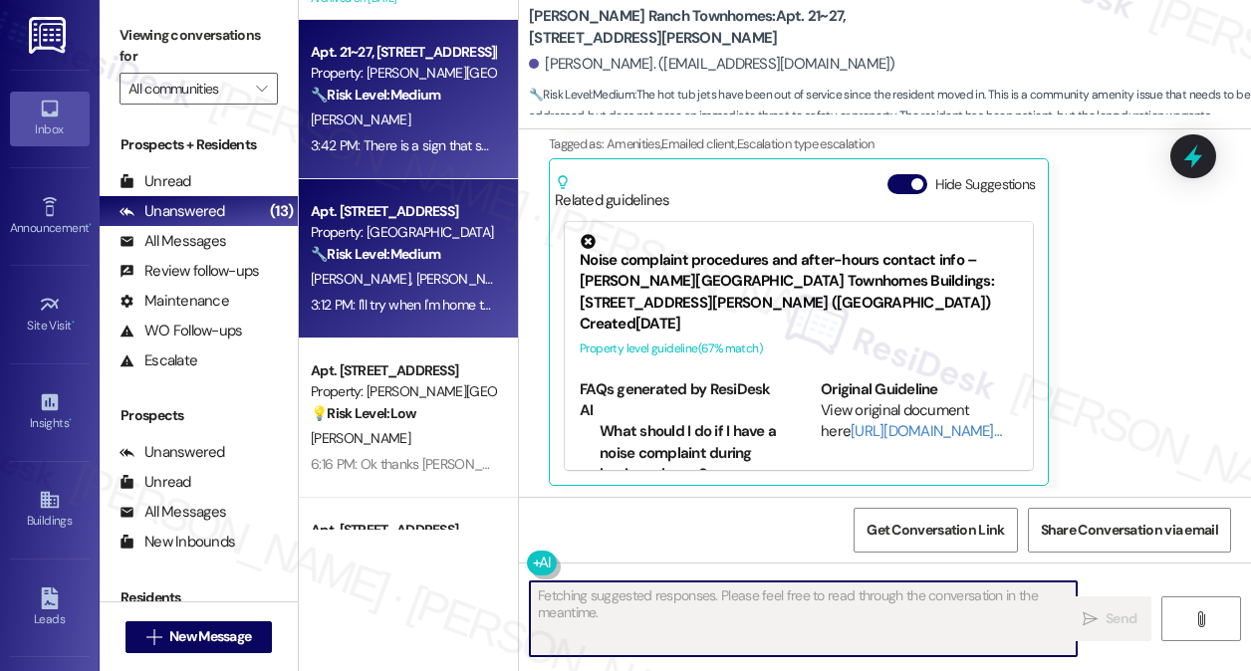
click at [421, 263] on div "🔧 Risk Level: Medium The resident is having trouble with the community center d…" at bounding box center [403, 254] width 184 height 21
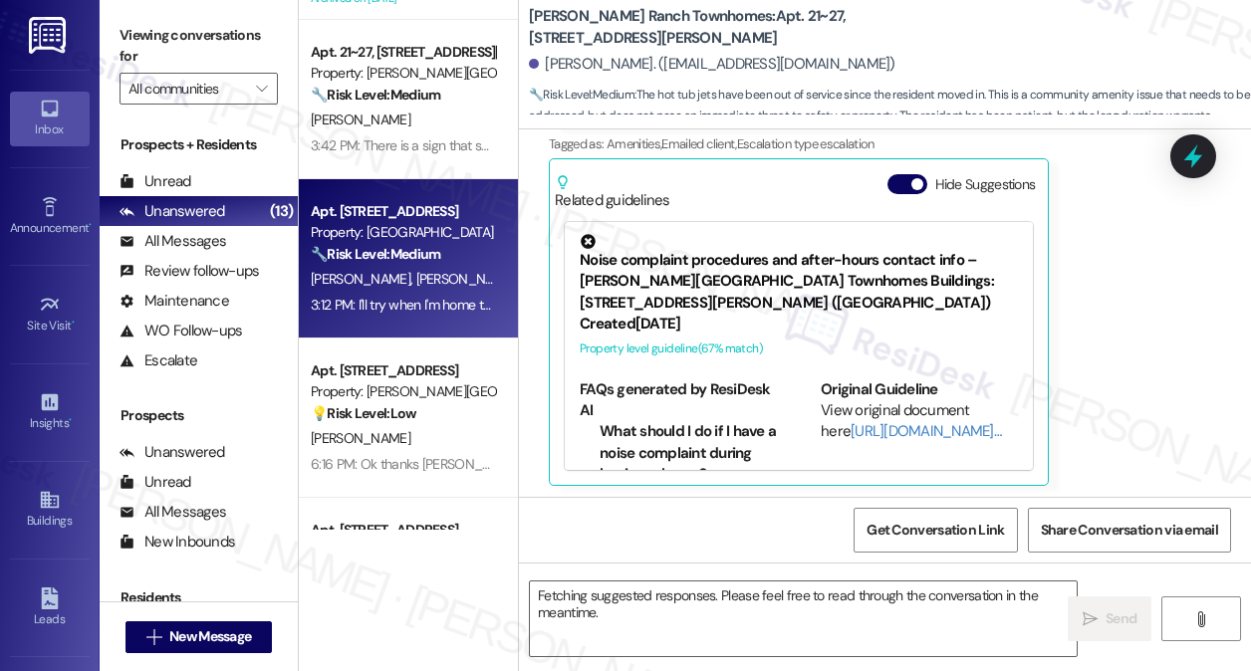
scroll to position [1657, 0]
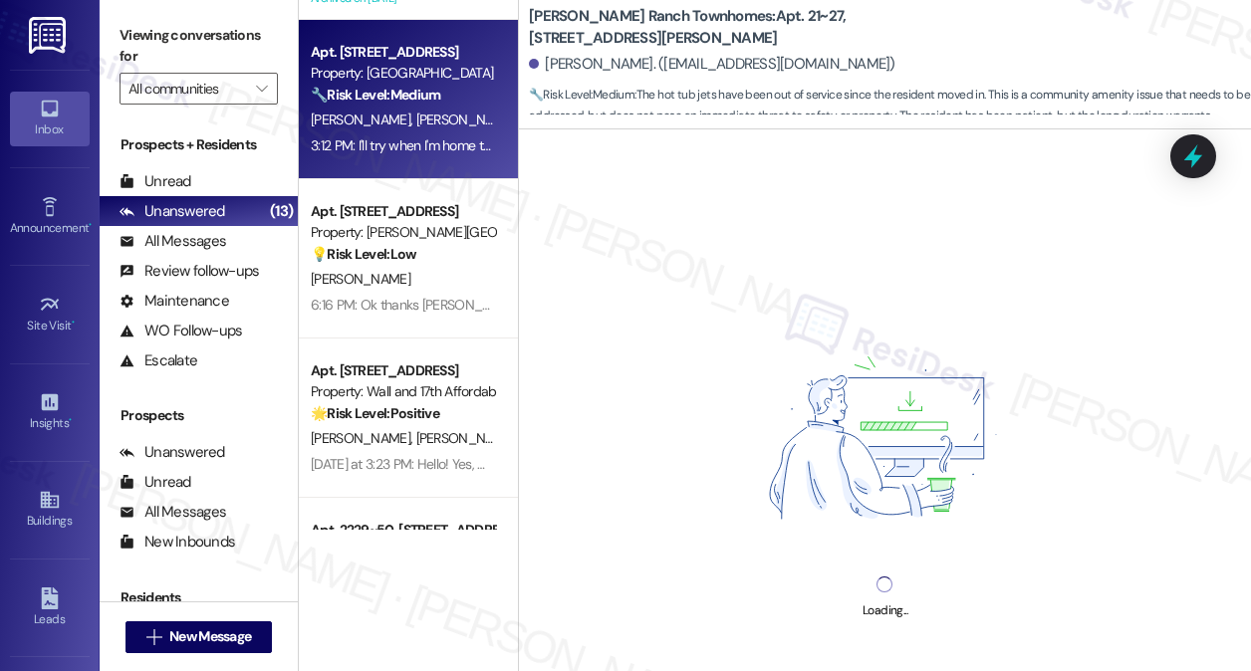
click at [410, 154] on div "3:12 PM: I'll try when I'm home thanks, I know that's the code to the door by t…" at bounding box center [569, 145] width 516 height 18
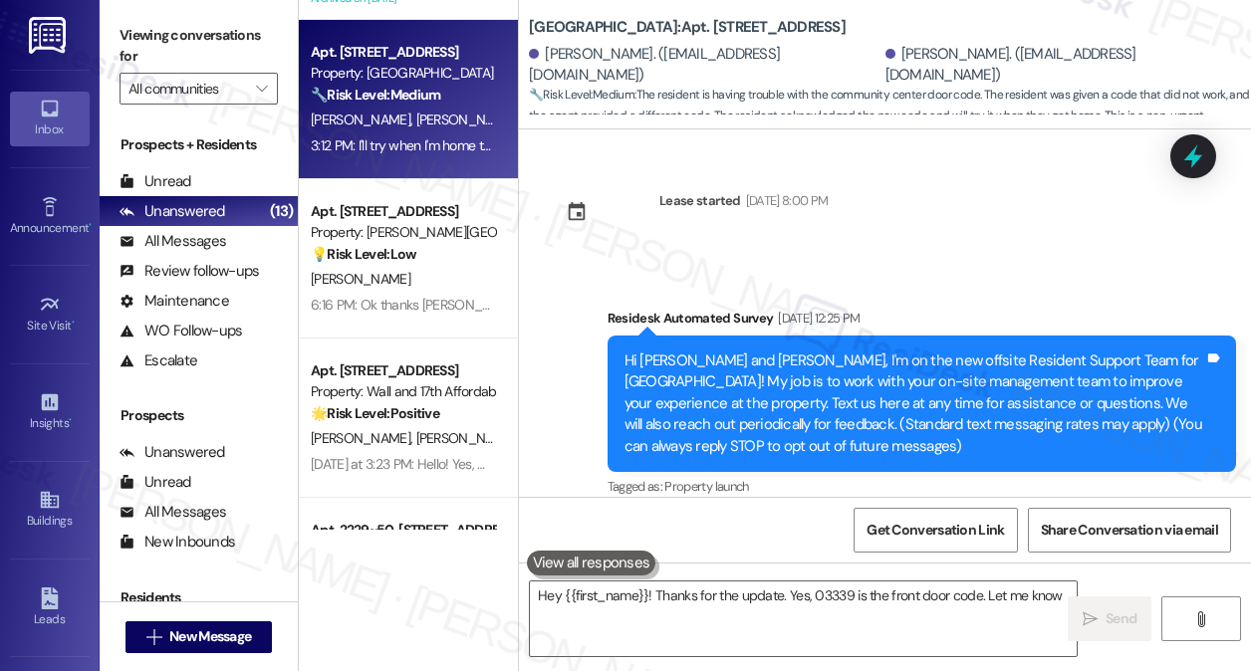
scroll to position [4282, 0]
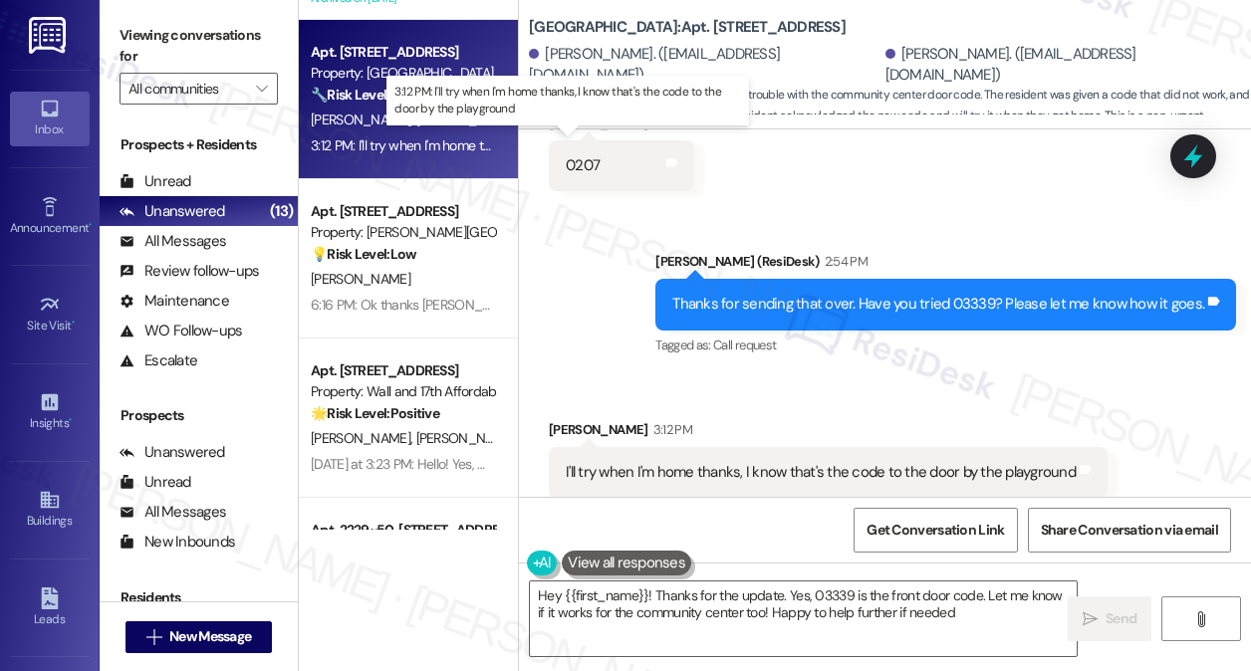
type textarea "Hey {{first_name}}! Thanks for the update. Yes, 03339 is the front door code. L…"
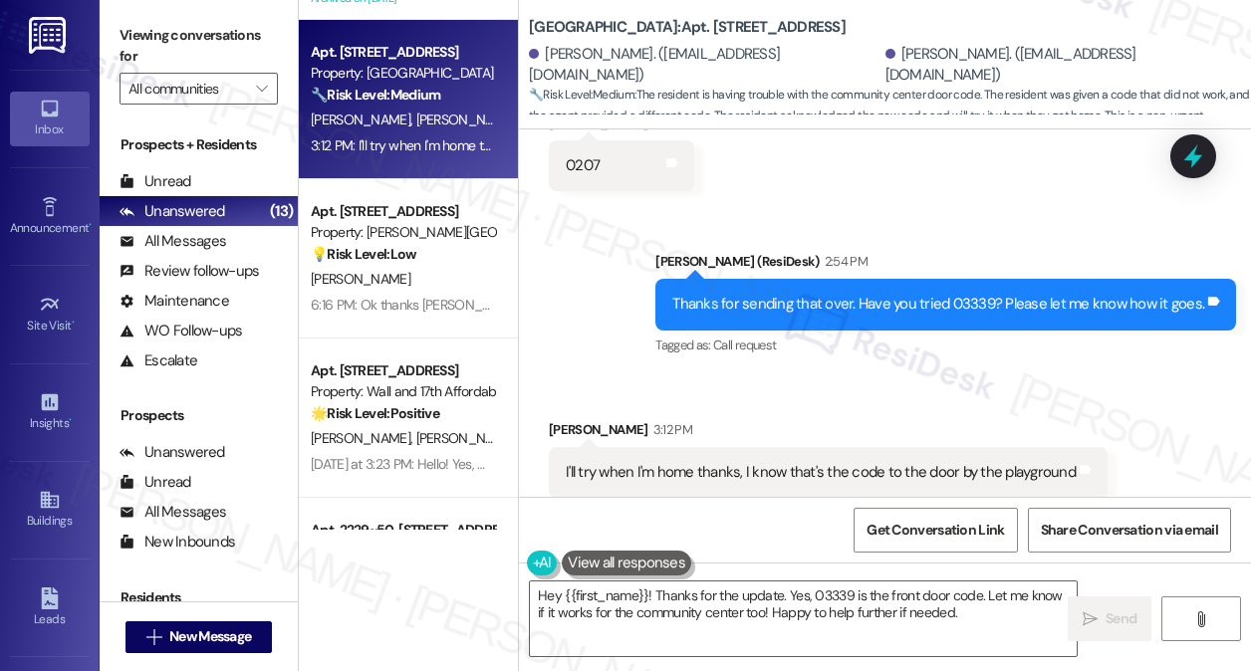
click at [701, 462] on div "I'll try when I'm home thanks, I know that's the code to the door by the playgr…" at bounding box center [821, 472] width 510 height 21
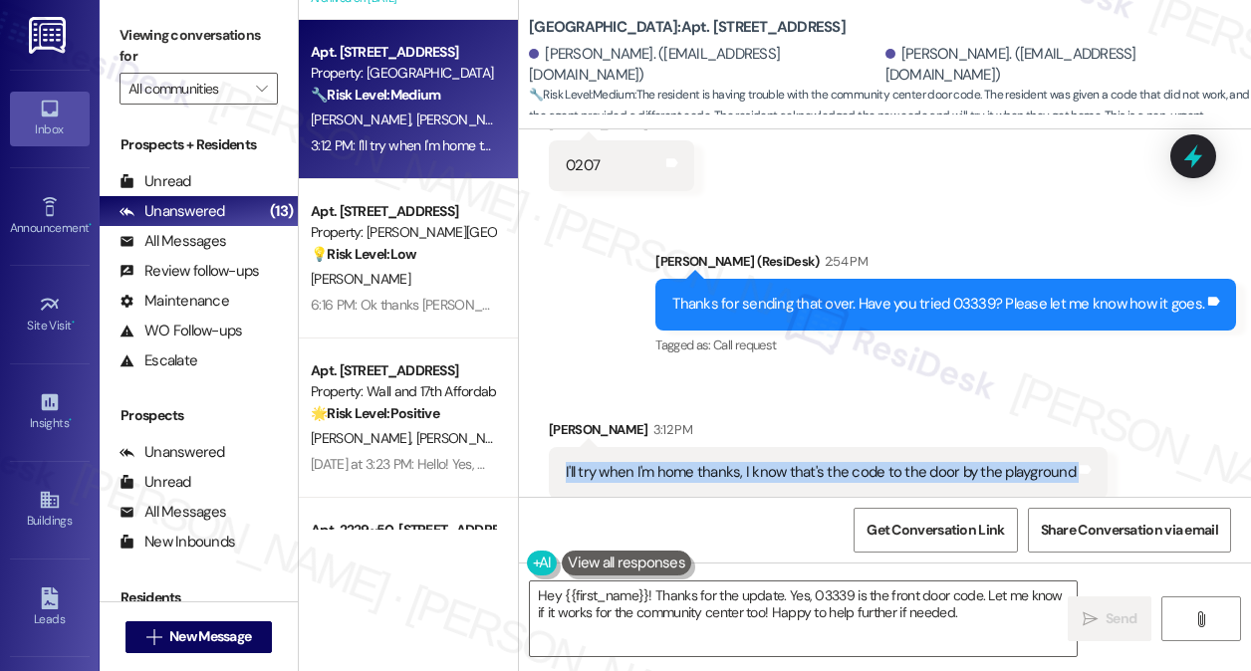
click at [701, 462] on div "I'll try when I'm home thanks, I know that's the code to the door by the playgr…" at bounding box center [821, 472] width 510 height 21
click at [808, 279] on div "Thanks for sending that over. Have you tried 03339? Please let me know how it g…" at bounding box center [945, 304] width 581 height 51
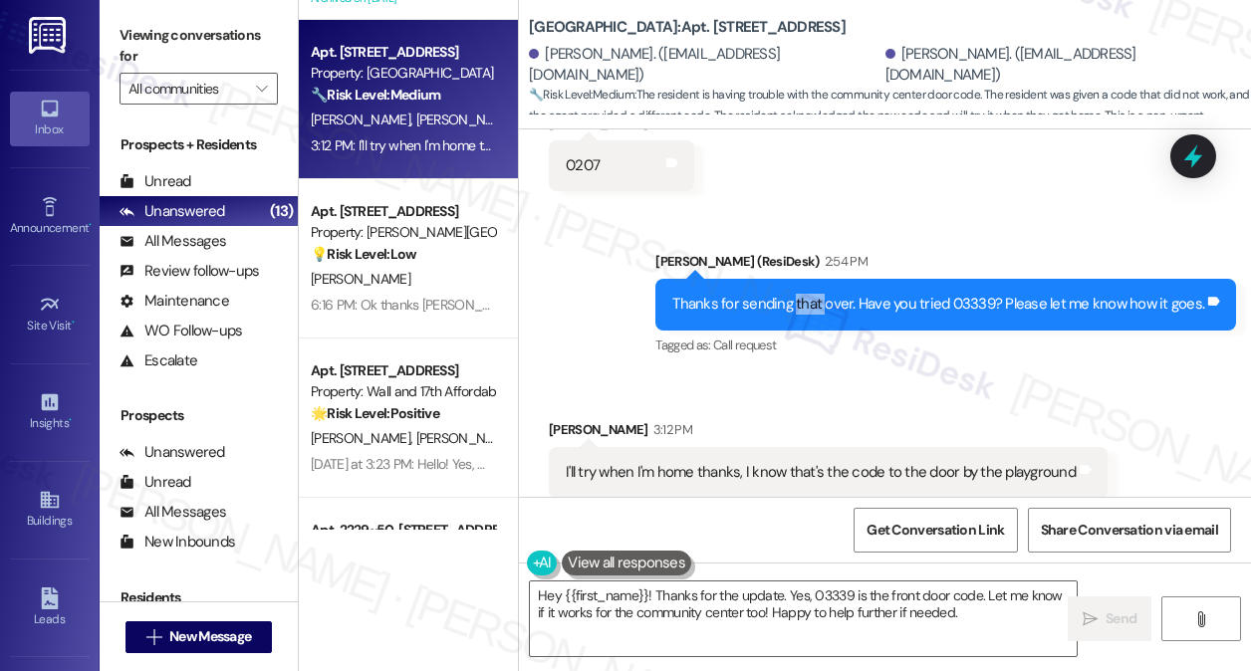
click at [808, 279] on div "Thanks for sending that over. Have you tried 03339? Please let me know how it g…" at bounding box center [945, 304] width 581 height 51
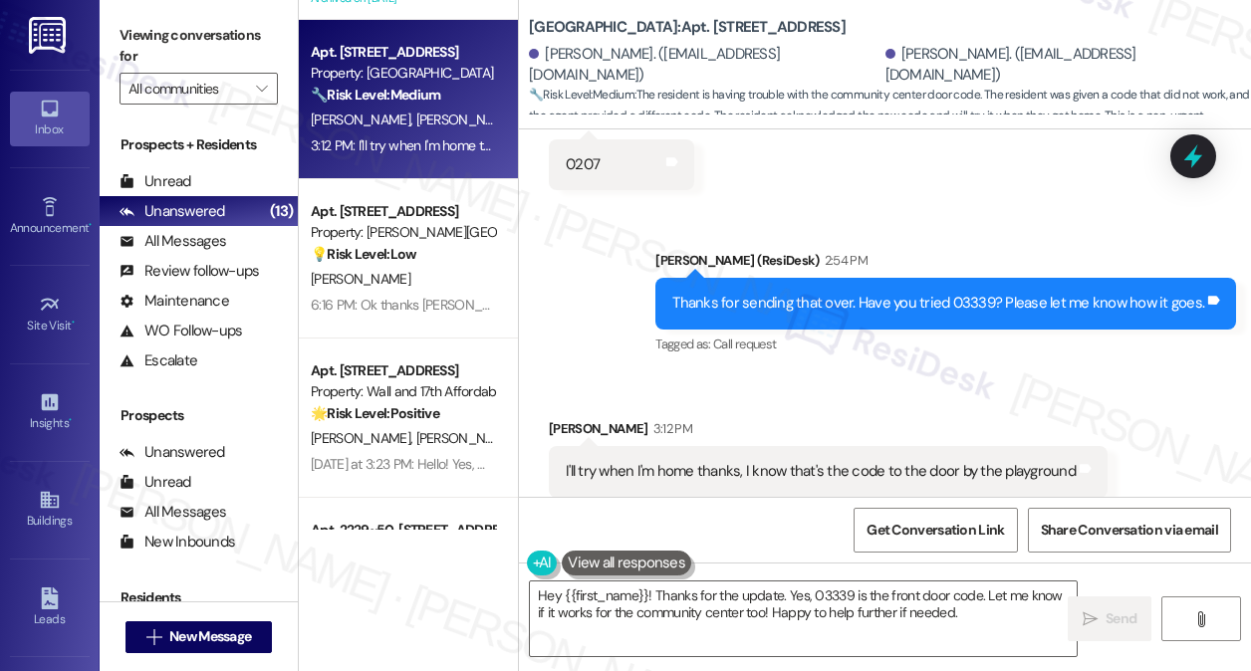
click at [1041, 293] on div "Thanks for sending that over. Have you tried 03339? Please let me know how it g…" at bounding box center [938, 303] width 532 height 21
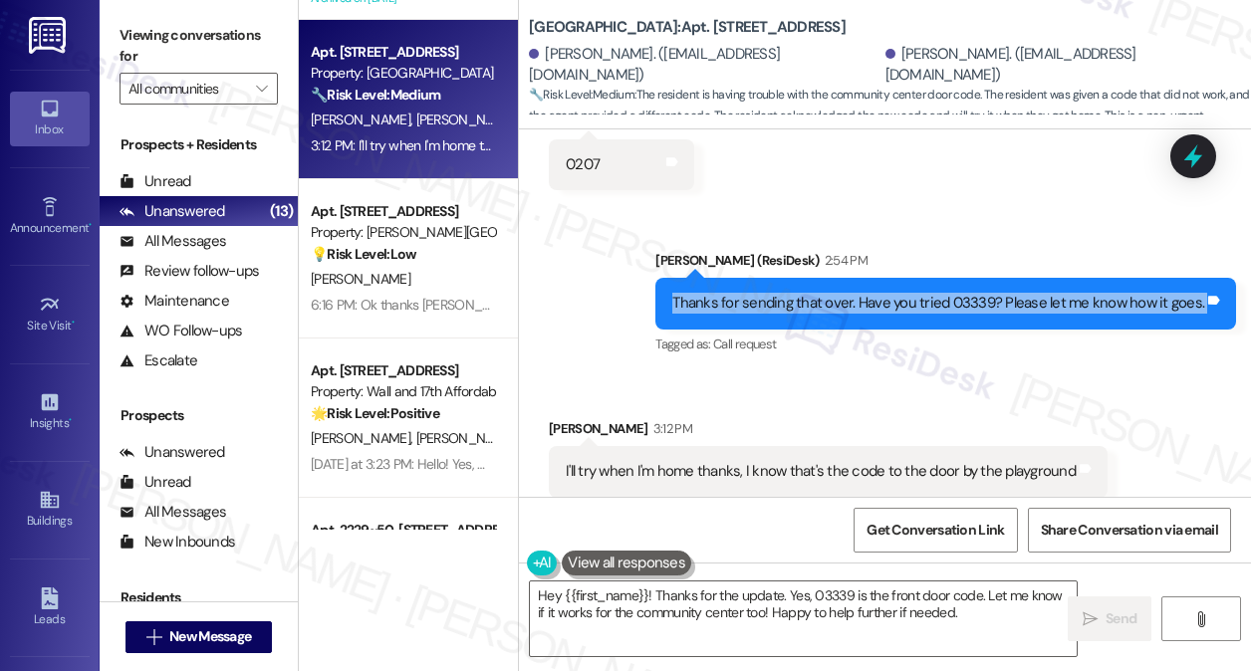
click at [1041, 293] on div "Thanks for sending that over. Have you tried 03339? Please let me know how it g…" at bounding box center [938, 303] width 532 height 21
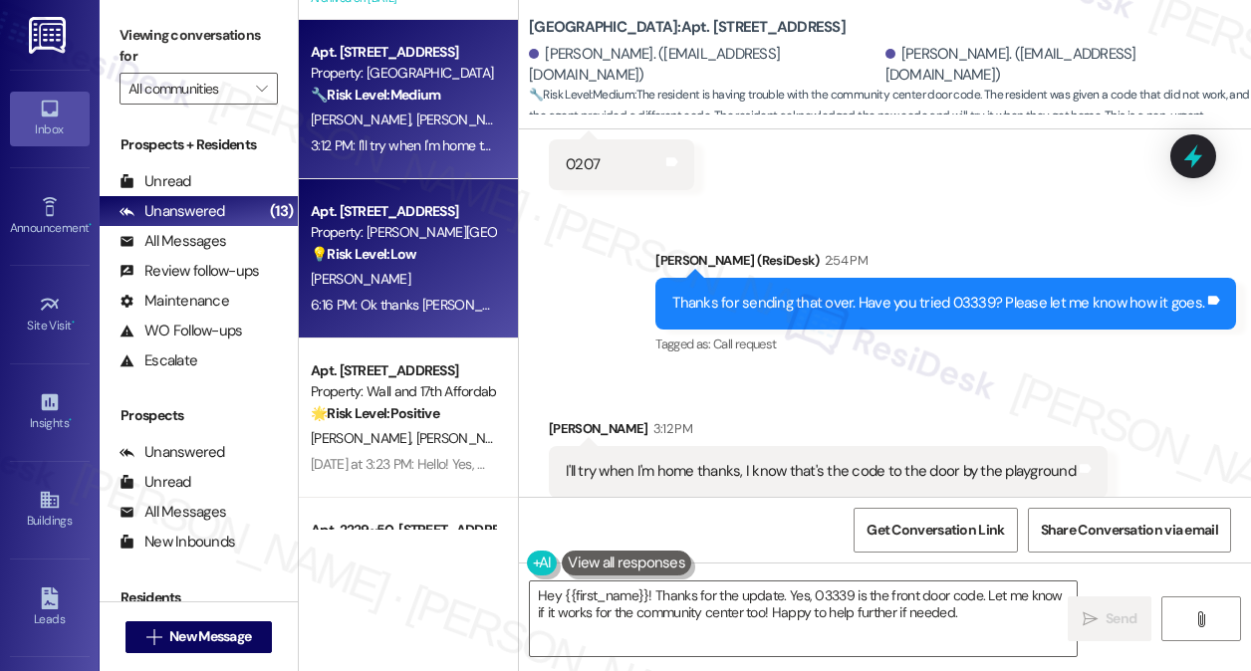
click at [412, 275] on div "[PERSON_NAME]" at bounding box center [403, 279] width 188 height 25
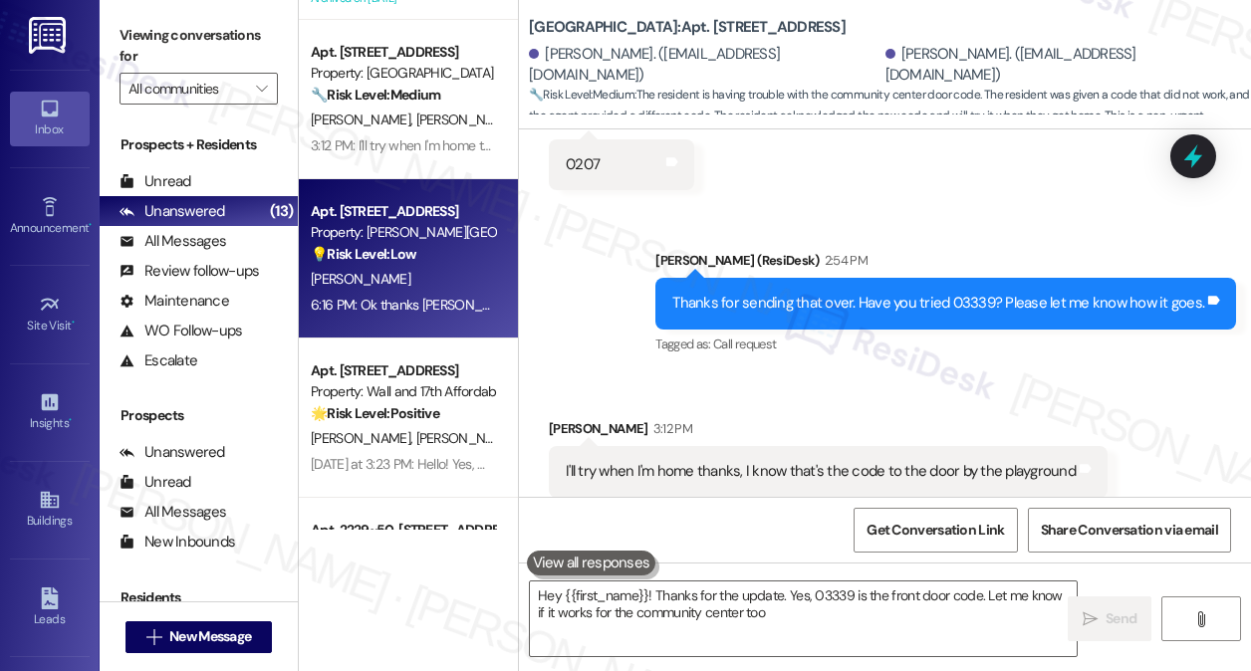
type textarea "Hey {{first_name}}! Thanks for the update. Yes, 03339 is the front door code. L…"
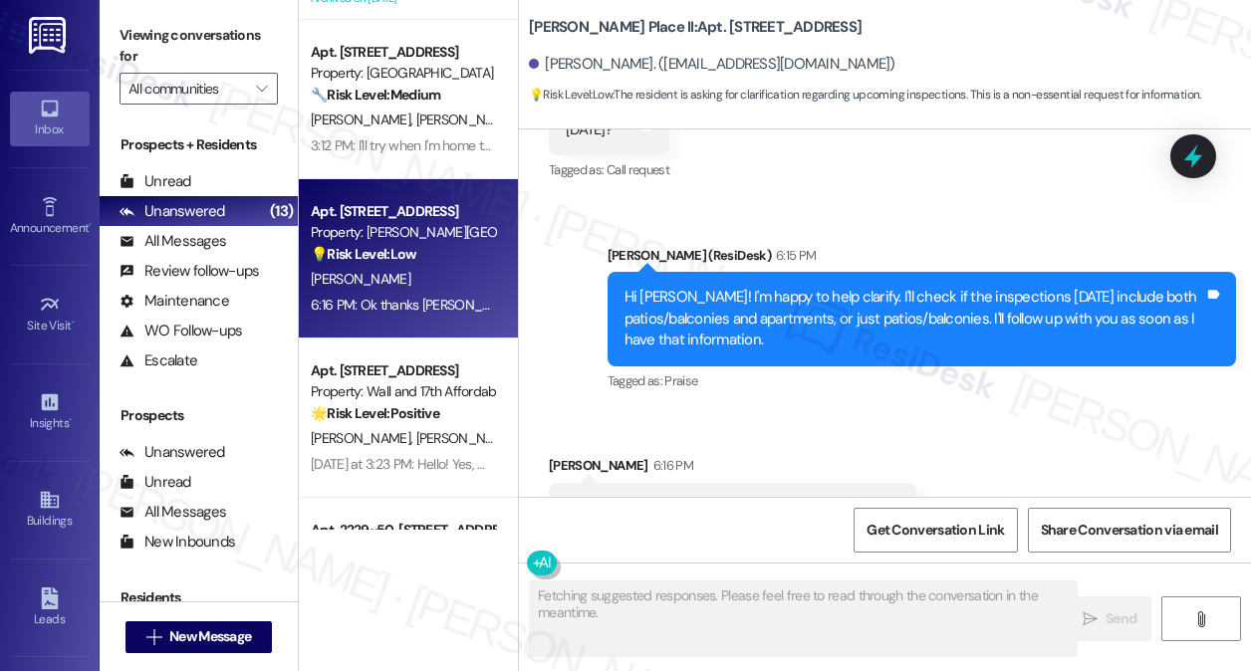
scroll to position [2821, 0]
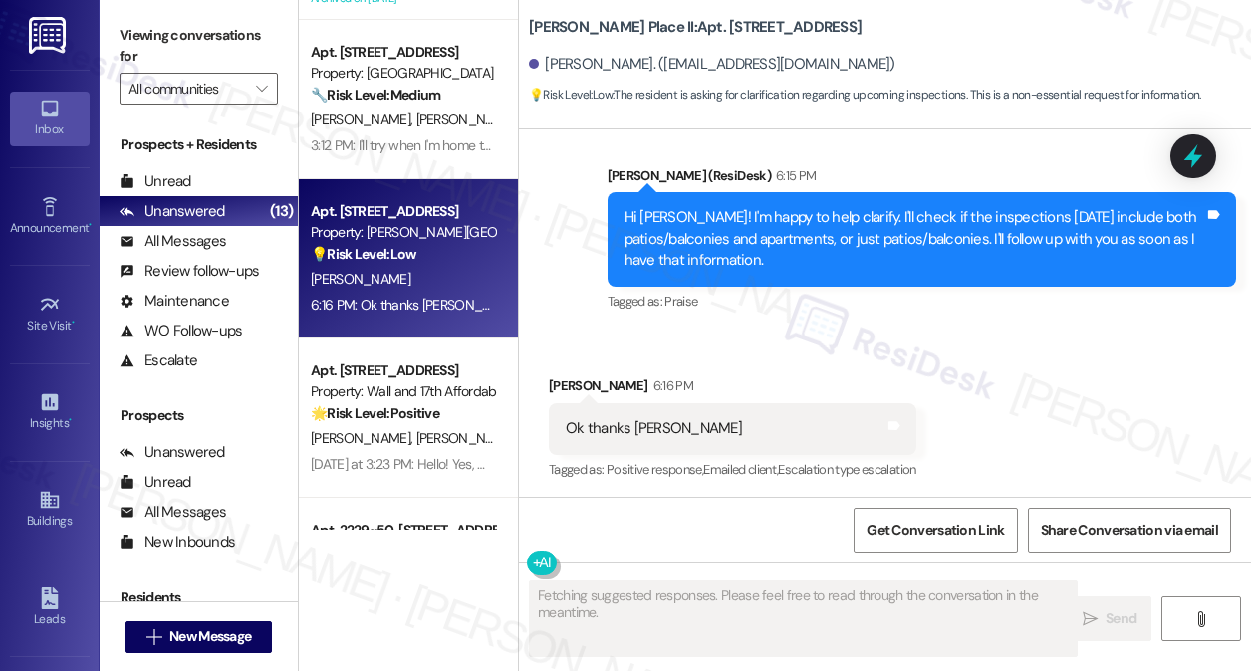
click at [694, 236] on div "Hi Sarah! I'm happy to help clarify. I'll check if the inspections on Thursday …" at bounding box center [914, 239] width 581 height 64
click at [696, 235] on div "Hi Sarah! I'm happy to help clarify. I'll check if the inspections on Thursday …" at bounding box center [914, 239] width 581 height 64
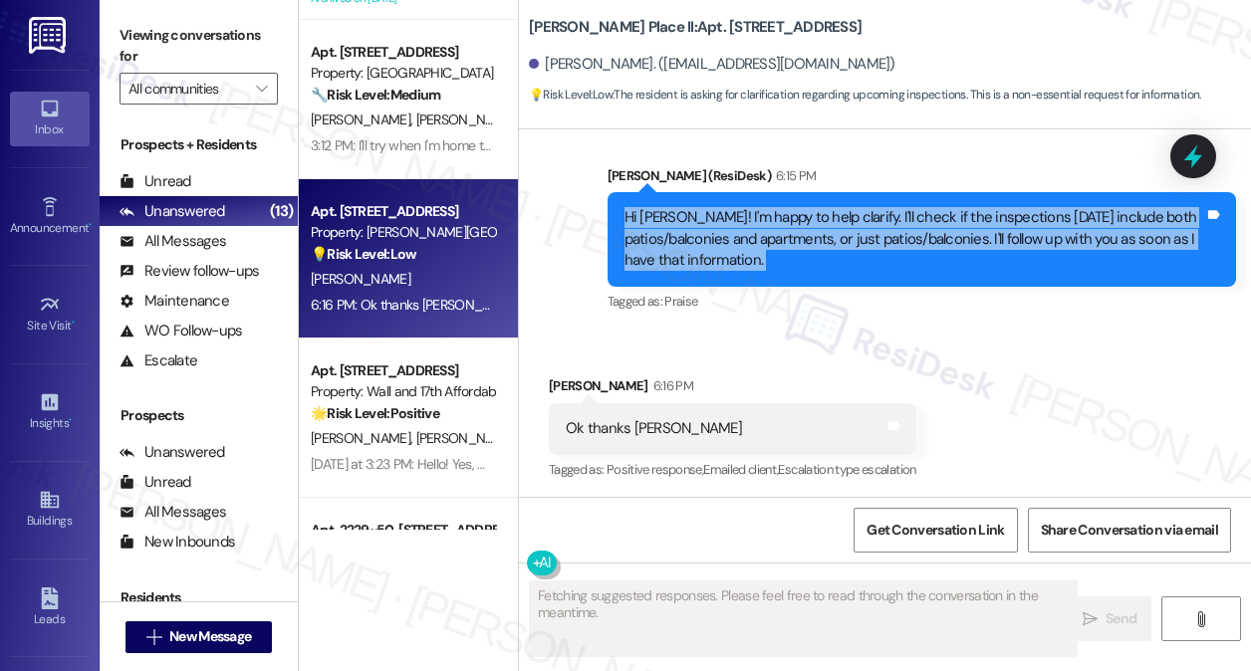
click at [696, 235] on div "Hi Sarah! I'm happy to help clarify. I'll check if the inspections on Thursday …" at bounding box center [914, 239] width 581 height 64
click at [769, 228] on div "Hi Sarah! I'm happy to help clarify. I'll check if the inspections on Thursday …" at bounding box center [914, 239] width 581 height 64
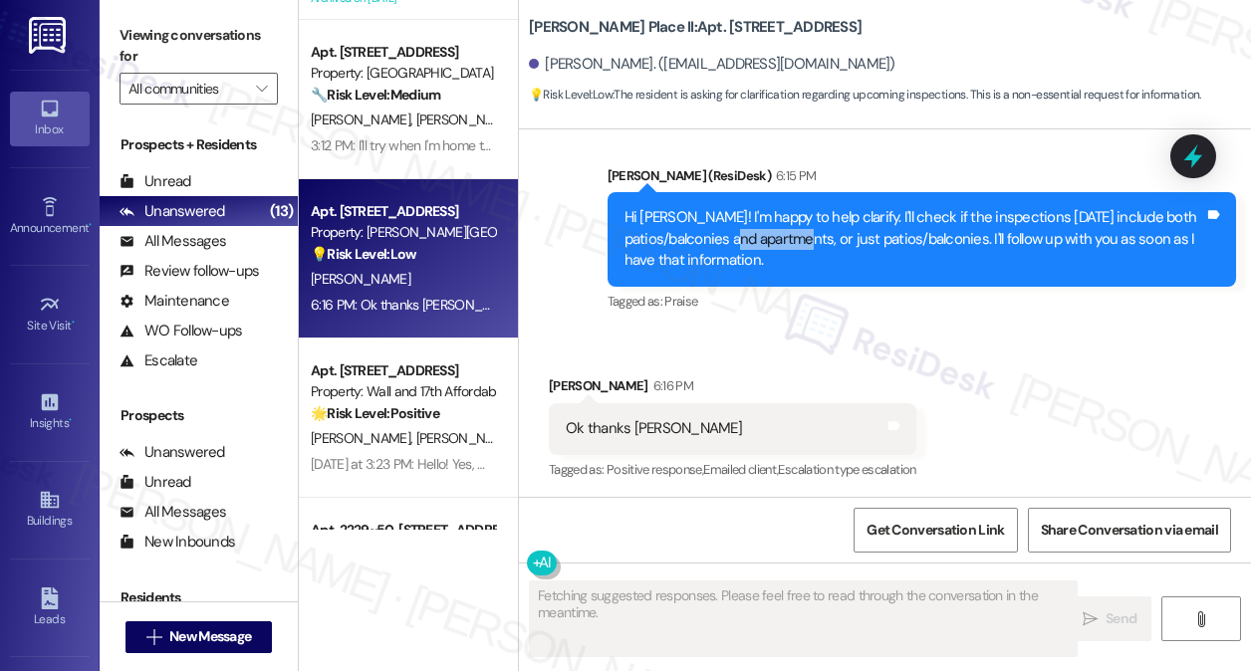
click at [769, 228] on div "Hi Sarah! I'm happy to help clarify. I'll check if the inspections on Thursday …" at bounding box center [914, 239] width 581 height 64
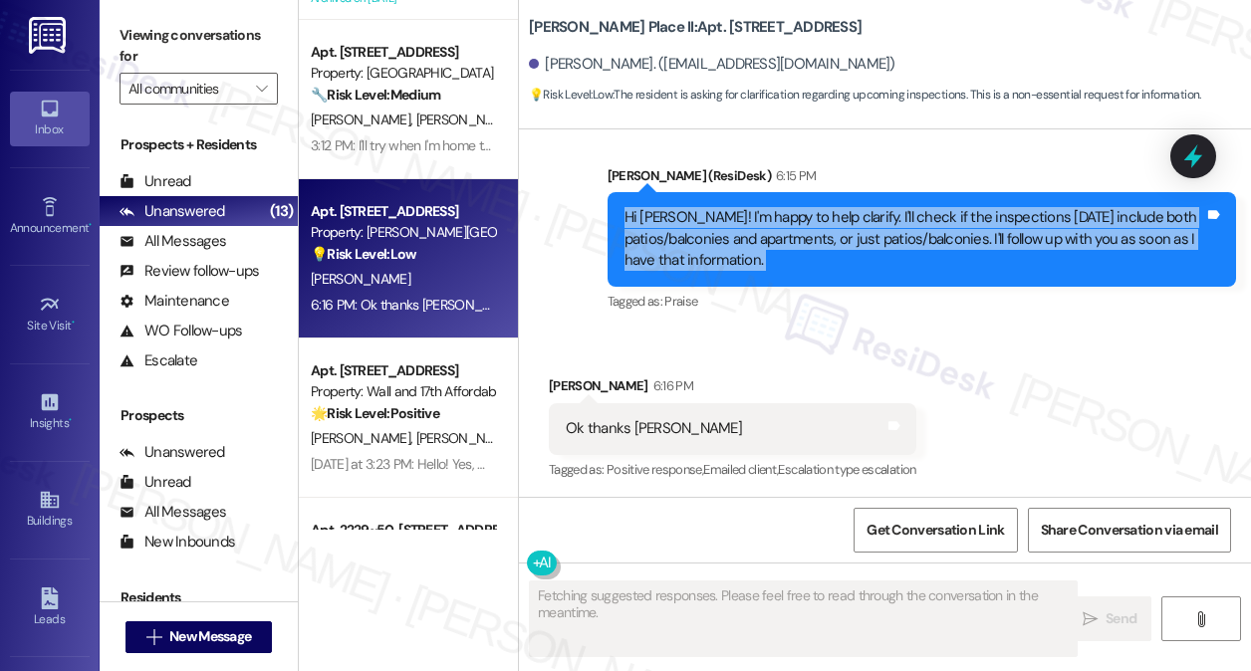
click at [769, 228] on div "Hi Sarah! I'm happy to help clarify. I'll check if the inspections on Thursday …" at bounding box center [914, 239] width 581 height 64
click at [808, 264] on div "Hi Sarah! I'm happy to help clarify. I'll check if the inspections on Thursday …" at bounding box center [914, 239] width 581 height 64
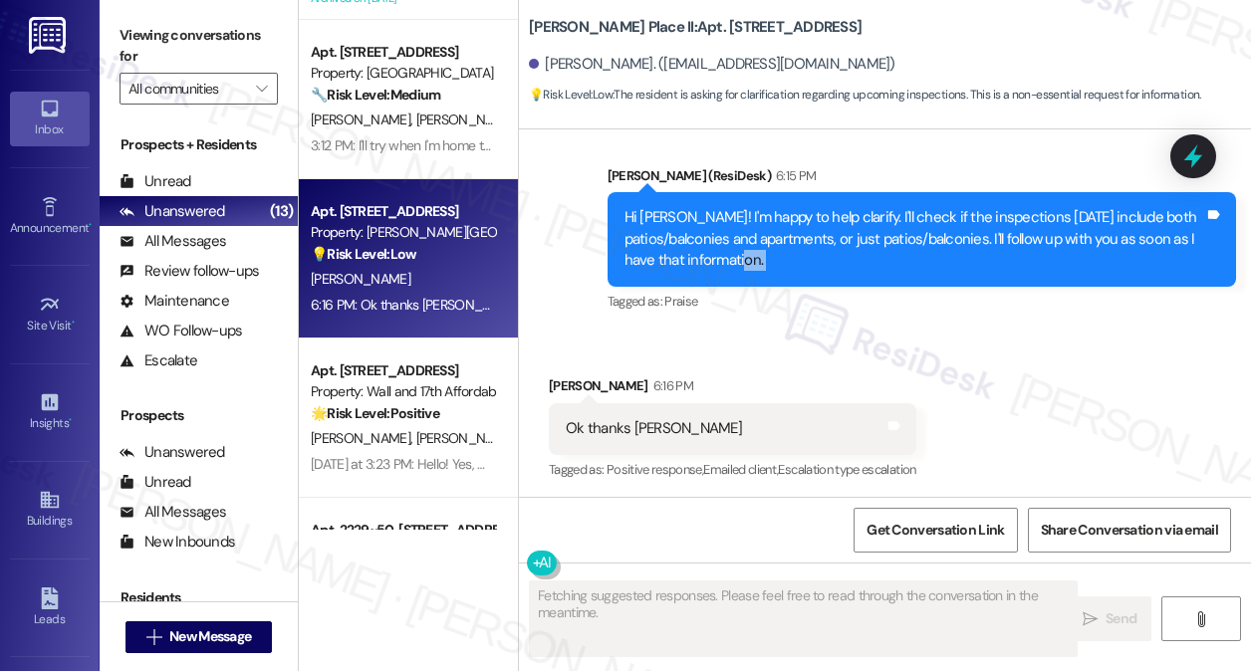
click at [808, 264] on div "Hi Sarah! I'm happy to help clarify. I'll check if the inspections on Thursday …" at bounding box center [914, 239] width 581 height 64
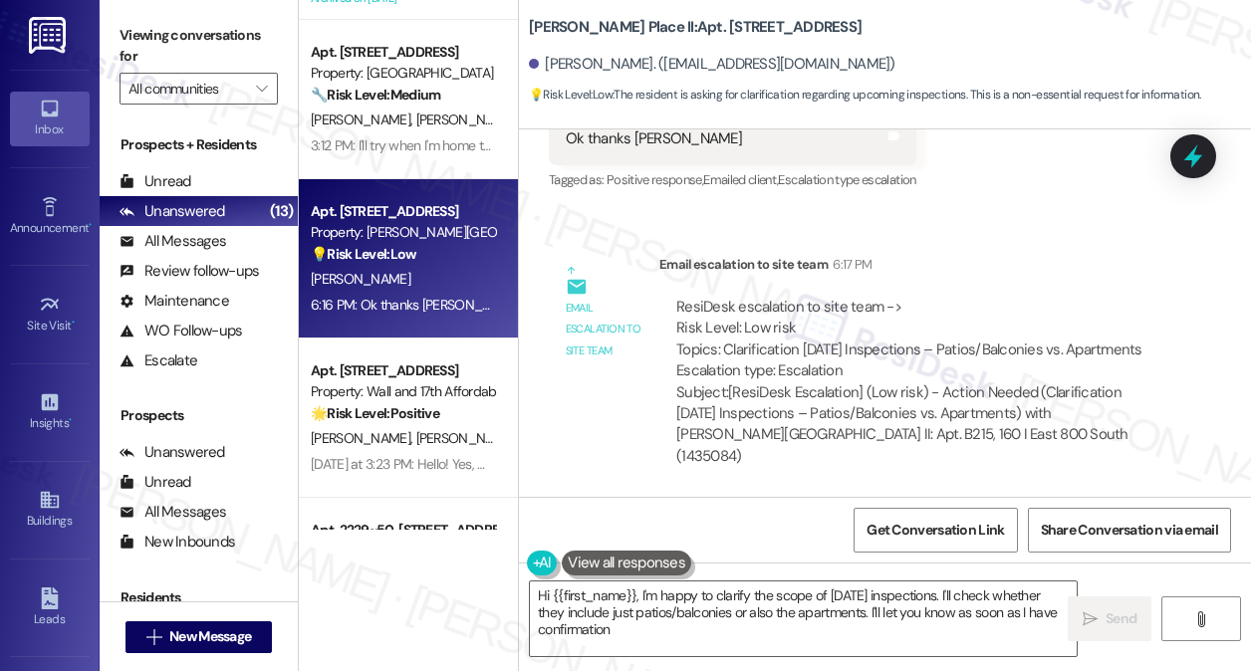
type textarea "Hi {{first_name}}, I'm happy to clarify the scope of Thursday's inspections. I'…"
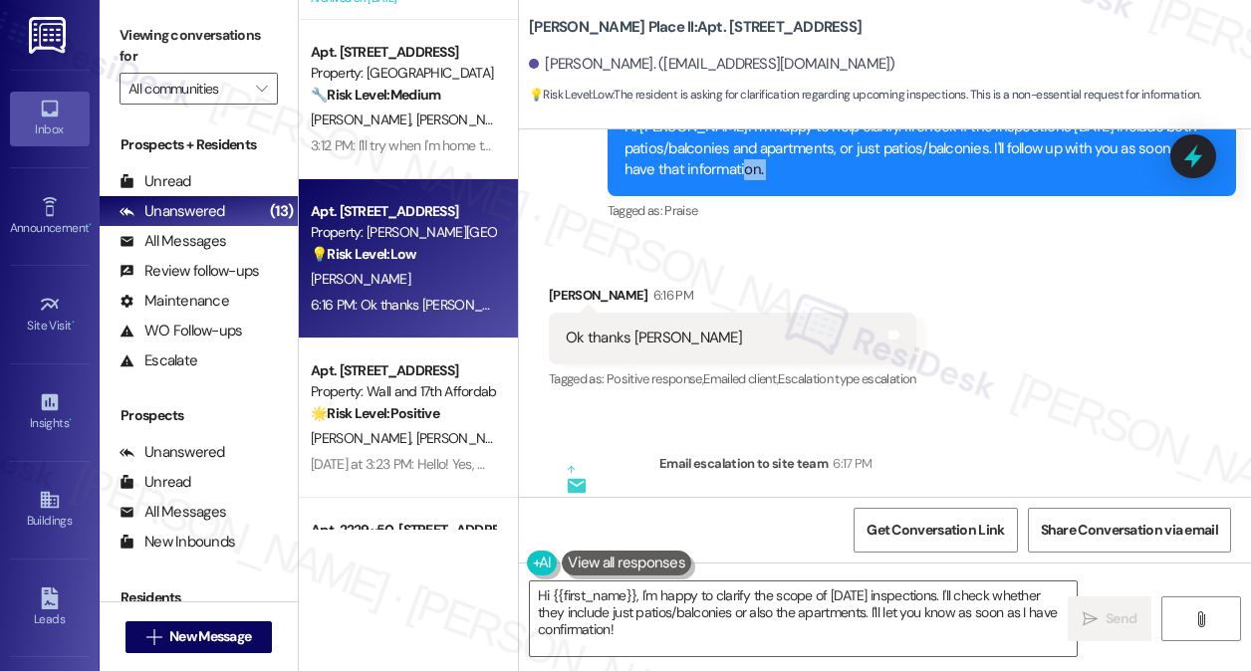
scroll to position [2812, 0]
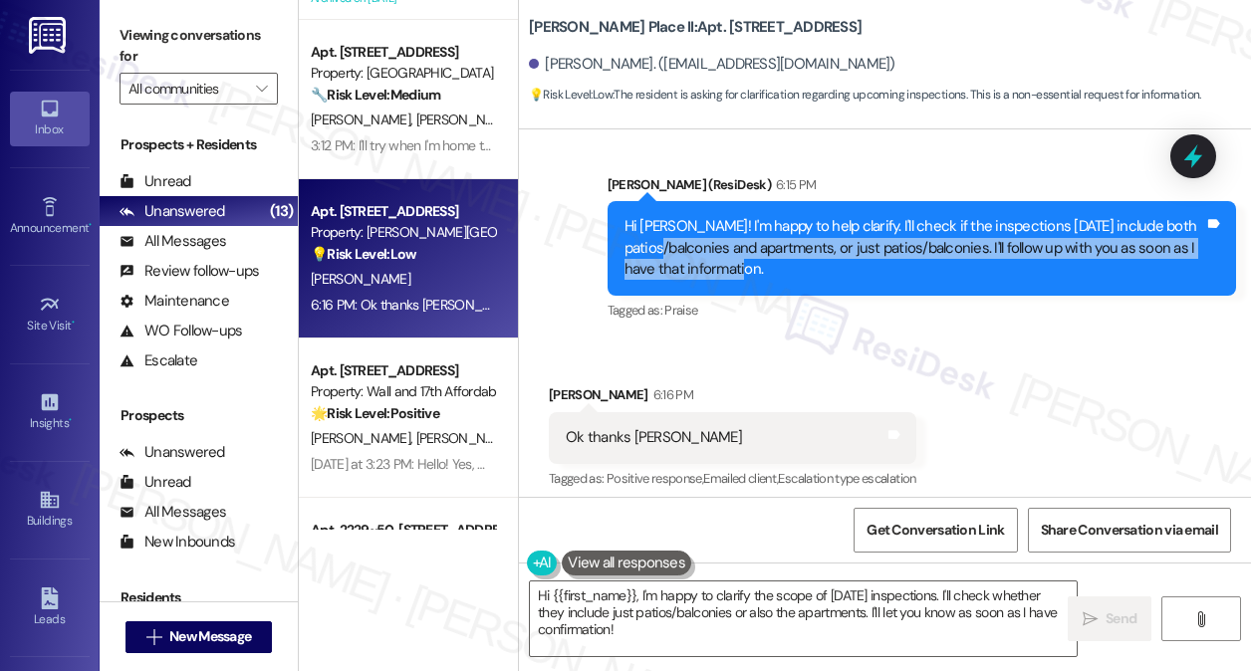
drag, startPoint x: 681, startPoint y: 243, endPoint x: 829, endPoint y: 277, distance: 151.2
click at [829, 277] on div "Hi Sarah! I'm happy to help clarify. I'll check if the inspections on Thursday …" at bounding box center [914, 248] width 581 height 64
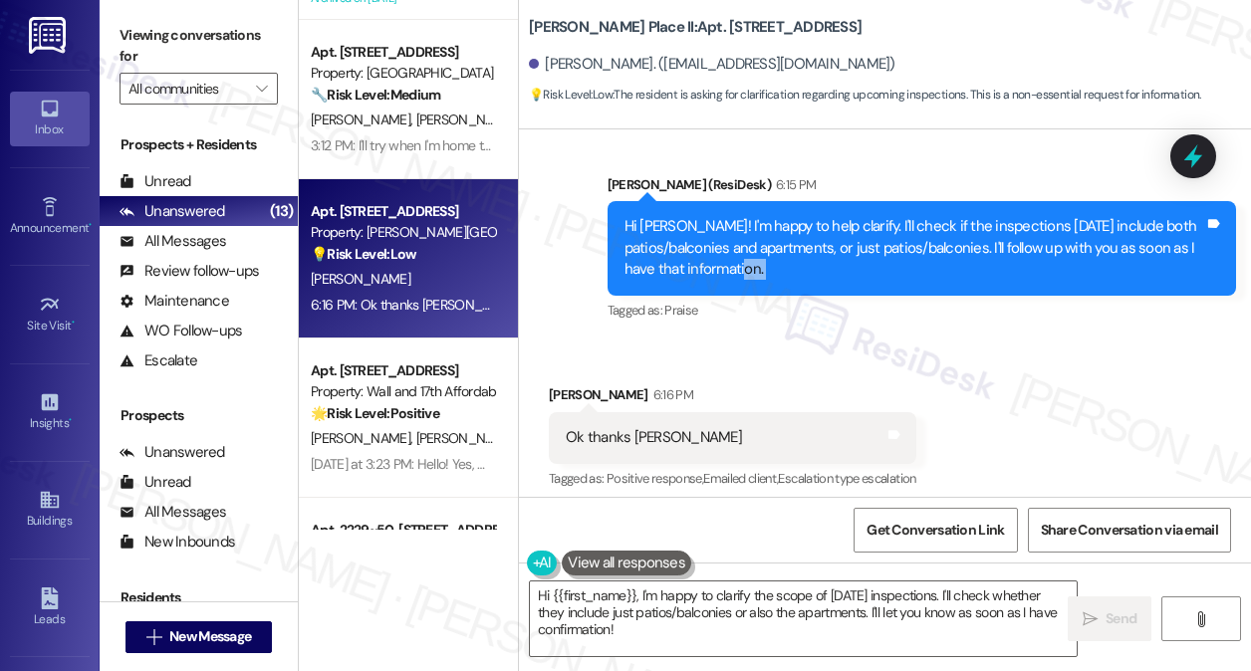
click at [829, 277] on div "Hi Sarah! I'm happy to help clarify. I'll check if the inspections on Thursday …" at bounding box center [914, 248] width 581 height 64
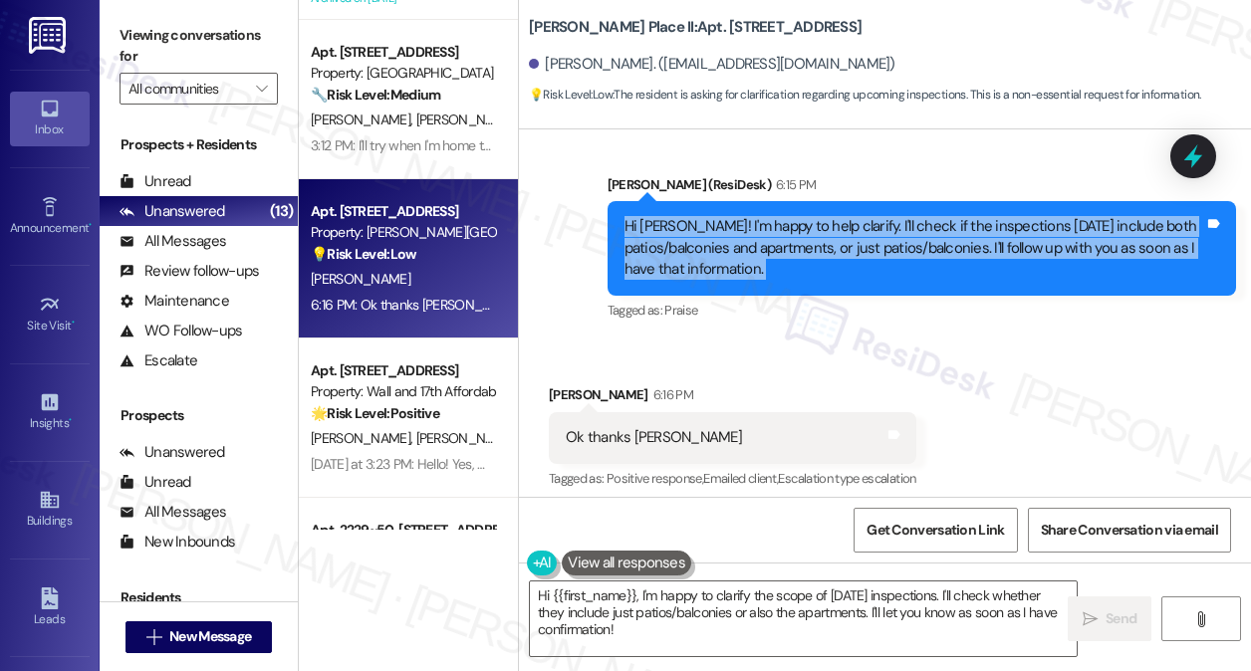
click at [829, 277] on div "Hi Sarah! I'm happy to help clarify. I'll check if the inspections on Thursday …" at bounding box center [914, 248] width 581 height 64
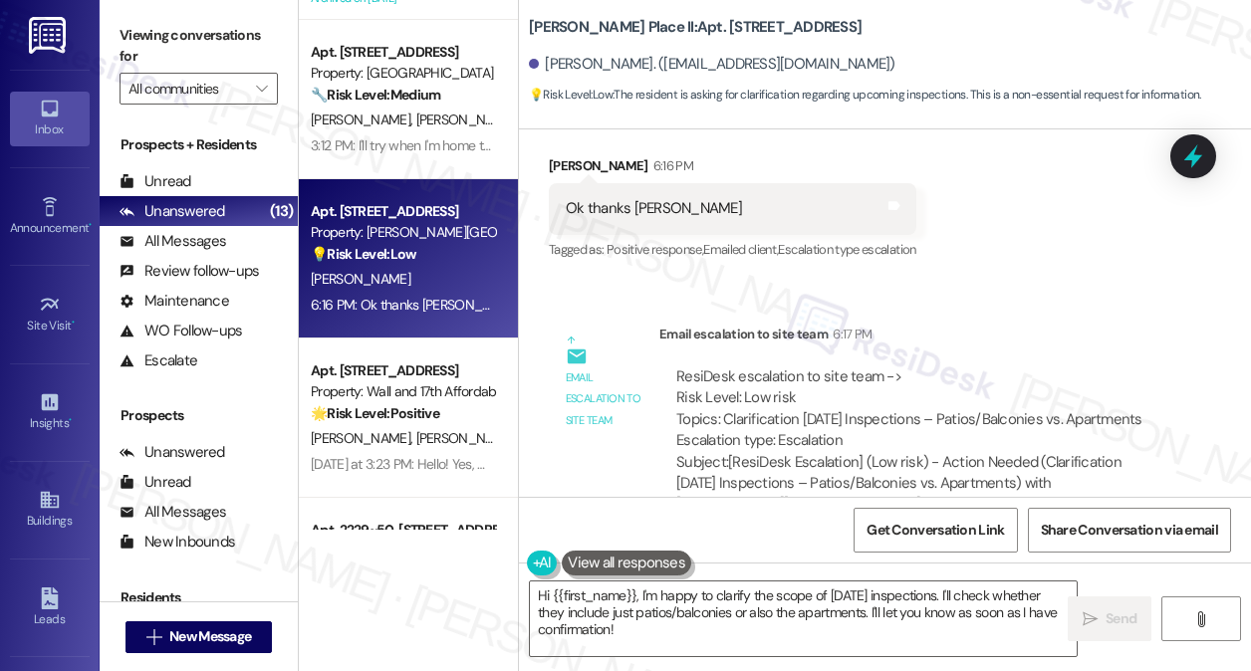
scroll to position [3111, 0]
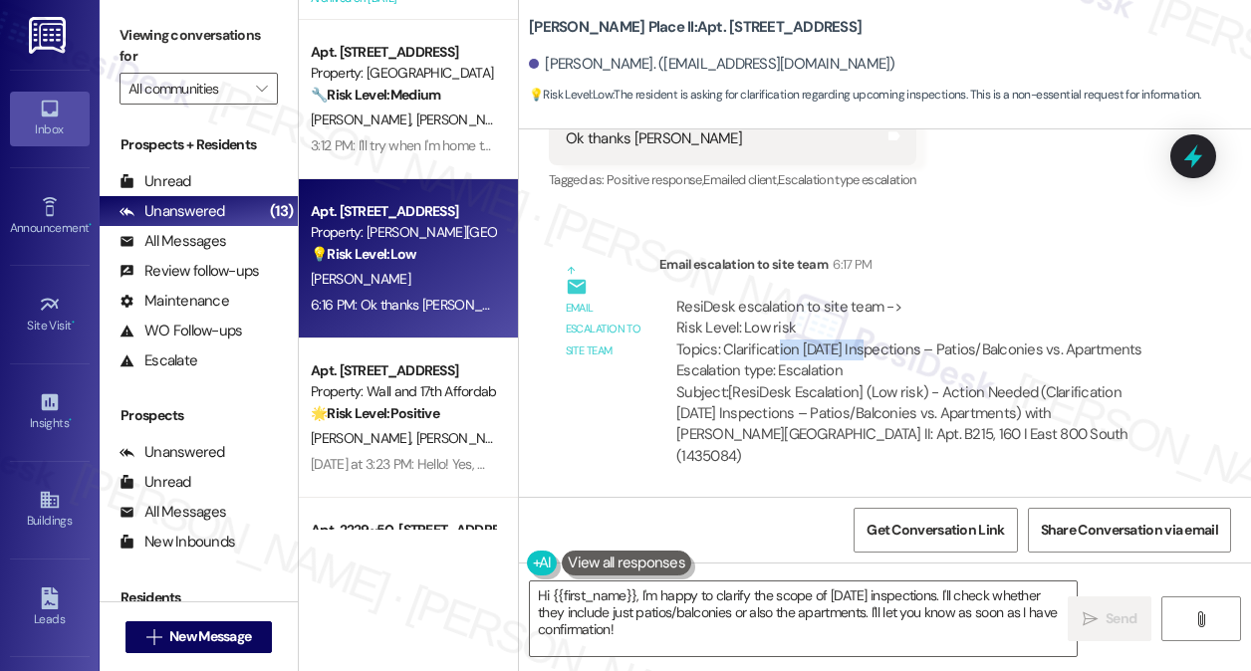
drag, startPoint x: 777, startPoint y: 350, endPoint x: 903, endPoint y: 365, distance: 127.4
click at [900, 364] on div "ResiDesk escalation to site team -> Risk Level: Low risk Topics: Clarification …" at bounding box center [918, 340] width 485 height 86
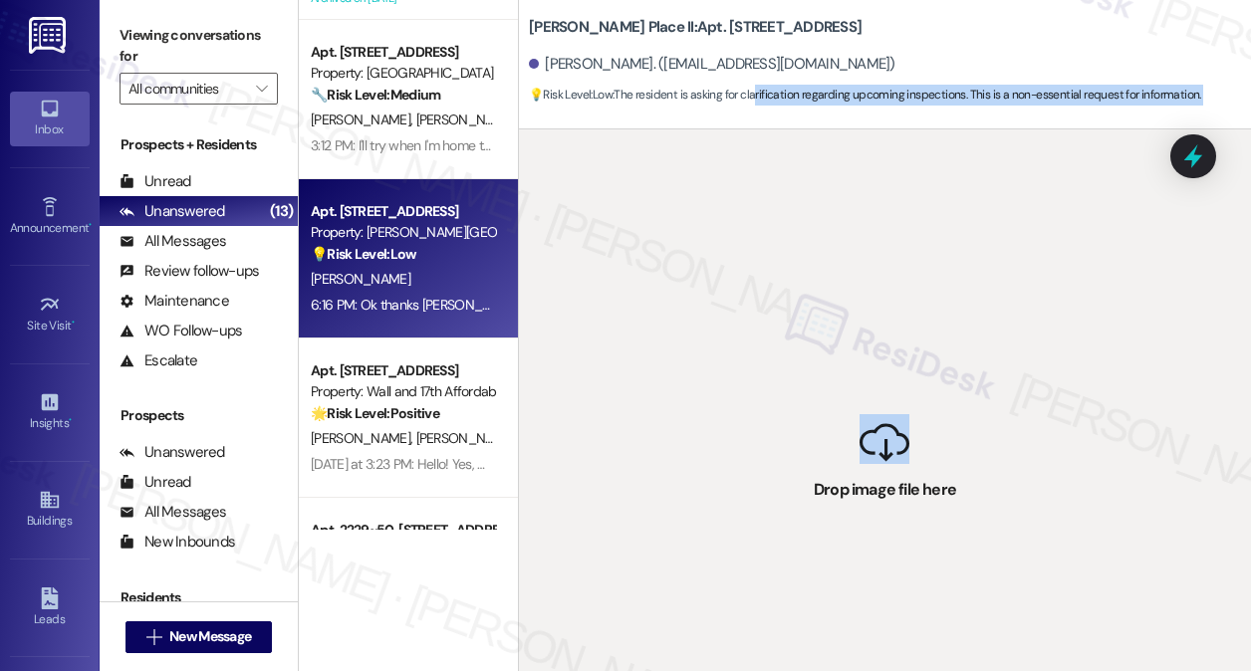
drag, startPoint x: 906, startPoint y: 458, endPoint x: 762, endPoint y: 97, distance: 389.3
click at [762, 97] on div "Brigham Place II: Apt. B215, 160 I East 800 South Sarah Benson. (ludeane1987@gm…" at bounding box center [884, 335] width 733 height 671
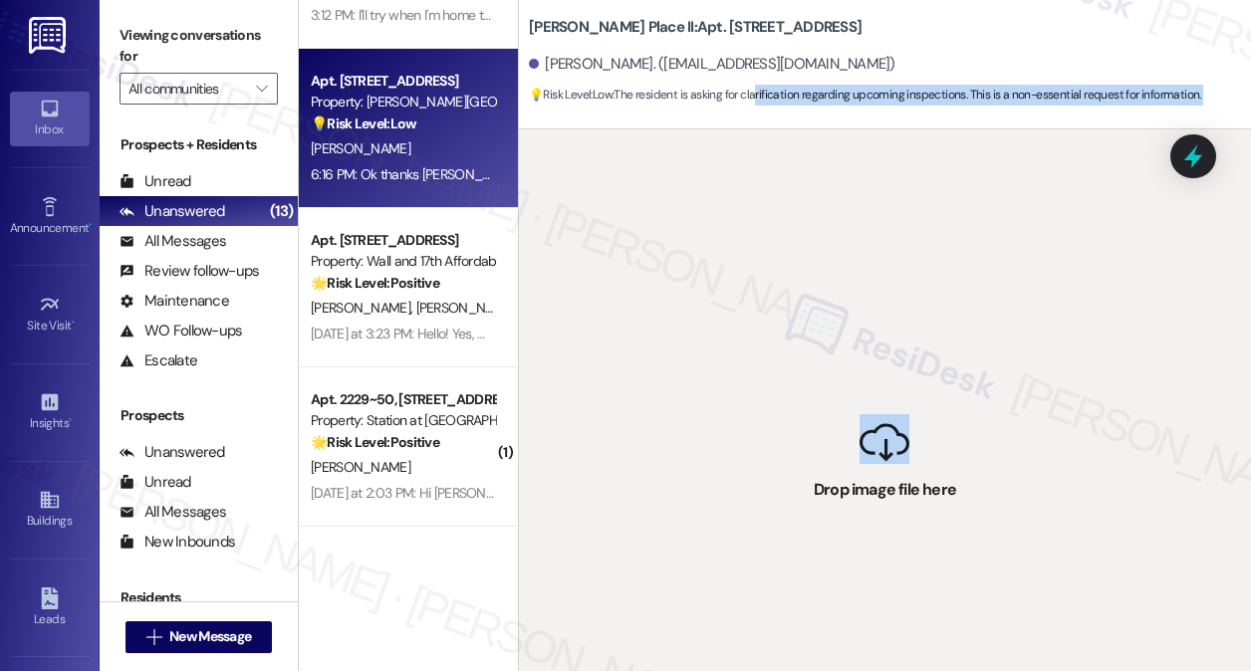
scroll to position [697, 0]
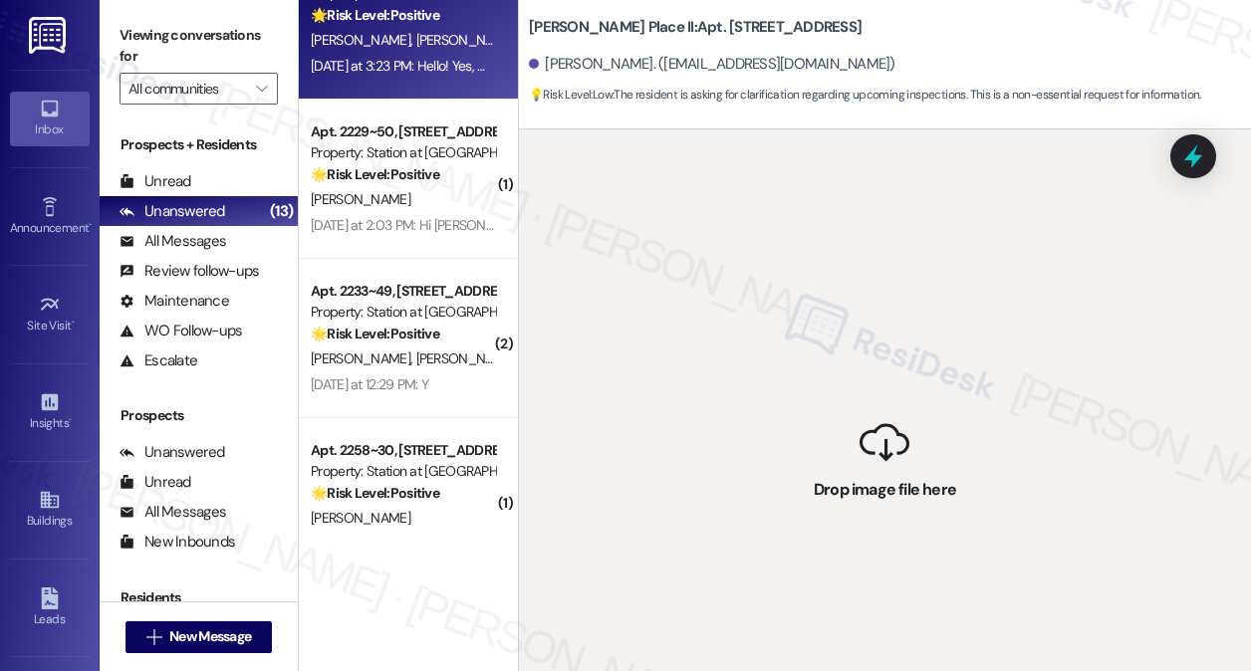
click at [418, 63] on div "Yesterday at 3:23 PM: Hello! Yes, we like the apartment, it's beautifu Yesterda…" at bounding box center [493, 66] width 364 height 18
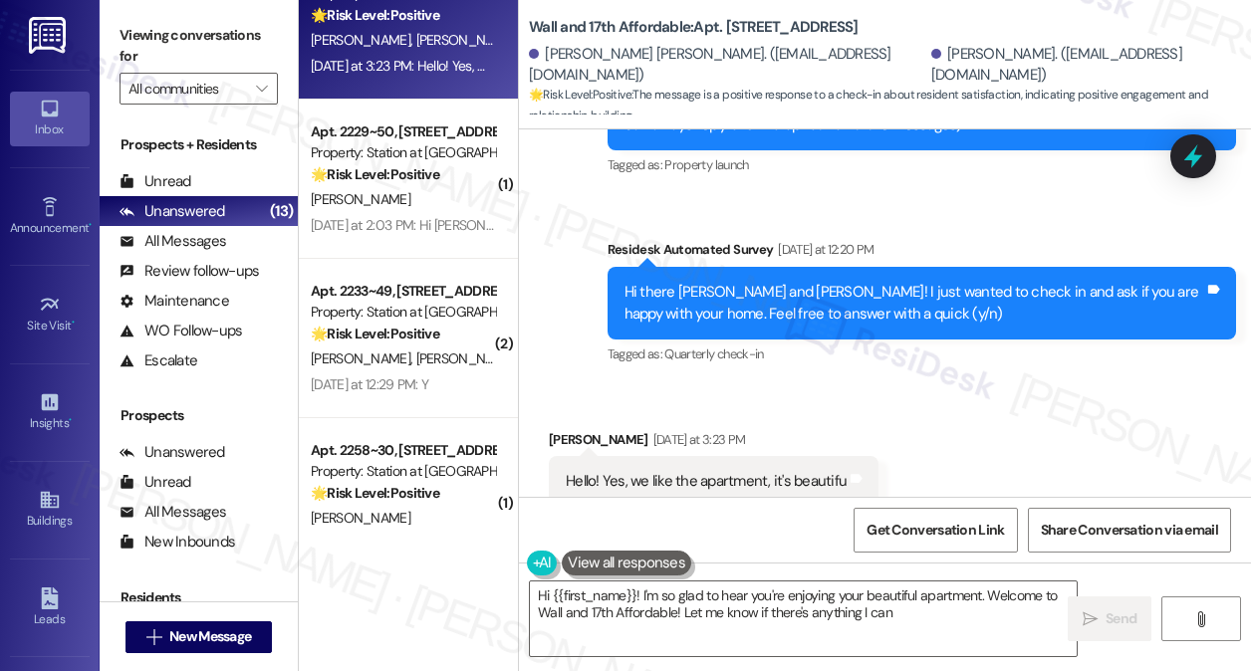
scroll to position [375, 0]
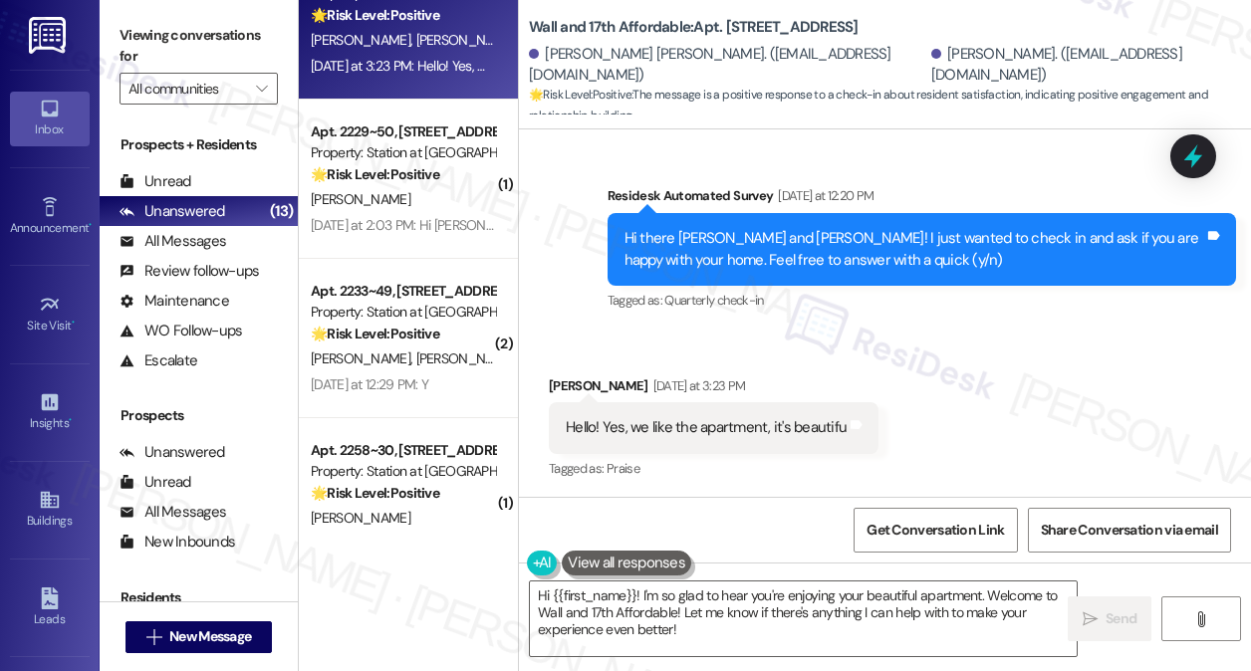
click at [745, 414] on div "Hello! Yes, we like the apartment, it's beautifu Tags and notes" at bounding box center [714, 427] width 330 height 51
click at [886, 234] on div "Hi there Luis Miguel and Yessica! I just wanted to check in and ask if you are …" at bounding box center [914, 249] width 581 height 43
click at [111, 34] on div "Viewing conversations for All communities " at bounding box center [199, 62] width 198 height 124
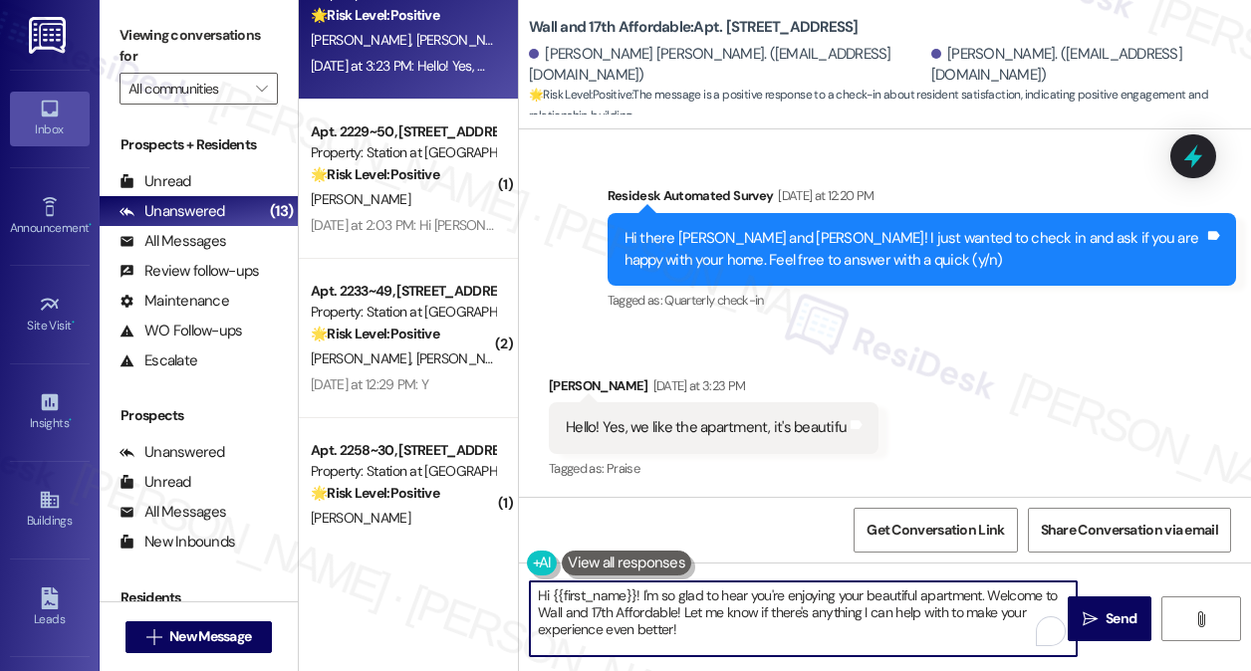
drag, startPoint x: 838, startPoint y: 622, endPoint x: 990, endPoint y: 595, distance: 154.9
click at [990, 595] on textarea "Hi {{first_name}}! I'm so glad to hear you're enjoying your beautiful apartment…" at bounding box center [803, 619] width 547 height 75
paste textarea "That’s awesome to hear, [PERSON_NAME]! Thank you! If you don’t mind, would you …"
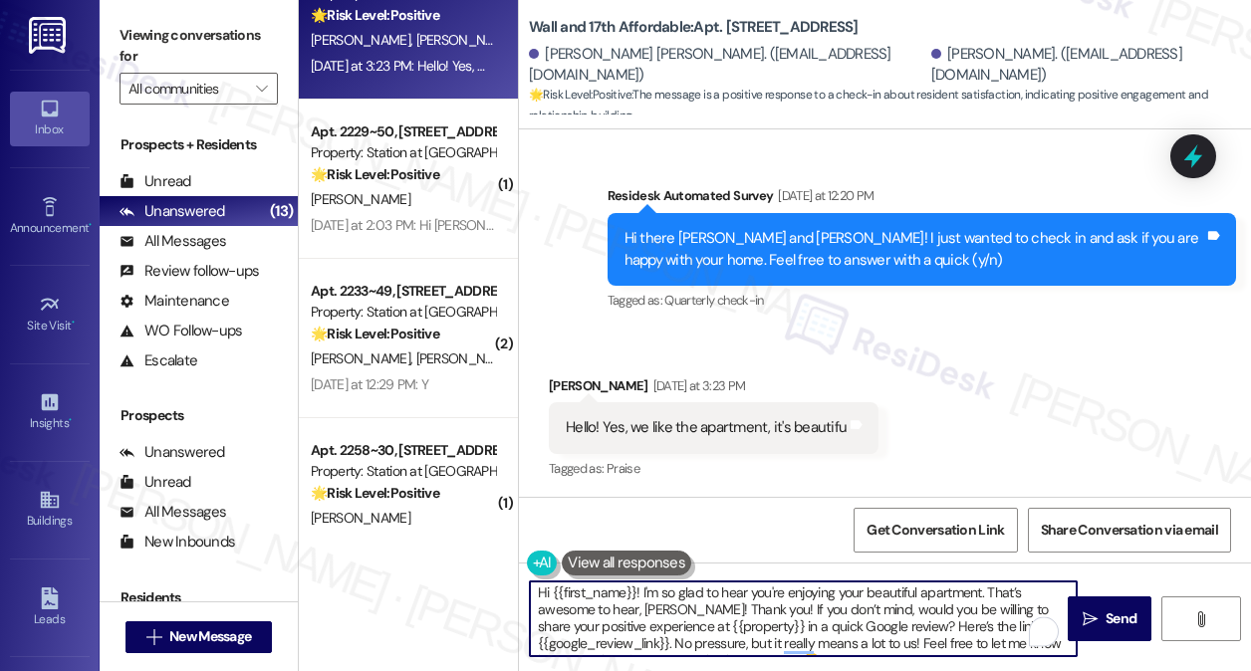
scroll to position [0, 0]
drag, startPoint x: 749, startPoint y: 613, endPoint x: 991, endPoint y: 592, distance: 243.0
click at [991, 592] on textarea "Hi {{first_name}}! I'm so glad to hear you're enjoying your beautiful apartment…" at bounding box center [803, 619] width 547 height 75
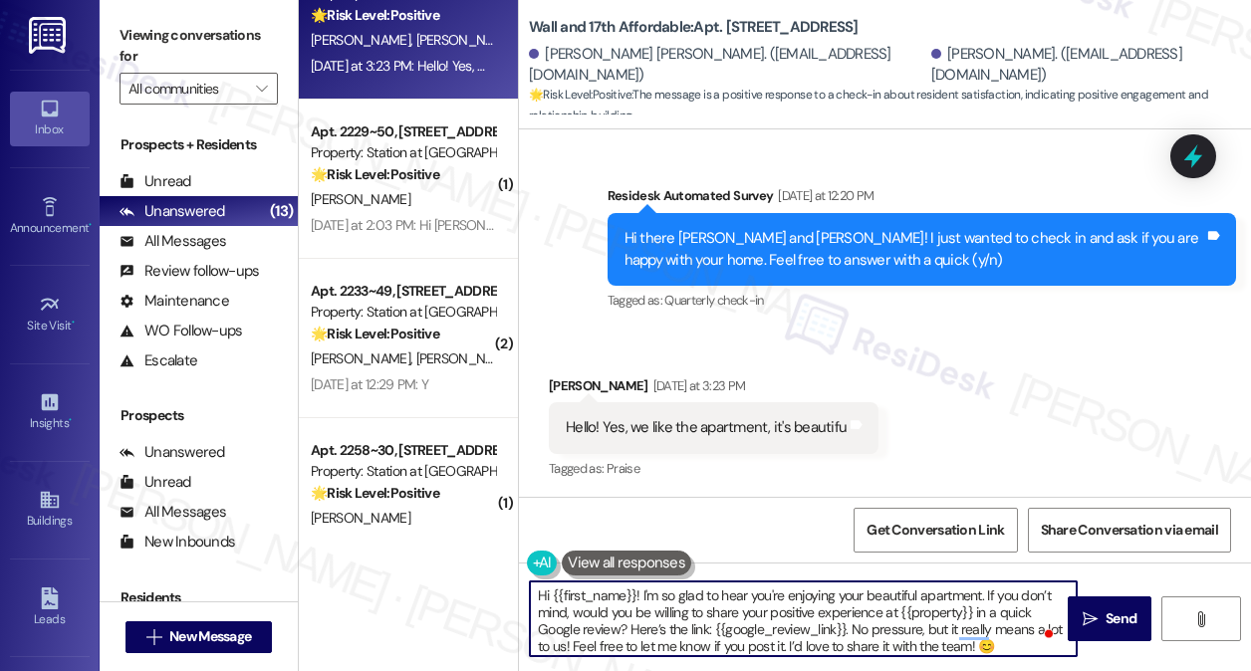
click at [573, 372] on div "Received via SMS Yessica Cartaya Yesterday at 3:23 PM Hello! Yes, we like the a…" at bounding box center [714, 430] width 360 height 138
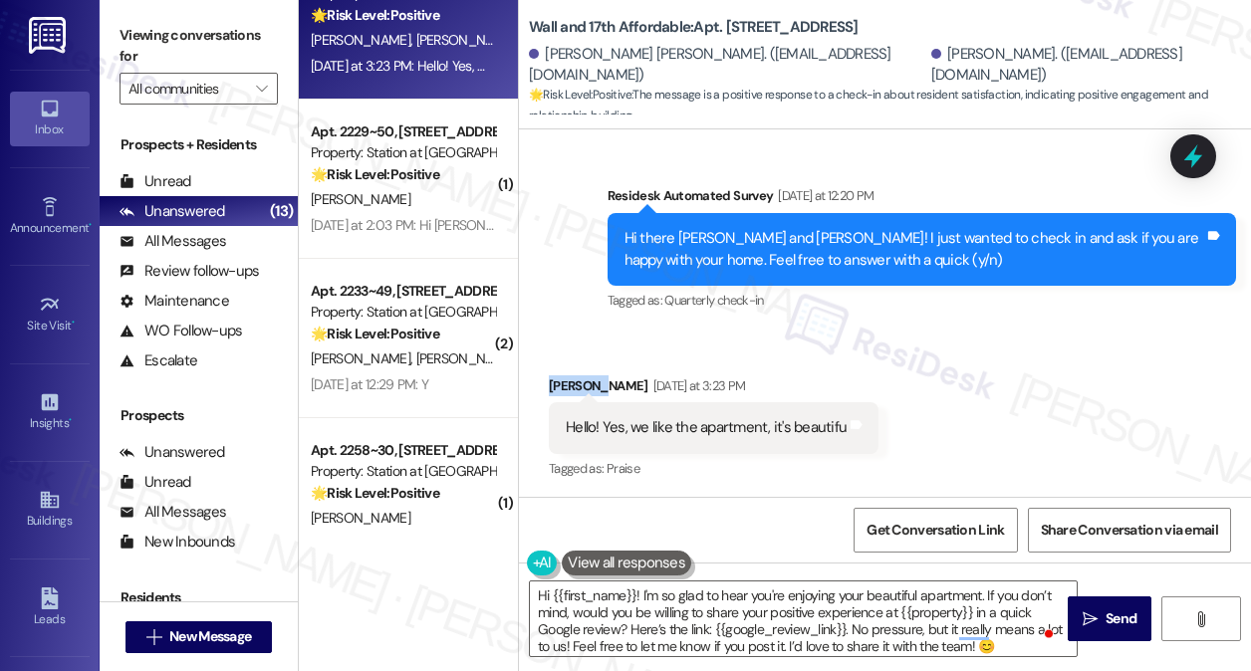
click at [572, 371] on div "Received via SMS Yessica Cartaya Yesterday at 3:23 PM Hello! Yes, we like the a…" at bounding box center [714, 430] width 360 height 138
copy div "Yessica"
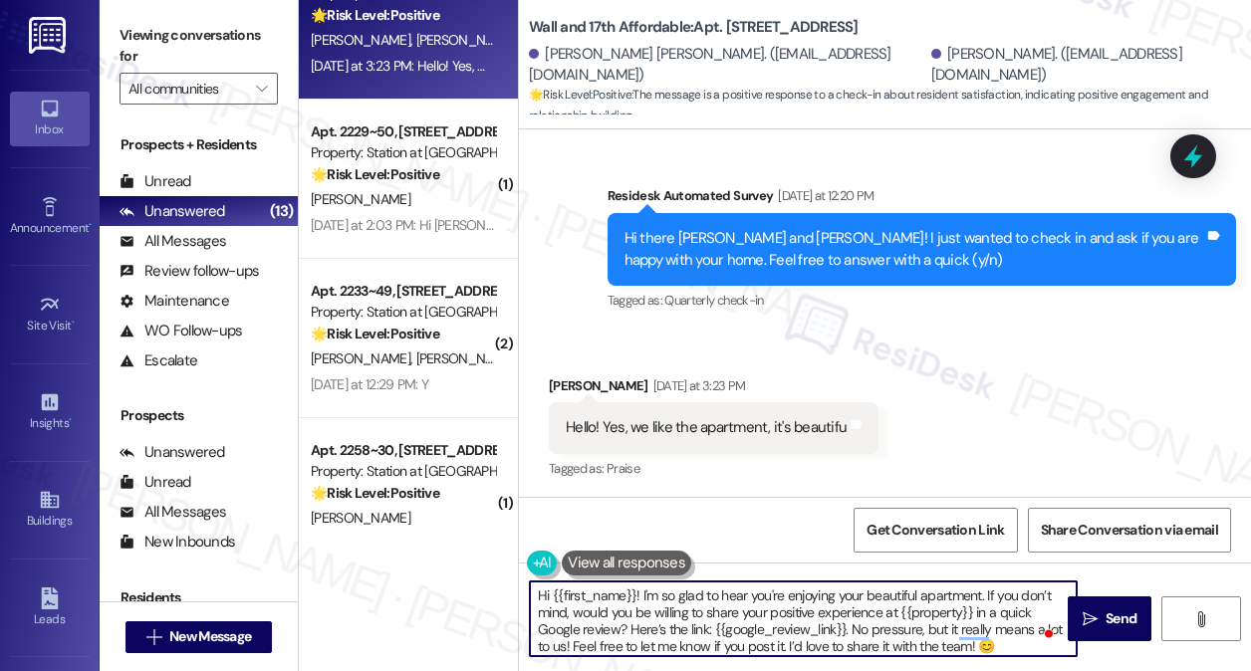
drag, startPoint x: 551, startPoint y: 588, endPoint x: 637, endPoint y: 577, distance: 87.3
click at [637, 581] on div "Hi {{first_name}}! I'm so glad to hear you're enjoying your beautiful apartment…" at bounding box center [793, 619] width 549 height 77
paste textarea "Yessica"
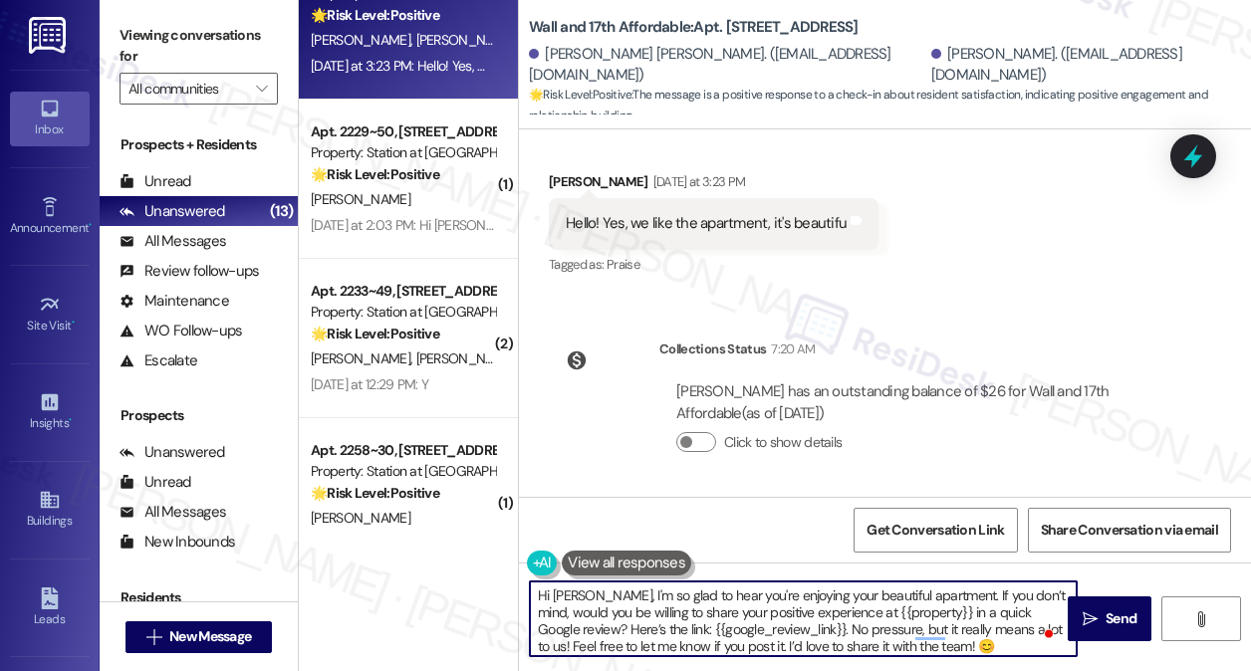
scroll to position [582, 0]
click at [793, 642] on textarea "Hi Yessica, I'm so glad to hear you're enjoying your beautiful apartment. If yo…" at bounding box center [803, 619] width 547 height 75
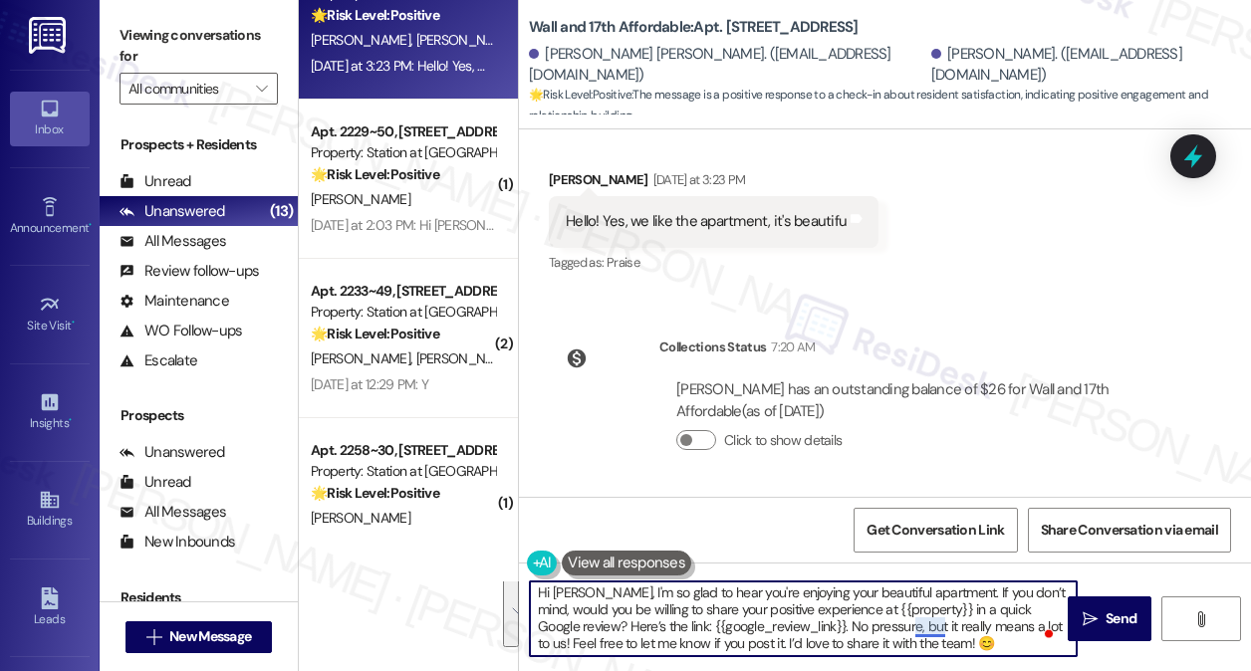
click at [951, 626] on textarea "Hi Yessica, I'm so glad to hear you're enjoying your beautiful apartment. If yo…" at bounding box center [803, 619] width 547 height 75
click at [845, 610] on textarea "Hi Yessica, I'm so glad to hear you're enjoying your beautiful apartment. If yo…" at bounding box center [803, 619] width 547 height 75
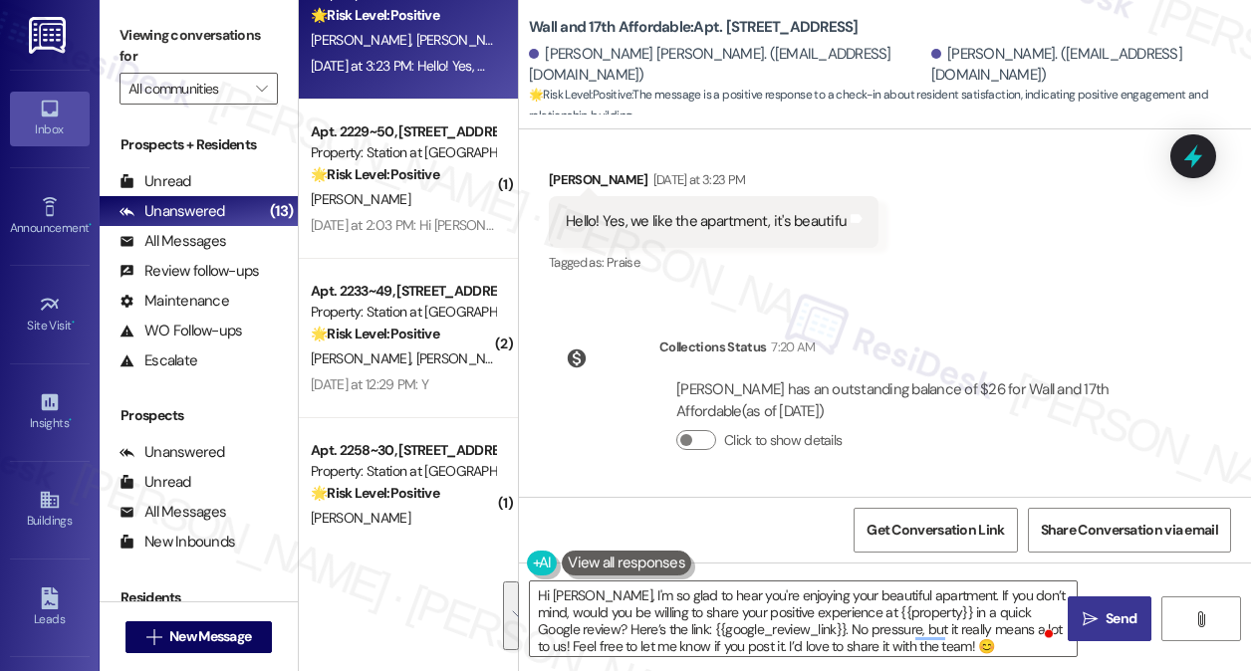
click at [1102, 620] on span "Send" at bounding box center [1120, 619] width 39 height 21
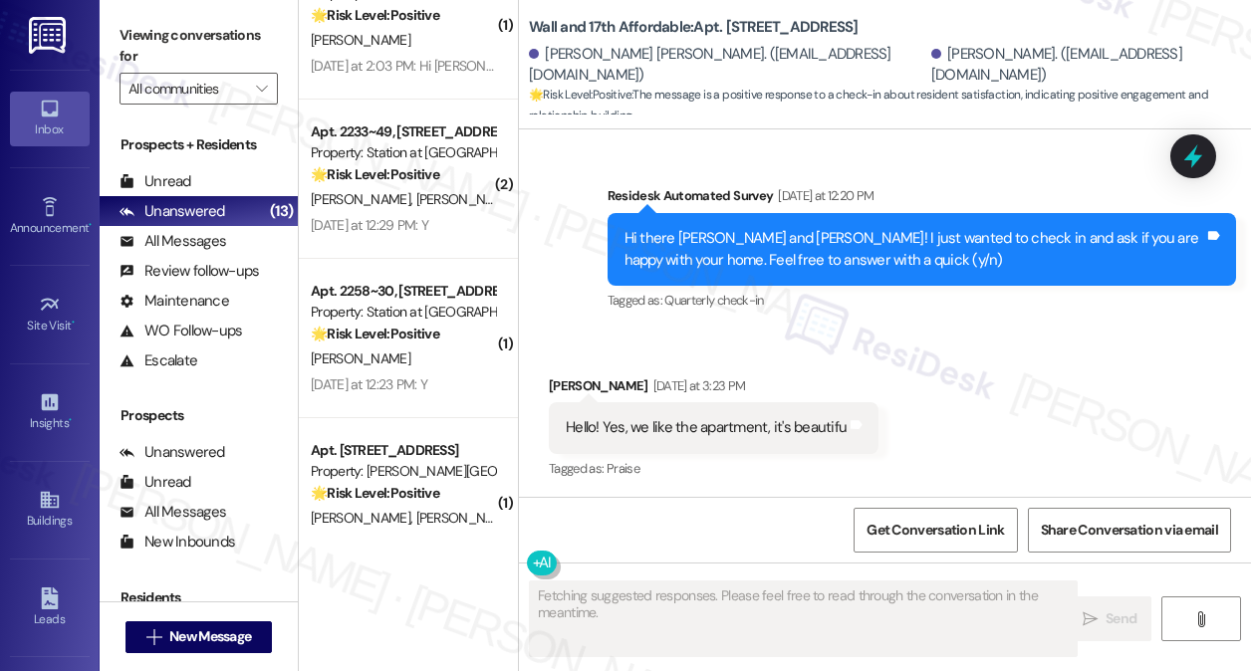
scroll to position [805, 0]
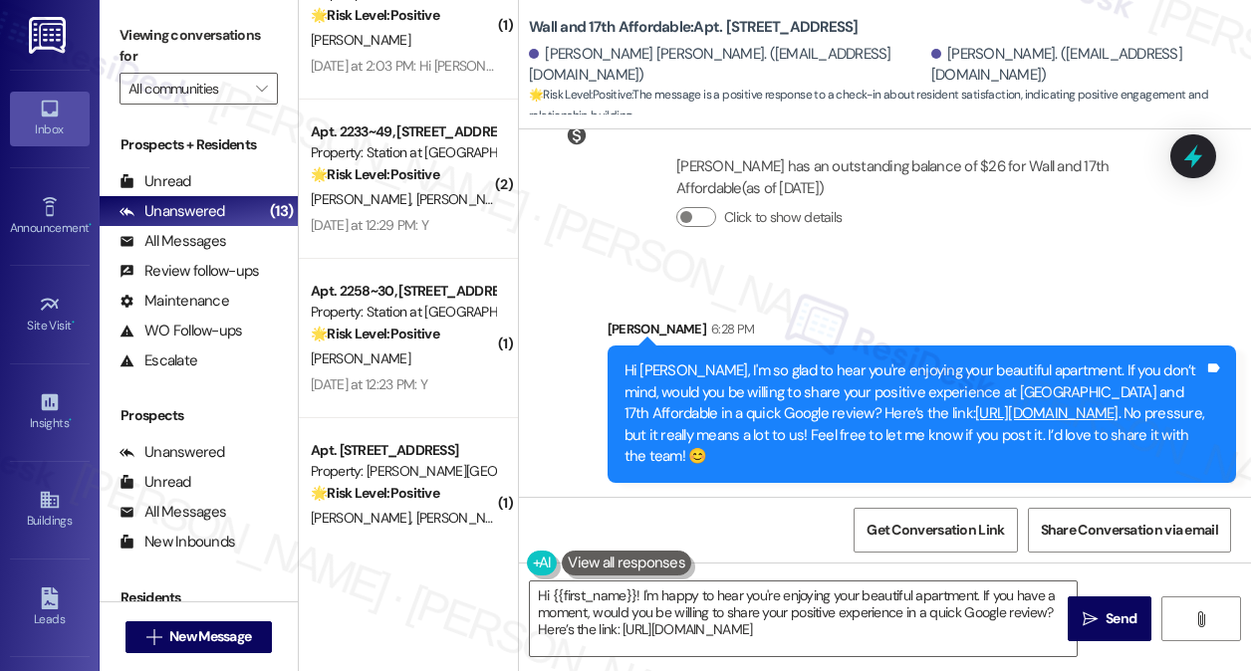
type textarea "Hi {{first_name}}! I'm happy to hear you're enjoying your beautiful apartment. …"
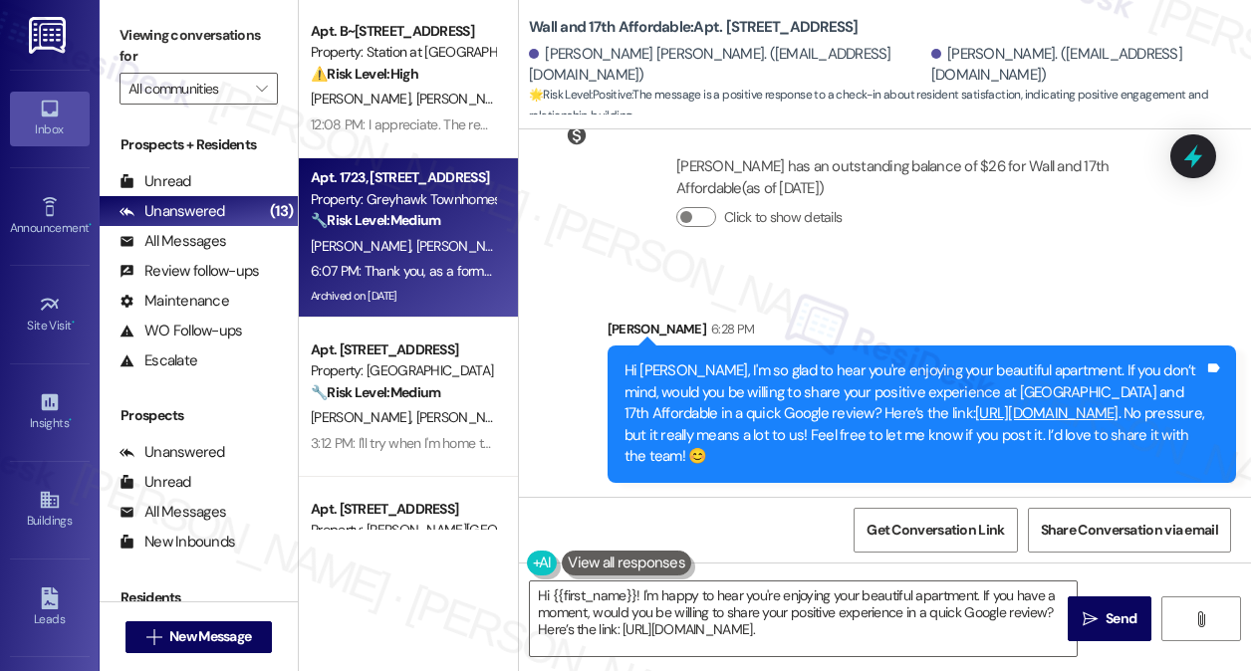
scroll to position [0, 0]
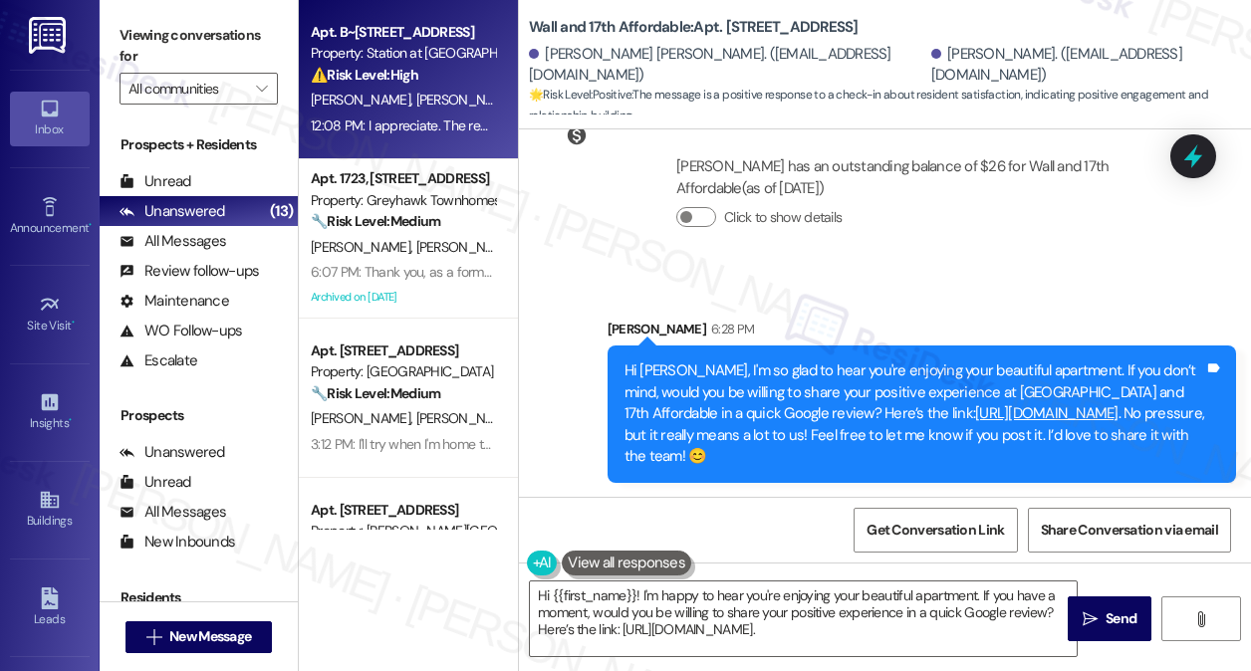
click at [427, 122] on div "12:08 PM: I appreciate. The rental office is closed [DATE] and [DATE] but maint…" at bounding box center [588, 126] width 554 height 18
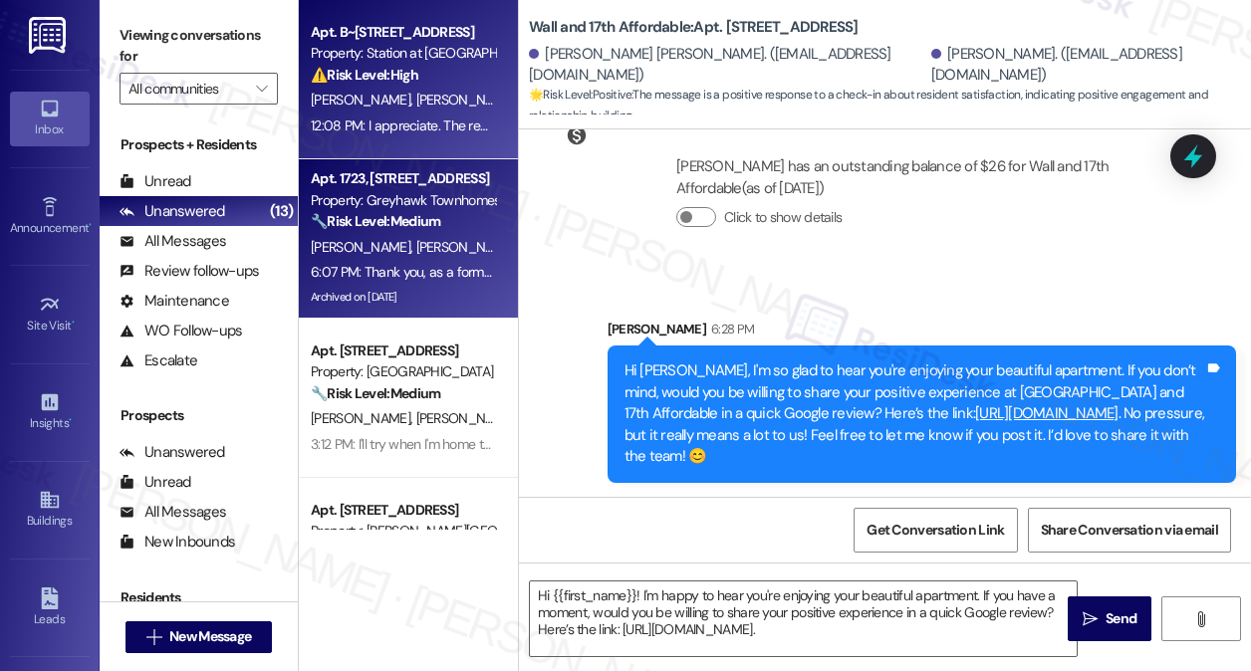
type textarea "Fetching suggested responses. Please feel free to read through the conversation…"
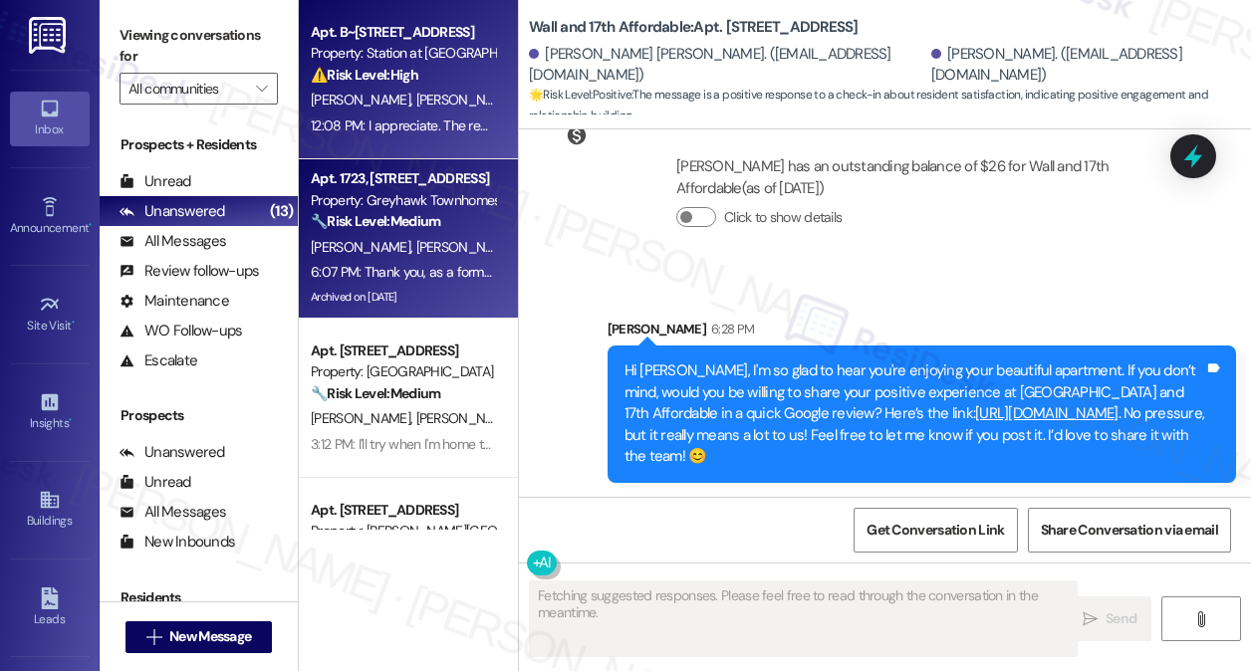
click at [451, 302] on div "Archived on [DATE]" at bounding box center [403, 297] width 188 height 25
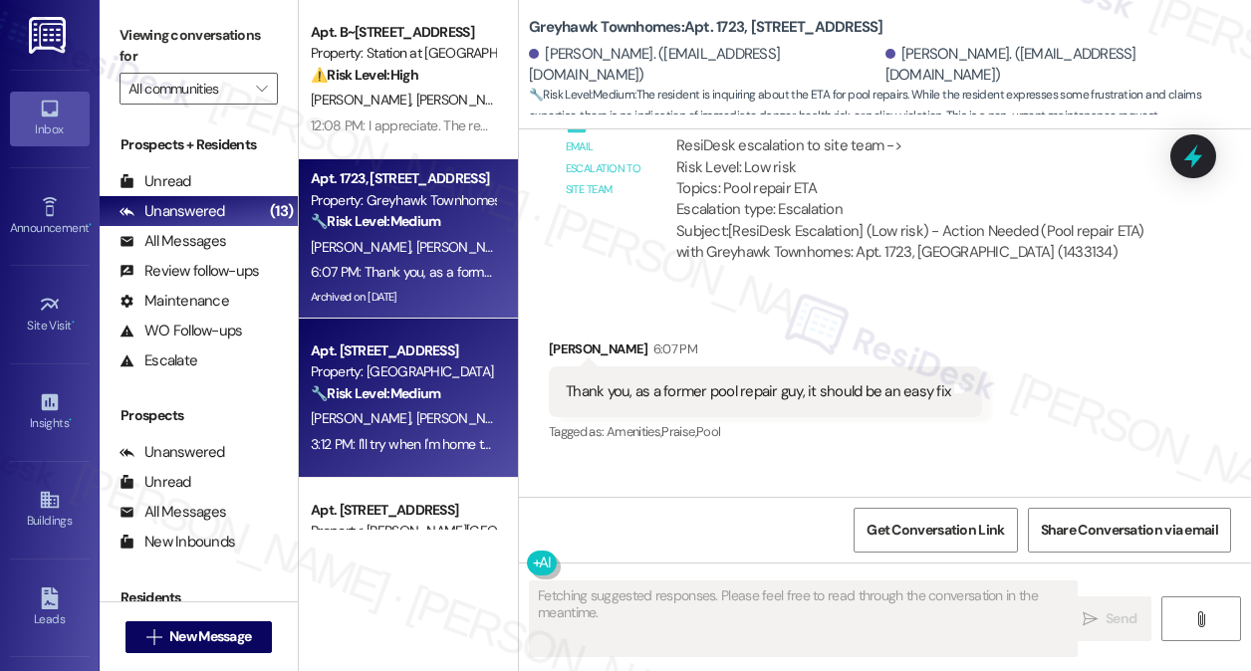
click at [425, 404] on div "🔧 Risk Level: Medium The resident is having trouble with the community center d…" at bounding box center [403, 393] width 184 height 21
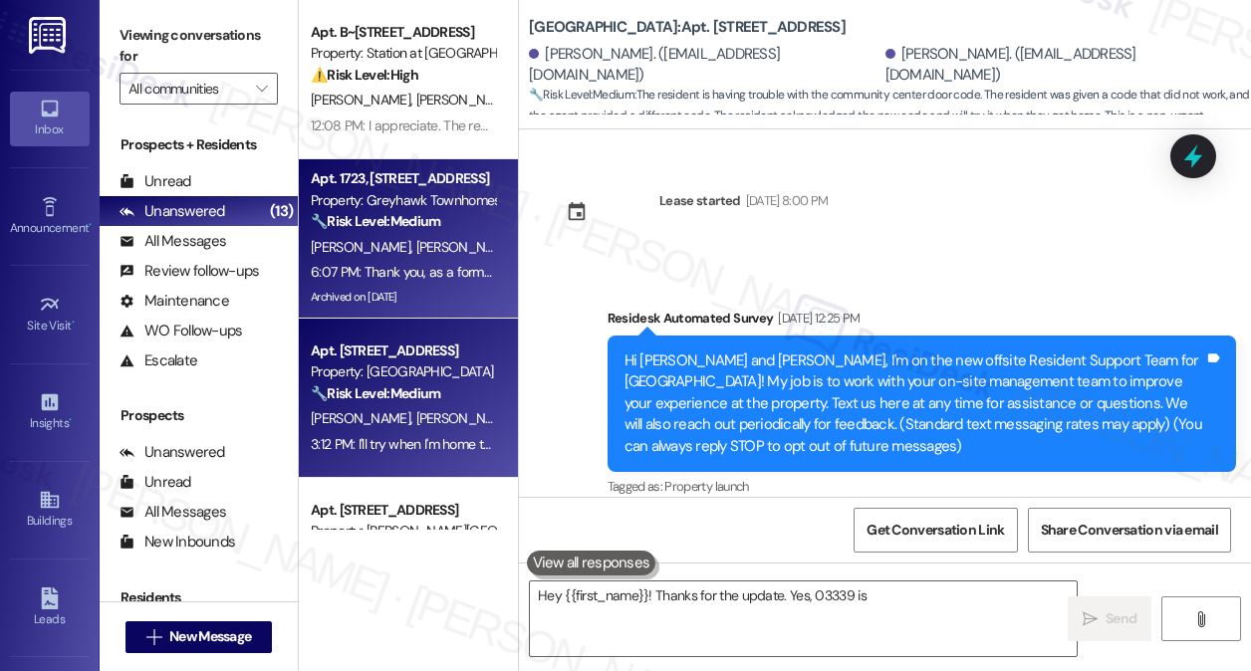
scroll to position [4282, 0]
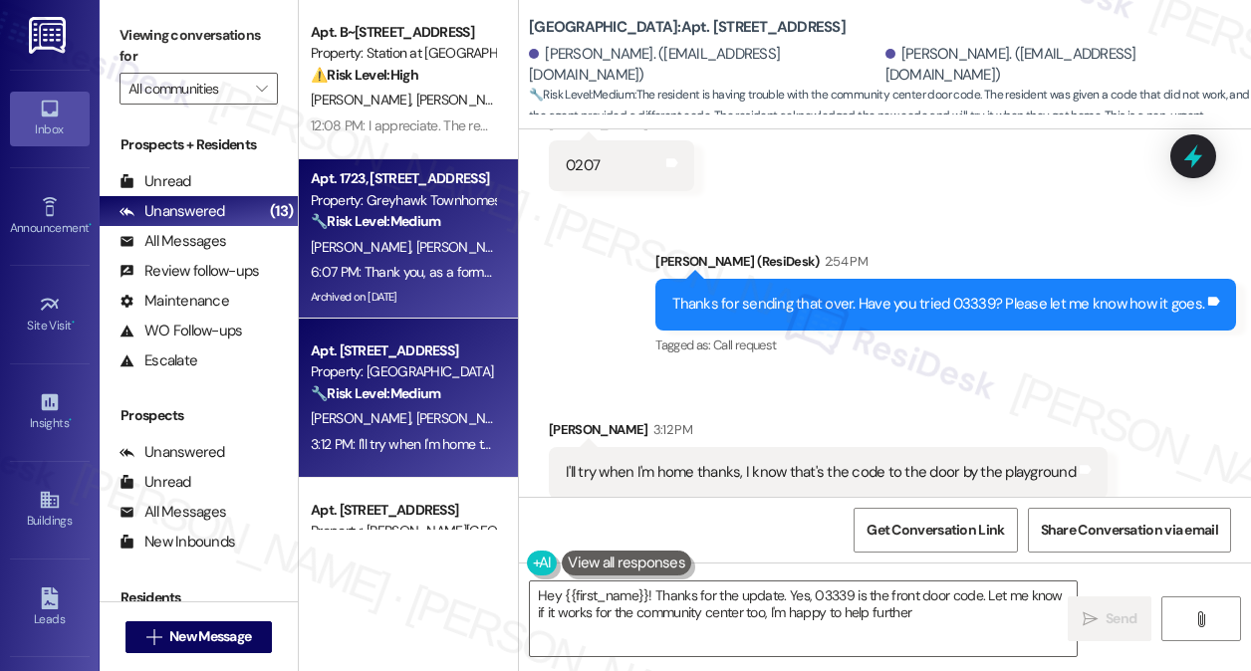
type textarea "Hey {{first_name}}! Thanks for the update. Yes, 03339 is the front door code. L…"
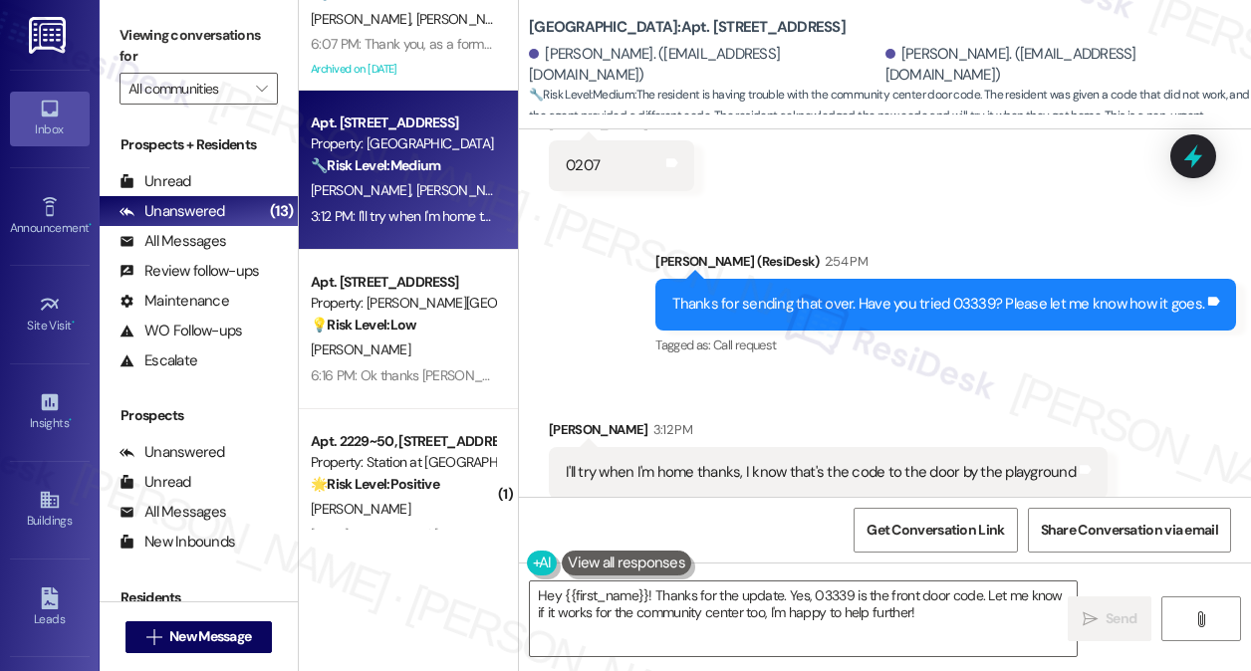
scroll to position [299, 0]
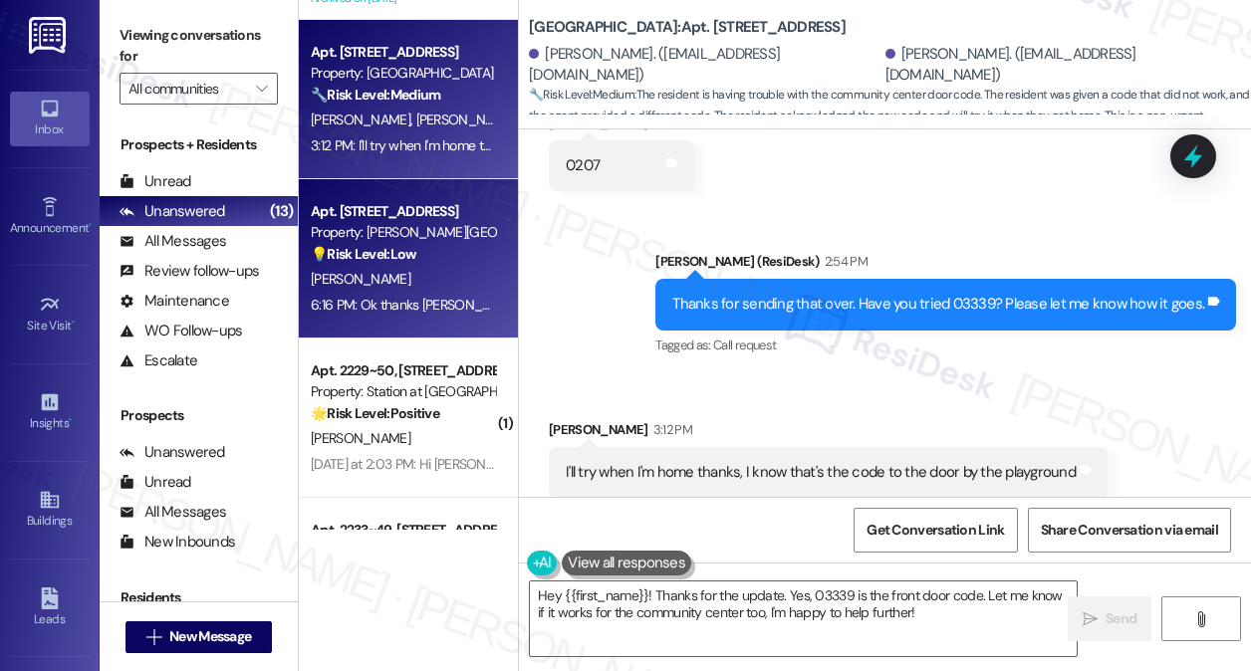
click at [442, 243] on div "Property: [PERSON_NAME][GEOGRAPHIC_DATA]" at bounding box center [403, 232] width 184 height 21
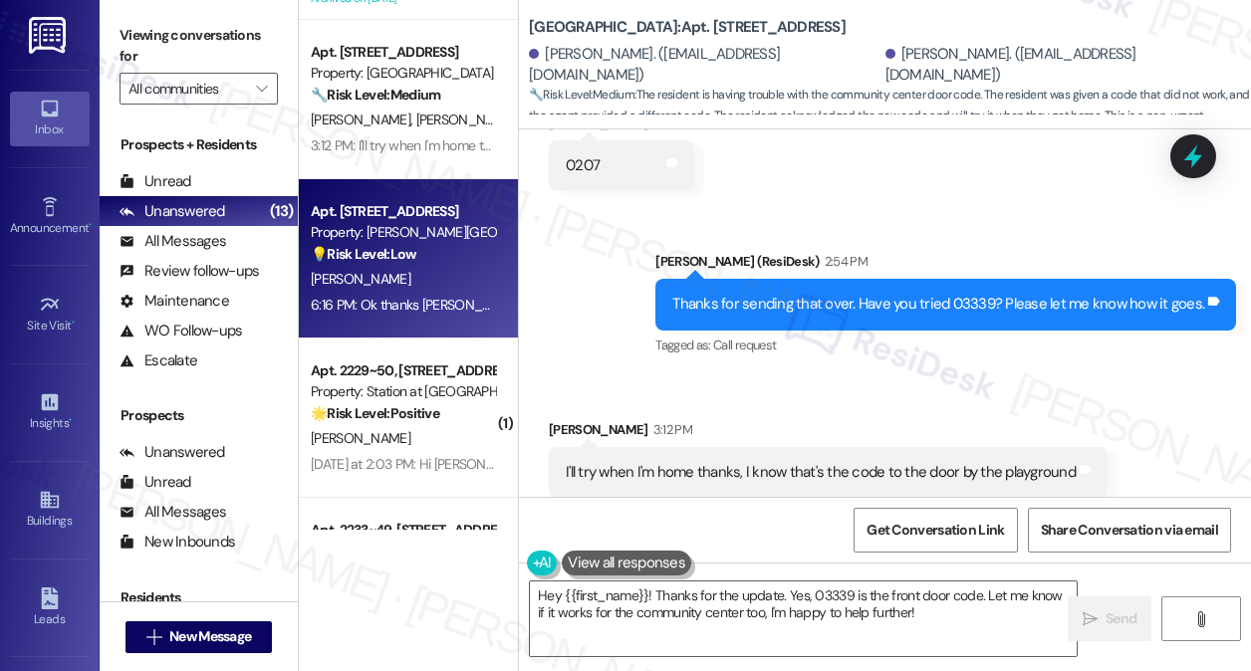
type textarea "Fetching suggested responses. Please feel free to read through the conversation…"
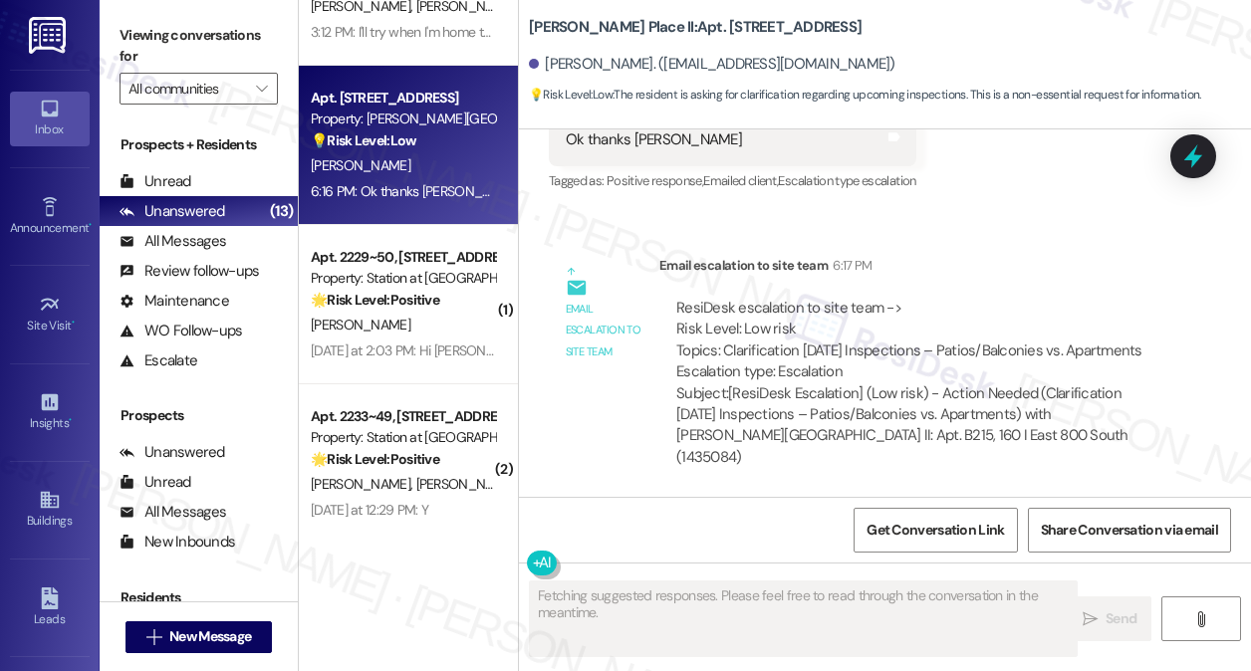
scroll to position [0, 0]
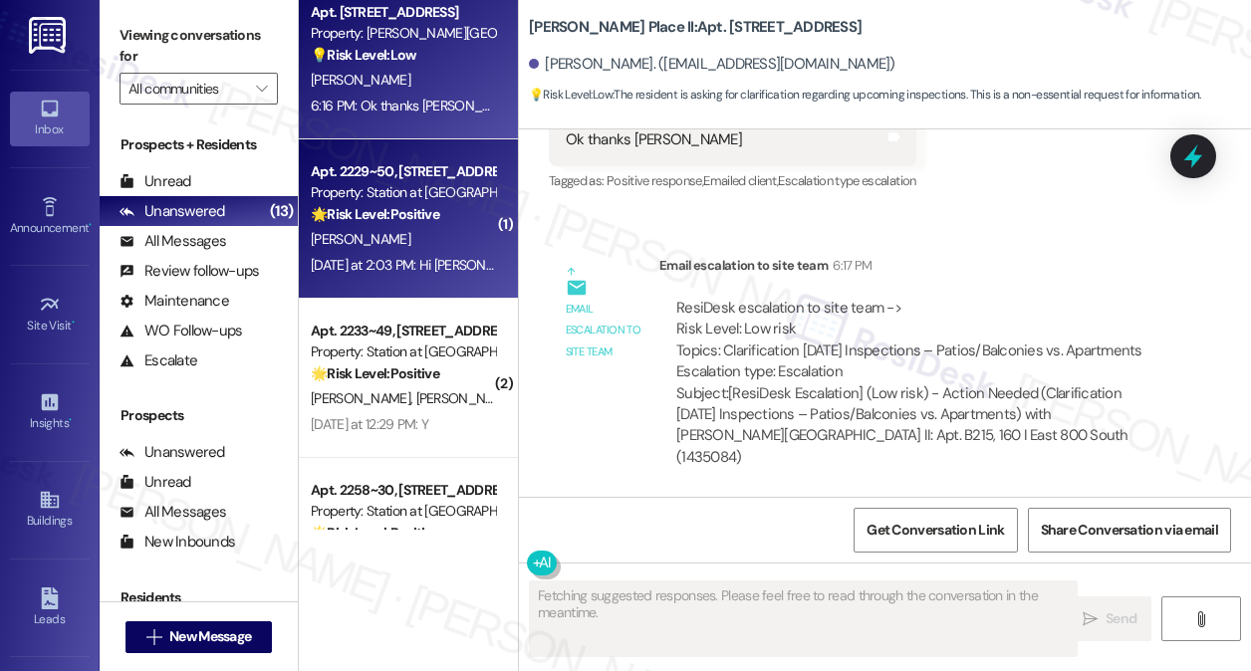
click at [456, 200] on div "Property: Station at [GEOGRAPHIC_DATA][PERSON_NAME]" at bounding box center [403, 192] width 184 height 21
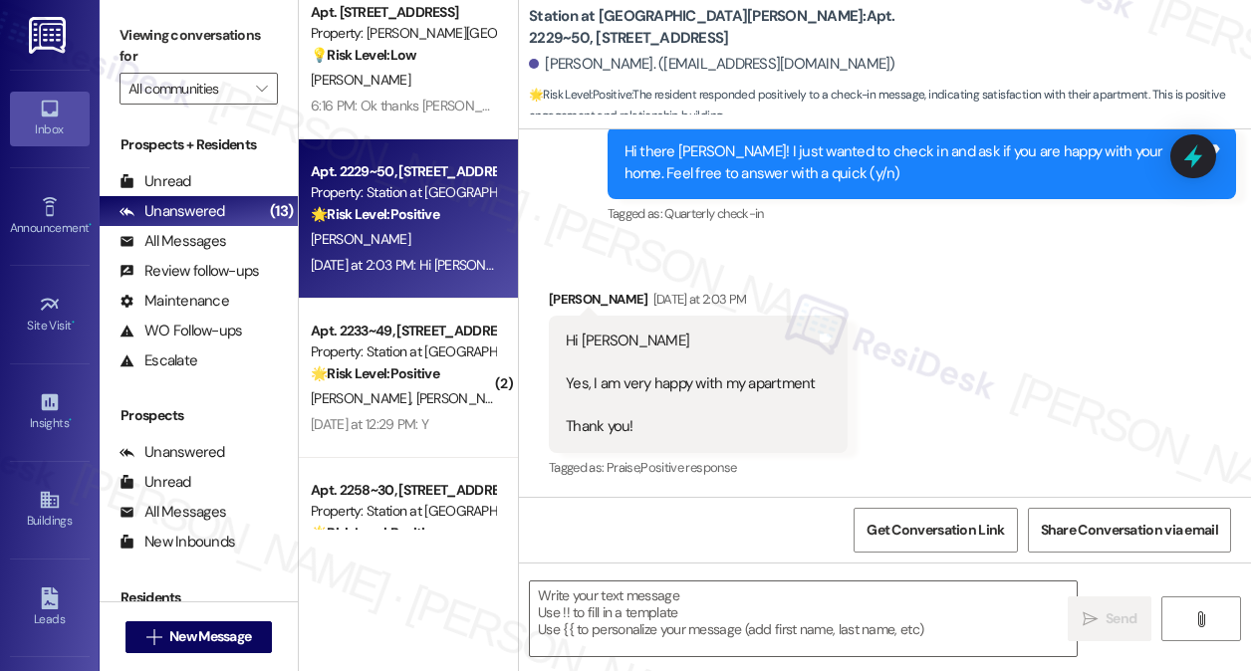
click at [693, 370] on div "Hi Sarah Yes, I am very happy with my apartment Thank you!" at bounding box center [691, 384] width 250 height 107
click at [718, 595] on textarea at bounding box center [803, 619] width 547 height 75
click at [114, 40] on div "Viewing conversations for All communities " at bounding box center [199, 62] width 198 height 124
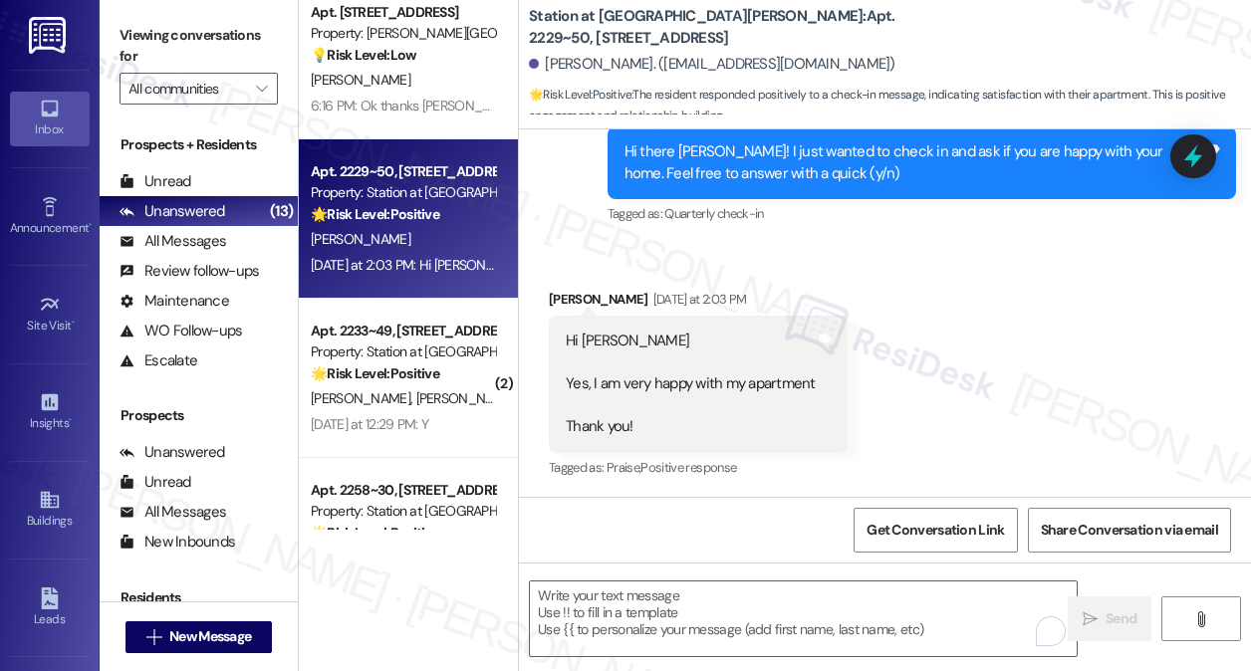
click at [625, 569] on div " Send " at bounding box center [885, 637] width 732 height 149
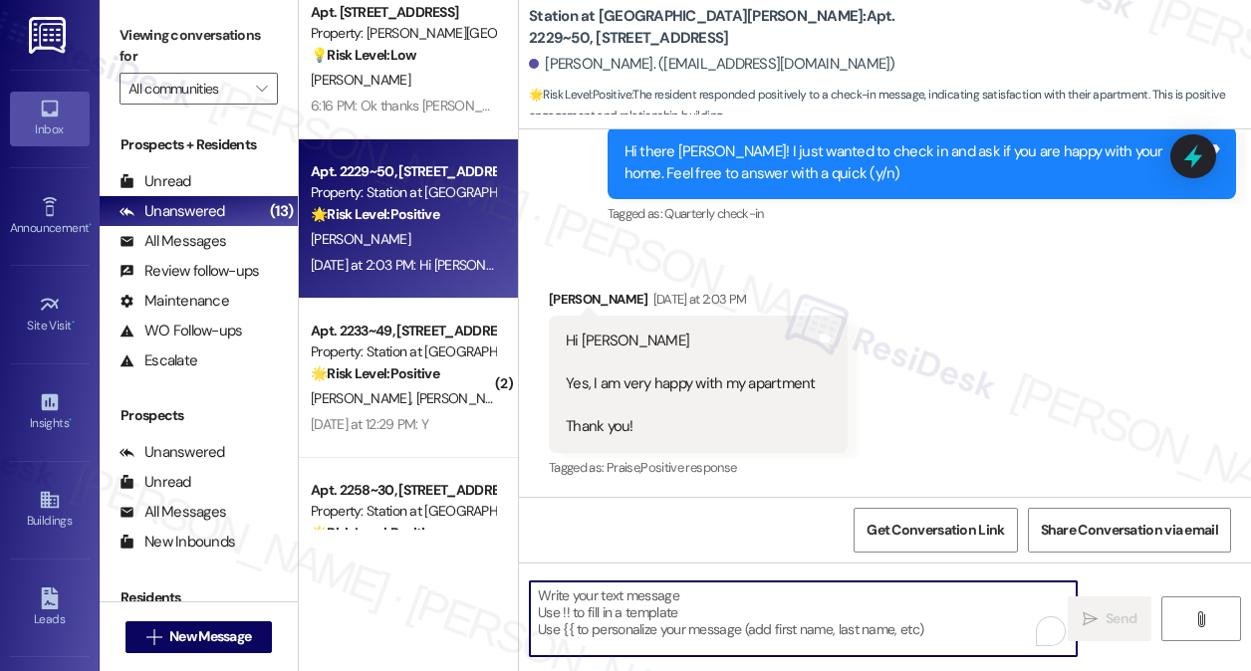
click at [615, 610] on textarea "To enrich screen reader interactions, please activate Accessibility in Grammarl…" at bounding box center [803, 619] width 547 height 75
paste textarea "That’s awesome to hear, [PERSON_NAME]! Thank you! If you don’t mind, would you …"
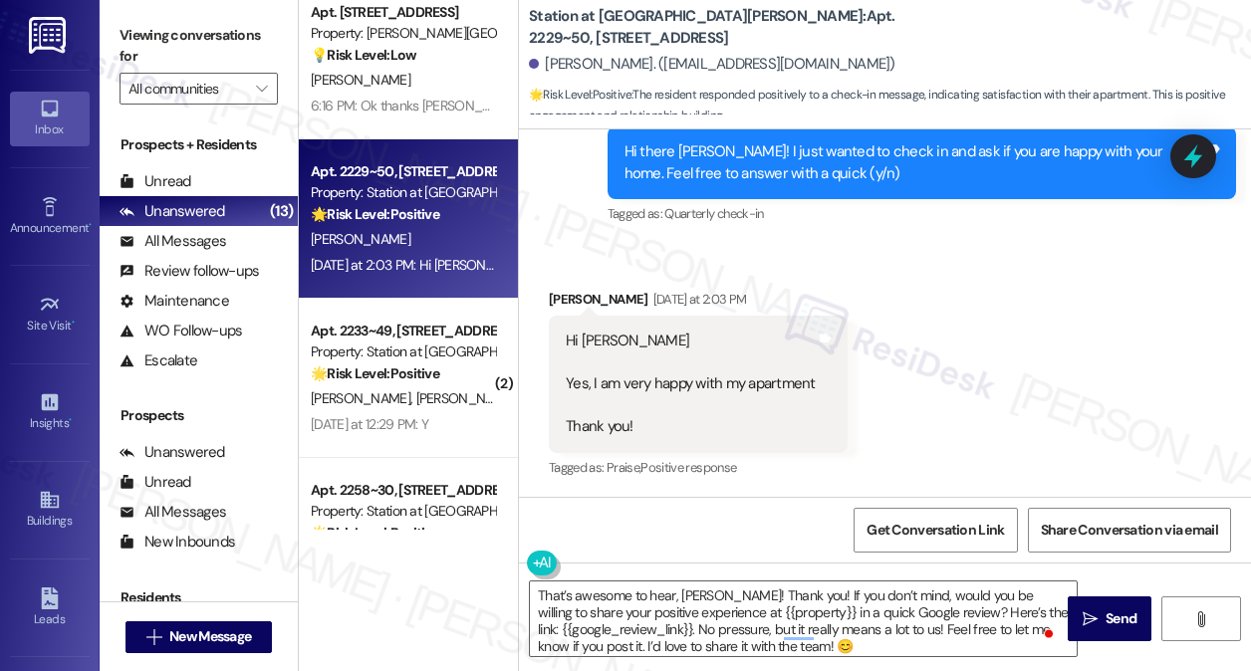
drag, startPoint x: 122, startPoint y: 20, endPoint x: 134, endPoint y: 27, distance: 13.8
click at [122, 20] on label "Viewing conversations for" at bounding box center [199, 46] width 158 height 53
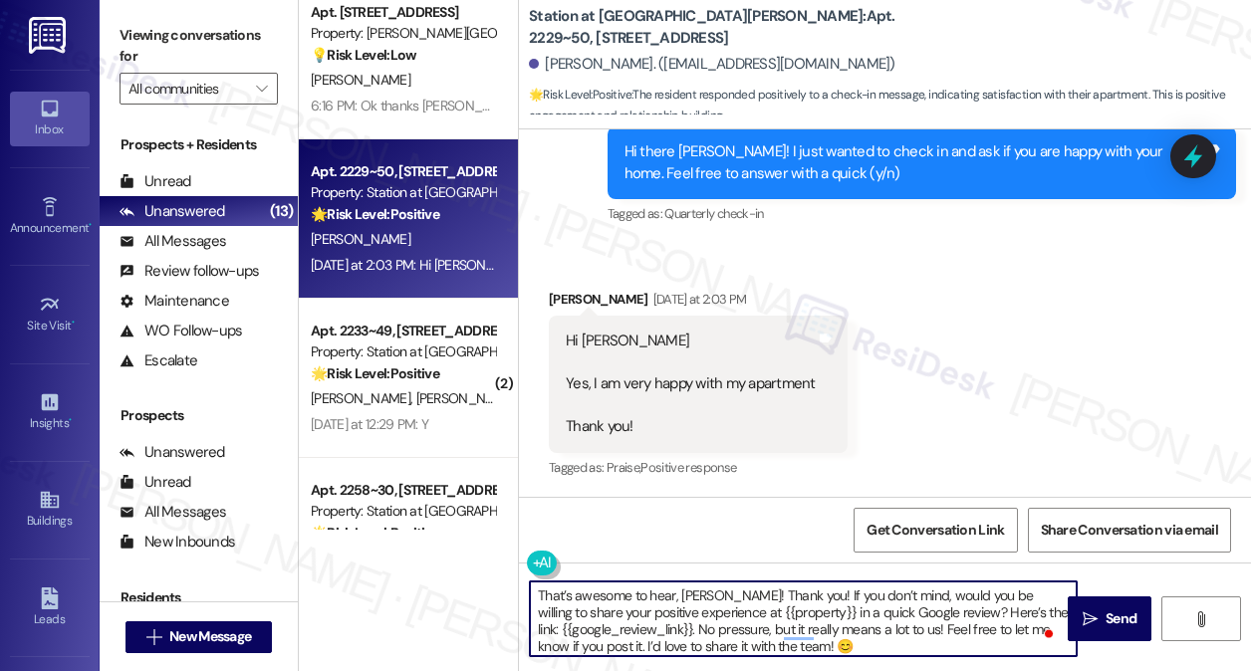
click at [533, 590] on textarea "That’s awesome to hear, [PERSON_NAME]! Thank you! If you don’t mind, would you …" at bounding box center [803, 619] width 547 height 75
paste textarea "Hi {{first_name}}! I'm glad to hear that you're happy with your home. Could I a…"
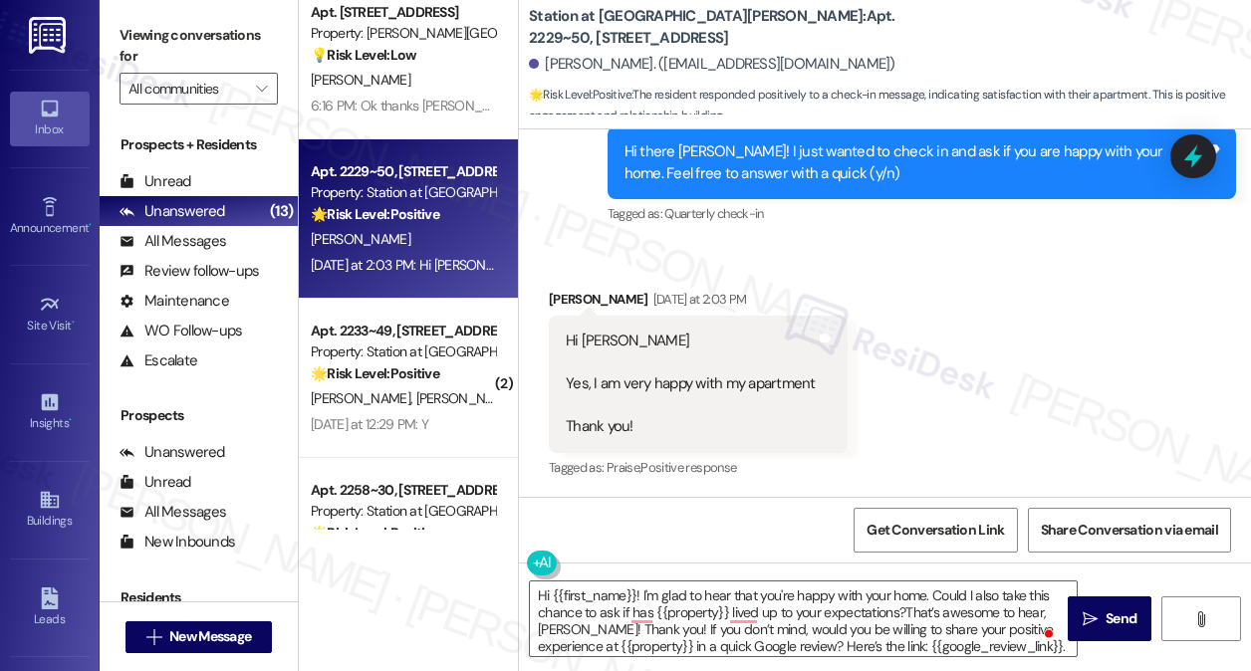
click at [557, 292] on div "Yvonne Carranza Yesterday at 2:03 PM" at bounding box center [698, 303] width 299 height 28
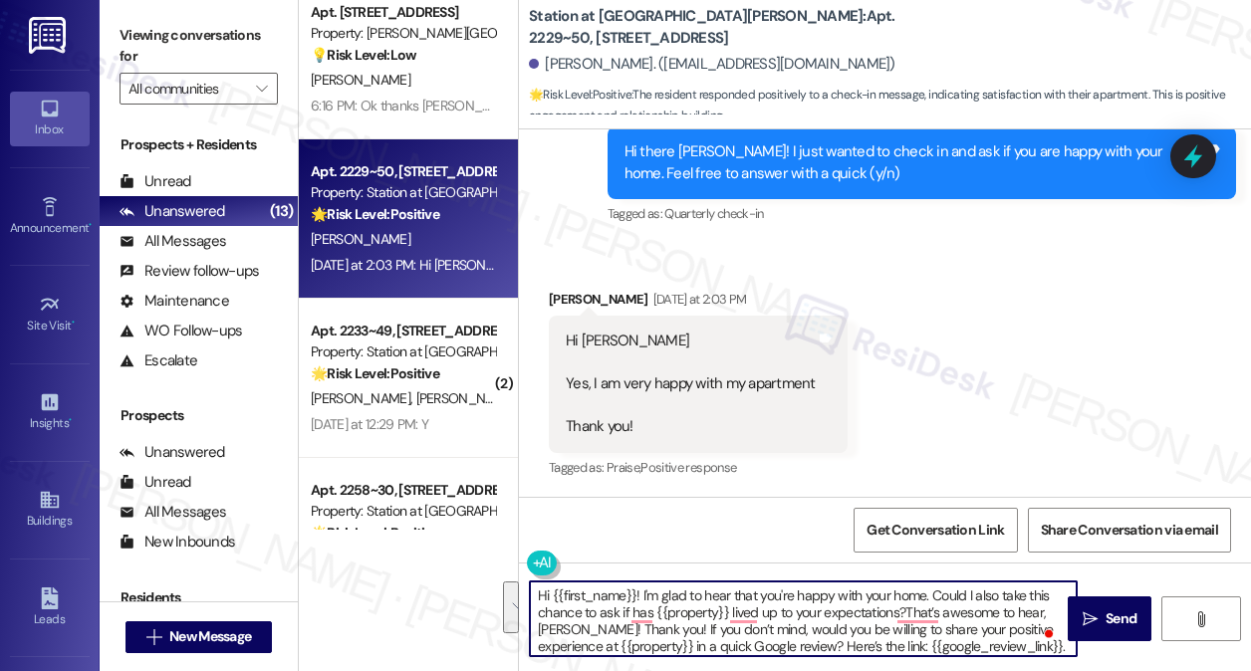
drag, startPoint x: 641, startPoint y: 631, endPoint x: 933, endPoint y: 585, distance: 295.5
click at [933, 585] on textarea "Hi {{first_name}}! I'm glad to hear that you're happy with your home. Could I a…" at bounding box center [803, 619] width 547 height 75
click at [570, 292] on div "Yvonne Carranza Yesterday at 2:03 PM" at bounding box center [698, 303] width 299 height 28
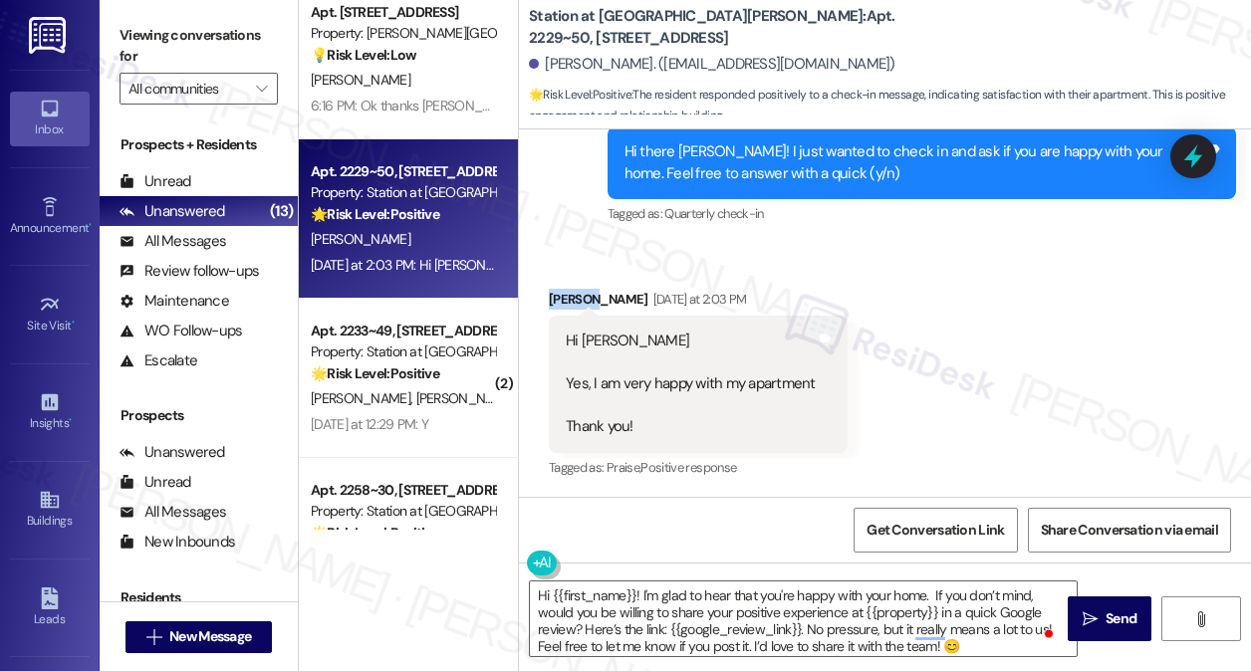
click at [570, 292] on div "Yvonne Carranza Yesterday at 2:03 PM" at bounding box center [698, 303] width 299 height 28
copy div "Yvonne"
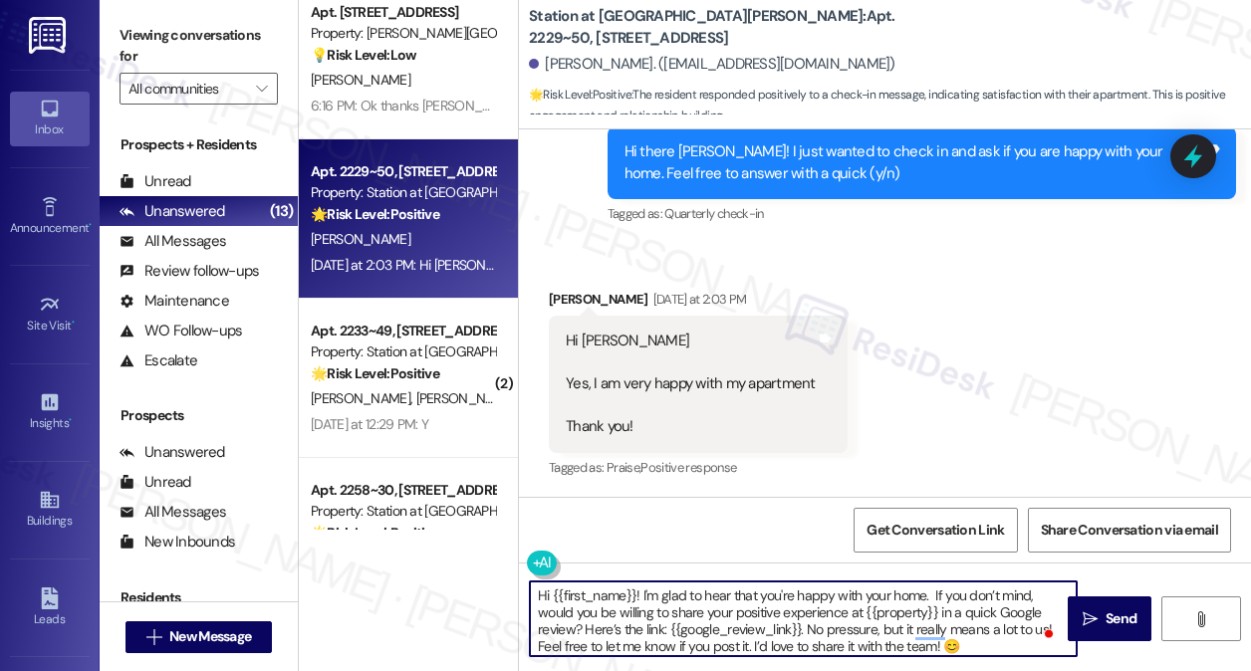
drag, startPoint x: 551, startPoint y: 594, endPoint x: 637, endPoint y: 591, distance: 86.7
click at [637, 591] on textarea "Hi {{first_name}}! I'm glad to hear that you're happy with your home. If you do…" at bounding box center [803, 619] width 547 height 75
paste textarea "Yvonne"
click at [685, 609] on textarea "Hi Yvonne! I'm glad to hear that you're happy with your home. If you don’t mind…" at bounding box center [803, 619] width 547 height 75
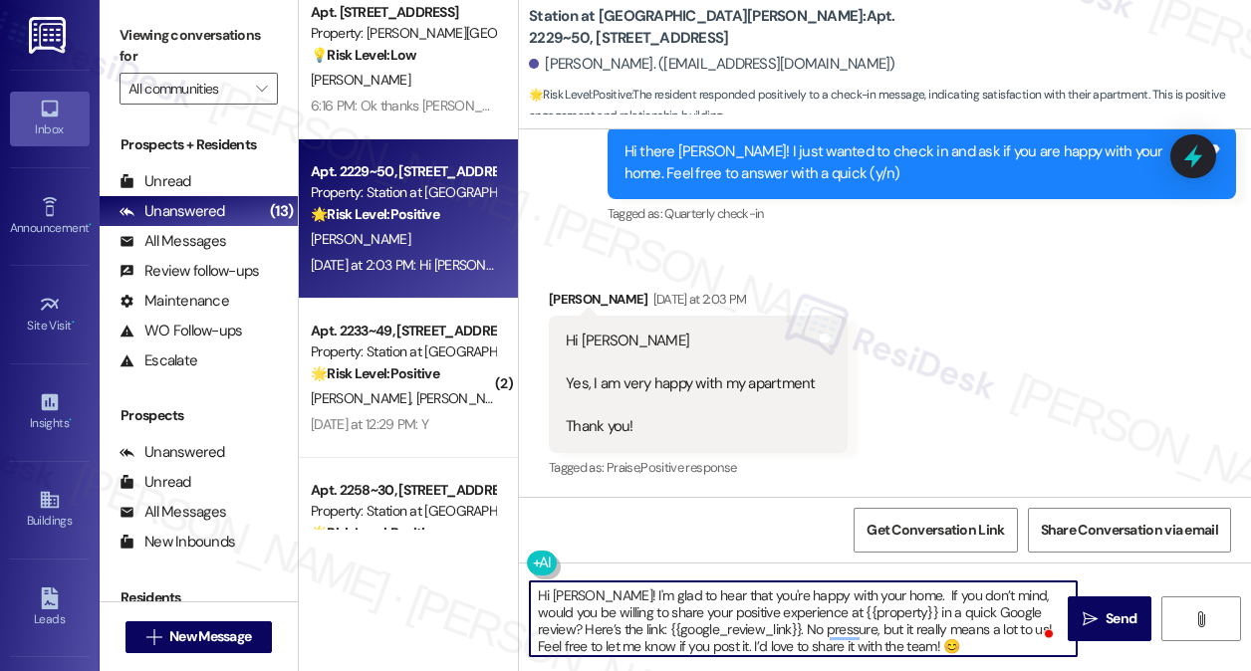
click at [685, 609] on textarea "Hi Yvonne! I'm glad to hear that you're happy with your home. If you don’t mind…" at bounding box center [803, 619] width 547 height 75
click at [788, 603] on textarea "Hi Yvonne! I'm glad to hear that you're happy with your home. If you don’t mind…" at bounding box center [803, 619] width 547 height 75
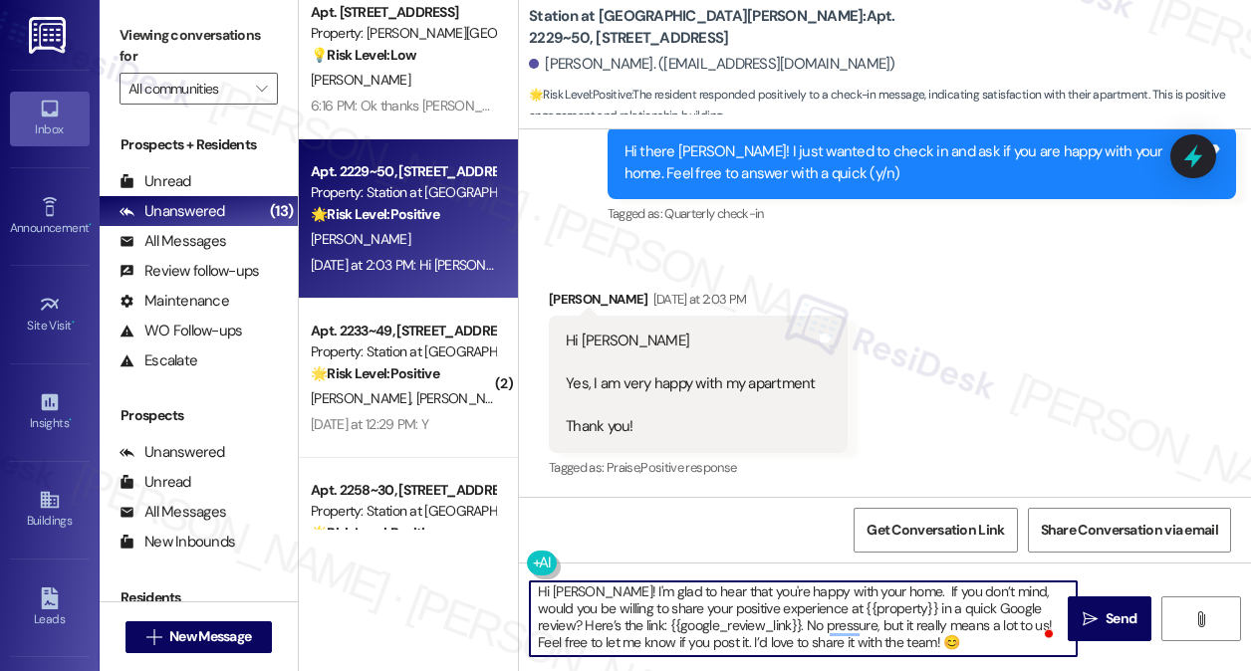
click at [752, 624] on textarea "Hi Yvonne! I'm glad to hear that you're happy with your home. If you don’t mind…" at bounding box center [803, 619] width 547 height 75
drag, startPoint x: 752, startPoint y: 624, endPoint x: 773, endPoint y: 624, distance: 20.9
click at [752, 624] on textarea "Hi Yvonne! I'm glad to hear that you're happy with your home. If you don’t mind…" at bounding box center [803, 619] width 547 height 75
click at [938, 630] on textarea "Hi Yvonne! I'm glad to hear that you're happy with your home. If you don’t mind…" at bounding box center [803, 619] width 547 height 75
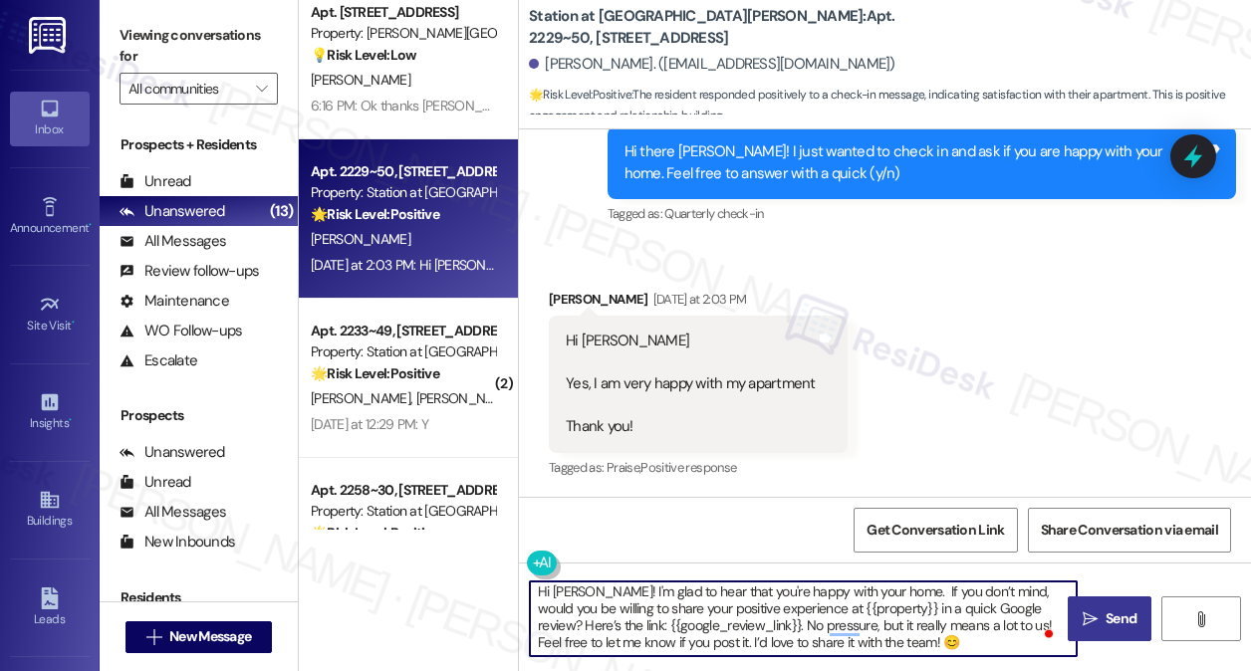
type textarea "Hi Yvonne! I'm glad to hear that you're happy with your home. If you don’t mind…"
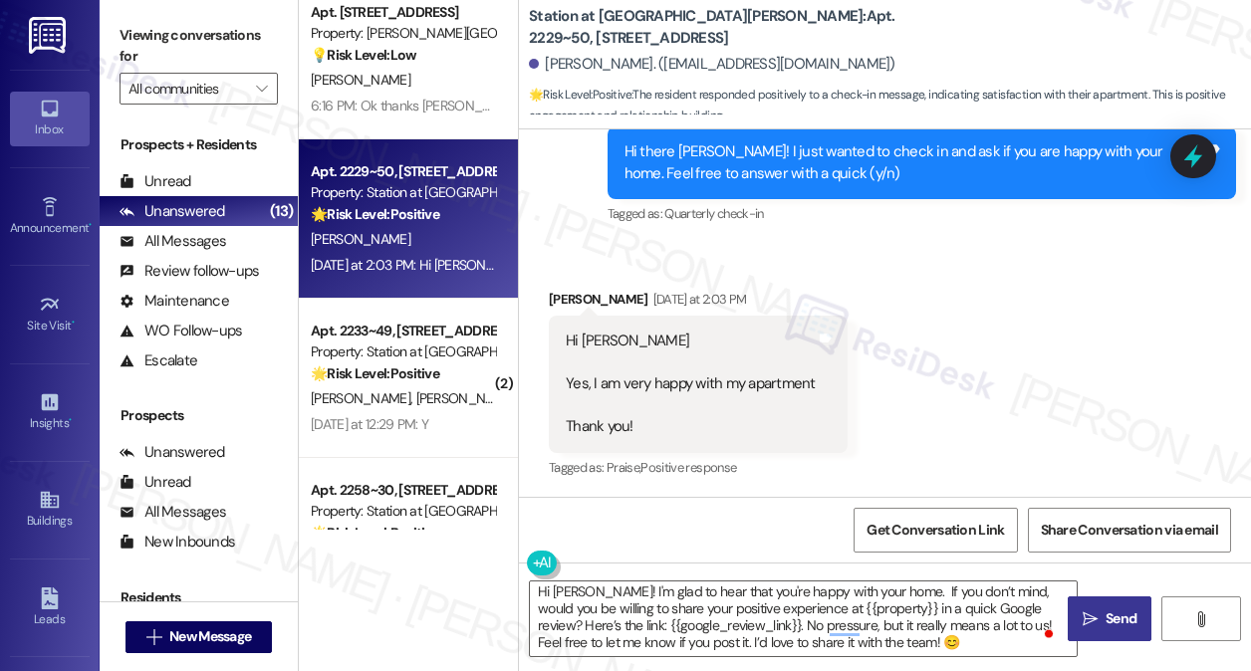
click at [1111, 621] on span "Send" at bounding box center [1120, 619] width 31 height 21
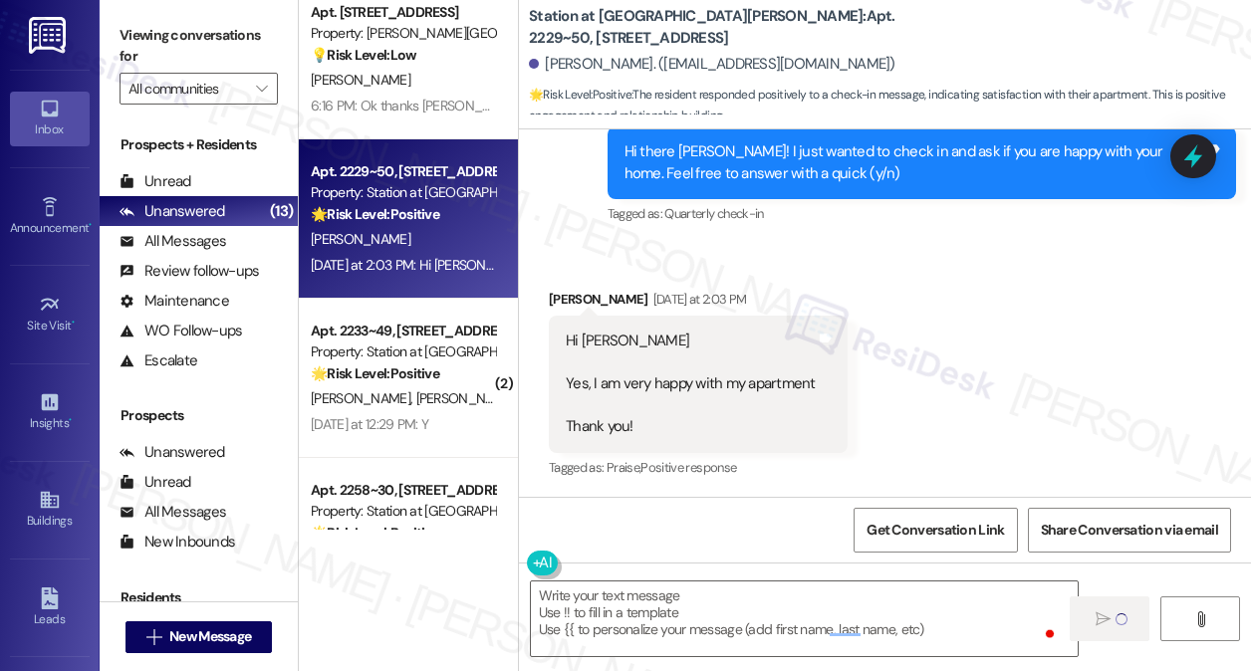
scroll to position [0, 0]
click at [432, 238] on div "J. Chavez N. Ramirez" at bounding box center [403, 239] width 188 height 25
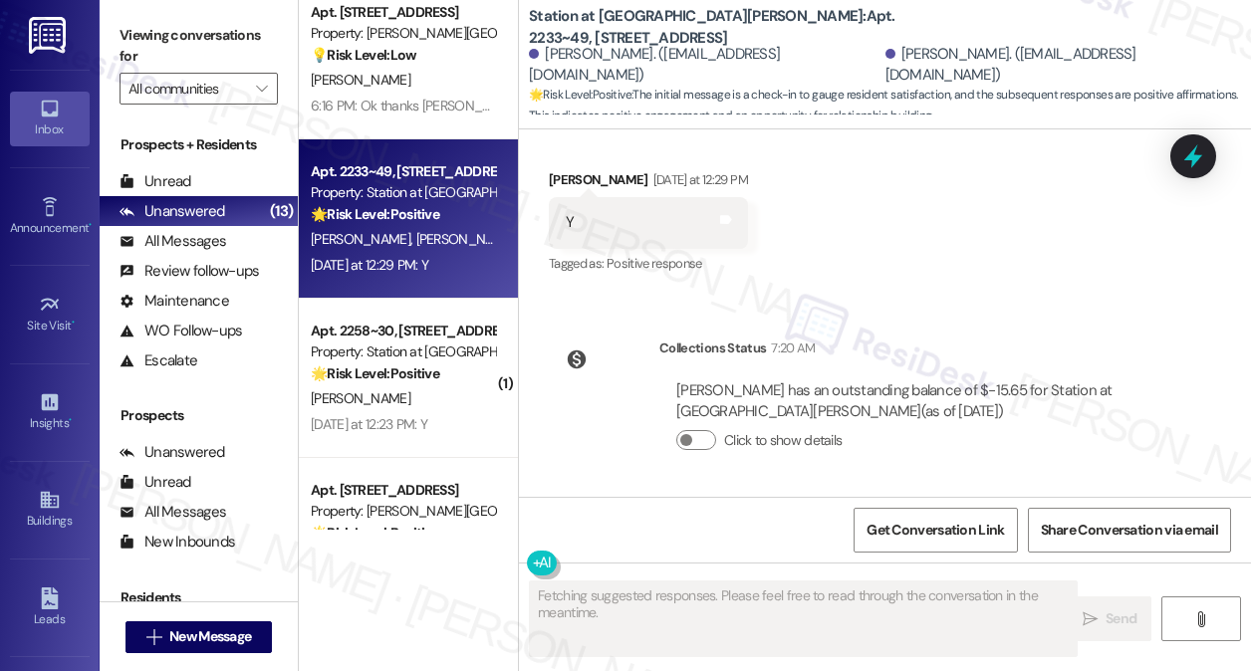
scroll to position [450, 0]
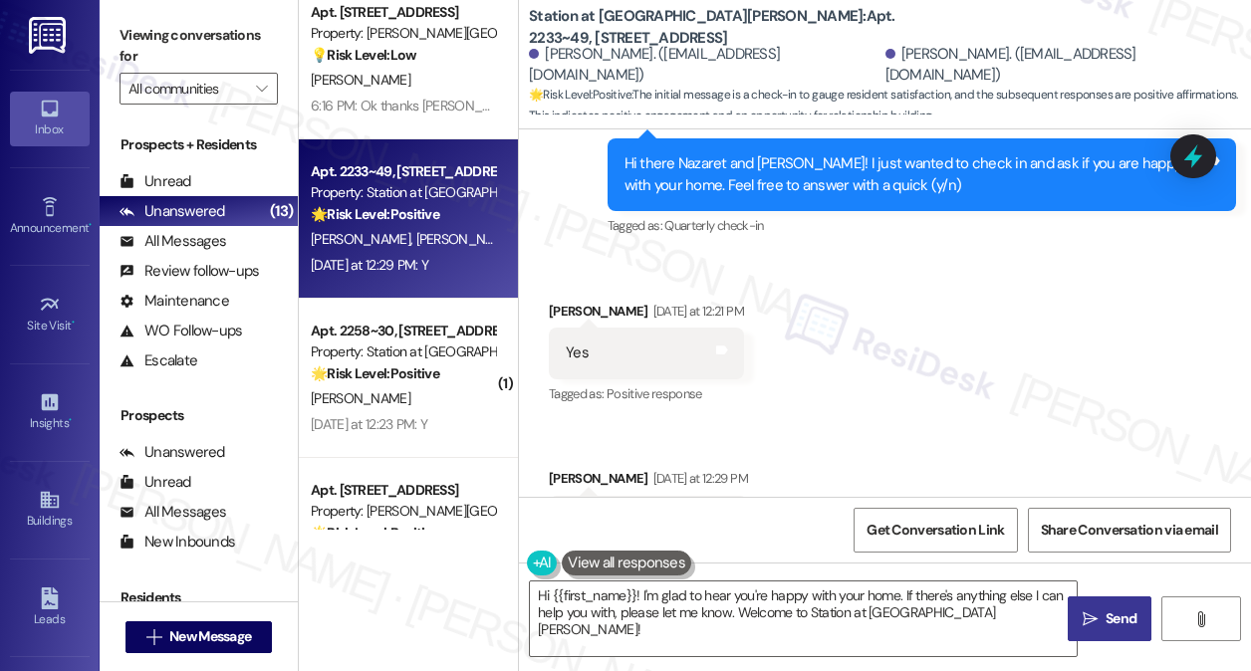
drag, startPoint x: 163, startPoint y: 20, endPoint x: 185, endPoint y: 28, distance: 23.3
click at [163, 20] on label "Viewing conversations for" at bounding box center [199, 46] width 158 height 53
click at [815, 313] on div "Received via SMS Jesus Chavez Yesterday at 12:21 PM Yes Tags and notes Tagged a…" at bounding box center [885, 424] width 732 height 337
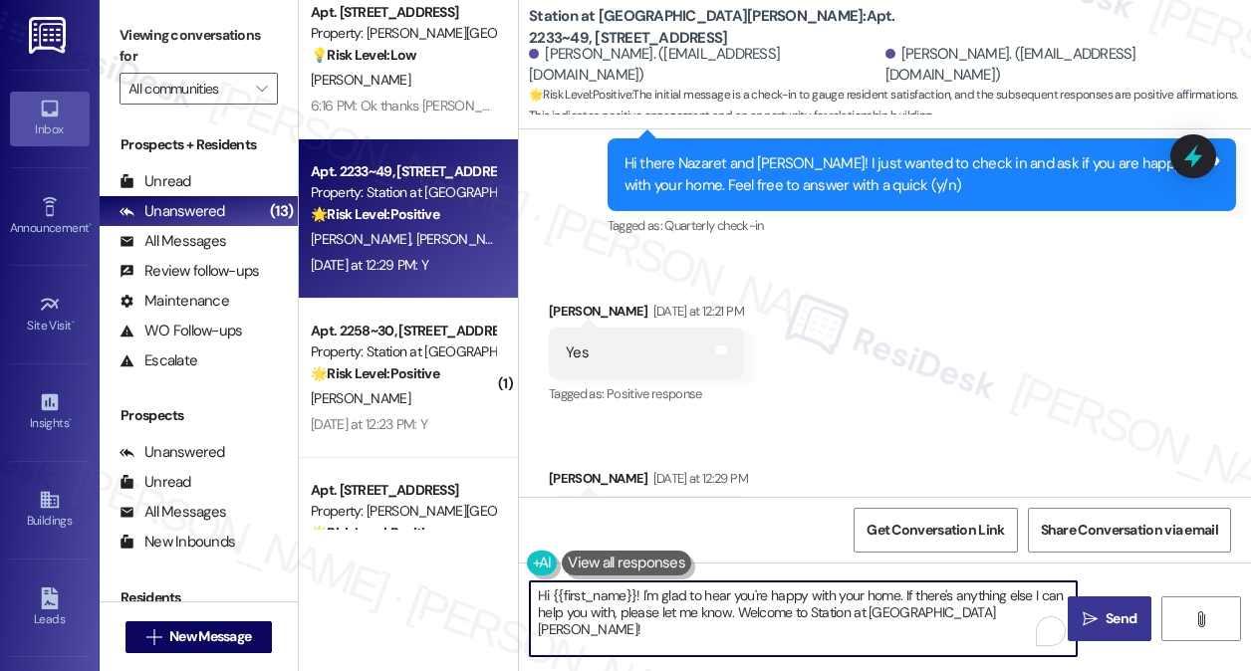
drag, startPoint x: 944, startPoint y: 625, endPoint x: 904, endPoint y: 595, distance: 50.4
click at [904, 595] on textarea "Hi {{first_name}}! I'm glad to hear you're happy with your home. If there's any…" at bounding box center [803, 619] width 547 height 75
paste textarea "That’s awesome to hear, [PERSON_NAME]! Thank you! If you don’t mind, would you …"
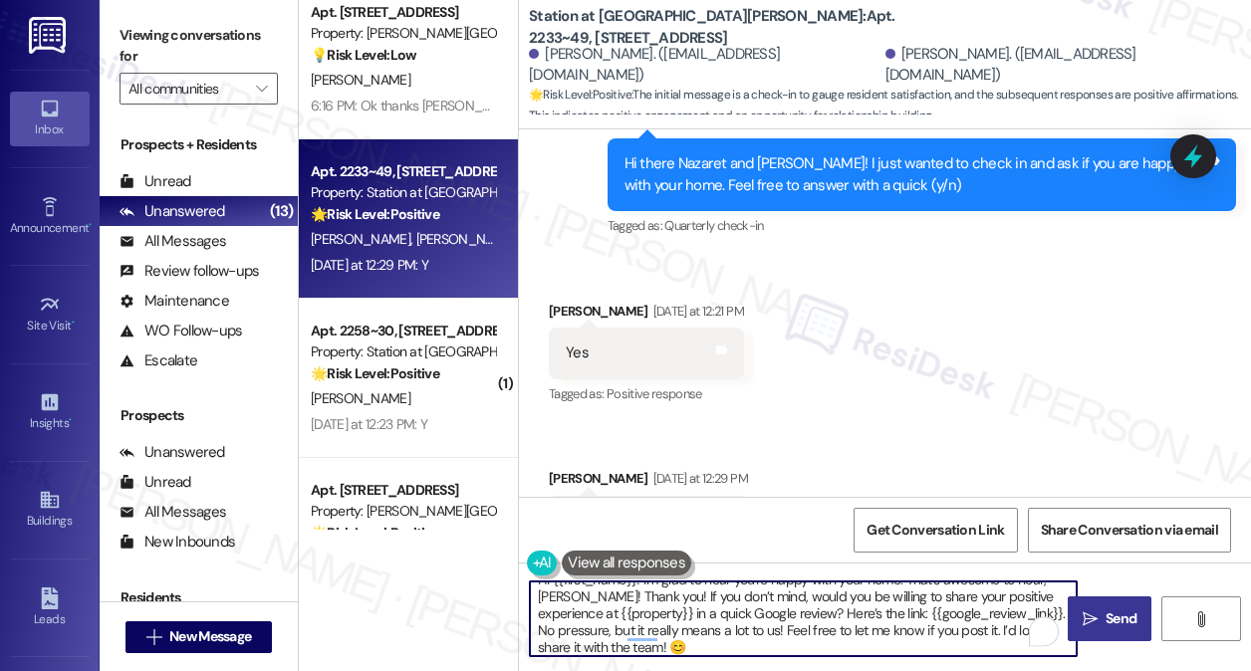
scroll to position [0, 0]
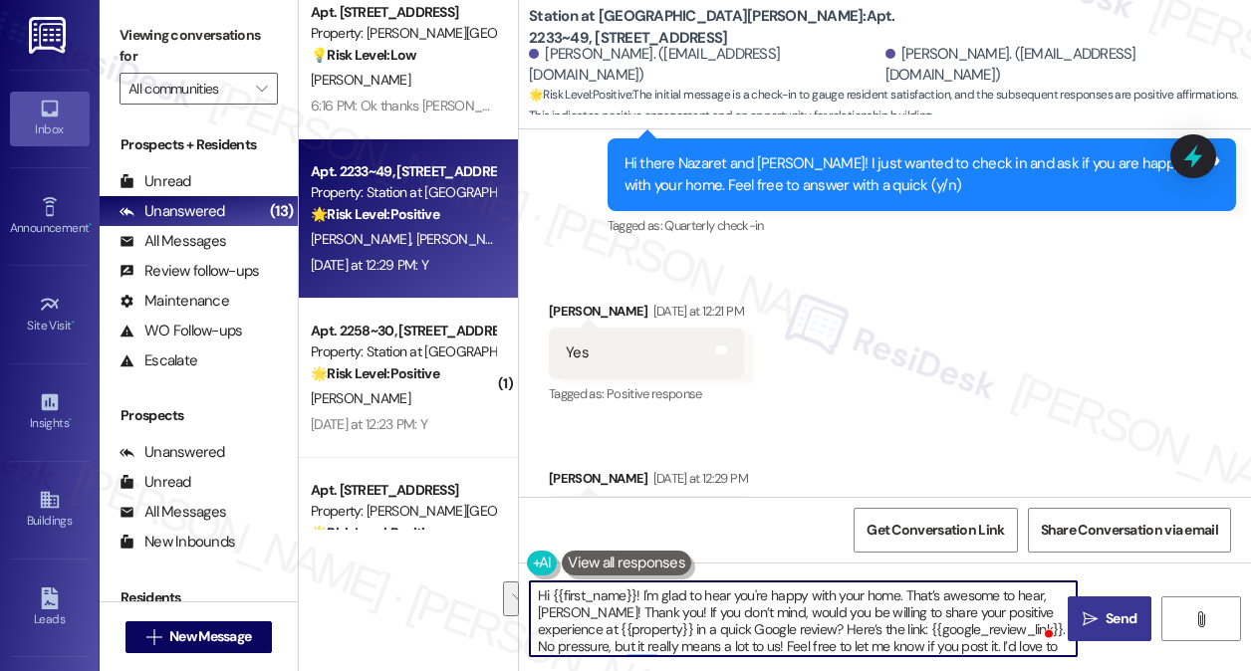
drag, startPoint x: 641, startPoint y: 612, endPoint x: 908, endPoint y: 586, distance: 268.3
click at [908, 586] on textarea "Hi {{first_name}}! I'm glad to hear you're happy with your home. That’s awesome…" at bounding box center [803, 619] width 547 height 75
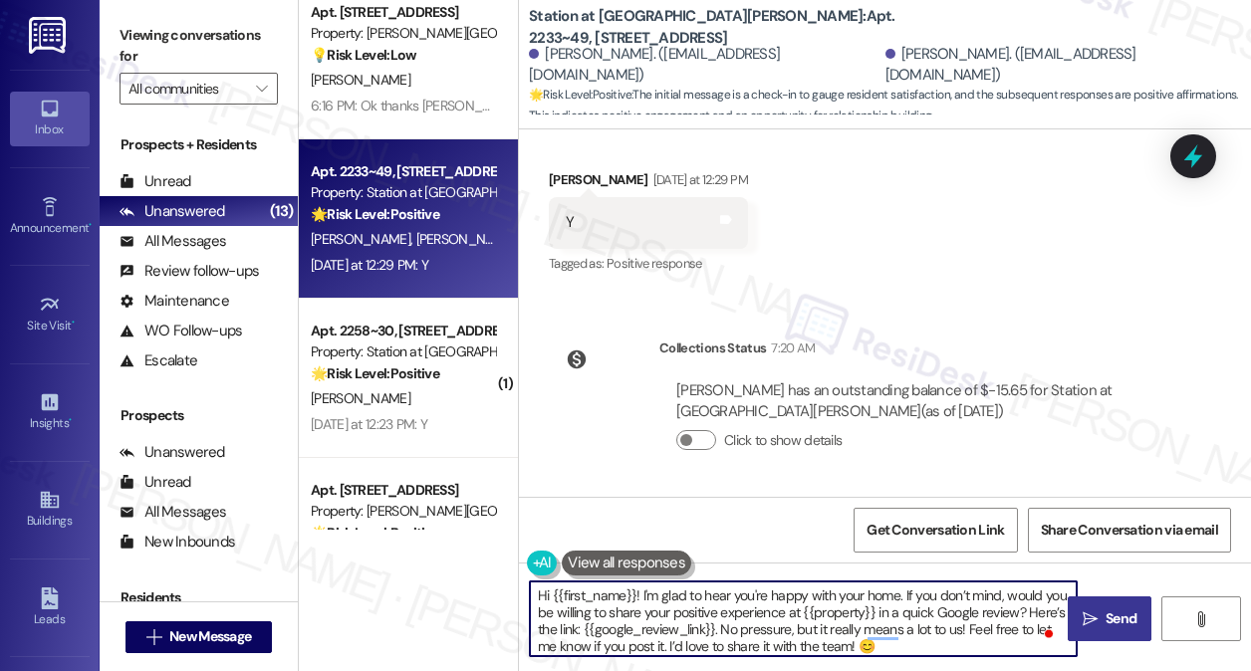
click at [576, 610] on textarea "Hi {{first_name}}! I'm glad to hear you're happy with your home. If you don’t m…" at bounding box center [803, 619] width 547 height 75
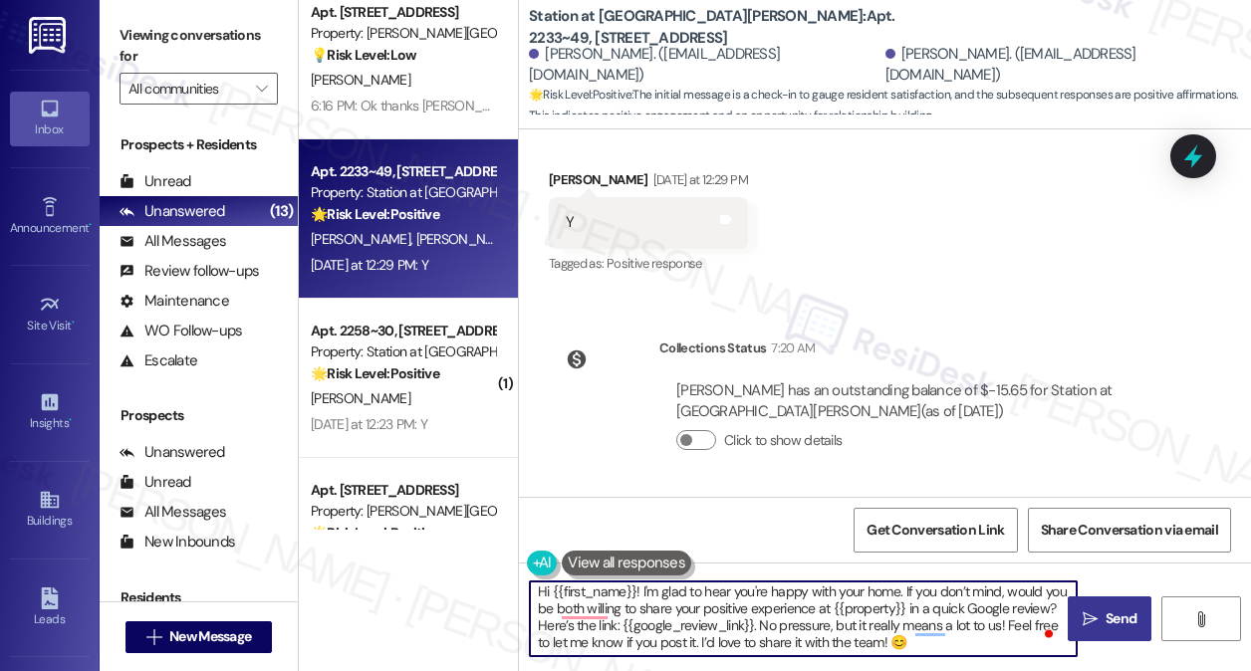
scroll to position [4, 0]
type textarea "Hi {{first_name}}! I'm glad to hear you're happy with your home. If you don’t m…"
click at [1094, 620] on icon "" at bounding box center [1090, 619] width 15 height 16
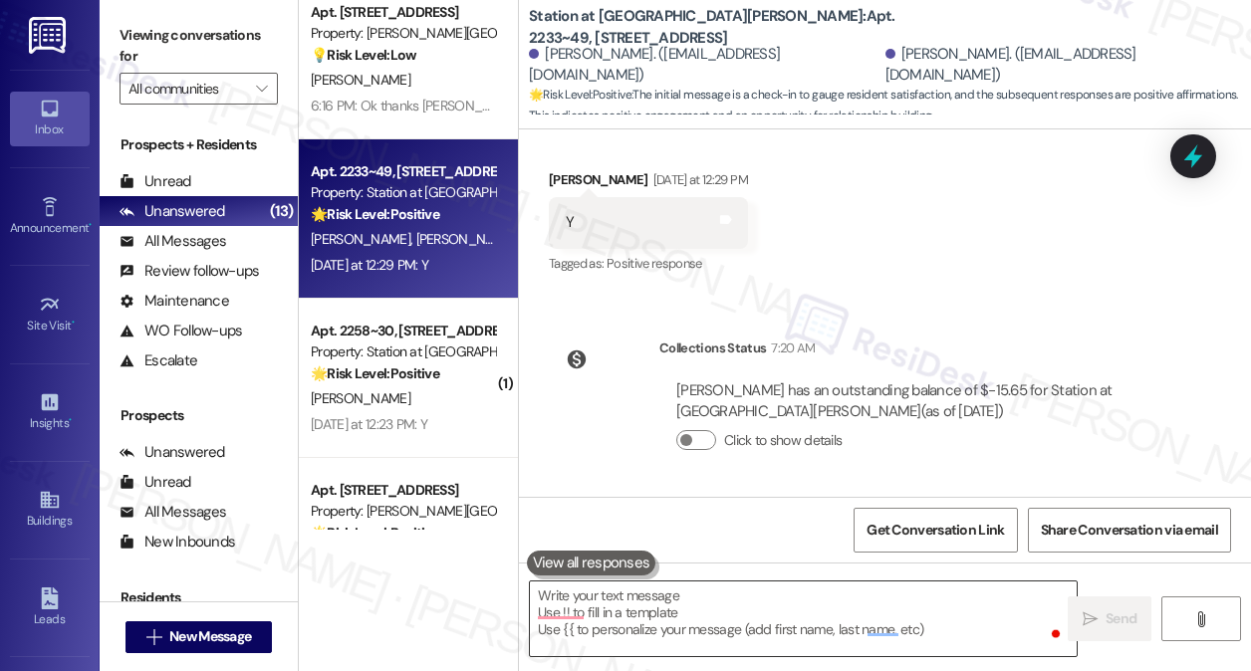
scroll to position [0, 0]
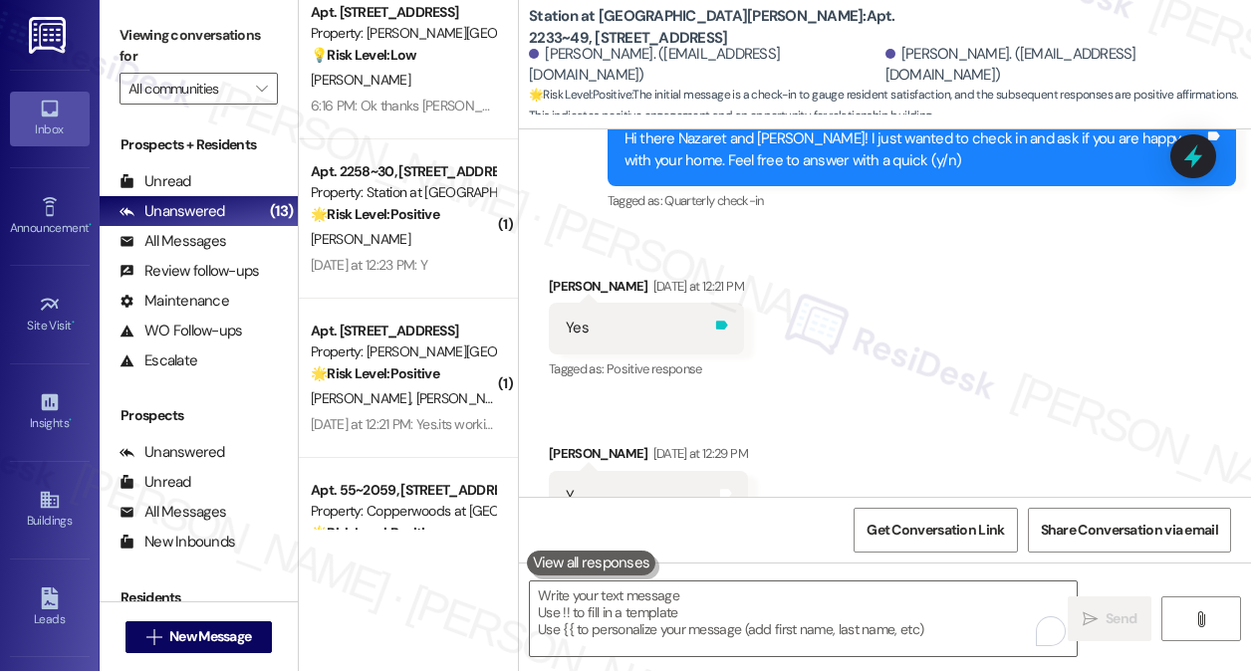
click at [714, 322] on icon at bounding box center [721, 325] width 15 height 15
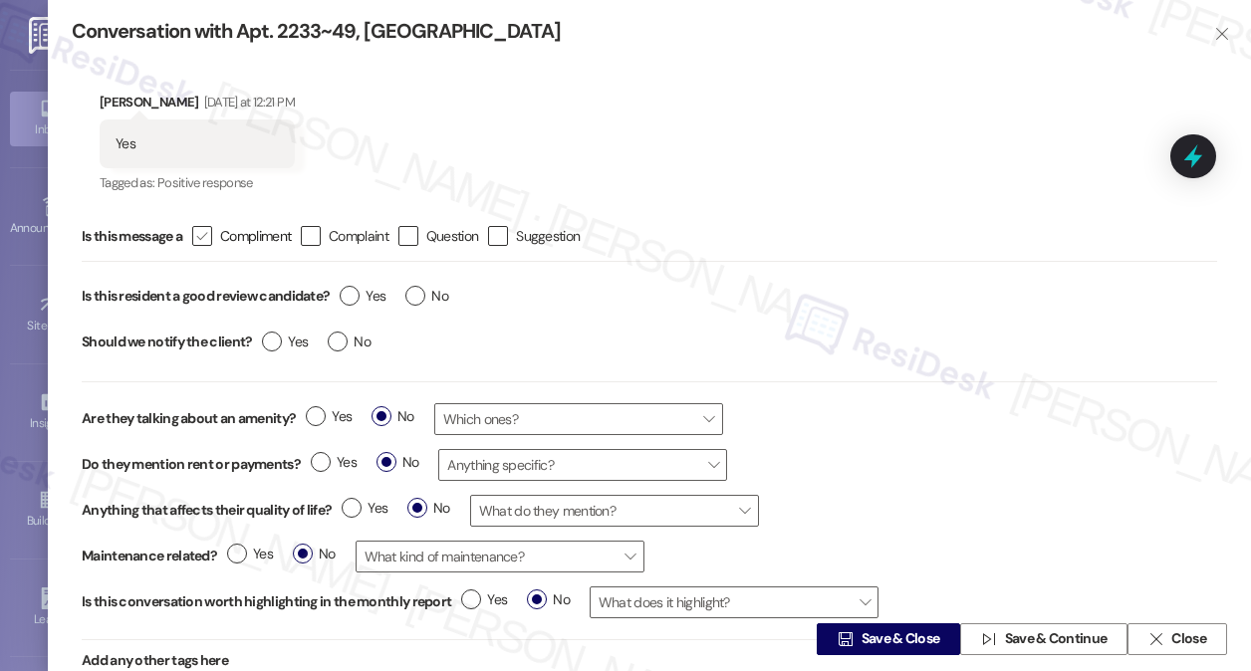
click at [212, 227] on div "" at bounding box center [202, 236] width 20 height 20
click at [195, 230] on input " Compliment" at bounding box center [188, 236] width 13 height 13
checkbox input "true"
click at [348, 289] on label "Yes" at bounding box center [363, 296] width 46 height 21
click at [348, 289] on input "Yes" at bounding box center [363, 299] width 46 height 26
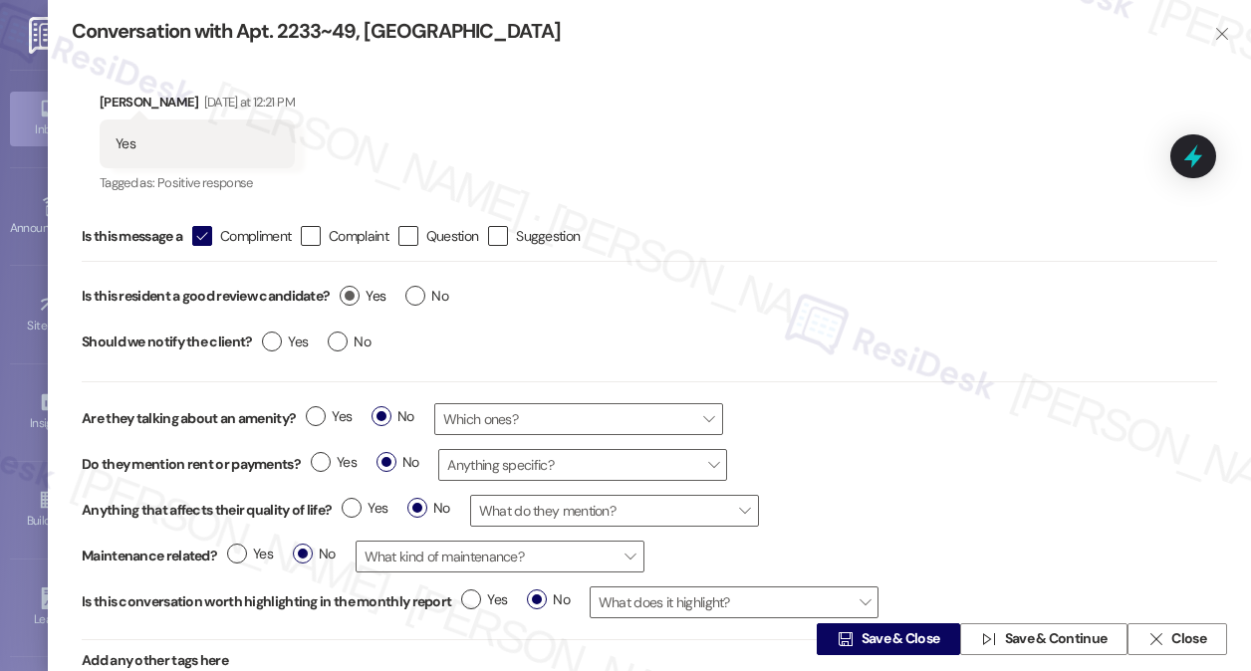
radio input "true"
click at [341, 354] on input "No" at bounding box center [349, 345] width 43 height 26
radio input "true"
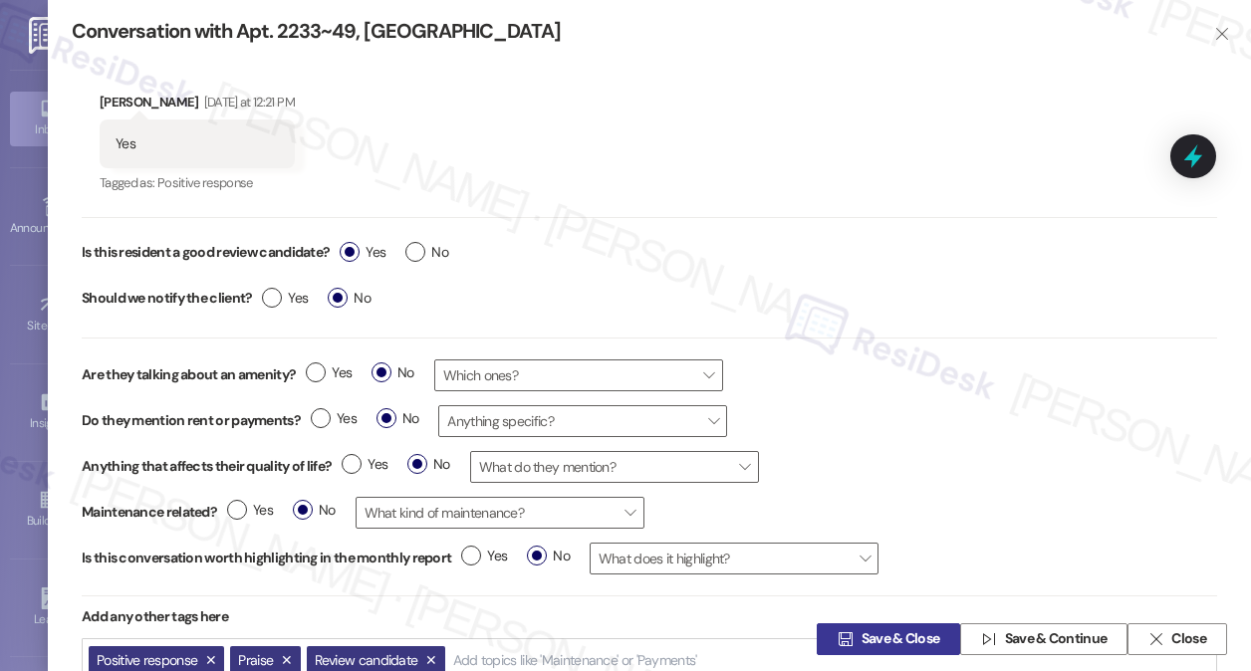
click at [905, 632] on span "Save & Close" at bounding box center [900, 639] width 79 height 21
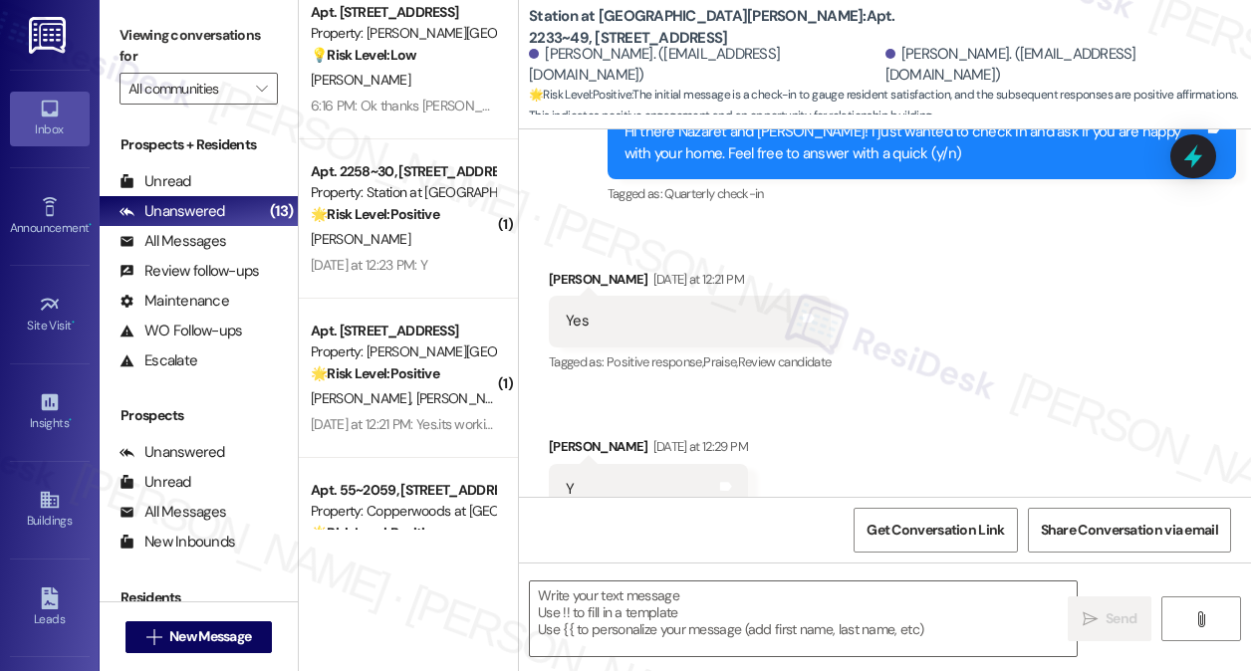
type textarea "Fetching suggested responses. Please feel free to read through the conversation…"
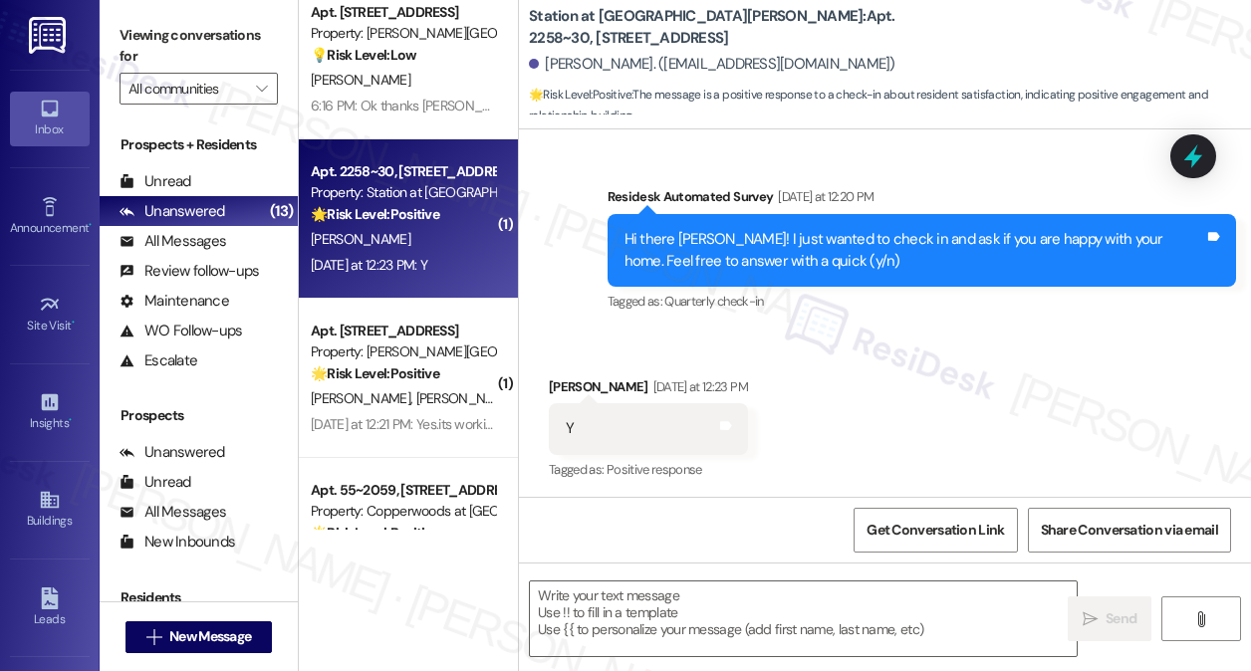
type textarea "Fetching suggested responses. Please feel free to read through the conversation…"
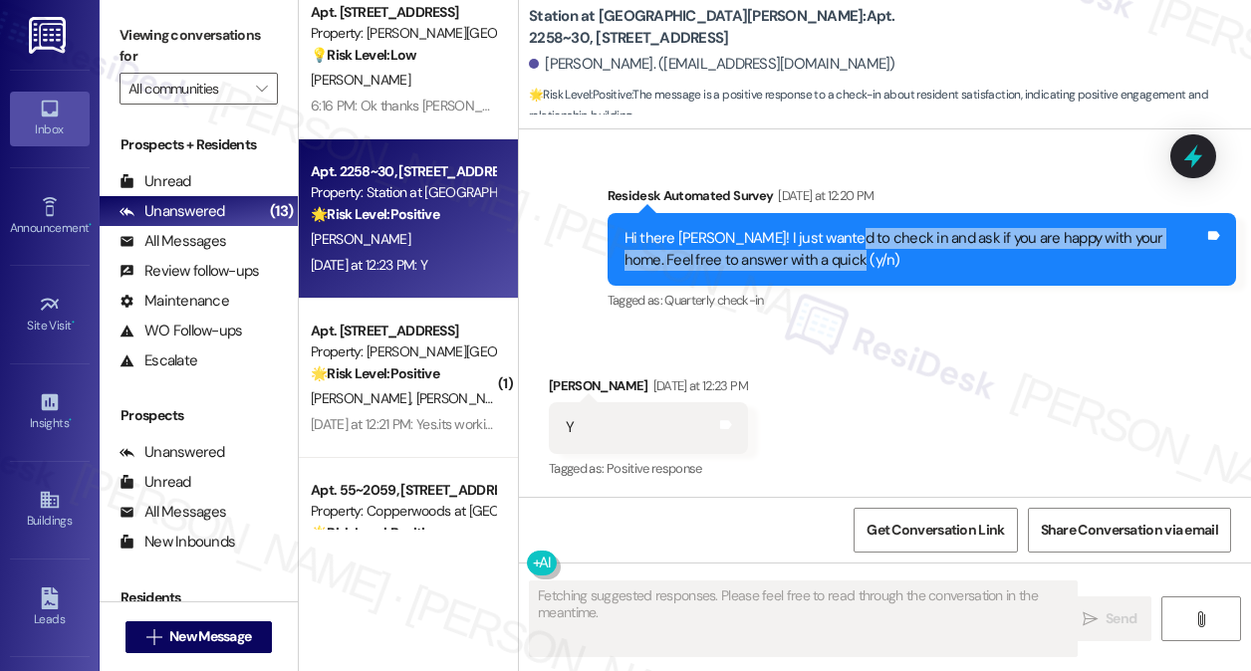
drag, startPoint x: 833, startPoint y: 231, endPoint x: 867, endPoint y: 261, distance: 45.9
click at [867, 261] on div "Hi there [PERSON_NAME]! I just wanted to check in and ask if you are happy with…" at bounding box center [914, 249] width 581 height 43
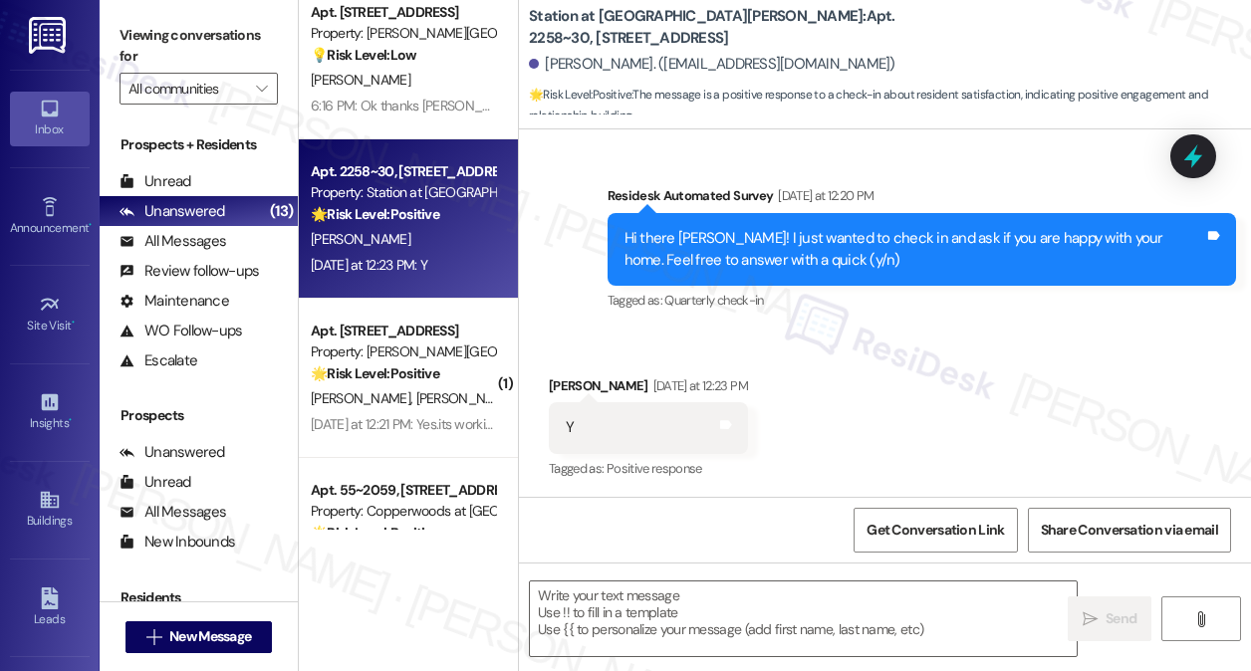
drag, startPoint x: 136, startPoint y: 15, endPoint x: 213, endPoint y: 75, distance: 97.2
click at [136, 15] on div "Viewing conversations for All communities " at bounding box center [199, 62] width 198 height 124
click at [697, 613] on textarea at bounding box center [803, 619] width 547 height 75
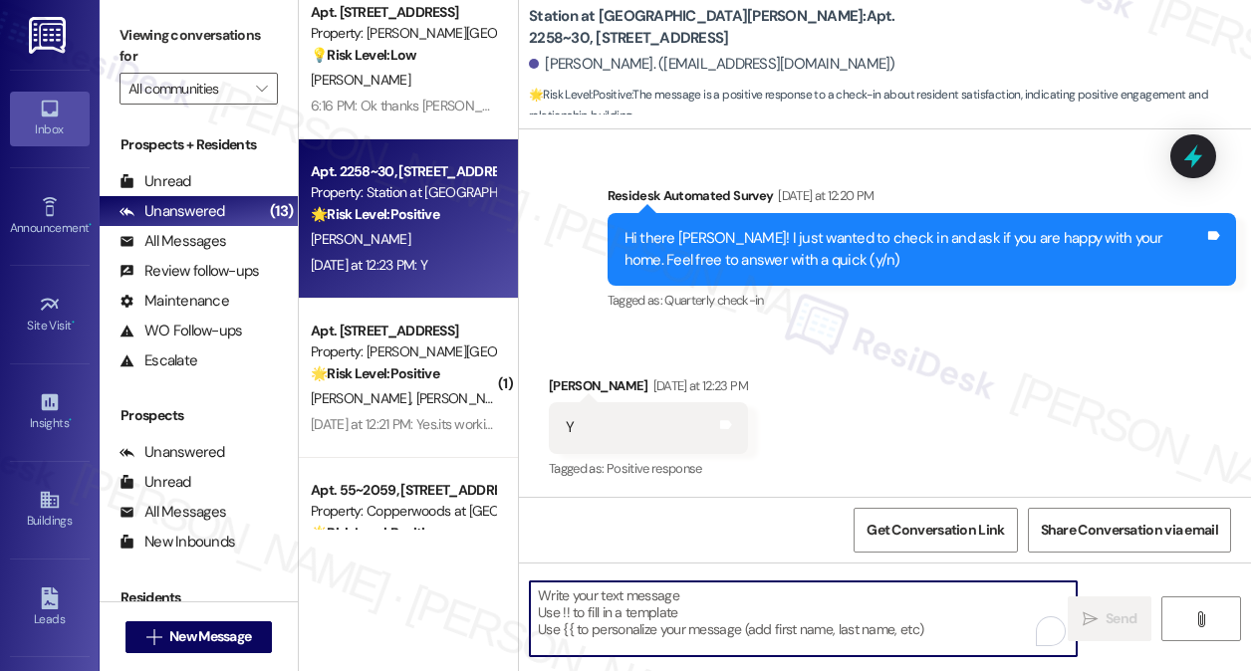
paste textarea "Hi {{first_name}}! I'm glad to hear that you're happy with your home. Could I a…"
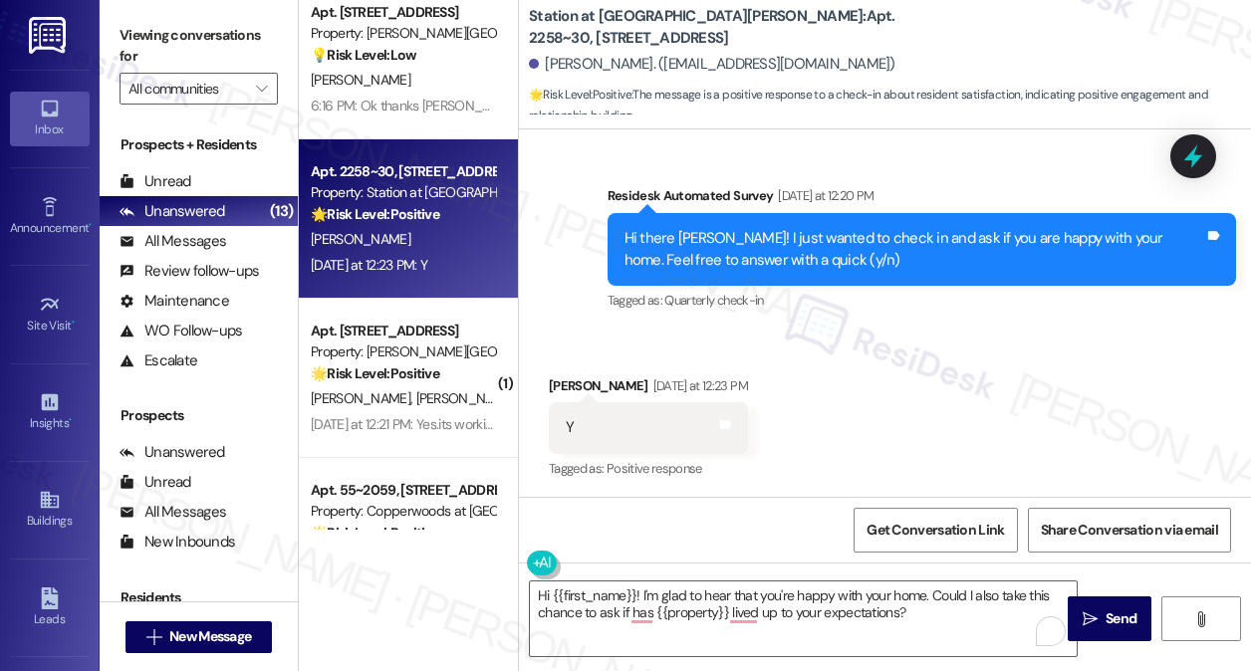
click at [138, 43] on label "Viewing conversations for" at bounding box center [199, 46] width 158 height 53
click at [994, 632] on textarea "Hi {{first_name}}! I'm glad to hear that you're happy with your home. Could I a…" at bounding box center [803, 619] width 547 height 75
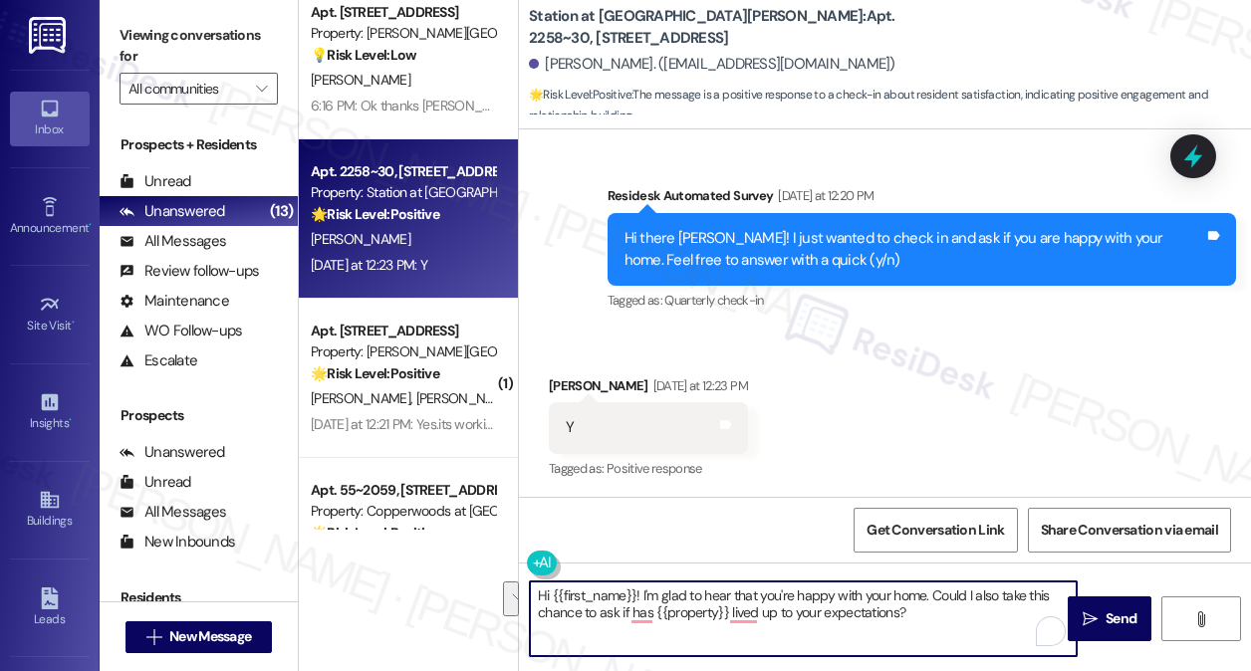
drag, startPoint x: 908, startPoint y: 616, endPoint x: 934, endPoint y: 589, distance: 38.1
click at [934, 589] on textarea "Hi {{first_name}}! I'm glad to hear that you're happy with your home. Could I a…" at bounding box center [803, 619] width 547 height 75
paste textarea "If you don’t mind, would you be willing to share your positive experience at {{…"
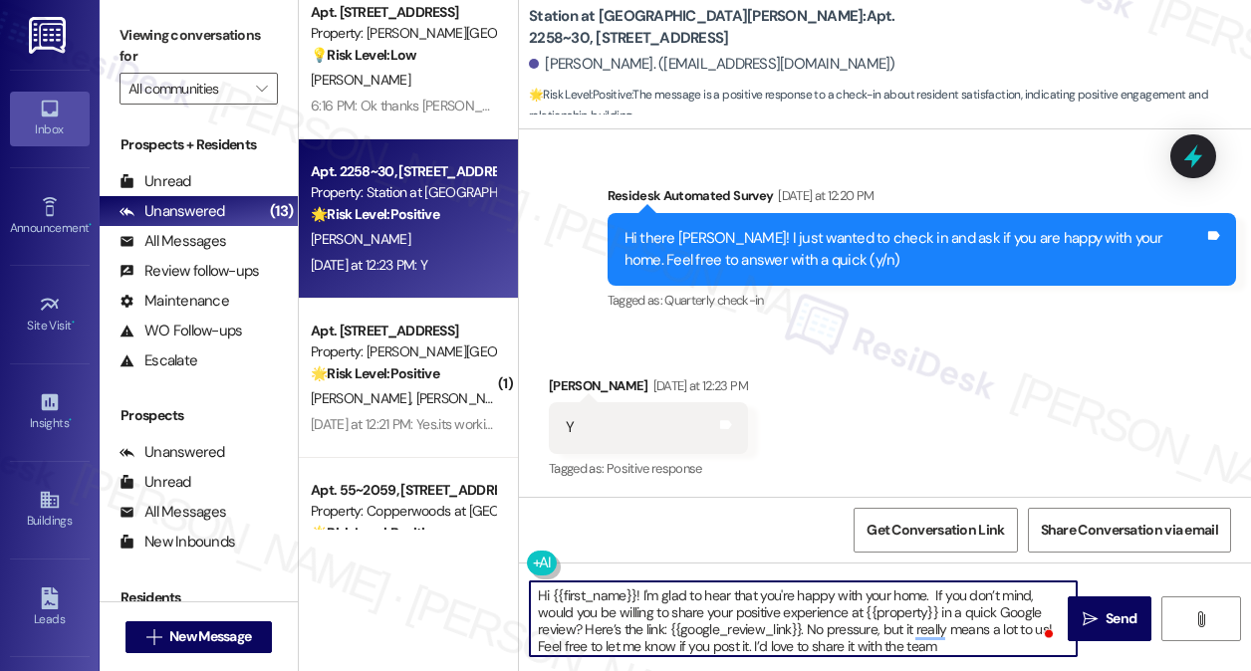
type textarea "Hi {{first_name}}! I'm glad to hear that you're happy with your home. If you do…"
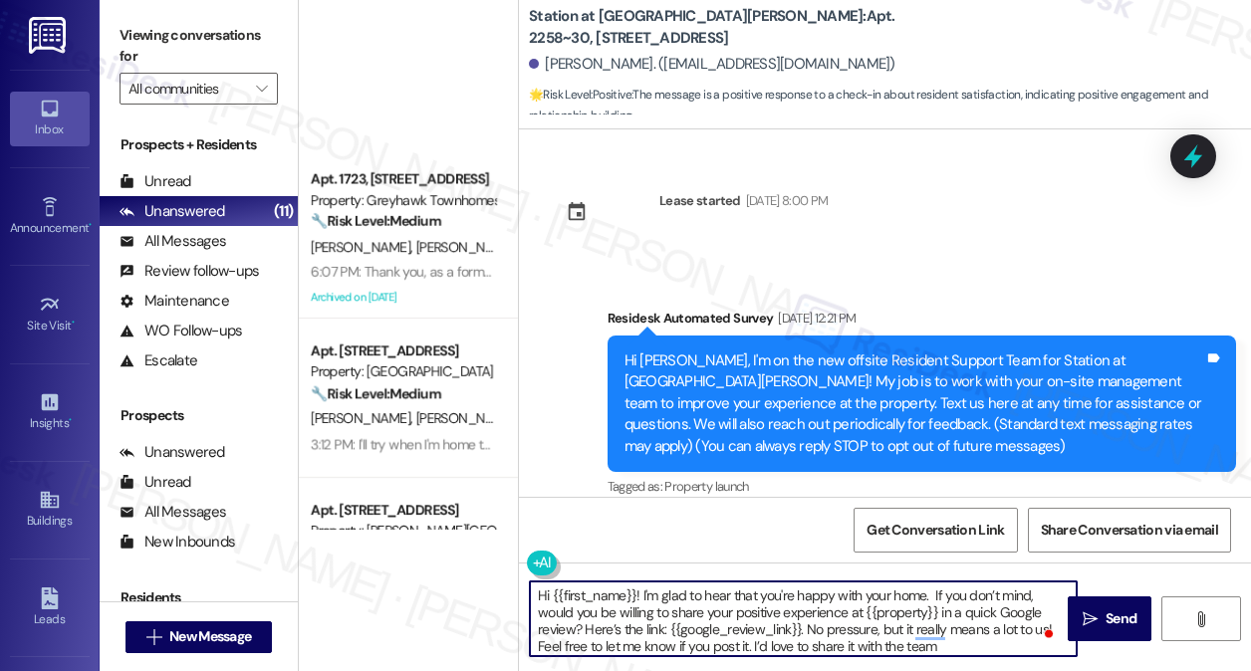
scroll to position [375, 0]
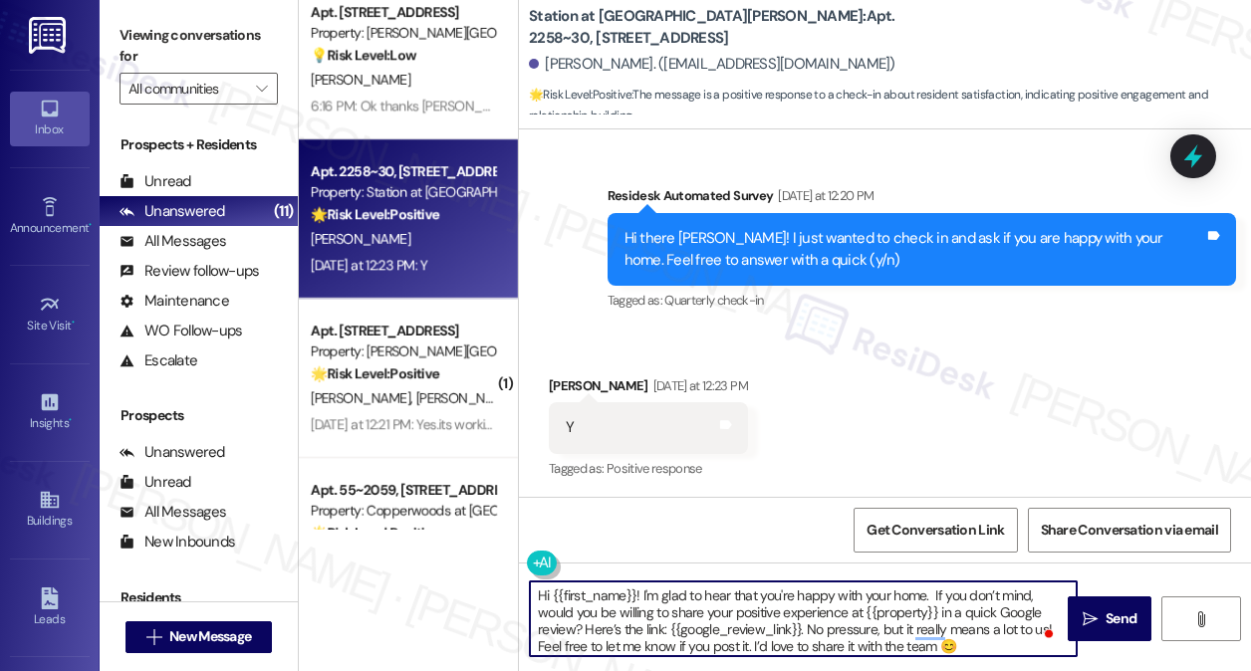
click at [741, 604] on textarea "Hi {{first_name}}! I'm glad to hear that you're happy with your home. If you do…" at bounding box center [803, 619] width 547 height 75
click at [701, 613] on textarea "Hi {{first_name}}! I'm glad to hear that you're happy with your home. If you do…" at bounding box center [803, 619] width 547 height 75
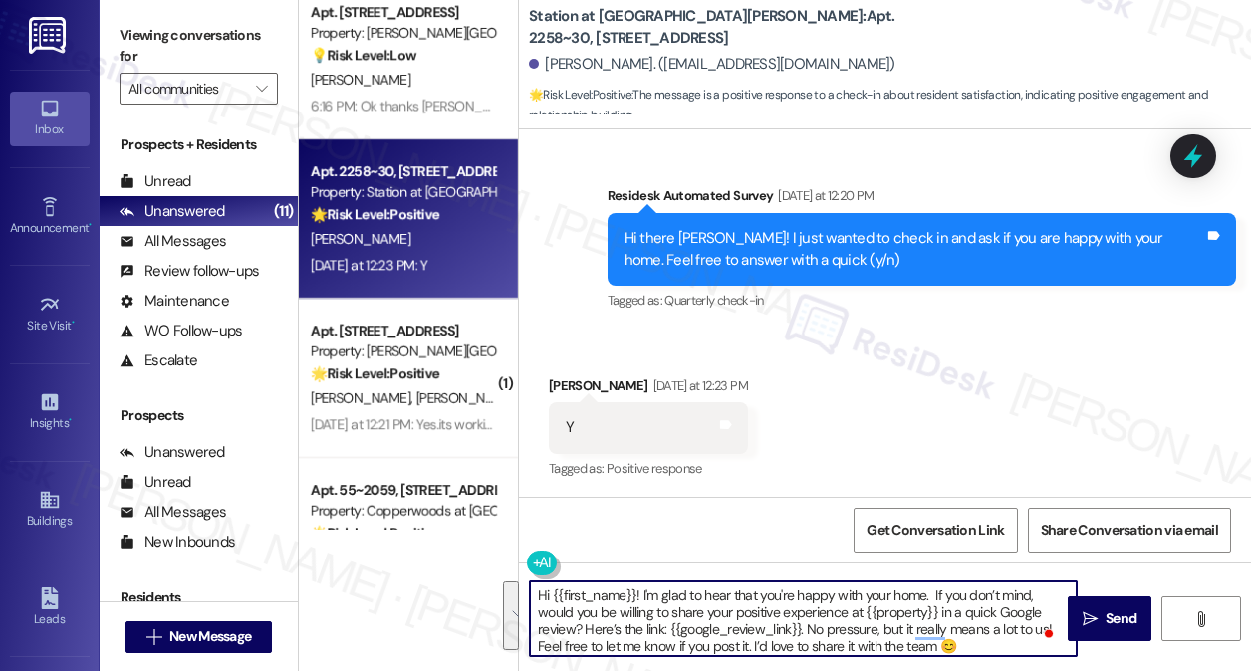
click at [701, 613] on textarea "Hi {{first_name}}! I'm glad to hear that you're happy with your home. If you do…" at bounding box center [803, 619] width 547 height 75
click at [824, 612] on textarea "Hi {{first_name}}! I'm glad to hear that you're happy with your home. If you do…" at bounding box center [803, 619] width 547 height 75
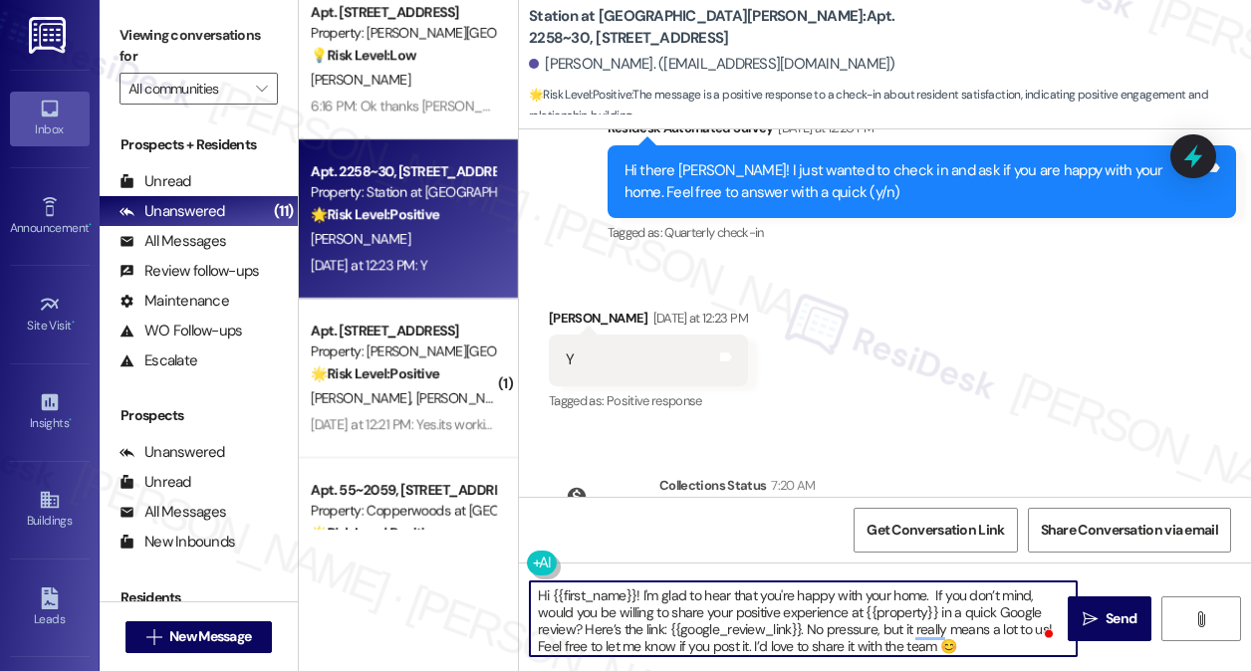
scroll to position [283, 0]
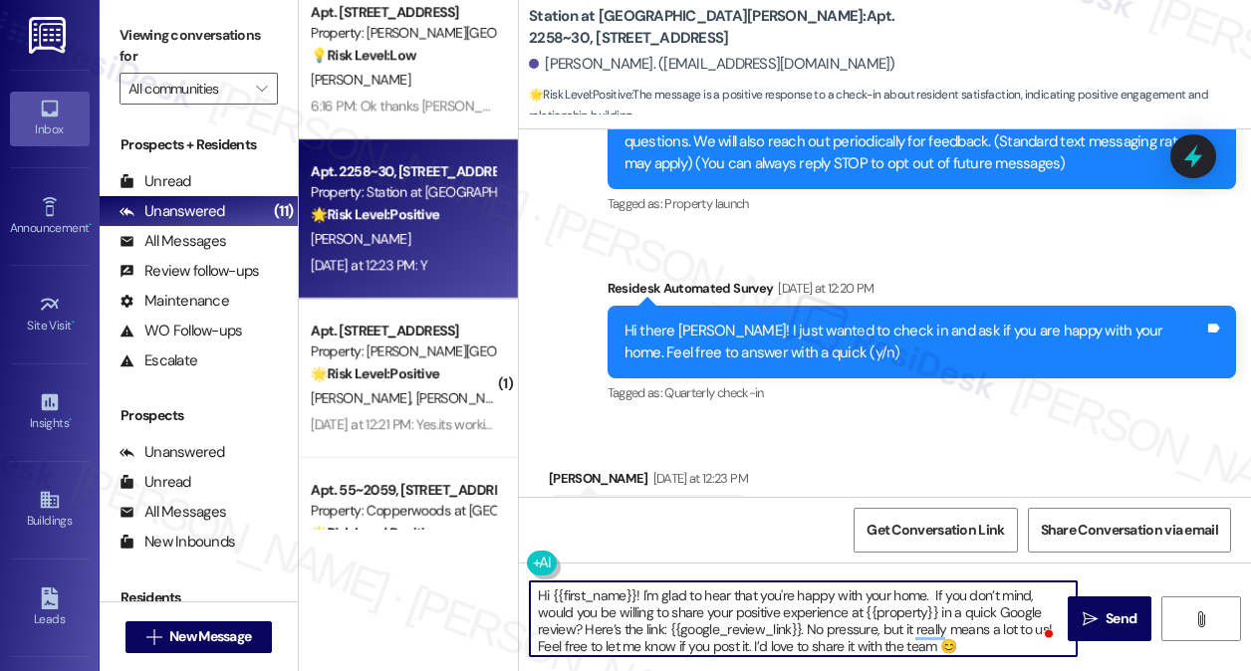
type textarea "Hi {{first_name}}! I'm glad to hear that you're happy with your home. If you do…"
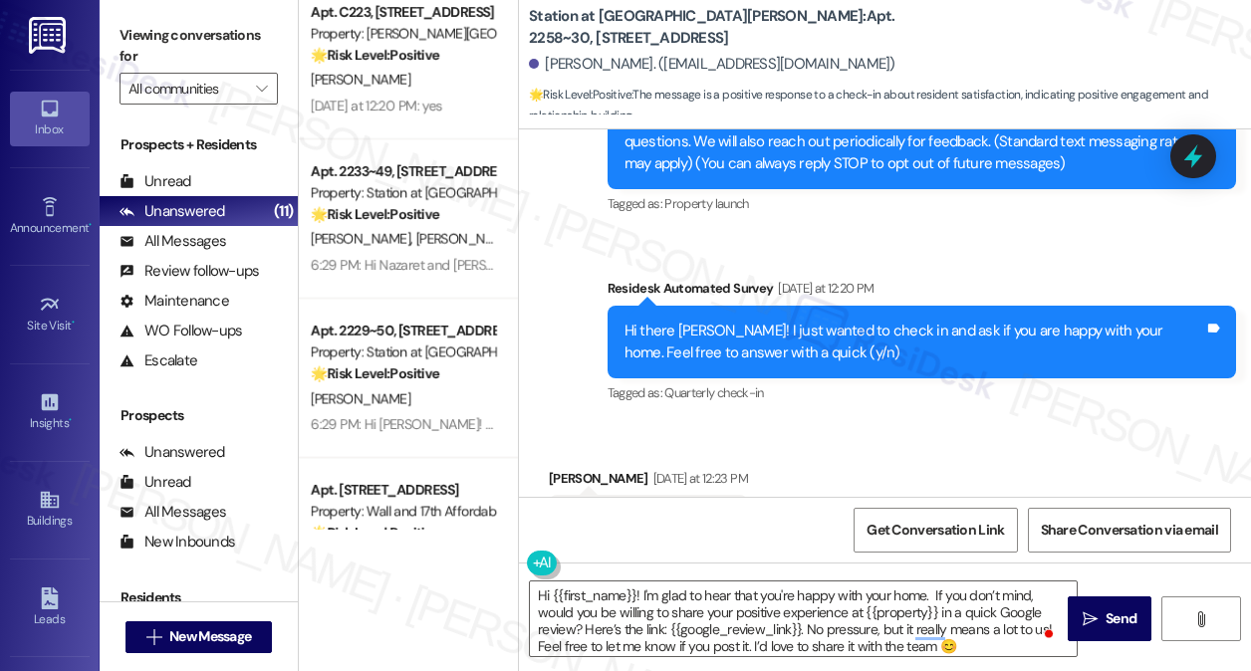
scroll to position [1223, 0]
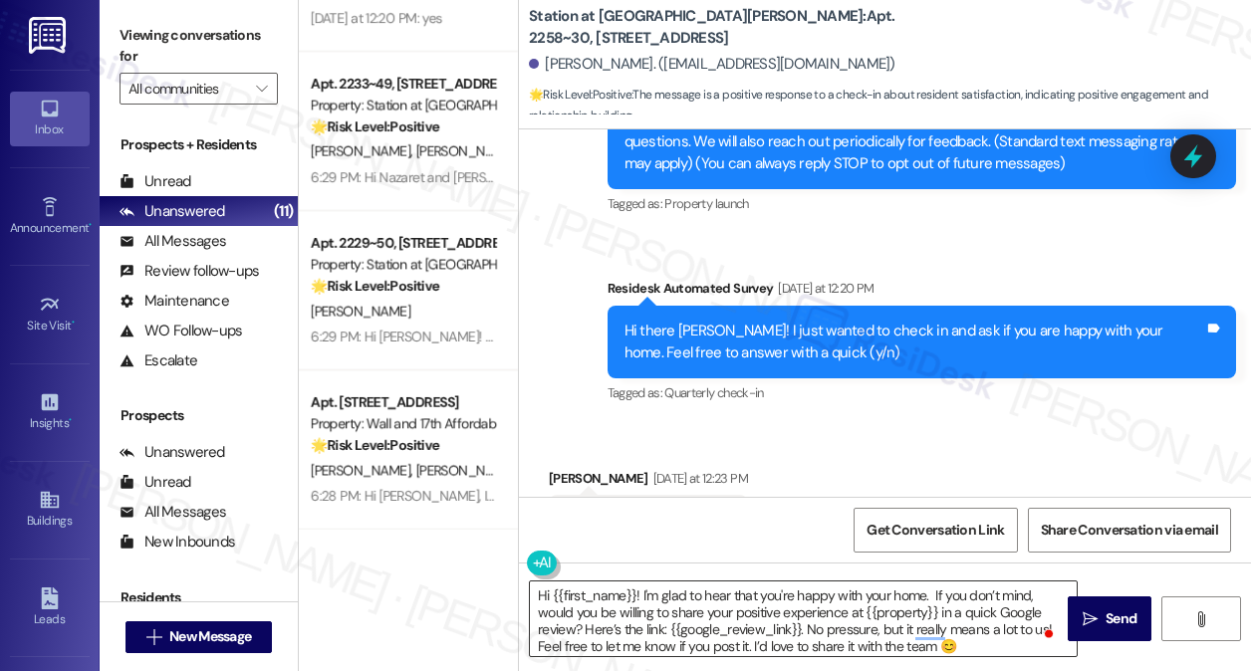
click at [958, 610] on textarea "Hi {{first_name}}! I'm glad to hear that you're happy with your home. If you do…" at bounding box center [803, 619] width 547 height 75
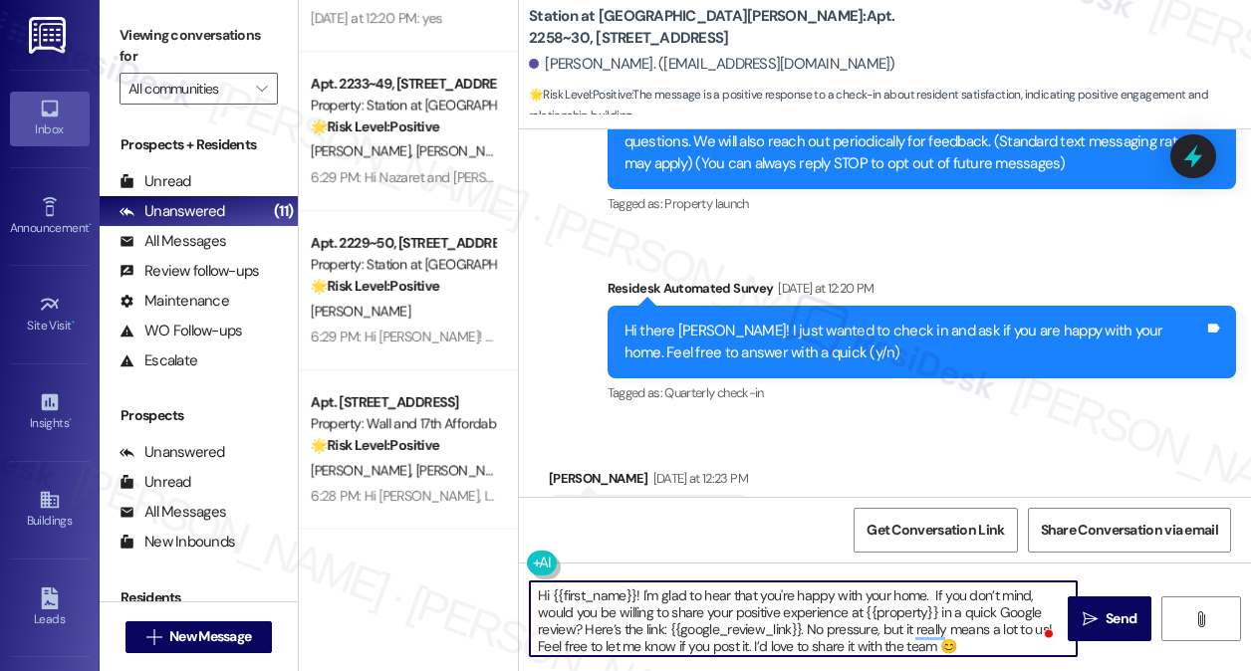
click at [882, 628] on textarea "Hi {{first_name}}! I'm glad to hear that you're happy with your home. If you do…" at bounding box center [803, 619] width 547 height 75
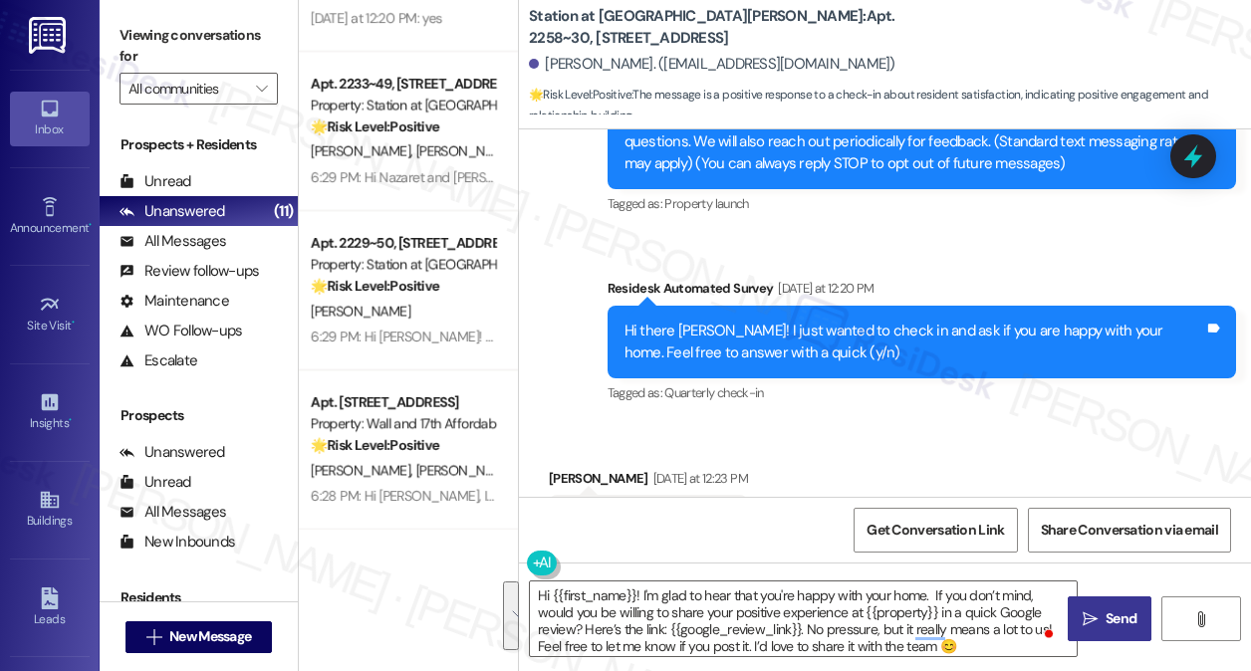
click at [1113, 614] on span "Send" at bounding box center [1120, 619] width 31 height 21
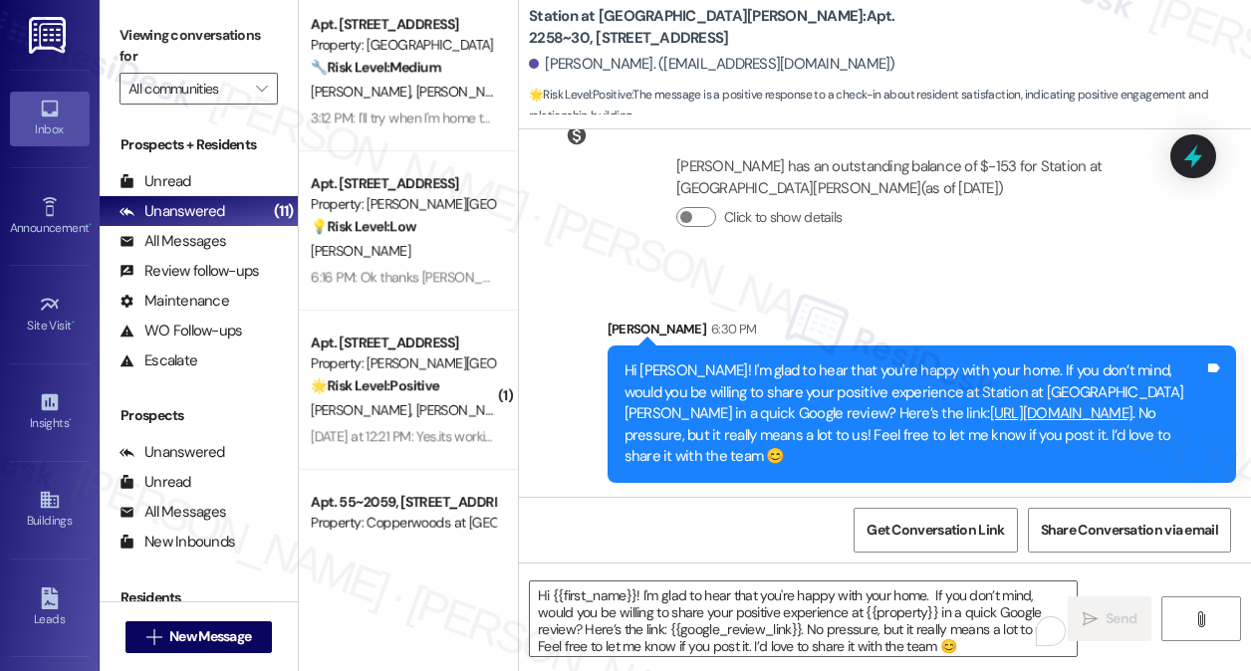
scroll to position [426, 0]
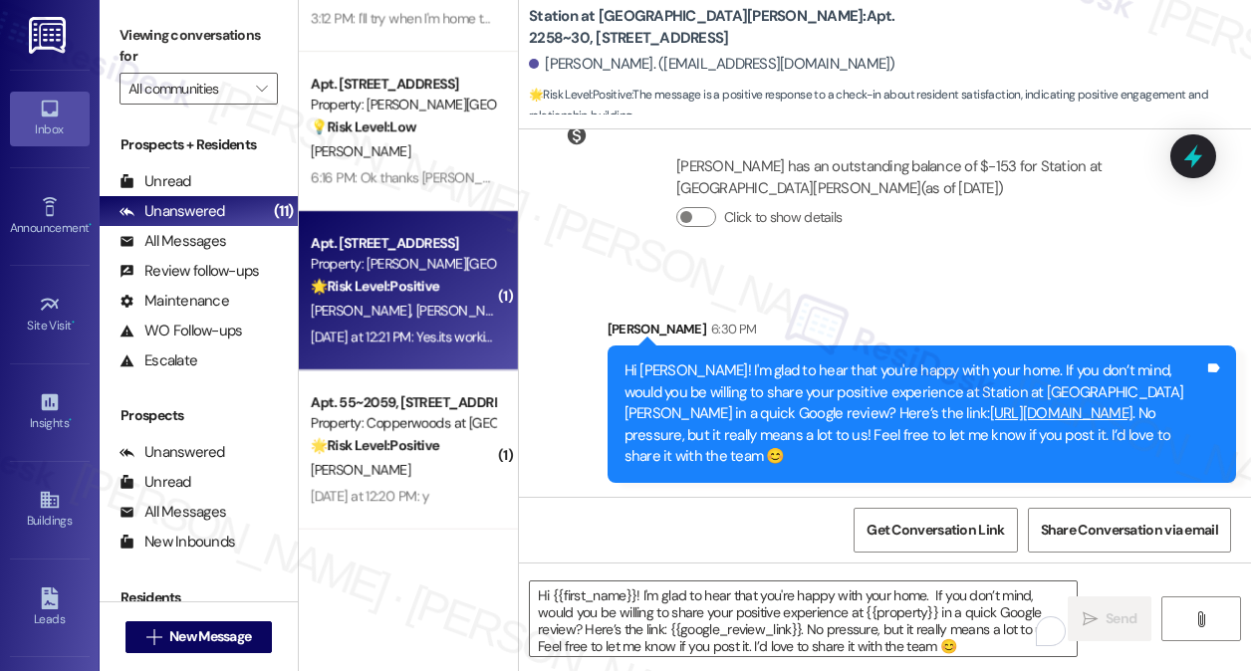
click at [409, 297] on div "🌟 Risk Level: Positive The resident confirmed that the work order was completed…" at bounding box center [403, 286] width 184 height 21
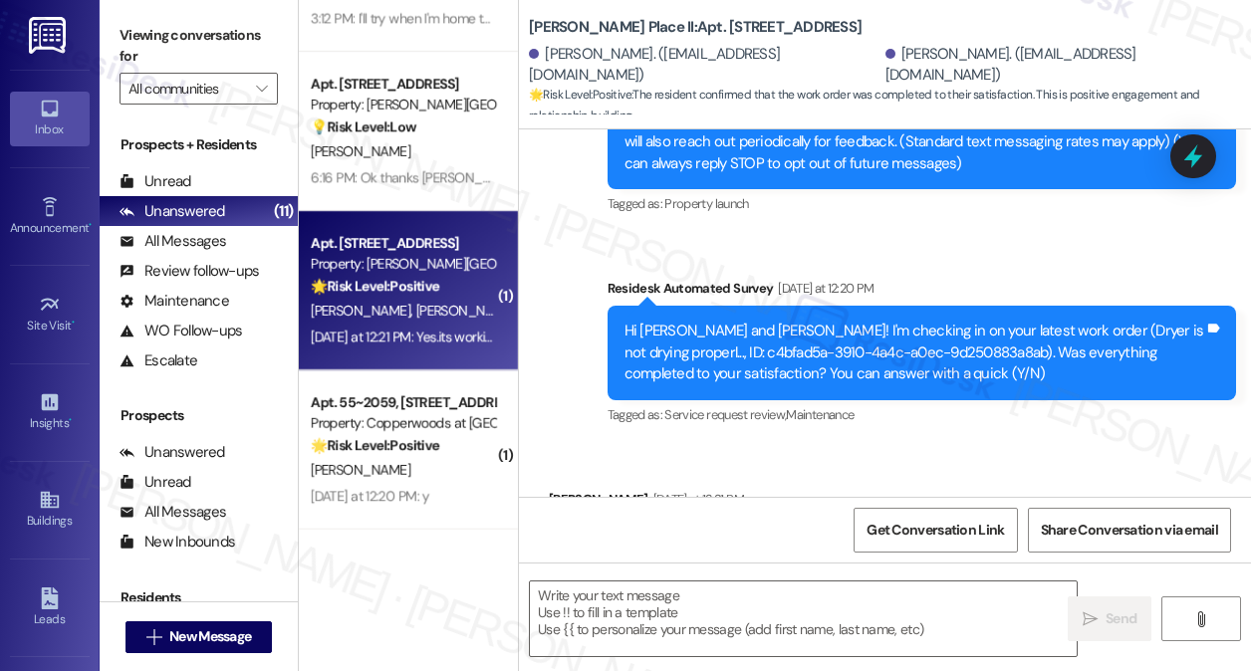
scroll to position [397, 0]
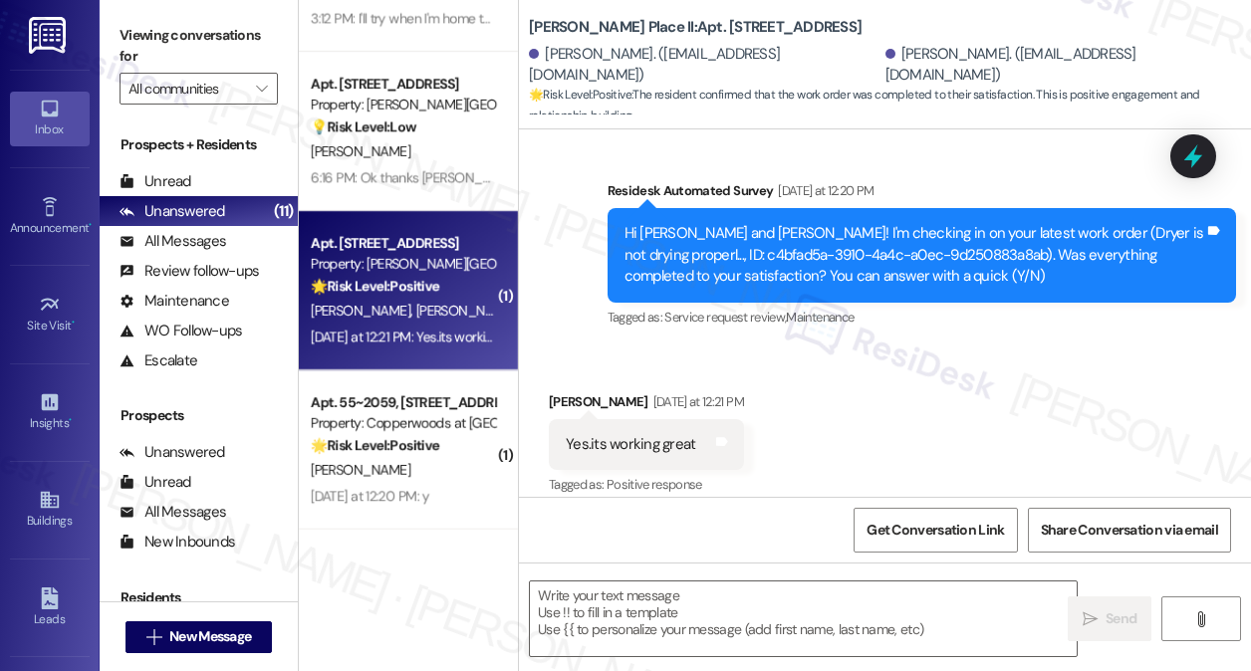
type textarea "Fetching suggested responses. Please feel free to read through the conversation…"
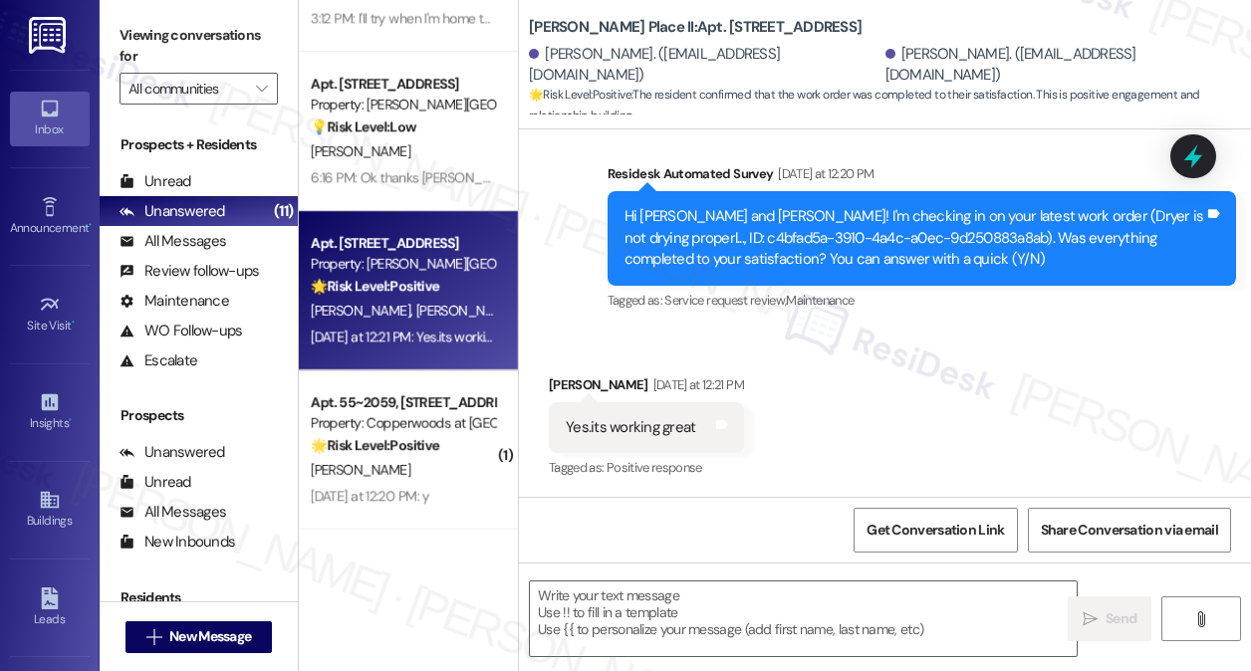
click at [653, 417] on div "Yes.its working great" at bounding box center [630, 427] width 129 height 21
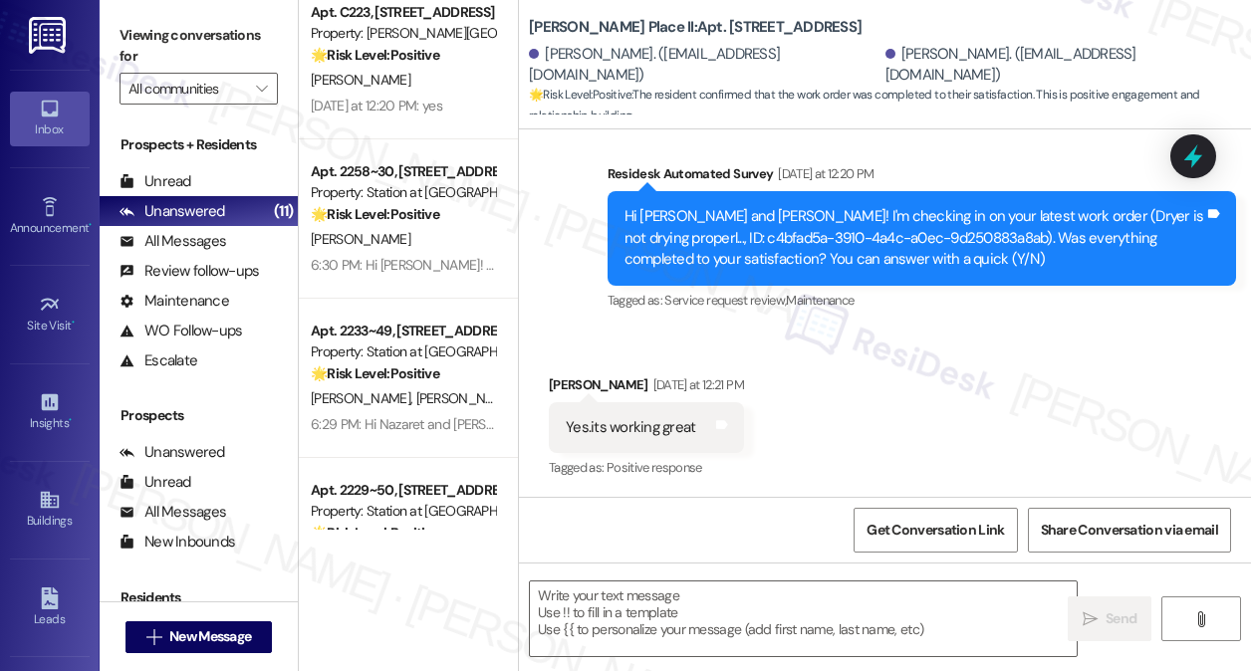
drag, startPoint x: 769, startPoint y: 614, endPoint x: 824, endPoint y: 571, distance: 70.1
click at [767, 615] on textarea at bounding box center [803, 619] width 547 height 75
drag, startPoint x: 160, startPoint y: 23, endPoint x: 206, endPoint y: 47, distance: 51.7
click at [160, 23] on label "Viewing conversations for" at bounding box center [199, 46] width 158 height 53
click at [766, 605] on textarea "To enrich screen reader interactions, please activate Accessibility in Grammarl…" at bounding box center [803, 619] width 547 height 75
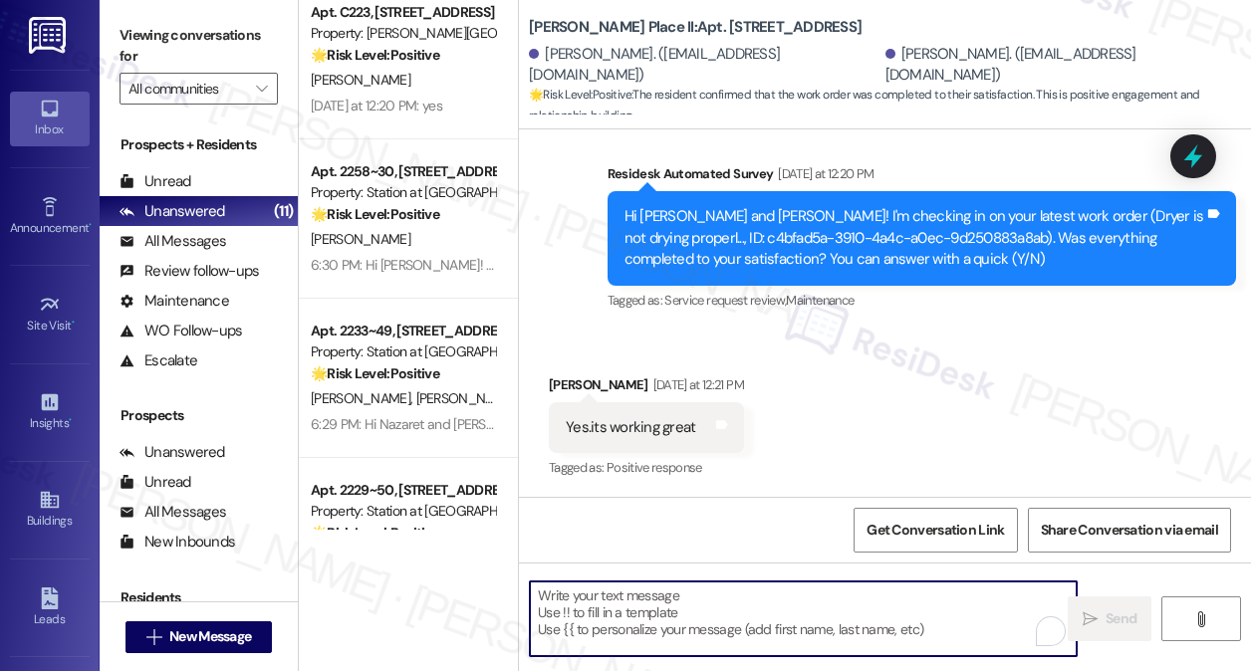
paste textarea "Hi {{first_name}}! I'm glad to hear that the latest work order was completed to…"
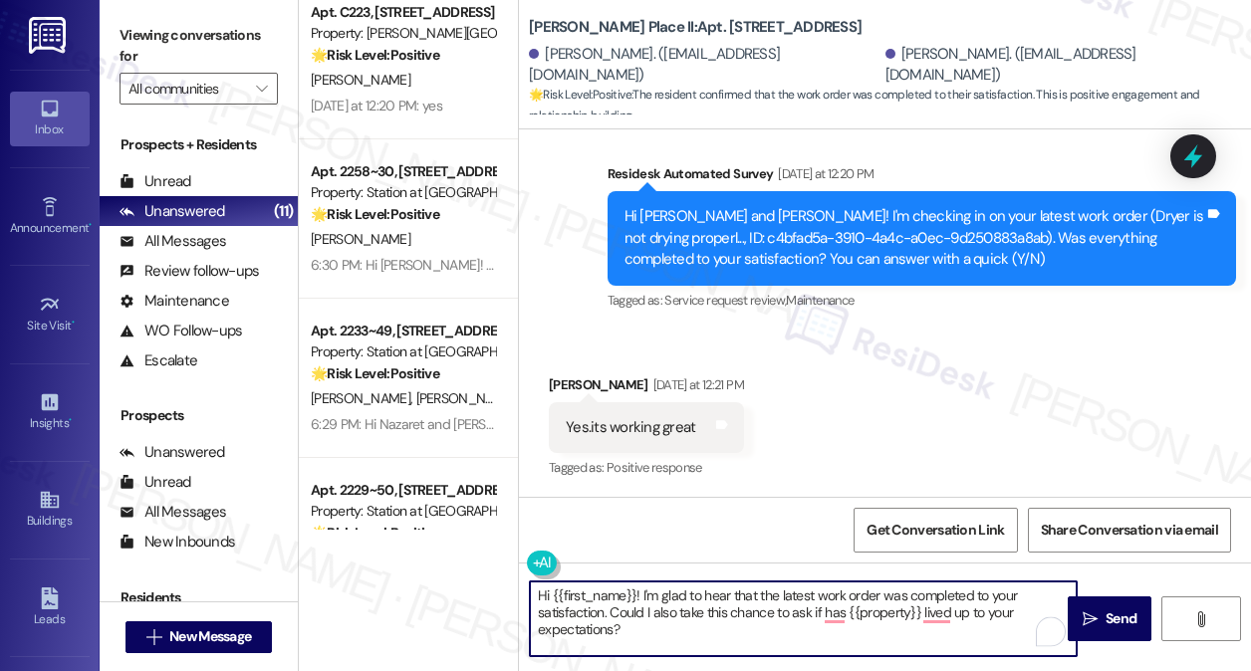
click at [544, 372] on div "Received via SMS [PERSON_NAME] [DATE] at 12:21 PM Yes.its working great Tags an…" at bounding box center [646, 429] width 225 height 138
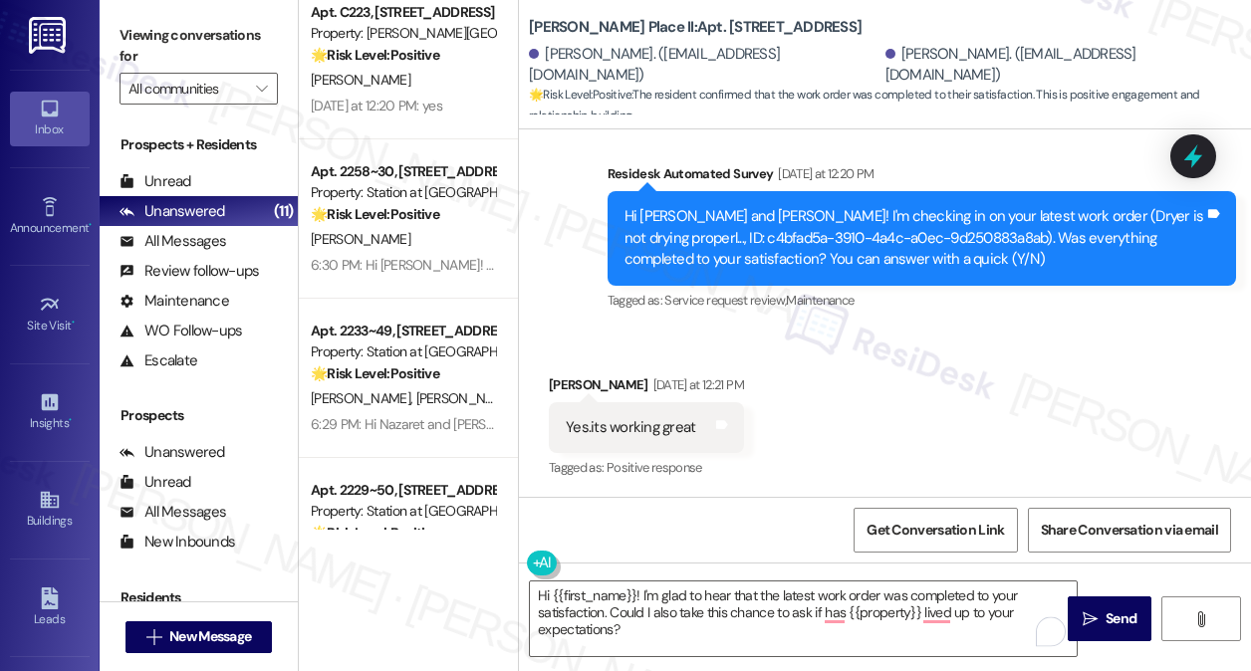
click at [550, 376] on div "[PERSON_NAME] [DATE] at 12:21 PM" at bounding box center [646, 388] width 195 height 28
click at [569, 381] on div "[PERSON_NAME] [DATE] at 12:21 PM" at bounding box center [646, 388] width 195 height 28
copy div "[PERSON_NAME]"
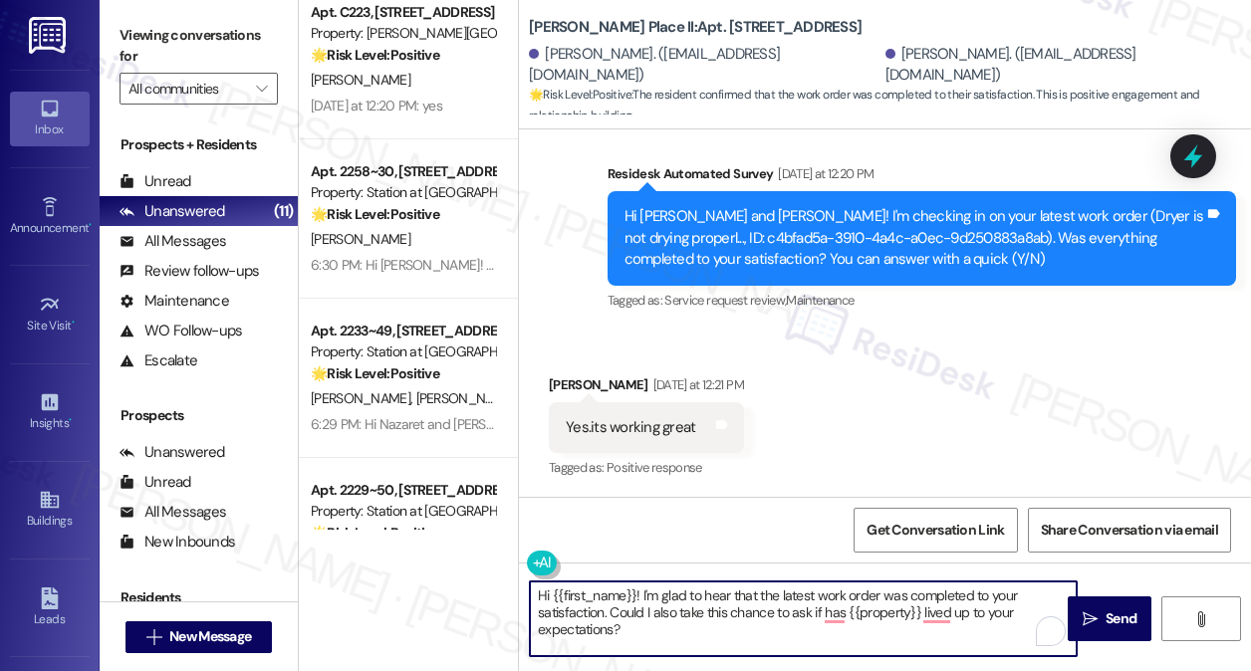
drag, startPoint x: 552, startPoint y: 597, endPoint x: 635, endPoint y: 589, distance: 84.0
click at [635, 589] on textarea "Hi {{first_name}}! I'm glad to hear that the latest work order was completed to…" at bounding box center [803, 619] width 547 height 75
paste textarea "[PERSON_NAME]"
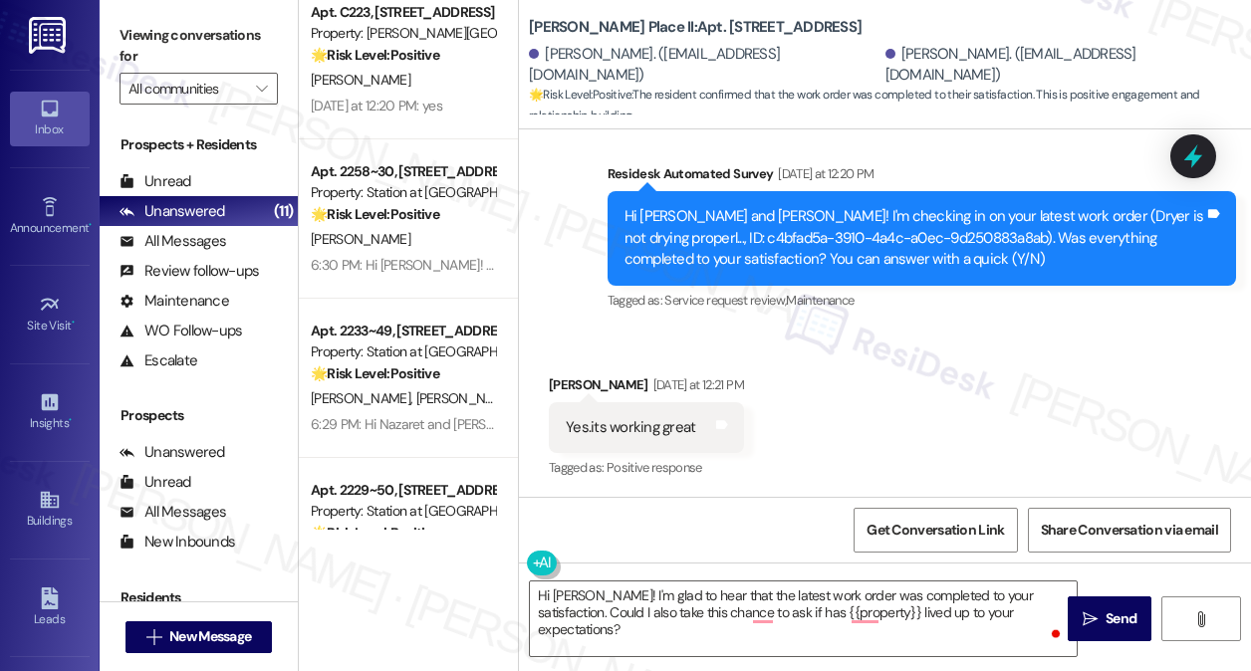
click at [124, 33] on label "Viewing conversations for" at bounding box center [199, 46] width 158 height 53
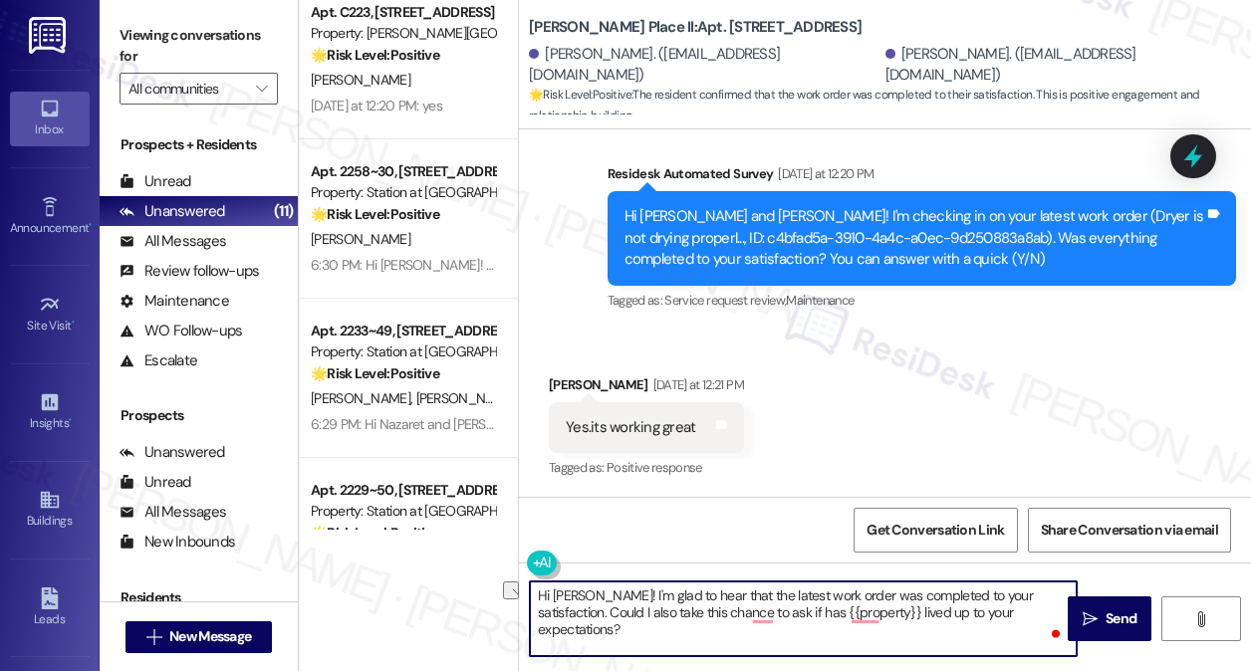
drag, startPoint x: 1027, startPoint y: 612, endPoint x: 538, endPoint y: 617, distance: 489.0
click at [538, 617] on textarea "Hi [PERSON_NAME]! I'm glad to hear that the latest work order was completed to …" at bounding box center [803, 619] width 547 height 75
paste textarea "If I may also ask....has {{property}} been living up to your expectations so fa…"
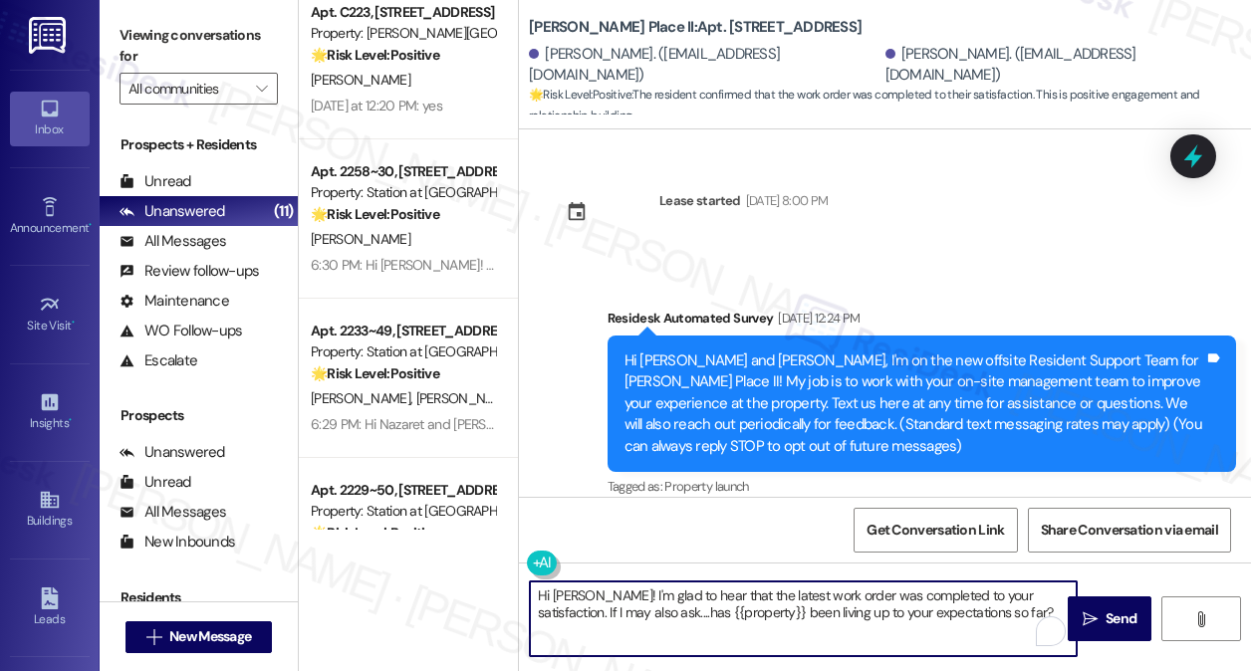
scroll to position [398, 0]
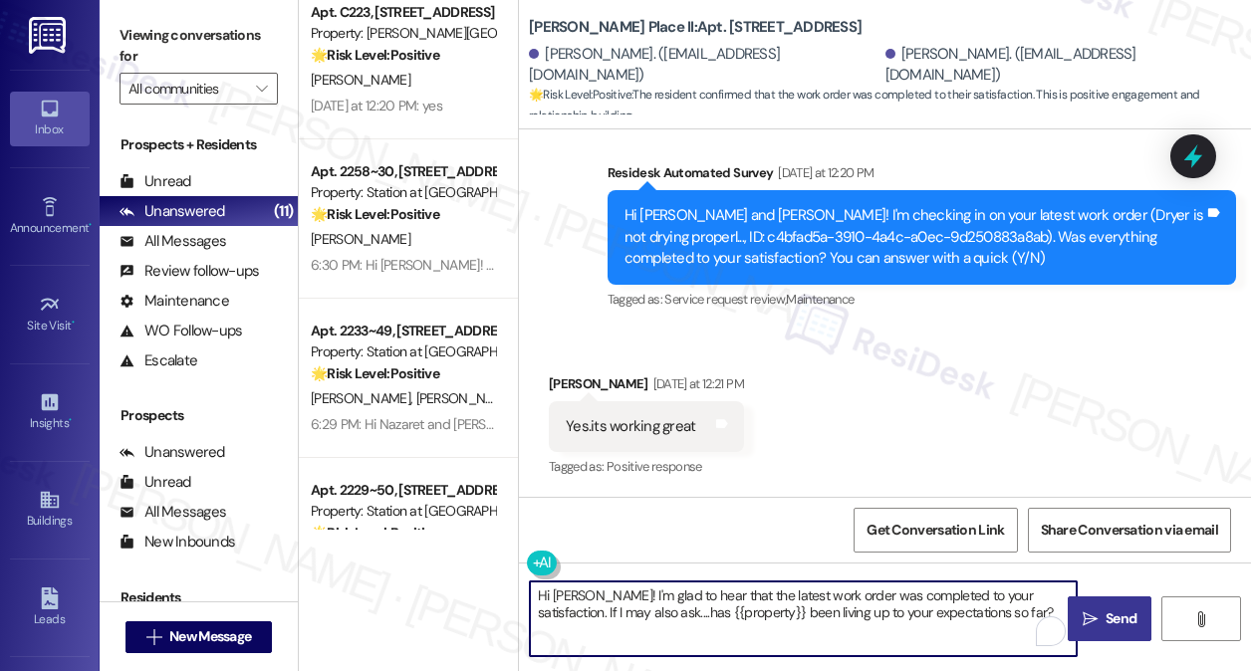
type textarea "Hi [PERSON_NAME]! I'm glad to hear that the latest work order was completed to …"
click at [1115, 609] on span "Send" at bounding box center [1120, 619] width 31 height 21
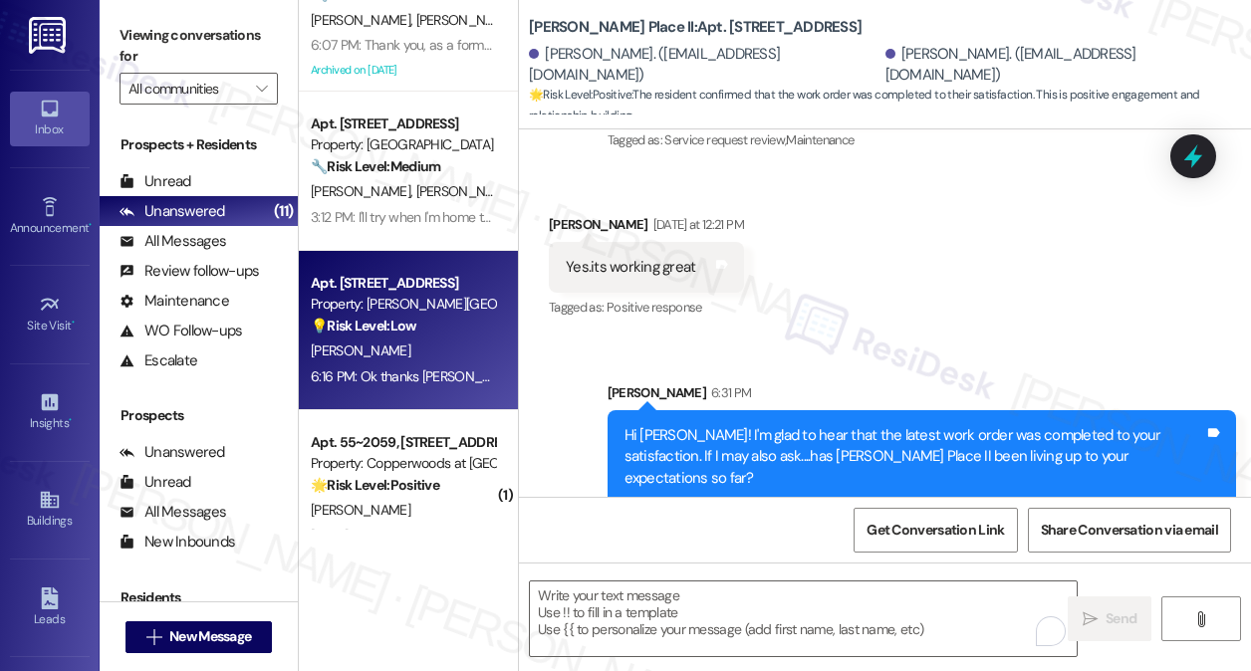
scroll to position [426, 0]
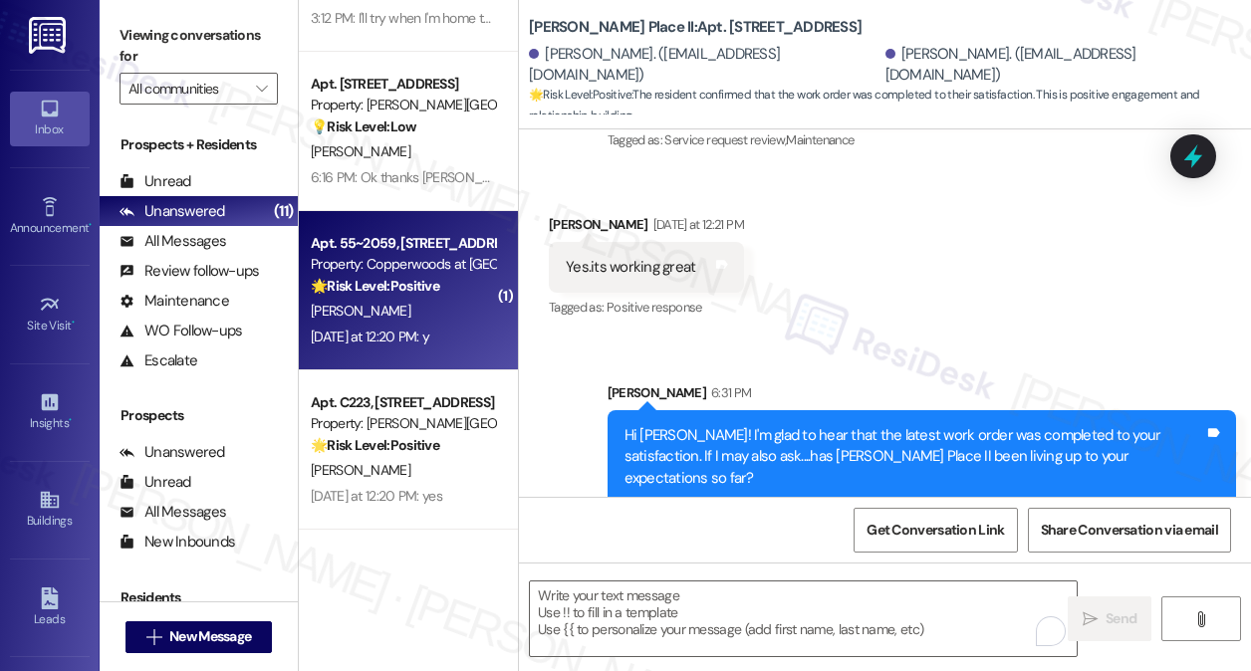
click at [420, 290] on strong "🌟 Risk Level: Positive" at bounding box center [375, 286] width 128 height 18
type textarea "Fetching suggested responses. Please feel free to read through the conversation…"
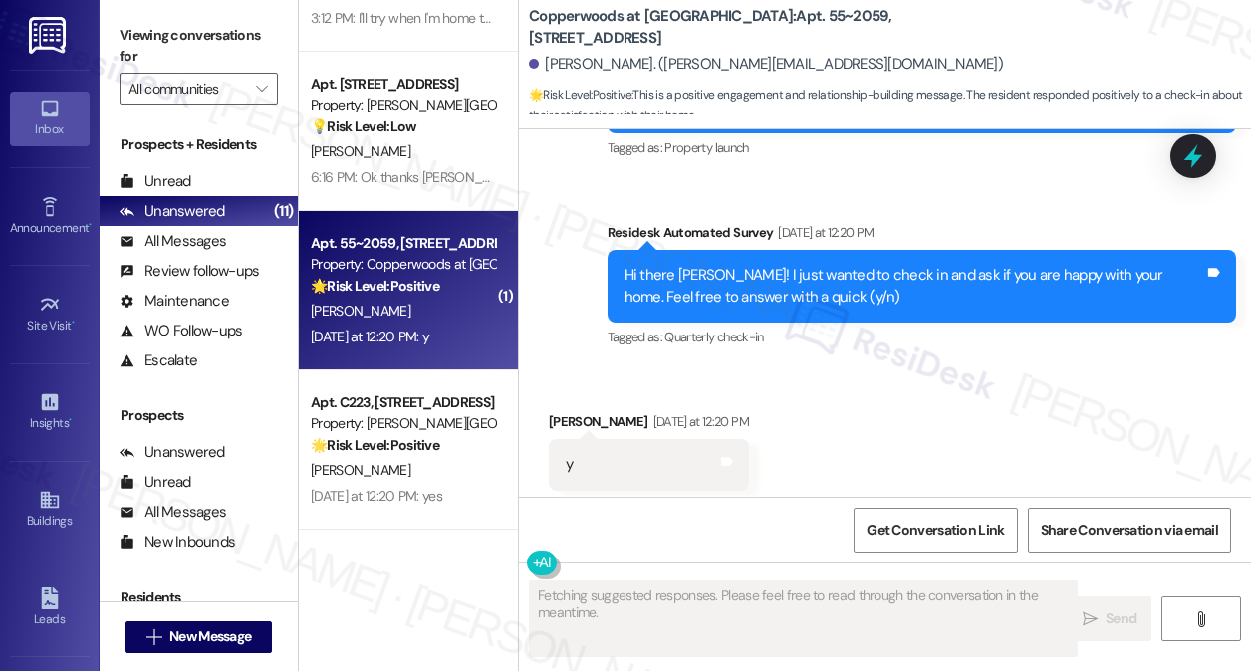
scroll to position [932, 0]
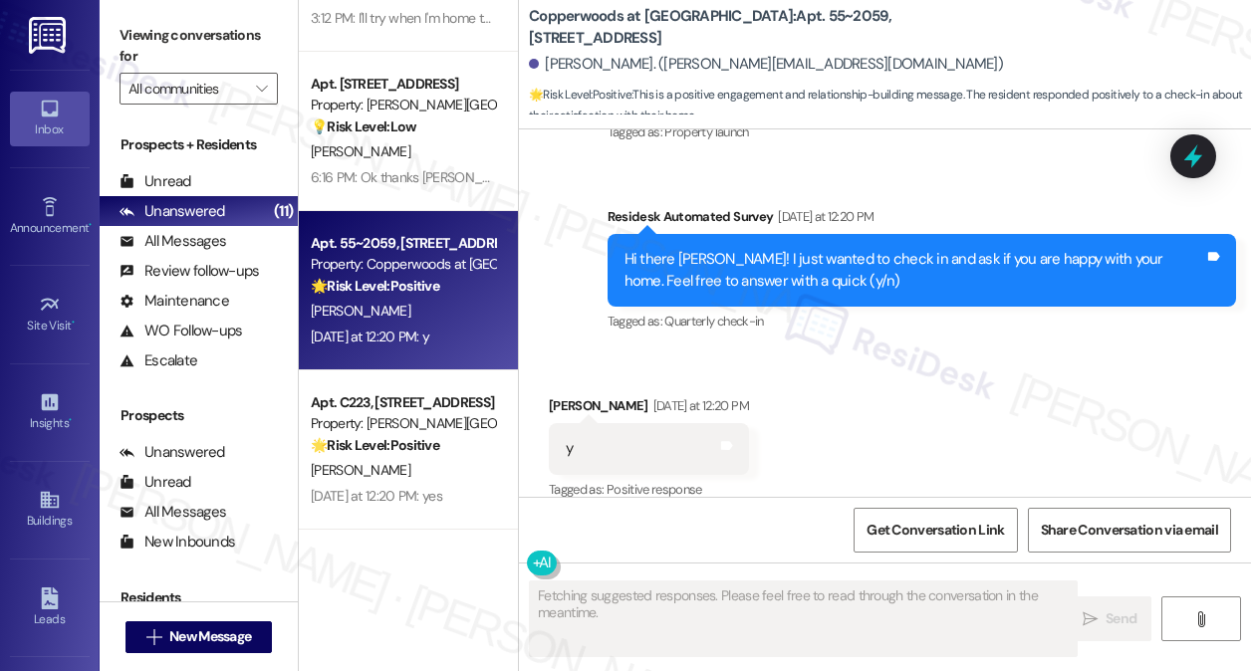
click at [827, 253] on div "Hi there [PERSON_NAME]! I just wanted to check in and ask if you are happy with…" at bounding box center [914, 270] width 581 height 43
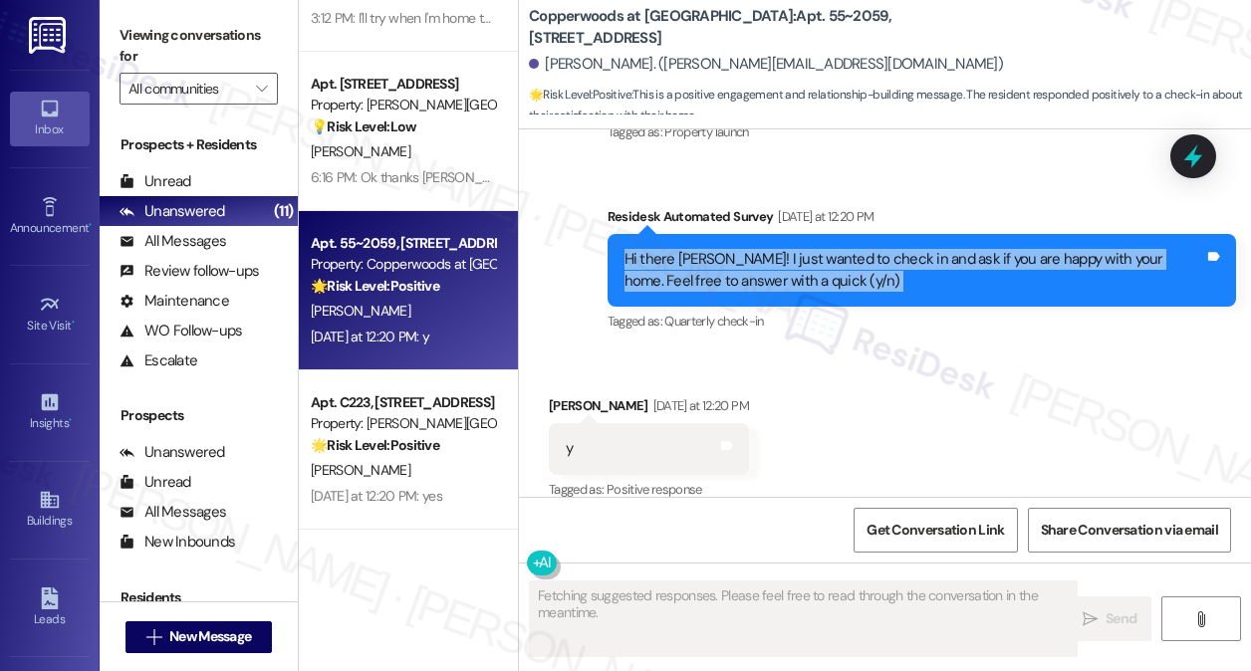
click at [827, 253] on div "Hi there [PERSON_NAME]! I just wanted to check in and ask if you are happy with…" at bounding box center [914, 270] width 581 height 43
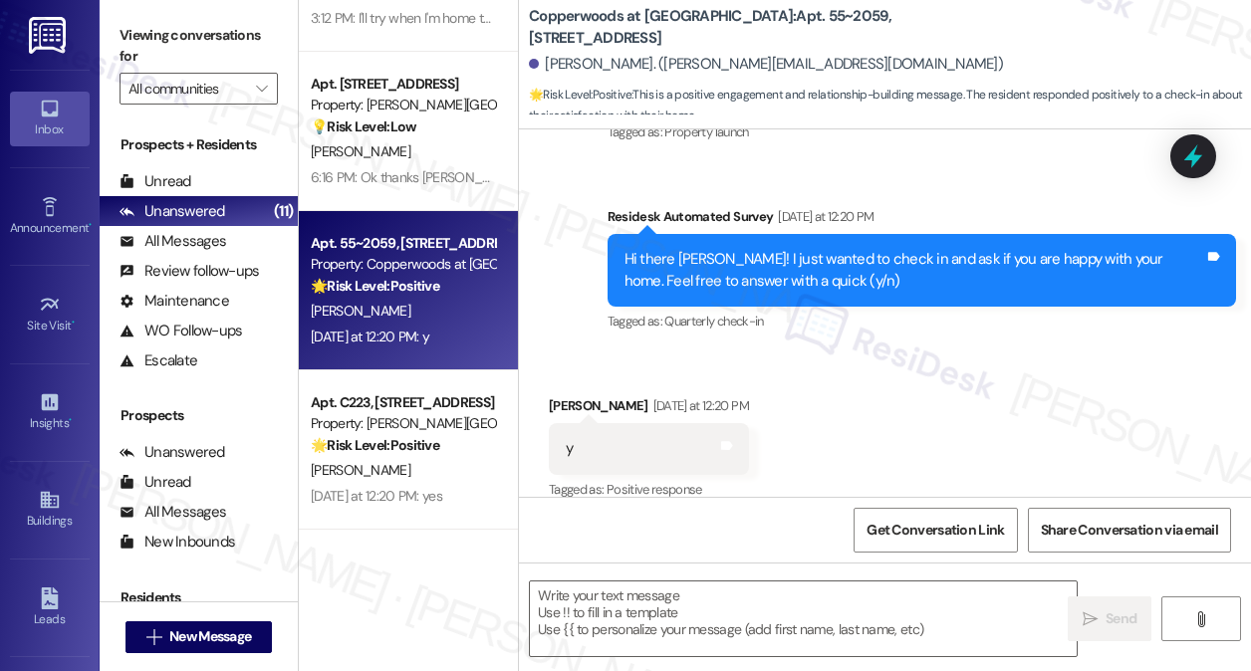
click at [169, 48] on label "Viewing conversations for" at bounding box center [199, 46] width 158 height 53
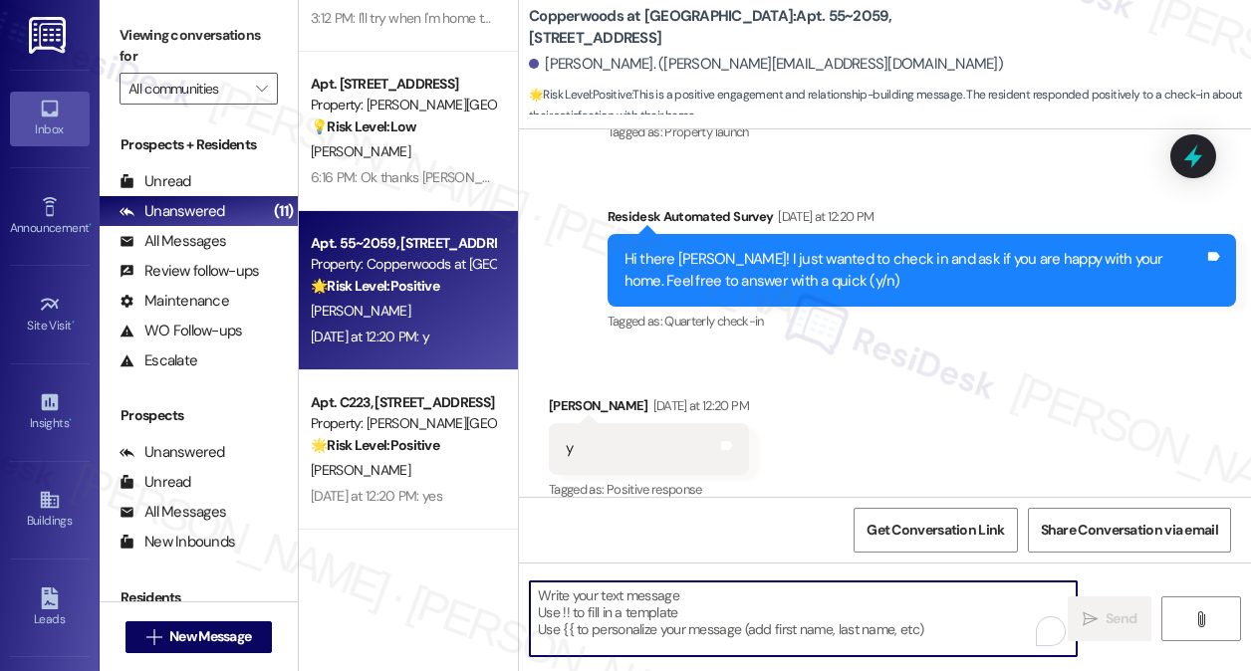
click at [765, 593] on textarea "To enrich screen reader interactions, please activate Accessibility in Grammarl…" at bounding box center [803, 619] width 547 height 75
paste textarea "Hi {{first_name}}! I'm glad to hear that you're happy with your home. Could I a…"
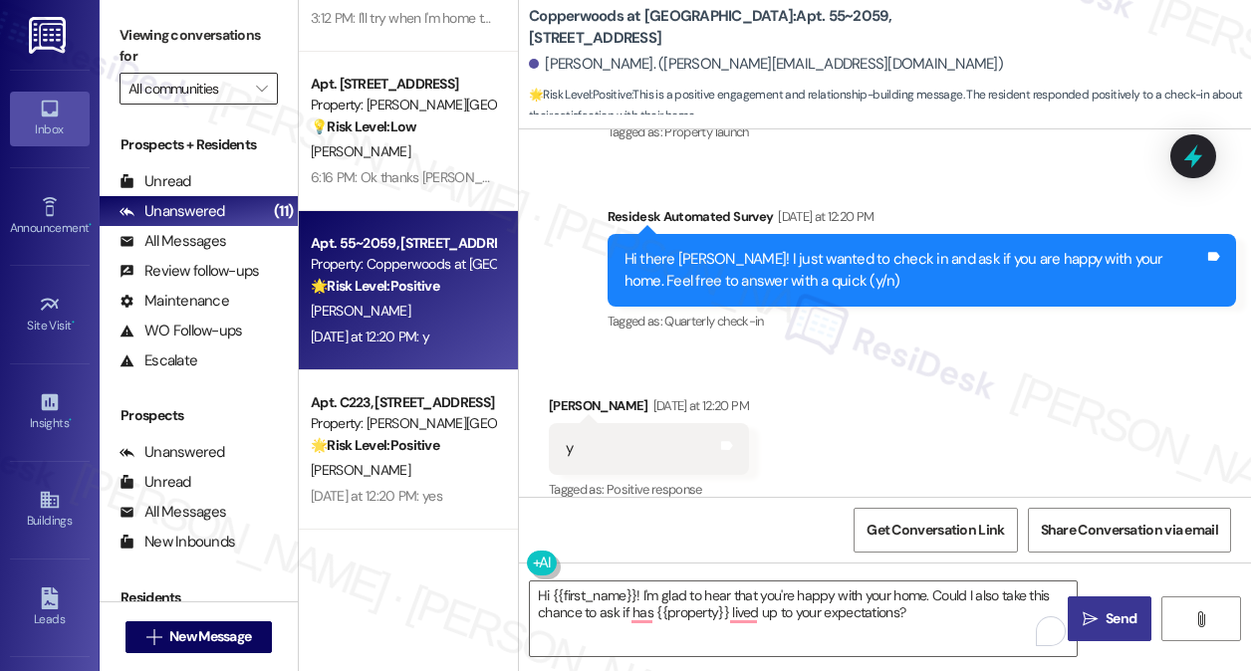
drag, startPoint x: 146, startPoint y: 23, endPoint x: 223, endPoint y: 74, distance: 92.0
click at [146, 23] on label "Viewing conversations for" at bounding box center [199, 46] width 158 height 53
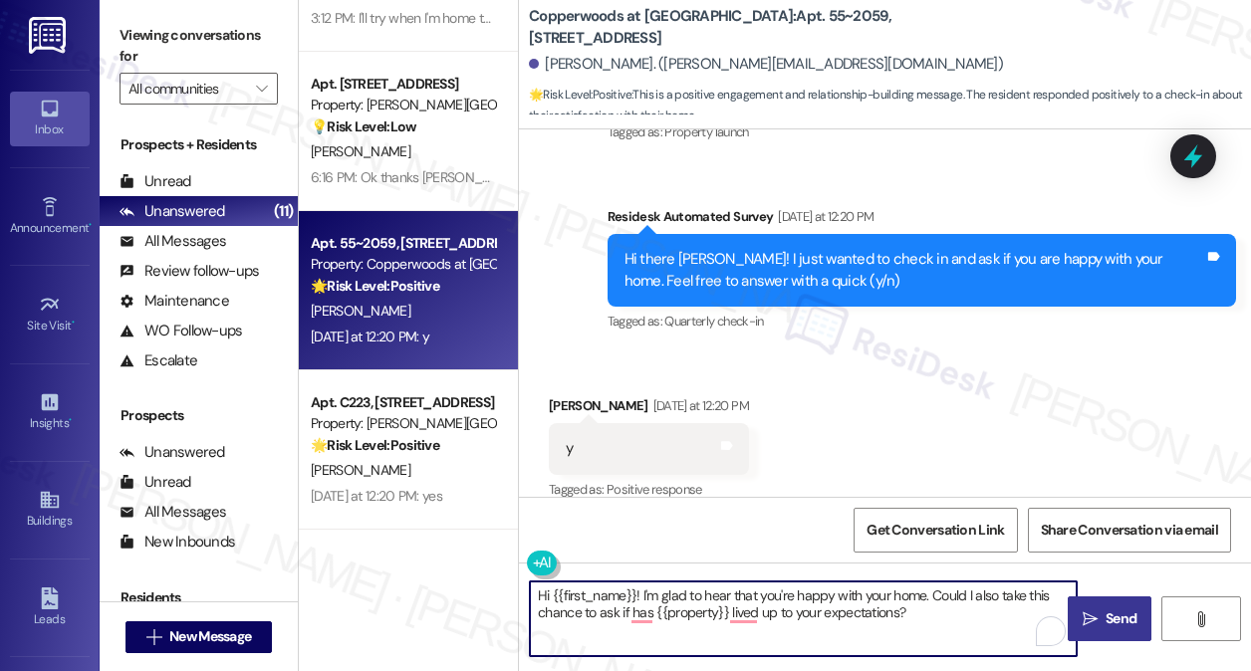
click at [950, 619] on textarea "Hi {{first_name}}! I'm glad to hear that you're happy with your home. Could I a…" at bounding box center [803, 619] width 547 height 75
paste textarea "That’s awesome to hear, [PERSON_NAME]! Thank you! If you don’t mind, would you …"
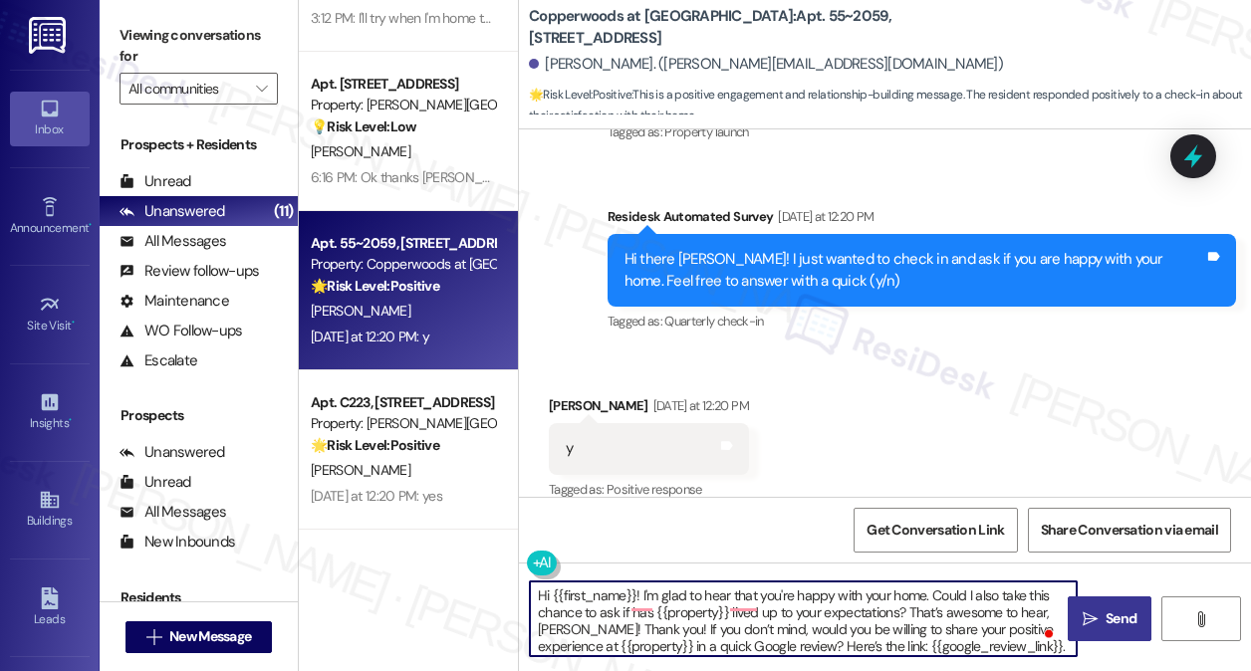
scroll to position [0, 0]
drag, startPoint x: 644, startPoint y: 631, endPoint x: 935, endPoint y: 594, distance: 293.3
click at [935, 594] on textarea "Hi {{first_name}}! I'm glad to hear that you're happy with your home. Could I a…" at bounding box center [803, 619] width 547 height 75
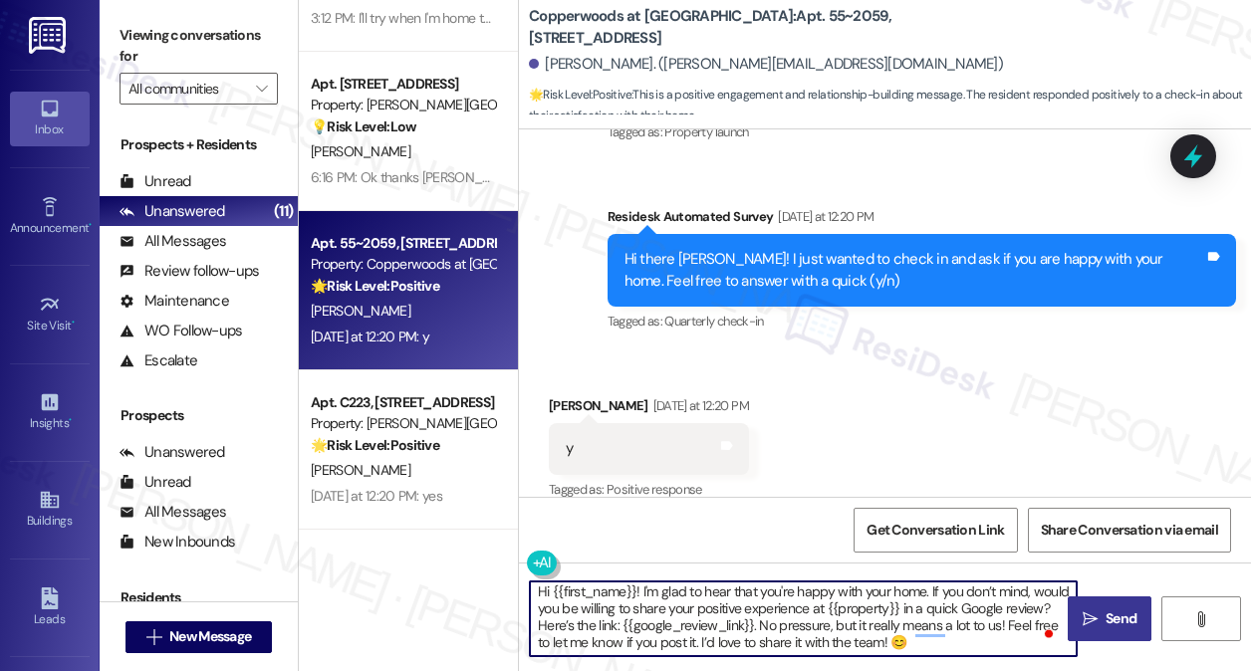
scroll to position [4, 0]
click at [988, 643] on textarea "Hi {{first_name}}! I'm glad to hear that you're happy with your home. If you do…" at bounding box center [803, 619] width 547 height 75
type textarea "Hi {{first_name}}! I'm glad to hear that you're happy with your home. If you do…"
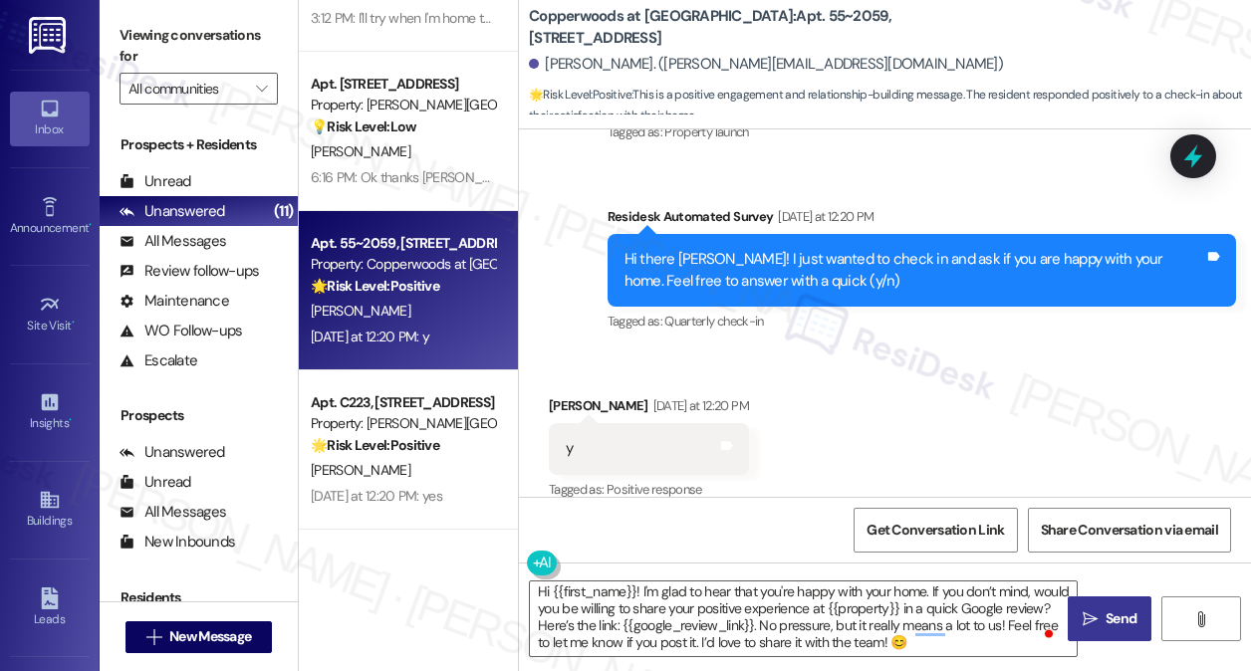
click at [1107, 609] on span "Send" at bounding box center [1120, 619] width 31 height 21
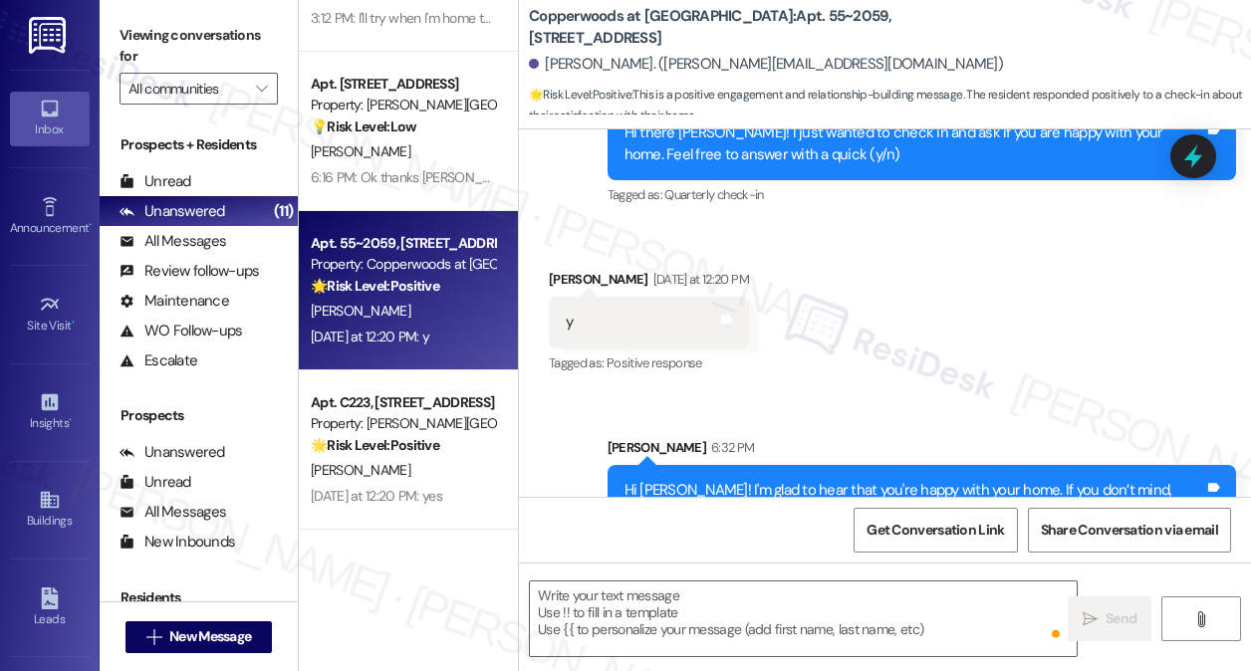
scroll to position [0, 0]
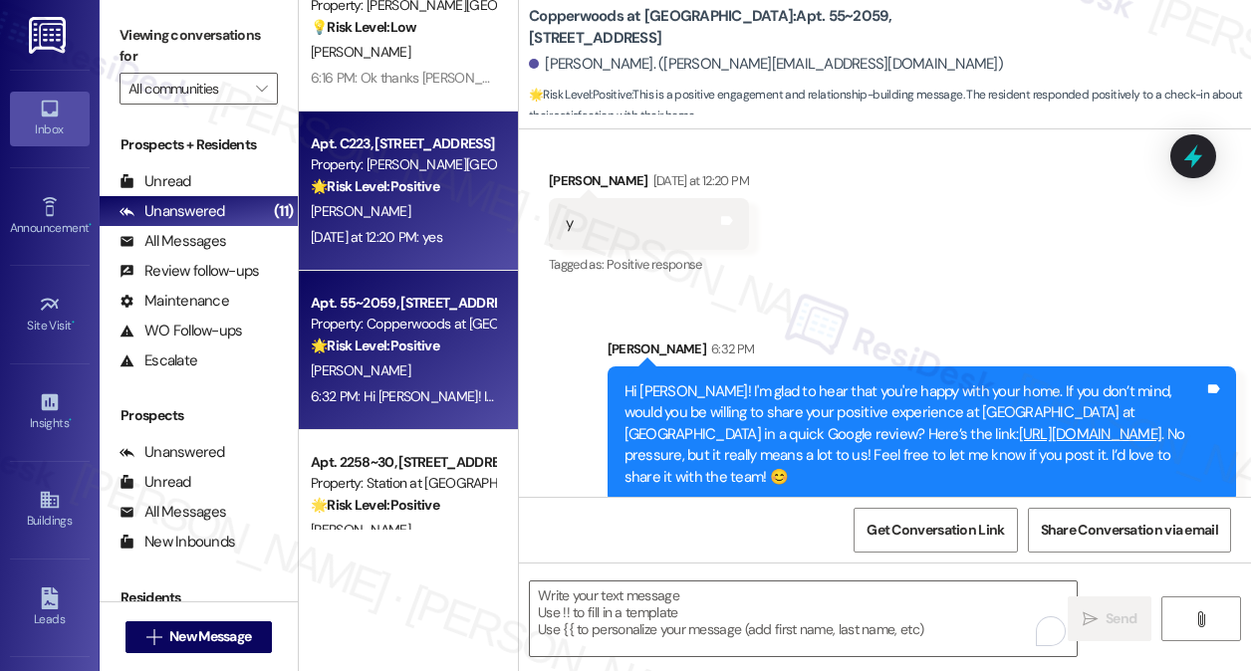
click at [427, 237] on div "[DATE] at 12:20 PM: yes [DATE] at 12:20 PM: yes" at bounding box center [376, 237] width 131 height 18
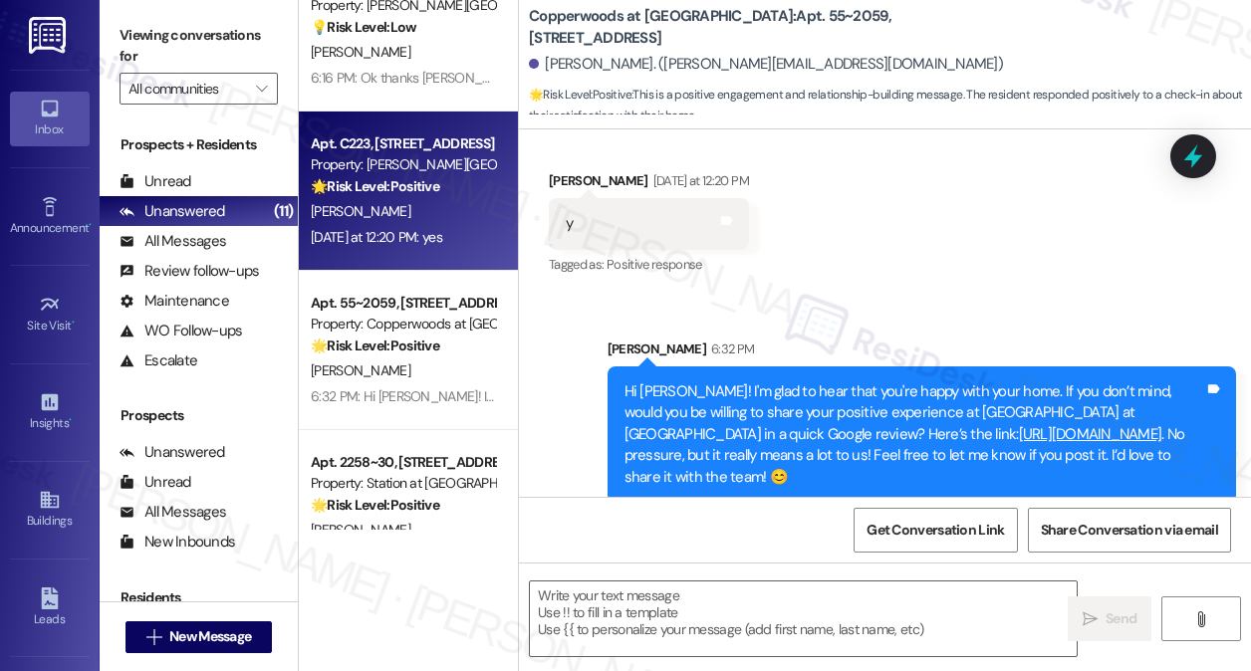
type textarea "Fetching suggested responses. Please feel free to read through the conversation…"
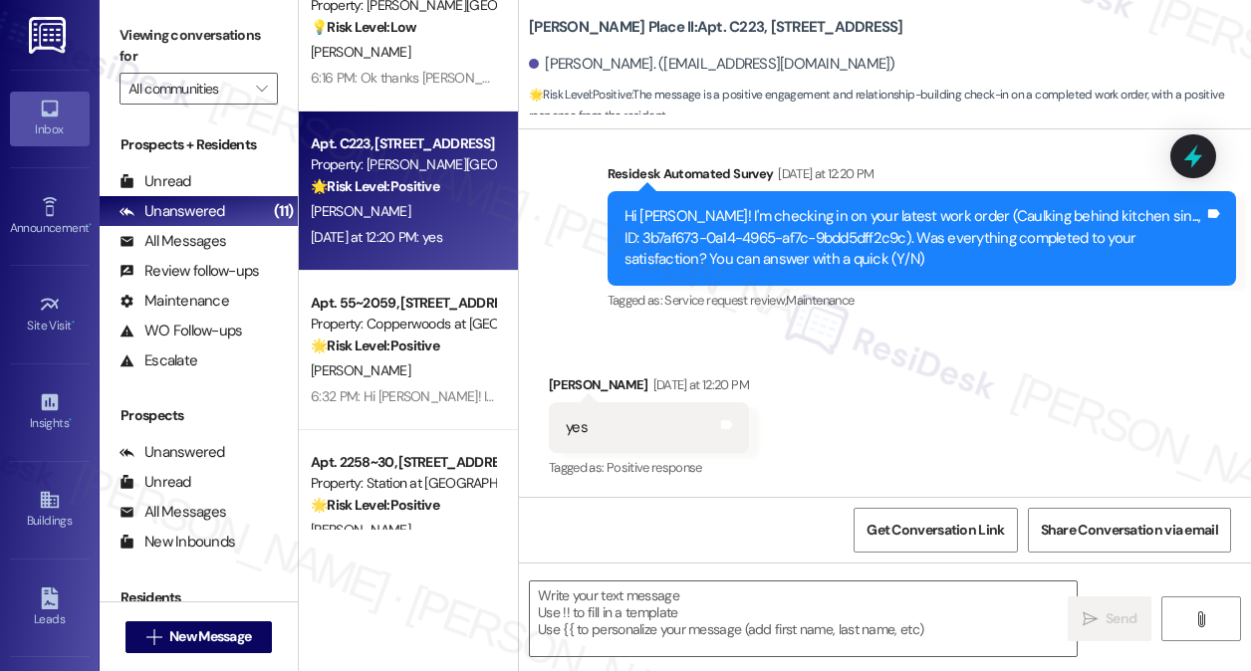
type textarea "Fetching suggested responses. Please feel free to read through the conversation…"
click at [159, 23] on label "Viewing conversations for" at bounding box center [199, 46] width 158 height 53
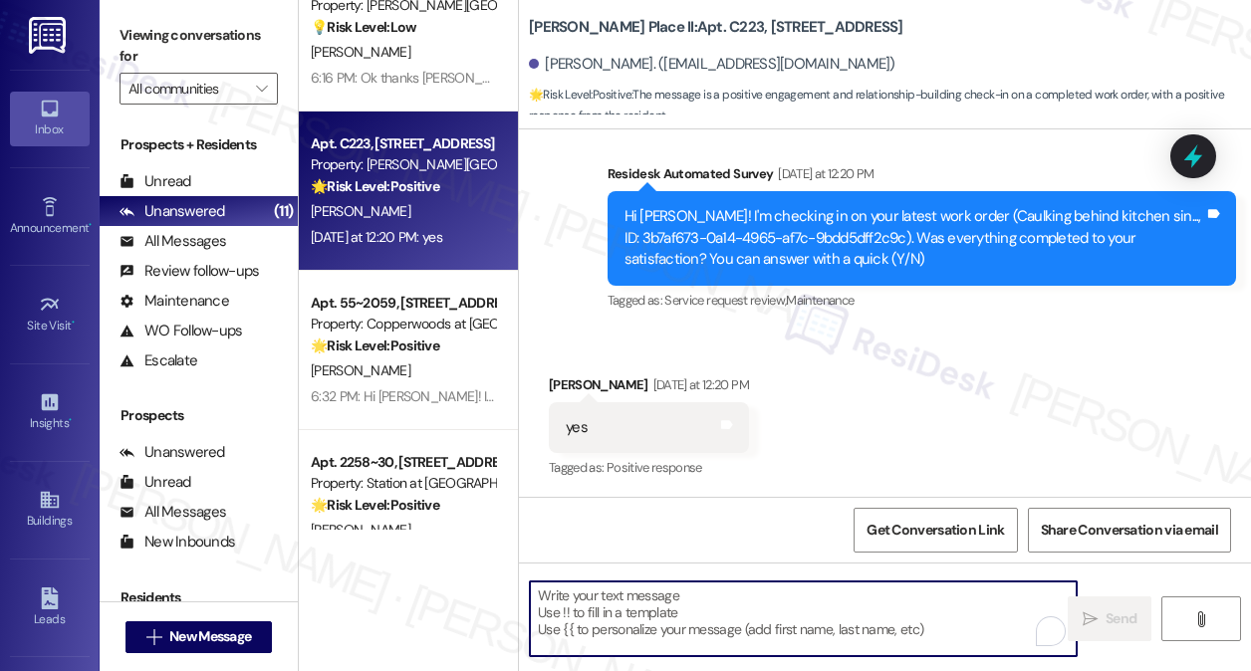
click at [738, 602] on textarea "To enrich screen reader interactions, please activate Accessibility in Grammarl…" at bounding box center [803, 619] width 547 height 75
paste textarea "Hi {{first_name}}! I'm glad to hear that the latest work order was completed to…"
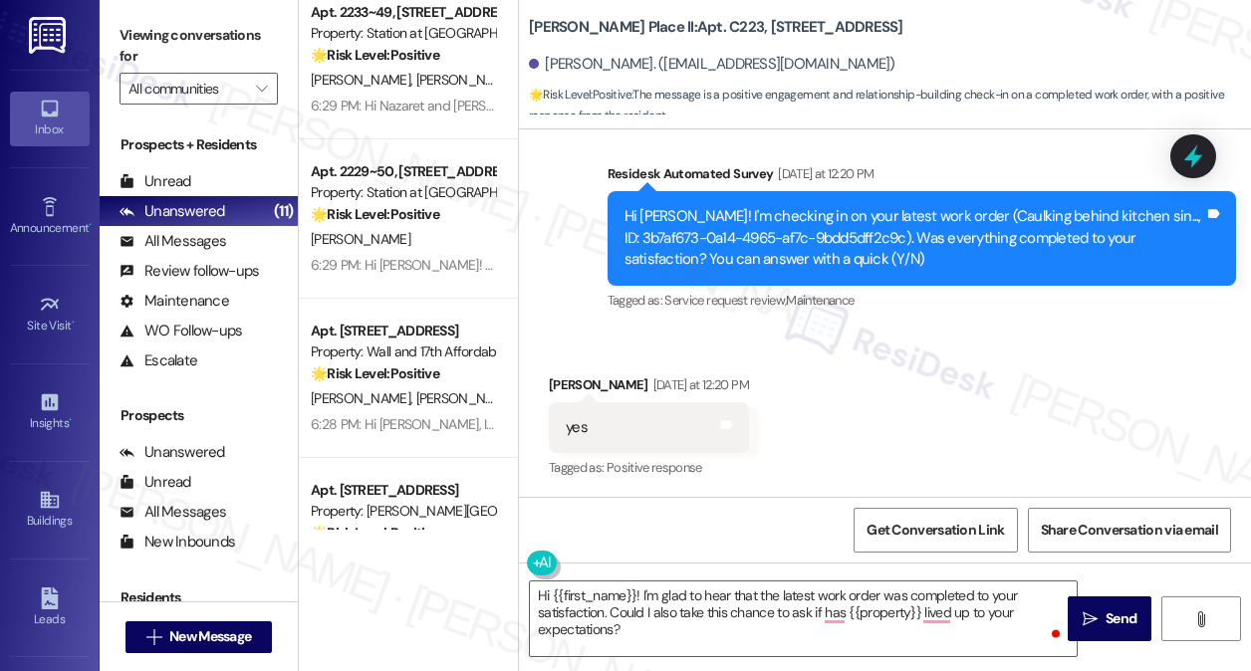
click at [863, 397] on div "Received via SMS [PERSON_NAME] [DATE] at 12:20 PM yes Tags and notes Tagged as:…" at bounding box center [885, 414] width 732 height 168
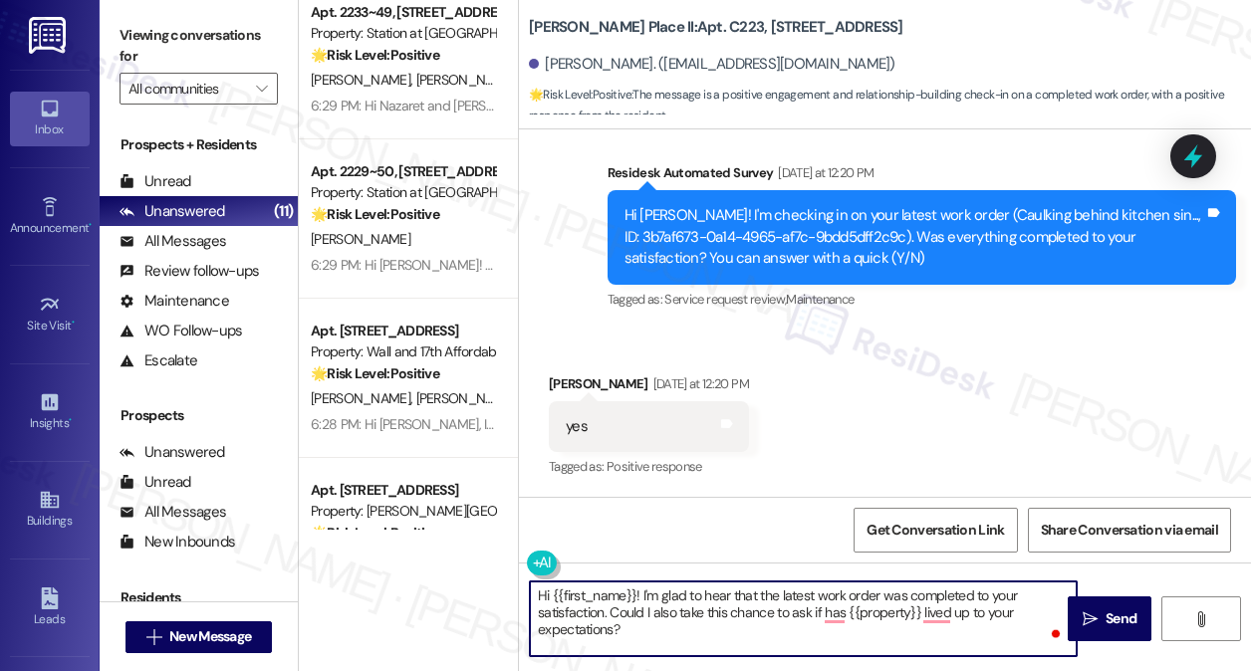
click at [787, 637] on textarea "Hi {{first_name}}! I'm glad to hear that the latest work order was completed to…" at bounding box center [803, 619] width 547 height 75
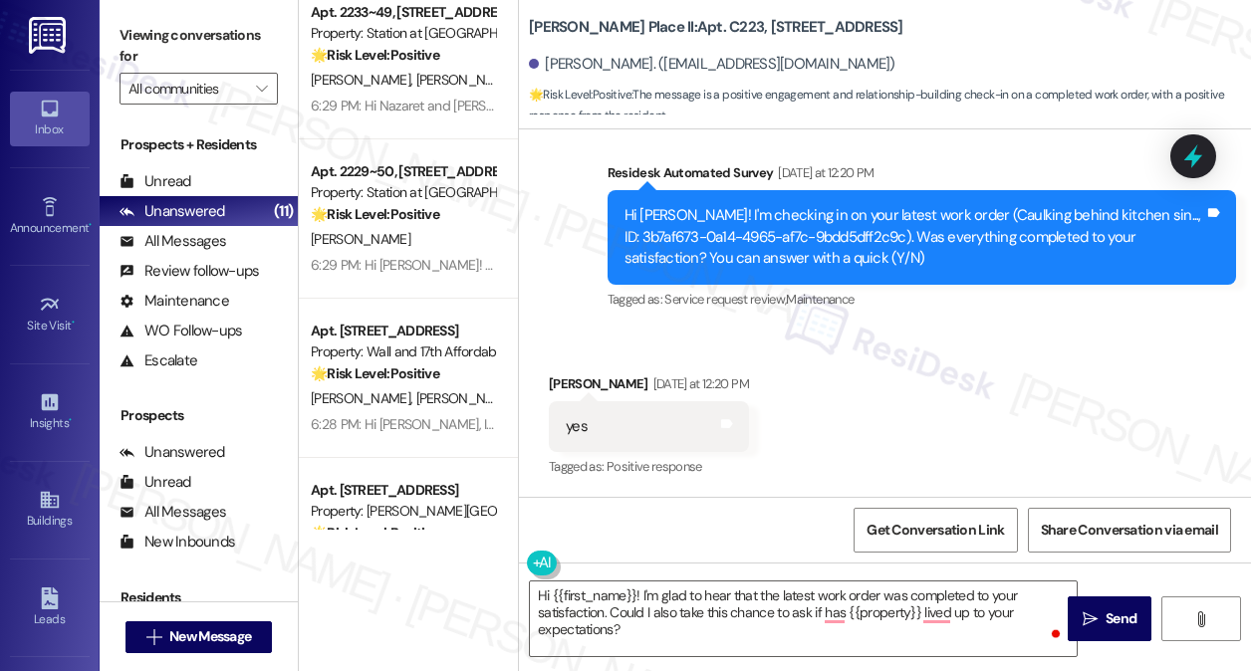
drag, startPoint x: 135, startPoint y: 38, endPoint x: 185, endPoint y: 67, distance: 57.6
click at [135, 38] on label "Viewing conversations for" at bounding box center [199, 46] width 158 height 53
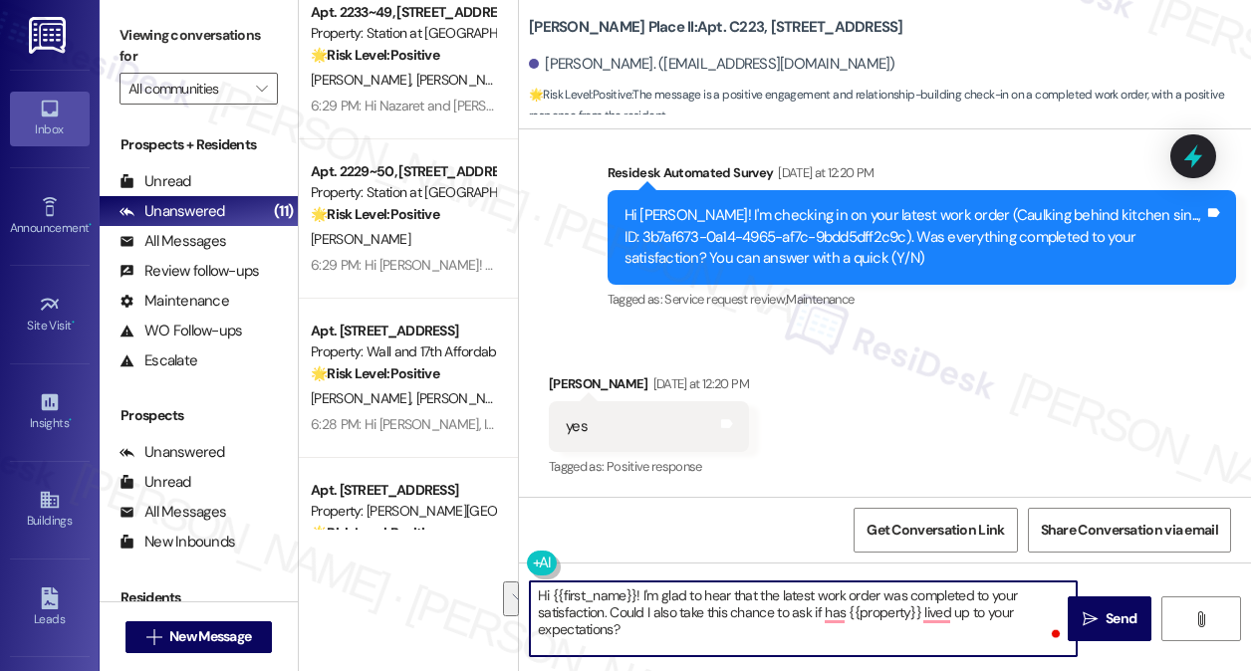
drag, startPoint x: 689, startPoint y: 640, endPoint x: 612, endPoint y: 606, distance: 84.2
click at [612, 606] on textarea "Hi {{first_name}}! I'm glad to hear that the latest work order was completed to…" at bounding box center [803, 619] width 547 height 75
paste textarea "If I may also ask....has {{property}} been living up to your expectations so fa…"
type textarea "Hi {{first_name}}! I'm glad to hear that the latest work order was completed to…"
click at [576, 382] on div "[PERSON_NAME] [DATE] at 12:20 PM" at bounding box center [649, 387] width 200 height 28
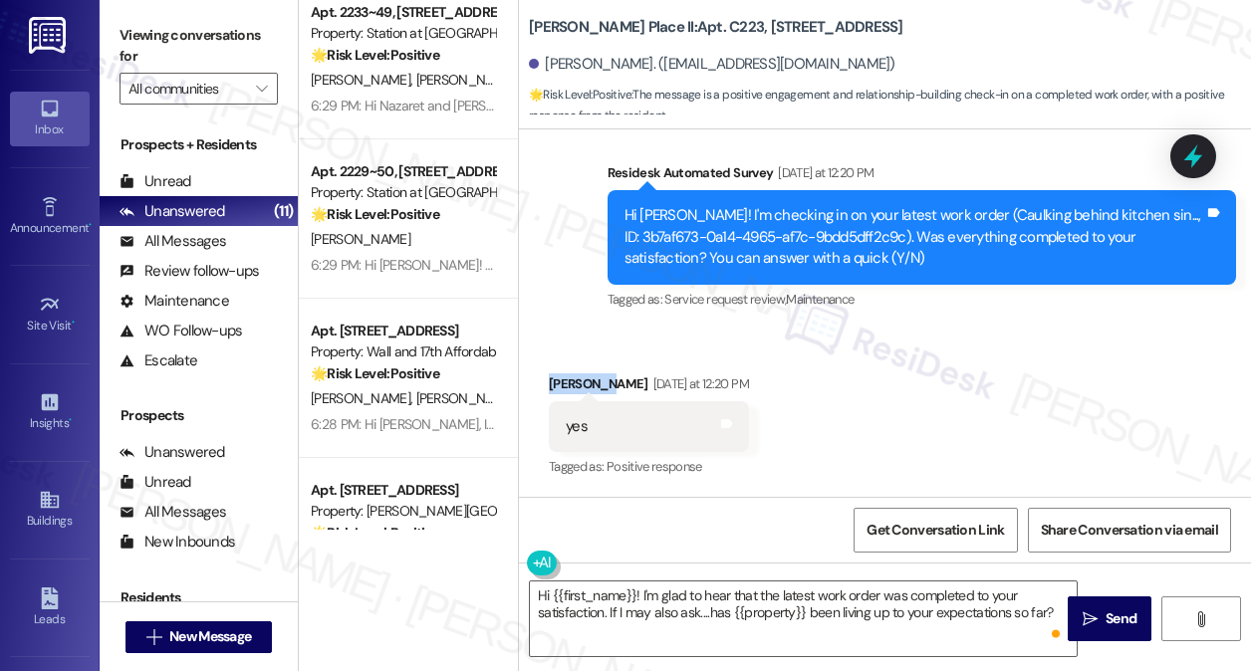
click at [576, 382] on div "[PERSON_NAME] [DATE] at 12:20 PM" at bounding box center [649, 387] width 200 height 28
click at [744, 604] on textarea "Hi {{first_name}}! I'm glad to hear that the latest work order was completed to…" at bounding box center [803, 619] width 547 height 75
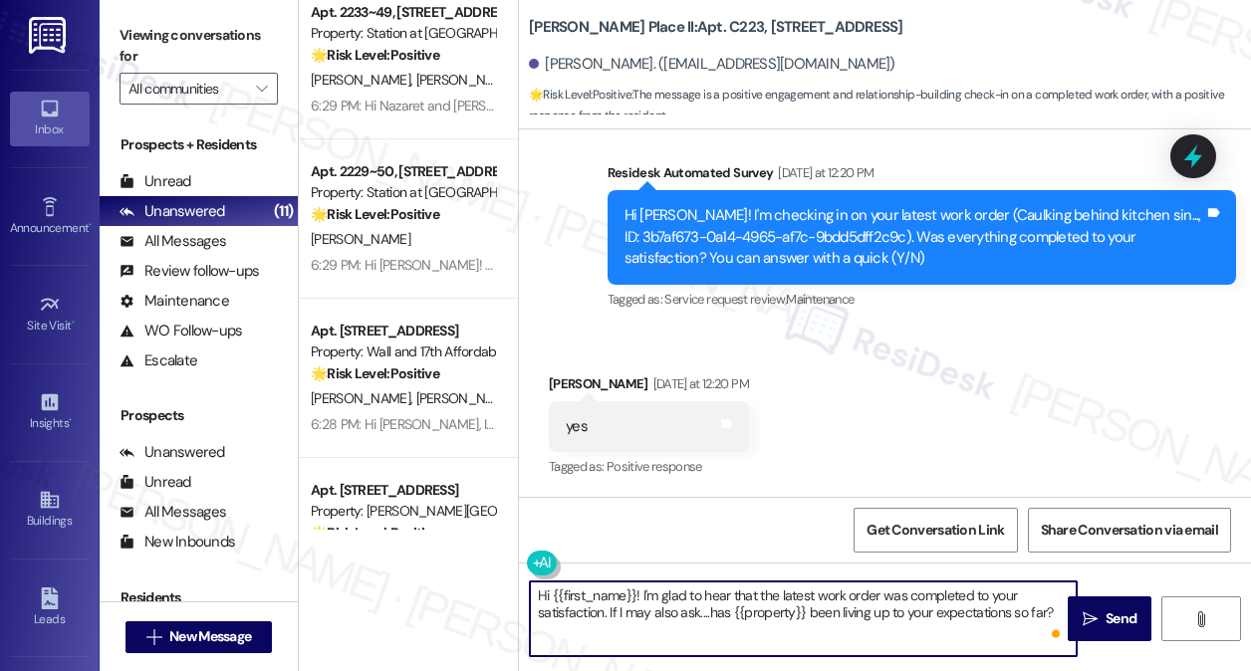
click at [743, 603] on textarea "Hi {{first_name}}! I'm glad to hear that the latest work order was completed to…" at bounding box center [803, 619] width 547 height 75
click at [940, 437] on div "Received via SMS [PERSON_NAME] [DATE] at 12:20 PM yes Tags and notes Tagged as:…" at bounding box center [885, 413] width 732 height 168
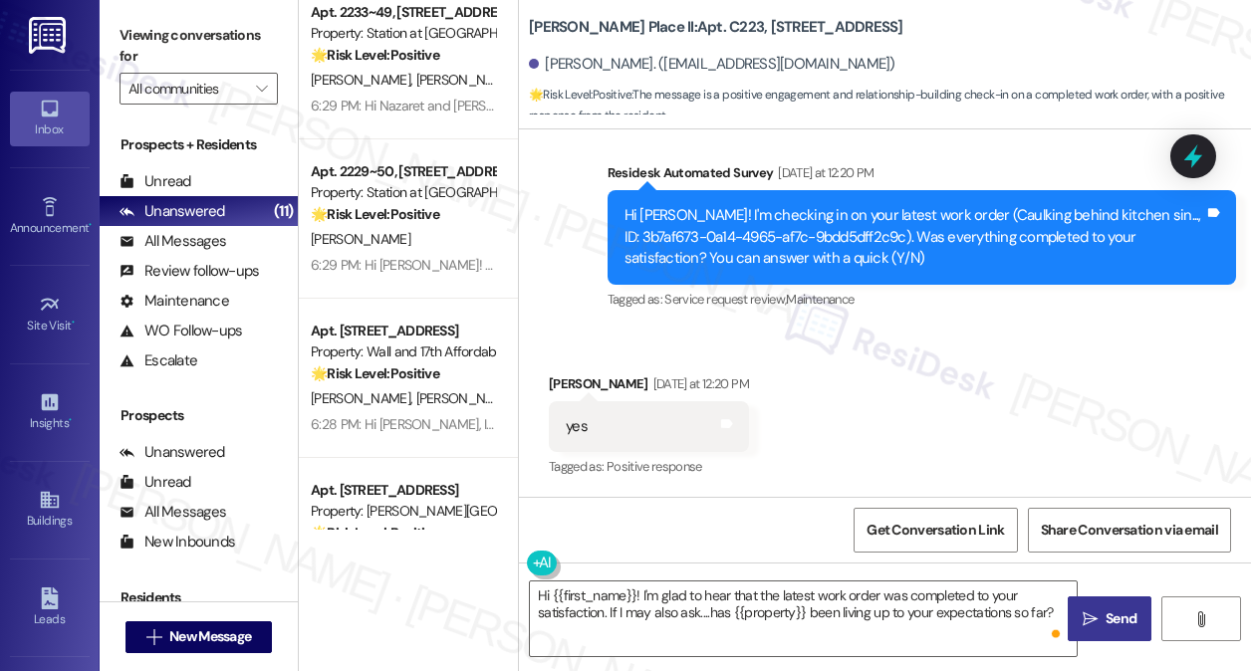
click at [1101, 609] on span "Send" at bounding box center [1120, 619] width 39 height 21
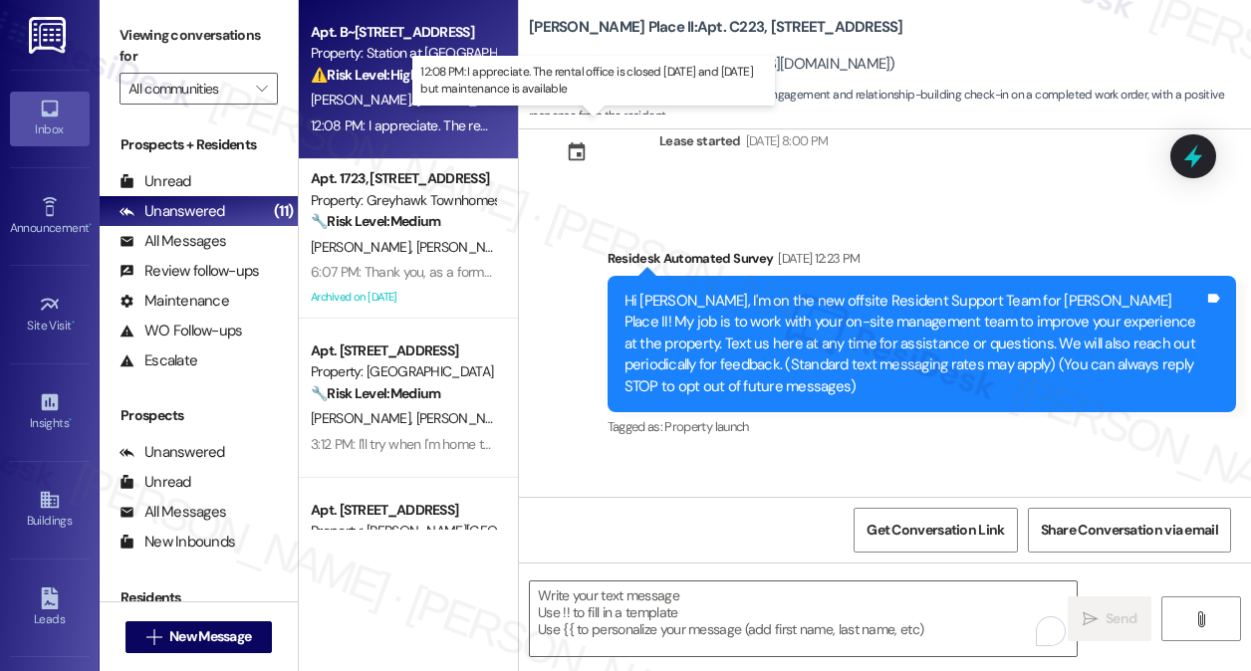
click at [340, 122] on div "12:08 PM: I appreciate. The rental office is closed [DATE] and [DATE] but maint…" at bounding box center [588, 126] width 554 height 18
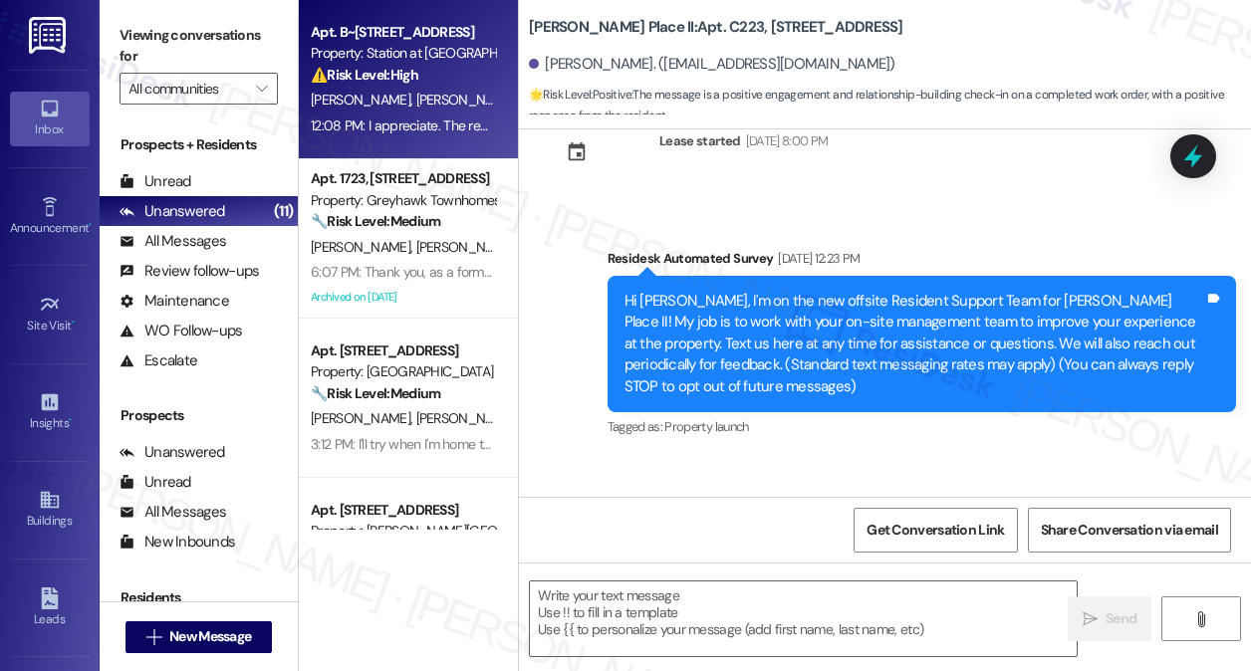
type textarea "Fetching suggested responses. Please feel free to read through the conversation…"
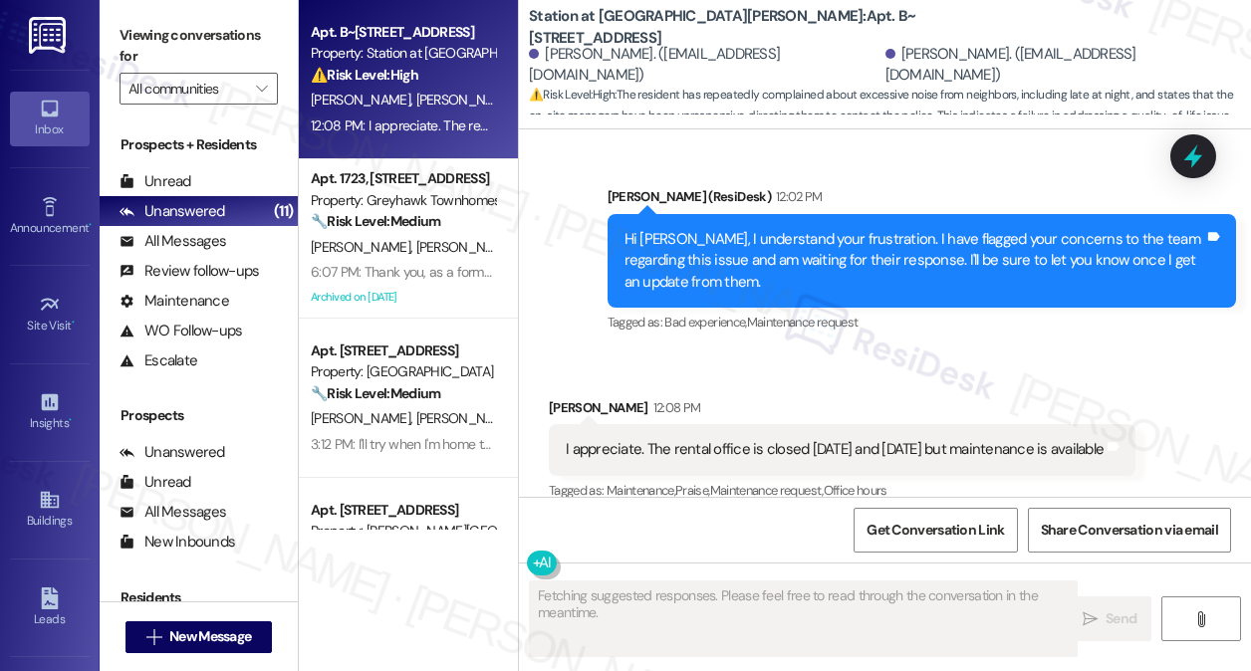
click at [755, 439] on div "I appreciate. The rental office is closed [DATE] and [DATE] but maintenance is …" at bounding box center [835, 449] width 538 height 21
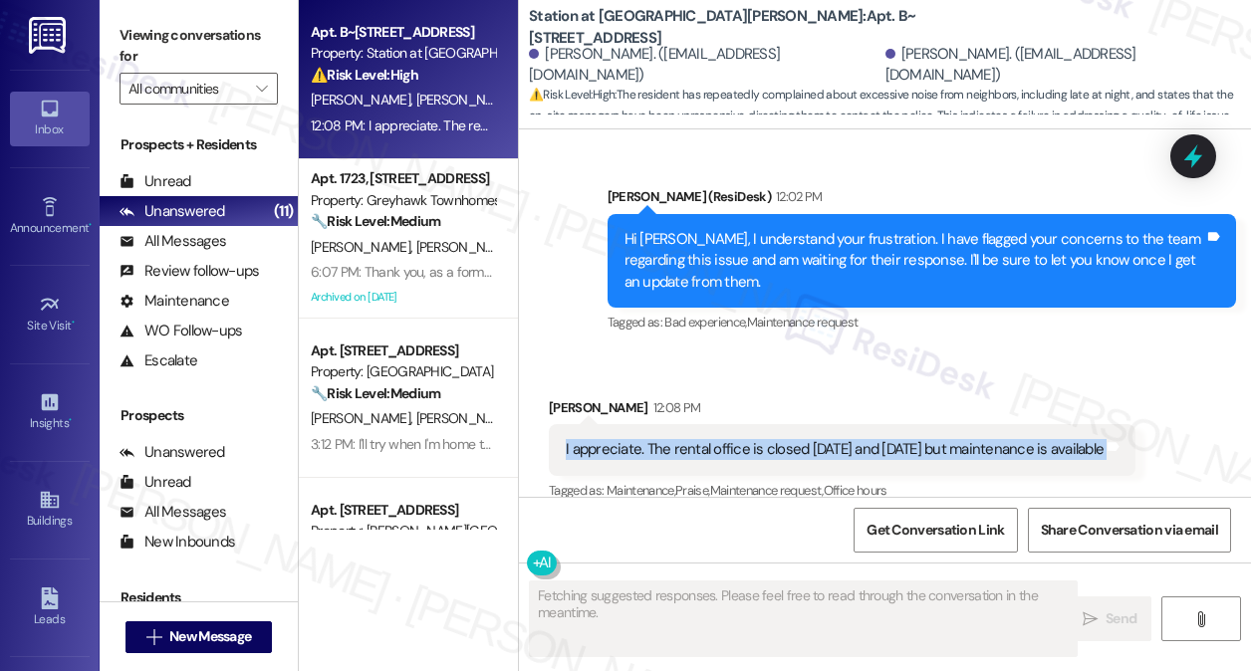
click at [755, 439] on div "I appreciate. The rental office is closed [DATE] and [DATE] but maintenance is …" at bounding box center [835, 449] width 538 height 21
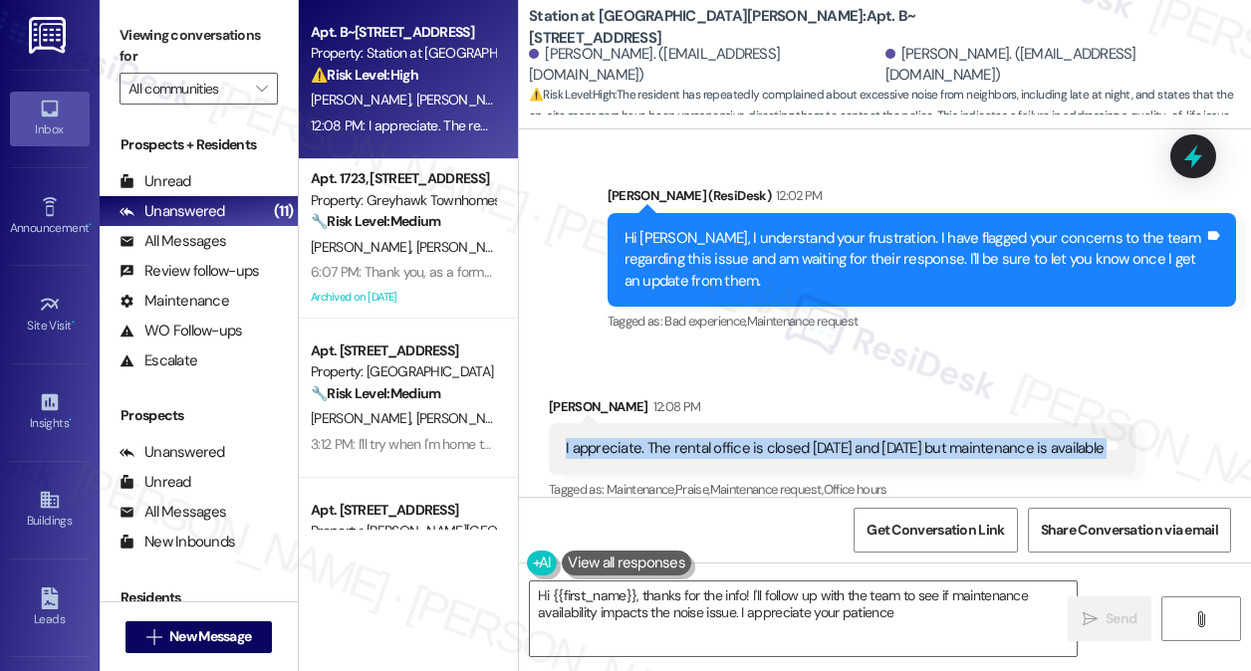
type textarea "Hi {{first_name}}, thanks for the info! I'll follow up with the team to see if …"
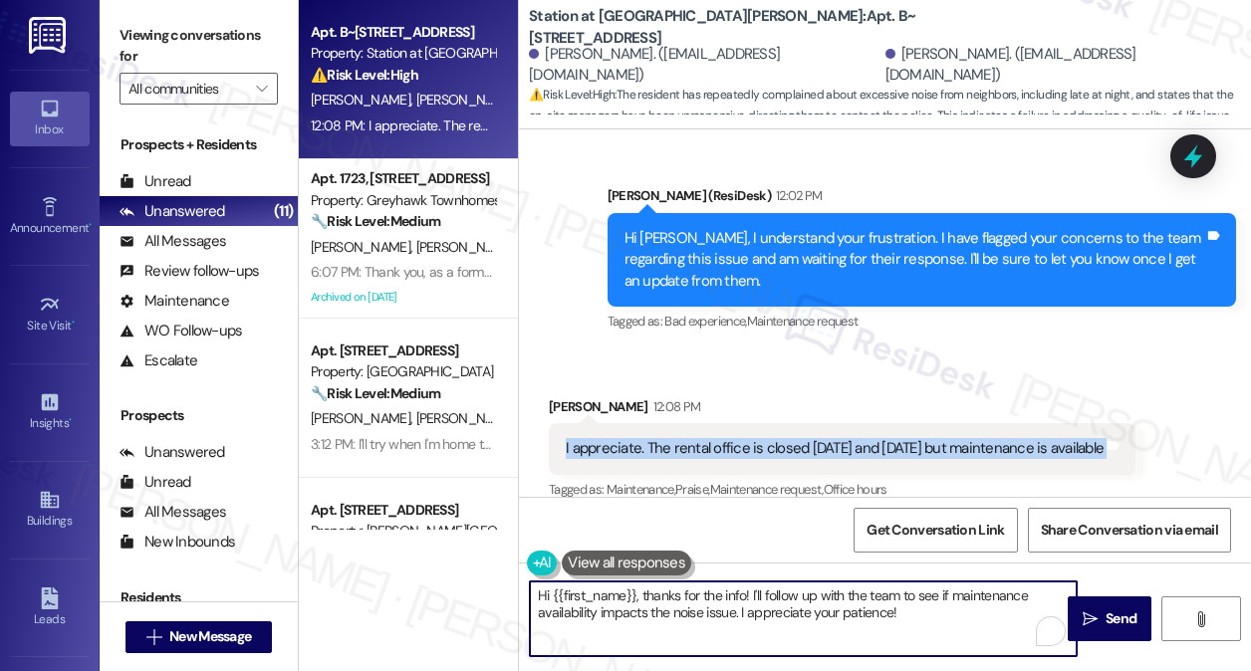
drag, startPoint x: 810, startPoint y: 416, endPoint x: 772, endPoint y: 615, distance: 202.7
click at [772, 615] on textarea "Hi {{first_name}}, thanks for the info! I'll follow up with the team to see if …" at bounding box center [803, 619] width 547 height 75
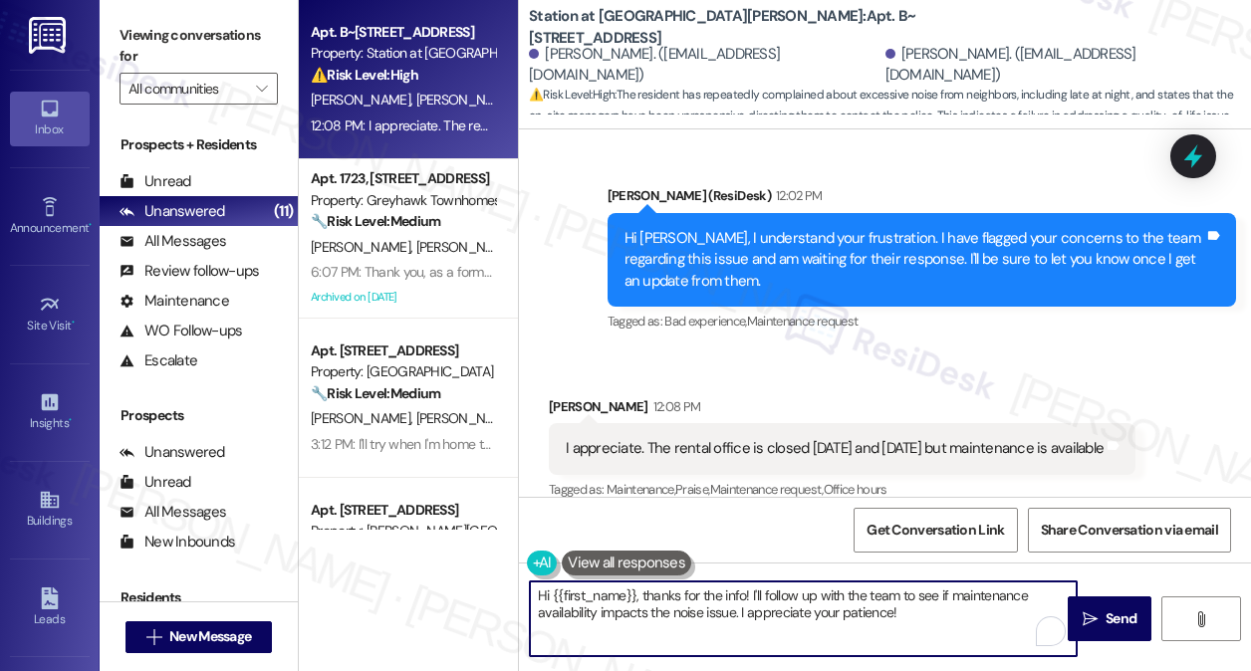
click at [786, 352] on div "Received via SMS [PERSON_NAME] 12:08 PM I appreciate. The rental office is clos…" at bounding box center [885, 436] width 732 height 168
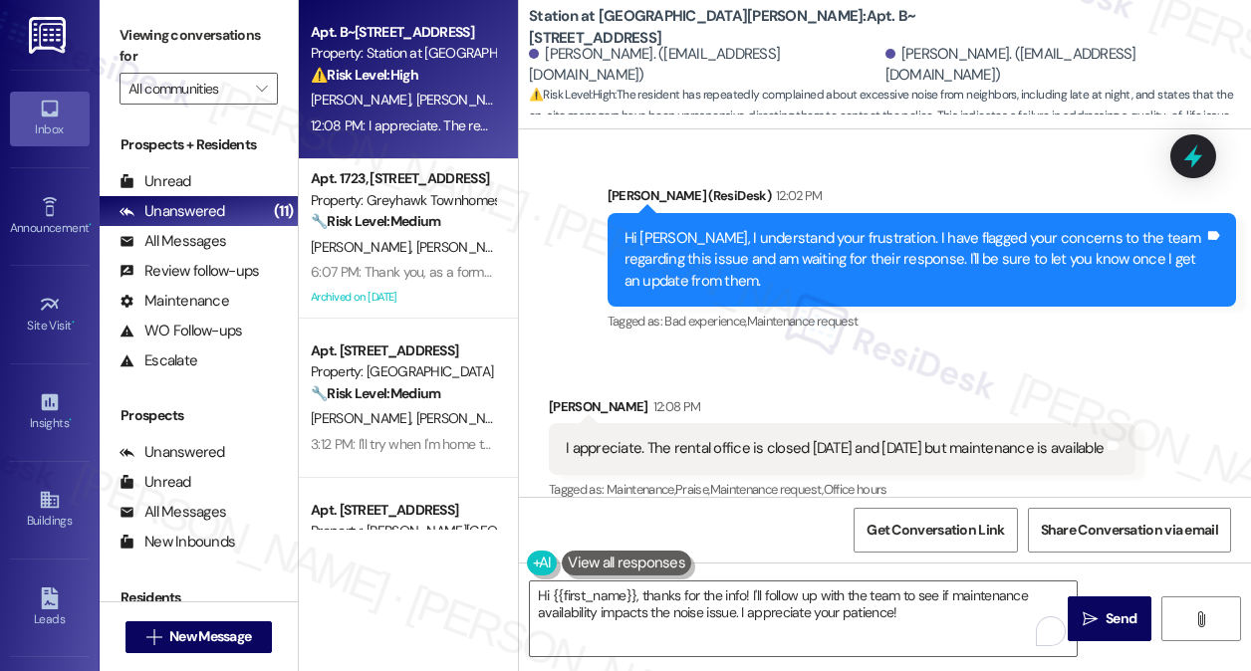
click at [571, 396] on div "[PERSON_NAME] 12:08 PM" at bounding box center [842, 410] width 587 height 28
click at [877, 592] on textarea "Hi {{first_name}}, thanks for the info! I'll follow up with the team to see if …" at bounding box center [803, 619] width 547 height 75
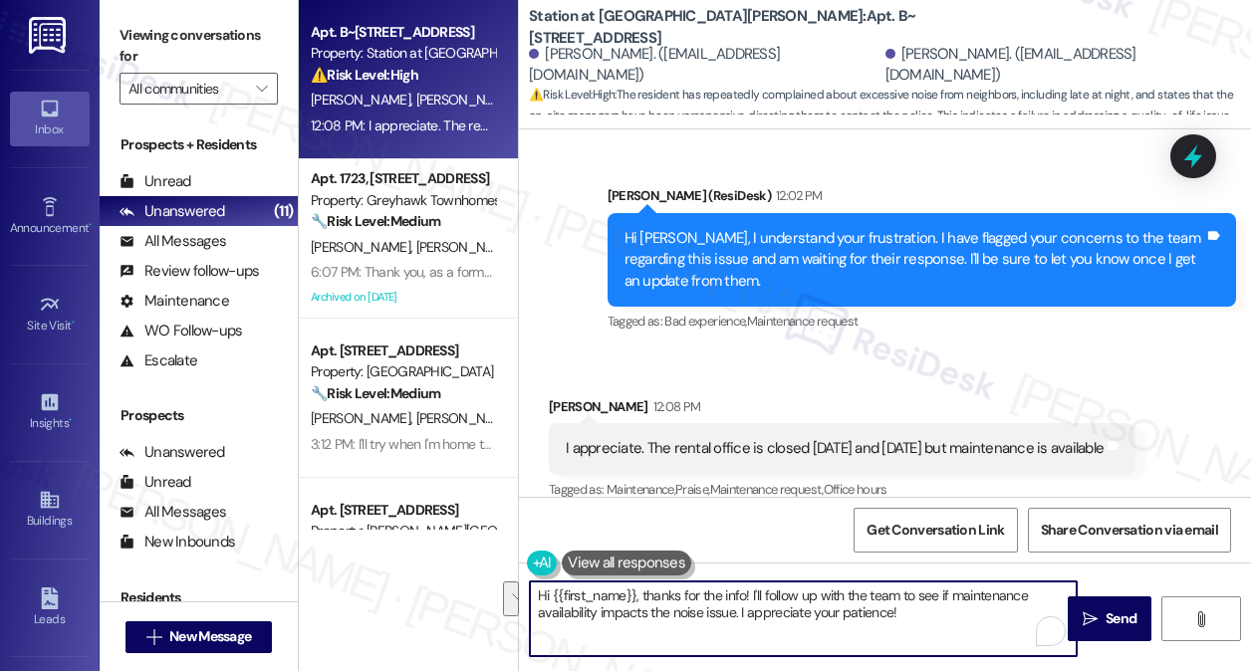
drag, startPoint x: 925, startPoint y: 612, endPoint x: 587, endPoint y: 533, distance: 347.9
click at [546, 579] on div "Hi {{first_name}}, thanks for the info! I'll follow up with the team to see if …" at bounding box center [885, 637] width 732 height 149
click at [749, 438] on div "I appreciate. The rental office is closed [DATE] and [DATE] but maintenance is …" at bounding box center [835, 448] width 538 height 21
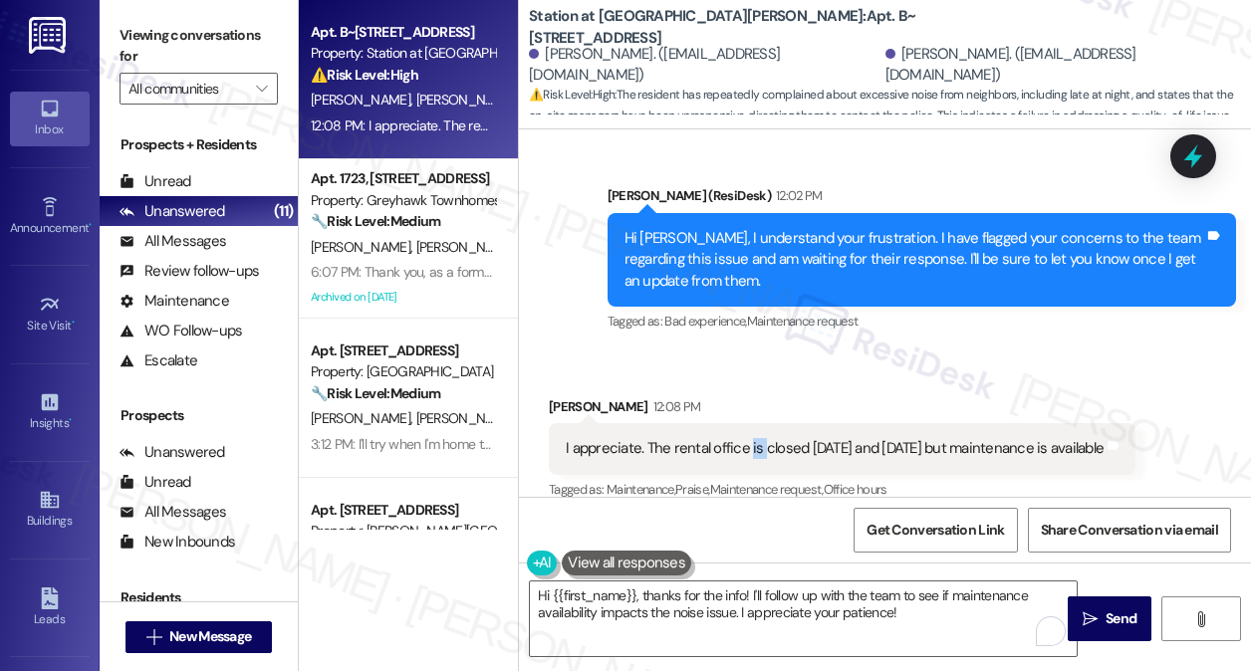
click at [749, 438] on div "I appreciate. The rental office is closed [DATE] and [DATE] but maintenance is …" at bounding box center [835, 448] width 538 height 21
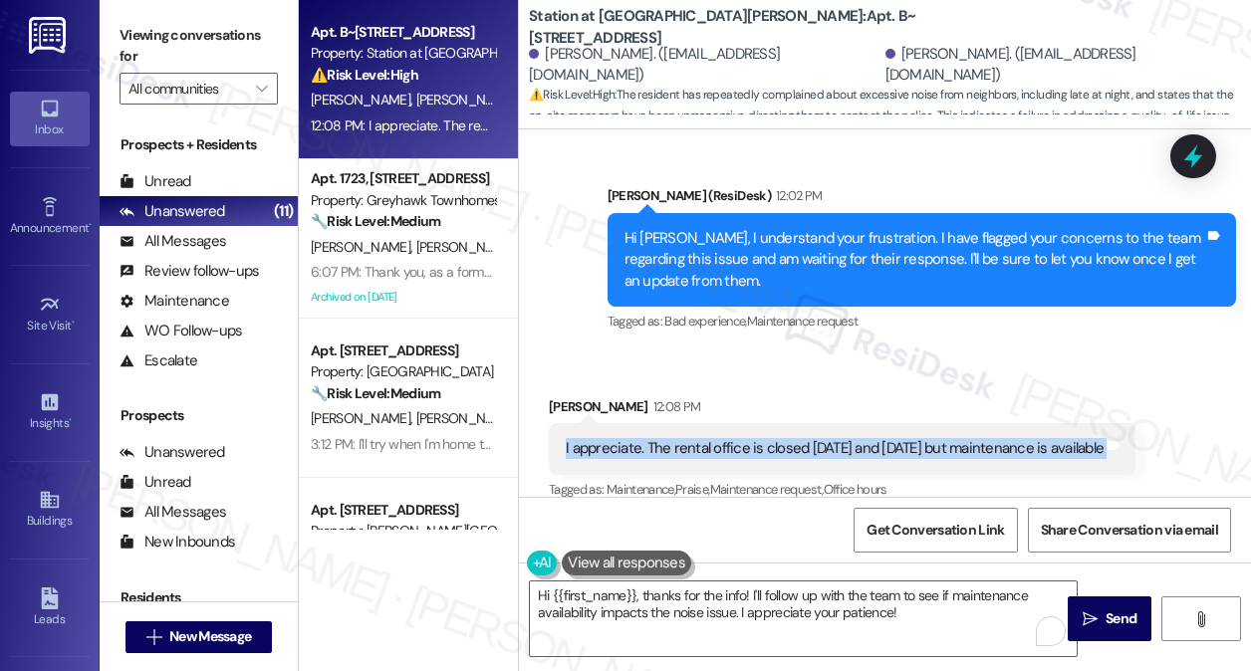
click at [749, 438] on div "I appreciate. The rental office is closed [DATE] and [DATE] but maintenance is …" at bounding box center [835, 448] width 538 height 21
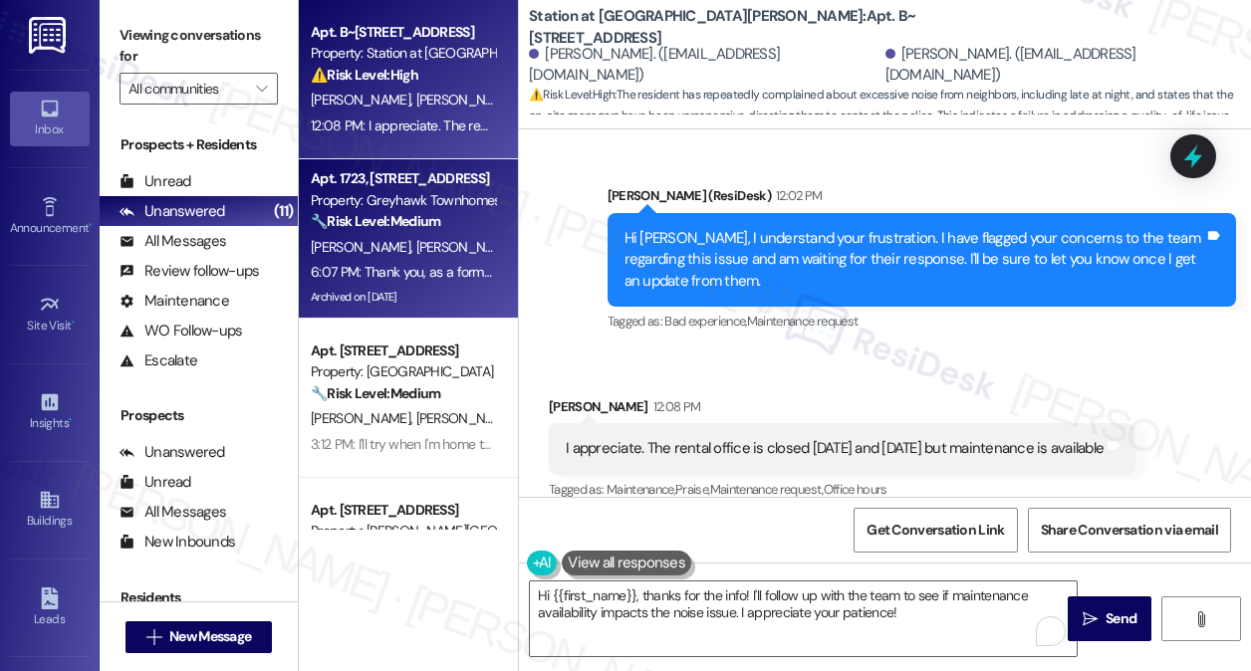
click at [446, 250] on div "[PERSON_NAME] [PERSON_NAME]" at bounding box center [403, 247] width 188 height 25
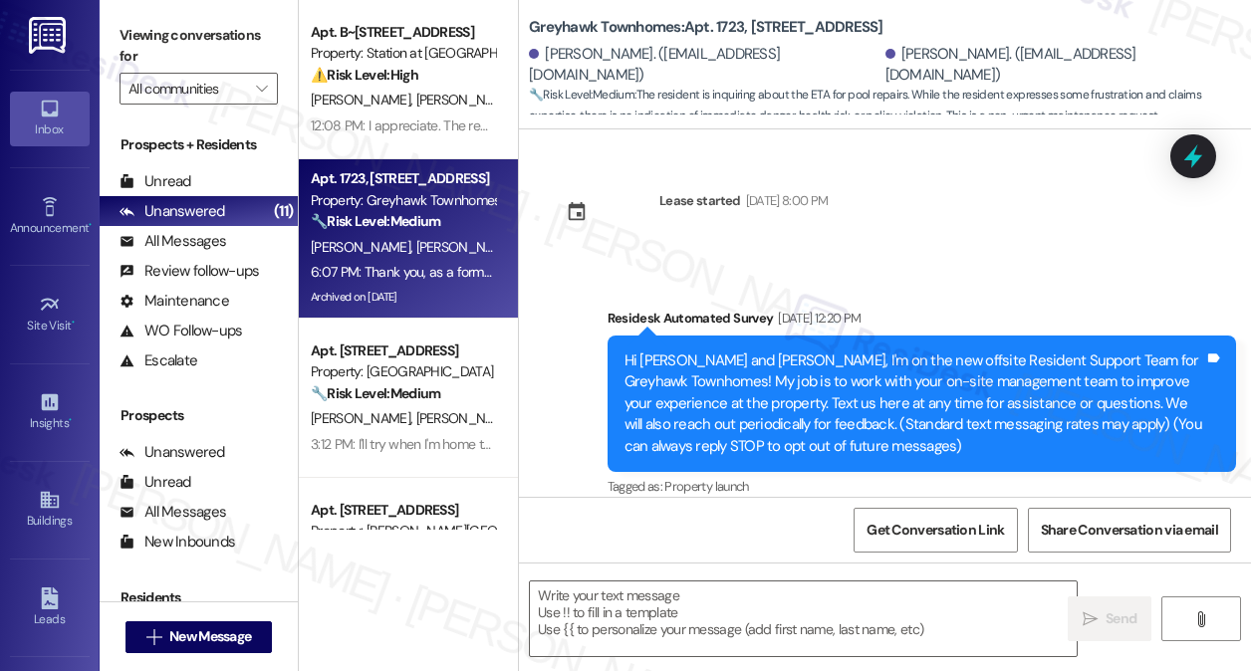
scroll to position [7216, 0]
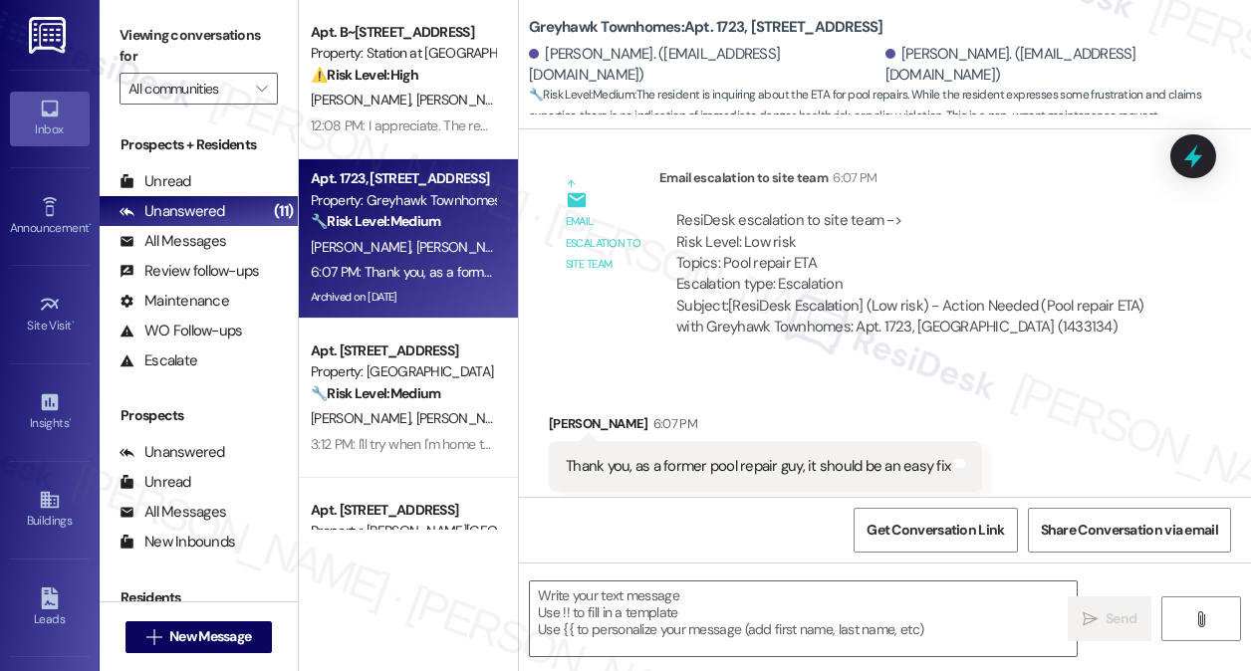
type textarea "Fetching suggested responses. Please feel free to read through the conversation…"
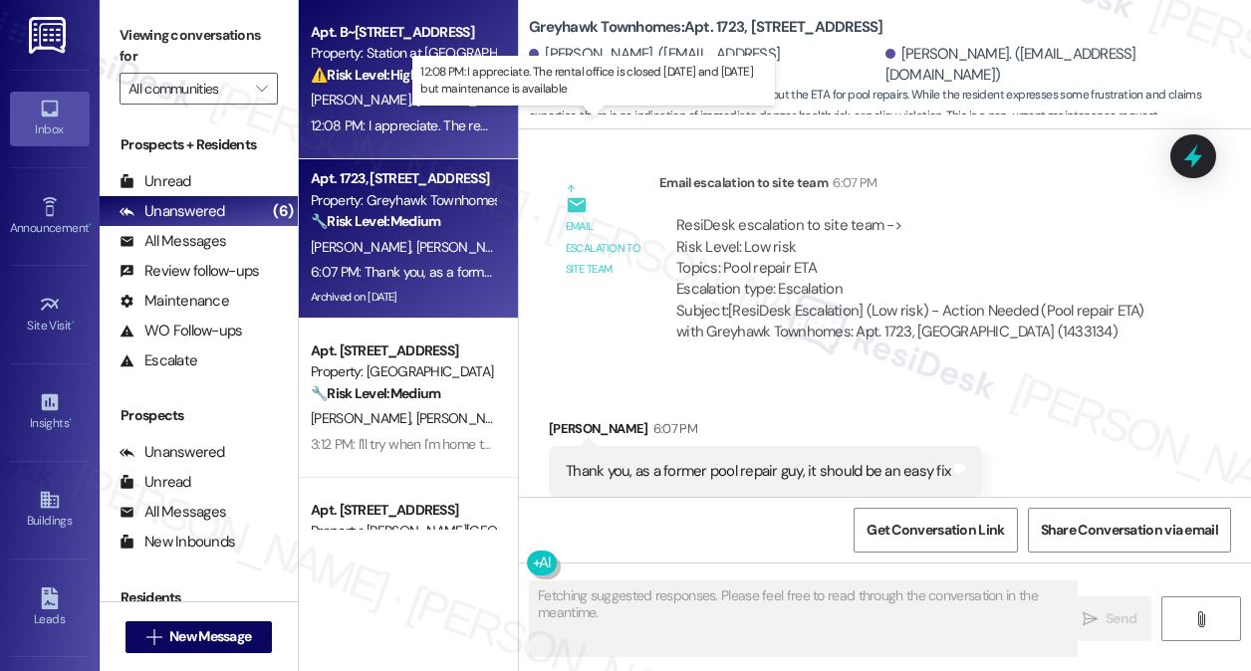
click at [462, 126] on div "12:08 PM: I appreciate. The rental office is closed [DATE] and [DATE] but maint…" at bounding box center [588, 126] width 554 height 18
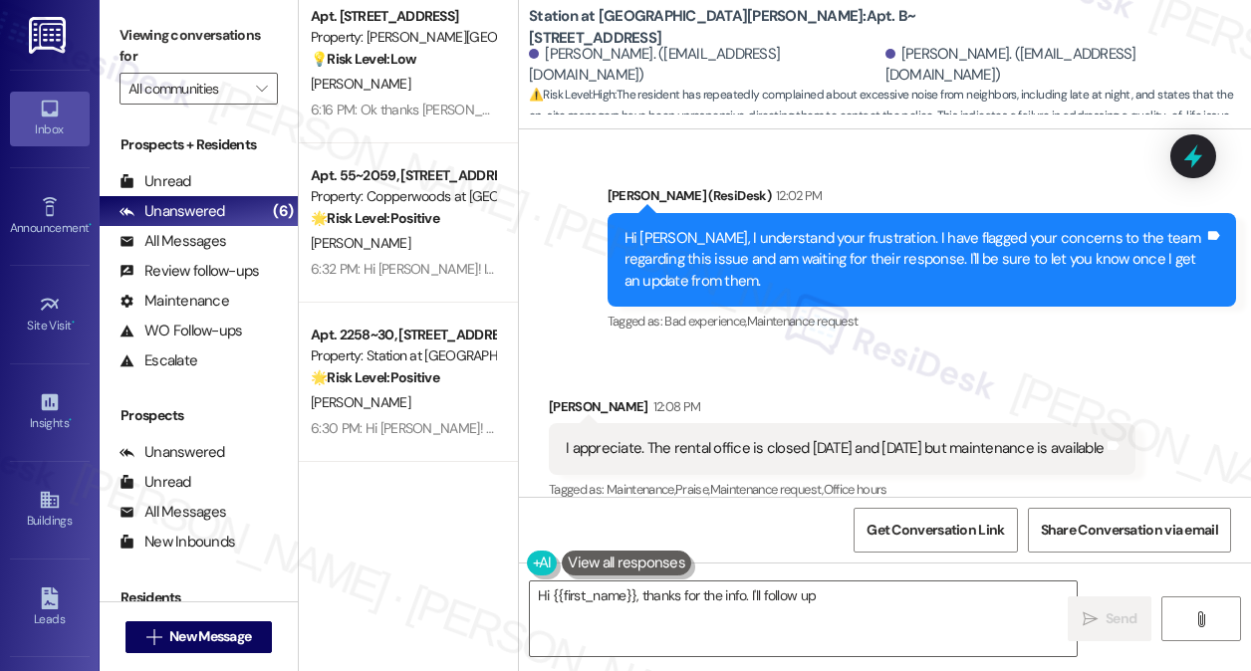
scroll to position [199, 0]
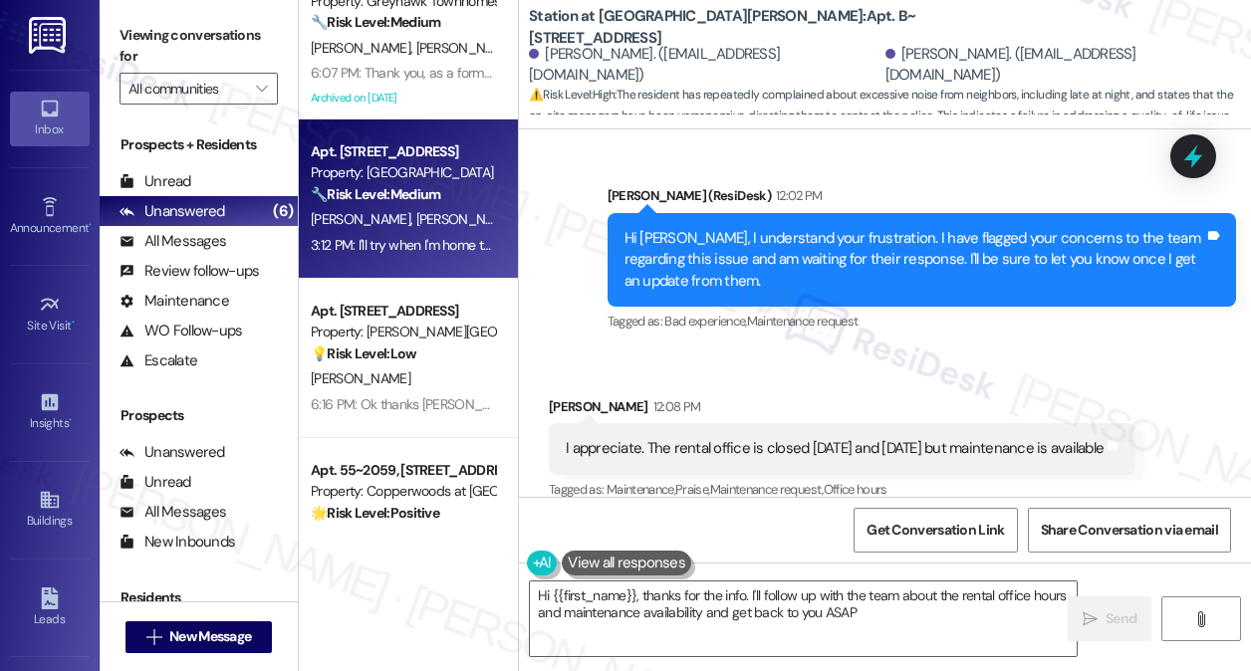
type textarea "Hi {{first_name}}, thanks for the info. I'll follow up with the team about the …"
click at [422, 218] on span "[PERSON_NAME]" at bounding box center [466, 219] width 100 height 18
type textarea "Fetching suggested responses. Please feel free to read through the conversation…"
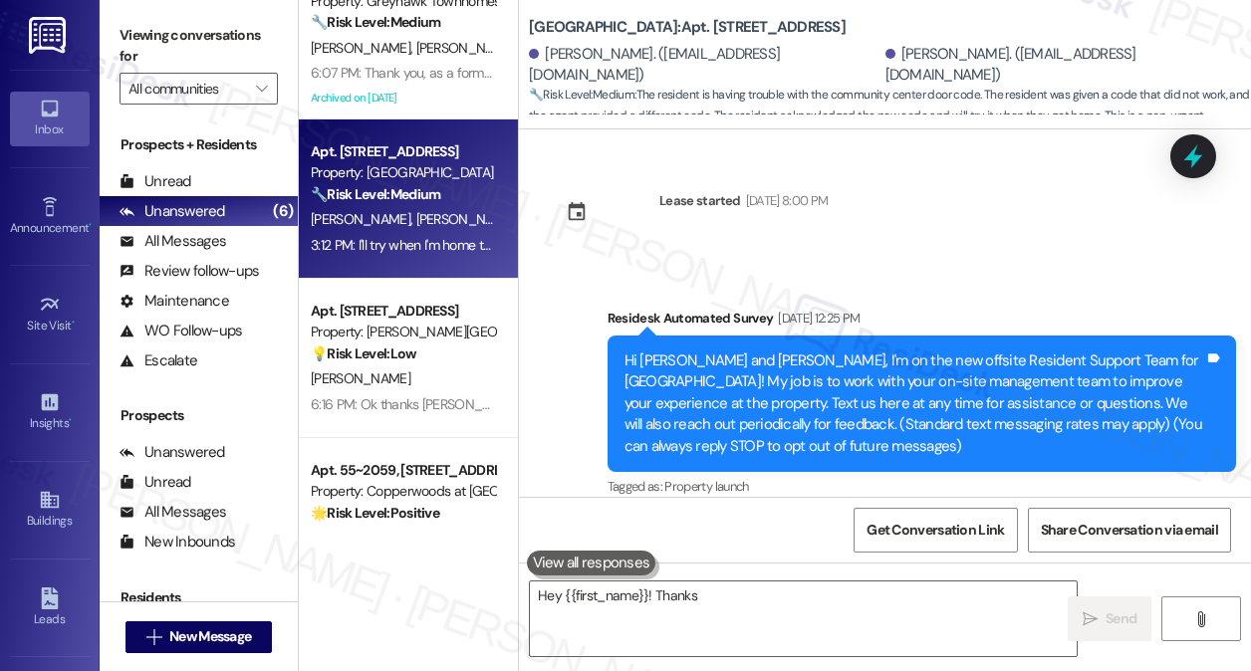
scroll to position [4282, 0]
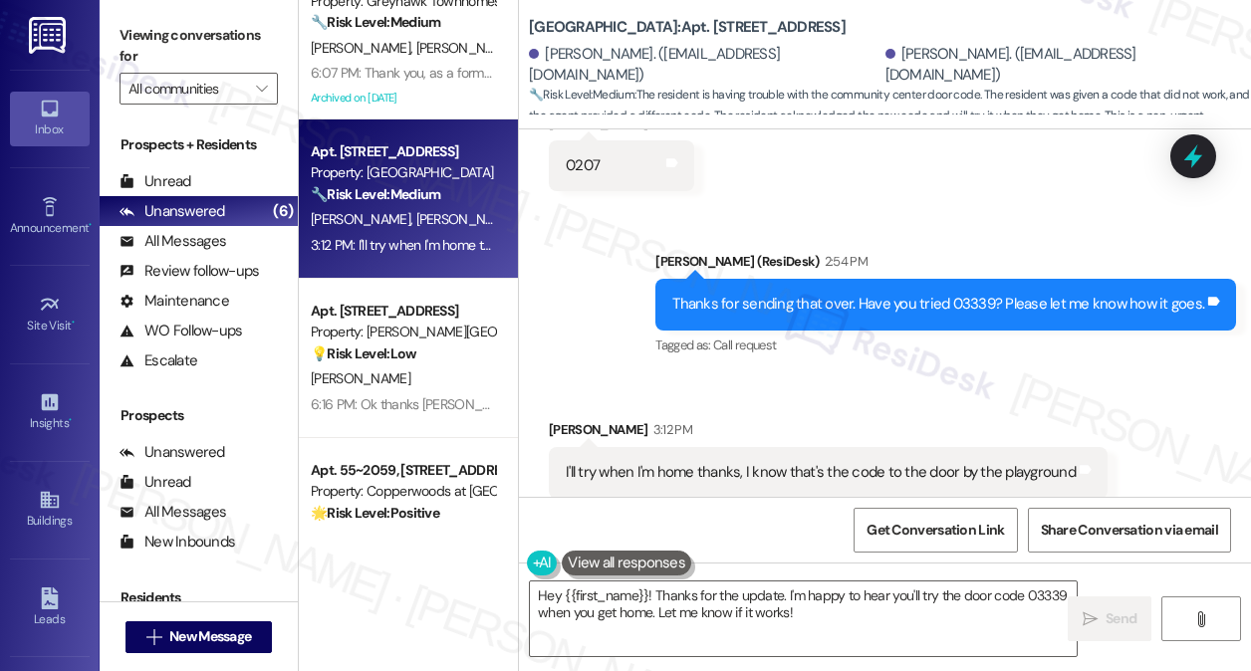
click at [806, 462] on div "I'll try when I'm home thanks, I know that's the code to the door by the playgr…" at bounding box center [821, 472] width 510 height 21
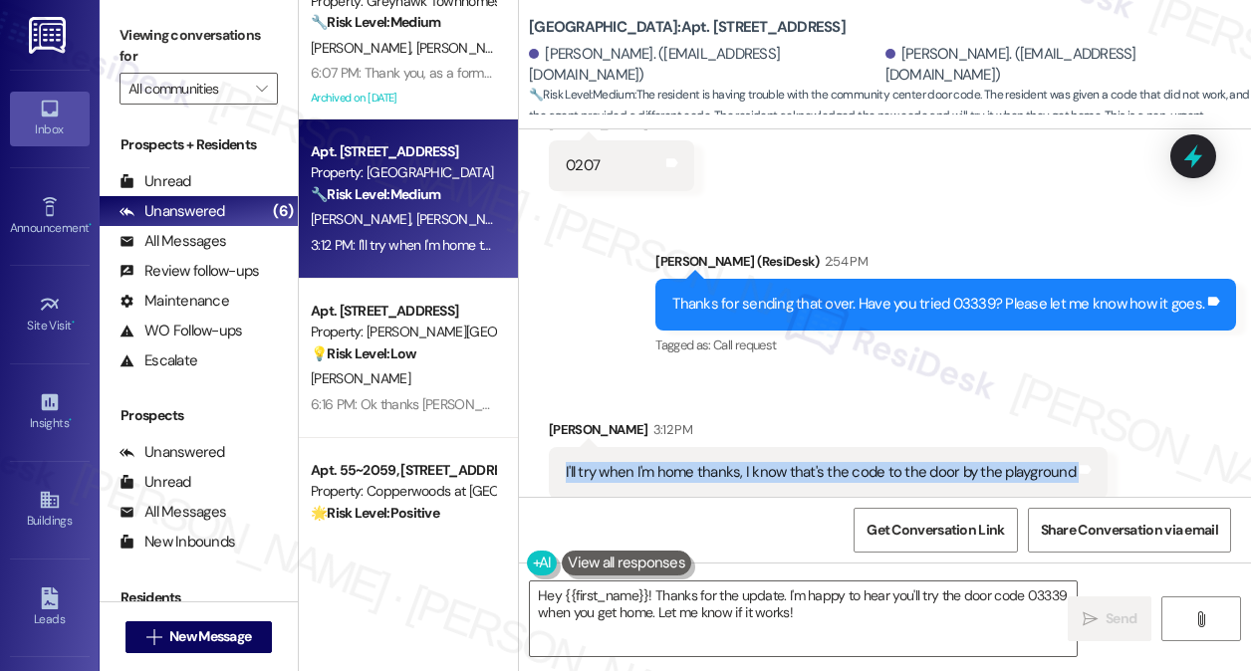
click at [806, 462] on div "I'll try when I'm home thanks, I know that's the code to the door by the playgr…" at bounding box center [821, 472] width 510 height 21
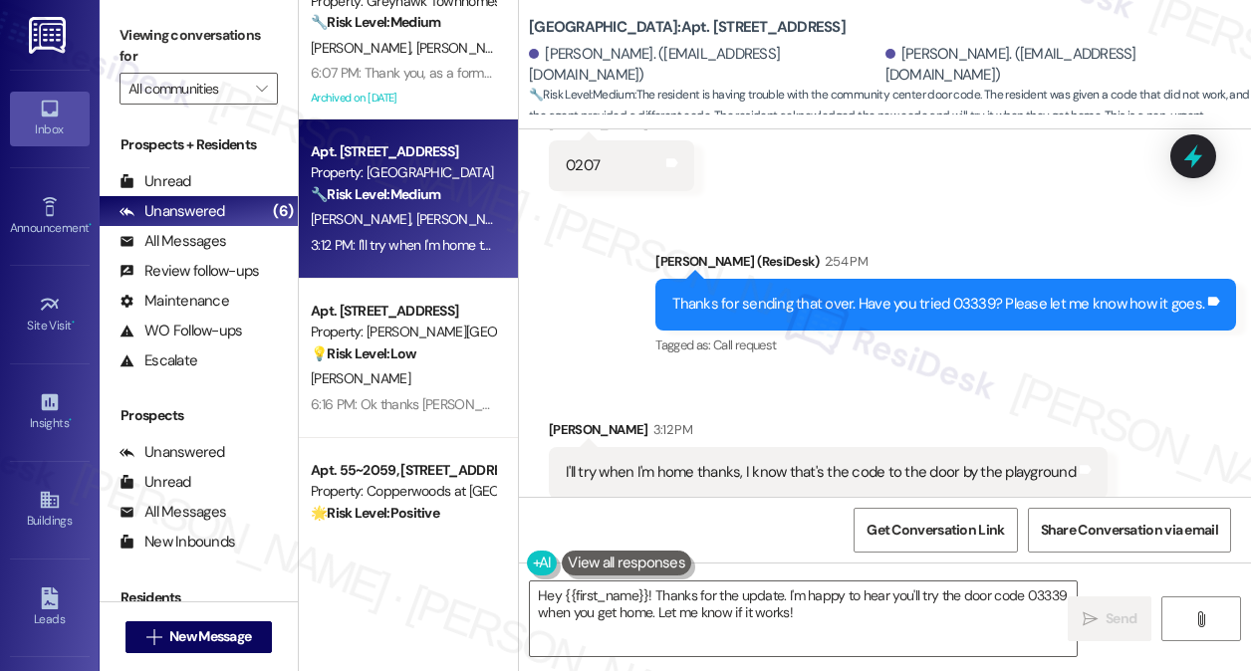
click at [746, 576] on div "Hey {{first_name}}! Thanks for the update. I'm happy to hear you'll try the doo…" at bounding box center [885, 637] width 732 height 149
click at [716, 605] on textarea "Hey {{first_name}}! Thanks for the update. I'm happy to hear you'll try the doo…" at bounding box center [803, 619] width 547 height 75
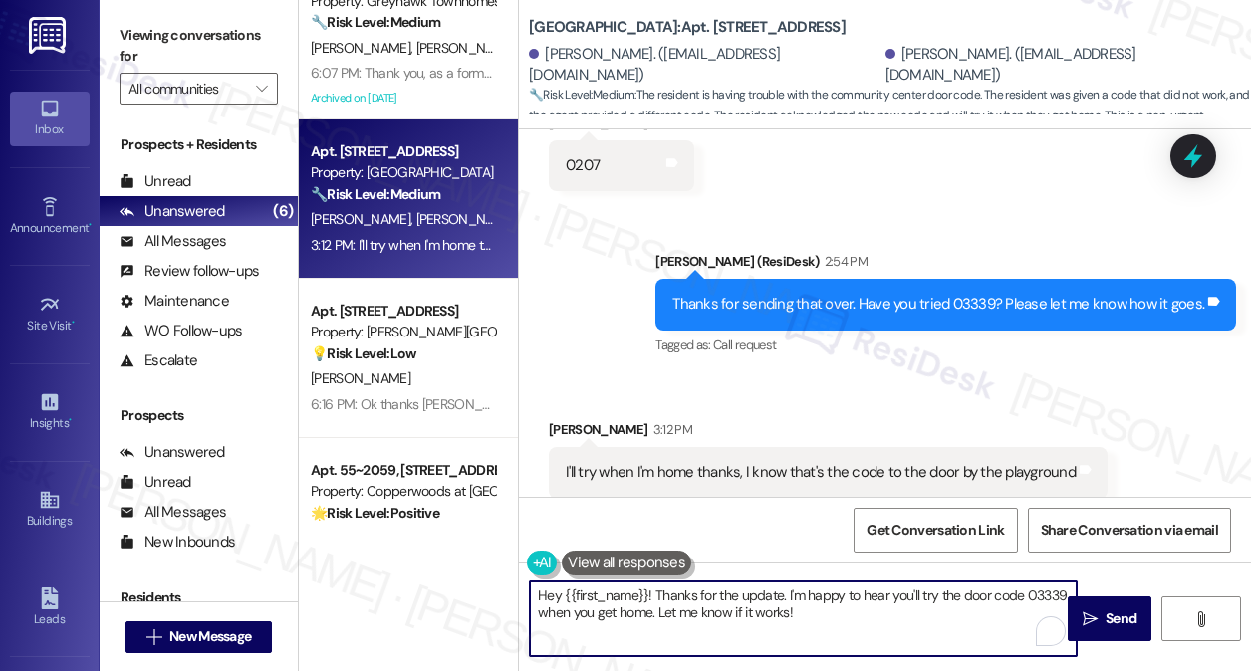
click at [716, 605] on textarea "Hey {{first_name}}! Thanks for the update. I'm happy to hear you'll try the doo…" at bounding box center [803, 619] width 547 height 75
click at [913, 615] on textarea "Hey {{first_name}}! Thanks for the update. I'm happy to hear you'll try the doo…" at bounding box center [803, 619] width 547 height 75
drag, startPoint x: 930, startPoint y: 612, endPoint x: 717, endPoint y: 593, distance: 214.1
click at [705, 599] on textarea "Hey {{first_name}}! Thanks for the update. I'm happy to hear you'll try the doo…" at bounding box center [803, 619] width 547 height 75
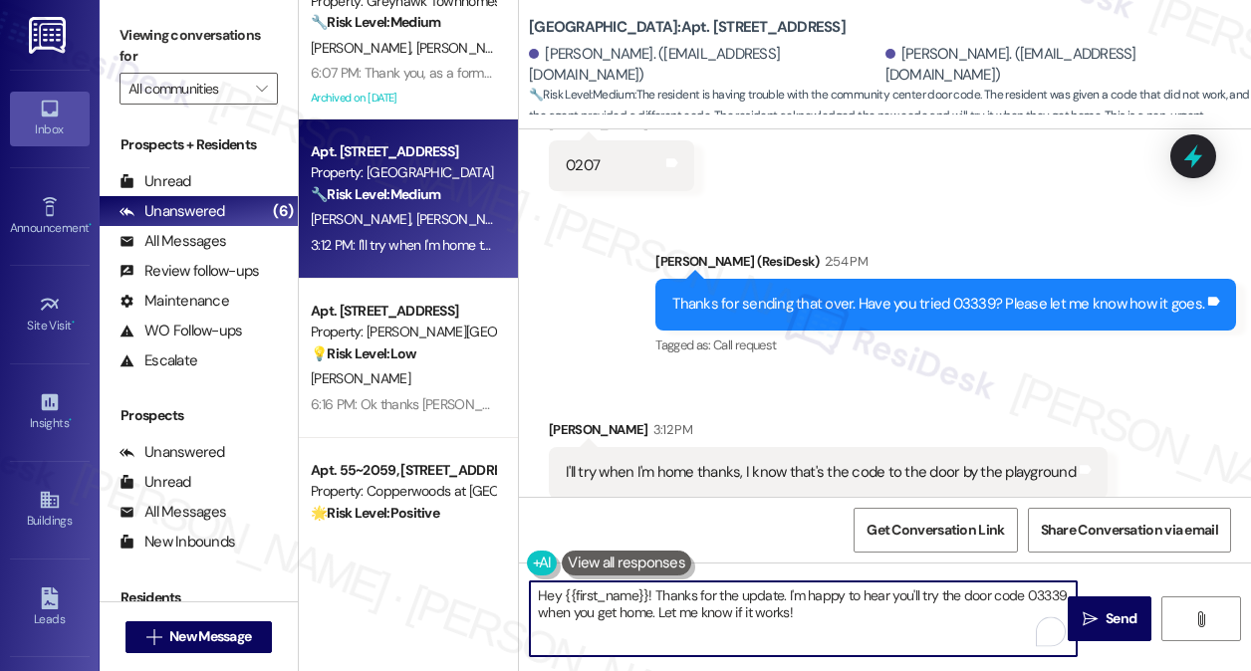
click at [739, 593] on textarea "Hey {{first_name}}! Thanks for the update. I'm happy to hear you'll try the doo…" at bounding box center [803, 619] width 547 height 75
drag, startPoint x: 713, startPoint y: 594, endPoint x: 436, endPoint y: 562, distance: 278.7
click at [436, 562] on div "Apt. B~201, [STREET_ADDRESS] Property: Station at [GEOGRAPHIC_DATA][PERSON_NAME…" at bounding box center [775, 335] width 952 height 671
click at [700, 622] on textarea "I'm happy to hear you'll try the door code 03339 when you get home. Let me know…" at bounding box center [803, 619] width 547 height 75
drag, startPoint x: 705, startPoint y: 607, endPoint x: 558, endPoint y: 600, distance: 147.6
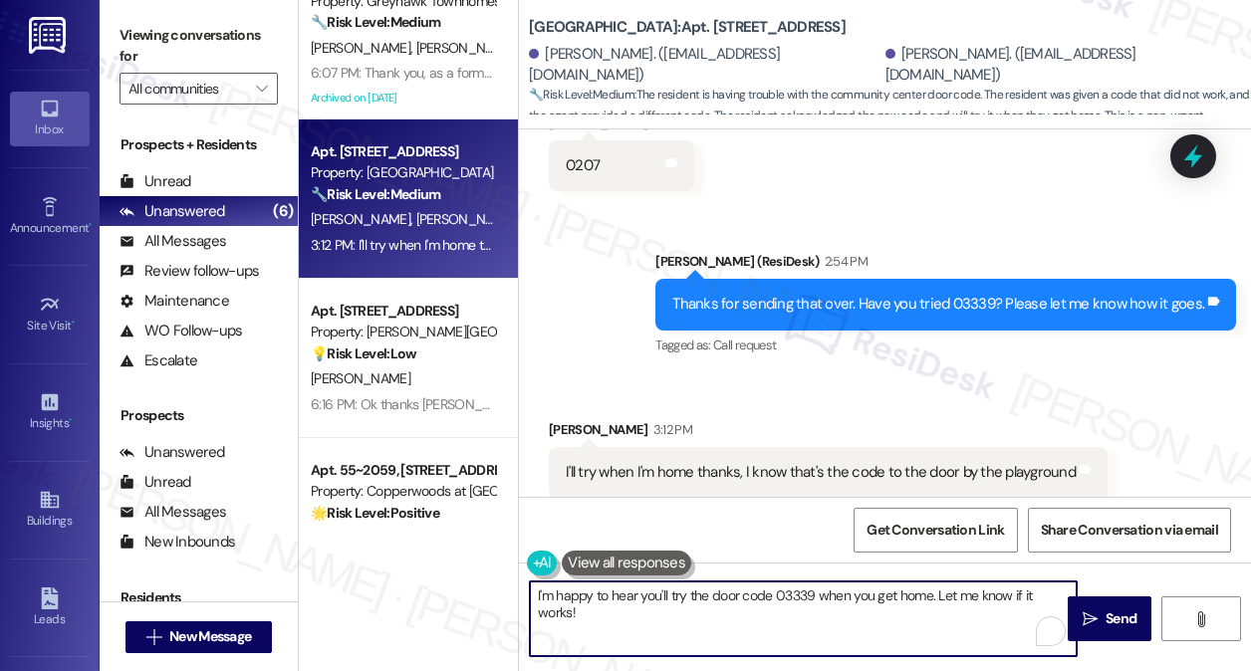
click at [558, 600] on textarea "I'm happy to hear you'll try the door code 03339 when you get home. Let me know…" at bounding box center [803, 619] width 547 height 75
click at [581, 601] on textarea "I'm happy to hear you'll try the door code 03339 when you get home. Let me know…" at bounding box center [803, 619] width 547 height 75
click at [680, 604] on textarea "I'm happy to hear you'll try the door code 03339 when you get home. Let me know…" at bounding box center [803, 619] width 547 height 75
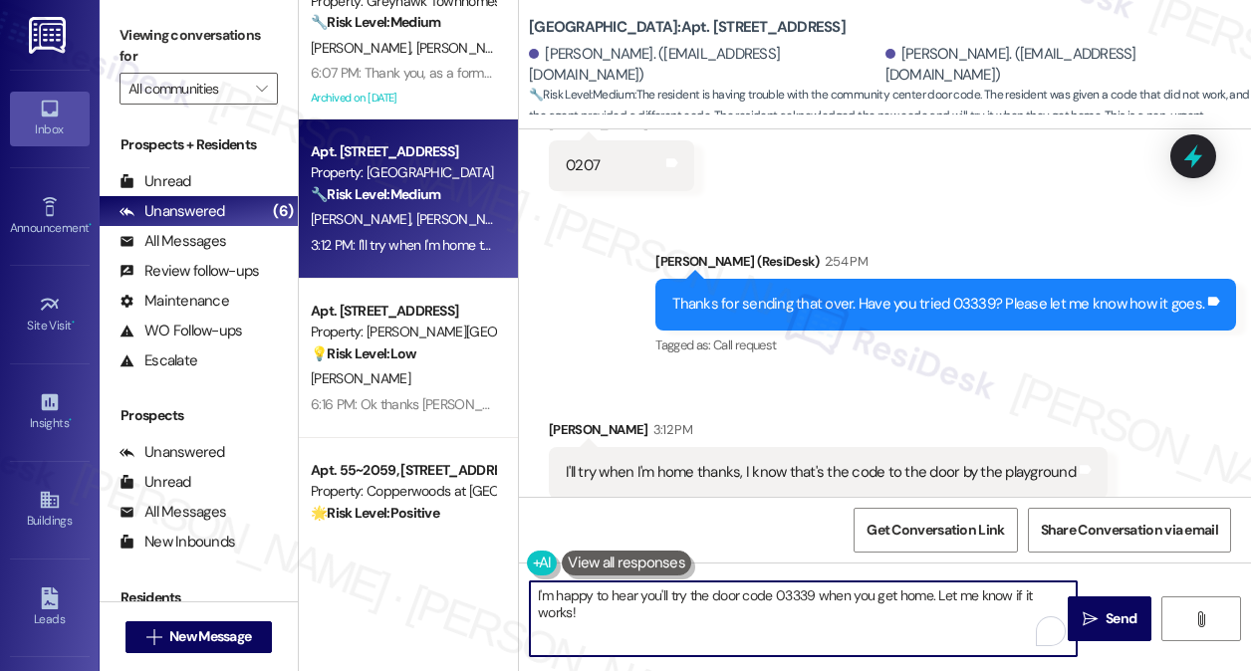
click at [799, 593] on textarea "I'm happy to hear you'll try the door code 03339 when you get home. Let me know…" at bounding box center [803, 619] width 547 height 75
click at [831, 619] on textarea "I'm happy to hear you'll try the door code 03339 when you get home. Let me know…" at bounding box center [803, 619] width 547 height 75
click at [781, 587] on textarea "I'm happy to hear you'll try the door code 03339 when you get home. Let me know…" at bounding box center [803, 619] width 547 height 75
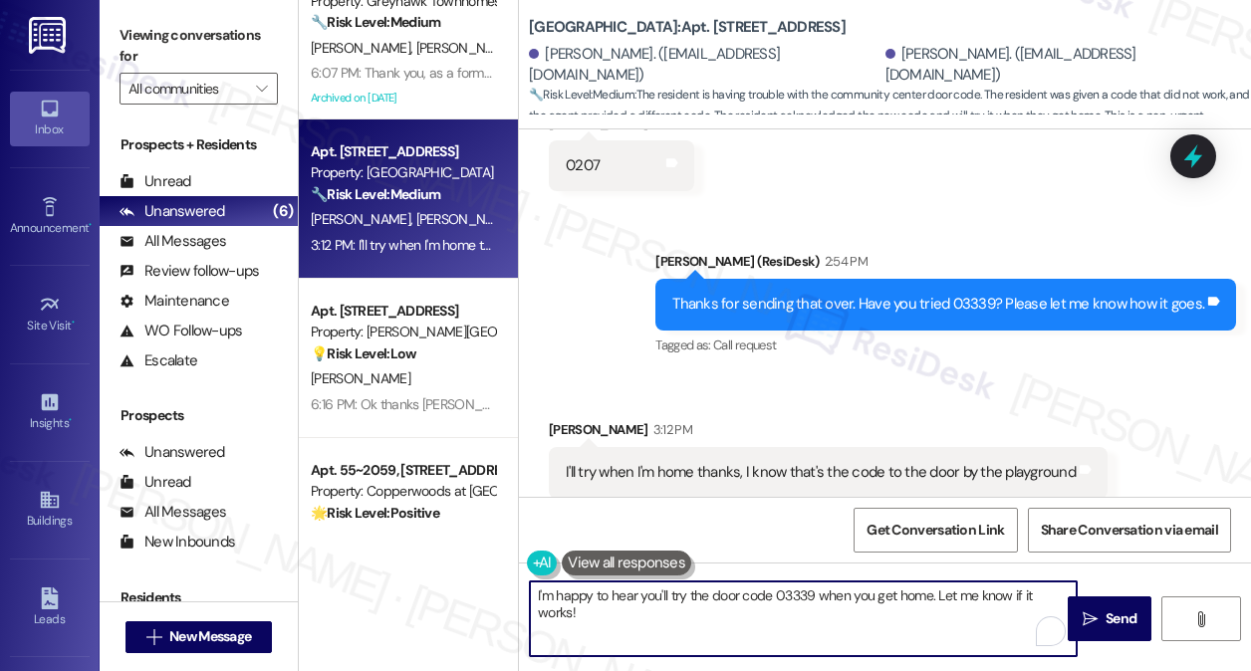
click at [770, 613] on textarea "I'm happy to hear you'll try the door code 03339 when you get home. Let me know…" at bounding box center [803, 619] width 547 height 75
drag, startPoint x: 933, startPoint y: 593, endPoint x: 531, endPoint y: 594, distance: 402.4
click at [531, 594] on textarea "I'm happy to hear you'll try the door code 03339 when you get home. Let me know…" at bounding box center [803, 619] width 547 height 75
click at [774, 605] on textarea "Yes please. Let me know if it works!" at bounding box center [803, 619] width 547 height 75
click at [851, 419] on div "[PERSON_NAME] 3:12 PM" at bounding box center [828, 433] width 559 height 28
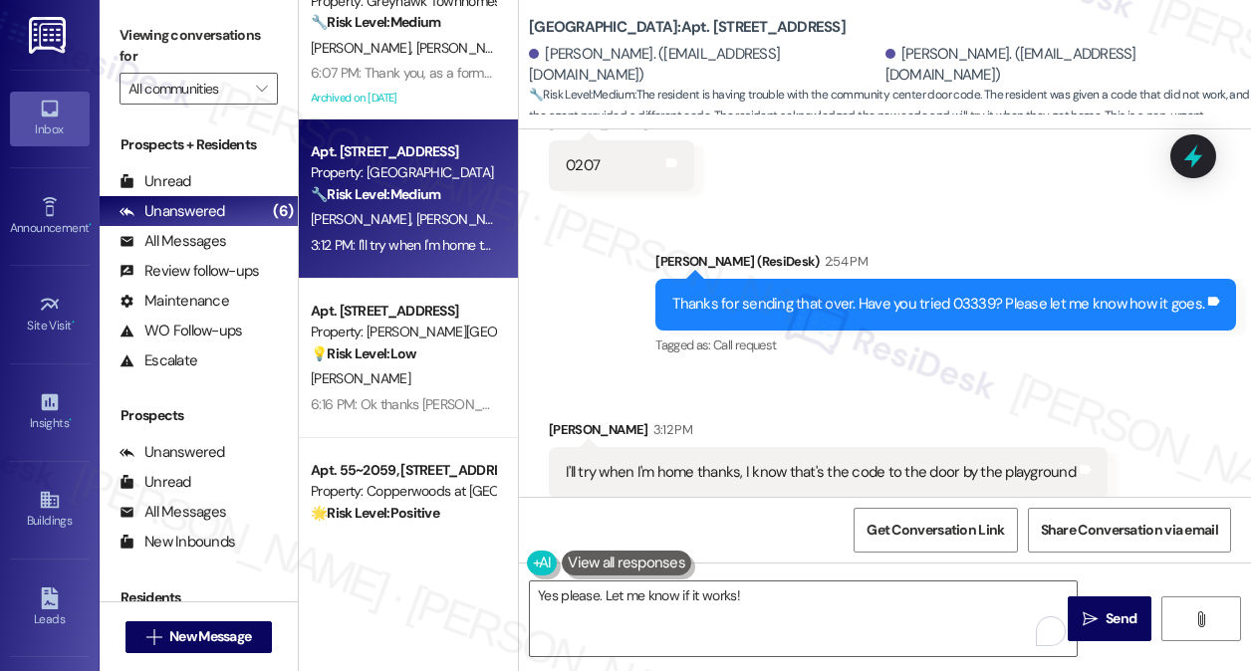
click at [868, 447] on div "I'll try when I'm home thanks, I know that's the code to the door by the playgr…" at bounding box center [828, 472] width 559 height 51
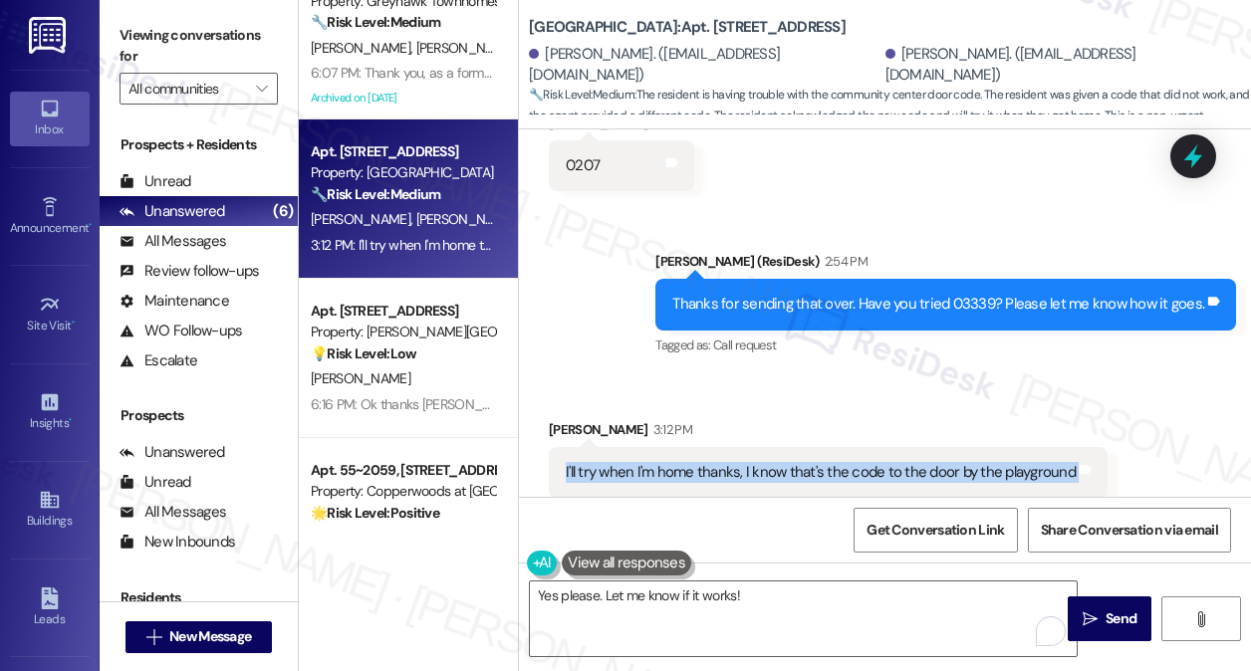
click at [868, 447] on div "I'll try when I'm home thanks, I know that's the code to the door by the playgr…" at bounding box center [828, 472] width 559 height 51
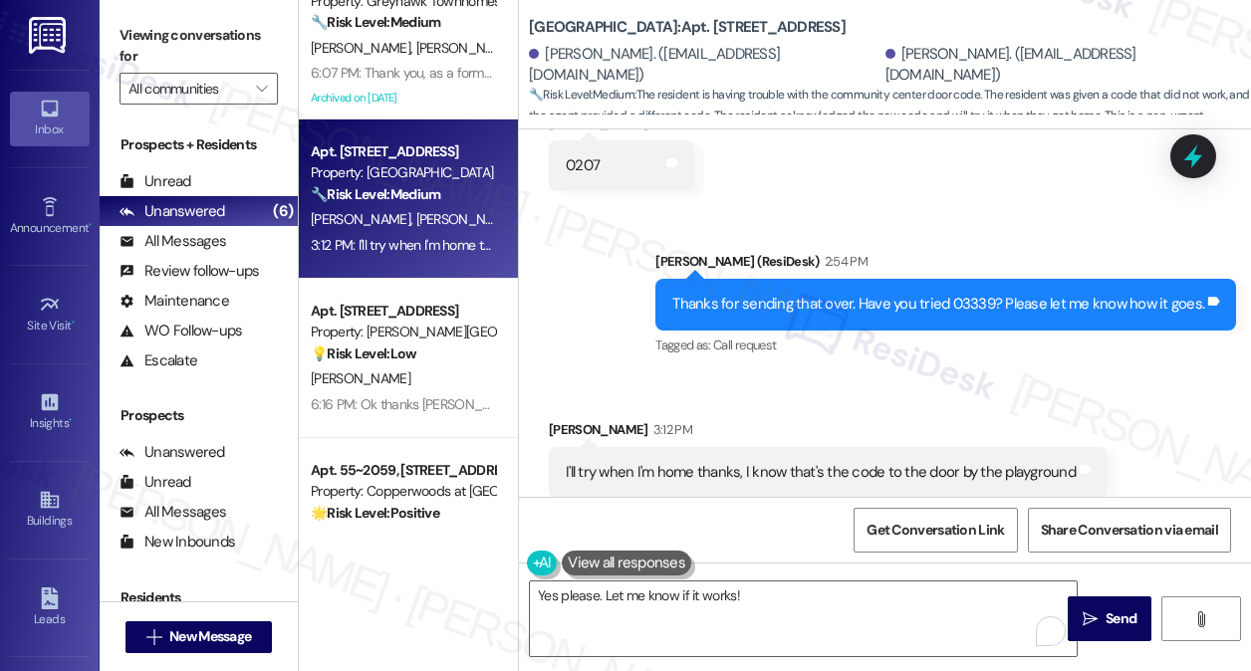
click at [779, 569] on div "Yes please. Let me know if it works!  Send " at bounding box center [885, 637] width 732 height 149
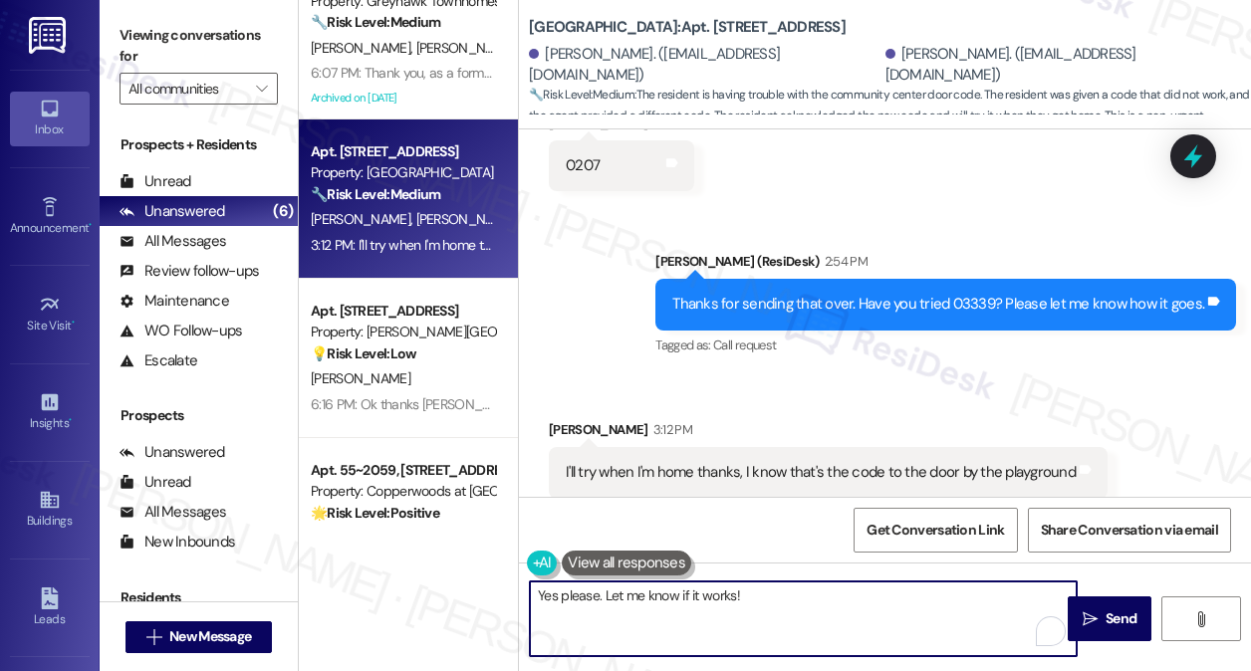
click at [791, 602] on textarea "Yes please. Let me know if it works!" at bounding box center [803, 619] width 547 height 75
click at [817, 462] on div "I'll try when I'm home thanks, I know that's the code to the door by the playgr…" at bounding box center [821, 472] width 510 height 21
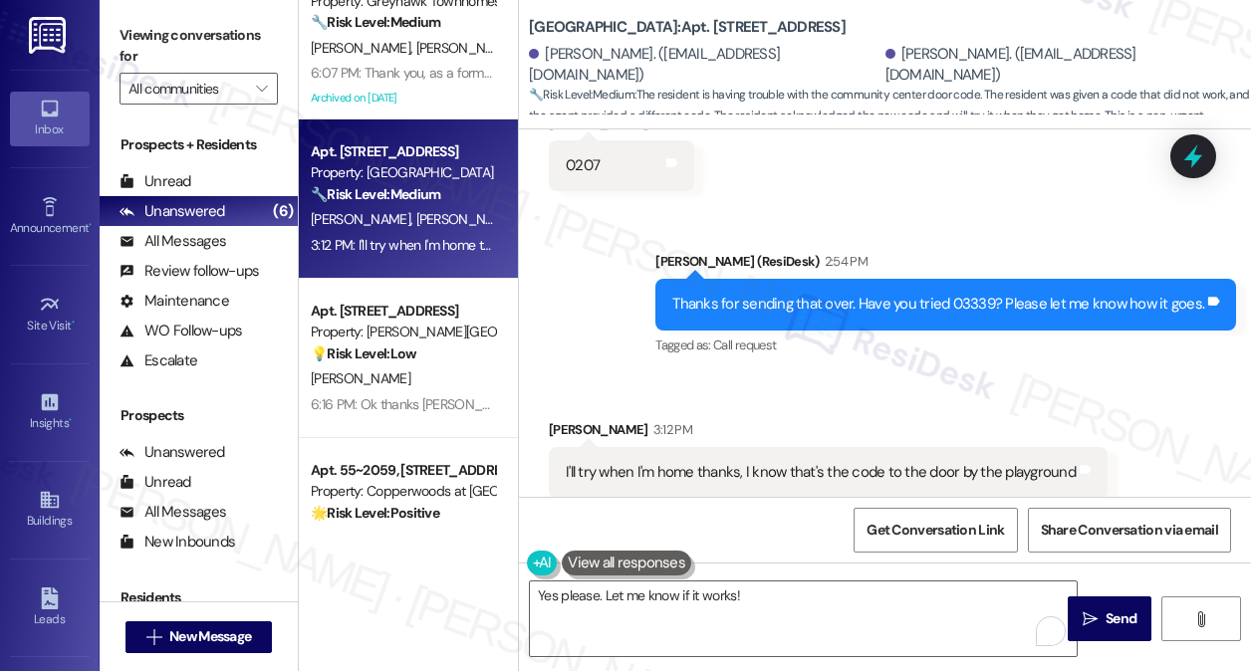
click at [817, 462] on div "I'll try when I'm home thanks, I know that's the code to the door by the playgr…" at bounding box center [821, 472] width 510 height 21
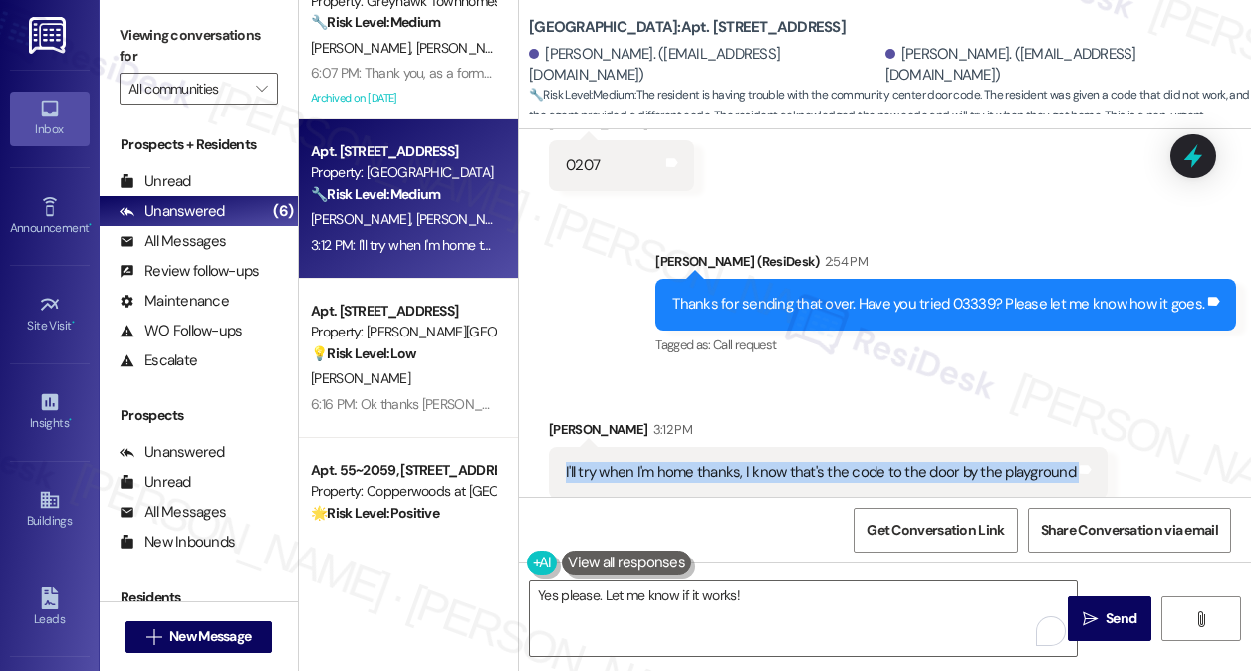
click at [817, 462] on div "I'll try when I'm home thanks, I know that's the code to the door by the playgr…" at bounding box center [821, 472] width 510 height 21
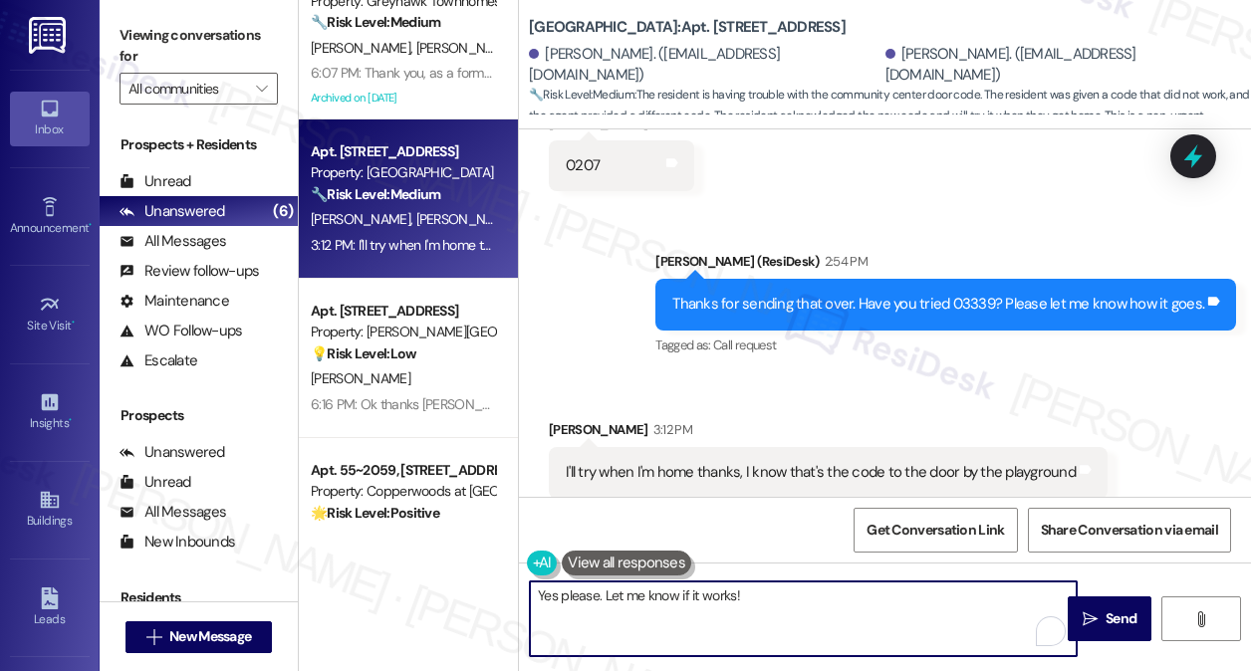
click at [832, 591] on textarea "Yes please. Let me know if it works!" at bounding box center [803, 619] width 547 height 75
drag, startPoint x: 557, startPoint y: 597, endPoint x: 538, endPoint y: 597, distance: 18.9
click at [538, 597] on textarea "Yes please. Let me know if it works!" at bounding box center [803, 619] width 547 height 75
drag, startPoint x: 556, startPoint y: 595, endPoint x: 544, endPoint y: 596, distance: 12.0
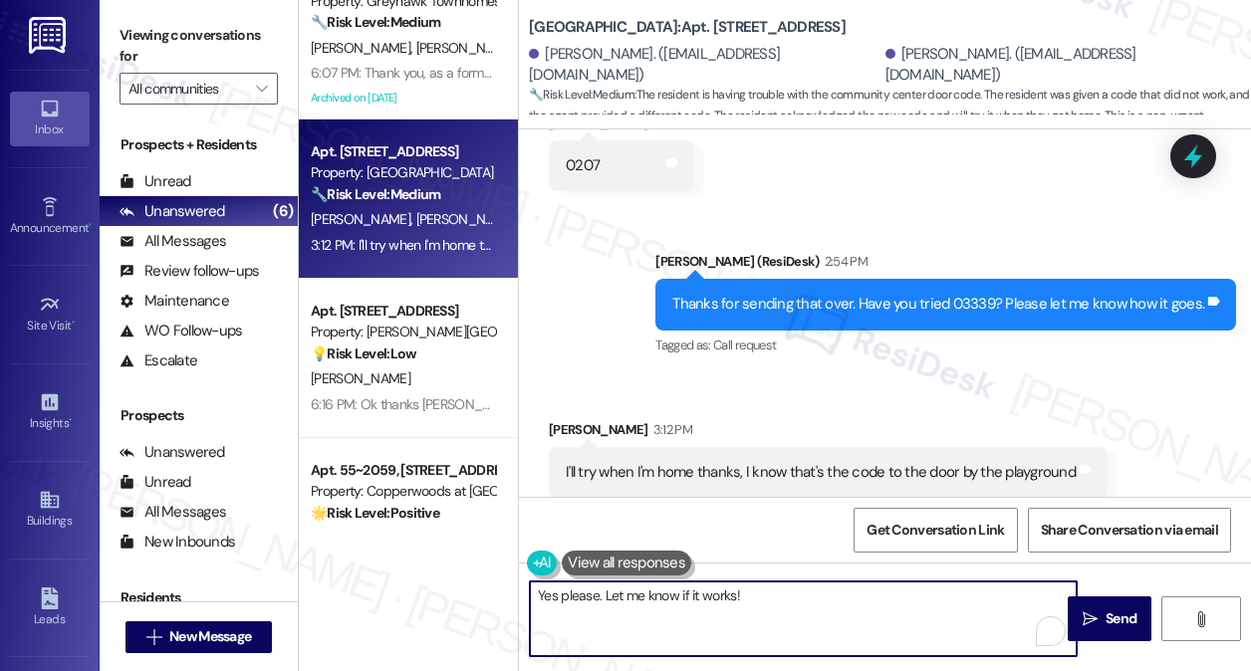
click at [544, 596] on textarea "Yes please. Let me know if it works!" at bounding box center [803, 619] width 547 height 75
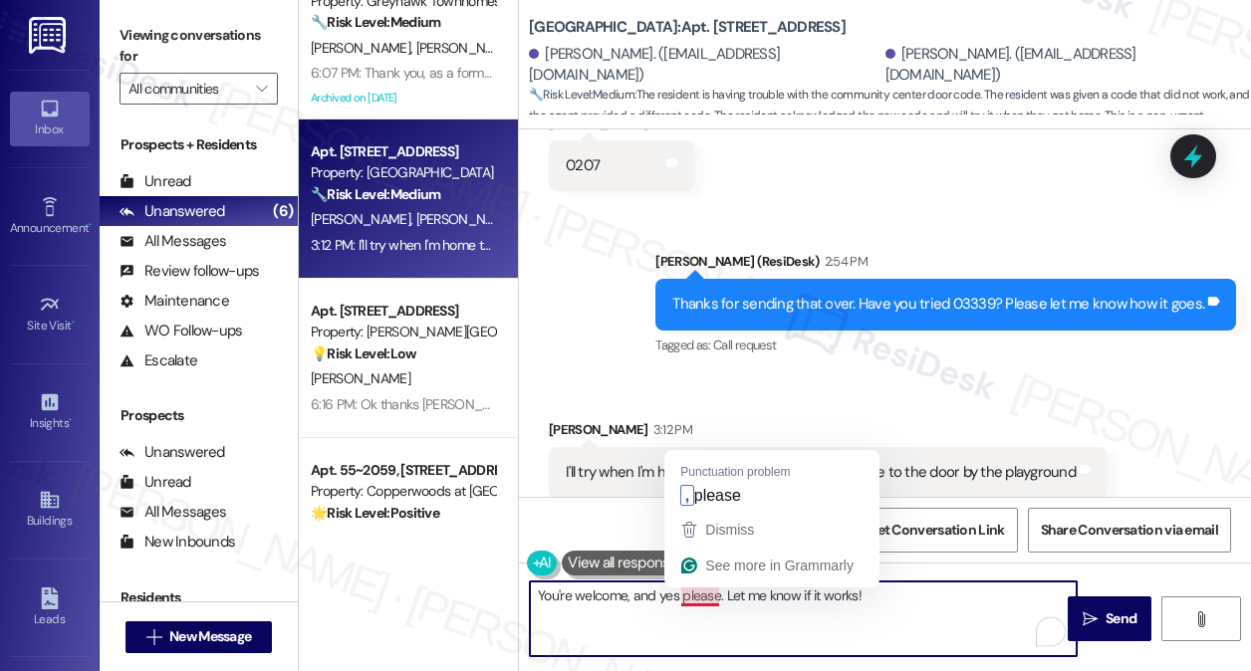
type textarea "You're welcome, and yes, please. Let me know if it works!"
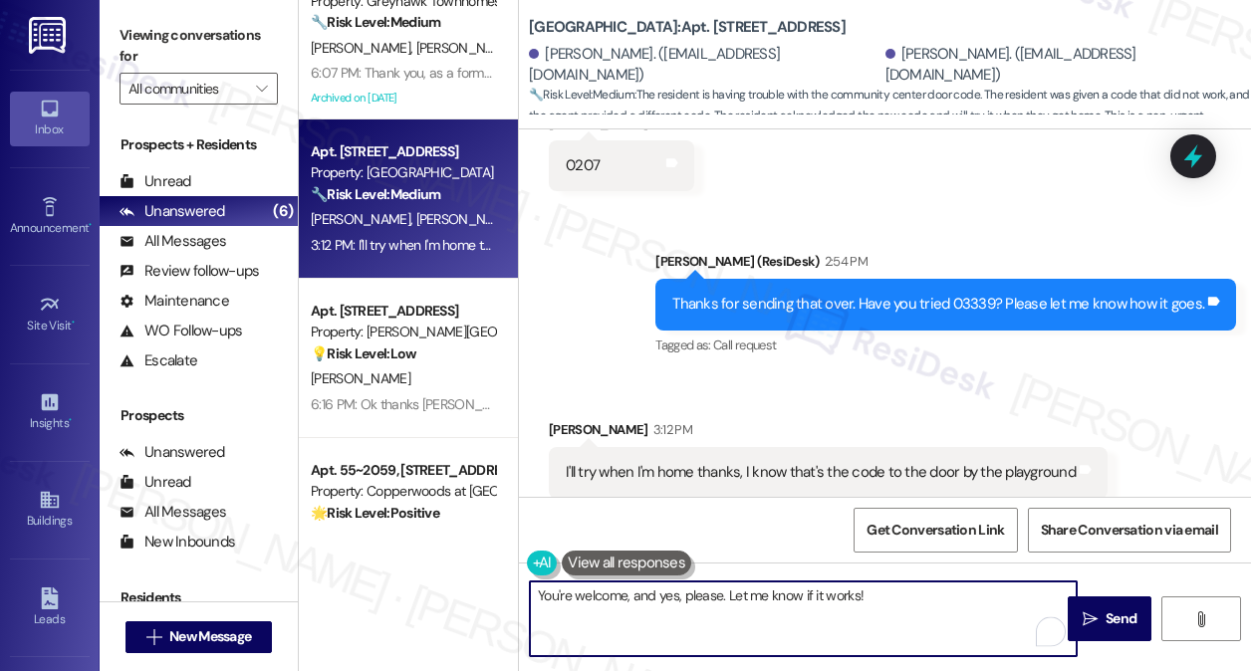
click at [862, 593] on textarea "You're welcome, and yes, please. Let me know if it works!" at bounding box center [803, 619] width 547 height 75
click at [897, 587] on textarea "You're welcome, and yes, please. Let me know if it works!" at bounding box center [803, 619] width 547 height 75
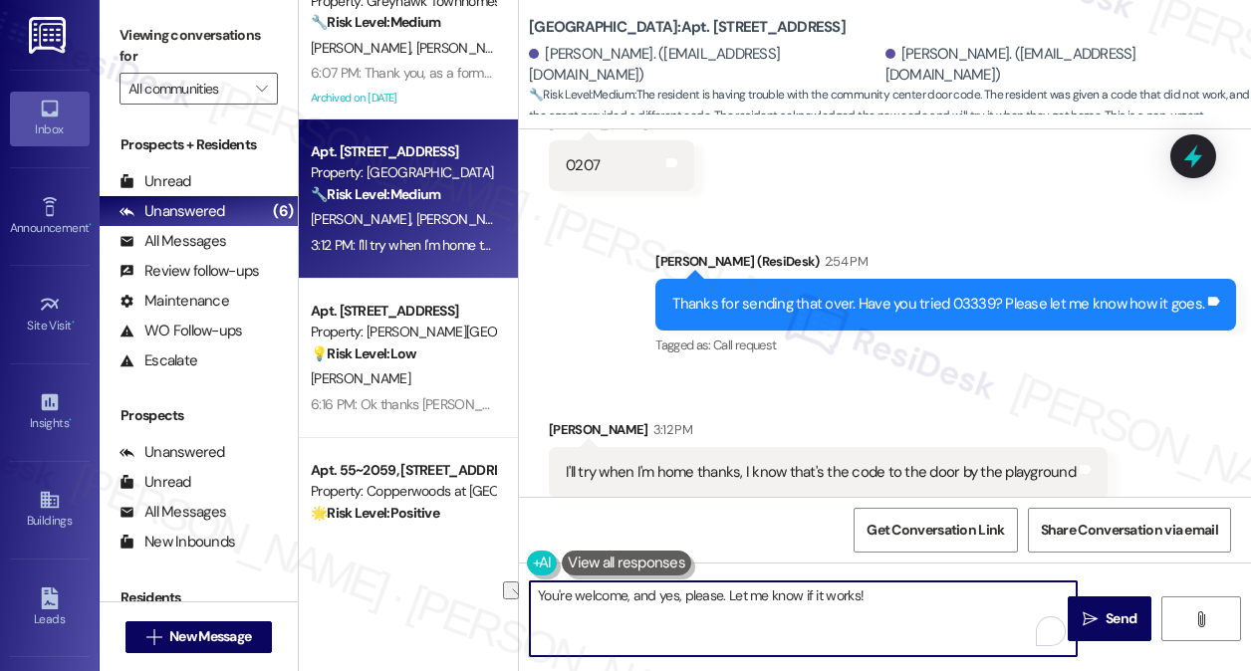
click at [897, 587] on textarea "You're welcome, and yes, please. Let me know if it works!" at bounding box center [803, 619] width 547 height 75
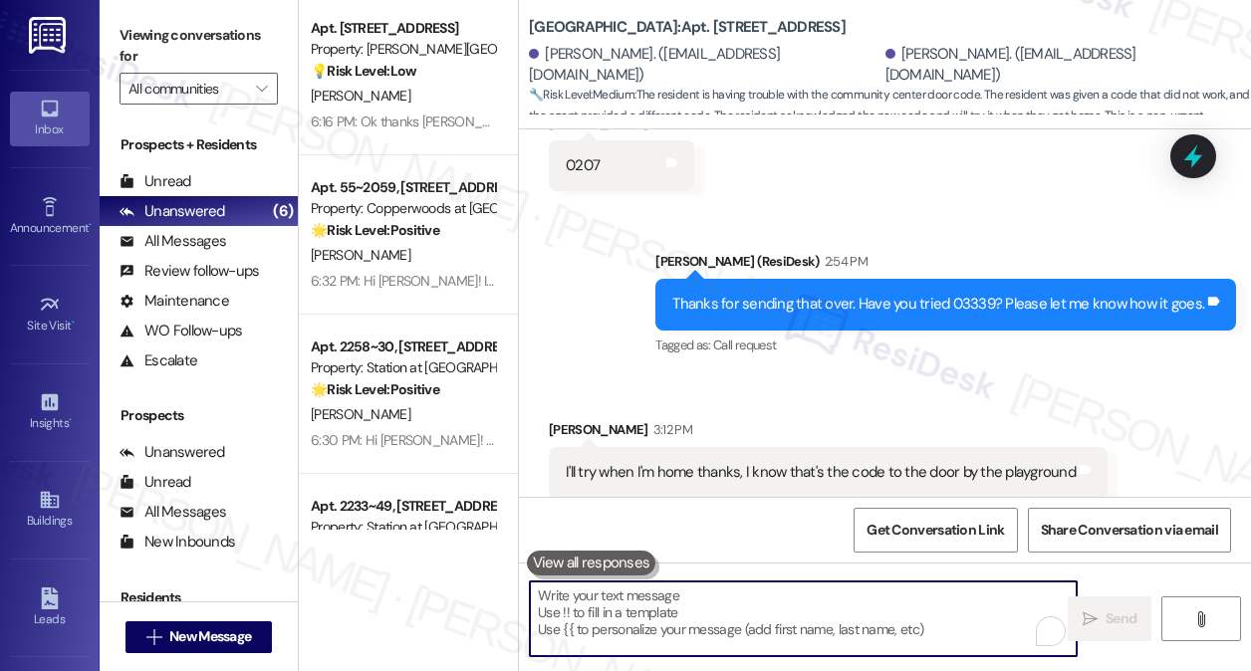
scroll to position [598, 0]
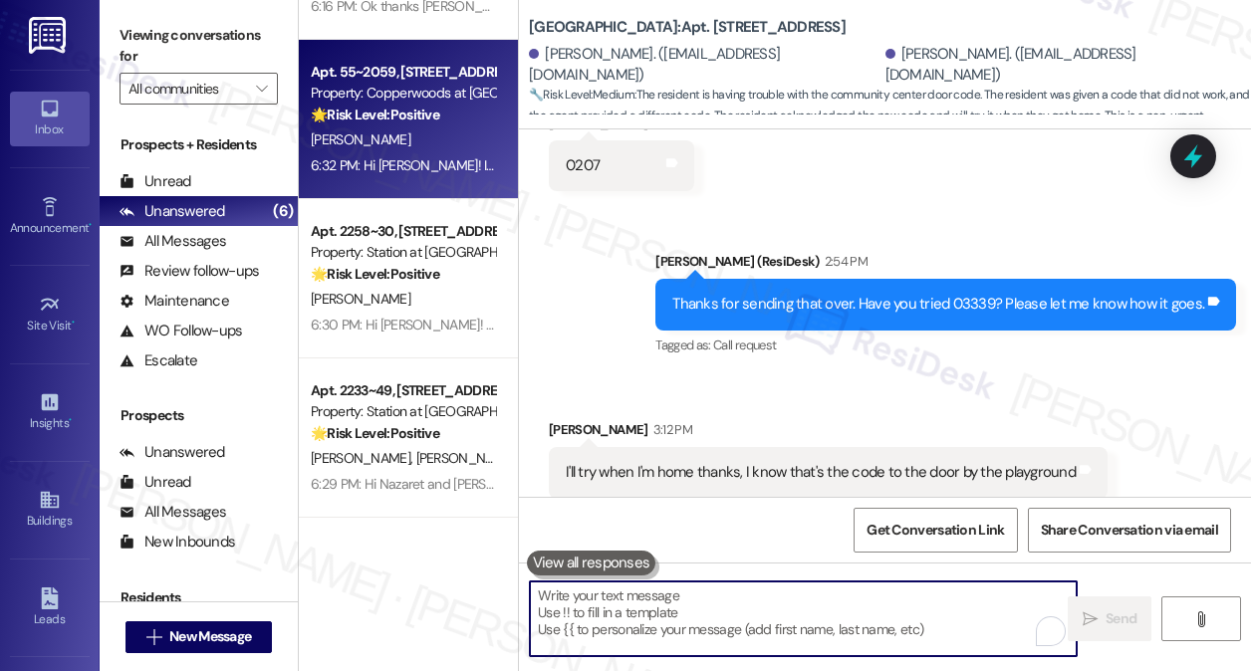
click at [402, 178] on div "6:32 PM: Hi Stephanie! I'm glad to hear that you're happy with your home. If yo…" at bounding box center [403, 165] width 188 height 25
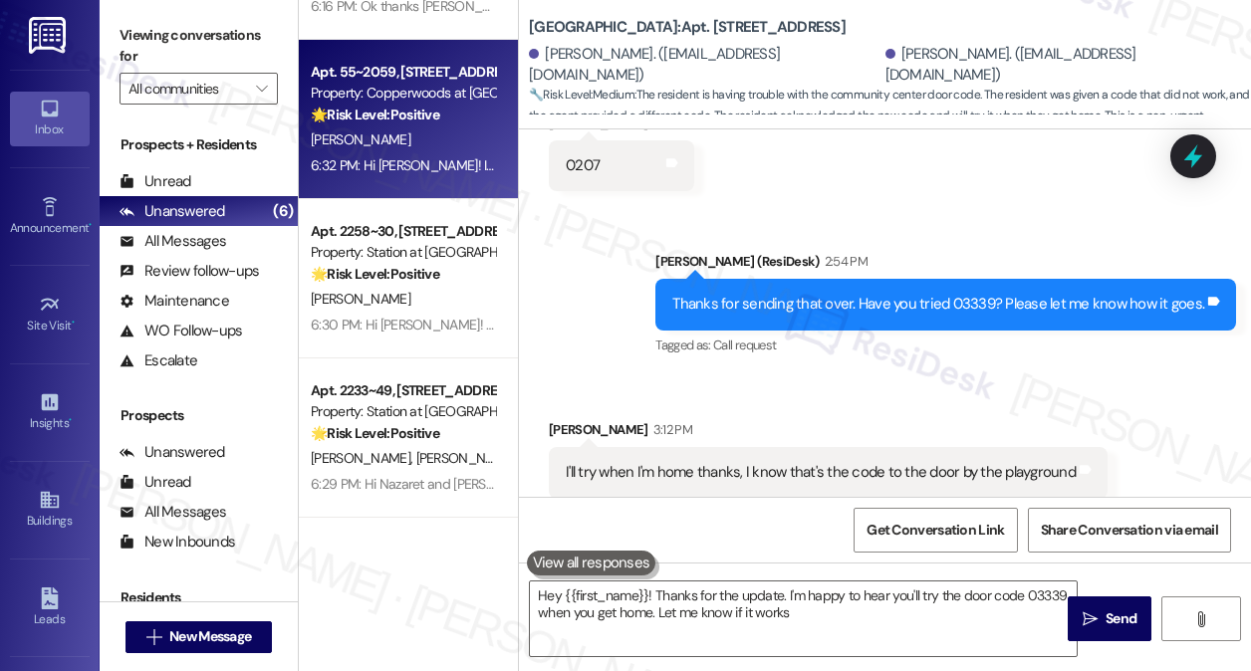
type textarea "Hey {{first_name}}! Thanks for the update. I'm happy to hear you'll try the doo…"
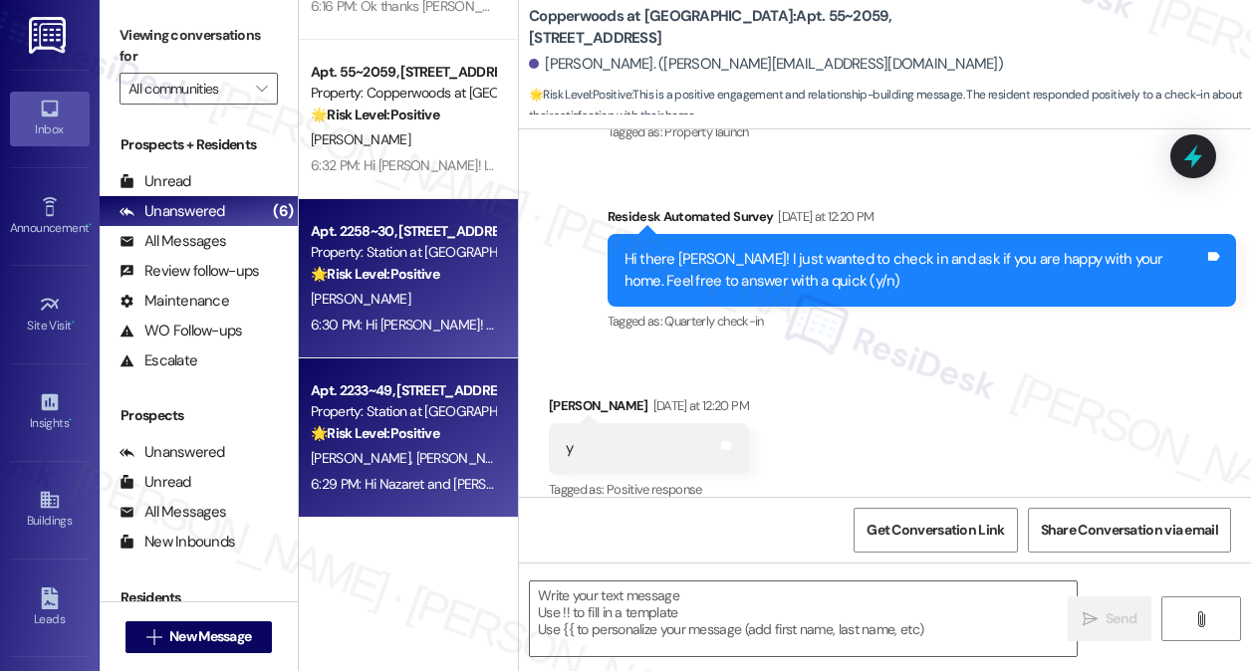
type textarea "Fetching suggested responses. Please feel free to read through the conversation…"
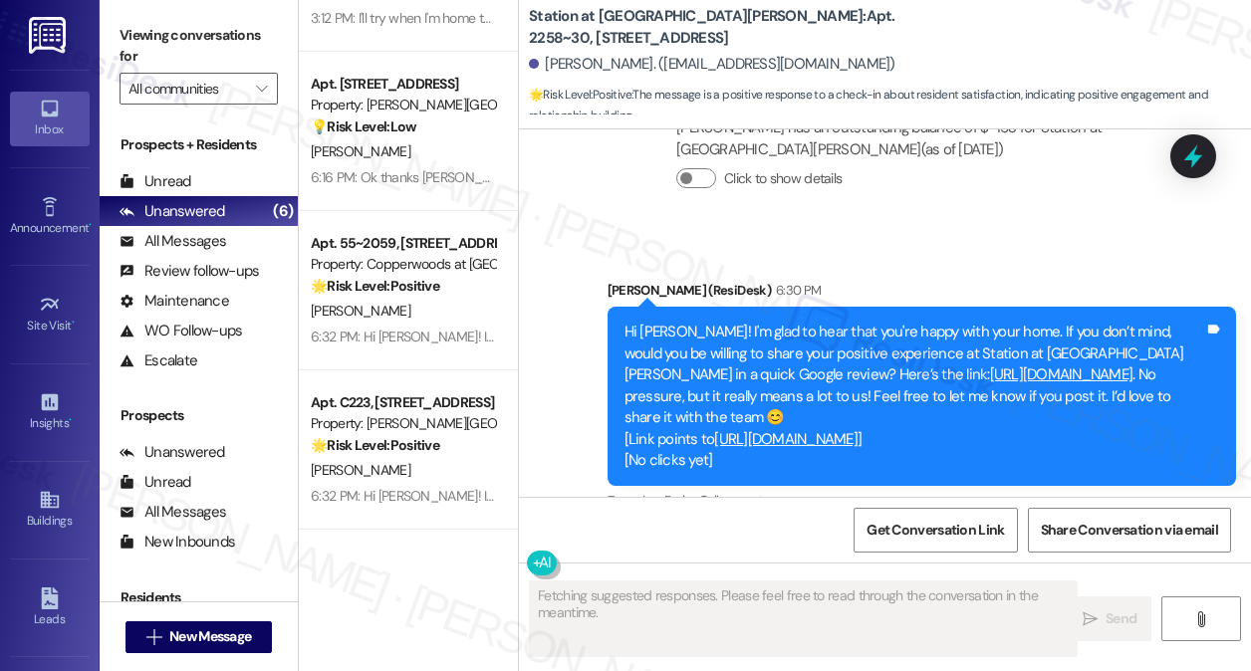
scroll to position [898, 0]
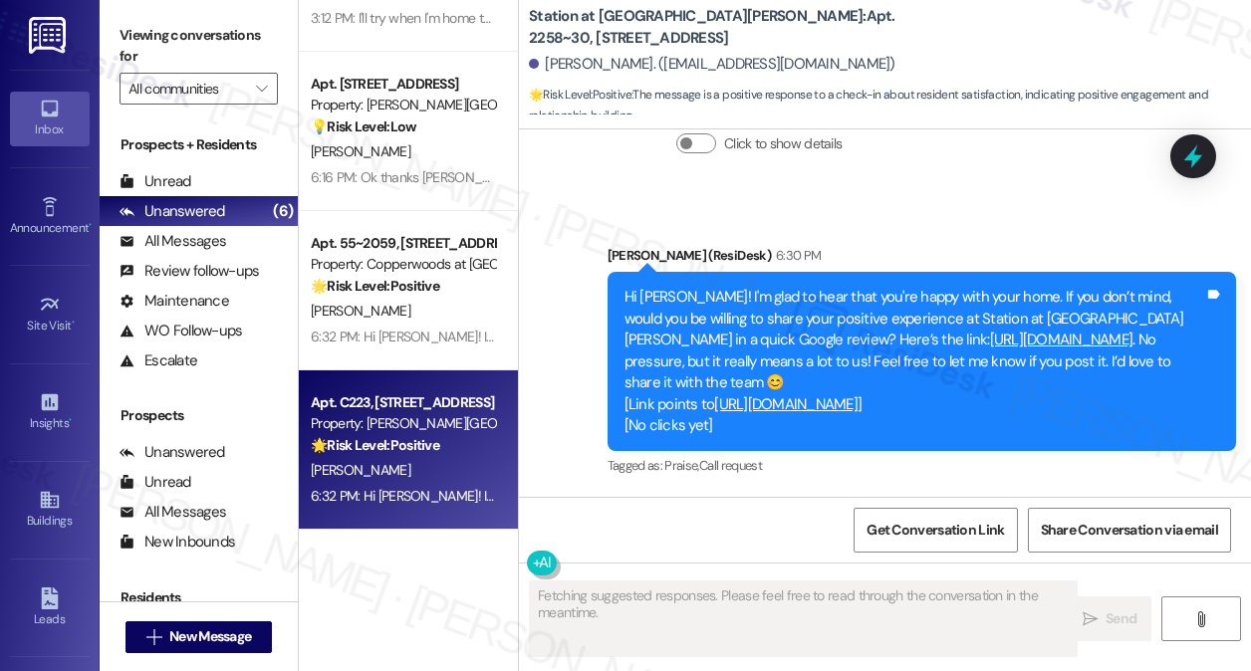
click at [430, 405] on div "Apt. C223, 160 I East 800 South" at bounding box center [403, 402] width 184 height 21
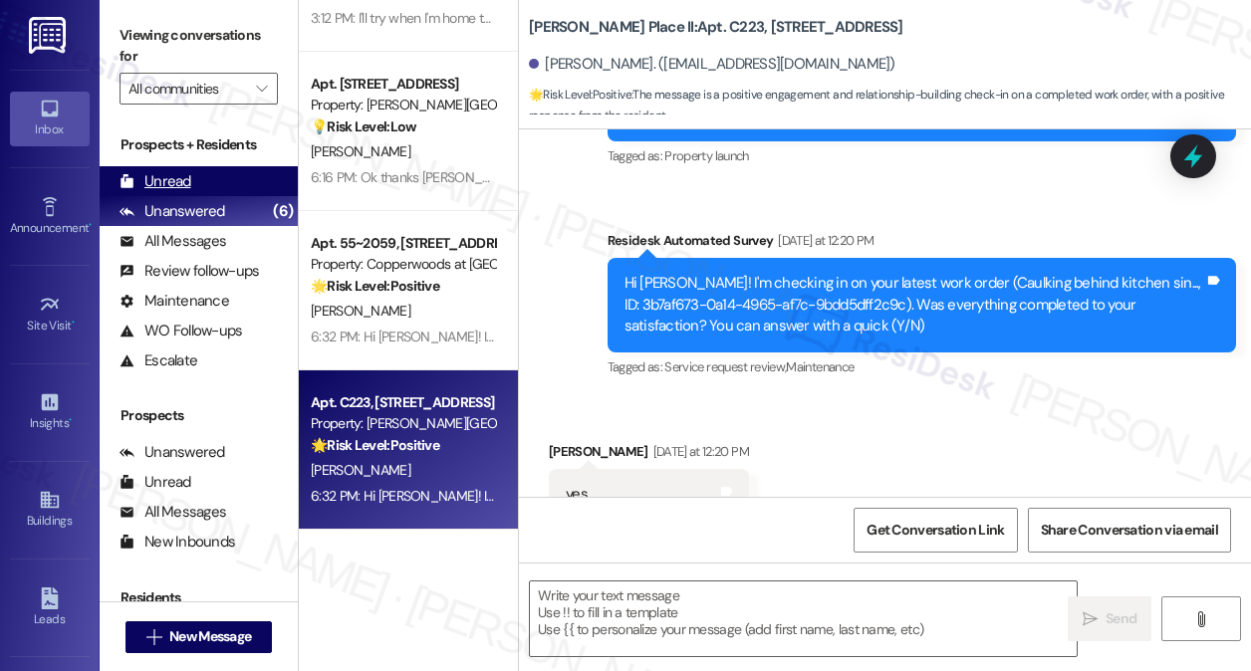
type textarea "Fetching suggested responses. Please feel free to read through the conversation…"
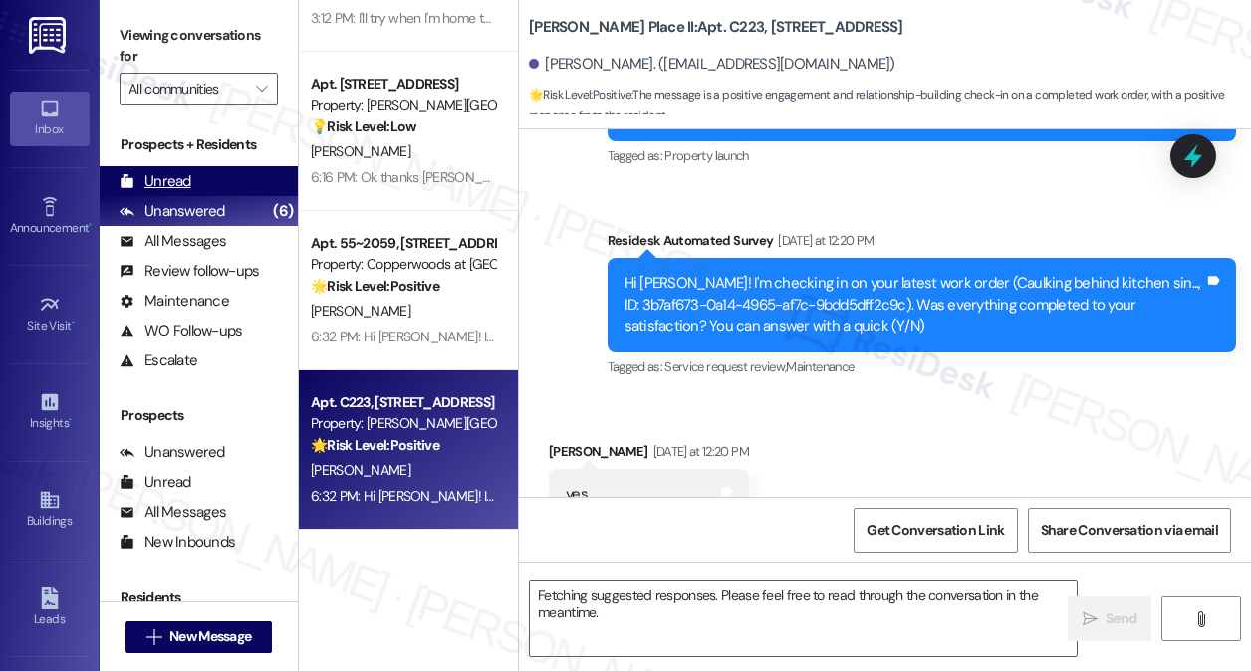
scroll to position [397, 0]
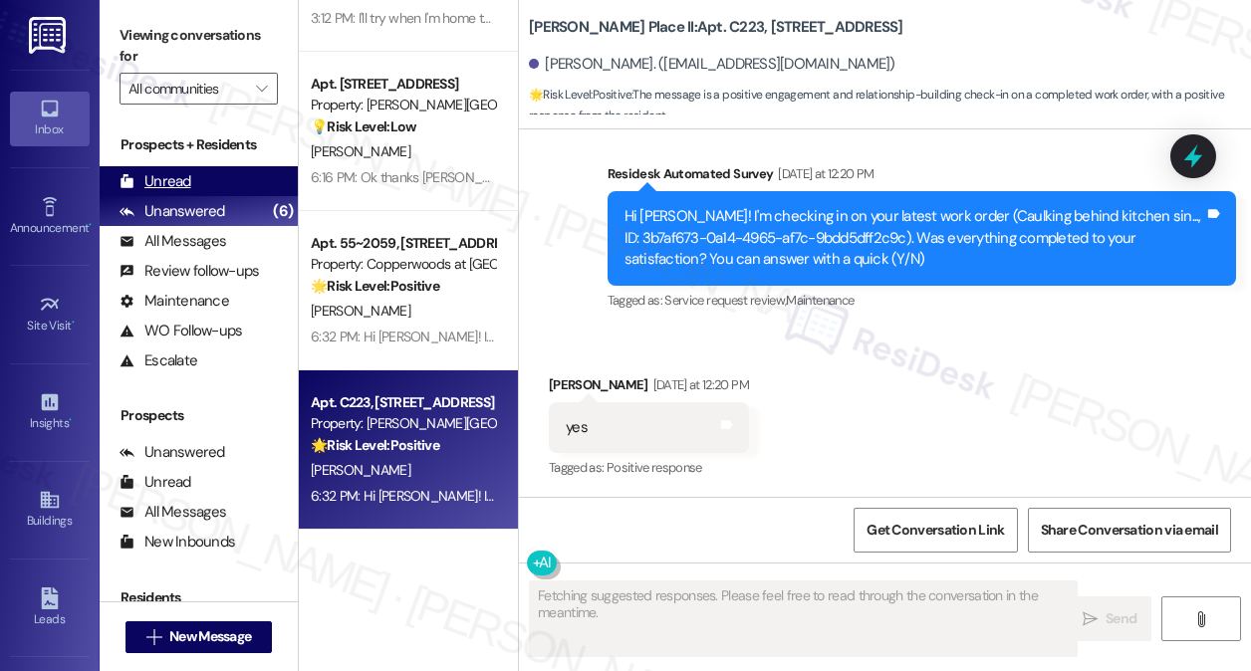
click at [192, 190] on div "Unread (0)" at bounding box center [199, 181] width 198 height 30
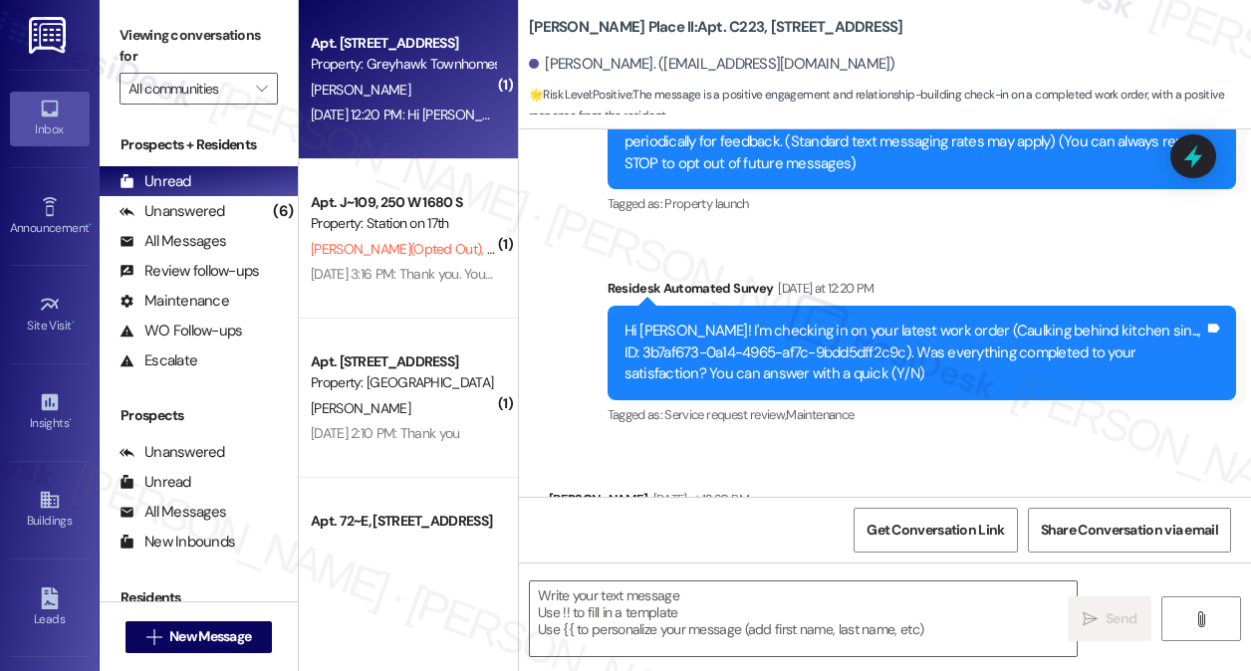
type textarea "Fetching suggested responses. Please feel free to read through the conversation…"
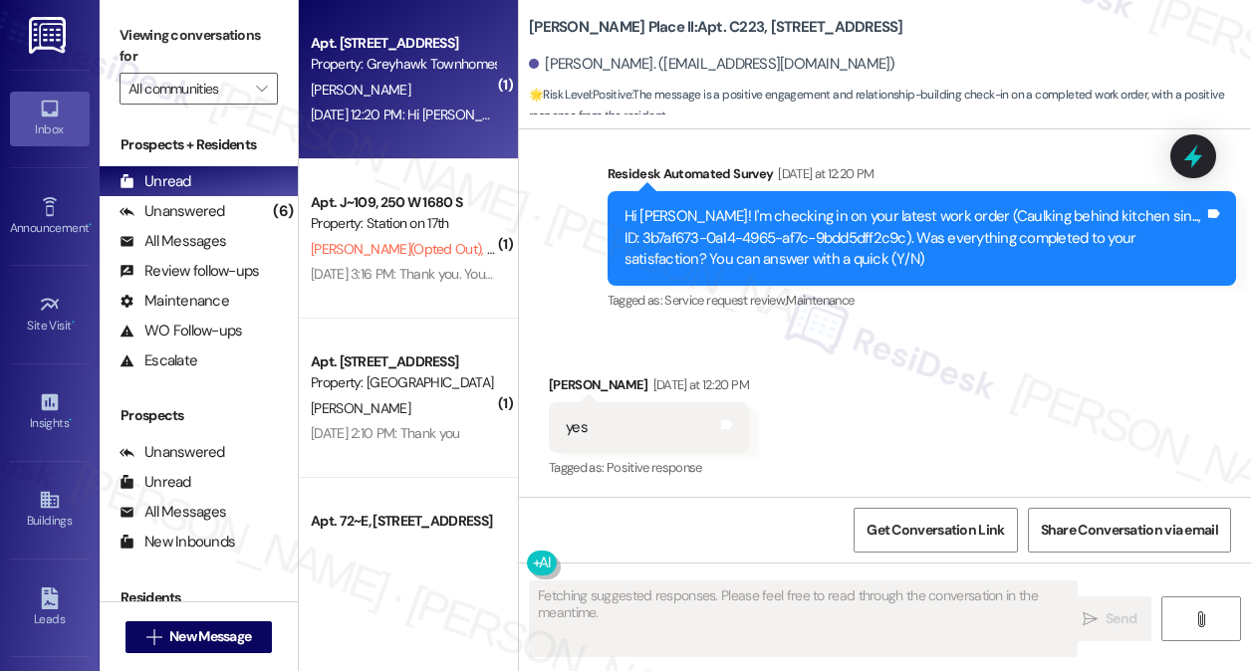
click at [413, 123] on div "Aug 13, 2025 at 12:20 PM: Hi Jayden! I'm checking in on your latest work order …" at bounding box center [403, 115] width 188 height 25
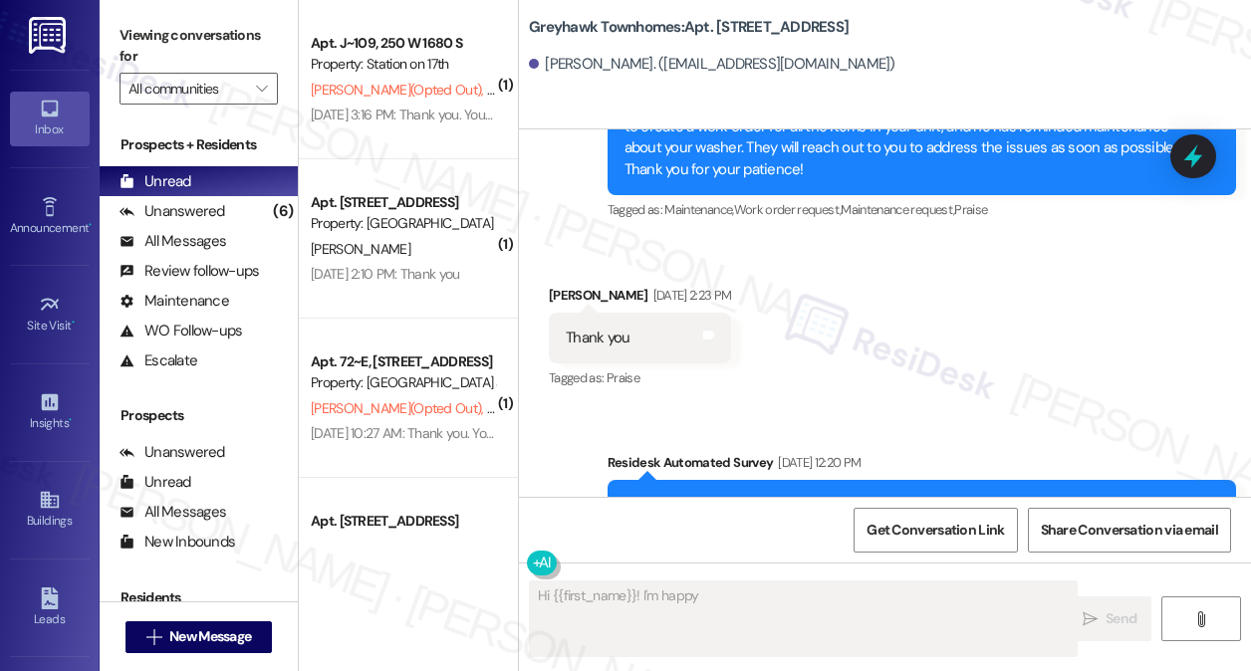
scroll to position [2792, 0]
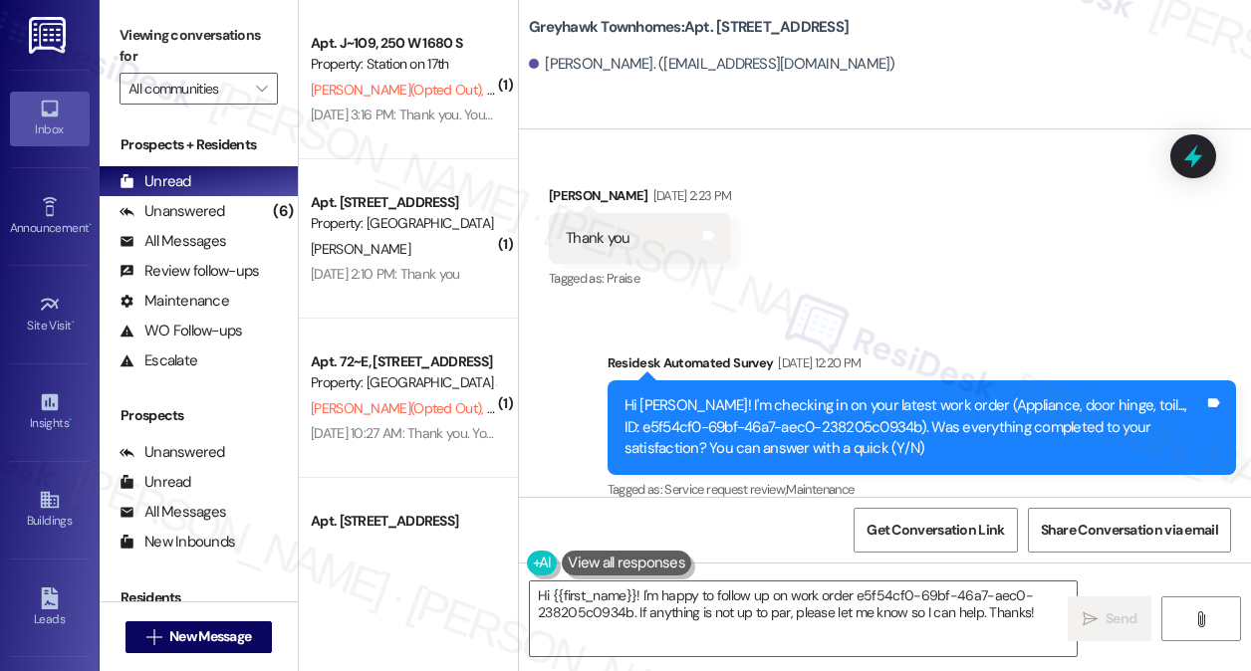
click at [711, 380] on div "Hi Jayden! I'm checking in on your latest work order (Appliance, door hinge, to…" at bounding box center [922, 427] width 629 height 94
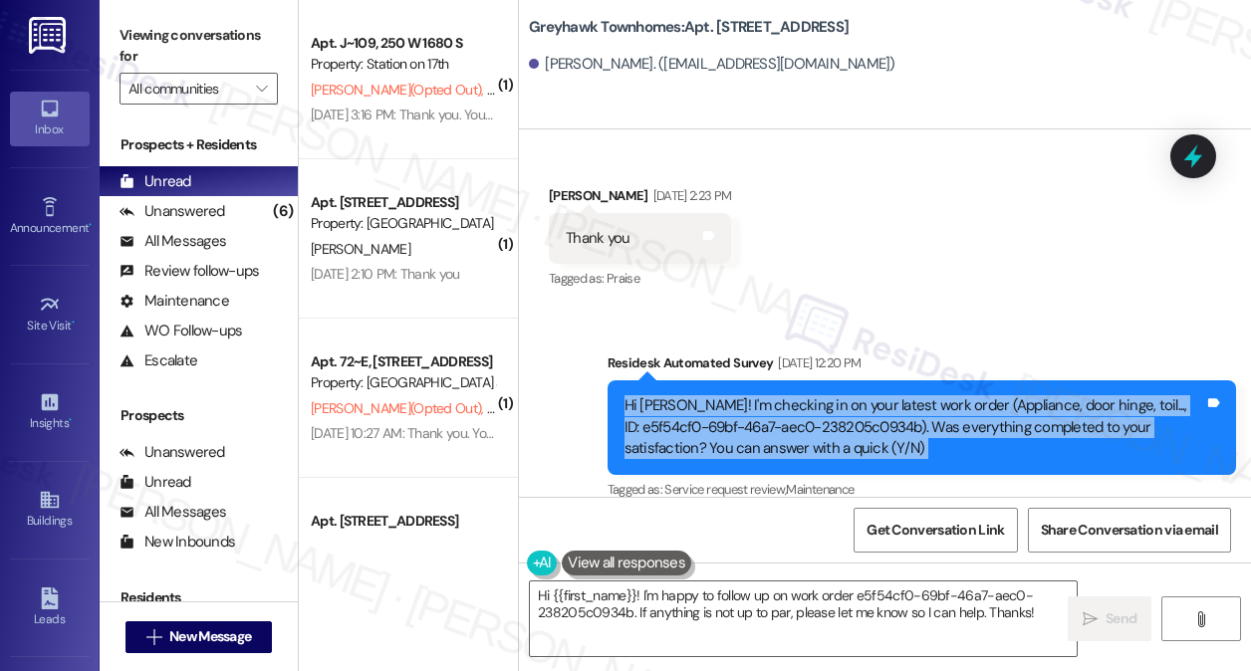
click at [711, 380] on div "Hi Jayden! I'm checking in on your latest work order (Appliance, door hinge, to…" at bounding box center [922, 427] width 629 height 94
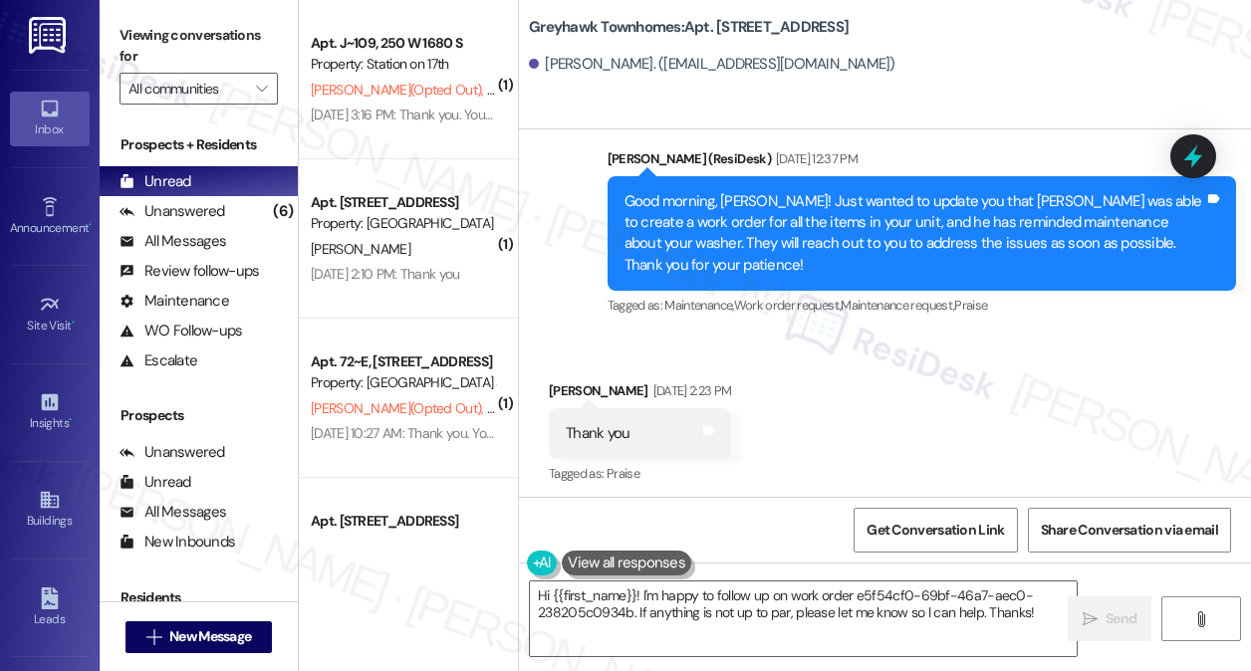
scroll to position [2592, 0]
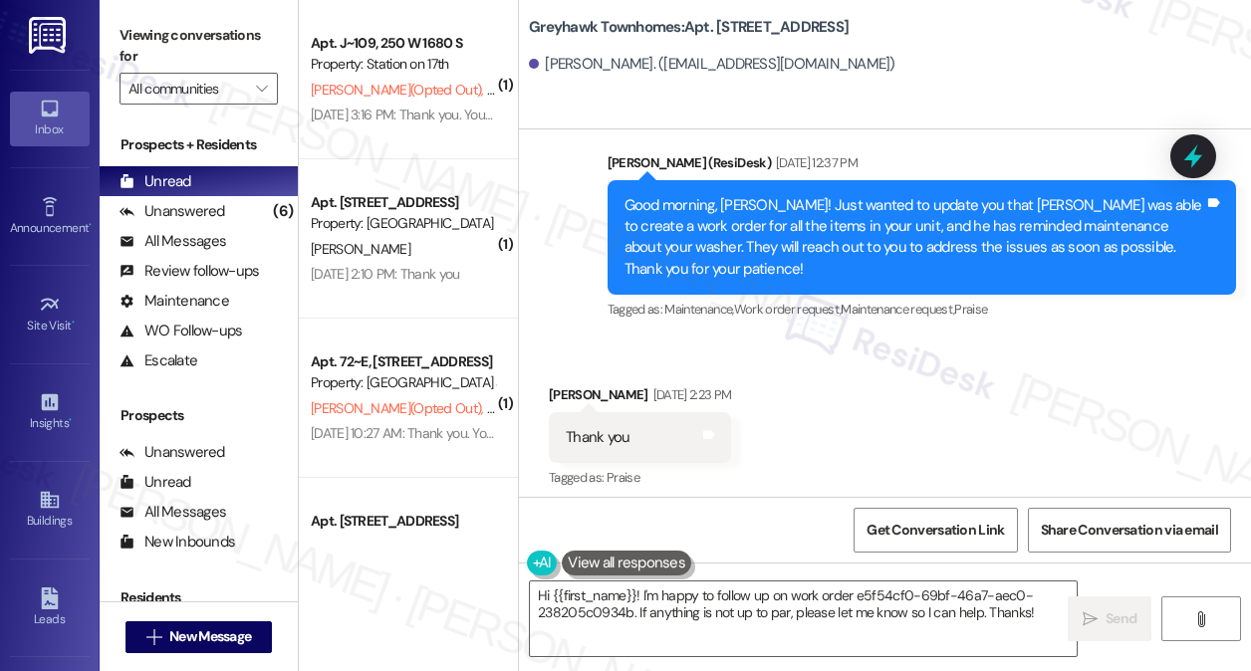
click at [574, 384] on div "Jayden Carrigan Aug 07, 2025 at 2:23 PM" at bounding box center [640, 398] width 182 height 28
copy div "Jayden"
click at [944, 599] on textarea "Hi {{first_name}}! I'm happy to follow up on work order e5f54cf0-69bf-46a7-aec0…" at bounding box center [803, 619] width 547 height 75
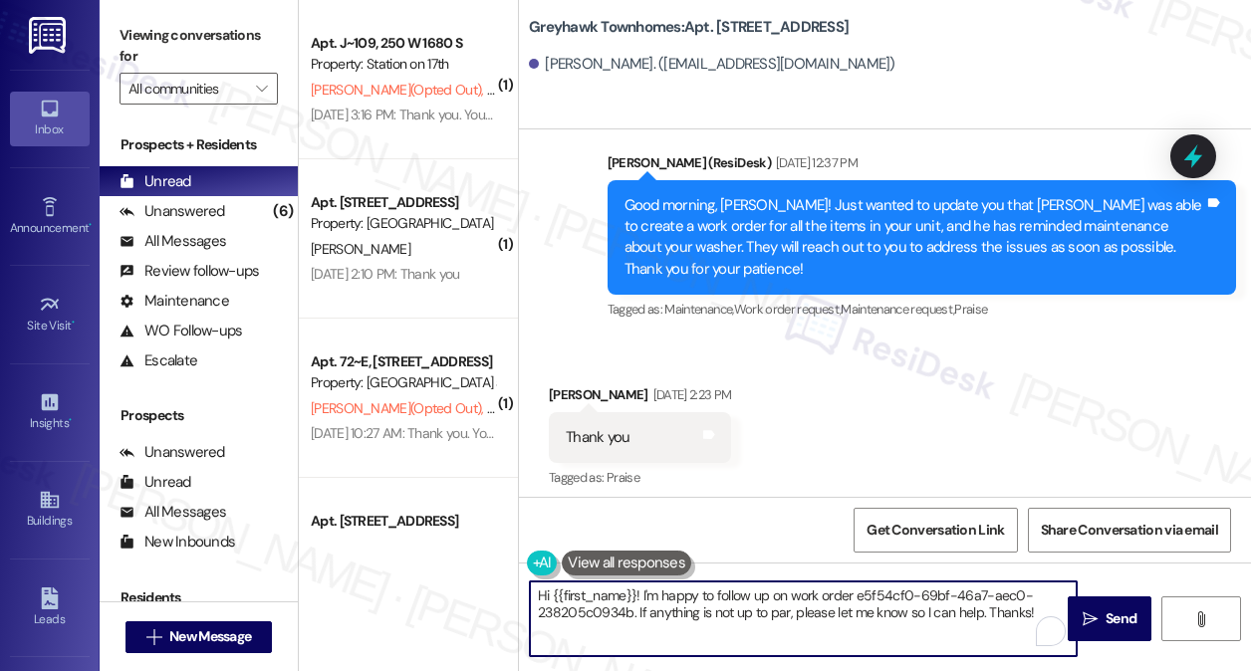
click at [944, 599] on textarea "Hi {{first_name}}! I'm happy to follow up on work order e5f54cf0-69bf-46a7-aec0…" at bounding box center [803, 619] width 547 height 75
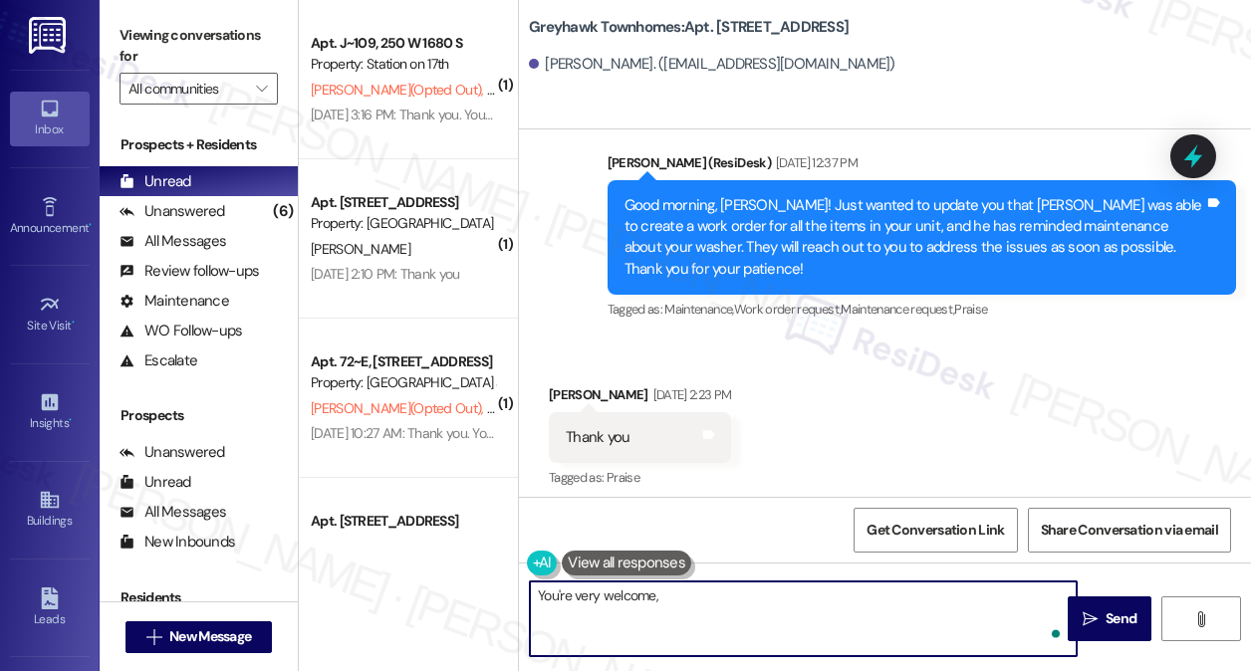
paste textarea "Jayden"
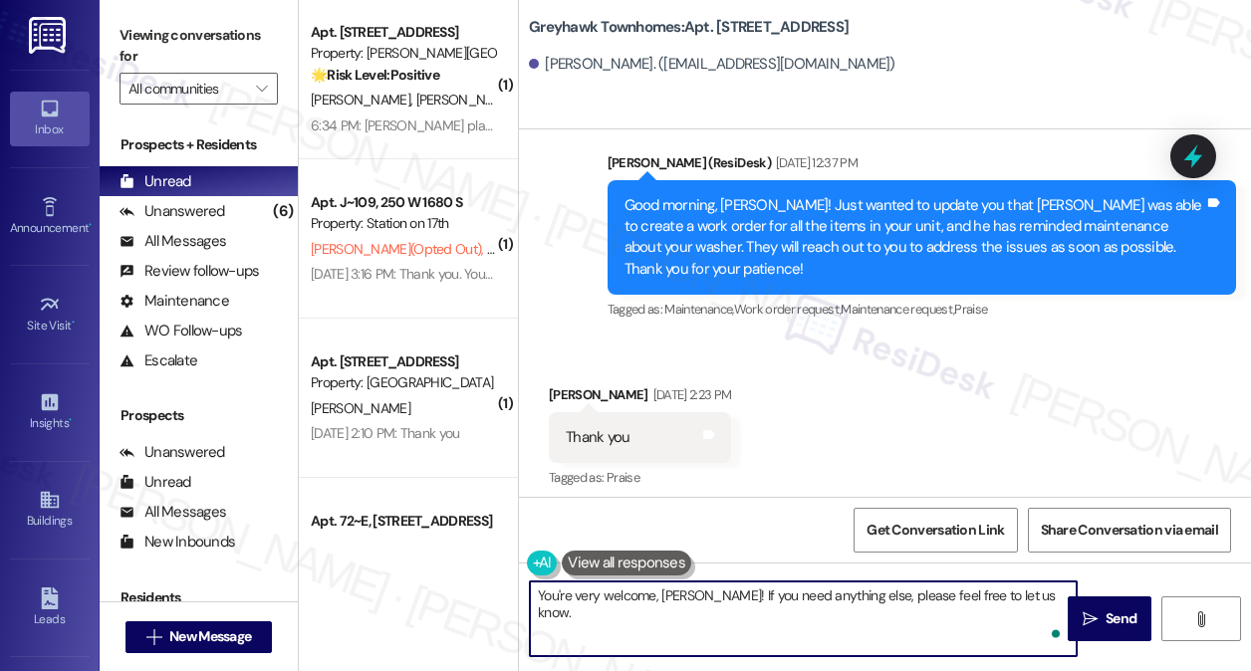
type textarea "You're very welcome, Jayden! If you need anything else, please feel free to let…"
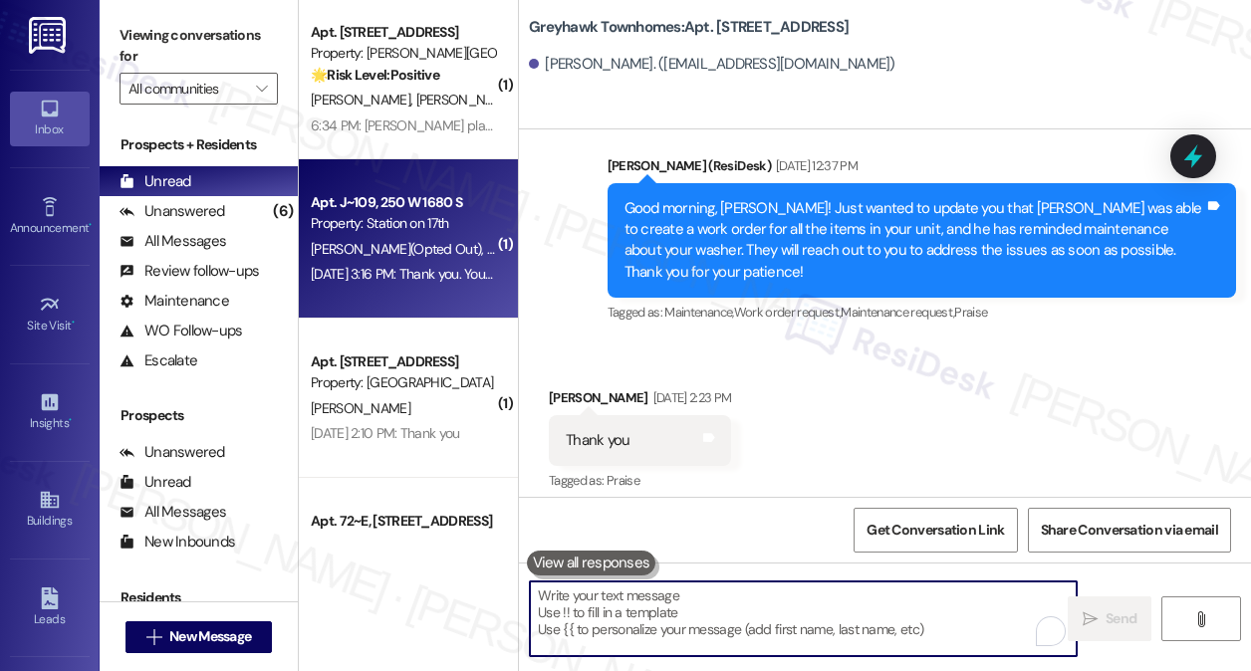
scroll to position [2579, 0]
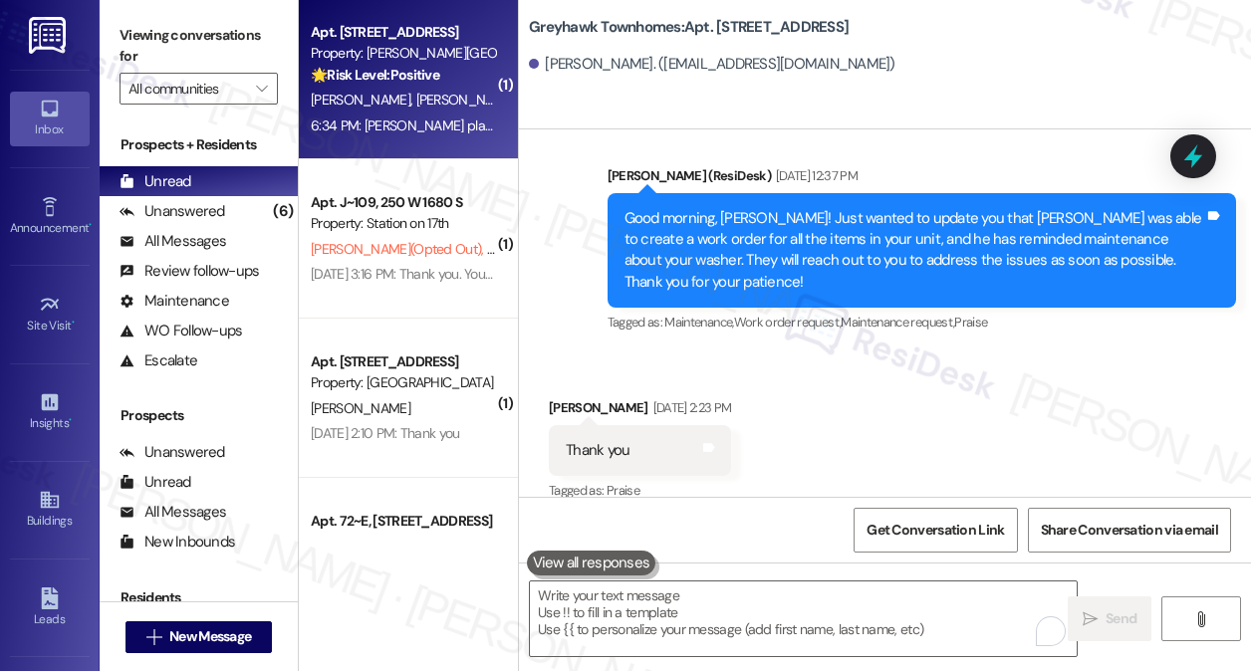
click at [410, 123] on div "6:34 PM: Brigham place has been great, especially the last month with new manag…" at bounding box center [635, 126] width 648 height 18
type textarea "Fetching suggested responses. Please feel free to read through the conversation…"
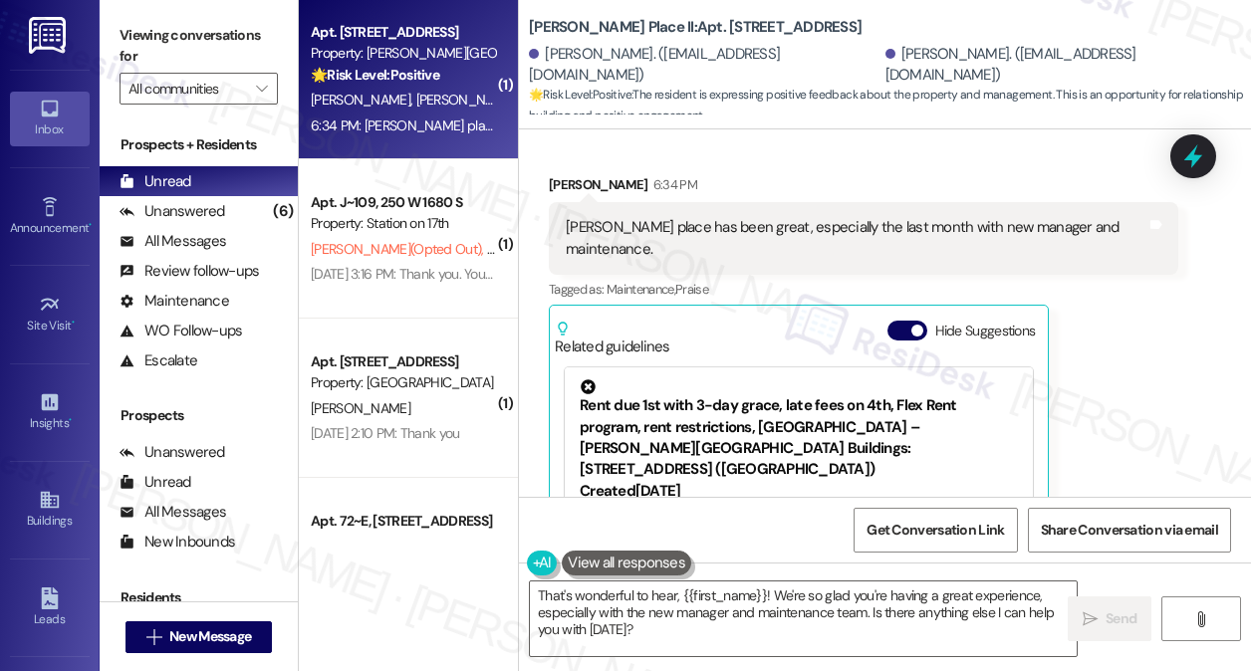
scroll to position [805, 0]
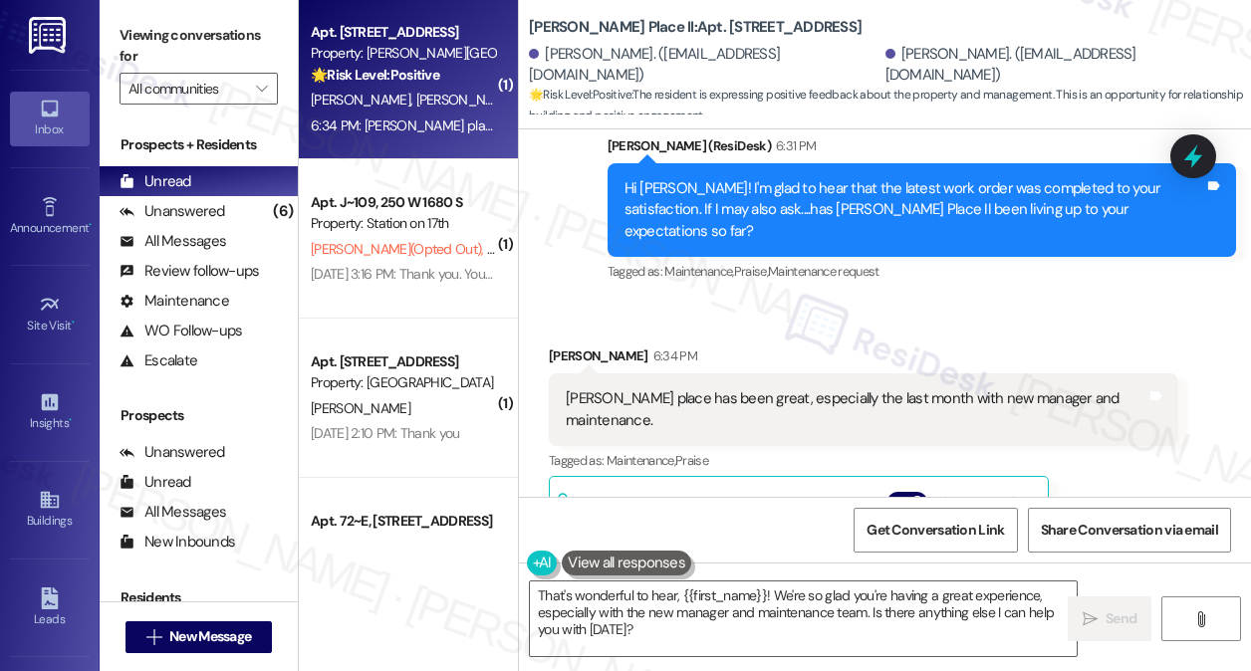
click at [713, 388] on div "[PERSON_NAME] place has been great, especially the last month with new manager …" at bounding box center [856, 409] width 581 height 43
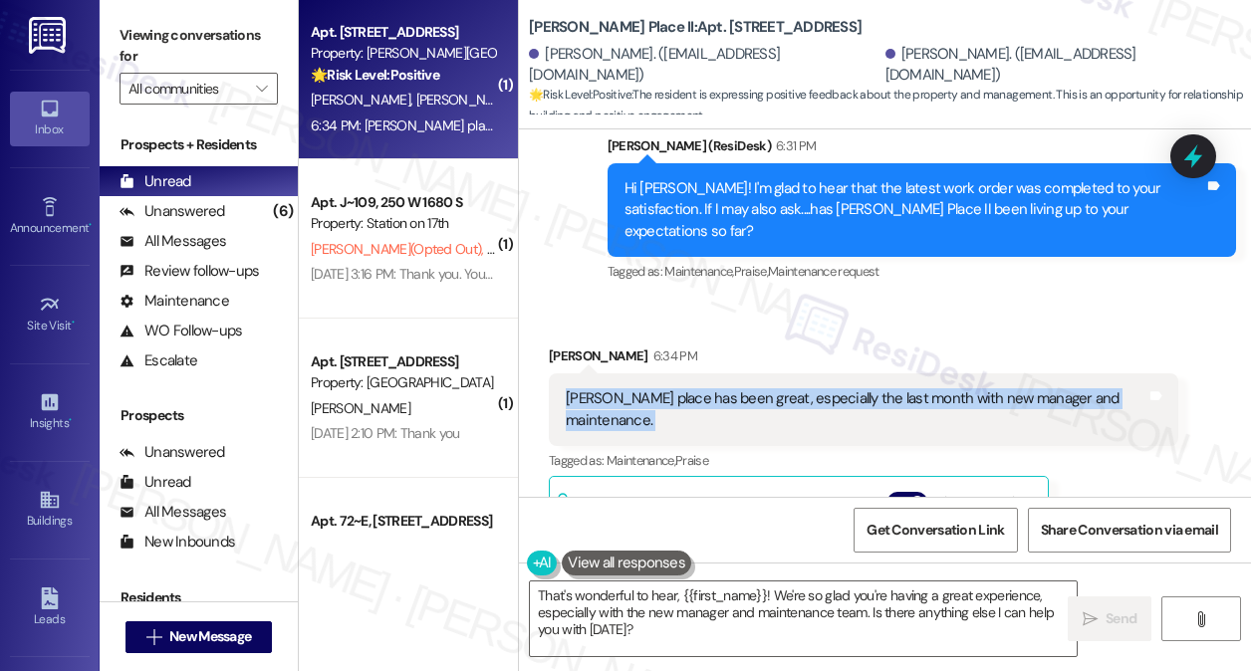
click at [713, 388] on div "[PERSON_NAME] place has been great, especially the last month with new manager …" at bounding box center [856, 409] width 581 height 43
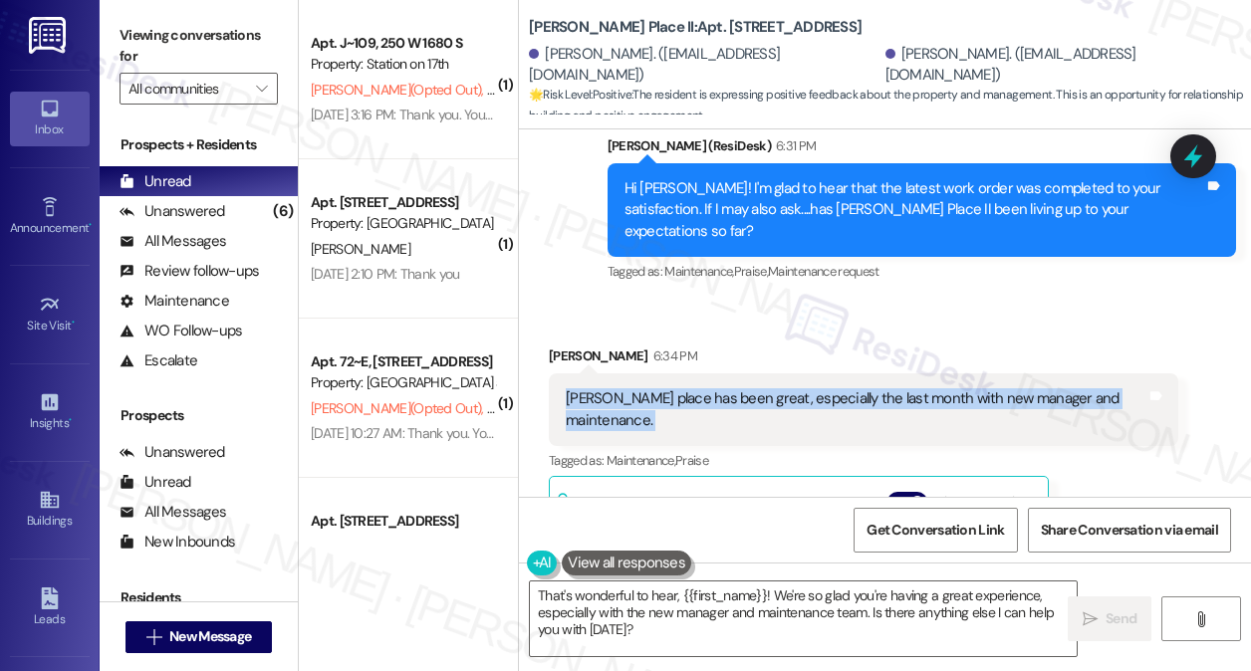
click at [769, 388] on div "[PERSON_NAME] place has been great, especially the last month with new manager …" at bounding box center [856, 409] width 581 height 43
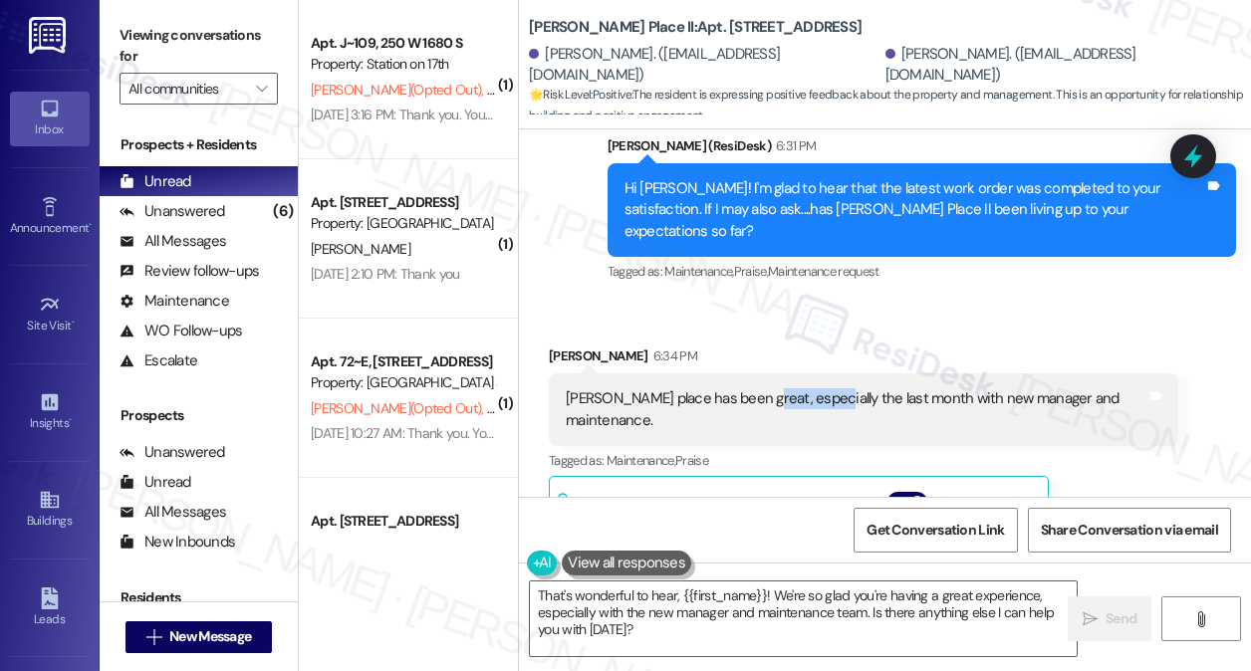
click at [769, 388] on div "[PERSON_NAME] place has been great, especially the last month with new manager …" at bounding box center [856, 409] width 581 height 43
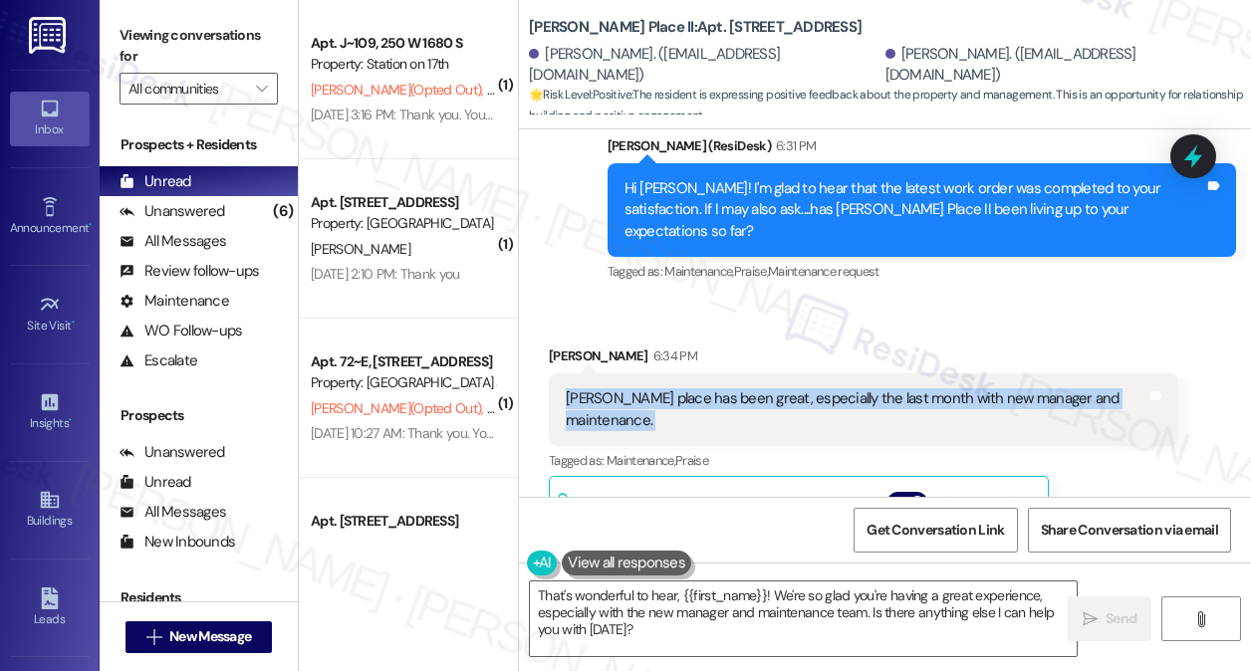
click at [769, 388] on div "[PERSON_NAME] place has been great, especially the last month with new manager …" at bounding box center [856, 409] width 581 height 43
click at [753, 629] on textarea "That's wonderful to hear, {{first_name}}! We're so glad you're having a great e…" at bounding box center [803, 619] width 547 height 75
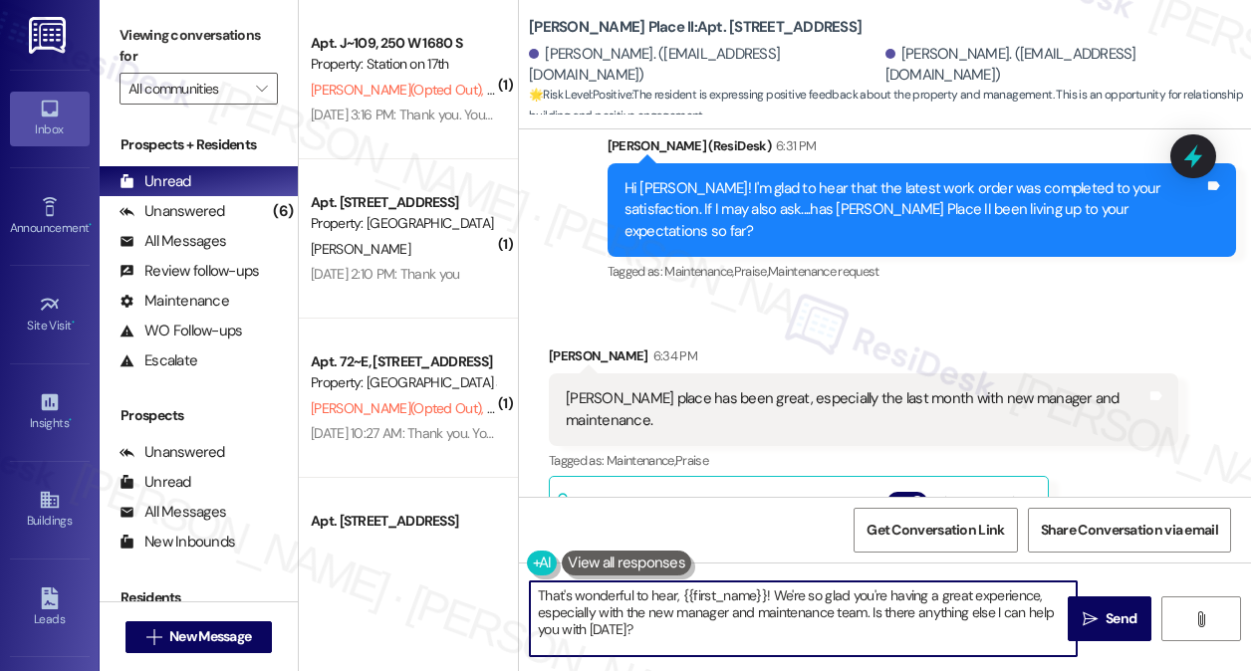
click at [753, 629] on textarea "That's wonderful to hear, {{first_name}}! We're so glad you're having a great e…" at bounding box center [803, 619] width 547 height 75
click at [815, 613] on textarea "That's wonderful to hear, {{first_name}}! We're so glad you're having a great e…" at bounding box center [803, 619] width 547 height 75
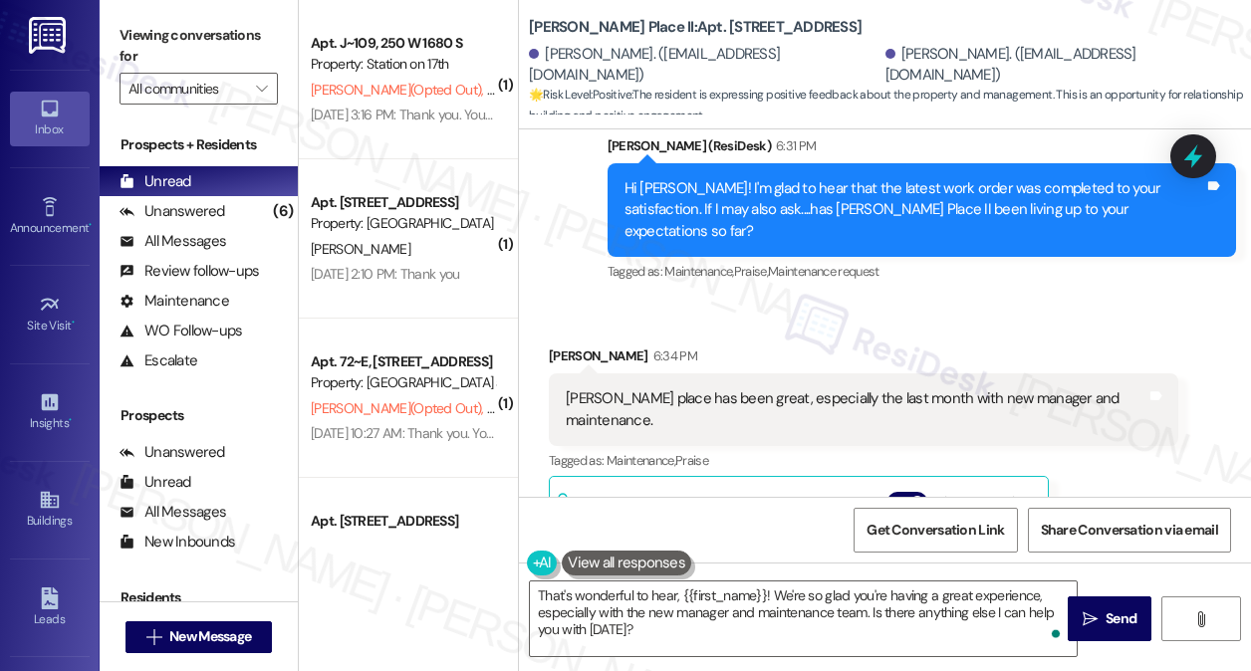
click at [154, 17] on div "Viewing conversations for All communities " at bounding box center [199, 62] width 198 height 124
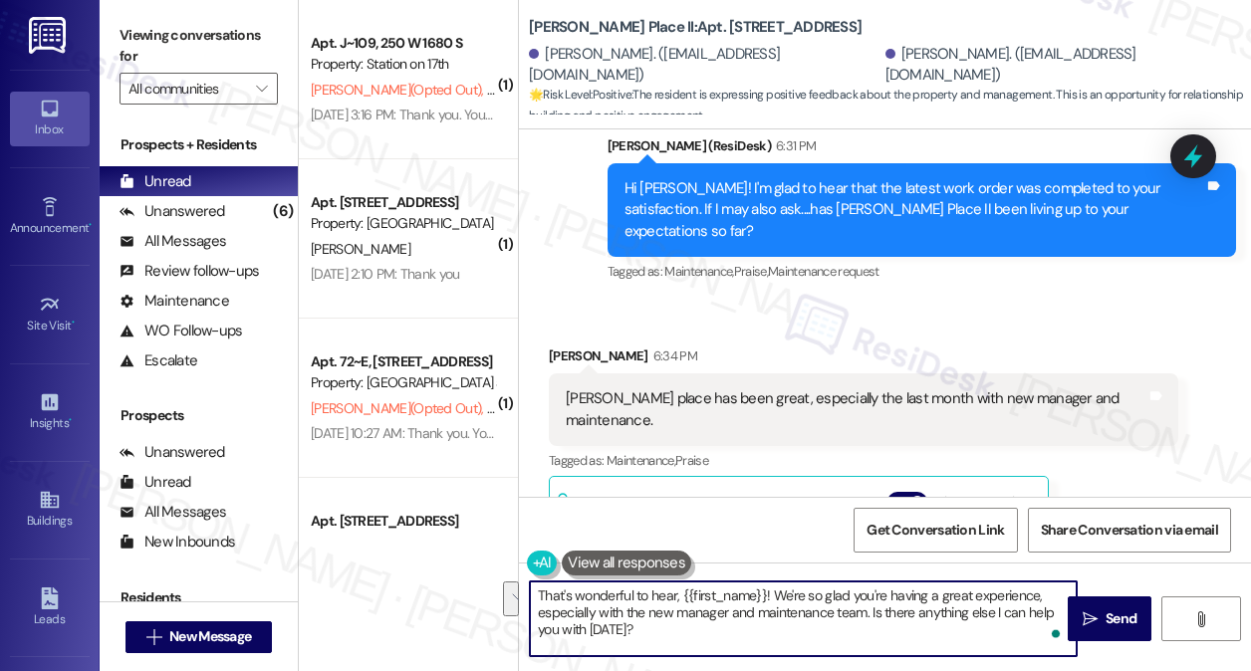
drag, startPoint x: 766, startPoint y: 637, endPoint x: 868, endPoint y: 608, distance: 106.8
click at [868, 608] on textarea "That's wonderful to hear, {{first_name}}! We're so glad you're having a great e…" at bounding box center [803, 619] width 547 height 75
paste textarea "That’s awesome to hear, Emma! Thank you! If you don’t mind, would you be willin…"
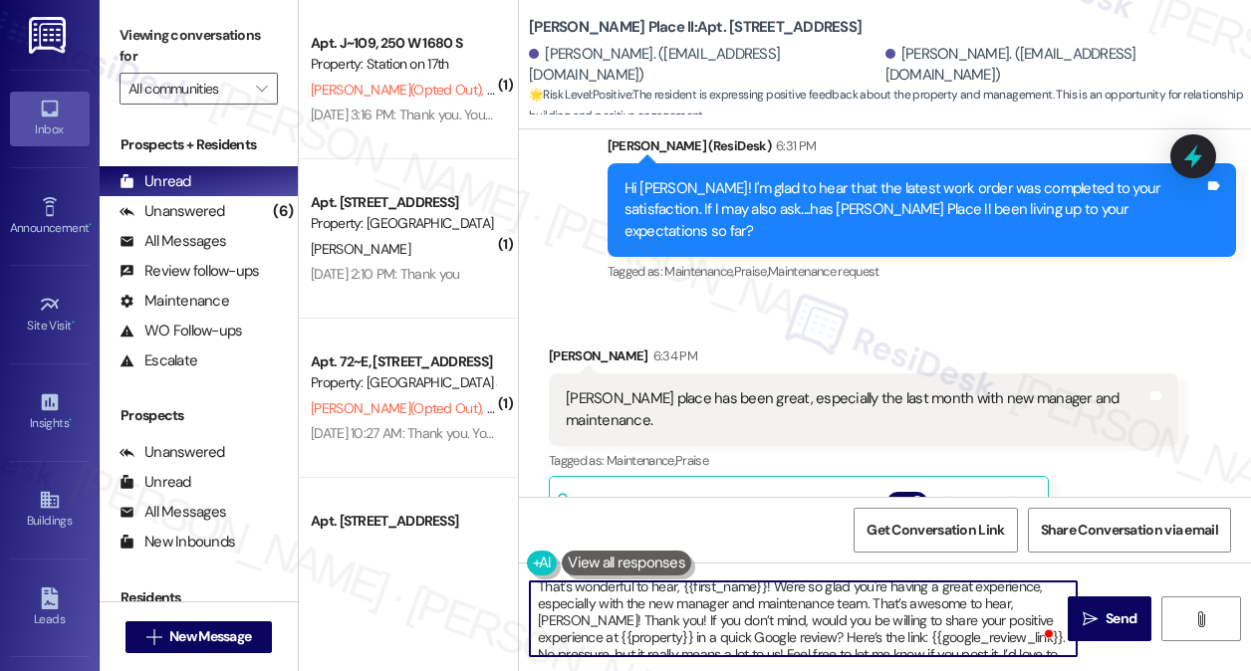
scroll to position [0, 0]
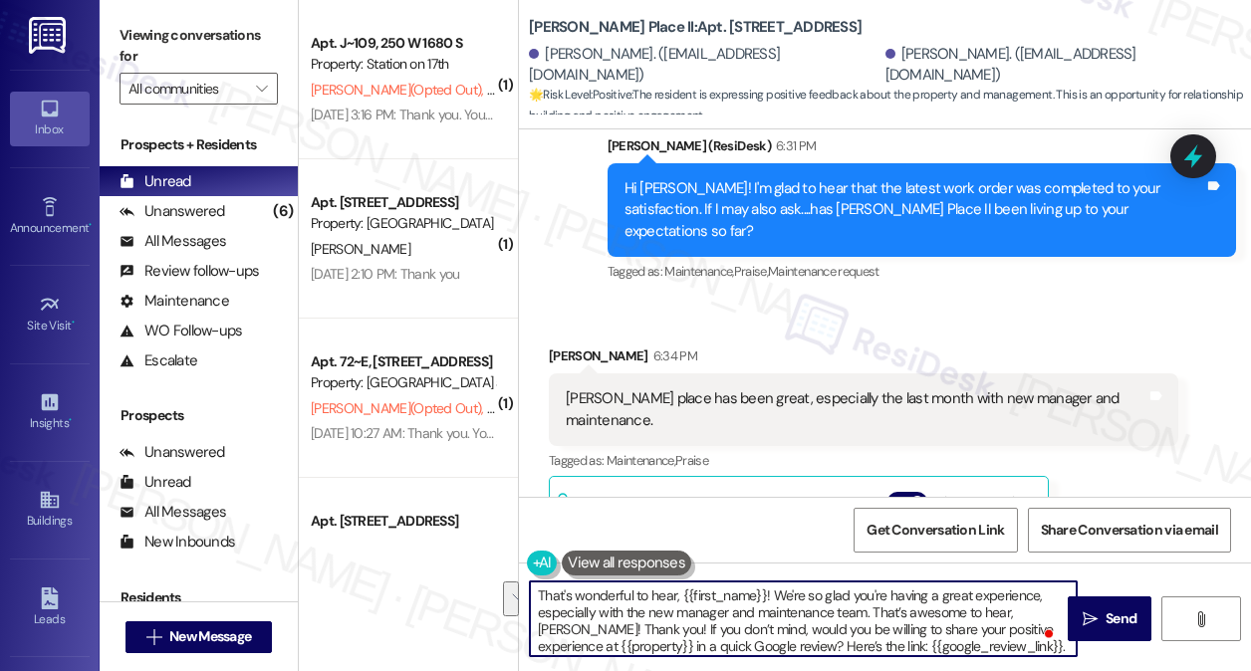
drag, startPoint x: 598, startPoint y: 627, endPoint x: 868, endPoint y: 610, distance: 271.4
click at [868, 610] on textarea "That's wonderful to hear, {{first_name}}! We're so glad you're having a great e…" at bounding box center [803, 619] width 547 height 75
click at [811, 593] on textarea "That's wonderful to hear, {{first_name}}! We're so glad you're having a great e…" at bounding box center [803, 619] width 547 height 75
type textarea "That's wonderful to hear, {{first_name}}! We're glad you're having a great expe…"
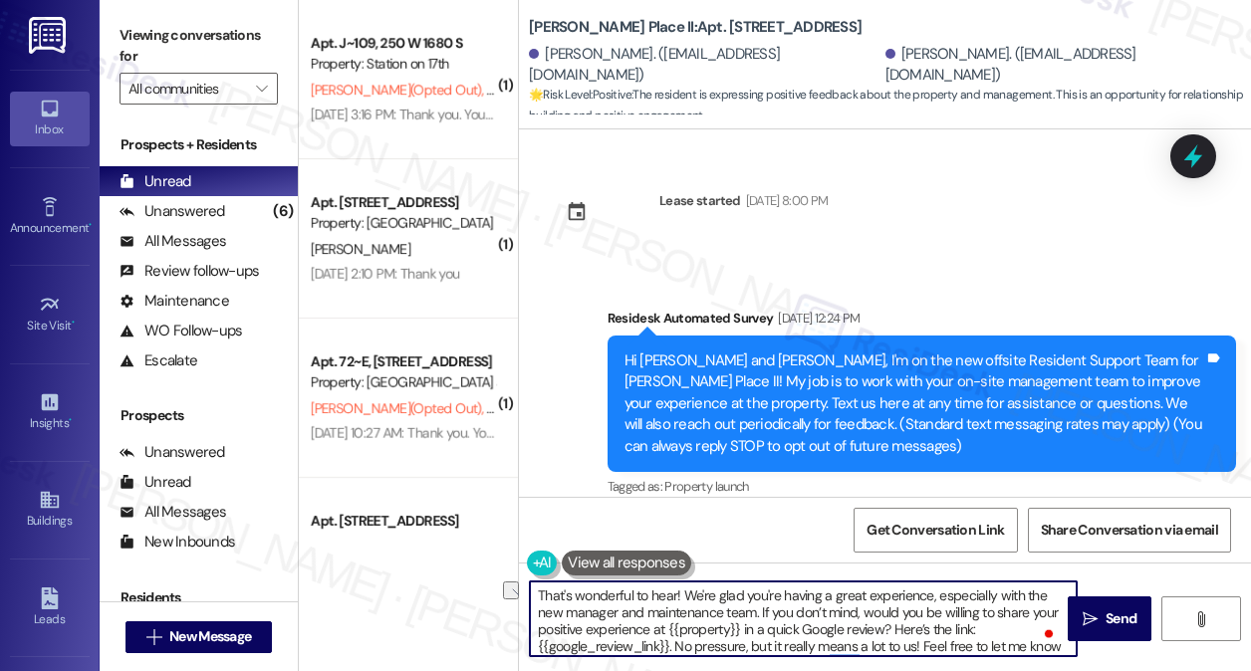
scroll to position [805, 0]
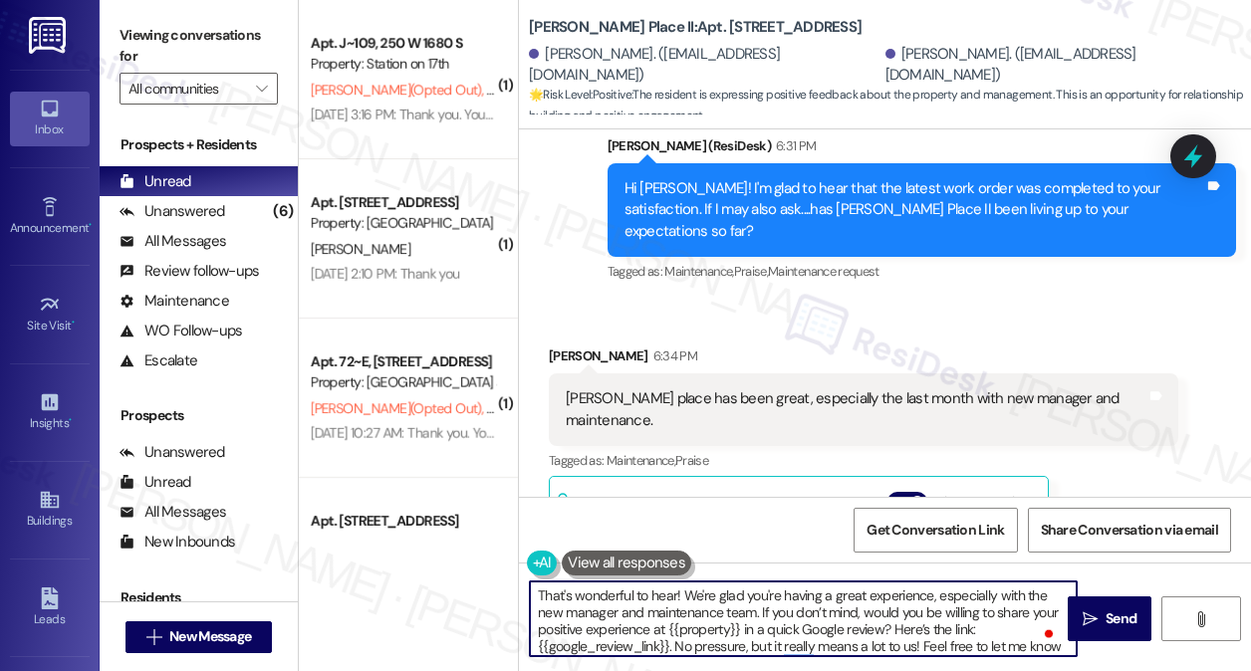
click at [770, 602] on textarea "That's wonderful to hear! We're glad you're having a great experience, especial…" at bounding box center [803, 619] width 547 height 75
click at [821, 612] on textarea "That's wonderful to hear! We're glad you're having a great experience, especial…" at bounding box center [803, 619] width 547 height 75
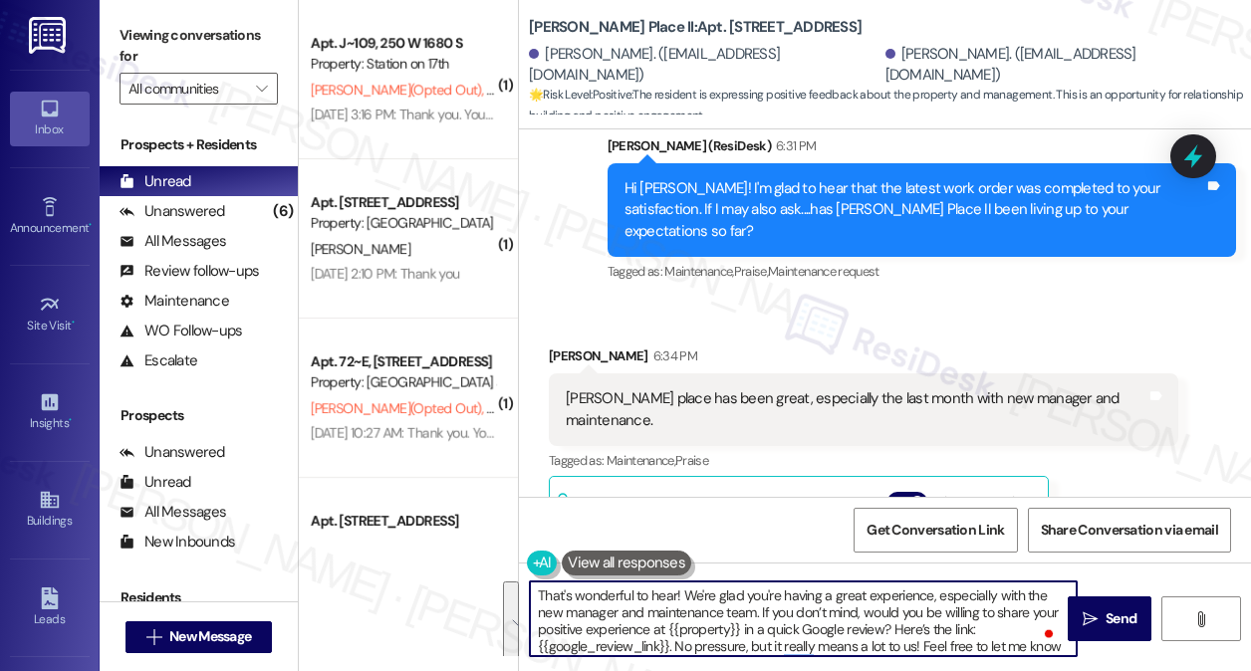
click at [821, 612] on textarea "That's wonderful to hear! We're glad you're having a great experience, especial…" at bounding box center [803, 619] width 547 height 75
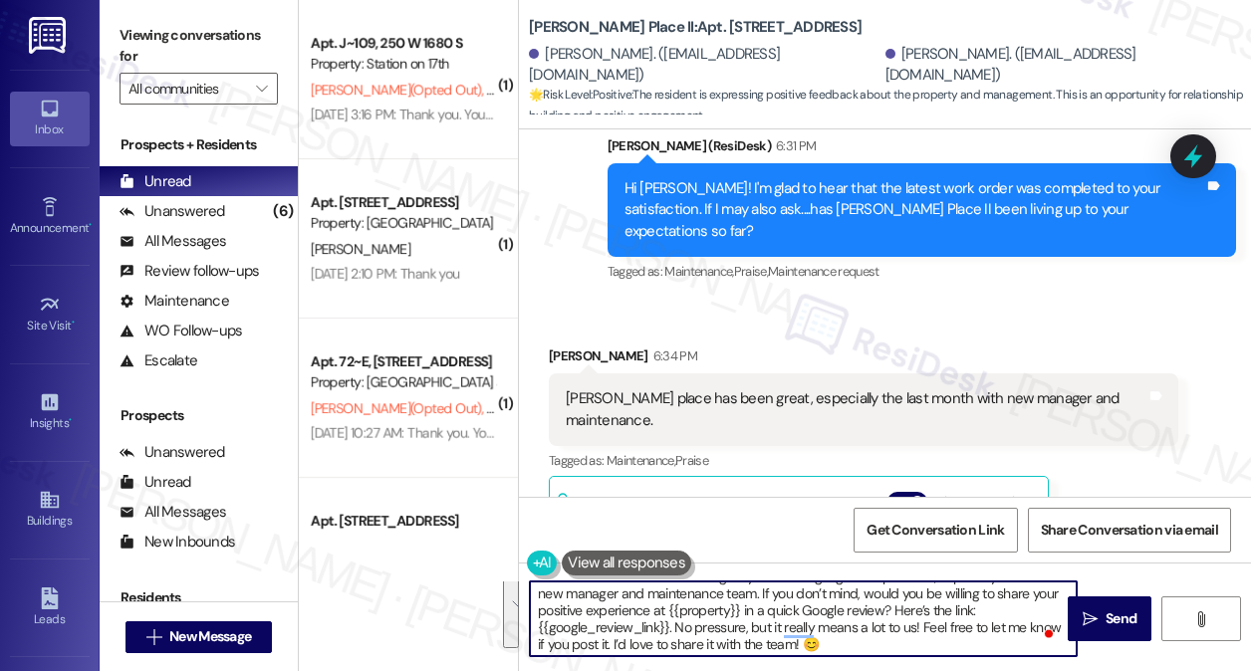
scroll to position [21, 0]
click at [733, 616] on textarea "That's wonderful to hear! We're glad you're having a great experience, especial…" at bounding box center [803, 619] width 547 height 75
drag, startPoint x: 651, startPoint y: 606, endPoint x: 741, endPoint y: 605, distance: 89.6
click at [741, 605] on textarea "That's wonderful to hear! We're glad you're having a great experience, especial…" at bounding box center [803, 619] width 547 height 75
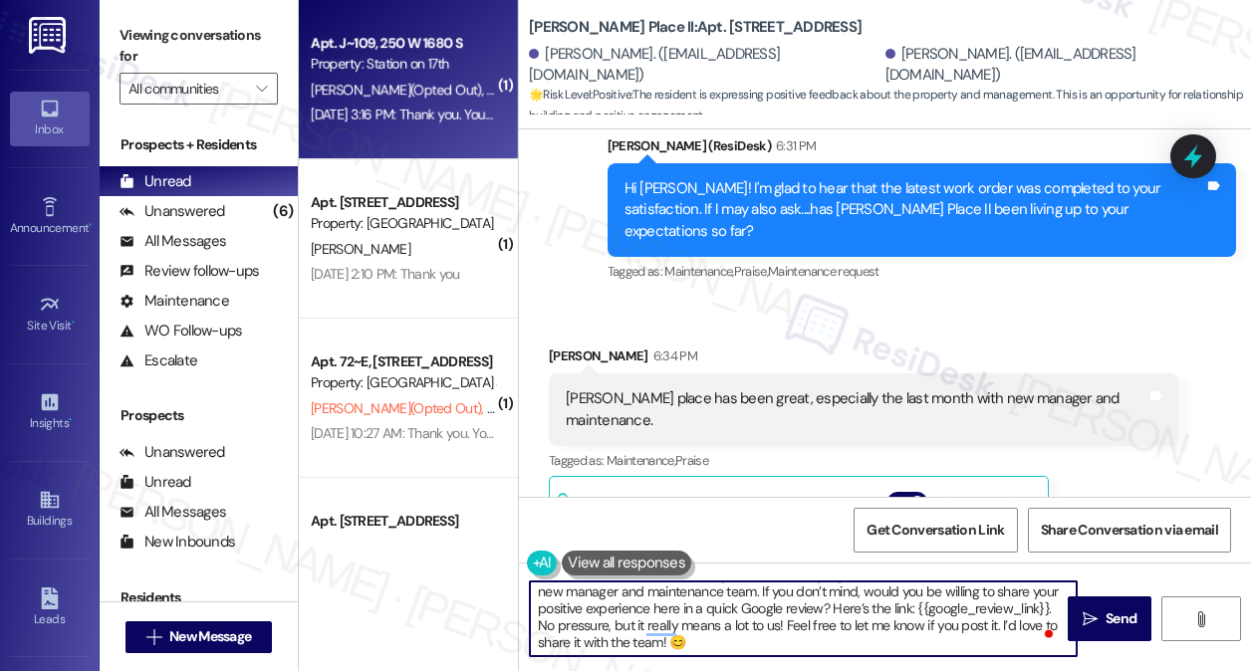
type textarea "That's wonderful to hear! We're glad you're having a great experience, especial…"
